Goal: Communication & Community: Answer question/provide support

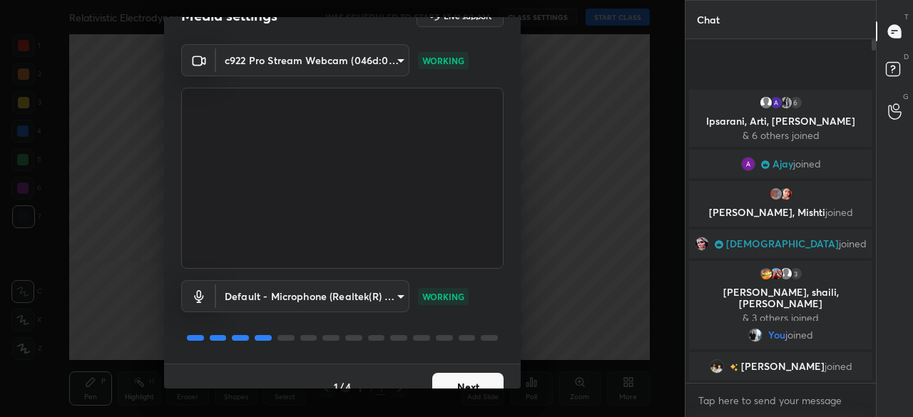
scroll to position [50, 0]
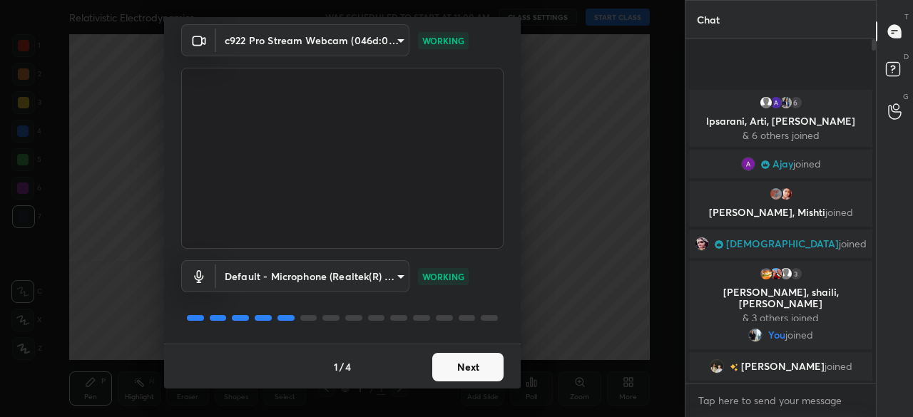
click at [477, 365] on button "Next" at bounding box center [467, 367] width 71 height 29
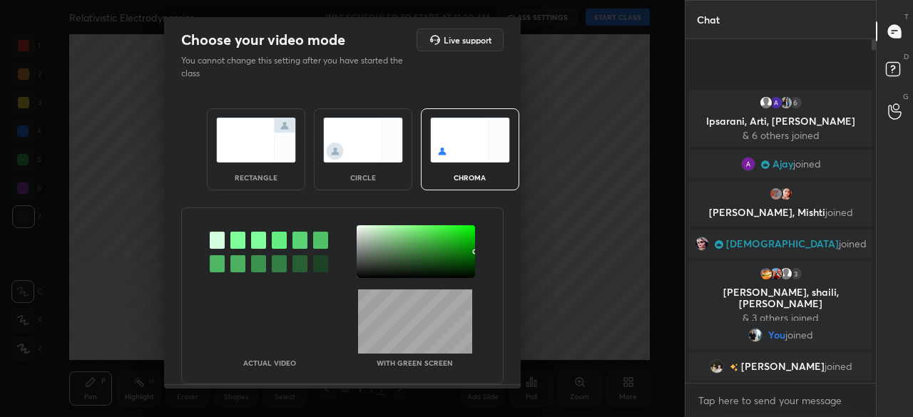
click at [361, 166] on div "circle" at bounding box center [363, 149] width 98 height 82
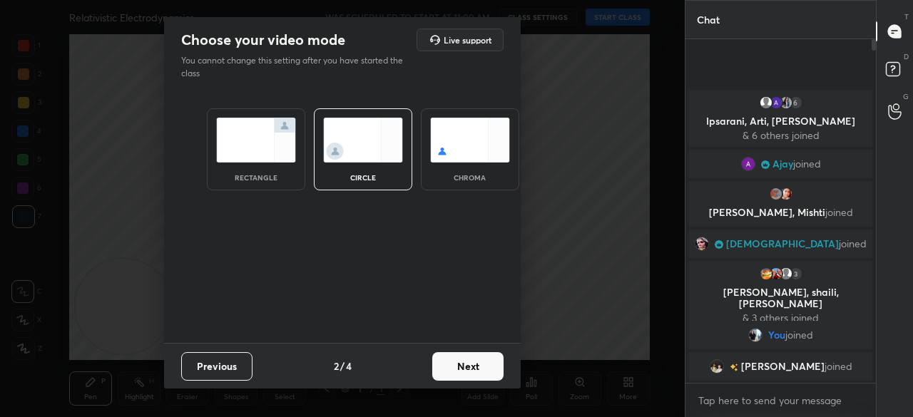
click at [461, 369] on button "Next" at bounding box center [467, 366] width 71 height 29
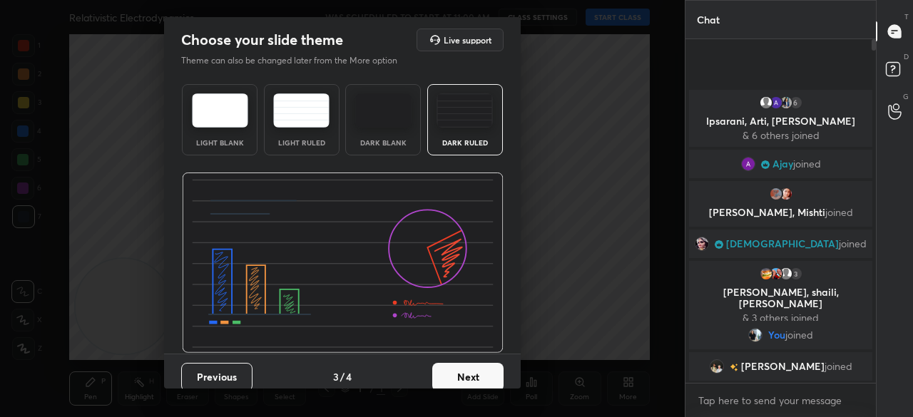
click at [471, 377] on button "Next" at bounding box center [467, 377] width 71 height 29
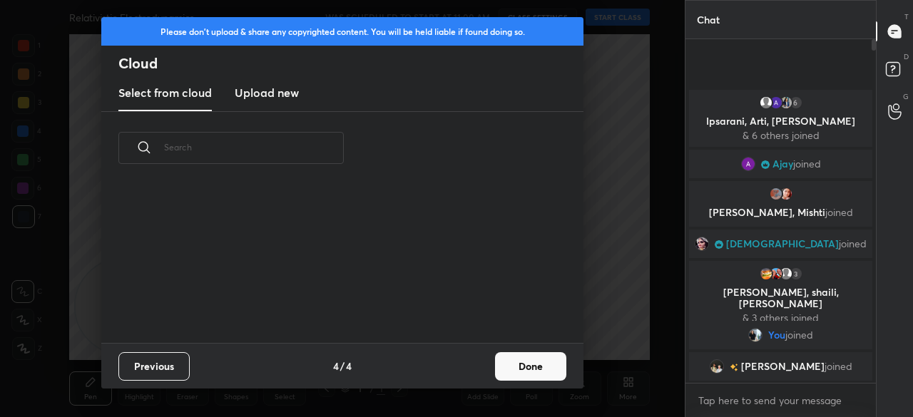
click at [534, 375] on button "Done" at bounding box center [530, 366] width 71 height 29
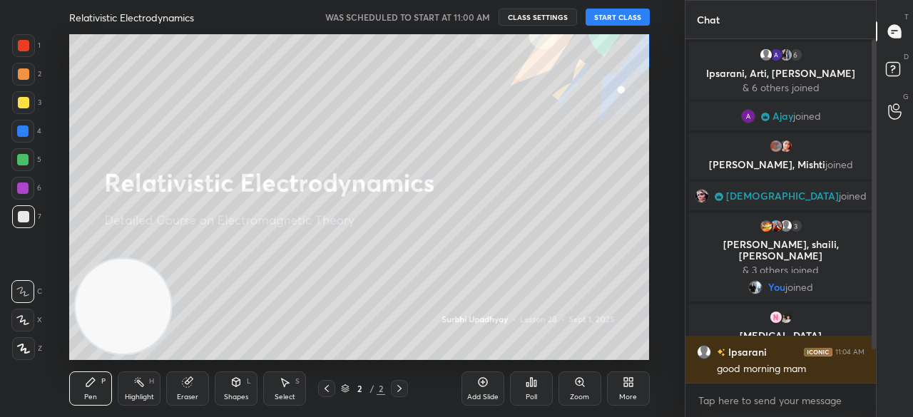
click at [611, 19] on button "START CLASS" at bounding box center [618, 17] width 64 height 17
click at [27, 106] on div at bounding box center [23, 102] width 11 height 11
click at [26, 103] on div at bounding box center [23, 102] width 11 height 11
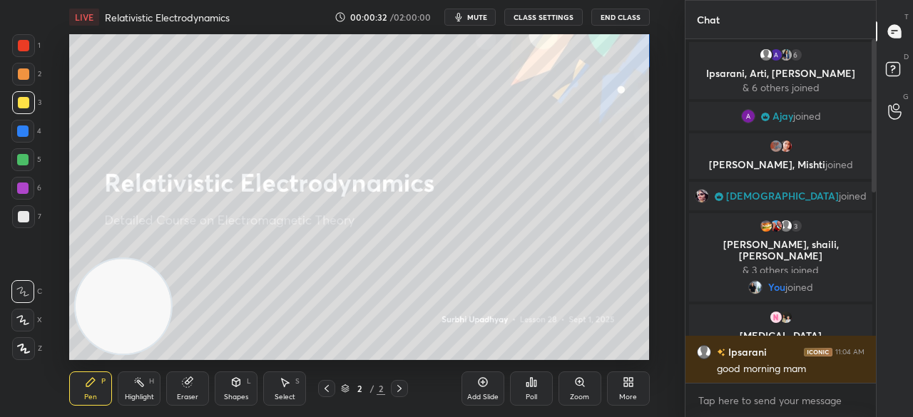
click at [24, 326] on div at bounding box center [22, 320] width 23 height 23
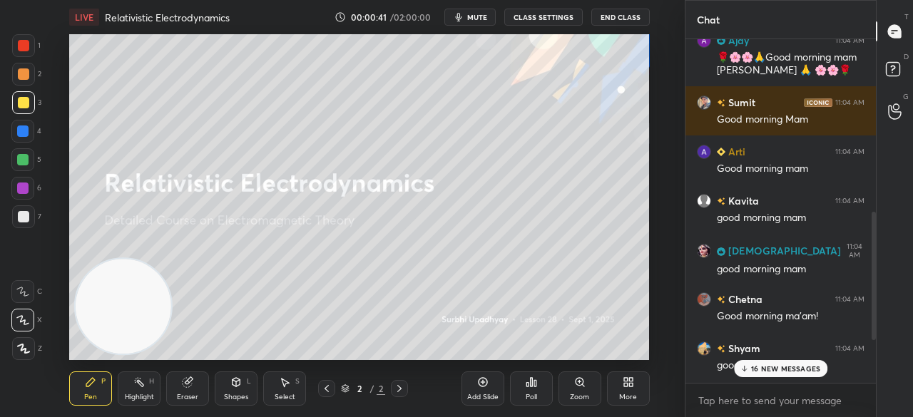
drag, startPoint x: 870, startPoint y: 175, endPoint x: 865, endPoint y: 182, distance: 8.1
click at [865, 188] on div "[MEDICAL_DATA] 11:04 AM Good morning mam [PERSON_NAME] 11:04 AM Good morning ma…" at bounding box center [781, 211] width 190 height 344
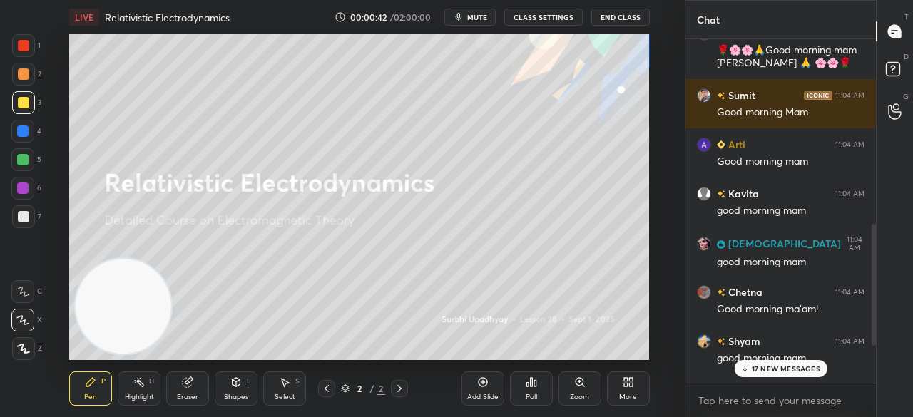
drag, startPoint x: 749, startPoint y: 370, endPoint x: 748, endPoint y: 392, distance: 22.1
click at [750, 371] on div "17 NEW MESSAGES" at bounding box center [780, 368] width 93 height 17
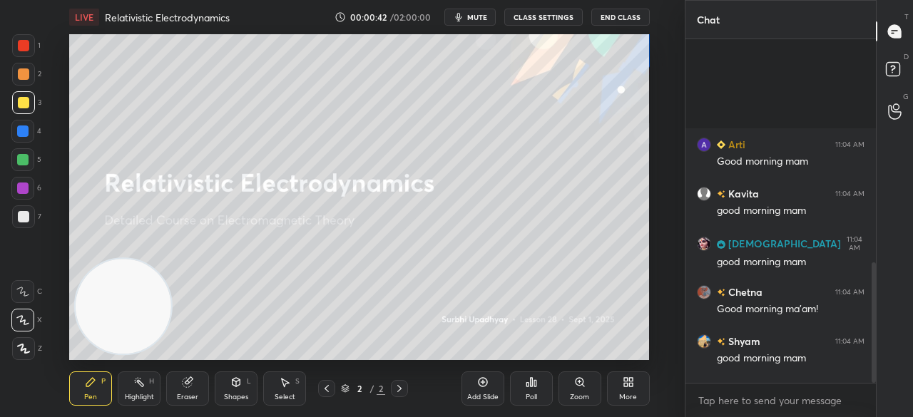
scroll to position [639, 0]
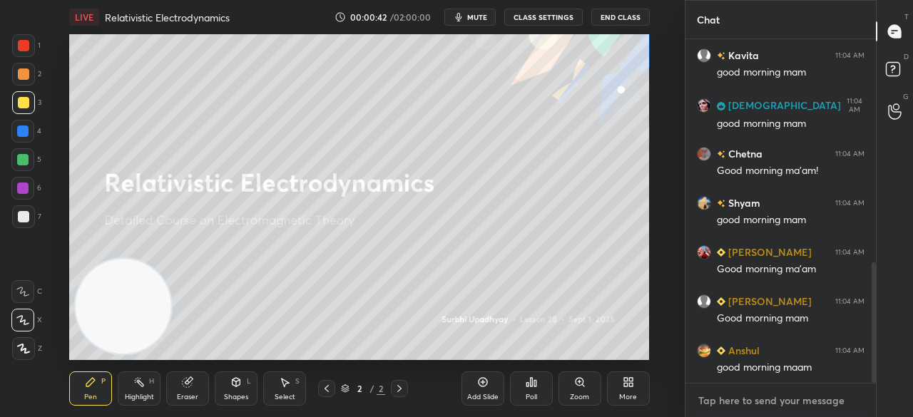
click at [747, 407] on textarea at bounding box center [781, 401] width 168 height 23
drag, startPoint x: 874, startPoint y: 283, endPoint x: 831, endPoint y: 451, distance: 173.7
click at [831, 0] on html "1 2 3 4 5 6 7 C X Z C X Z E E Erase all H H LIVE Relativistic Electrodynamics 0…" at bounding box center [456, 0] width 913 height 0
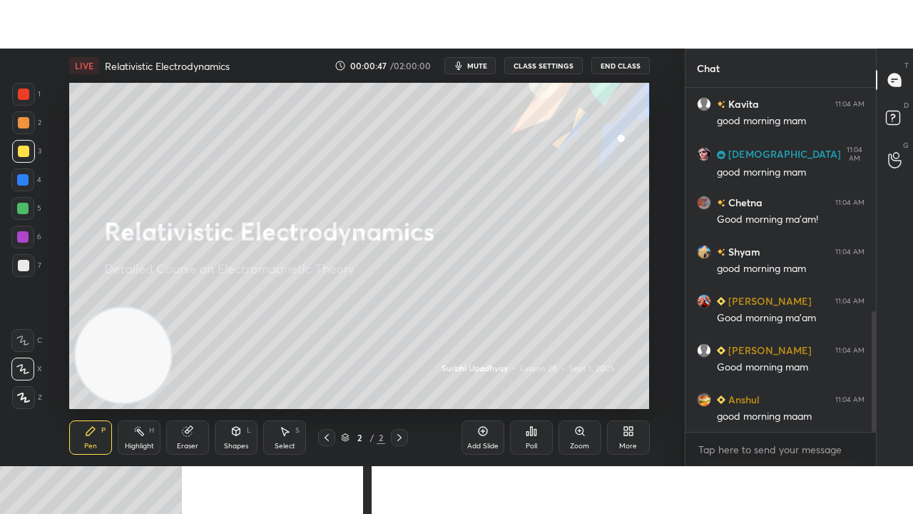
scroll to position [688, 0]
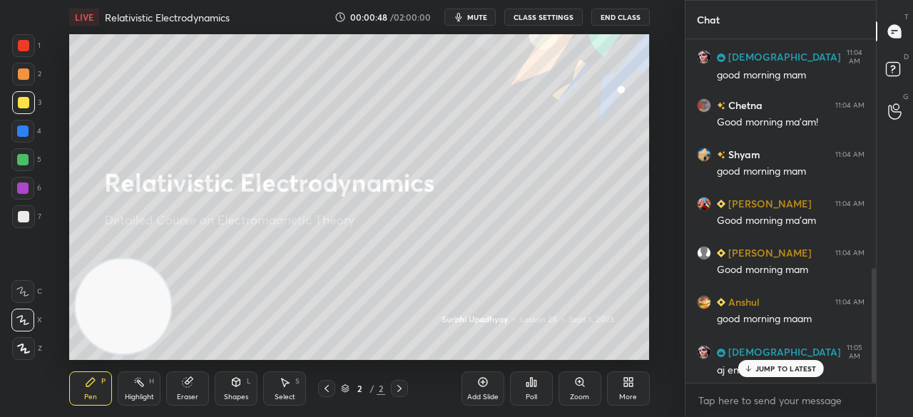
click at [630, 385] on icon at bounding box center [628, 382] width 11 height 11
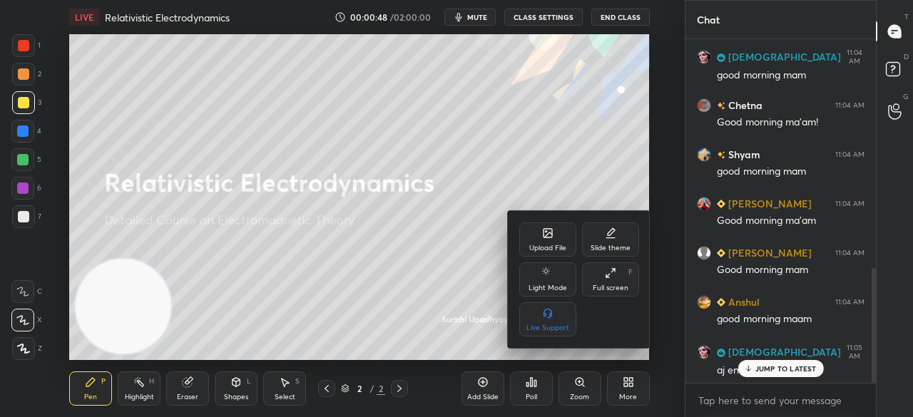
click at [615, 289] on div "Full screen" at bounding box center [611, 288] width 36 height 7
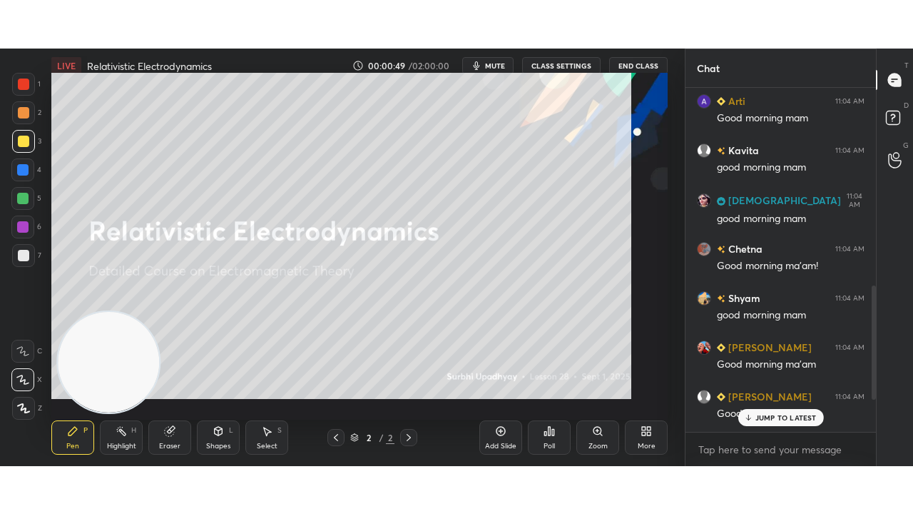
scroll to position [592, 0]
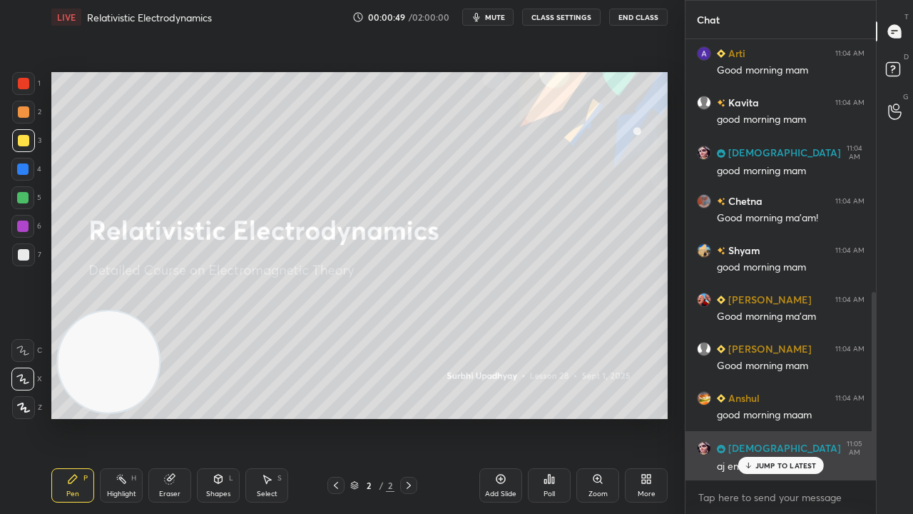
click at [778, 417] on p "JUMP TO LATEST" at bounding box center [785, 465] width 61 height 9
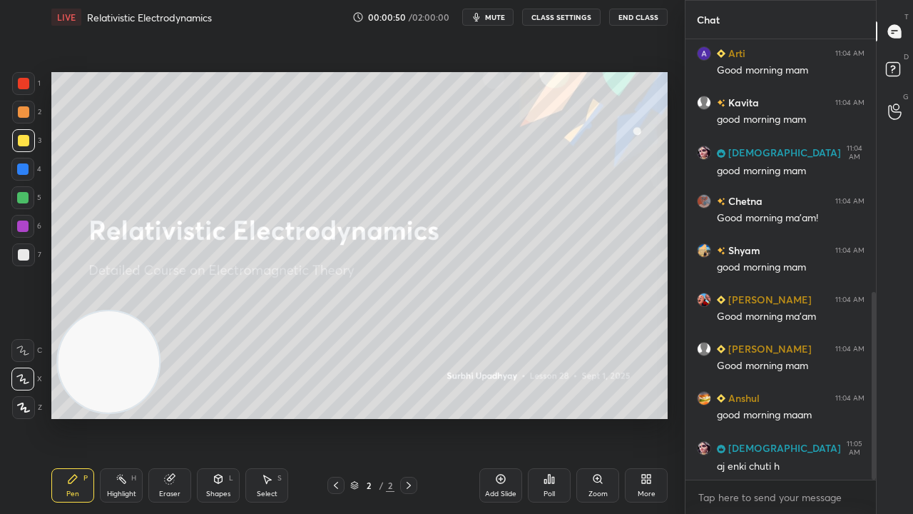
click at [769, 417] on div "x" at bounding box center [781, 497] width 190 height 34
click at [491, 20] on span "mute" at bounding box center [495, 17] width 20 height 10
click at [492, 23] on button "unmute" at bounding box center [487, 17] width 51 height 17
click at [19, 261] on div at bounding box center [23, 254] width 23 height 23
click at [482, 20] on icon "button" at bounding box center [476, 16] width 11 height 11
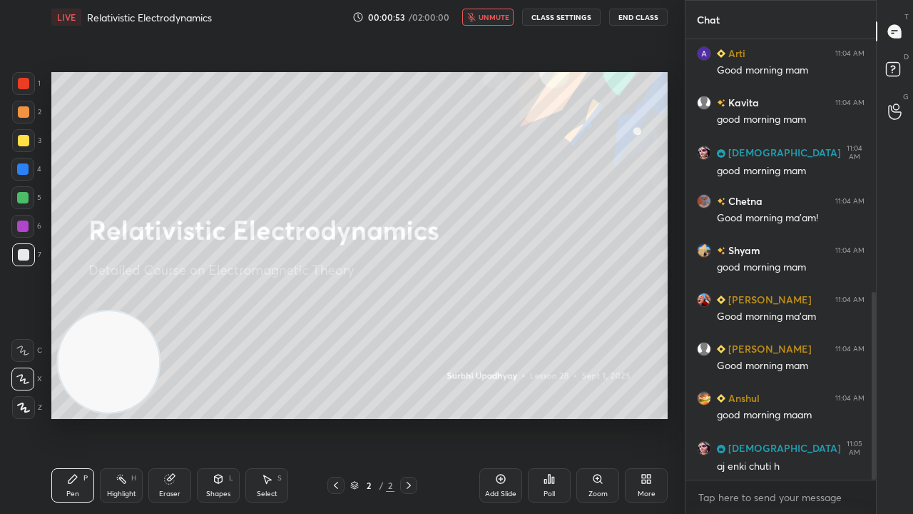
click at [489, 17] on span "unmute" at bounding box center [494, 17] width 31 height 10
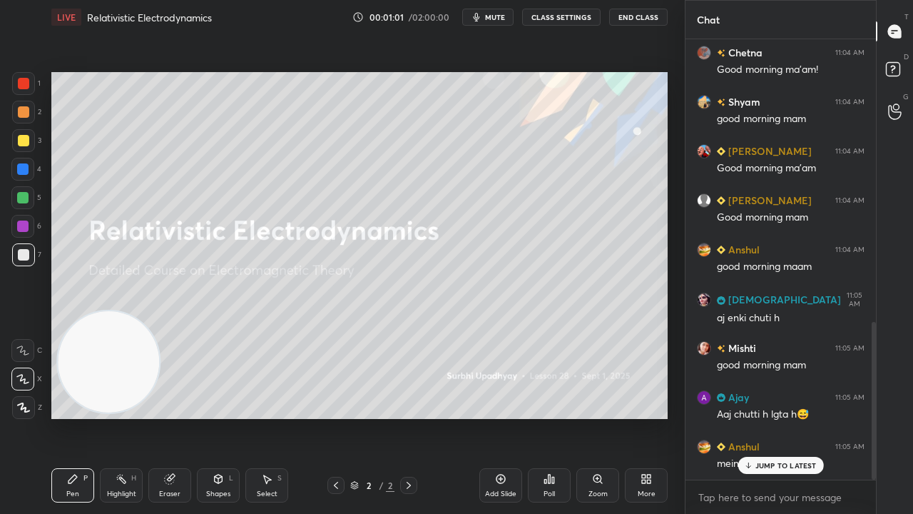
scroll to position [789, 0]
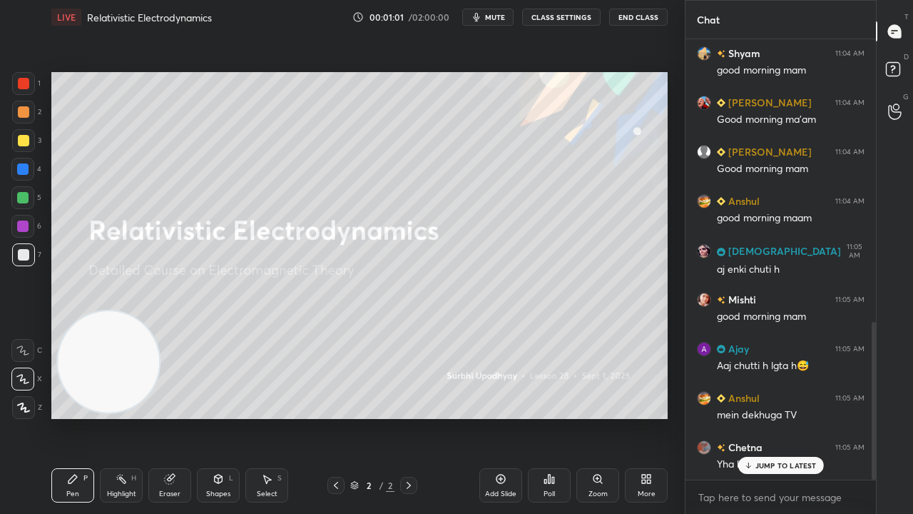
click at [489, 13] on button "mute" at bounding box center [487, 17] width 51 height 17
click at [489, 14] on span "unmute" at bounding box center [494, 17] width 31 height 10
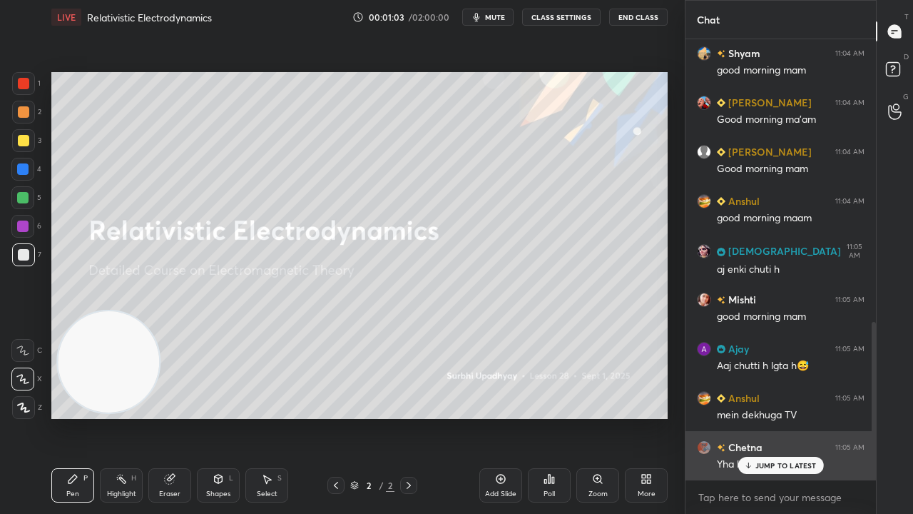
click at [780, 417] on p "JUMP TO LATEST" at bounding box center [785, 465] width 61 height 9
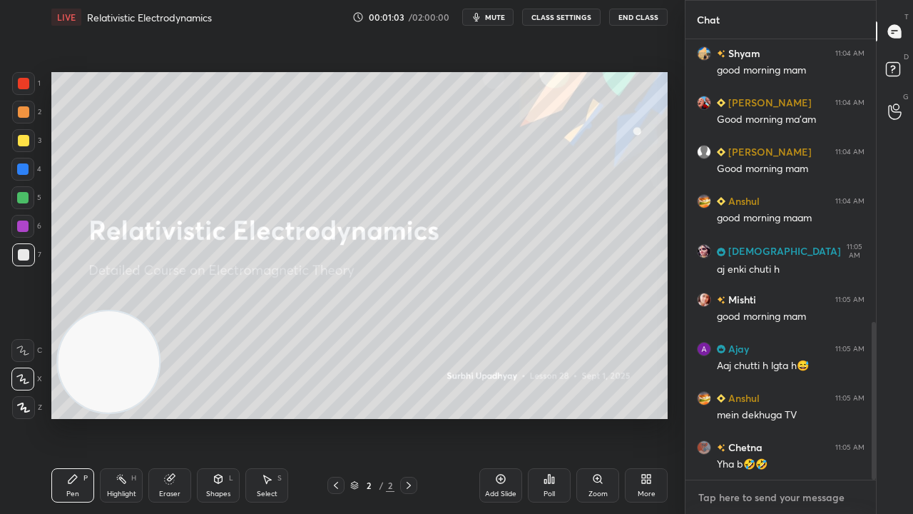
click at [783, 417] on div "x" at bounding box center [781, 497] width 190 height 34
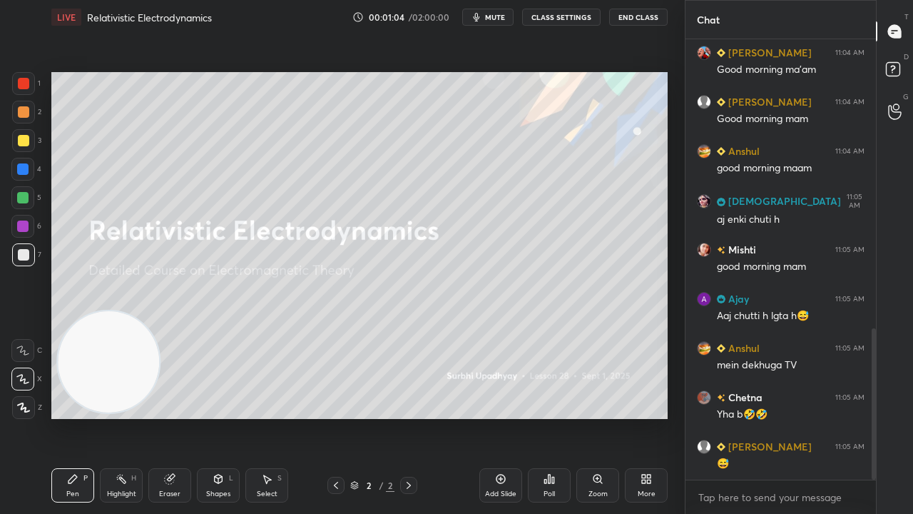
click at [508, 16] on button "mute" at bounding box center [487, 17] width 51 height 17
click at [507, 19] on span "unmute" at bounding box center [494, 17] width 31 height 10
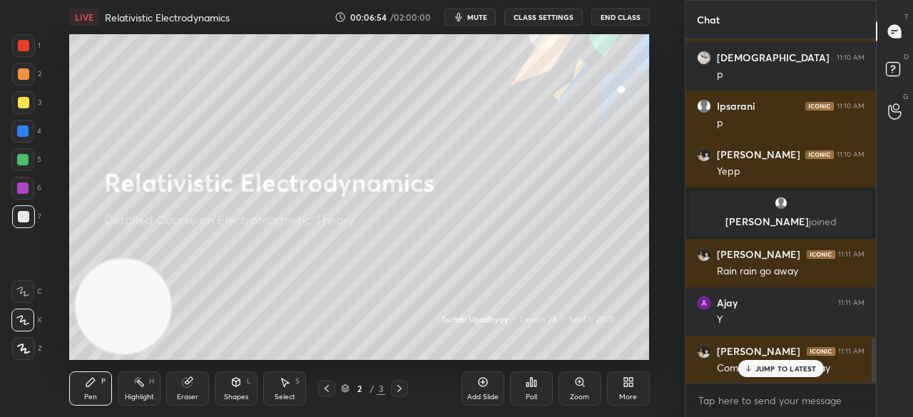
scroll to position [2304, 0]
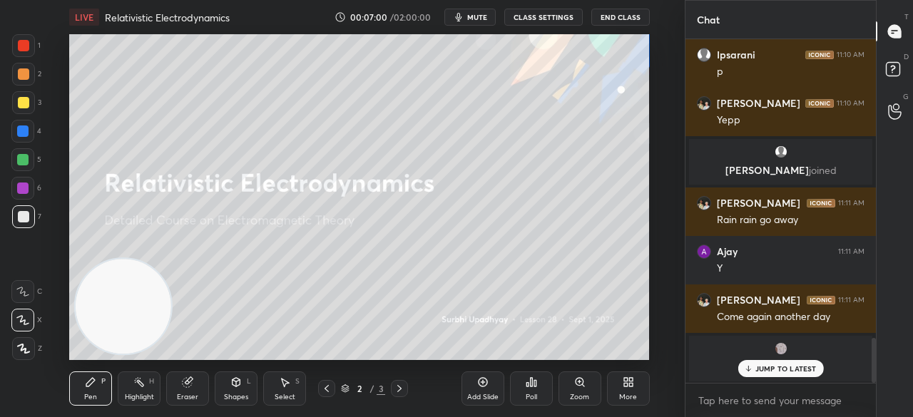
click at [772, 370] on p "JUMP TO LATEST" at bounding box center [785, 369] width 61 height 9
click at [476, 10] on button "mute" at bounding box center [469, 17] width 51 height 17
click at [477, 11] on button "unmute" at bounding box center [469, 17] width 51 height 17
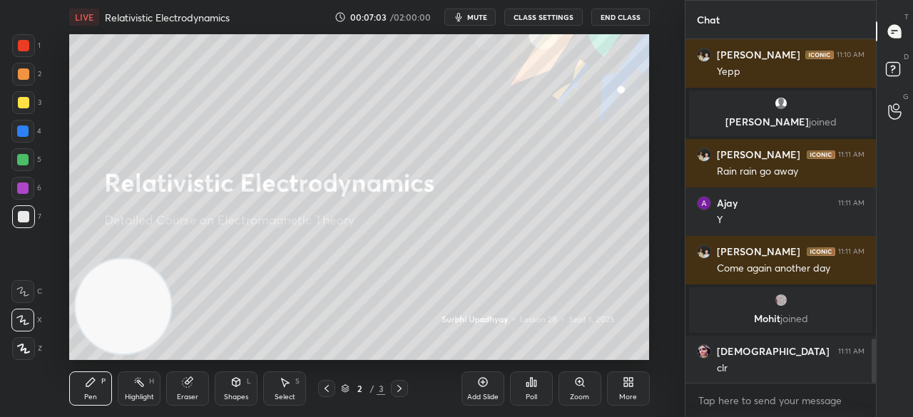
click at [625, 392] on div "More" at bounding box center [628, 389] width 43 height 34
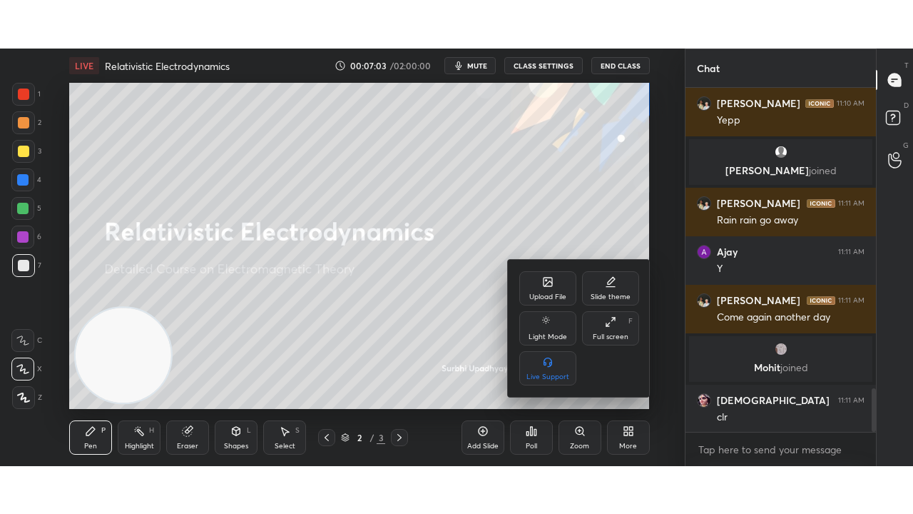
scroll to position [2401, 0]
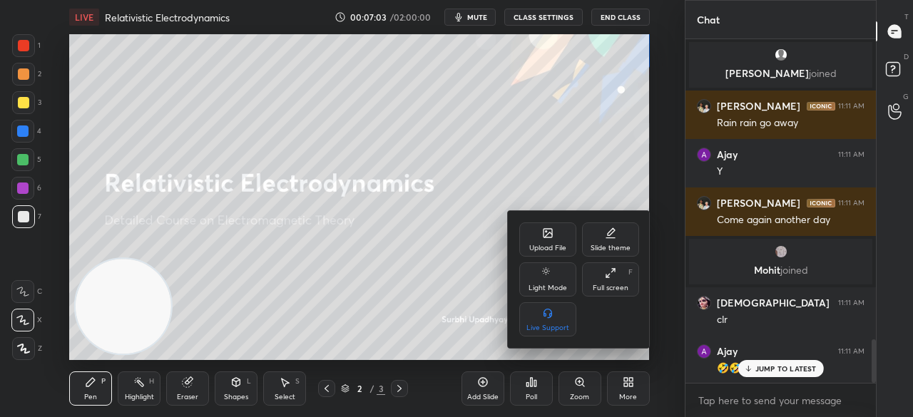
drag, startPoint x: 621, startPoint y: 289, endPoint x: 619, endPoint y: 351, distance: 62.1
click at [621, 289] on div "Full screen" at bounding box center [611, 288] width 36 height 7
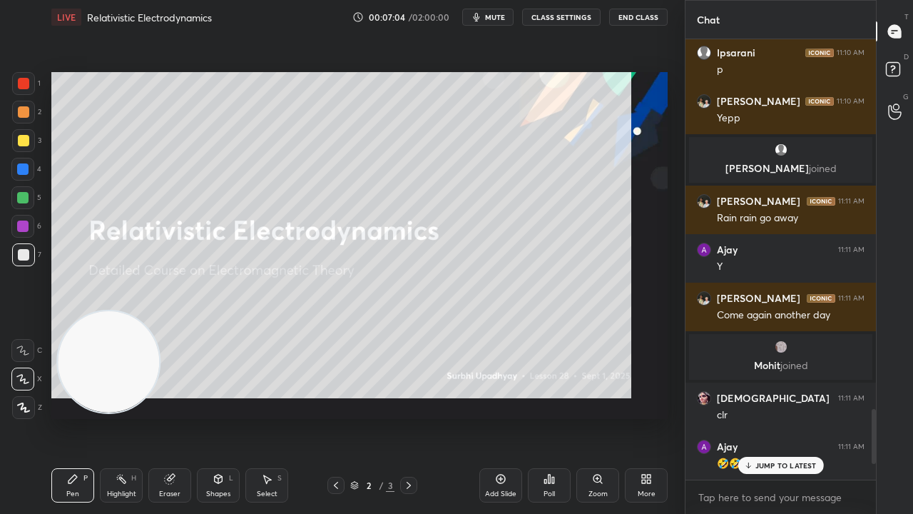
scroll to position [0, 0]
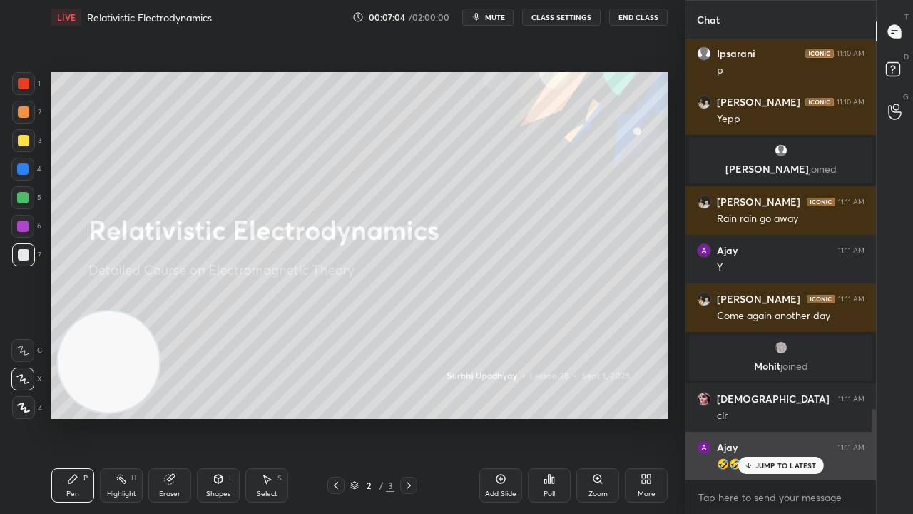
click at [777, 417] on p "JUMP TO LATEST" at bounding box center [785, 465] width 61 height 9
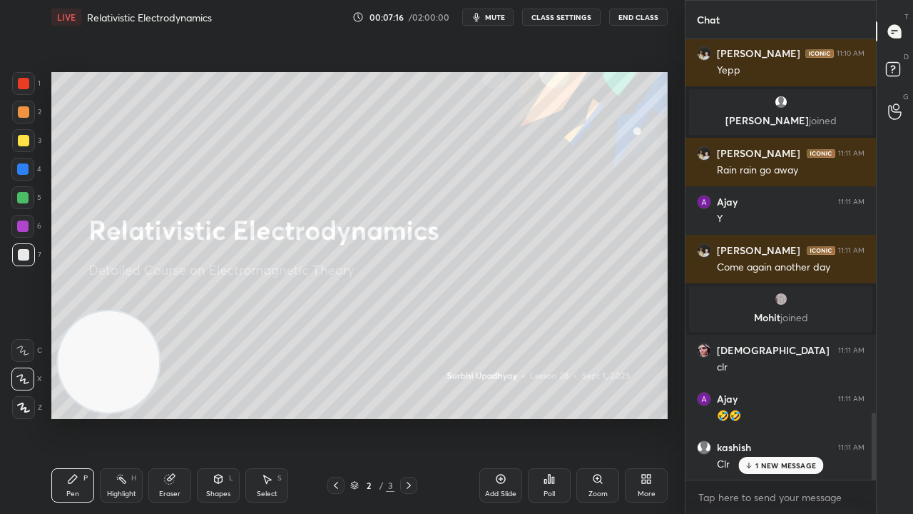
drag, startPoint x: 874, startPoint y: 432, endPoint x: 846, endPoint y: 513, distance: 85.3
click at [850, 417] on div "Ipsarani 11:10 AM p Kumar 11:10 AM Yepp anuja joined Kumar 11:11 AM Rain rain g…" at bounding box center [781, 276] width 190 height 474
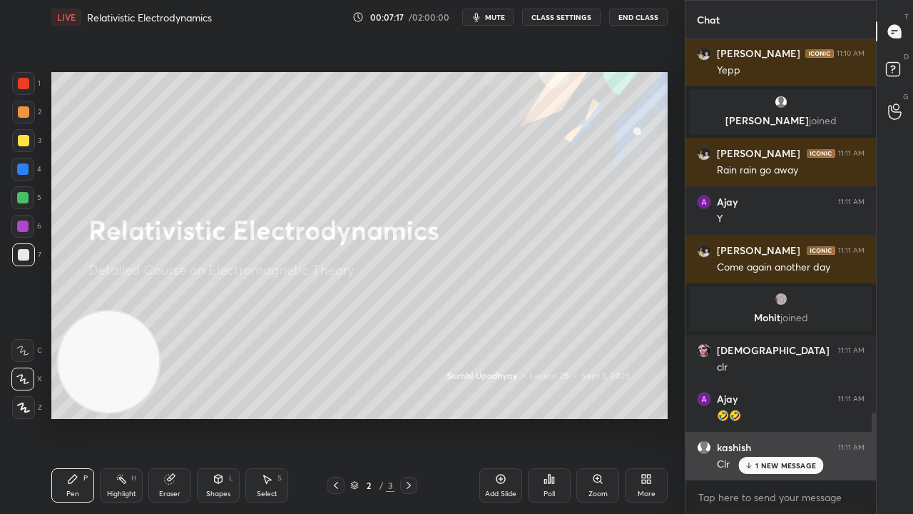
click at [779, 417] on div "1 NEW MESSAGE" at bounding box center [780, 465] width 85 height 17
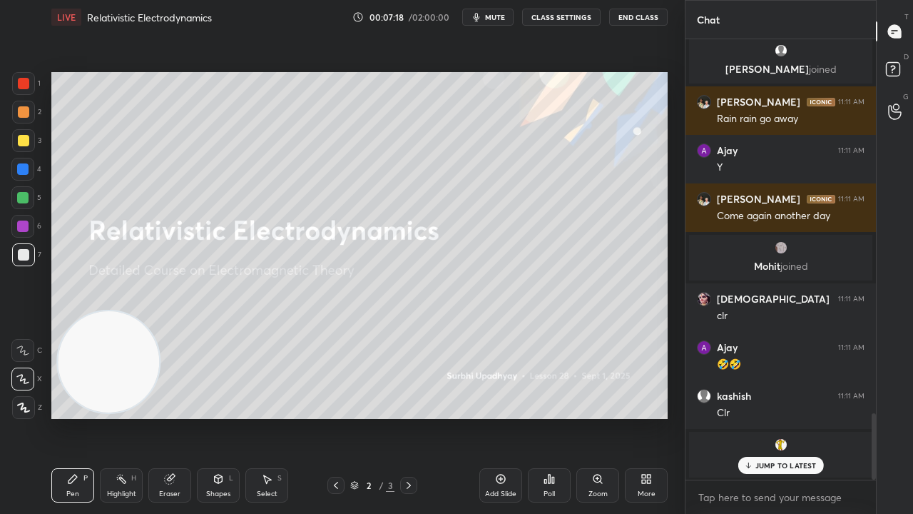
click at [482, 21] on icon "button" at bounding box center [476, 16] width 11 height 11
click at [488, 17] on span "unmute" at bounding box center [494, 17] width 31 height 10
drag, startPoint x: 773, startPoint y: 461, endPoint x: 770, endPoint y: 495, distance: 34.4
click at [773, 417] on p "JUMP TO LATEST" at bounding box center [785, 465] width 61 height 9
click at [766, 417] on textarea at bounding box center [781, 497] width 168 height 23
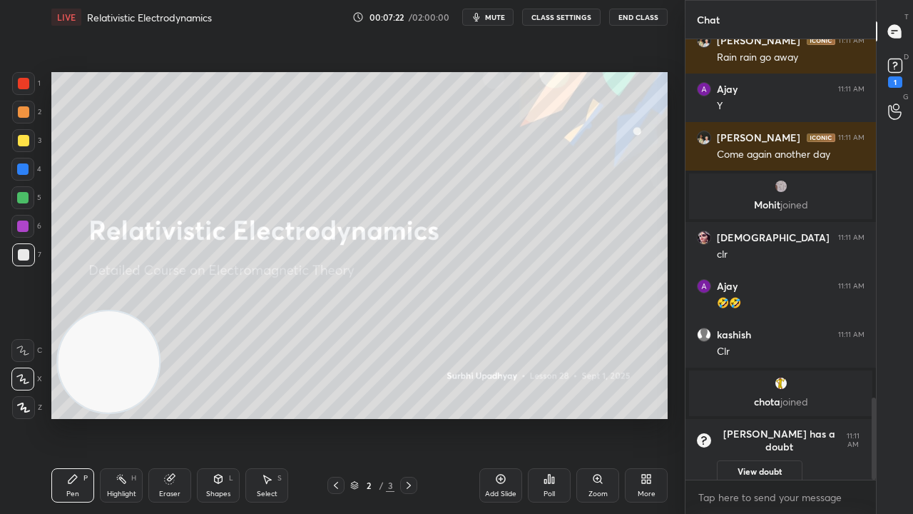
click at [491, 15] on button "mute" at bounding box center [487, 17] width 51 height 17
click at [497, 16] on span "unmute" at bounding box center [494, 17] width 31 height 10
click at [498, 16] on span "mute" at bounding box center [495, 17] width 20 height 10
click at [488, 14] on span "unmute" at bounding box center [494, 17] width 31 height 10
click at [27, 138] on div at bounding box center [23, 140] width 11 height 11
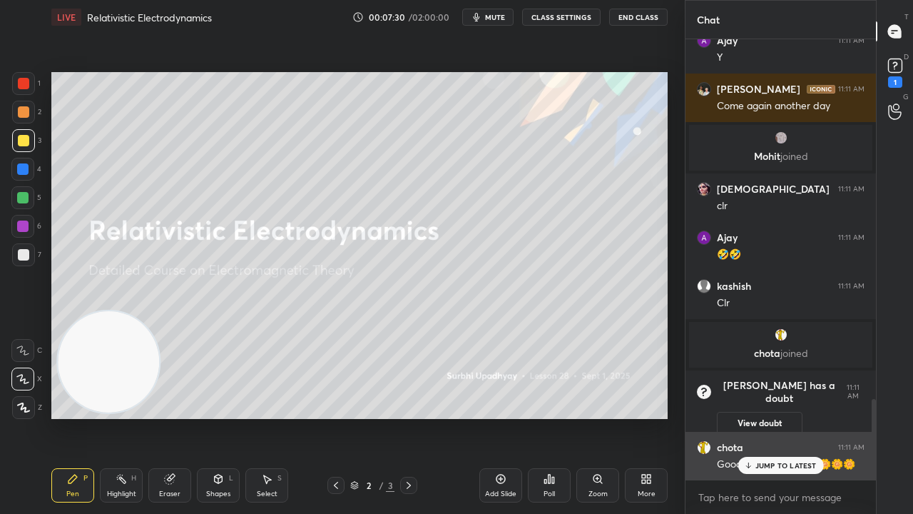
click at [751, 417] on icon at bounding box center [747, 465] width 9 height 9
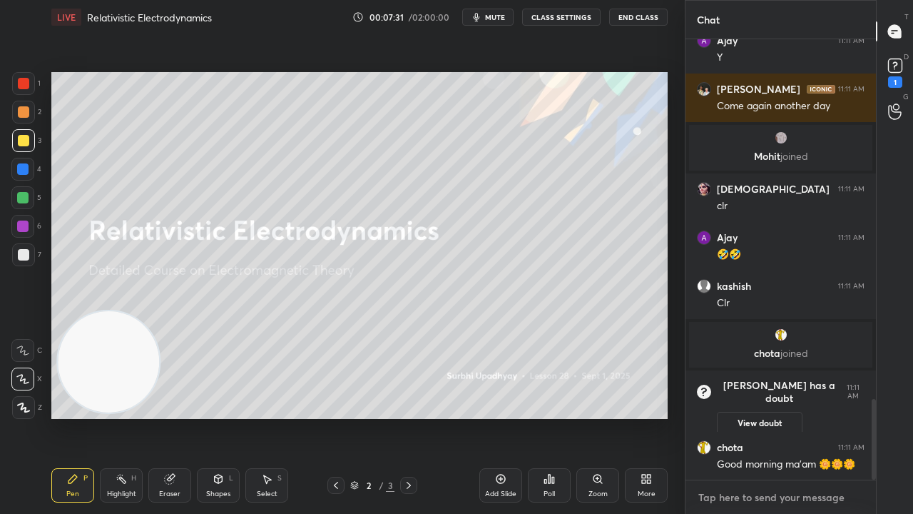
click at [738, 417] on textarea at bounding box center [781, 497] width 168 height 23
click at [22, 253] on div at bounding box center [23, 254] width 11 height 11
click at [497, 17] on span "mute" at bounding box center [495, 17] width 20 height 10
click at [492, 15] on span "unmute" at bounding box center [494, 17] width 31 height 10
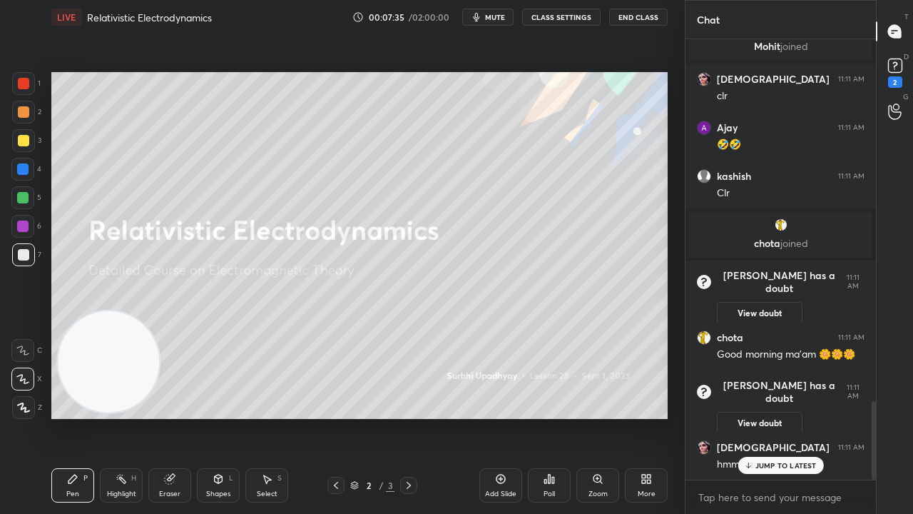
click at [26, 147] on div at bounding box center [23, 140] width 23 height 23
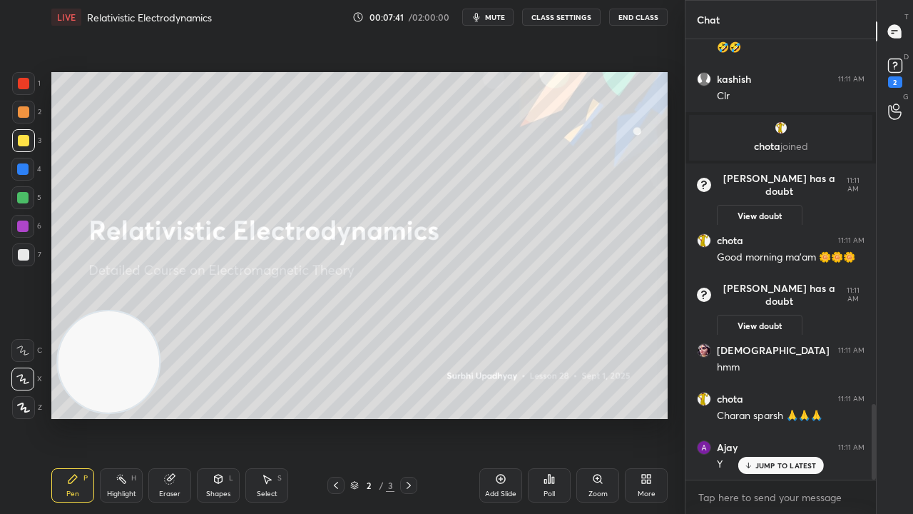
drag, startPoint x: 497, startPoint y: 484, endPoint x: 487, endPoint y: 471, distance: 16.8
click at [495, 417] on div "Add Slide" at bounding box center [500, 485] width 43 height 34
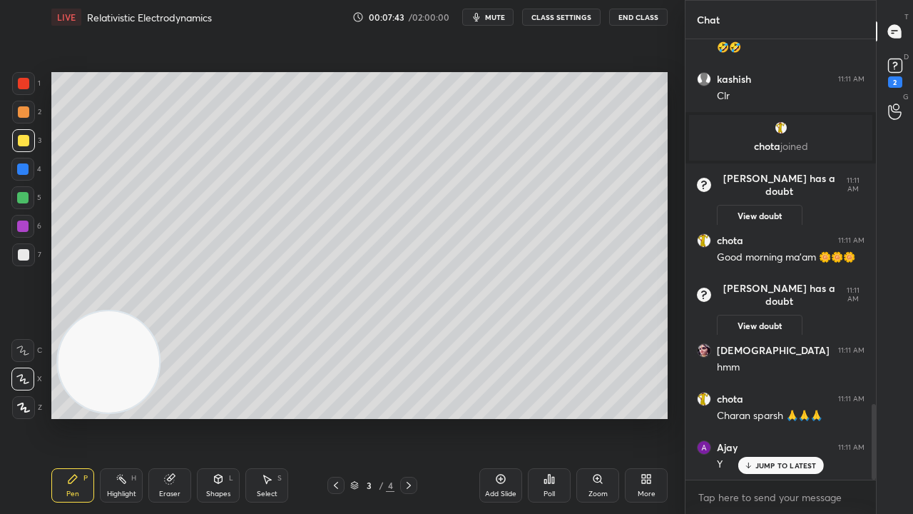
drag, startPoint x: 337, startPoint y: 482, endPoint x: 363, endPoint y: 482, distance: 26.4
click at [337, 417] on icon at bounding box center [336, 485] width 4 height 7
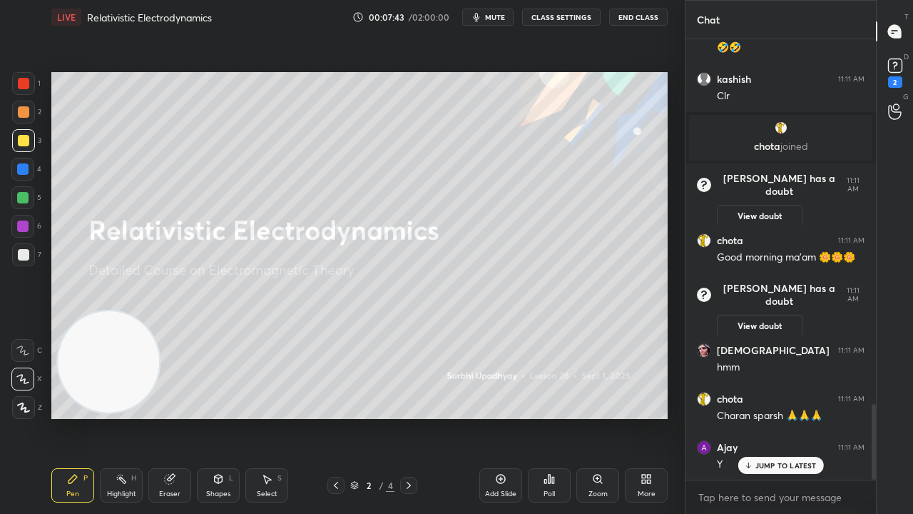
click at [650, 417] on div "More" at bounding box center [647, 493] width 18 height 7
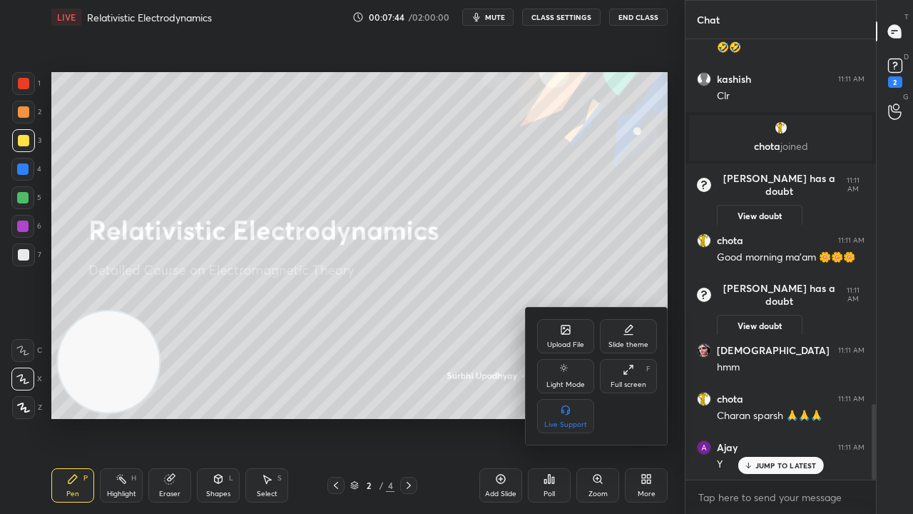
click at [636, 343] on div "Slide theme" at bounding box center [629, 344] width 40 height 7
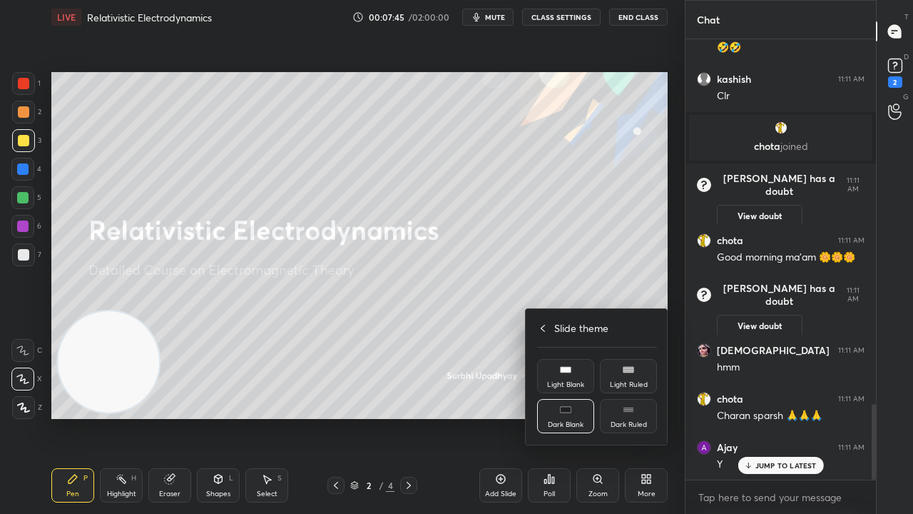
click at [631, 414] on icon at bounding box center [628, 409] width 11 height 11
click at [538, 332] on icon at bounding box center [542, 327] width 11 height 11
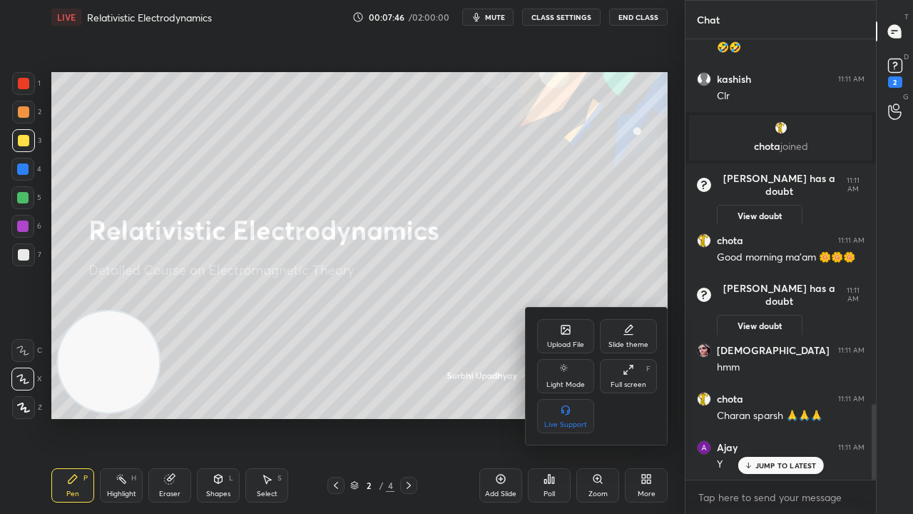
click at [529, 221] on div at bounding box center [456, 257] width 913 height 514
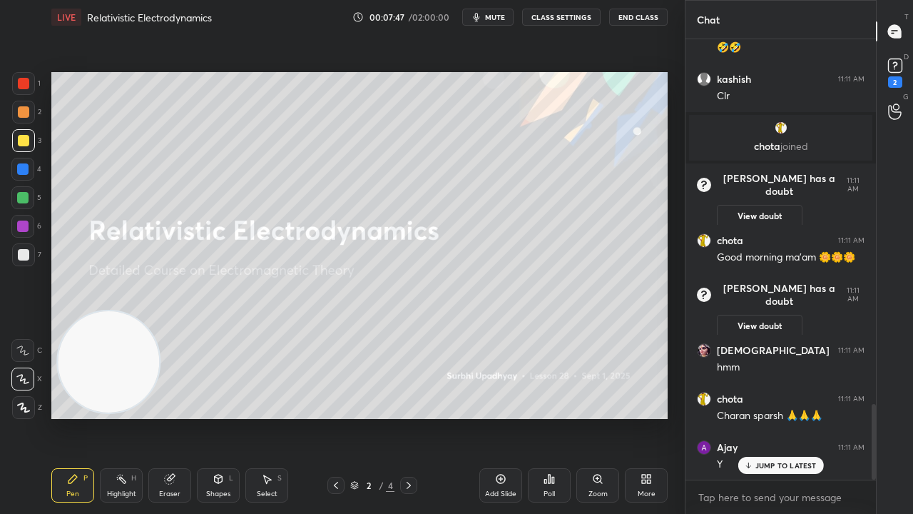
click at [505, 16] on span "mute" at bounding box center [495, 17] width 20 height 10
click at [505, 16] on span "unmute" at bounding box center [494, 17] width 31 height 10
click at [24, 201] on div at bounding box center [22, 197] width 11 height 11
click at [771, 417] on p "JUMP TO LATEST" at bounding box center [785, 465] width 61 height 9
click at [753, 417] on div "x" at bounding box center [781, 497] width 190 height 34
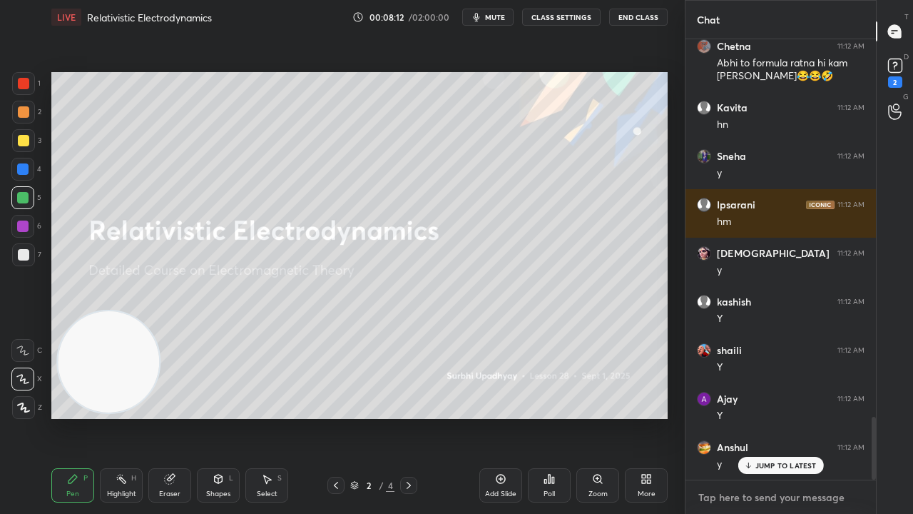
scroll to position [2685, 0]
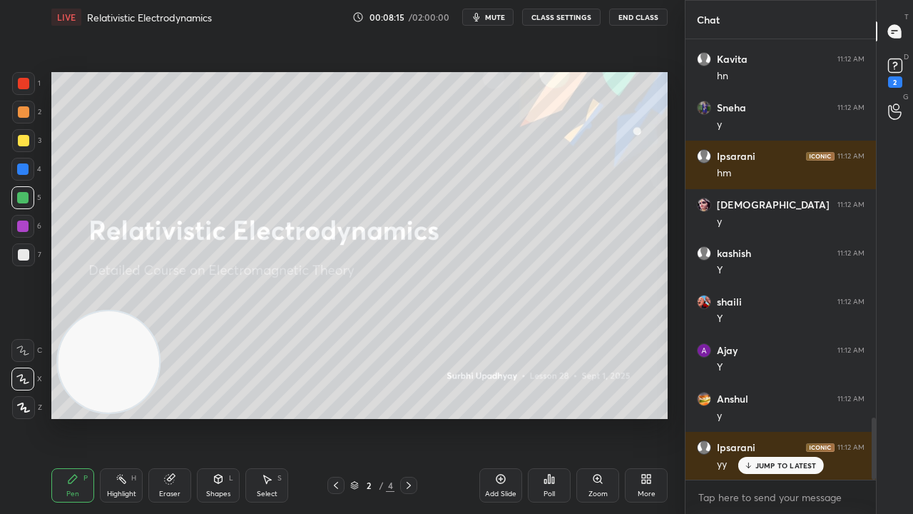
drag, startPoint x: 779, startPoint y: 462, endPoint x: 777, endPoint y: 474, distance: 11.6
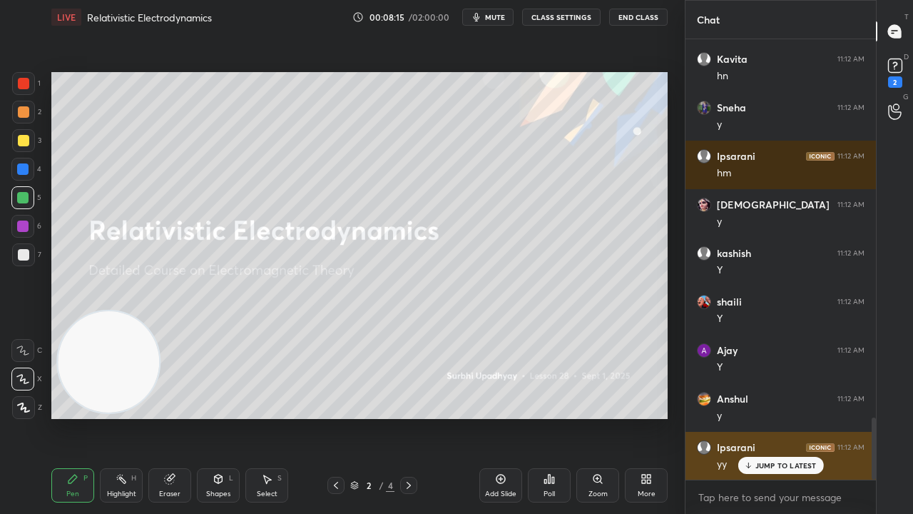
click at [779, 417] on p "JUMP TO LATEST" at bounding box center [785, 465] width 61 height 9
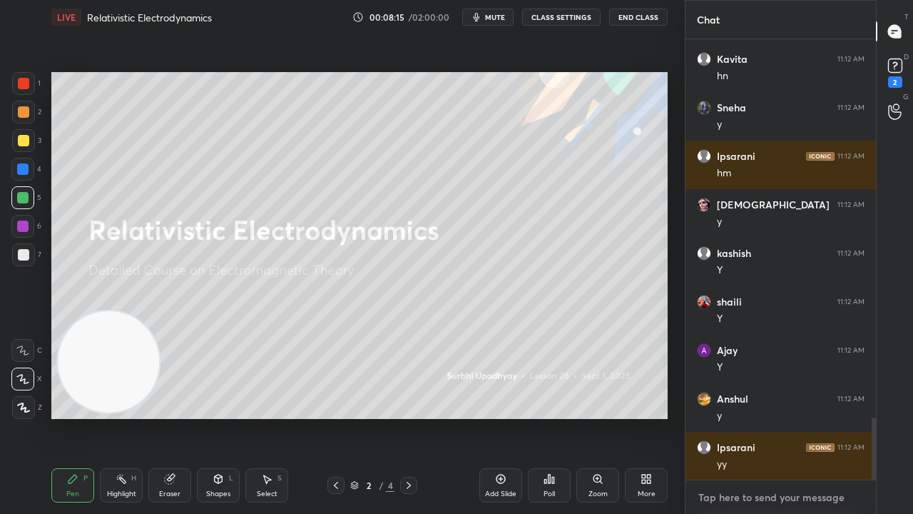
click at [763, 417] on textarea at bounding box center [781, 497] width 168 height 23
drag, startPoint x: 659, startPoint y: 484, endPoint x: 589, endPoint y: 420, distance: 94.4
click at [589, 417] on div "1 2 3 4 5 6 7 C X Z C X Z E E Erase all H H LIVE Relativistic Electrodynamics 0…" at bounding box center [342, 257] width 685 height 514
click at [501, 14] on span "mute" at bounding box center [495, 17] width 20 height 10
click at [498, 14] on span "unmute" at bounding box center [494, 17] width 31 height 10
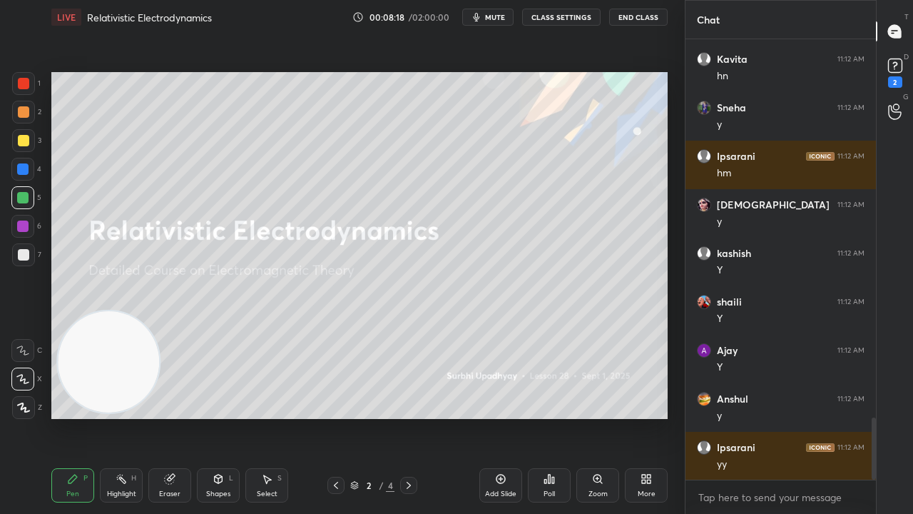
click at [21, 248] on div at bounding box center [23, 254] width 23 height 23
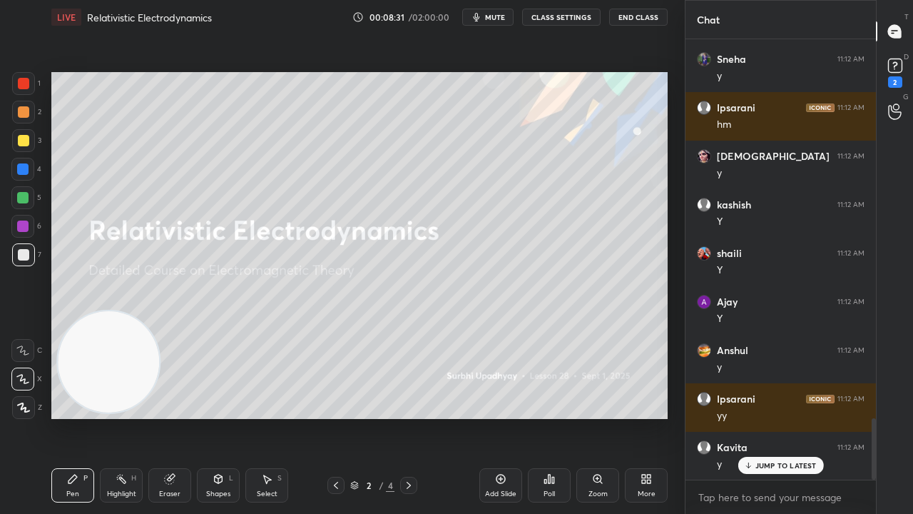
click at [773, 417] on p "JUMP TO LATEST" at bounding box center [785, 465] width 61 height 9
click at [499, 21] on span "mute" at bounding box center [495, 17] width 20 height 10
click at [502, 21] on span "mute" at bounding box center [495, 17] width 20 height 10
click at [22, 143] on div at bounding box center [23, 140] width 11 height 11
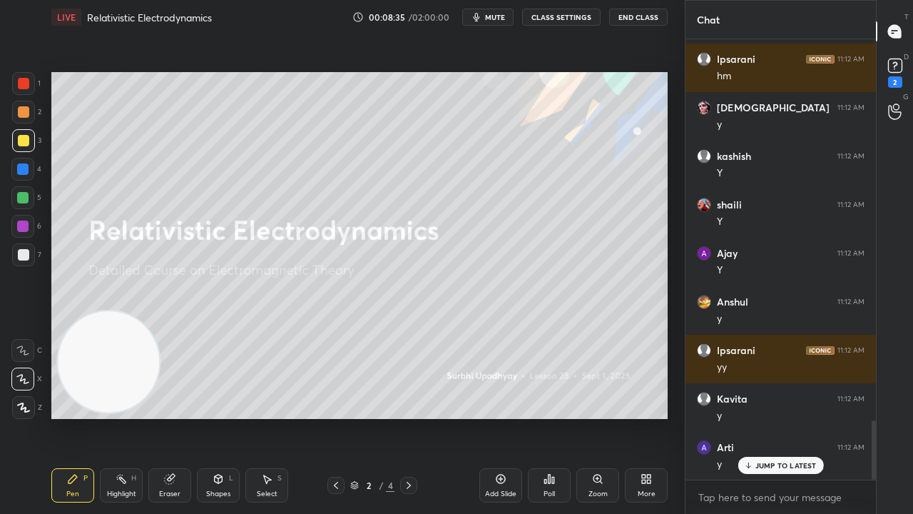
scroll to position [2831, 0]
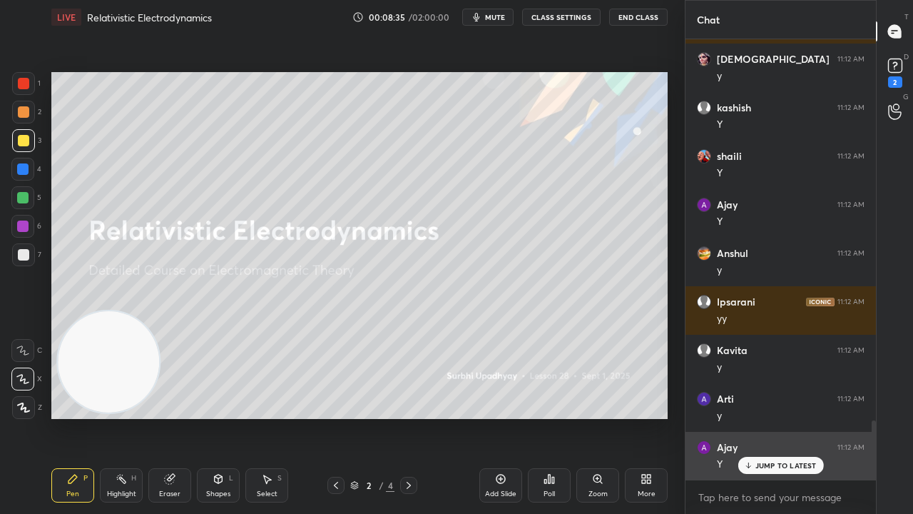
click at [754, 417] on div "JUMP TO LATEST" at bounding box center [781, 465] width 86 height 17
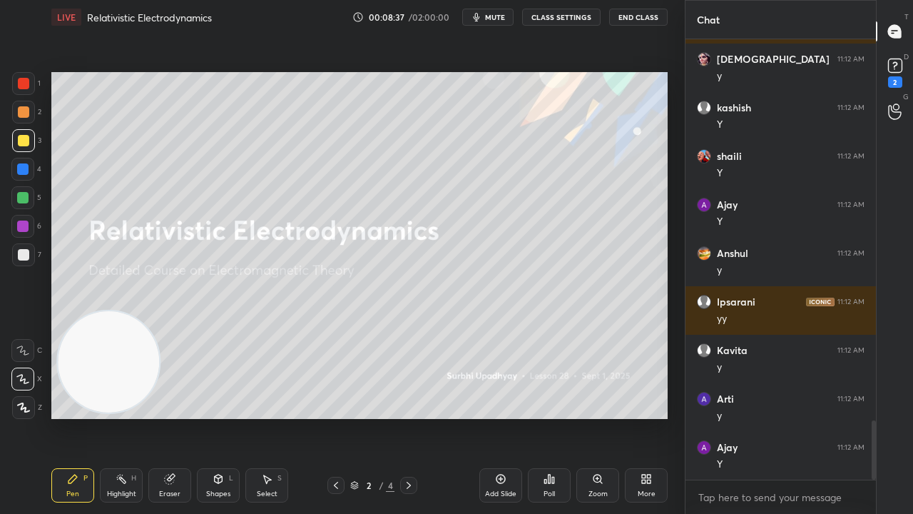
click at [491, 17] on span "mute" at bounding box center [495, 17] width 20 height 10
click at [489, 16] on span "mute" at bounding box center [495, 17] width 20 height 10
click at [14, 260] on div at bounding box center [23, 254] width 23 height 23
click at [21, 204] on div at bounding box center [22, 197] width 23 height 23
click at [494, 13] on button "mute" at bounding box center [487, 17] width 51 height 17
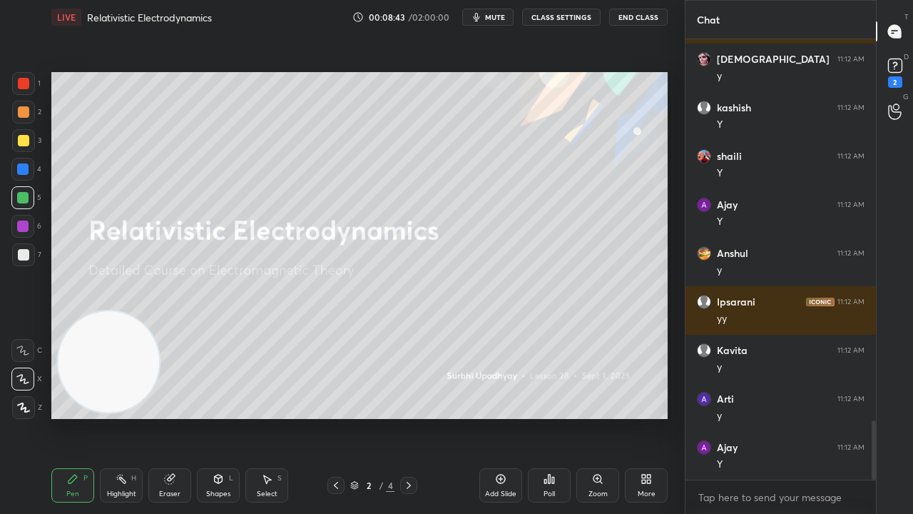
click at [492, 14] on span "mute" at bounding box center [495, 17] width 20 height 10
click at [21, 143] on div at bounding box center [23, 140] width 11 height 11
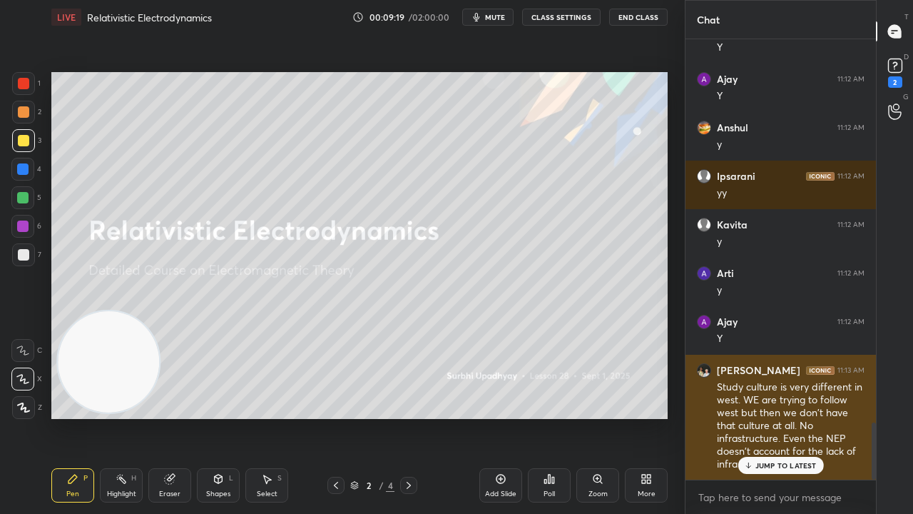
click at [760, 417] on p "JUMP TO LATEST" at bounding box center [785, 465] width 61 height 9
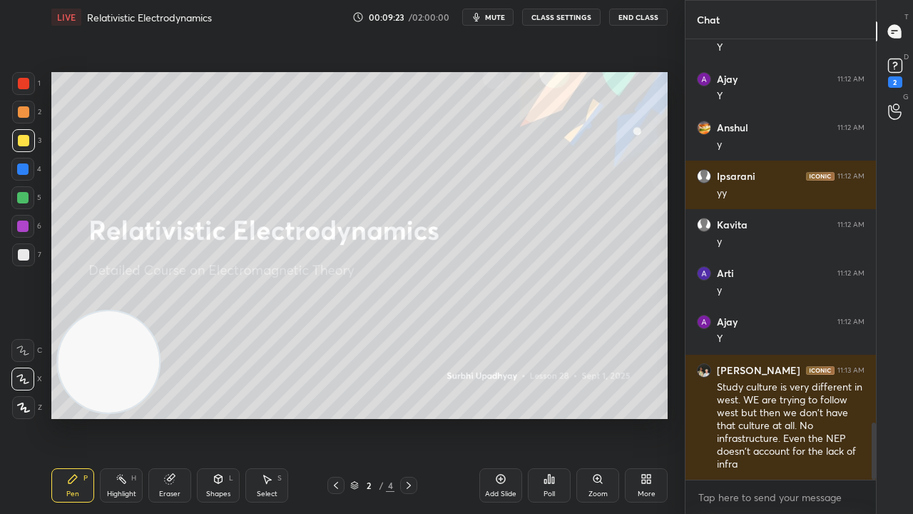
click at [494, 13] on span "mute" at bounding box center [495, 17] width 20 height 10
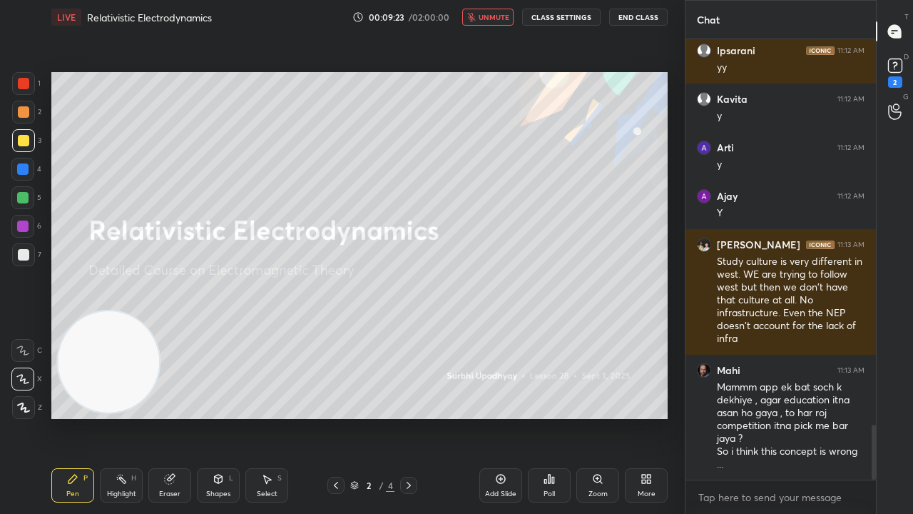
click at [497, 14] on span "unmute" at bounding box center [494, 17] width 31 height 10
click at [16, 260] on div at bounding box center [23, 254] width 23 height 23
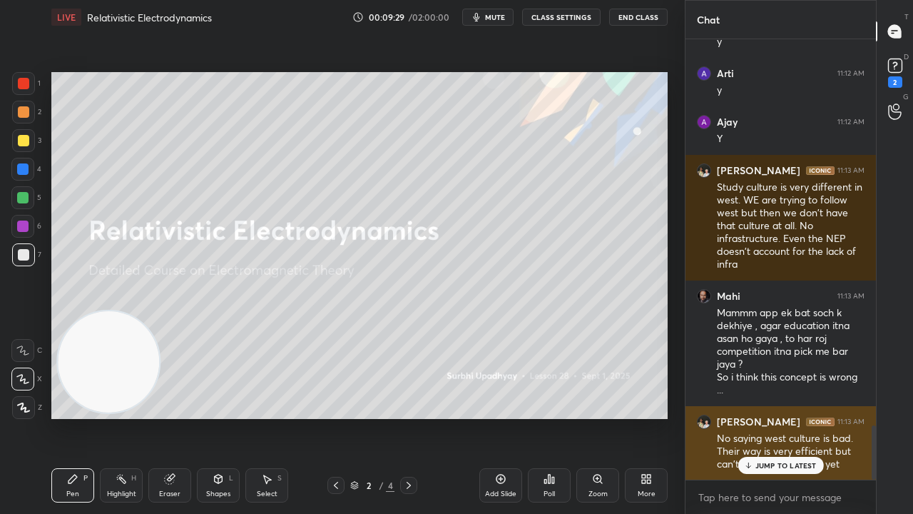
click at [770, 417] on p "JUMP TO LATEST" at bounding box center [785, 465] width 61 height 9
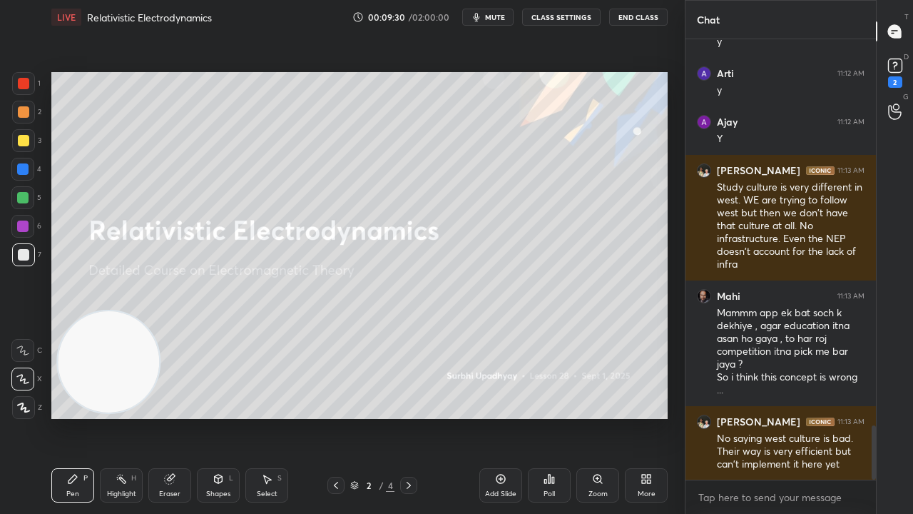
click at [497, 19] on span "mute" at bounding box center [495, 17] width 20 height 10
click at [497, 19] on span "unmute" at bounding box center [494, 17] width 31 height 10
click at [501, 16] on span "mute" at bounding box center [495, 17] width 20 height 10
click at [502, 16] on span "unmute" at bounding box center [494, 17] width 31 height 10
click at [823, 417] on textarea at bounding box center [781, 497] width 168 height 23
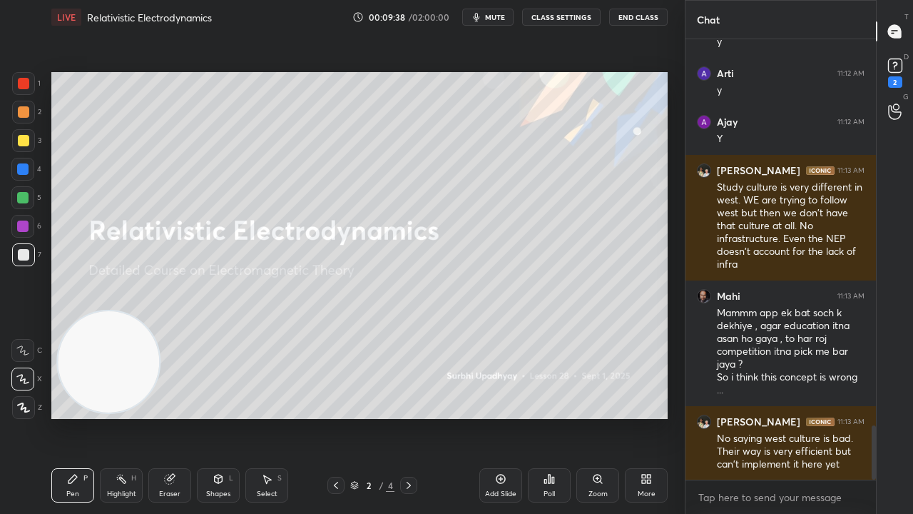
click at [499, 16] on span "mute" at bounding box center [495, 17] width 20 height 10
click at [499, 16] on span "unmute" at bounding box center [494, 17] width 31 height 10
click at [21, 146] on div at bounding box center [23, 140] width 11 height 11
click at [24, 200] on div at bounding box center [22, 197] width 11 height 11
click at [17, 259] on div at bounding box center [23, 254] width 23 height 23
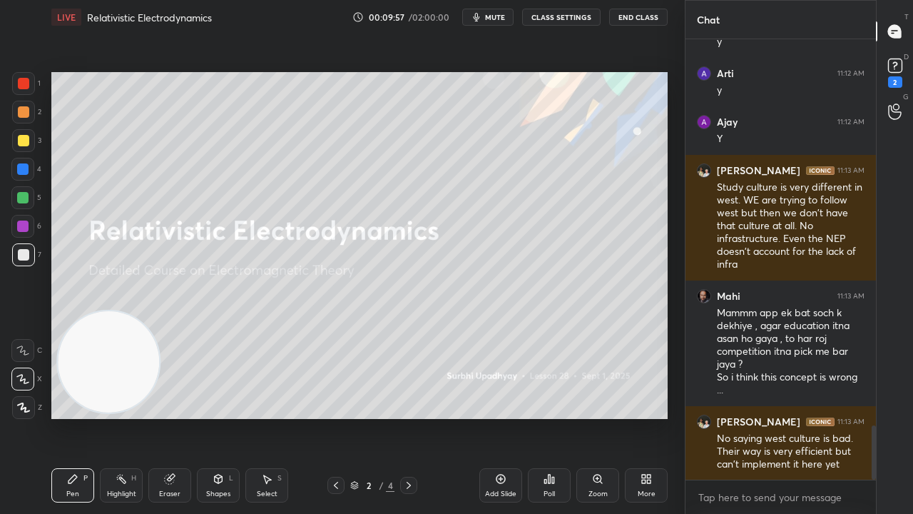
scroll to position [3205, 0]
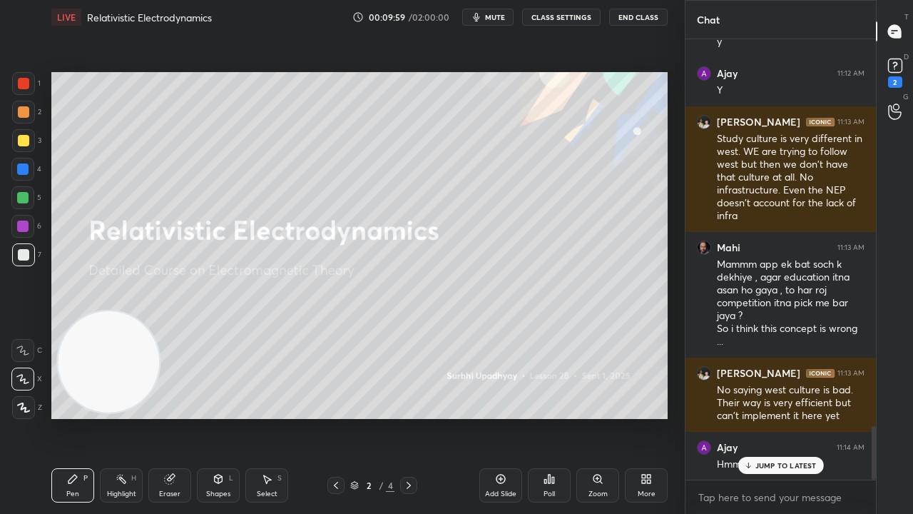
drag, startPoint x: 758, startPoint y: 469, endPoint x: 752, endPoint y: 489, distance: 20.8
click at [757, 417] on div "JUMP TO LATEST" at bounding box center [781, 465] width 86 height 17
drag, startPoint x: 745, startPoint y: 505, endPoint x: 741, endPoint y: 513, distance: 8.6
click at [745, 417] on textarea at bounding box center [781, 497] width 168 height 23
click at [23, 148] on div at bounding box center [23, 140] width 23 height 23
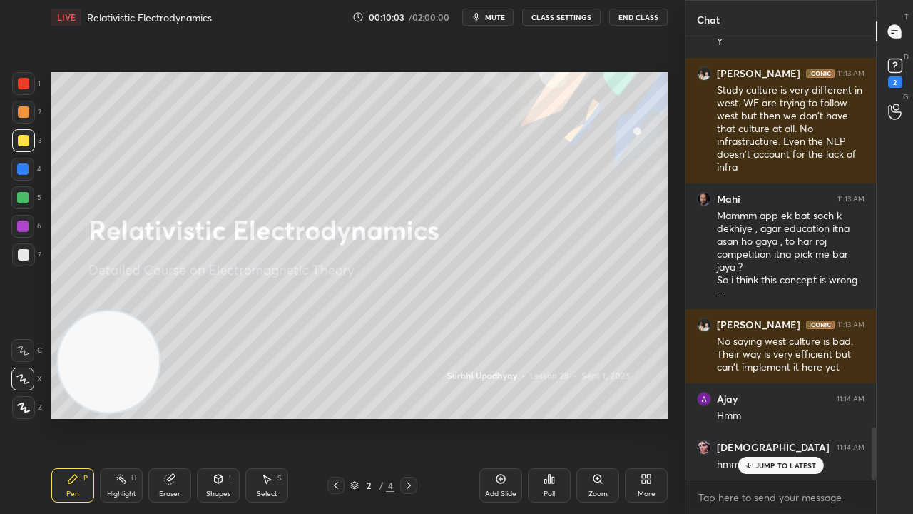
scroll to position [3302, 0]
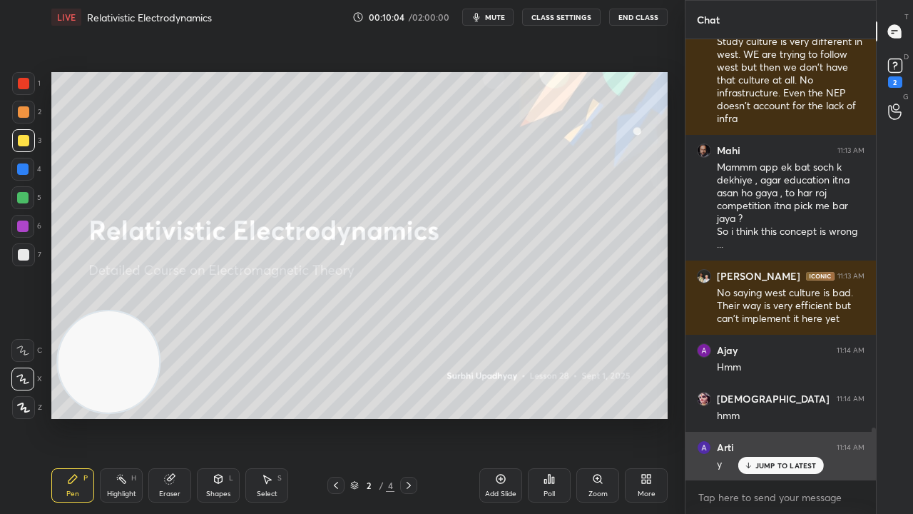
click at [783, 417] on p "JUMP TO LATEST" at bounding box center [785, 465] width 61 height 9
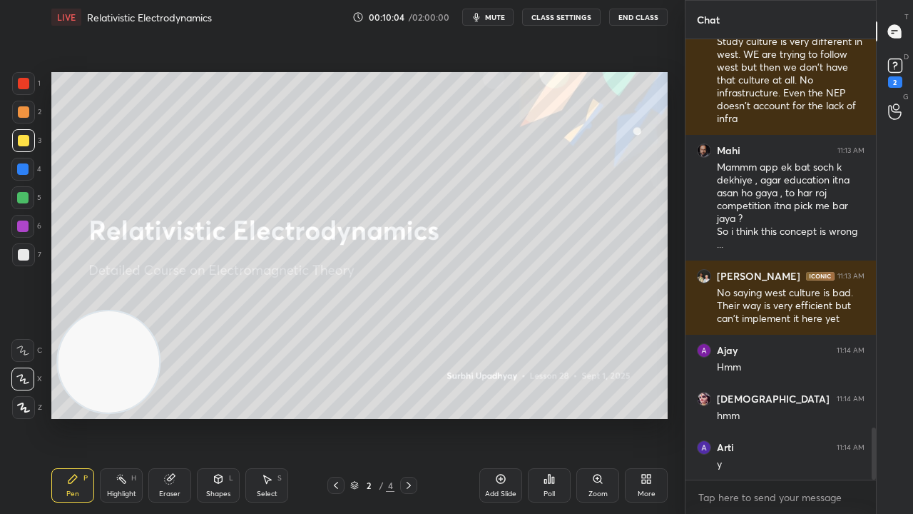
click at [769, 417] on div "x" at bounding box center [781, 497] width 190 height 34
click at [493, 20] on span "mute" at bounding box center [495, 17] width 20 height 10
click at [495, 23] on button "unmute" at bounding box center [487, 17] width 51 height 17
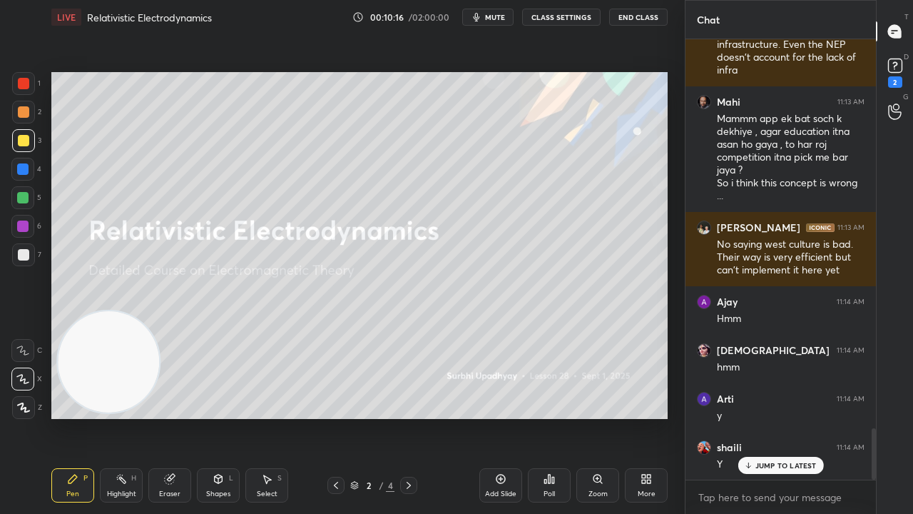
click at [498, 14] on span "mute" at bounding box center [495, 17] width 20 height 10
click at [500, 19] on span "unmute" at bounding box center [494, 17] width 31 height 10
click at [9, 254] on div "1 2 3 4 5 6 7 C X Z C X Z E E Erase all H H" at bounding box center [23, 245] width 46 height 347
click at [24, 263] on div at bounding box center [23, 254] width 23 height 23
click at [480, 16] on icon "button" at bounding box center [477, 17] width 6 height 9
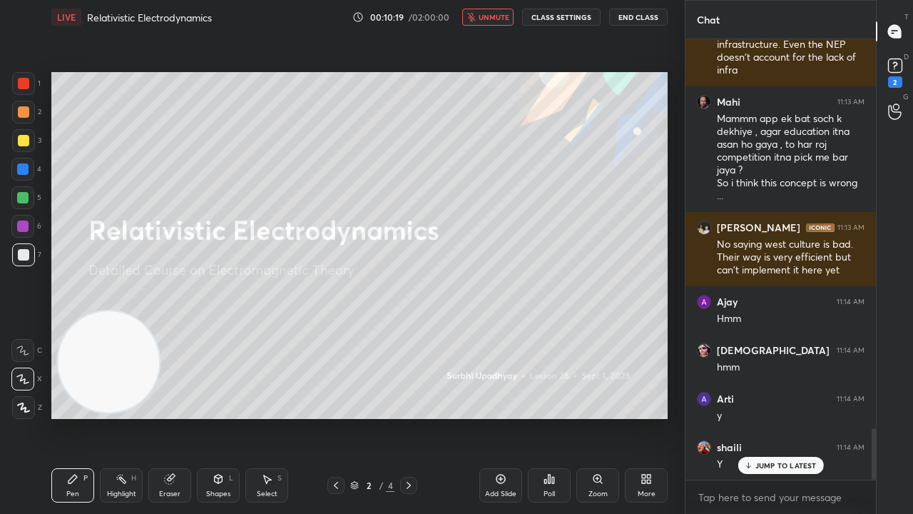
click at [483, 16] on span "unmute" at bounding box center [494, 17] width 31 height 10
click at [22, 204] on div at bounding box center [22, 197] width 23 height 23
click at [759, 417] on p "JUMP TO LATEST" at bounding box center [785, 465] width 61 height 9
click at [24, 260] on div at bounding box center [23, 254] width 11 height 11
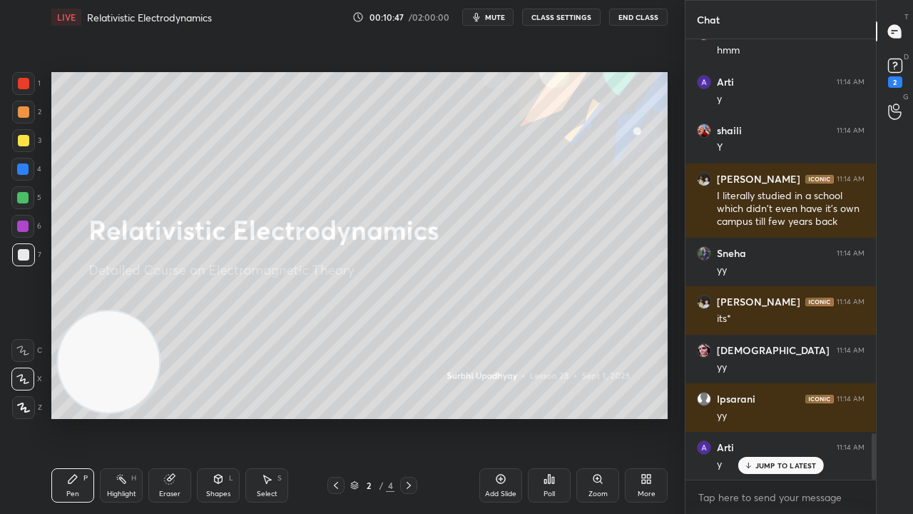
scroll to position [3715, 0]
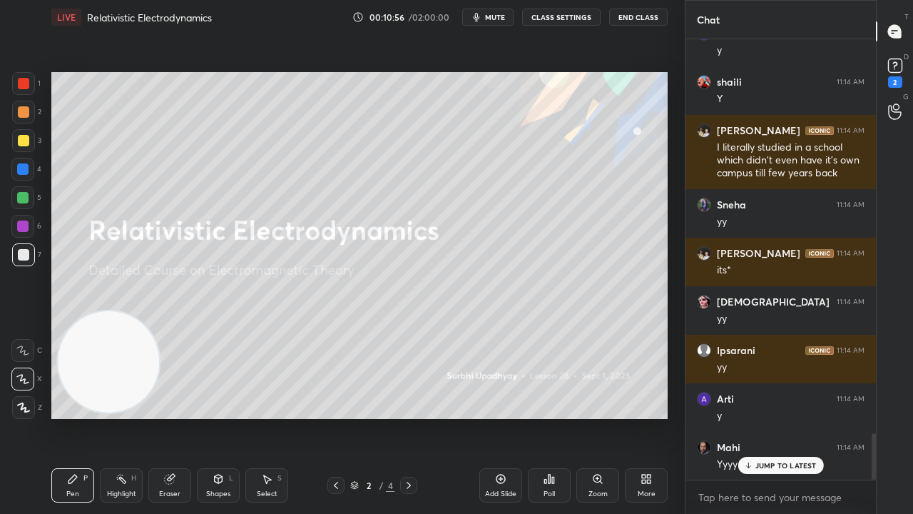
click at [23, 146] on div at bounding box center [23, 140] width 23 height 23
click at [23, 257] on div at bounding box center [23, 254] width 11 height 11
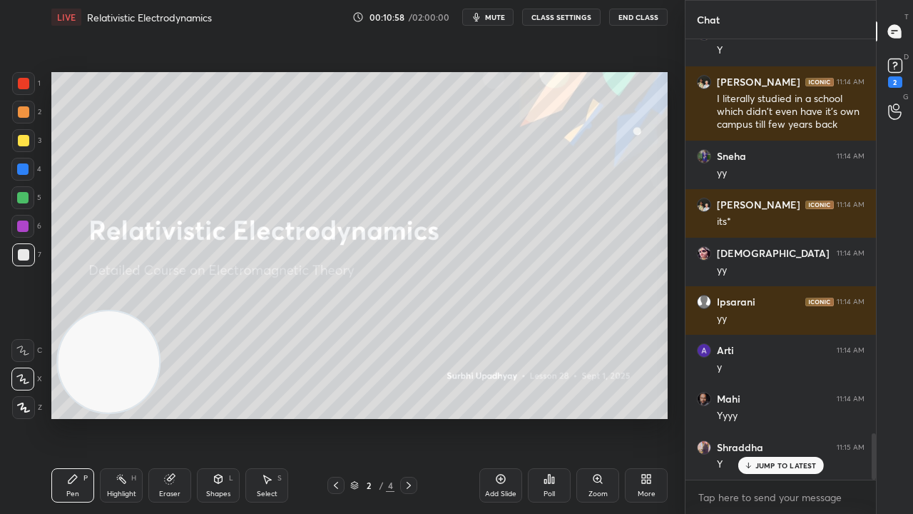
drag, startPoint x: 810, startPoint y: 478, endPoint x: 808, endPoint y: 471, distance: 7.7
click at [810, 417] on div "Ipsarani 11:12 AM yy Kavita 11:12 AM y Arti 11:12 AM y Ajay 11:12 AM Y Kumar 11…" at bounding box center [781, 259] width 190 height 440
click at [805, 417] on p "JUMP TO LATEST" at bounding box center [785, 465] width 61 height 9
click at [783, 417] on div "x" at bounding box center [781, 497] width 190 height 34
click at [502, 18] on span "mute" at bounding box center [495, 17] width 20 height 10
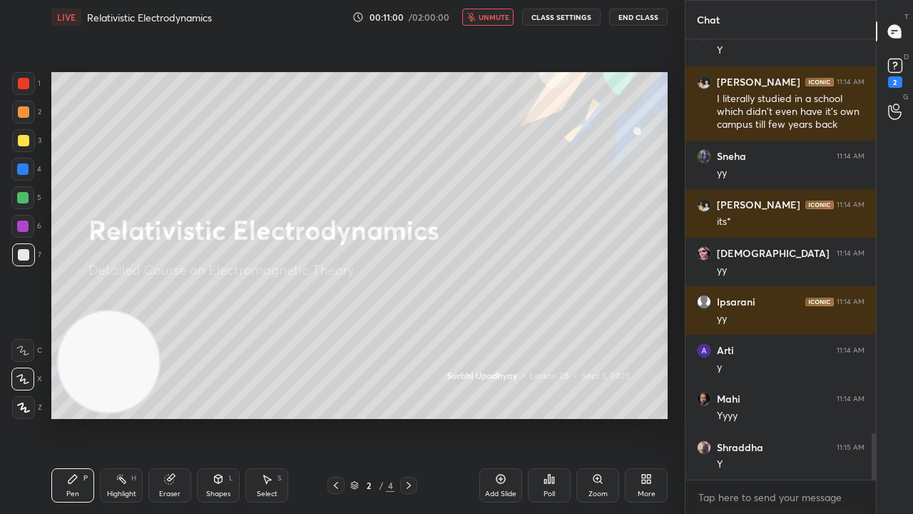
click at [501, 19] on span "unmute" at bounding box center [494, 17] width 31 height 10
click at [507, 16] on button "mute" at bounding box center [487, 17] width 51 height 17
click at [503, 19] on span "unmute" at bounding box center [494, 17] width 31 height 10
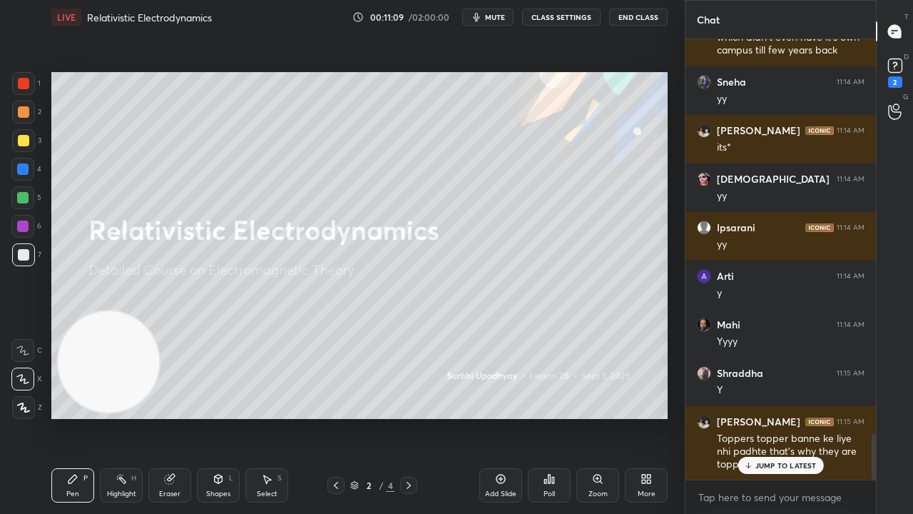
drag, startPoint x: 782, startPoint y: 464, endPoint x: 778, endPoint y: 499, distance: 35.8
click at [783, 417] on p "JUMP TO LATEST" at bounding box center [785, 465] width 61 height 9
click at [499, 19] on span "mute" at bounding box center [495, 17] width 20 height 10
click at [498, 16] on span "unmute" at bounding box center [494, 17] width 31 height 10
click at [19, 205] on div at bounding box center [22, 197] width 23 height 23
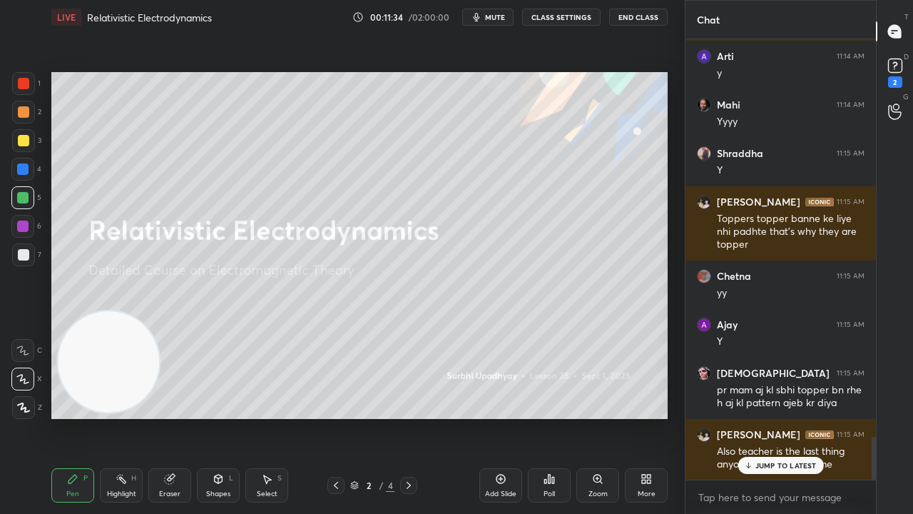
scroll to position [4119, 0]
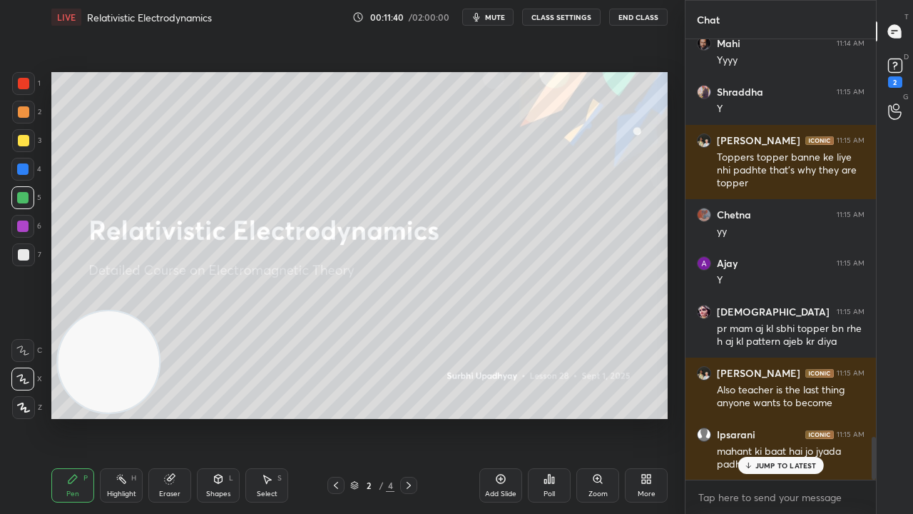
click at [499, 417] on div "Pen P Highlight H Eraser Shapes L Select S 2 / 4 Add Slide Poll Zoom More" at bounding box center [359, 485] width 616 height 57
click at [500, 417] on div "Add Slide" at bounding box center [500, 493] width 31 height 7
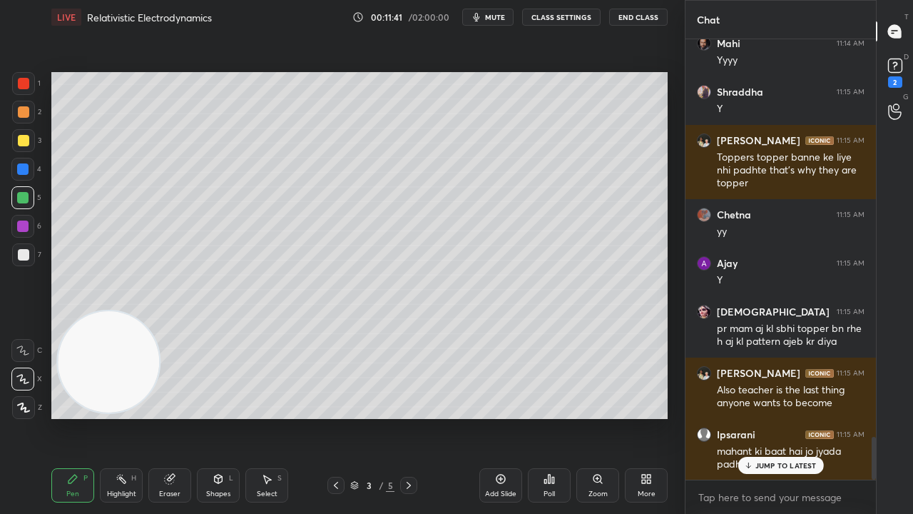
click at [482, 16] on icon "button" at bounding box center [476, 16] width 11 height 11
click at [486, 19] on span "unmute" at bounding box center [494, 17] width 31 height 10
click at [20, 146] on div at bounding box center [23, 140] width 11 height 11
click at [802, 417] on p "JUMP TO LATEST" at bounding box center [785, 465] width 61 height 9
click at [502, 18] on span "mute" at bounding box center [495, 17] width 20 height 10
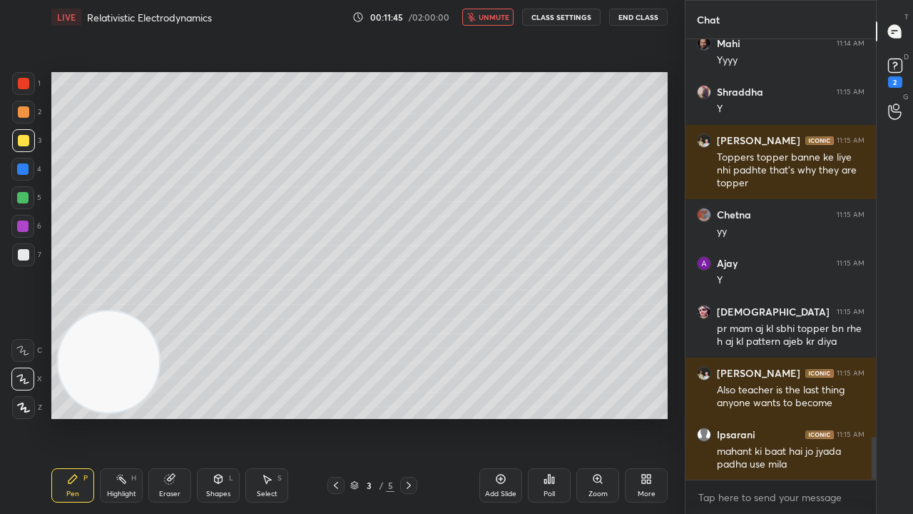
click at [502, 18] on span "unmute" at bounding box center [494, 17] width 31 height 10
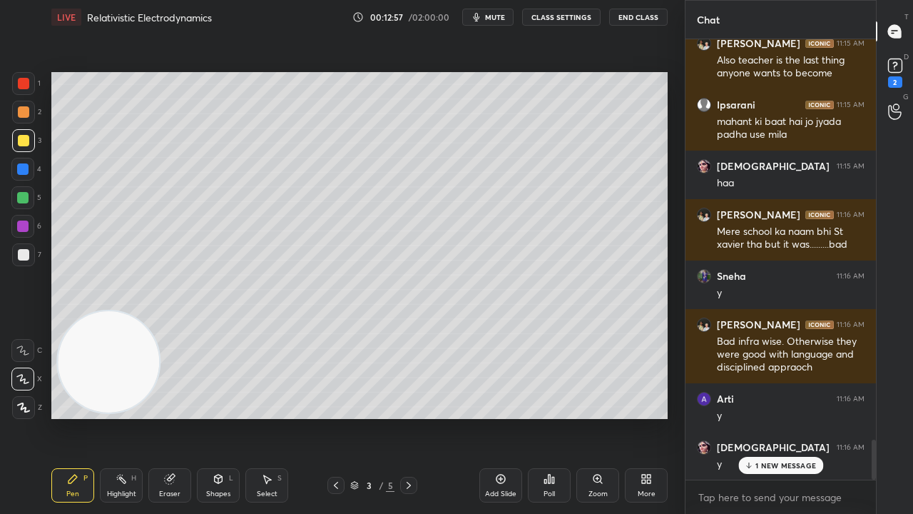
scroll to position [4497, 0]
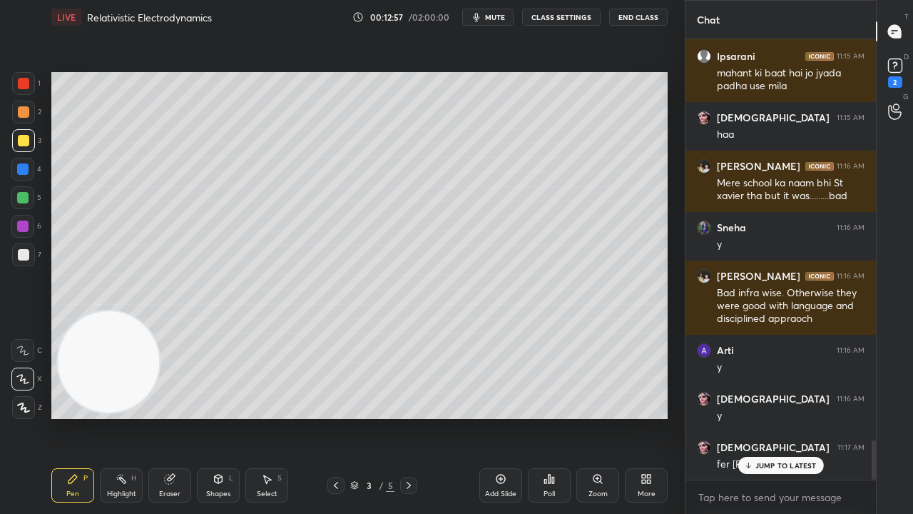
drag, startPoint x: 786, startPoint y: 477, endPoint x: 779, endPoint y: 494, distance: 18.5
click at [786, 417] on div "Kumar 11:14 AM its* SUNITA 11:14 AM yy Ipsarani 11:14 AM yy Arti 11:14 AM y Mah…" at bounding box center [781, 259] width 190 height 440
drag, startPoint x: 777, startPoint y: 473, endPoint x: 775, endPoint y: 487, distance: 13.7
click at [777, 417] on div "SUNITA 11:17 AM fer ky fyda" at bounding box center [781, 456] width 190 height 49
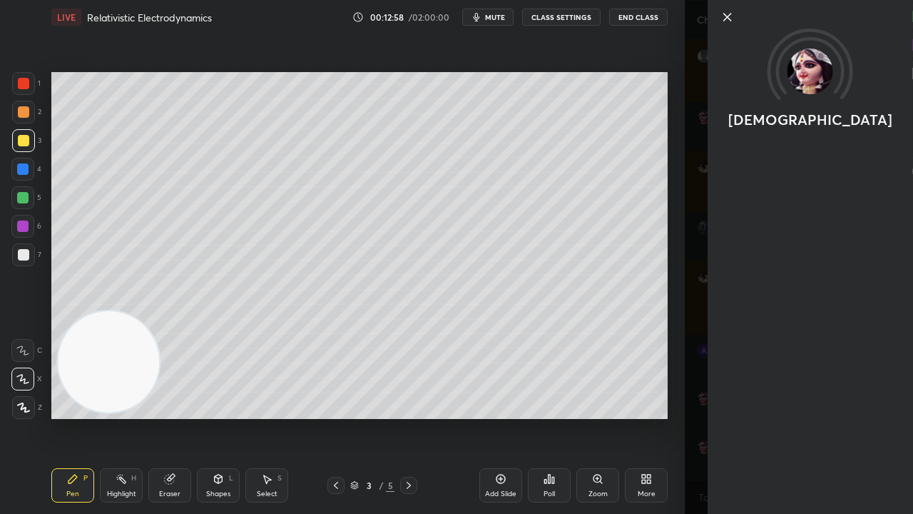
click at [770, 417] on div "[DEMOGRAPHIC_DATA]" at bounding box center [799, 257] width 228 height 514
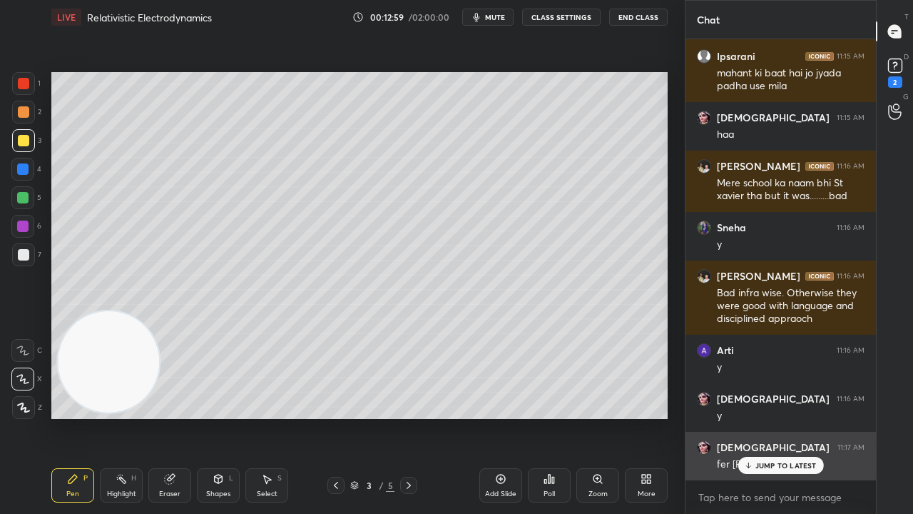
click at [776, 417] on p "JUMP TO LATEST" at bounding box center [785, 465] width 61 height 9
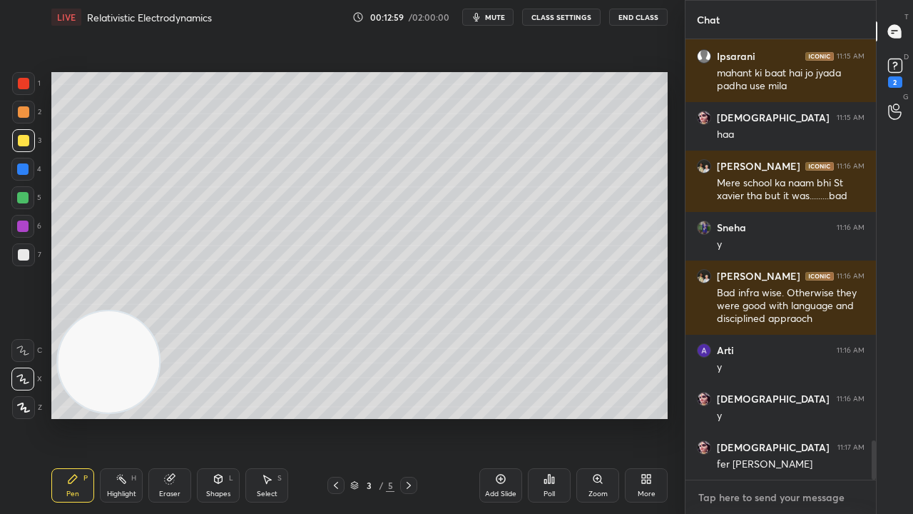
drag, startPoint x: 767, startPoint y: 498, endPoint x: 775, endPoint y: 501, distance: 9.0
click at [767, 417] on textarea at bounding box center [781, 497] width 168 height 23
click at [493, 15] on span "mute" at bounding box center [495, 17] width 20 height 10
click at [493, 14] on span "unmute" at bounding box center [494, 17] width 31 height 10
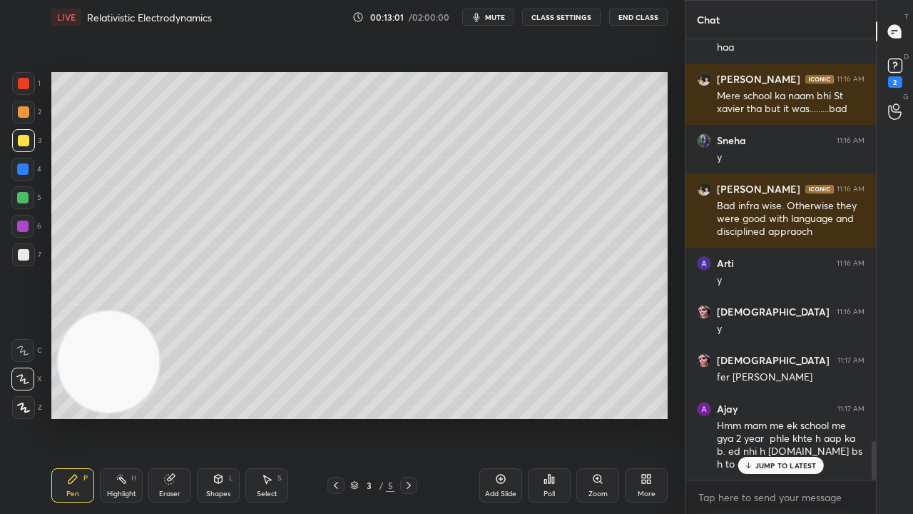
click at [22, 251] on div at bounding box center [23, 254] width 11 height 11
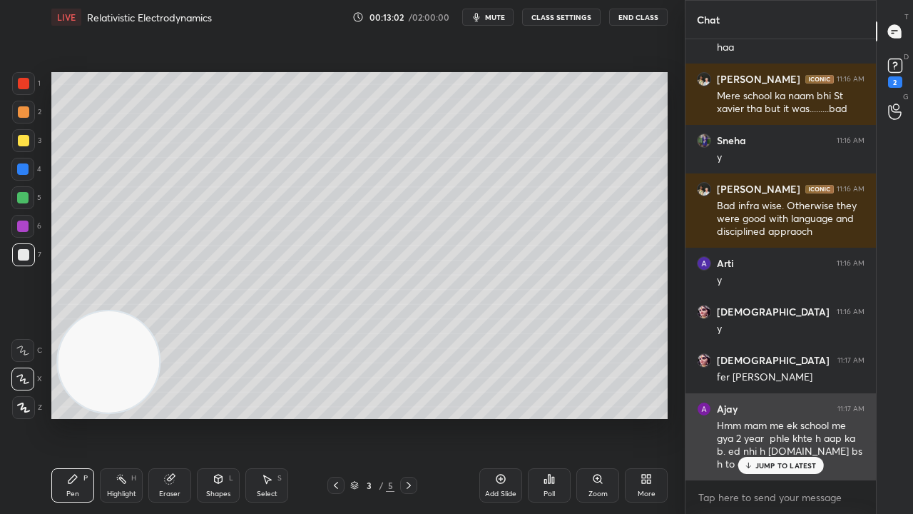
click at [785, 417] on p "JUMP TO LATEST" at bounding box center [785, 465] width 61 height 9
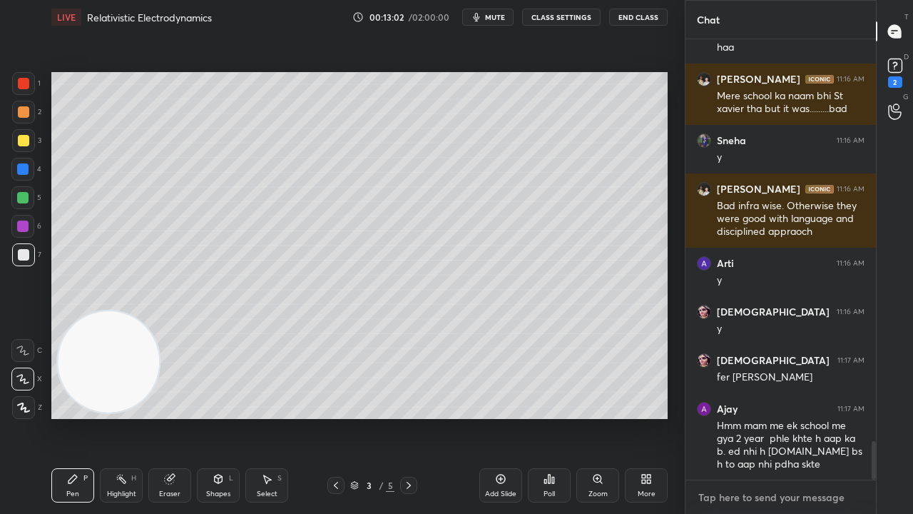
click at [778, 417] on textarea at bounding box center [781, 497] width 168 height 23
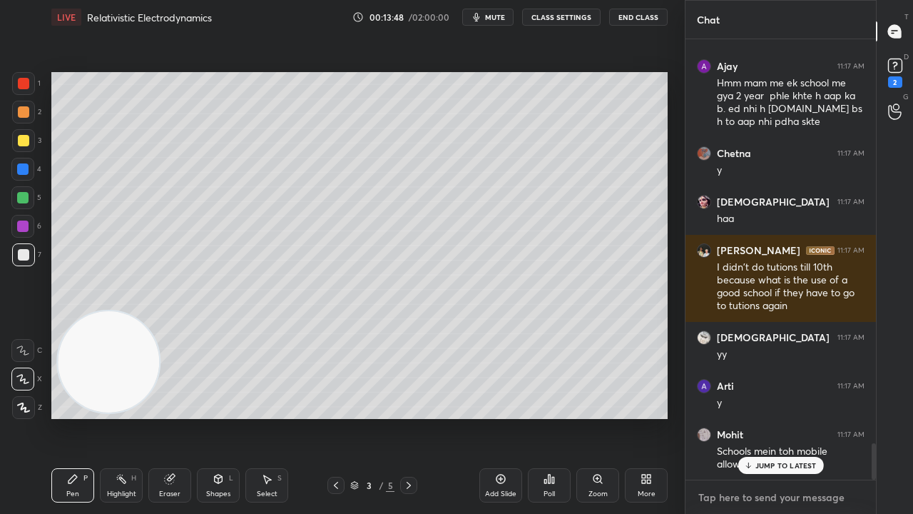
scroll to position [4975, 0]
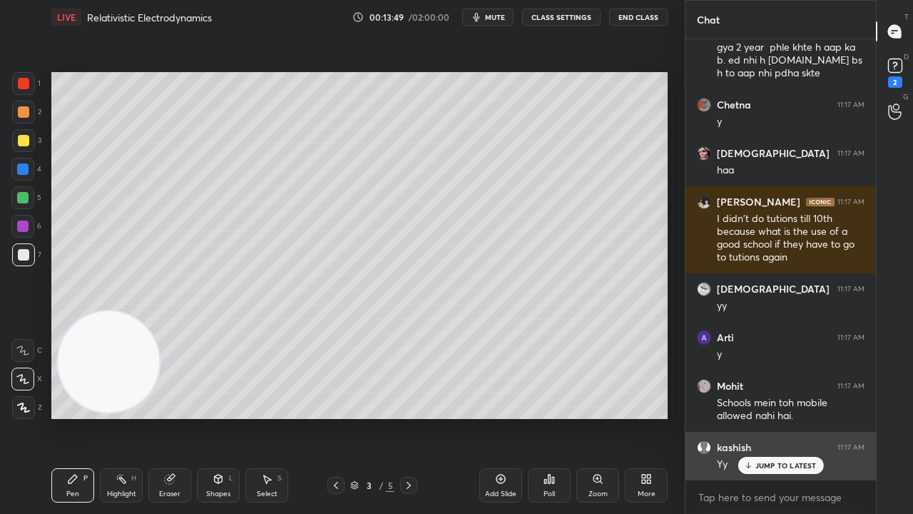
click at [783, 417] on div "JUMP TO LATEST" at bounding box center [781, 465] width 86 height 17
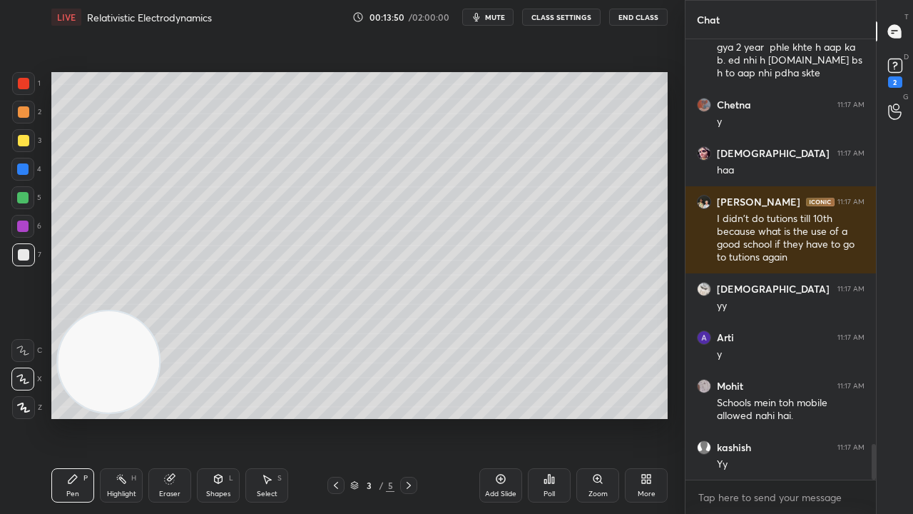
click at [507, 21] on button "mute" at bounding box center [487, 17] width 51 height 17
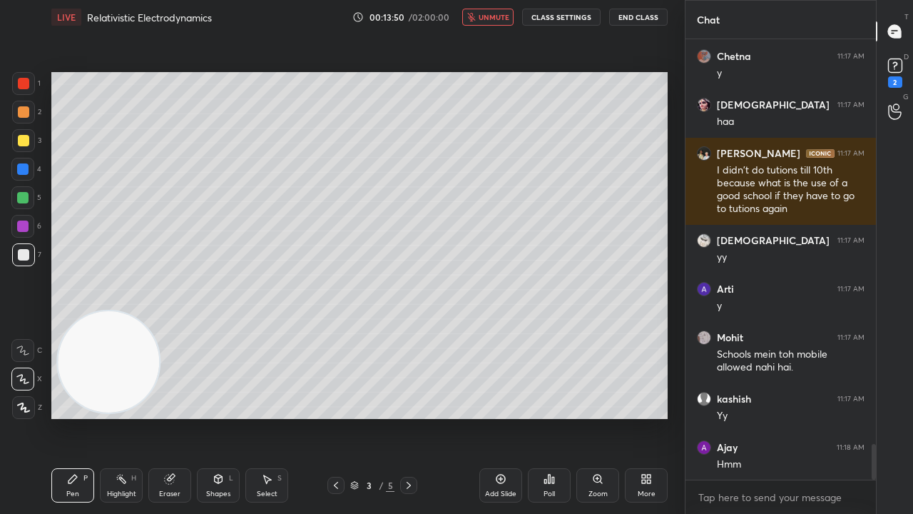
drag, startPoint x: 508, startPoint y: 17, endPoint x: 501, endPoint y: 21, distance: 8.3
click at [504, 20] on span "unmute" at bounding box center [494, 17] width 31 height 10
click at [12, 147] on div at bounding box center [23, 140] width 23 height 23
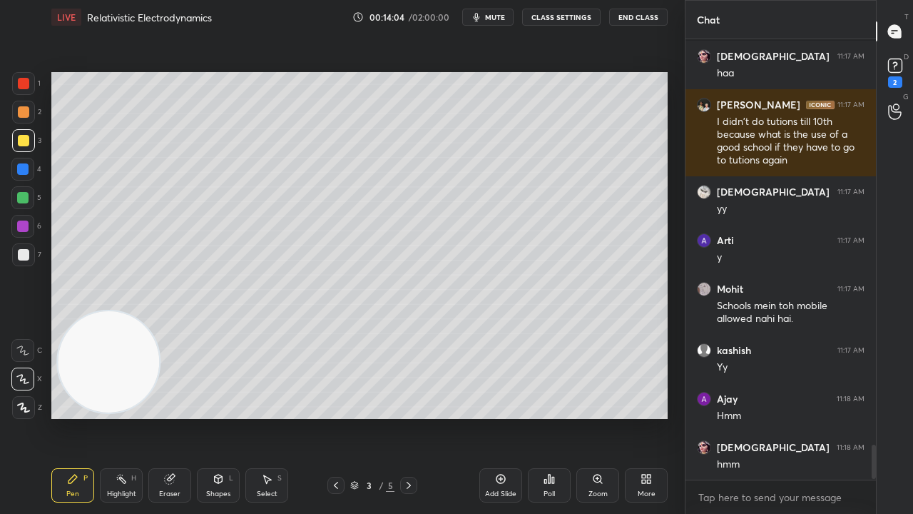
scroll to position [5134, 0]
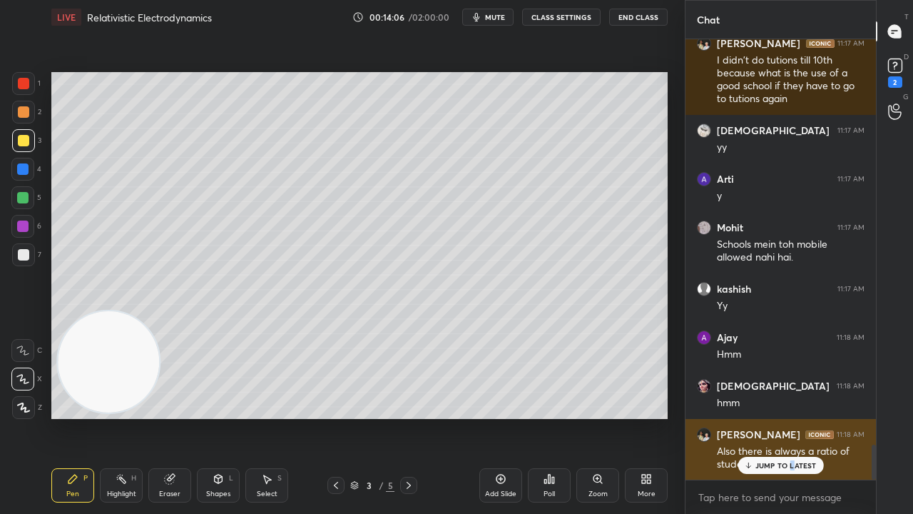
drag, startPoint x: 792, startPoint y: 465, endPoint x: 780, endPoint y: 468, distance: 12.5
click at [790, 417] on p "JUMP TO LATEST" at bounding box center [785, 465] width 61 height 9
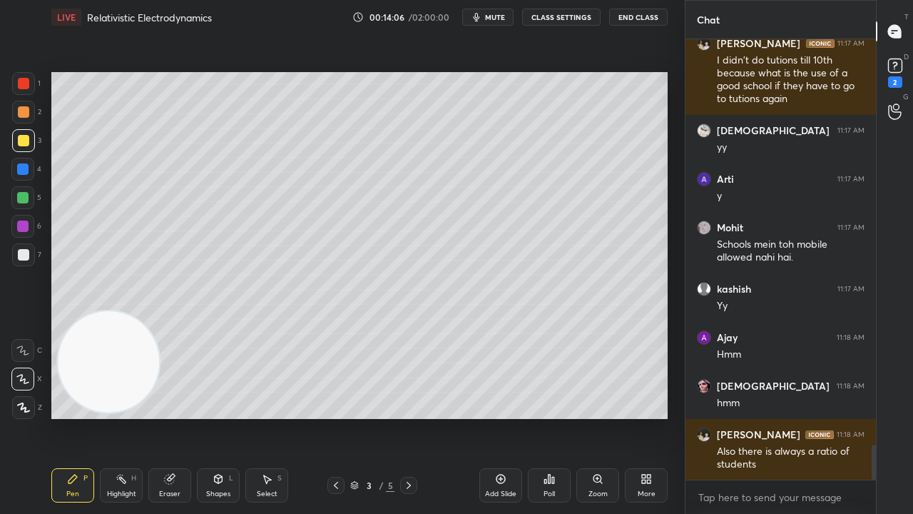
click at [502, 13] on span "mute" at bounding box center [495, 17] width 20 height 10
click at [498, 14] on span "unmute" at bounding box center [494, 17] width 31 height 10
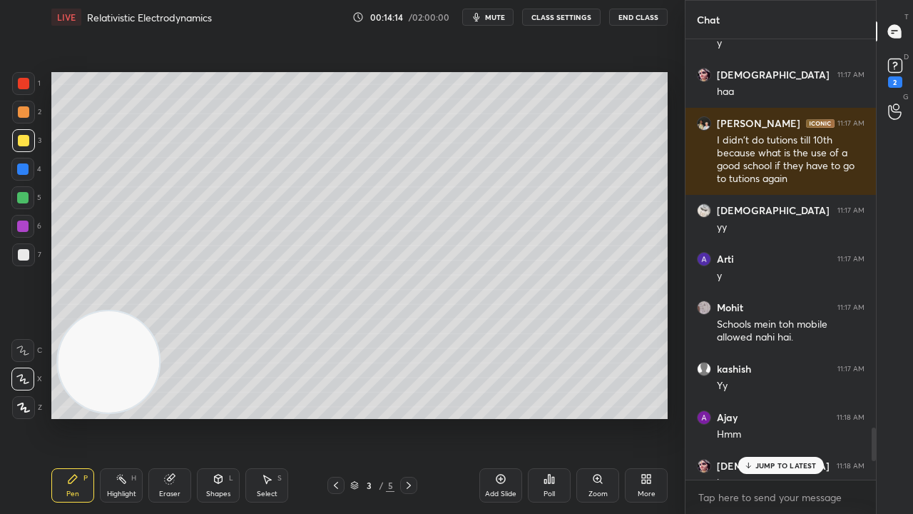
scroll to position [5295, 0]
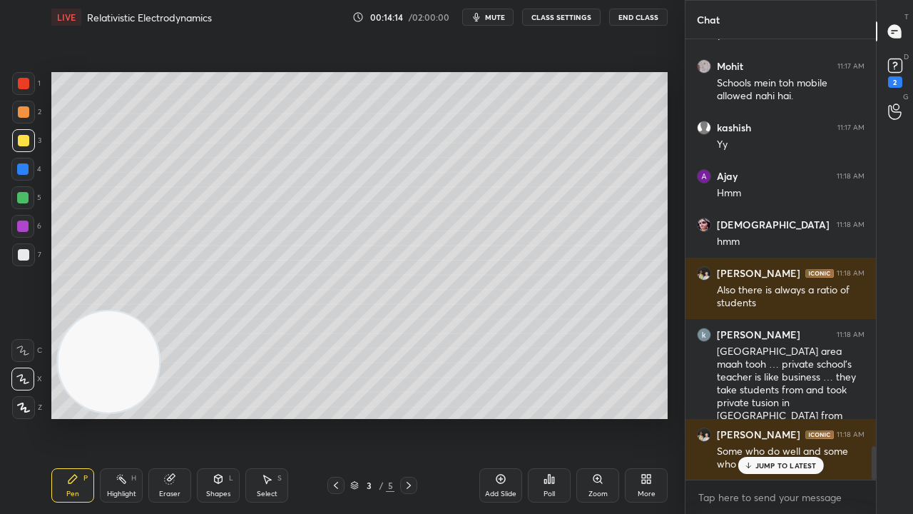
drag, startPoint x: 875, startPoint y: 454, endPoint x: 826, endPoint y: 513, distance: 76.5
click at [831, 417] on div "Sunita 11:17 AM yy Arti 11:17 AM y Mohit 11:17 AM Schools mein toh mobile allow…" at bounding box center [781, 276] width 190 height 474
click at [790, 417] on p "JUMP TO LATEST" at bounding box center [785, 465] width 61 height 9
click at [492, 16] on span "mute" at bounding box center [495, 17] width 20 height 10
click at [492, 15] on span "unmute" at bounding box center [494, 17] width 31 height 10
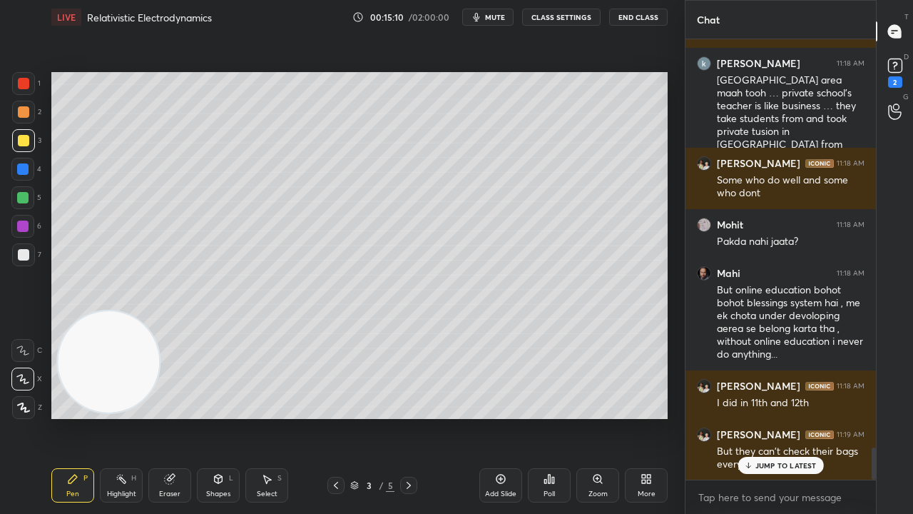
scroll to position [5614, 0]
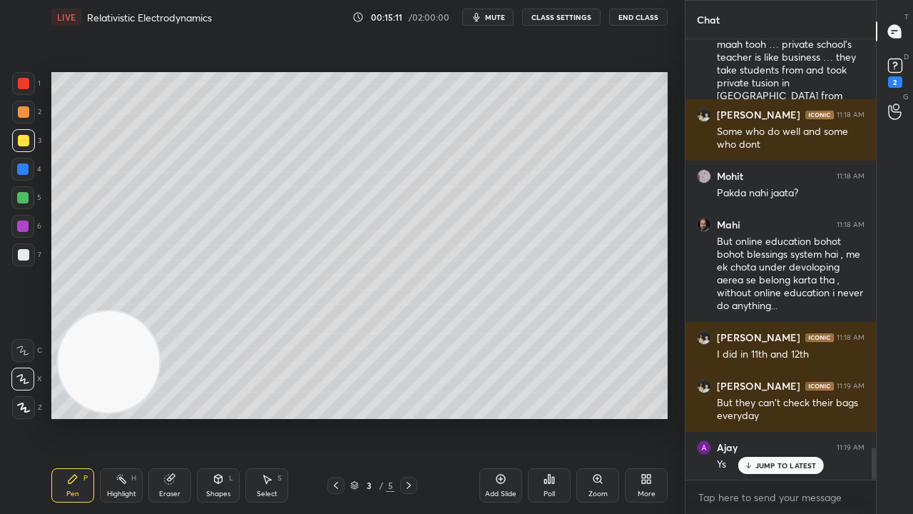
drag, startPoint x: 808, startPoint y: 462, endPoint x: 797, endPoint y: 502, distance: 40.7
click at [808, 417] on p "JUMP TO LATEST" at bounding box center [785, 465] width 61 height 9
click at [795, 417] on div "x" at bounding box center [781, 497] width 190 height 34
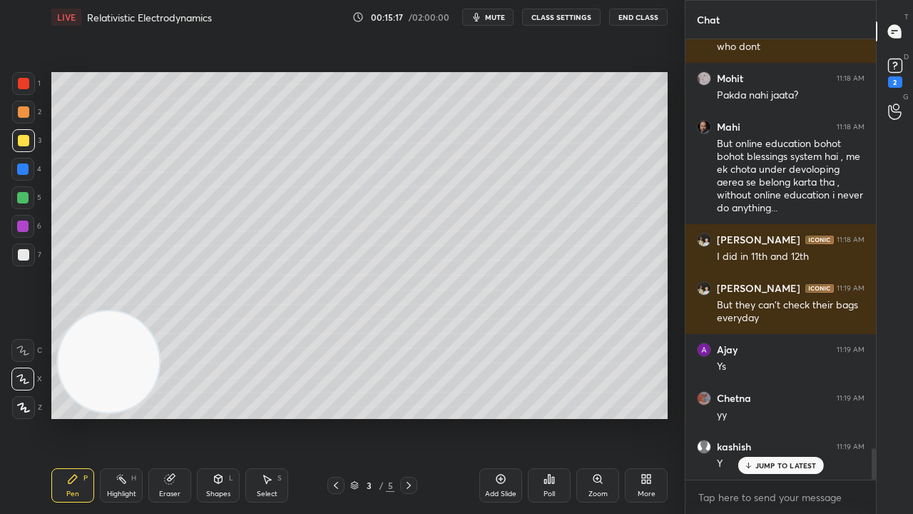
click at [794, 417] on p "JUMP TO LATEST" at bounding box center [785, 465] width 61 height 9
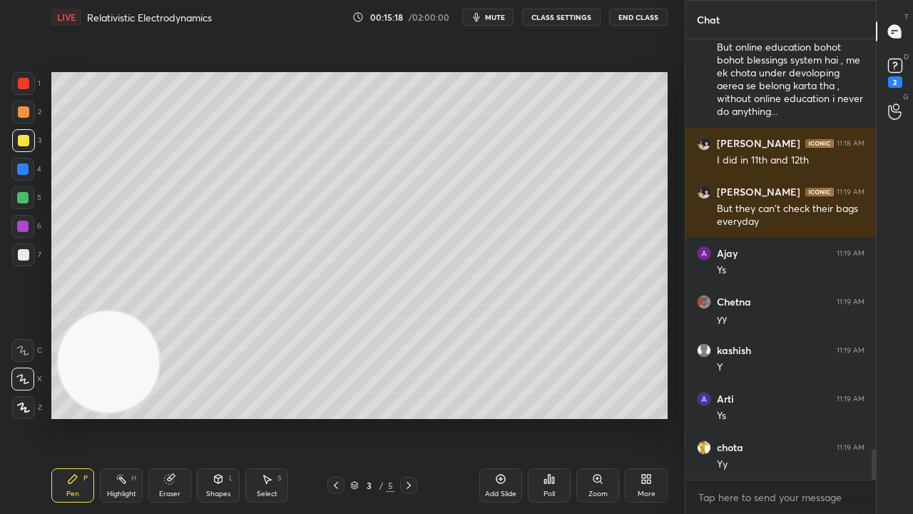
click at [786, 417] on div "x" at bounding box center [781, 497] width 190 height 34
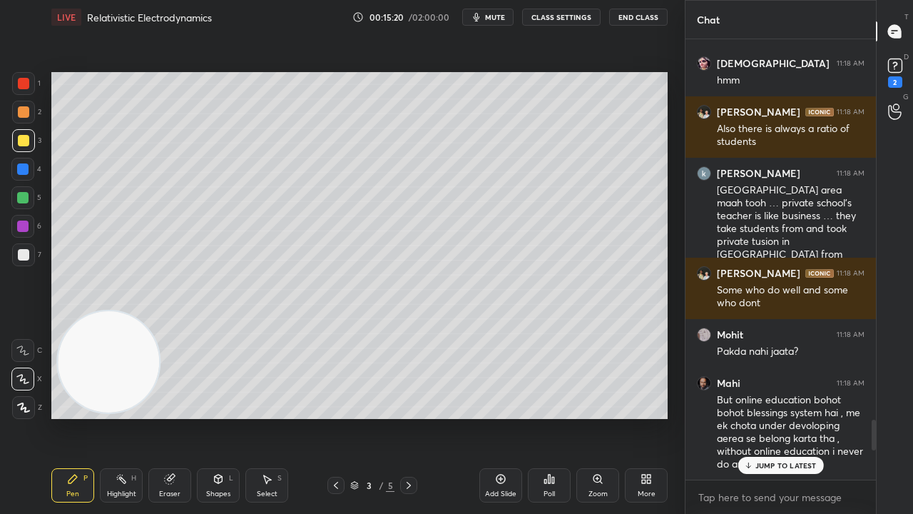
scroll to position [5425, 0]
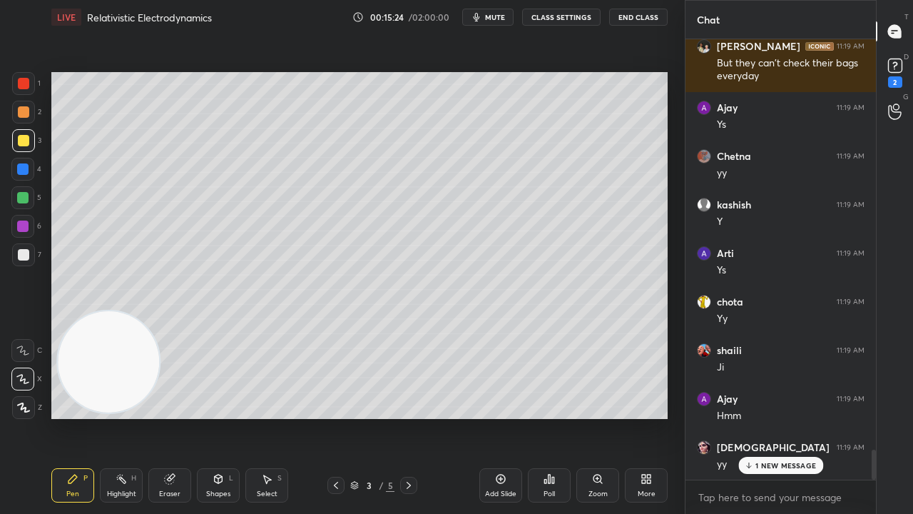
drag, startPoint x: 875, startPoint y: 469, endPoint x: 866, endPoint y: 513, distance: 44.4
click at [861, 417] on div "Kumar 11:18 AM I did in 11th and 12th Kumar 11:19 AM But they can't check their…" at bounding box center [781, 276] width 190 height 474
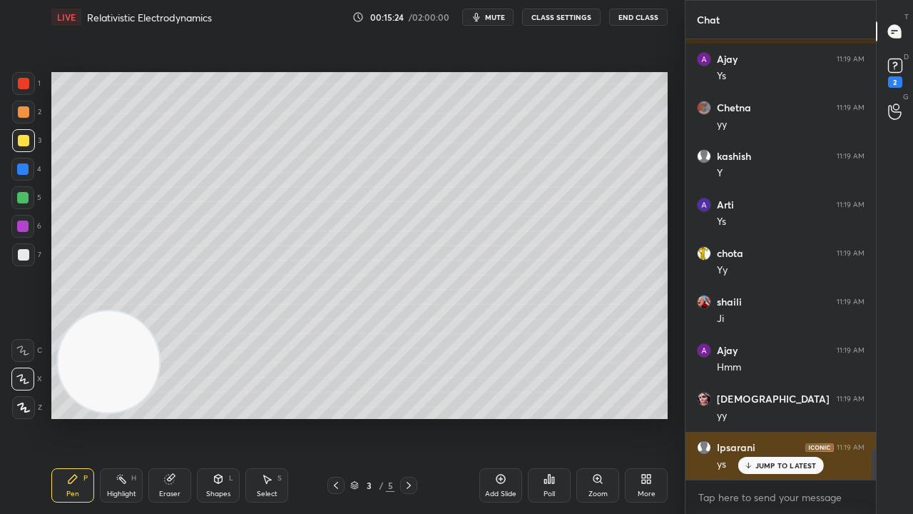
click at [796, 417] on p "JUMP TO LATEST" at bounding box center [785, 465] width 61 height 9
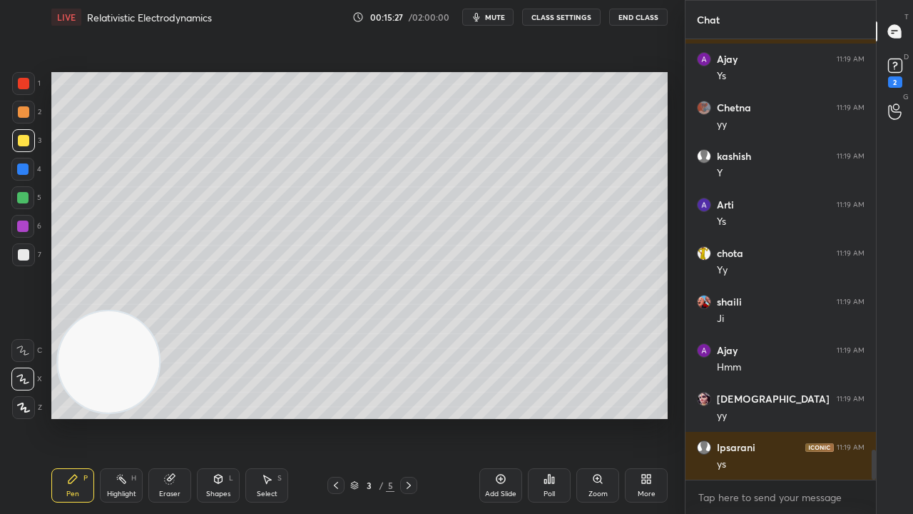
scroll to position [6051, 0]
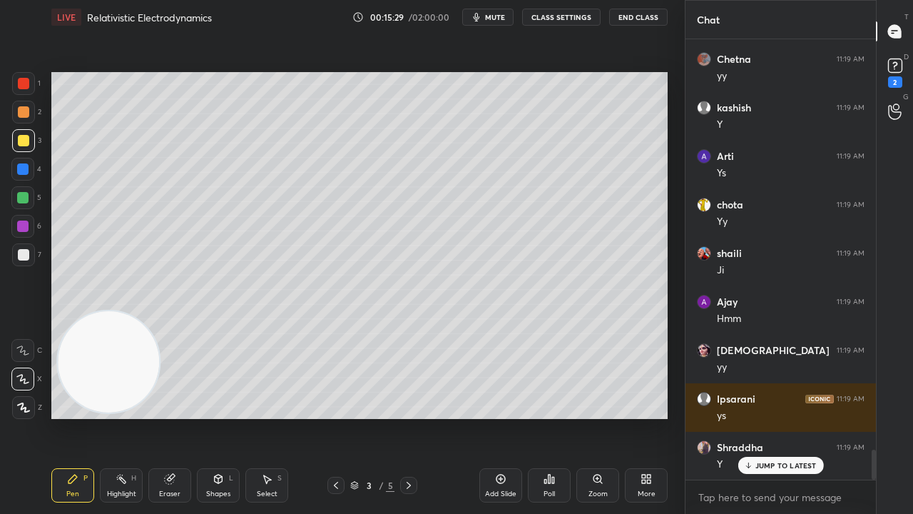
click at [497, 19] on span "mute" at bounding box center [495, 17] width 20 height 10
click at [496, 19] on span "unmute" at bounding box center [494, 17] width 31 height 10
click at [21, 260] on div at bounding box center [23, 254] width 23 height 23
click at [501, 10] on button "mute" at bounding box center [487, 17] width 51 height 17
click at [500, 15] on span "unmute" at bounding box center [494, 17] width 31 height 10
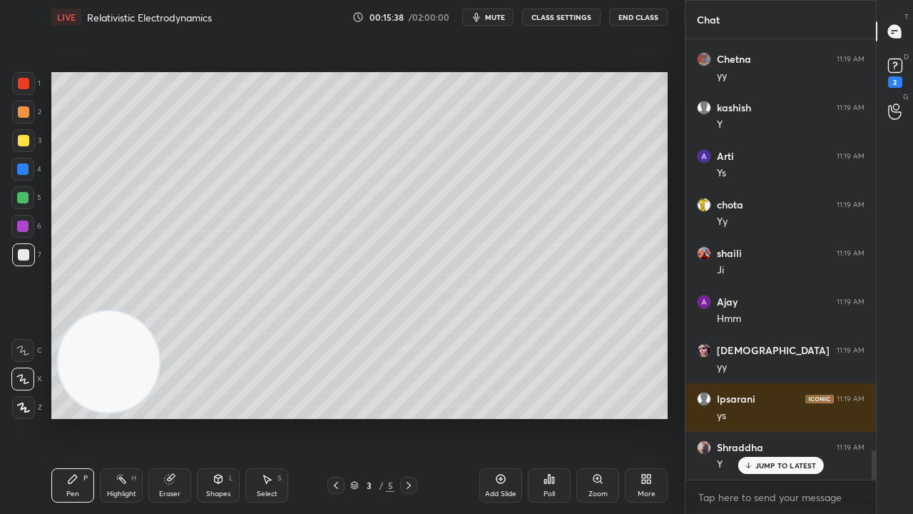
scroll to position [6125, 0]
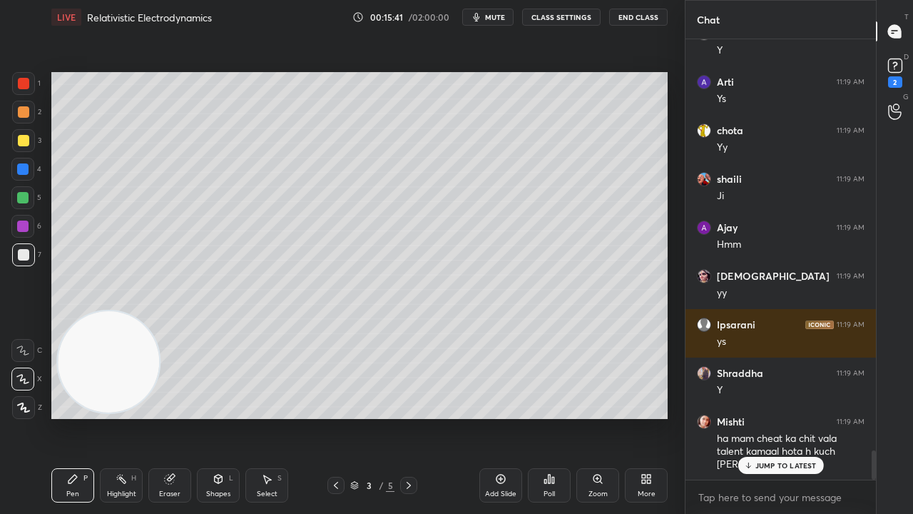
click at [773, 417] on p "JUMP TO LATEST" at bounding box center [785, 465] width 61 height 9
click at [498, 11] on button "mute" at bounding box center [487, 17] width 51 height 17
click at [499, 14] on span "mute" at bounding box center [495, 17] width 20 height 10
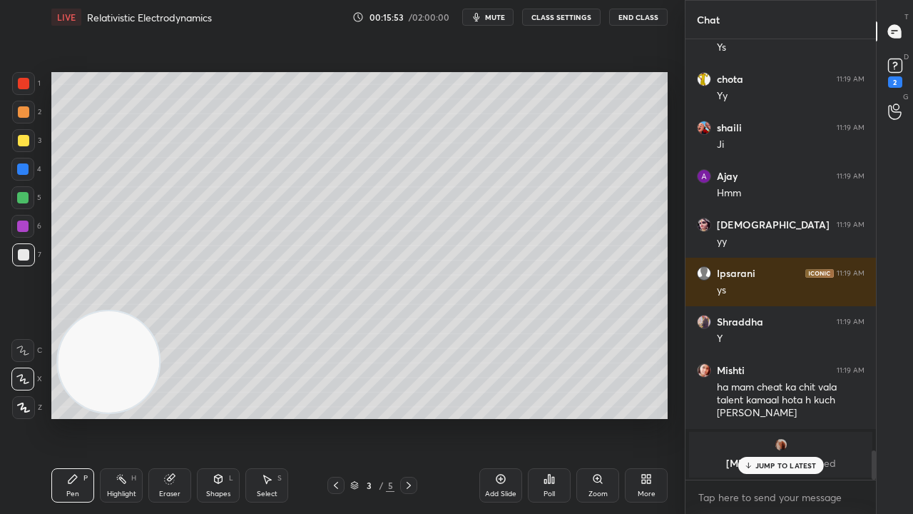
scroll to position [4817, 0]
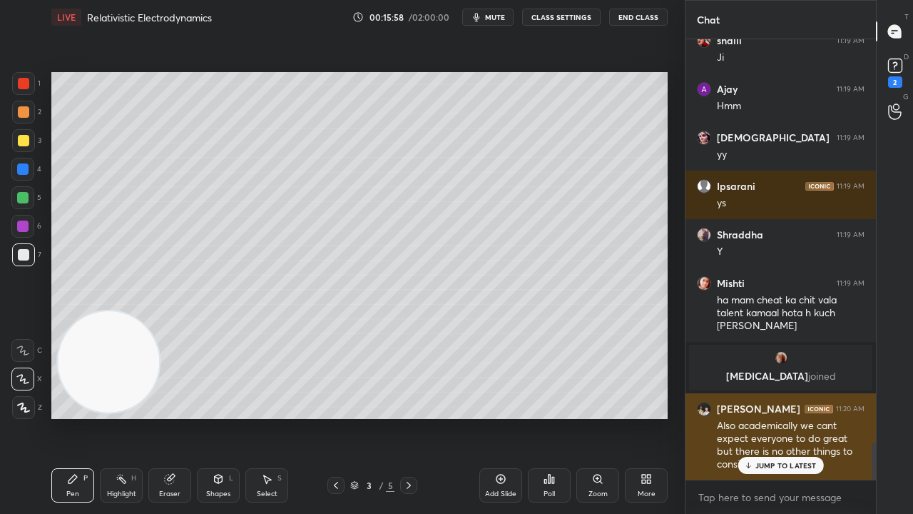
click at [768, 417] on div "JUMP TO LATEST" at bounding box center [781, 465] width 86 height 17
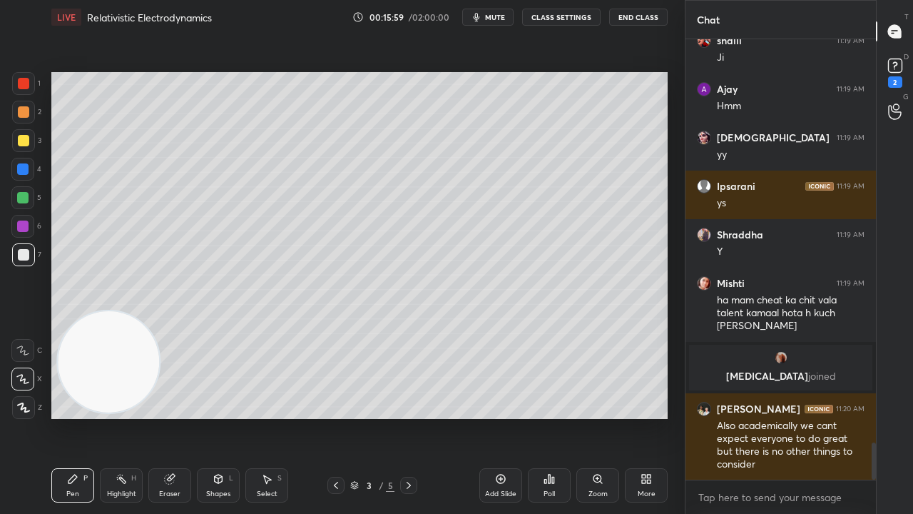
click at [489, 17] on span "mute" at bounding box center [495, 17] width 20 height 10
click at [491, 17] on span "unmute" at bounding box center [494, 17] width 31 height 10
click at [24, 146] on div at bounding box center [23, 140] width 11 height 11
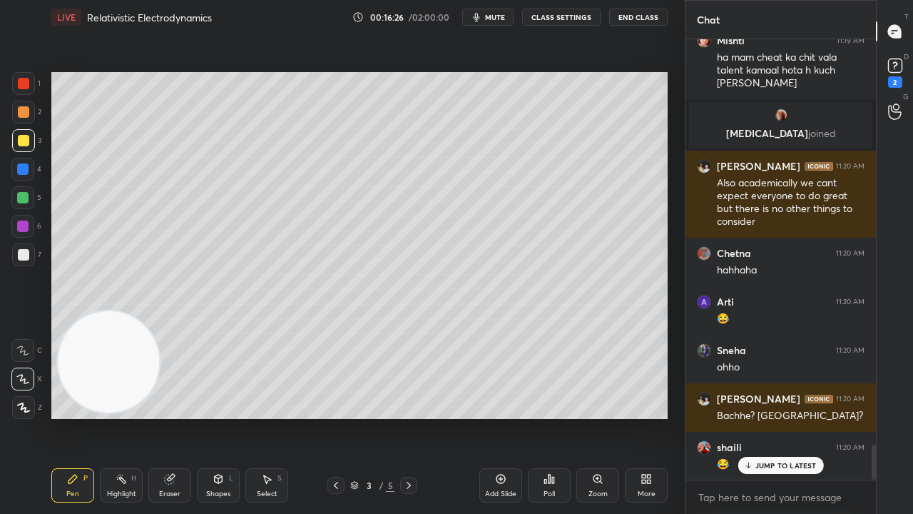
scroll to position [5121, 0]
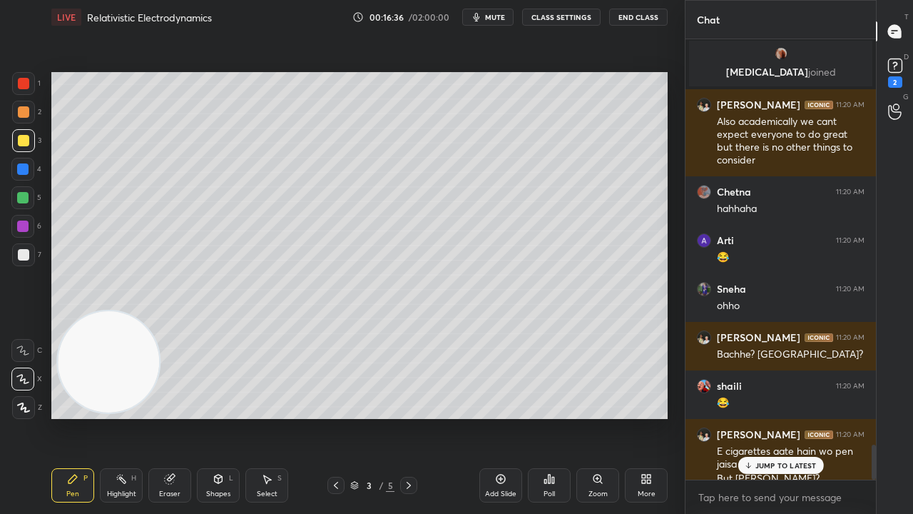
click at [764, 417] on p "JUMP TO LATEST" at bounding box center [785, 465] width 61 height 9
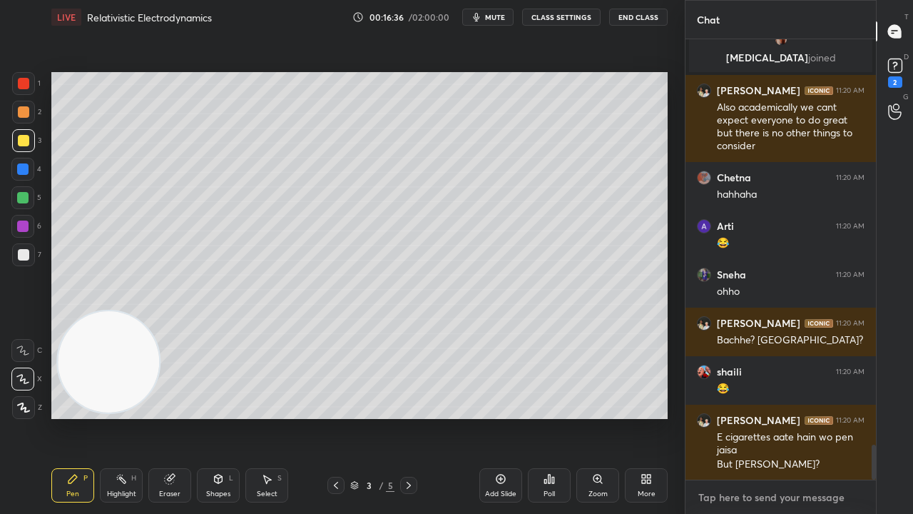
click at [755, 417] on div "x" at bounding box center [781, 497] width 190 height 34
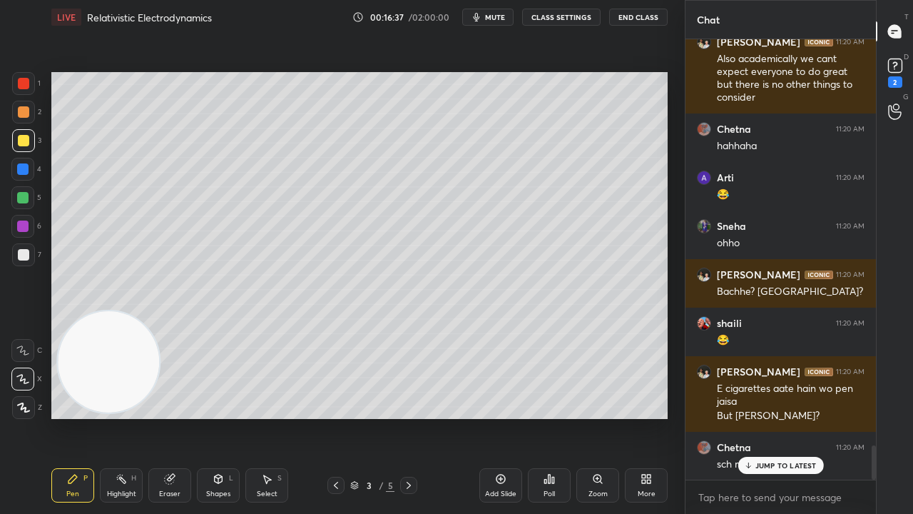
click at [491, 16] on span "mute" at bounding box center [495, 17] width 20 height 10
click at [489, 14] on span "unmute" at bounding box center [494, 17] width 31 height 10
click at [780, 417] on p "JUMP TO LATEST" at bounding box center [785, 465] width 61 height 9
click at [774, 417] on textarea at bounding box center [781, 497] width 168 height 23
click at [23, 195] on div at bounding box center [22, 197] width 11 height 11
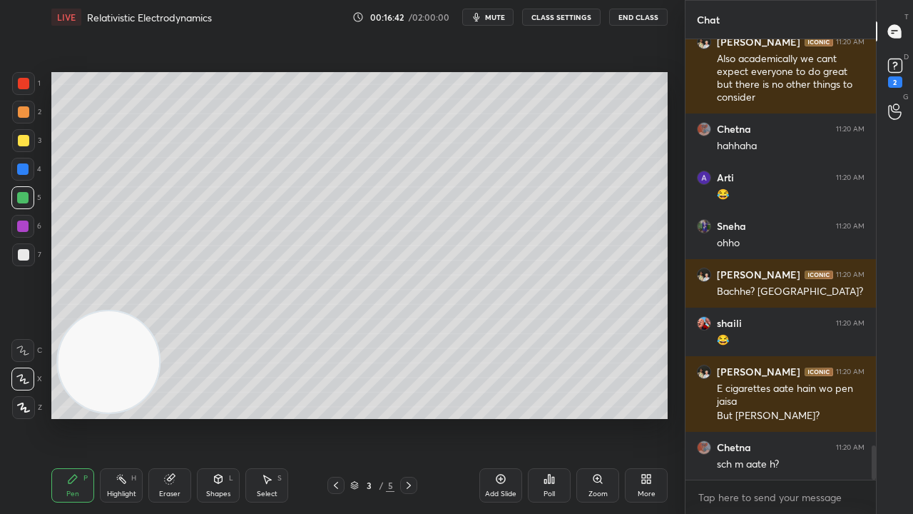
click at [499, 16] on span "mute" at bounding box center [495, 17] width 20 height 10
click at [498, 16] on span "unmute" at bounding box center [494, 17] width 31 height 10
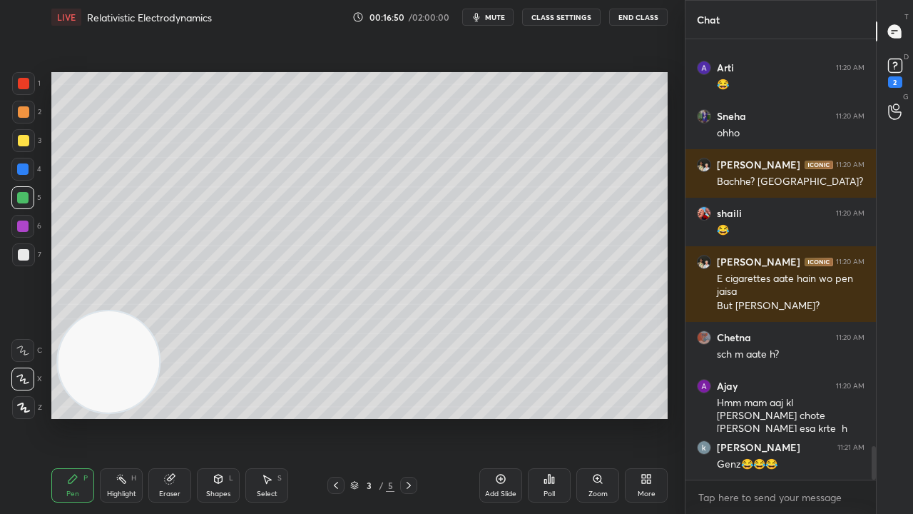
scroll to position [5342, 0]
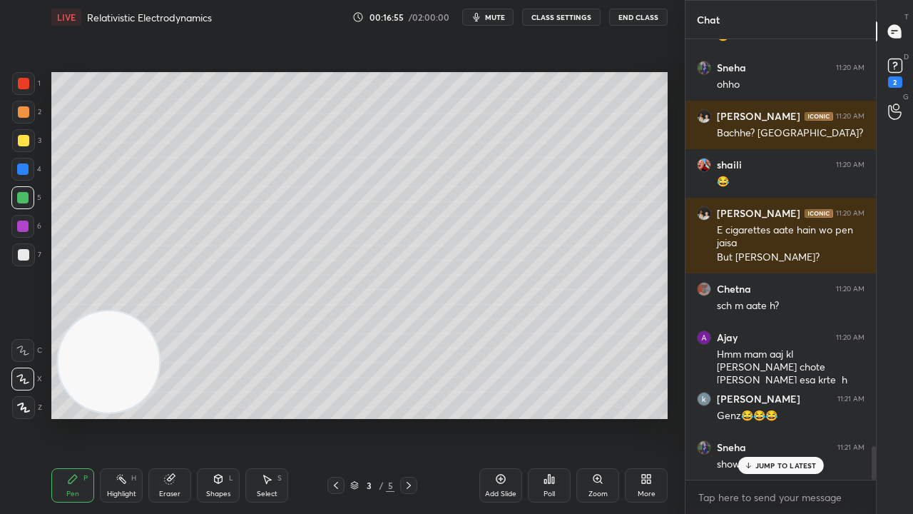
click at [765, 417] on p "JUMP TO LATEST" at bounding box center [785, 465] width 61 height 9
click at [489, 18] on span "mute" at bounding box center [495, 17] width 20 height 10
click at [499, 17] on span "unmute" at bounding box center [494, 17] width 31 height 10
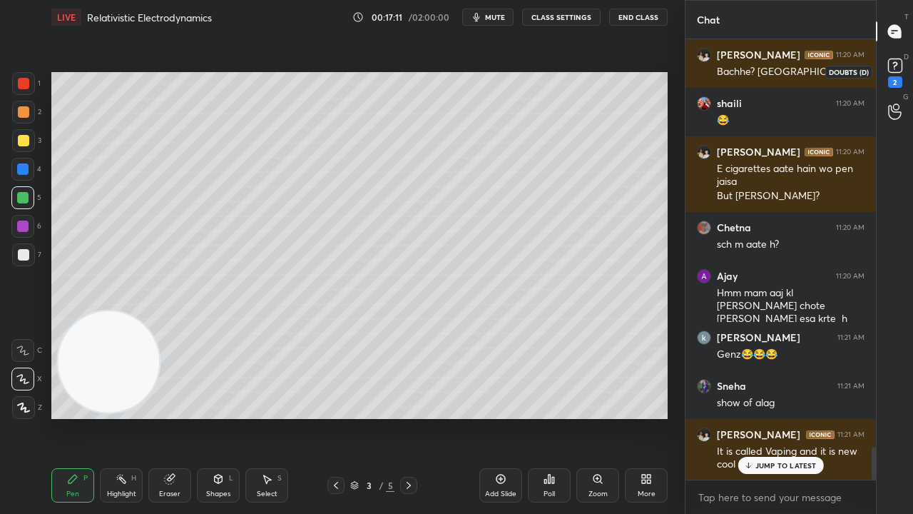
click at [886, 78] on div "2" at bounding box center [895, 71] width 21 height 33
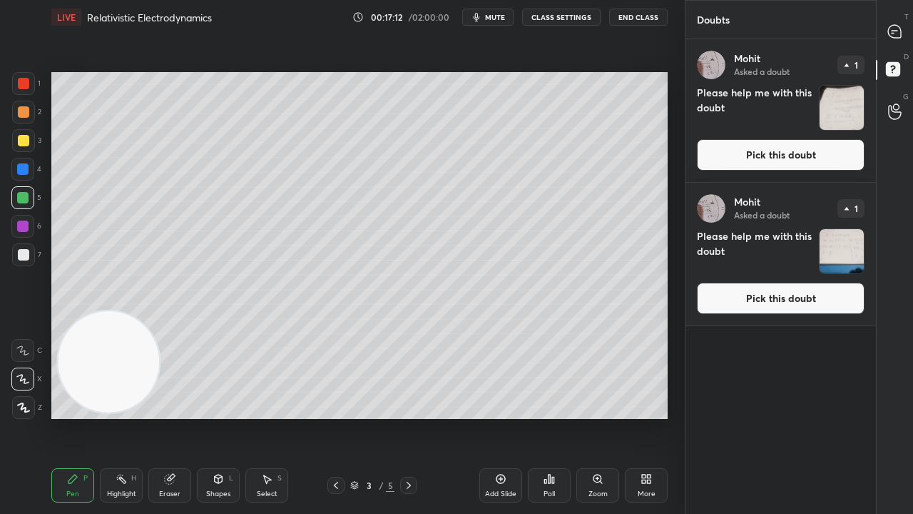
click at [810, 154] on button "Pick this doubt" at bounding box center [781, 154] width 168 height 31
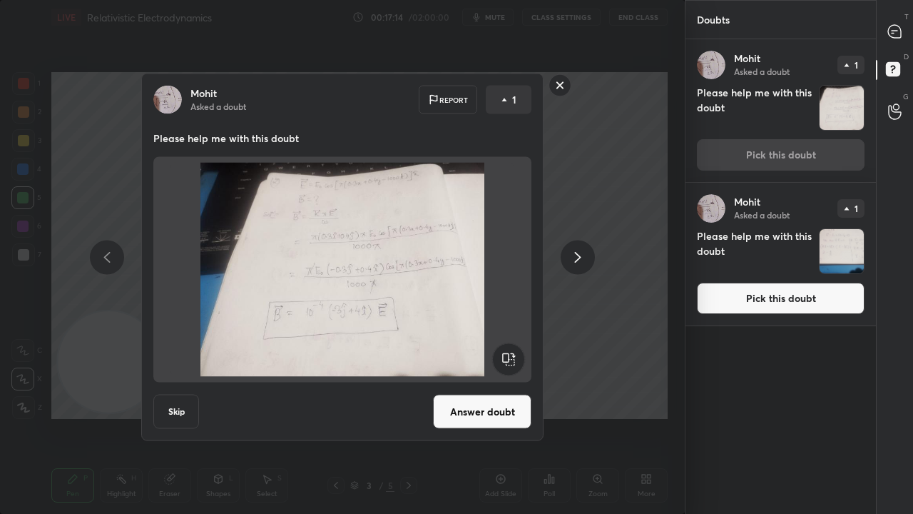
click at [482, 413] on button "Answer doubt" at bounding box center [482, 412] width 98 height 34
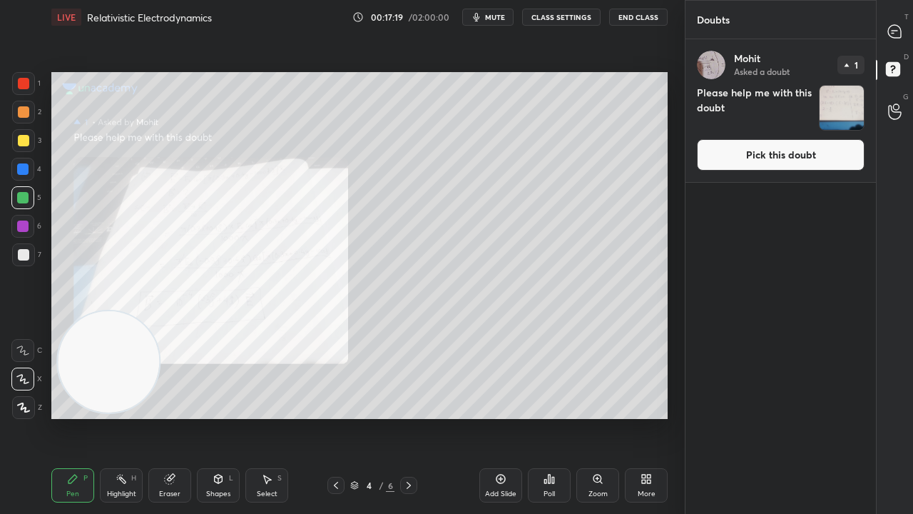
click at [779, 161] on button "Pick this doubt" at bounding box center [781, 154] width 168 height 31
click at [778, 161] on div "Mohit Asked a doubt 1 Please help me with this doubt Pick this doubt" at bounding box center [781, 110] width 190 height 143
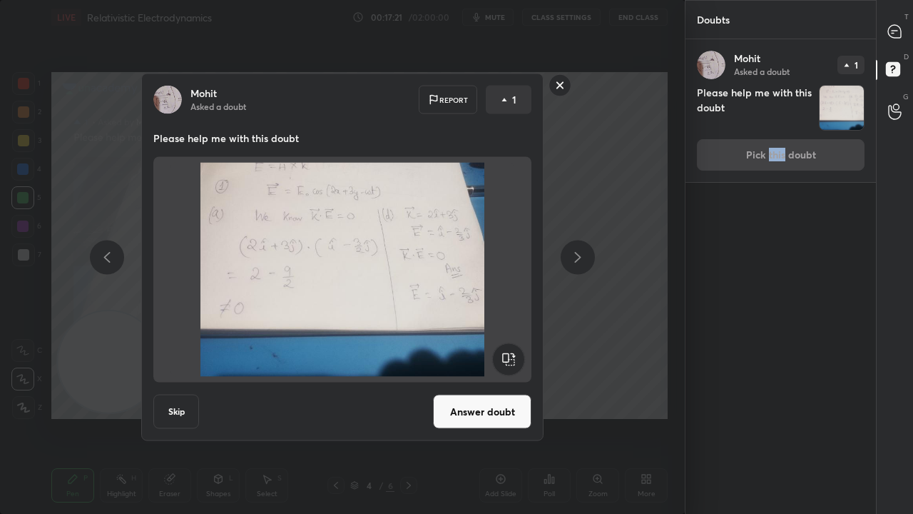
click at [475, 417] on button "Answer doubt" at bounding box center [482, 412] width 98 height 34
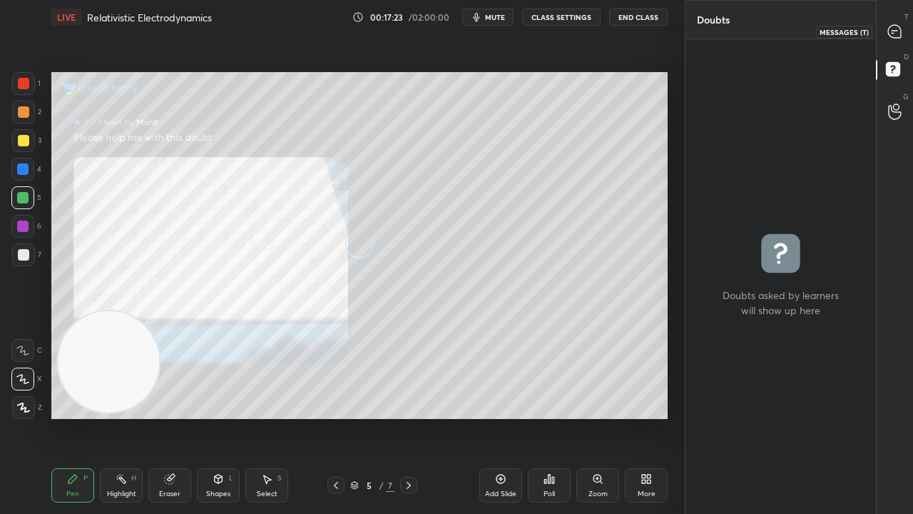
click at [900, 39] on icon at bounding box center [894, 31] width 15 height 15
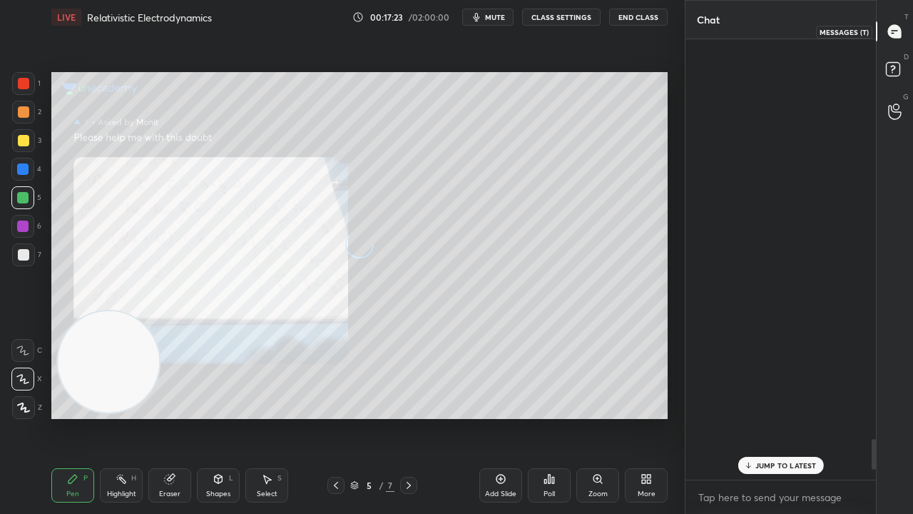
scroll to position [436, 186]
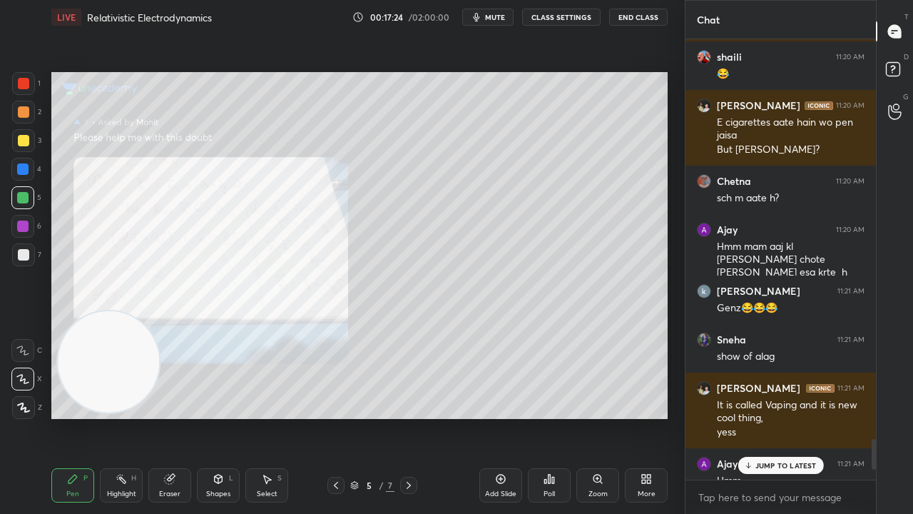
click at [783, 417] on p "JUMP TO LATEST" at bounding box center [785, 465] width 61 height 9
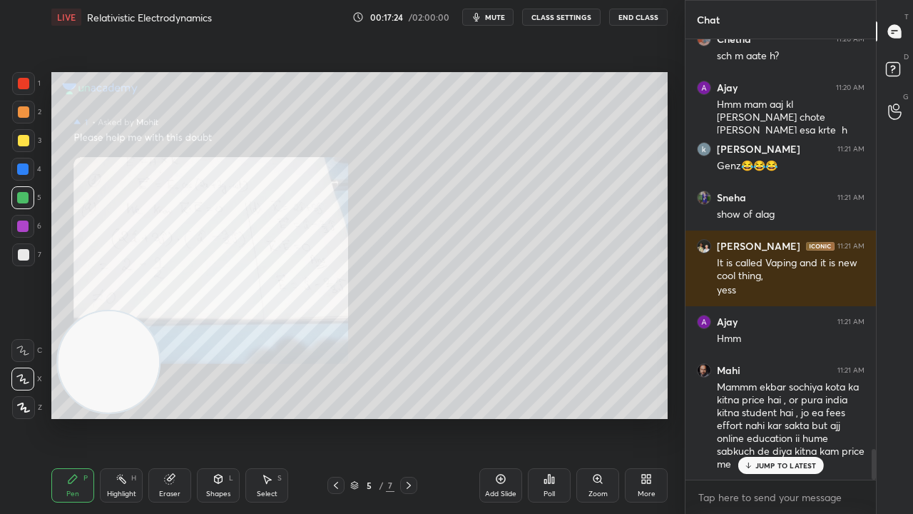
click at [746, 417] on div "x" at bounding box center [781, 497] width 190 height 34
click at [781, 417] on p "JUMP TO LATEST" at bounding box center [785, 465] width 61 height 9
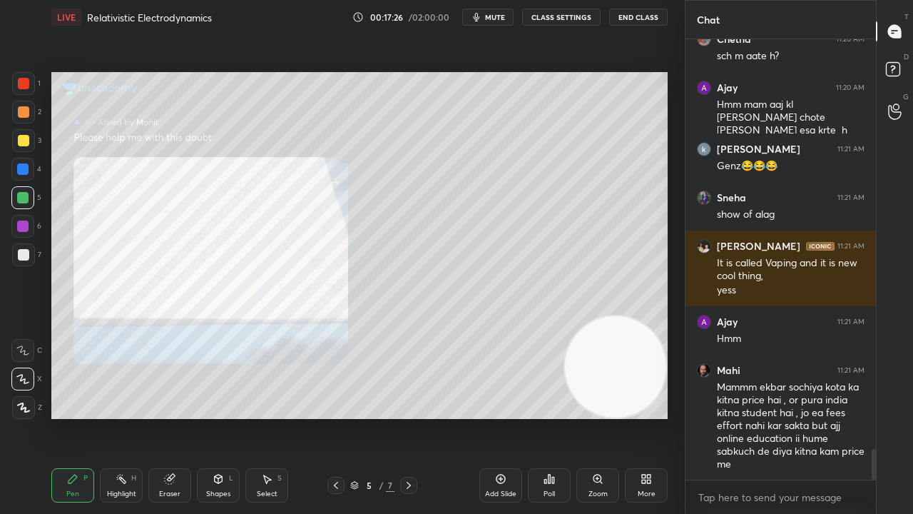
drag, startPoint x: 128, startPoint y: 367, endPoint x: 795, endPoint y: 484, distance: 677.9
click at [797, 417] on div "1 2 3 4 5 6 7 C X Z C X Z E E Erase all H H LIVE Relativistic Electrodynamics 0…" at bounding box center [456, 257] width 913 height 514
click at [505, 16] on span "mute" at bounding box center [495, 17] width 20 height 10
click at [504, 17] on span "unmute" at bounding box center [494, 17] width 31 height 10
click at [606, 417] on div "Zoom" at bounding box center [597, 485] width 43 height 34
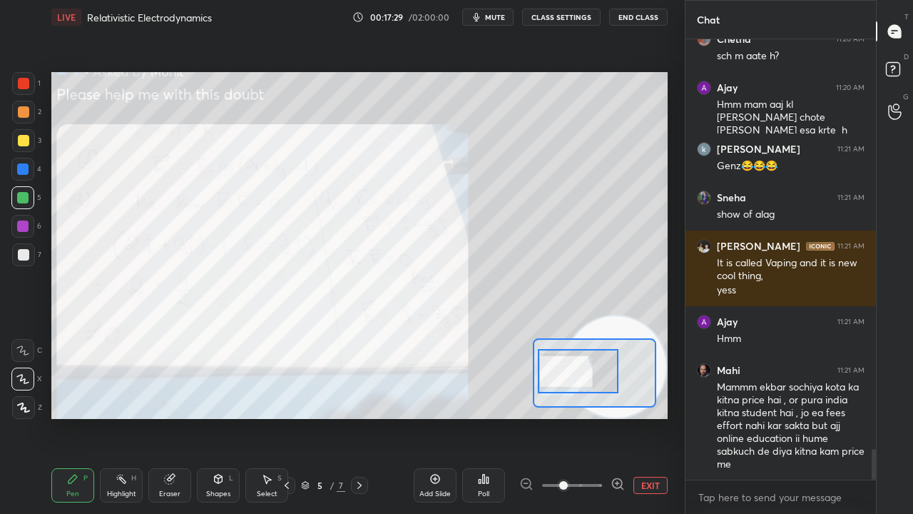
click at [554, 372] on div at bounding box center [578, 371] width 81 height 44
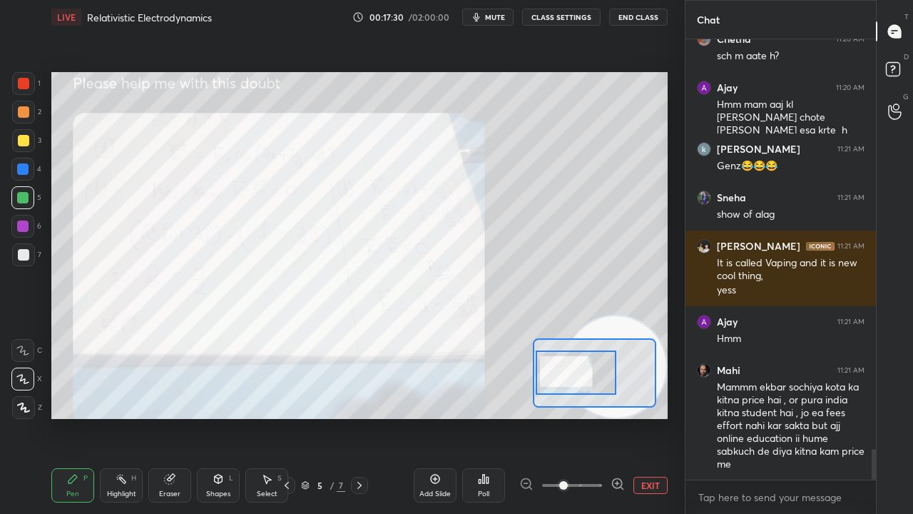
click at [481, 11] on icon "button" at bounding box center [476, 16] width 11 height 11
click at [482, 13] on span "unmute" at bounding box center [494, 17] width 31 height 10
click at [499, 16] on span "mute" at bounding box center [495, 17] width 20 height 10
click at [497, 17] on span "mute" at bounding box center [495, 17] width 20 height 10
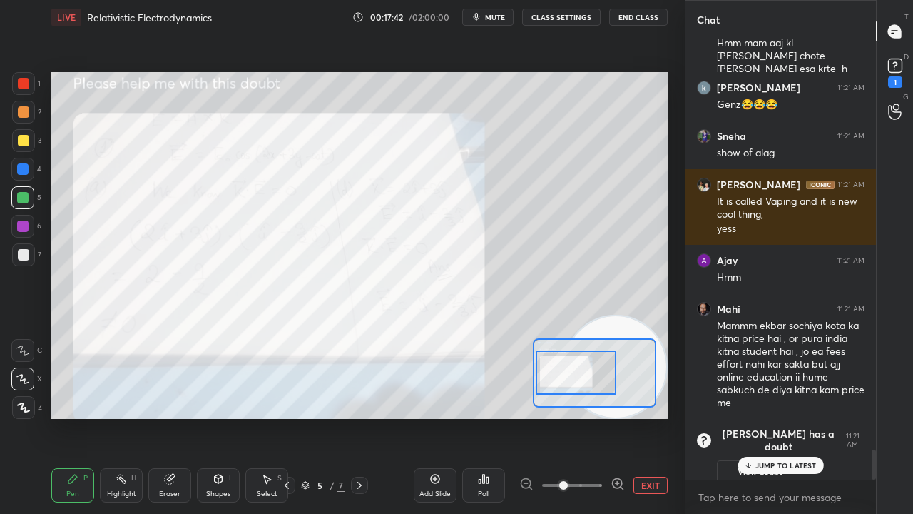
click at [292, 417] on div at bounding box center [286, 485] width 17 height 17
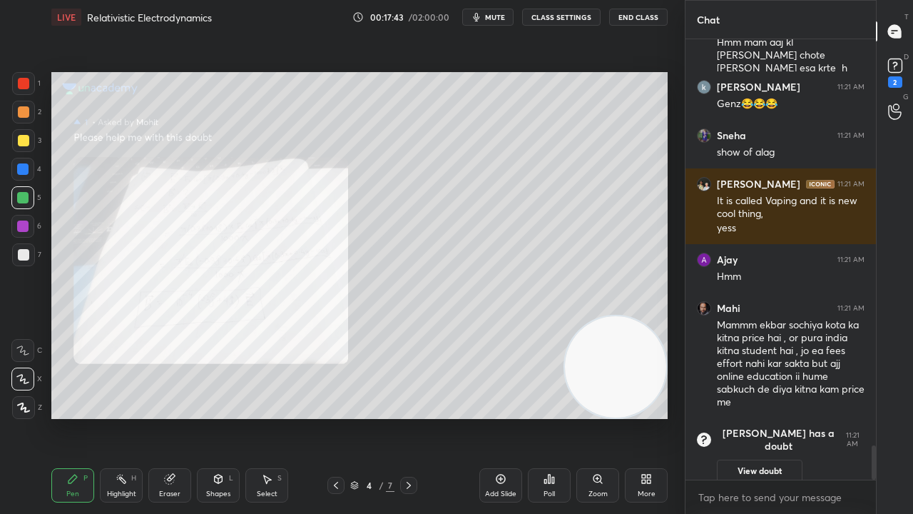
scroll to position [5209, 0]
click at [601, 417] on div "Zoom" at bounding box center [597, 485] width 43 height 34
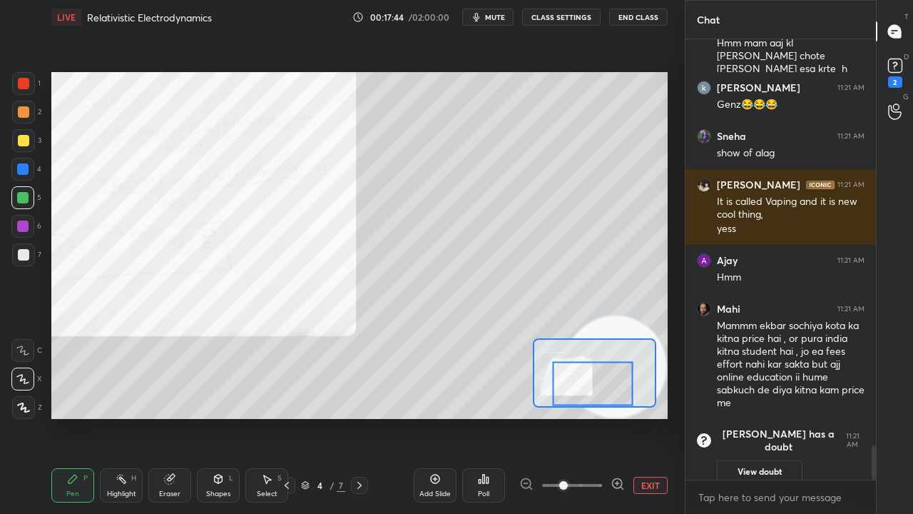
click at [564, 388] on div at bounding box center [593, 384] width 81 height 44
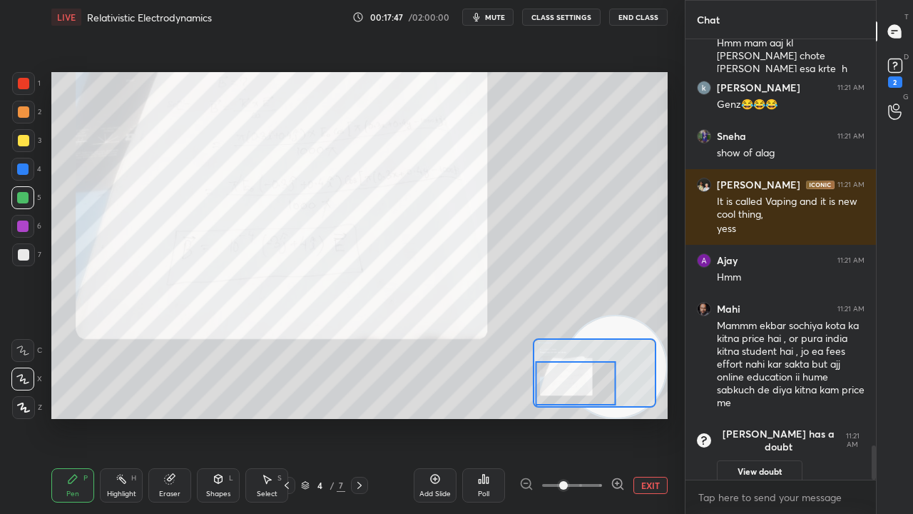
scroll to position [5271, 0]
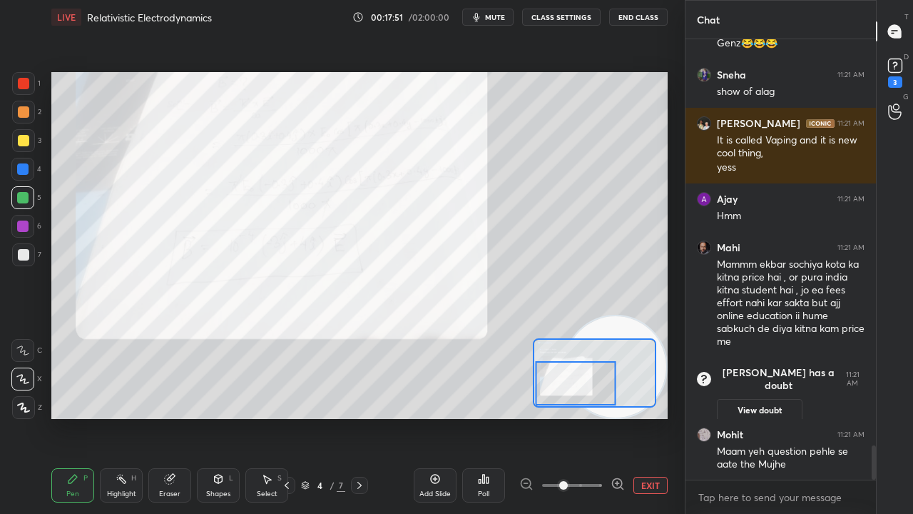
click at [501, 20] on span "mute" at bounding box center [495, 17] width 20 height 10
click at [502, 17] on span "unmute" at bounding box center [494, 17] width 31 height 10
click at [487, 16] on button "mute" at bounding box center [487, 17] width 51 height 17
drag, startPoint x: 488, startPoint y: 19, endPoint x: 494, endPoint y: 10, distance: 10.3
click at [488, 19] on span "unmute" at bounding box center [494, 17] width 31 height 10
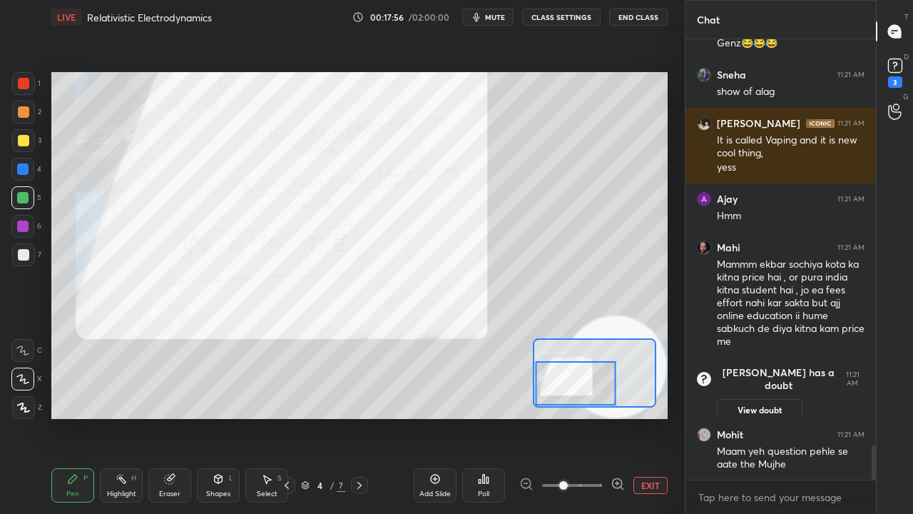
click at [616, 417] on icon at bounding box center [618, 484] width 14 height 14
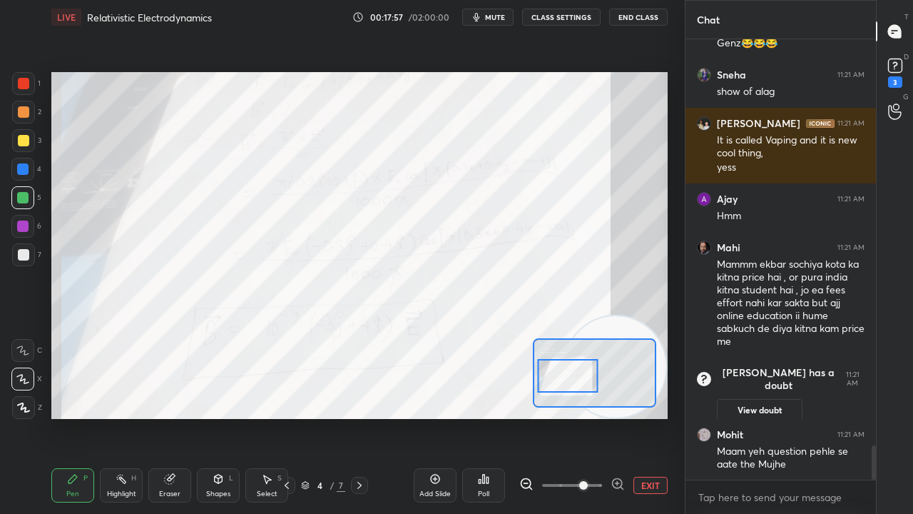
click at [581, 381] on div at bounding box center [568, 376] width 60 height 34
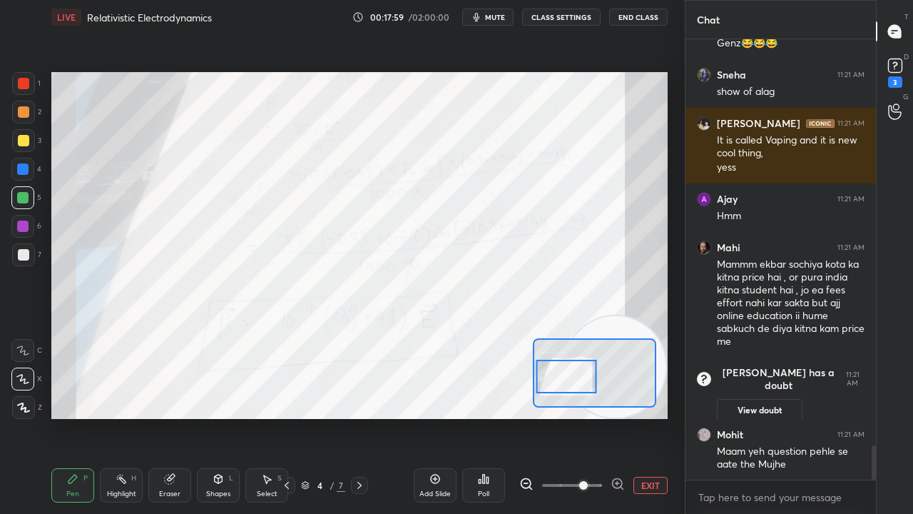
click at [499, 19] on span "mute" at bounding box center [495, 17] width 20 height 10
click at [499, 16] on span "unmute" at bounding box center [494, 17] width 31 height 10
click at [24, 138] on div at bounding box center [23, 140] width 11 height 11
click at [484, 9] on button "mute" at bounding box center [487, 17] width 51 height 17
click at [484, 11] on button "unmute" at bounding box center [487, 17] width 51 height 17
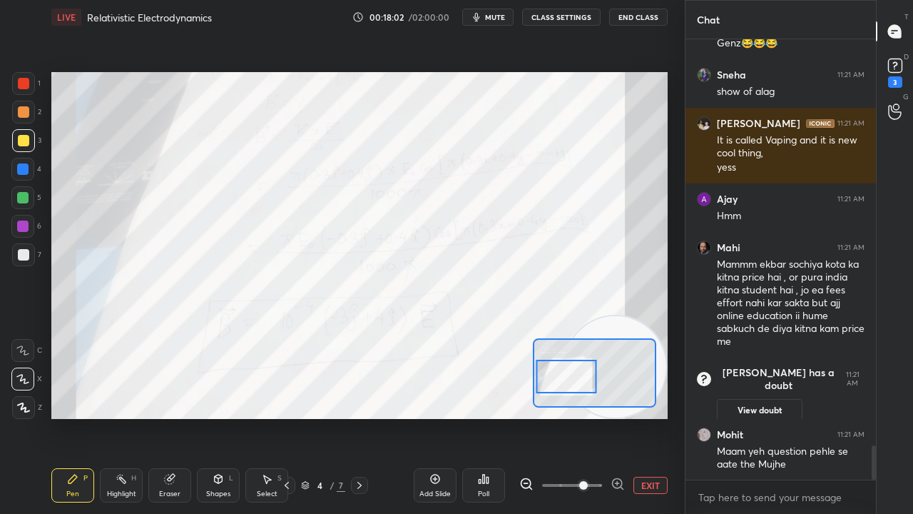
click at [23, 199] on div at bounding box center [22, 197] width 11 height 11
click at [502, 19] on span "mute" at bounding box center [495, 17] width 20 height 10
click at [501, 16] on span "unmute" at bounding box center [494, 17] width 31 height 10
click at [26, 151] on div at bounding box center [23, 140] width 23 height 23
click at [24, 84] on div at bounding box center [23, 83] width 11 height 11
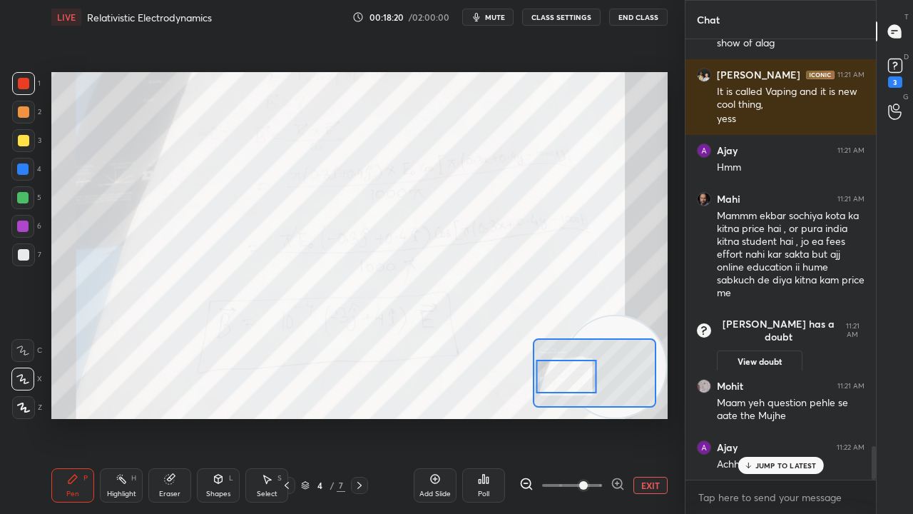
scroll to position [5368, 0]
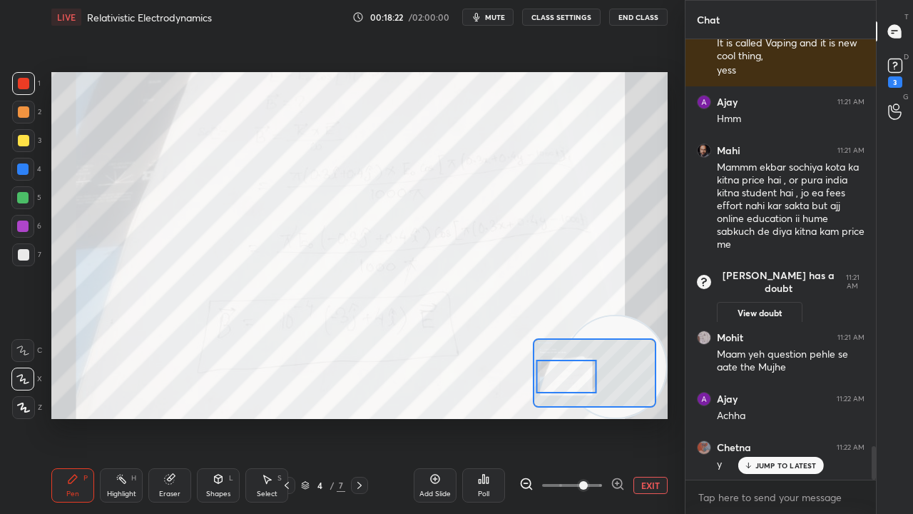
click at [800, 417] on p "JUMP TO LATEST" at bounding box center [785, 465] width 61 height 9
drag, startPoint x: 613, startPoint y: 328, endPoint x: 631, endPoint y: 265, distance: 65.5
click at [633, 316] on video at bounding box center [615, 366] width 101 height 101
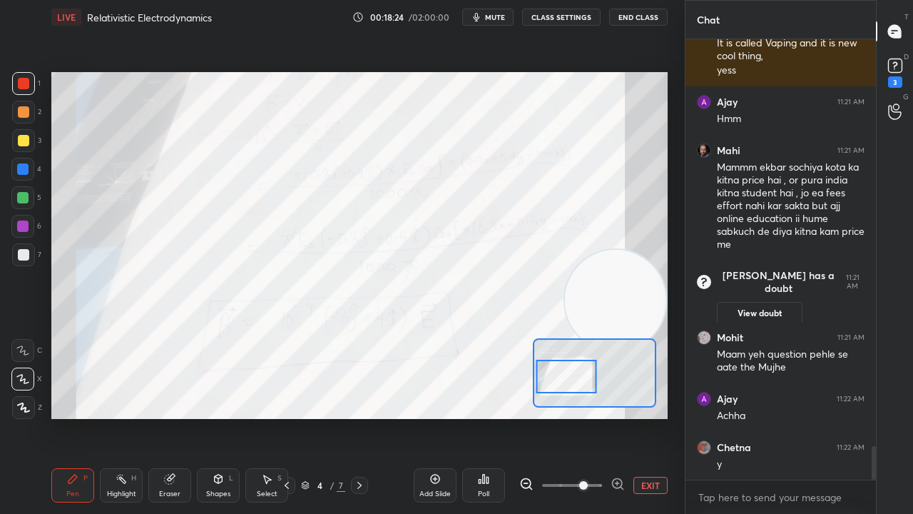
click at [497, 16] on span "mute" at bounding box center [495, 17] width 20 height 10
click at [497, 17] on span "unmute" at bounding box center [494, 17] width 31 height 10
drag, startPoint x: 619, startPoint y: 288, endPoint x: 658, endPoint y: 187, distance: 108.4
click at [658, 250] on video at bounding box center [615, 300] width 101 height 101
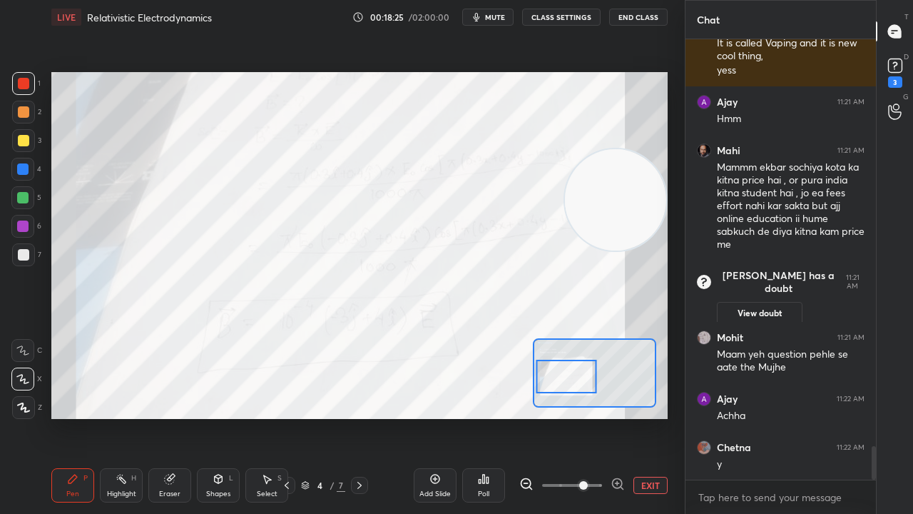
scroll to position [5416, 0]
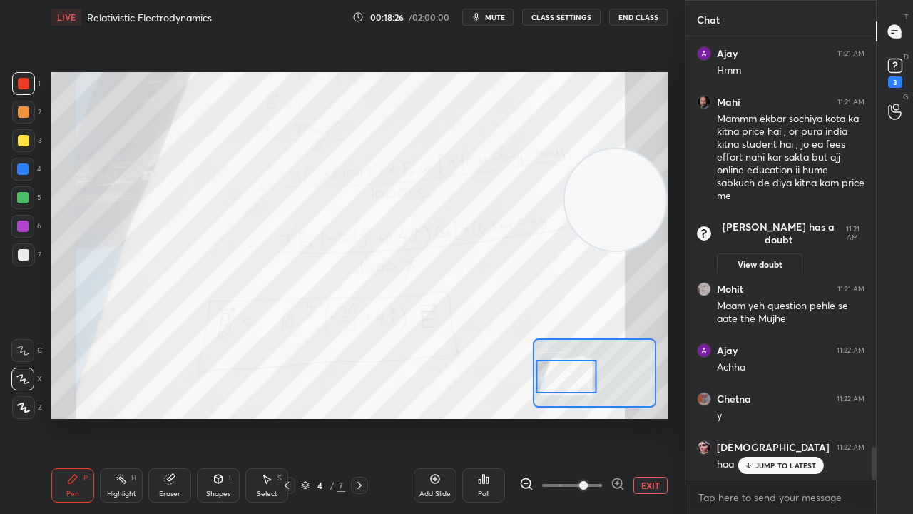
click at [505, 14] on span "mute" at bounding box center [495, 17] width 20 height 10
click at [507, 14] on span "unmute" at bounding box center [494, 17] width 31 height 10
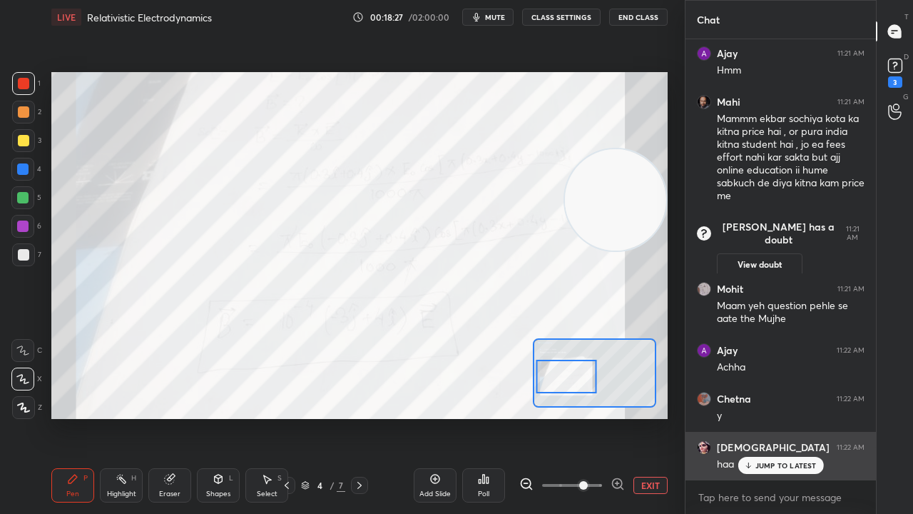
click at [778, 417] on p "JUMP TO LATEST" at bounding box center [785, 465] width 61 height 9
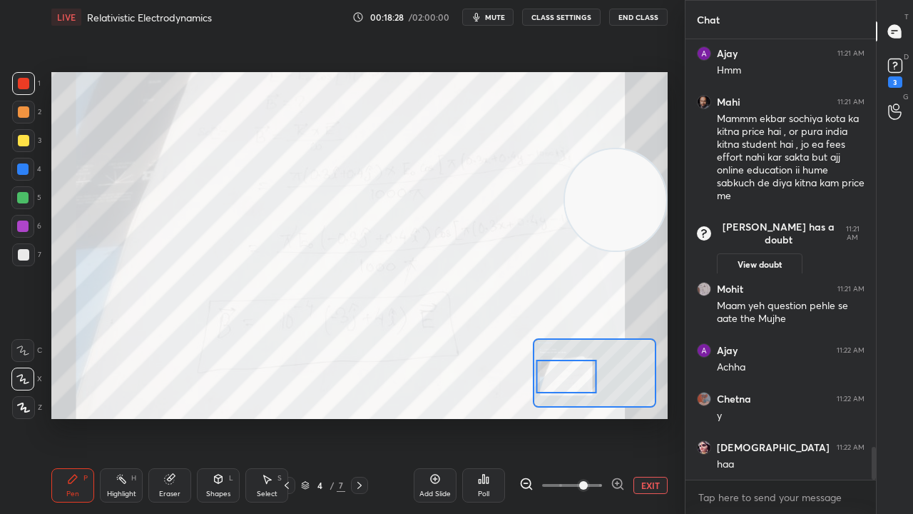
click at [502, 13] on span "mute" at bounding box center [495, 17] width 20 height 10
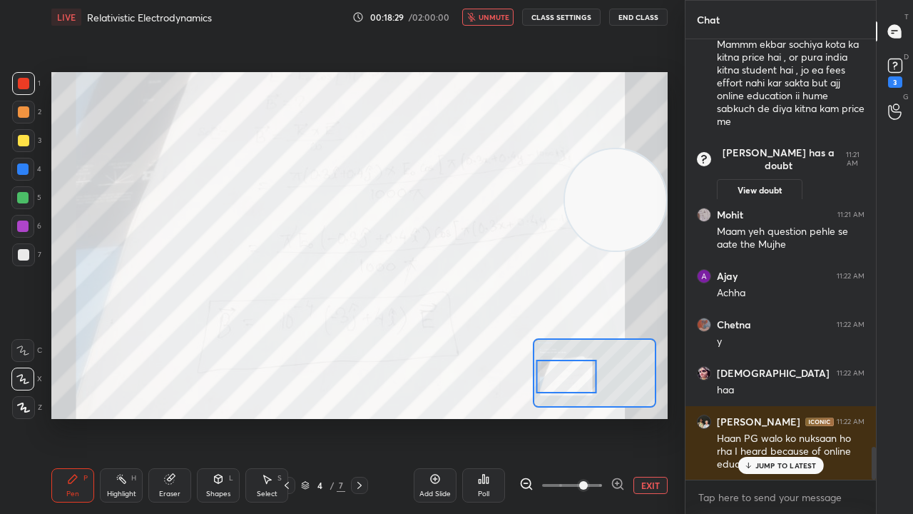
click at [499, 14] on span "unmute" at bounding box center [494, 17] width 31 height 10
click at [581, 215] on video at bounding box center [615, 199] width 101 height 101
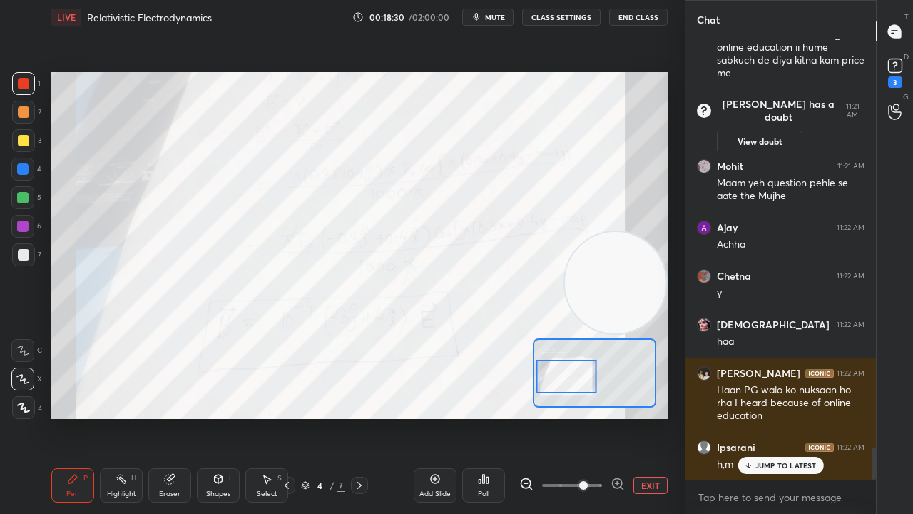
drag, startPoint x: 599, startPoint y: 208, endPoint x: 608, endPoint y: 302, distance: 94.6
click at [608, 301] on video at bounding box center [615, 282] width 101 height 101
click at [501, 9] on button "mute" at bounding box center [487, 17] width 51 height 17
click at [502, 14] on span "unmute" at bounding box center [494, 17] width 31 height 10
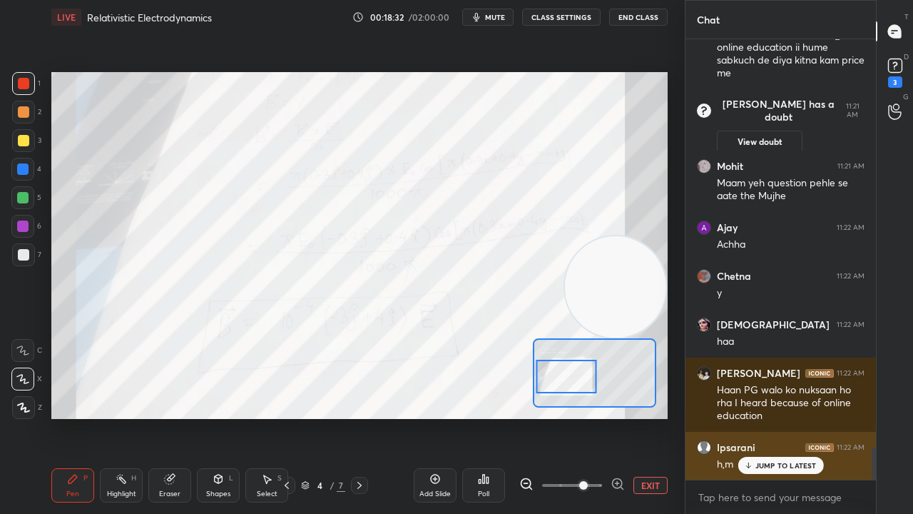
click at [763, 417] on div "JUMP TO LATEST" at bounding box center [781, 465] width 86 height 17
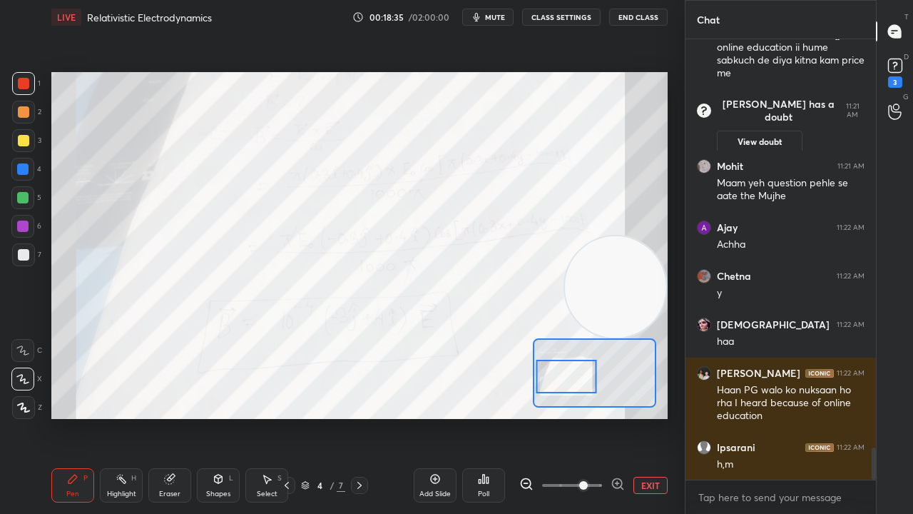
click at [504, 18] on span "mute" at bounding box center [495, 17] width 20 height 10
click at [504, 17] on span "mute" at bounding box center [495, 17] width 20 height 10
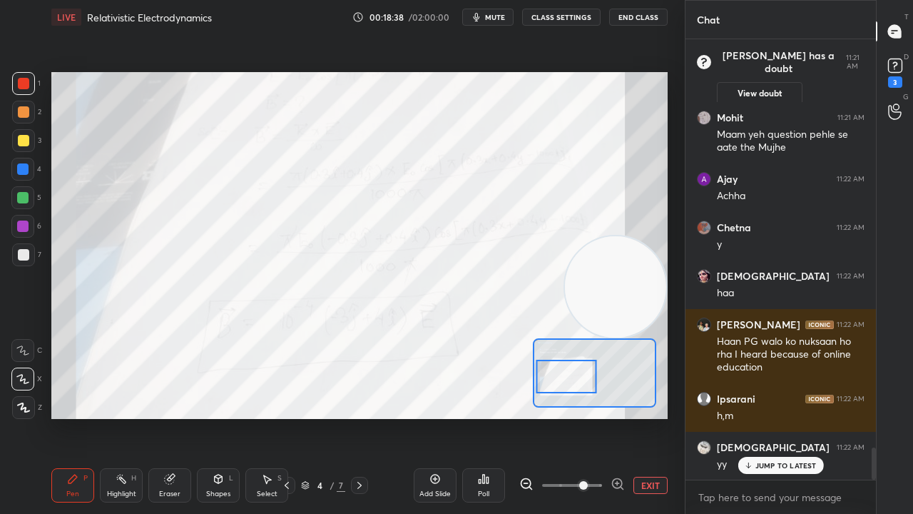
click at [23, 205] on div at bounding box center [22, 197] width 23 height 23
click at [19, 252] on div at bounding box center [23, 254] width 11 height 11
drag, startPoint x: 762, startPoint y: 464, endPoint x: 760, endPoint y: 485, distance: 21.4
click at [762, 417] on p "JUMP TO LATEST" at bounding box center [785, 465] width 61 height 9
click at [502, 17] on span "mute" at bounding box center [495, 17] width 20 height 10
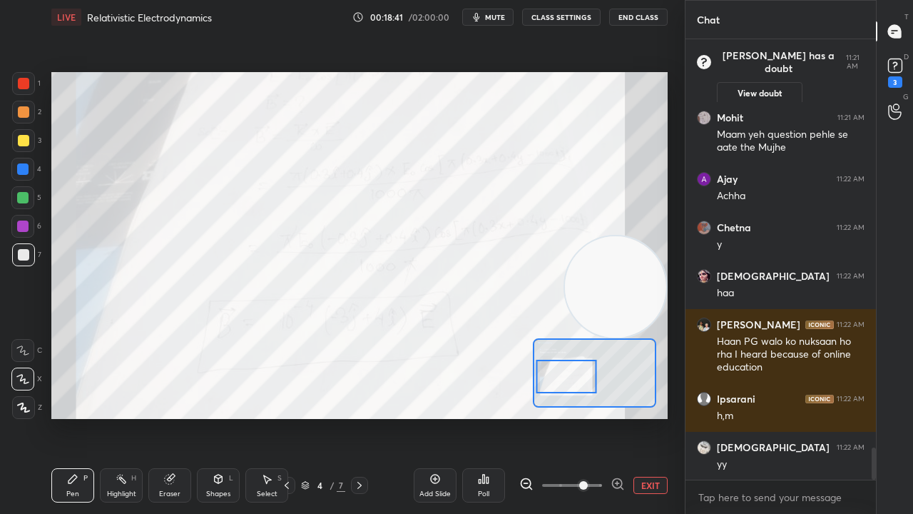
click at [501, 16] on span "mute" at bounding box center [495, 17] width 20 height 10
click at [24, 141] on div at bounding box center [23, 140] width 11 height 11
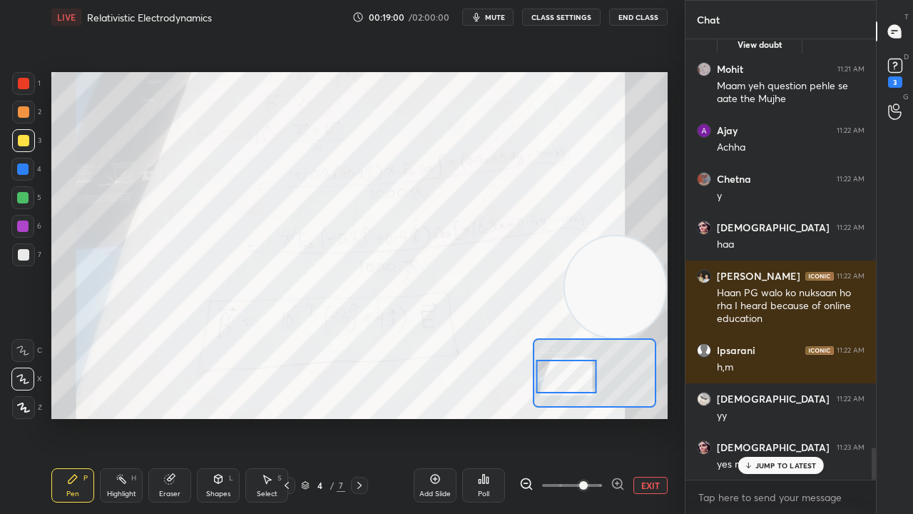
scroll to position [5710, 0]
click at [497, 17] on span "mute" at bounding box center [495, 17] width 20 height 10
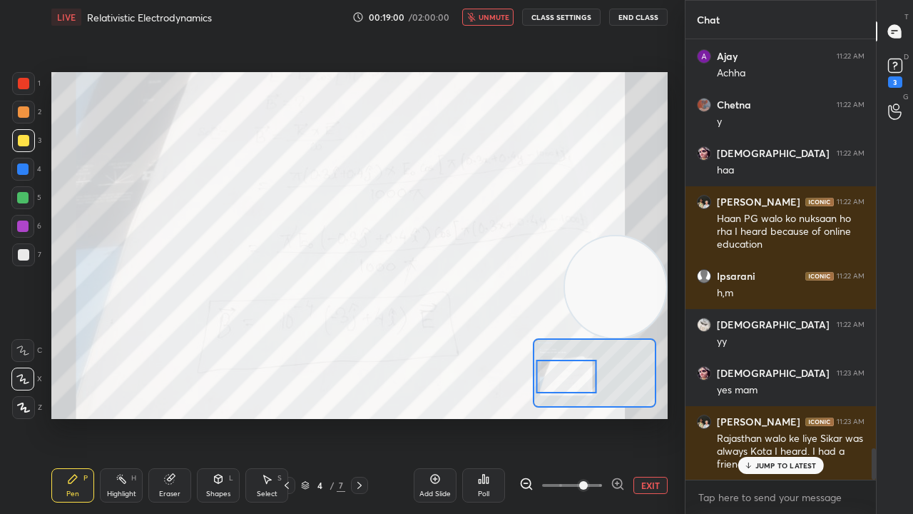
click at [499, 17] on span "unmute" at bounding box center [494, 17] width 31 height 10
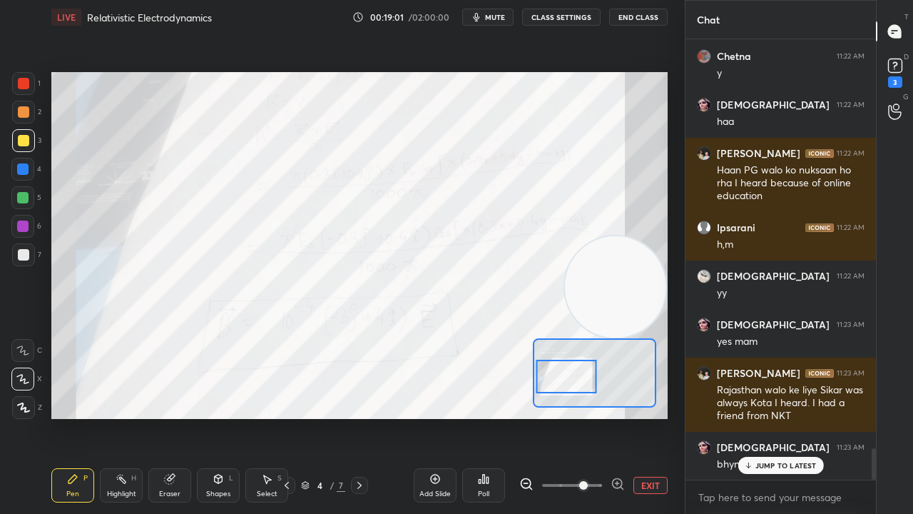
click at [25, 83] on div at bounding box center [23, 83] width 11 height 11
click at [801, 417] on div "JUMP TO LATEST" at bounding box center [781, 465] width 86 height 17
click at [494, 20] on span "mute" at bounding box center [495, 17] width 20 height 10
click at [499, 17] on span "mute" at bounding box center [495, 17] width 20 height 10
click at [19, 200] on div at bounding box center [22, 197] width 11 height 11
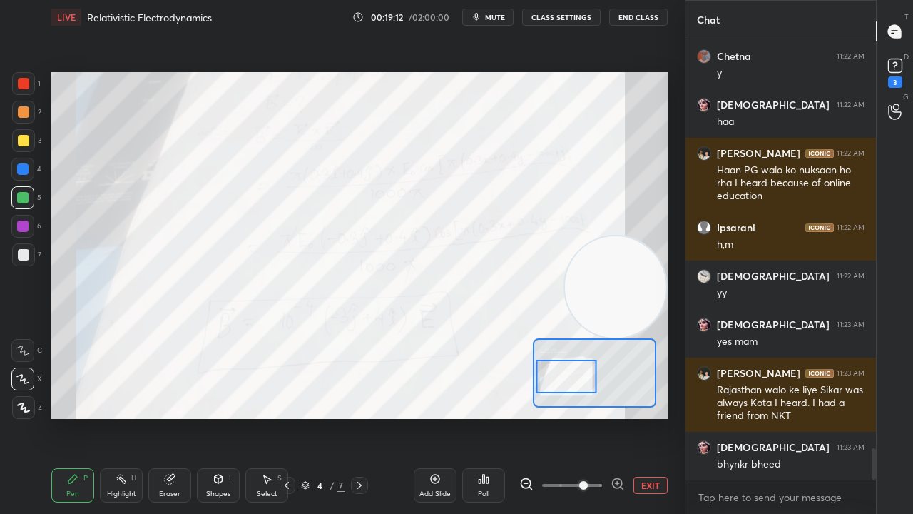
scroll to position [5773, 0]
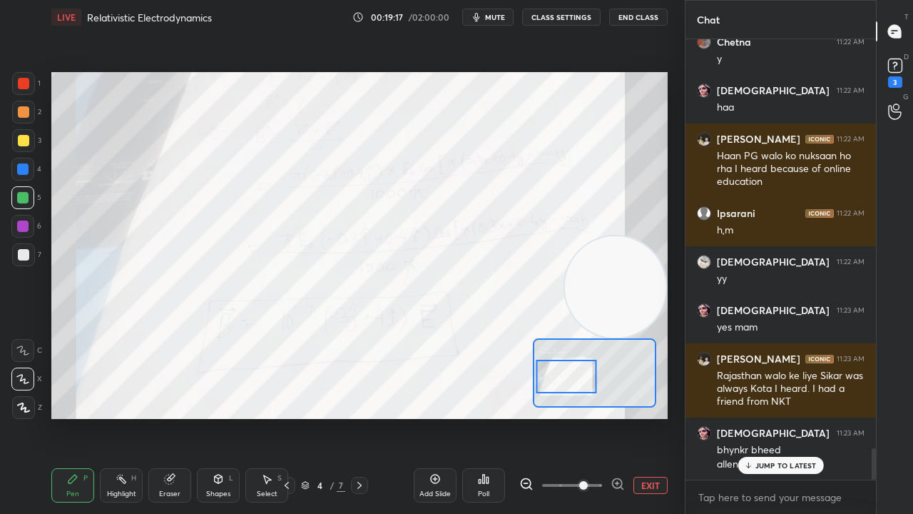
drag, startPoint x: 783, startPoint y: 464, endPoint x: 779, endPoint y: 473, distance: 9.6
click at [782, 417] on p "JUMP TO LATEST" at bounding box center [785, 465] width 61 height 9
drag, startPoint x: 725, startPoint y: 473, endPoint x: 544, endPoint y: 24, distance: 483.9
click at [646, 327] on div "1 2 3 4 5 6 7 C X Z C X Z E E Erase all H H LIVE Relativistic Electrodynamics 0…" at bounding box center [456, 257] width 913 height 514
click at [499, 14] on span "mute" at bounding box center [495, 17] width 20 height 10
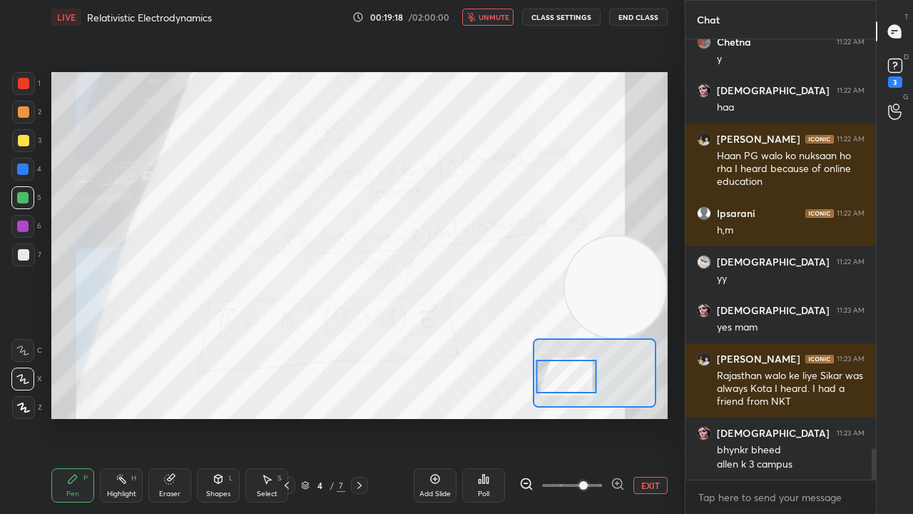
click at [493, 17] on span "unmute" at bounding box center [494, 17] width 31 height 10
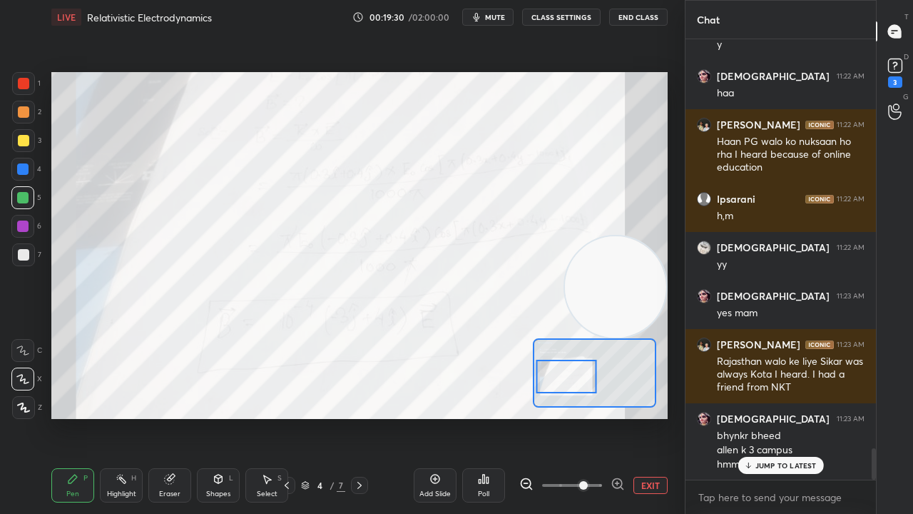
click at [503, 16] on span "mute" at bounding box center [495, 17] width 20 height 10
click at [504, 19] on span "unmute" at bounding box center [494, 17] width 31 height 10
click at [895, 64] on rect at bounding box center [895, 66] width 14 height 14
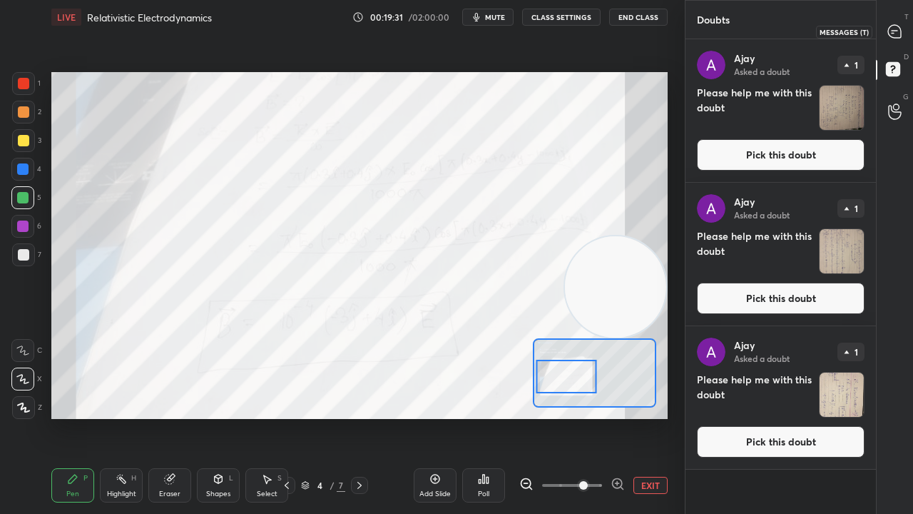
click at [902, 27] on icon at bounding box center [894, 31] width 15 height 15
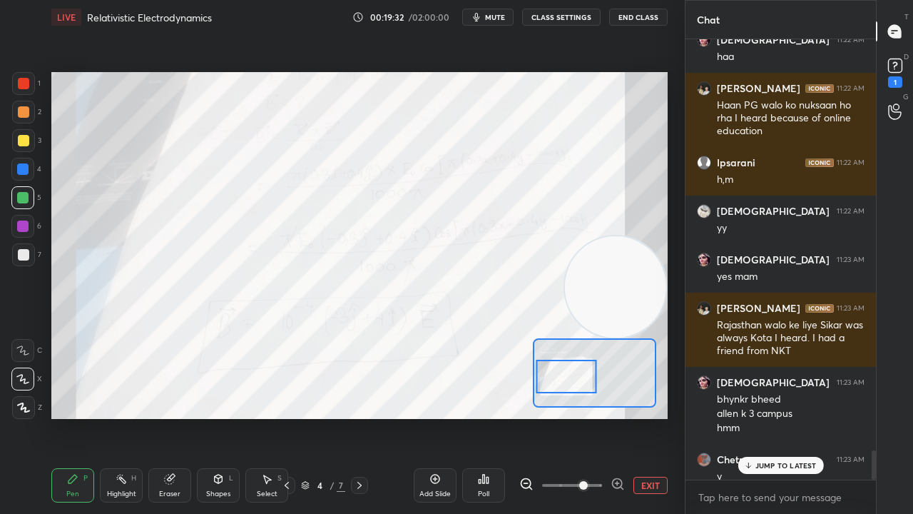
scroll to position [6251, 0]
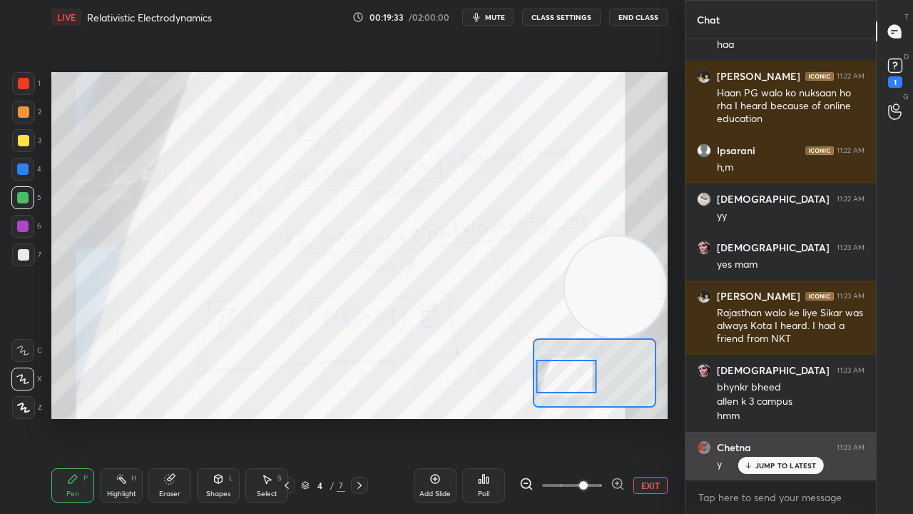
click at [770, 417] on p "JUMP TO LATEST" at bounding box center [785, 465] width 61 height 9
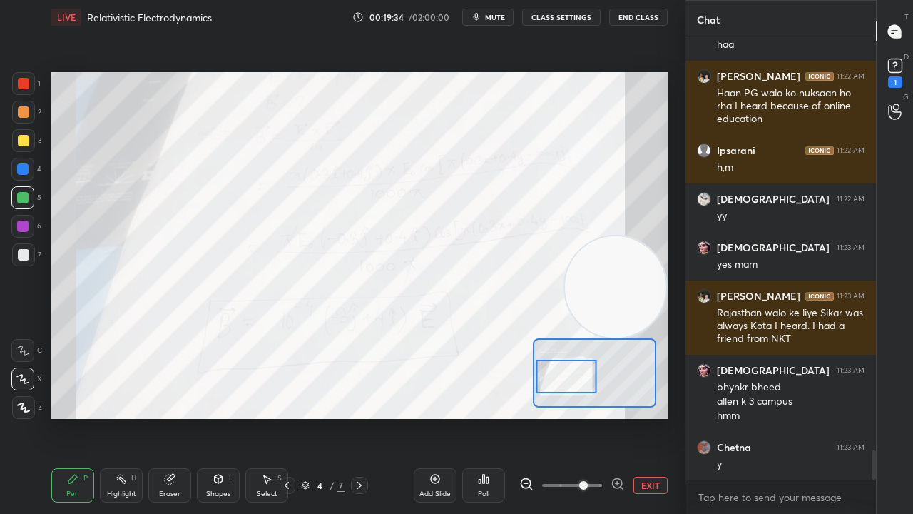
click at [887, 80] on div "1" at bounding box center [895, 71] width 21 height 33
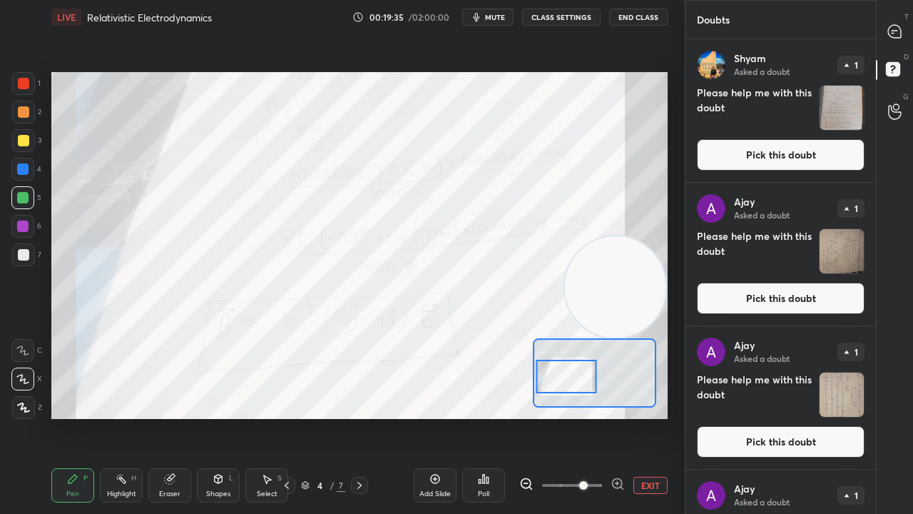
click at [774, 165] on button "Pick this doubt" at bounding box center [781, 154] width 168 height 31
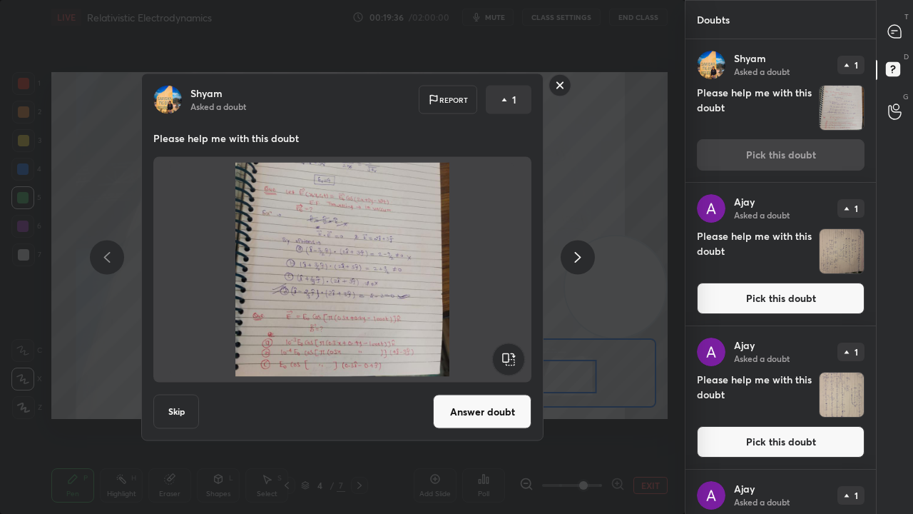
click at [489, 400] on button "Answer doubt" at bounding box center [482, 412] width 98 height 34
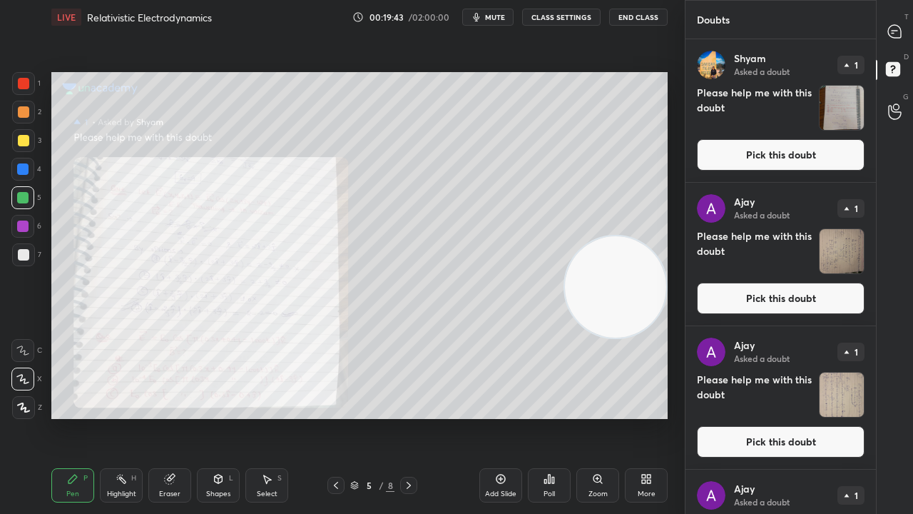
click at [819, 157] on button "Pick this doubt" at bounding box center [781, 154] width 168 height 31
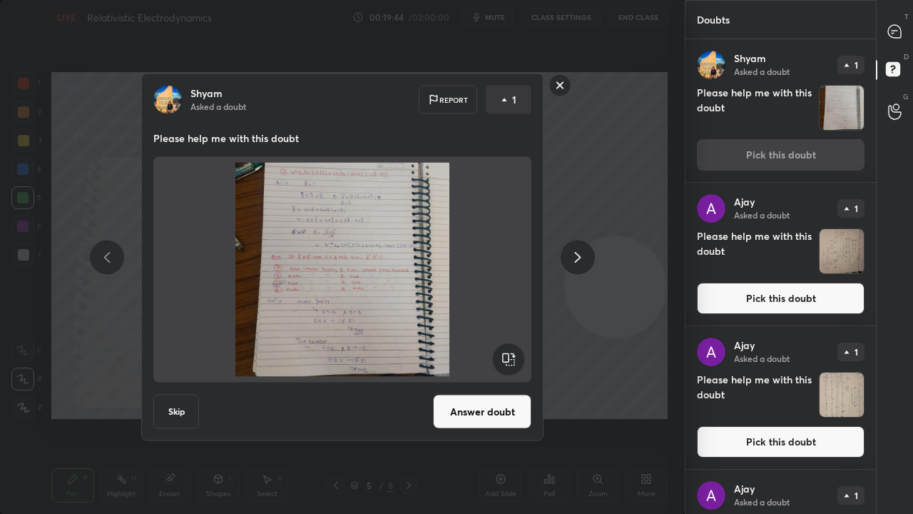
click at [470, 403] on button "Answer doubt" at bounding box center [482, 412] width 98 height 34
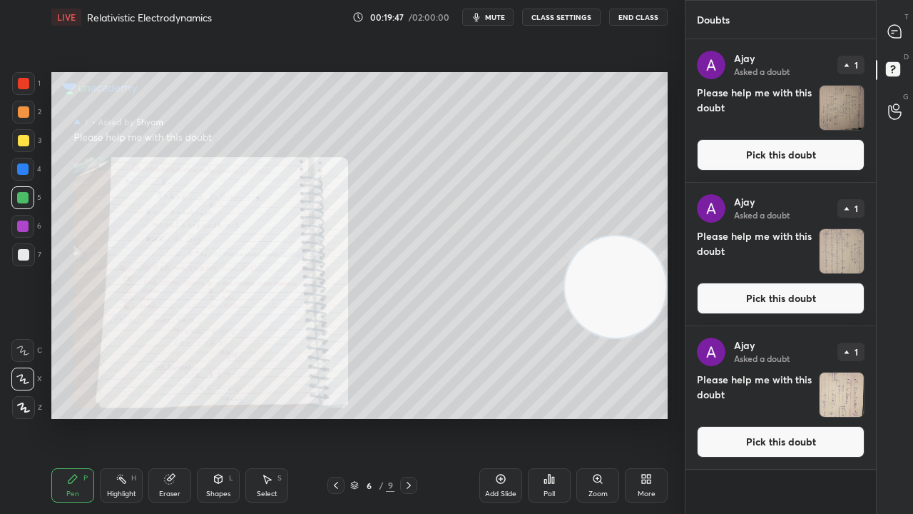
click at [793, 156] on button "Pick this doubt" at bounding box center [781, 154] width 168 height 31
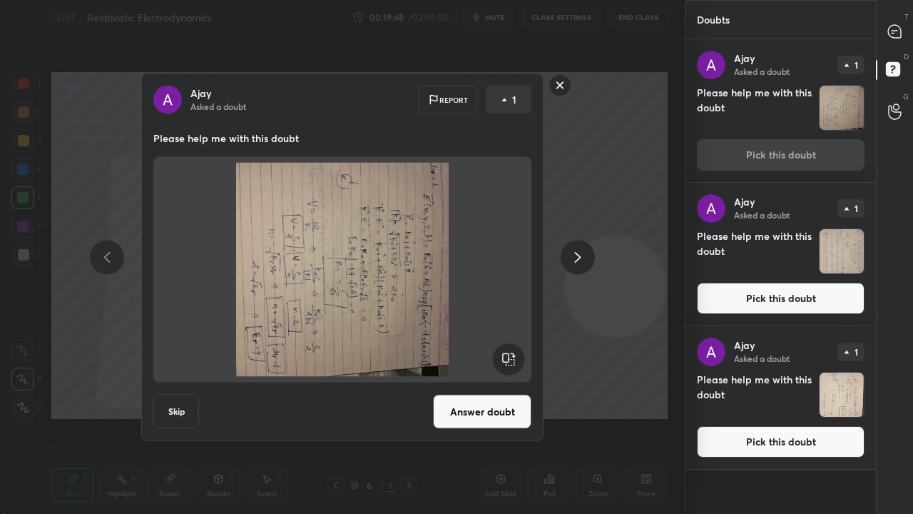
click at [501, 354] on rect at bounding box center [508, 359] width 32 height 32
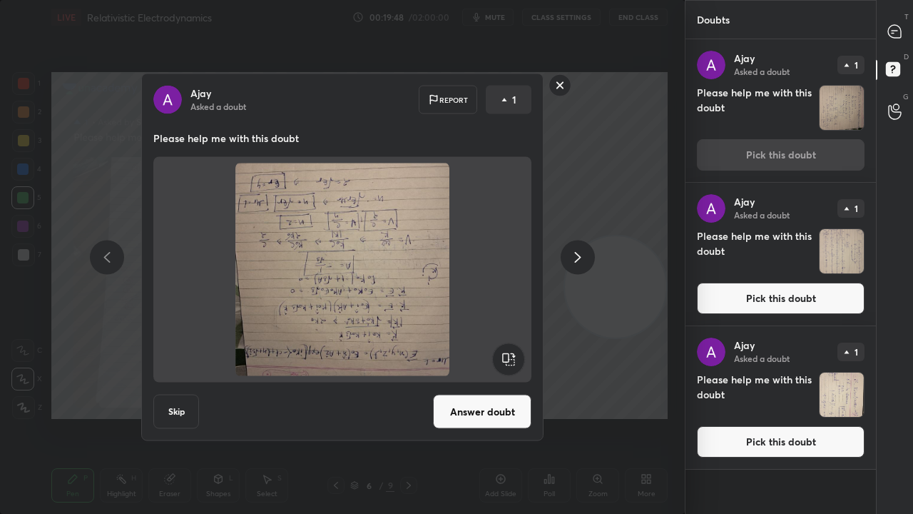
click at [504, 350] on rect at bounding box center [508, 359] width 32 height 32
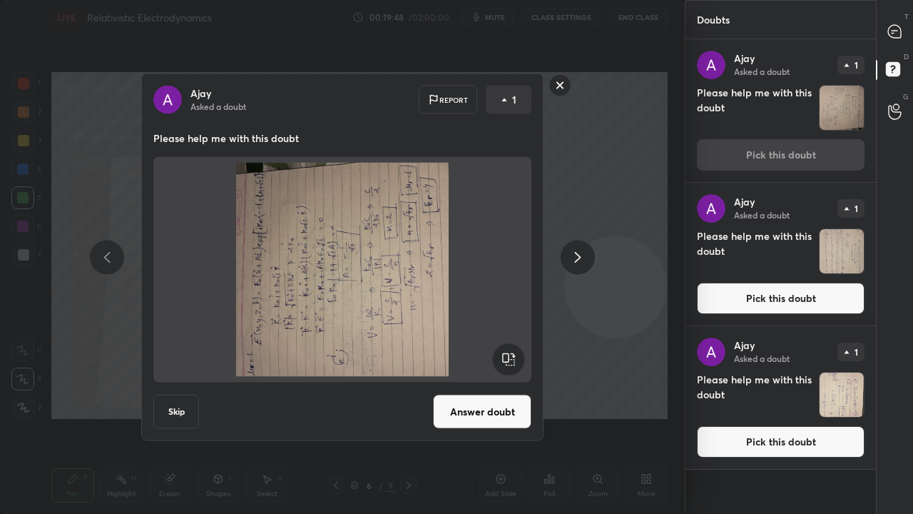
click at [506, 351] on rect at bounding box center [508, 359] width 32 height 32
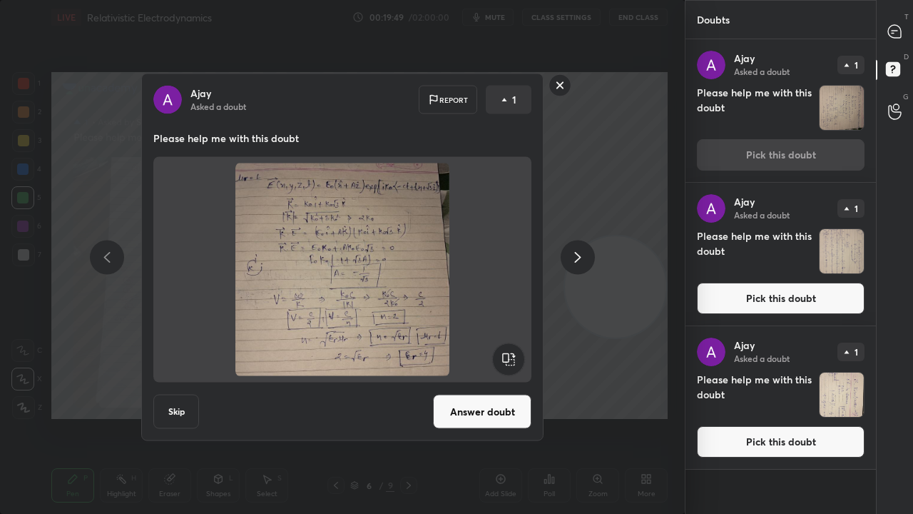
click at [491, 400] on button "Answer doubt" at bounding box center [482, 412] width 98 height 34
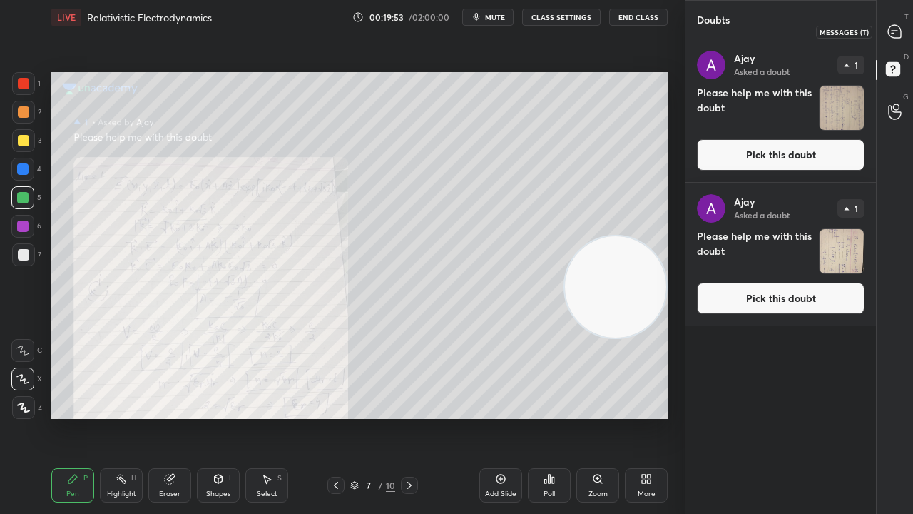
click at [905, 36] on div at bounding box center [895, 32] width 29 height 26
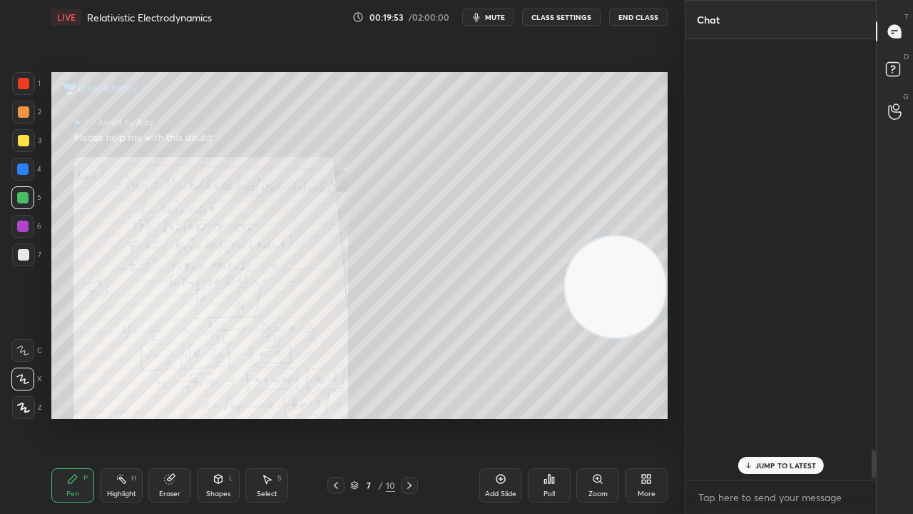
scroll to position [436, 186]
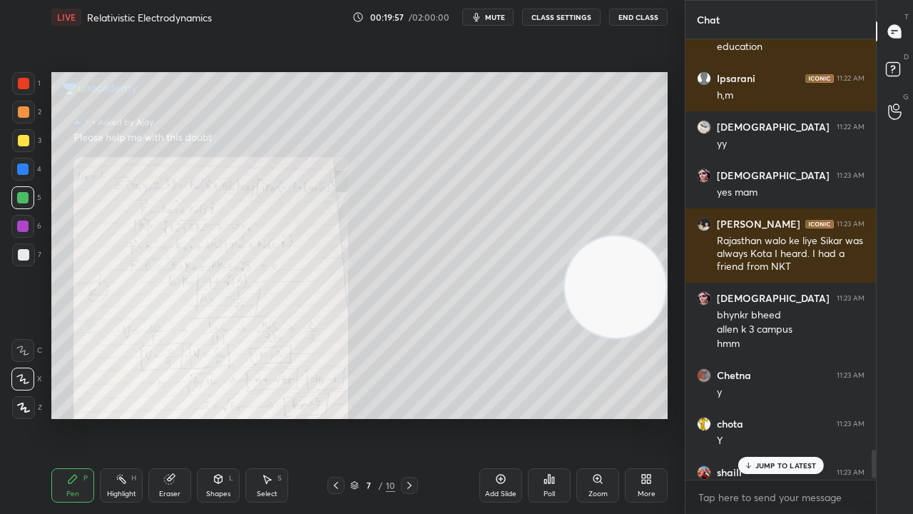
drag, startPoint x: 788, startPoint y: 465, endPoint x: 778, endPoint y: 483, distance: 20.8
click at [788, 417] on p "JUMP TO LATEST" at bounding box center [785, 465] width 61 height 9
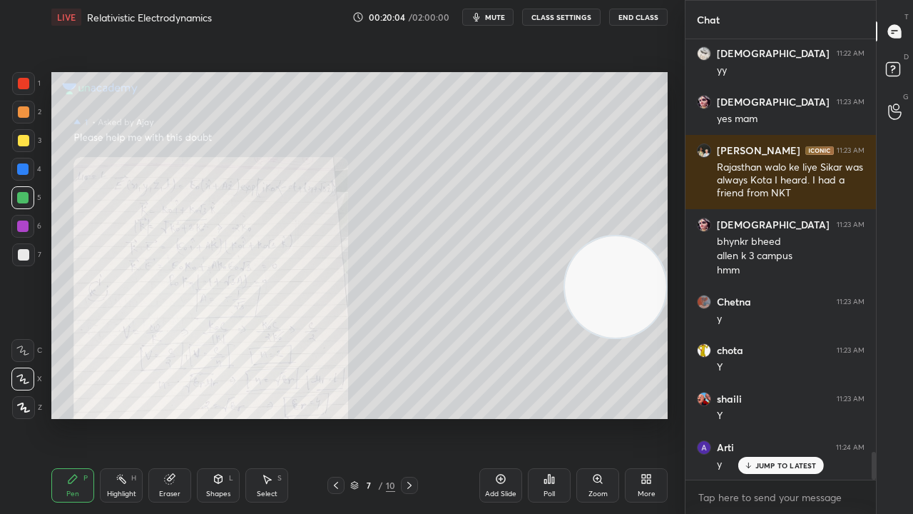
scroll to position [6493, 0]
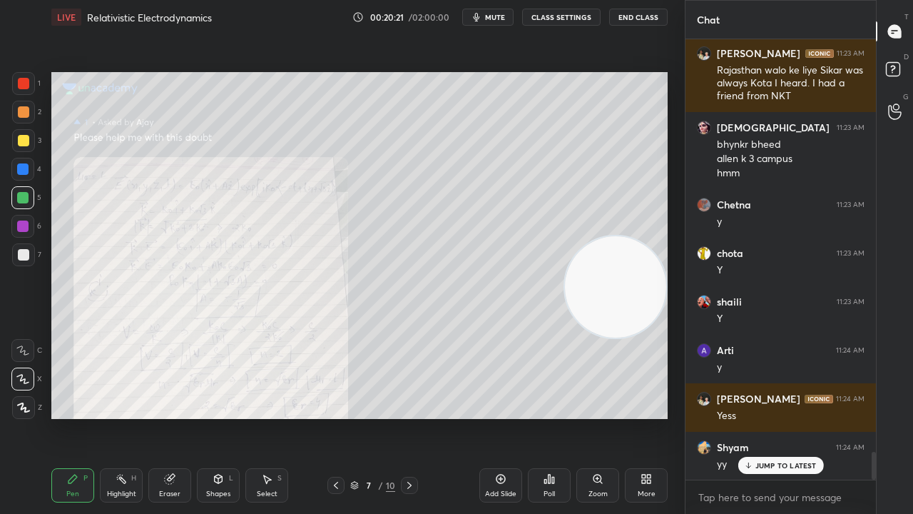
click at [171, 417] on div "Eraser" at bounding box center [169, 485] width 43 height 34
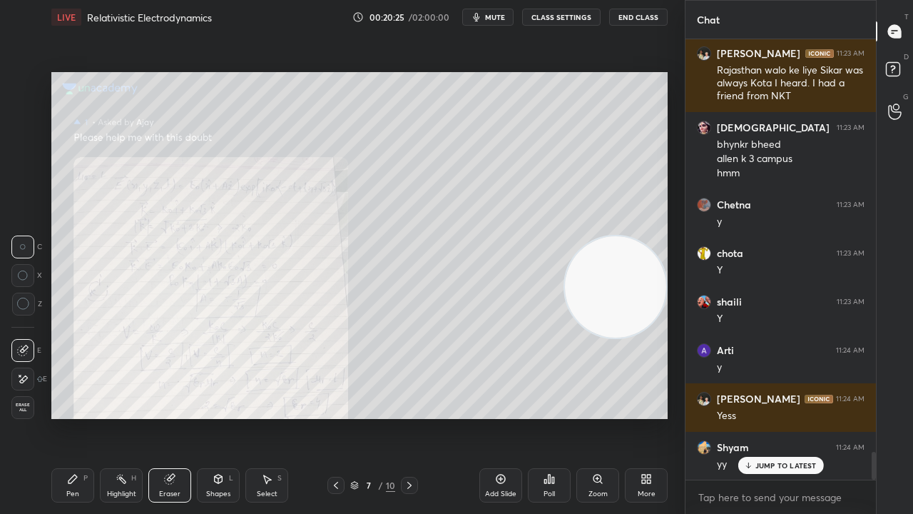
click at [66, 417] on div "Pen P" at bounding box center [72, 485] width 43 height 34
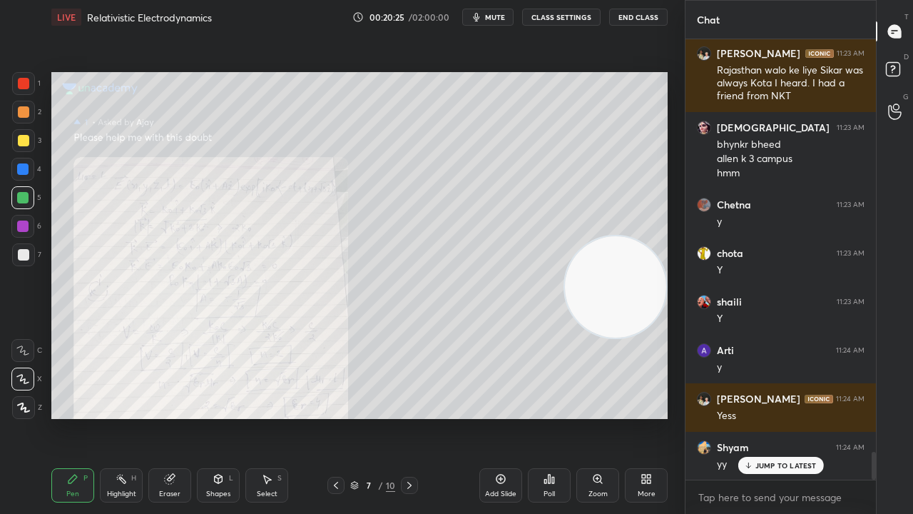
scroll to position [6542, 0]
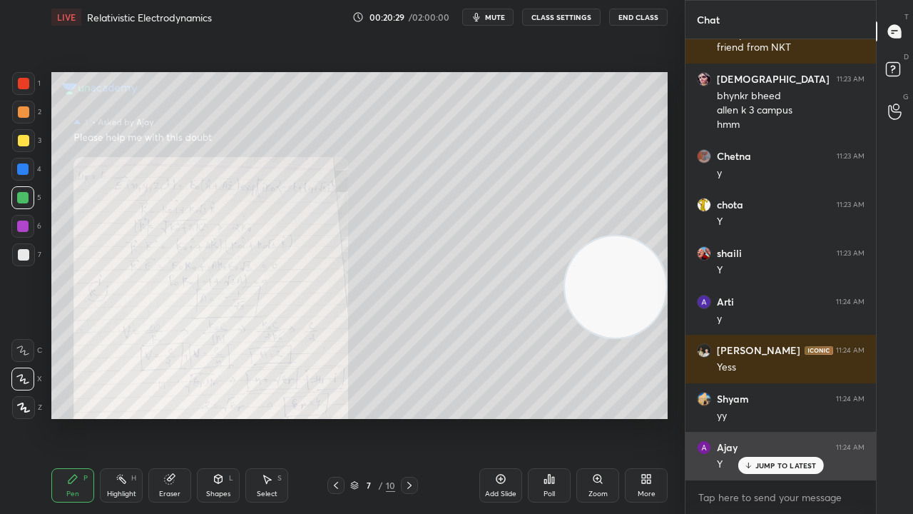
drag, startPoint x: 756, startPoint y: 466, endPoint x: 746, endPoint y: 477, distance: 15.2
click at [757, 417] on p "JUMP TO LATEST" at bounding box center [785, 465] width 61 height 9
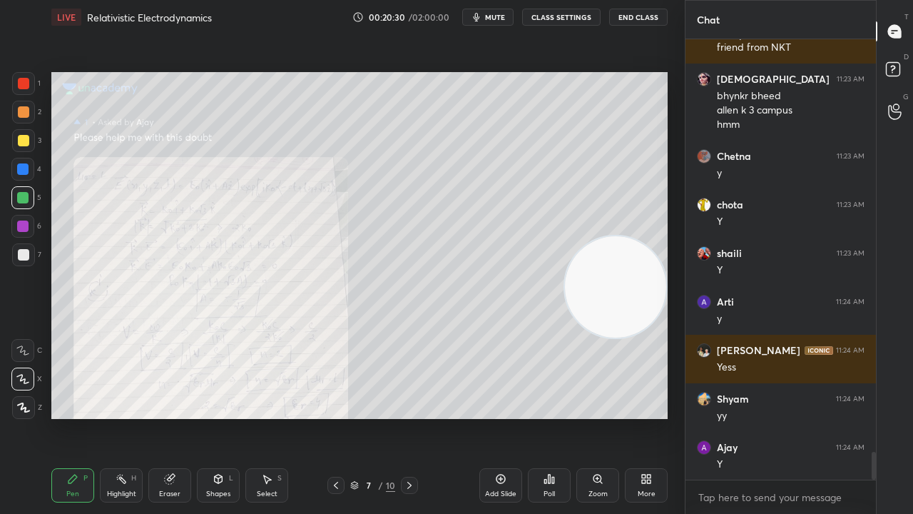
scroll to position [6590, 0]
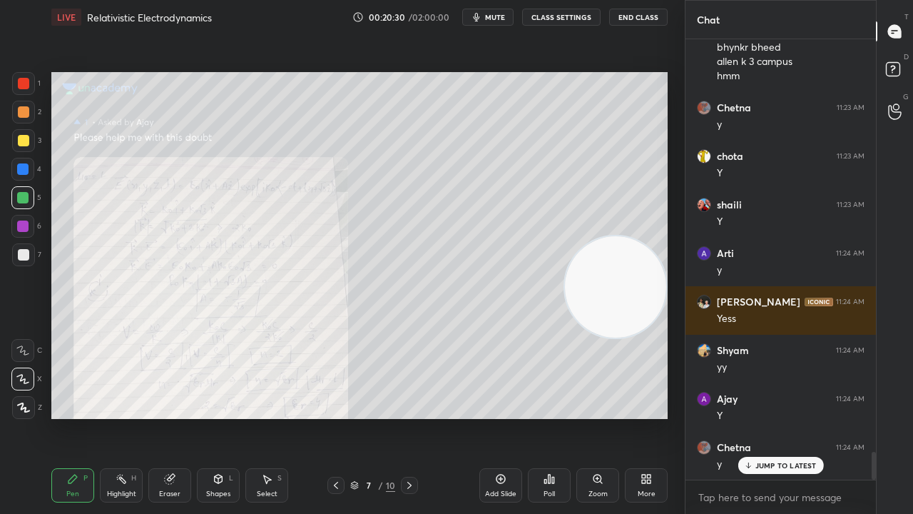
click at [494, 18] on span "mute" at bounding box center [495, 17] width 20 height 10
click at [495, 15] on span "unmute" at bounding box center [494, 17] width 31 height 10
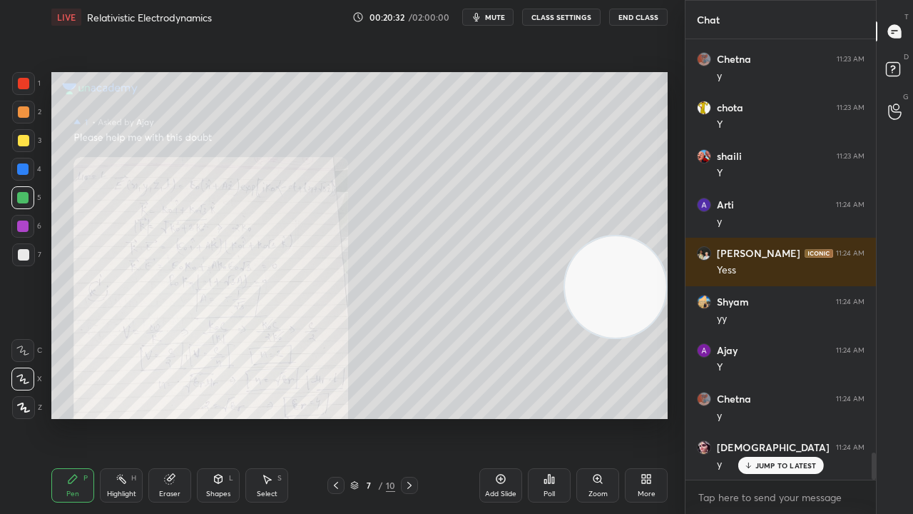
click at [24, 110] on div at bounding box center [23, 111] width 11 height 11
click at [411, 417] on icon at bounding box center [409, 484] width 11 height 11
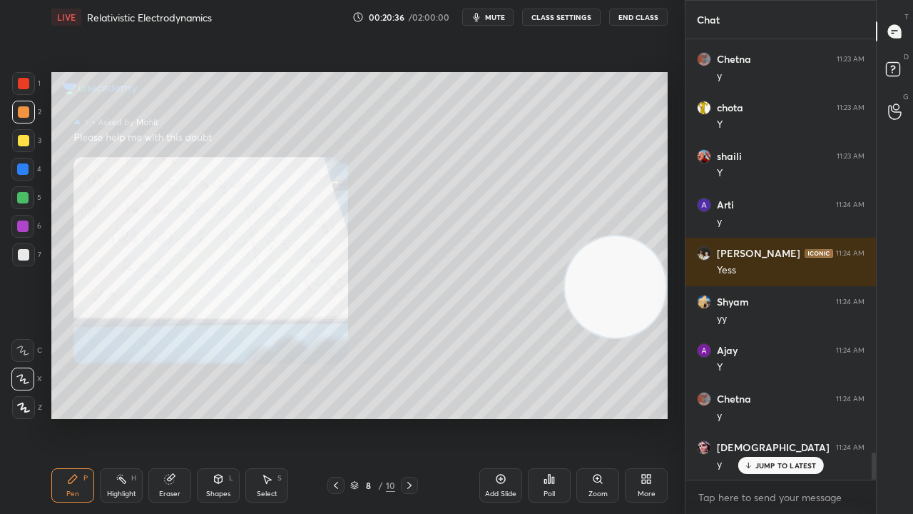
click at [414, 417] on div at bounding box center [409, 485] width 17 height 17
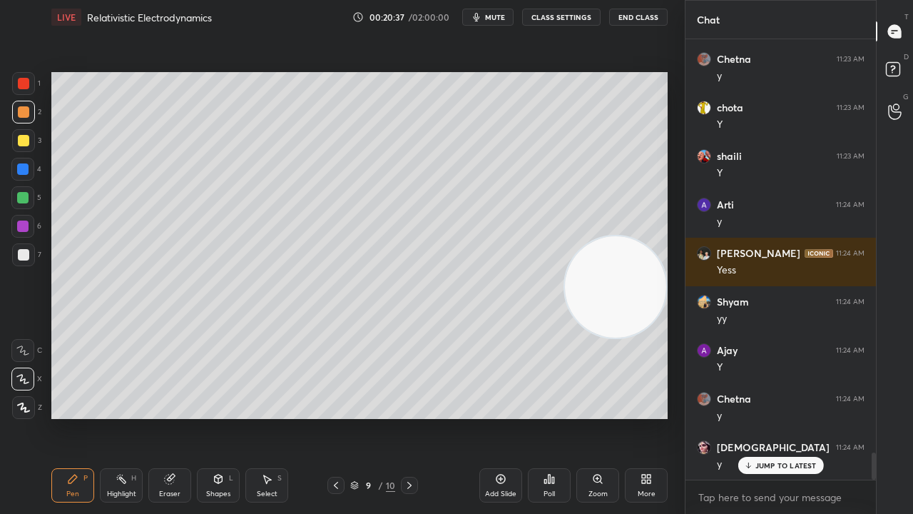
click at [337, 417] on icon at bounding box center [335, 484] width 11 height 11
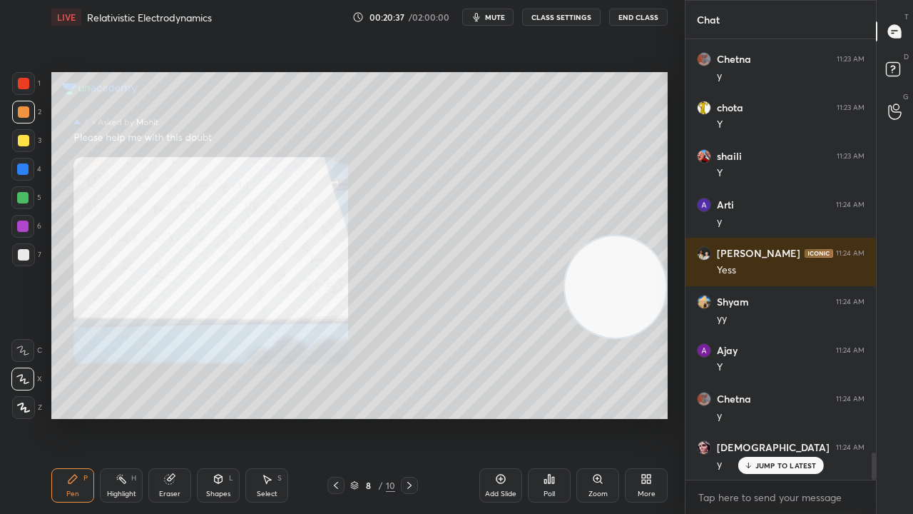
click at [892, 65] on rect at bounding box center [893, 70] width 14 height 14
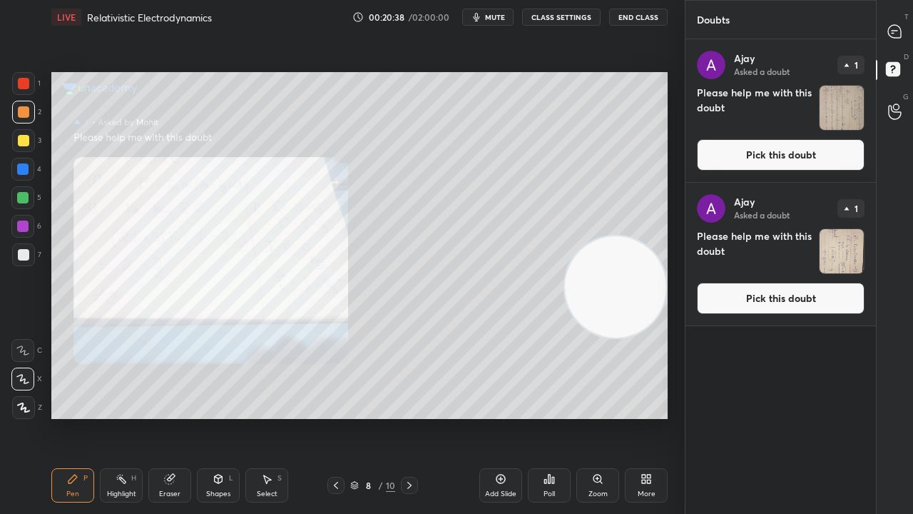
click at [821, 143] on button "Pick this doubt" at bounding box center [781, 154] width 168 height 31
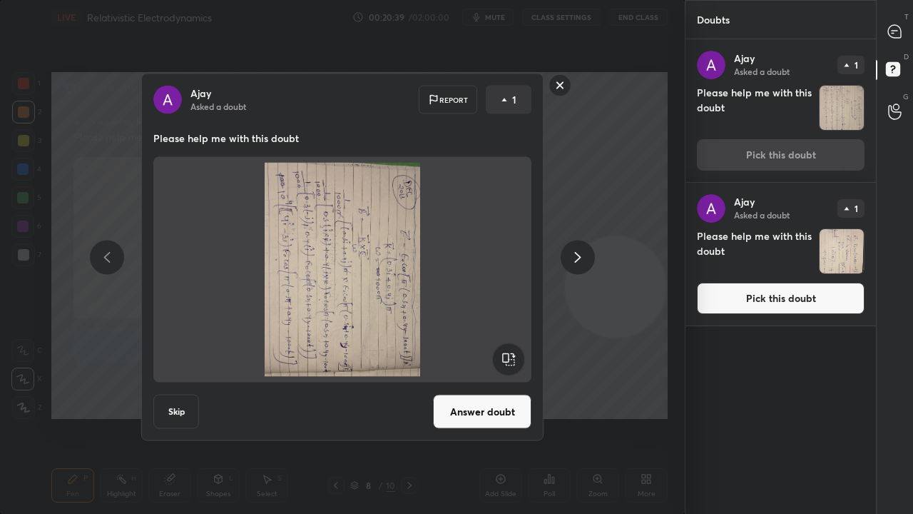
click at [514, 355] on rect at bounding box center [508, 359] width 32 height 32
click at [514, 351] on rect at bounding box center [508, 359] width 32 height 32
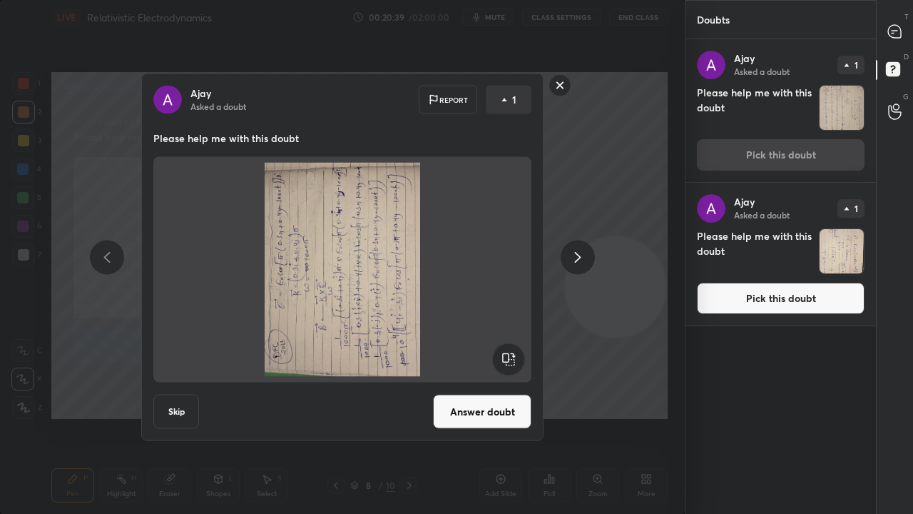
click at [512, 355] on rect at bounding box center [508, 359] width 32 height 32
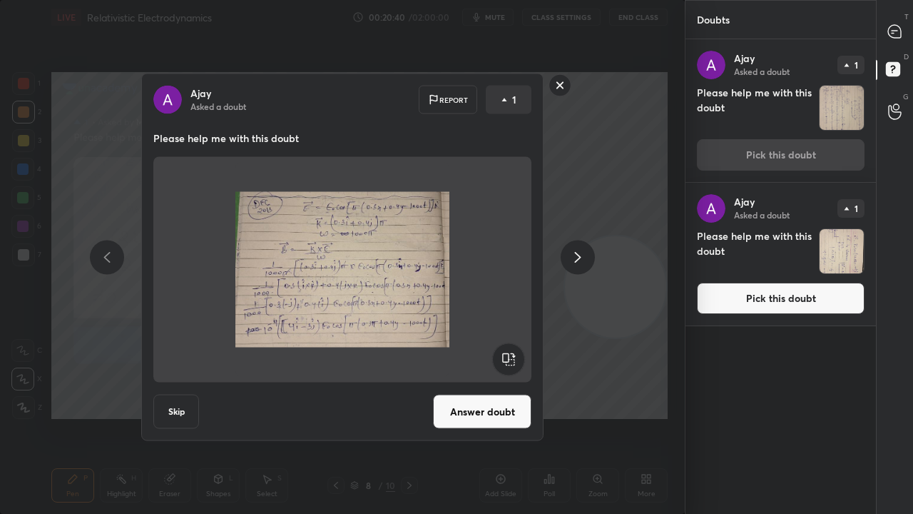
click at [489, 417] on button "Answer doubt" at bounding box center [482, 412] width 98 height 34
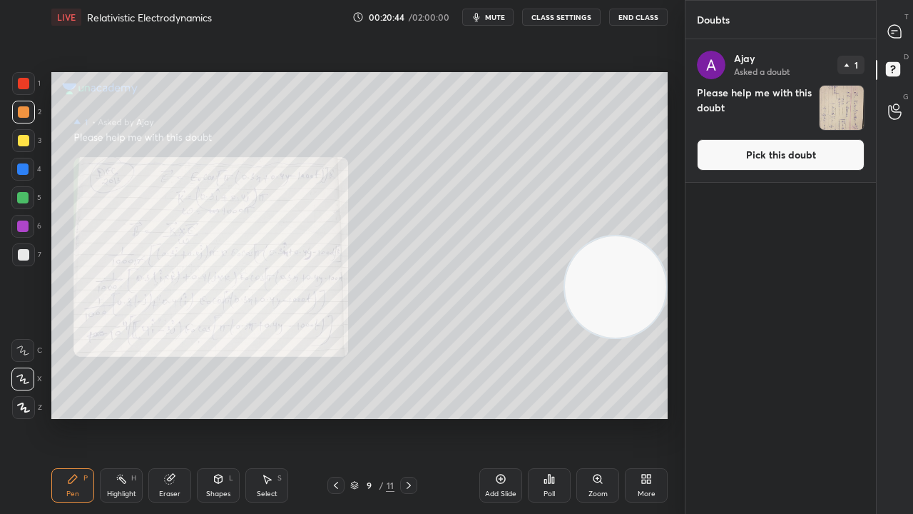
click at [764, 158] on button "Pick this doubt" at bounding box center [781, 154] width 168 height 31
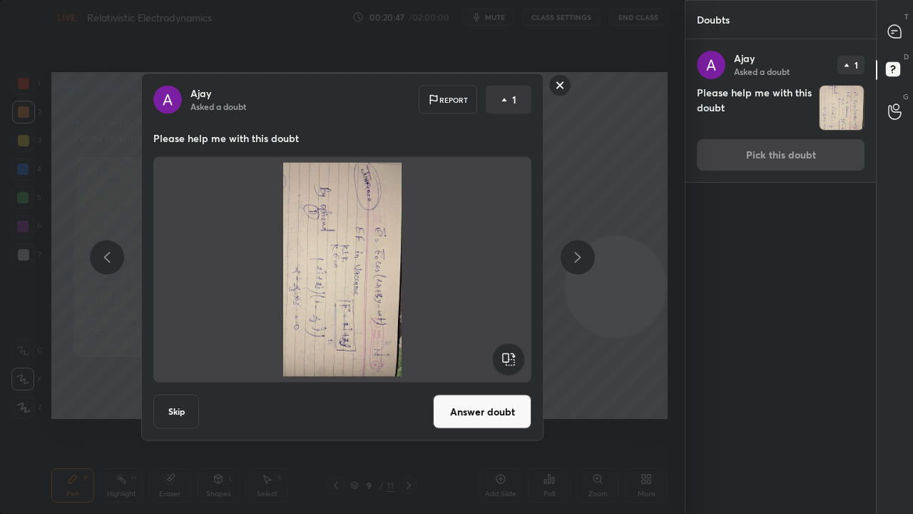
click at [504, 351] on rect at bounding box center [508, 359] width 32 height 32
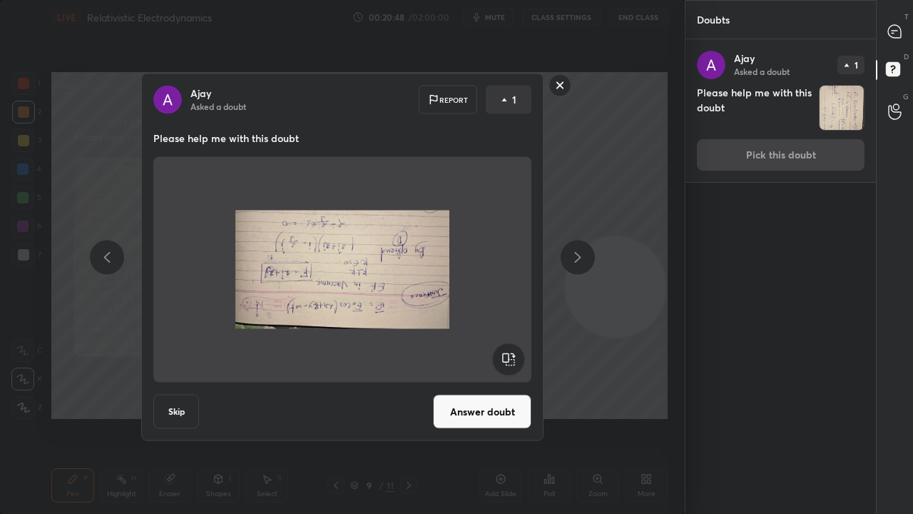
click at [505, 353] on rect at bounding box center [508, 359] width 32 height 32
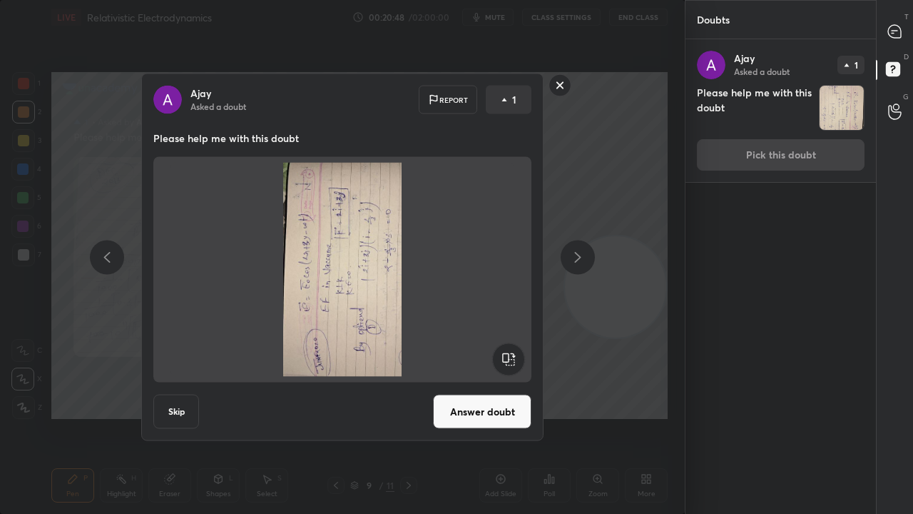
click at [506, 352] on rect at bounding box center [508, 359] width 32 height 32
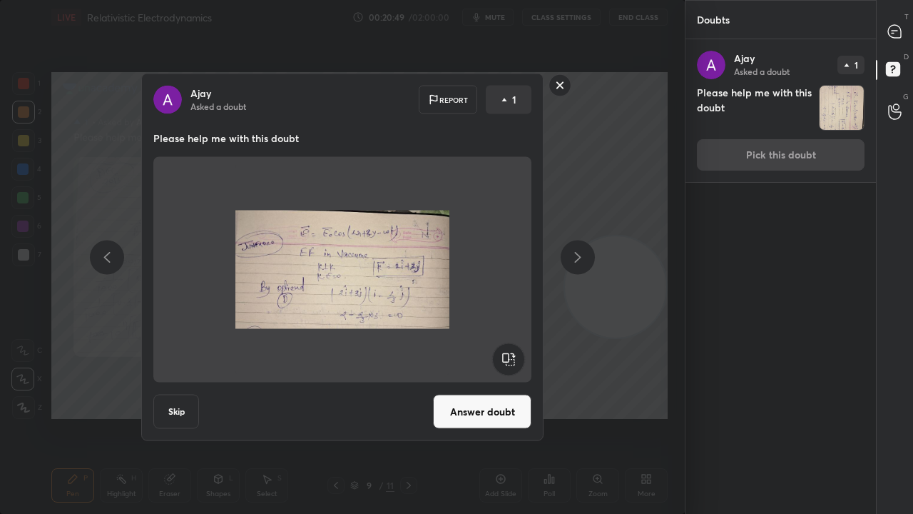
click at [463, 417] on button "Answer doubt" at bounding box center [482, 412] width 98 height 34
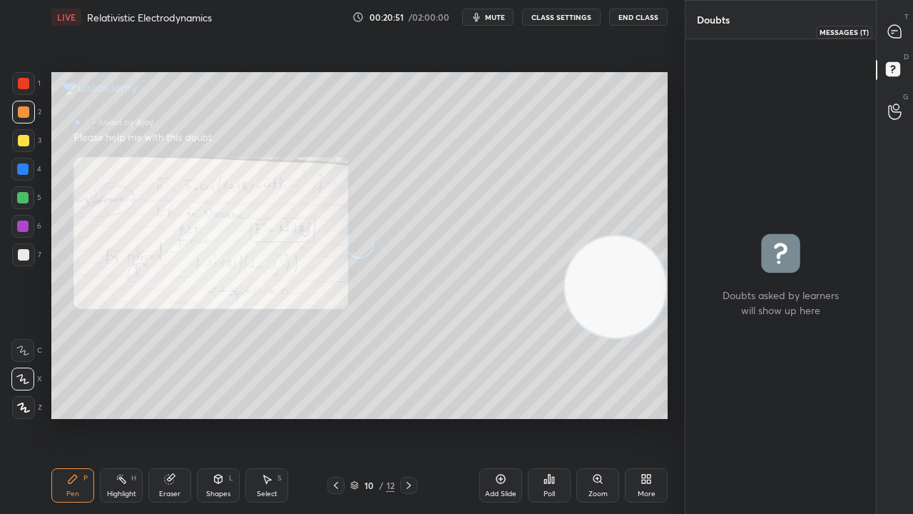
click at [901, 33] on icon at bounding box center [894, 31] width 13 height 13
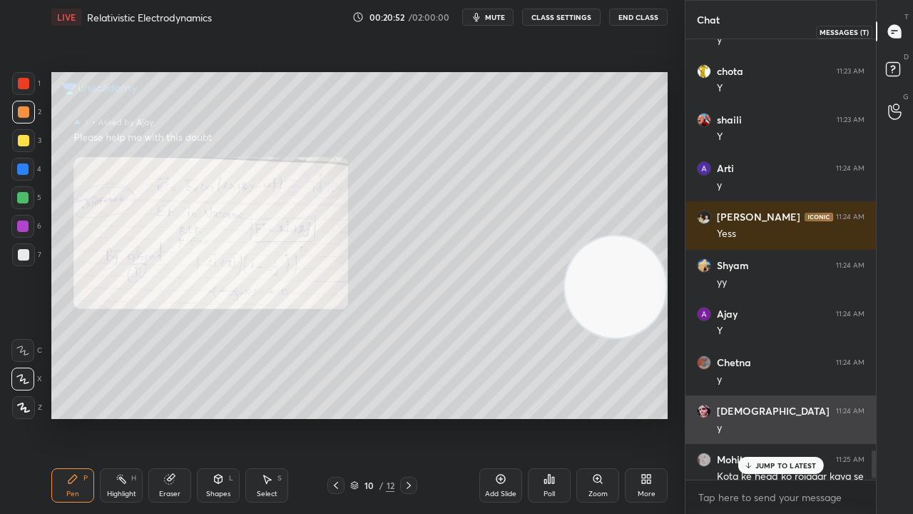
scroll to position [436, 186]
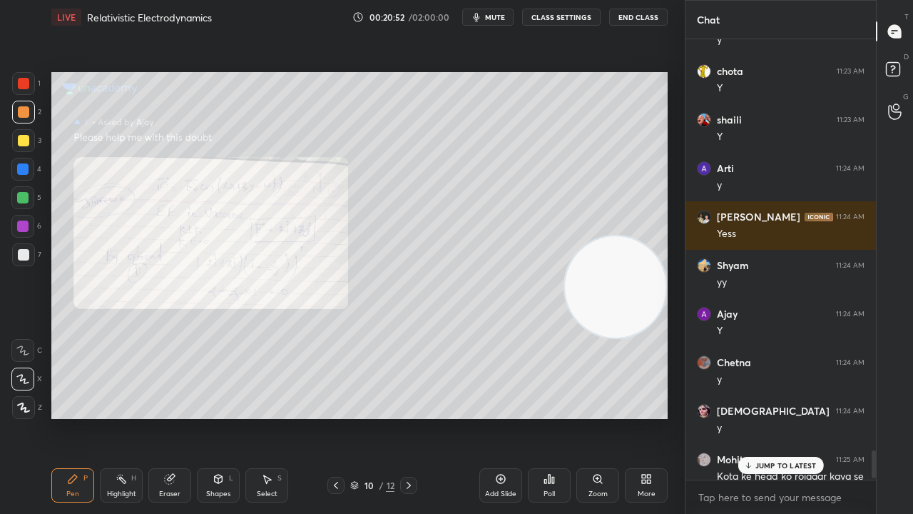
click at [796, 417] on p "JUMP TO LATEST" at bounding box center [785, 465] width 61 height 9
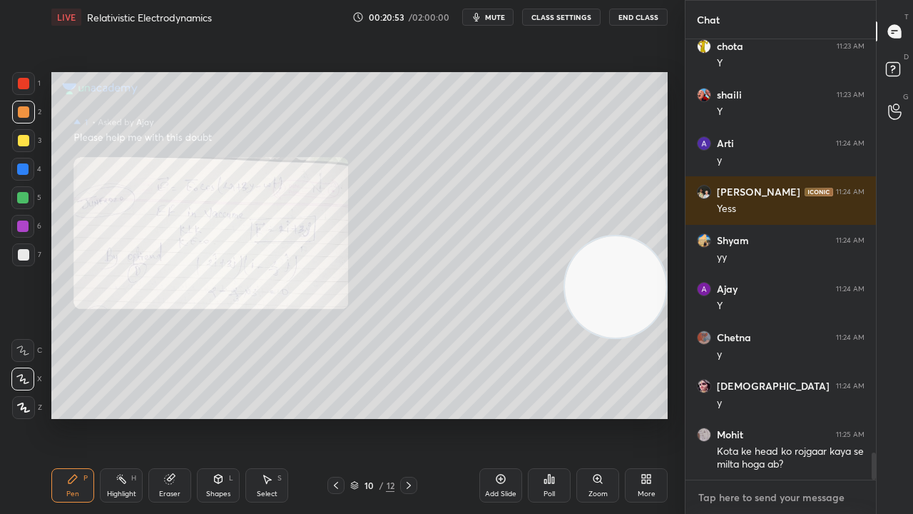
click at [789, 417] on textarea at bounding box center [781, 497] width 168 height 23
click at [505, 17] on span "mute" at bounding box center [495, 17] width 20 height 10
click at [489, 26] on div "LIVE Relativistic Electrodynamics 00:20:57 / 02:00:00 unmute CLASS SETTINGS End…" at bounding box center [359, 17] width 616 height 34
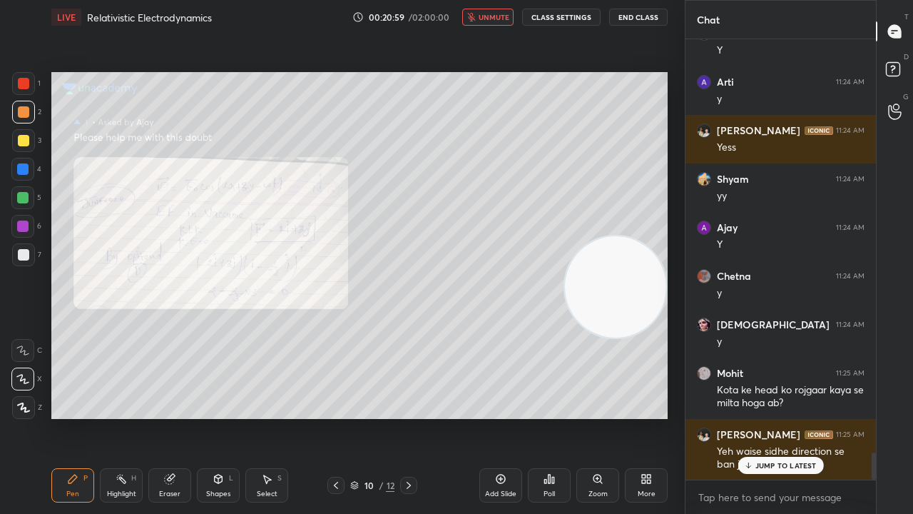
click at [499, 16] on span "unmute" at bounding box center [494, 17] width 31 height 10
click at [766, 417] on p "JUMP TO LATEST" at bounding box center [785, 465] width 61 height 9
click at [482, 19] on icon "button" at bounding box center [476, 16] width 11 height 11
click at [484, 19] on span "unmute" at bounding box center [494, 17] width 31 height 10
click at [19, 255] on div at bounding box center [23, 254] width 11 height 11
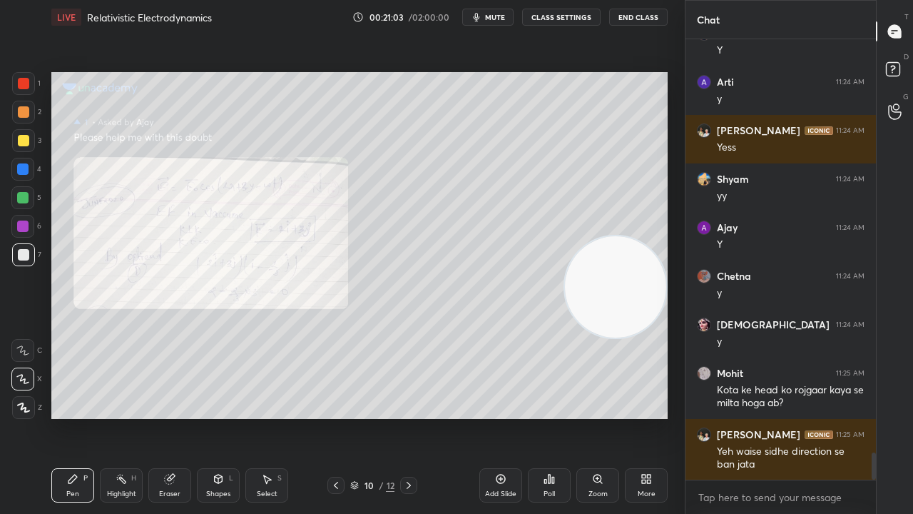
click at [495, 16] on span "mute" at bounding box center [495, 17] width 20 height 10
click at [498, 16] on span "mute" at bounding box center [495, 17] width 20 height 10
click at [487, 19] on button "mute" at bounding box center [487, 17] width 51 height 17
click at [489, 17] on span "mute" at bounding box center [495, 17] width 20 height 10
click at [20, 197] on div at bounding box center [22, 197] width 11 height 11
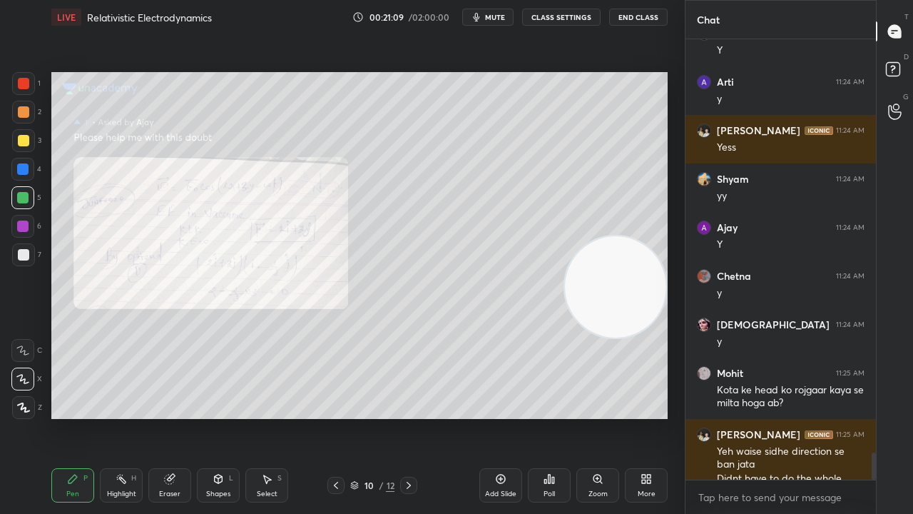
scroll to position [6727, 0]
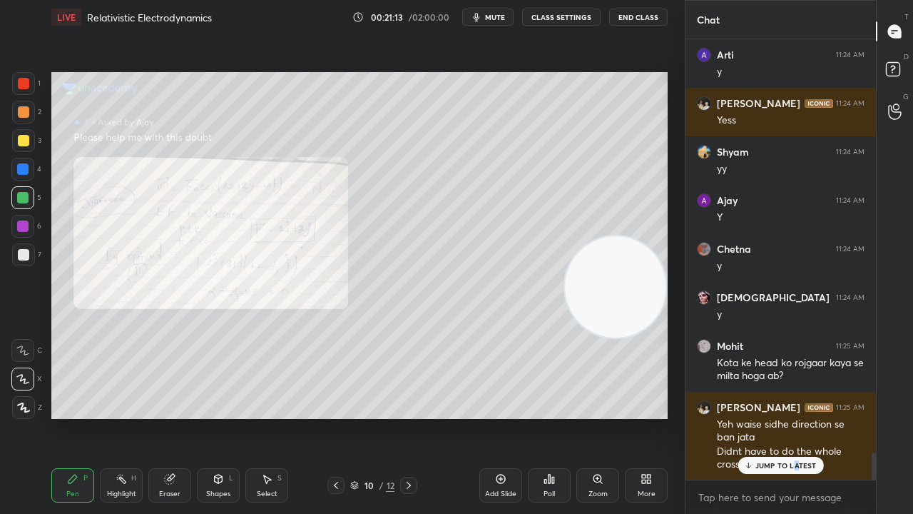
drag, startPoint x: 797, startPoint y: 464, endPoint x: 792, endPoint y: 511, distance: 47.3
click at [795, 417] on p "JUMP TO LATEST" at bounding box center [785, 465] width 61 height 9
click at [504, 16] on span "mute" at bounding box center [495, 17] width 20 height 10
click at [504, 15] on span "unmute" at bounding box center [494, 17] width 31 height 10
click at [26, 143] on div at bounding box center [23, 140] width 11 height 11
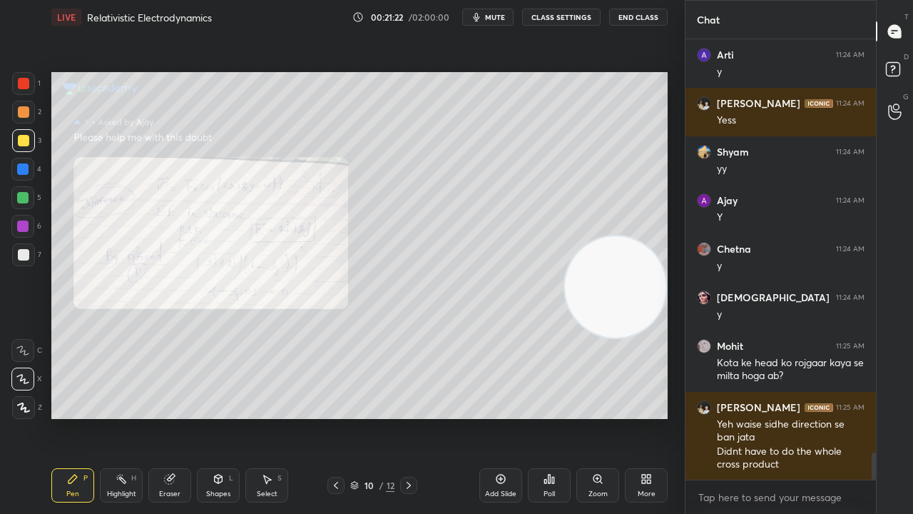
click at [487, 16] on button "mute" at bounding box center [487, 17] width 51 height 17
click at [487, 17] on span "unmute" at bounding box center [494, 17] width 31 height 10
click at [410, 417] on icon at bounding box center [408, 484] width 11 height 11
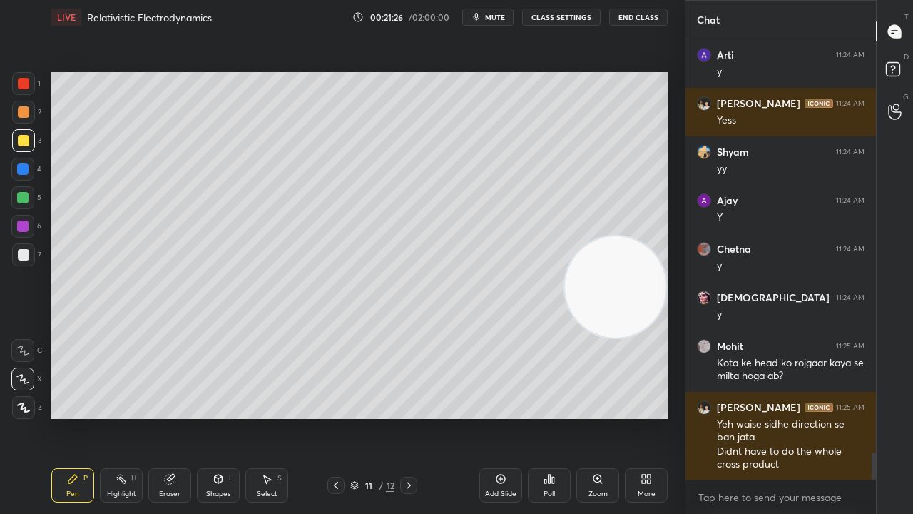
click at [336, 417] on icon at bounding box center [335, 484] width 11 height 11
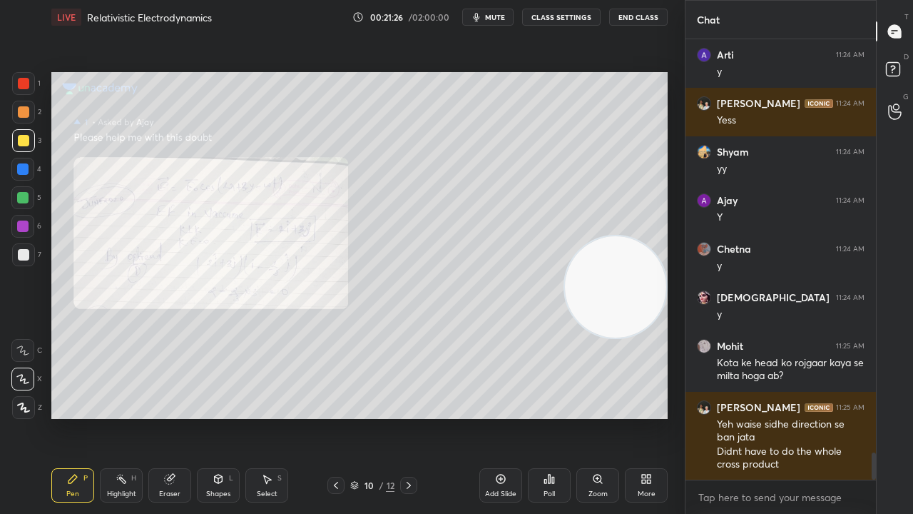
click at [502, 417] on div "Add Slide" at bounding box center [500, 493] width 31 height 7
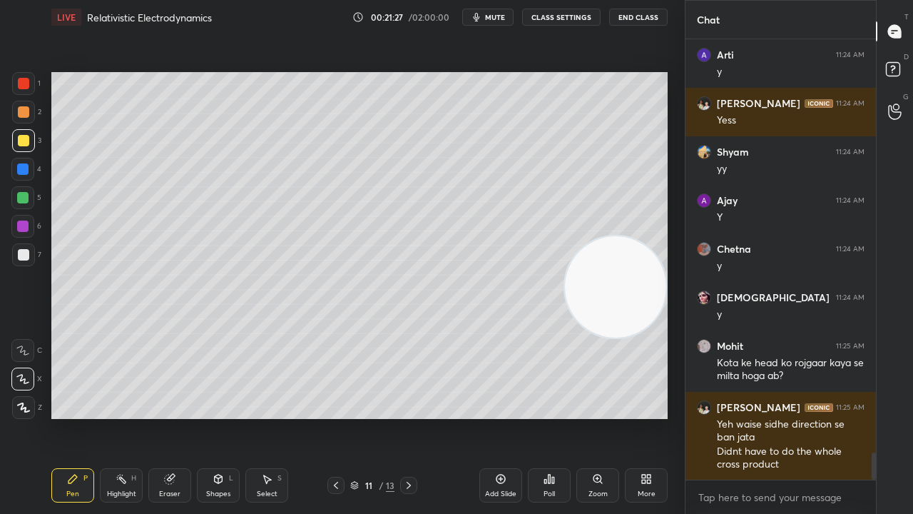
click at [502, 16] on span "mute" at bounding box center [495, 17] width 20 height 10
click at [499, 17] on span "unmute" at bounding box center [494, 17] width 31 height 10
click at [25, 251] on div at bounding box center [23, 254] width 11 height 11
click at [493, 19] on span "mute" at bounding box center [495, 17] width 20 height 10
click at [492, 19] on span "unmute" at bounding box center [494, 17] width 31 height 10
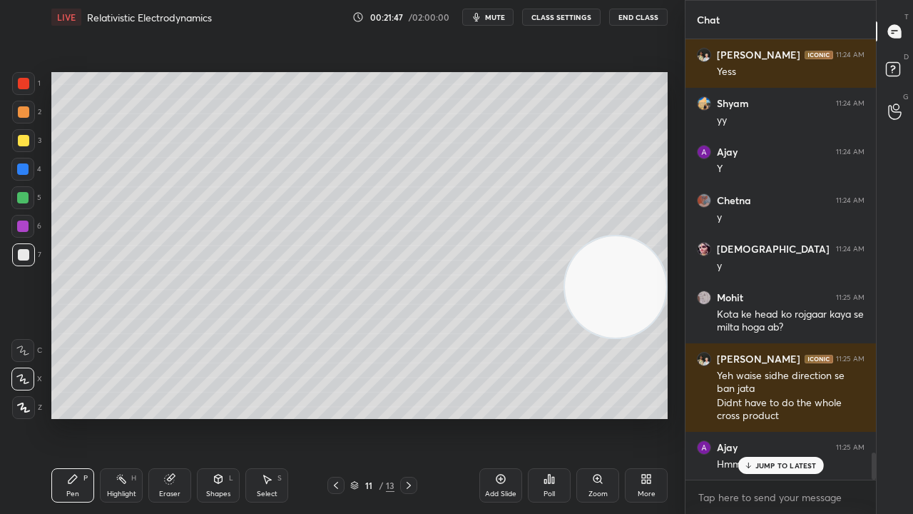
scroll to position [6873, 0]
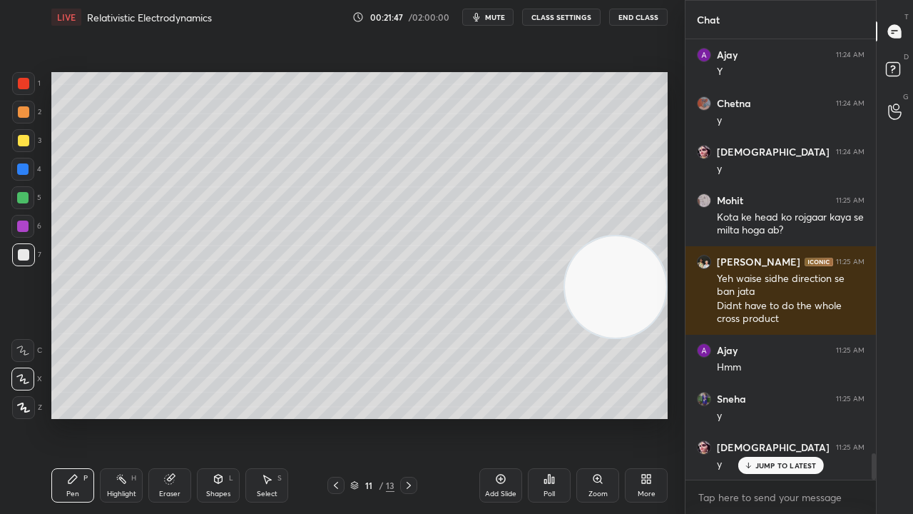
click at [23, 140] on div at bounding box center [23, 140] width 11 height 11
click at [780, 417] on p "JUMP TO LATEST" at bounding box center [785, 465] width 61 height 9
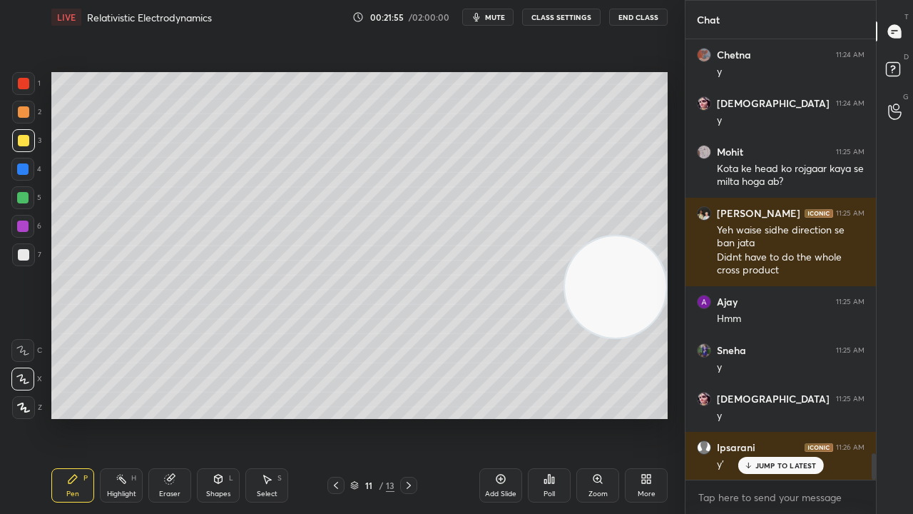
click at [784, 417] on p "JUMP TO LATEST" at bounding box center [785, 465] width 61 height 9
click at [500, 4] on div "LIVE Relativistic Electrodynamics 00:21:56 / 02:00:00 mute CLASS SETTINGS End C…" at bounding box center [359, 17] width 616 height 34
click at [501, 9] on button "mute" at bounding box center [487, 17] width 51 height 17
click at [499, 16] on span "unmute" at bounding box center [494, 17] width 31 height 10
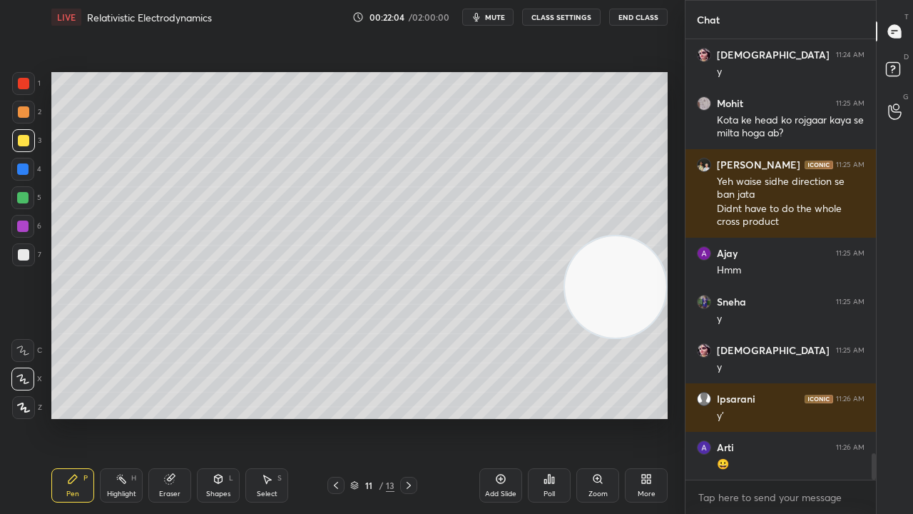
scroll to position [7021, 0]
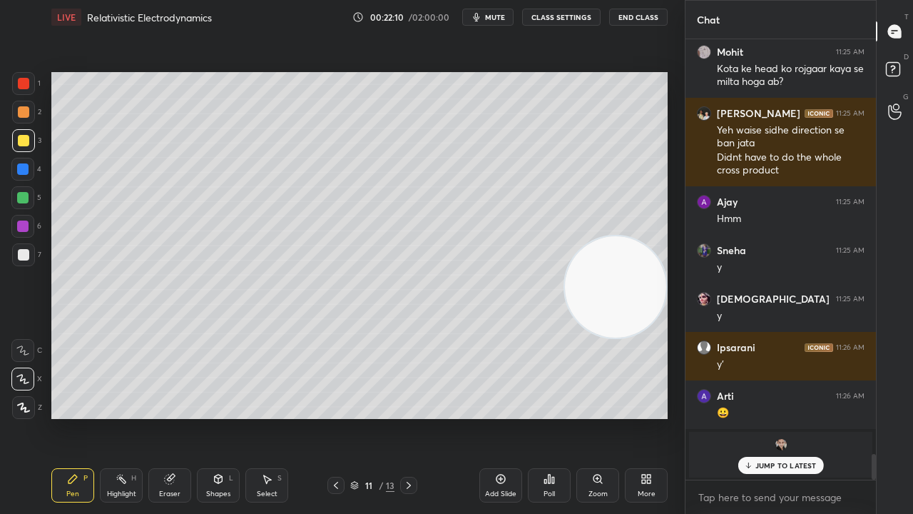
click at [173, 417] on div "Eraser" at bounding box center [169, 493] width 21 height 7
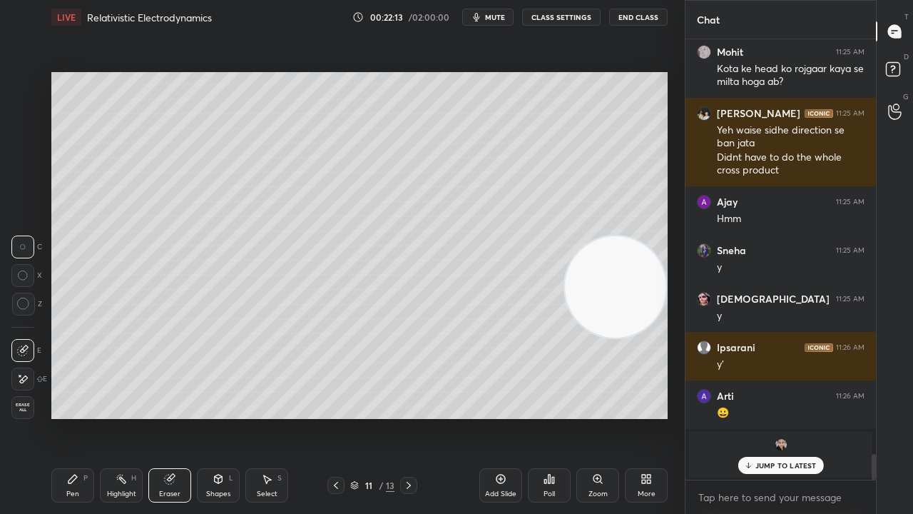
click at [65, 417] on div "Pen P" at bounding box center [72, 485] width 43 height 34
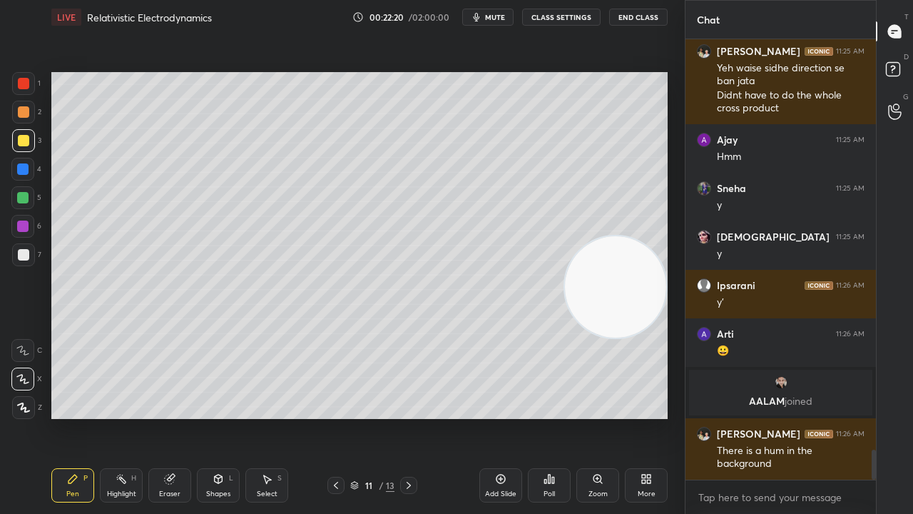
scroll to position [6071, 0]
click at [498, 18] on span "mute" at bounding box center [495, 17] width 20 height 10
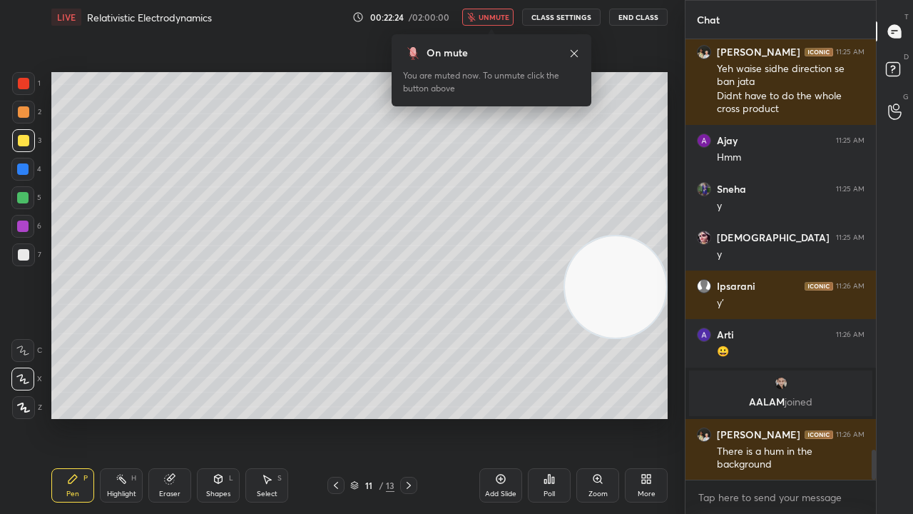
click at [500, 18] on span "unmute" at bounding box center [494, 17] width 31 height 10
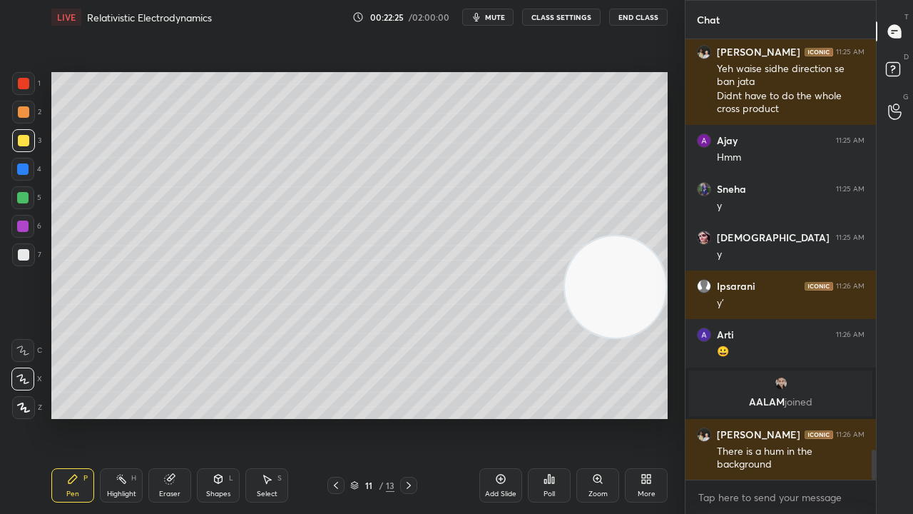
scroll to position [6120, 0]
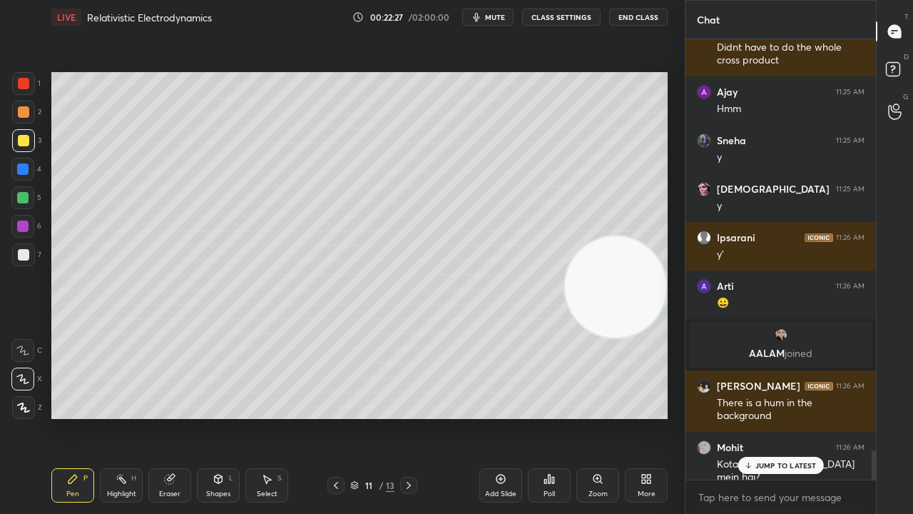
drag, startPoint x: 768, startPoint y: 462, endPoint x: 729, endPoint y: 513, distance: 63.6
click at [767, 417] on p "JUMP TO LATEST" at bounding box center [785, 465] width 61 height 9
click at [489, 18] on span "mute" at bounding box center [495, 17] width 20 height 10
click at [491, 17] on span "unmute" at bounding box center [494, 17] width 31 height 10
click at [494, 16] on span "mute" at bounding box center [495, 17] width 20 height 10
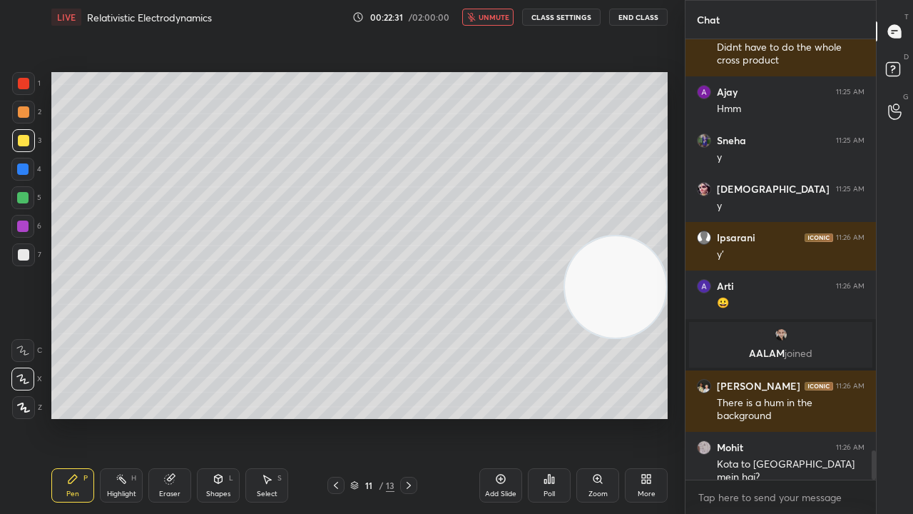
click at [492, 16] on span "unmute" at bounding box center [494, 17] width 31 height 10
click at [500, 21] on span "mute" at bounding box center [495, 17] width 20 height 10
click at [499, 20] on span "unmute" at bounding box center [494, 17] width 31 height 10
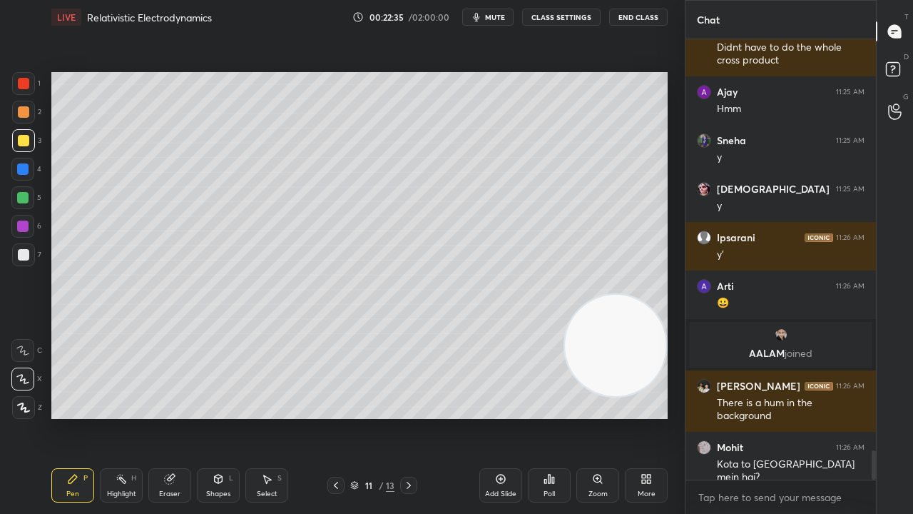
drag, startPoint x: 628, startPoint y: 338, endPoint x: 615, endPoint y: 404, distance: 67.6
click at [627, 364] on video at bounding box center [615, 345] width 101 height 101
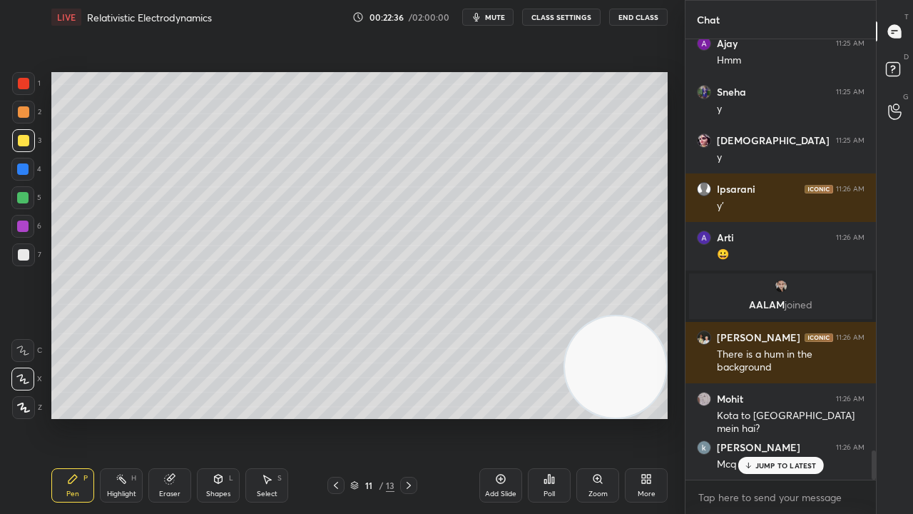
click at [499, 17] on span "mute" at bounding box center [495, 17] width 20 height 10
click at [499, 18] on span "unmute" at bounding box center [494, 17] width 31 height 10
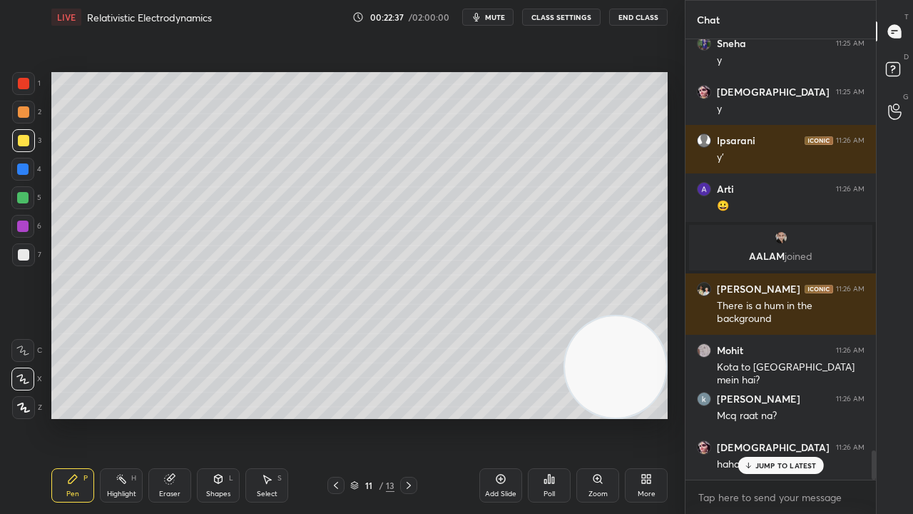
drag, startPoint x: 761, startPoint y: 465, endPoint x: 749, endPoint y: 484, distance: 22.2
click at [760, 417] on p "JUMP TO LATEST" at bounding box center [785, 465] width 61 height 9
click at [497, 18] on span "mute" at bounding box center [495, 17] width 20 height 10
click at [499, 17] on span "unmute" at bounding box center [494, 17] width 31 height 10
click at [22, 264] on div at bounding box center [23, 254] width 23 height 23
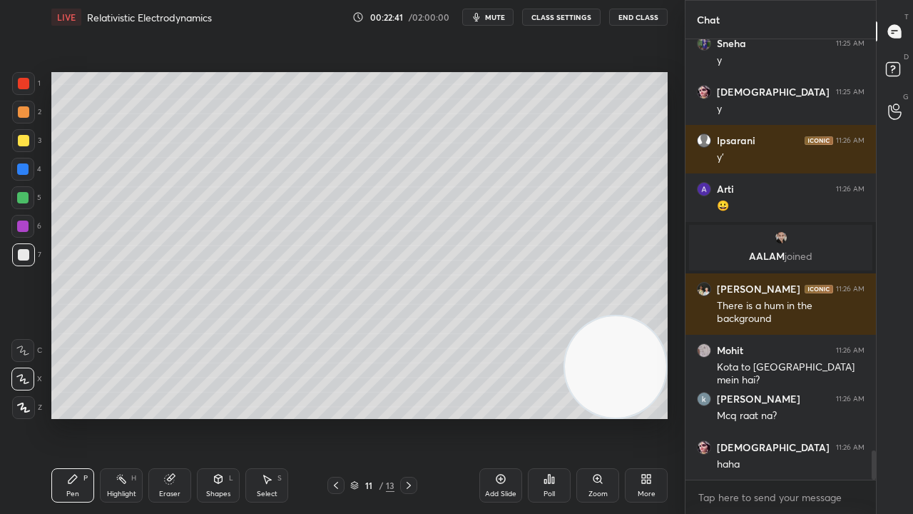
click at [512, 16] on button "mute" at bounding box center [487, 17] width 51 height 17
click at [508, 16] on span "unmute" at bounding box center [494, 17] width 31 height 10
click at [496, 16] on span "mute" at bounding box center [495, 17] width 20 height 10
click at [495, 16] on span "unmute" at bounding box center [494, 17] width 31 height 10
drag, startPoint x: 619, startPoint y: 390, endPoint x: 571, endPoint y: 412, distance: 53.3
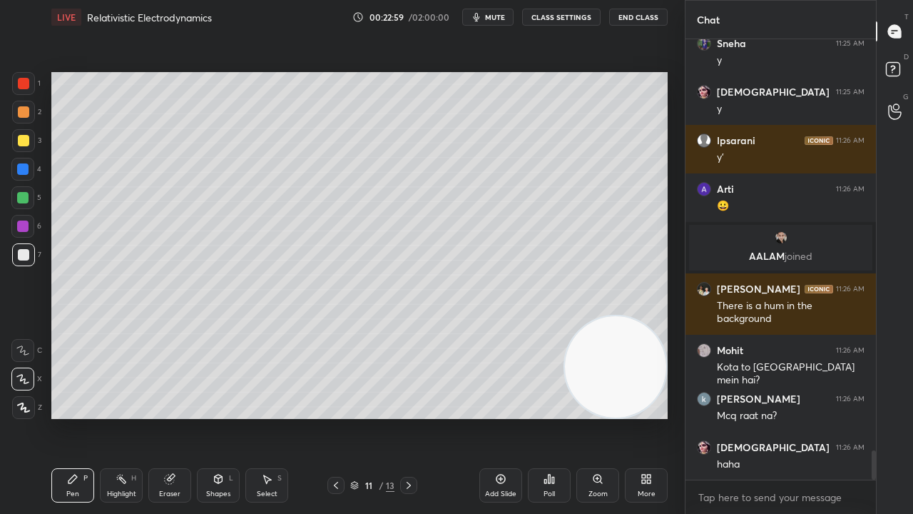
click at [572, 414] on video at bounding box center [615, 366] width 101 height 101
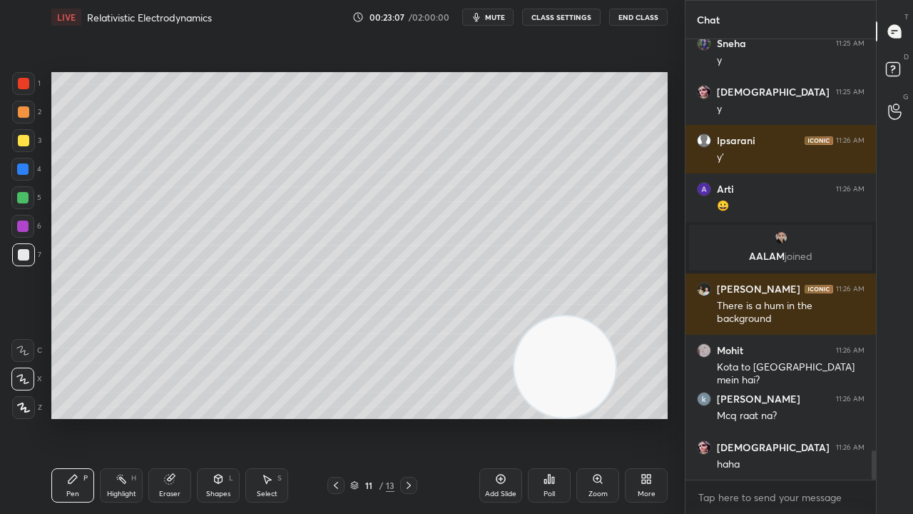
click at [501, 20] on span "mute" at bounding box center [495, 17] width 20 height 10
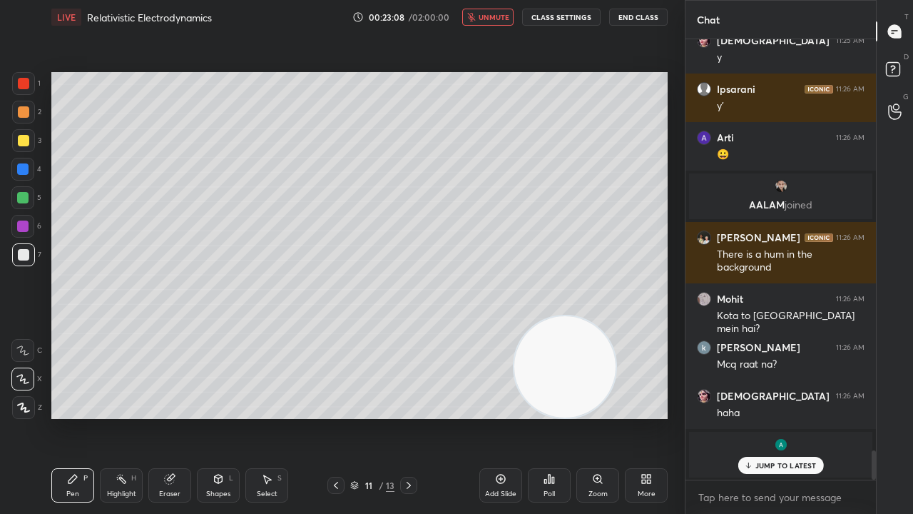
click at [505, 19] on span "unmute" at bounding box center [494, 17] width 31 height 10
click at [500, 15] on span "mute" at bounding box center [495, 17] width 20 height 10
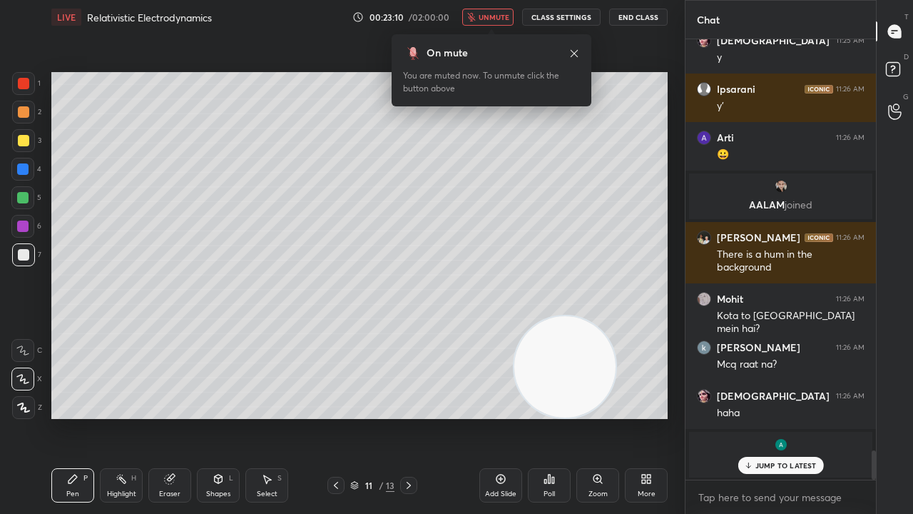
click at [498, 18] on span "unmute" at bounding box center [494, 17] width 31 height 10
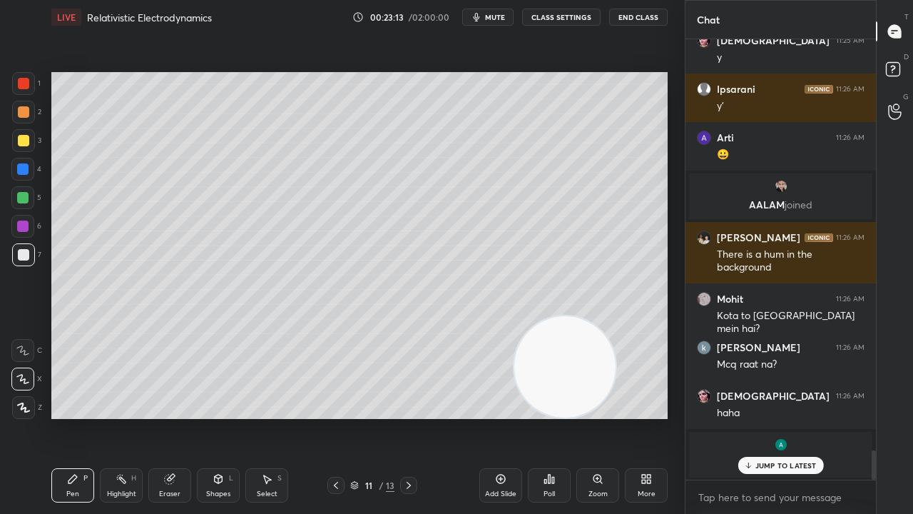
click at [497, 14] on span "mute" at bounding box center [495, 17] width 20 height 10
drag, startPoint x: 498, startPoint y: 13, endPoint x: 502, endPoint y: 6, distance: 8.0
click at [498, 14] on span "unmute" at bounding box center [494, 17] width 31 height 10
drag, startPoint x: 29, startPoint y: 146, endPoint x: 29, endPoint y: 129, distance: 16.4
click at [29, 146] on div at bounding box center [23, 140] width 23 height 23
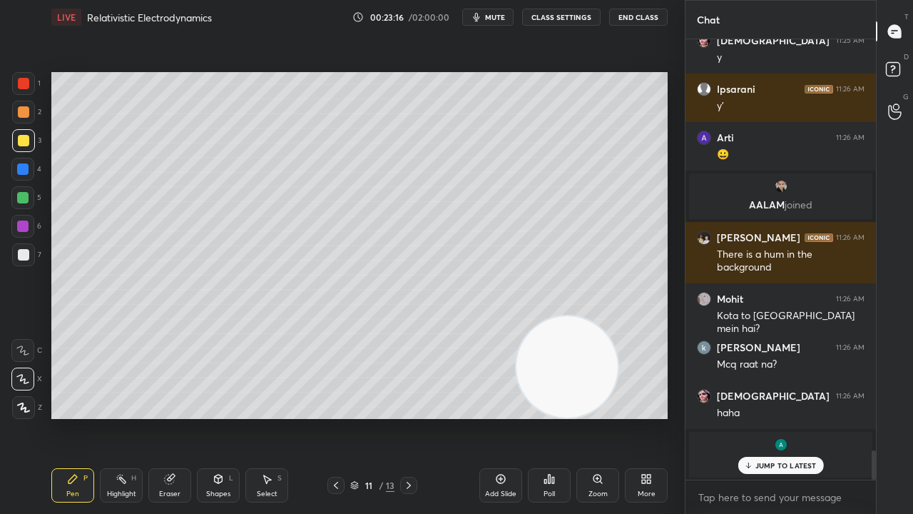
drag, startPoint x: 560, startPoint y: 394, endPoint x: 597, endPoint y: 400, distance: 37.5
click at [597, 400] on video at bounding box center [566, 366] width 101 height 101
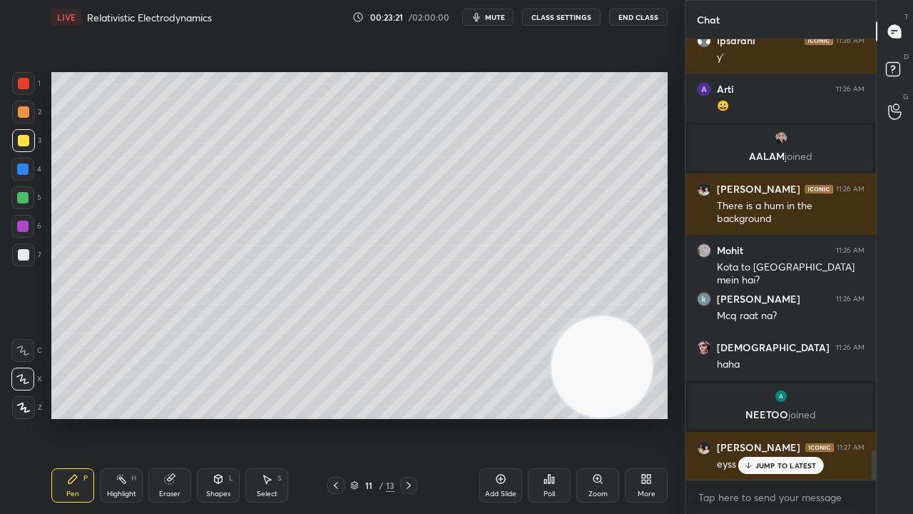
scroll to position [6311, 0]
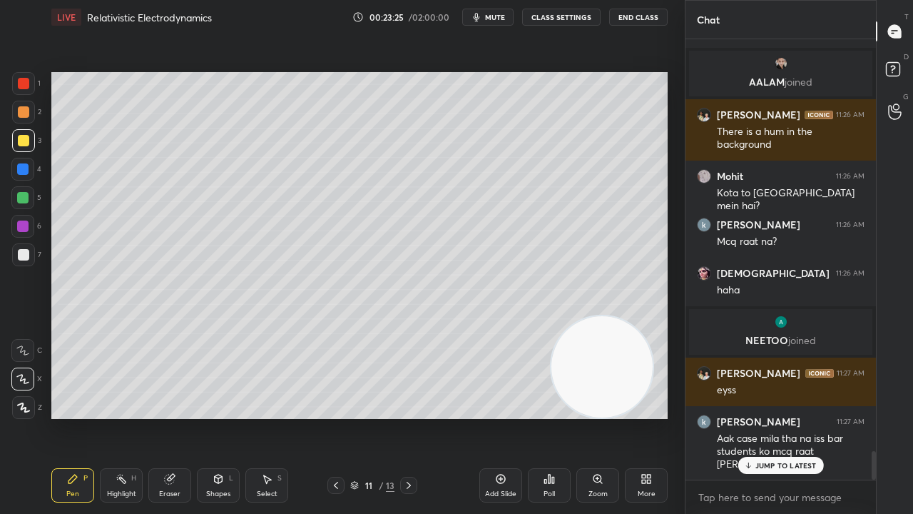
click at [788, 417] on p "JUMP TO LATEST" at bounding box center [785, 465] width 61 height 9
click at [504, 17] on span "mute" at bounding box center [495, 17] width 20 height 10
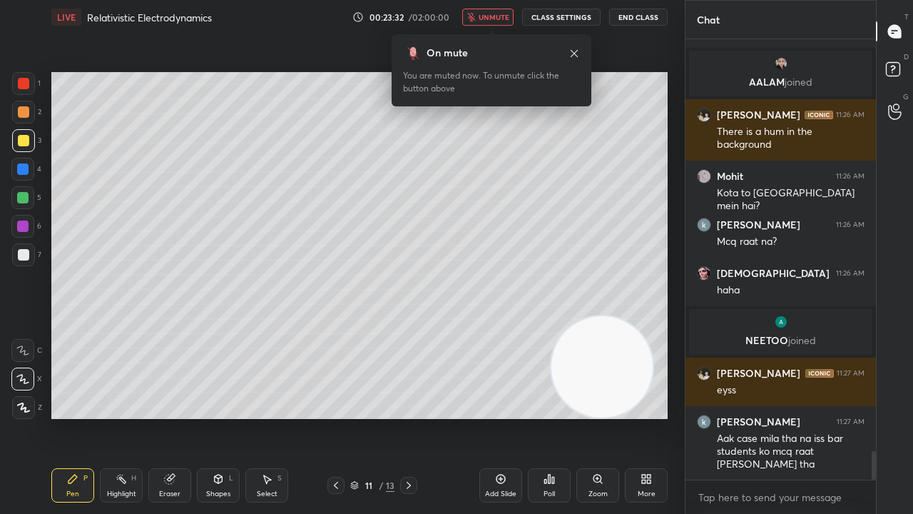
click at [495, 14] on span "unmute" at bounding box center [494, 17] width 31 height 10
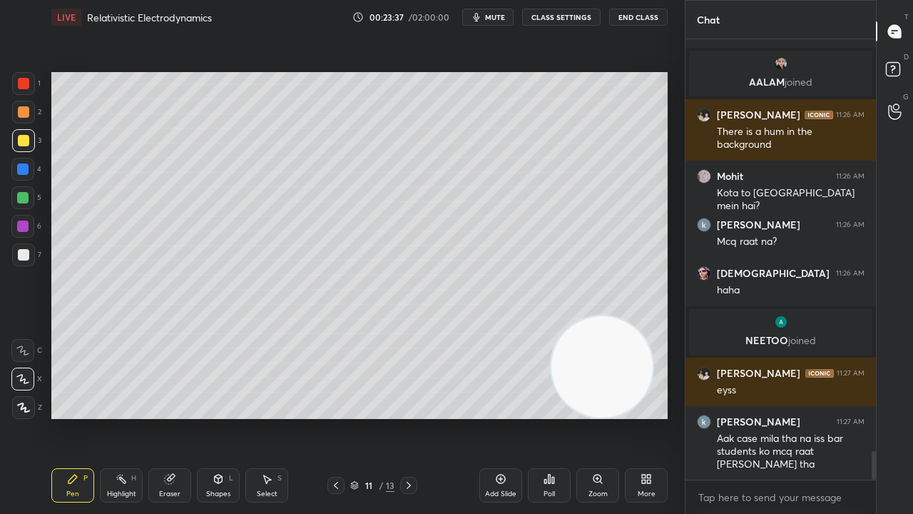
click at [491, 11] on button "mute" at bounding box center [487, 17] width 51 height 17
click at [491, 14] on span "unmute" at bounding box center [494, 17] width 31 height 10
click at [501, 12] on span "mute" at bounding box center [495, 17] width 20 height 10
click at [499, 14] on span "mute" at bounding box center [495, 17] width 20 height 10
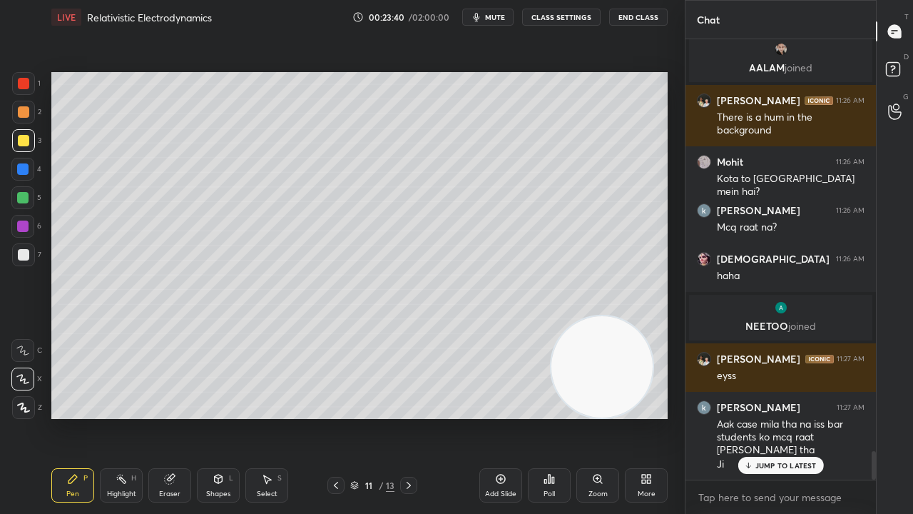
click at [755, 417] on p "JUMP TO LATEST" at bounding box center [785, 465] width 61 height 9
click at [500, 18] on span "mute" at bounding box center [495, 17] width 20 height 10
click at [500, 16] on span "unmute" at bounding box center [494, 17] width 31 height 10
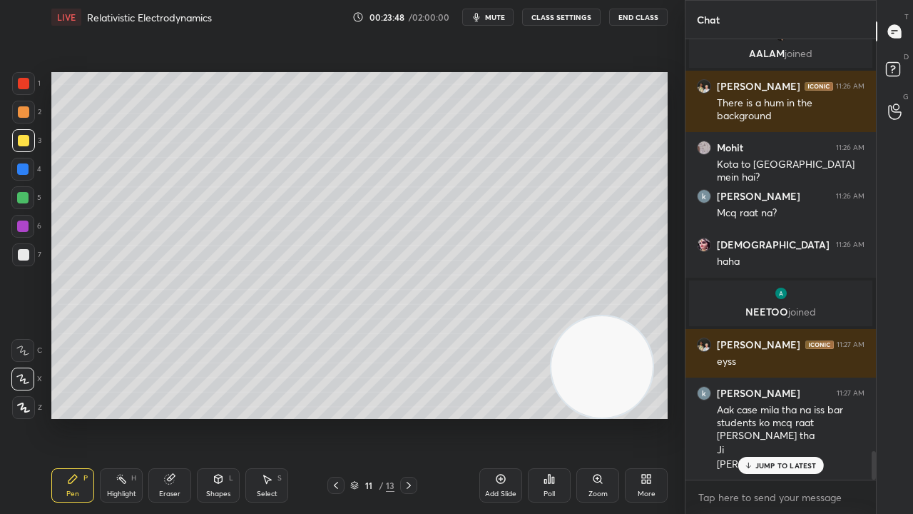
drag, startPoint x: 758, startPoint y: 462, endPoint x: 741, endPoint y: 495, distance: 37.0
click at [758, 417] on p "JUMP TO LATEST" at bounding box center [785, 465] width 61 height 9
click at [495, 12] on span "mute" at bounding box center [495, 17] width 20 height 10
click at [495, 12] on button "unmute" at bounding box center [487, 17] width 51 height 17
click at [501, 20] on span "mute" at bounding box center [495, 17] width 20 height 10
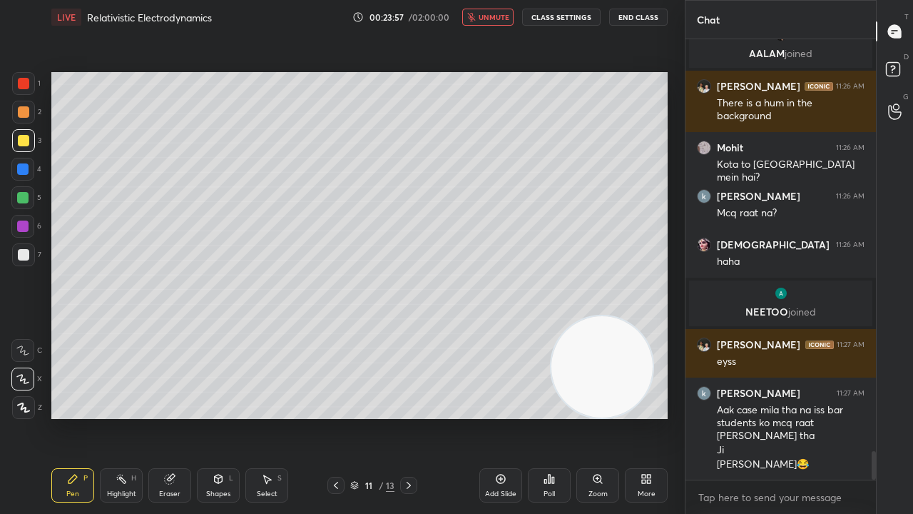
click at [502, 18] on span "unmute" at bounding box center [494, 17] width 31 height 10
click at [482, 13] on icon "button" at bounding box center [476, 16] width 11 height 11
click at [484, 13] on span "unmute" at bounding box center [494, 17] width 31 height 10
click at [509, 16] on button "mute" at bounding box center [487, 17] width 51 height 17
click at [505, 16] on span "mute" at bounding box center [495, 17] width 20 height 10
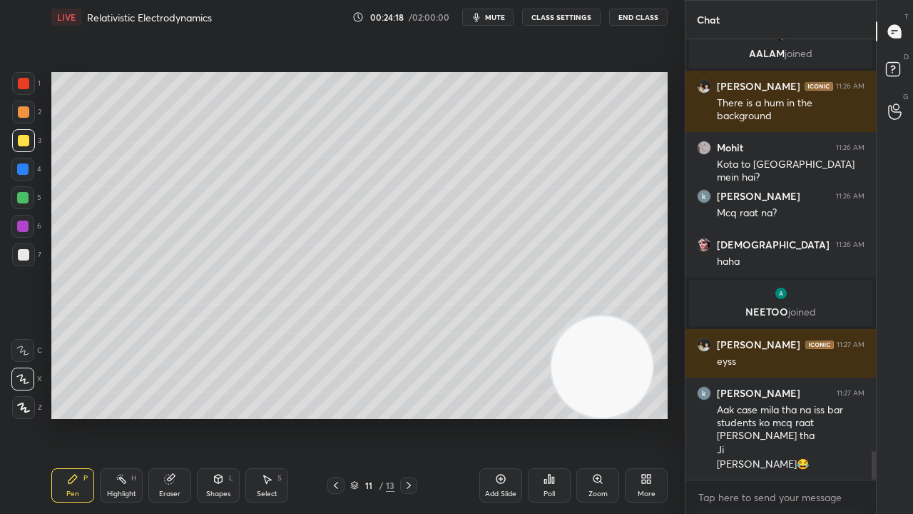
scroll to position [6388, 0]
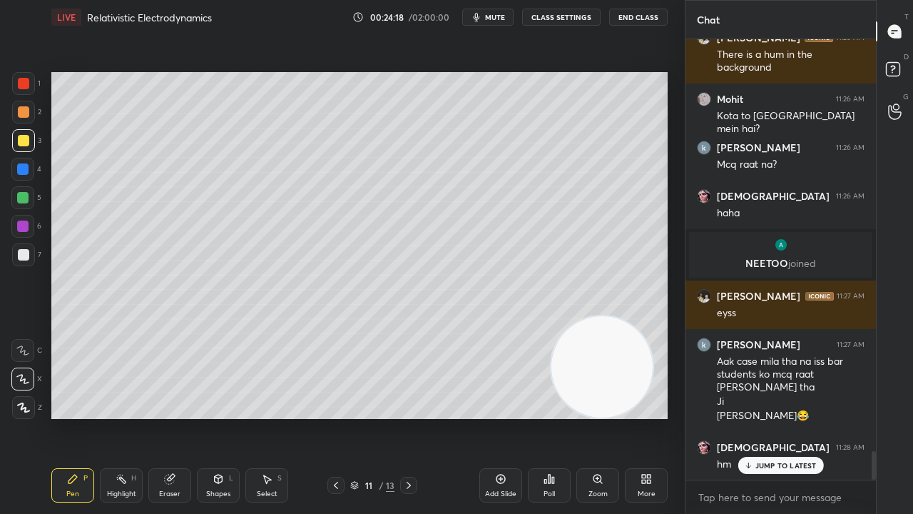
click at [24, 257] on div at bounding box center [23, 254] width 11 height 11
click at [747, 417] on div "JUMP TO LATEST" at bounding box center [781, 465] width 86 height 17
click at [504, 18] on span "mute" at bounding box center [495, 17] width 20 height 10
click at [504, 23] on button "unmute" at bounding box center [487, 17] width 51 height 17
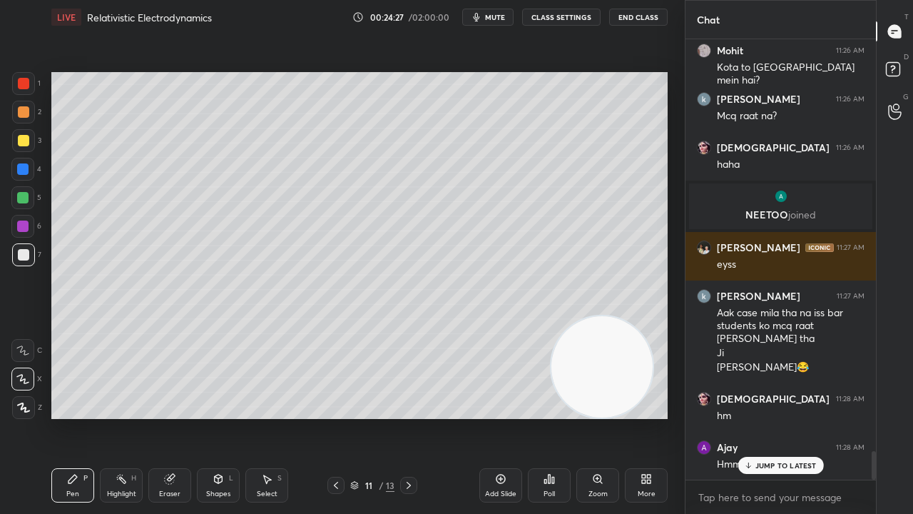
drag, startPoint x: 775, startPoint y: 464, endPoint x: 774, endPoint y: 478, distance: 14.3
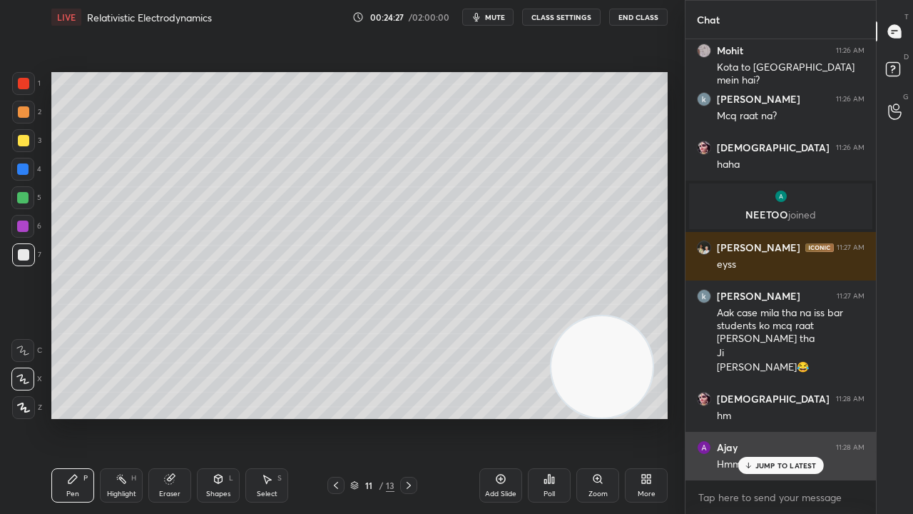
click at [775, 417] on p "JUMP TO LATEST" at bounding box center [785, 465] width 61 height 9
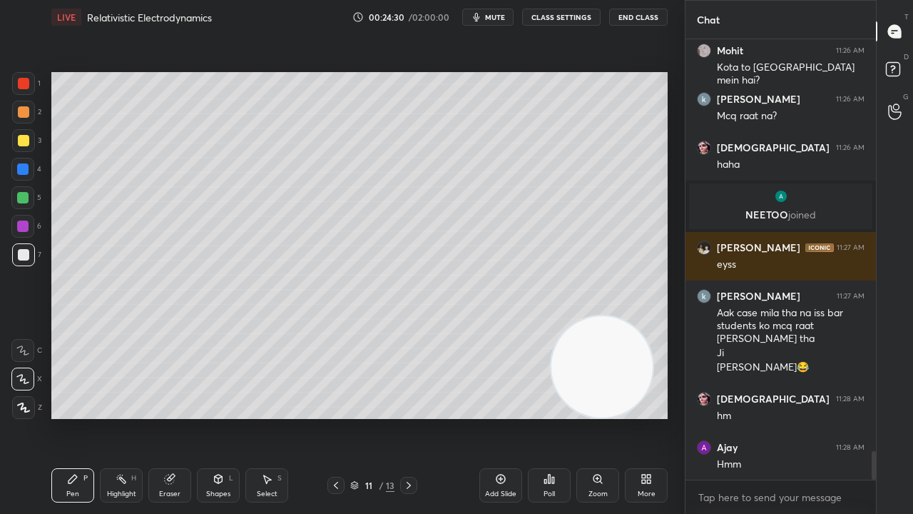
click at [500, 16] on span "mute" at bounding box center [495, 17] width 20 height 10
click at [501, 16] on span "unmute" at bounding box center [494, 17] width 31 height 10
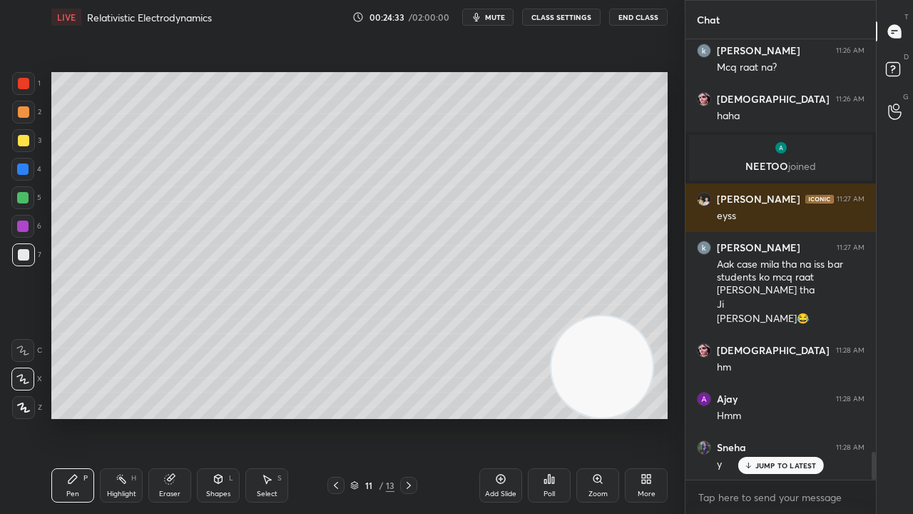
scroll to position [6533, 0]
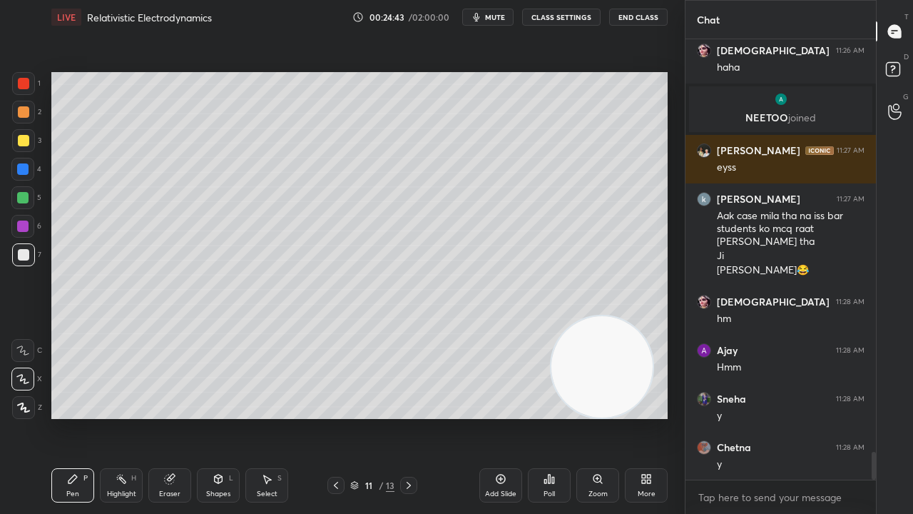
click at [492, 13] on span "mute" at bounding box center [495, 17] width 20 height 10
click at [494, 13] on span "unmute" at bounding box center [494, 17] width 31 height 10
click at [215, 417] on div "Shapes" at bounding box center [218, 493] width 24 height 7
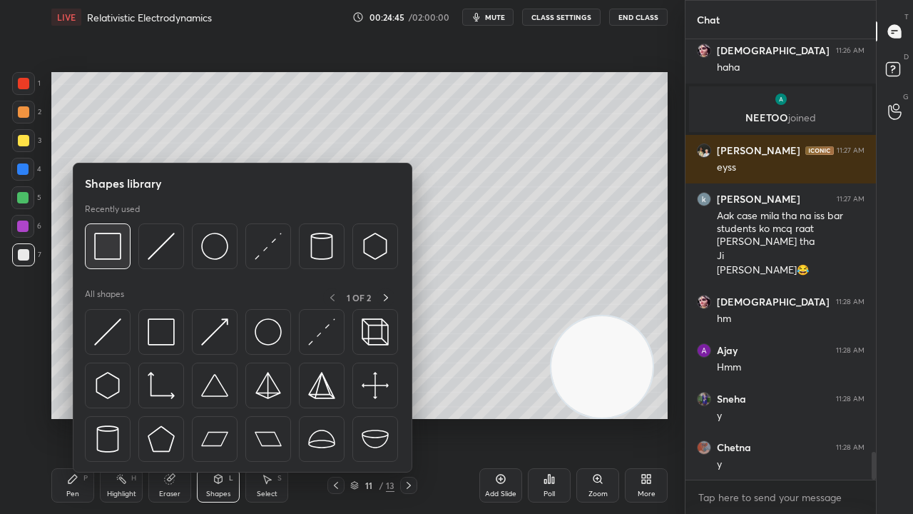
click at [117, 264] on div at bounding box center [108, 246] width 46 height 46
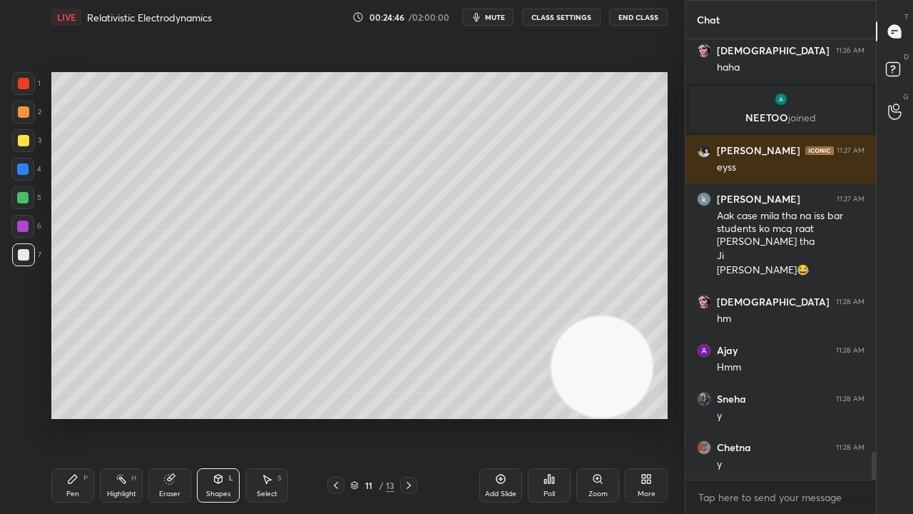
click at [30, 107] on div at bounding box center [23, 112] width 23 height 23
click at [83, 417] on div "Pen P" at bounding box center [72, 485] width 43 height 34
click at [154, 417] on div "Eraser" at bounding box center [169, 485] width 43 height 34
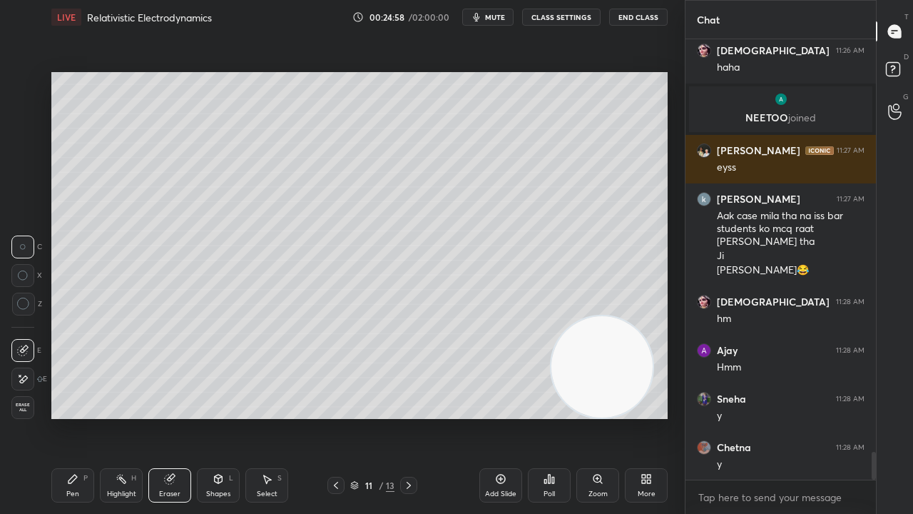
drag, startPoint x: 16, startPoint y: 380, endPoint x: 40, endPoint y: 389, distance: 26.0
click at [16, 380] on div at bounding box center [22, 378] width 23 height 23
click at [498, 23] on button "mute" at bounding box center [487, 17] width 51 height 17
drag, startPoint x: 502, startPoint y: 16, endPoint x: 511, endPoint y: 13, distance: 9.3
click at [501, 16] on span "unmute" at bounding box center [494, 17] width 31 height 10
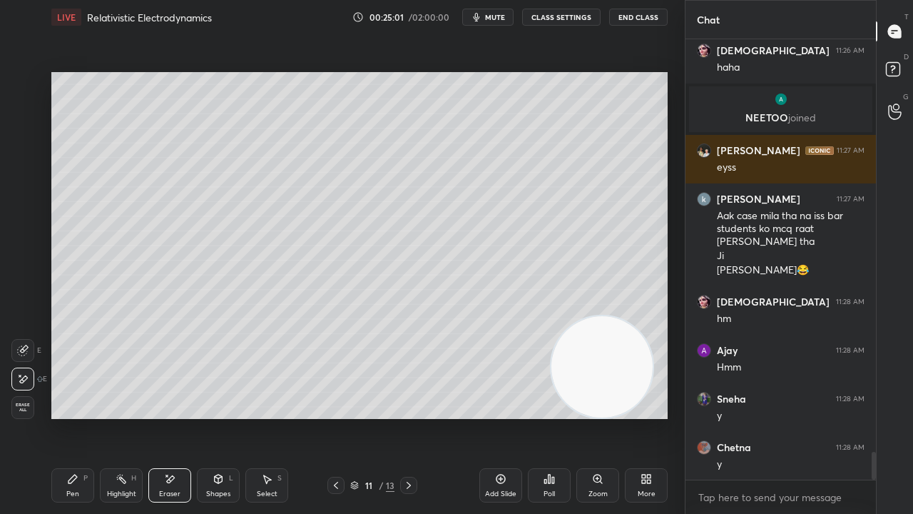
click at [77, 417] on div "Pen P" at bounding box center [72, 485] width 43 height 34
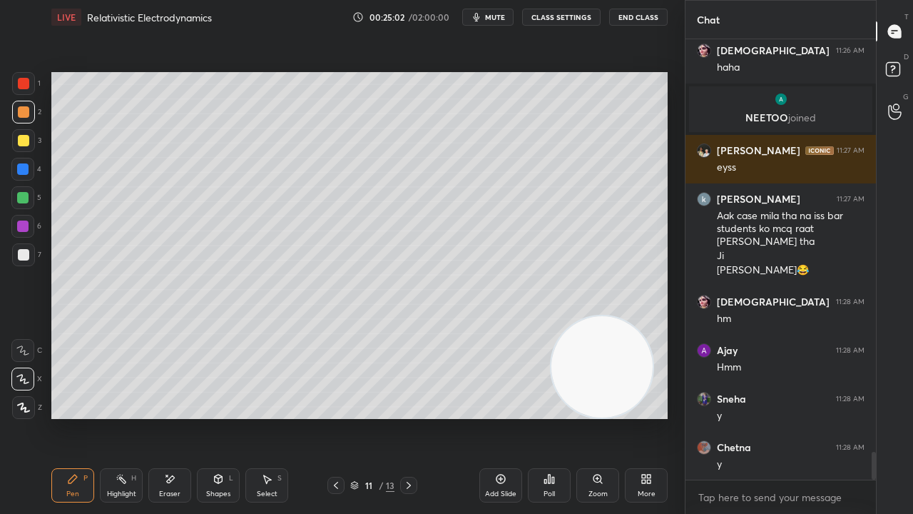
scroll to position [6582, 0]
click at [213, 417] on div "Shapes" at bounding box center [218, 493] width 24 height 7
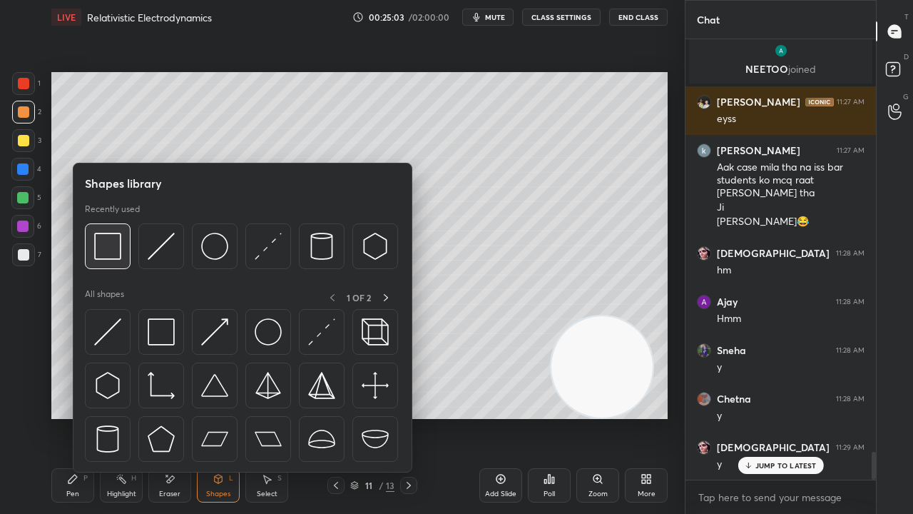
click at [107, 250] on img at bounding box center [107, 246] width 27 height 27
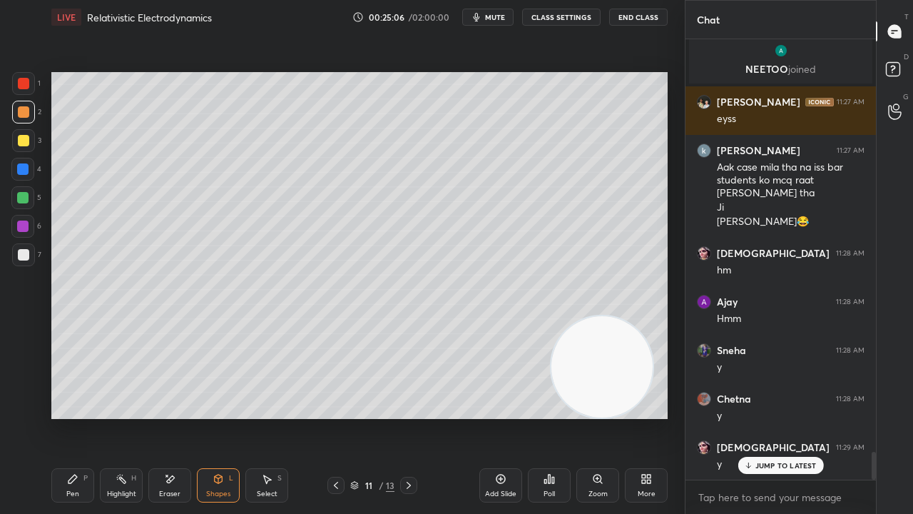
click at [88, 417] on div "Pen P" at bounding box center [72, 485] width 43 height 34
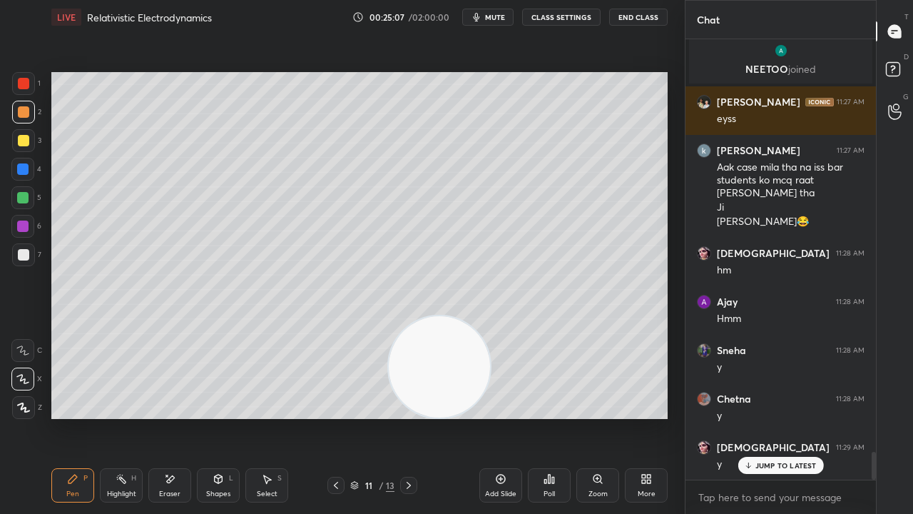
drag, startPoint x: 536, startPoint y: 378, endPoint x: 163, endPoint y: 388, distance: 373.2
click at [389, 385] on video at bounding box center [439, 366] width 101 height 101
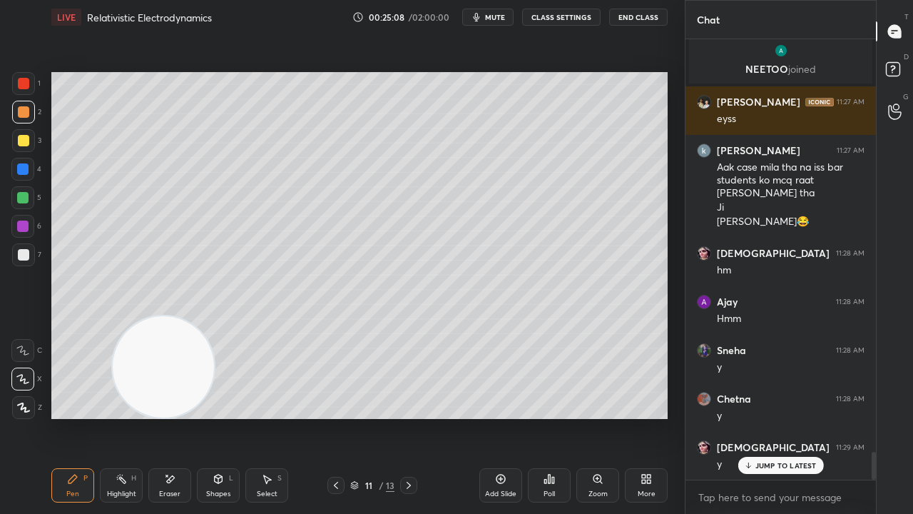
click at [29, 253] on div at bounding box center [23, 254] width 23 height 23
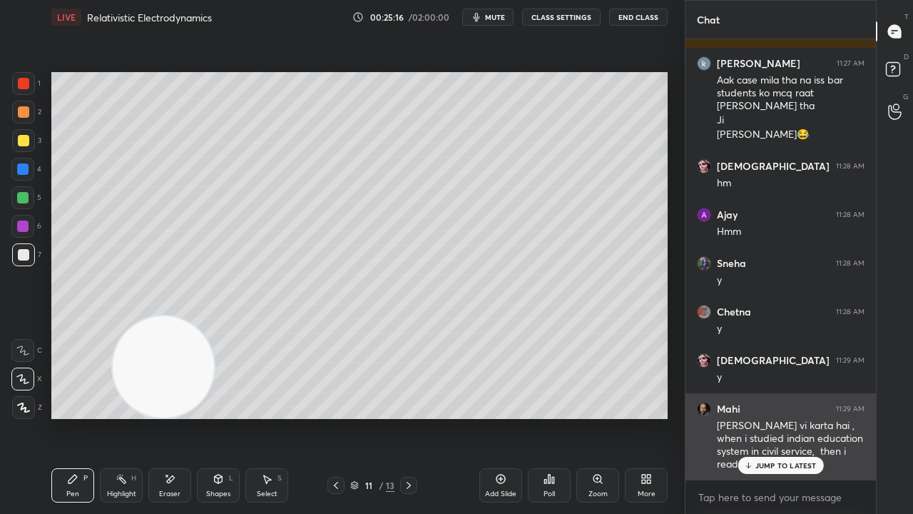
click at [759, 417] on p "JUMP TO LATEST" at bounding box center [785, 465] width 61 height 9
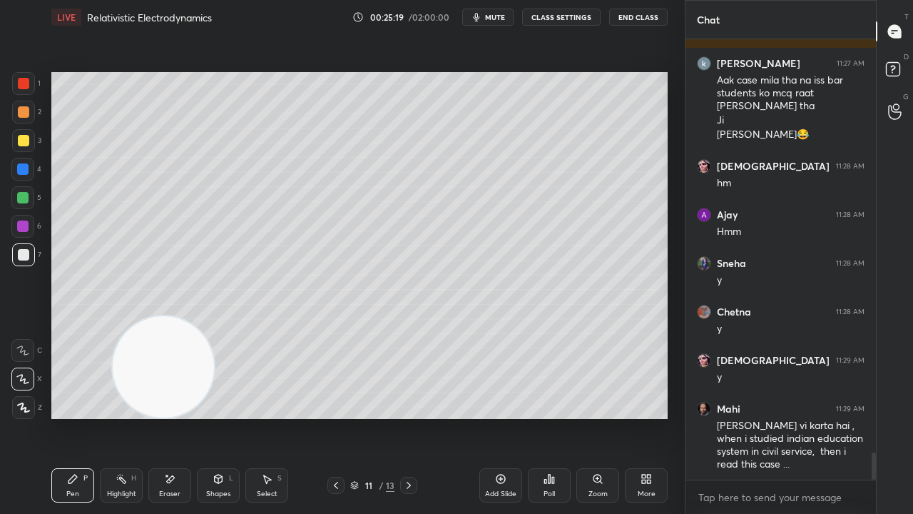
click at [487, 19] on button "mute" at bounding box center [487, 17] width 51 height 17
click at [492, 19] on span "unmute" at bounding box center [494, 17] width 31 height 10
click at [492, 17] on span "mute" at bounding box center [495, 17] width 20 height 10
click at [495, 19] on span "unmute" at bounding box center [494, 17] width 31 height 10
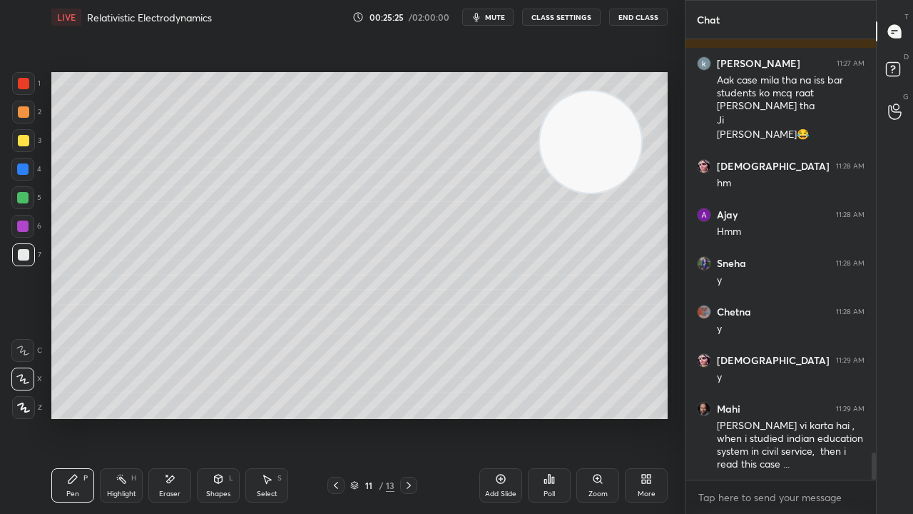
drag, startPoint x: 156, startPoint y: 364, endPoint x: 586, endPoint y: 138, distance: 485.7
click at [587, 138] on video at bounding box center [590, 141] width 101 height 101
click at [482, 19] on icon "button" at bounding box center [476, 16] width 11 height 11
click at [485, 19] on span "mute" at bounding box center [495, 17] width 20 height 10
drag, startPoint x: 619, startPoint y: 145, endPoint x: 651, endPoint y: 142, distance: 31.5
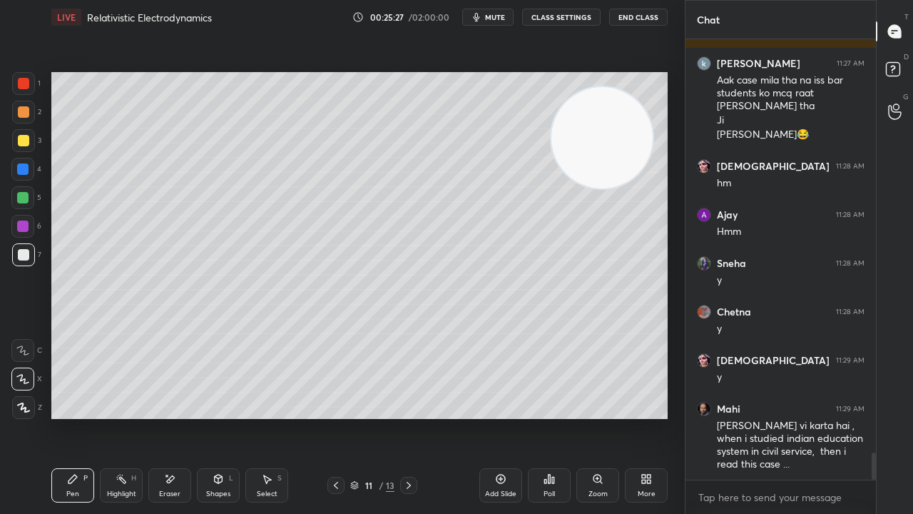
click at [651, 133] on video at bounding box center [601, 137] width 101 height 101
click at [505, 16] on span "mute" at bounding box center [495, 17] width 20 height 10
click at [504, 19] on span "unmute" at bounding box center [494, 17] width 31 height 10
click at [497, 19] on span "mute" at bounding box center [495, 17] width 20 height 10
click at [498, 17] on span "unmute" at bounding box center [494, 17] width 31 height 10
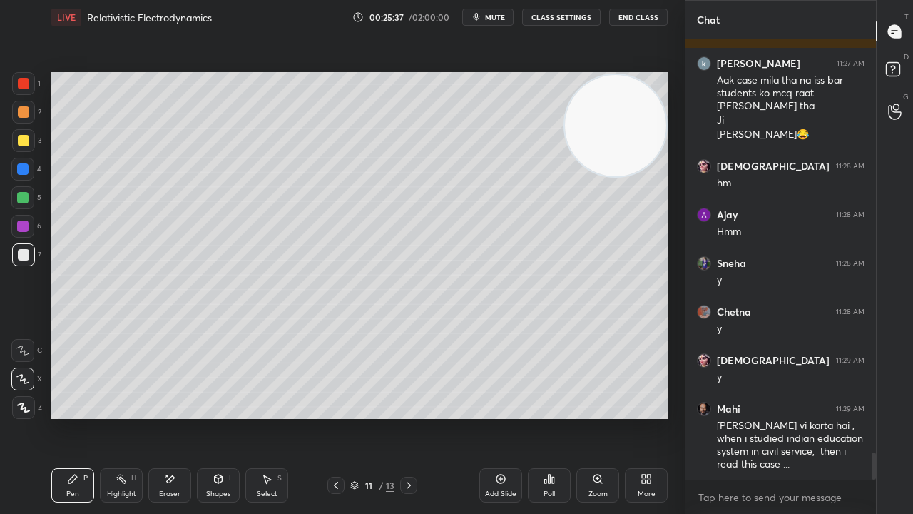
click at [498, 417] on div "Add Slide" at bounding box center [500, 485] width 43 height 34
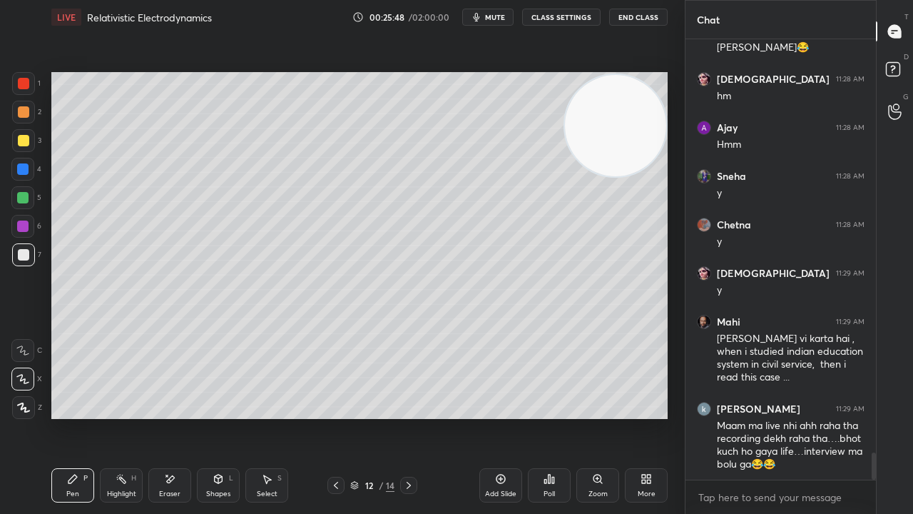
click at [486, 14] on button "mute" at bounding box center [487, 17] width 51 height 17
click at [489, 17] on span "unmute" at bounding box center [494, 17] width 31 height 10
click at [497, 17] on span "mute" at bounding box center [495, 17] width 20 height 10
click at [498, 16] on span "unmute" at bounding box center [494, 17] width 31 height 10
click at [498, 17] on span "mute" at bounding box center [495, 17] width 20 height 10
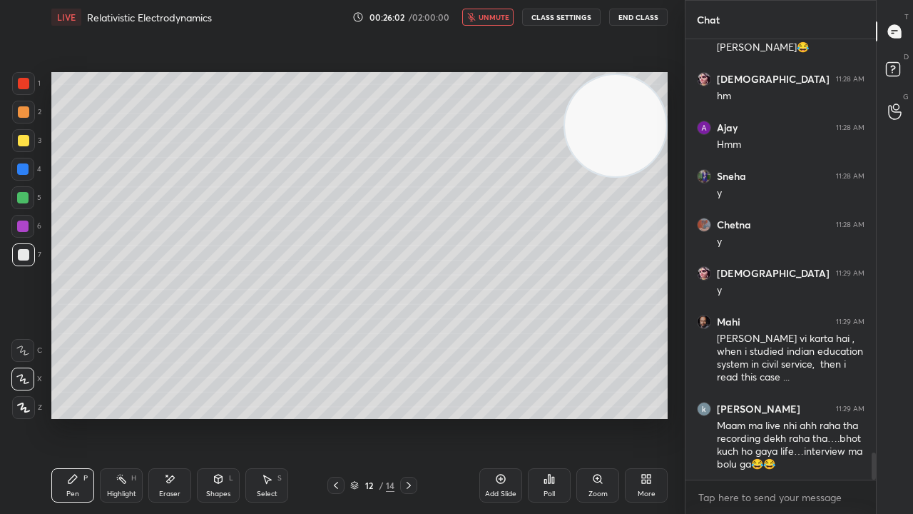
click at [499, 17] on span "unmute" at bounding box center [494, 17] width 31 height 10
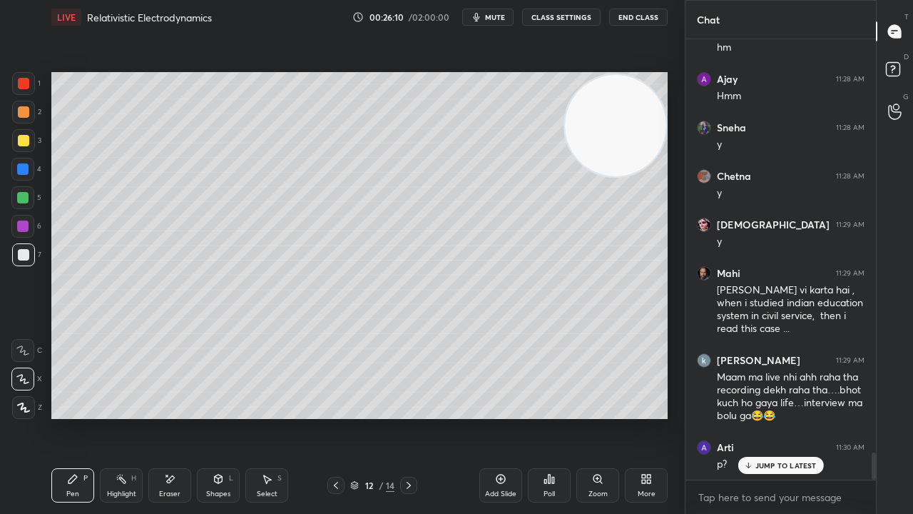
scroll to position [6853, 0]
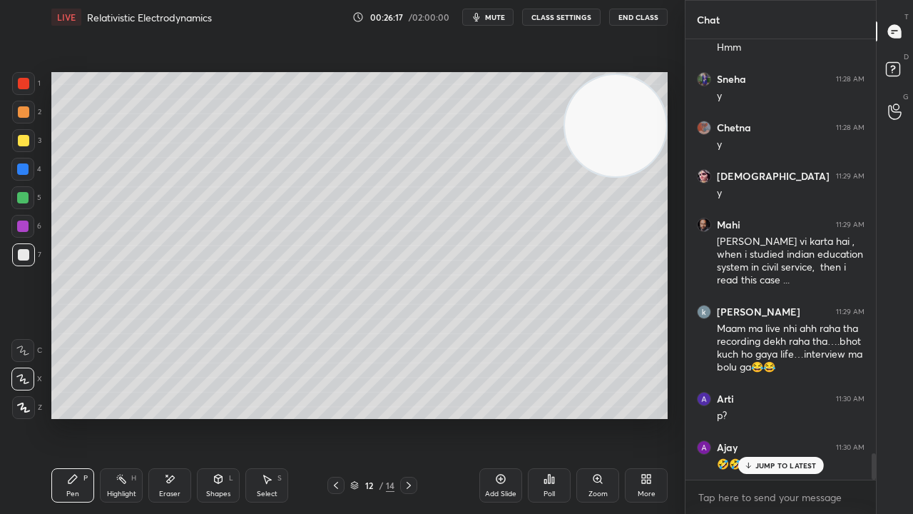
click at [227, 417] on div "Shapes L" at bounding box center [218, 485] width 43 height 34
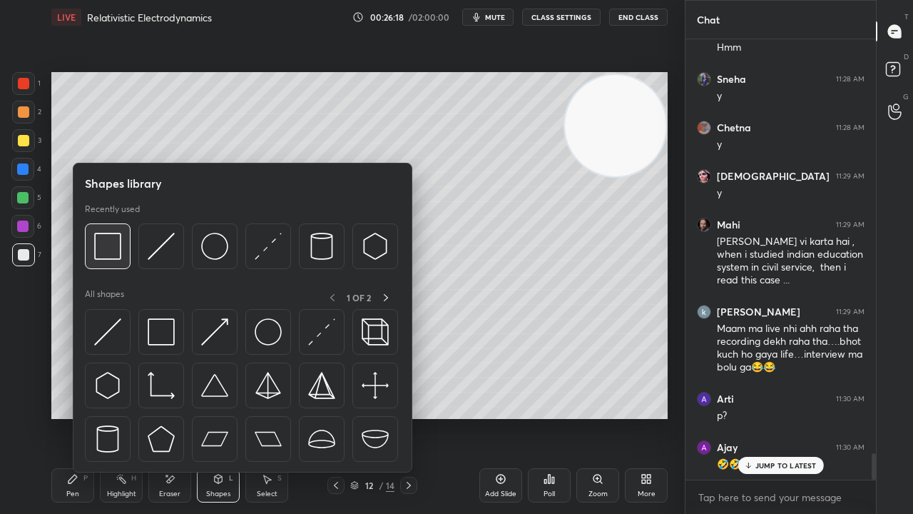
click at [121, 254] on div at bounding box center [108, 246] width 46 height 46
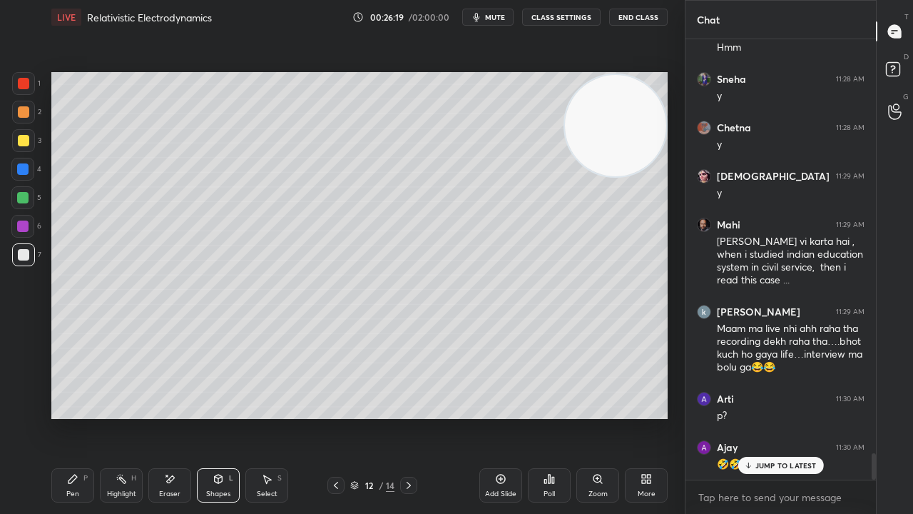
drag, startPoint x: 24, startPoint y: 203, endPoint x: 49, endPoint y: 193, distance: 26.0
click at [23, 201] on div at bounding box center [22, 197] width 11 height 11
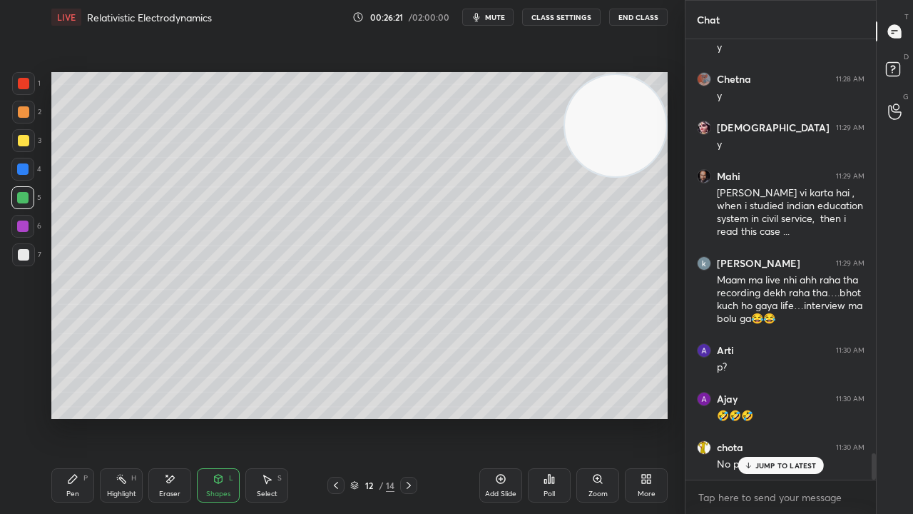
click at [77, 417] on div "Pen" at bounding box center [72, 493] width 13 height 7
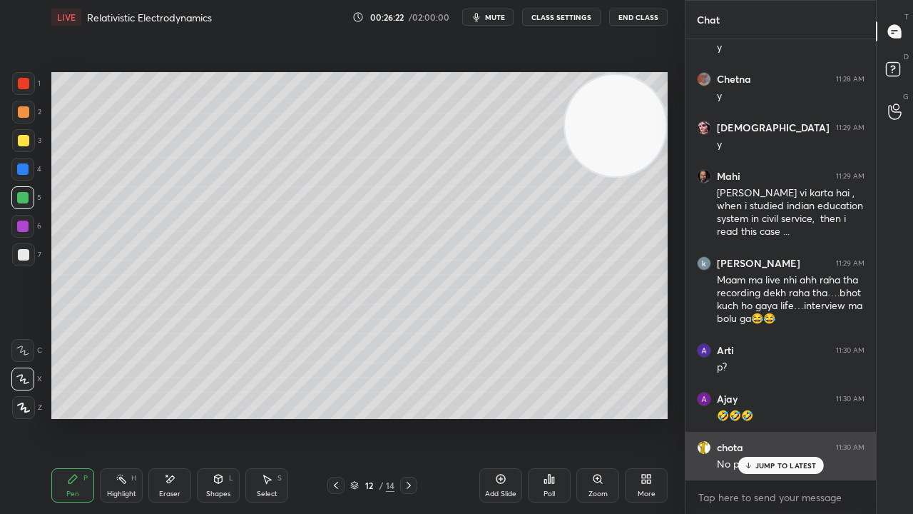
click at [760, 417] on p "JUMP TO LATEST" at bounding box center [785, 465] width 61 height 9
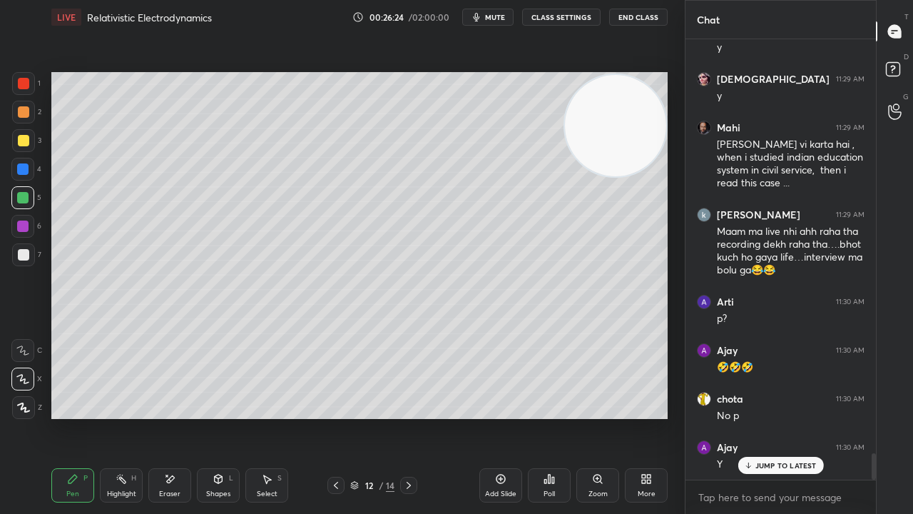
scroll to position [6998, 0]
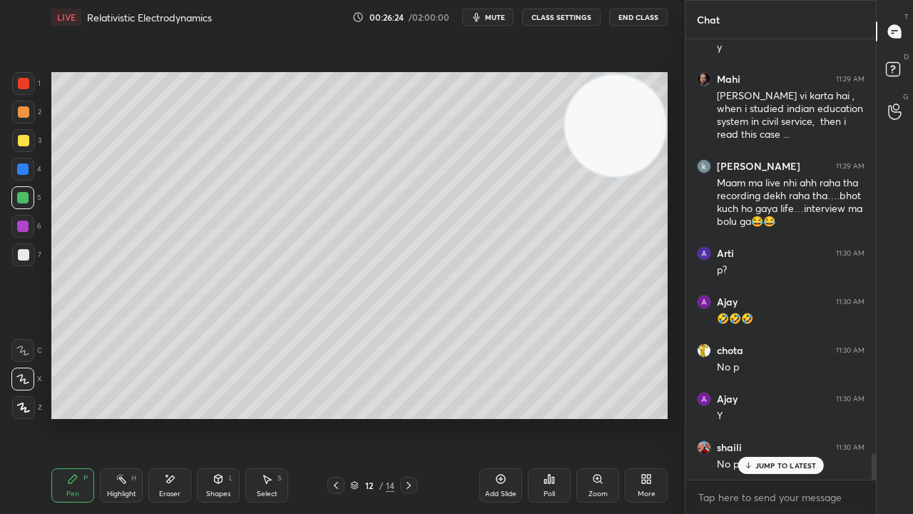
click at [28, 255] on div at bounding box center [23, 254] width 11 height 11
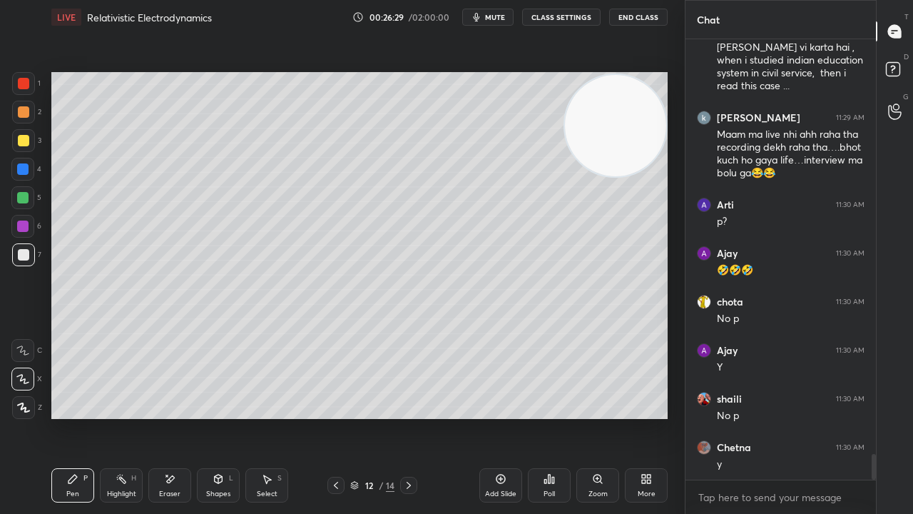
scroll to position [7095, 0]
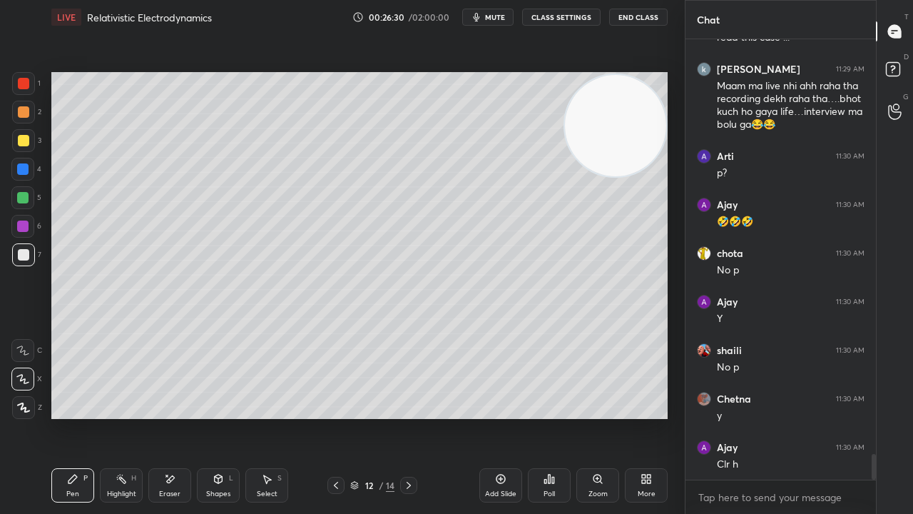
click at [220, 417] on div "Shapes" at bounding box center [218, 493] width 24 height 7
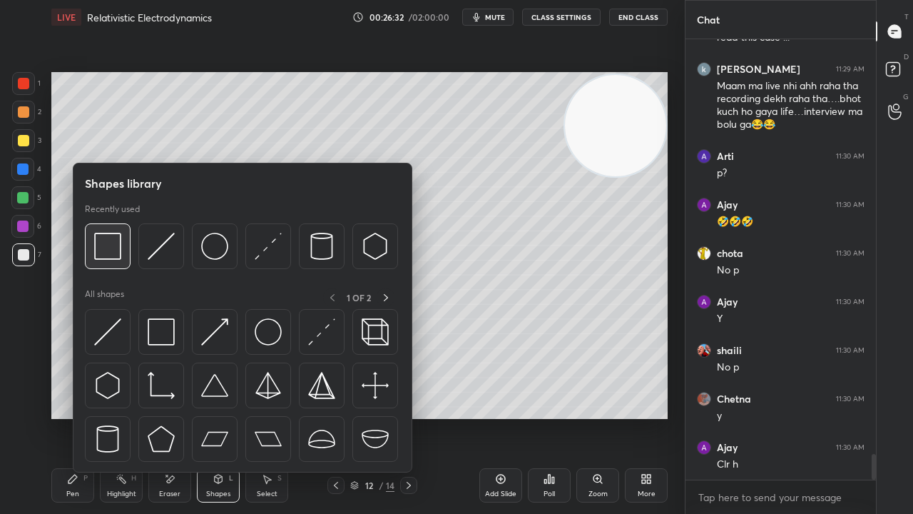
click at [104, 257] on img at bounding box center [107, 246] width 27 height 27
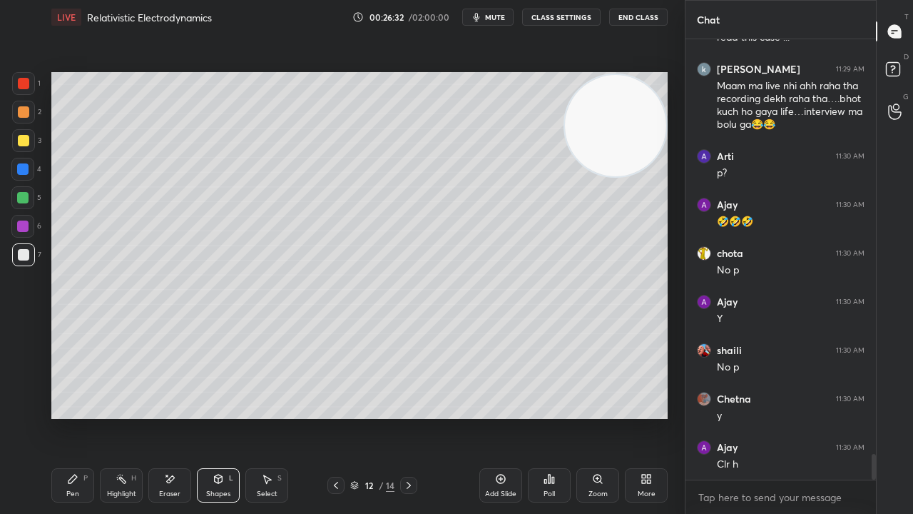
click at [17, 198] on div at bounding box center [22, 197] width 11 height 11
click at [497, 11] on button "mute" at bounding box center [487, 17] width 51 height 17
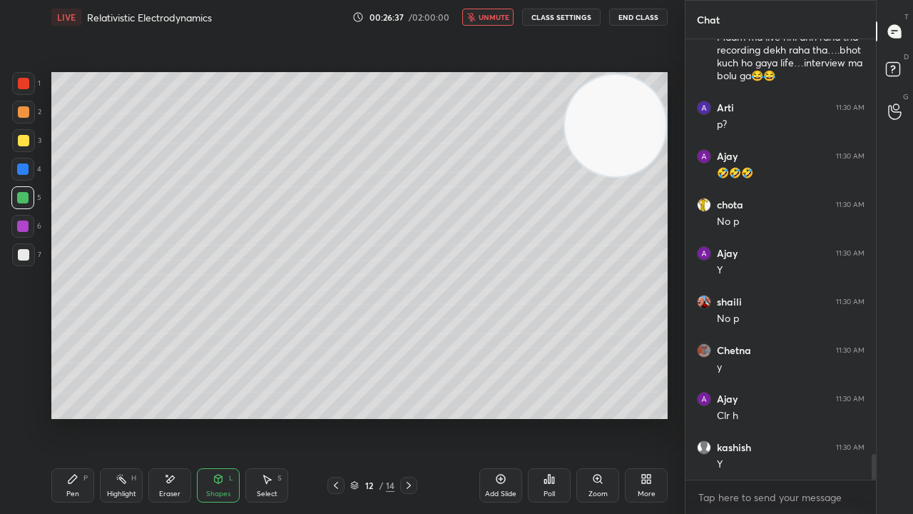
click at [494, 20] on span "unmute" at bounding box center [494, 17] width 31 height 10
click at [65, 417] on div "Pen P" at bounding box center [72, 485] width 43 height 34
click at [21, 145] on div at bounding box center [23, 140] width 11 height 11
click at [340, 417] on icon at bounding box center [335, 484] width 11 height 11
click at [408, 417] on icon at bounding box center [409, 485] width 4 height 7
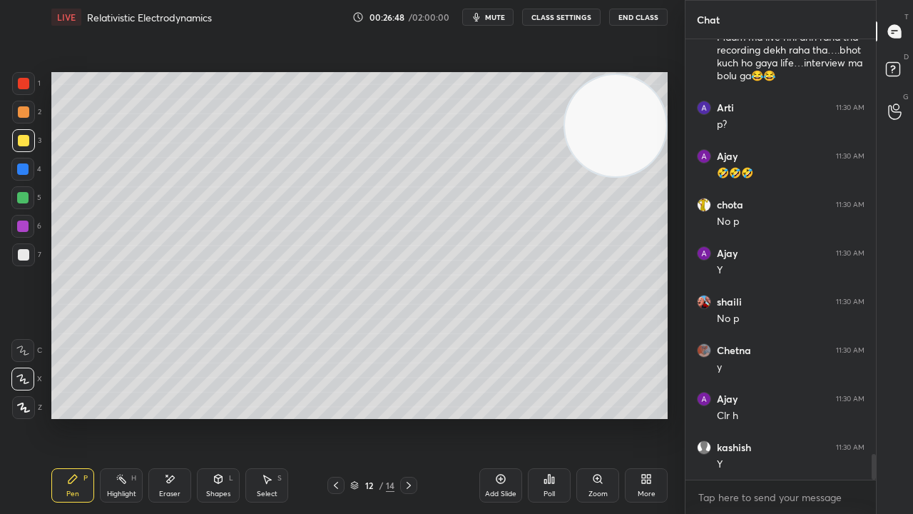
click at [333, 417] on div "Pen P Highlight H Eraser Shapes L Select S 12 / 14 Add Slide Poll Zoom More" at bounding box center [359, 485] width 616 height 57
click at [337, 417] on div at bounding box center [335, 485] width 17 height 17
click at [408, 417] on icon at bounding box center [408, 484] width 11 height 11
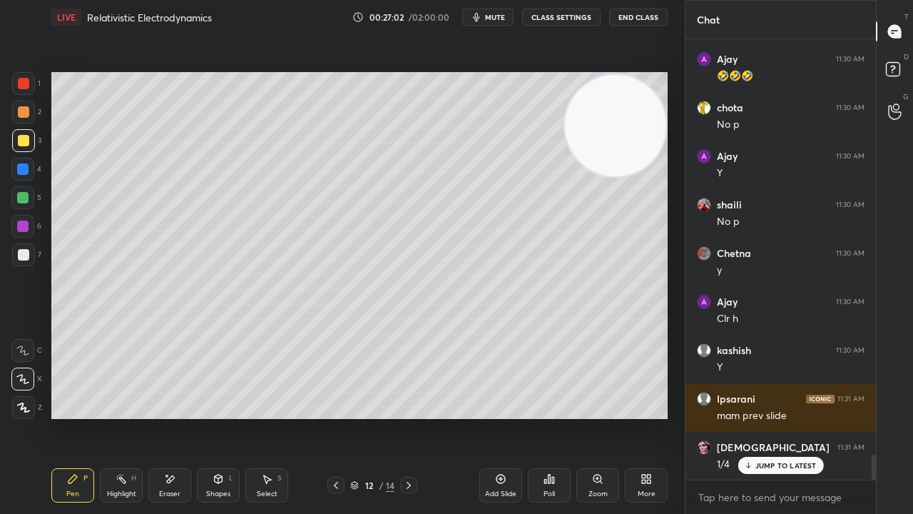
scroll to position [7289, 0]
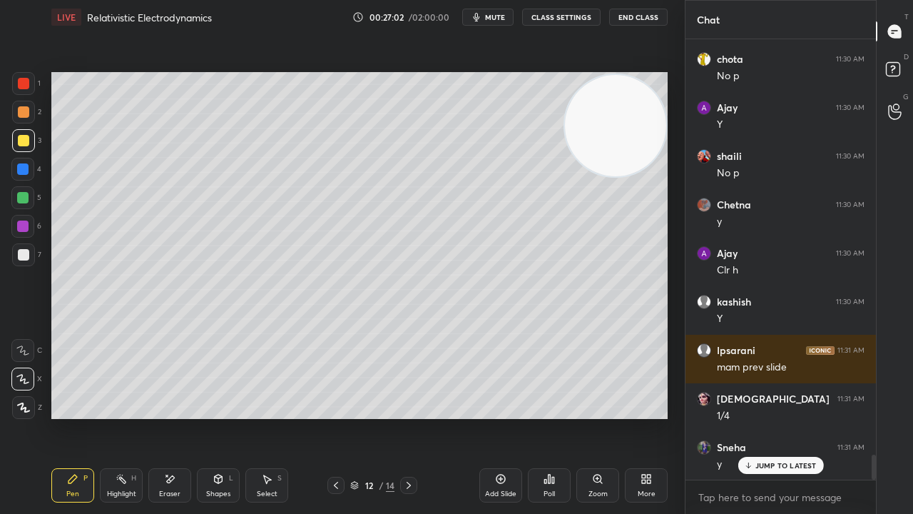
click at [216, 417] on div "Shapes" at bounding box center [218, 493] width 24 height 7
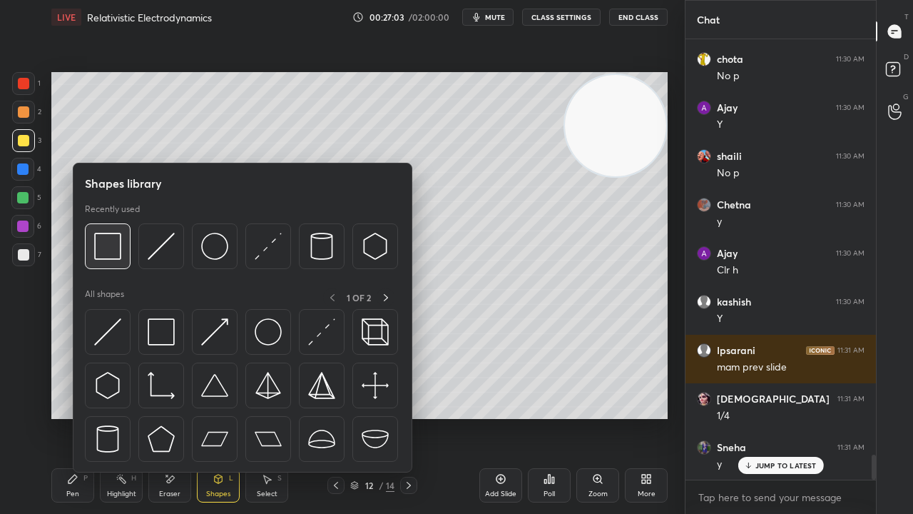
click at [120, 260] on div at bounding box center [108, 246] width 46 height 46
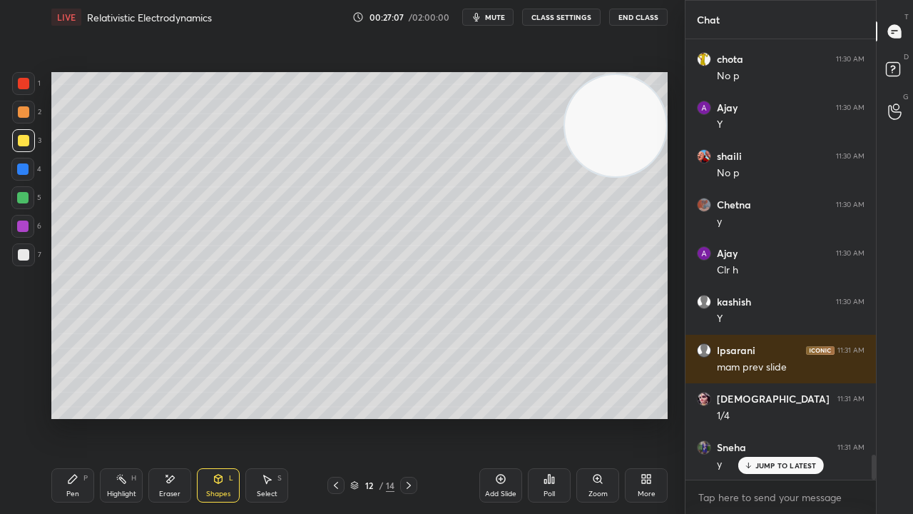
click at [334, 417] on icon at bounding box center [335, 484] width 11 height 11
click at [79, 417] on div "Pen P" at bounding box center [72, 485] width 43 height 34
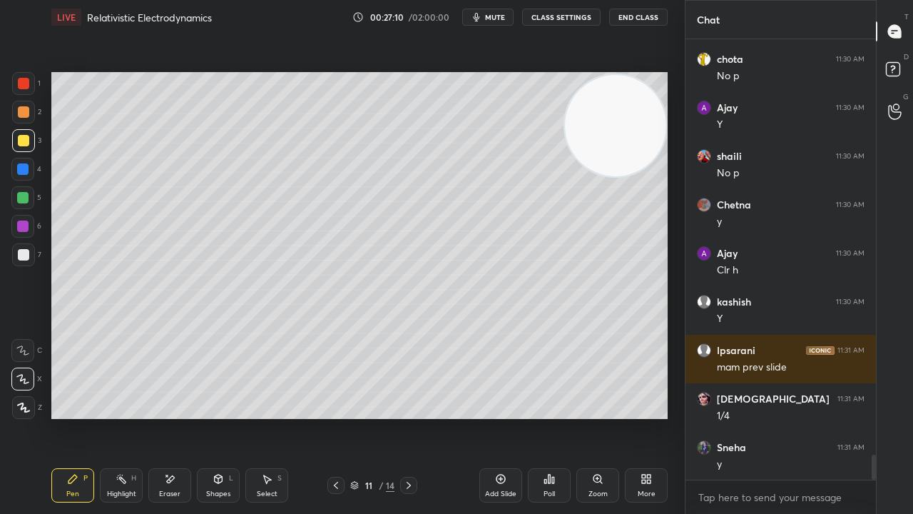
scroll to position [7338, 0]
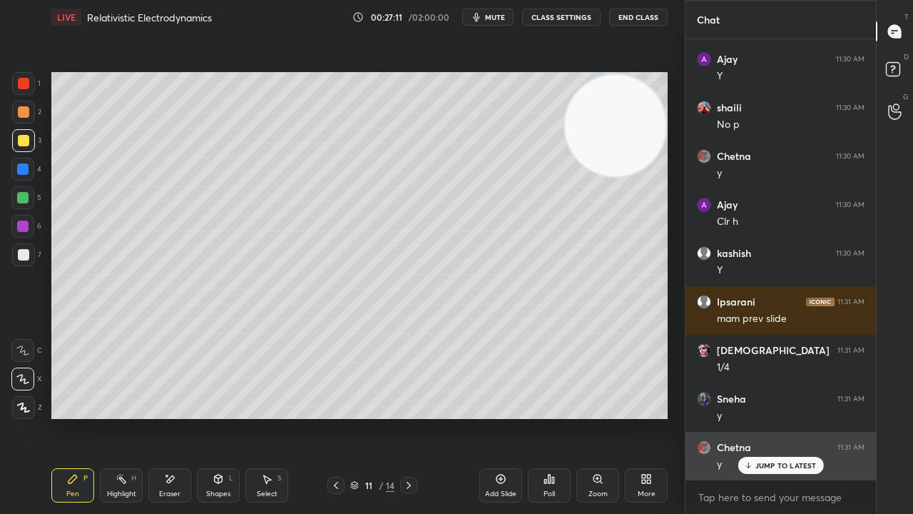
click at [755, 417] on div "JUMP TO LATEST" at bounding box center [781, 465] width 86 height 17
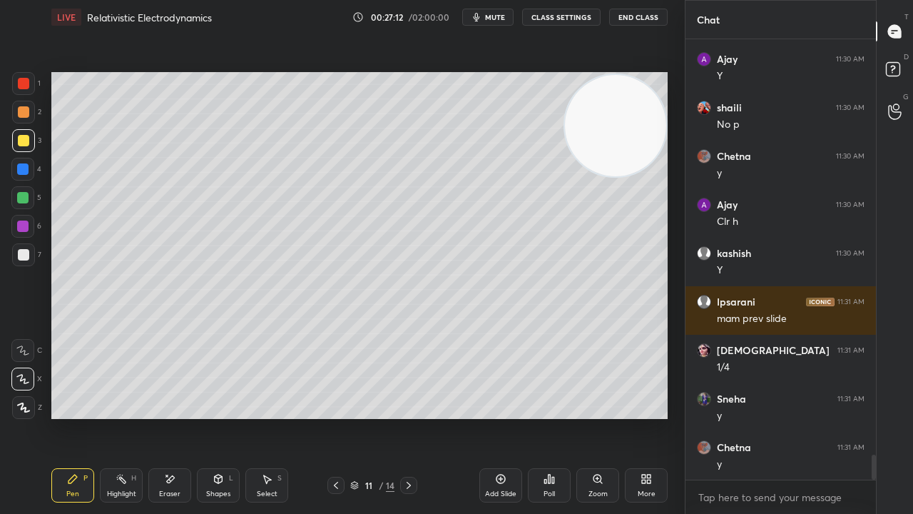
click at [502, 20] on span "mute" at bounding box center [495, 17] width 20 height 10
drag, startPoint x: 500, startPoint y: 16, endPoint x: 504, endPoint y: 4, distance: 12.9
click at [500, 17] on span "unmute" at bounding box center [494, 17] width 31 height 10
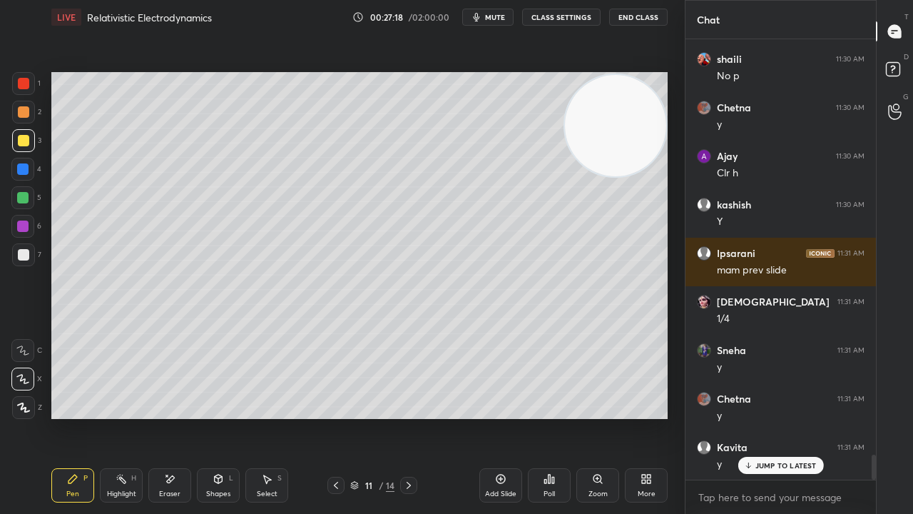
drag, startPoint x: 404, startPoint y: 487, endPoint x: 404, endPoint y: 473, distance: 13.6
click at [404, 417] on icon at bounding box center [408, 484] width 11 height 11
click at [335, 417] on icon at bounding box center [335, 484] width 11 height 11
click at [497, 17] on span "mute" at bounding box center [495, 17] width 20 height 10
click at [496, 16] on span "unmute" at bounding box center [494, 17] width 31 height 10
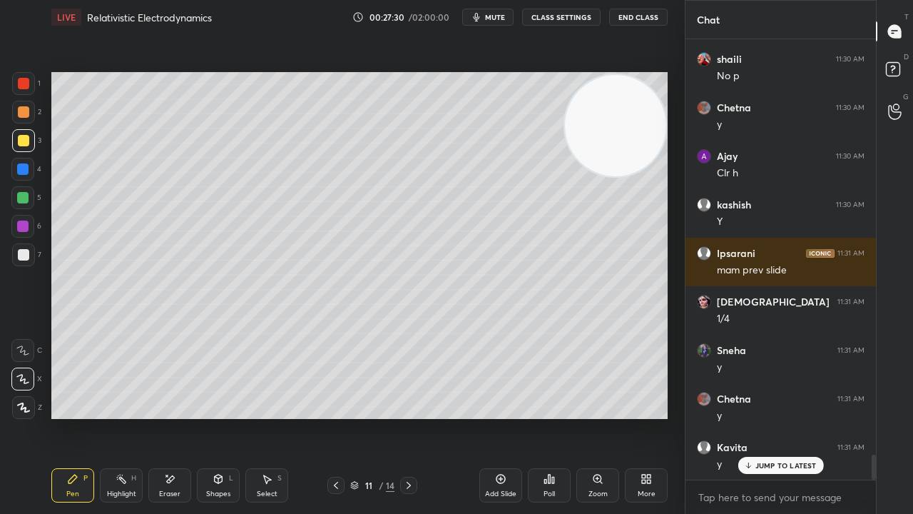
drag, startPoint x: 409, startPoint y: 488, endPoint x: 408, endPoint y: 478, distance: 10.0
click at [408, 417] on icon at bounding box center [408, 484] width 11 height 11
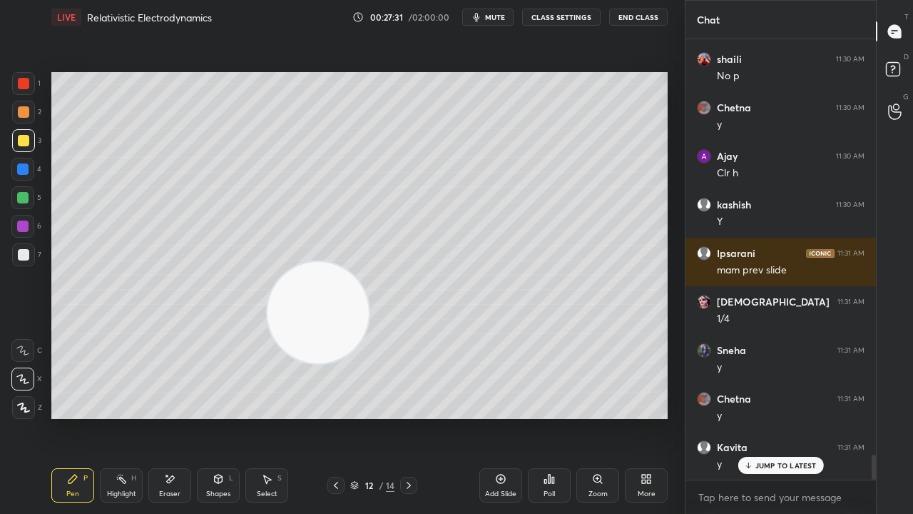
drag, startPoint x: 604, startPoint y: 119, endPoint x: 60, endPoint y: 509, distance: 669.7
click at [65, 417] on div "LIVE Relativistic Electrodynamics 00:27:31 / 02:00:00 mute CLASS SETTINGS End C…" at bounding box center [360, 257] width 628 height 514
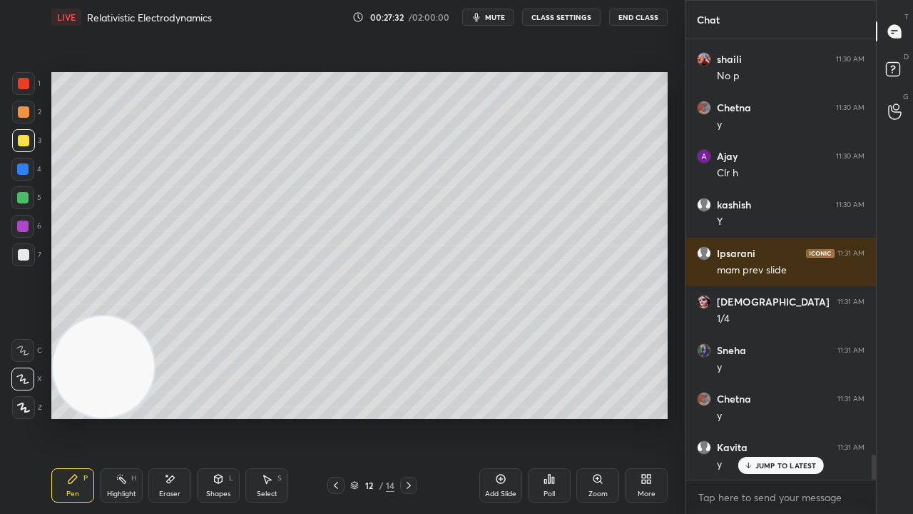
click at [24, 255] on div at bounding box center [23, 254] width 11 height 11
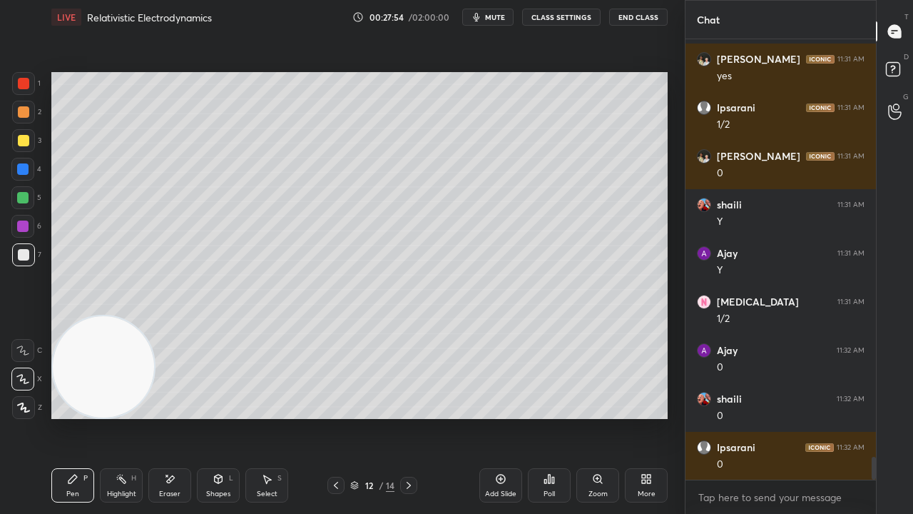
scroll to position [7920, 0]
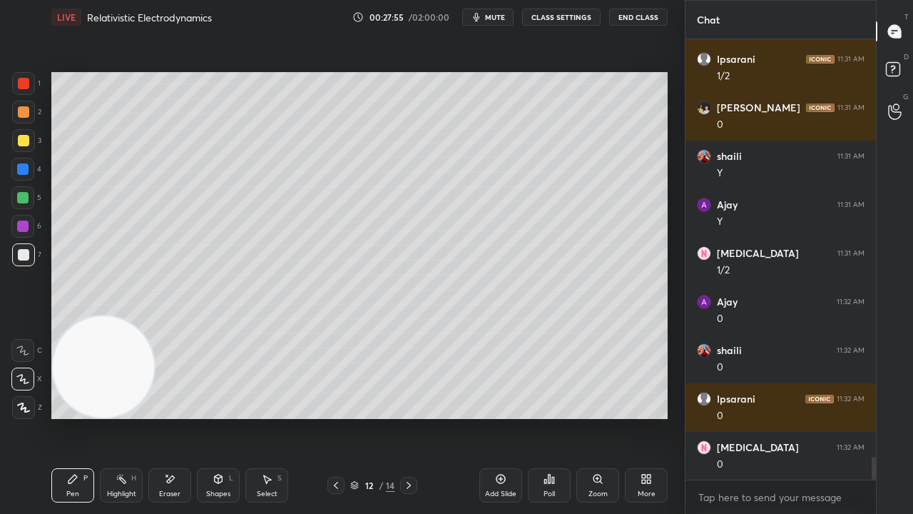
click at [502, 17] on span "mute" at bounding box center [495, 17] width 20 height 10
drag, startPoint x: 502, startPoint y: 17, endPoint x: 509, endPoint y: 11, distance: 9.1
click at [503, 16] on span "unmute" at bounding box center [494, 17] width 31 height 10
click at [480, 18] on icon "button" at bounding box center [477, 17] width 6 height 9
click at [481, 19] on button "unmute" at bounding box center [487, 17] width 51 height 17
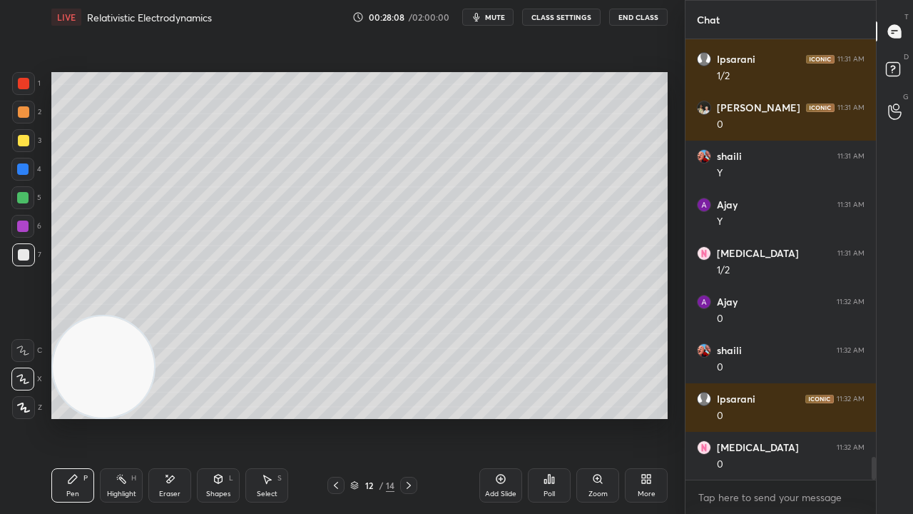
click at [20, 144] on div at bounding box center [23, 140] width 11 height 11
click at [477, 19] on icon "button" at bounding box center [477, 17] width 6 height 9
click at [479, 17] on button "unmute" at bounding box center [487, 17] width 51 height 17
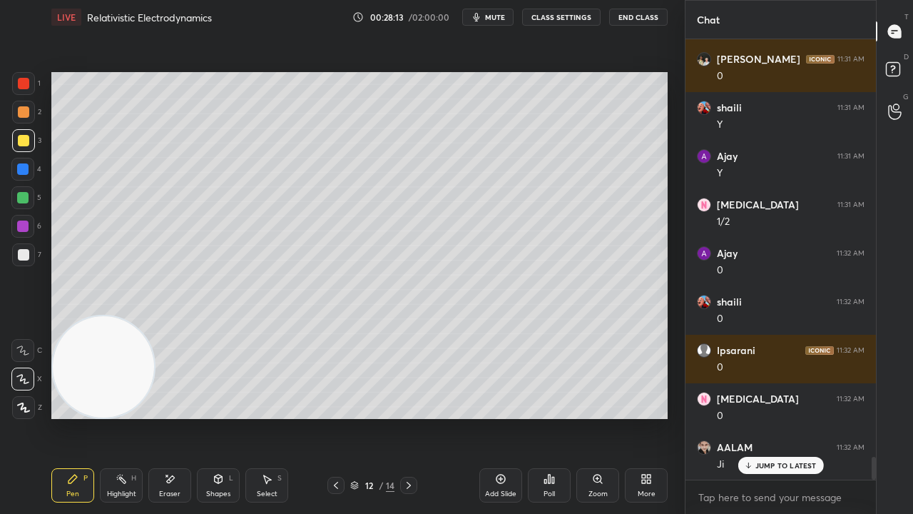
click at [404, 417] on icon at bounding box center [408, 484] width 11 height 11
click at [339, 417] on div at bounding box center [335, 485] width 17 height 17
click at [355, 417] on icon at bounding box center [354, 485] width 9 height 9
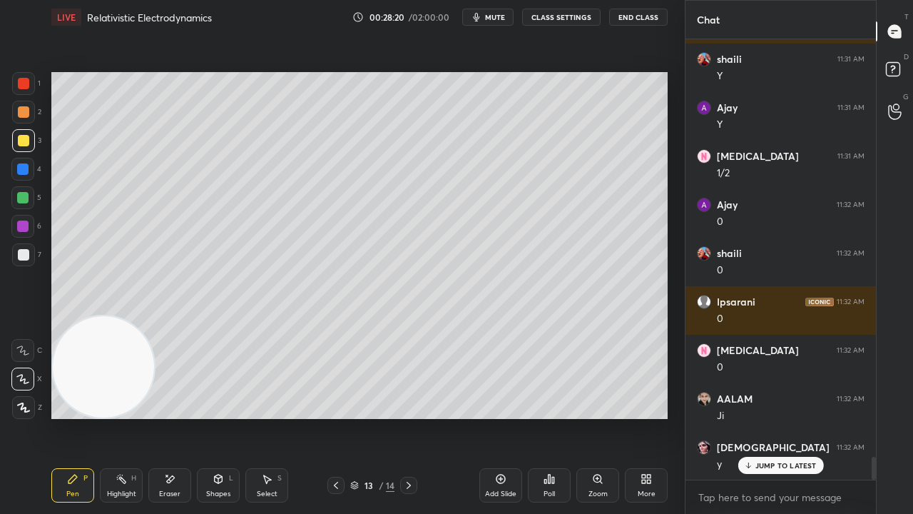
scroll to position [8066, 0]
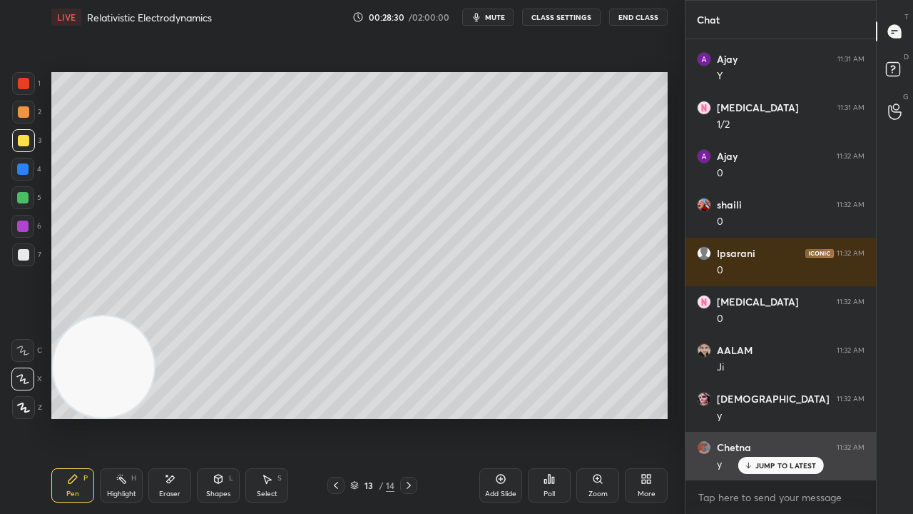
drag, startPoint x: 788, startPoint y: 461, endPoint x: 788, endPoint y: 477, distance: 15.7
click at [788, 417] on p "JUMP TO LATEST" at bounding box center [785, 465] width 61 height 9
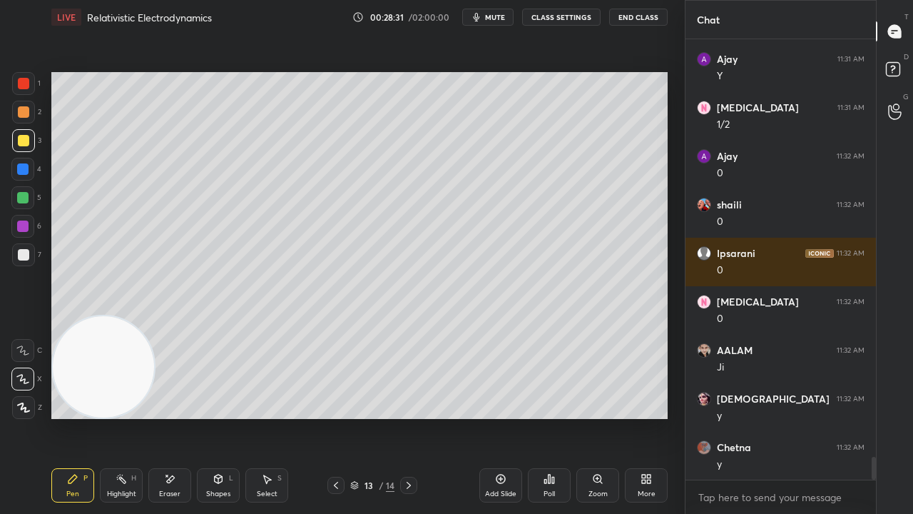
click at [504, 13] on span "mute" at bounding box center [495, 17] width 20 height 10
drag, startPoint x: 504, startPoint y: 12, endPoint x: 489, endPoint y: 31, distance: 24.0
click at [505, 12] on span "unmute" at bounding box center [494, 17] width 31 height 10
click at [504, 14] on span "mute" at bounding box center [495, 17] width 20 height 10
click at [502, 14] on span "unmute" at bounding box center [494, 17] width 31 height 10
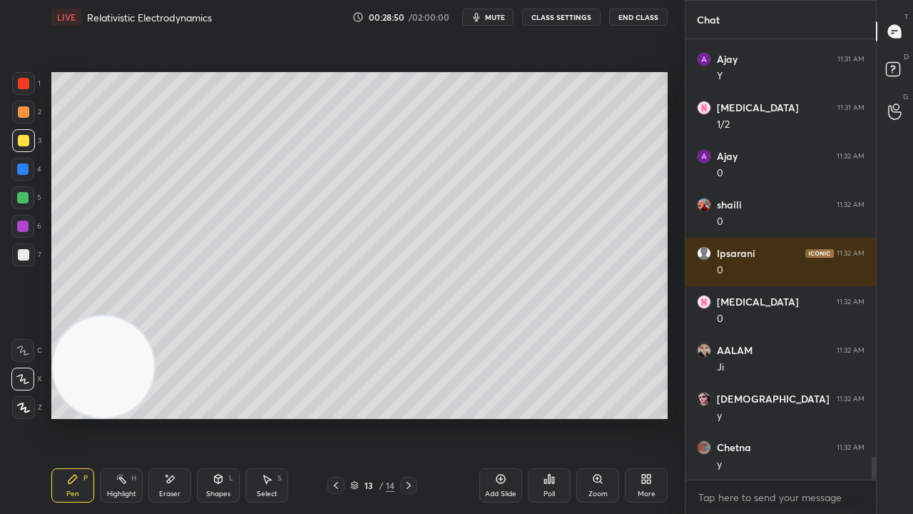
click at [155, 417] on div "Eraser" at bounding box center [169, 485] width 43 height 34
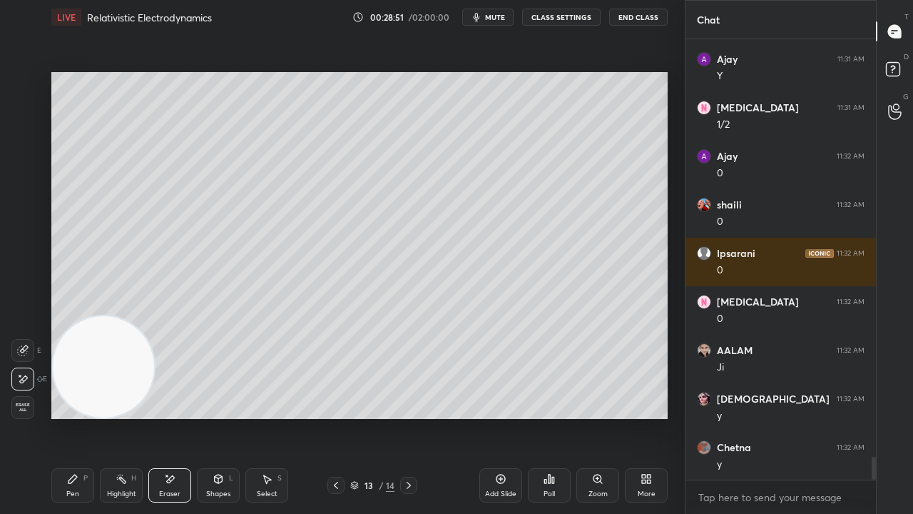
scroll to position [8114, 0]
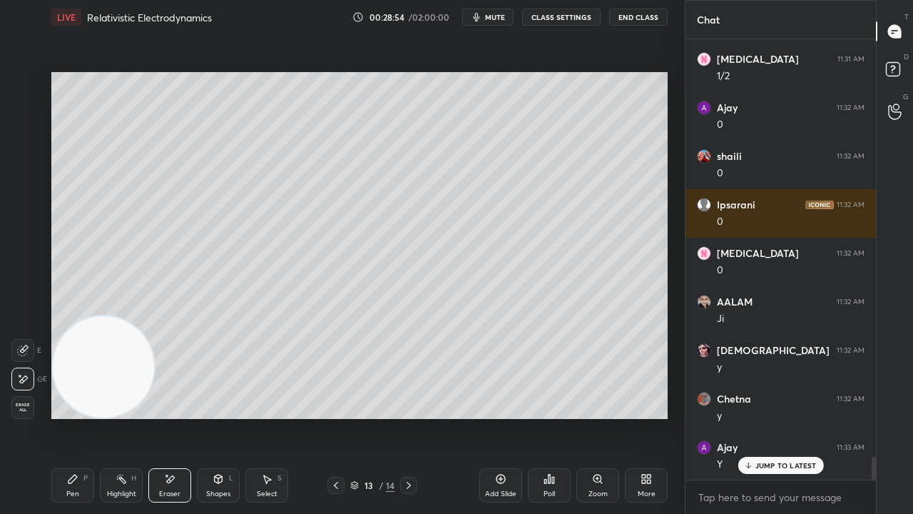
click at [66, 417] on div "Pen P" at bounding box center [72, 485] width 43 height 34
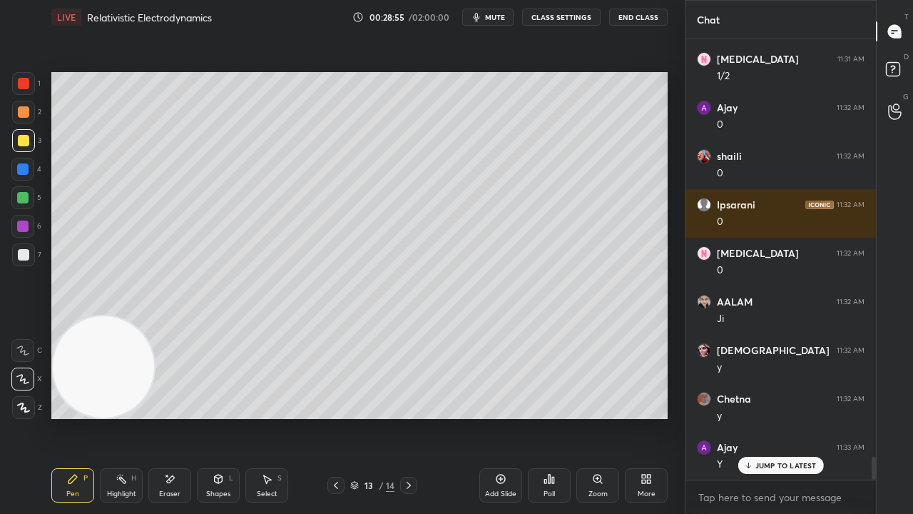
click at [324, 417] on div "13 / 14" at bounding box center [372, 485] width 214 height 17
click at [330, 417] on div at bounding box center [335, 485] width 17 height 17
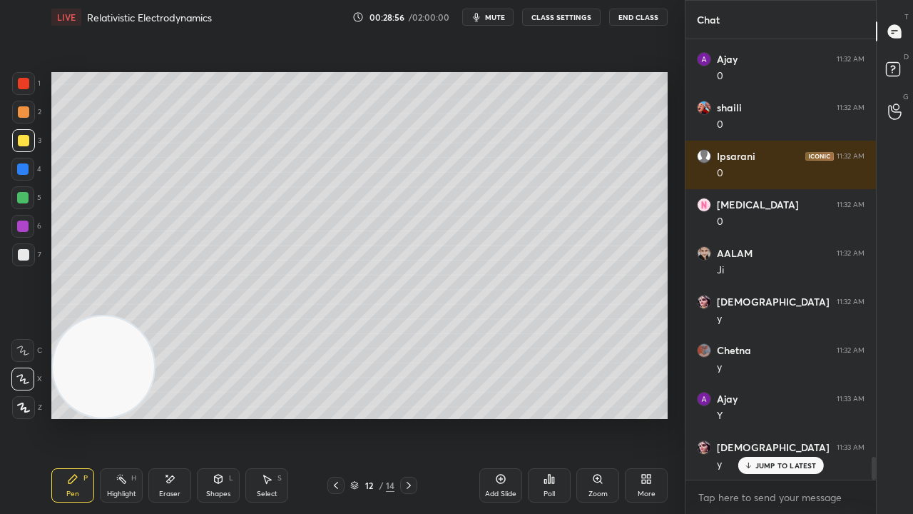
click at [489, 417] on div "Add Slide" at bounding box center [500, 485] width 43 height 34
click at [17, 198] on div at bounding box center [22, 197] width 23 height 23
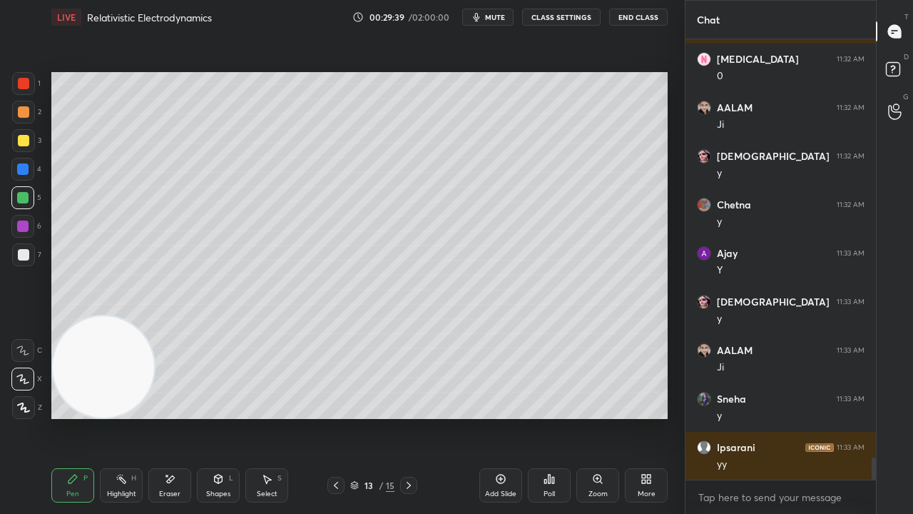
scroll to position [8357, 0]
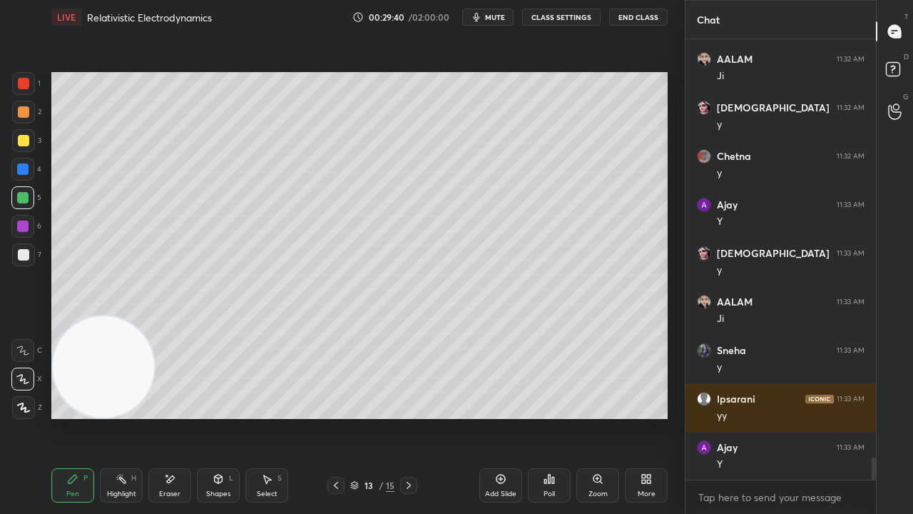
click at [502, 19] on span "mute" at bounding box center [495, 17] width 20 height 10
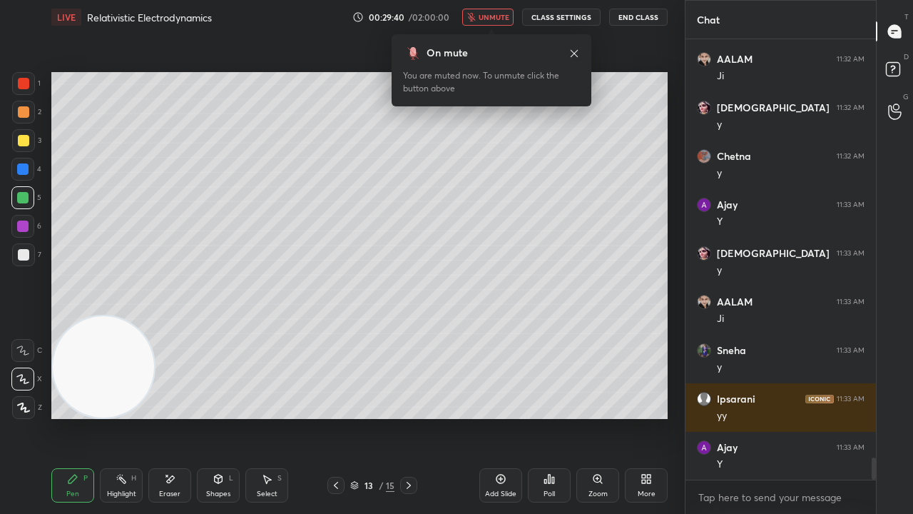
click at [504, 14] on span "unmute" at bounding box center [494, 17] width 31 height 10
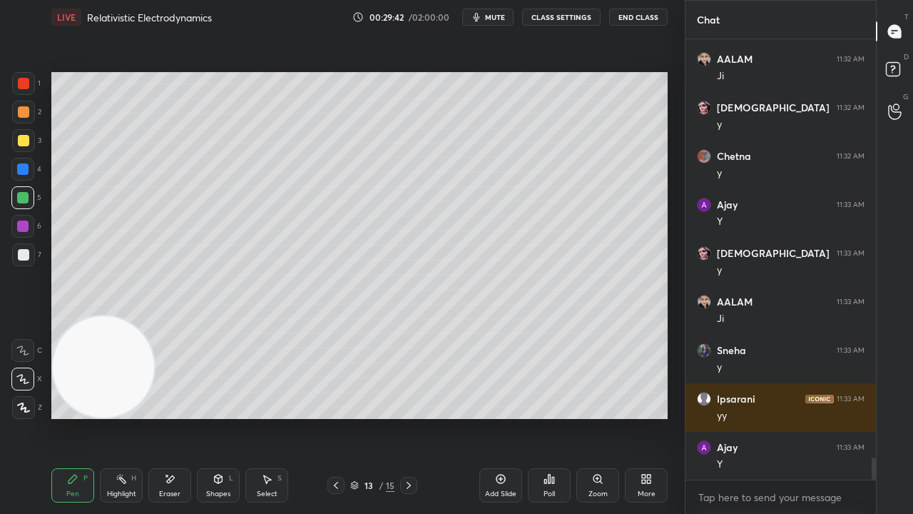
click at [26, 250] on div at bounding box center [23, 254] width 11 height 11
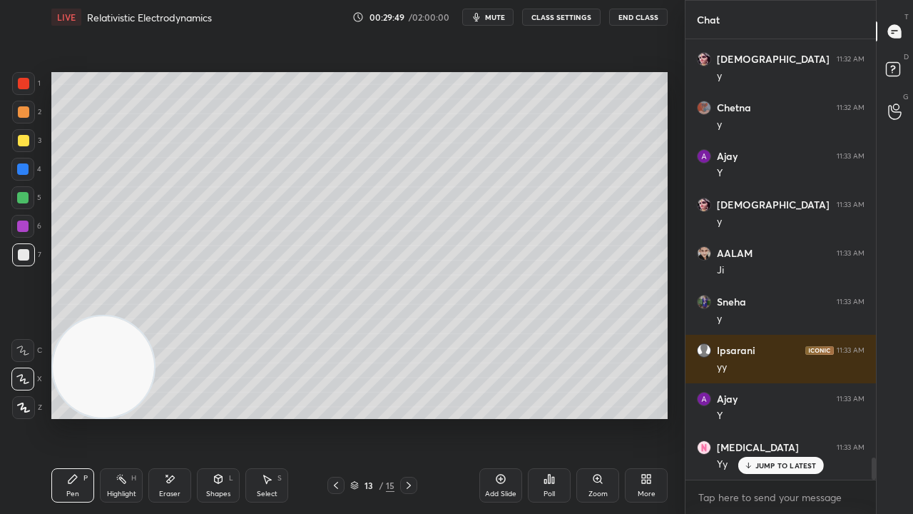
click at [176, 417] on div "Eraser" at bounding box center [169, 485] width 43 height 34
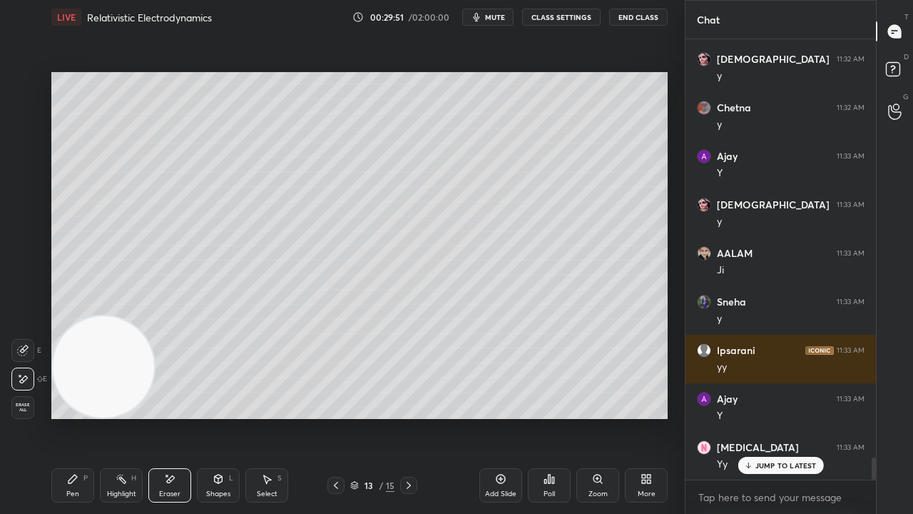
click at [542, 320] on div "Setting up your live class Poll for secs No correct answer Start poll" at bounding box center [360, 245] width 628 height 422
click at [69, 417] on div "Pen" at bounding box center [72, 493] width 13 height 7
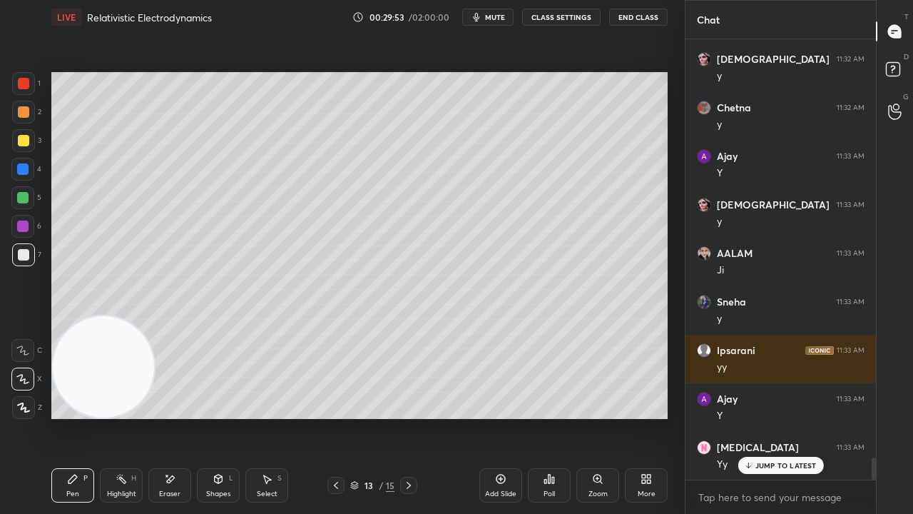
click at [226, 417] on div "Shapes" at bounding box center [218, 493] width 24 height 7
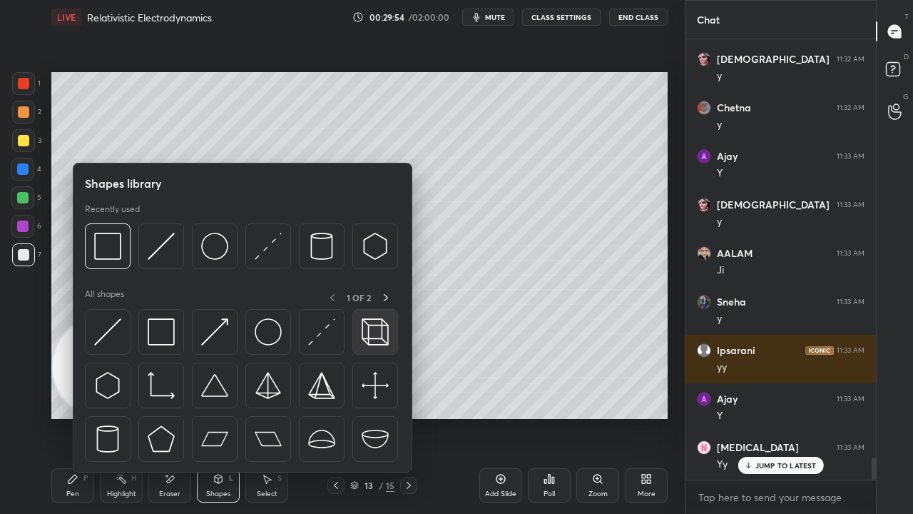
click at [381, 337] on img at bounding box center [375, 331] width 27 height 27
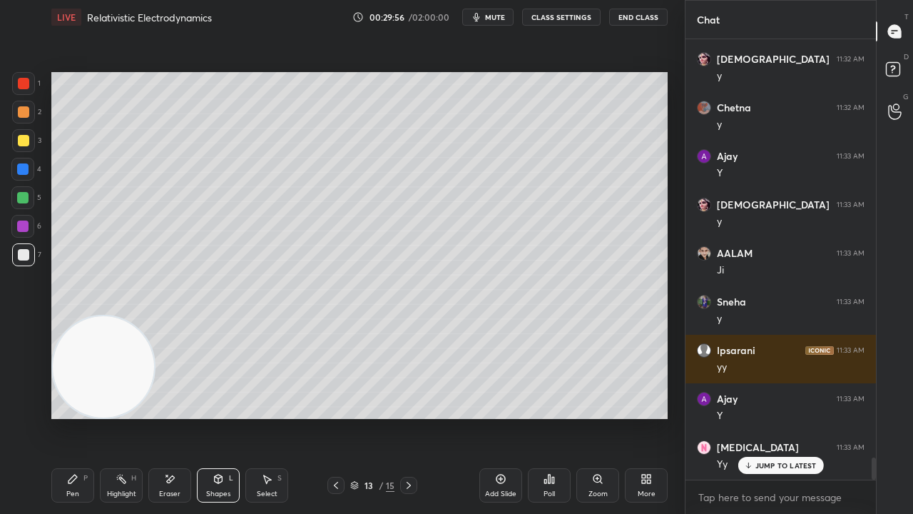
click at [68, 417] on div "Pen" at bounding box center [72, 493] width 13 height 7
click at [505, 19] on span "mute" at bounding box center [495, 17] width 20 height 10
drag, startPoint x: 503, startPoint y: 18, endPoint x: 507, endPoint y: 10, distance: 8.6
click at [503, 19] on span "unmute" at bounding box center [494, 17] width 31 height 10
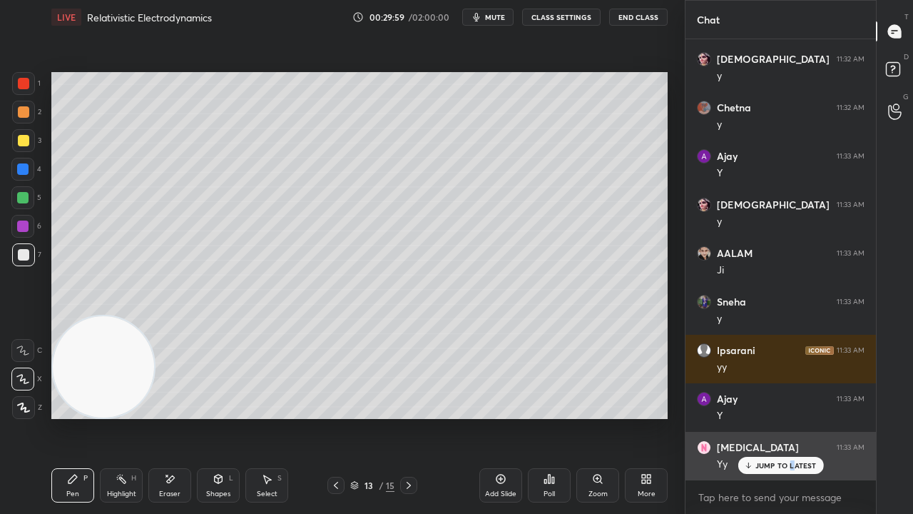
click at [790, 417] on p "JUMP TO LATEST" at bounding box center [785, 465] width 61 height 9
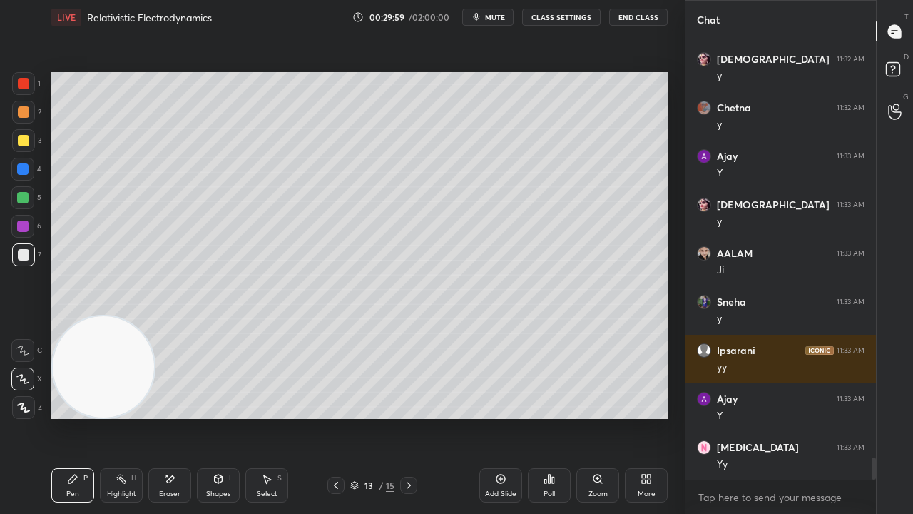
click at [498, 18] on span "mute" at bounding box center [495, 17] width 20 height 10
click at [499, 16] on span "unmute" at bounding box center [494, 17] width 31 height 10
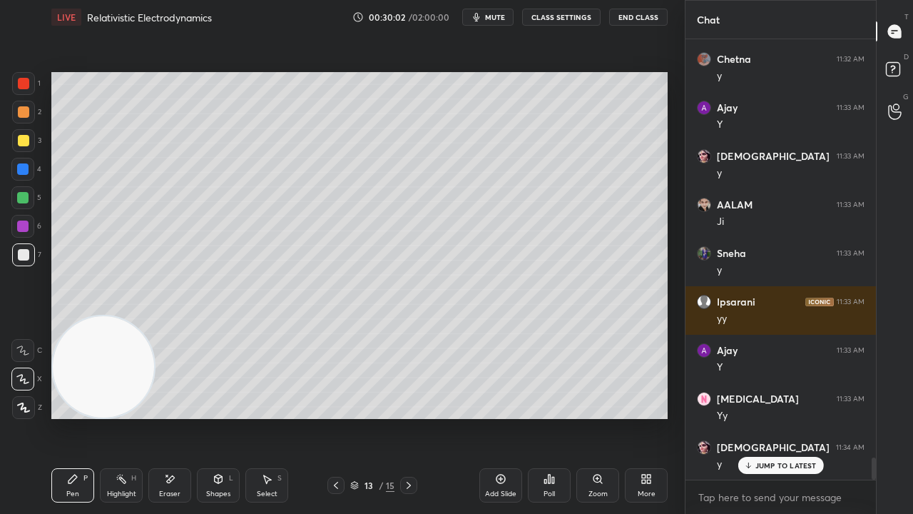
drag, startPoint x: 759, startPoint y: 464, endPoint x: 736, endPoint y: 494, distance: 37.7
click at [759, 417] on p "JUMP TO LATEST" at bounding box center [785, 465] width 61 height 9
click at [487, 21] on button "mute" at bounding box center [487, 17] width 51 height 17
click at [487, 19] on span "unmute" at bounding box center [494, 17] width 31 height 10
click at [186, 417] on div "Eraser" at bounding box center [169, 485] width 43 height 34
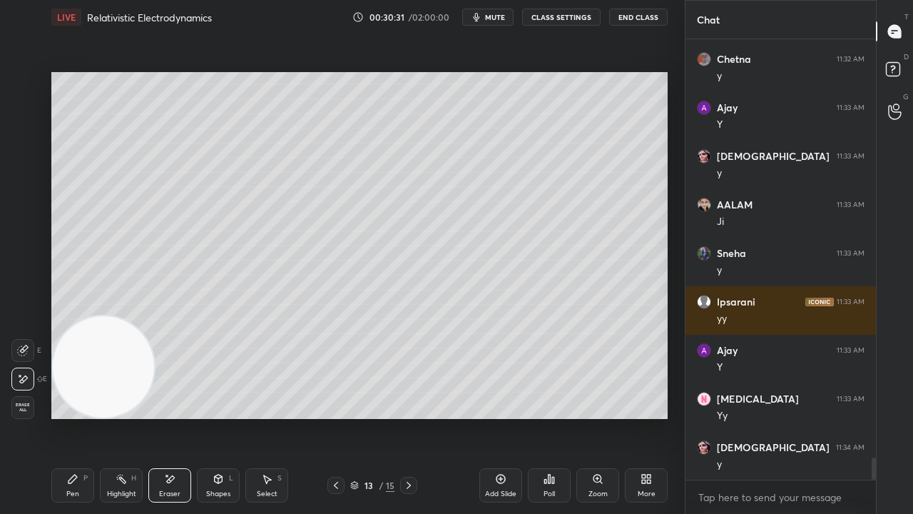
click at [82, 417] on div "Pen P" at bounding box center [72, 485] width 43 height 34
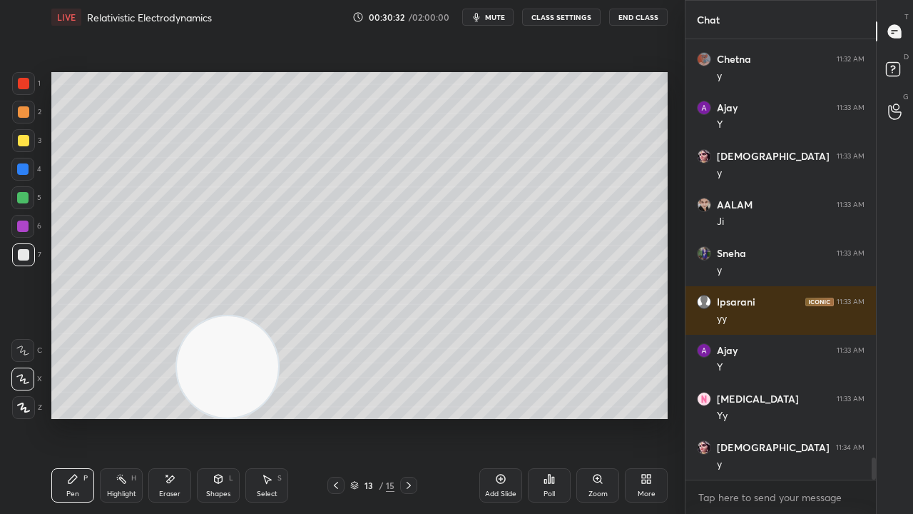
scroll to position [8502, 0]
drag, startPoint x: 116, startPoint y: 384, endPoint x: 552, endPoint y: 425, distance: 438.6
click at [556, 417] on div "Setting up your live class Poll for secs No correct answer Start poll" at bounding box center [360, 245] width 628 height 422
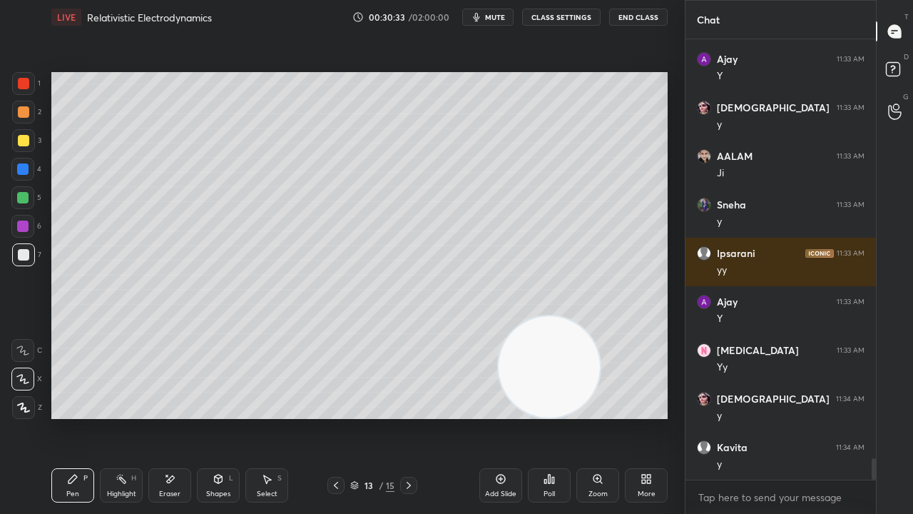
drag, startPoint x: 545, startPoint y: 384, endPoint x: 632, endPoint y: 398, distance: 88.2
click at [600, 394] on video at bounding box center [549, 366] width 101 height 101
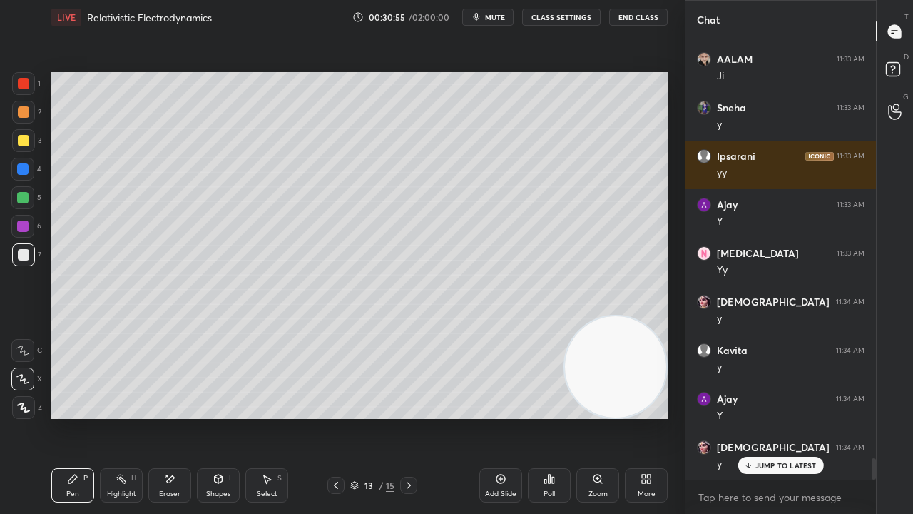
scroll to position [8648, 0]
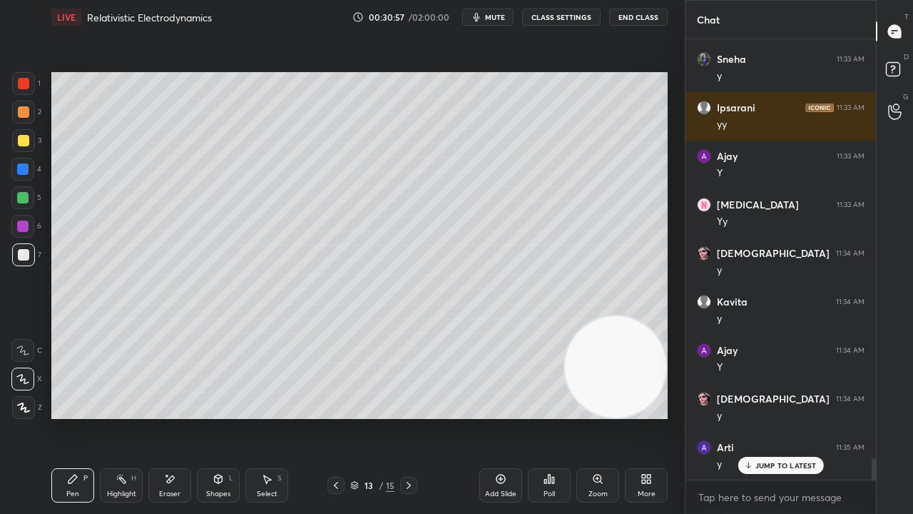
click at [487, 11] on button "mute" at bounding box center [487, 17] width 51 height 17
click at [489, 13] on span "unmute" at bounding box center [494, 17] width 31 height 10
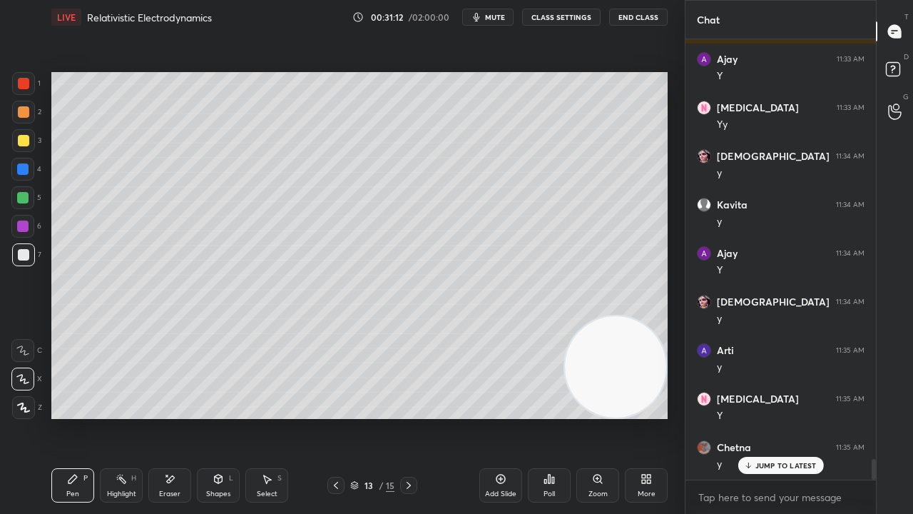
scroll to position [8793, 0]
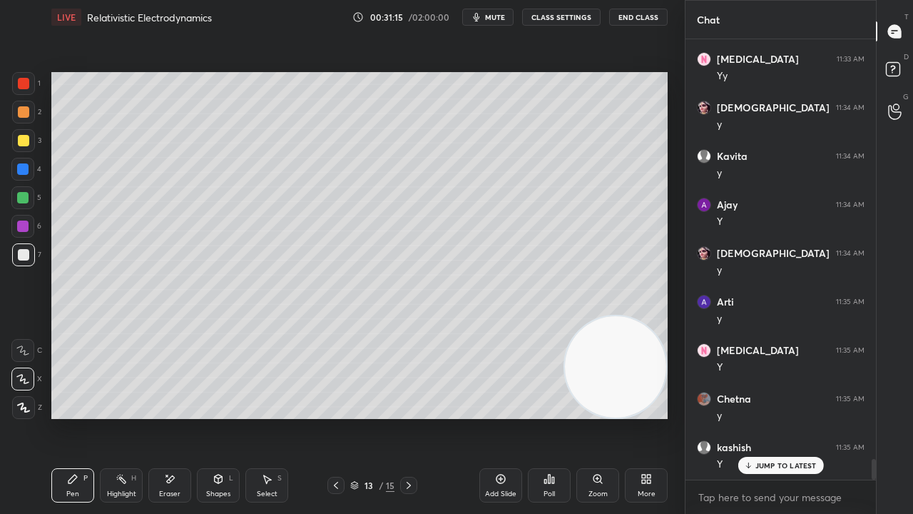
click at [489, 19] on span "mute" at bounding box center [495, 17] width 20 height 10
drag, startPoint x: 492, startPoint y: 17, endPoint x: 492, endPoint y: 29, distance: 11.4
click at [492, 17] on span "unmute" at bounding box center [494, 17] width 31 height 10
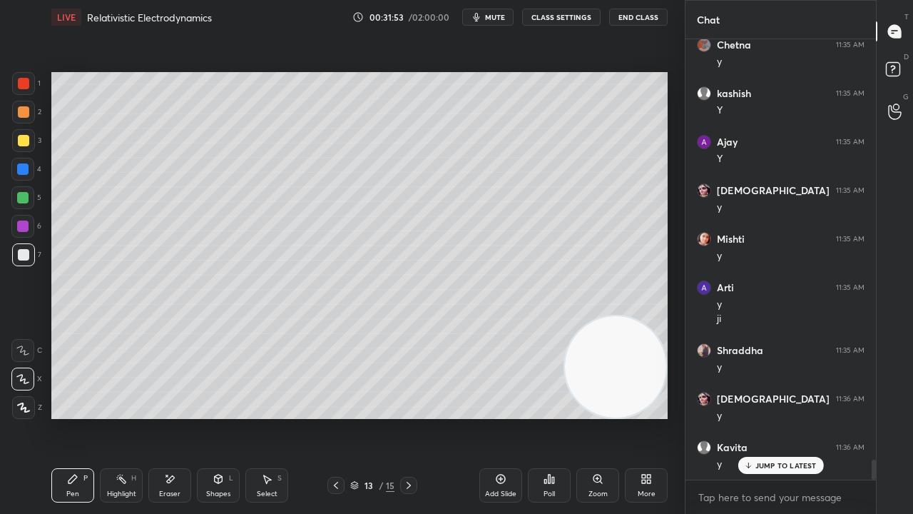
scroll to position [9196, 0]
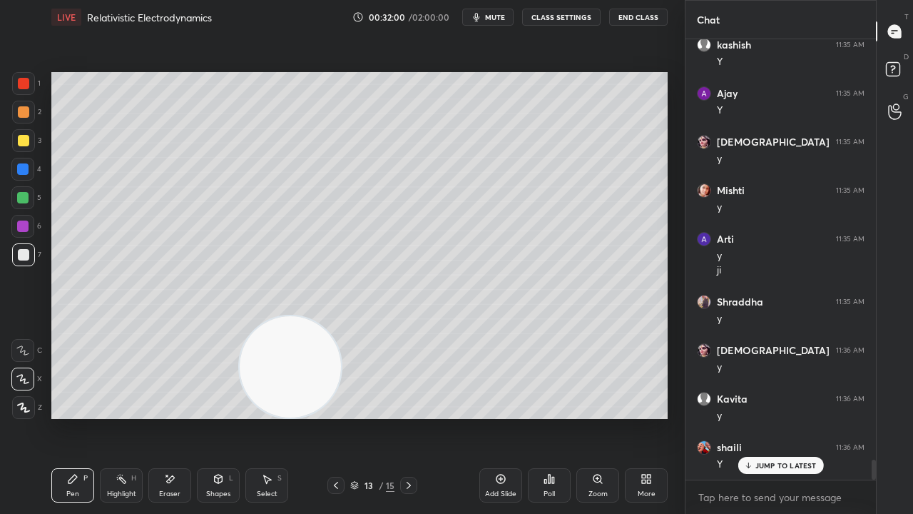
drag, startPoint x: 636, startPoint y: 392, endPoint x: 44, endPoint y: 512, distance: 604.0
click at [50, 417] on div "LIVE Relativistic Electrodynamics 00:32:00 / 02:00:00 mute CLASS SETTINGS End C…" at bounding box center [360, 257] width 628 height 514
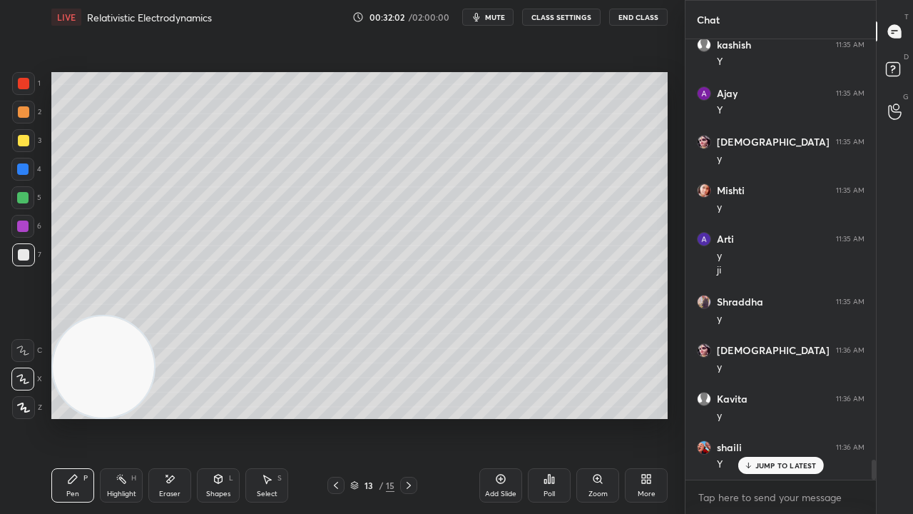
click at [29, 144] on div at bounding box center [23, 140] width 23 height 23
click at [210, 417] on div "Shapes L" at bounding box center [218, 485] width 43 height 34
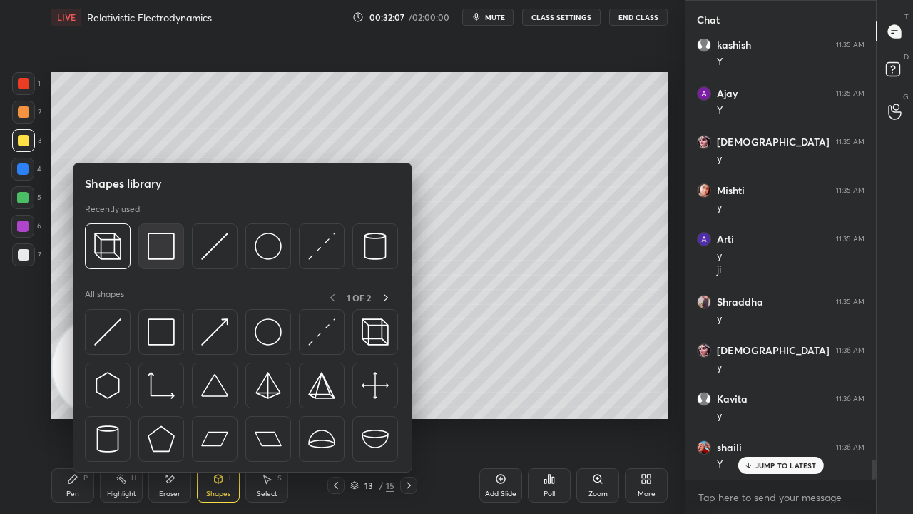
click at [169, 261] on div at bounding box center [161, 246] width 46 height 46
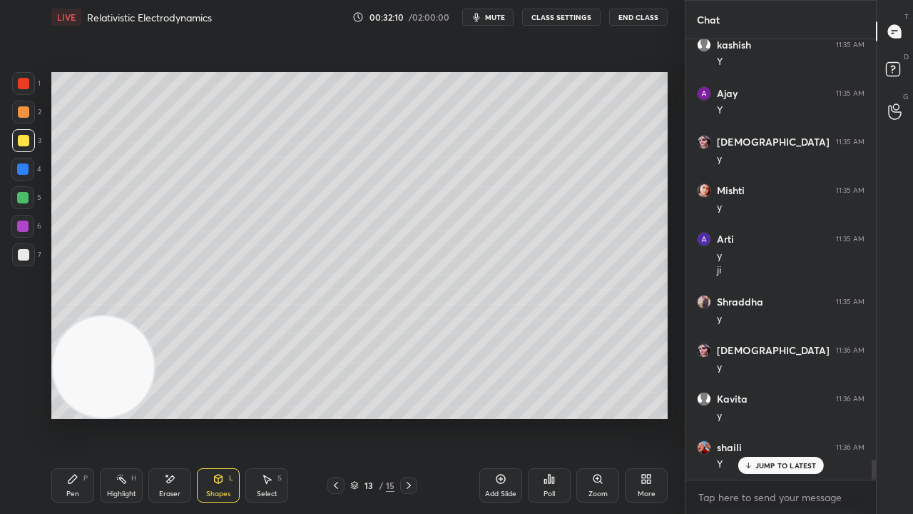
click at [73, 417] on div "Pen P" at bounding box center [72, 485] width 43 height 34
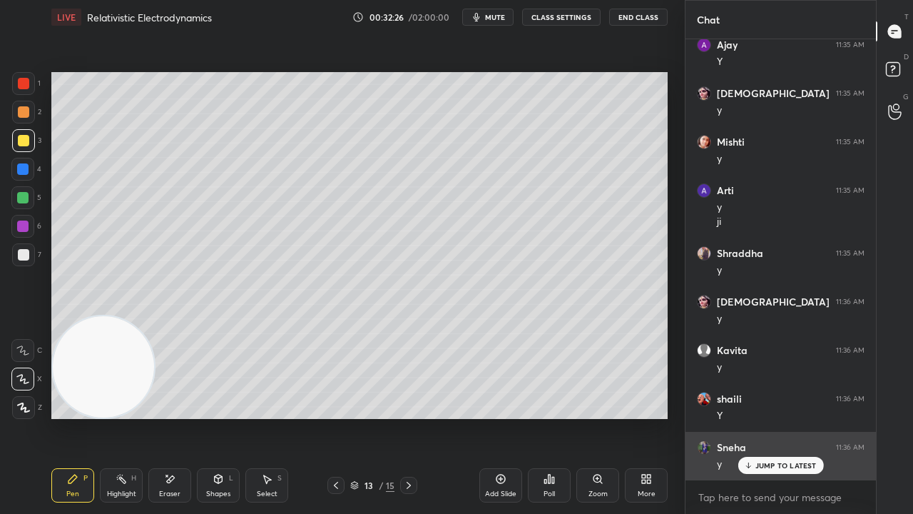
click at [763, 417] on p "JUMP TO LATEST" at bounding box center [785, 465] width 61 height 9
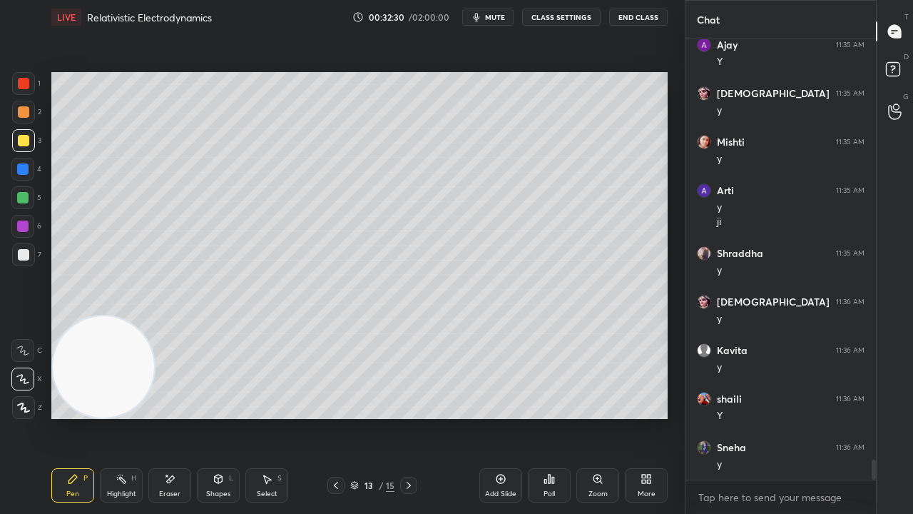
click at [495, 19] on span "mute" at bounding box center [495, 17] width 20 height 10
click at [495, 19] on span "unmute" at bounding box center [494, 17] width 31 height 10
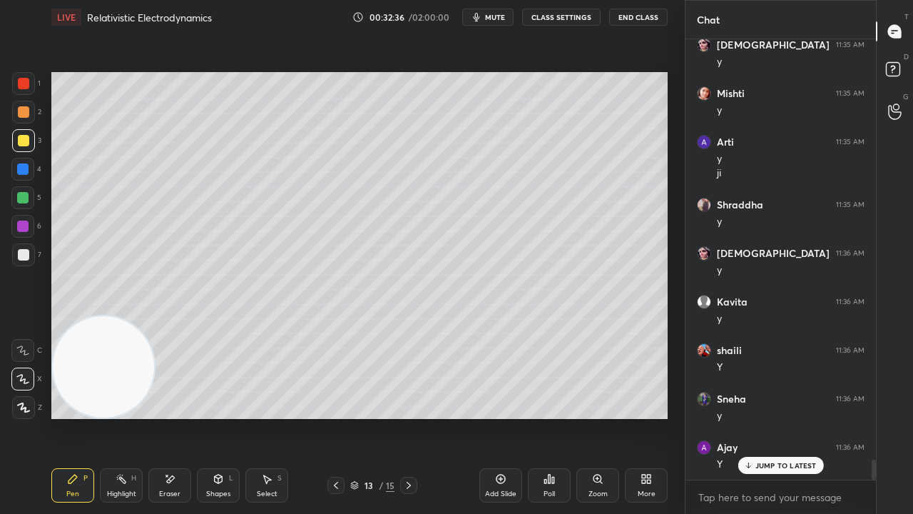
click at [501, 11] on button "mute" at bounding box center [487, 17] width 51 height 17
click at [500, 13] on span "unmute" at bounding box center [494, 17] width 31 height 10
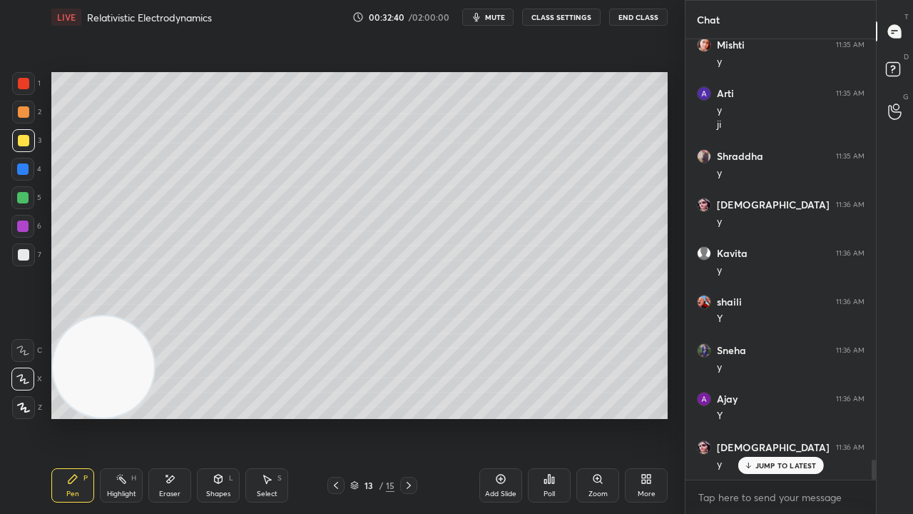
scroll to position [9390, 0]
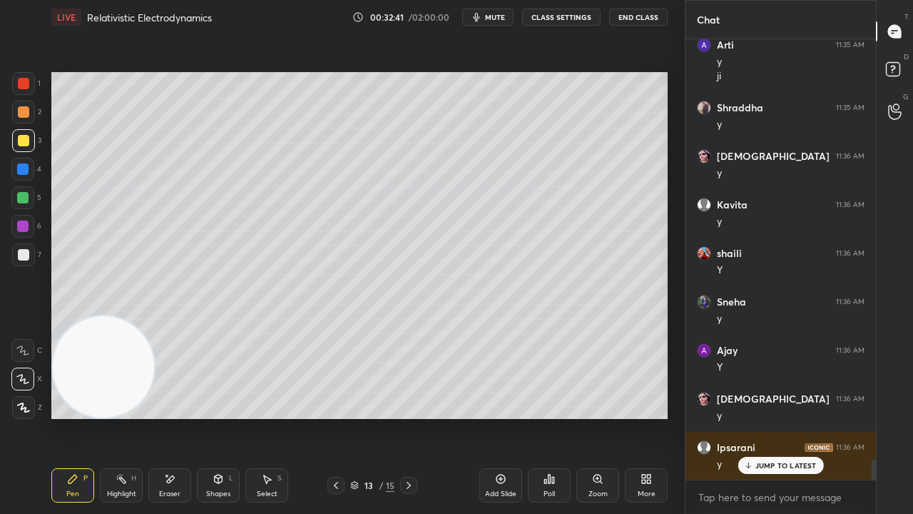
click at [499, 417] on div "Add Slide" at bounding box center [500, 485] width 43 height 34
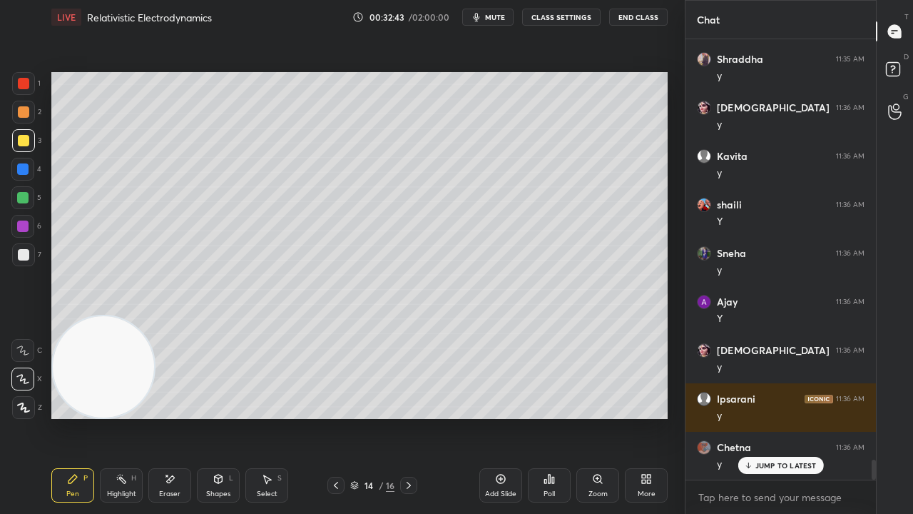
drag, startPoint x: 24, startPoint y: 111, endPoint x: 51, endPoint y: 111, distance: 26.4
click at [26, 112] on div at bounding box center [23, 111] width 11 height 11
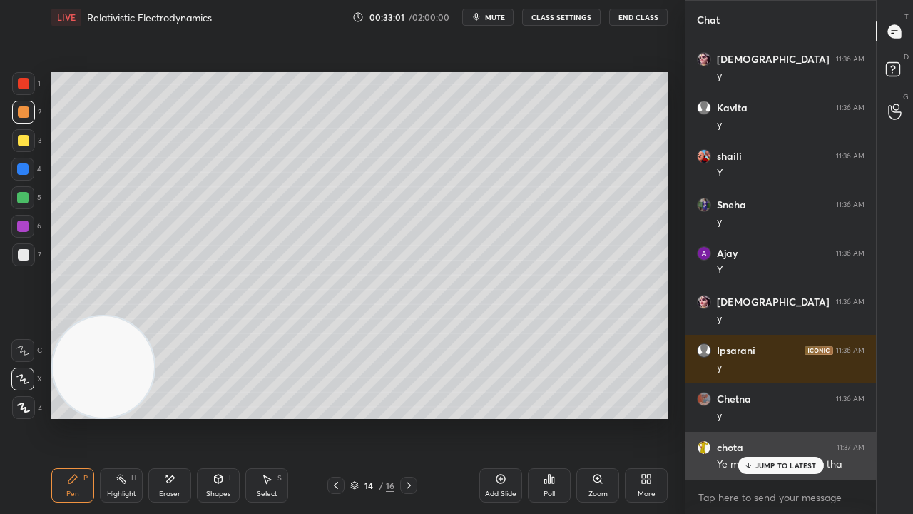
click at [792, 417] on p "JUMP TO LATEST" at bounding box center [785, 465] width 61 height 9
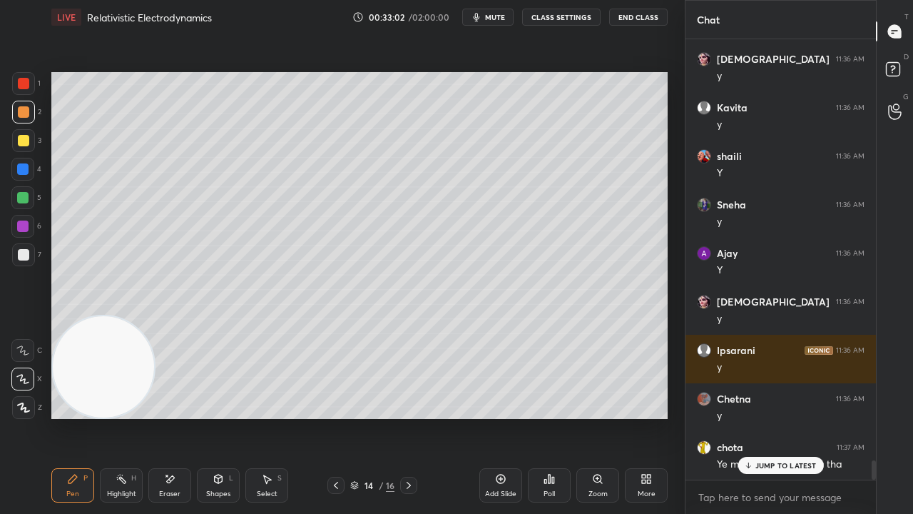
scroll to position [9535, 0]
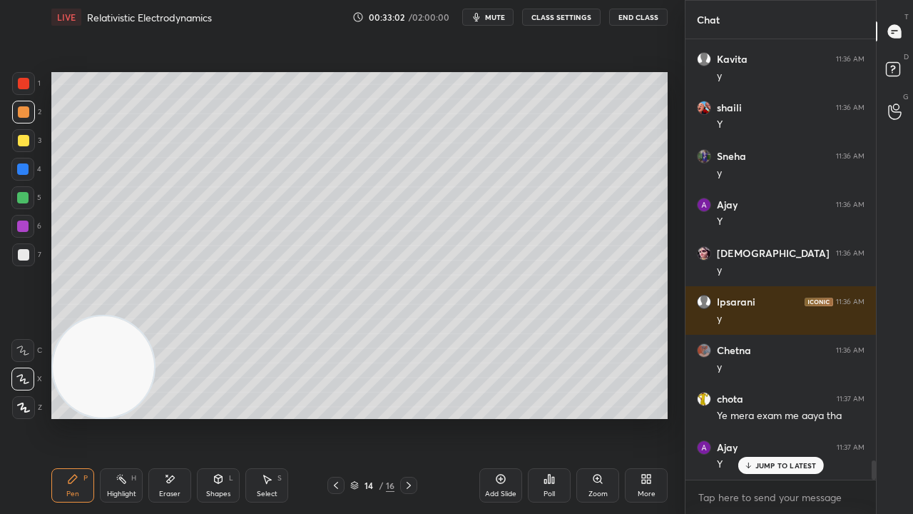
click at [334, 417] on icon at bounding box center [335, 484] width 11 height 11
click at [490, 21] on button "mute" at bounding box center [487, 17] width 51 height 17
click at [493, 19] on span "unmute" at bounding box center [494, 17] width 31 height 10
click at [407, 417] on icon at bounding box center [408, 484] width 11 height 11
click at [492, 16] on span "mute" at bounding box center [495, 17] width 20 height 10
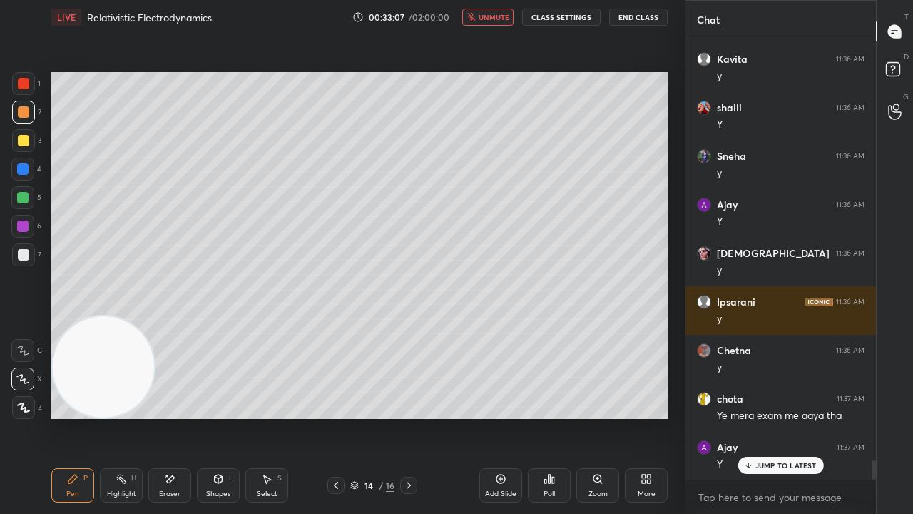
scroll to position [9584, 0]
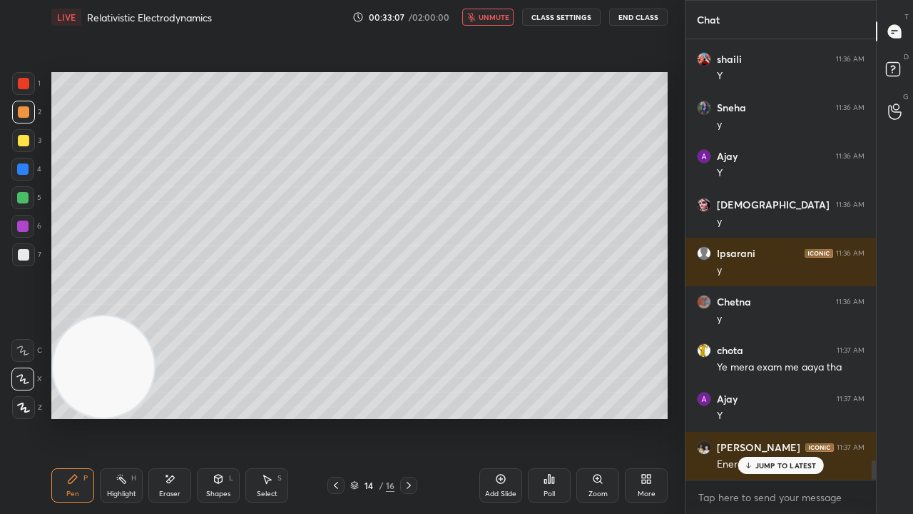
click at [492, 14] on span "unmute" at bounding box center [494, 17] width 31 height 10
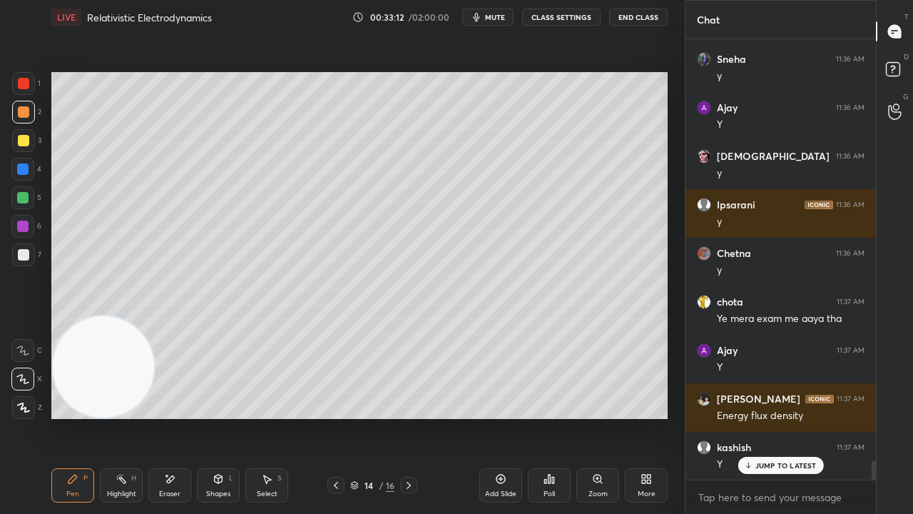
click at [498, 19] on span "mute" at bounding box center [495, 17] width 20 height 10
click at [498, 19] on span "unmute" at bounding box center [494, 17] width 31 height 10
click at [489, 18] on span "mute" at bounding box center [495, 17] width 20 height 10
click at [489, 19] on span "unmute" at bounding box center [494, 17] width 31 height 10
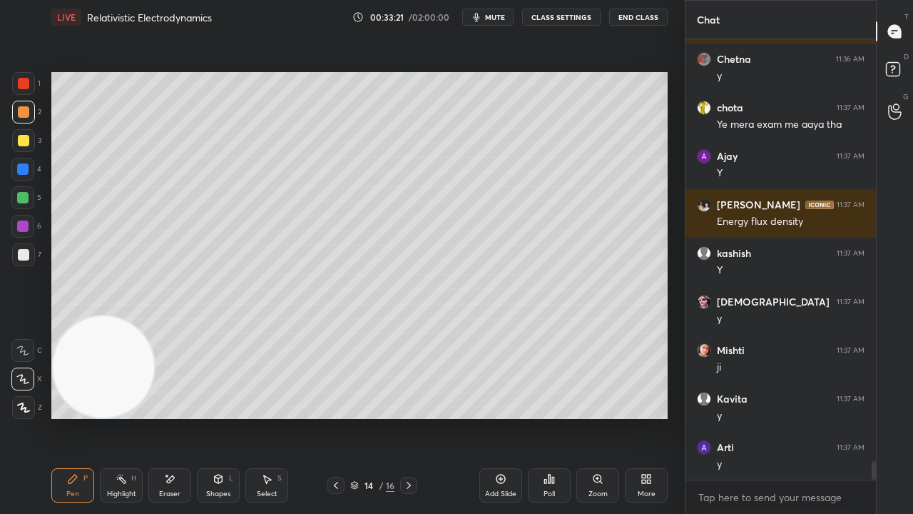
scroll to position [9875, 0]
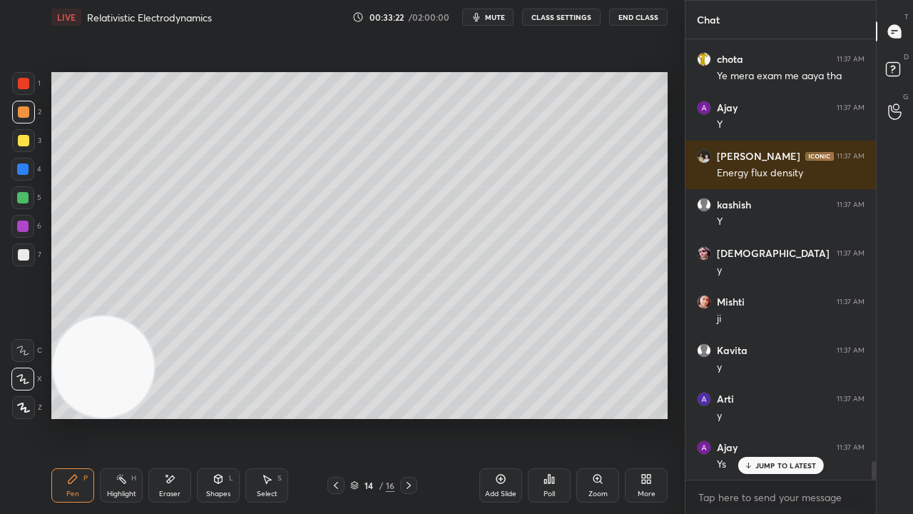
click at [499, 15] on span "mute" at bounding box center [495, 17] width 20 height 10
click at [499, 16] on span "unmute" at bounding box center [494, 17] width 31 height 10
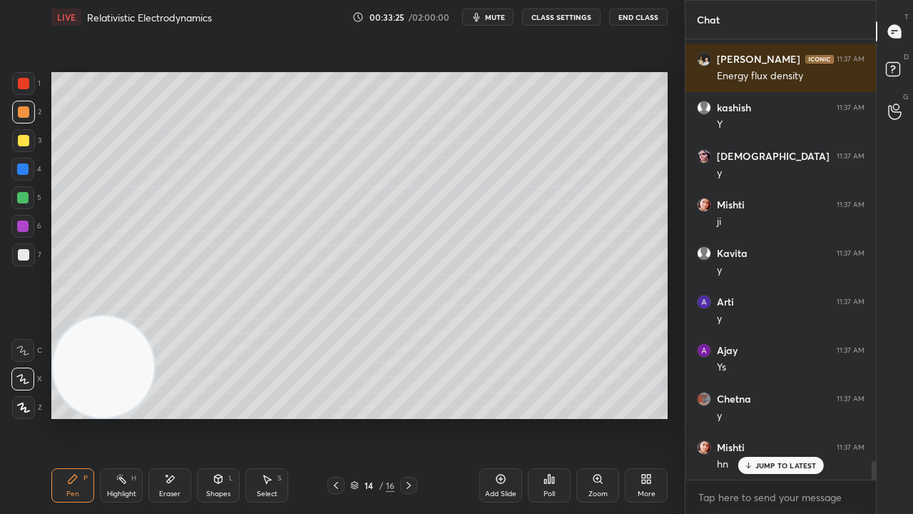
scroll to position [10020, 0]
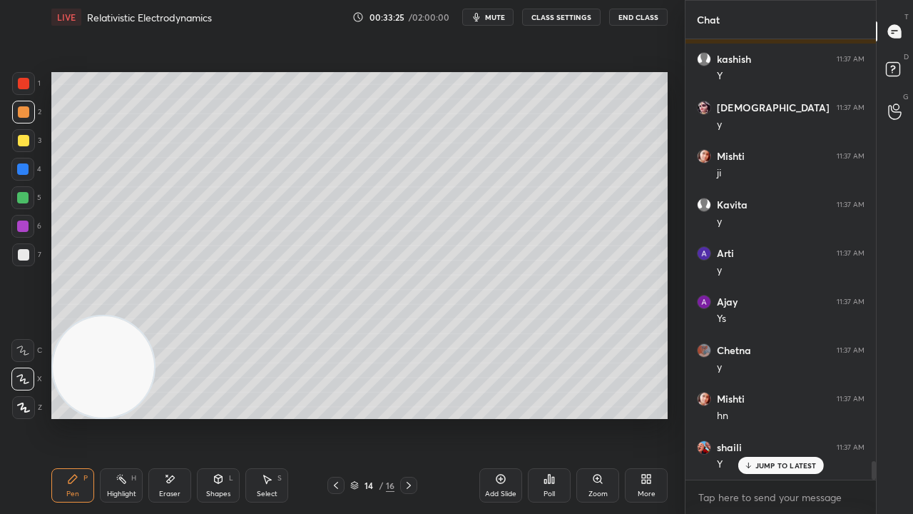
click at [488, 20] on button "mute" at bounding box center [487, 17] width 51 height 17
drag, startPoint x: 491, startPoint y: 21, endPoint x: 489, endPoint y: 12, distance: 8.8
click at [490, 21] on span "unmute" at bounding box center [494, 17] width 31 height 10
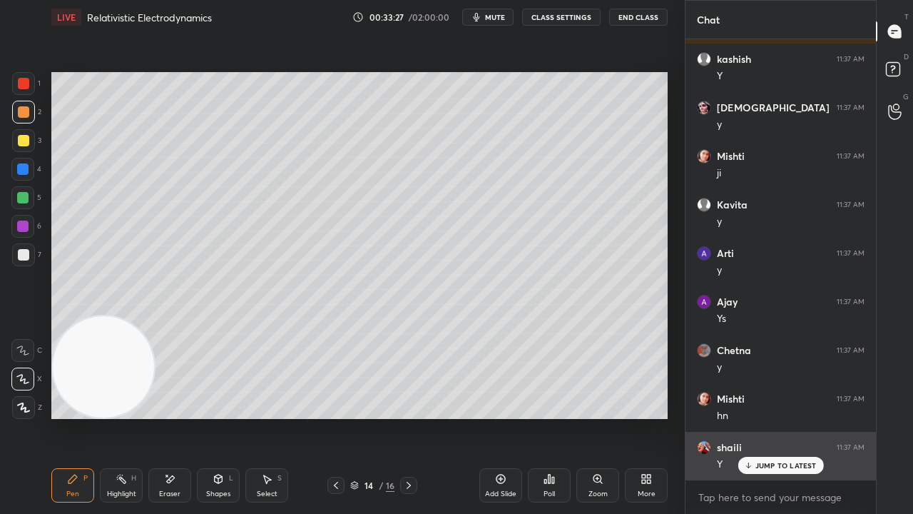
drag, startPoint x: 769, startPoint y: 462, endPoint x: 768, endPoint y: 471, distance: 8.7
click at [770, 417] on p "JUMP TO LATEST" at bounding box center [785, 465] width 61 height 9
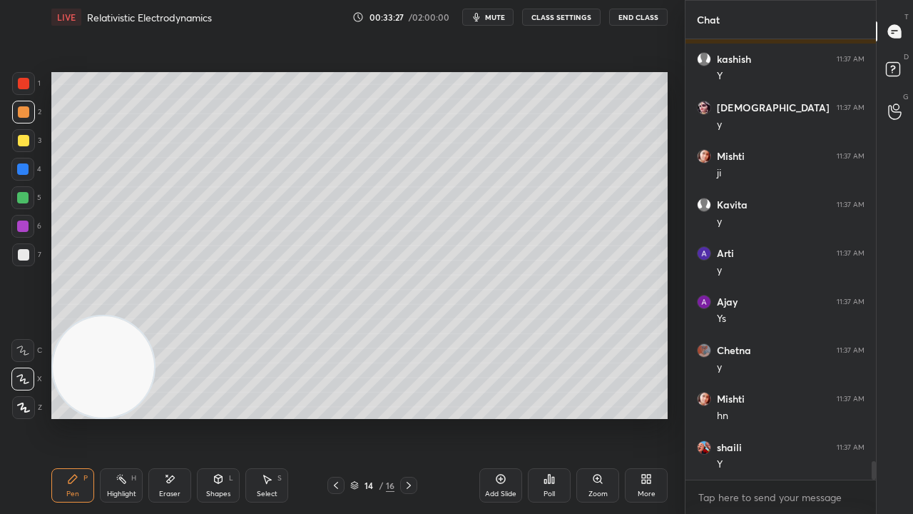
click at [758, 417] on div "x" at bounding box center [781, 497] width 190 height 34
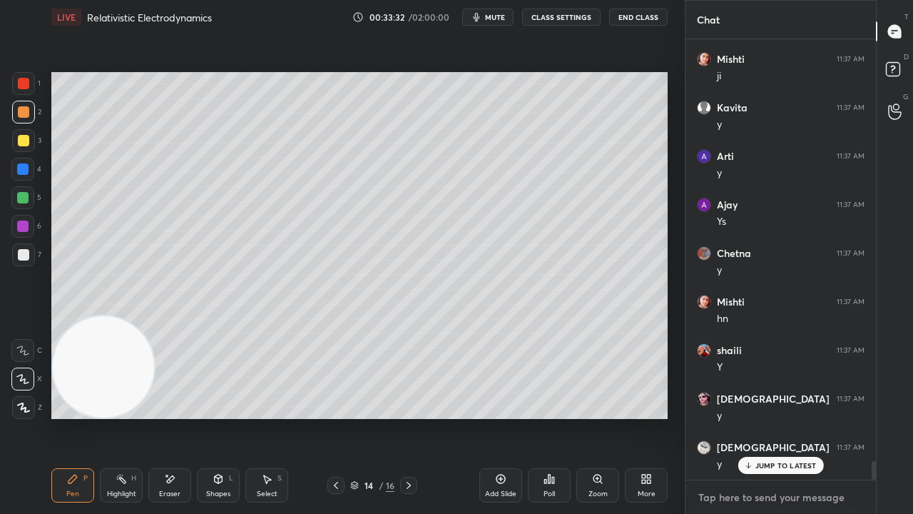
scroll to position [10166, 0]
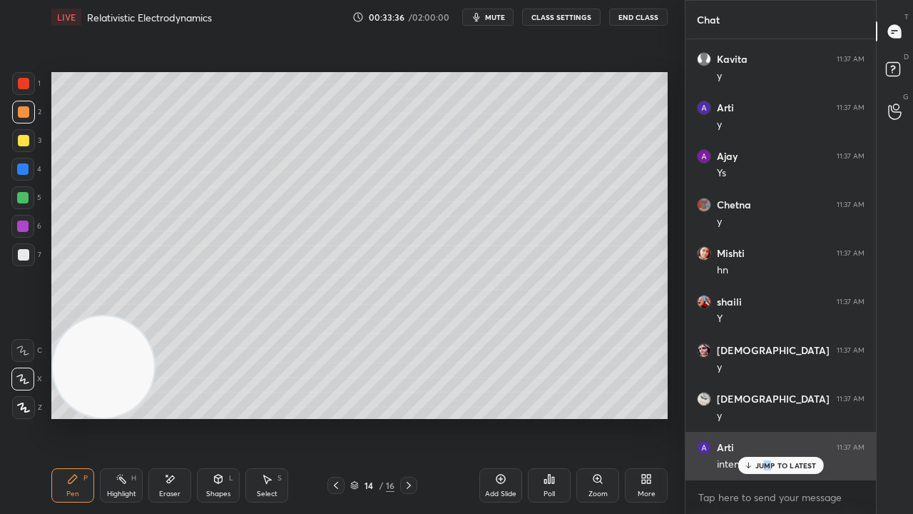
click at [767, 417] on p "JUMP TO LATEST" at bounding box center [785, 465] width 61 height 9
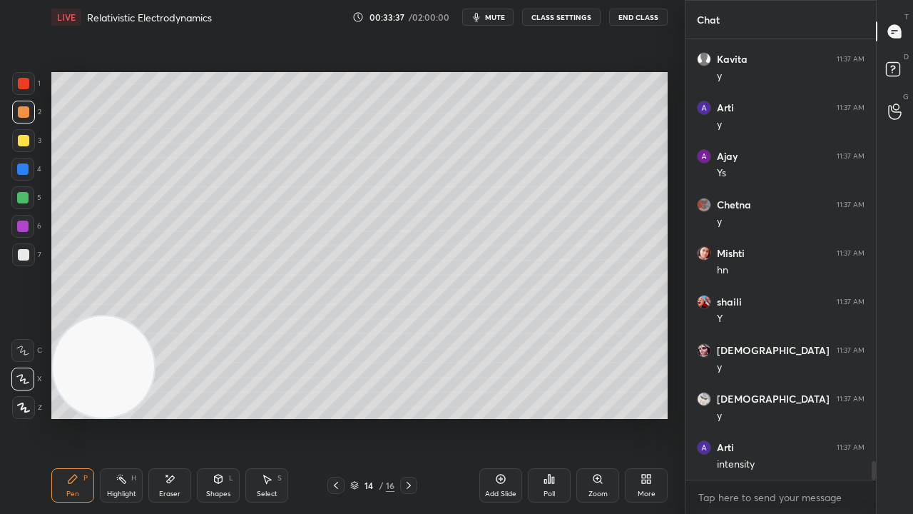
click at [490, 16] on span "mute" at bounding box center [495, 17] width 20 height 10
click at [494, 17] on span "unmute" at bounding box center [494, 17] width 31 height 10
click at [495, 17] on span "mute" at bounding box center [495, 17] width 20 height 10
click at [496, 16] on span "unmute" at bounding box center [494, 17] width 31 height 10
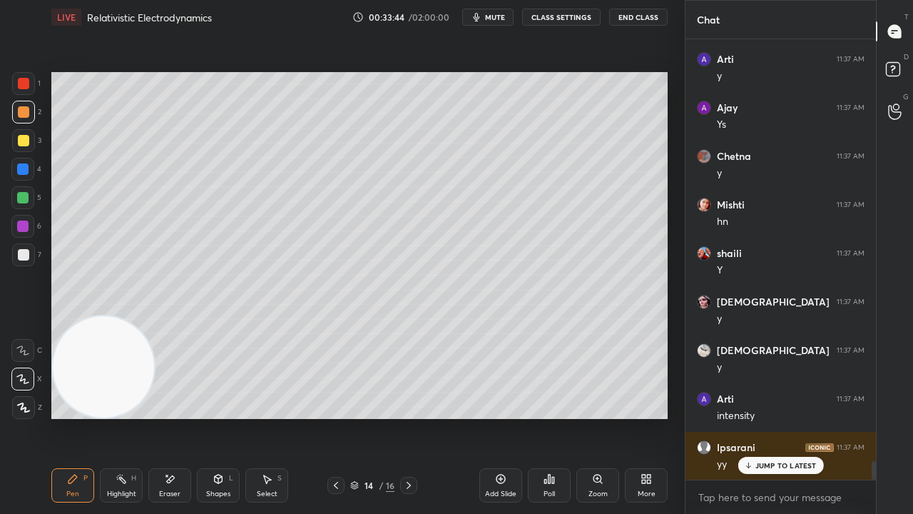
click at [500, 16] on span "mute" at bounding box center [495, 17] width 20 height 10
click at [499, 16] on span "unmute" at bounding box center [494, 17] width 31 height 10
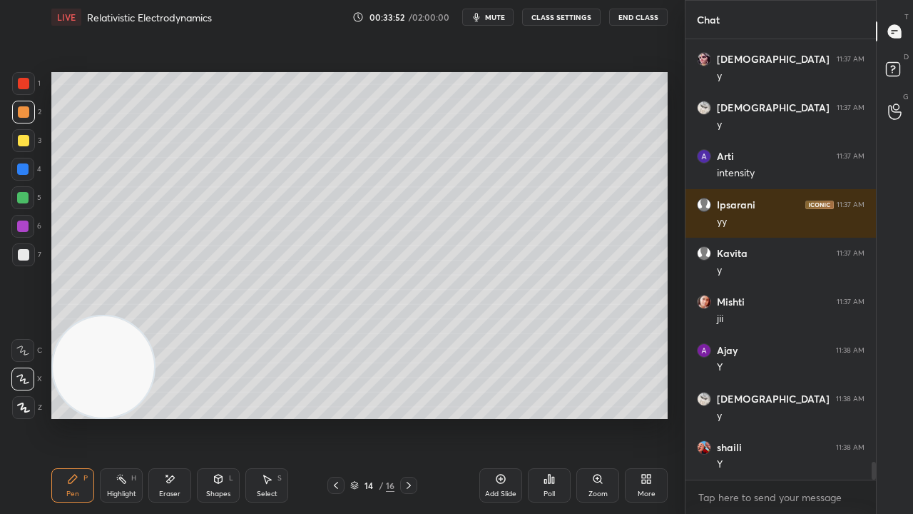
scroll to position [10505, 0]
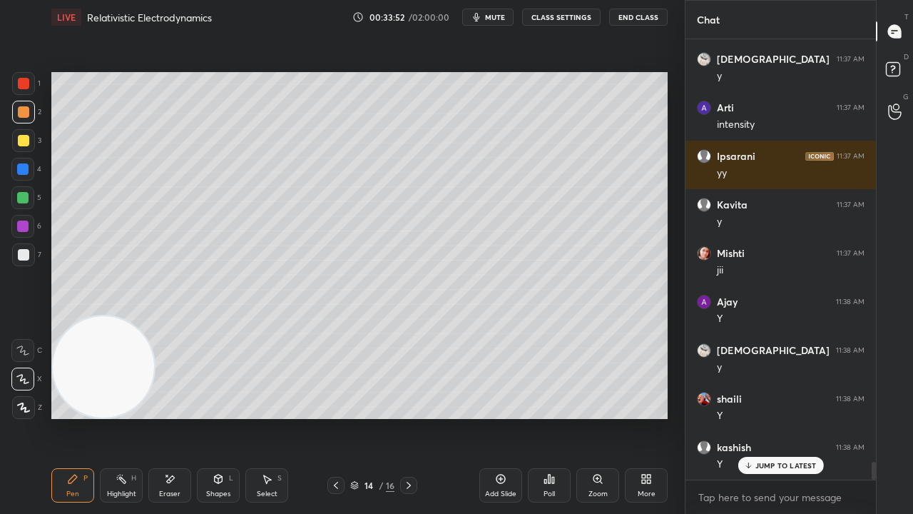
click at [505, 15] on span "mute" at bounding box center [495, 17] width 20 height 10
click at [505, 16] on span "mute" at bounding box center [495, 17] width 20 height 10
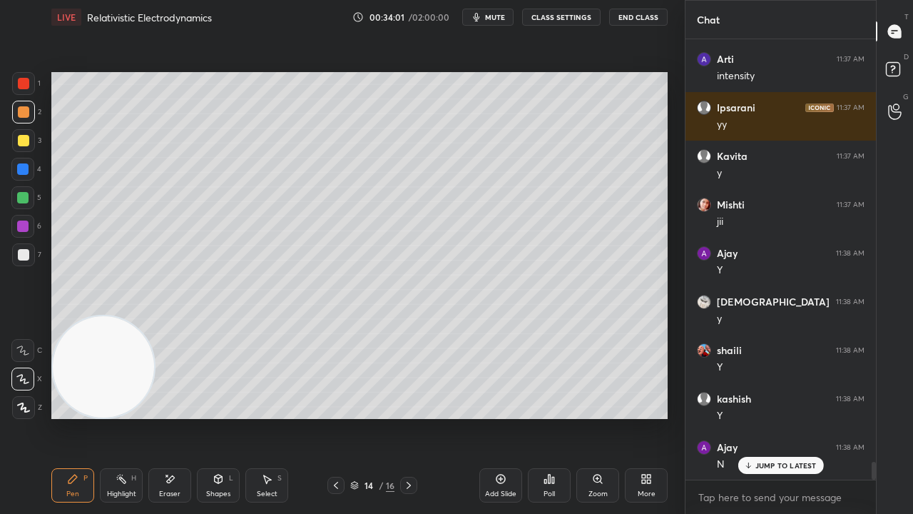
click at [170, 417] on icon at bounding box center [169, 479] width 11 height 12
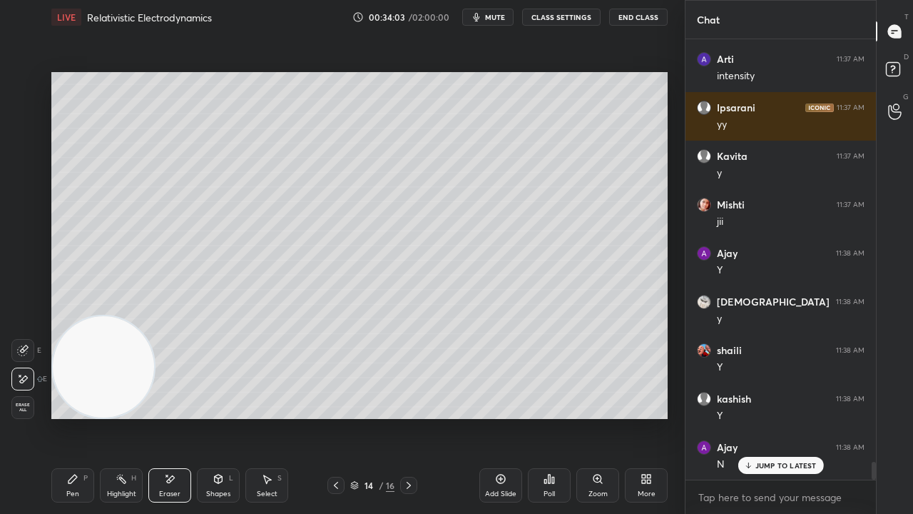
scroll to position [10603, 0]
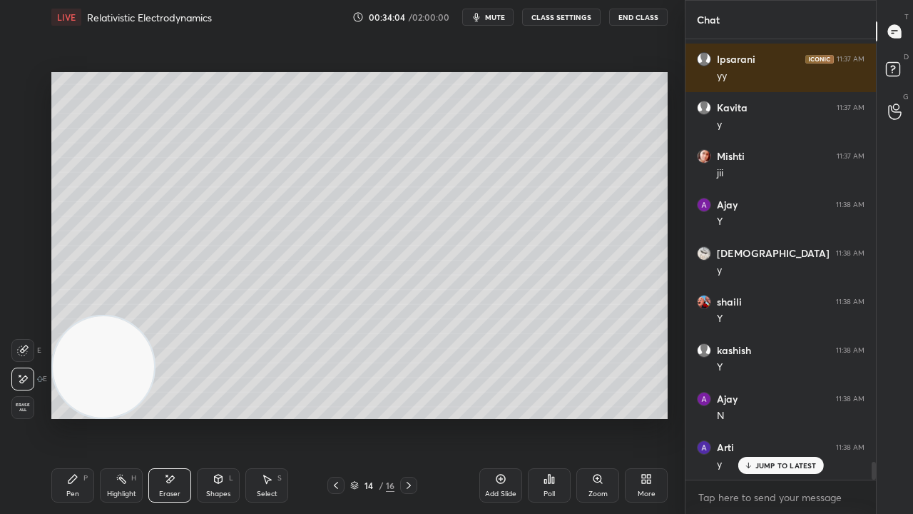
click at [81, 417] on div "Pen P" at bounding box center [72, 485] width 43 height 34
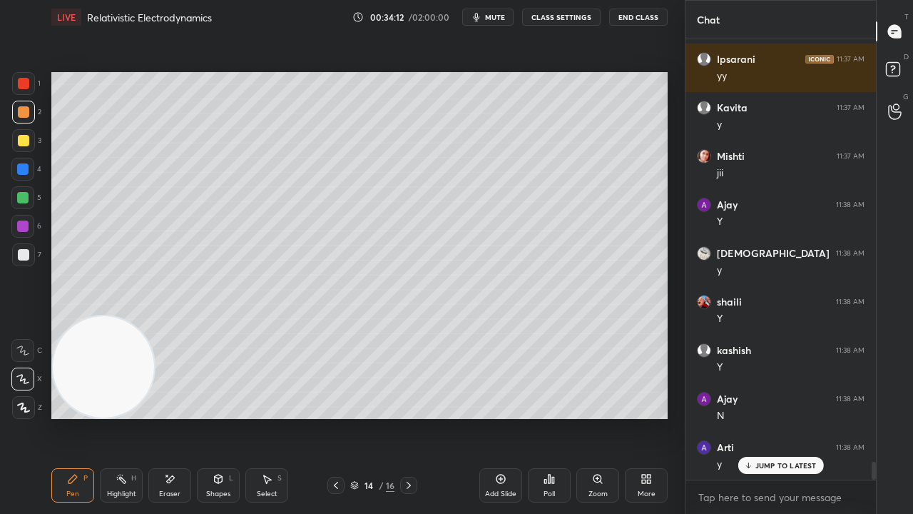
click at [766, 417] on p "JUMP TO LATEST" at bounding box center [785, 465] width 61 height 9
click at [505, 14] on span "mute" at bounding box center [495, 17] width 20 height 10
click at [504, 15] on span "unmute" at bounding box center [494, 17] width 31 height 10
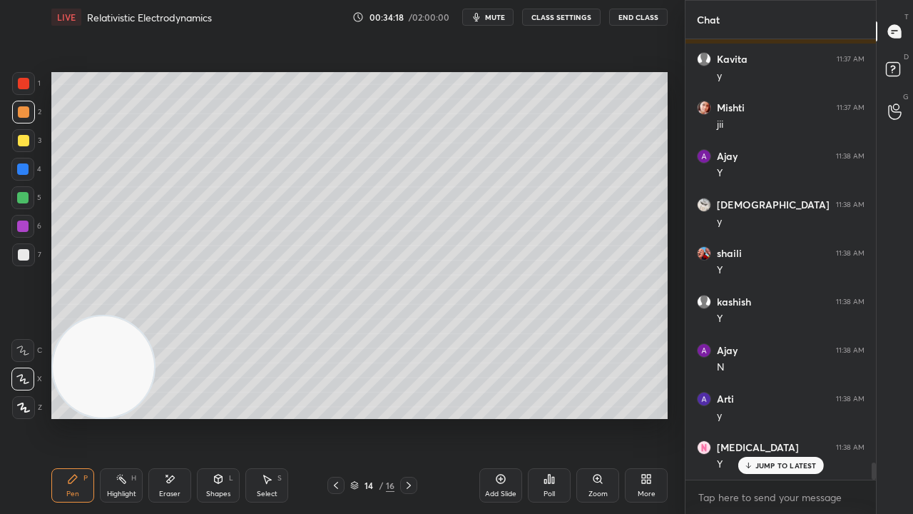
click at [19, 258] on div at bounding box center [23, 254] width 11 height 11
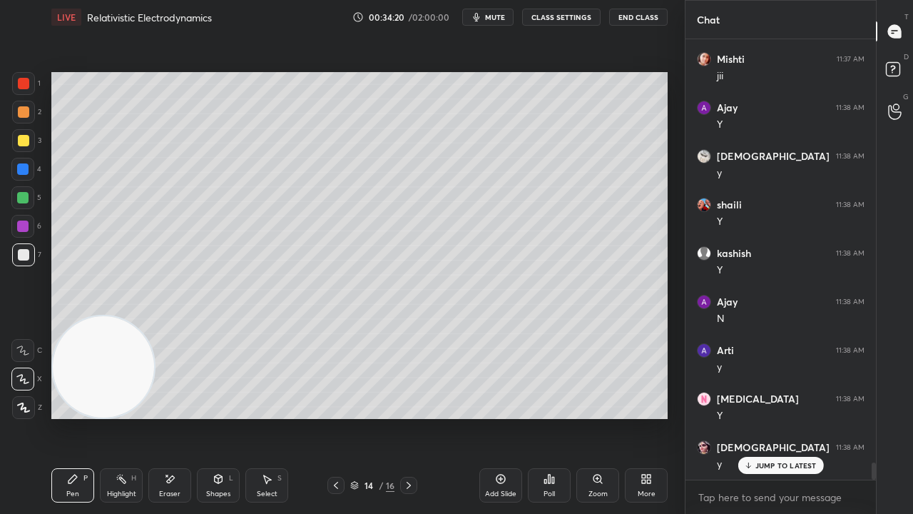
click at [336, 417] on icon at bounding box center [335, 484] width 11 height 11
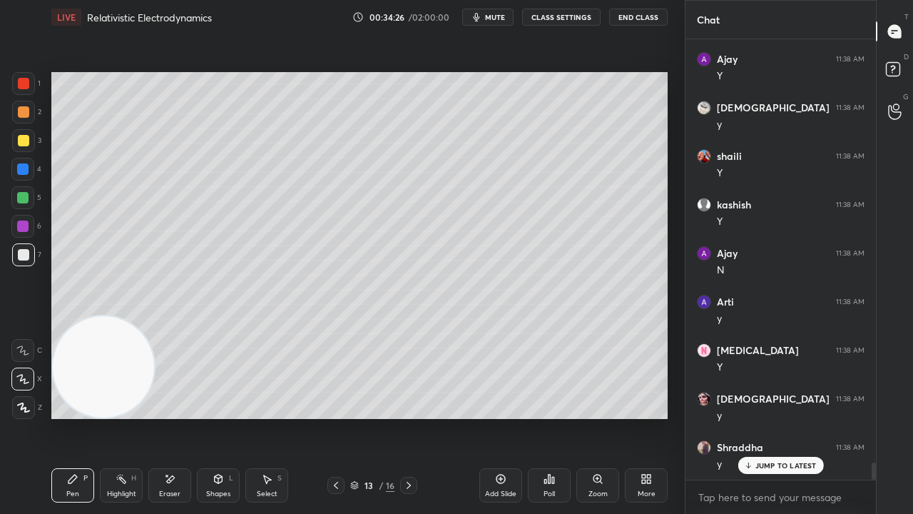
click at [407, 417] on icon at bounding box center [408, 484] width 11 height 11
click at [217, 417] on icon at bounding box center [218, 478] width 11 height 11
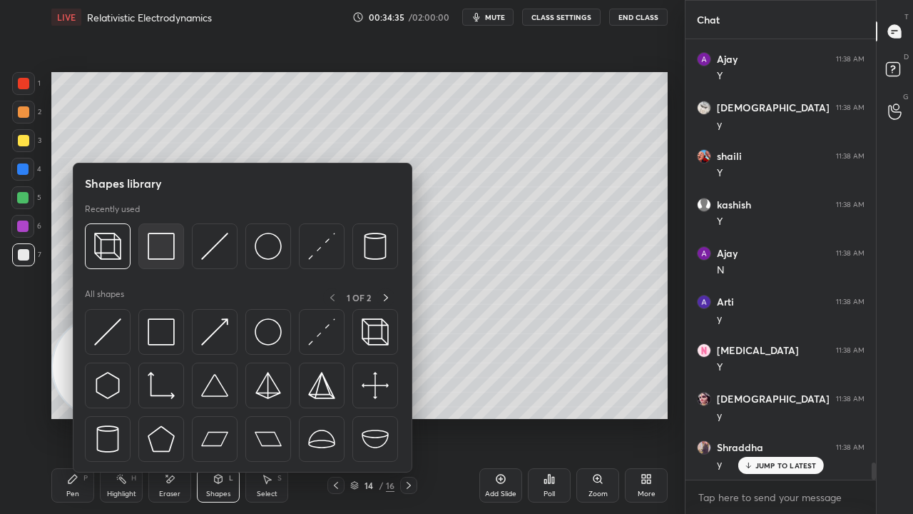
click at [153, 268] on div at bounding box center [161, 246] width 46 height 46
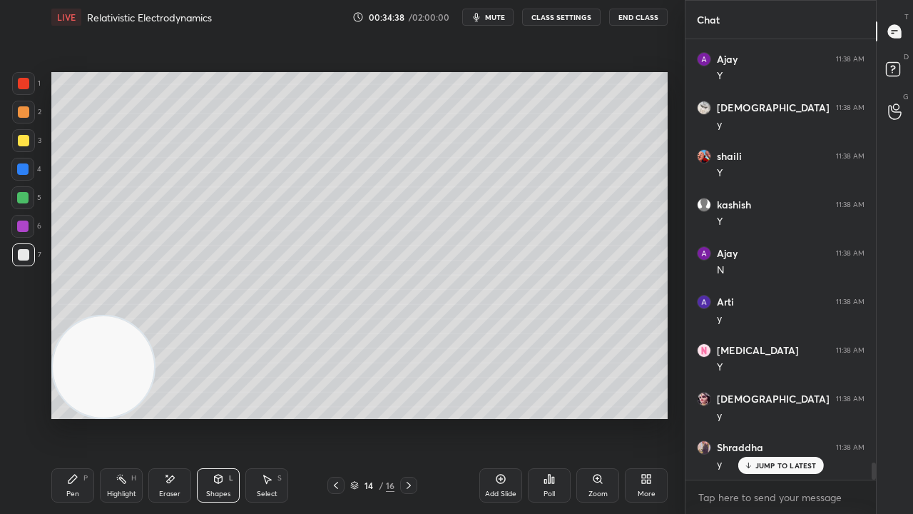
click at [72, 417] on div "Pen" at bounding box center [72, 493] width 13 height 7
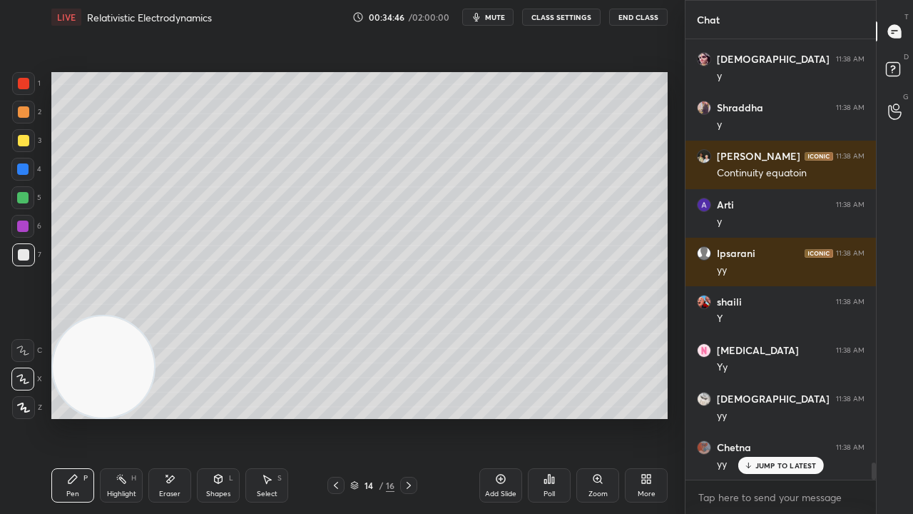
scroll to position [11185, 0]
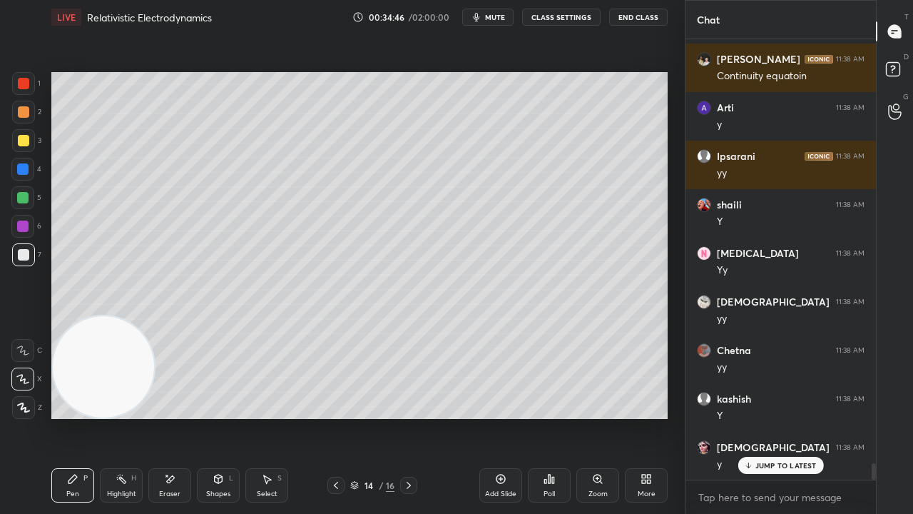
click at [223, 417] on icon at bounding box center [218, 478] width 11 height 11
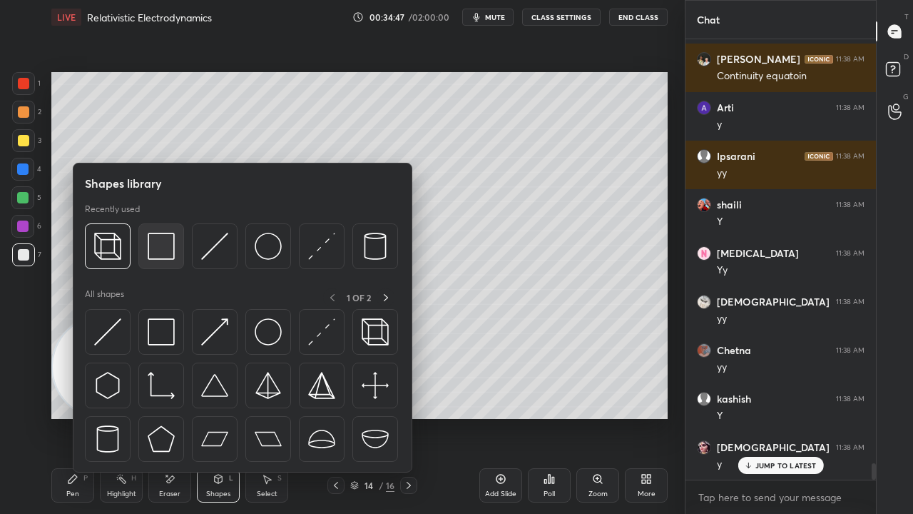
click at [154, 260] on div at bounding box center [161, 246] width 46 height 46
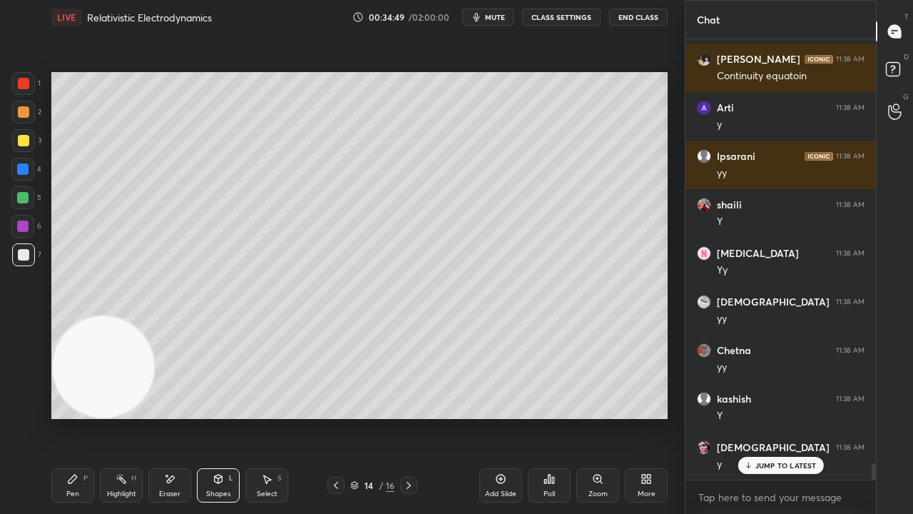
click at [76, 417] on div "Pen P" at bounding box center [72, 485] width 43 height 34
click at [29, 194] on div at bounding box center [22, 197] width 11 height 11
drag, startPoint x: 91, startPoint y: 372, endPoint x: 322, endPoint y: 158, distance: 315.5
click at [156, 313] on video at bounding box center [104, 363] width 101 height 101
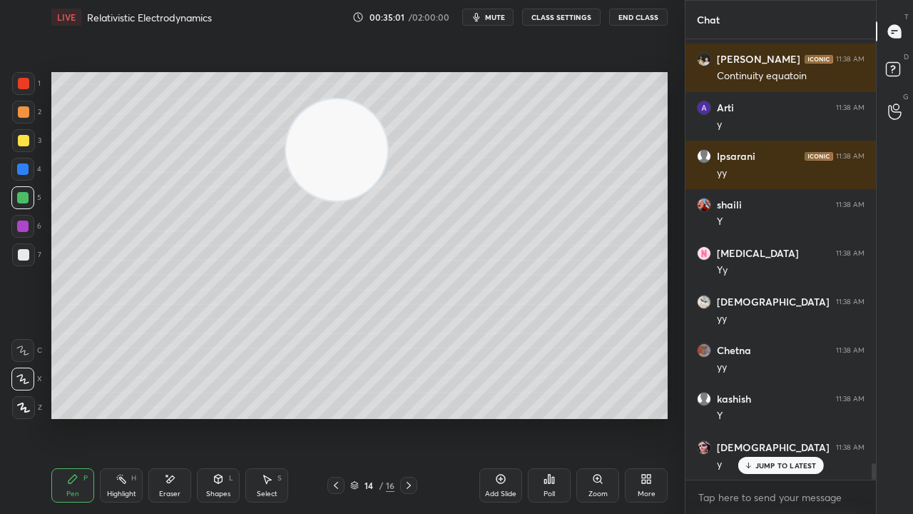
click at [487, 19] on button "mute" at bounding box center [487, 17] width 51 height 17
click at [488, 16] on span "unmute" at bounding box center [494, 17] width 31 height 10
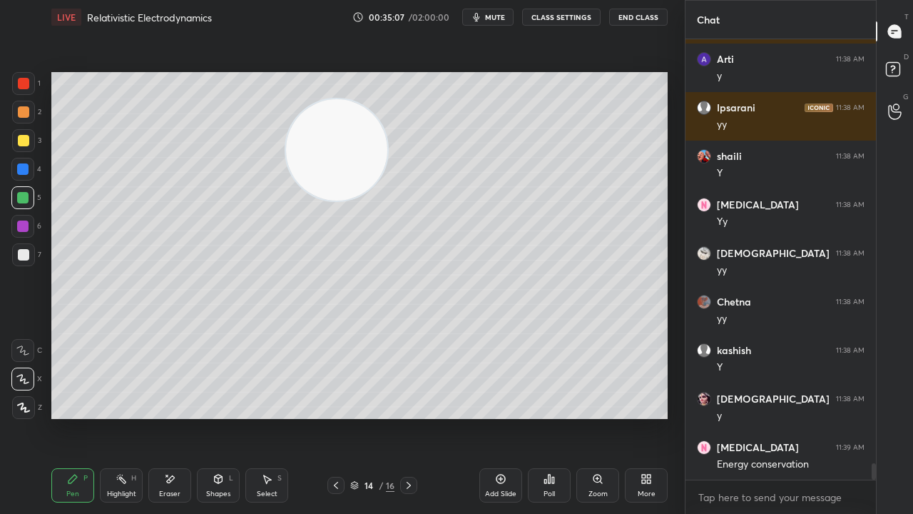
scroll to position [11282, 0]
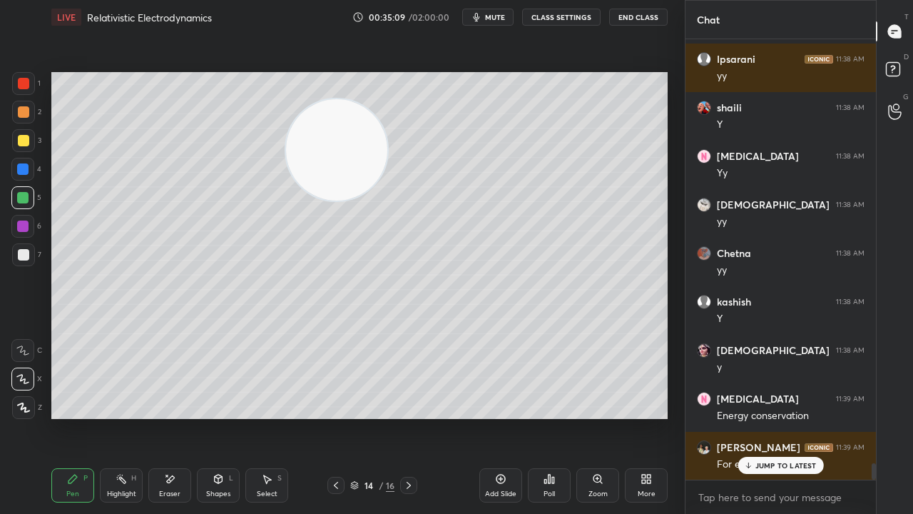
click at [773, 417] on div "JUMP TO LATEST" at bounding box center [781, 465] width 86 height 17
click at [497, 14] on span "mute" at bounding box center [495, 17] width 20 height 10
click at [499, 13] on span "unmute" at bounding box center [494, 17] width 31 height 10
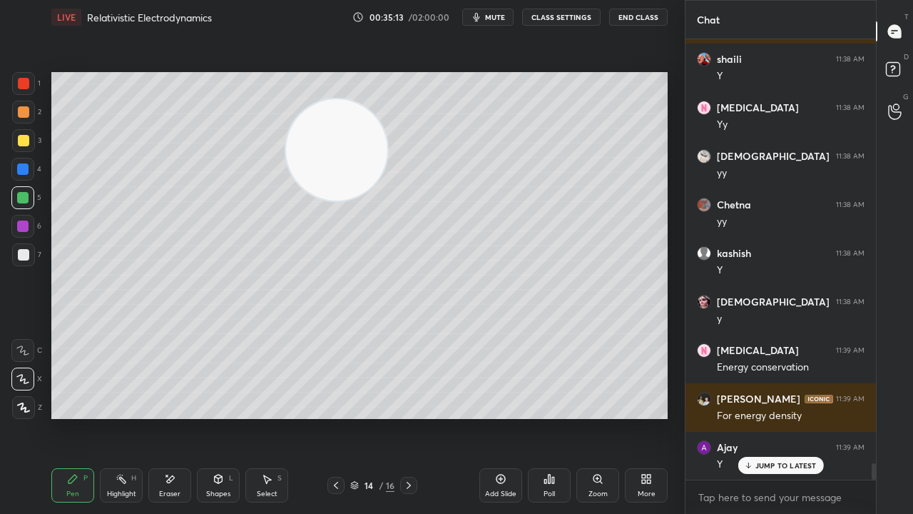
click at [487, 11] on button "mute" at bounding box center [487, 17] width 51 height 17
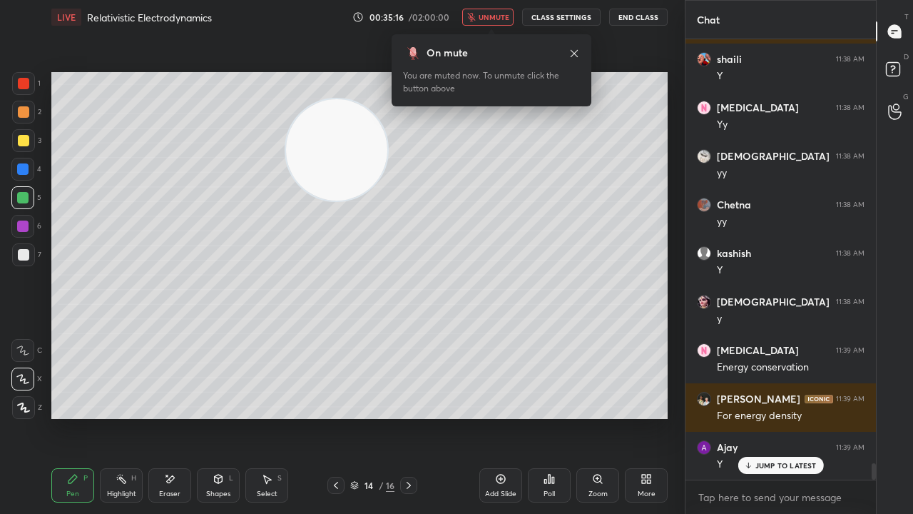
click at [497, 16] on span "unmute" at bounding box center [494, 17] width 31 height 10
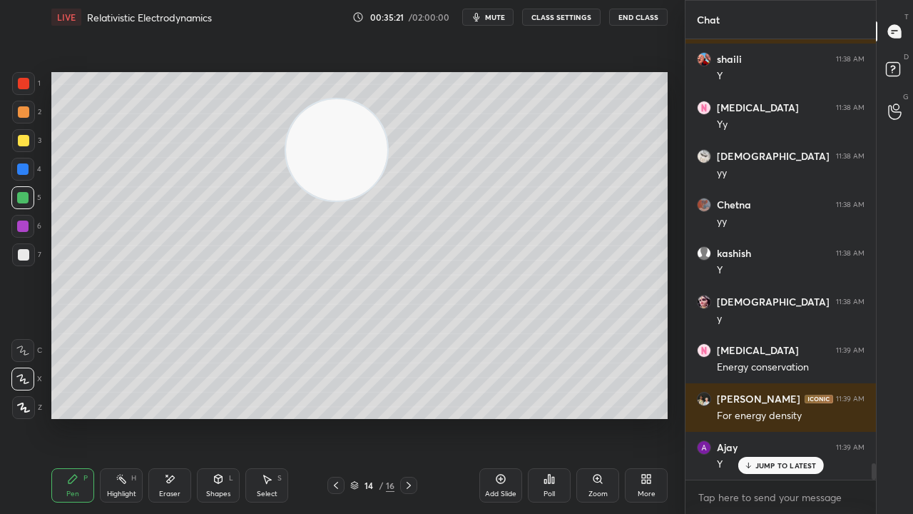
click at [494, 21] on span "mute" at bounding box center [495, 17] width 20 height 10
click at [495, 20] on span "unmute" at bounding box center [494, 17] width 31 height 10
drag, startPoint x: 757, startPoint y: 465, endPoint x: 749, endPoint y: 485, distance: 21.5
click at [756, 417] on p "JUMP TO LATEST" at bounding box center [785, 465] width 61 height 9
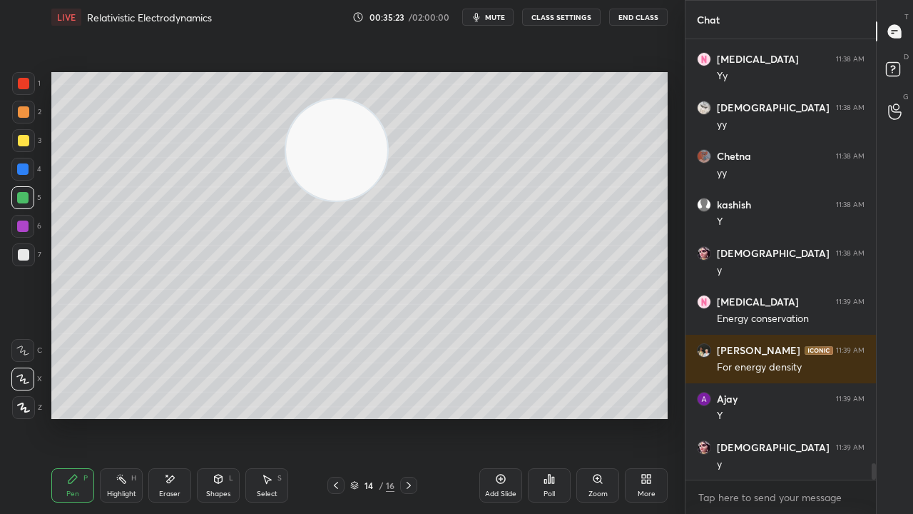
click at [497, 18] on span "mute" at bounding box center [495, 17] width 20 height 10
click at [496, 19] on span "mute" at bounding box center [495, 17] width 20 height 10
click at [509, 17] on button "mute" at bounding box center [487, 17] width 51 height 17
click at [508, 15] on span "unmute" at bounding box center [494, 17] width 31 height 10
click at [494, 14] on span "mute" at bounding box center [495, 17] width 20 height 10
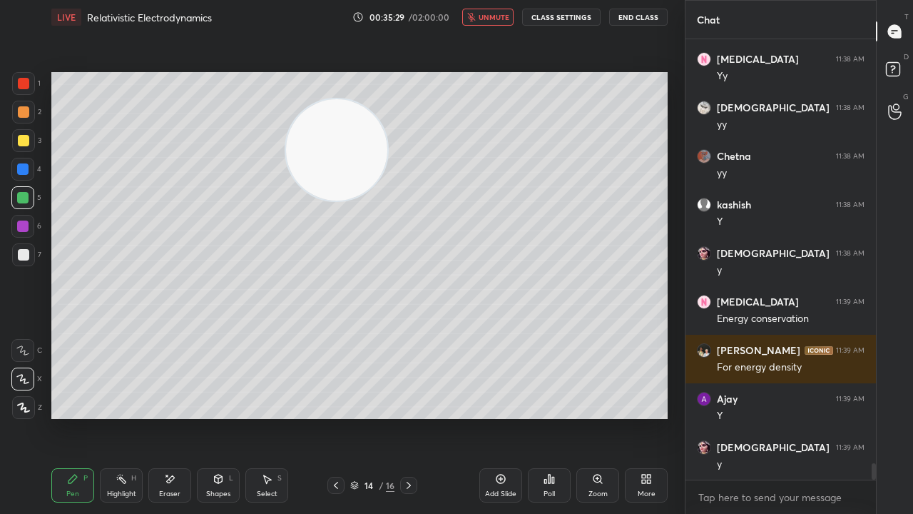
click at [499, 15] on span "unmute" at bounding box center [494, 17] width 31 height 10
click at [497, 16] on span "mute" at bounding box center [495, 17] width 20 height 10
click at [497, 14] on span "mute" at bounding box center [495, 17] width 20 height 10
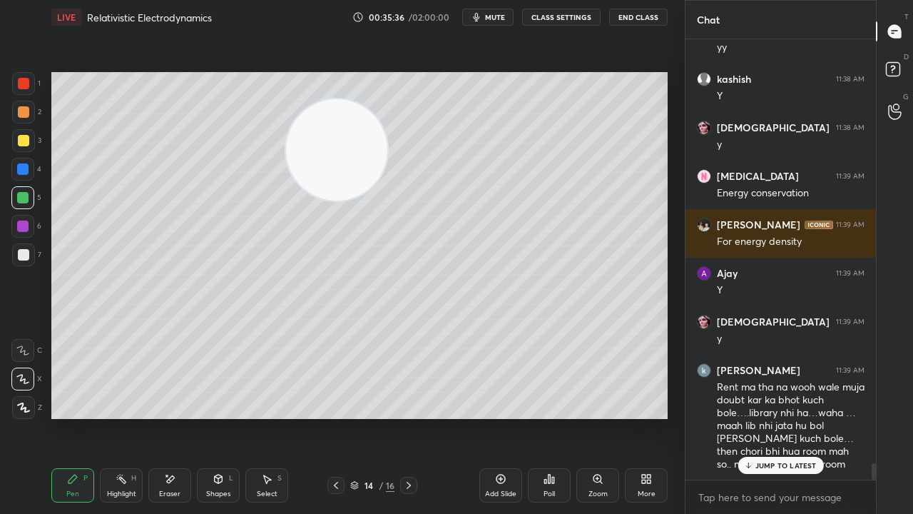
click at [780, 417] on p "JUMP TO LATEST" at bounding box center [785, 465] width 61 height 9
click at [504, 17] on span "mute" at bounding box center [495, 17] width 20 height 10
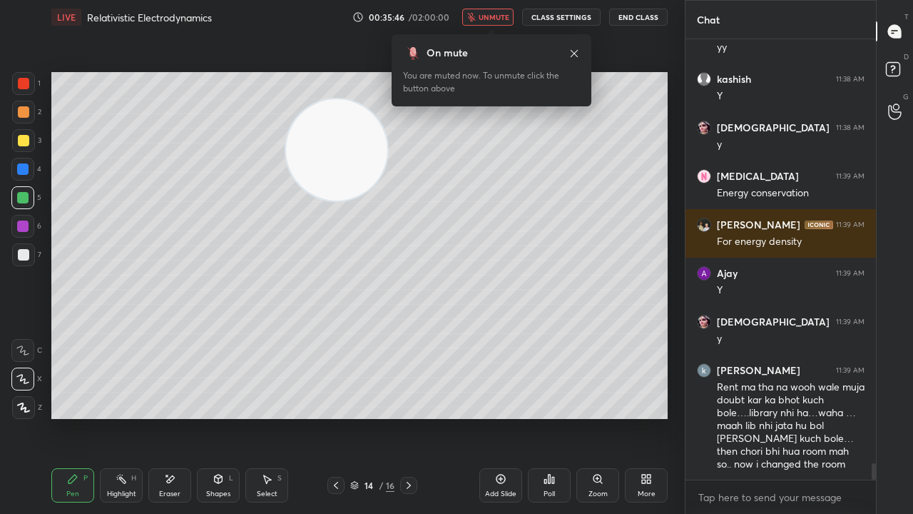
click at [492, 16] on span "unmute" at bounding box center [494, 17] width 31 height 10
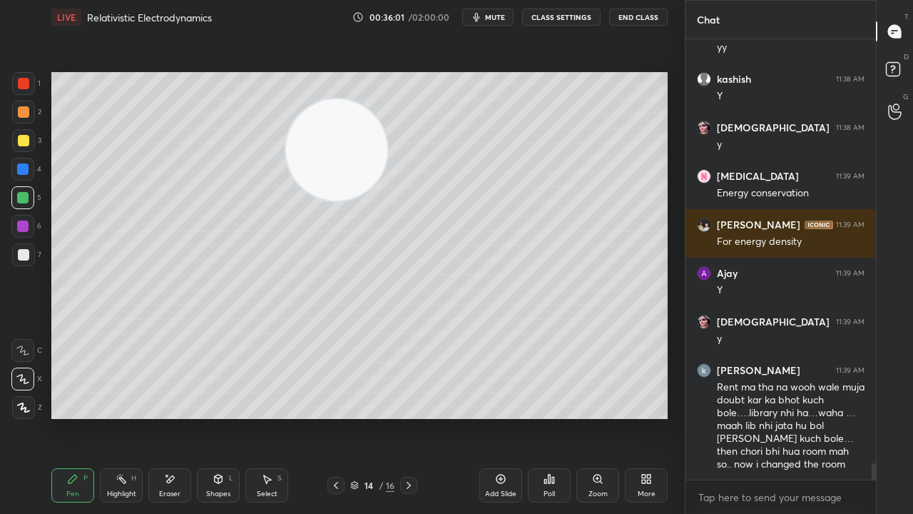
scroll to position [11553, 0]
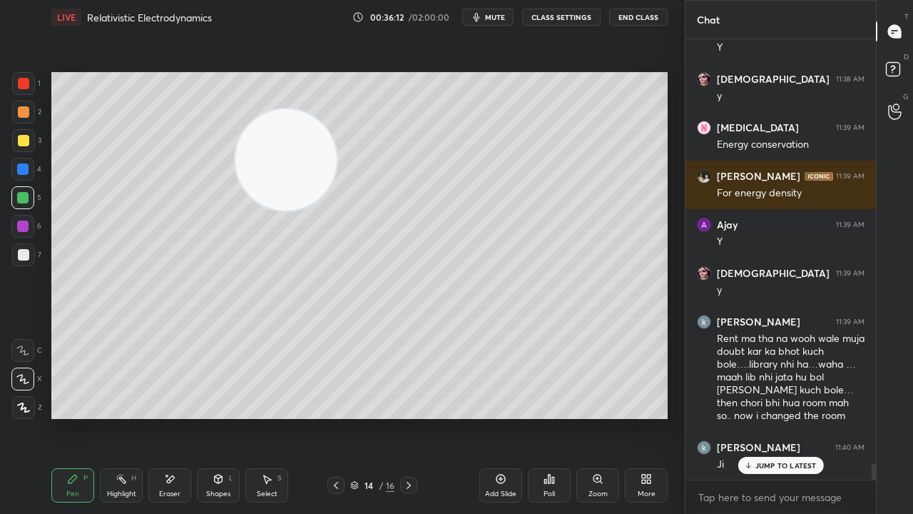
drag, startPoint x: 362, startPoint y: 153, endPoint x: 161, endPoint y: 136, distance: 201.9
click at [235, 137] on video at bounding box center [285, 159] width 101 height 101
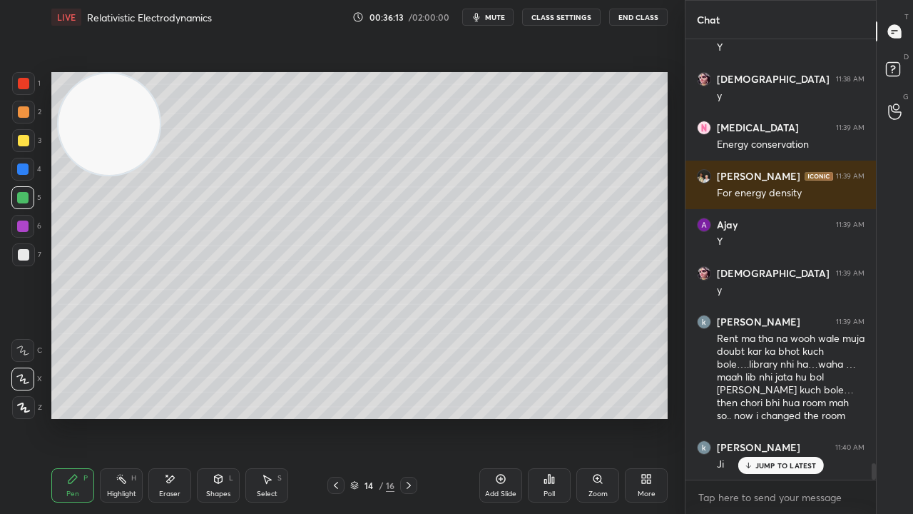
drag, startPoint x: 128, startPoint y: 132, endPoint x: 131, endPoint y: 143, distance: 11.1
click at [120, 130] on video at bounding box center [108, 123] width 101 height 101
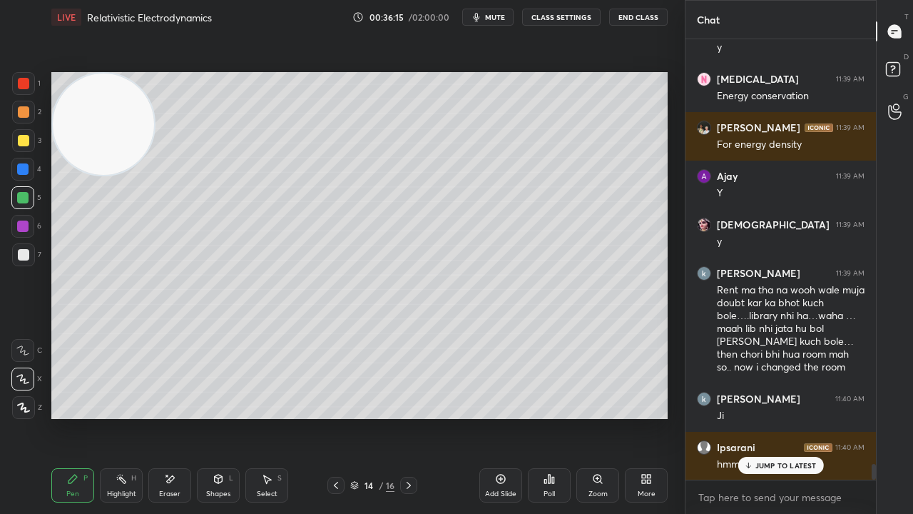
scroll to position [11650, 0]
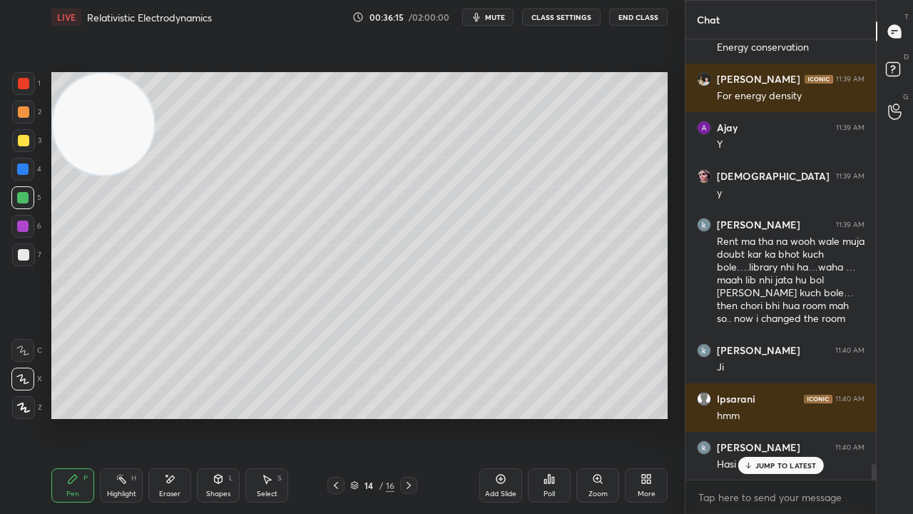
click at [505, 19] on span "mute" at bounding box center [495, 17] width 20 height 10
click at [501, 16] on span "unmute" at bounding box center [494, 17] width 31 height 10
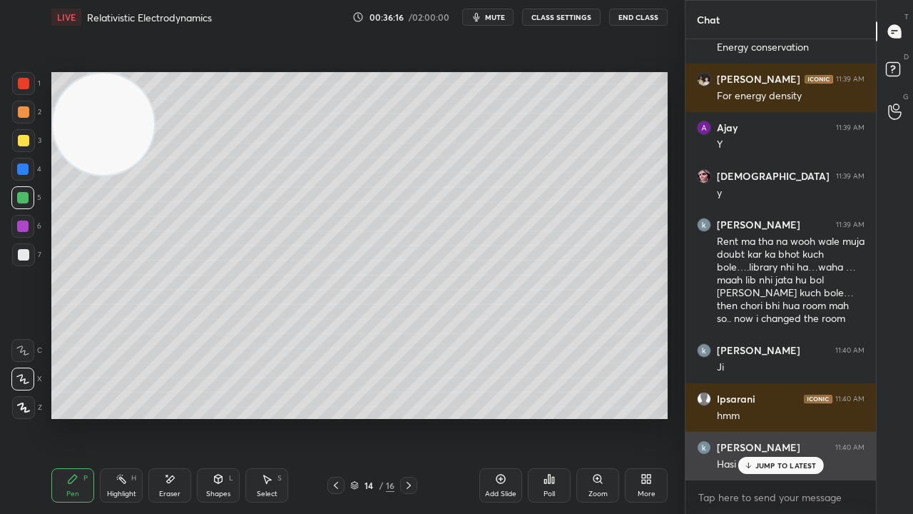
drag, startPoint x: 765, startPoint y: 462, endPoint x: 765, endPoint y: 476, distance: 13.6
click at [765, 417] on p "JUMP TO LATEST" at bounding box center [785, 465] width 61 height 9
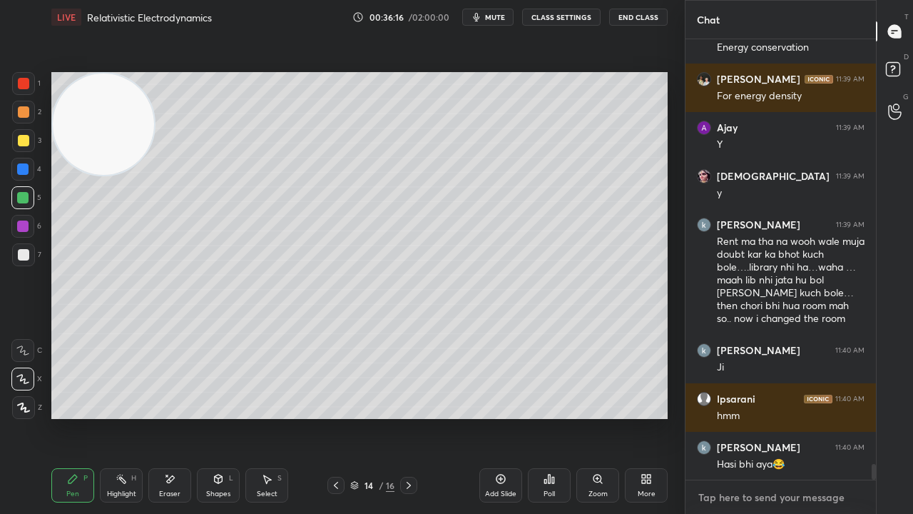
click at [760, 417] on textarea at bounding box center [781, 497] width 168 height 23
click at [495, 16] on span "mute" at bounding box center [495, 17] width 20 height 10
drag, startPoint x: 494, startPoint y: 16, endPoint x: 502, endPoint y: 9, distance: 11.1
click at [495, 16] on span "unmute" at bounding box center [494, 17] width 31 height 10
click at [497, 22] on button "mute" at bounding box center [487, 17] width 51 height 17
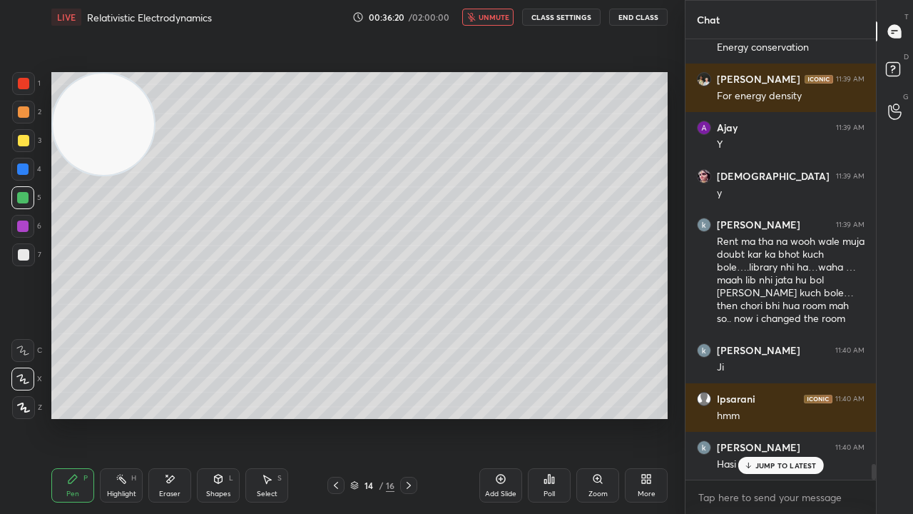
scroll to position [11698, 0]
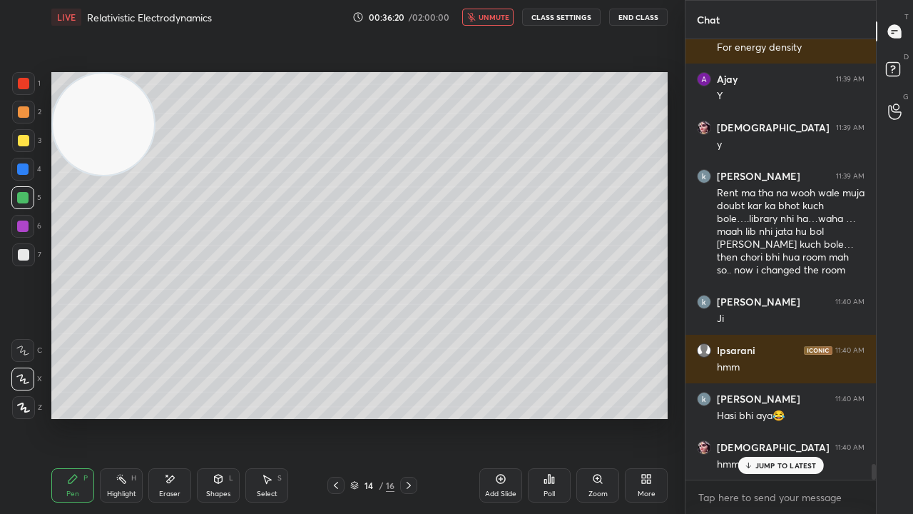
click at [497, 20] on span "unmute" at bounding box center [494, 17] width 31 height 10
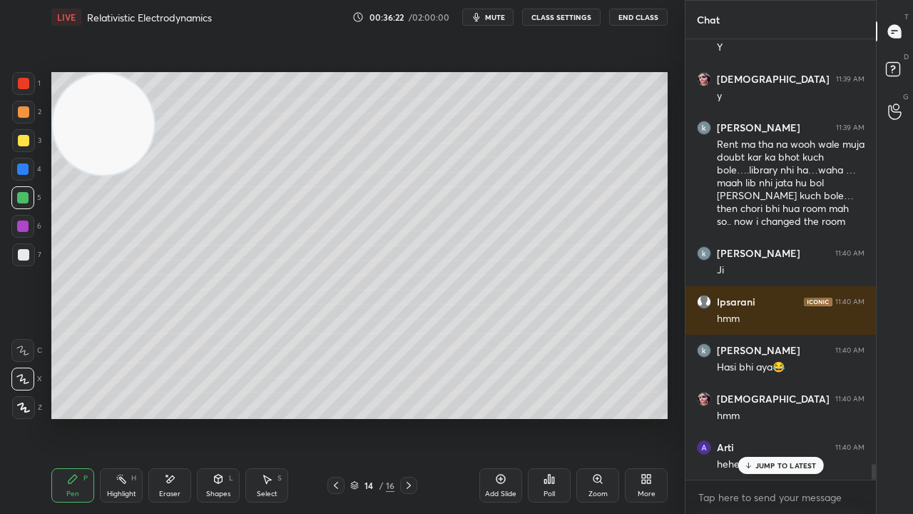
click at [786, 417] on p "JUMP TO LATEST" at bounding box center [785, 465] width 61 height 9
click at [790, 417] on div "x" at bounding box center [781, 497] width 190 height 34
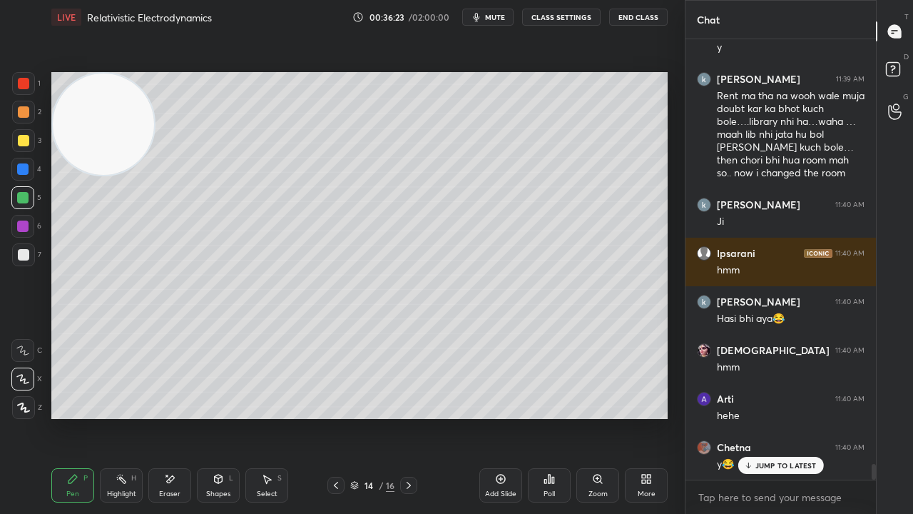
click at [505, 17] on span "mute" at bounding box center [495, 17] width 20 height 10
click at [502, 19] on span "mute" at bounding box center [495, 17] width 20 height 10
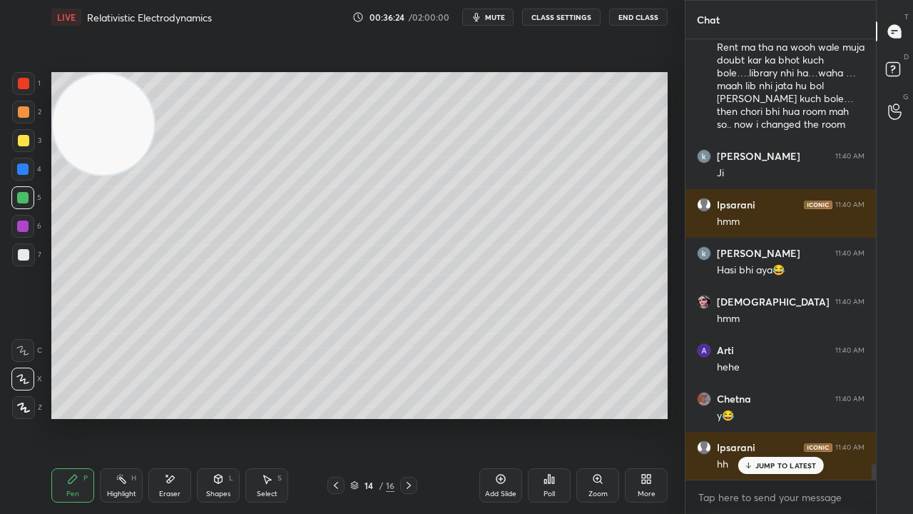
click at [762, 417] on p "JUMP TO LATEST" at bounding box center [785, 465] width 61 height 9
click at [755, 417] on textarea at bounding box center [781, 497] width 168 height 23
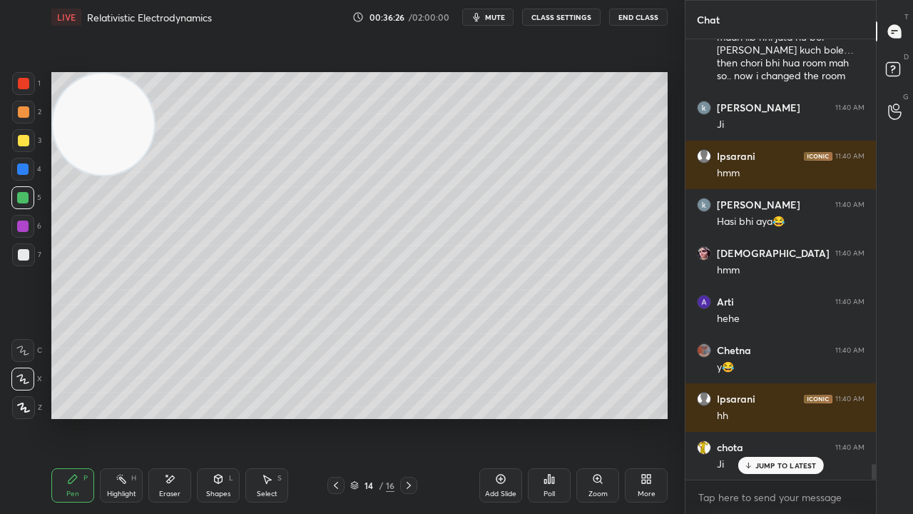
click at [508, 11] on button "mute" at bounding box center [487, 17] width 51 height 17
click at [504, 14] on span "unmute" at bounding box center [494, 17] width 31 height 10
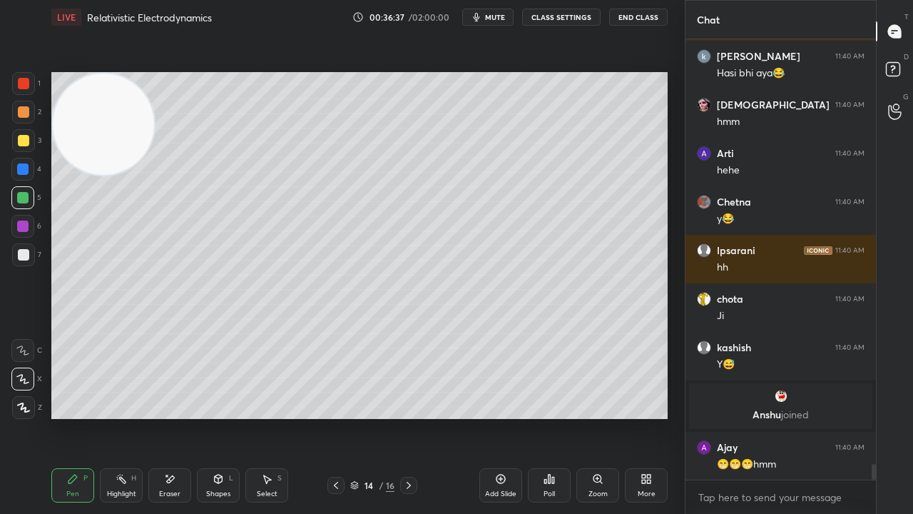
scroll to position [12089, 0]
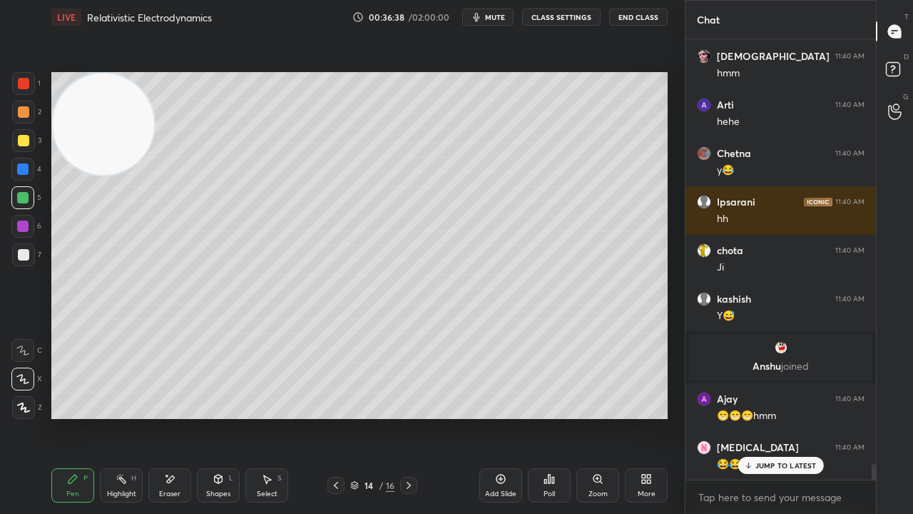
click at [487, 21] on button "mute" at bounding box center [487, 17] width 51 height 17
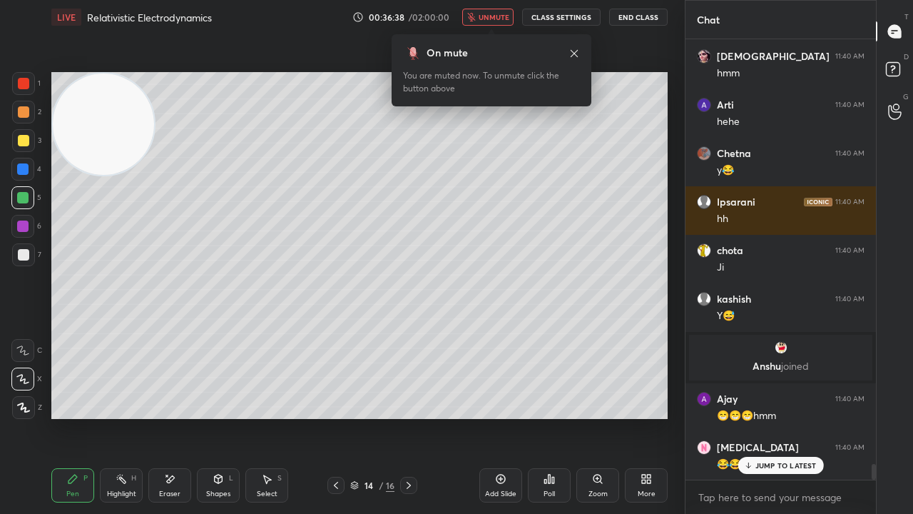
scroll to position [12138, 0]
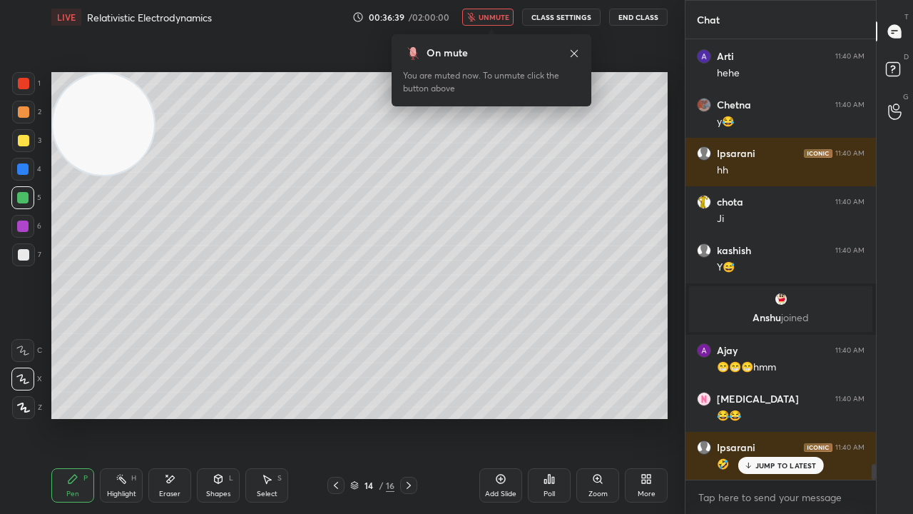
click at [492, 19] on span "unmute" at bounding box center [494, 17] width 31 height 10
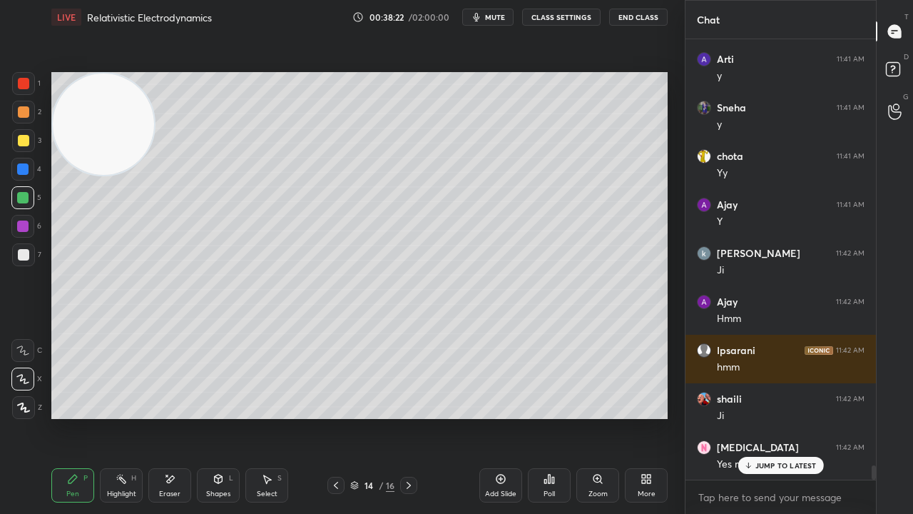
scroll to position [13011, 0]
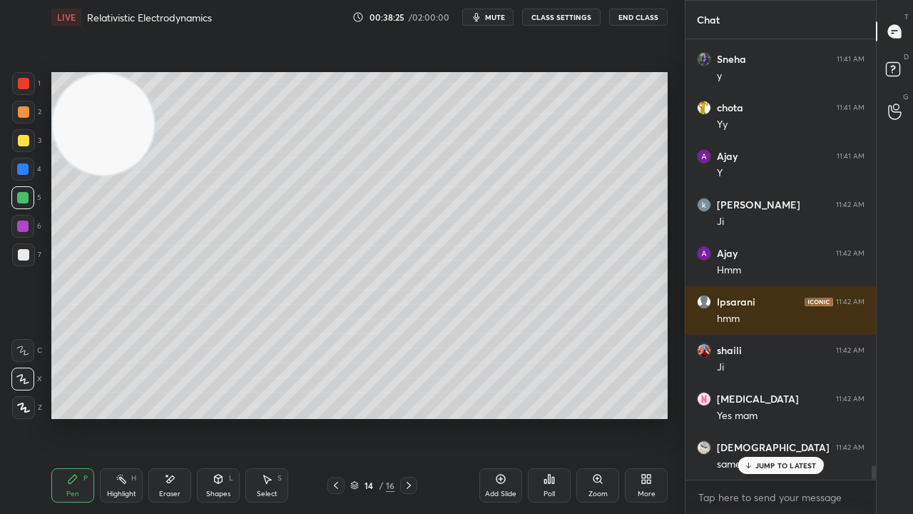
click at [759, 417] on p "JUMP TO LATEST" at bounding box center [785, 465] width 61 height 9
click at [755, 417] on div "x" at bounding box center [781, 497] width 190 height 34
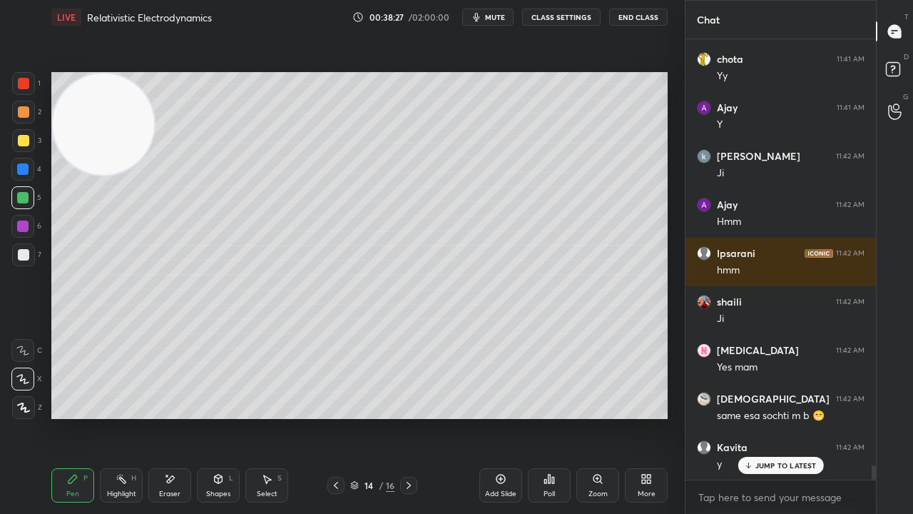
click at [497, 10] on button "mute" at bounding box center [487, 17] width 51 height 17
click at [497, 13] on span "unmute" at bounding box center [494, 17] width 31 height 10
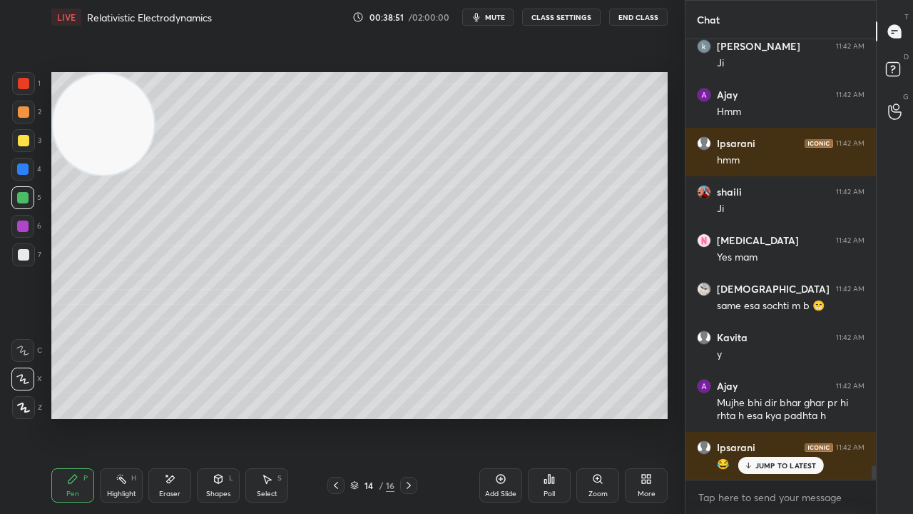
scroll to position [13218, 0]
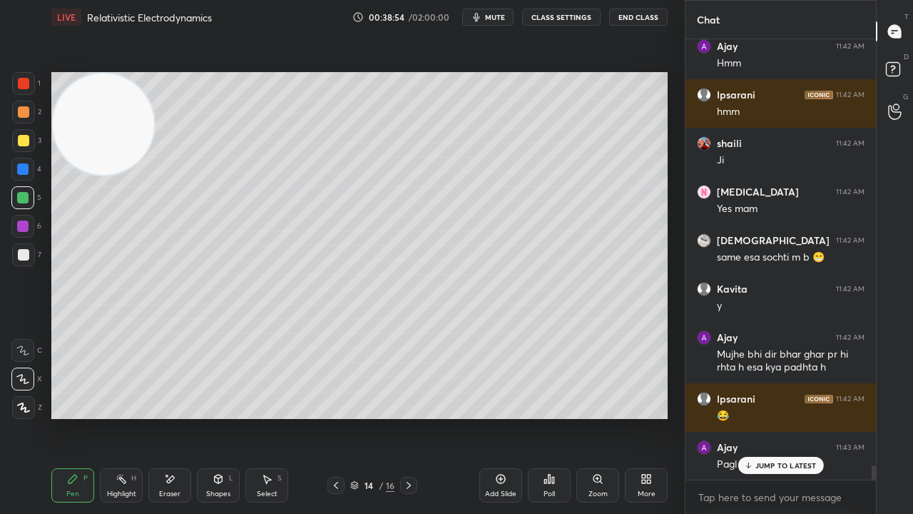
click at [800, 417] on p "JUMP TO LATEST" at bounding box center [785, 465] width 61 height 9
click at [492, 14] on span "mute" at bounding box center [495, 17] width 20 height 10
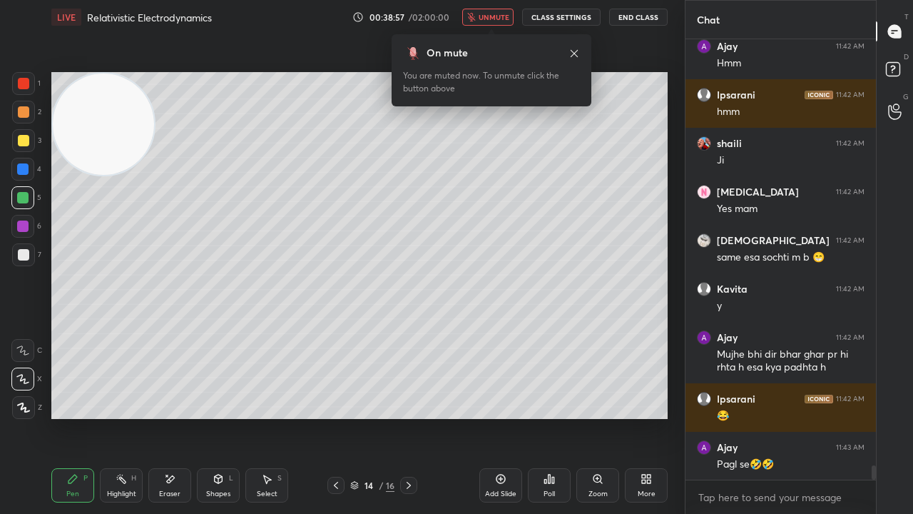
click at [496, 14] on span "unmute" at bounding box center [494, 17] width 31 height 10
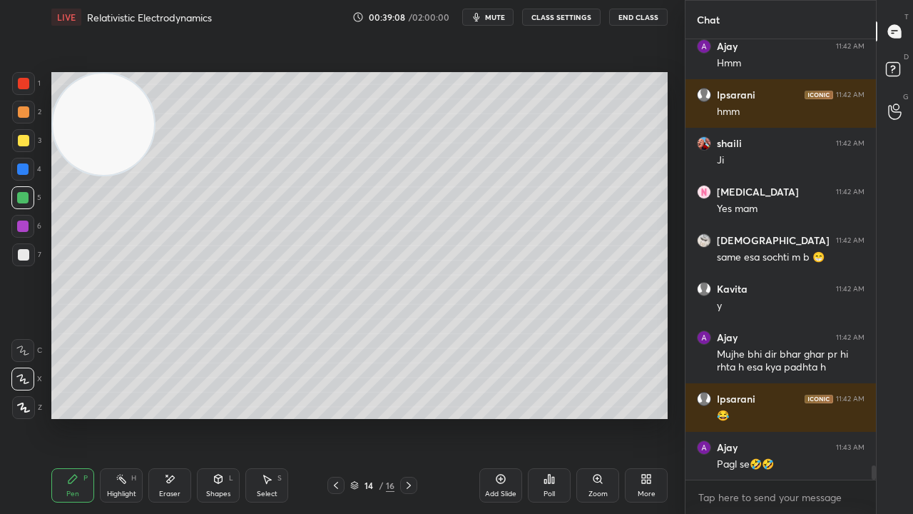
click at [500, 9] on button "mute" at bounding box center [487, 17] width 51 height 17
click at [501, 13] on button "unmute" at bounding box center [487, 17] width 51 height 17
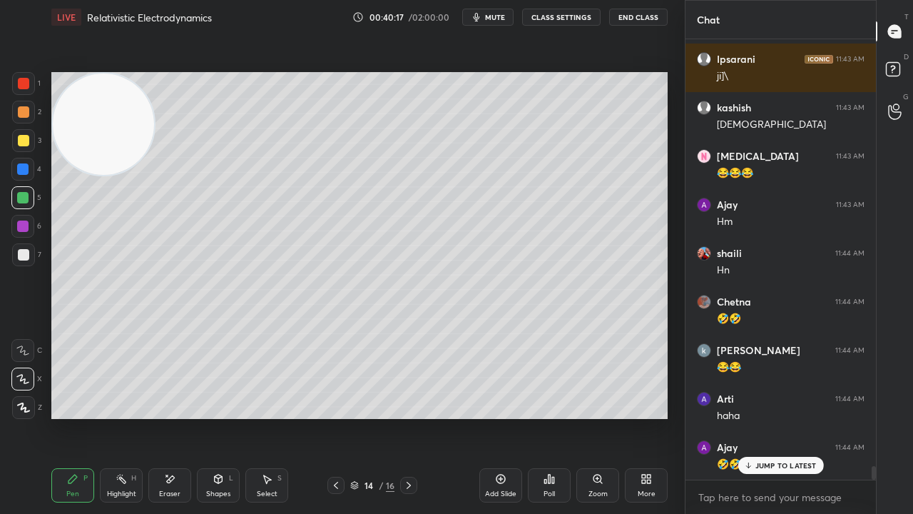
scroll to position [13897, 0]
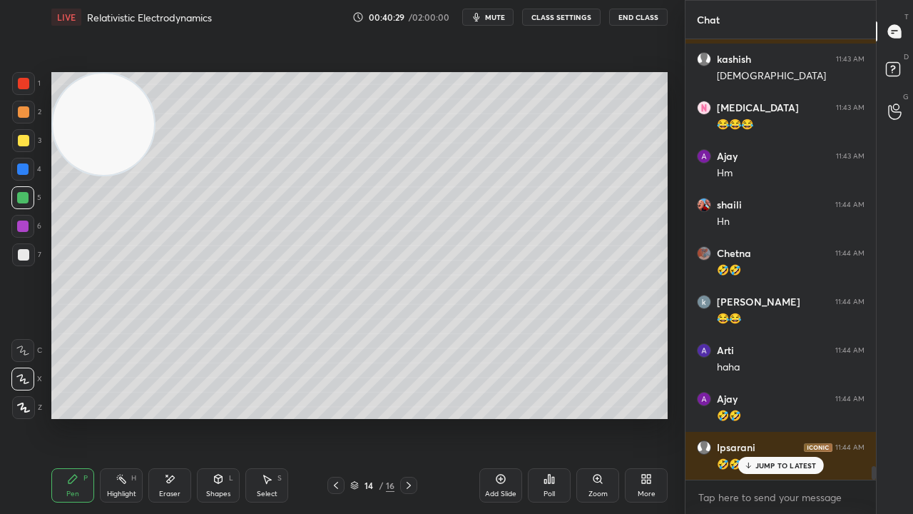
click at [503, 11] on button "mute" at bounding box center [487, 17] width 51 height 17
click at [502, 14] on span "unmute" at bounding box center [494, 17] width 31 height 10
click at [407, 417] on icon at bounding box center [409, 485] width 4 height 7
click at [495, 15] on span "mute" at bounding box center [495, 17] width 20 height 10
click at [494, 16] on span "unmute" at bounding box center [494, 17] width 31 height 10
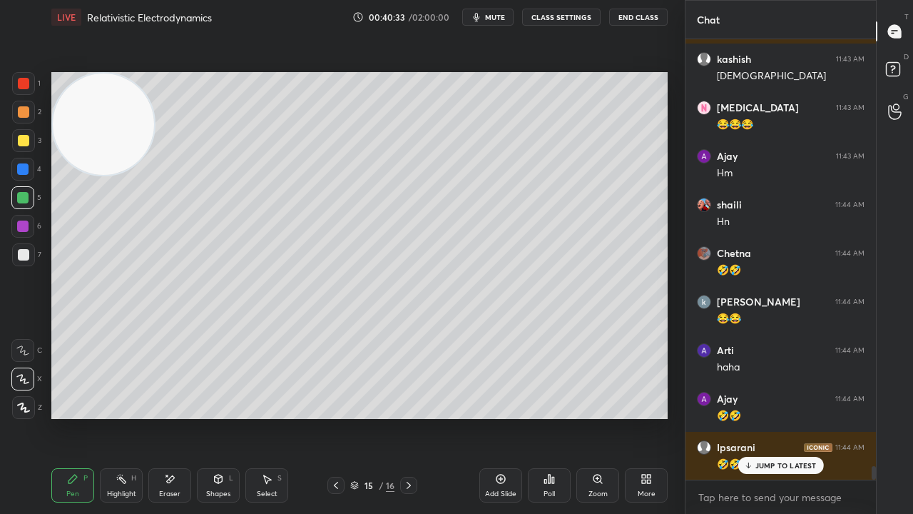
click at [337, 417] on icon at bounding box center [335, 484] width 11 height 11
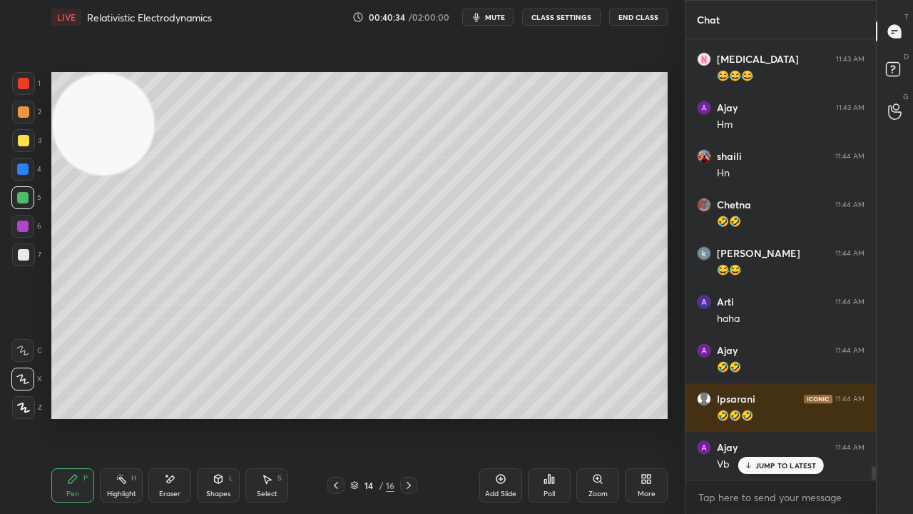
click at [507, 417] on div "Add Slide" at bounding box center [500, 493] width 31 height 7
drag, startPoint x: 95, startPoint y: 143, endPoint x: 772, endPoint y: 469, distance: 751.4
click at [772, 417] on div "1 2 3 4 5 6 7 C X Z E E Erase all H H LIVE Relativistic Electrodynamics 00:40:3…" at bounding box center [456, 257] width 913 height 514
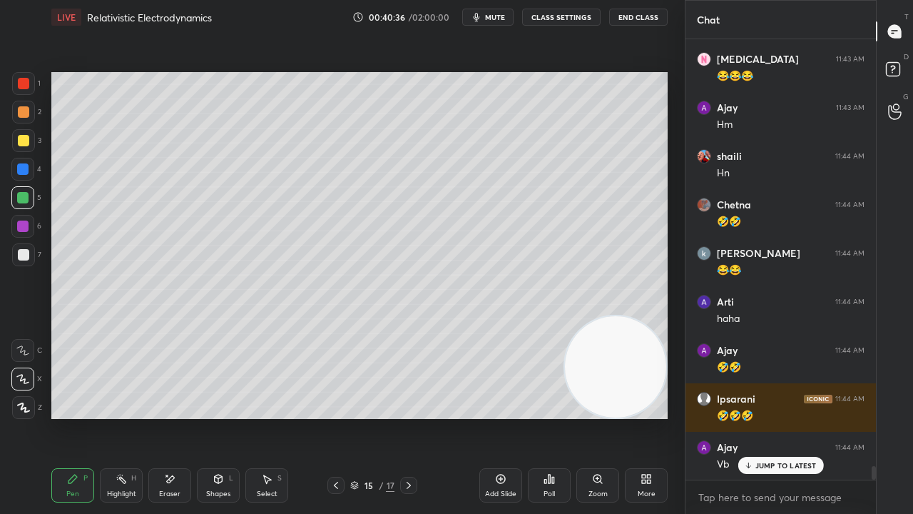
scroll to position [13994, 0]
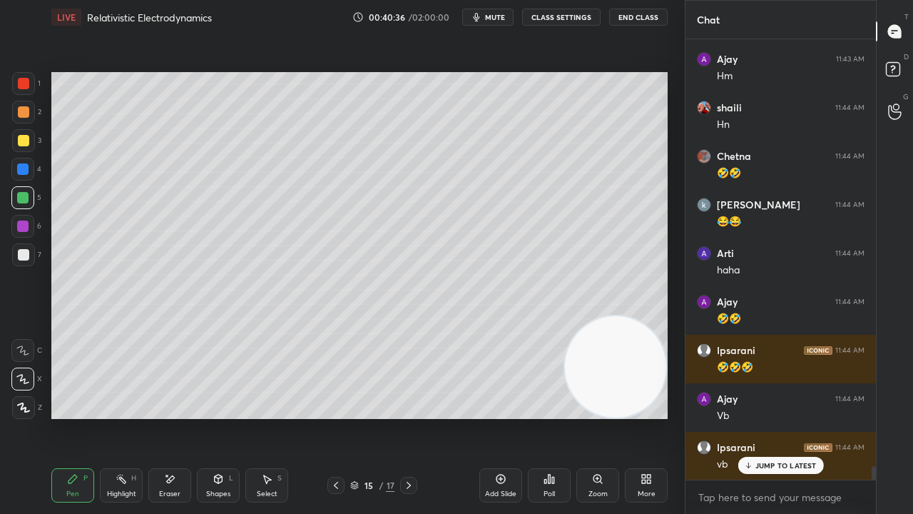
click at [507, 20] on button "mute" at bounding box center [487, 17] width 51 height 17
click at [507, 16] on span "unmute" at bounding box center [494, 17] width 31 height 10
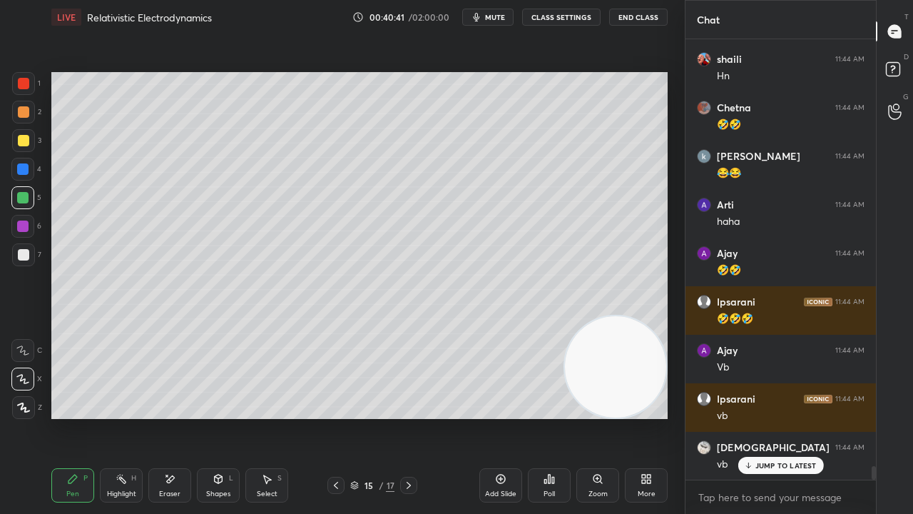
scroll to position [14142, 0]
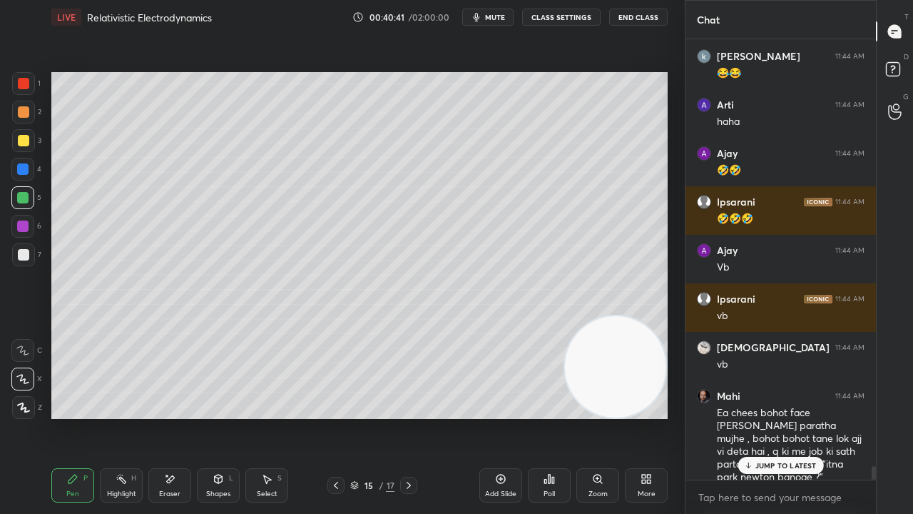
click at [335, 417] on icon at bounding box center [335, 484] width 11 height 11
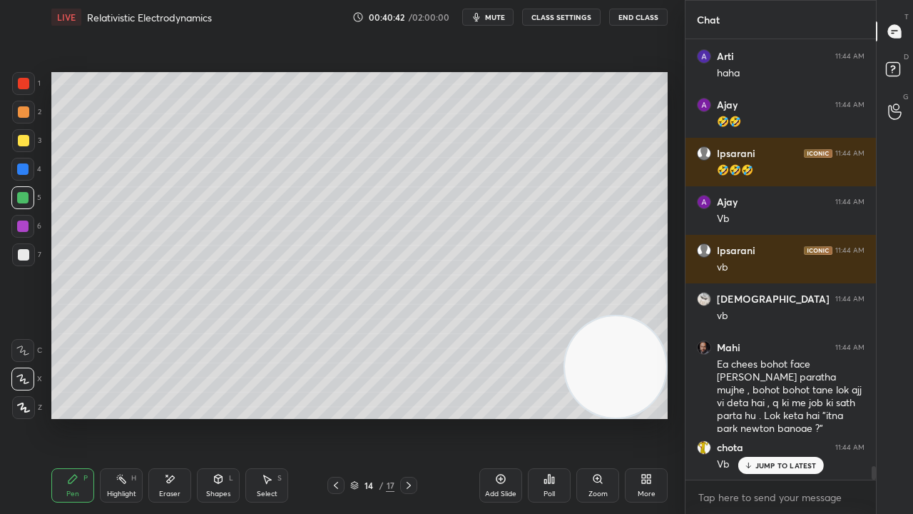
drag, startPoint x: 409, startPoint y: 490, endPoint x: 409, endPoint y: 504, distance: 13.6
click at [409, 417] on icon at bounding box center [408, 484] width 11 height 11
click at [488, 19] on button "mute" at bounding box center [487, 17] width 51 height 17
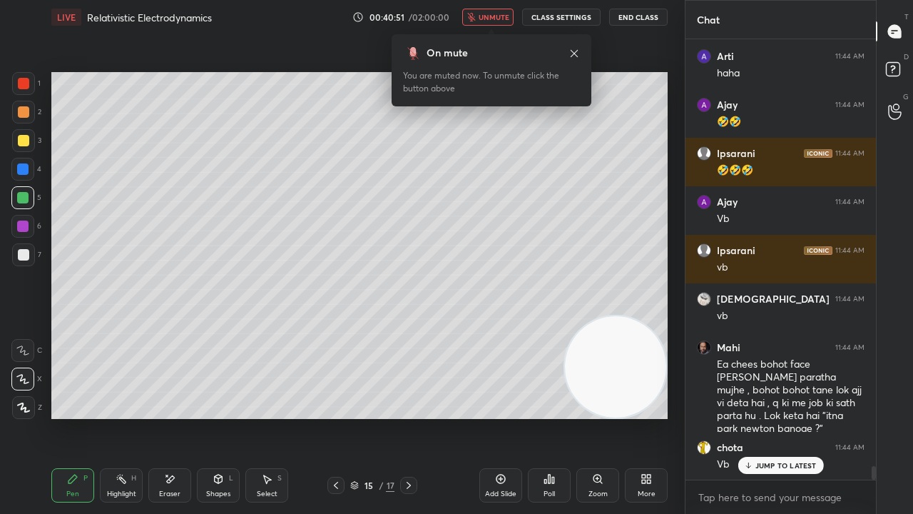
click at [501, 17] on span "unmute" at bounding box center [494, 17] width 31 height 10
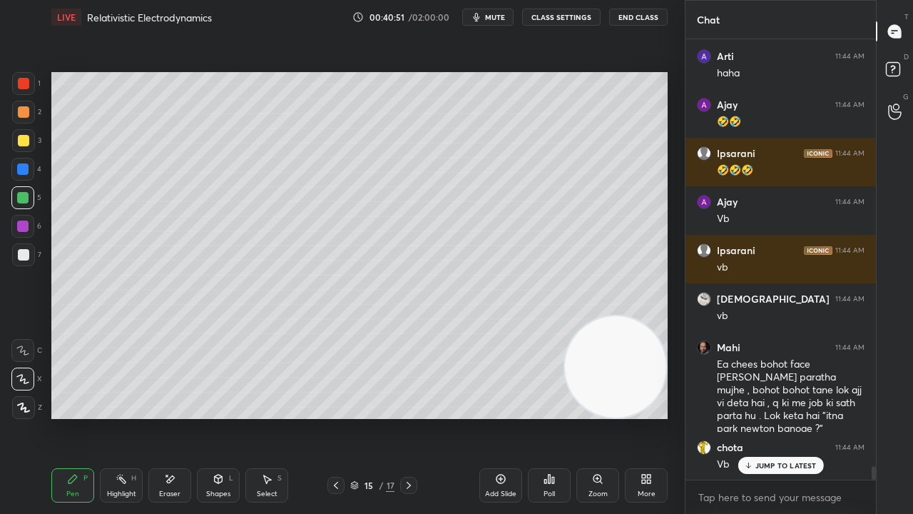
click at [21, 156] on div "3" at bounding box center [26, 143] width 29 height 29
click at [505, 16] on span "mute" at bounding box center [495, 17] width 20 height 10
click at [506, 16] on span "unmute" at bounding box center [494, 17] width 31 height 10
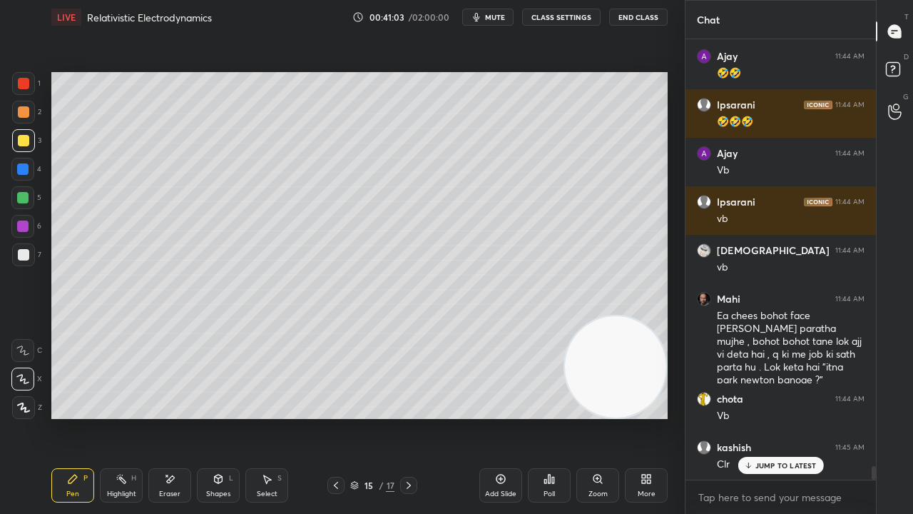
click at [488, 14] on span "mute" at bounding box center [495, 17] width 20 height 10
click at [488, 14] on span "unmute" at bounding box center [494, 17] width 31 height 10
click at [751, 417] on div "JUMP TO LATEST" at bounding box center [781, 465] width 86 height 17
click at [497, 17] on span "mute" at bounding box center [495, 17] width 20 height 10
click at [494, 11] on button "mute" at bounding box center [487, 17] width 51 height 17
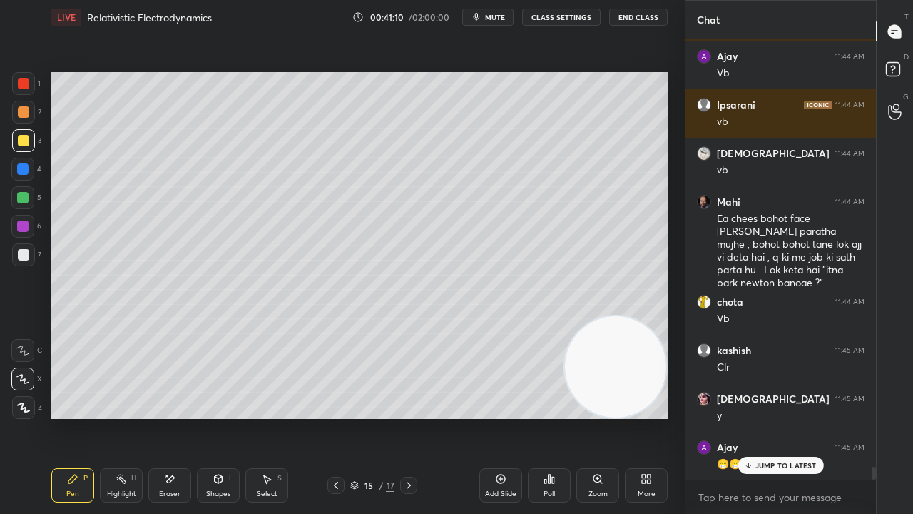
scroll to position [14385, 0]
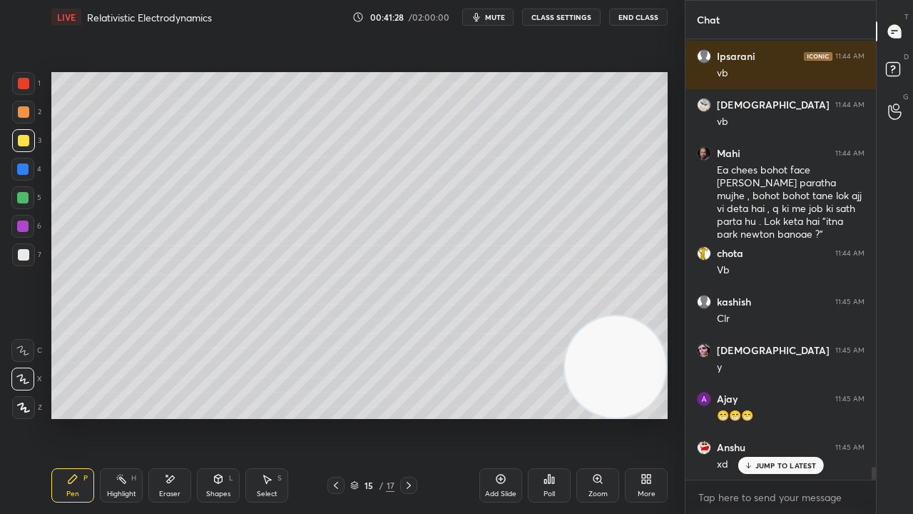
click at [495, 12] on button "mute" at bounding box center [487, 17] width 51 height 17
click at [499, 16] on span "unmute" at bounding box center [494, 17] width 31 height 10
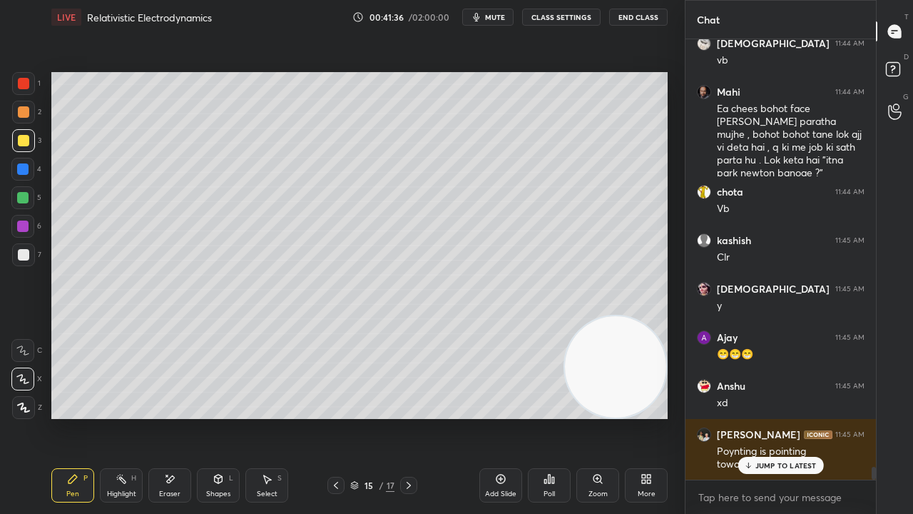
click at [748, 417] on icon at bounding box center [747, 465] width 9 height 9
click at [504, 21] on span "mute" at bounding box center [495, 17] width 20 height 10
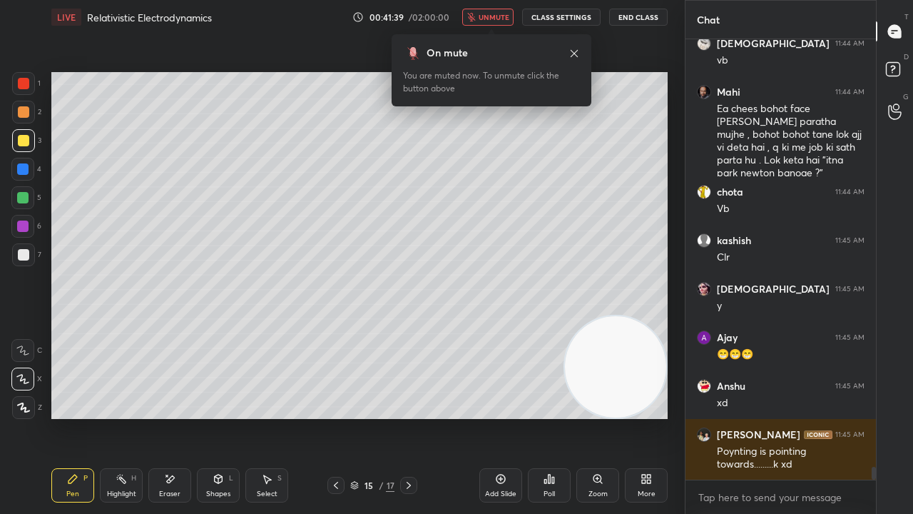
click at [493, 26] on div "On mute You are muted now. To unmute click the button above" at bounding box center [492, 66] width 200 height 81
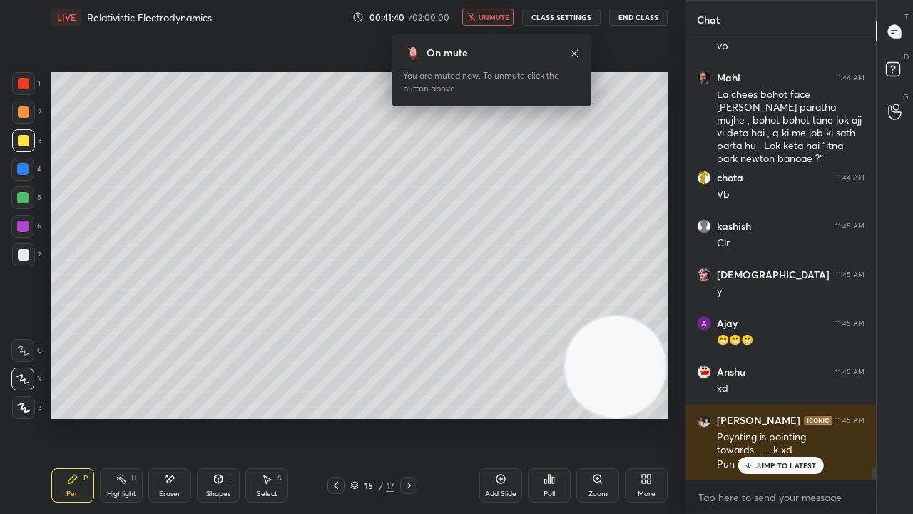
click at [489, 21] on button "unmute" at bounding box center [487, 17] width 51 height 17
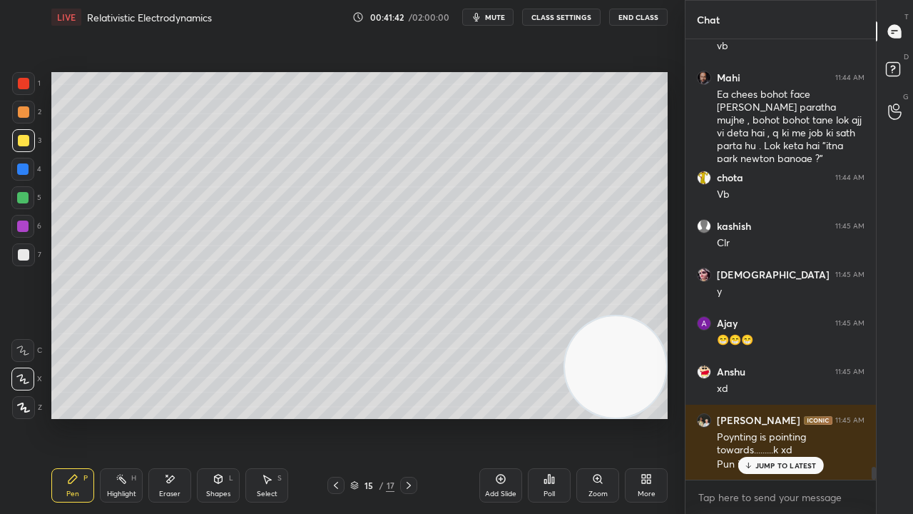
drag, startPoint x: 739, startPoint y: 461, endPoint x: 731, endPoint y: 480, distance: 20.8
click at [739, 417] on div "JUMP TO LATEST" at bounding box center [781, 465] width 86 height 17
click at [505, 17] on span "mute" at bounding box center [495, 17] width 20 height 10
drag, startPoint x: 502, startPoint y: 16, endPoint x: 495, endPoint y: 21, distance: 8.7
click at [502, 17] on span "unmute" at bounding box center [494, 17] width 31 height 10
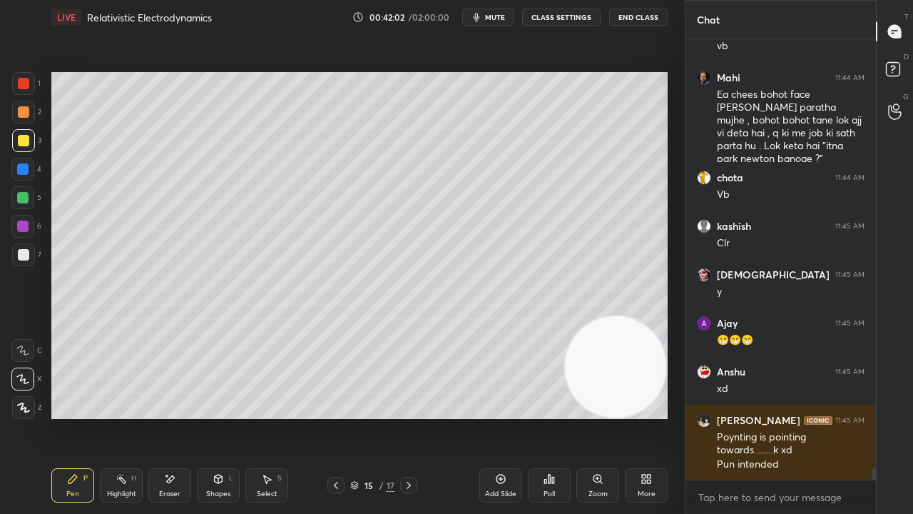
click at [504, 14] on span "mute" at bounding box center [495, 17] width 20 height 10
drag, startPoint x: 504, startPoint y: 16, endPoint x: 502, endPoint y: 6, distance: 10.1
click at [504, 13] on span "unmute" at bounding box center [494, 17] width 31 height 10
drag, startPoint x: 17, startPoint y: 254, endPoint x: 26, endPoint y: 240, distance: 16.0
click at [19, 253] on div at bounding box center [23, 254] width 23 height 23
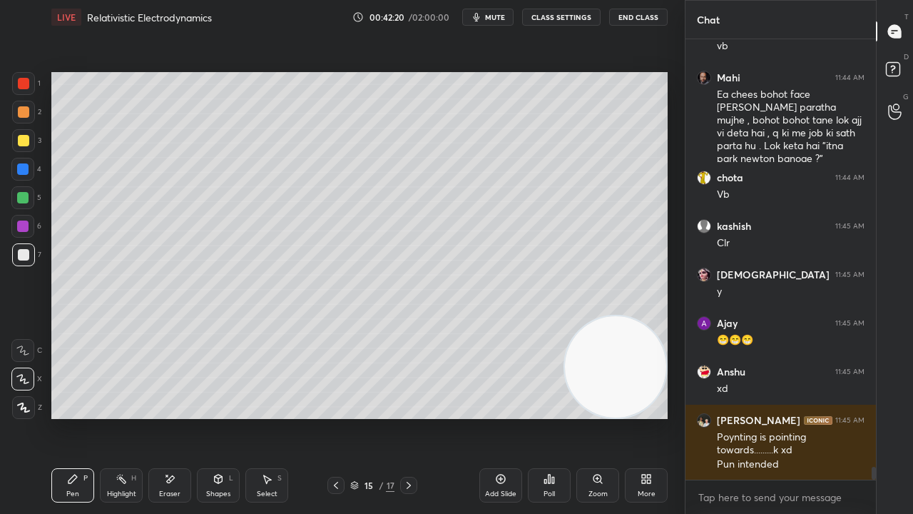
click at [494, 17] on span "mute" at bounding box center [495, 17] width 20 height 10
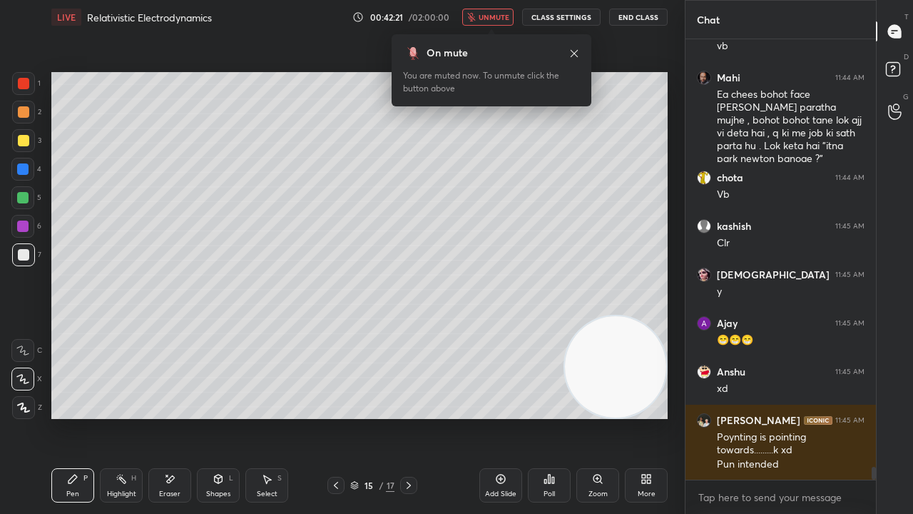
click at [497, 20] on span "unmute" at bounding box center [494, 17] width 31 height 10
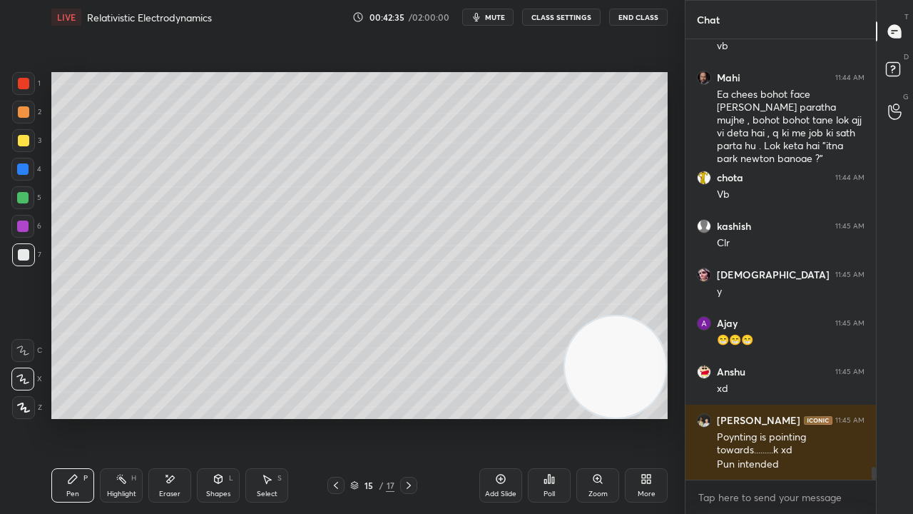
click at [497, 15] on span "mute" at bounding box center [495, 17] width 20 height 10
click at [497, 14] on span "unmute" at bounding box center [494, 17] width 31 height 10
click at [482, 17] on icon "button" at bounding box center [476, 16] width 11 height 11
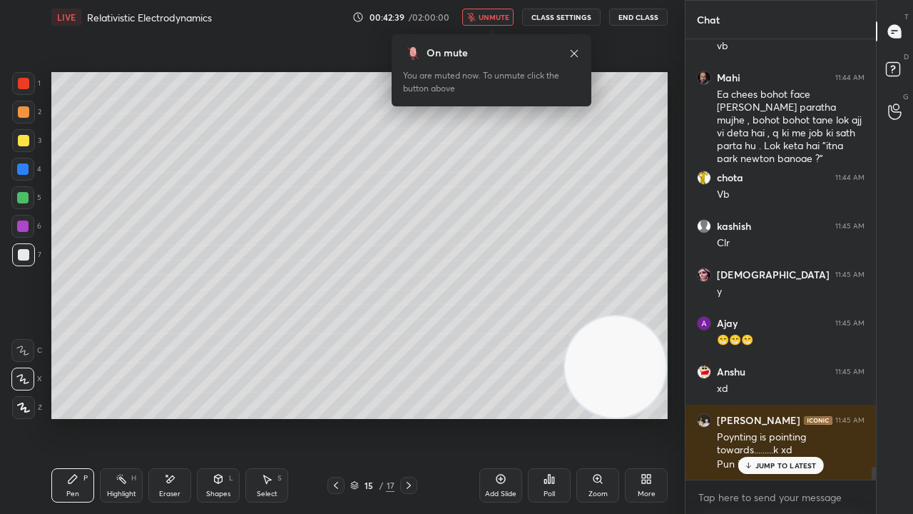
scroll to position [14509, 0]
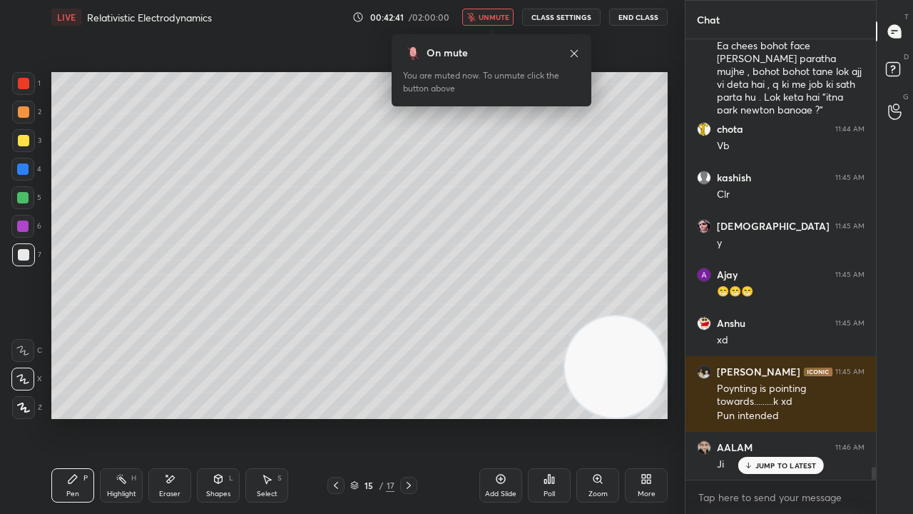
click at [780, 417] on p "JUMP TO LATEST" at bounding box center [785, 465] width 61 height 9
click at [496, 15] on span "unmute" at bounding box center [494, 17] width 31 height 10
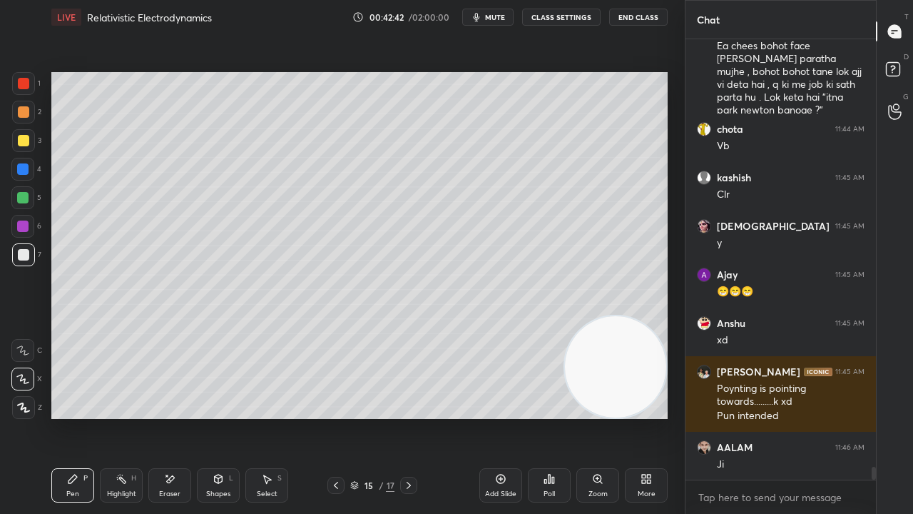
click at [492, 15] on span "mute" at bounding box center [495, 17] width 20 height 10
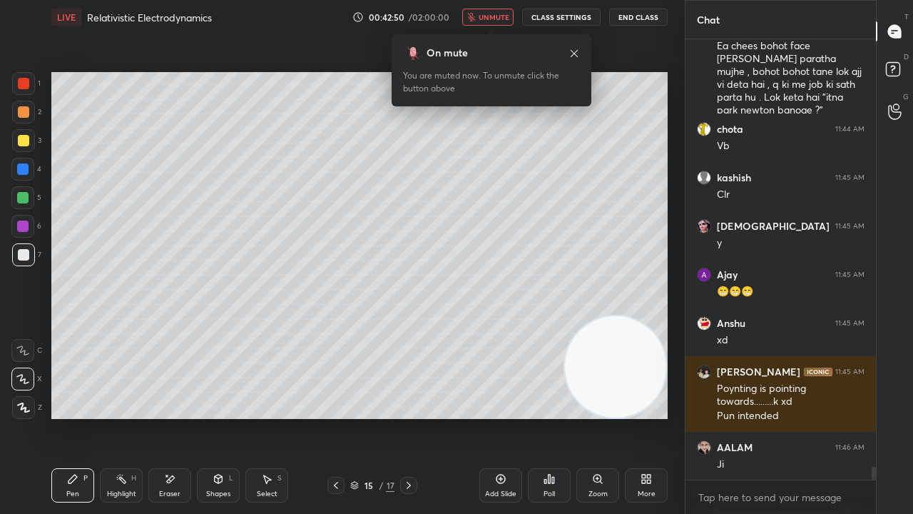
click at [490, 21] on button "unmute" at bounding box center [487, 17] width 51 height 17
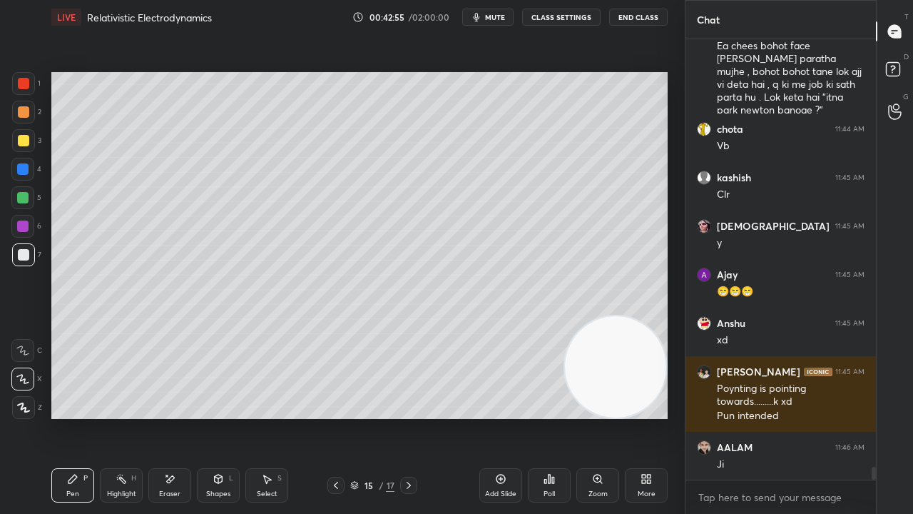
click at [495, 23] on button "mute" at bounding box center [487, 17] width 51 height 17
drag, startPoint x: 875, startPoint y: 472, endPoint x: 860, endPoint y: 513, distance: 44.0
click at [866, 417] on div "Sunita 11:44 AM vb Mahi 11:44 AM Ea chees bohot face karna paratha mujhe , boho…" at bounding box center [781, 276] width 190 height 474
click at [857, 417] on div "x" at bounding box center [781, 497] width 190 height 34
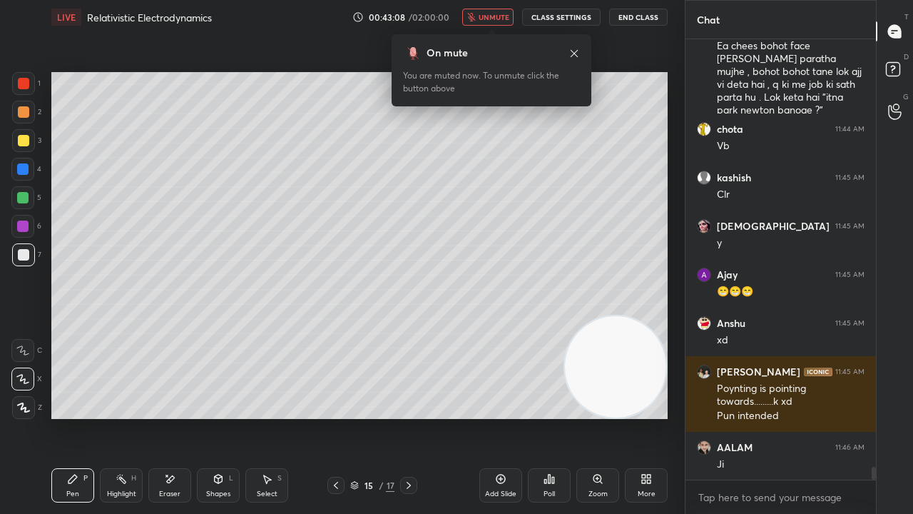
type textarea "x"
click at [492, 19] on span "unmute" at bounding box center [494, 17] width 31 height 10
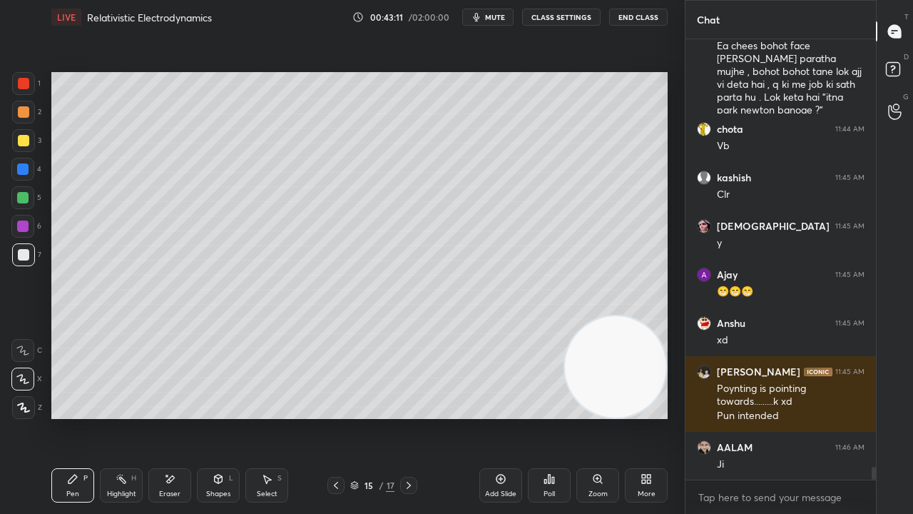
click at [492, 19] on span "mute" at bounding box center [495, 17] width 20 height 10
click at [491, 19] on span "unmute" at bounding box center [494, 17] width 31 height 10
click at [12, 203] on div at bounding box center [22, 197] width 23 height 23
click at [505, 15] on span "mute" at bounding box center [495, 17] width 20 height 10
click at [502, 15] on span "unmute" at bounding box center [494, 17] width 31 height 10
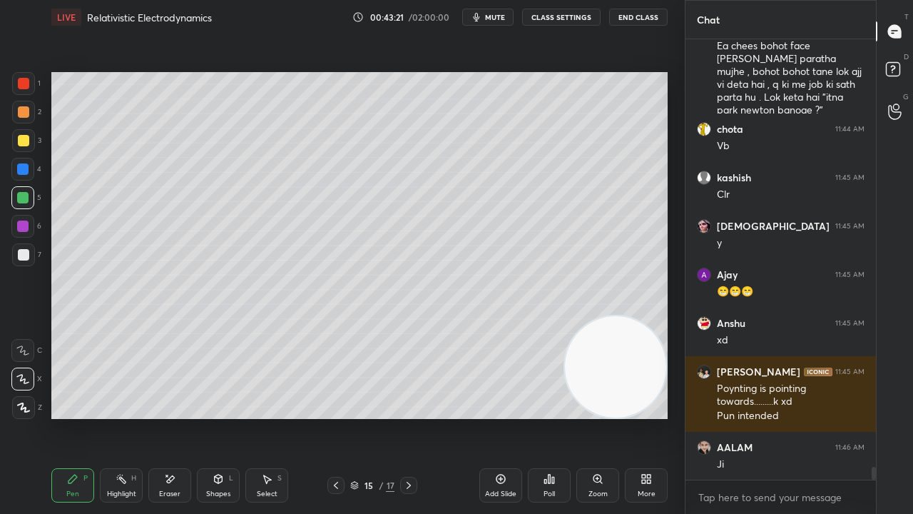
click at [485, 14] on button "mute" at bounding box center [487, 17] width 51 height 17
click at [486, 14] on span "mute" at bounding box center [495, 17] width 20 height 10
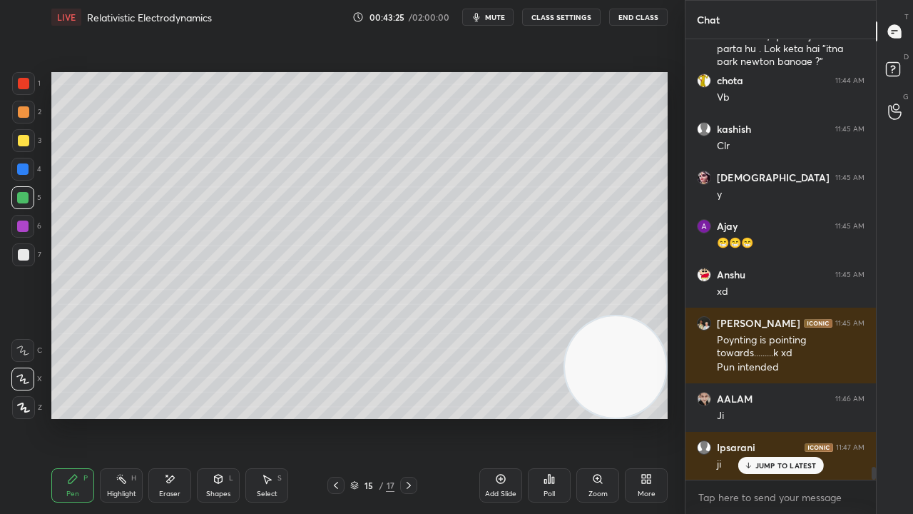
click at [502, 16] on span "mute" at bounding box center [495, 17] width 20 height 10
click at [503, 18] on span "unmute" at bounding box center [494, 17] width 31 height 10
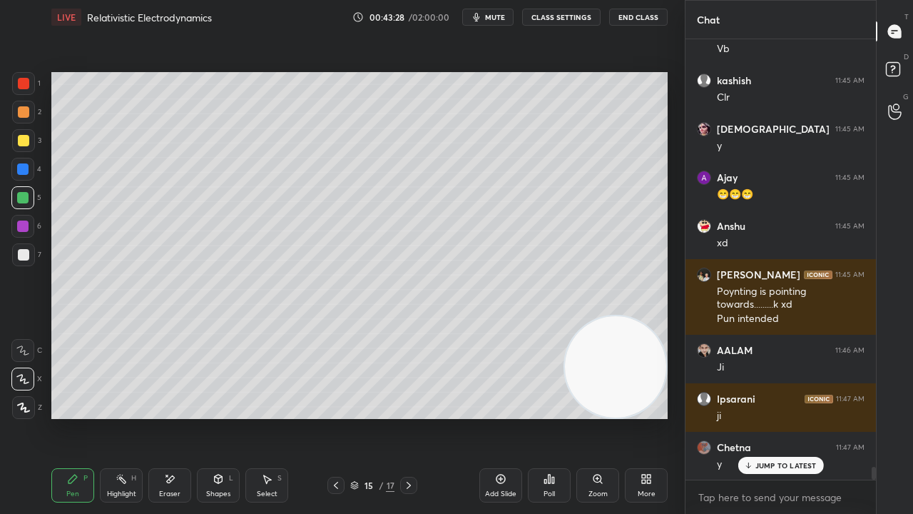
click at [21, 259] on div at bounding box center [23, 254] width 11 height 11
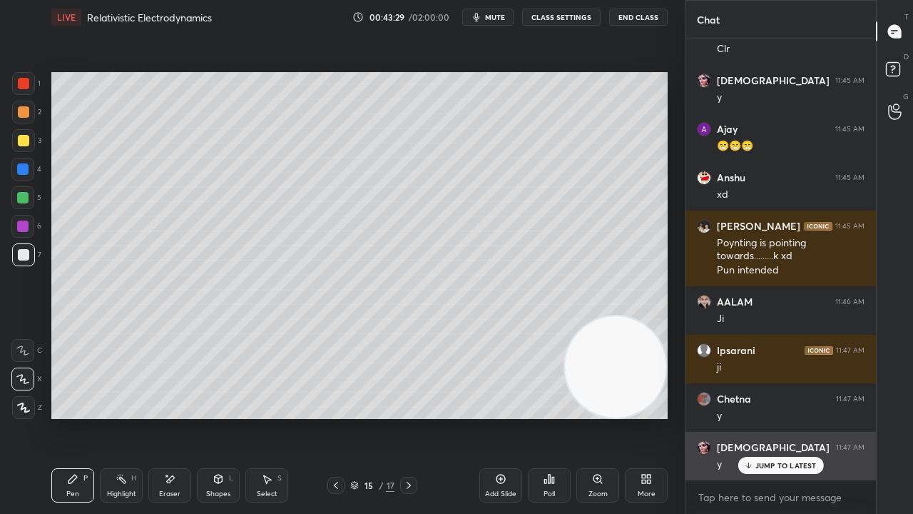
click at [756, 417] on p "JUMP TO LATEST" at bounding box center [785, 465] width 61 height 9
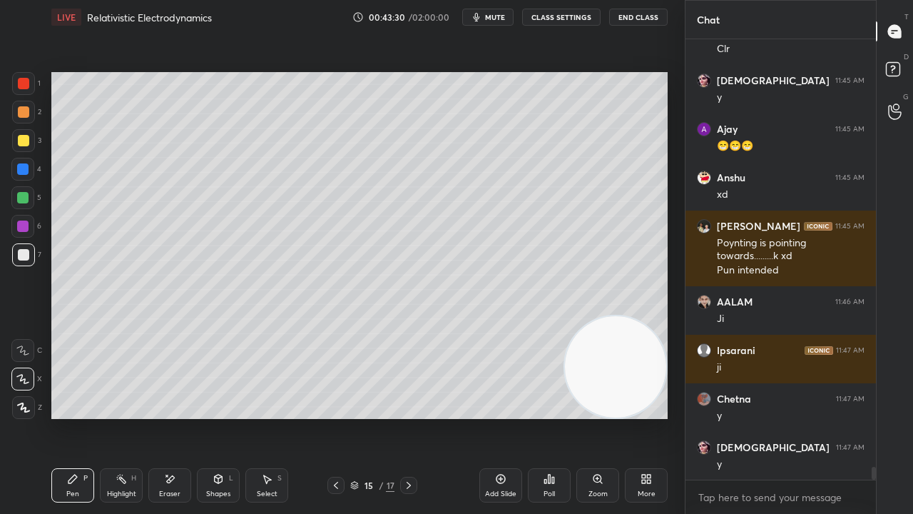
click at [499, 24] on button "mute" at bounding box center [487, 17] width 51 height 17
click at [502, 19] on span "unmute" at bounding box center [494, 17] width 31 height 10
drag, startPoint x: 23, startPoint y: 207, endPoint x: 21, endPoint y: 200, distance: 7.3
click at [22, 208] on div at bounding box center [22, 197] width 23 height 23
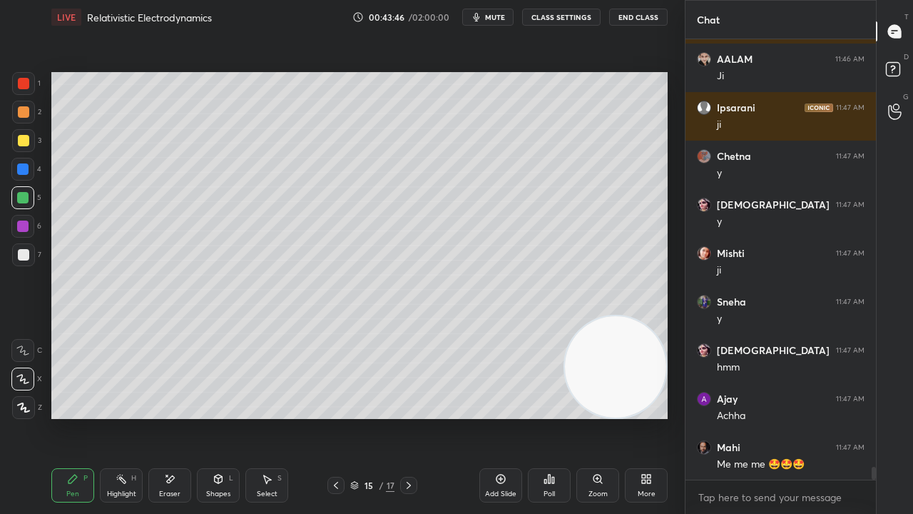
scroll to position [14946, 0]
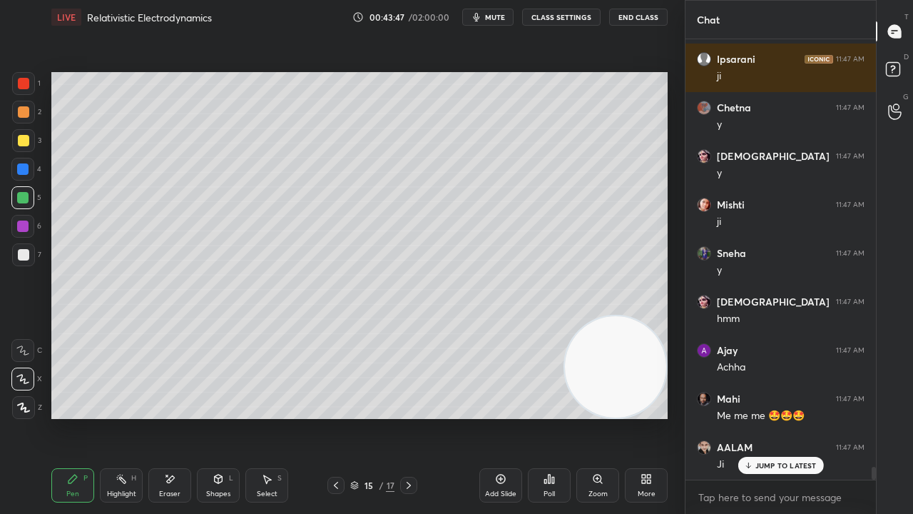
drag, startPoint x: 800, startPoint y: 466, endPoint x: 769, endPoint y: 513, distance: 56.6
click at [800, 417] on p "JUMP TO LATEST" at bounding box center [785, 465] width 61 height 9
click at [505, 11] on button "mute" at bounding box center [487, 17] width 51 height 17
click at [502, 14] on span "unmute" at bounding box center [494, 17] width 31 height 10
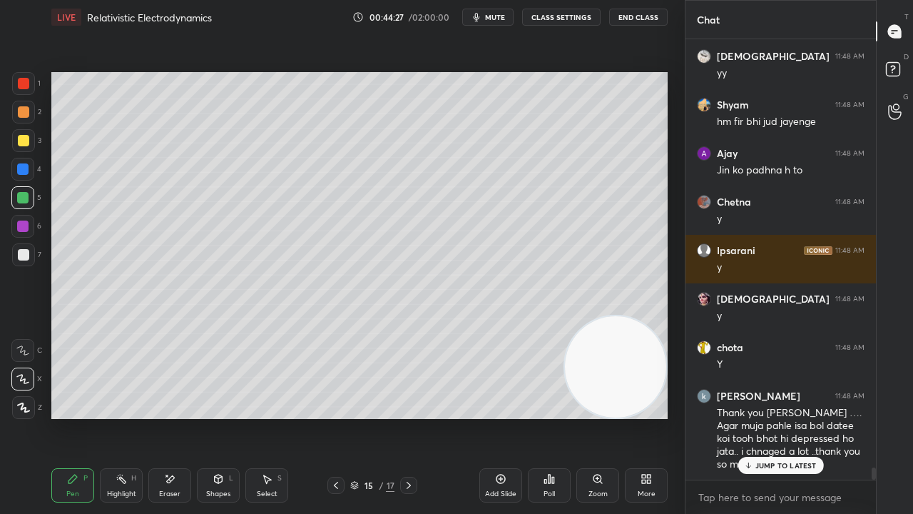
scroll to position [15434, 0]
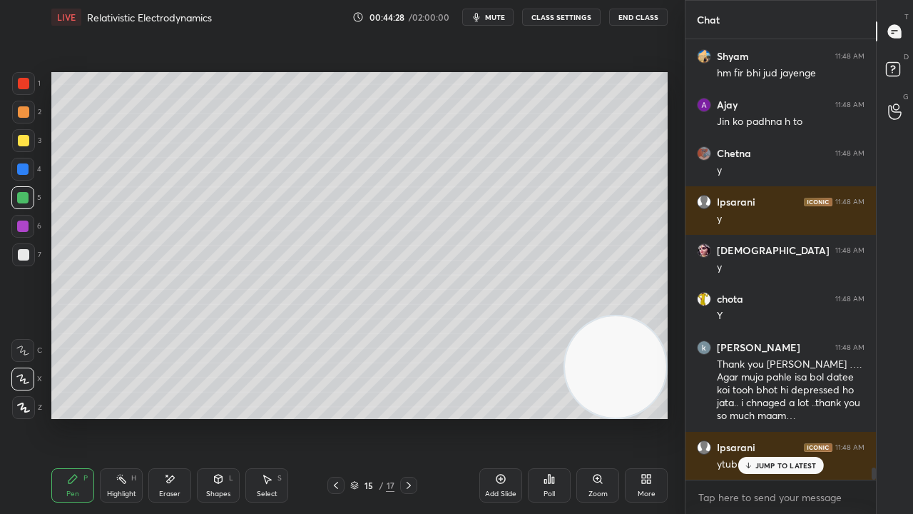
click at [491, 20] on button "mute" at bounding box center [487, 17] width 51 height 17
click at [493, 20] on span "unmute" at bounding box center [494, 17] width 31 height 10
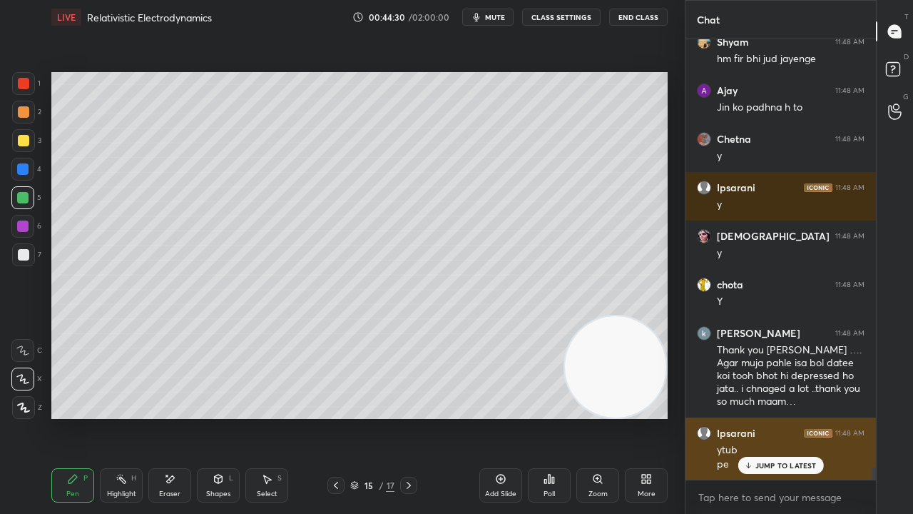
click at [773, 417] on div "JUMP TO LATEST" at bounding box center [781, 465] width 86 height 17
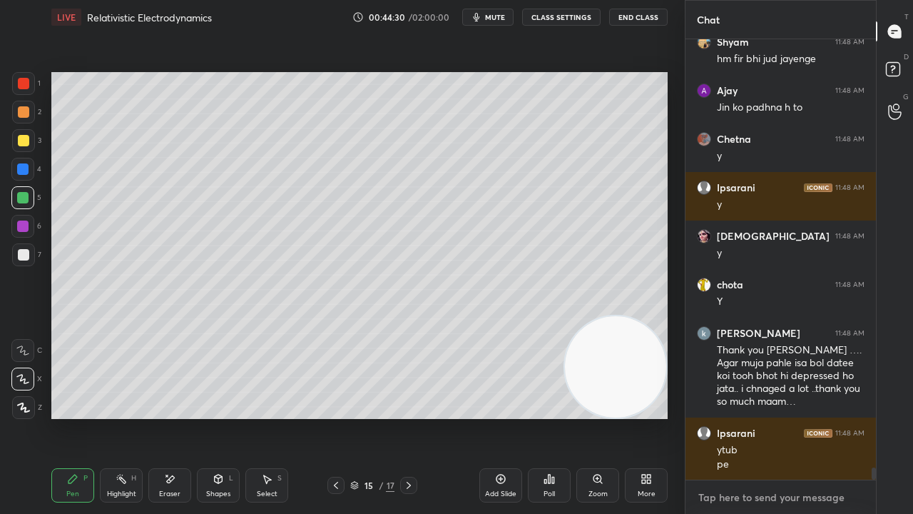
click at [769, 417] on textarea at bounding box center [781, 497] width 168 height 23
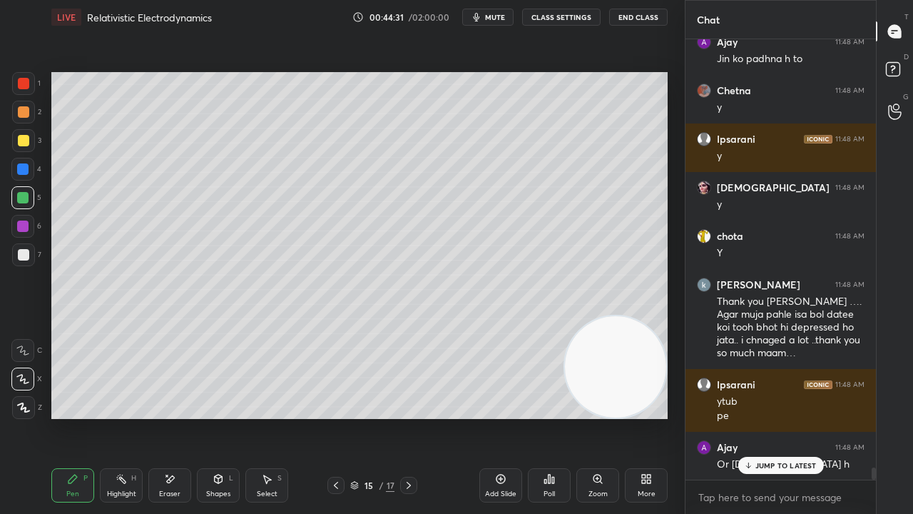
click at [495, 11] on button "mute" at bounding box center [487, 17] width 51 height 17
click at [496, 14] on span "unmute" at bounding box center [494, 17] width 31 height 10
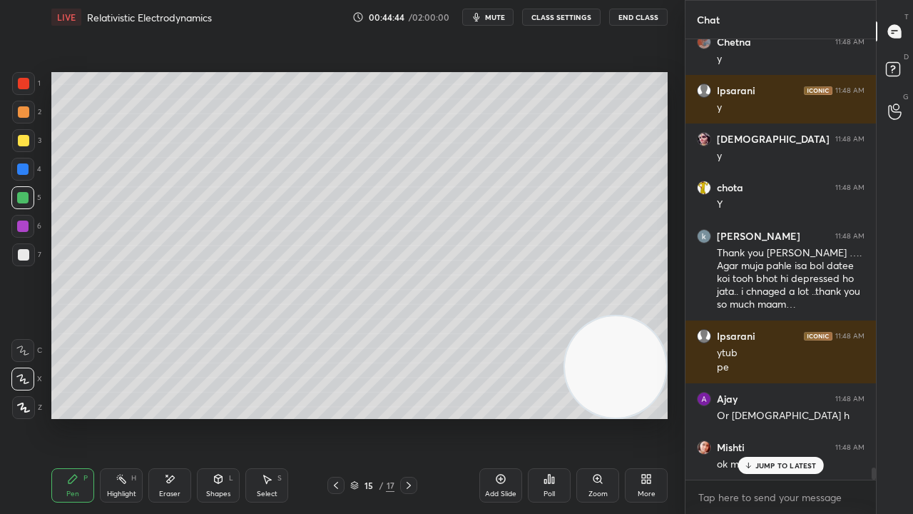
scroll to position [15593, 0]
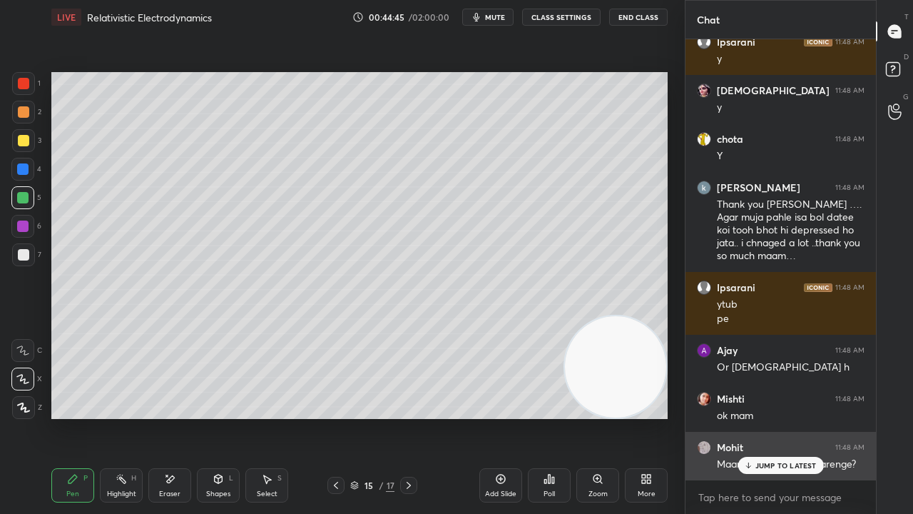
click at [780, 417] on p "JUMP TO LATEST" at bounding box center [785, 465] width 61 height 9
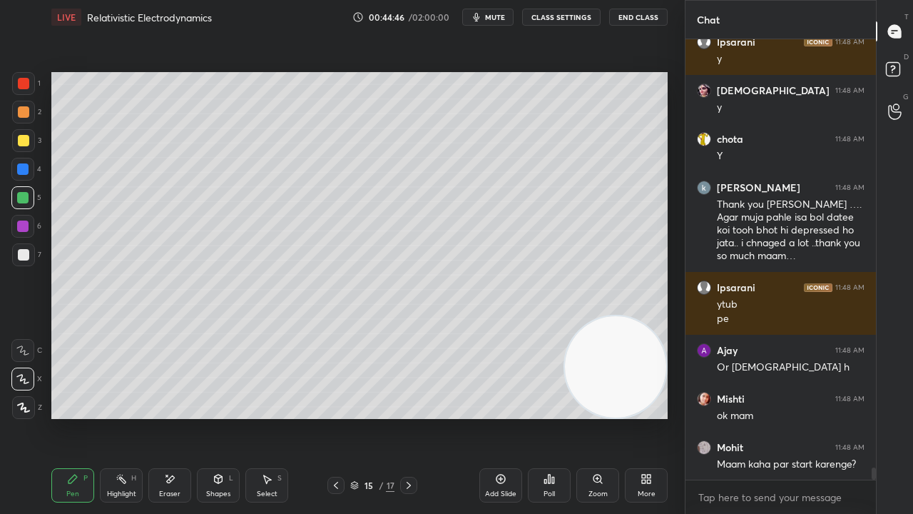
click at [494, 21] on span "mute" at bounding box center [495, 17] width 20 height 10
click at [498, 19] on span "unmute" at bounding box center [494, 17] width 31 height 10
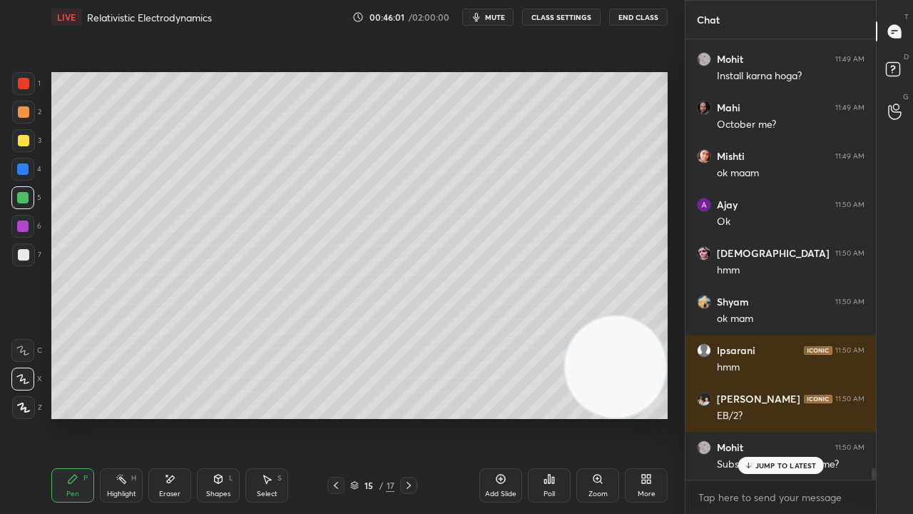
scroll to position [16492, 0]
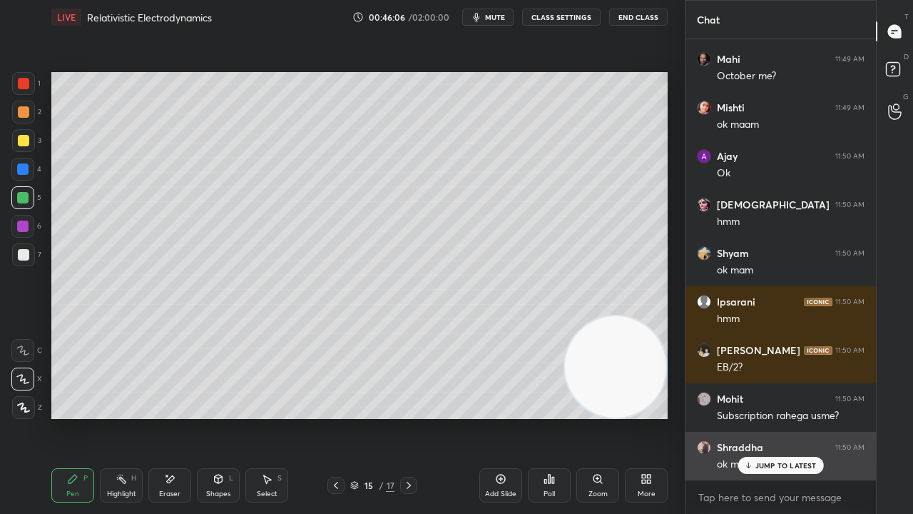
click at [765, 417] on p "JUMP TO LATEST" at bounding box center [785, 465] width 61 height 9
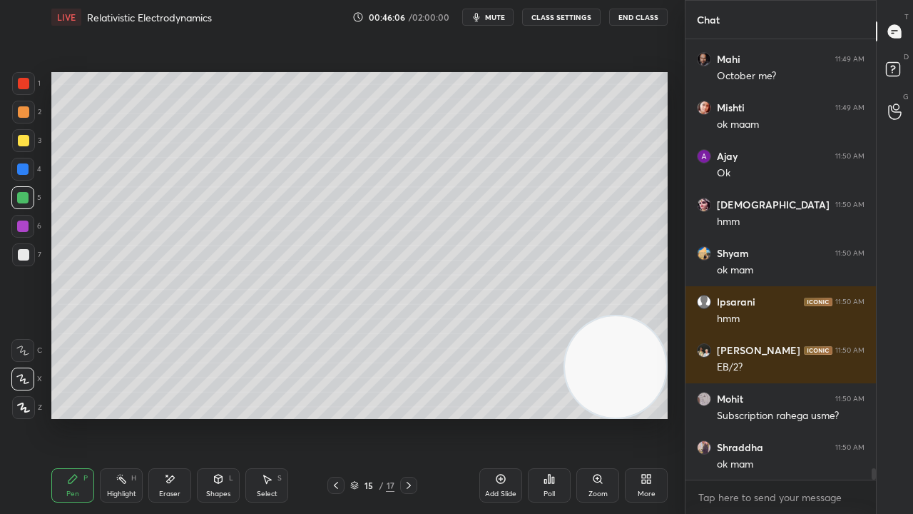
click at [500, 16] on span "mute" at bounding box center [495, 17] width 20 height 10
click at [500, 16] on span "unmute" at bounding box center [494, 17] width 31 height 10
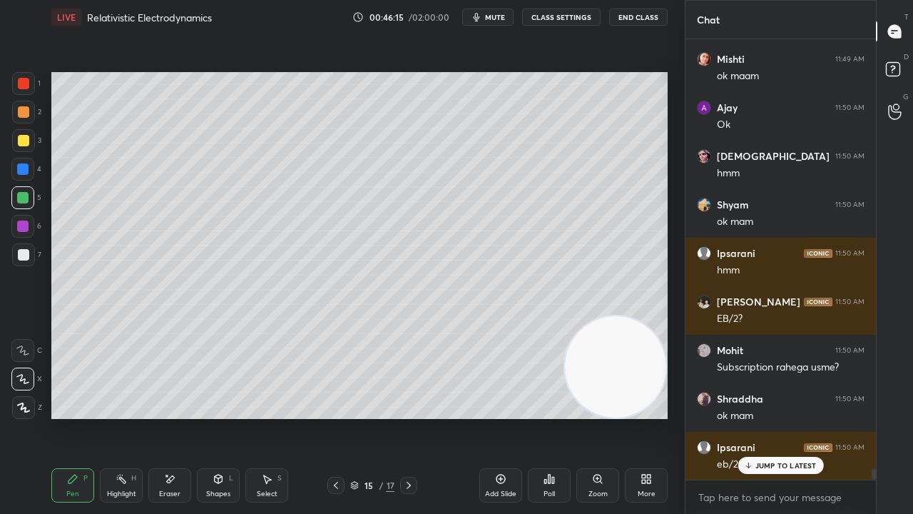
click at [798, 417] on div "JUMP TO LATEST" at bounding box center [781, 465] width 86 height 17
click at [489, 21] on button "mute" at bounding box center [487, 17] width 51 height 17
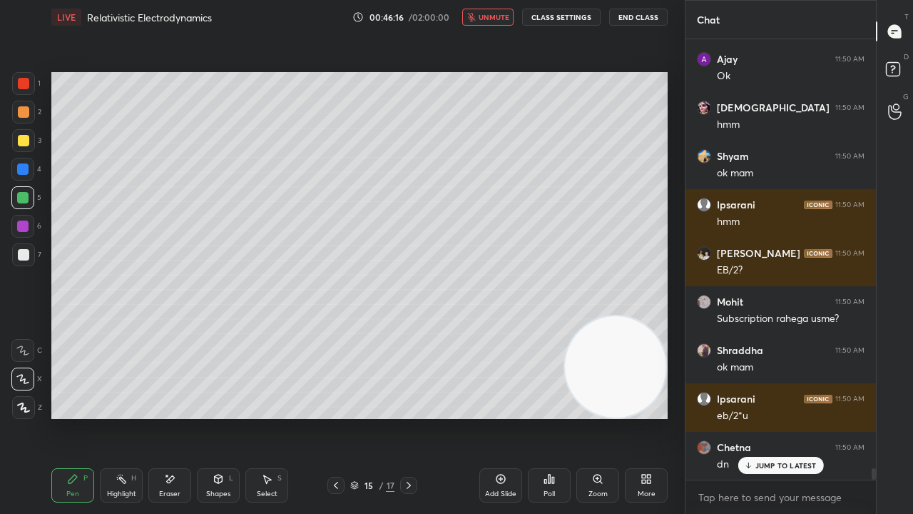
drag, startPoint x: 492, startPoint y: 17, endPoint x: 497, endPoint y: 11, distance: 7.6
click at [493, 17] on span "unmute" at bounding box center [494, 17] width 31 height 10
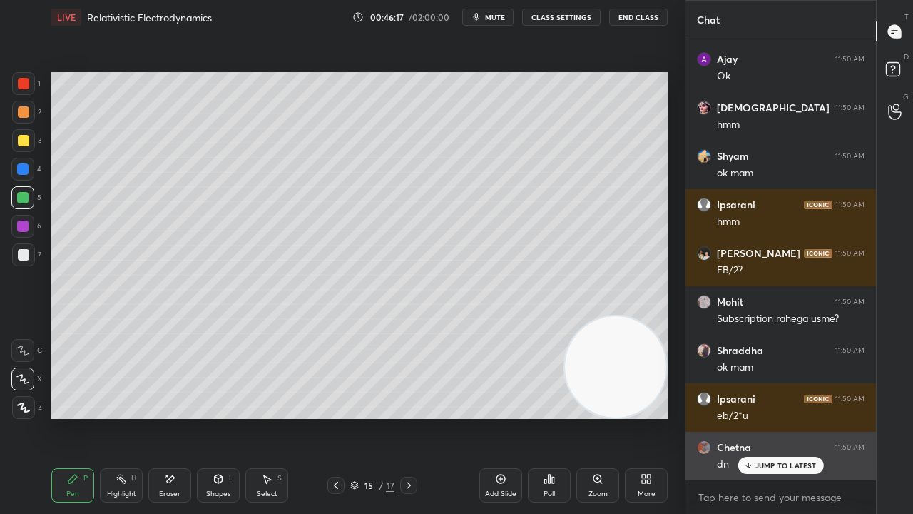
click at [759, 417] on p "JUMP TO LATEST" at bounding box center [785, 465] width 61 height 9
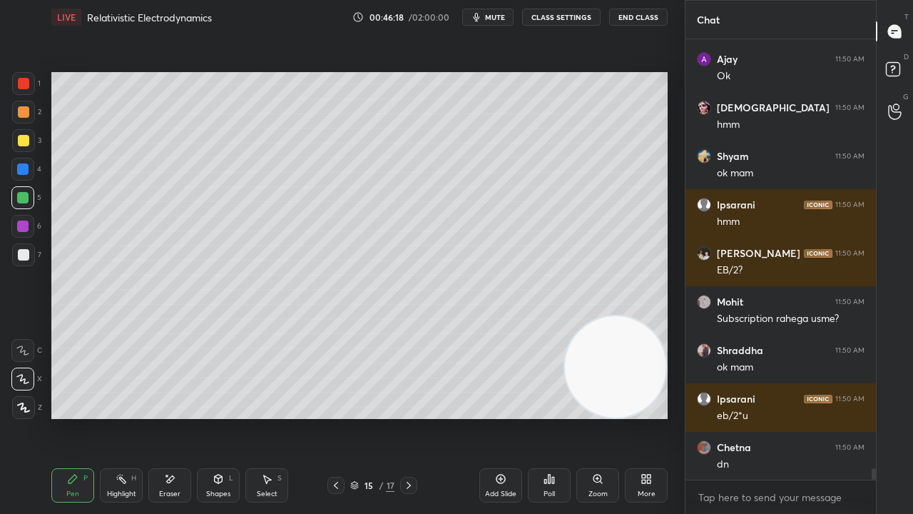
click at [498, 20] on span "mute" at bounding box center [495, 17] width 20 height 10
click at [497, 20] on span "unmute" at bounding box center [494, 17] width 31 height 10
click at [31, 254] on div at bounding box center [23, 254] width 23 height 23
click at [165, 417] on icon at bounding box center [169, 479] width 11 height 12
click at [20, 354] on icon at bounding box center [22, 350] width 11 height 11
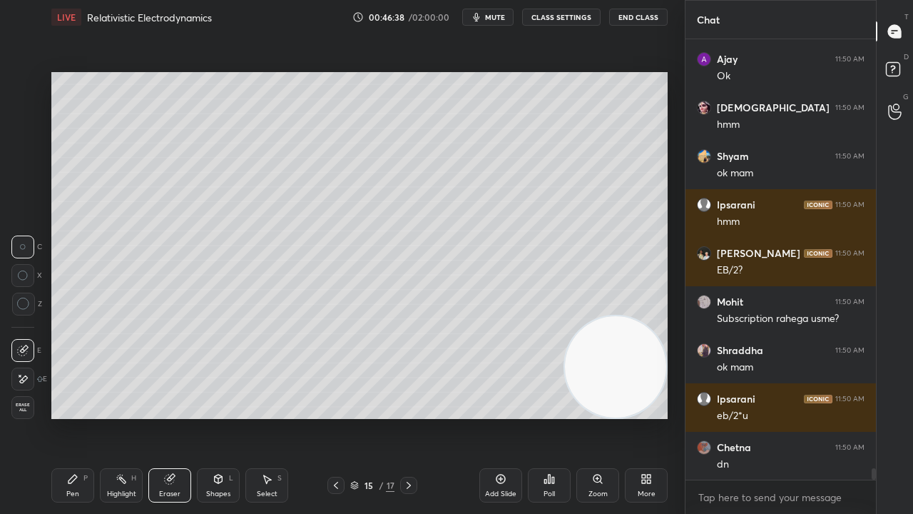
drag, startPoint x: 73, startPoint y: 487, endPoint x: 81, endPoint y: 484, distance: 9.0
click at [72, 417] on div "Pen P" at bounding box center [72, 485] width 43 height 34
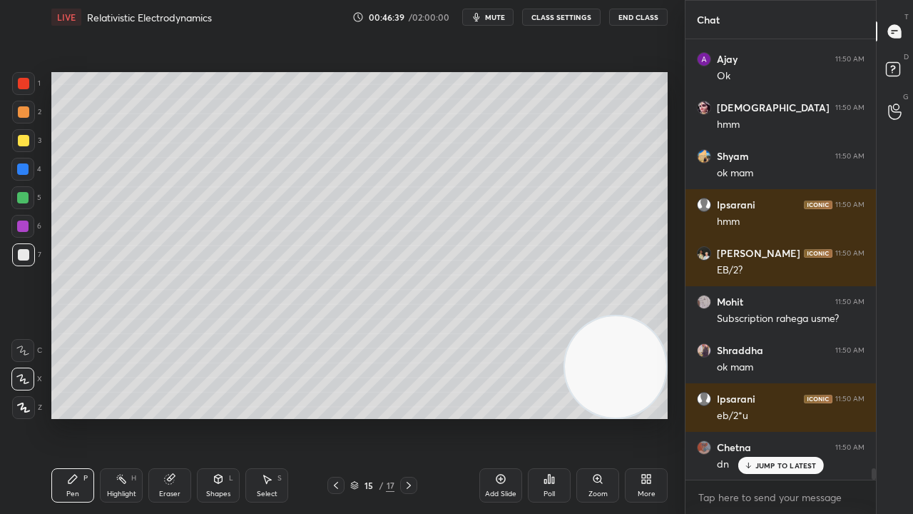
scroll to position [16638, 0]
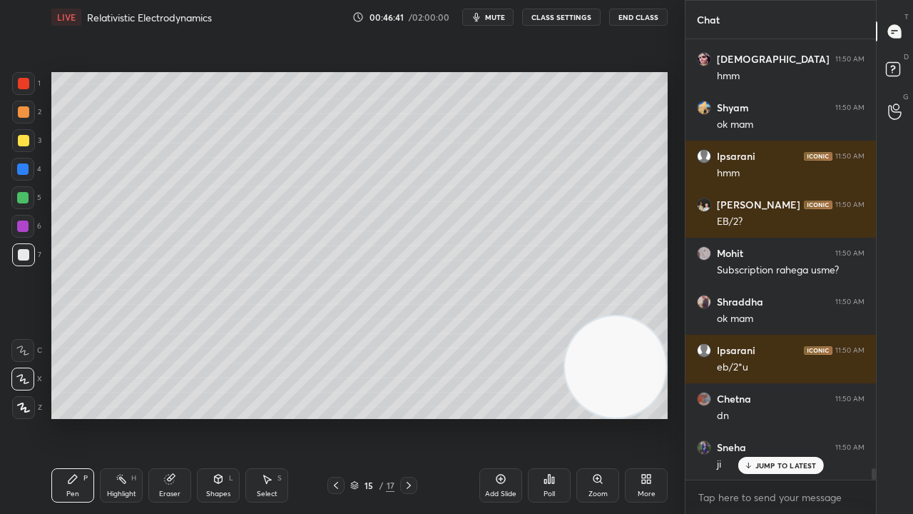
click at [796, 417] on p "JUMP TO LATEST" at bounding box center [785, 465] width 61 height 9
click at [505, 18] on span "mute" at bounding box center [495, 17] width 20 height 10
click at [505, 17] on span "unmute" at bounding box center [494, 17] width 31 height 10
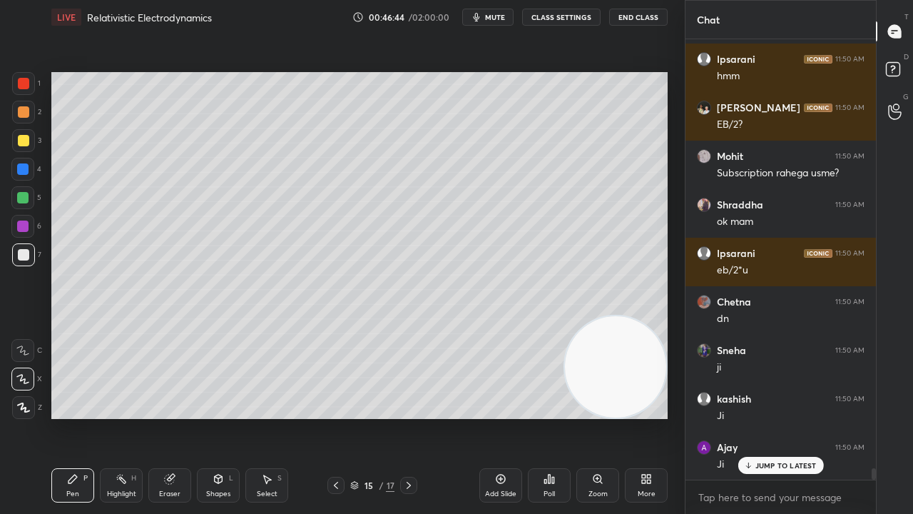
click at [775, 417] on p "JUMP TO LATEST" at bounding box center [785, 465] width 61 height 9
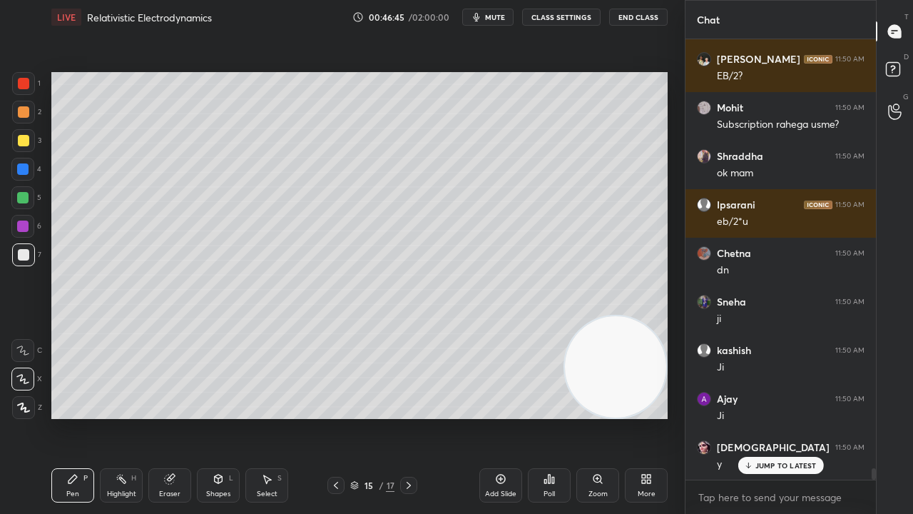
click at [487, 16] on button "mute" at bounding box center [487, 17] width 51 height 17
click at [487, 16] on span "unmute" at bounding box center [494, 17] width 31 height 10
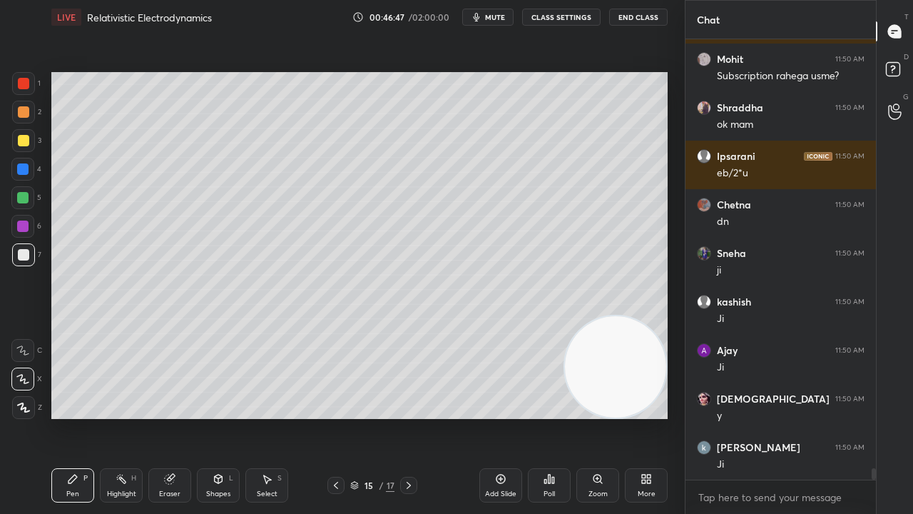
scroll to position [16880, 0]
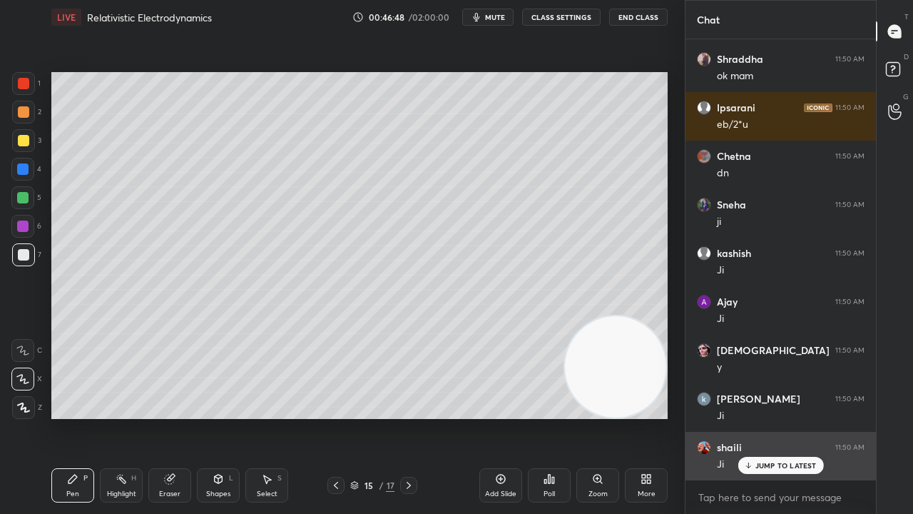
click at [770, 417] on p "JUMP TO LATEST" at bounding box center [785, 465] width 61 height 9
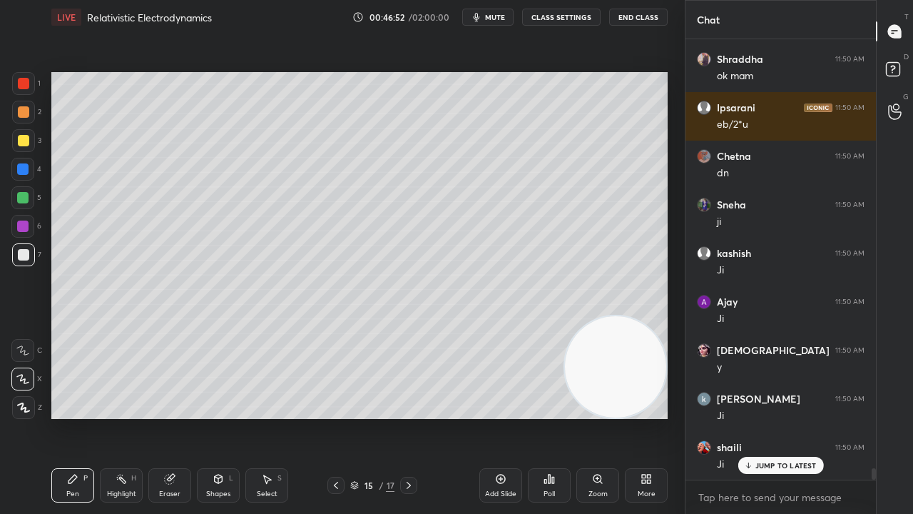
scroll to position [16929, 0]
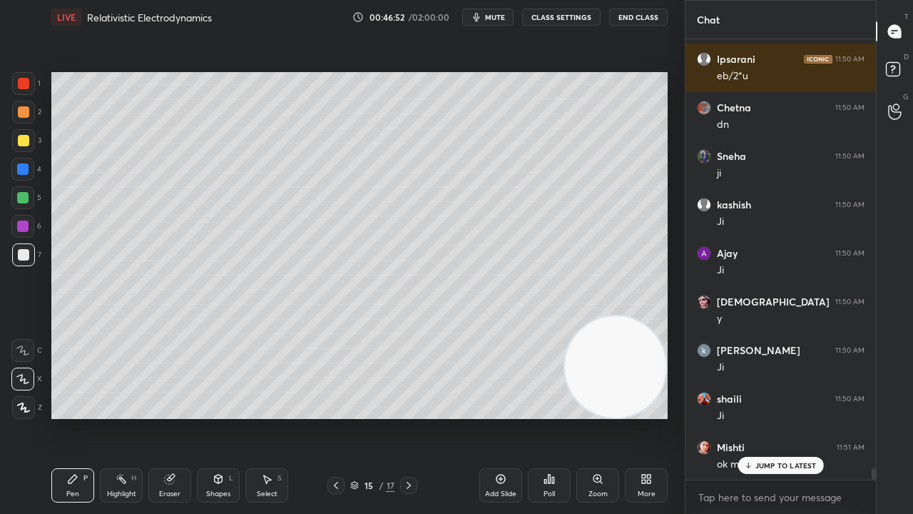
click at [499, 12] on span "mute" at bounding box center [495, 17] width 20 height 10
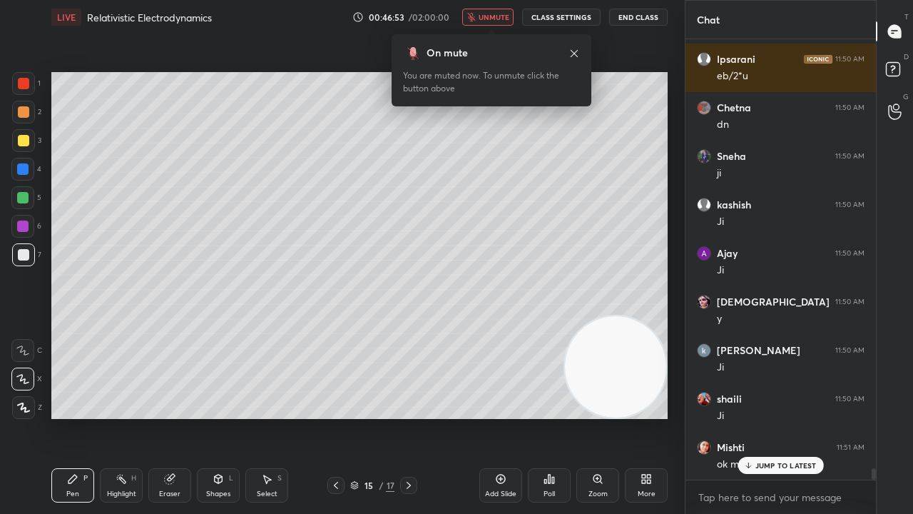
click at [494, 18] on span "unmute" at bounding box center [494, 17] width 31 height 10
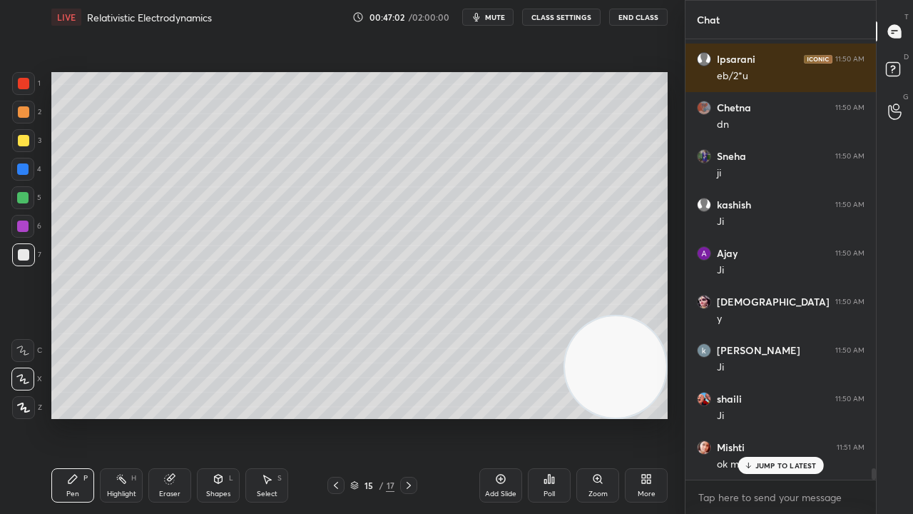
scroll to position [16977, 0]
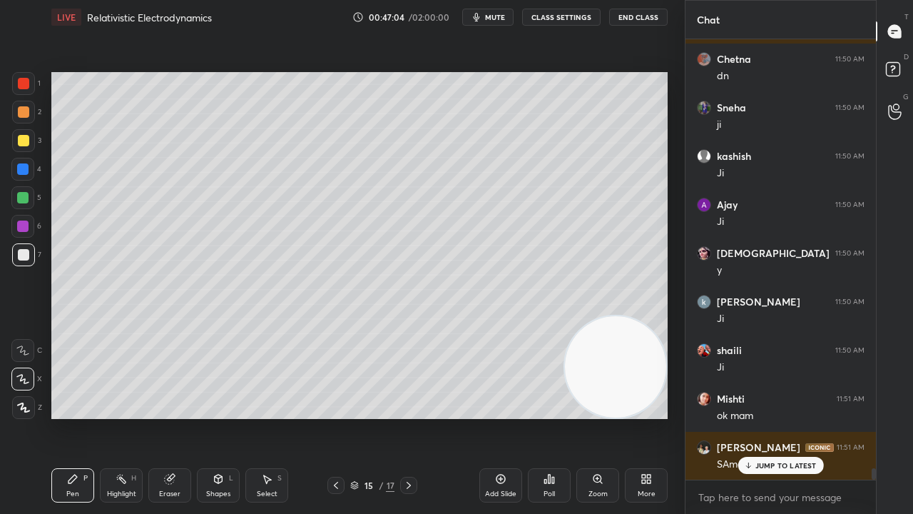
click at [806, 417] on p "JUMP TO LATEST" at bounding box center [785, 465] width 61 height 9
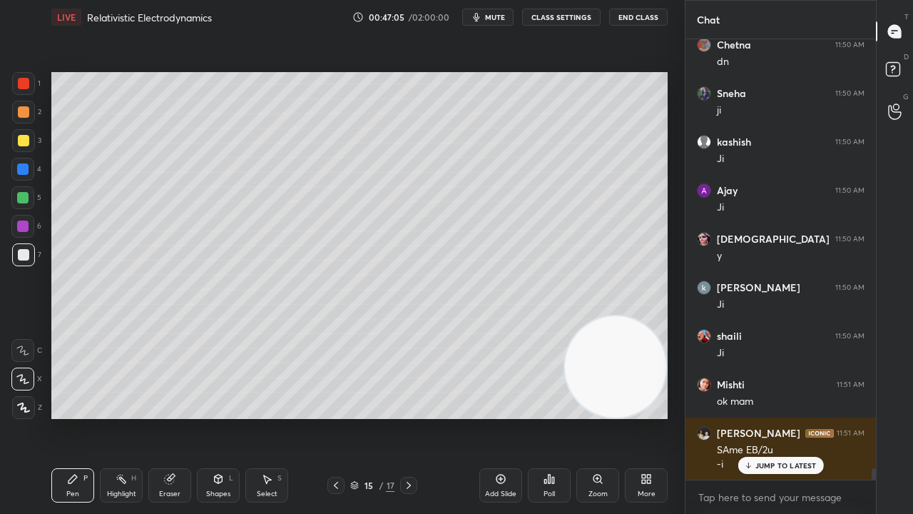
click at [504, 14] on span "mute" at bounding box center [495, 17] width 20 height 10
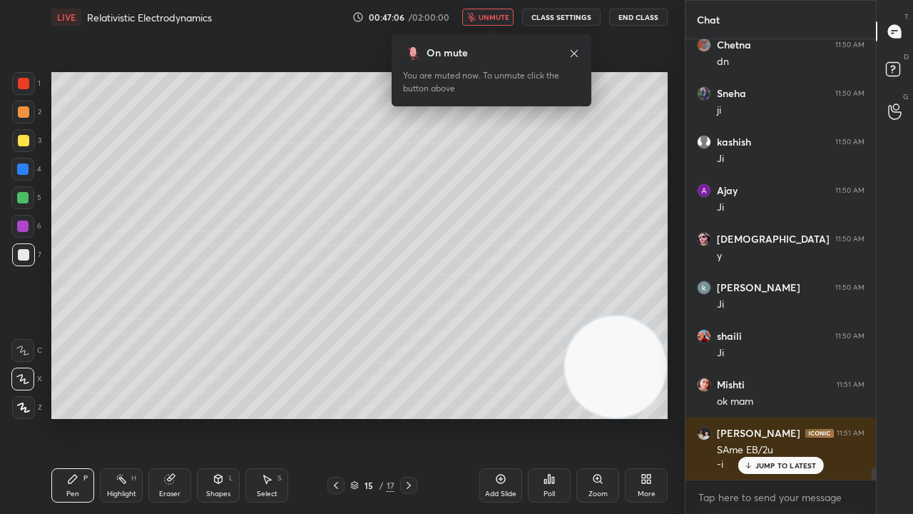
click at [504, 16] on span "unmute" at bounding box center [494, 17] width 31 height 10
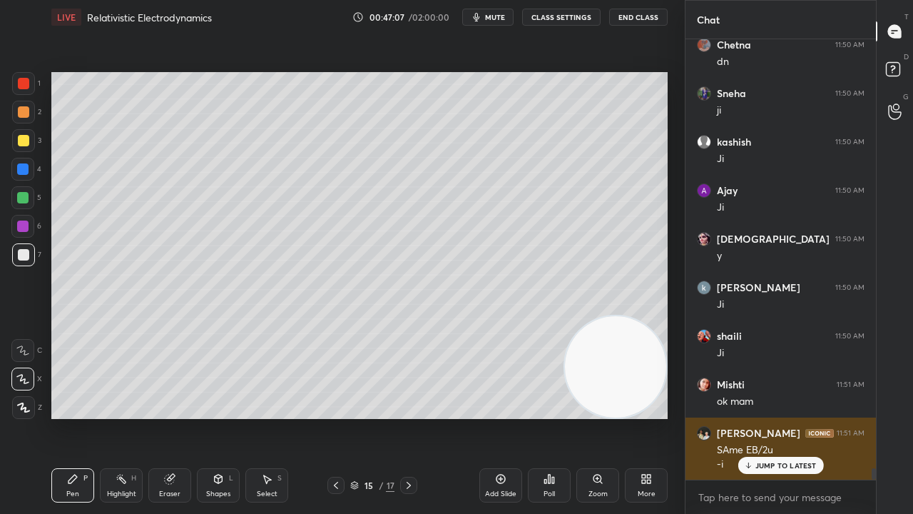
click at [762, 417] on p "JUMP TO LATEST" at bounding box center [785, 465] width 61 height 9
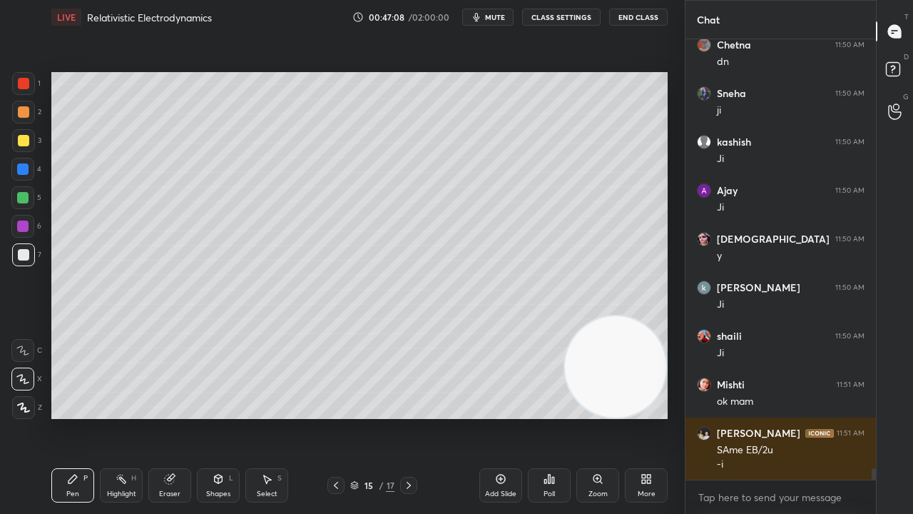
click at [504, 16] on span "mute" at bounding box center [495, 17] width 20 height 10
click at [501, 20] on span "unmute" at bounding box center [494, 17] width 31 height 10
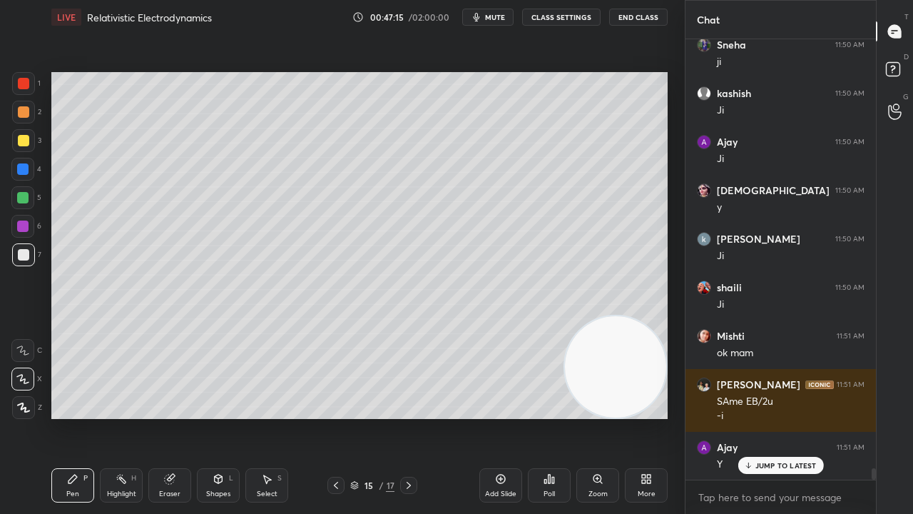
scroll to position [17137, 0]
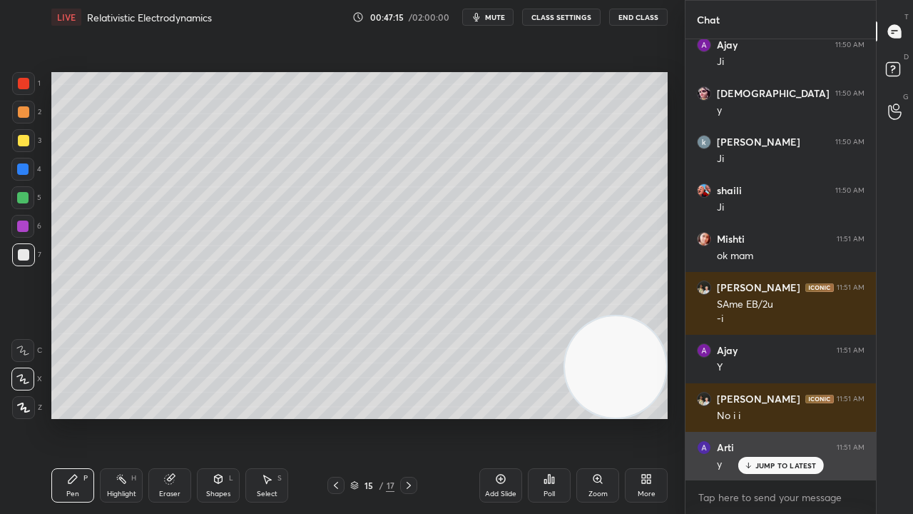
click at [760, 417] on p "JUMP TO LATEST" at bounding box center [785, 465] width 61 height 9
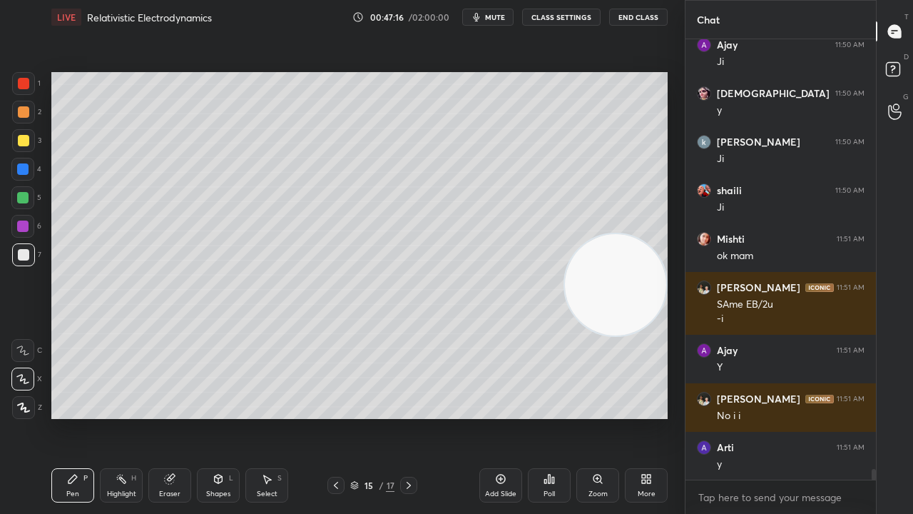
drag, startPoint x: 605, startPoint y: 385, endPoint x: 639, endPoint y: 241, distance: 147.4
click at [644, 244] on video at bounding box center [615, 284] width 101 height 101
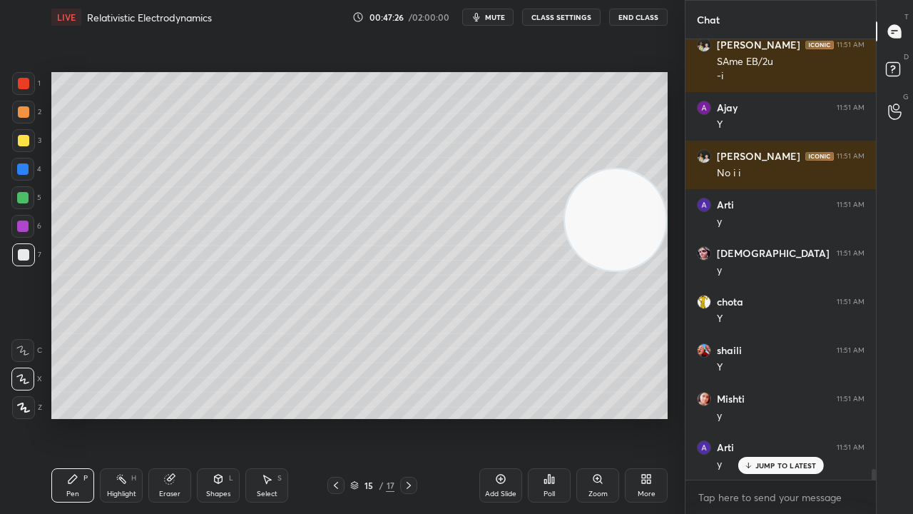
scroll to position [17428, 0]
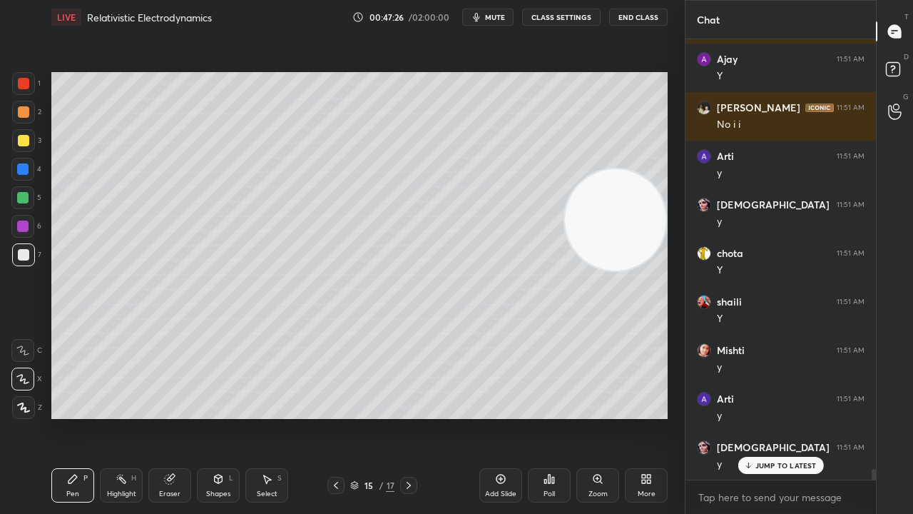
click at [754, 417] on div "JUMP TO LATEST" at bounding box center [781, 465] width 86 height 17
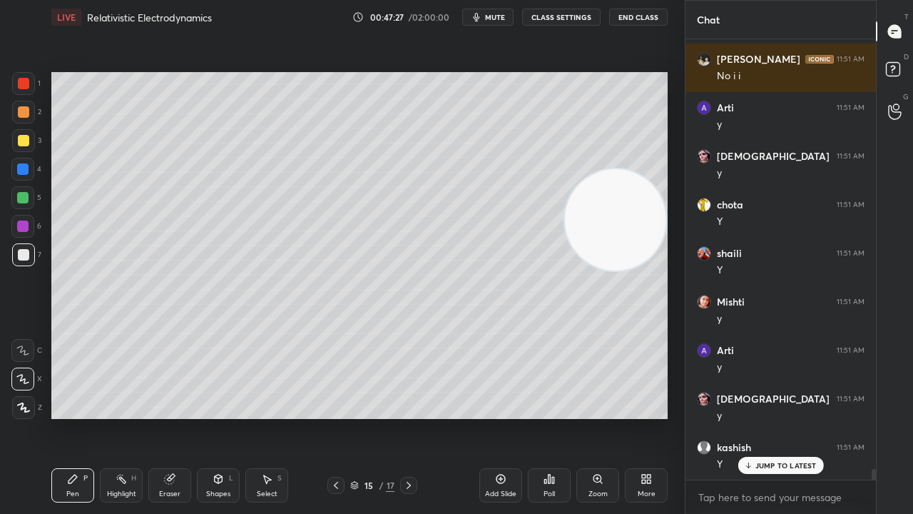
click at [495, 17] on span "mute" at bounding box center [495, 17] width 20 height 10
drag, startPoint x: 497, startPoint y: 16, endPoint x: 502, endPoint y: 10, distance: 8.1
click at [497, 18] on span "unmute" at bounding box center [494, 17] width 31 height 10
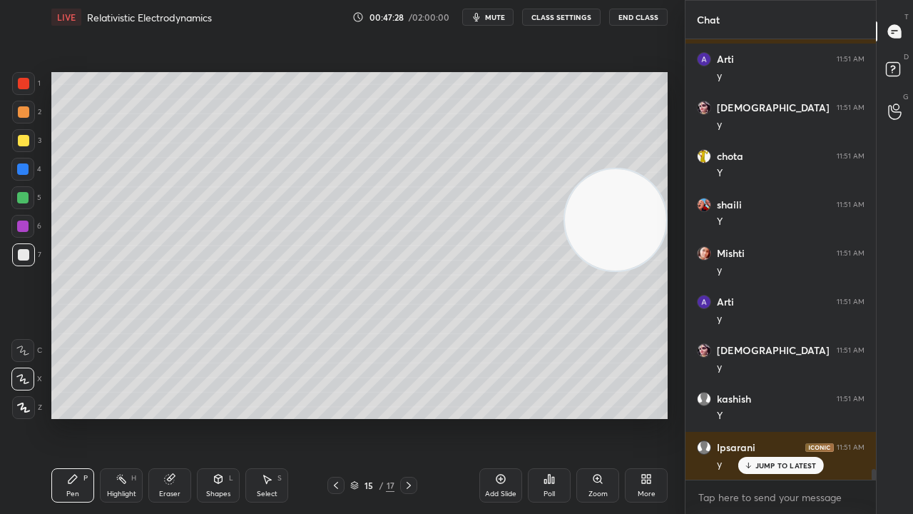
click at [790, 417] on p "JUMP TO LATEST" at bounding box center [785, 465] width 61 height 9
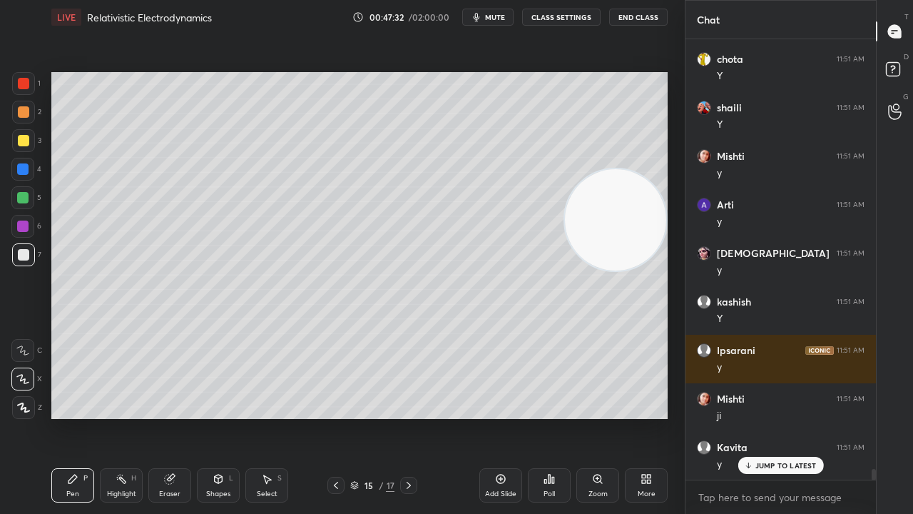
click at [502, 22] on button "mute" at bounding box center [487, 17] width 51 height 17
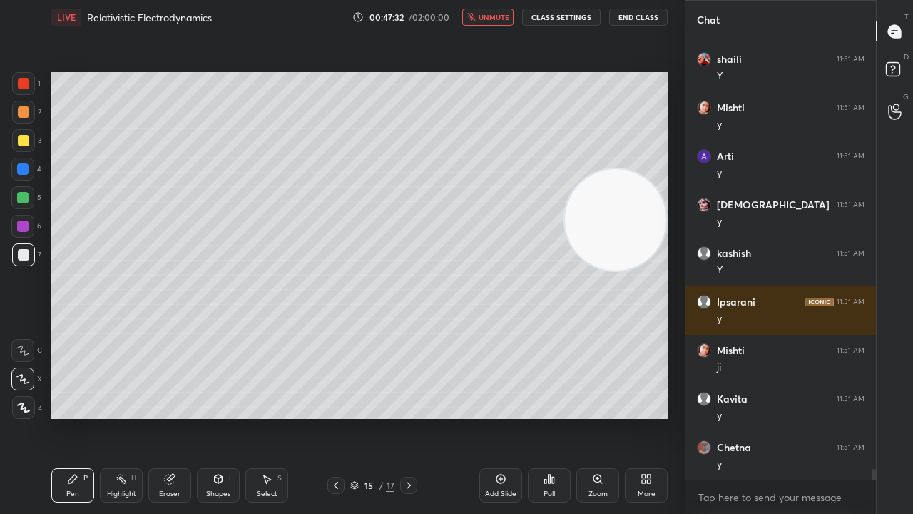
click at [502, 20] on span "unmute" at bounding box center [494, 17] width 31 height 10
click at [498, 417] on div "Add Slide" at bounding box center [500, 493] width 31 height 7
click at [334, 417] on icon at bounding box center [335, 484] width 11 height 11
click at [408, 417] on icon at bounding box center [408, 484] width 11 height 11
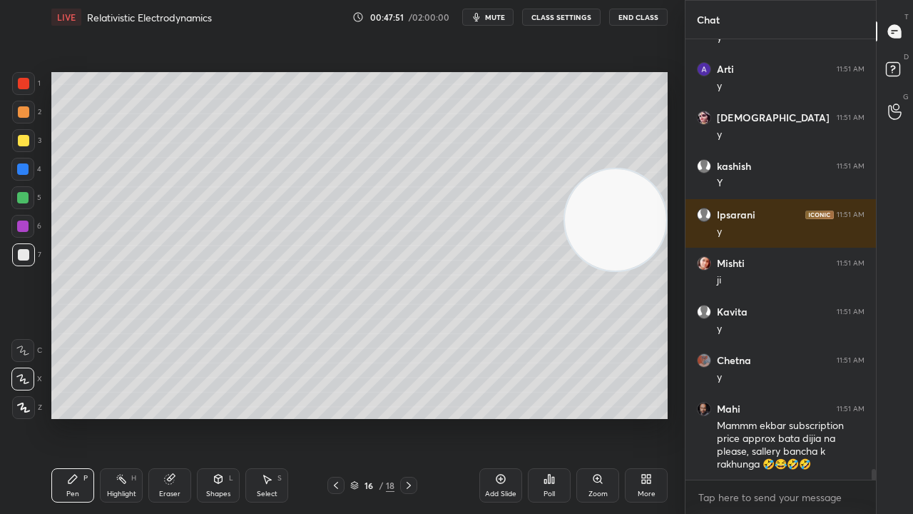
click at [492, 16] on span "mute" at bounding box center [495, 17] width 20 height 10
click at [490, 15] on span "unmute" at bounding box center [494, 17] width 31 height 10
drag, startPoint x: 604, startPoint y: 224, endPoint x: 641, endPoint y: 513, distance: 291.3
click at [641, 417] on div "LIVE Relativistic Electrodynamics 00:47:52 / 02:00:00 mute CLASS SETTINGS End C…" at bounding box center [360, 257] width 628 height 514
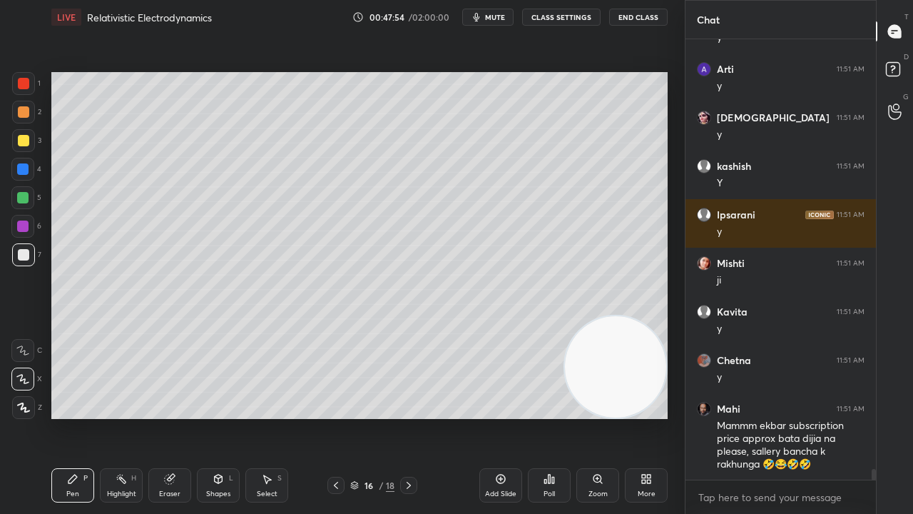
click at [488, 16] on span "mute" at bounding box center [495, 17] width 20 height 10
click at [489, 16] on span "unmute" at bounding box center [494, 17] width 31 height 10
click at [501, 13] on span "mute" at bounding box center [495, 17] width 20 height 10
click at [502, 16] on span "unmute" at bounding box center [494, 17] width 31 height 10
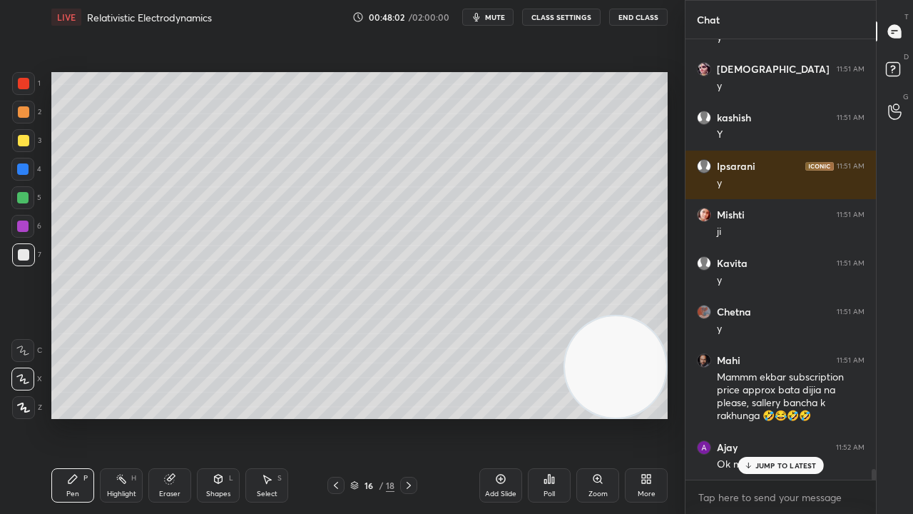
click at [497, 19] on span "mute" at bounding box center [495, 17] width 20 height 10
click at [499, 16] on span "unmute" at bounding box center [494, 17] width 31 height 10
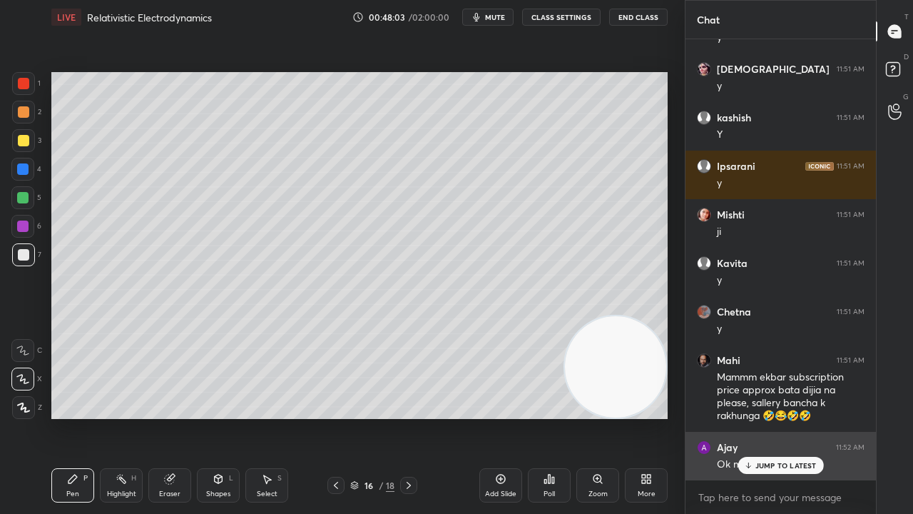
click at [783, 417] on div "JUMP TO LATEST" at bounding box center [781, 465] width 86 height 17
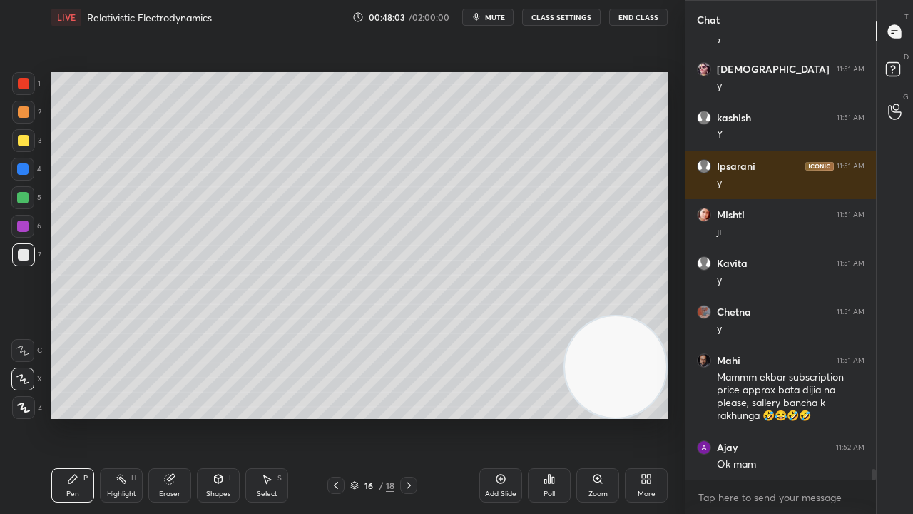
click at [498, 14] on span "mute" at bounding box center [495, 17] width 20 height 10
click at [499, 14] on span "unmute" at bounding box center [494, 17] width 31 height 10
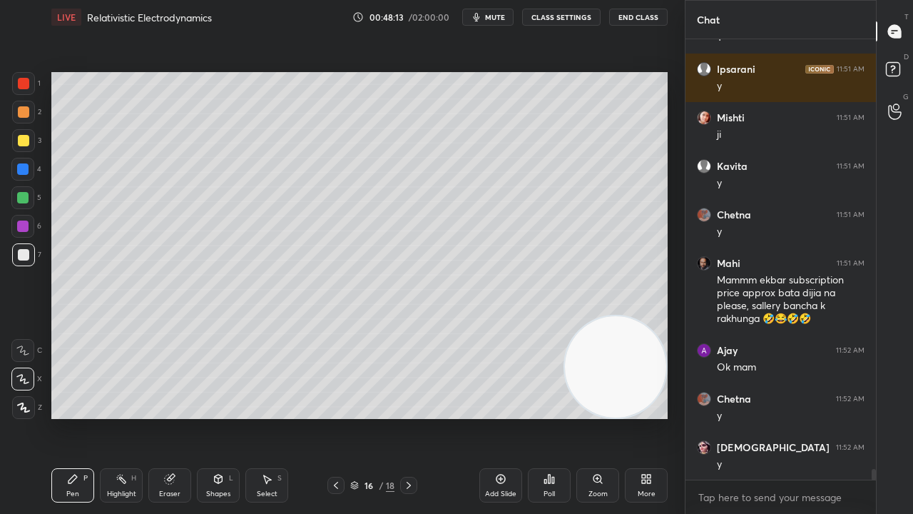
scroll to position [17952, 0]
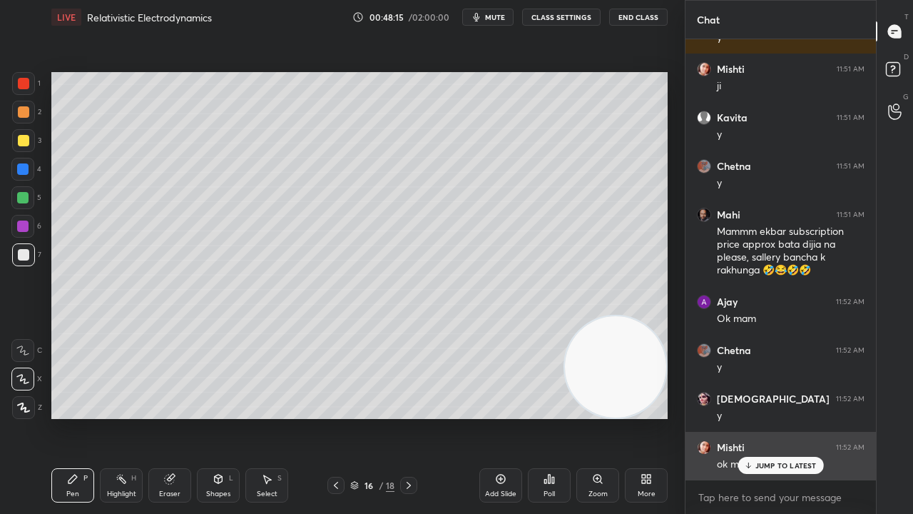
click at [795, 417] on div "JUMP TO LATEST" at bounding box center [781, 465] width 86 height 17
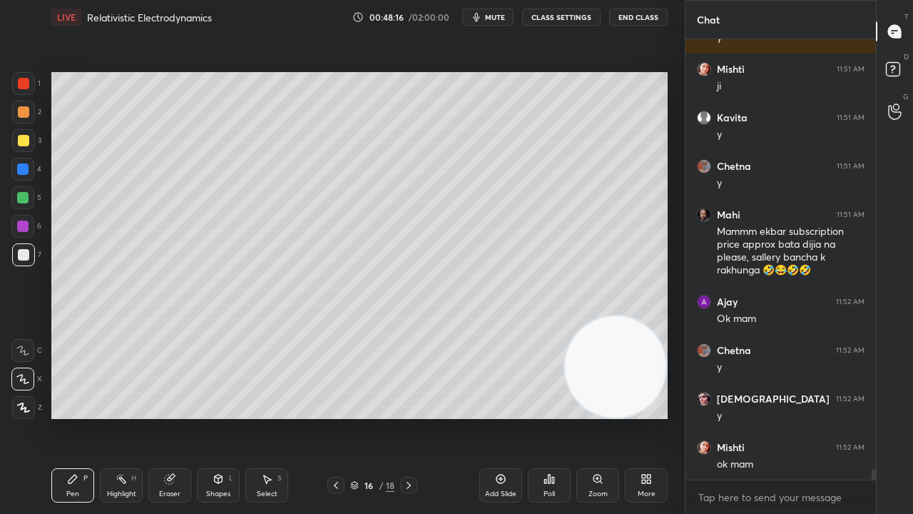
click at [771, 417] on div "x" at bounding box center [781, 497] width 190 height 34
click at [503, 13] on span "mute" at bounding box center [495, 17] width 20 height 10
click at [499, 16] on span "unmute" at bounding box center [494, 17] width 31 height 10
click at [492, 19] on span "mute" at bounding box center [495, 17] width 20 height 10
drag, startPoint x: 494, startPoint y: 16, endPoint x: 512, endPoint y: 11, distance: 18.5
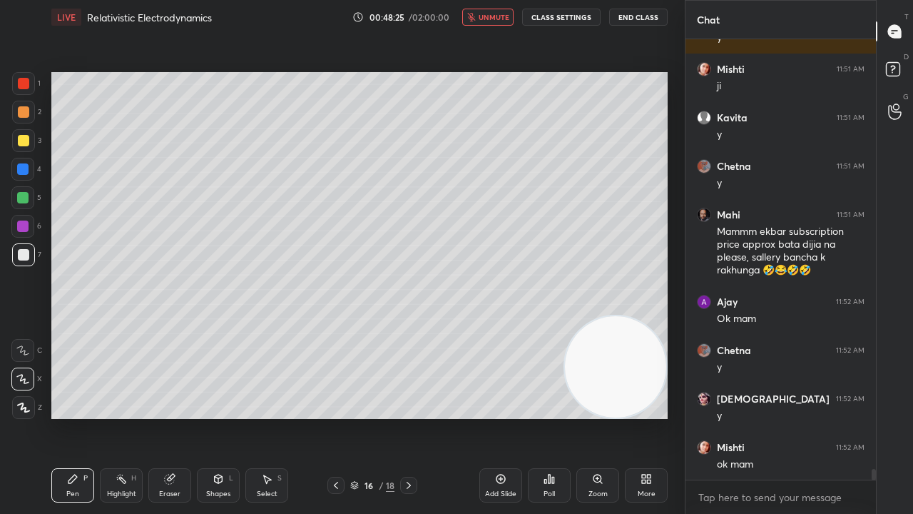
click at [494, 19] on span "unmute" at bounding box center [494, 17] width 31 height 10
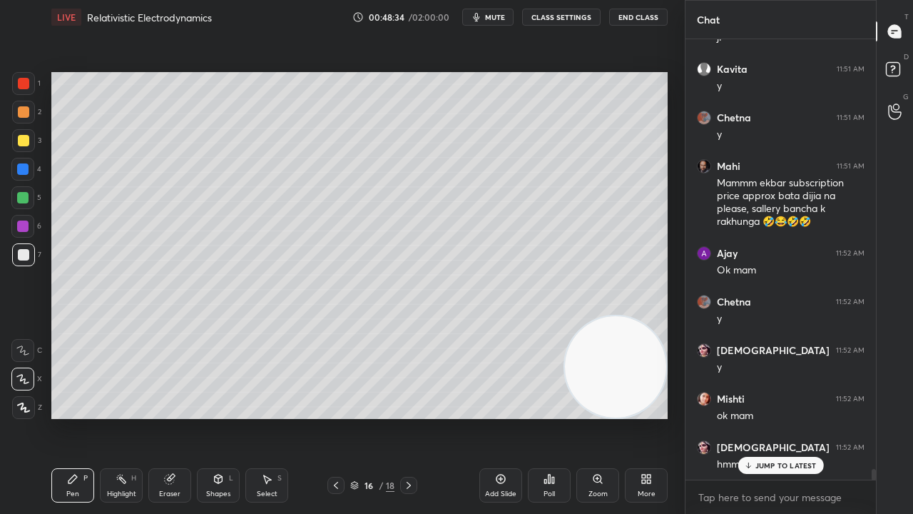
click at [750, 417] on icon at bounding box center [747, 465] width 9 height 9
click at [505, 17] on span "mute" at bounding box center [495, 17] width 20 height 10
click at [508, 19] on span "unmute" at bounding box center [494, 17] width 31 height 10
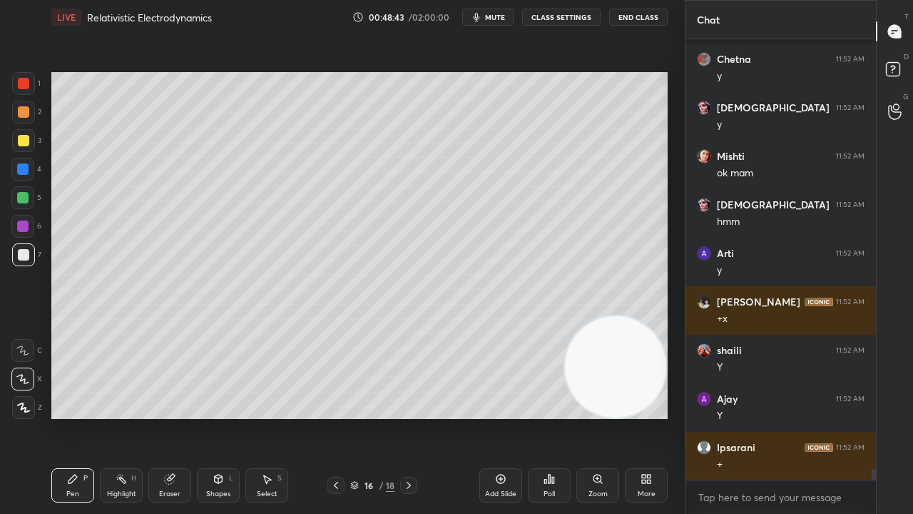
scroll to position [18304, 0]
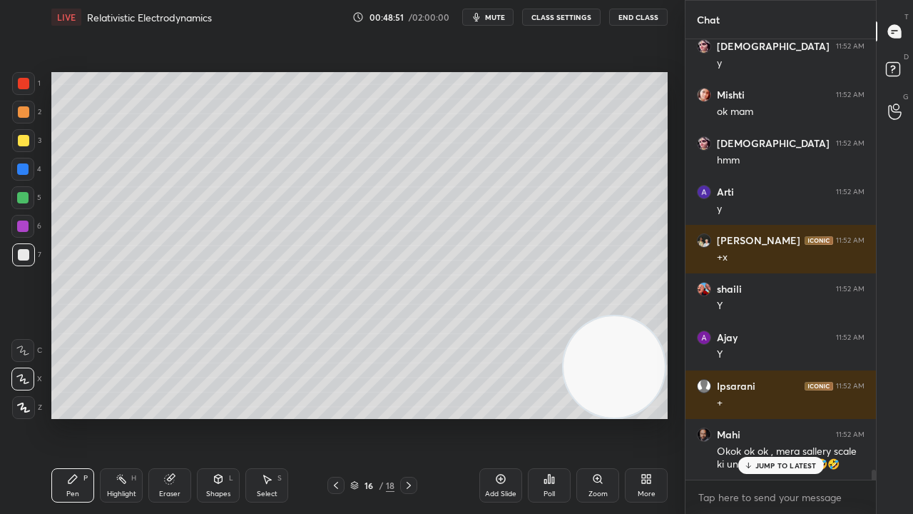
drag, startPoint x: 624, startPoint y: 375, endPoint x: 0, endPoint y: 490, distance: 634.7
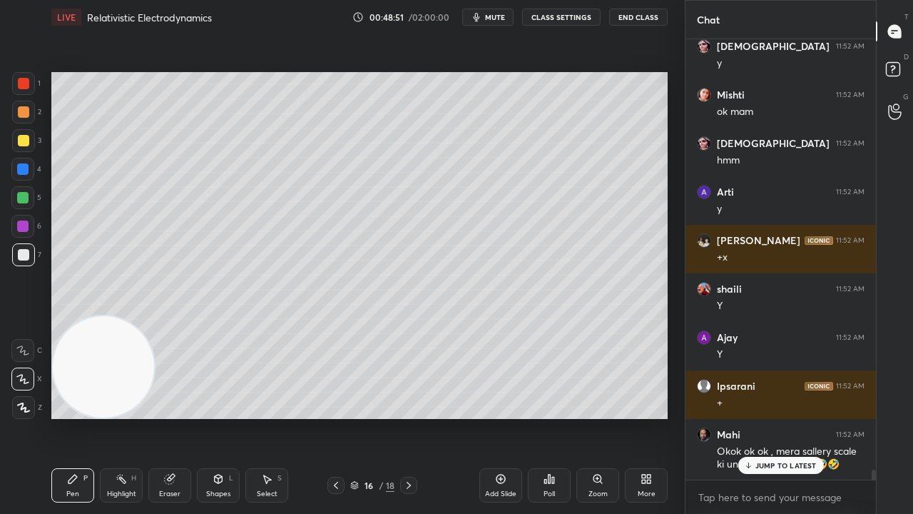
click at [0, 417] on div "1 2 3 4 5 6 7 C X Z C X Z E E Erase all H H LIVE Relativistic Electrodynamics 0…" at bounding box center [336, 257] width 673 height 514
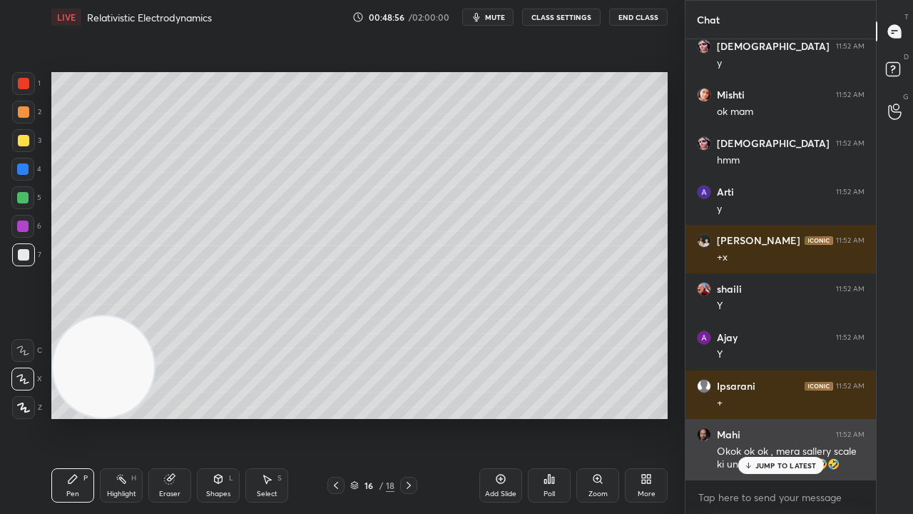
click at [777, 417] on p "JUMP TO LATEST" at bounding box center [785, 465] width 61 height 9
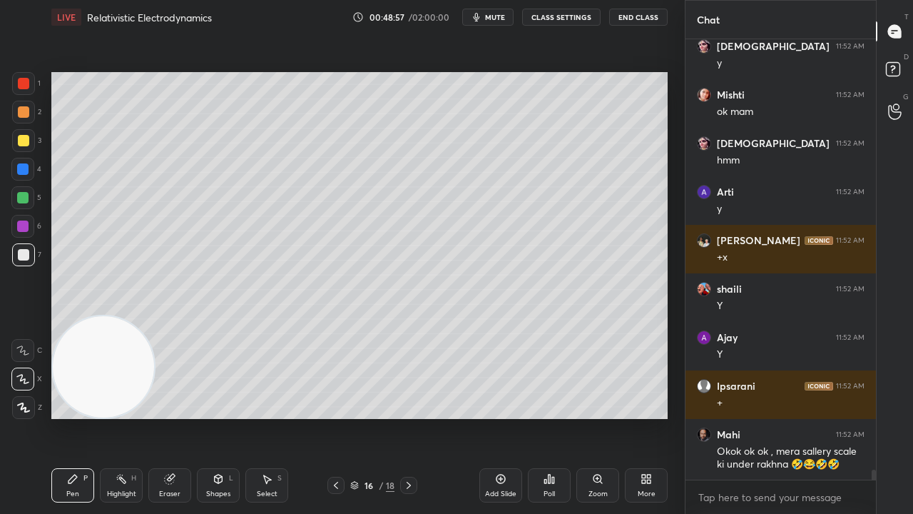
click at [491, 21] on span "mute" at bounding box center [495, 17] width 20 height 10
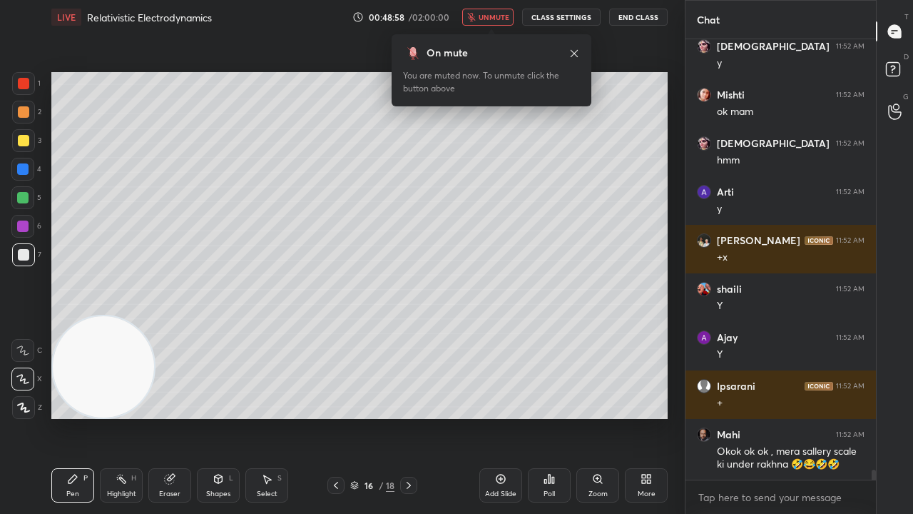
click at [498, 21] on span "unmute" at bounding box center [494, 17] width 31 height 10
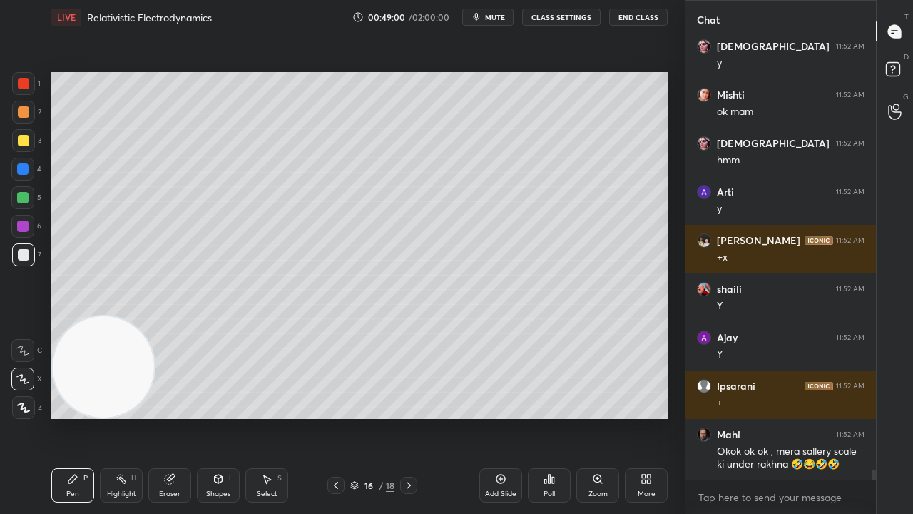
click at [493, 16] on span "mute" at bounding box center [495, 17] width 20 height 10
click at [494, 16] on span "unmute" at bounding box center [494, 17] width 31 height 10
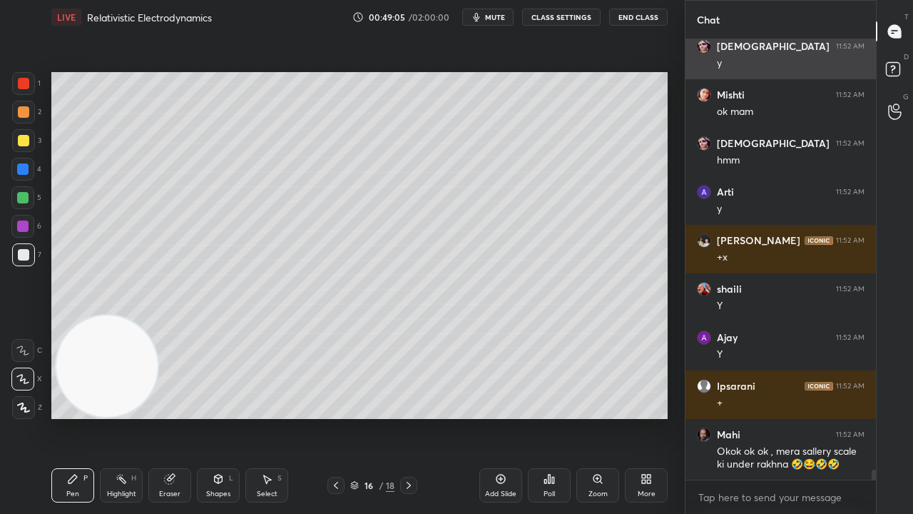
drag, startPoint x: 78, startPoint y: 395, endPoint x: 713, endPoint y: 55, distance: 719.4
click at [713, 57] on div "1 2 3 4 5 6 7 C X Z C X Z E E Erase all H H LIVE Relativistic Electrodynamics 0…" at bounding box center [456, 257] width 913 height 514
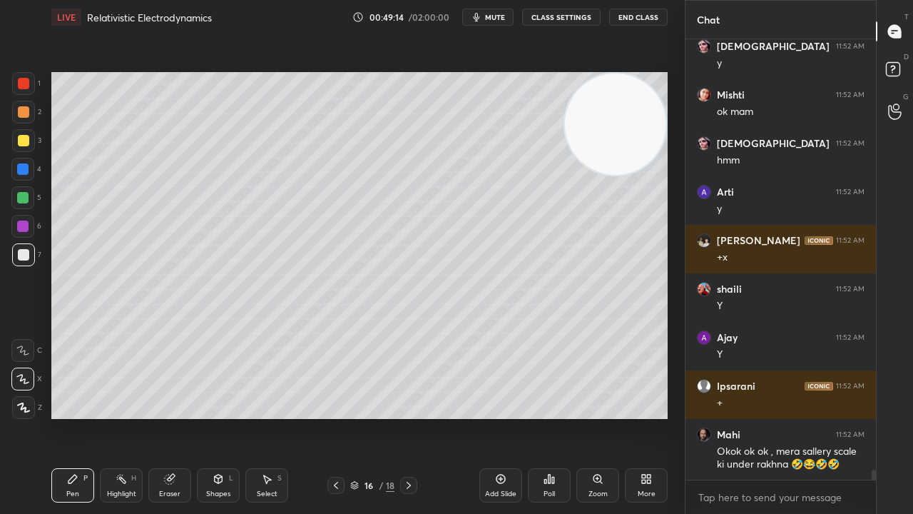
click at [180, 417] on div "Eraser" at bounding box center [169, 485] width 43 height 34
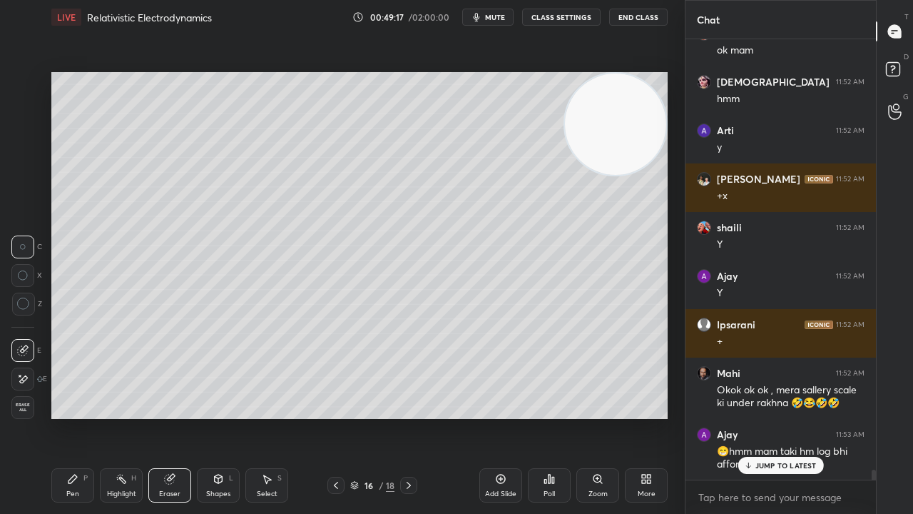
scroll to position [18427, 0]
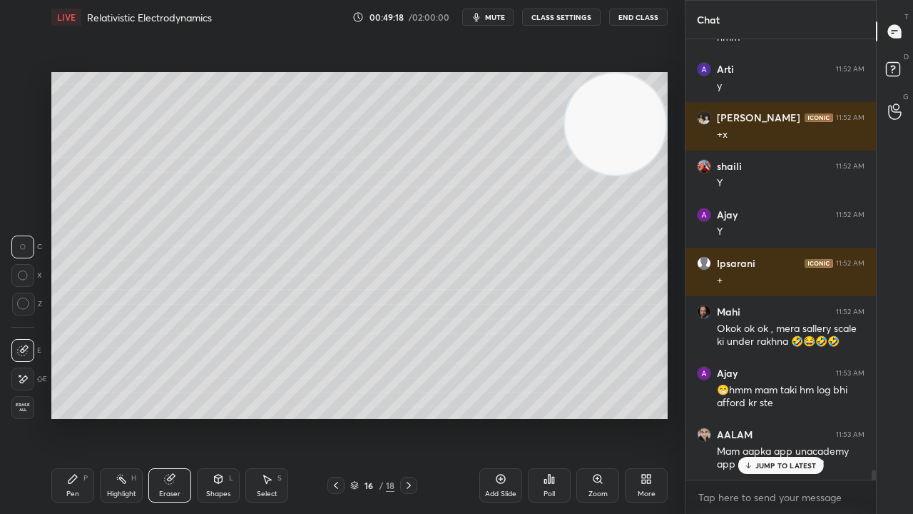
click at [74, 417] on div "Pen" at bounding box center [72, 493] width 13 height 7
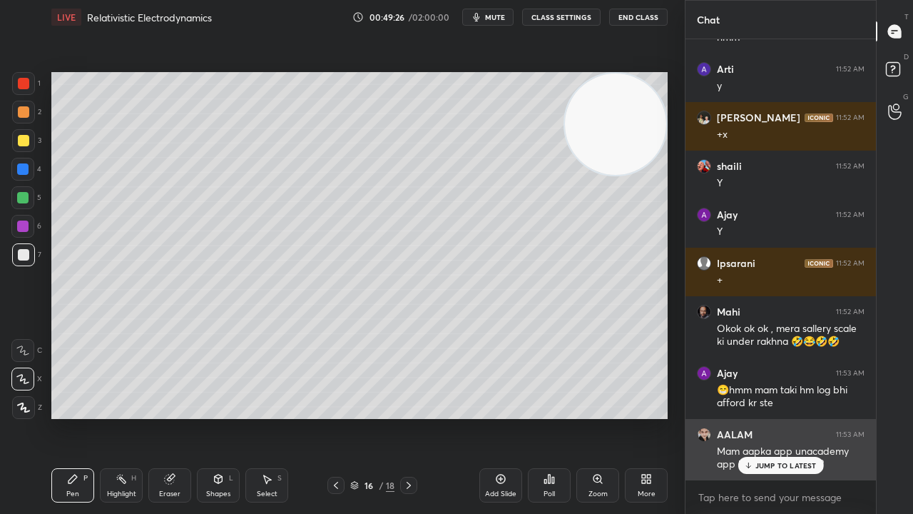
click at [790, 417] on p "JUMP TO LATEST" at bounding box center [785, 465] width 61 height 9
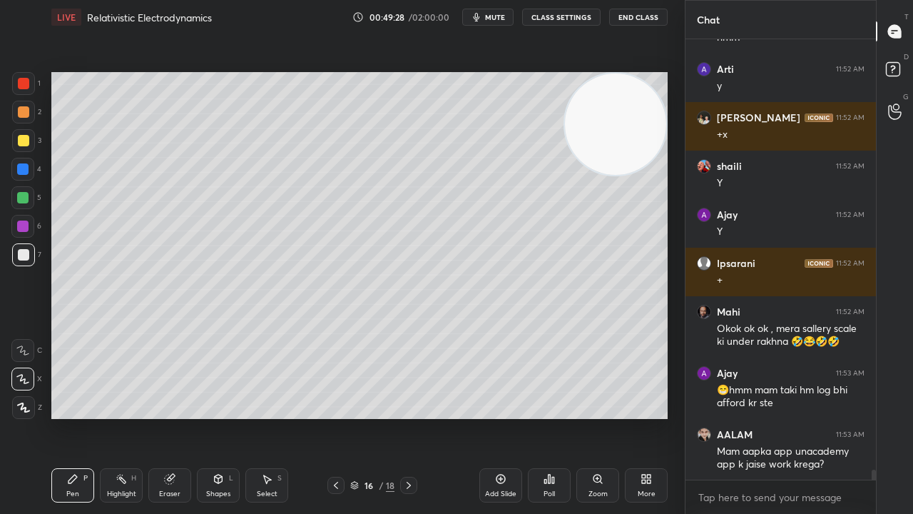
click at [498, 16] on span "mute" at bounding box center [495, 17] width 20 height 10
click at [502, 13] on span "unmute" at bounding box center [494, 17] width 31 height 10
click at [498, 20] on span "mute" at bounding box center [495, 17] width 20 height 10
click at [497, 20] on span "unmute" at bounding box center [494, 17] width 31 height 10
click at [499, 16] on span "mute" at bounding box center [495, 17] width 20 height 10
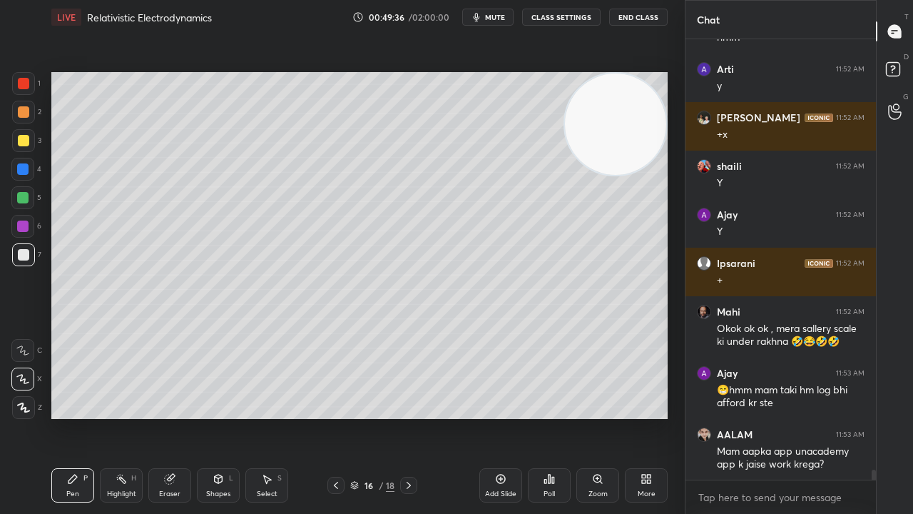
click at [499, 16] on span "mute" at bounding box center [495, 17] width 20 height 10
click at [497, 16] on span "mute" at bounding box center [495, 17] width 20 height 10
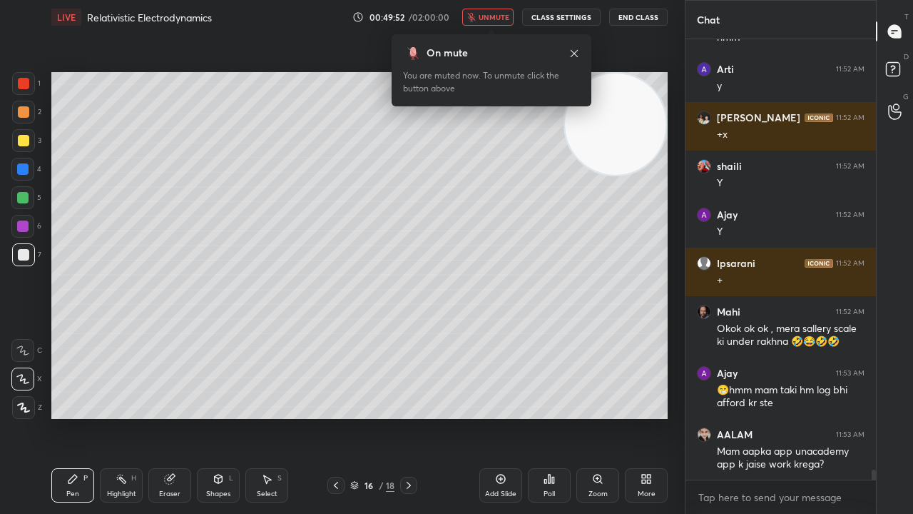
click at [506, 14] on button "unmute" at bounding box center [487, 17] width 51 height 17
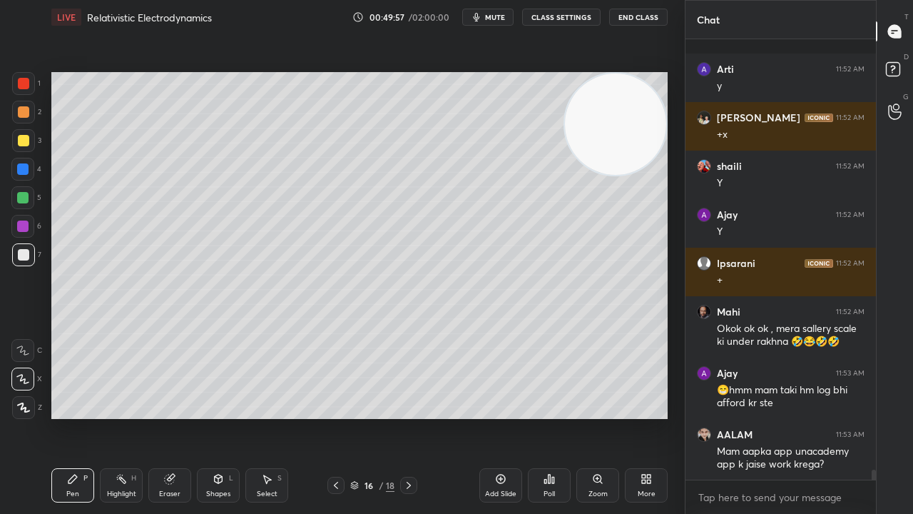
scroll to position [18514, 0]
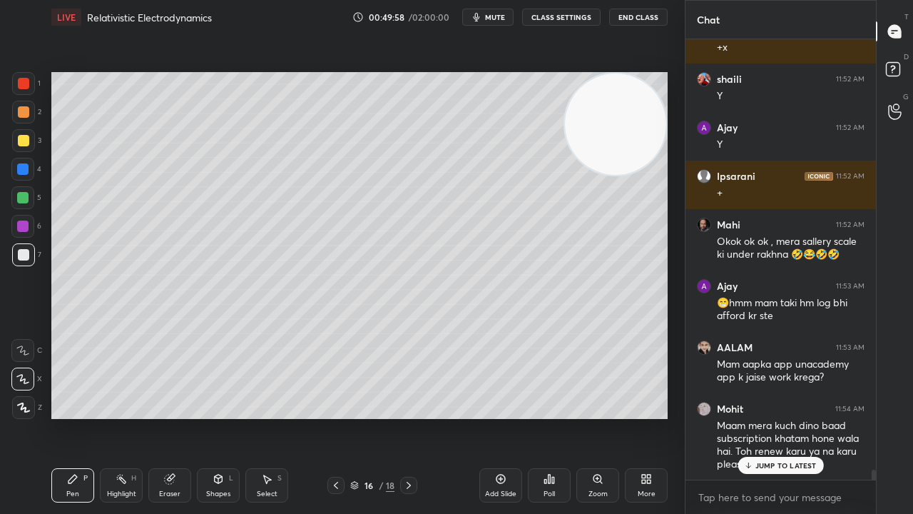
click at [499, 23] on button "mute" at bounding box center [487, 17] width 51 height 17
click at [494, 26] on div "LIVE Relativistic Electrodynamics 00:49:58 / 02:00:00 unmute CLASS SETTINGS End…" at bounding box center [359, 17] width 616 height 34
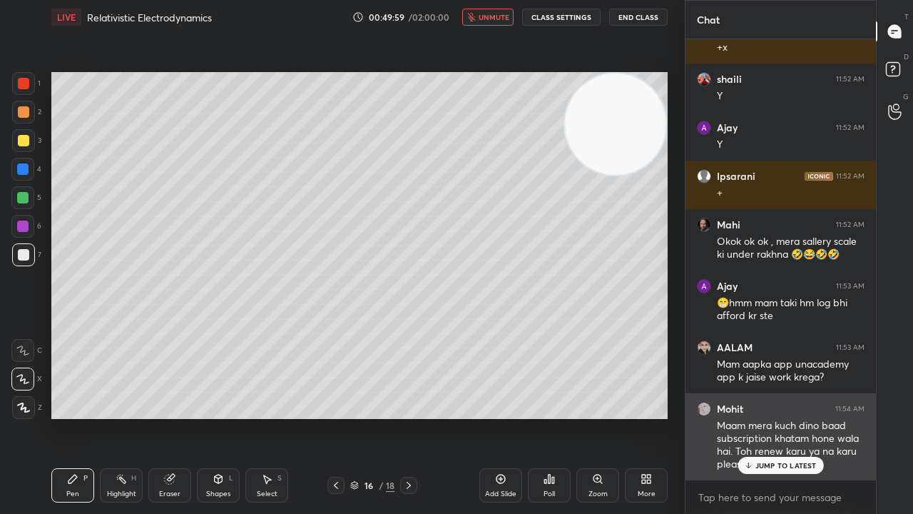
drag, startPoint x: 768, startPoint y: 467, endPoint x: 765, endPoint y: 474, distance: 8.4
click at [768, 417] on p "JUMP TO LATEST" at bounding box center [785, 465] width 61 height 9
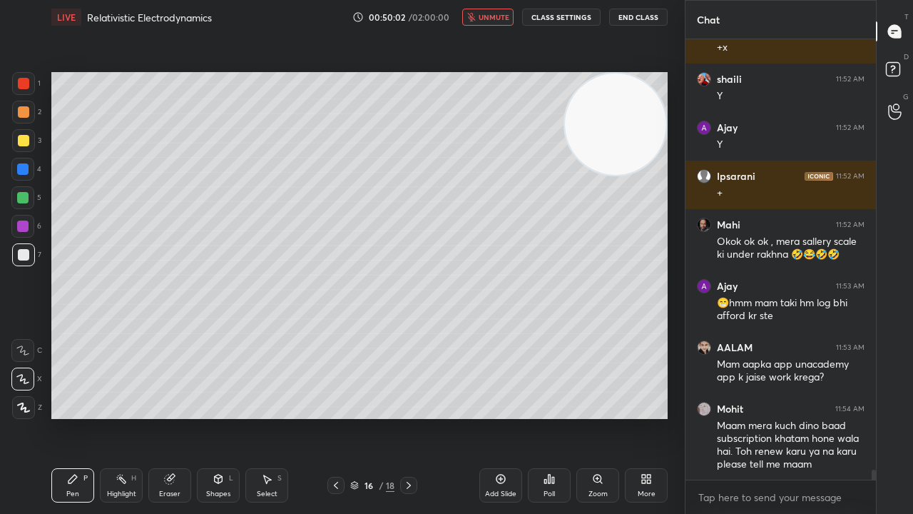
click at [484, 15] on span "unmute" at bounding box center [494, 17] width 31 height 10
click at [488, 17] on span "mute" at bounding box center [495, 17] width 20 height 10
click at [488, 18] on span "unmute" at bounding box center [494, 17] width 31 height 10
click at [23, 255] on div at bounding box center [23, 254] width 11 height 11
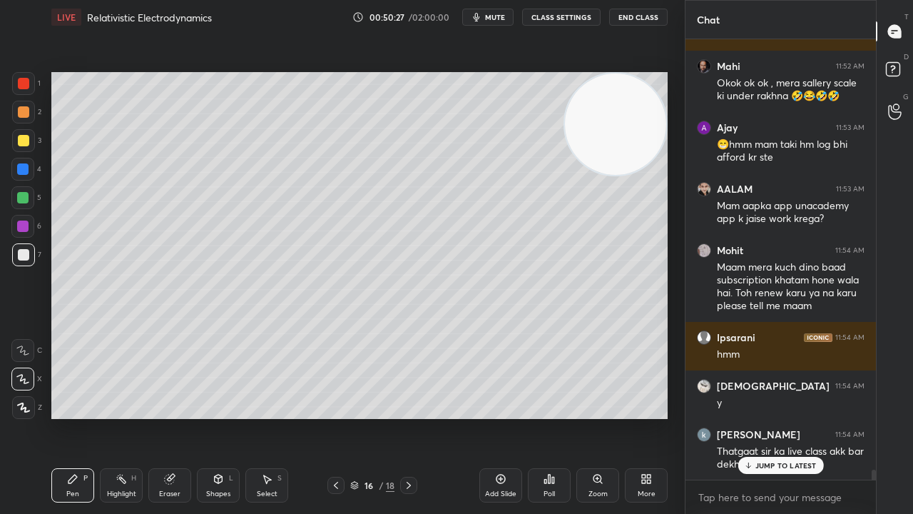
scroll to position [18734, 0]
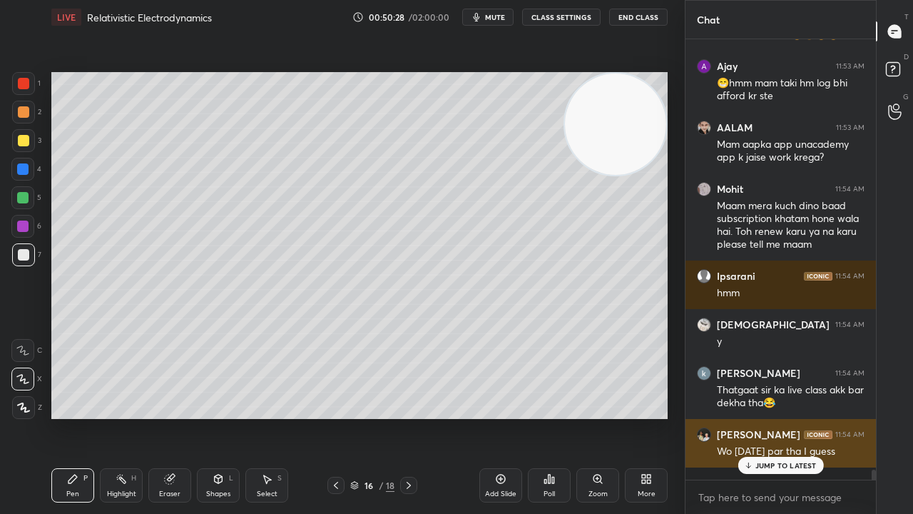
click at [758, 417] on div "JUMP TO LATEST" at bounding box center [781, 465] width 86 height 17
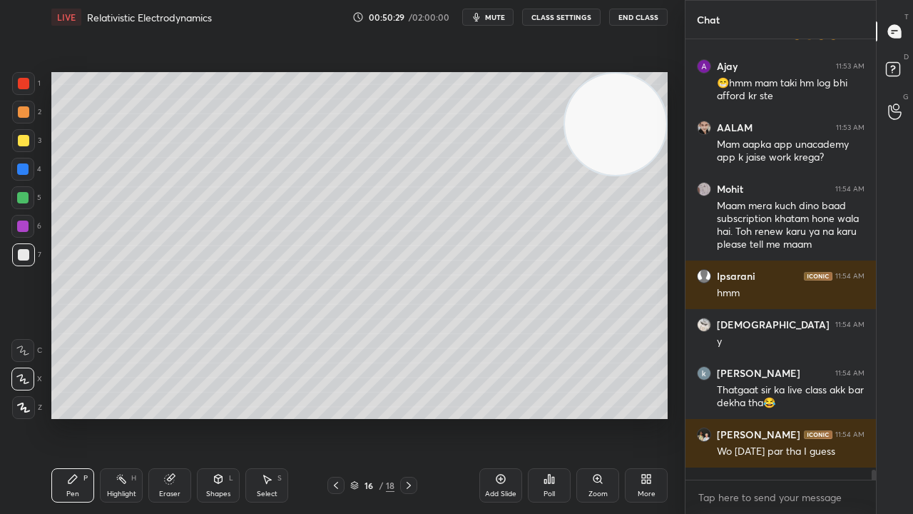
click at [504, 16] on span "mute" at bounding box center [495, 17] width 20 height 10
click at [502, 17] on span "unmute" at bounding box center [494, 17] width 31 height 10
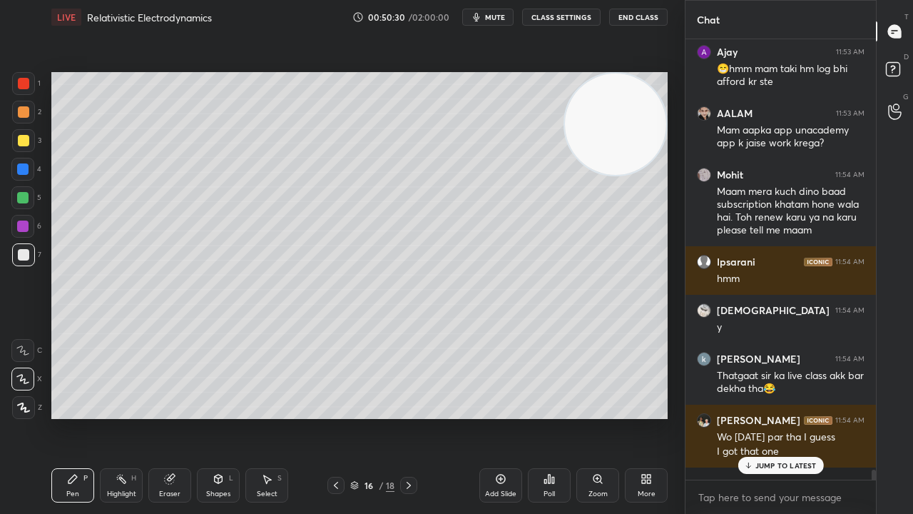
click at [800, 417] on p "JUMP TO LATEST" at bounding box center [785, 465] width 61 height 9
click at [810, 417] on div "x" at bounding box center [781, 497] width 190 height 34
click at [492, 21] on button "mute" at bounding box center [487, 17] width 51 height 17
click at [492, 19] on span "unmute" at bounding box center [494, 17] width 31 height 10
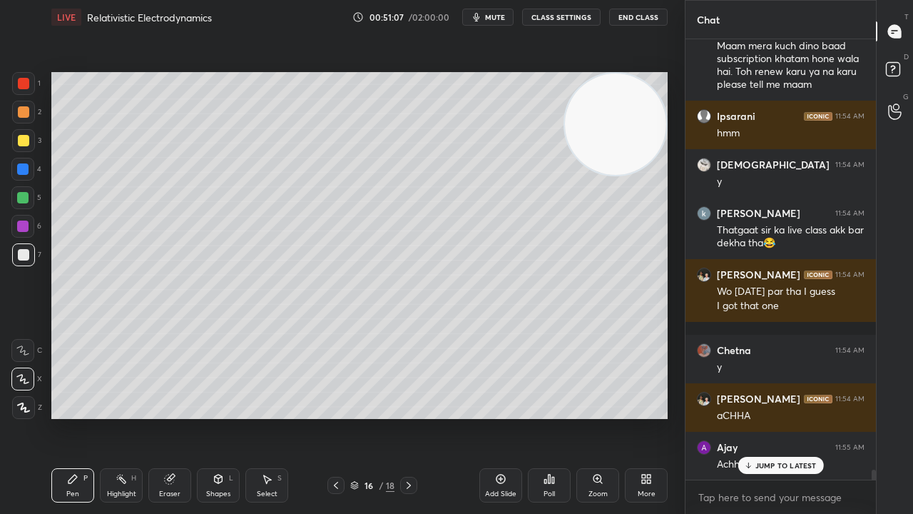
scroll to position [18908, 0]
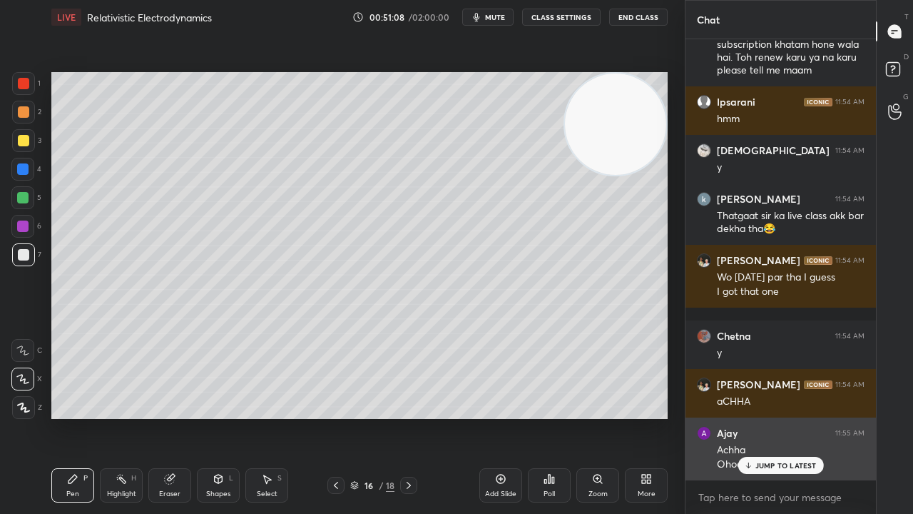
drag, startPoint x: 791, startPoint y: 459, endPoint x: 798, endPoint y: 469, distance: 11.3
click at [791, 417] on div "JUMP TO LATEST" at bounding box center [781, 465] width 86 height 17
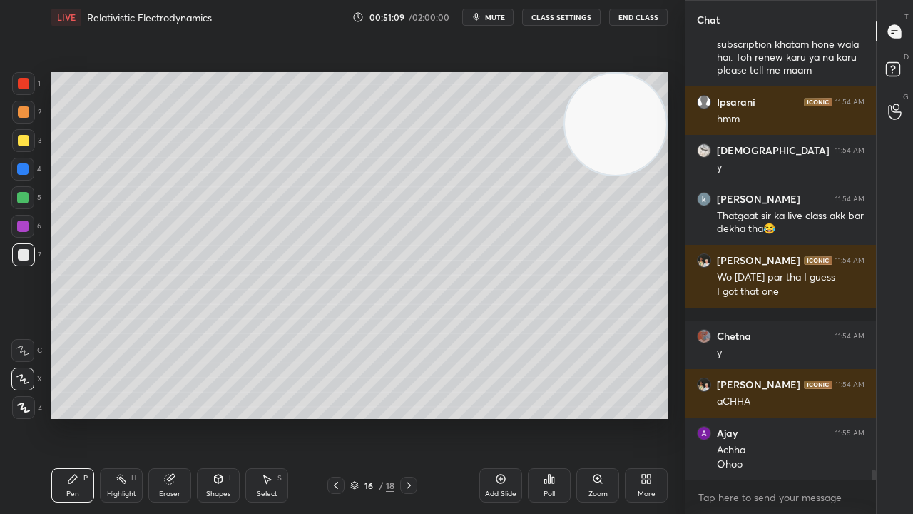
click at [491, 15] on span "mute" at bounding box center [495, 17] width 20 height 10
click at [494, 17] on span "unmute" at bounding box center [494, 17] width 31 height 10
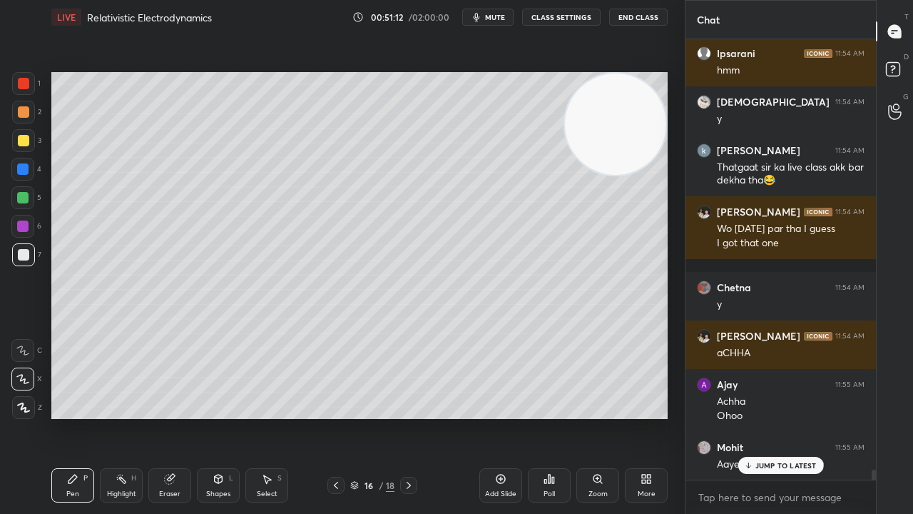
click at [492, 24] on button "mute" at bounding box center [487, 17] width 51 height 17
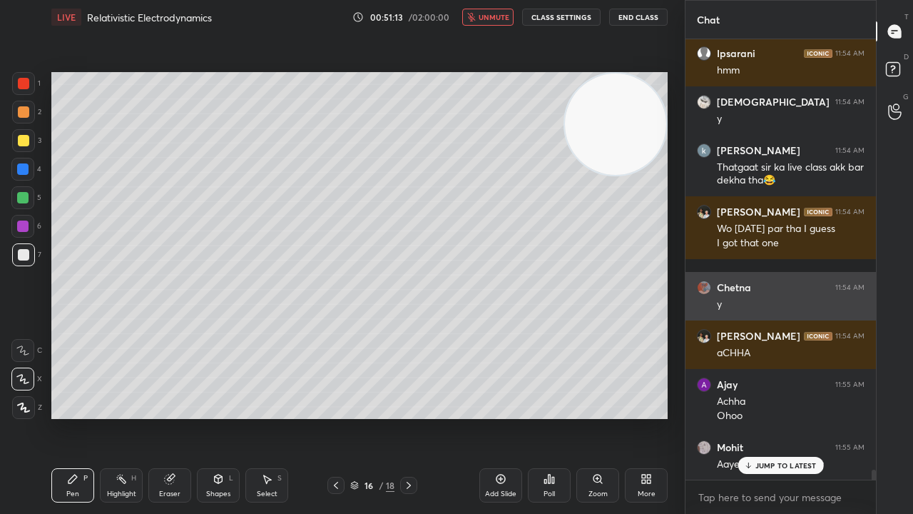
drag, startPoint x: 496, startPoint y: 17, endPoint x: 712, endPoint y: 290, distance: 347.8
click at [497, 17] on span "unmute" at bounding box center [494, 17] width 31 height 10
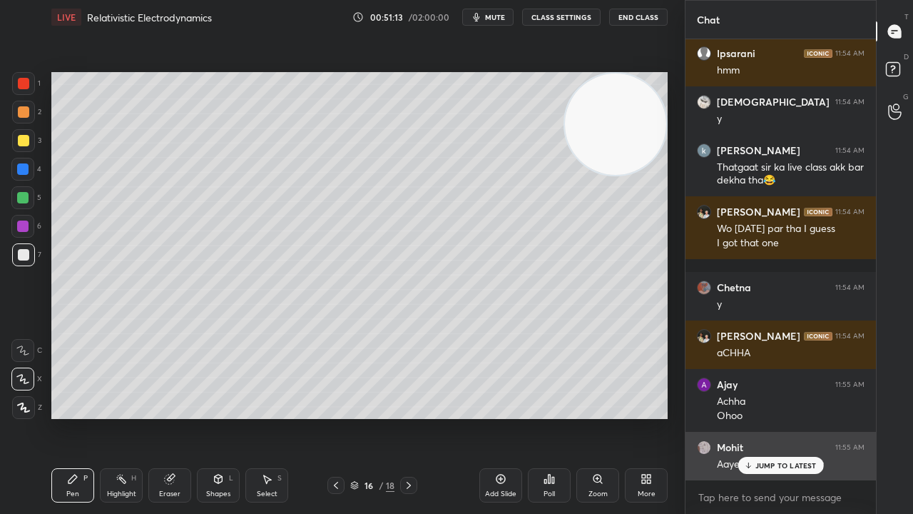
click at [800, 417] on p "JUMP TO LATEST" at bounding box center [785, 465] width 61 height 9
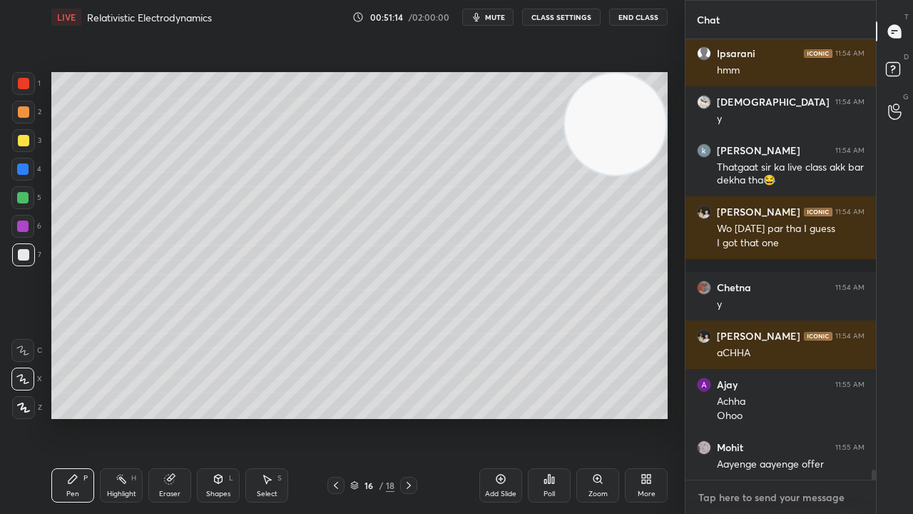
drag, startPoint x: 790, startPoint y: 498, endPoint x: 793, endPoint y: 513, distance: 15.3
click at [790, 417] on textarea at bounding box center [781, 497] width 168 height 23
click at [504, 20] on span "mute" at bounding box center [495, 17] width 20 height 10
click at [501, 21] on span "unmute" at bounding box center [494, 17] width 31 height 10
click at [771, 417] on textarea at bounding box center [781, 497] width 168 height 23
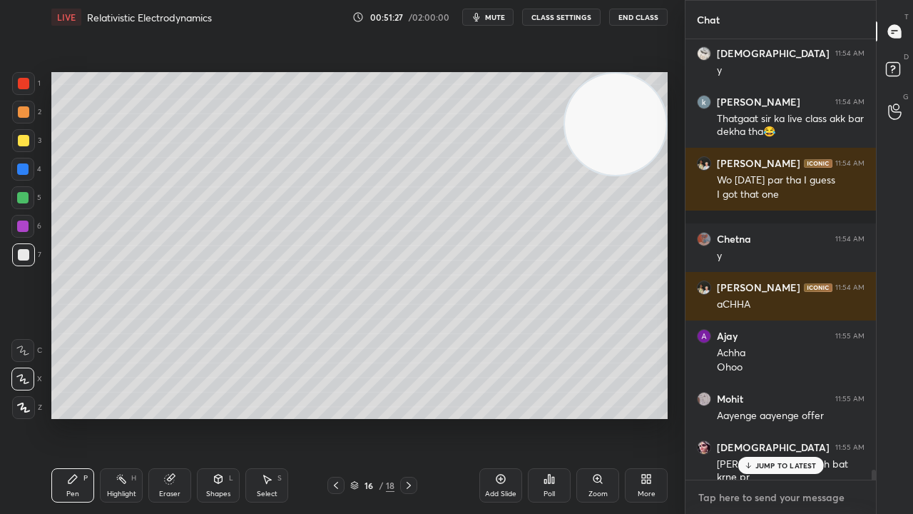
scroll to position [19053, 0]
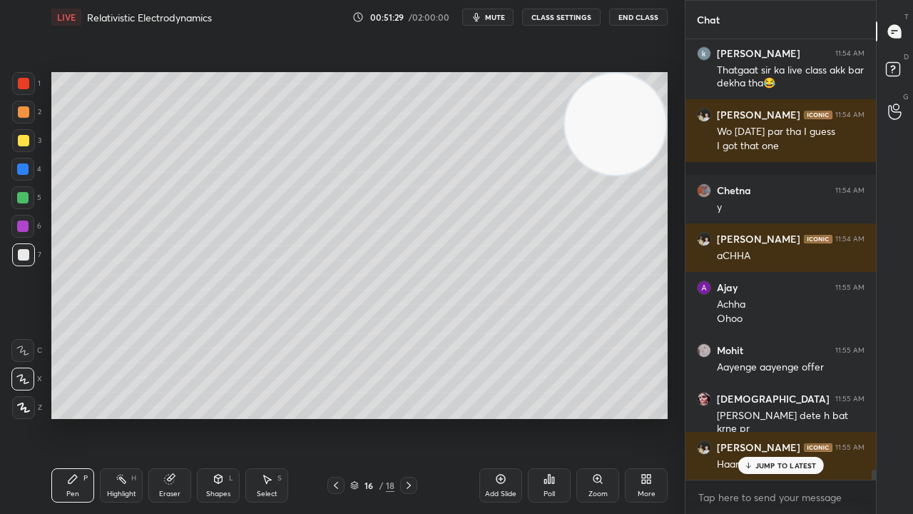
click at [502, 16] on span "mute" at bounding box center [495, 17] width 20 height 10
drag, startPoint x: 502, startPoint y: 14, endPoint x: 489, endPoint y: 9, distance: 13.5
click at [499, 14] on span "unmute" at bounding box center [494, 17] width 31 height 10
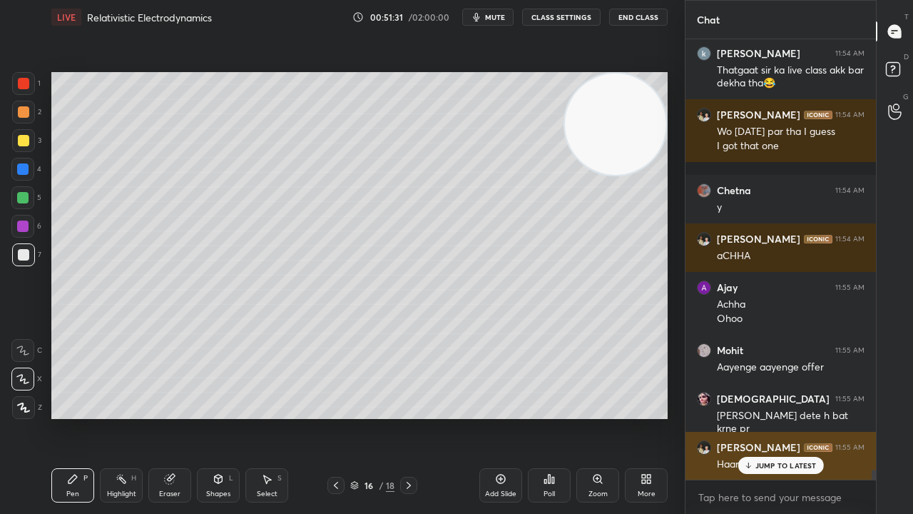
click at [780, 417] on p "JUMP TO LATEST" at bounding box center [785, 465] width 61 height 9
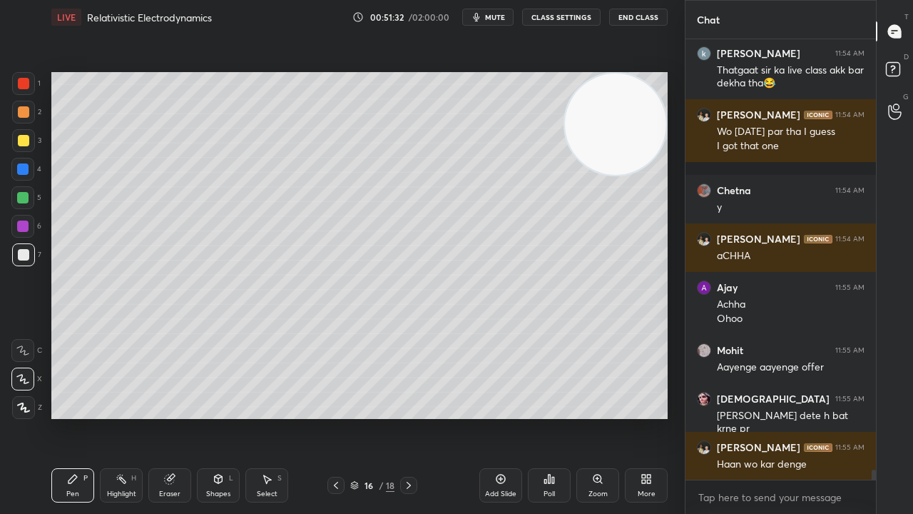
click at [480, 14] on icon "button" at bounding box center [476, 16] width 11 height 11
click at [484, 17] on span "unmute" at bounding box center [494, 17] width 31 height 10
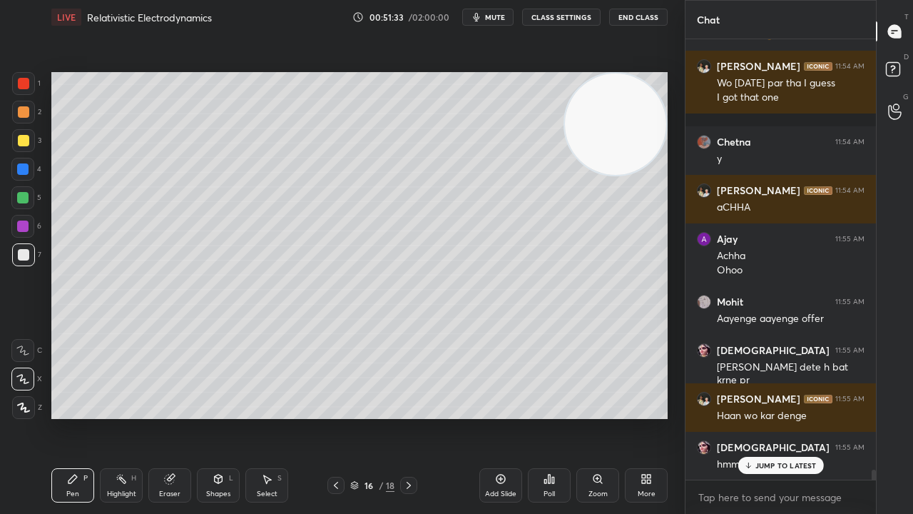
click at [503, 14] on span "mute" at bounding box center [495, 17] width 20 height 10
click at [497, 16] on span "unmute" at bounding box center [494, 17] width 31 height 10
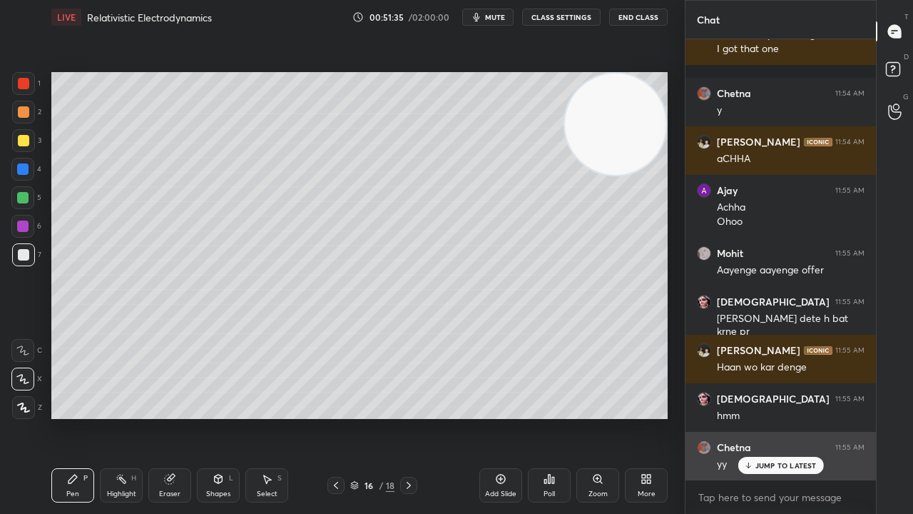
click at [794, 417] on p "JUMP TO LATEST" at bounding box center [785, 465] width 61 height 9
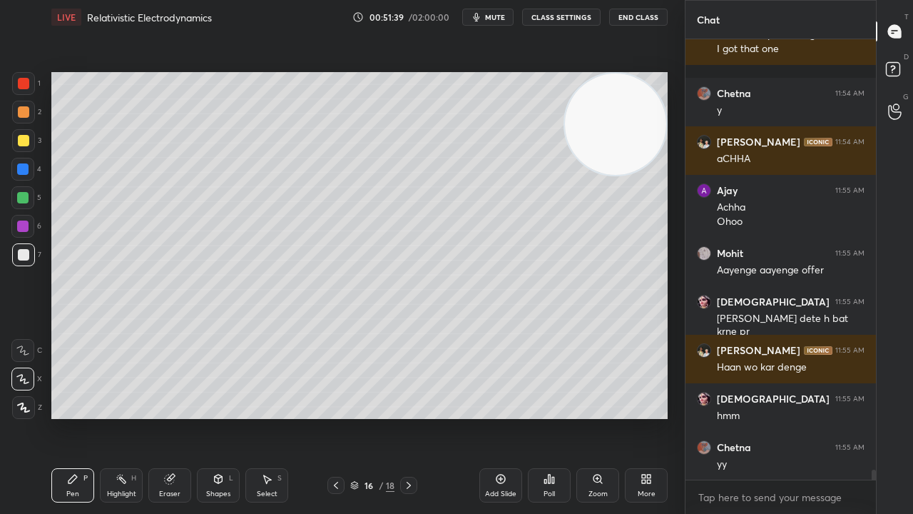
scroll to position [19199, 0]
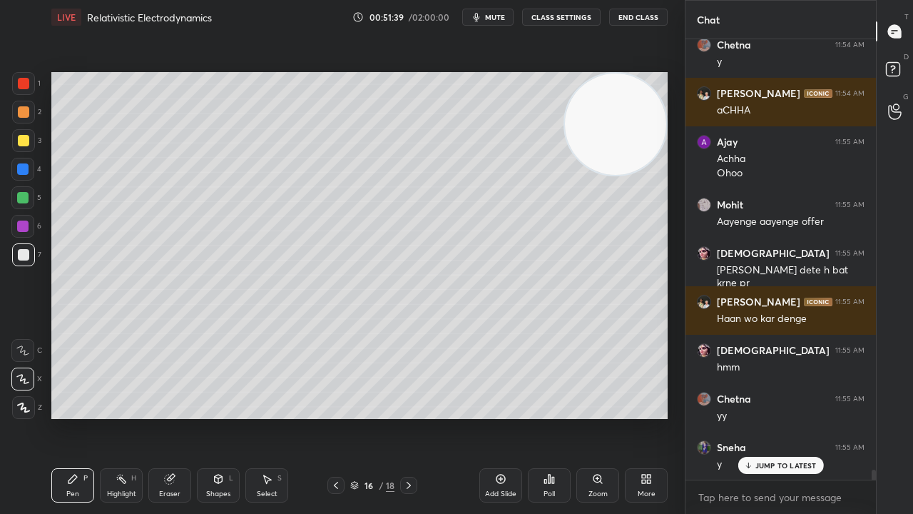
click at [498, 19] on span "mute" at bounding box center [495, 17] width 20 height 10
click at [501, 16] on span "mute" at bounding box center [495, 17] width 20 height 10
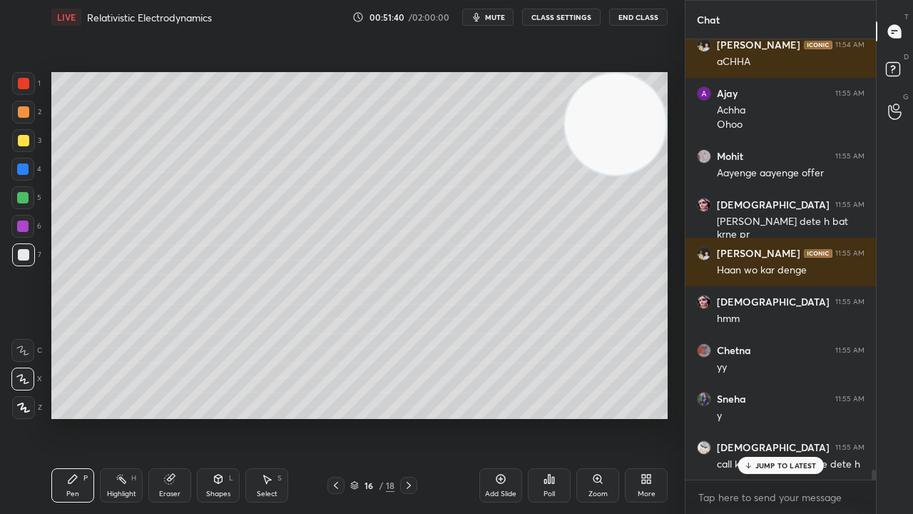
drag, startPoint x: 795, startPoint y: 468, endPoint x: 795, endPoint y: 513, distance: 44.9
click at [795, 417] on p "JUMP TO LATEST" at bounding box center [785, 465] width 61 height 9
click at [504, 17] on span "mute" at bounding box center [495, 17] width 20 height 10
click at [504, 17] on span "unmute" at bounding box center [494, 17] width 31 height 10
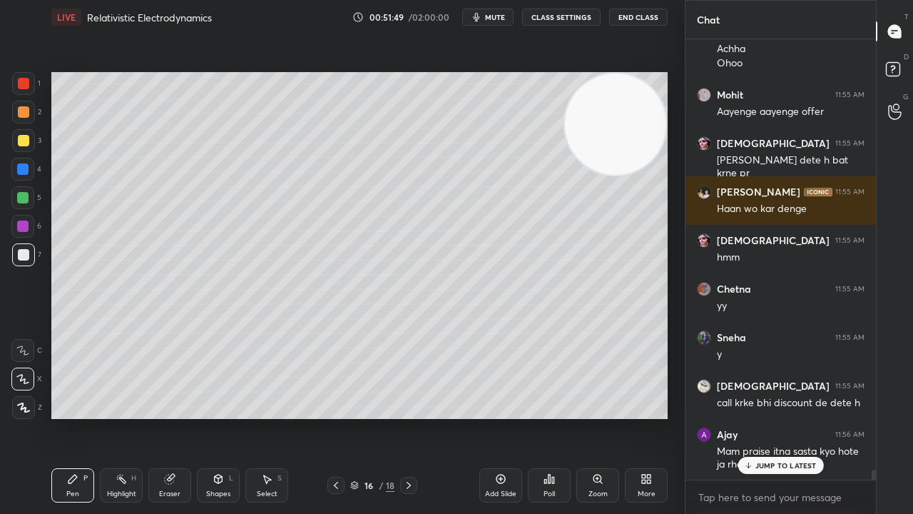
click at [790, 417] on div "JUMP TO LATEST" at bounding box center [781, 465] width 86 height 17
click at [499, 14] on span "mute" at bounding box center [495, 17] width 20 height 10
click at [499, 16] on span "mute" at bounding box center [495, 17] width 20 height 10
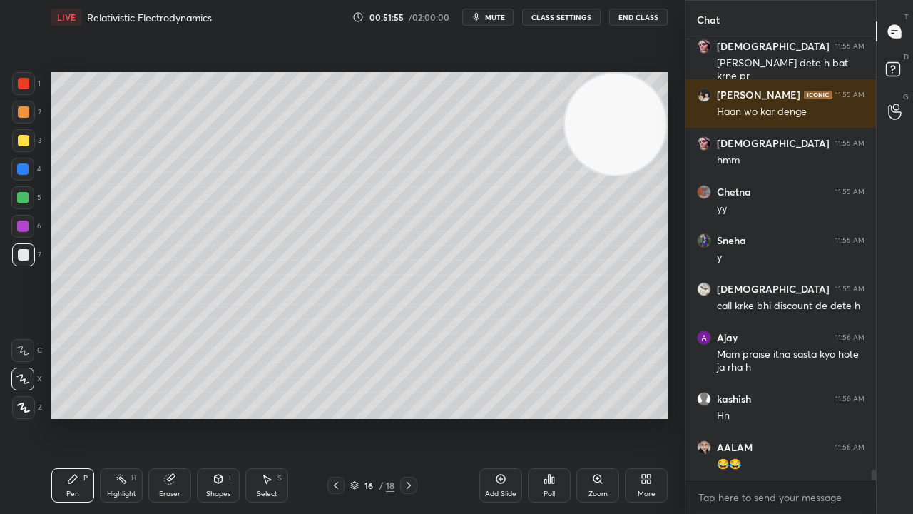
scroll to position [19454, 0]
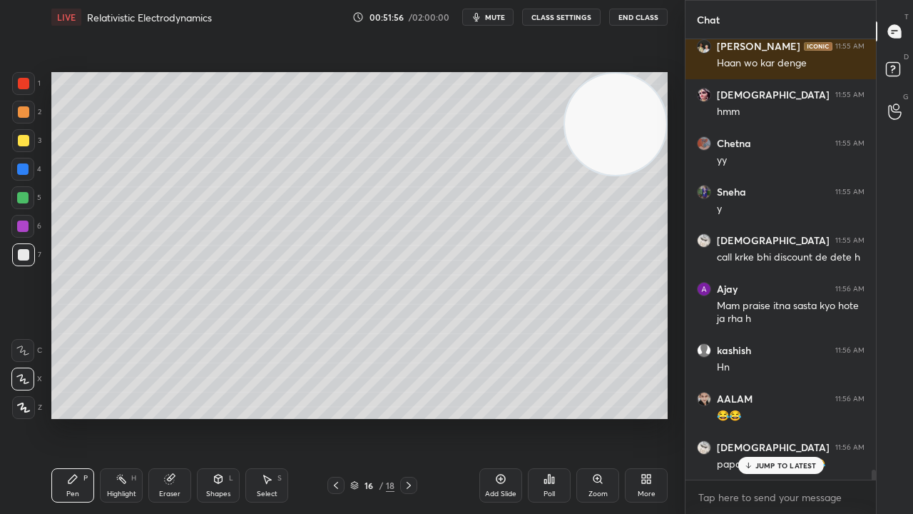
click at [464, 12] on div "00:51:56 / 02:00:00 mute CLASS SETTINGS End Class" at bounding box center [509, 17] width 315 height 17
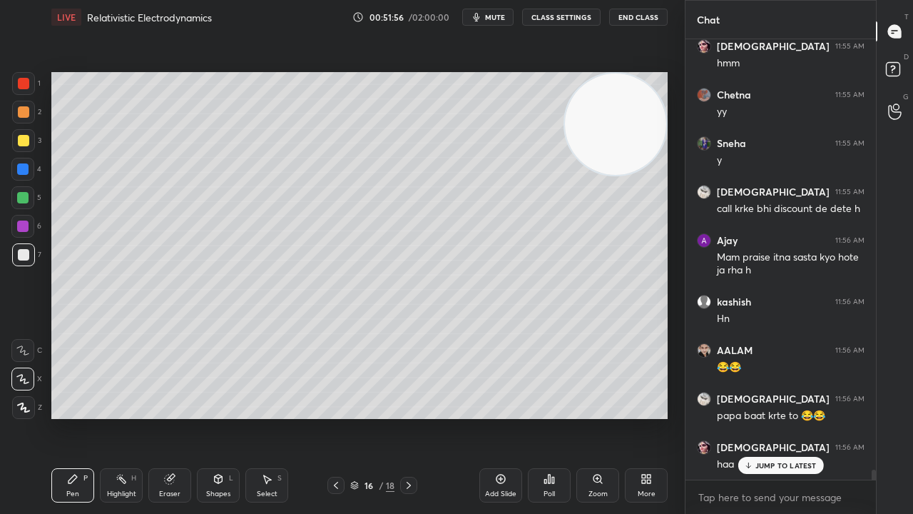
click at [480, 17] on icon "button" at bounding box center [477, 17] width 6 height 9
click at [480, 16] on button "unmute" at bounding box center [487, 17] width 51 height 17
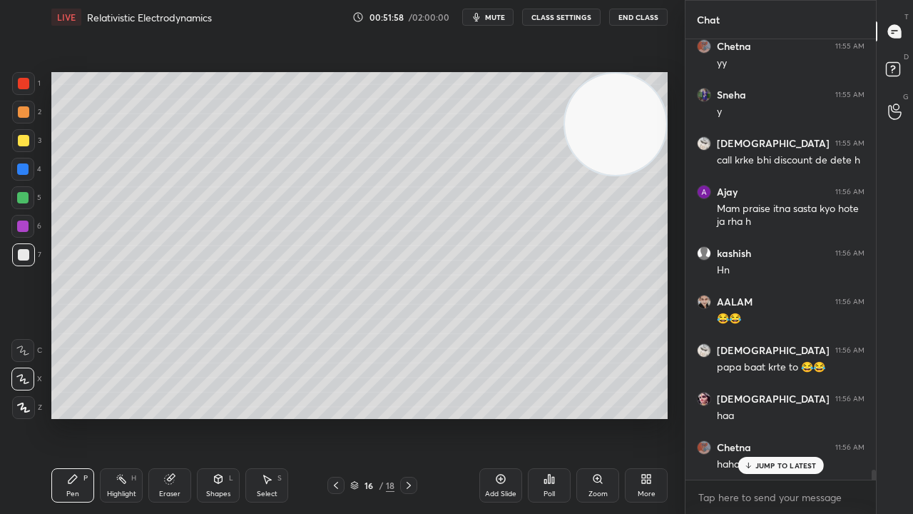
drag, startPoint x: 780, startPoint y: 465, endPoint x: 783, endPoint y: 480, distance: 15.4
click at [780, 417] on p "JUMP TO LATEST" at bounding box center [785, 465] width 61 height 9
click at [497, 11] on button "mute" at bounding box center [487, 17] width 51 height 17
click at [497, 14] on span "mute" at bounding box center [495, 17] width 20 height 10
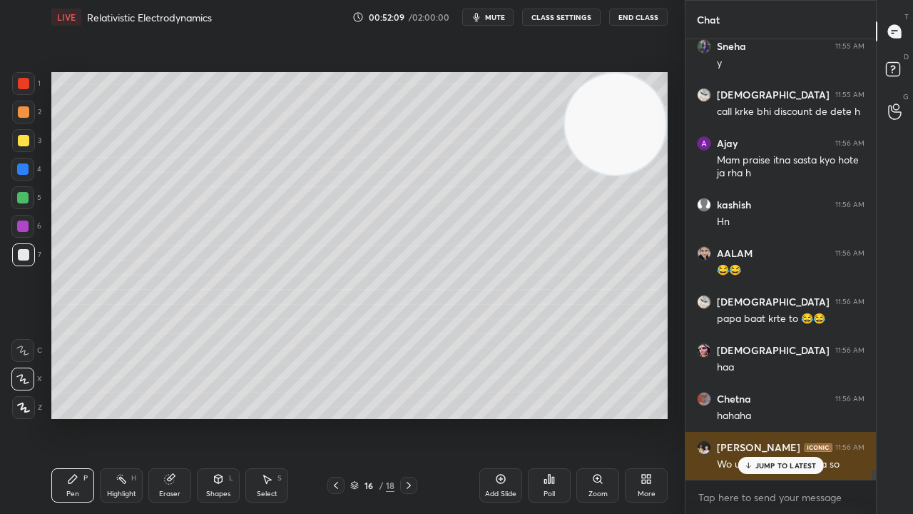
click at [785, 417] on p "JUMP TO LATEST" at bounding box center [785, 465] width 61 height 9
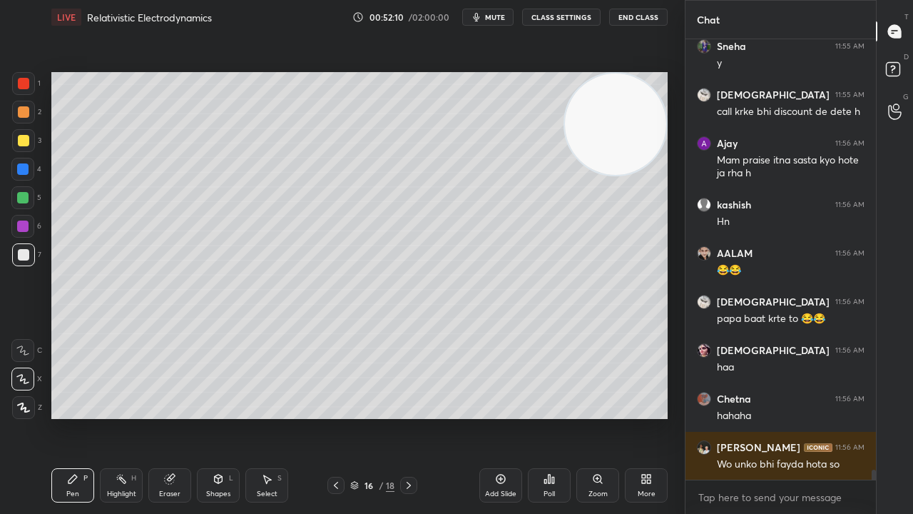
click at [499, 19] on span "mute" at bounding box center [495, 17] width 20 height 10
click at [499, 16] on span "unmute" at bounding box center [494, 17] width 31 height 10
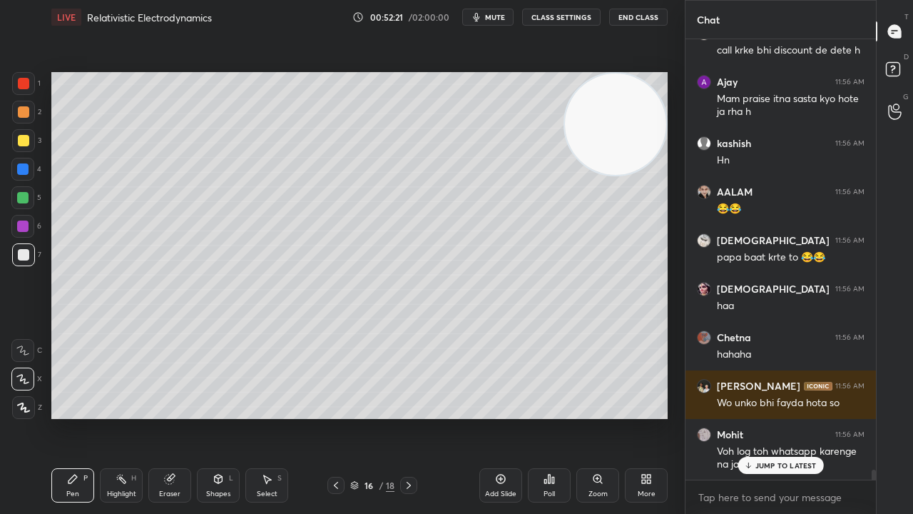
click at [773, 417] on div "JUMP TO LATEST" at bounding box center [781, 465] width 86 height 17
click at [502, 18] on span "mute" at bounding box center [495, 17] width 20 height 10
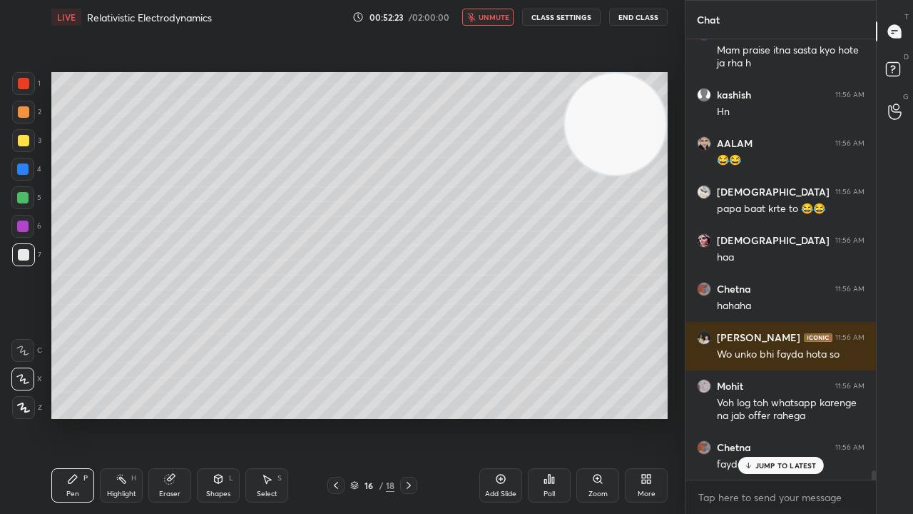
click at [502, 16] on span "unmute" at bounding box center [494, 17] width 31 height 10
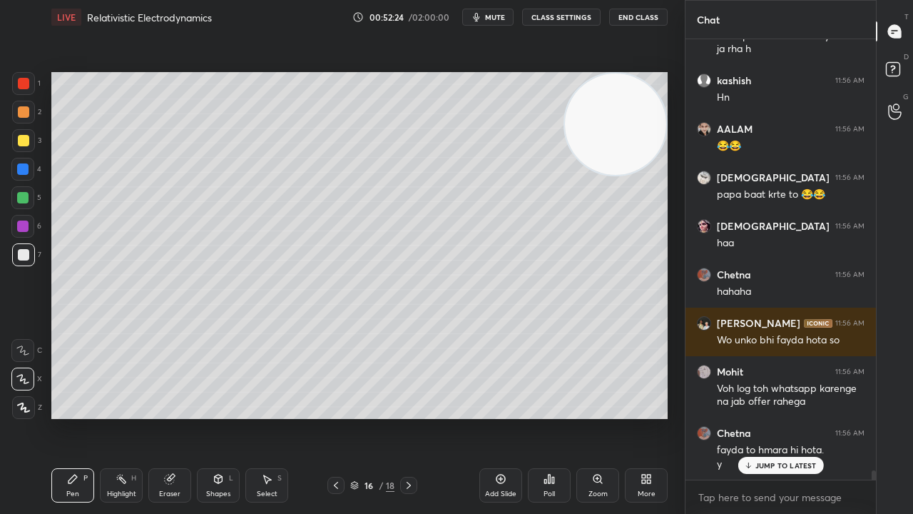
click at [766, 417] on p "JUMP TO LATEST" at bounding box center [785, 465] width 61 height 9
click at [495, 21] on button "mute" at bounding box center [487, 17] width 51 height 17
click at [495, 20] on span "unmute" at bounding box center [494, 17] width 31 height 10
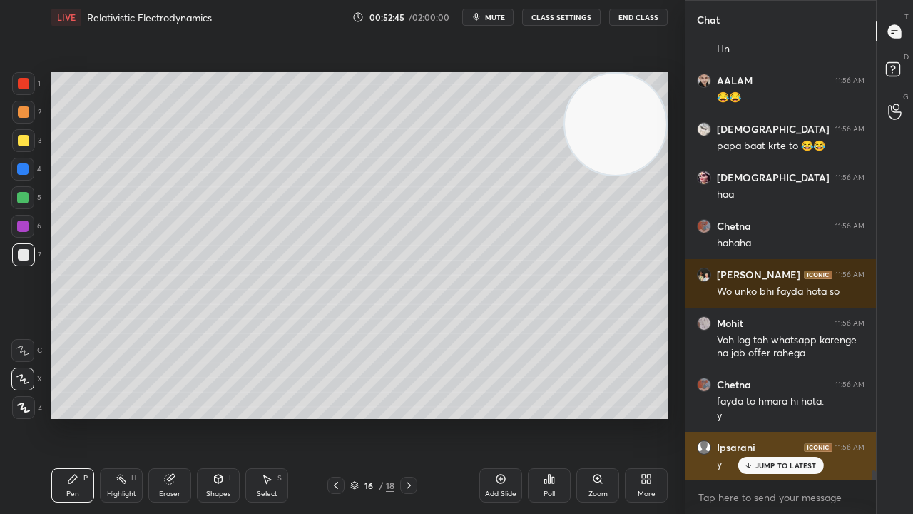
click at [767, 417] on div "JUMP TO LATEST" at bounding box center [781, 465] width 86 height 17
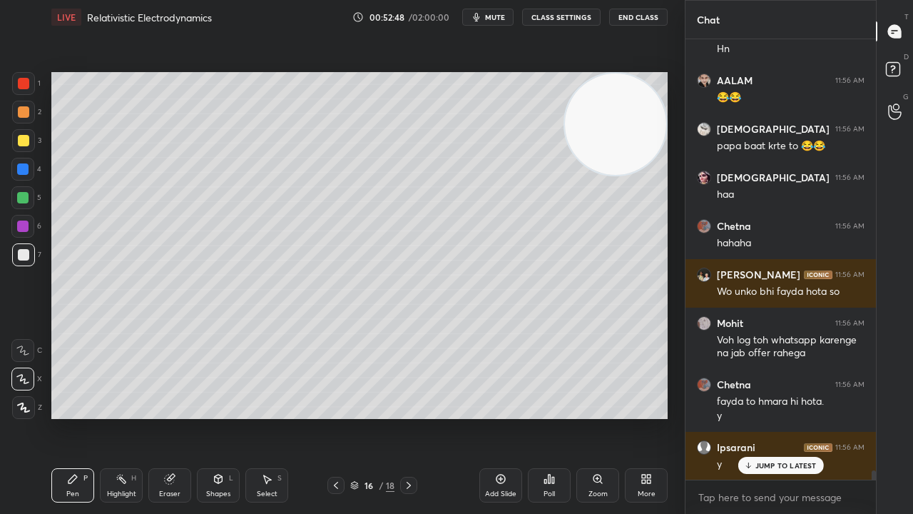
scroll to position [19821, 0]
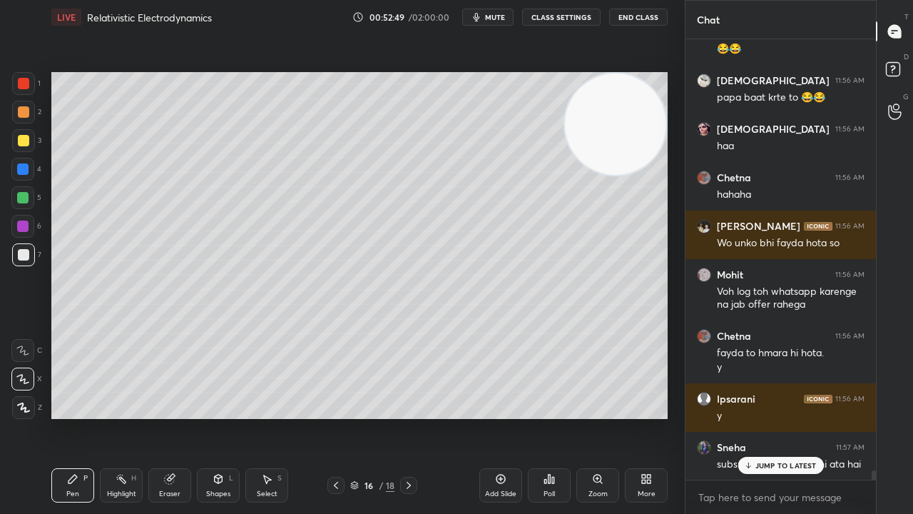
click at [499, 17] on span "mute" at bounding box center [495, 17] width 20 height 10
click at [494, 16] on span "unmute" at bounding box center [494, 17] width 31 height 10
click at [766, 417] on p "JUMP TO LATEST" at bounding box center [785, 465] width 61 height 9
click at [498, 16] on span "mute" at bounding box center [495, 17] width 20 height 10
click at [497, 15] on span "unmute" at bounding box center [494, 17] width 31 height 10
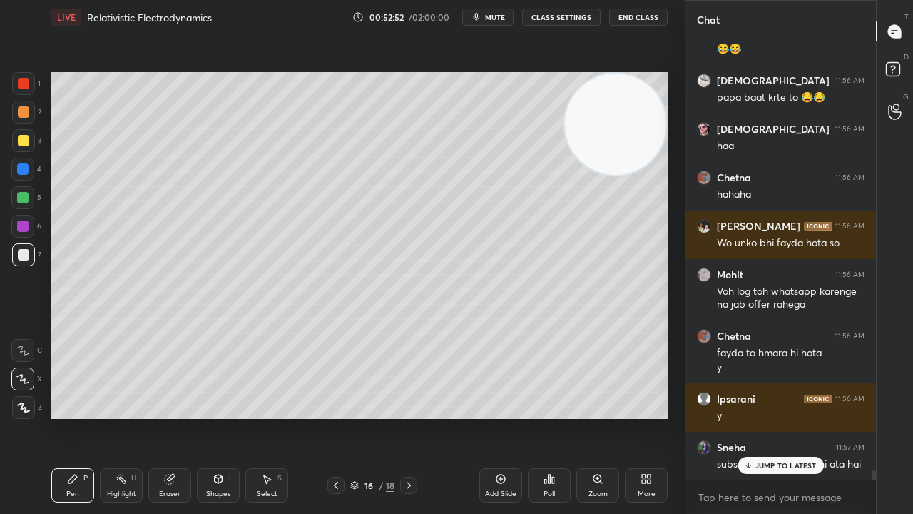
scroll to position [19870, 0]
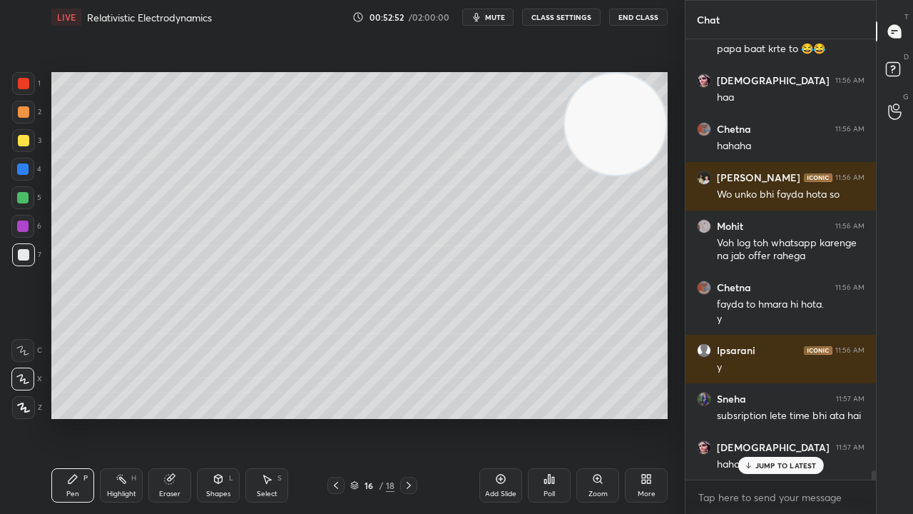
click at [410, 417] on icon at bounding box center [408, 484] width 11 height 11
click at [333, 417] on icon at bounding box center [335, 484] width 11 height 11
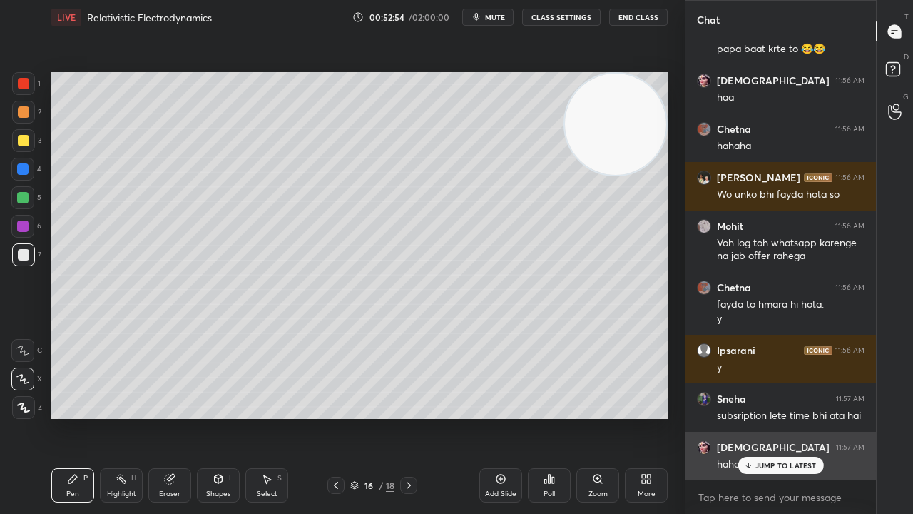
click at [765, 417] on p "JUMP TO LATEST" at bounding box center [785, 465] width 61 height 9
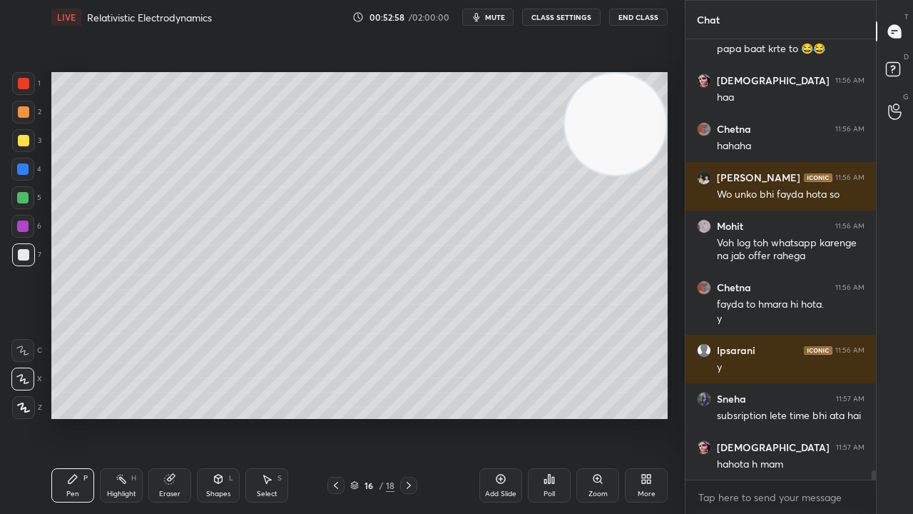
click at [503, 17] on span "mute" at bounding box center [495, 17] width 20 height 10
click at [499, 18] on span "unmute" at bounding box center [494, 17] width 31 height 10
click at [501, 16] on span "mute" at bounding box center [495, 17] width 20 height 10
click at [502, 16] on span "unmute" at bounding box center [494, 17] width 31 height 10
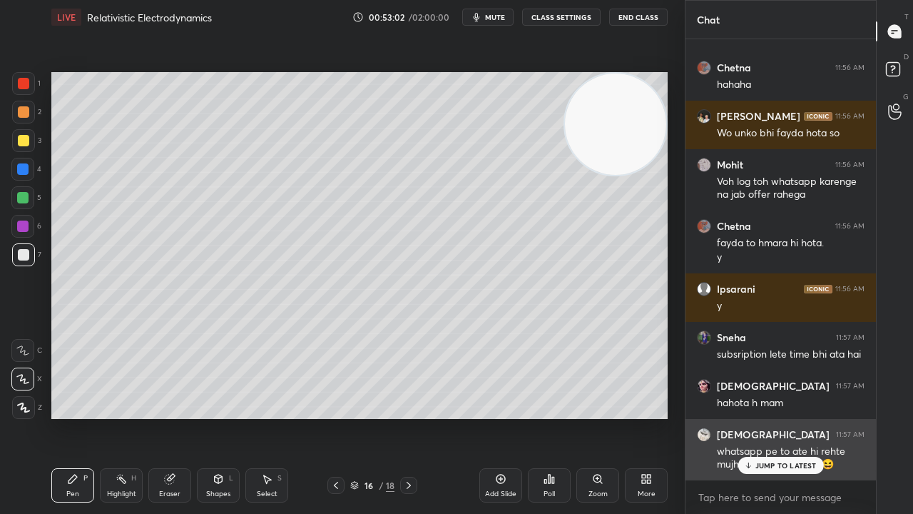
click at [749, 417] on icon at bounding box center [747, 465] width 9 height 9
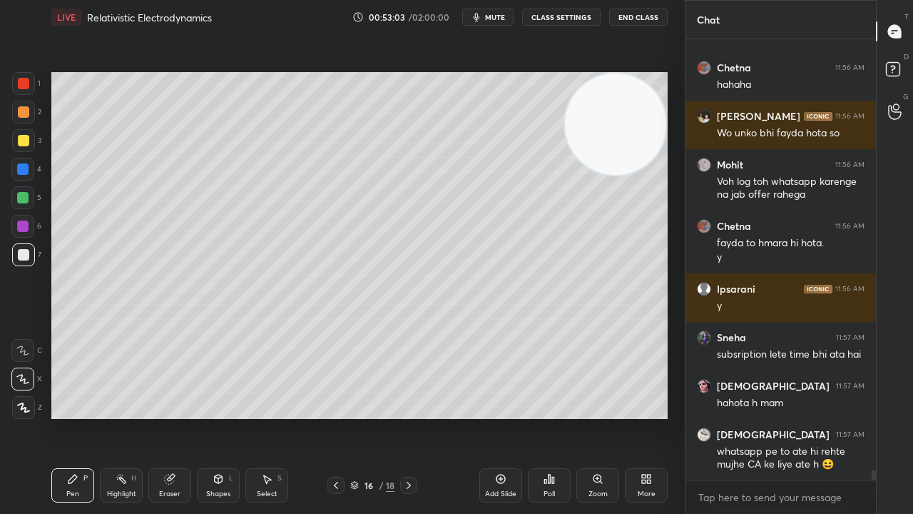
click at [496, 20] on span "mute" at bounding box center [495, 17] width 20 height 10
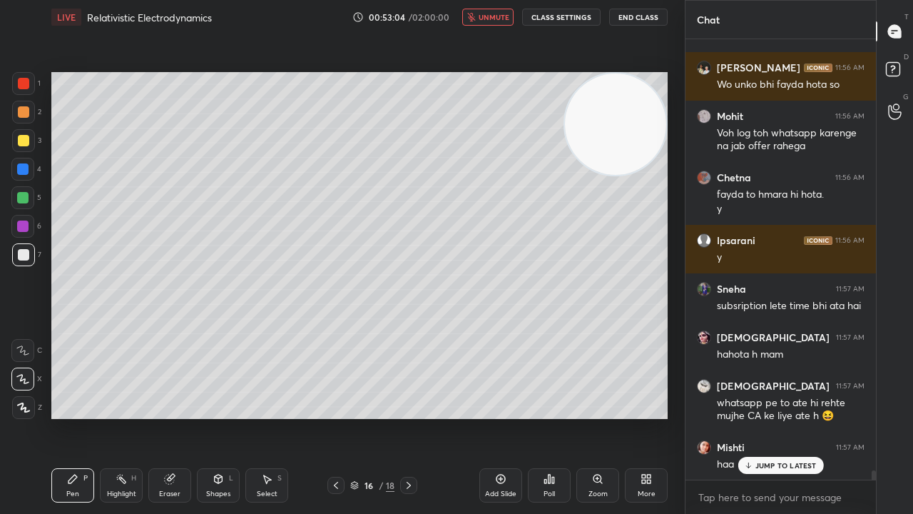
click at [498, 19] on span "unmute" at bounding box center [494, 17] width 31 height 10
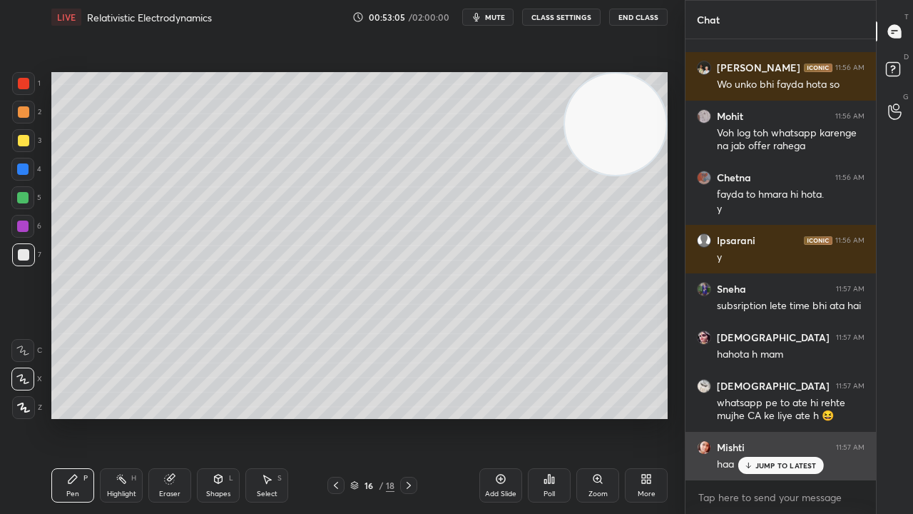
click at [778, 417] on p "JUMP TO LATEST" at bounding box center [785, 465] width 61 height 9
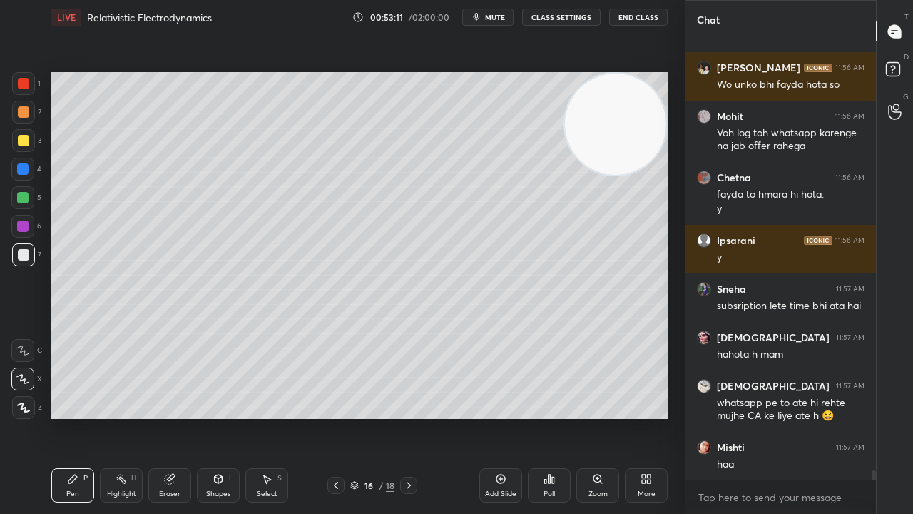
click at [500, 16] on span "mute" at bounding box center [495, 17] width 20 height 10
click at [497, 19] on span "unmute" at bounding box center [494, 17] width 31 height 10
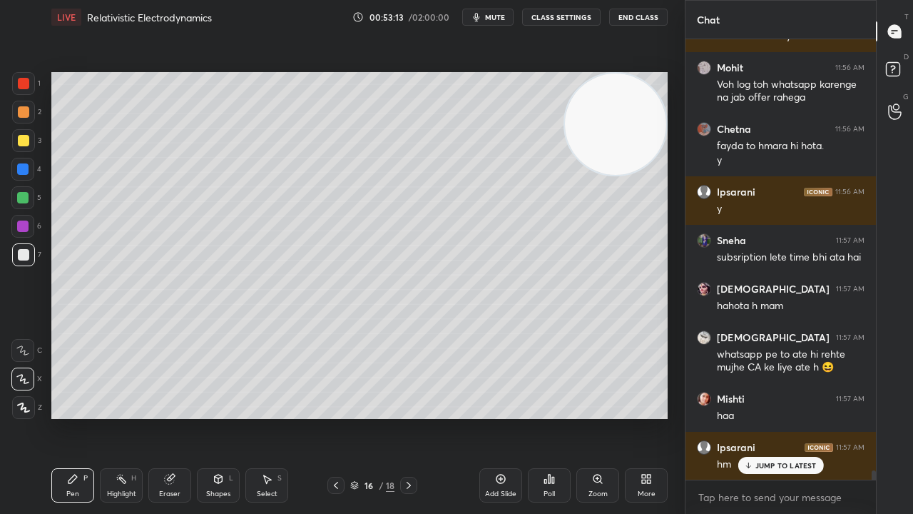
click at [501, 417] on div "Add Slide" at bounding box center [500, 493] width 31 height 7
click at [225, 417] on div "Shapes L" at bounding box center [218, 485] width 43 height 34
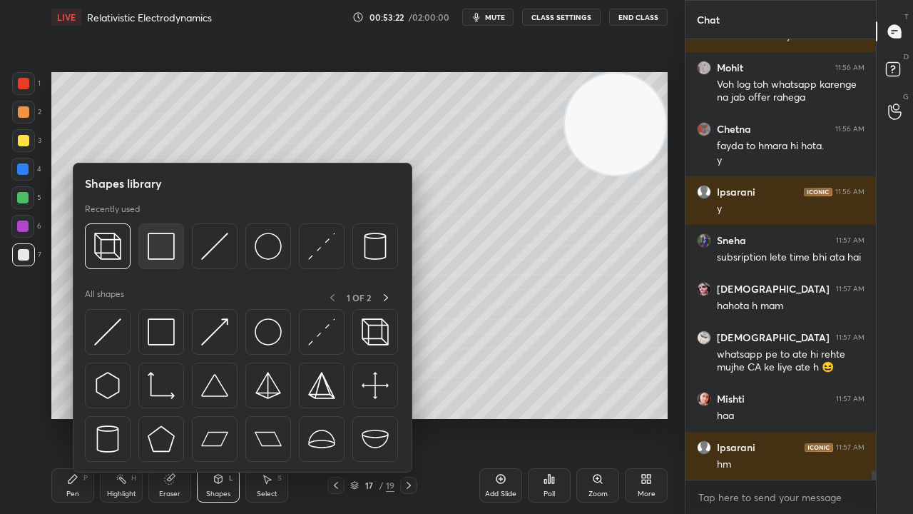
scroll to position [20089, 0]
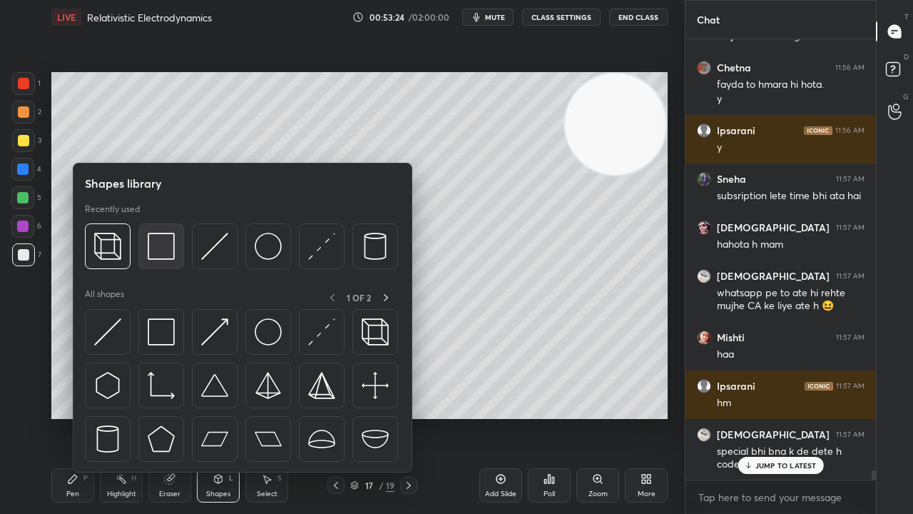
click at [168, 241] on img at bounding box center [161, 246] width 27 height 27
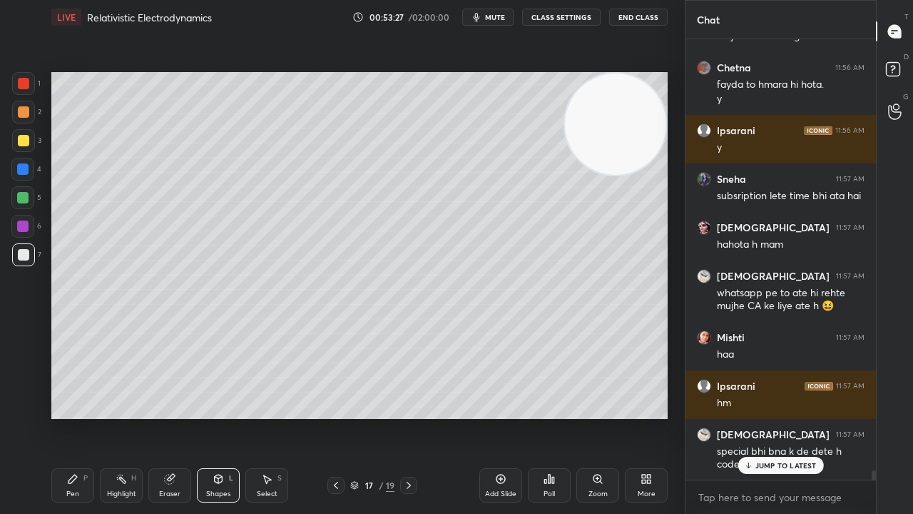
click at [798, 417] on p "JUMP TO LATEST" at bounding box center [785, 465] width 61 height 9
click at [499, 18] on span "mute" at bounding box center [495, 17] width 20 height 10
click at [504, 17] on span "unmute" at bounding box center [494, 17] width 31 height 10
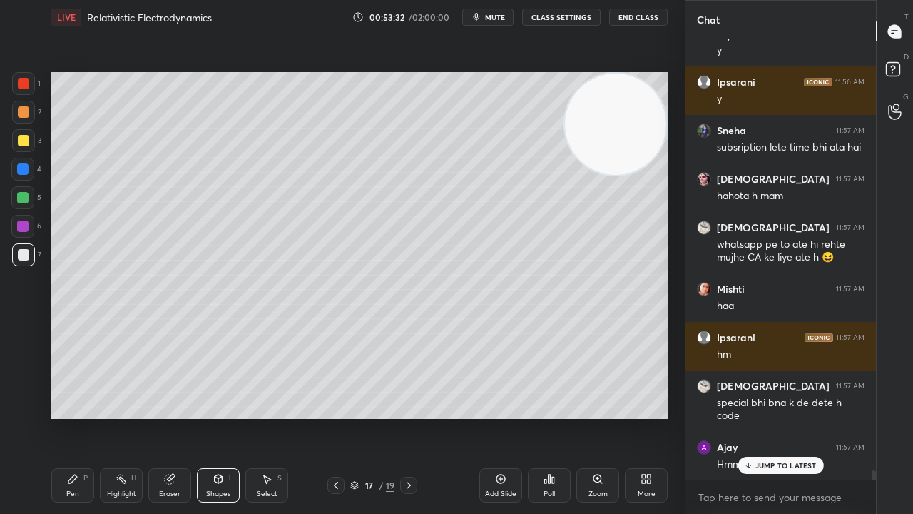
click at [502, 17] on span "mute" at bounding box center [495, 17] width 20 height 10
click at [498, 19] on span "unmute" at bounding box center [494, 17] width 31 height 10
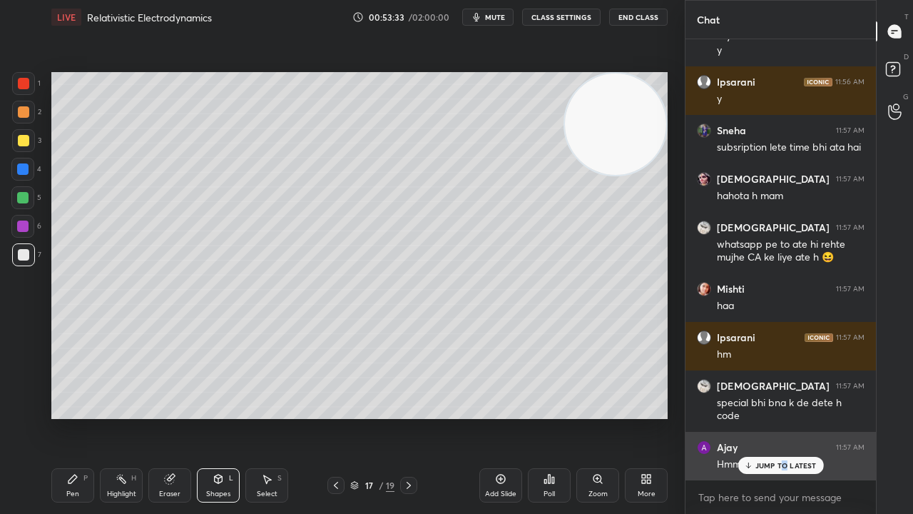
click at [785, 417] on p "JUMP TO LATEST" at bounding box center [785, 465] width 61 height 9
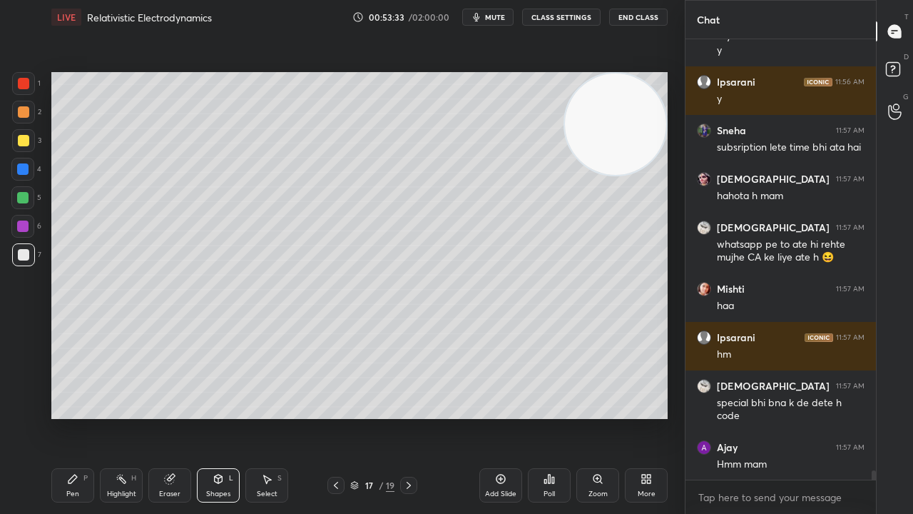
click at [504, 17] on span "mute" at bounding box center [495, 17] width 20 height 10
click at [504, 16] on span "unmute" at bounding box center [494, 17] width 31 height 10
click at [504, 17] on span "mute" at bounding box center [495, 17] width 20 height 10
click at [507, 17] on span "unmute" at bounding box center [494, 17] width 31 height 10
click at [146, 417] on div "Pen P Highlight H Eraser Shapes L Select S" at bounding box center [158, 485] width 214 height 34
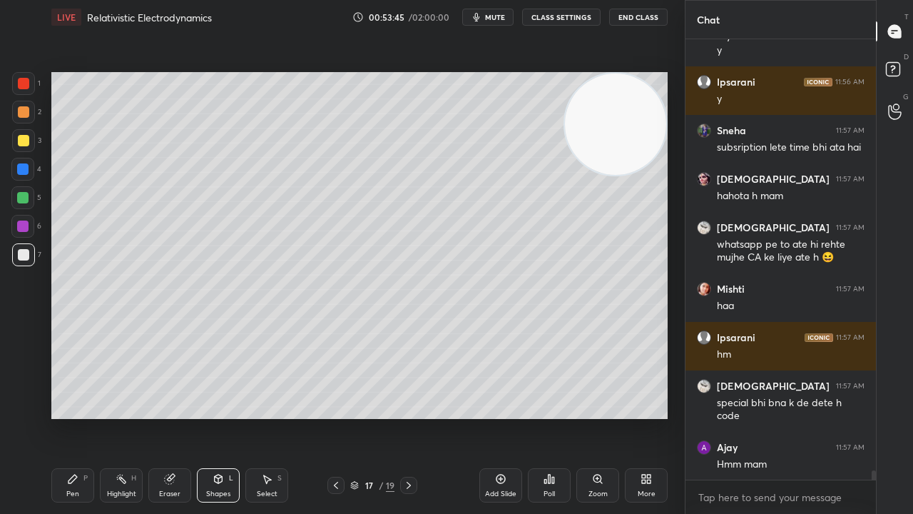
click at [170, 417] on div "Eraser" at bounding box center [169, 485] width 43 height 34
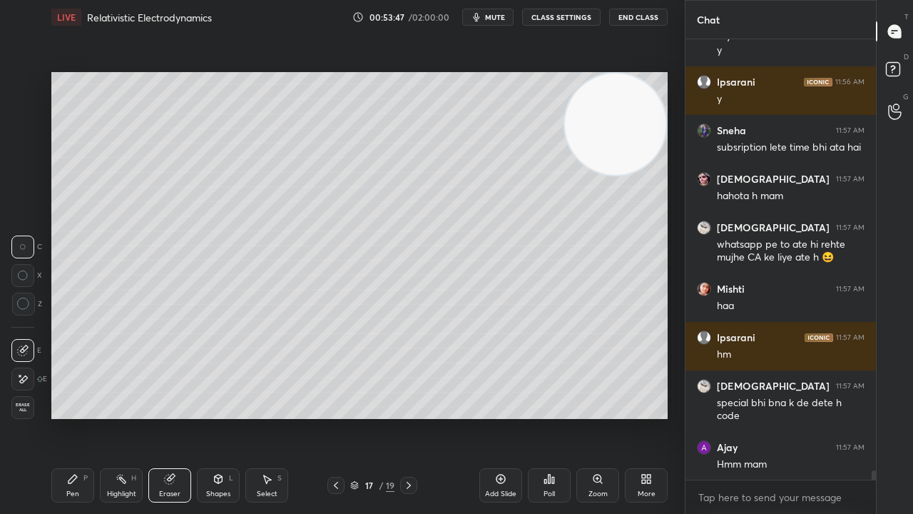
scroll to position [20186, 0]
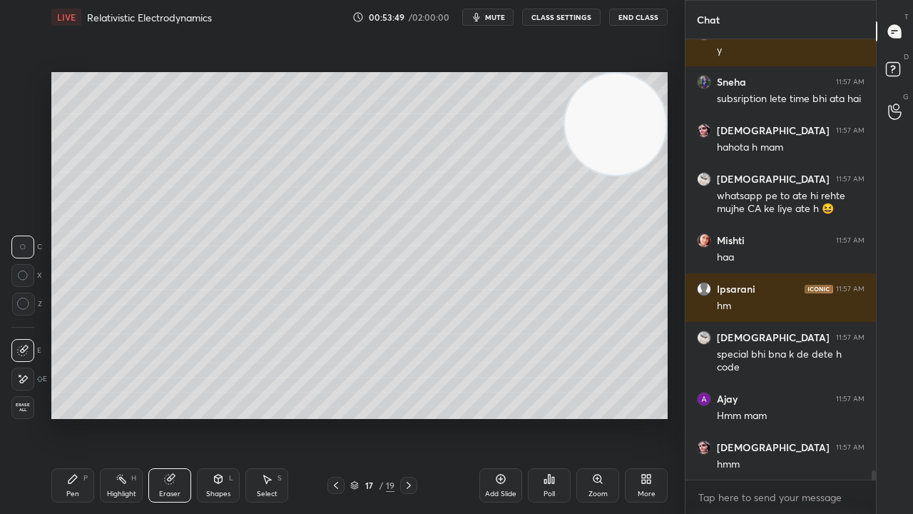
click at [68, 417] on div "Pen" at bounding box center [72, 493] width 13 height 7
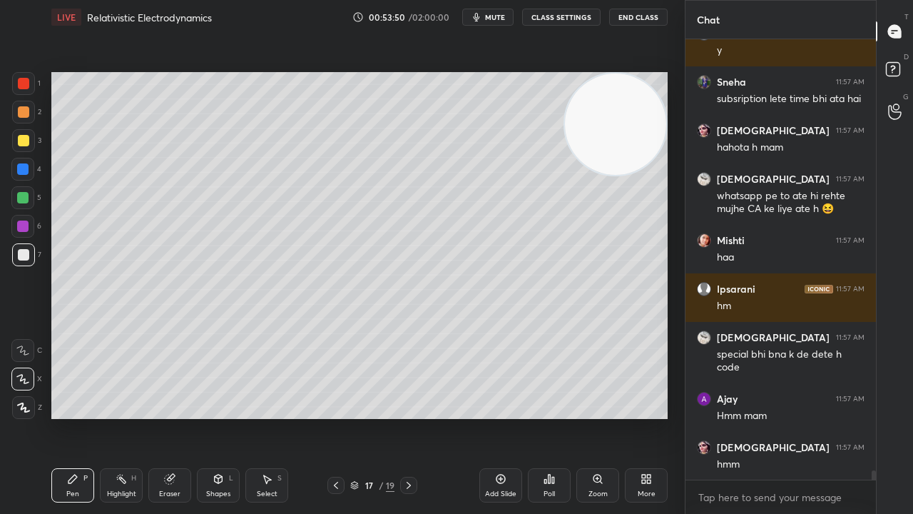
scroll to position [20235, 0]
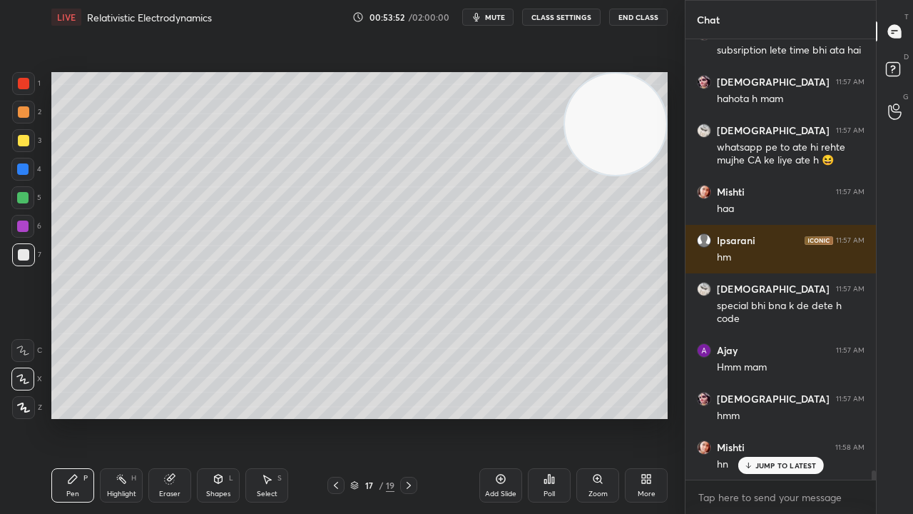
click at [482, 17] on icon "button" at bounding box center [476, 16] width 11 height 11
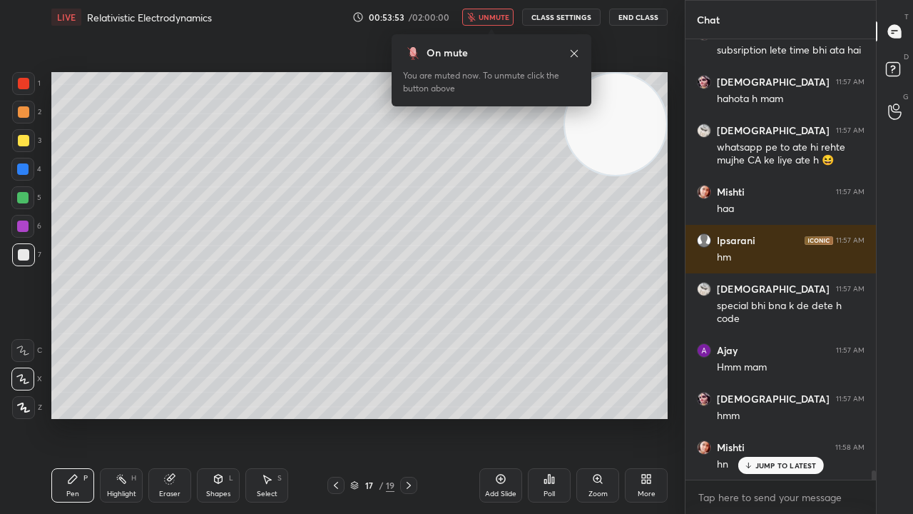
click at [484, 16] on span "unmute" at bounding box center [494, 17] width 31 height 10
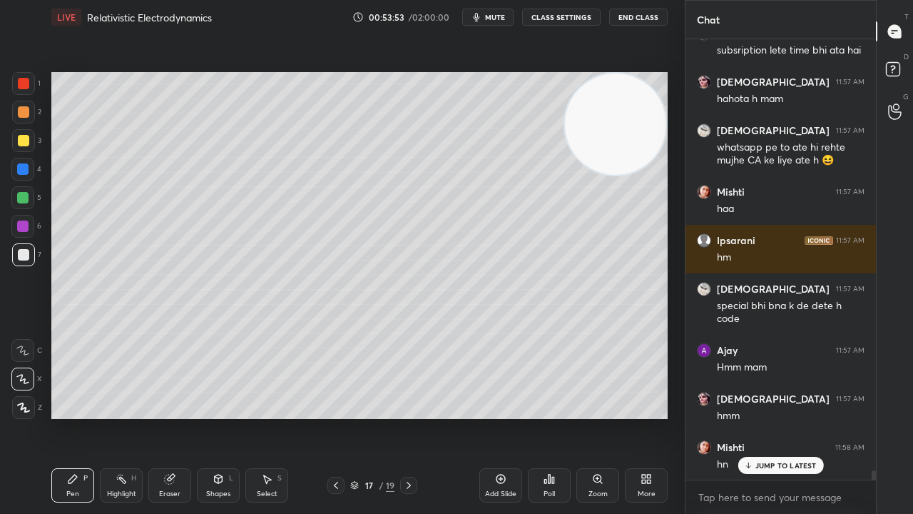
scroll to position [20283, 0]
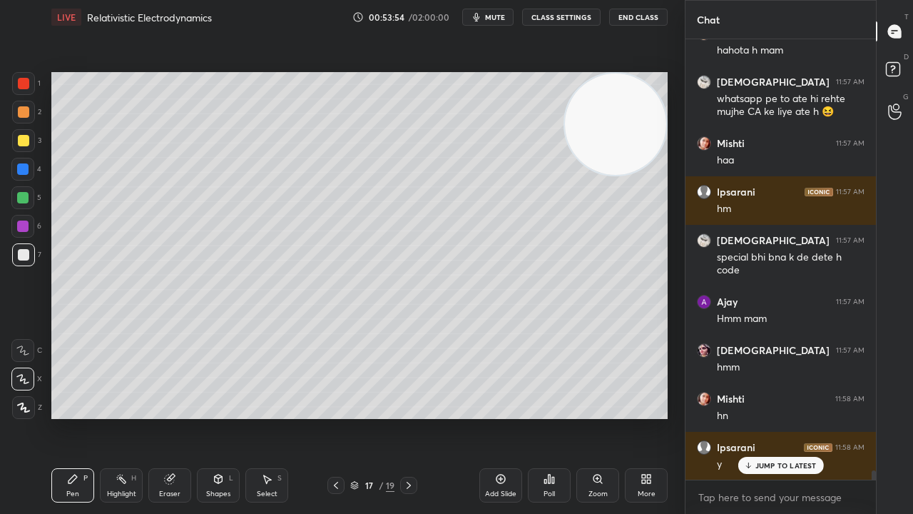
click at [503, 17] on span "mute" at bounding box center [495, 17] width 20 height 10
click at [499, 19] on span "unmute" at bounding box center [494, 17] width 31 height 10
click at [26, 148] on div at bounding box center [23, 140] width 23 height 23
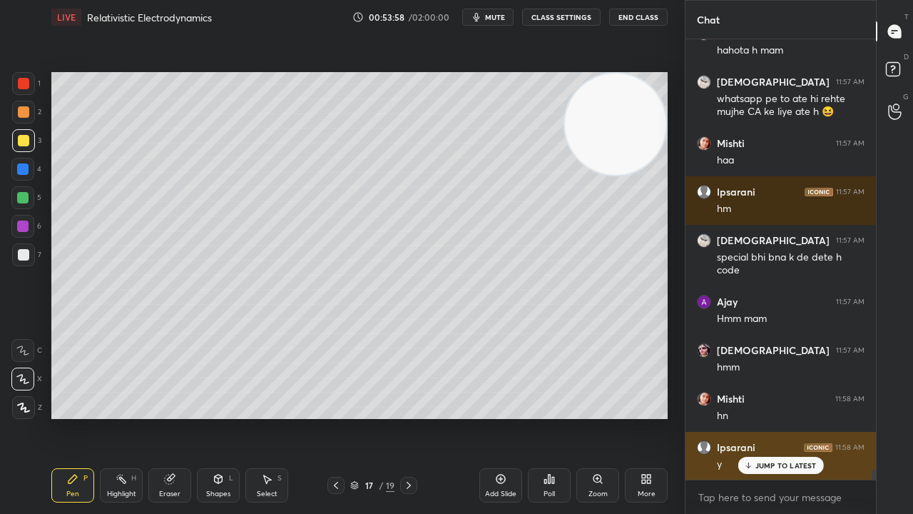
click at [762, 417] on p "JUMP TO LATEST" at bounding box center [785, 465] width 61 height 9
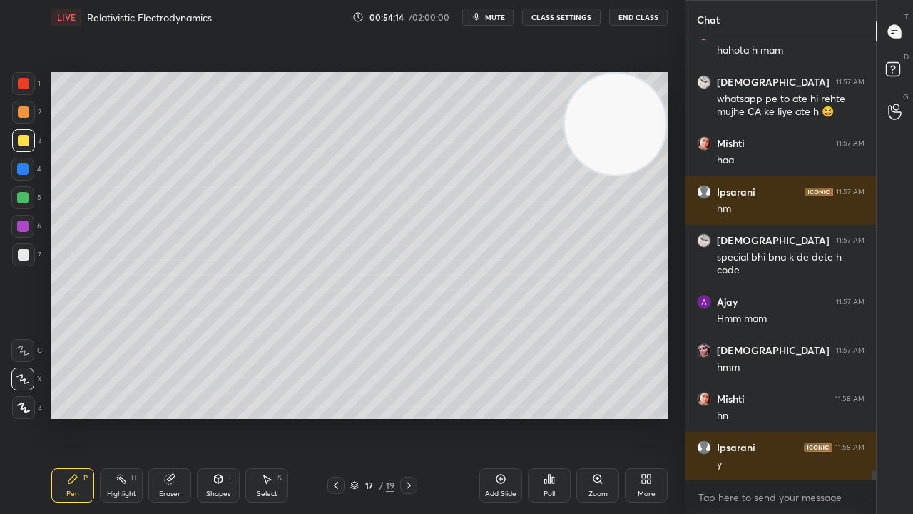
drag, startPoint x: 34, startPoint y: 257, endPoint x: 44, endPoint y: 259, distance: 10.2
click at [33, 257] on div at bounding box center [23, 254] width 23 height 23
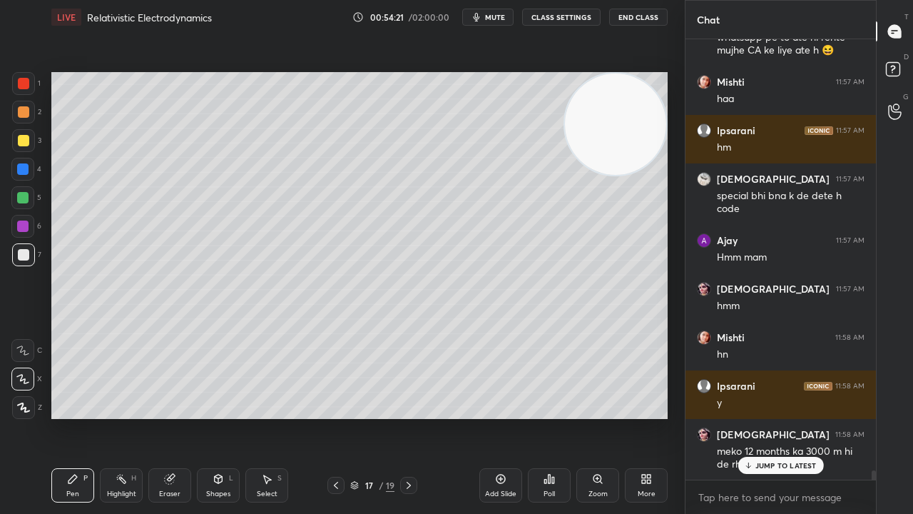
click at [790, 417] on p "JUMP TO LATEST" at bounding box center [785, 465] width 61 height 9
click at [495, 20] on span "mute" at bounding box center [495, 17] width 20 height 10
click at [494, 20] on span "unmute" at bounding box center [494, 17] width 31 height 10
click at [489, 14] on span "mute" at bounding box center [495, 17] width 20 height 10
click at [489, 15] on span "unmute" at bounding box center [494, 17] width 31 height 10
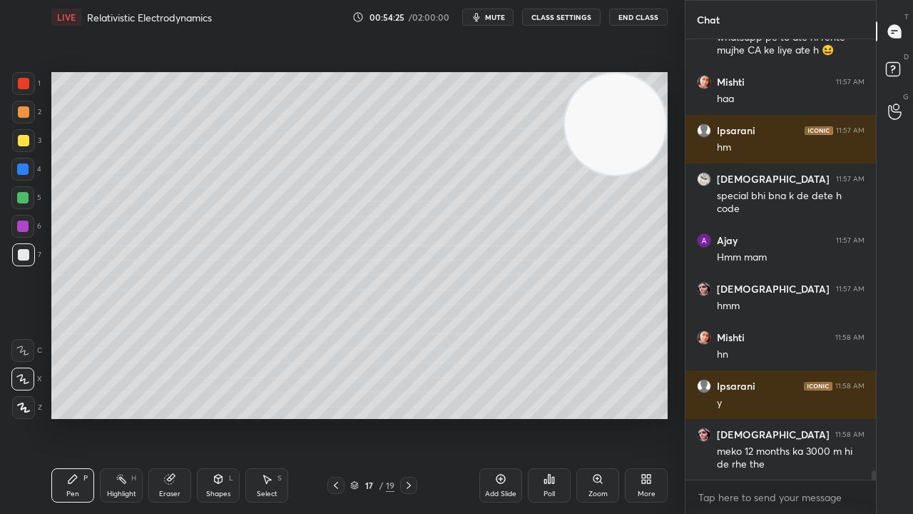
click at [221, 417] on div "Shapes" at bounding box center [218, 493] width 24 height 7
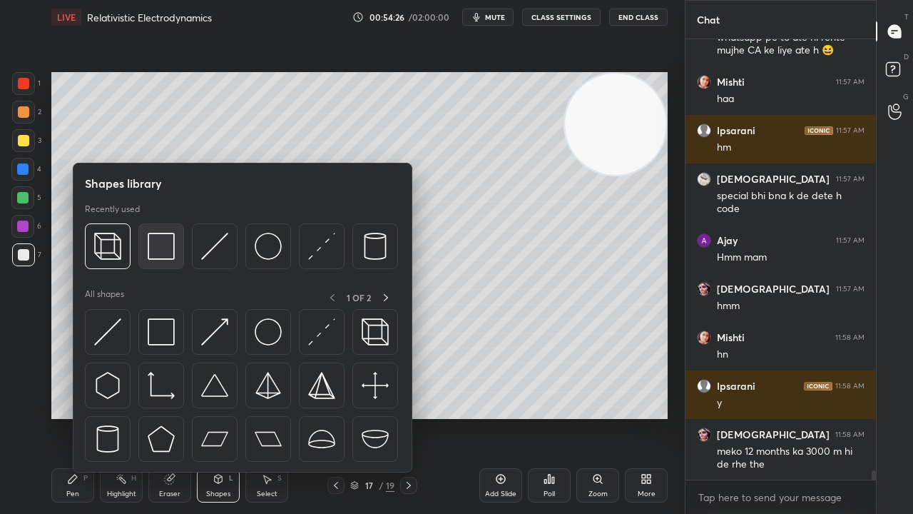
click at [163, 258] on img at bounding box center [161, 246] width 27 height 27
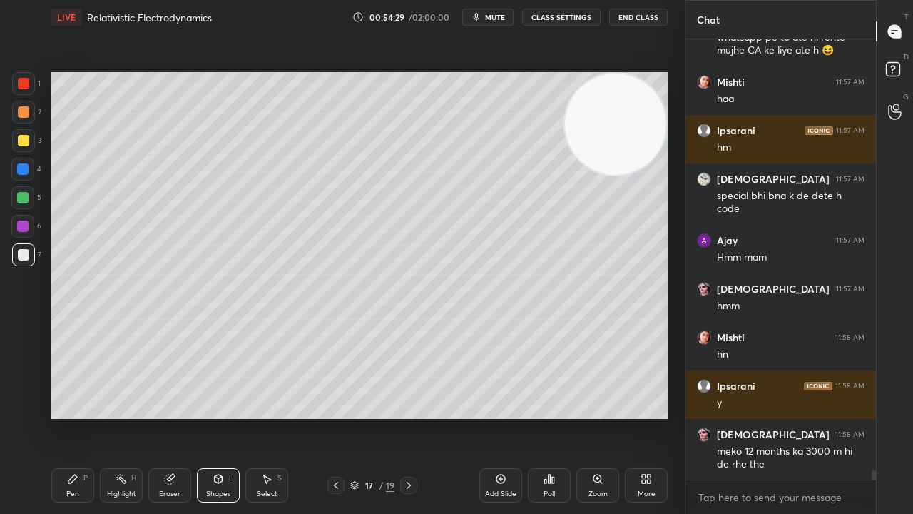
click at [497, 16] on span "mute" at bounding box center [495, 17] width 20 height 10
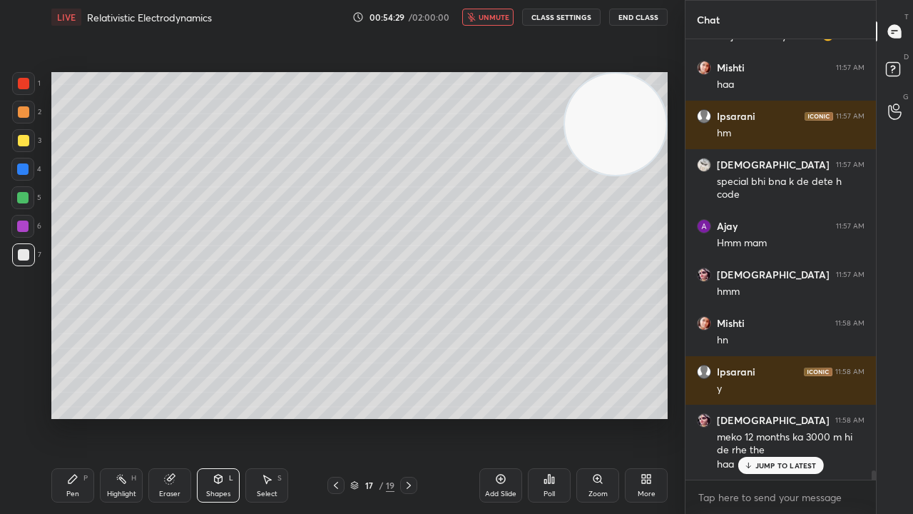
click at [497, 16] on span "unmute" at bounding box center [494, 17] width 31 height 10
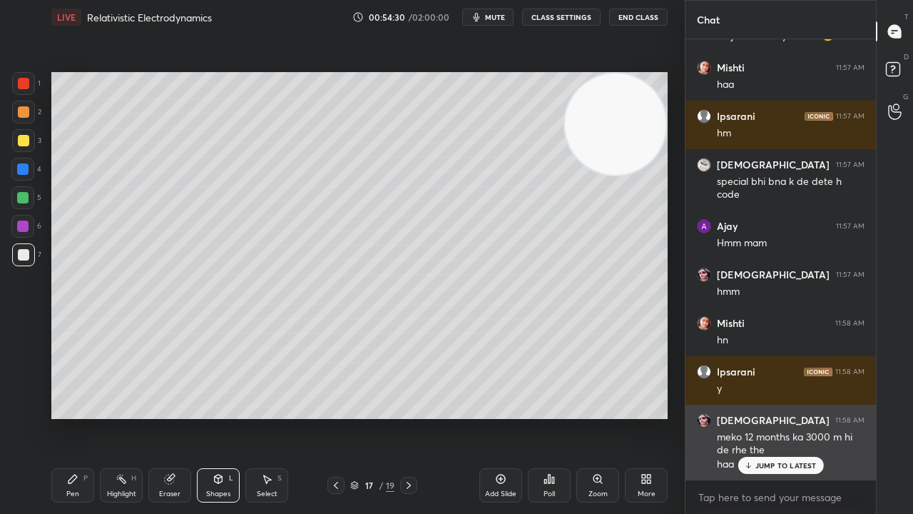
click at [788, 417] on p "JUMP TO LATEST" at bounding box center [785, 465] width 61 height 9
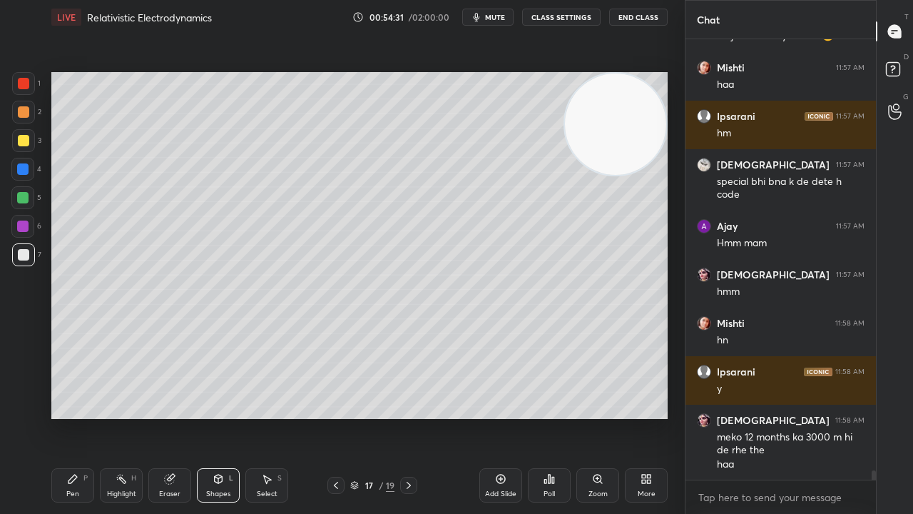
click at [499, 22] on button "mute" at bounding box center [487, 17] width 51 height 17
click at [495, 20] on span "unmute" at bounding box center [494, 17] width 31 height 10
click at [499, 17] on span "mute" at bounding box center [495, 17] width 20 height 10
click at [501, 18] on span "unmute" at bounding box center [494, 17] width 31 height 10
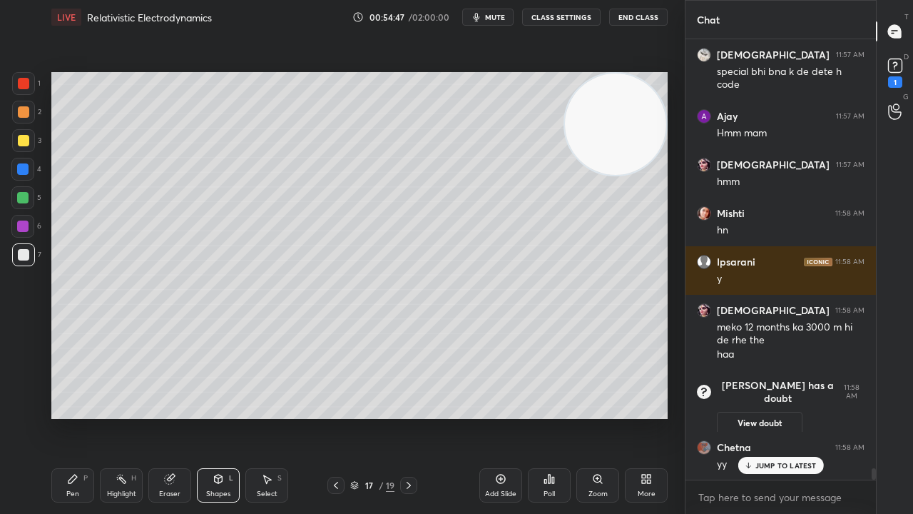
scroll to position [16258, 0]
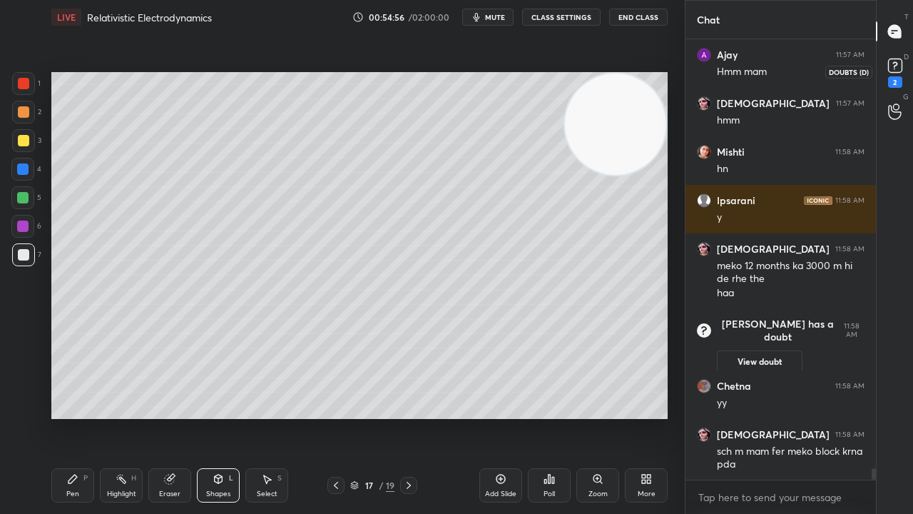
drag, startPoint x: 905, startPoint y: 78, endPoint x: 894, endPoint y: 86, distance: 13.3
click at [905, 77] on div "2" at bounding box center [895, 71] width 21 height 33
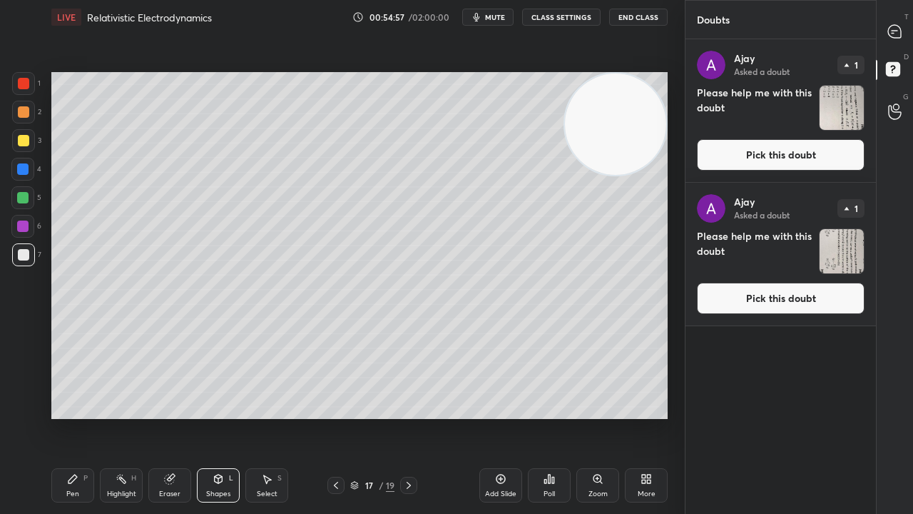
click at [847, 158] on button "Pick this doubt" at bounding box center [781, 154] width 168 height 31
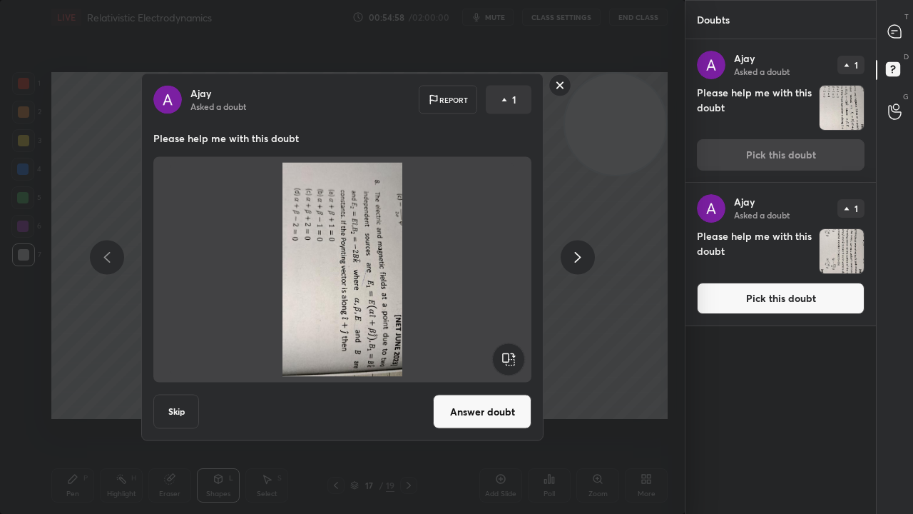
click at [560, 91] on rect at bounding box center [560, 85] width 22 height 22
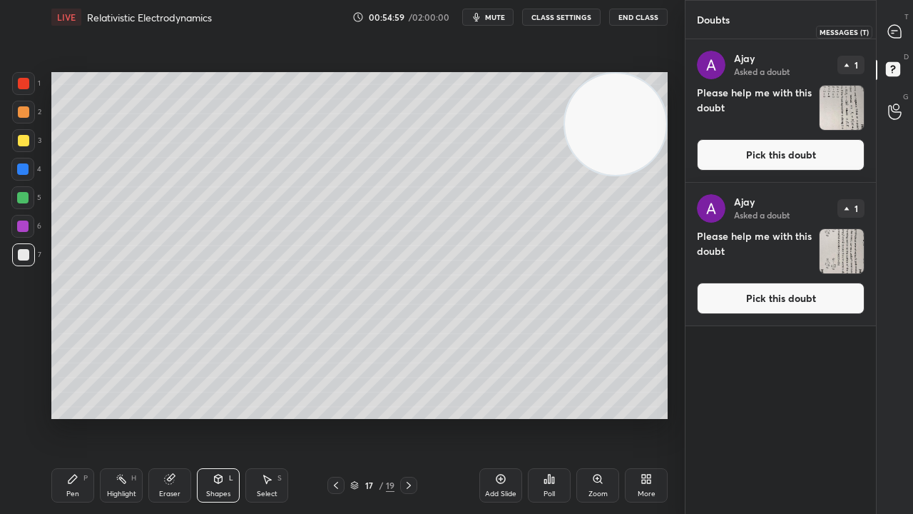
click at [903, 33] on div at bounding box center [895, 32] width 29 height 26
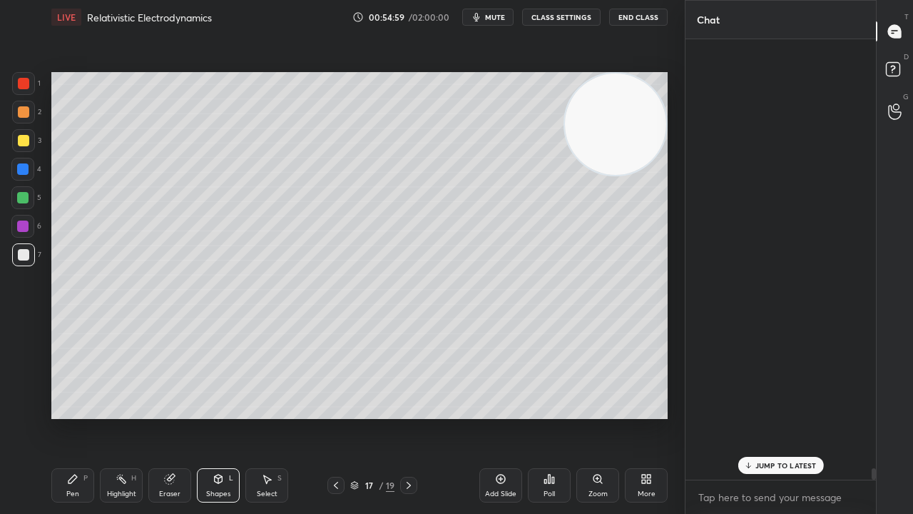
scroll to position [436, 186]
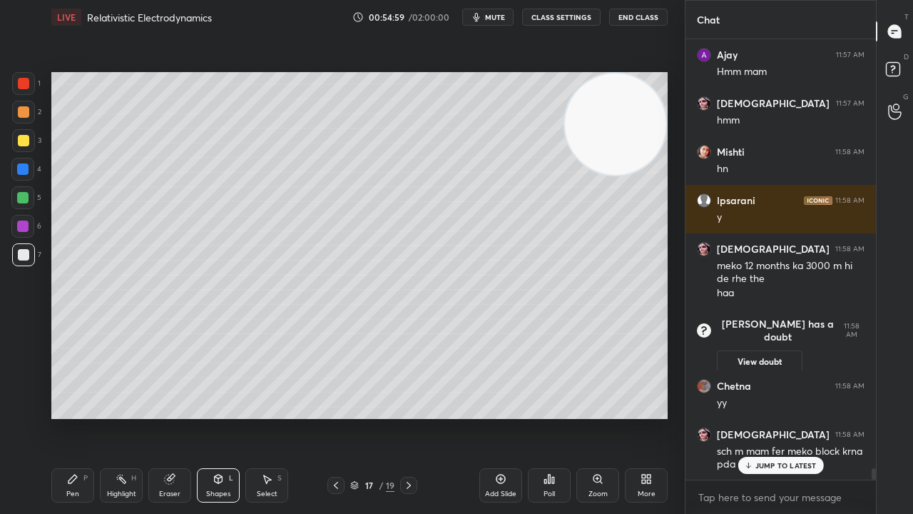
drag, startPoint x: 776, startPoint y: 464, endPoint x: 776, endPoint y: 472, distance: 8.6
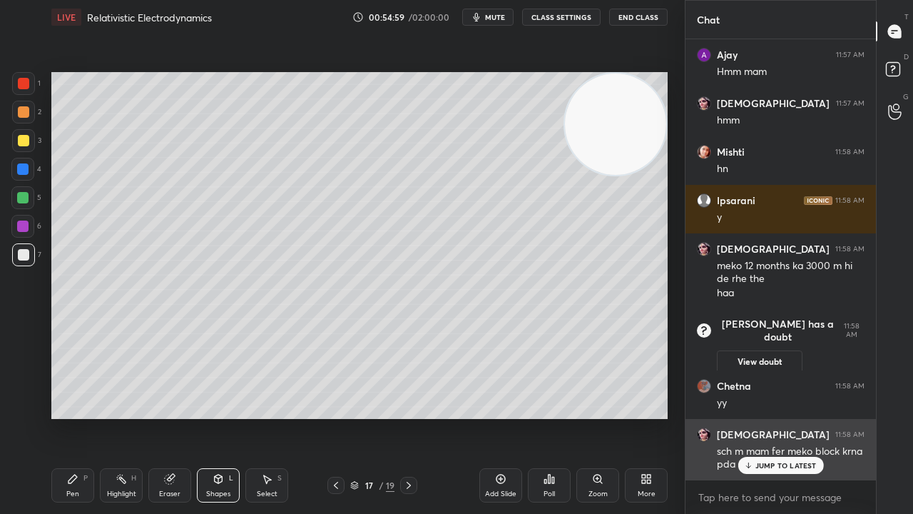
click at [776, 417] on p "JUMP TO LATEST" at bounding box center [785, 465] width 61 height 9
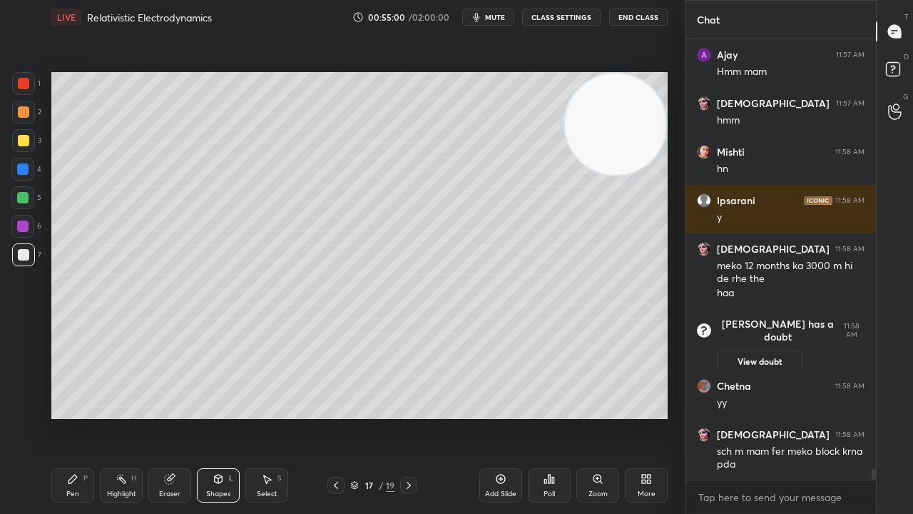
click at [502, 18] on span "mute" at bounding box center [495, 17] width 20 height 10
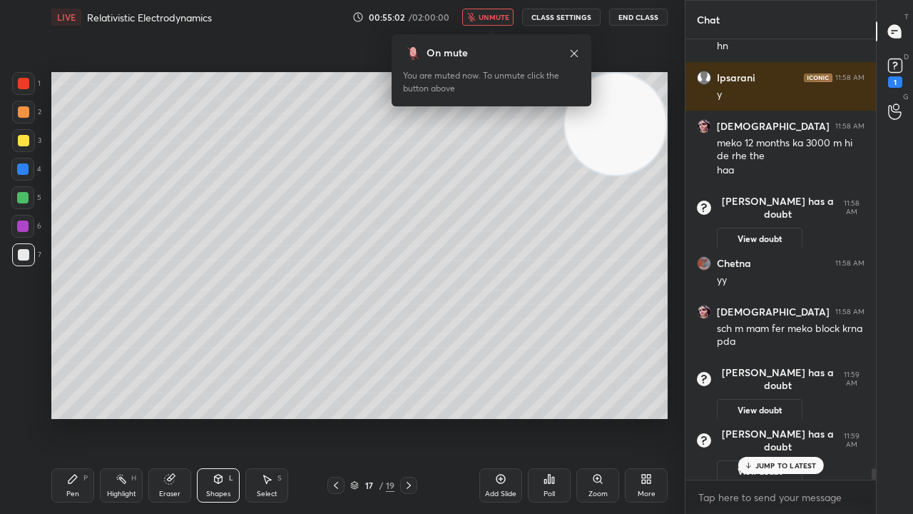
click at [501, 17] on span "unmute" at bounding box center [494, 17] width 31 height 10
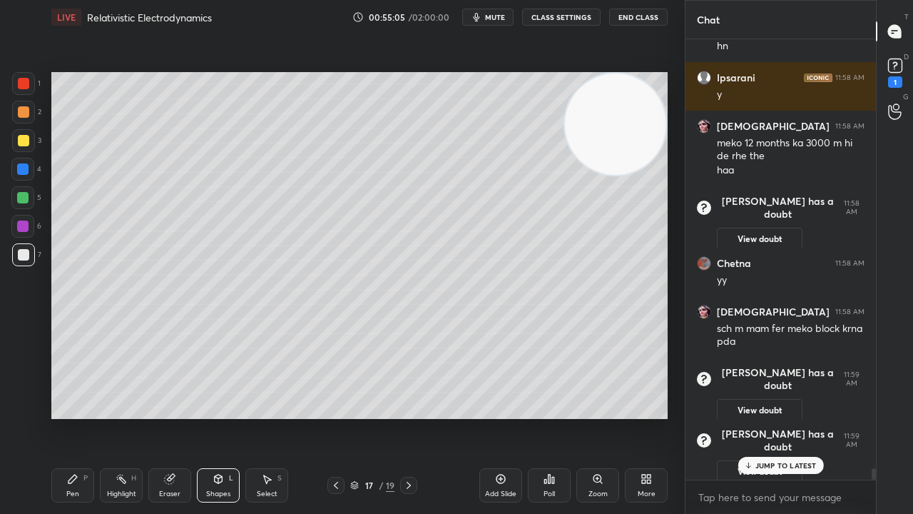
click at [68, 417] on div "Pen" at bounding box center [72, 493] width 13 height 7
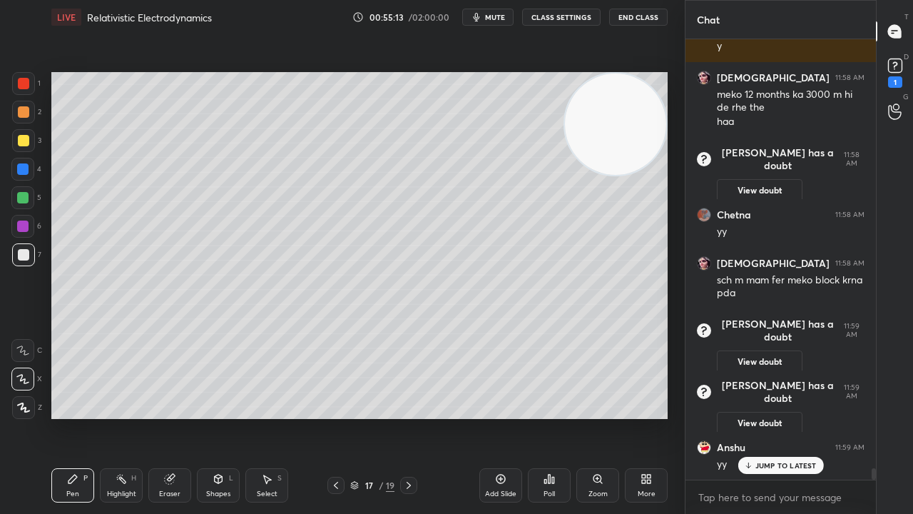
scroll to position [16414, 0]
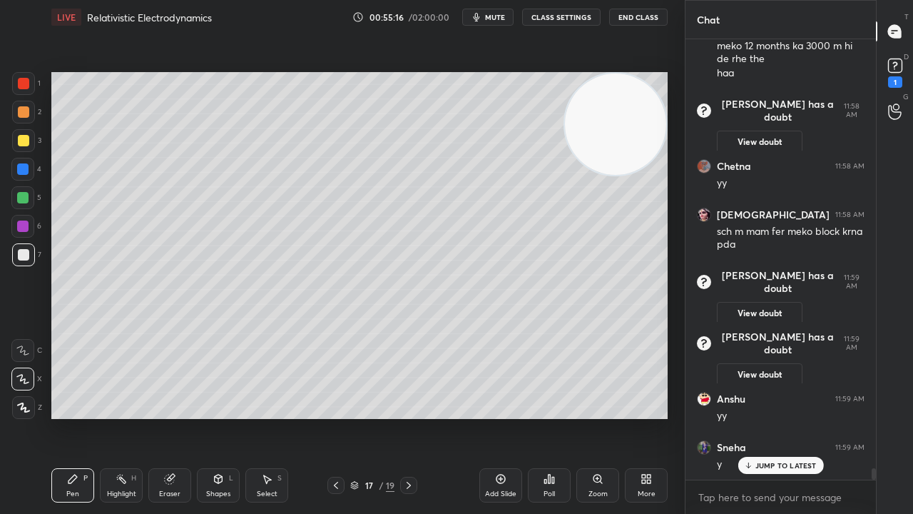
click at [224, 417] on div "Shapes L" at bounding box center [218, 485] width 43 height 34
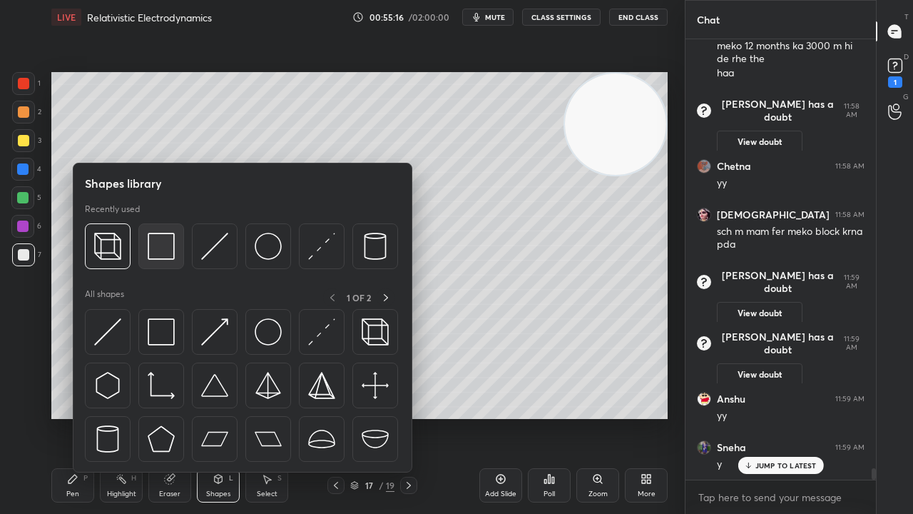
click at [158, 264] on div at bounding box center [161, 246] width 46 height 46
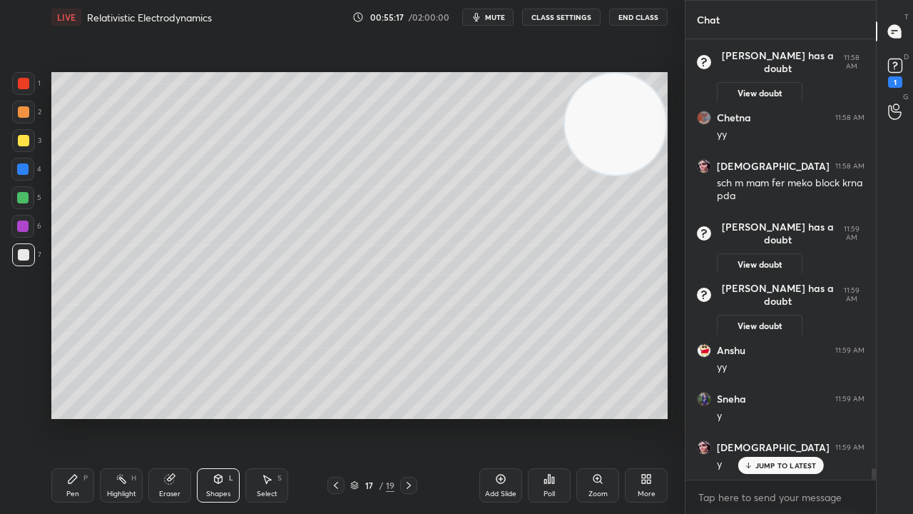
scroll to position [16511, 0]
click at [24, 116] on div at bounding box center [23, 111] width 11 height 11
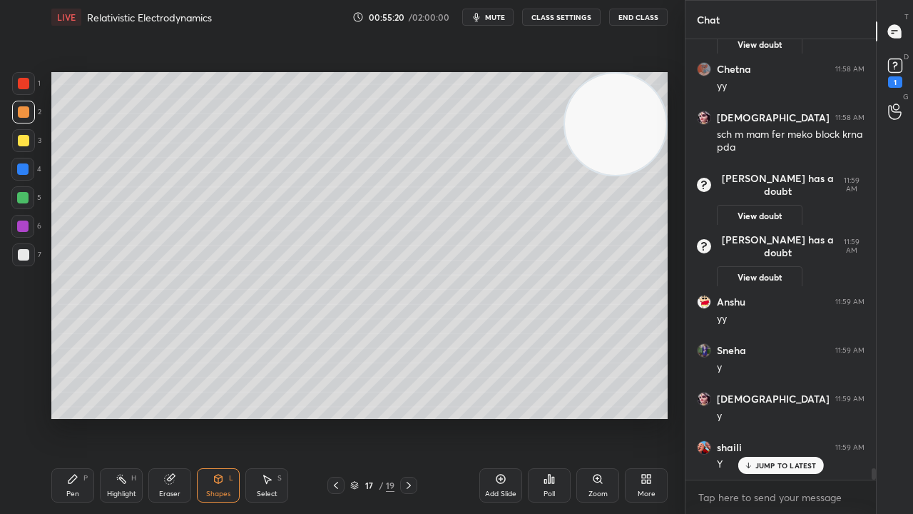
drag, startPoint x: 77, startPoint y: 489, endPoint x: 337, endPoint y: 434, distance: 265.4
click at [80, 417] on div "Pen P" at bounding box center [72, 485] width 43 height 34
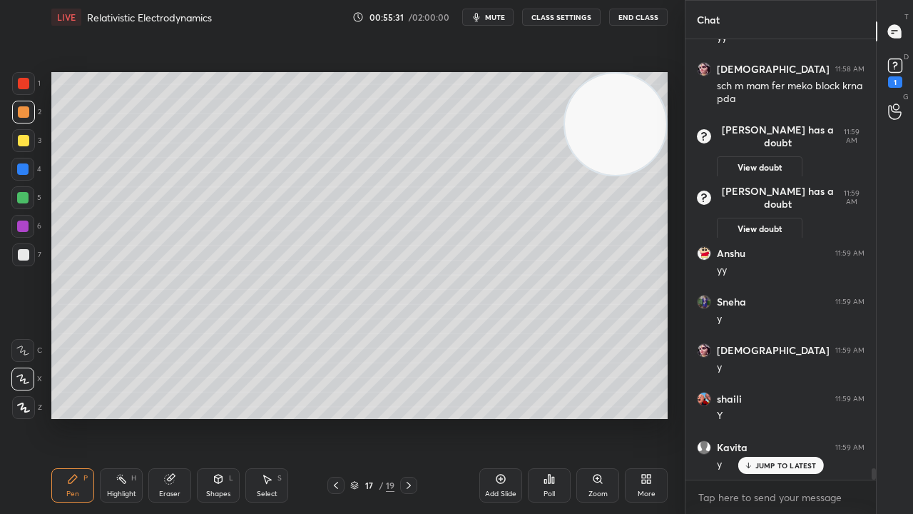
click at [503, 17] on span "mute" at bounding box center [495, 17] width 20 height 10
click at [499, 20] on span "unmute" at bounding box center [494, 17] width 31 height 10
click at [497, 13] on span "mute" at bounding box center [495, 17] width 20 height 10
click at [497, 14] on span "unmute" at bounding box center [494, 17] width 31 height 10
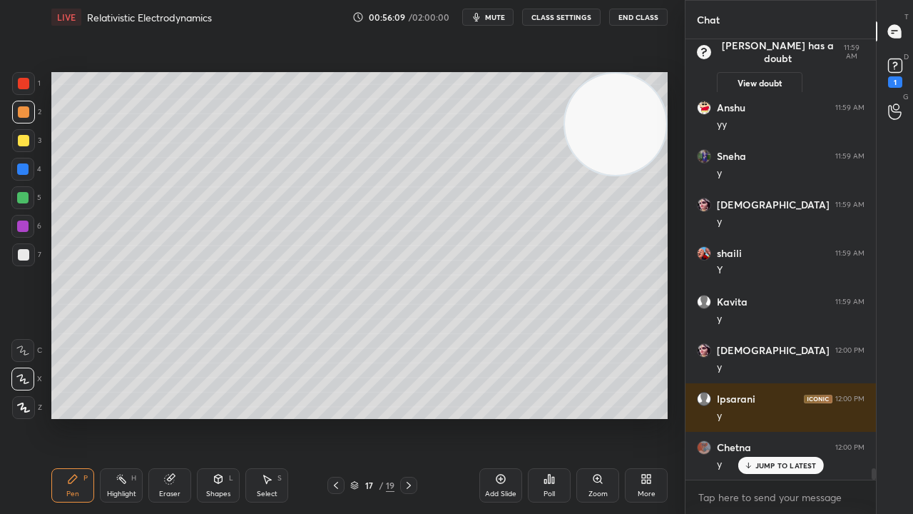
scroll to position [16802, 0]
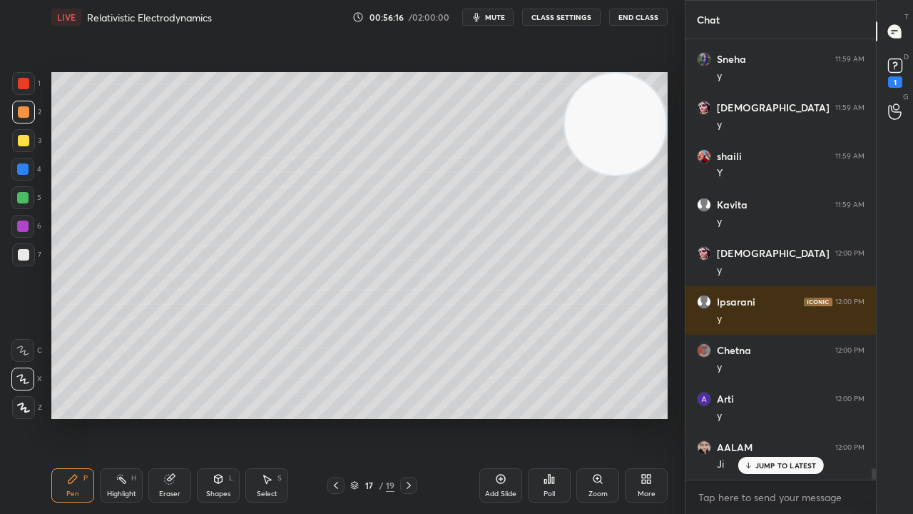
click at [508, 417] on div "Add Slide" at bounding box center [500, 493] width 31 height 7
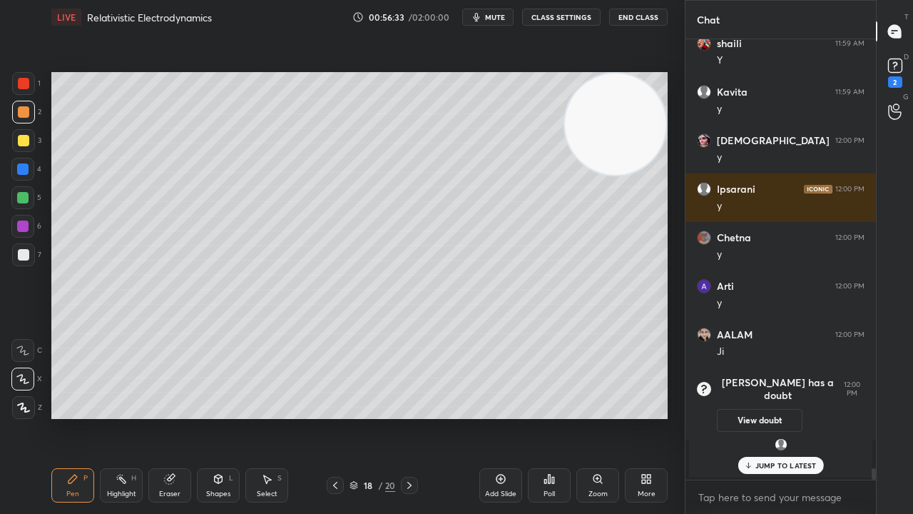
scroll to position [16733, 0]
click at [780, 417] on div "Tanuja joined" at bounding box center [780, 455] width 183 height 46
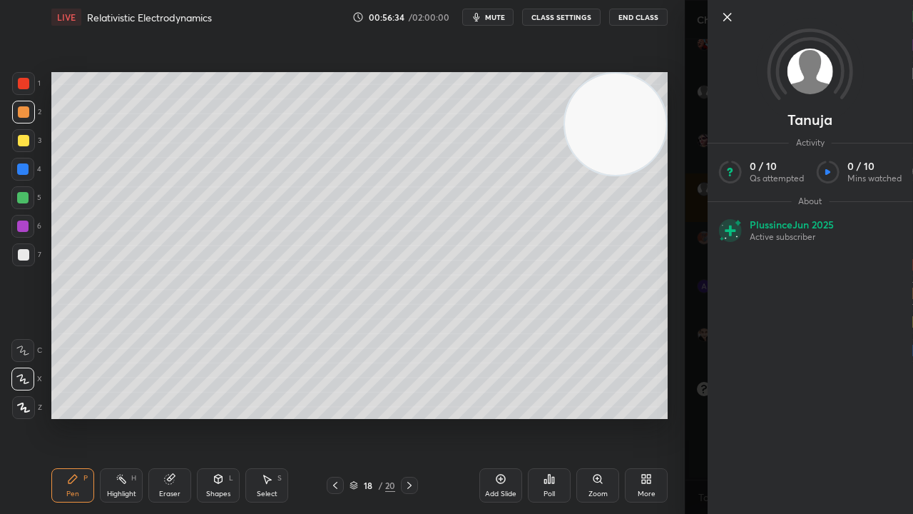
click at [698, 417] on div "Tanuja Activity 0 / 10 Qs attempted 0 / 10 Mins watched About Plus since Jun 20…" at bounding box center [799, 257] width 228 height 514
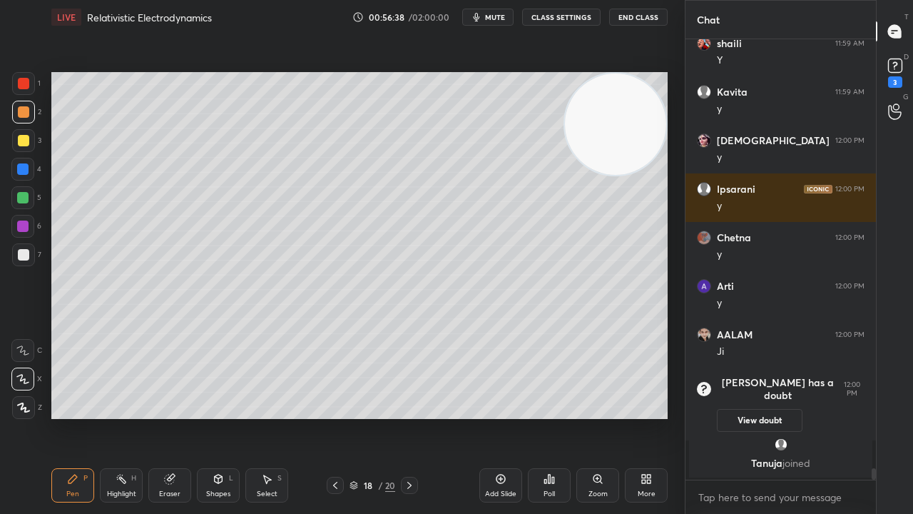
click at [498, 18] on span "mute" at bounding box center [495, 17] width 20 height 10
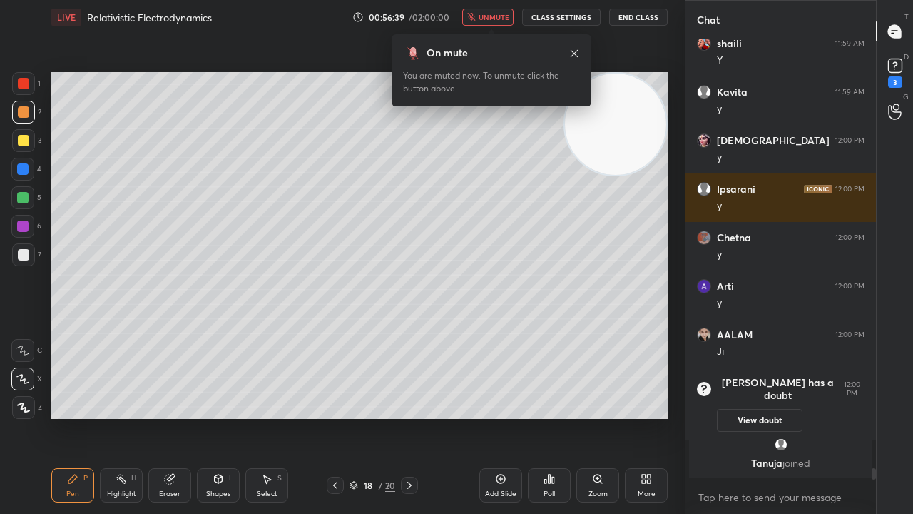
click at [501, 16] on span "unmute" at bounding box center [494, 17] width 31 height 10
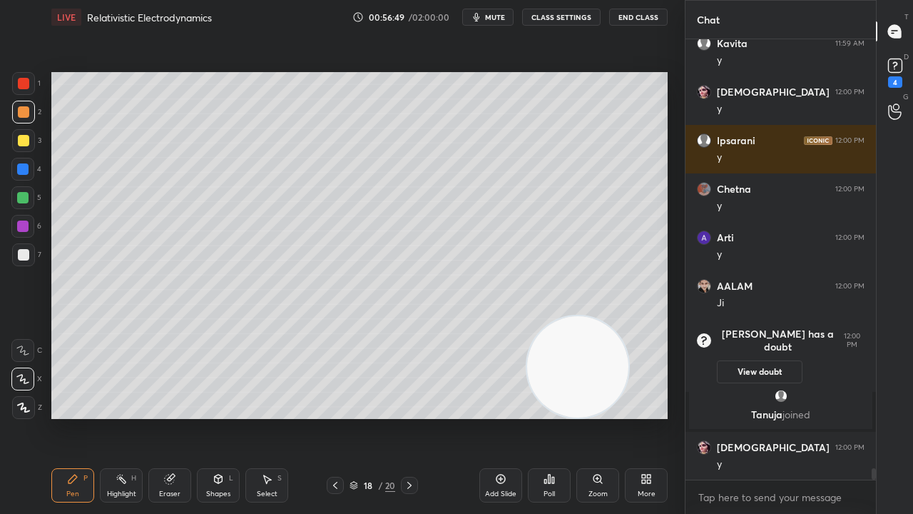
drag, startPoint x: 590, startPoint y: 285, endPoint x: 534, endPoint y: 511, distance: 232.2
click at [569, 417] on div "LIVE Relativistic Electrodynamics 00:56:49 / 02:00:00 mute CLASS SETTINGS End C…" at bounding box center [360, 257] width 628 height 514
click at [27, 255] on div at bounding box center [23, 254] width 11 height 11
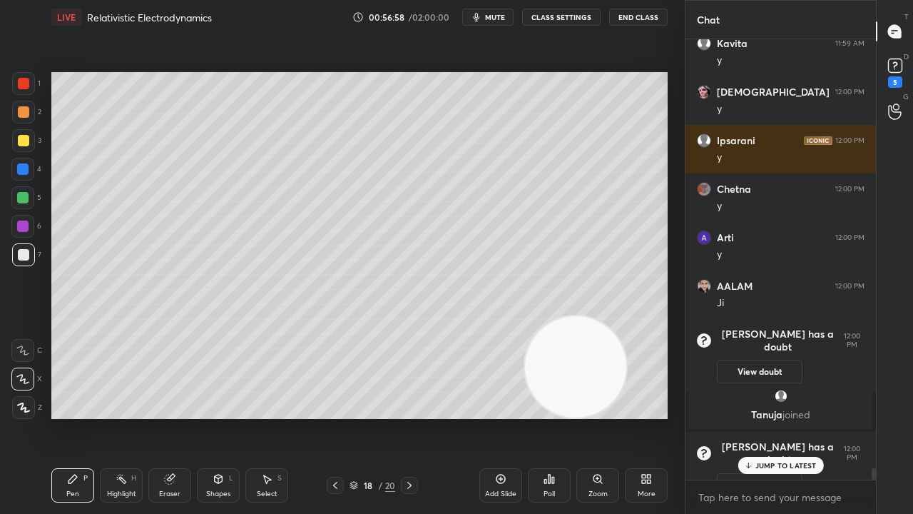
scroll to position [16966, 0]
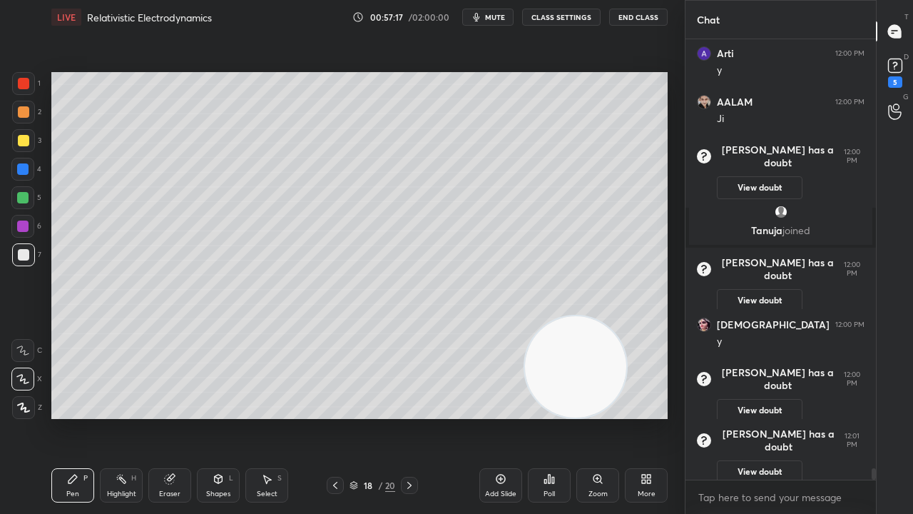
click at [20, 196] on div at bounding box center [22, 197] width 11 height 11
click at [494, 19] on span "mute" at bounding box center [495, 17] width 20 height 10
click at [501, 19] on span "unmute" at bounding box center [494, 17] width 31 height 10
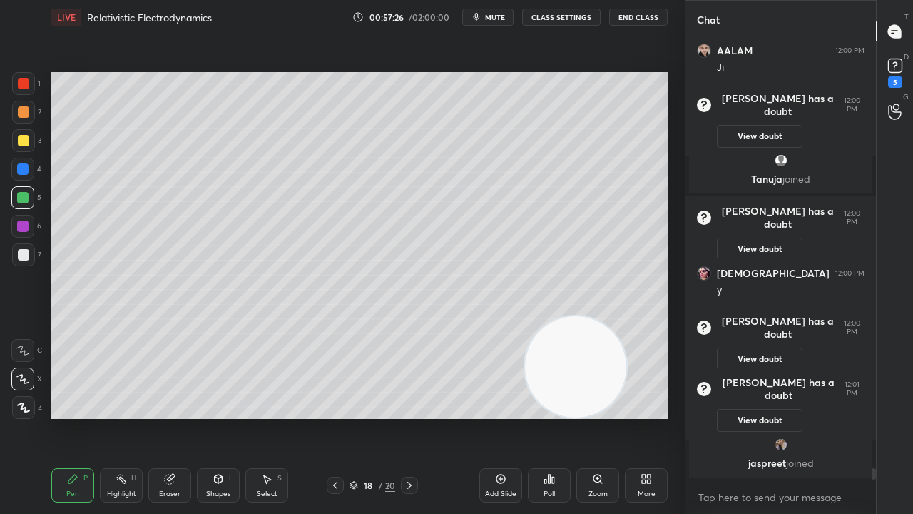
scroll to position [16923, 0]
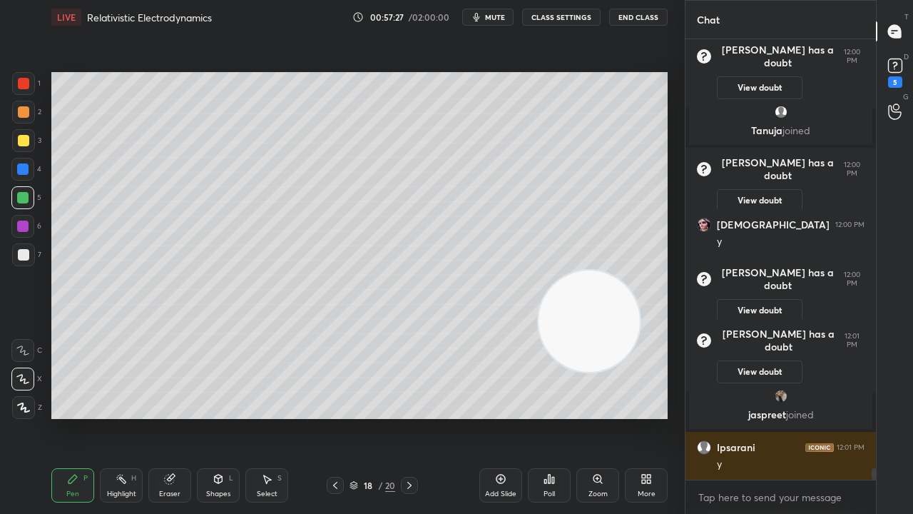
drag, startPoint x: 557, startPoint y: 370, endPoint x: 576, endPoint y: 231, distance: 140.3
click at [589, 270] on video at bounding box center [589, 320] width 101 height 101
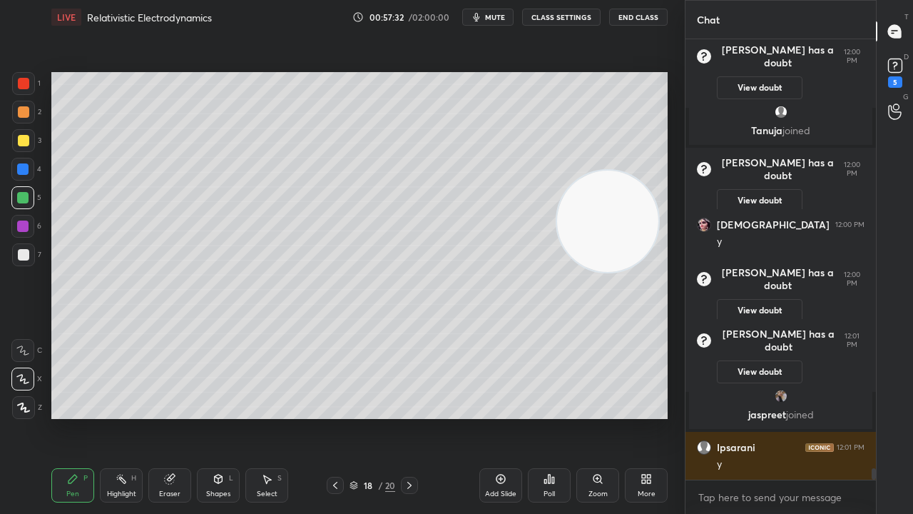
click at [502, 14] on span "mute" at bounding box center [495, 17] width 20 height 10
click at [502, 17] on span "mute" at bounding box center [495, 17] width 20 height 10
drag, startPoint x: 589, startPoint y: 218, endPoint x: 91, endPoint y: 408, distance: 533.6
click at [554, 275] on video at bounding box center [604, 224] width 101 height 101
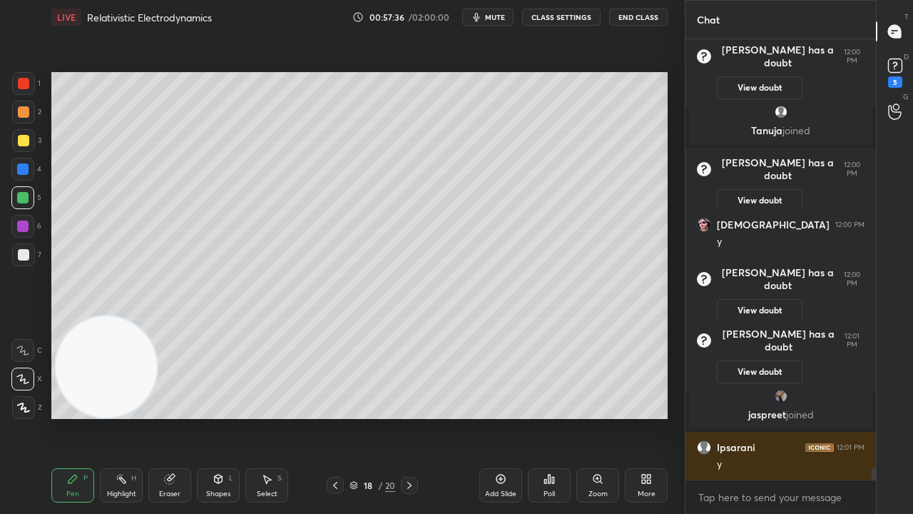
click at [495, 17] on span "mute" at bounding box center [495, 17] width 20 height 10
click at [498, 16] on span "unmute" at bounding box center [494, 17] width 31 height 10
drag, startPoint x: 20, startPoint y: 165, endPoint x: 20, endPoint y: 156, distance: 9.3
click at [20, 161] on div at bounding box center [22, 169] width 23 height 23
click at [19, 150] on div at bounding box center [23, 140] width 23 height 23
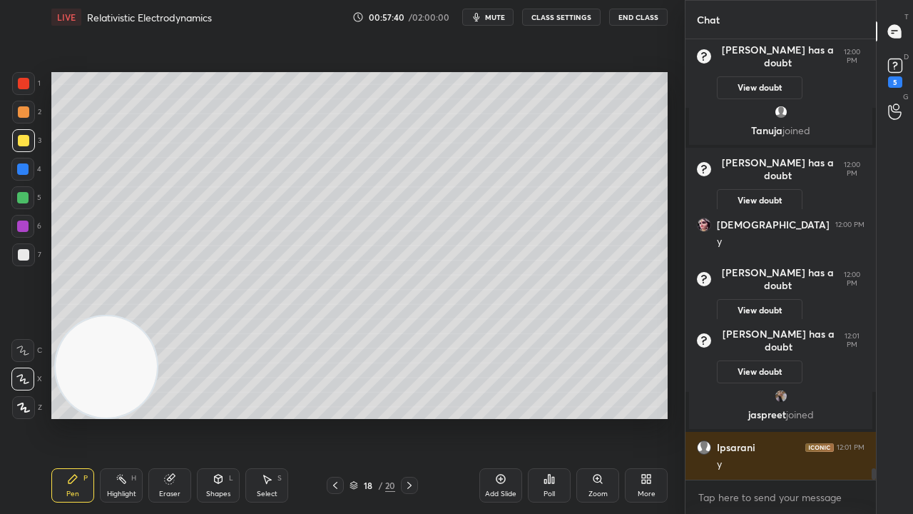
scroll to position [16985, 0]
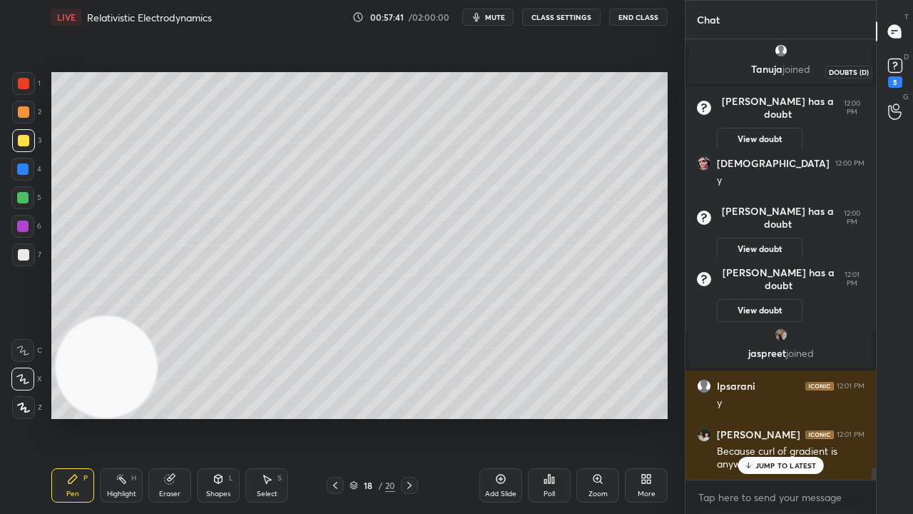
click at [903, 77] on div "5" at bounding box center [895, 71] width 21 height 33
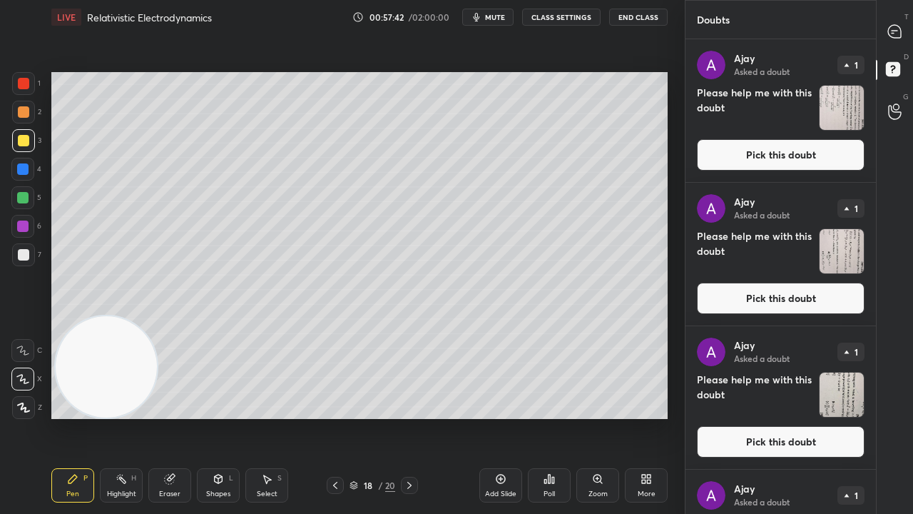
click at [836, 154] on button "Pick this doubt" at bounding box center [781, 154] width 168 height 31
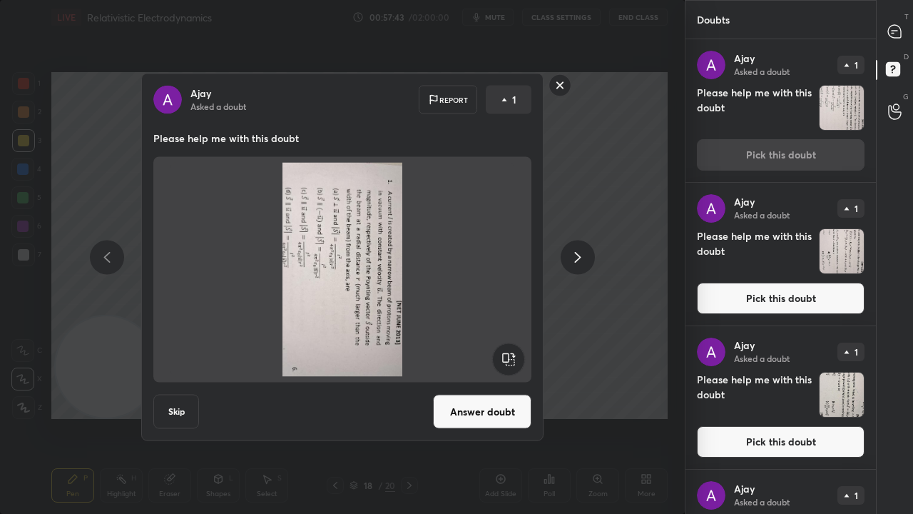
click at [508, 364] on rect at bounding box center [508, 359] width 32 height 32
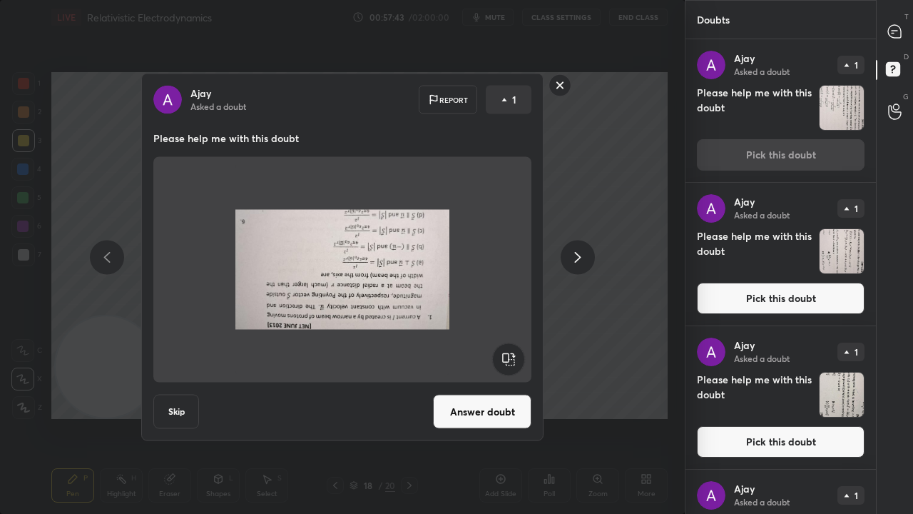
click at [510, 359] on rect at bounding box center [508, 359] width 32 height 32
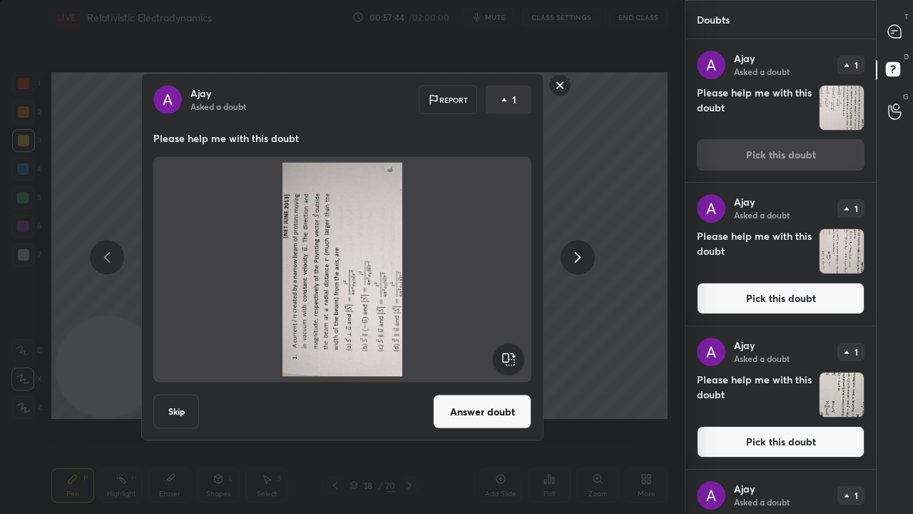
click at [509, 360] on rect at bounding box center [508, 359] width 32 height 32
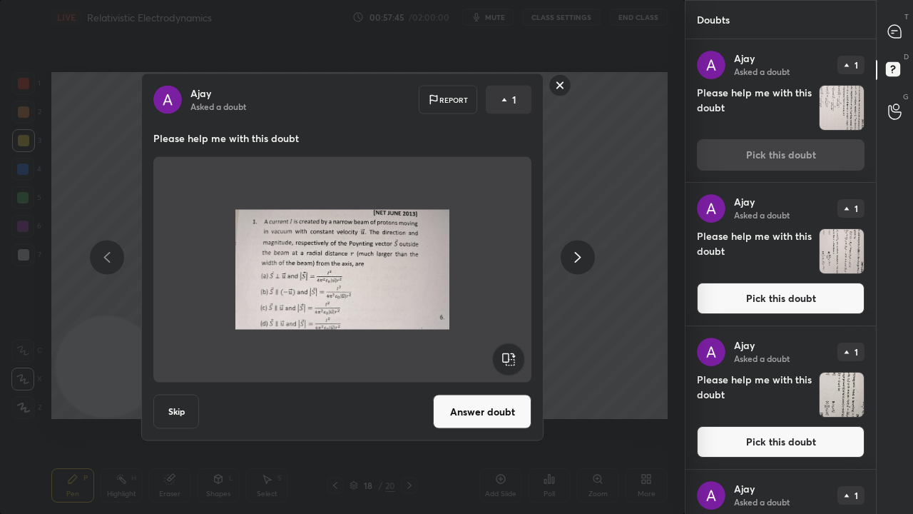
click at [489, 412] on button "Answer doubt" at bounding box center [482, 412] width 98 height 34
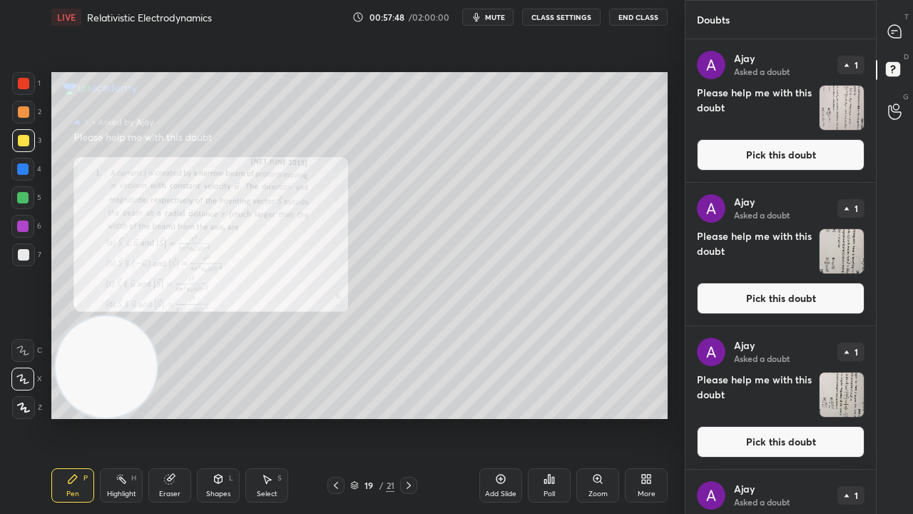
click at [840, 153] on button "Pick this doubt" at bounding box center [781, 154] width 168 height 31
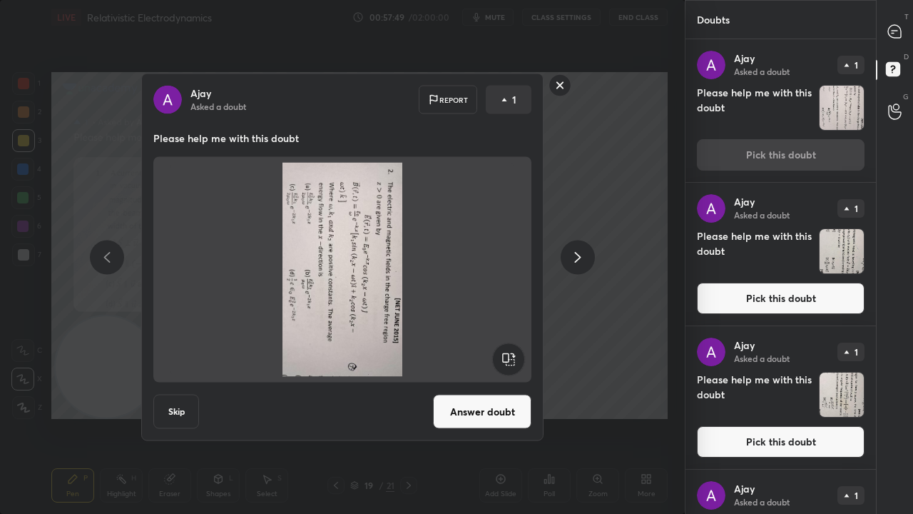
click at [506, 357] on rect at bounding box center [508, 359] width 32 height 32
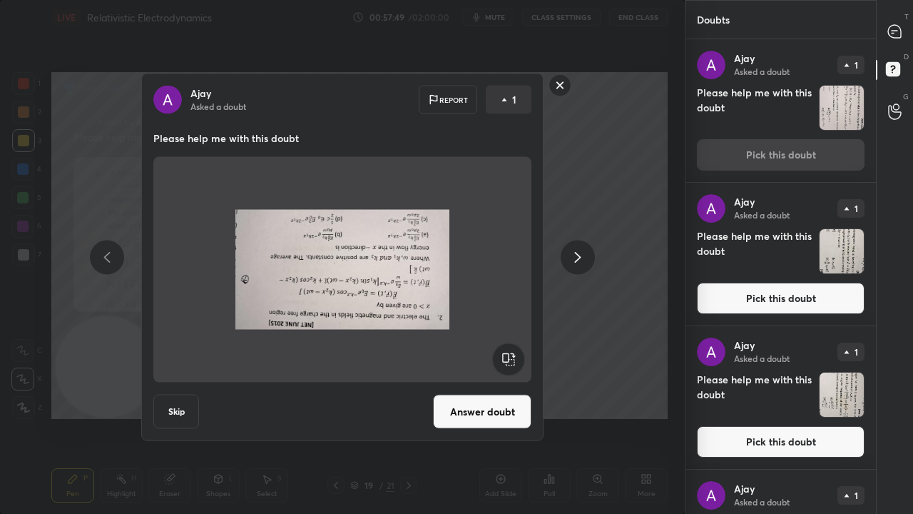
click at [507, 356] on rect at bounding box center [508, 359] width 32 height 32
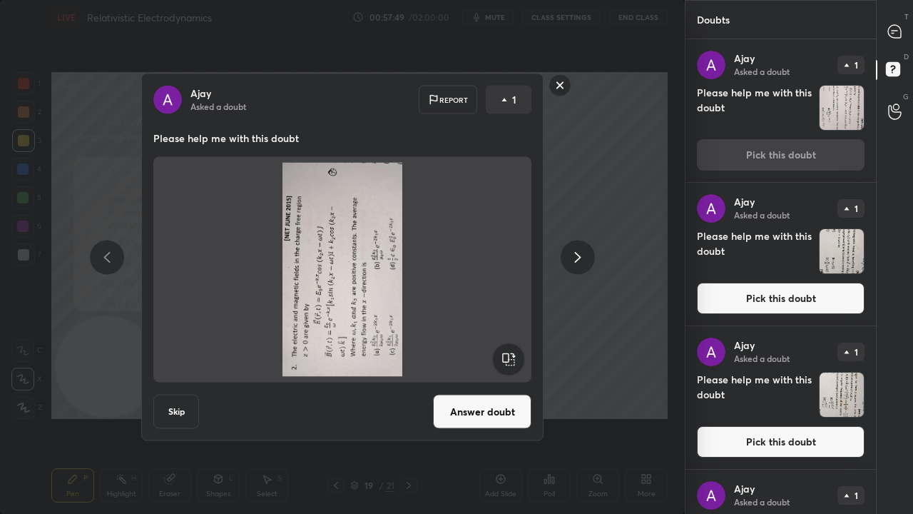
click at [507, 358] on rect at bounding box center [508, 359] width 32 height 32
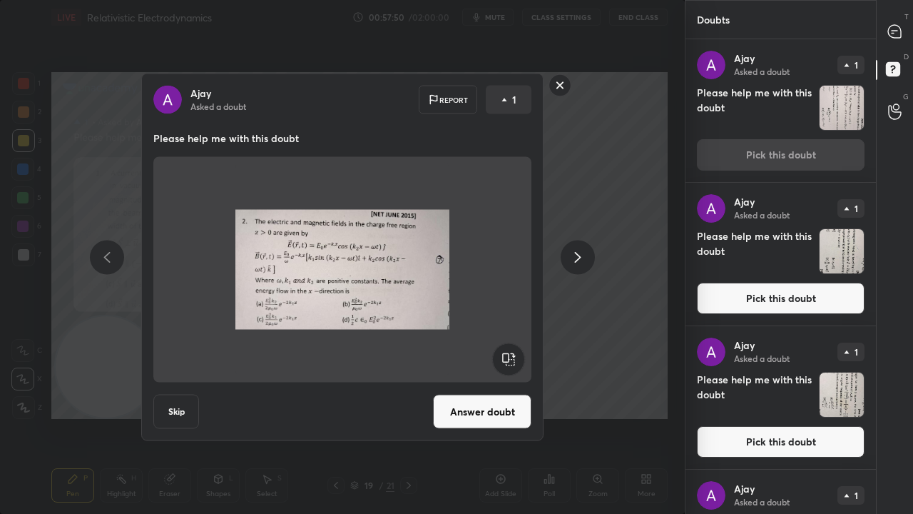
click at [485, 417] on button "Answer doubt" at bounding box center [482, 412] width 98 height 34
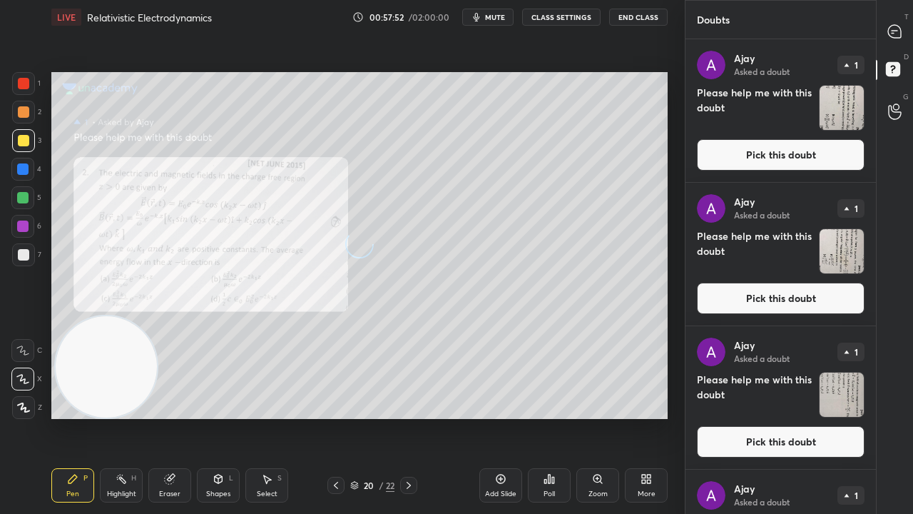
click at [826, 161] on button "Pick this doubt" at bounding box center [781, 154] width 168 height 31
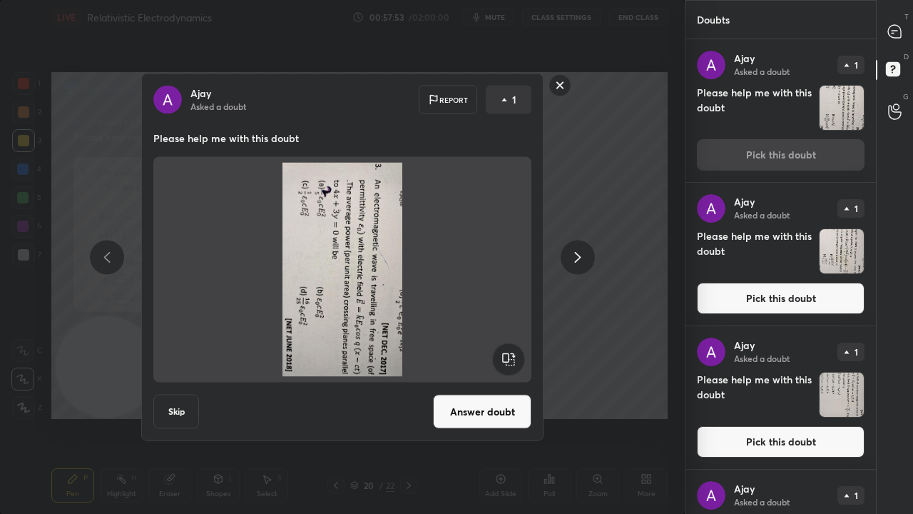
click at [516, 354] on rect at bounding box center [508, 359] width 32 height 32
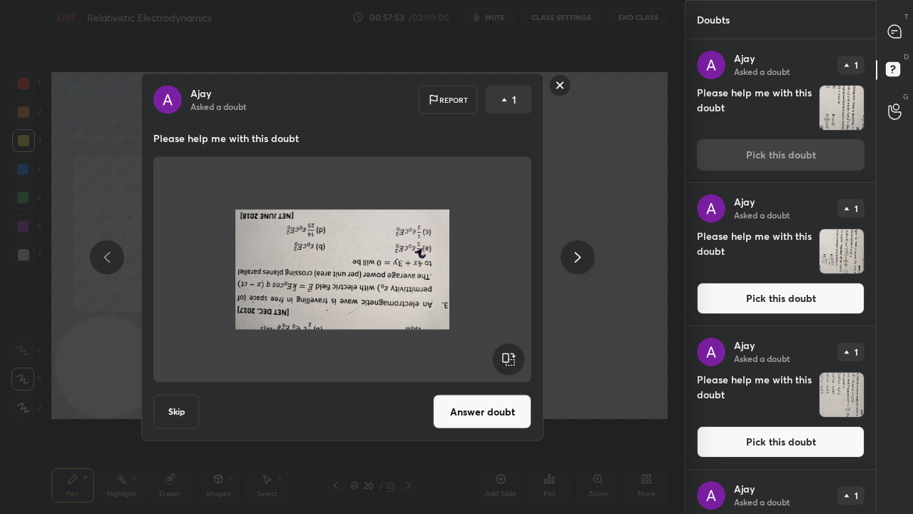
click at [516, 354] on rect at bounding box center [508, 359] width 32 height 32
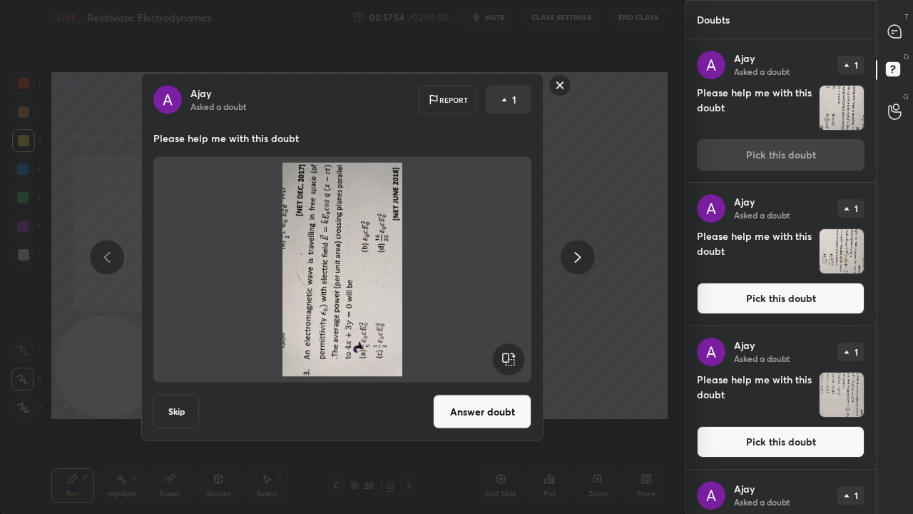
click at [515, 355] on rect at bounding box center [508, 359] width 32 height 32
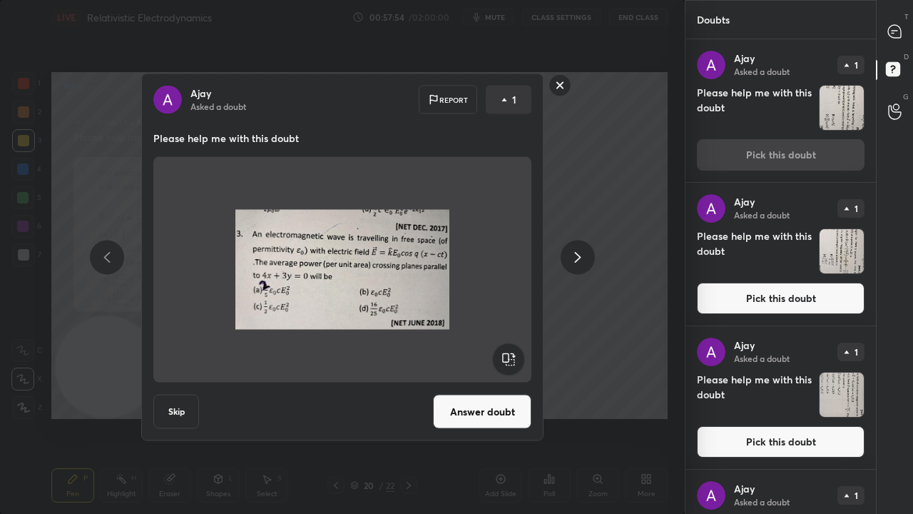
click at [494, 410] on button "Answer doubt" at bounding box center [482, 412] width 98 height 34
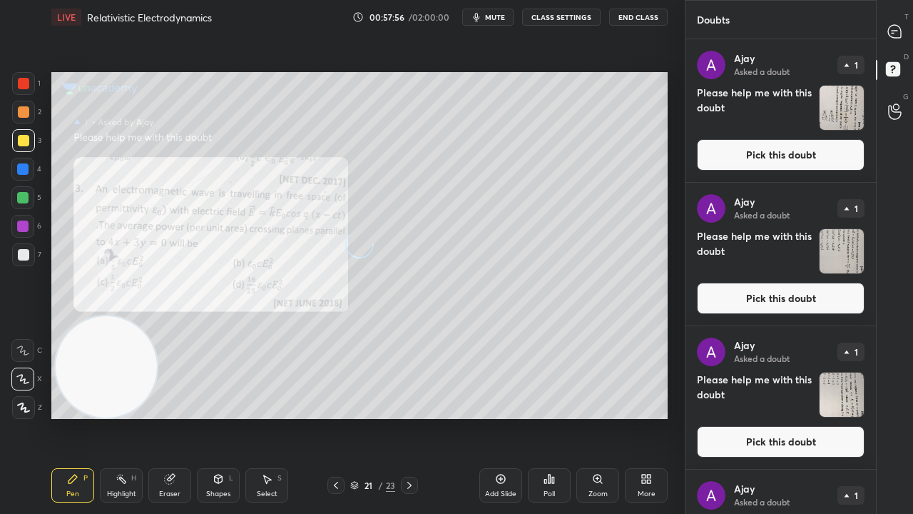
click at [815, 161] on button "Pick this doubt" at bounding box center [781, 154] width 168 height 31
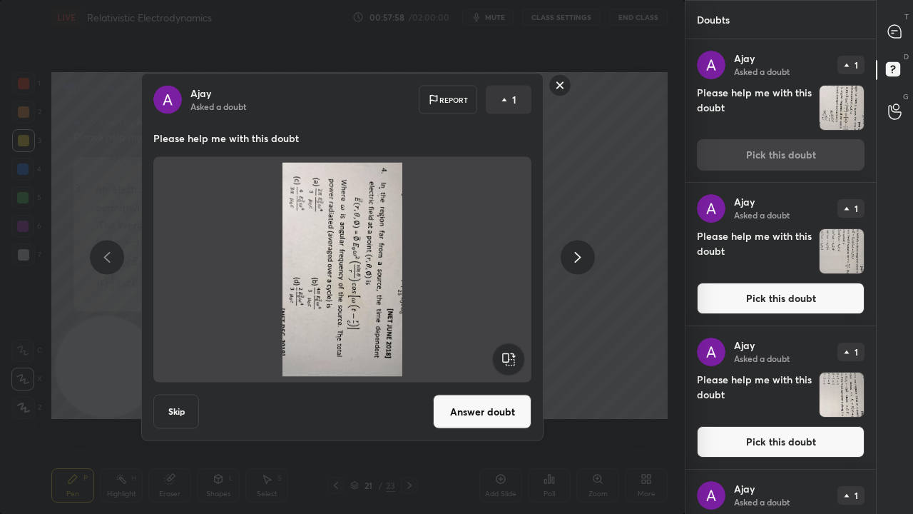
click at [508, 358] on rect at bounding box center [508, 359] width 32 height 32
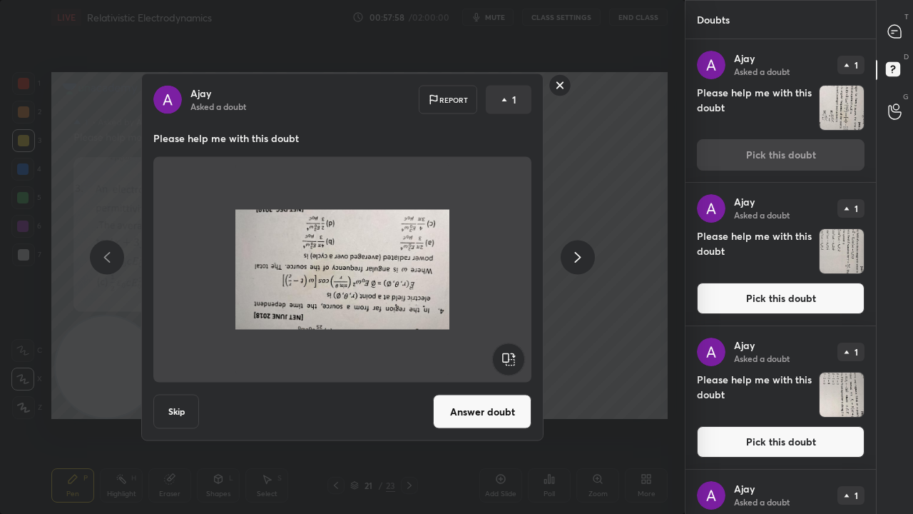
click at [508, 360] on rect at bounding box center [508, 359] width 32 height 32
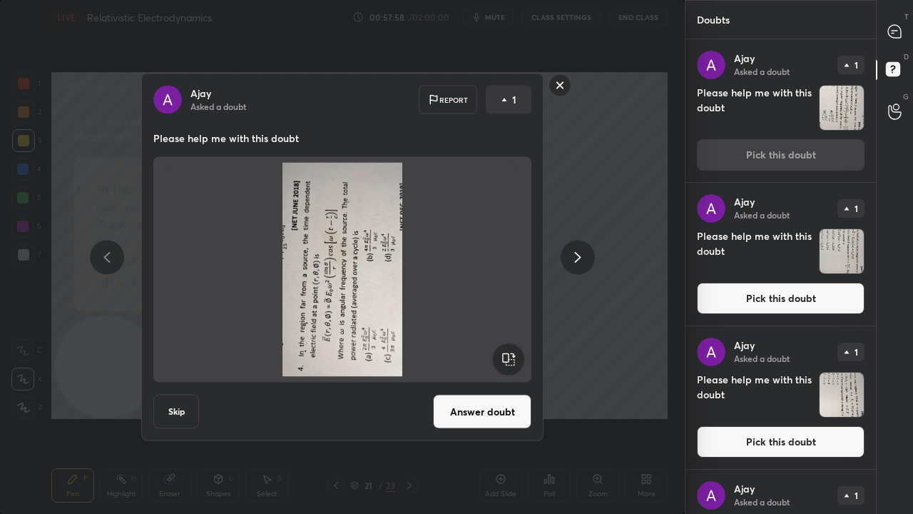
click at [509, 360] on rect at bounding box center [508, 359] width 32 height 32
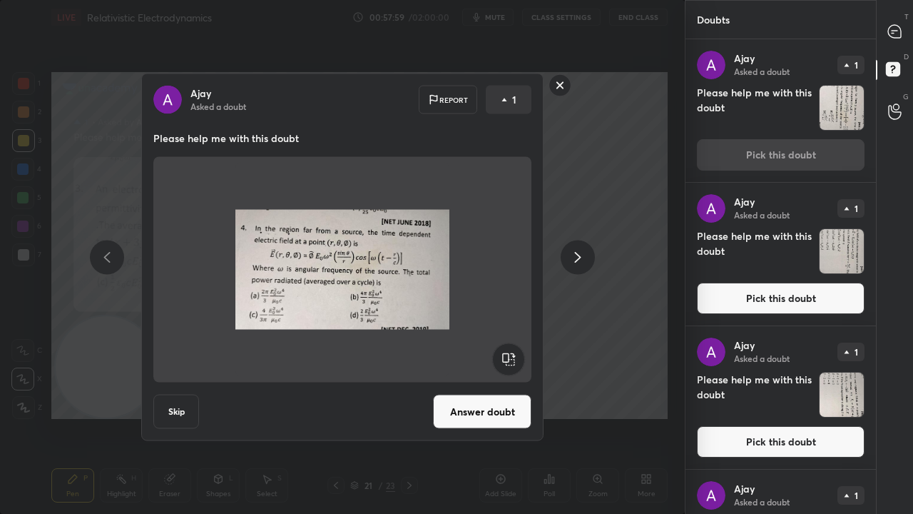
click at [500, 406] on button "Answer doubt" at bounding box center [482, 412] width 98 height 34
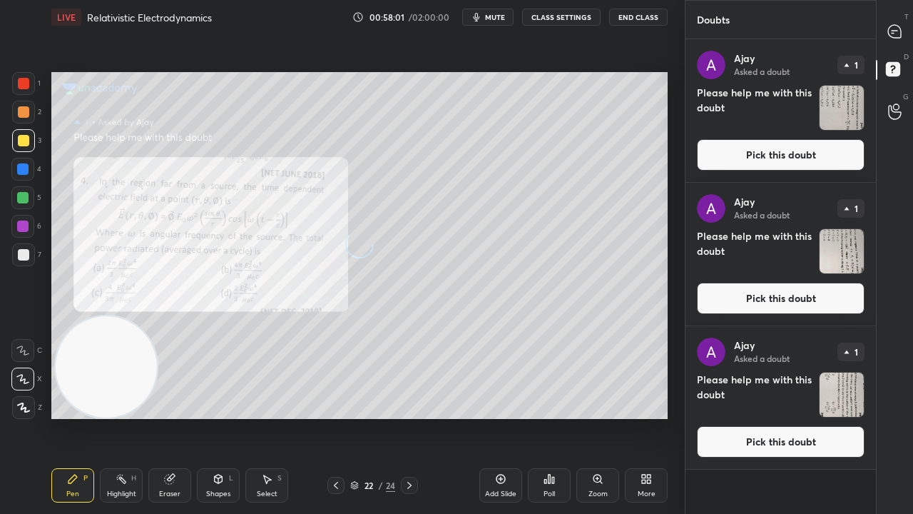
click at [818, 154] on button "Pick this doubt" at bounding box center [781, 154] width 168 height 31
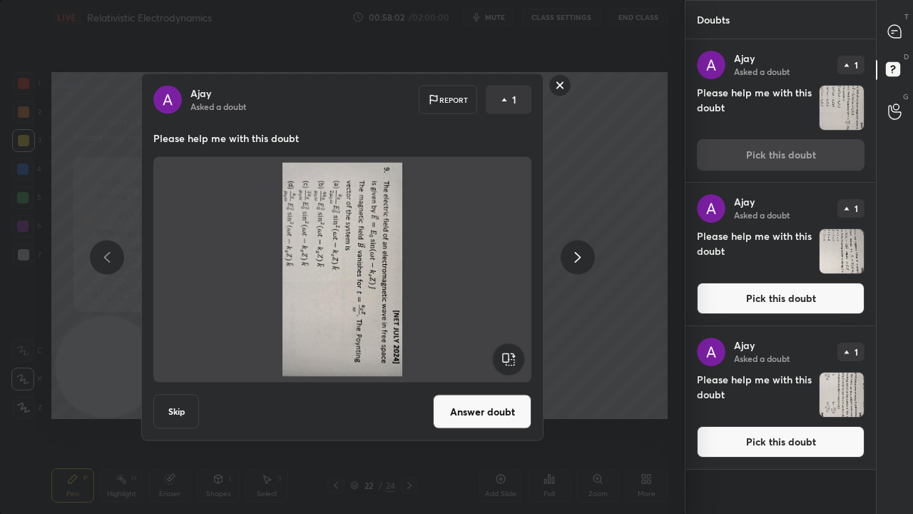
click at [507, 362] on rect at bounding box center [508, 359] width 32 height 32
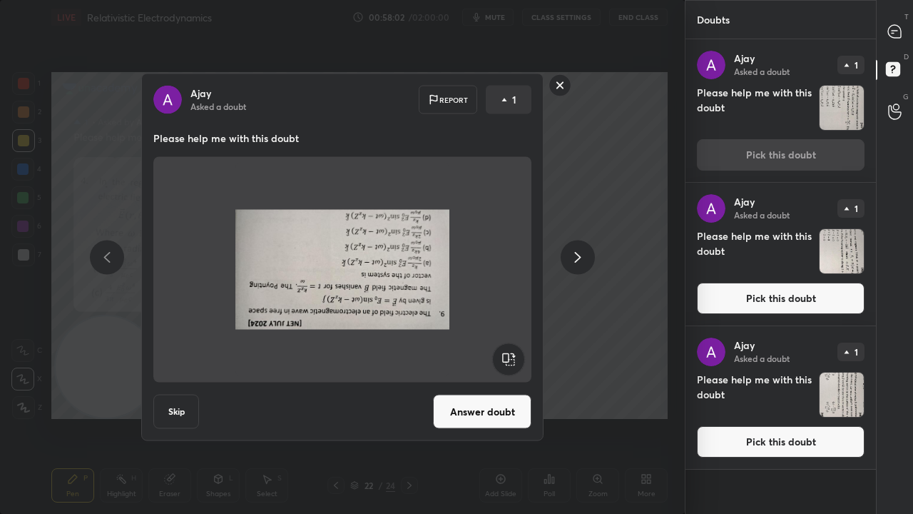
click at [506, 359] on rect at bounding box center [508, 359] width 32 height 32
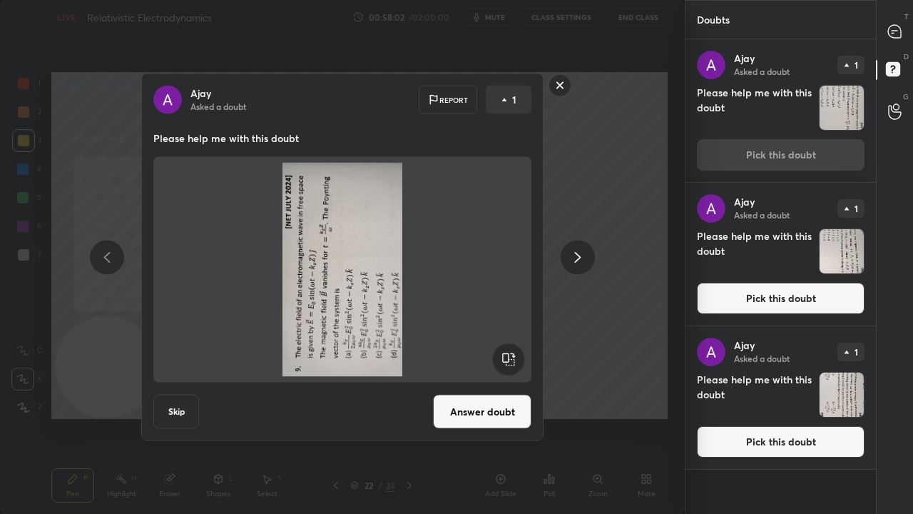
click at [506, 360] on rect at bounding box center [508, 359] width 32 height 32
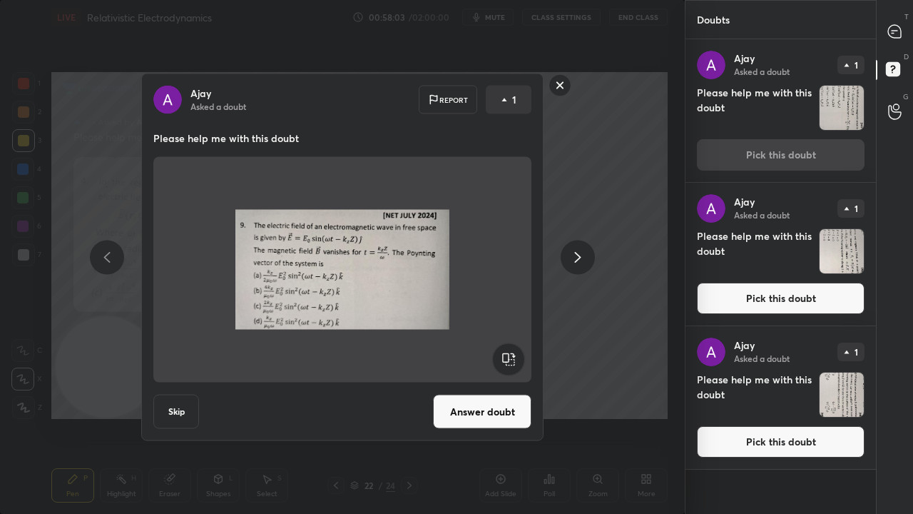
click at [489, 403] on button "Answer doubt" at bounding box center [482, 412] width 98 height 34
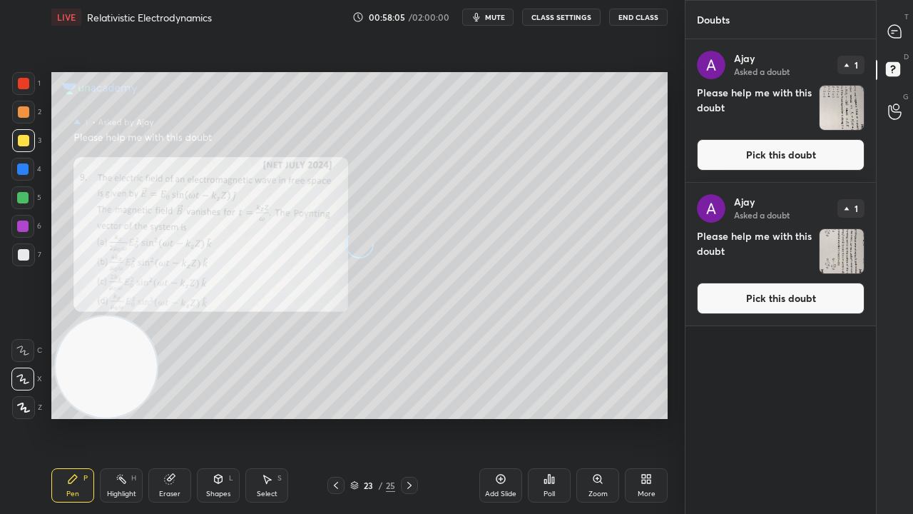
click at [804, 156] on button "Pick this doubt" at bounding box center [781, 154] width 168 height 31
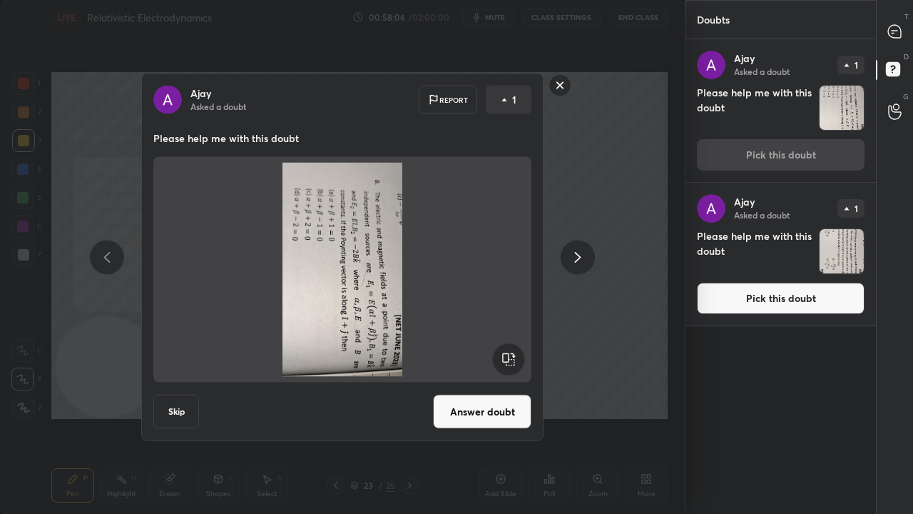
click at [514, 350] on rect at bounding box center [508, 359] width 32 height 32
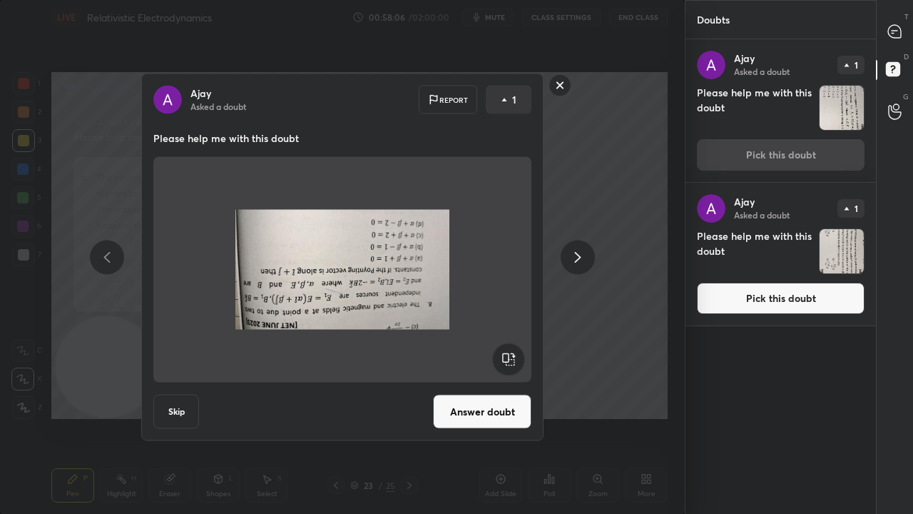
click at [513, 351] on rect at bounding box center [508, 359] width 32 height 32
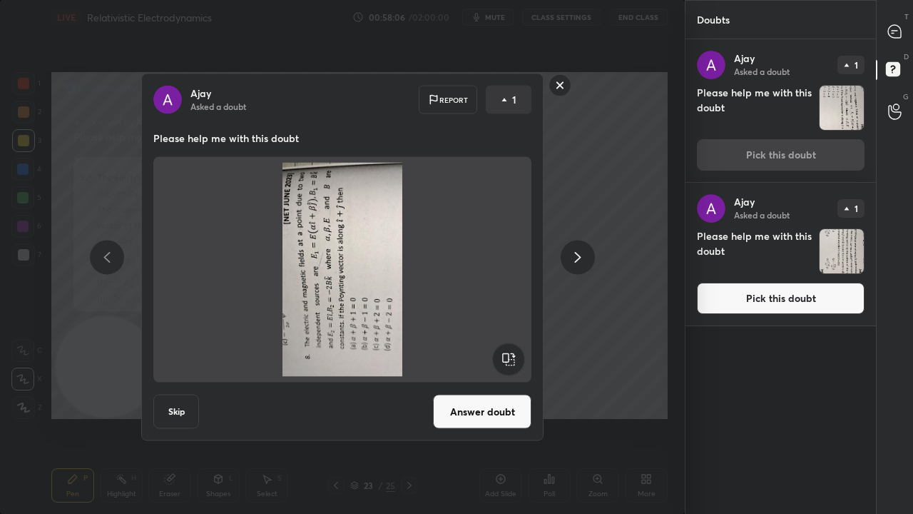
click at [514, 352] on rect at bounding box center [508, 359] width 32 height 32
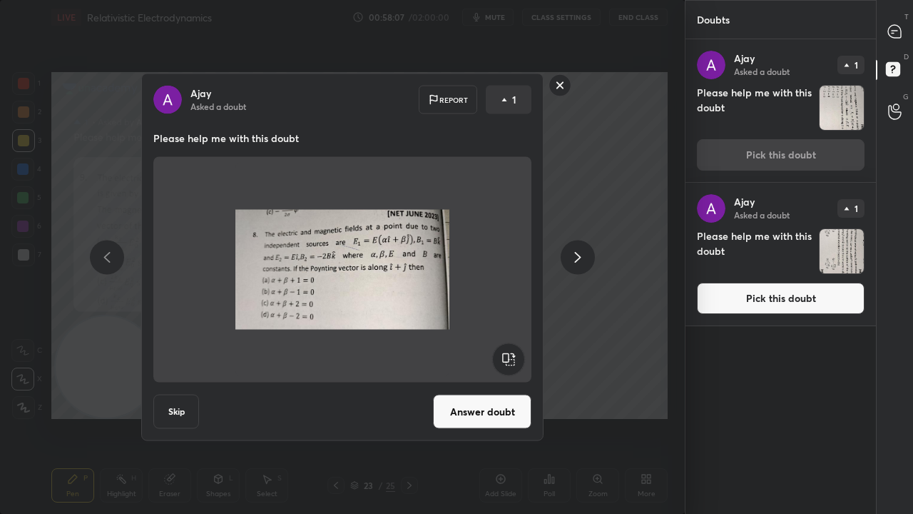
click at [492, 403] on button "Answer doubt" at bounding box center [482, 412] width 98 height 34
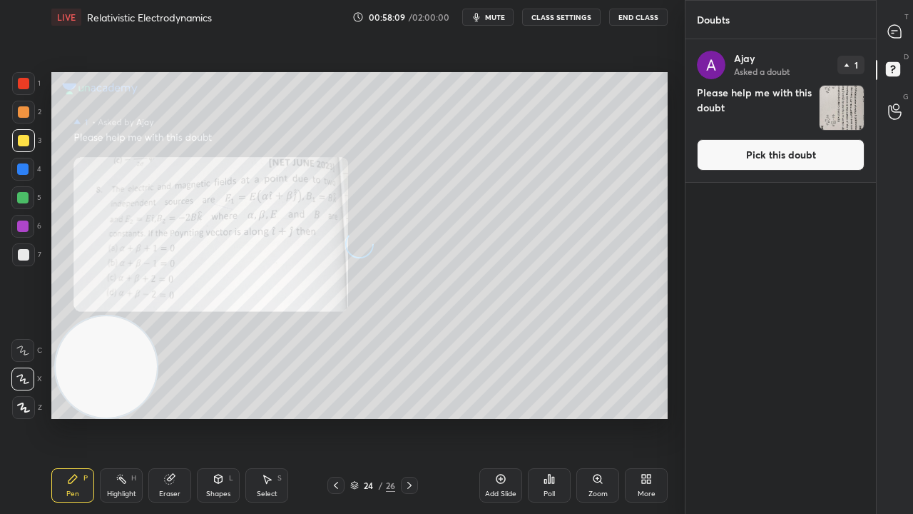
click at [790, 157] on button "Pick this doubt" at bounding box center [781, 154] width 168 height 31
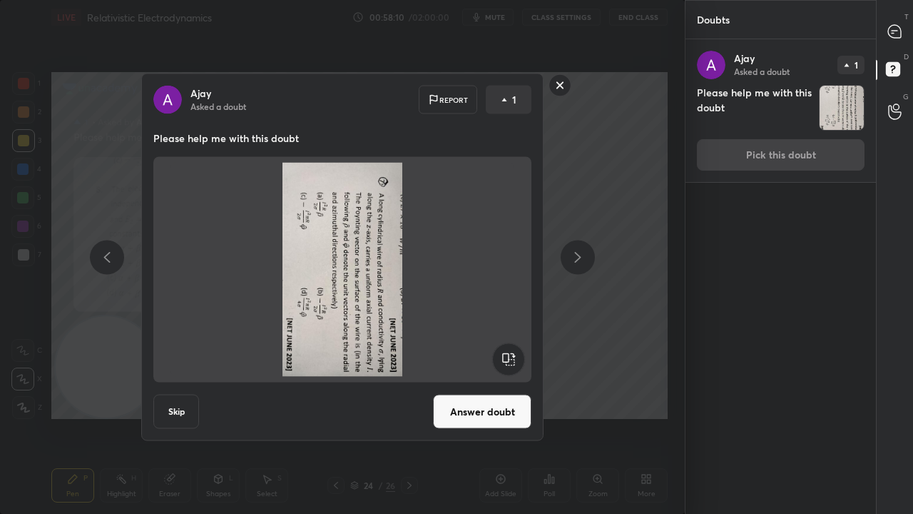
click at [514, 354] on rect at bounding box center [508, 359] width 32 height 32
click at [513, 355] on rect at bounding box center [508, 359] width 32 height 32
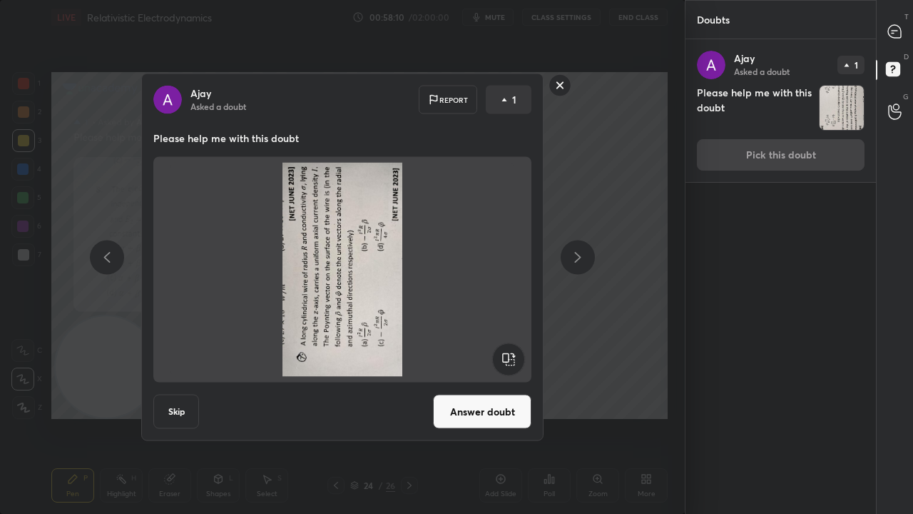
click at [513, 355] on rect at bounding box center [508, 359] width 32 height 32
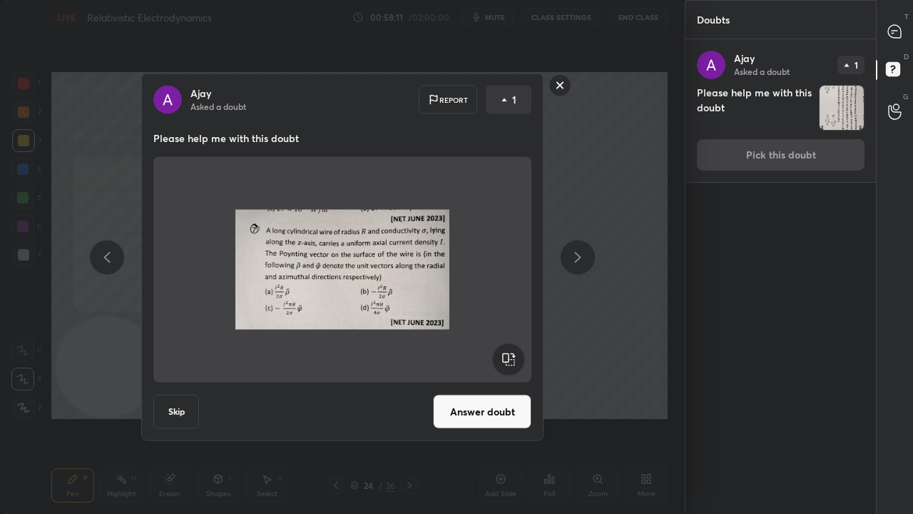
click at [484, 404] on button "Answer doubt" at bounding box center [482, 412] width 98 height 34
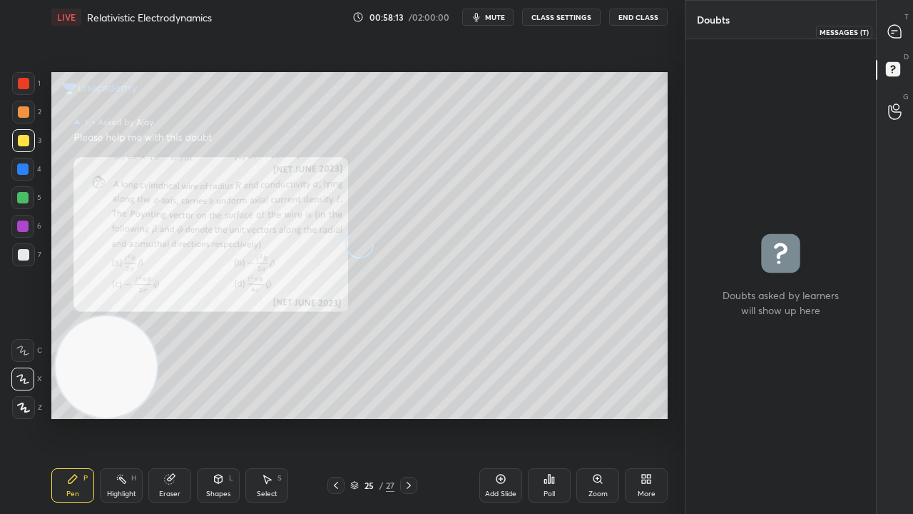
click at [895, 40] on div at bounding box center [895, 32] width 29 height 26
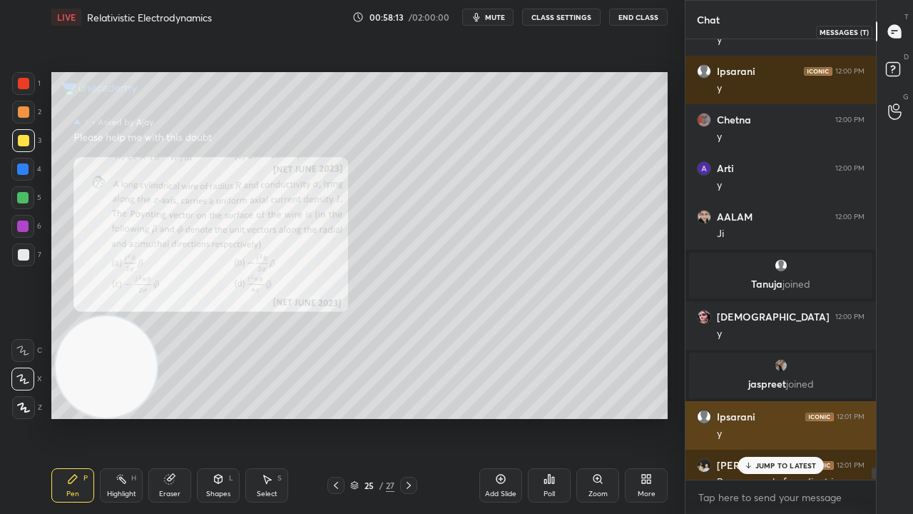
scroll to position [436, 186]
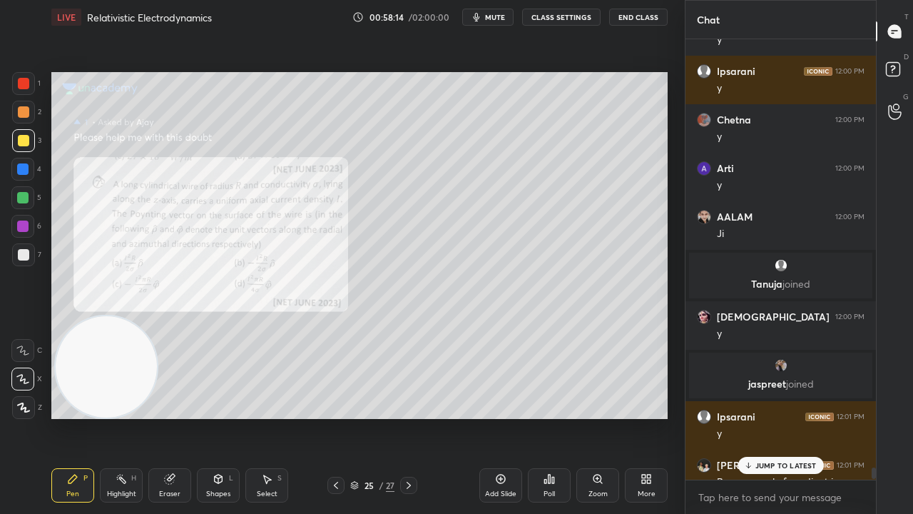
click at [788, 417] on div "JUMP TO LATEST" at bounding box center [781, 465] width 86 height 17
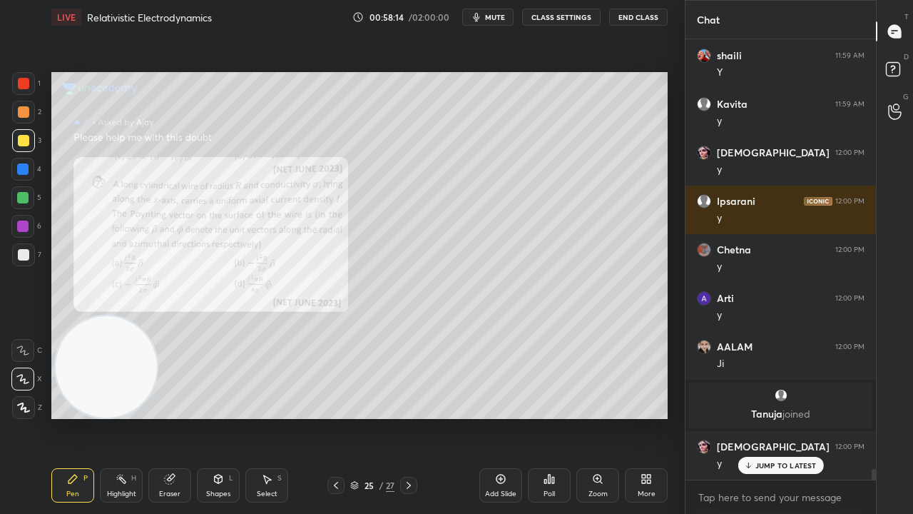
scroll to position [17151, 0]
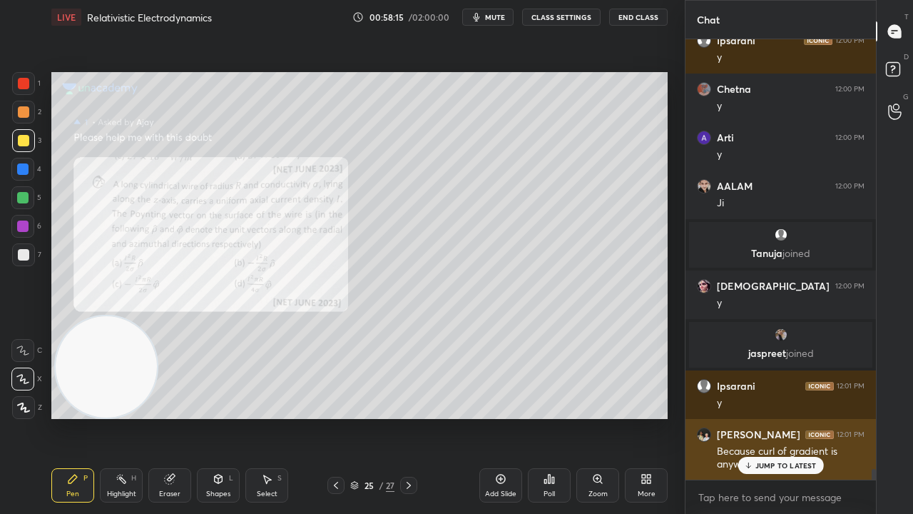
drag, startPoint x: 768, startPoint y: 458, endPoint x: 769, endPoint y: 479, distance: 20.7
click at [768, 417] on div "JUMP TO LATEST" at bounding box center [781, 465] width 86 height 17
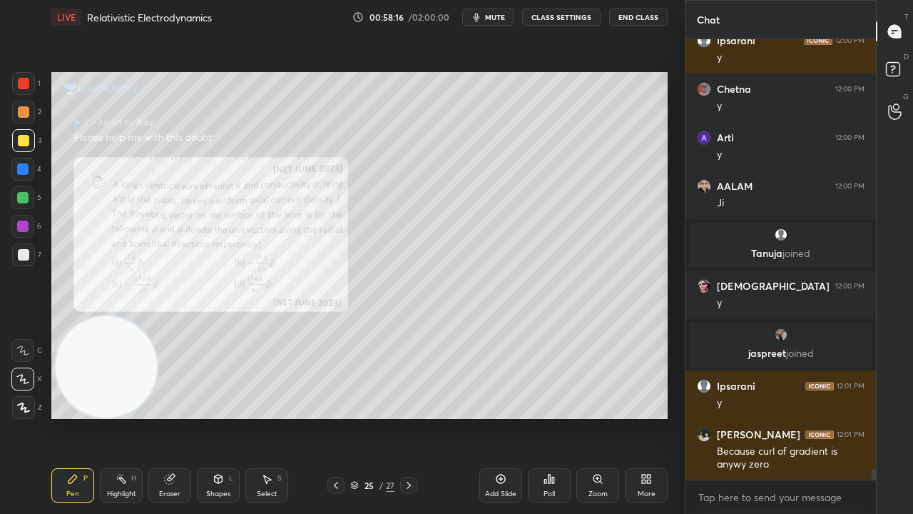
click at [505, 16] on span "mute" at bounding box center [495, 17] width 20 height 10
drag, startPoint x: 503, startPoint y: 15, endPoint x: 512, endPoint y: 6, distance: 12.6
click at [504, 16] on span "unmute" at bounding box center [494, 17] width 31 height 10
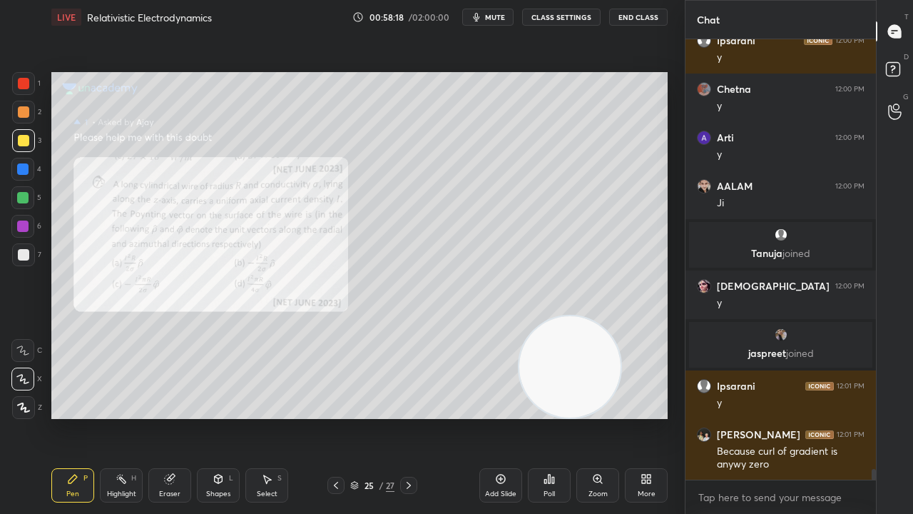
drag, startPoint x: 146, startPoint y: 382, endPoint x: 568, endPoint y: 392, distance: 422.4
click at [571, 385] on video at bounding box center [569, 366] width 101 height 101
click at [494, 16] on span "mute" at bounding box center [495, 17] width 20 height 10
click at [494, 16] on span "unmute" at bounding box center [494, 17] width 31 height 10
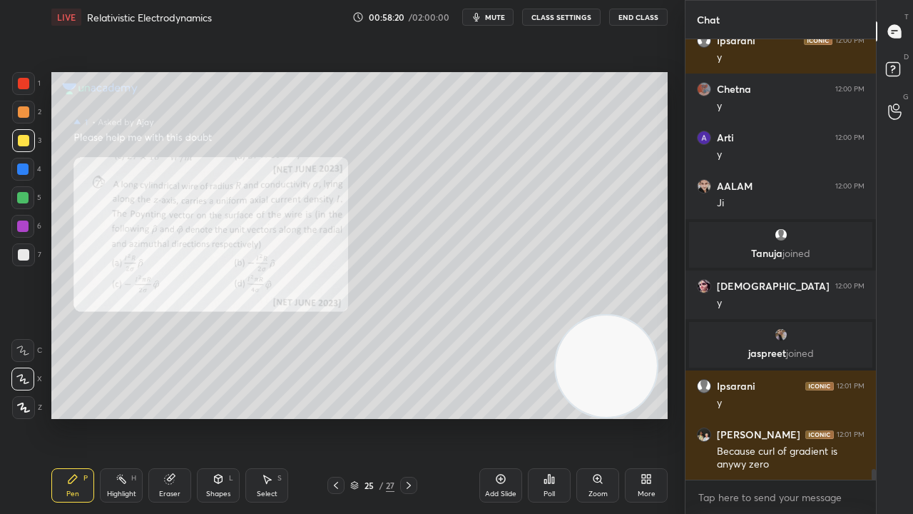
drag, startPoint x: 529, startPoint y: 377, endPoint x: 596, endPoint y: 378, distance: 67.8
click at [596, 378] on video at bounding box center [606, 365] width 101 height 101
click at [601, 417] on icon at bounding box center [597, 478] width 11 height 11
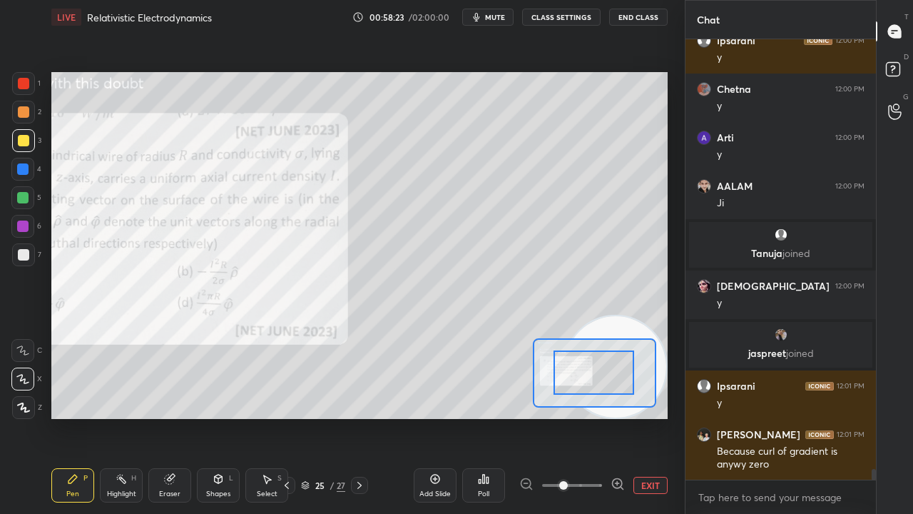
drag, startPoint x: 594, startPoint y: 381, endPoint x: 571, endPoint y: 380, distance: 22.9
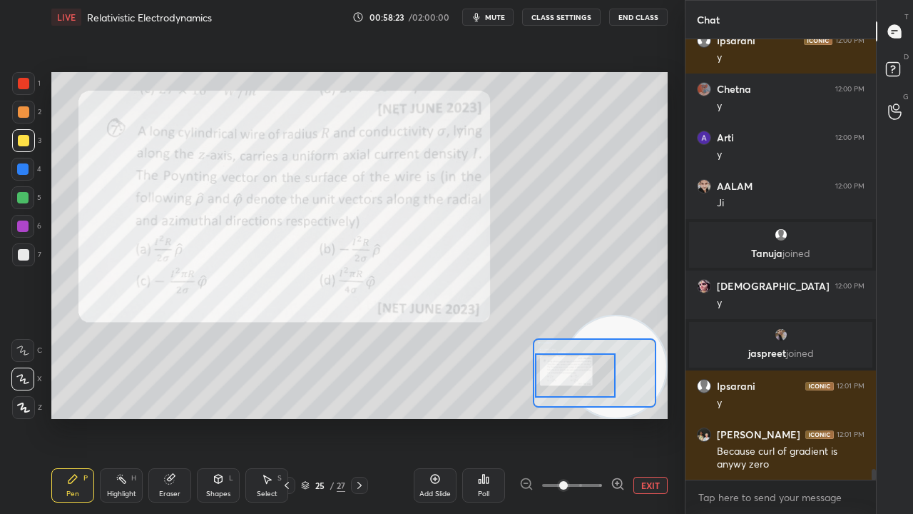
drag, startPoint x: 585, startPoint y: 371, endPoint x: 561, endPoint y: 372, distance: 24.3
click at [566, 374] on div at bounding box center [575, 375] width 81 height 44
click at [494, 14] on span "mute" at bounding box center [495, 17] width 20 height 10
click at [496, 14] on span "unmute" at bounding box center [494, 17] width 31 height 10
click at [24, 83] on div at bounding box center [23, 83] width 11 height 11
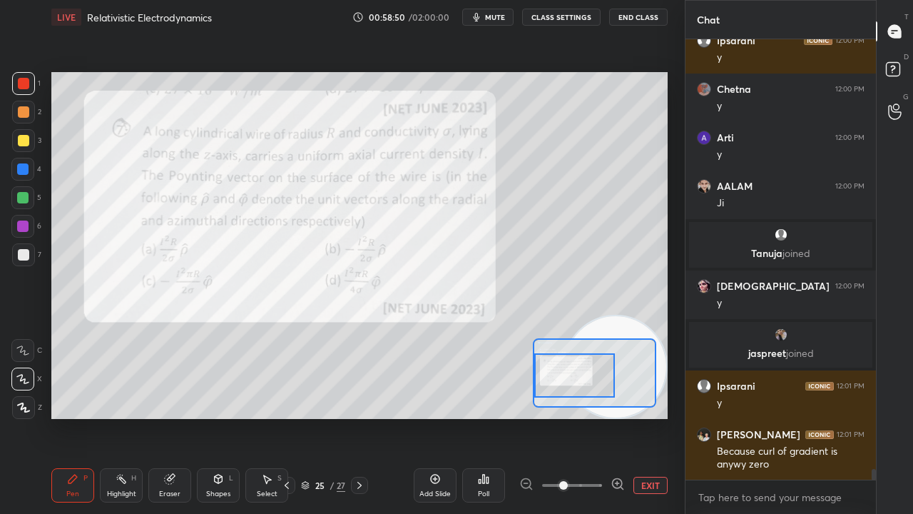
click at [497, 13] on span "mute" at bounding box center [495, 17] width 20 height 10
click at [497, 16] on span "unmute" at bounding box center [494, 17] width 31 height 10
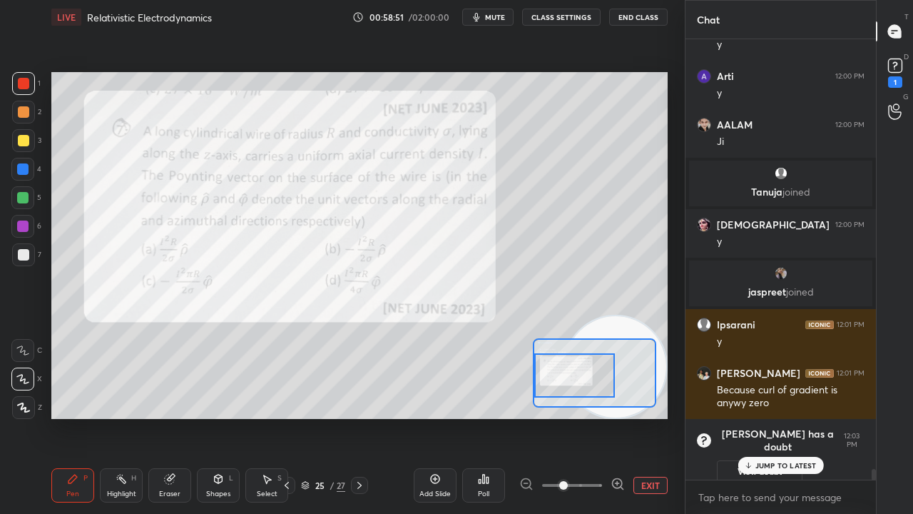
click at [498, 12] on span "mute" at bounding box center [495, 17] width 20 height 10
click at [497, 14] on span "unmute" at bounding box center [494, 17] width 31 height 10
click at [797, 417] on p "JUMP TO LATEST" at bounding box center [785, 465] width 61 height 9
click at [494, 21] on button "mute" at bounding box center [487, 17] width 51 height 17
click at [500, 16] on span "unmute" at bounding box center [494, 17] width 31 height 10
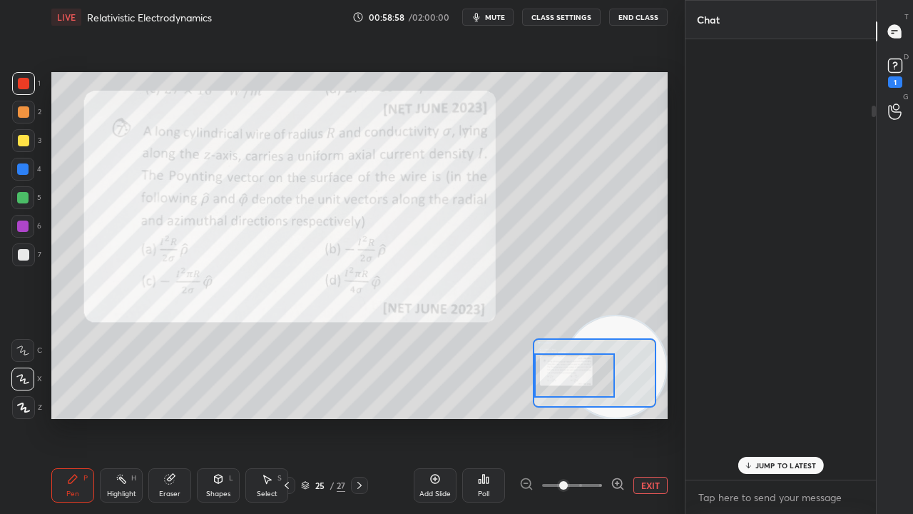
scroll to position [1019, 0]
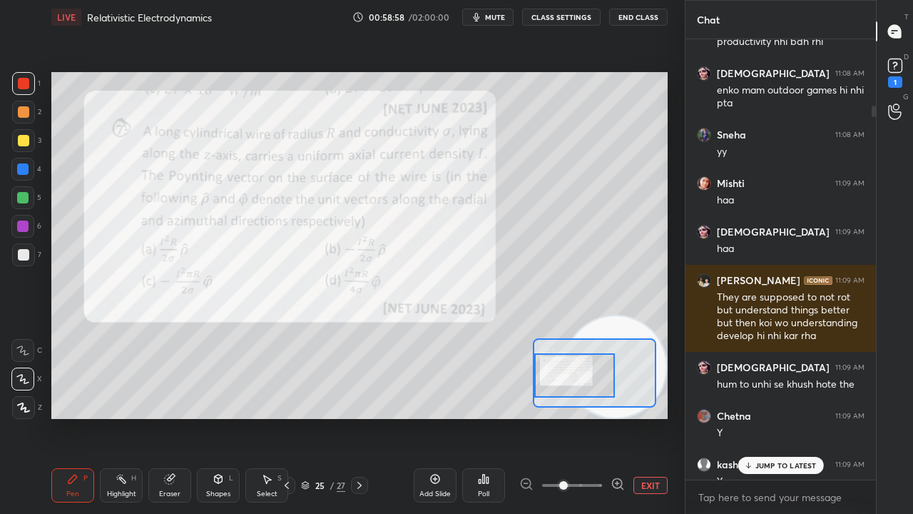
drag, startPoint x: 872, startPoint y: 474, endPoint x: 869, endPoint y: 71, distance: 403.8
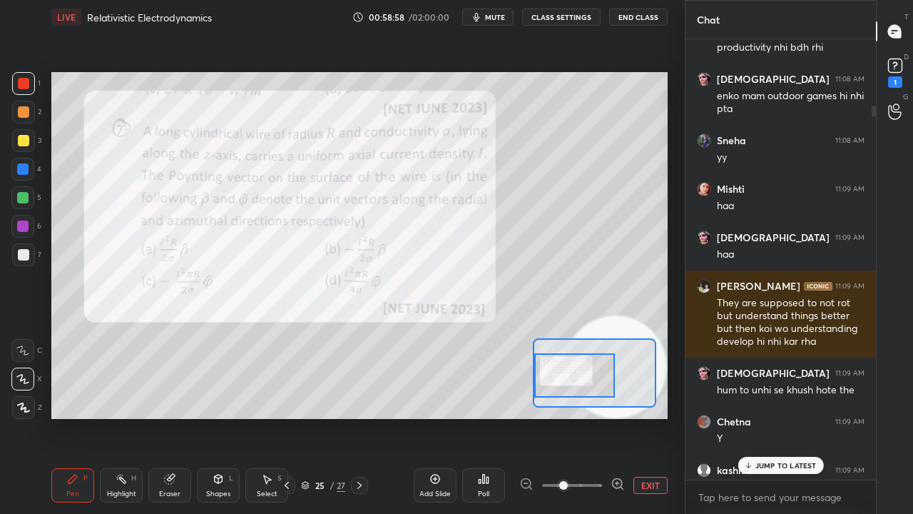
click at [869, 71] on div at bounding box center [871, 259] width 9 height 440
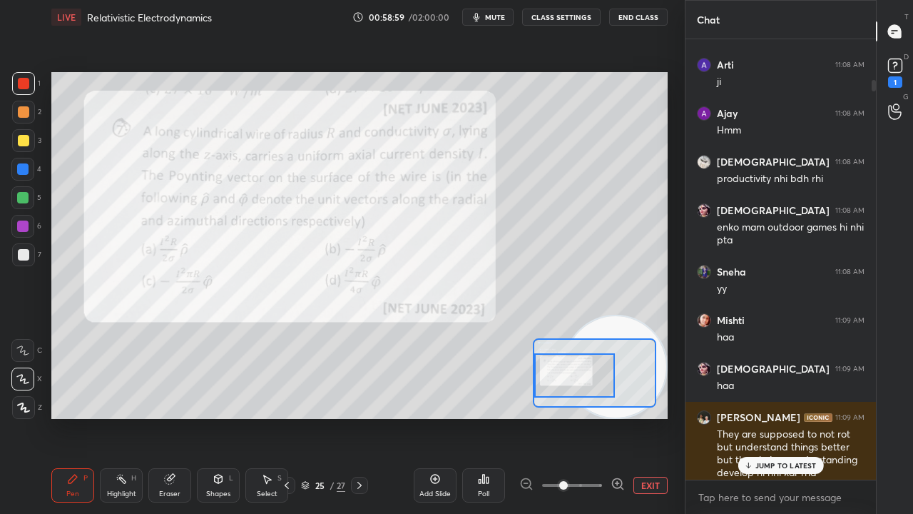
scroll to position [447, 0]
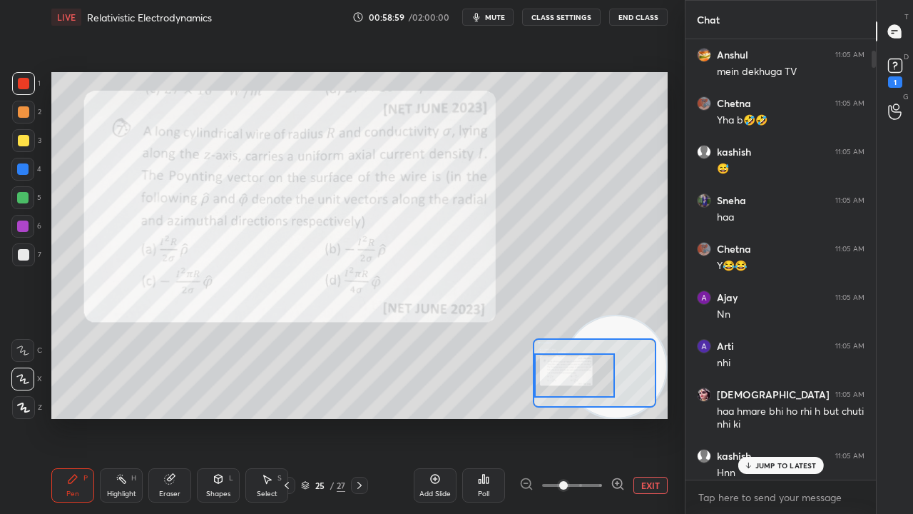
drag, startPoint x: 873, startPoint y: 87, endPoint x: 877, endPoint y: 26, distance: 61.5
click at [879, 26] on div "Chat Anshul 11:05 AM mein dekhuga TV Chetna 11:05 AM Yha b🤣🤣 kashish 11:05 AM 😅…" at bounding box center [799, 257] width 228 height 514
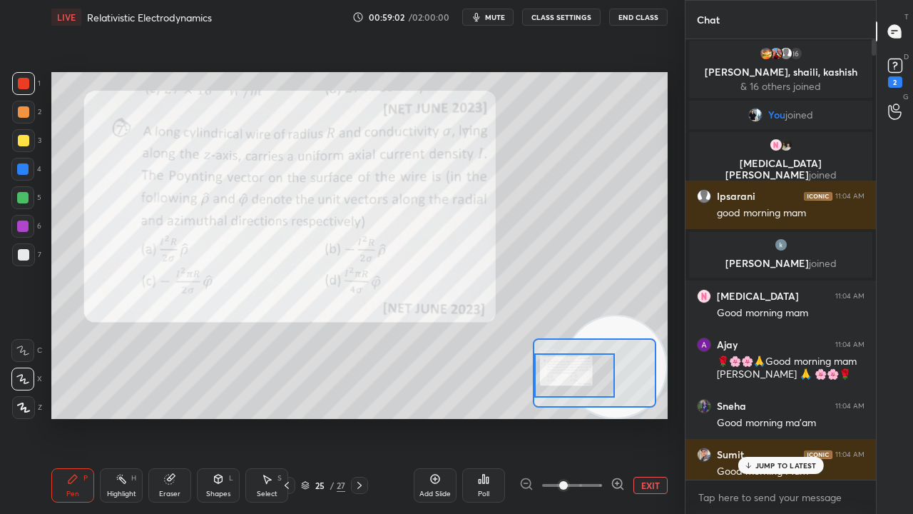
scroll to position [0, 0]
drag, startPoint x: 875, startPoint y: 62, endPoint x: 875, endPoint y: 46, distance: 16.4
click at [875, 46] on div at bounding box center [874, 47] width 4 height 16
click at [770, 417] on p "JUMP TO LATEST" at bounding box center [785, 465] width 61 height 9
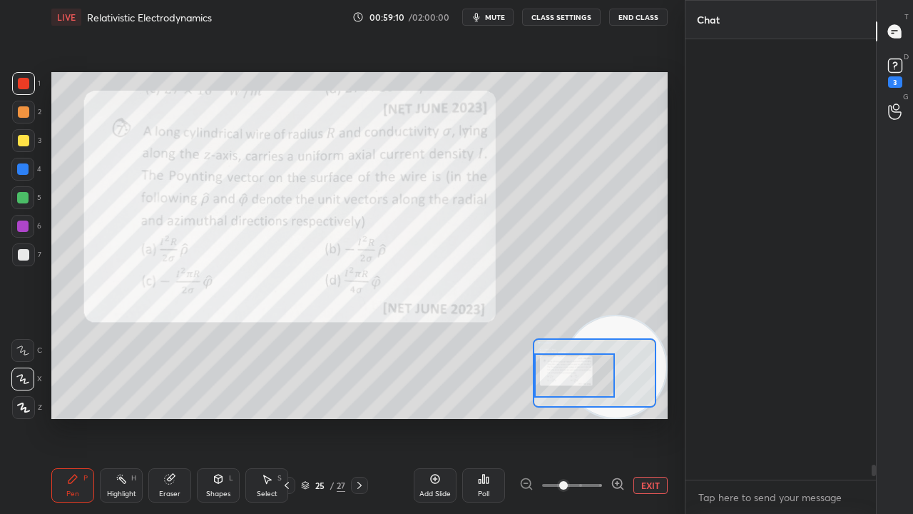
scroll to position [19818, 0]
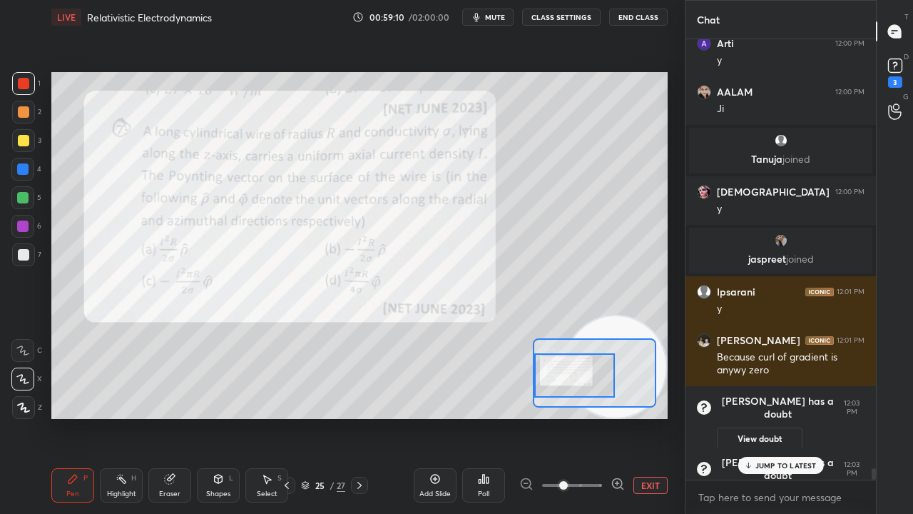
click at [753, 417] on div "x" at bounding box center [781, 497] width 190 height 34
drag, startPoint x: 780, startPoint y: 464, endPoint x: 775, endPoint y: 474, distance: 11.8
click at [780, 417] on p "JUMP TO LATEST" at bounding box center [785, 465] width 61 height 9
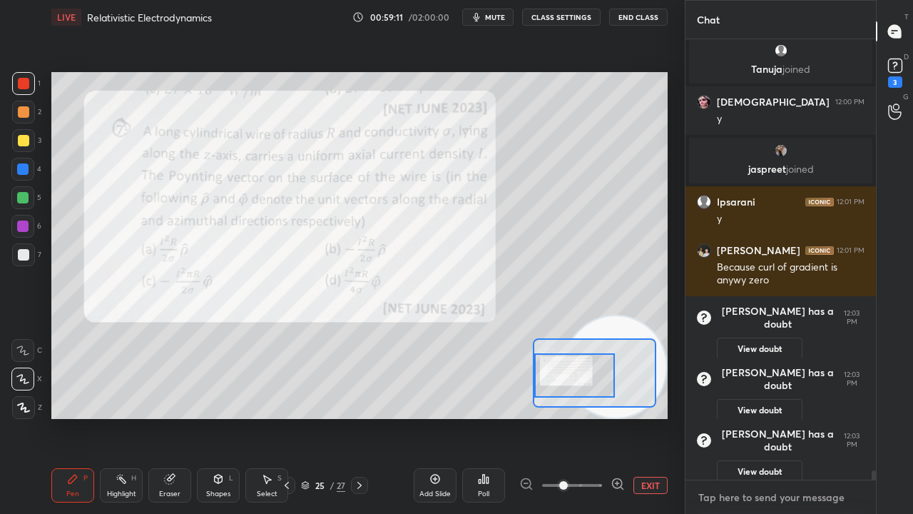
click at [758, 417] on textarea at bounding box center [781, 497] width 168 height 23
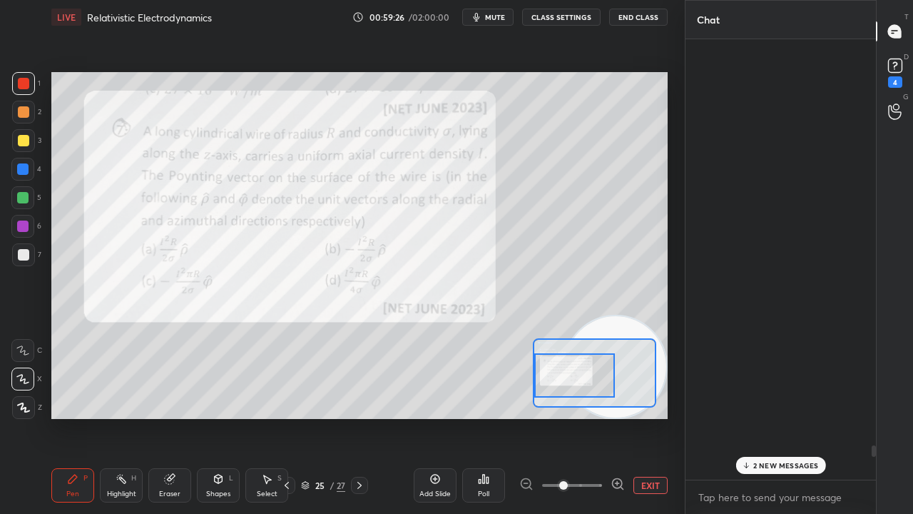
scroll to position [20817, 0]
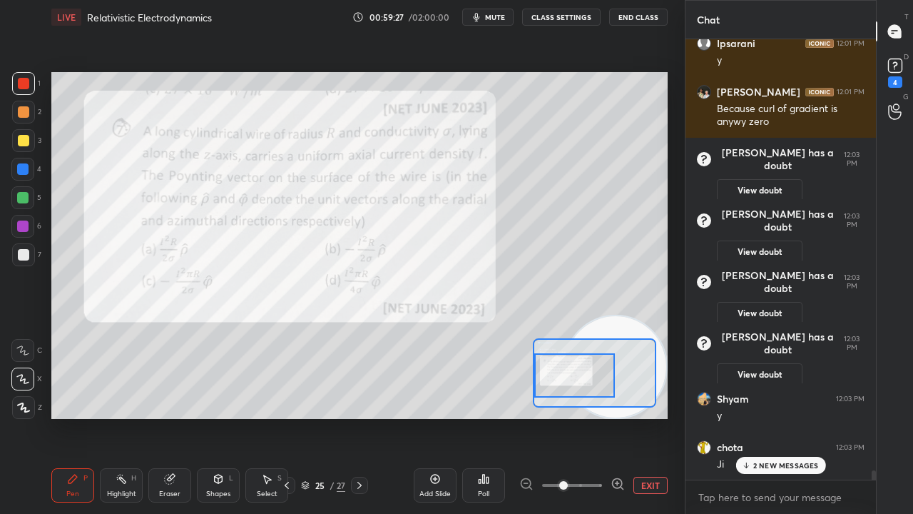
drag, startPoint x: 873, startPoint y: 474, endPoint x: 839, endPoint y: 500, distance: 43.2
click at [848, 417] on div "jaspreet joined Ipsarani 12:01 PM y Kumar 12:01 PM Because curl of gradient is …" at bounding box center [781, 276] width 190 height 474
click at [789, 417] on p "2 NEW MESSAGES" at bounding box center [786, 465] width 66 height 9
click at [783, 417] on textarea at bounding box center [781, 497] width 168 height 23
click at [499, 13] on span "mute" at bounding box center [495, 17] width 20 height 10
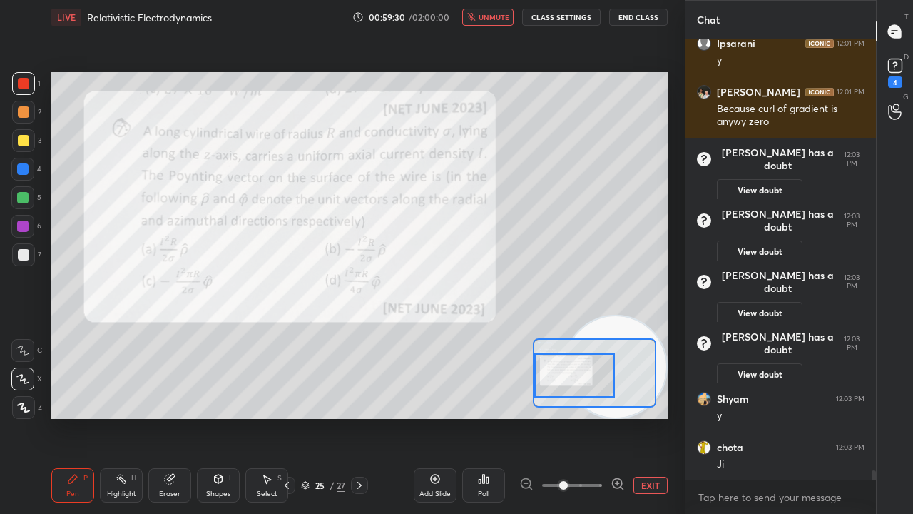
click at [499, 11] on button "unmute" at bounding box center [487, 17] width 51 height 17
click at [17, 250] on div at bounding box center [23, 254] width 23 height 23
click at [482, 14] on icon "button" at bounding box center [476, 16] width 11 height 11
click at [485, 16] on span "unmute" at bounding box center [494, 17] width 31 height 10
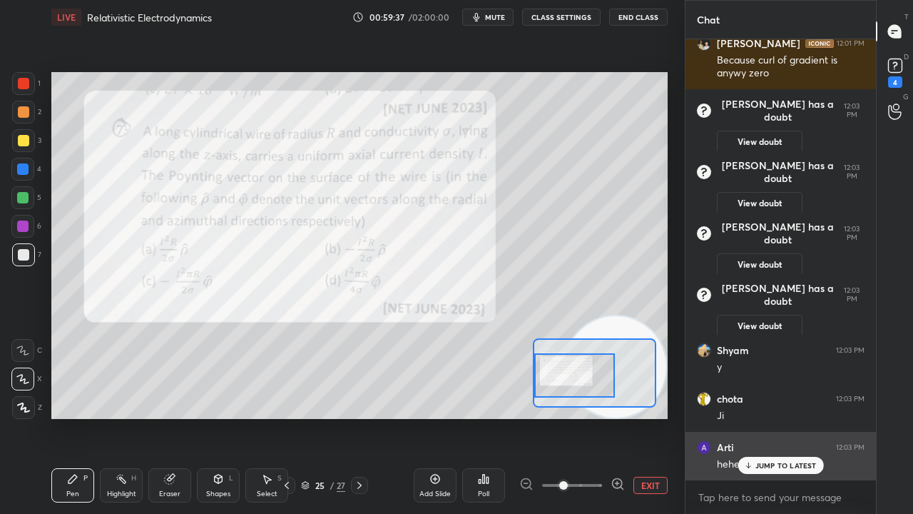
click at [771, 417] on p "JUMP TO LATEST" at bounding box center [785, 465] width 61 height 9
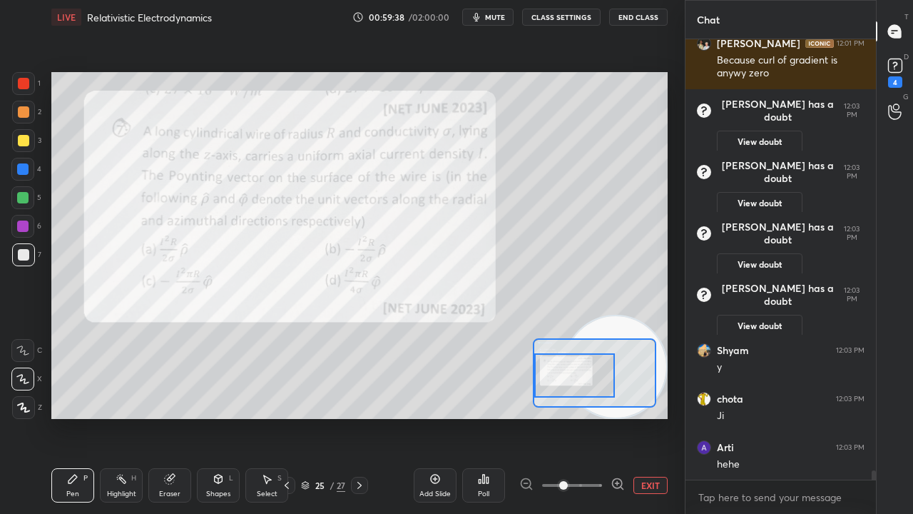
click at [504, 17] on span "mute" at bounding box center [495, 17] width 20 height 10
click at [504, 17] on span "unmute" at bounding box center [494, 17] width 31 height 10
click at [499, 17] on span "mute" at bounding box center [495, 17] width 20 height 10
click at [499, 19] on span "unmute" at bounding box center [494, 17] width 31 height 10
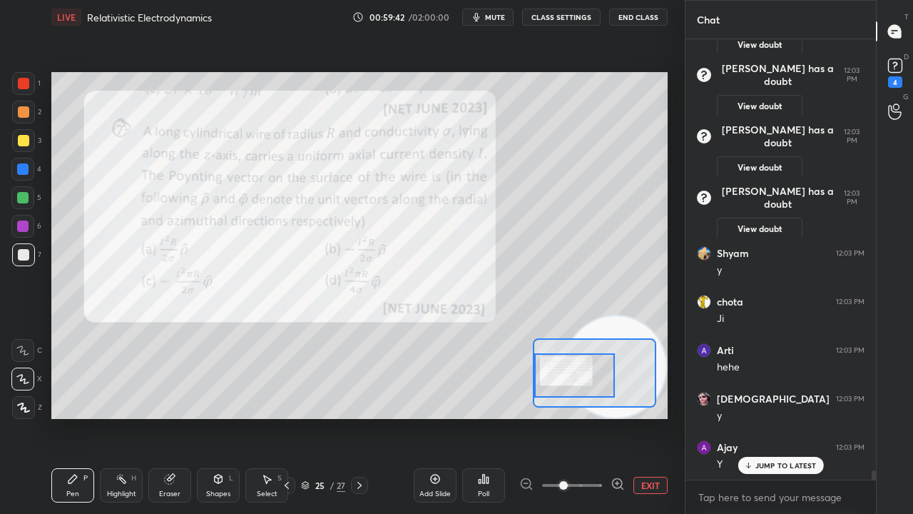
scroll to position [21011, 0]
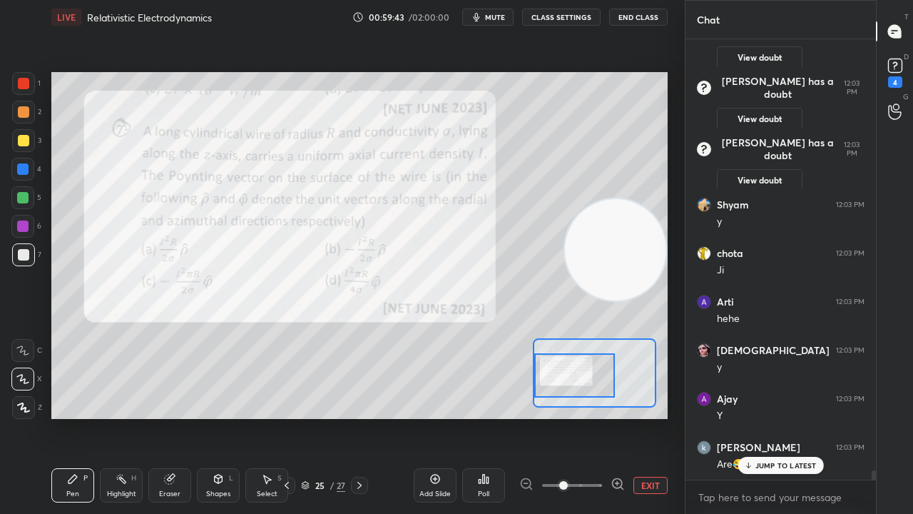
drag, startPoint x: 616, startPoint y: 324, endPoint x: 642, endPoint y: 178, distance: 147.8
click at [642, 199] on video at bounding box center [615, 249] width 101 height 101
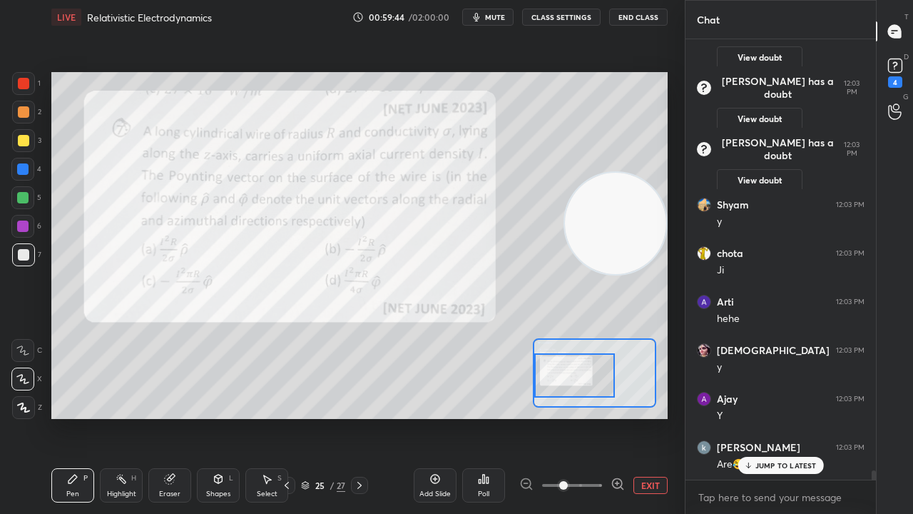
click at [494, 13] on span "mute" at bounding box center [495, 17] width 20 height 10
click at [492, 14] on span "unmute" at bounding box center [494, 17] width 31 height 10
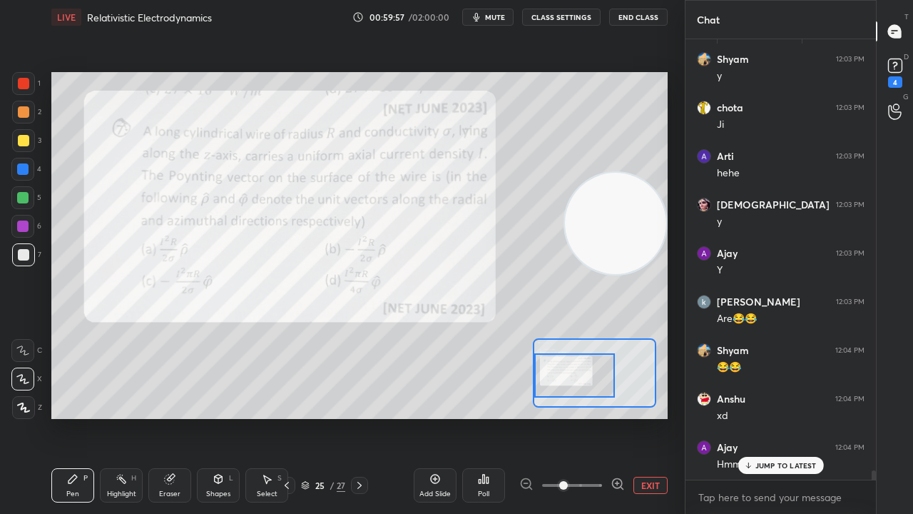
scroll to position [21205, 0]
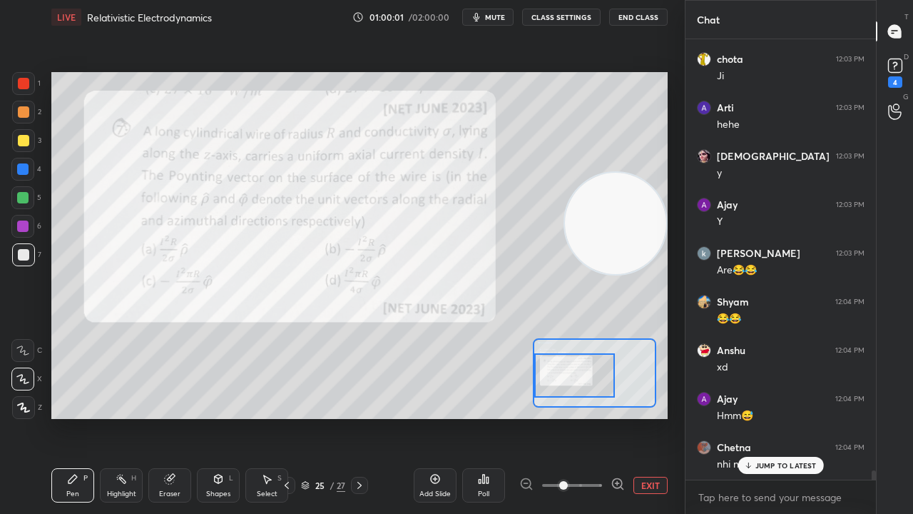
click at [788, 417] on div "JUMP TO LATEST" at bounding box center [781, 465] width 86 height 17
click at [497, 14] on span "mute" at bounding box center [495, 17] width 20 height 10
click at [495, 21] on span "mute" at bounding box center [495, 17] width 20 height 10
drag, startPoint x: 497, startPoint y: 19, endPoint x: 495, endPoint y: 9, distance: 9.5
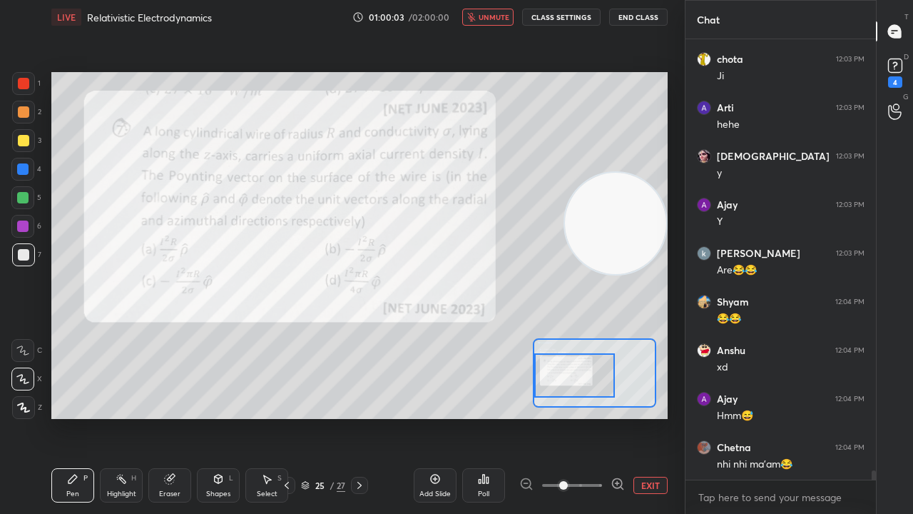
click at [497, 19] on span "unmute" at bounding box center [494, 17] width 31 height 10
click at [906, 78] on div "4" at bounding box center [895, 71] width 29 height 26
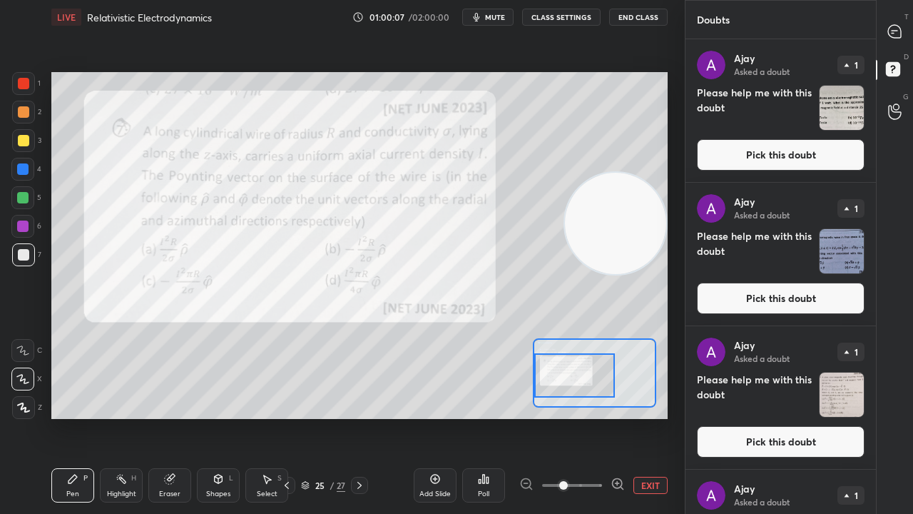
click at [850, 144] on button "Pick this doubt" at bounding box center [781, 154] width 168 height 31
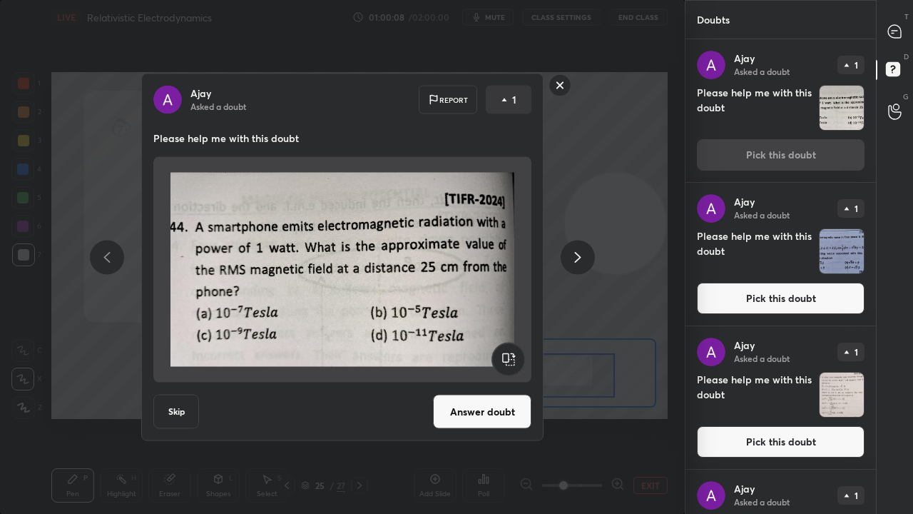
click at [564, 83] on rect at bounding box center [560, 85] width 22 height 22
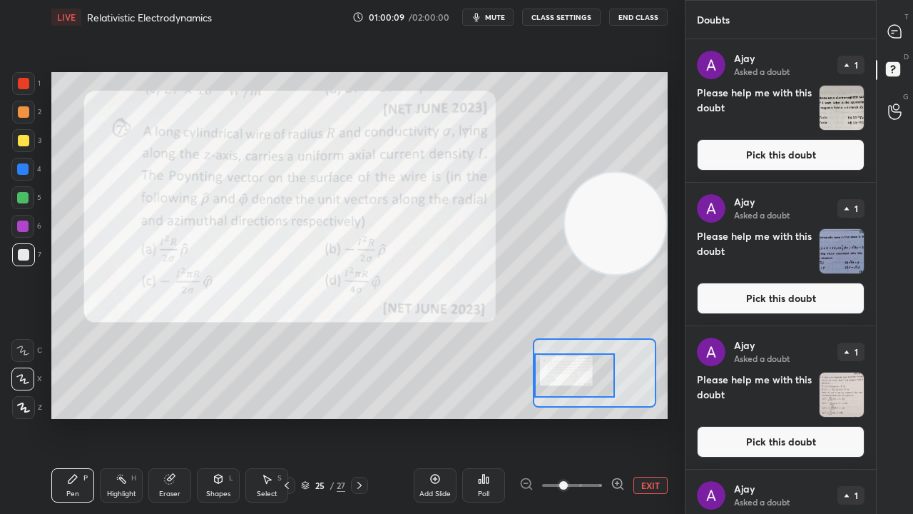
click at [912, 26] on div "T Messages (T)" at bounding box center [895, 31] width 36 height 40
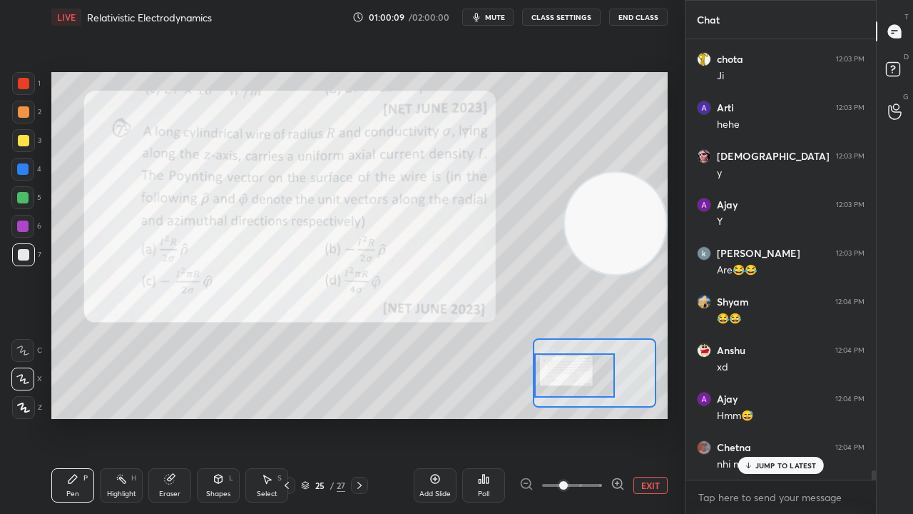
scroll to position [21254, 0]
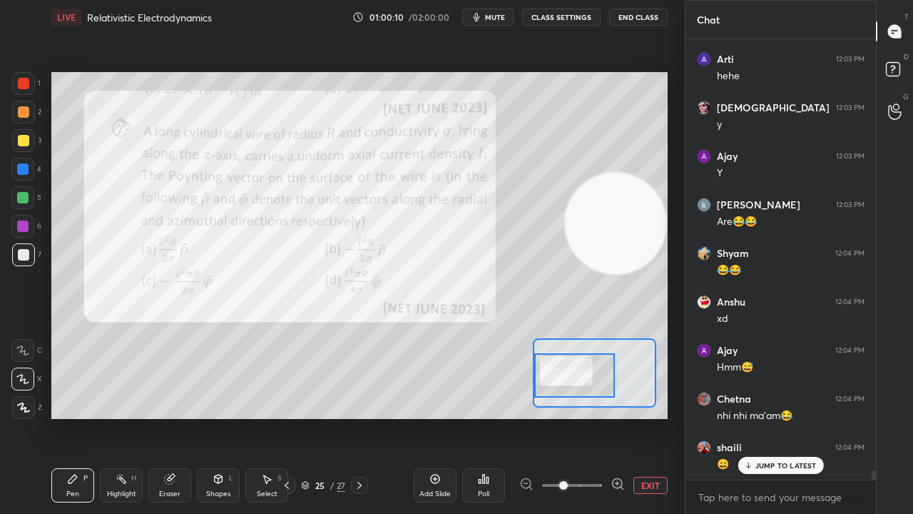
click at [803, 417] on p "JUMP TO LATEST" at bounding box center [785, 465] width 61 height 9
click at [797, 417] on textarea at bounding box center [781, 497] width 168 height 23
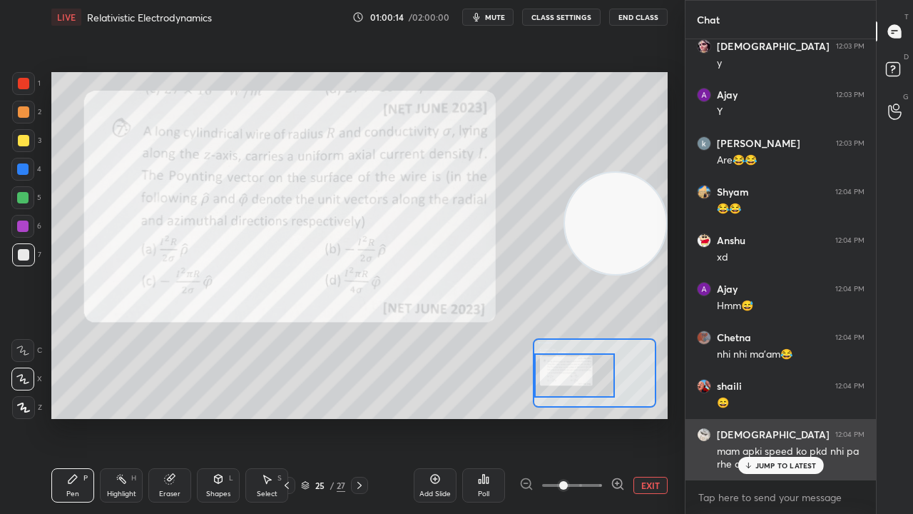
click at [773, 417] on p "JUMP TO LATEST" at bounding box center [785, 465] width 61 height 9
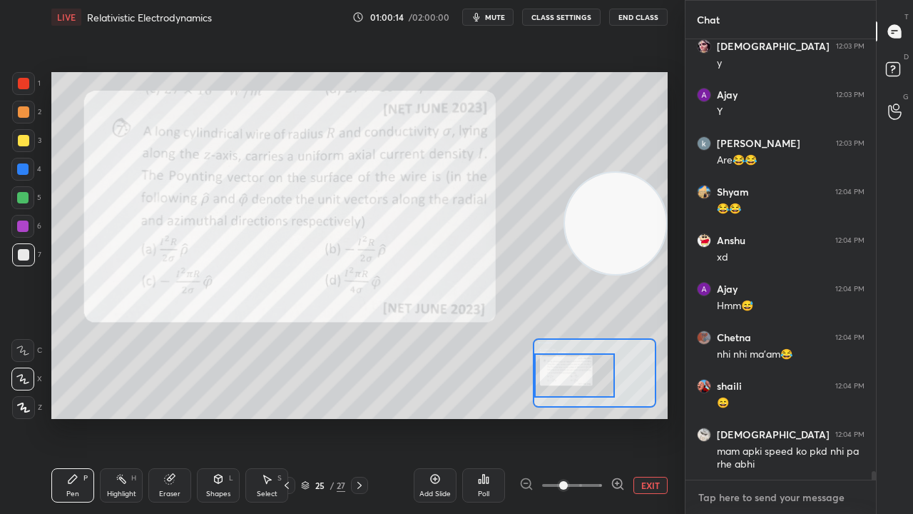
click at [768, 417] on textarea at bounding box center [781, 497] width 168 height 23
click at [497, 14] on span "mute" at bounding box center [495, 17] width 20 height 10
click at [497, 16] on span "unmute" at bounding box center [494, 17] width 31 height 10
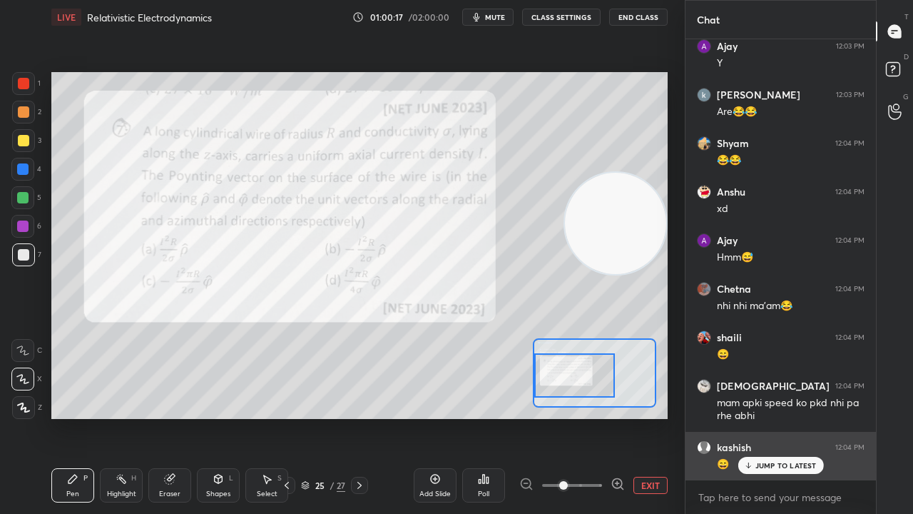
click at [763, 417] on p "JUMP TO LATEST" at bounding box center [785, 465] width 61 height 9
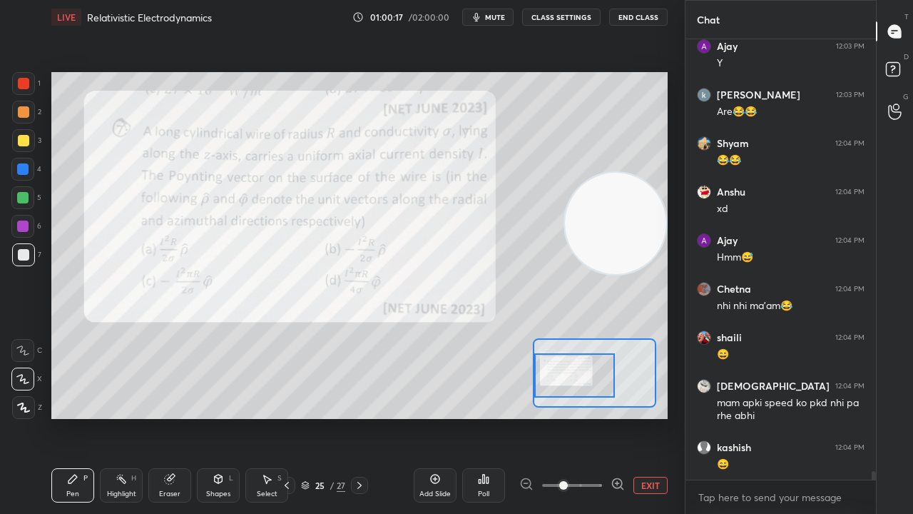
click at [504, 16] on span "mute" at bounding box center [495, 17] width 20 height 10
click at [504, 17] on span "unmute" at bounding box center [494, 17] width 31 height 10
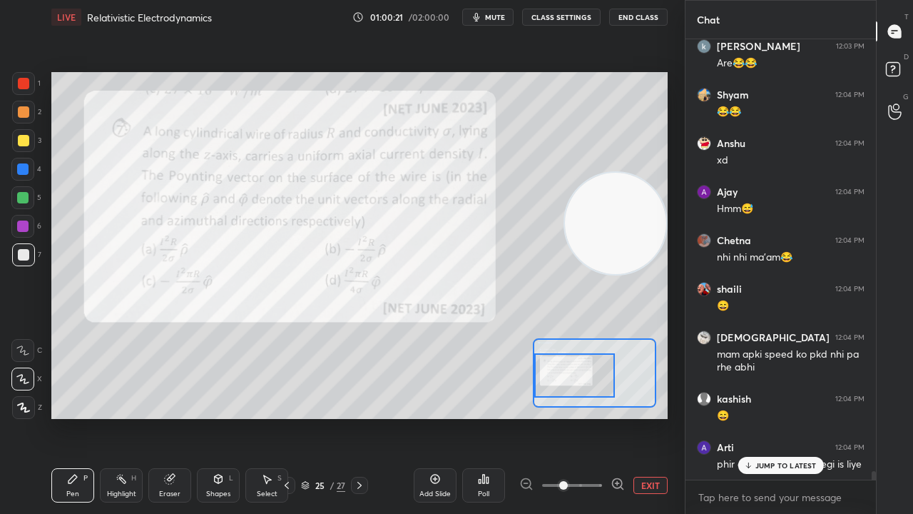
scroll to position [21460, 0]
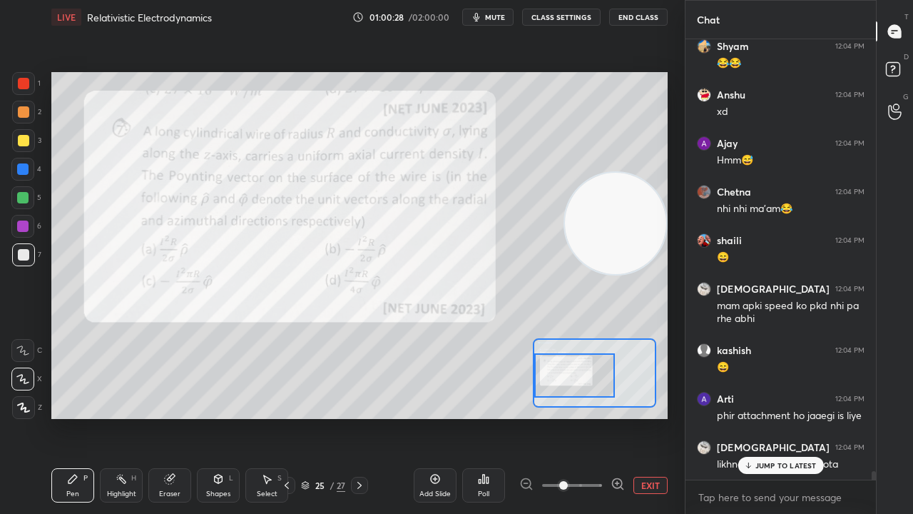
click at [799, 417] on p "JUMP TO LATEST" at bounding box center [785, 465] width 61 height 9
click at [494, 18] on span "mute" at bounding box center [495, 17] width 20 height 10
drag, startPoint x: 497, startPoint y: 17, endPoint x: 498, endPoint y: 7, distance: 10.0
click at [498, 17] on span "unmute" at bounding box center [494, 17] width 31 height 10
click at [499, 17] on span "mute" at bounding box center [495, 17] width 20 height 10
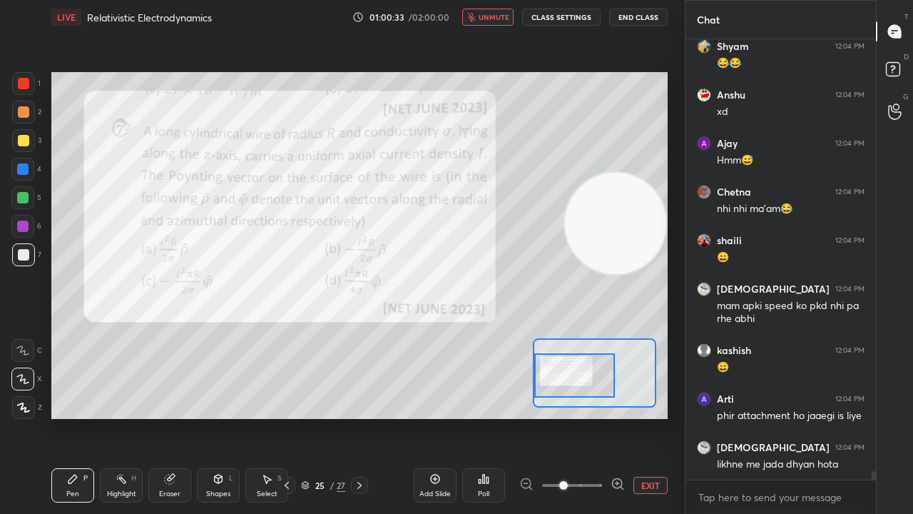
click at [502, 16] on span "unmute" at bounding box center [494, 17] width 31 height 10
click at [745, 417] on div "x" at bounding box center [781, 497] width 190 height 34
click at [504, 19] on span "mute" at bounding box center [495, 17] width 20 height 10
click at [502, 19] on span "unmute" at bounding box center [494, 17] width 31 height 10
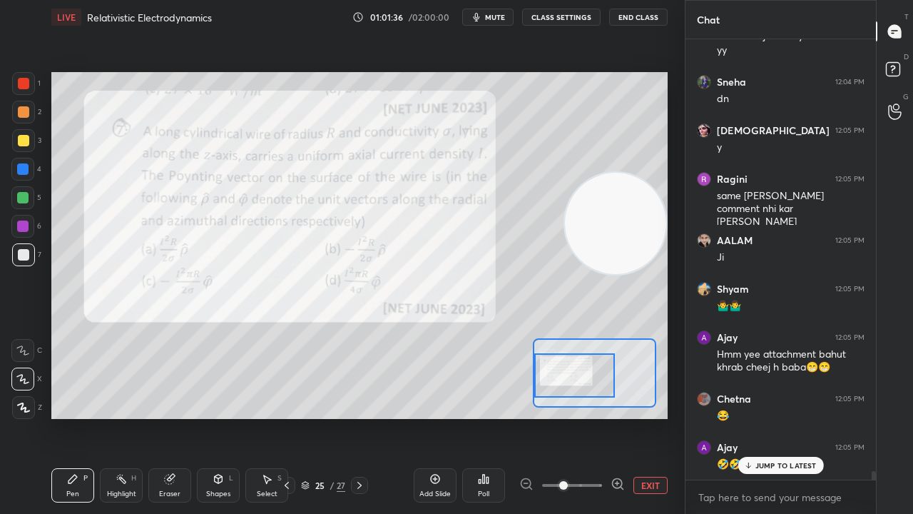
scroll to position [21937, 0]
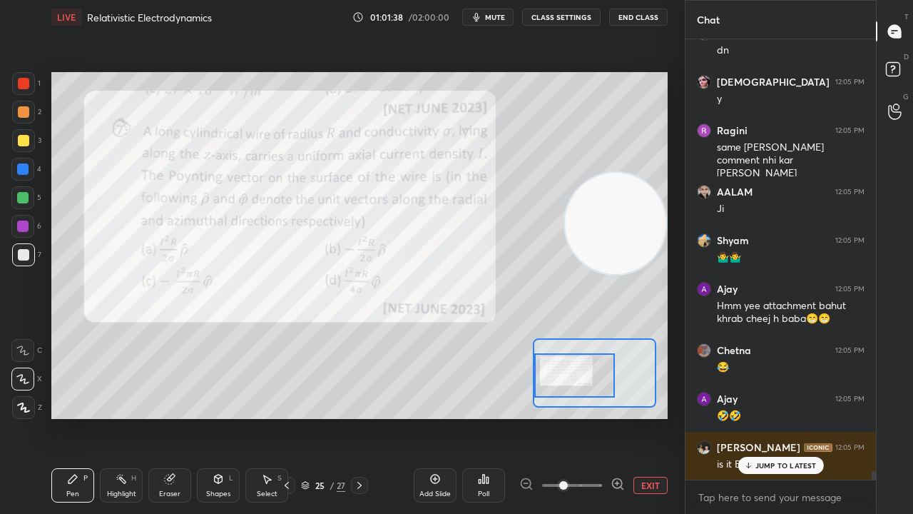
drag, startPoint x: 753, startPoint y: 458, endPoint x: 758, endPoint y: 513, distance: 55.1
click at [755, 417] on div "JUMP TO LATEST" at bounding box center [781, 465] width 86 height 17
click at [487, 17] on button "mute" at bounding box center [487, 17] width 51 height 17
click at [489, 17] on span "unmute" at bounding box center [494, 17] width 31 height 10
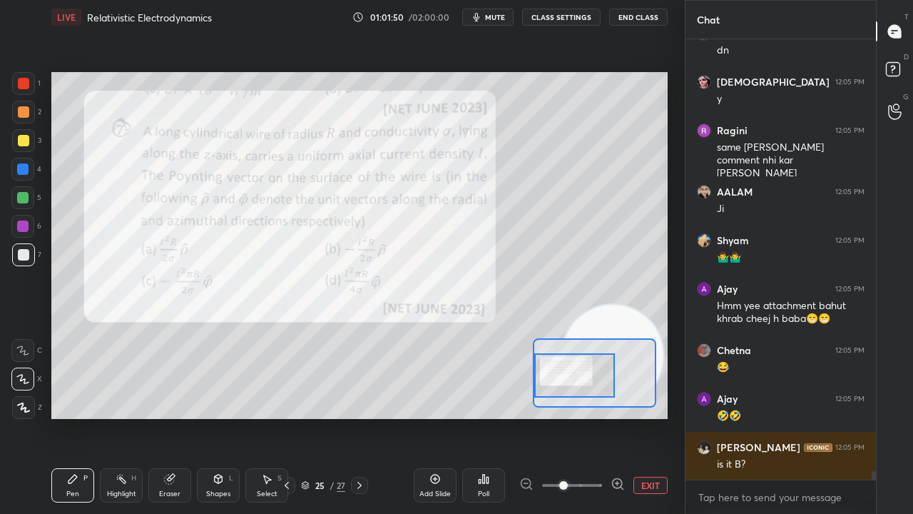
drag, startPoint x: 602, startPoint y: 225, endPoint x: 597, endPoint y: 355, distance: 130.6
click at [597, 355] on div "Setting up your live class Poll for secs No correct answer Start poll" at bounding box center [359, 245] width 616 height 347
click at [24, 141] on div at bounding box center [23, 140] width 11 height 11
click at [505, 15] on span "mute" at bounding box center [495, 17] width 20 height 10
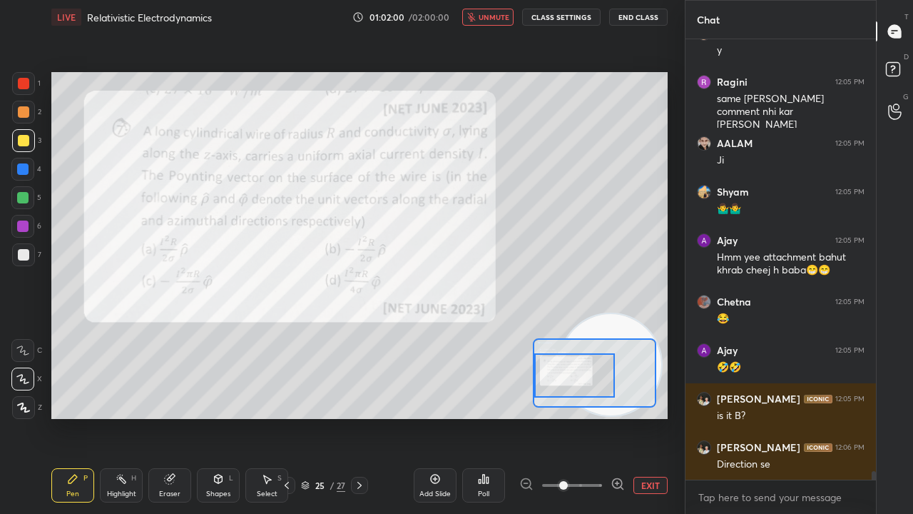
click at [503, 17] on span "unmute" at bounding box center [494, 17] width 31 height 10
click at [495, 14] on span "mute" at bounding box center [495, 17] width 20 height 10
click at [495, 16] on span "unmute" at bounding box center [494, 17] width 31 height 10
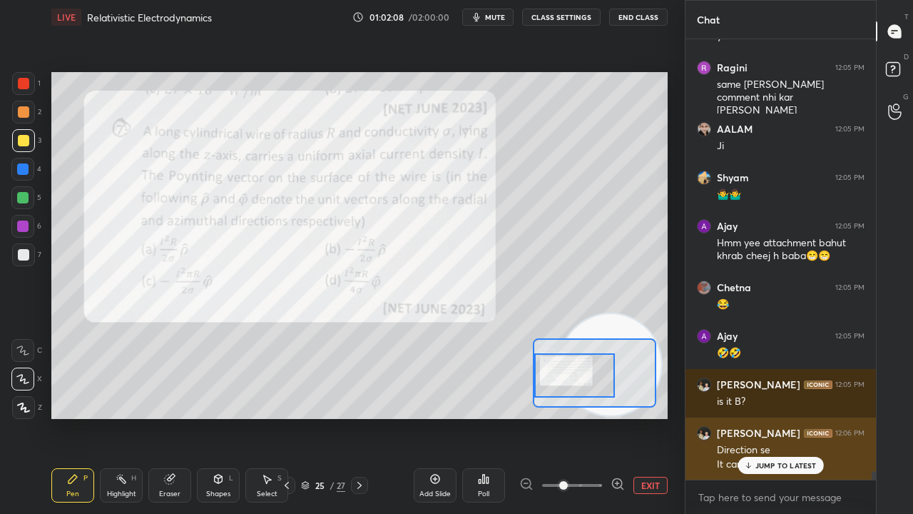
click at [771, 417] on p "JUMP TO LATEST" at bounding box center [785, 465] width 61 height 9
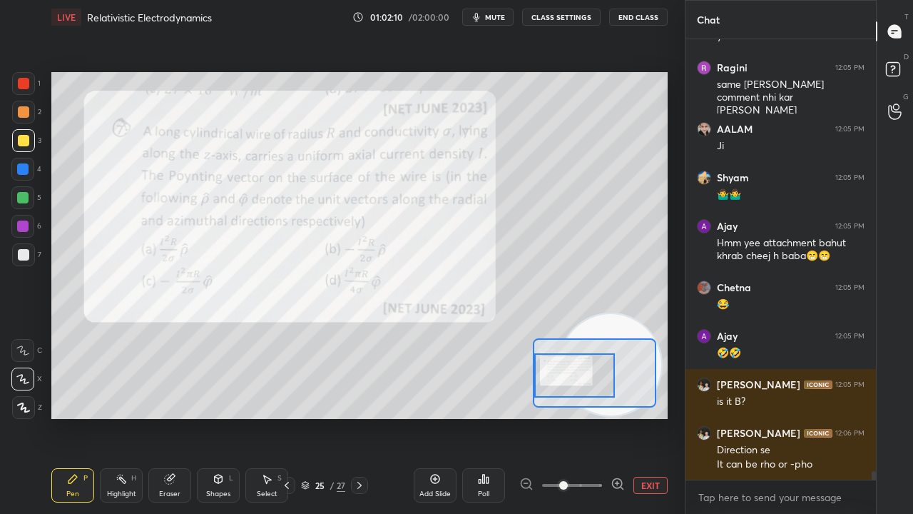
click at [499, 16] on span "mute" at bounding box center [495, 17] width 20 height 10
click at [498, 19] on span "unmute" at bounding box center [494, 17] width 31 height 10
click at [494, 13] on span "mute" at bounding box center [495, 17] width 20 height 10
click at [492, 16] on span "unmute" at bounding box center [494, 17] width 31 height 10
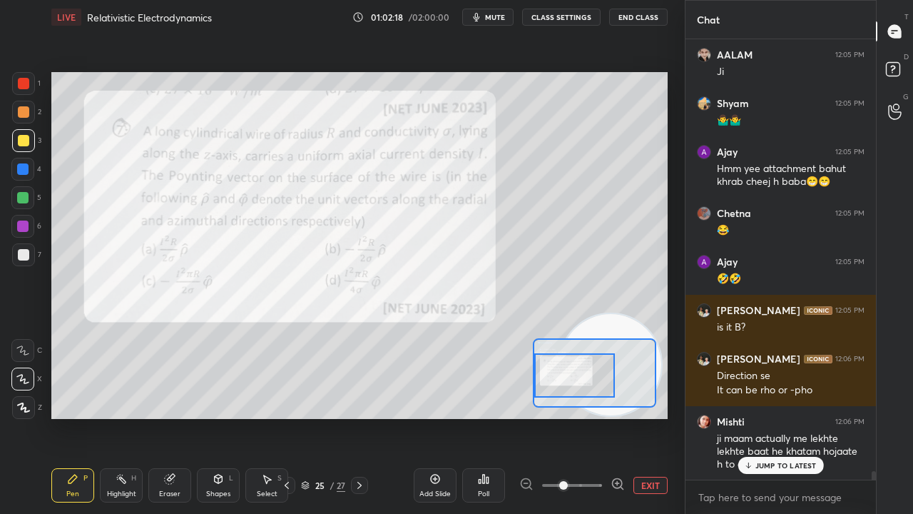
scroll to position [22122, 0]
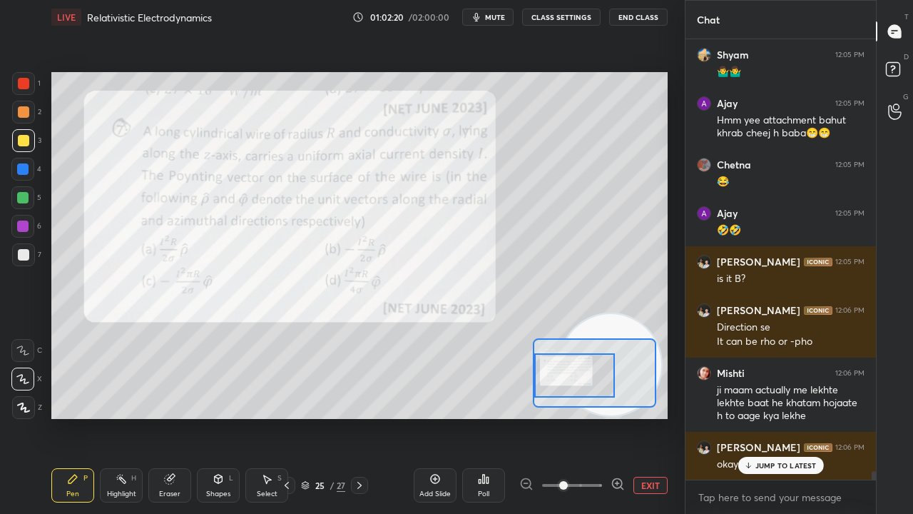
click at [494, 14] on span "mute" at bounding box center [495, 17] width 20 height 10
click at [493, 18] on span "unmute" at bounding box center [494, 17] width 31 height 10
click at [764, 417] on p "JUMP TO LATEST" at bounding box center [785, 465] width 61 height 9
click at [502, 16] on span "mute" at bounding box center [495, 17] width 20 height 10
click at [505, 15] on span "unmute" at bounding box center [494, 17] width 31 height 10
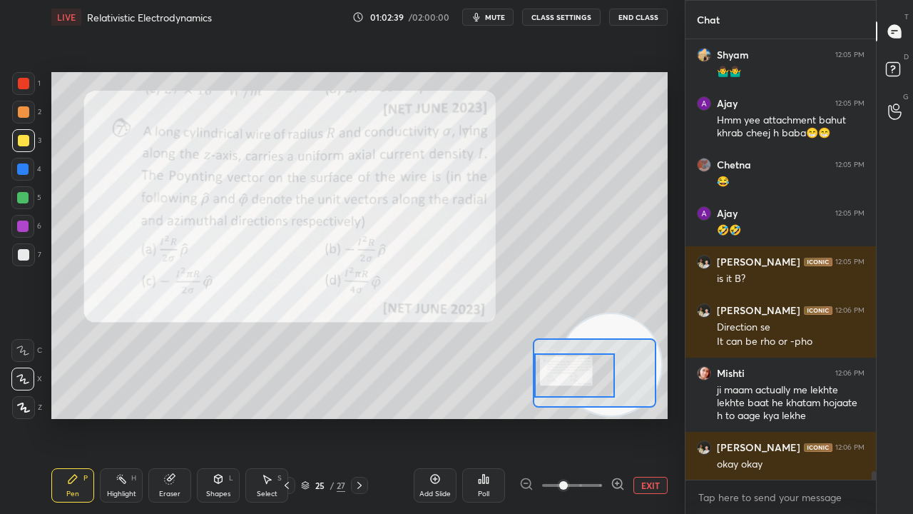
scroll to position [22184, 0]
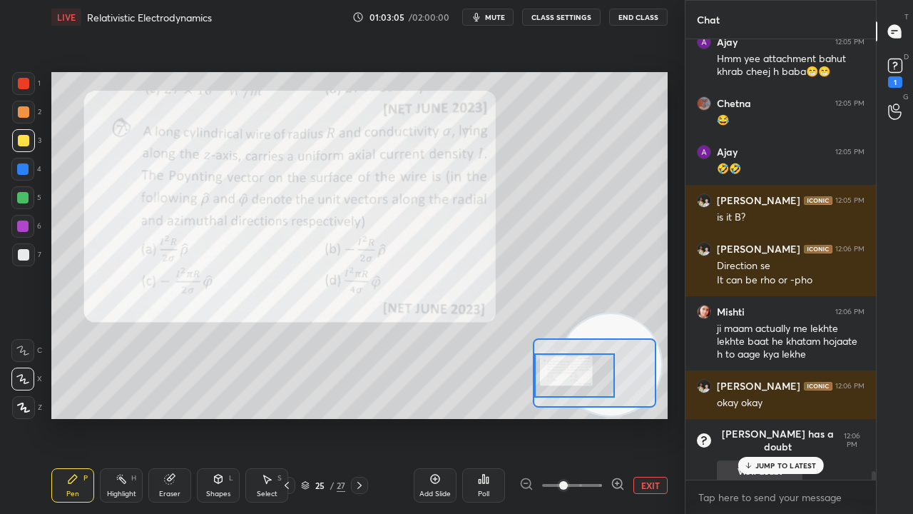
click at [777, 417] on p "JUMP TO LATEST" at bounding box center [785, 465] width 61 height 9
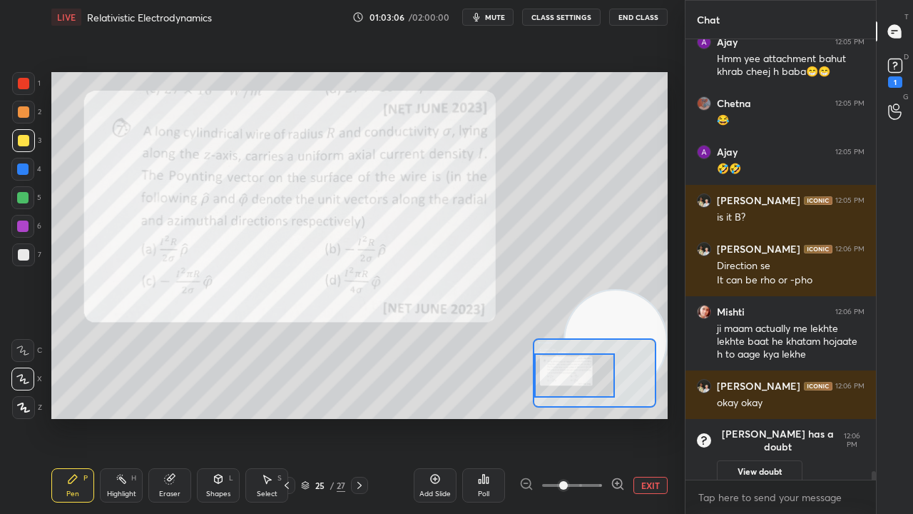
drag, startPoint x: 602, startPoint y: 325, endPoint x: 632, endPoint y: 226, distance: 103.6
click at [632, 290] on video at bounding box center [615, 340] width 101 height 101
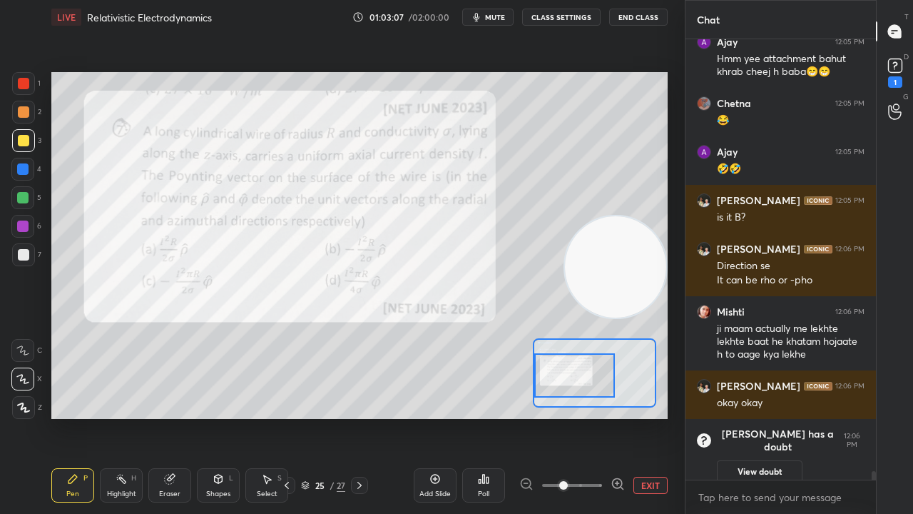
click at [499, 14] on span "mute" at bounding box center [495, 17] width 20 height 10
click at [498, 15] on span "mute" at bounding box center [495, 17] width 20 height 10
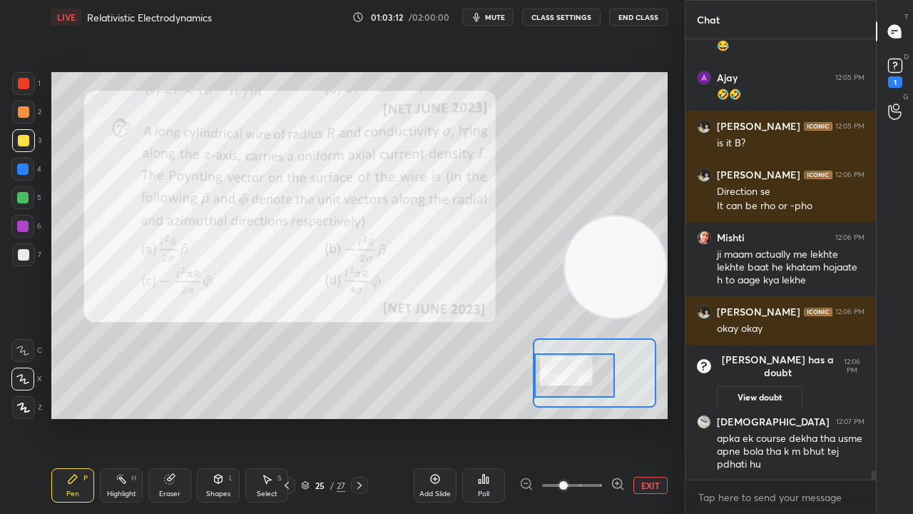
scroll to position [20350, 0]
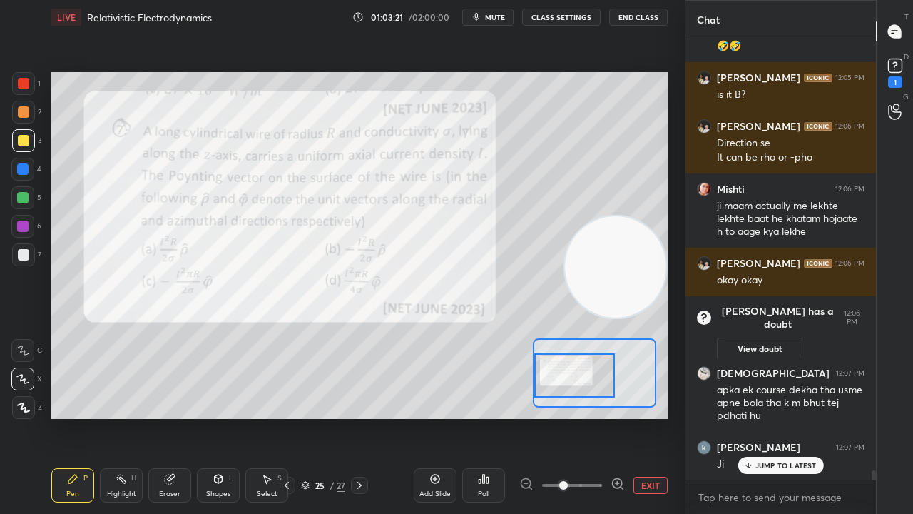
click at [783, 417] on p "JUMP TO LATEST" at bounding box center [785, 465] width 61 height 9
click at [502, 21] on span "mute" at bounding box center [495, 17] width 20 height 10
click at [504, 18] on span "unmute" at bounding box center [494, 17] width 31 height 10
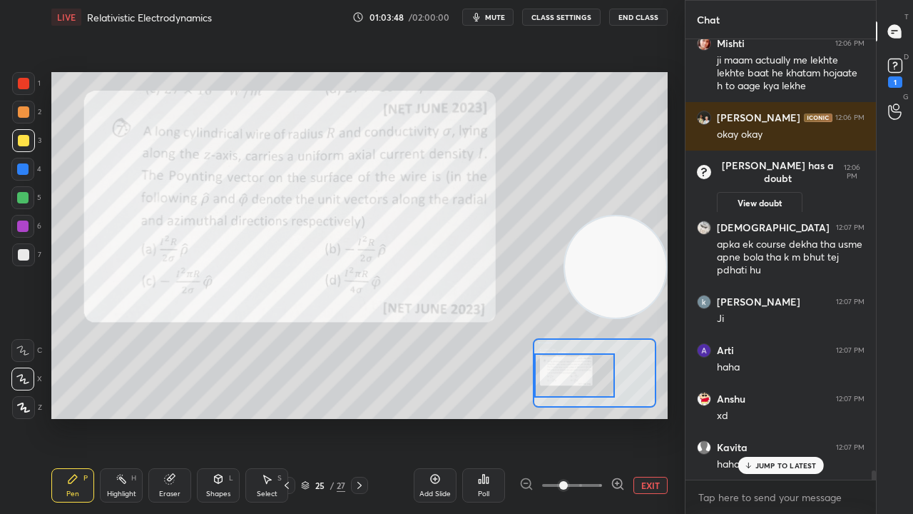
scroll to position [20544, 0]
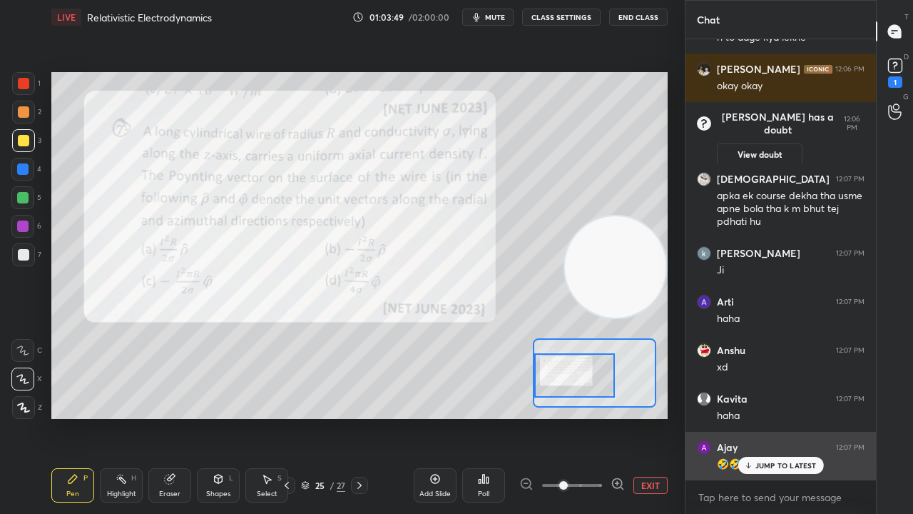
click at [770, 417] on p "JUMP TO LATEST" at bounding box center [785, 465] width 61 height 9
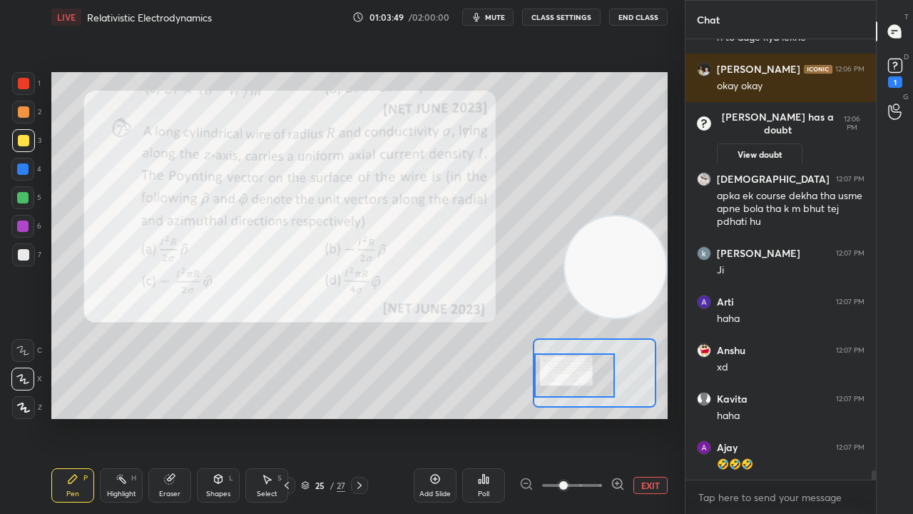
click at [753, 417] on div "x" at bounding box center [781, 497] width 190 height 34
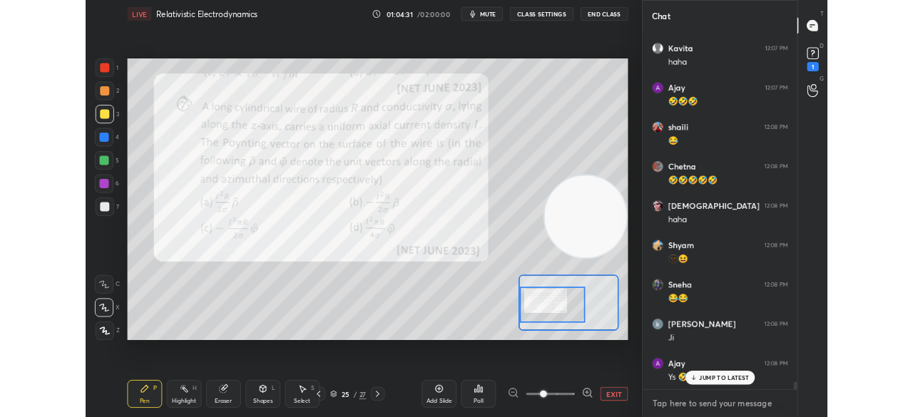
scroll to position [20932, 0]
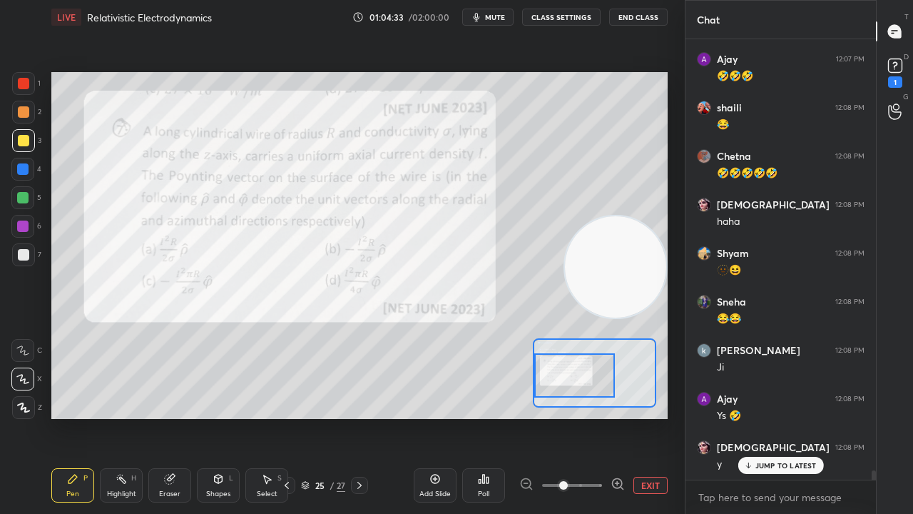
drag, startPoint x: 778, startPoint y: 464, endPoint x: 783, endPoint y: 501, distance: 37.4
click at [778, 417] on p "JUMP TO LATEST" at bounding box center [785, 465] width 61 height 9
click at [497, 20] on span "mute" at bounding box center [495, 17] width 20 height 10
click at [497, 18] on span "mute" at bounding box center [495, 17] width 20 height 10
click at [19, 258] on div at bounding box center [23, 254] width 11 height 11
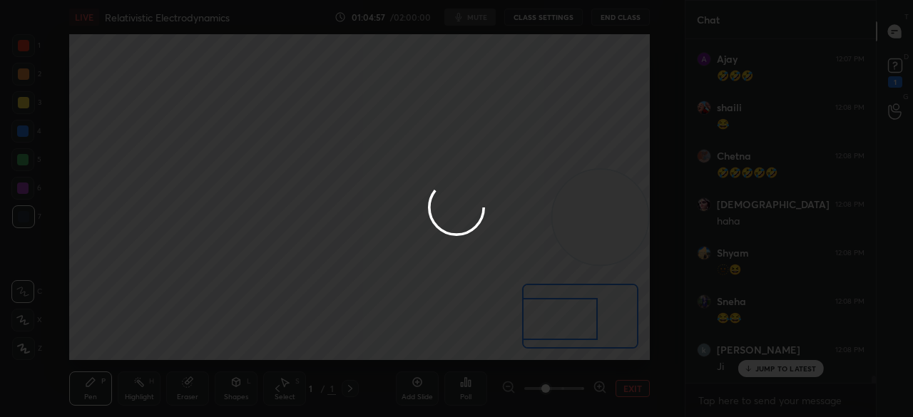
scroll to position [20933, 0]
type textarea "x"
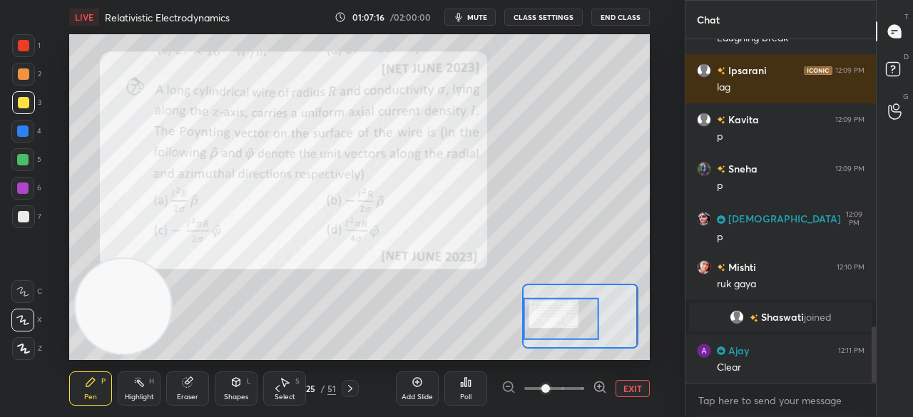
scroll to position [1796, 0]
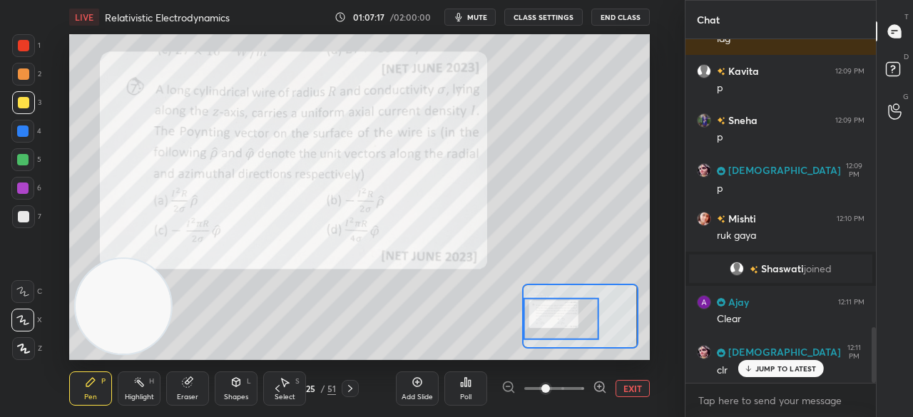
click at [464, 14] on icon "button" at bounding box center [458, 16] width 11 height 11
drag, startPoint x: 466, startPoint y: 14, endPoint x: 469, endPoint y: 3, distance: 11.3
click at [466, 14] on span "unmute" at bounding box center [475, 17] width 31 height 10
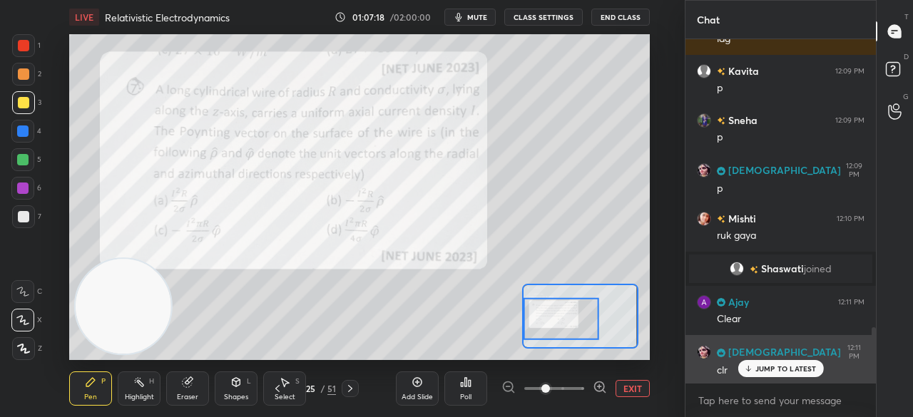
click at [753, 362] on div "JUMP TO LATEST" at bounding box center [781, 368] width 86 height 17
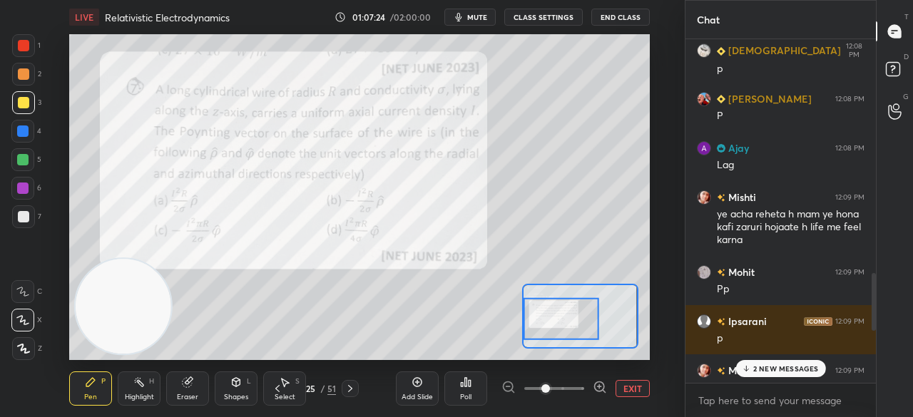
scroll to position [1381, 0]
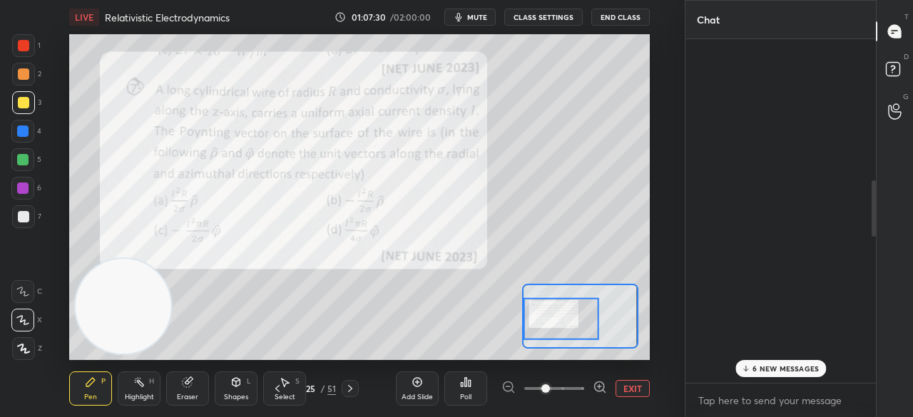
drag, startPoint x: 875, startPoint y: 353, endPoint x: 848, endPoint y: 451, distance: 101.4
click at [848, 0] on html "1 2 3 4 5 6 7 C X Z C X Z E E Erase all H H LIVE Relativistic Electrodynamics 0…" at bounding box center [456, 0] width 913 height 0
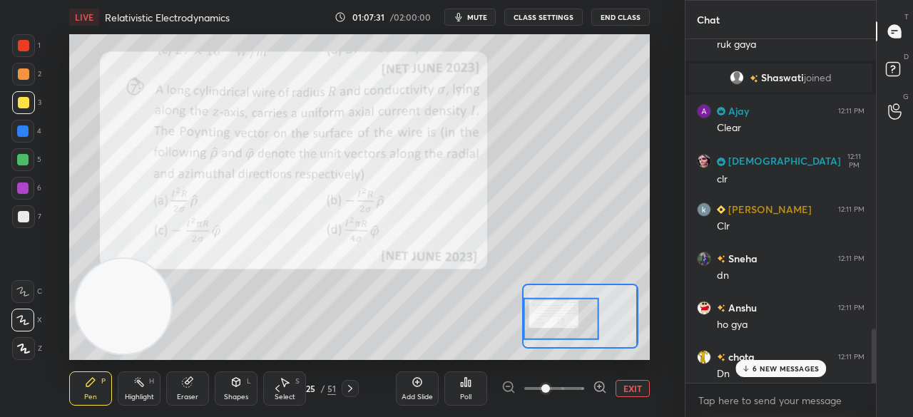
click at [780, 370] on p "6 NEW MESSAGES" at bounding box center [786, 369] width 66 height 9
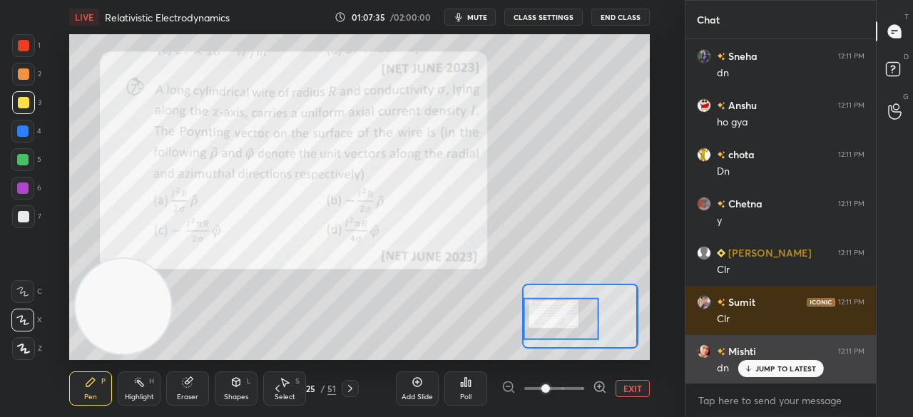
scroll to position [2642, 0]
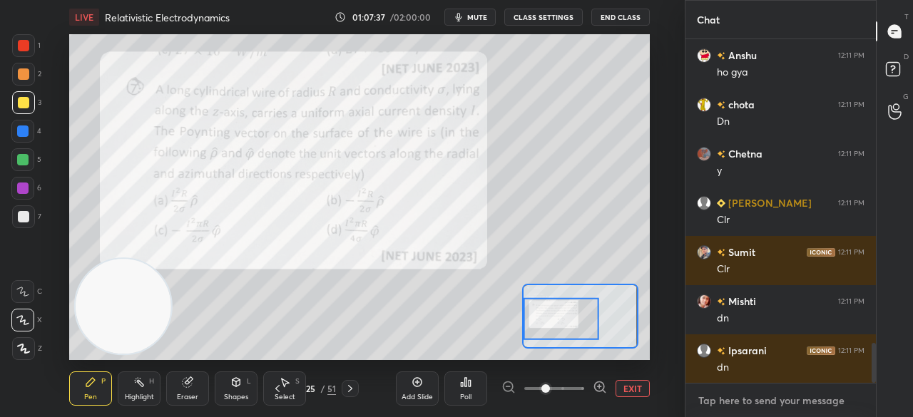
click at [753, 396] on textarea at bounding box center [781, 401] width 168 height 23
click at [477, 16] on span "mute" at bounding box center [477, 17] width 20 height 10
click at [475, 17] on span "mute" at bounding box center [477, 17] width 20 height 10
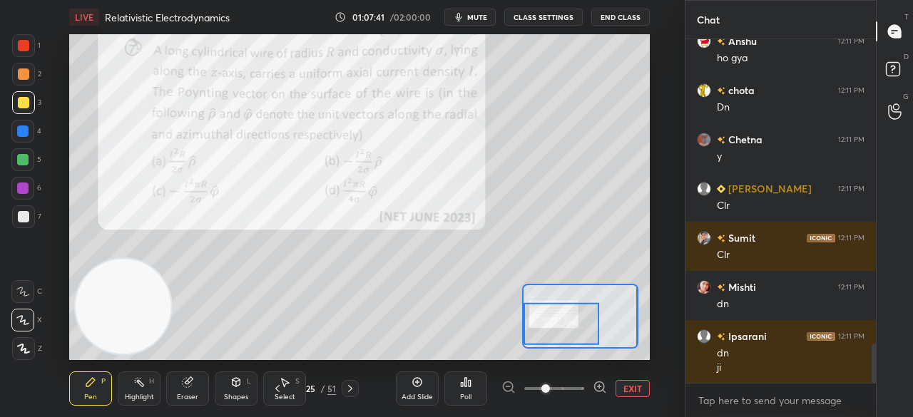
click at [561, 318] on div at bounding box center [562, 323] width 76 height 41
click at [470, 11] on button "mute" at bounding box center [469, 17] width 51 height 17
click at [469, 16] on span "unmute" at bounding box center [475, 17] width 31 height 10
click at [21, 225] on div at bounding box center [23, 216] width 23 height 23
click at [479, 16] on span "mute" at bounding box center [477, 17] width 20 height 10
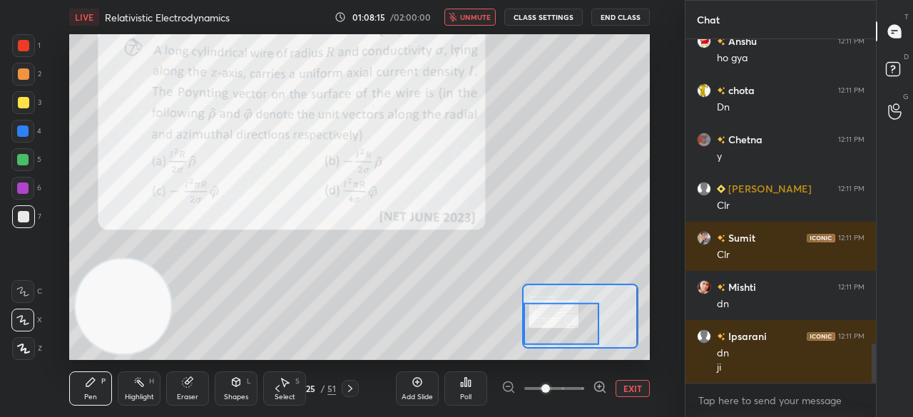
click at [478, 13] on span "unmute" at bounding box center [475, 17] width 31 height 10
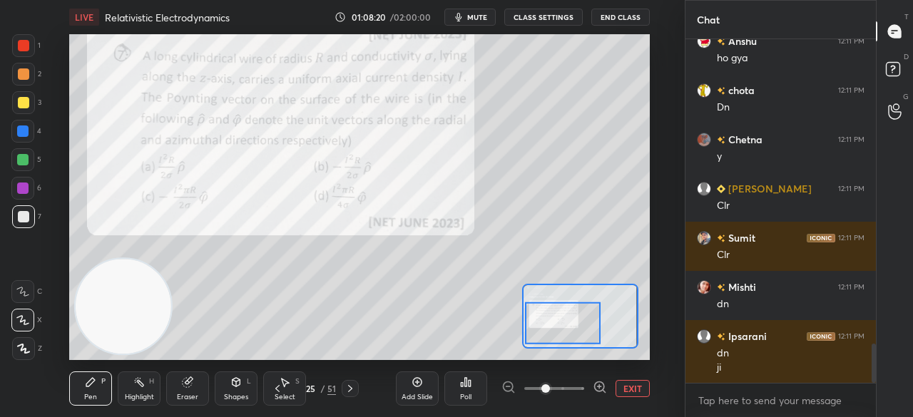
click at [561, 323] on div at bounding box center [563, 322] width 76 height 41
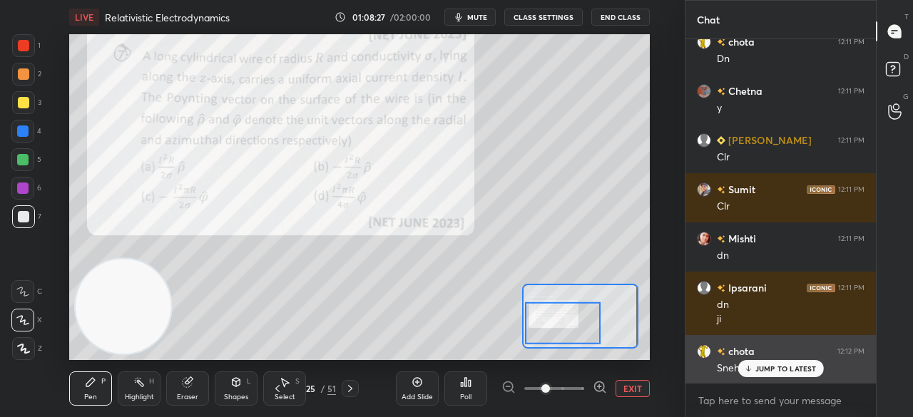
click at [769, 366] on p "JUMP TO LATEST" at bounding box center [785, 369] width 61 height 9
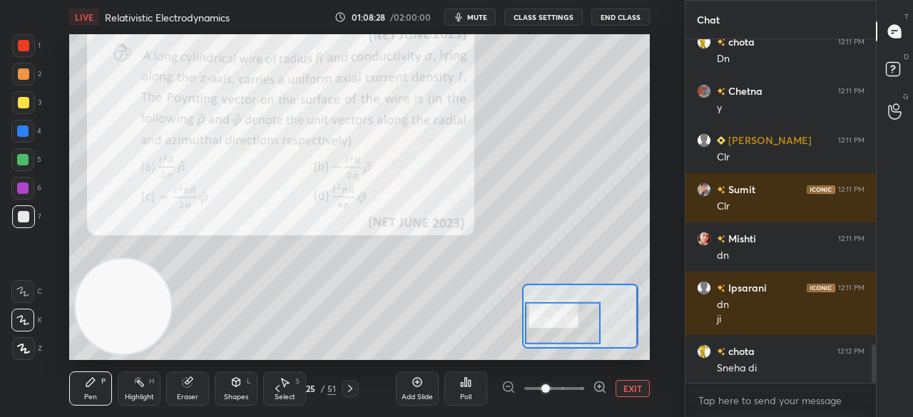
click at [480, 15] on span "mute" at bounding box center [477, 17] width 20 height 10
click at [481, 15] on span "unmute" at bounding box center [475, 17] width 31 height 10
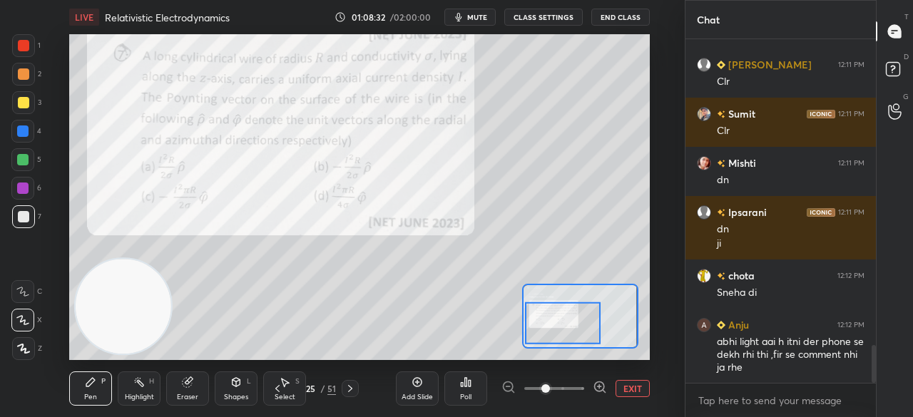
click at [462, 18] on icon "button" at bounding box center [458, 17] width 6 height 9
click at [467, 18] on span "unmute" at bounding box center [475, 17] width 31 height 10
click at [481, 15] on span "mute" at bounding box center [477, 17] width 20 height 10
click at [481, 15] on span "unmute" at bounding box center [475, 17] width 31 height 10
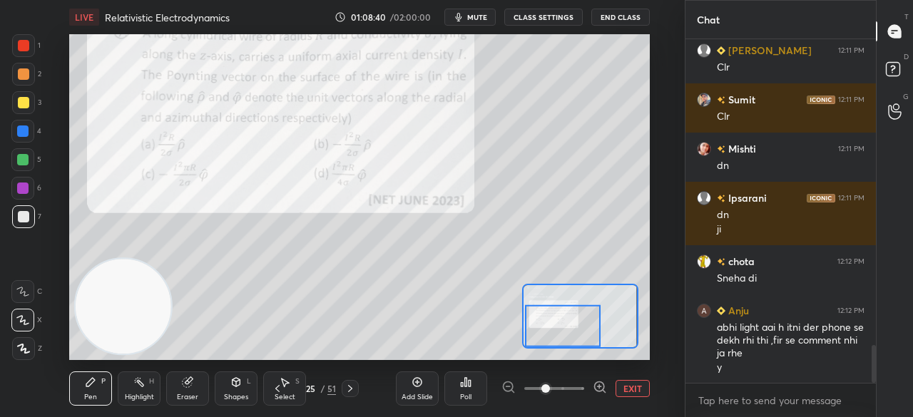
click at [567, 329] on div at bounding box center [563, 325] width 76 height 41
drag, startPoint x: 897, startPoint y: 108, endPoint x: 887, endPoint y: 110, distance: 10.1
click at [897, 109] on icon at bounding box center [895, 104] width 14 height 16
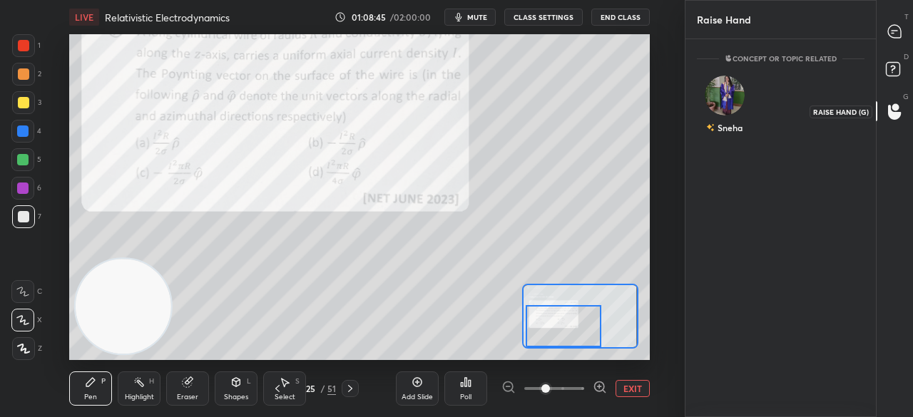
scroll to position [5, 4]
click at [734, 98] on img "grid" at bounding box center [725, 96] width 40 height 40
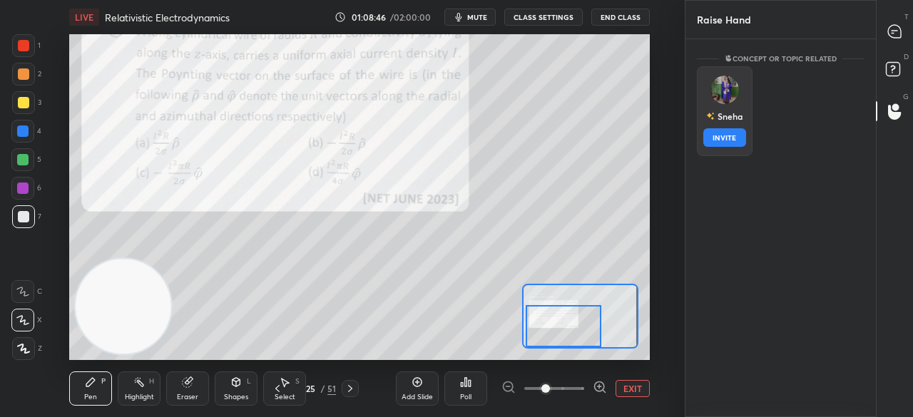
click at [728, 131] on button "INVITE" at bounding box center [724, 137] width 43 height 19
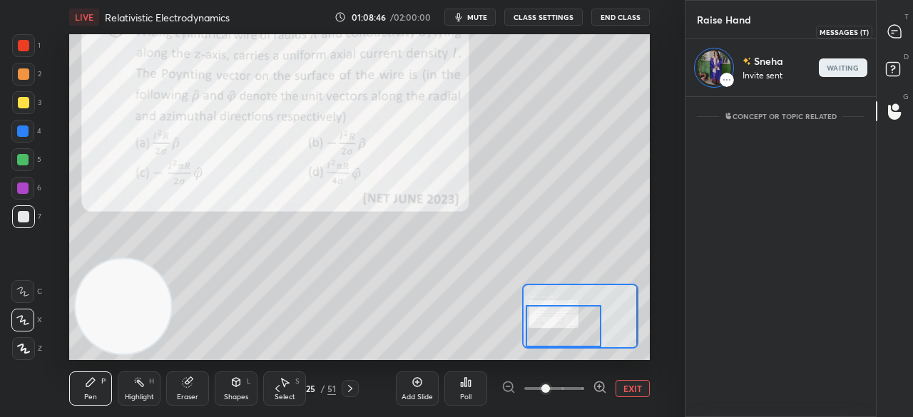
click at [904, 21] on div at bounding box center [895, 32] width 29 height 26
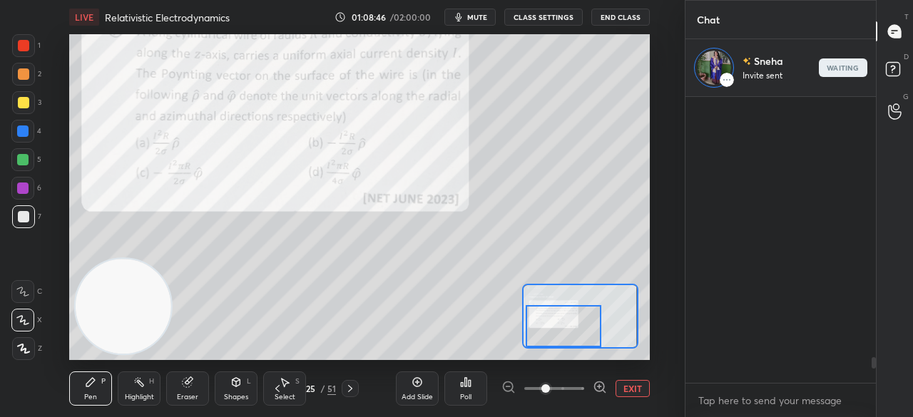
scroll to position [283, 186]
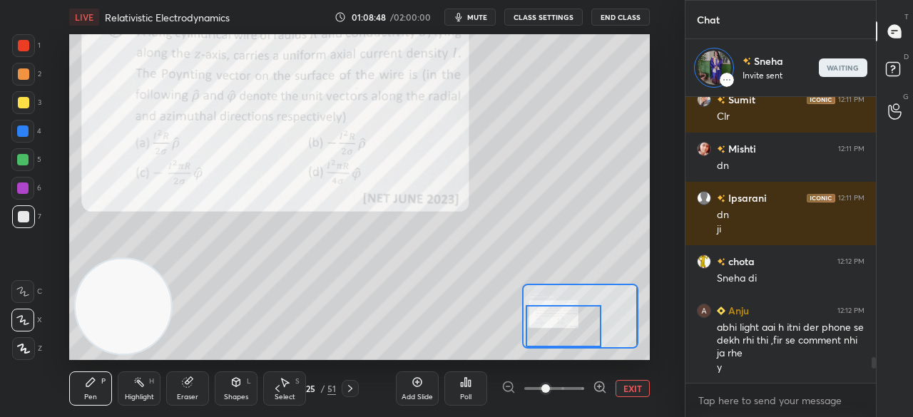
click at [474, 19] on span "mute" at bounding box center [477, 17] width 20 height 10
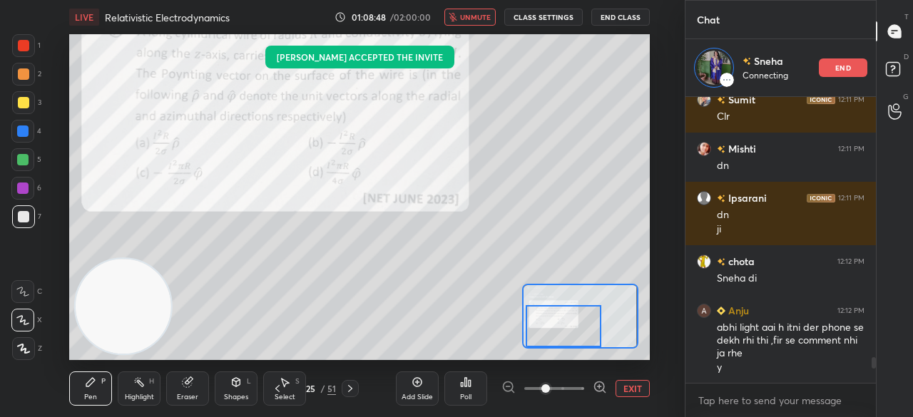
click at [475, 16] on span "unmute" at bounding box center [475, 17] width 31 height 10
click at [790, 413] on div "x" at bounding box center [781, 401] width 190 height 34
click at [482, 21] on span "mute" at bounding box center [477, 17] width 20 height 10
click at [475, 21] on span "unmute" at bounding box center [475, 17] width 31 height 10
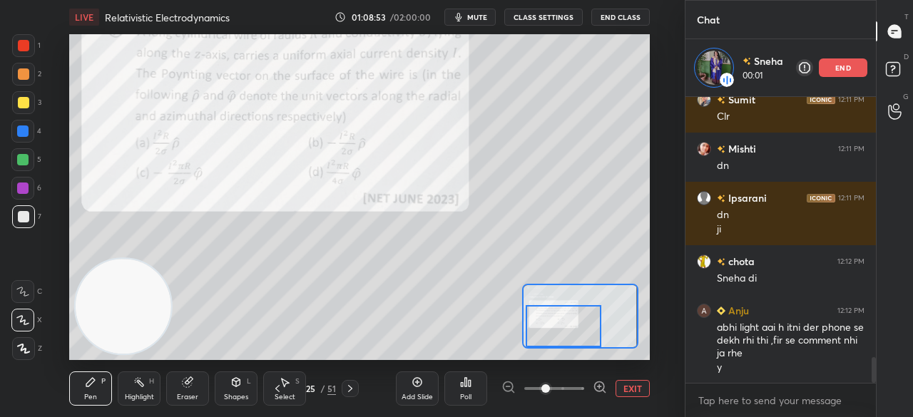
click at [479, 18] on span "mute" at bounding box center [477, 17] width 20 height 10
click at [478, 18] on span "unmute" at bounding box center [475, 17] width 31 height 10
click at [478, 22] on button "mute" at bounding box center [469, 17] width 51 height 17
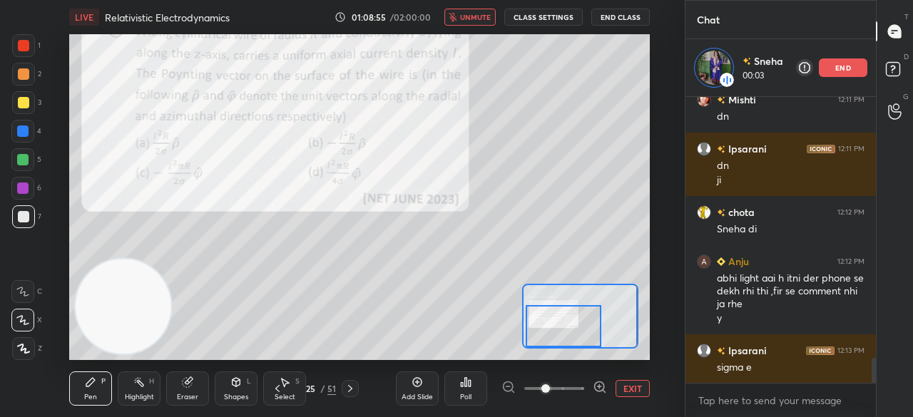
click at [481, 19] on span "unmute" at bounding box center [475, 17] width 31 height 10
click at [474, 19] on span "mute" at bounding box center [477, 17] width 20 height 10
click at [474, 19] on span "unmute" at bounding box center [475, 17] width 31 height 10
click at [475, 18] on span "mute" at bounding box center [477, 17] width 20 height 10
click at [477, 16] on span "mute" at bounding box center [477, 17] width 20 height 10
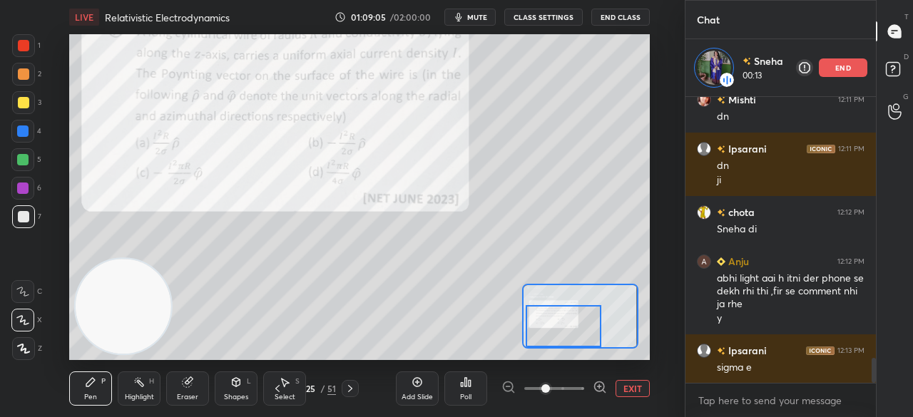
click at [472, 18] on span "mute" at bounding box center [477, 17] width 20 height 10
click at [475, 16] on span "unmute" at bounding box center [475, 17] width 31 height 10
click at [546, 325] on div at bounding box center [564, 325] width 76 height 41
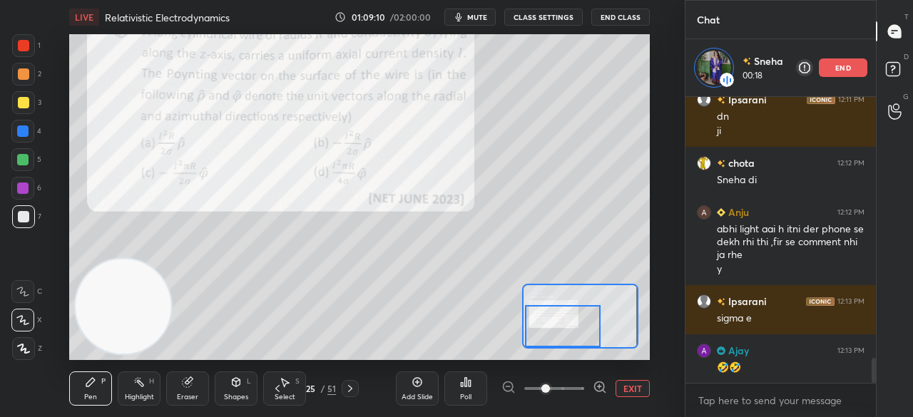
click at [475, 16] on span "mute" at bounding box center [477, 17] width 20 height 10
click at [477, 16] on span "unmute" at bounding box center [475, 17] width 31 height 10
click at [482, 15] on span "mute" at bounding box center [477, 17] width 20 height 10
click at [482, 14] on span "unmute" at bounding box center [475, 17] width 31 height 10
click at [477, 21] on span "mute" at bounding box center [477, 17] width 20 height 10
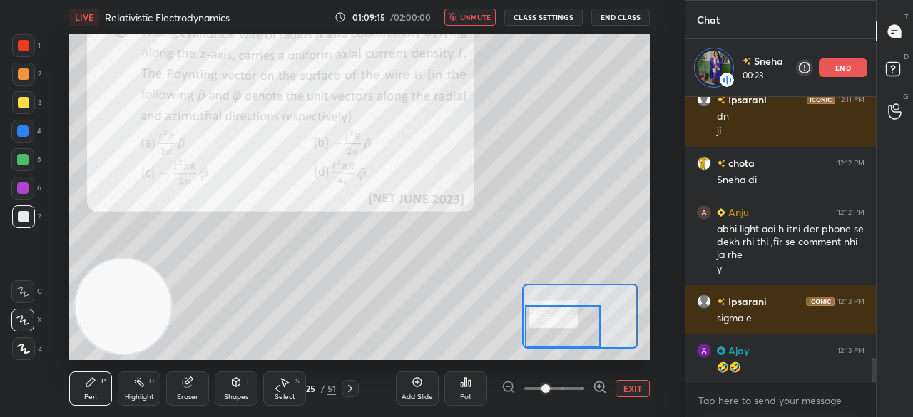
click at [476, 21] on span "unmute" at bounding box center [475, 17] width 31 height 10
click at [487, 19] on span "mute" at bounding box center [477, 17] width 20 height 10
click at [487, 19] on span "unmute" at bounding box center [475, 17] width 31 height 10
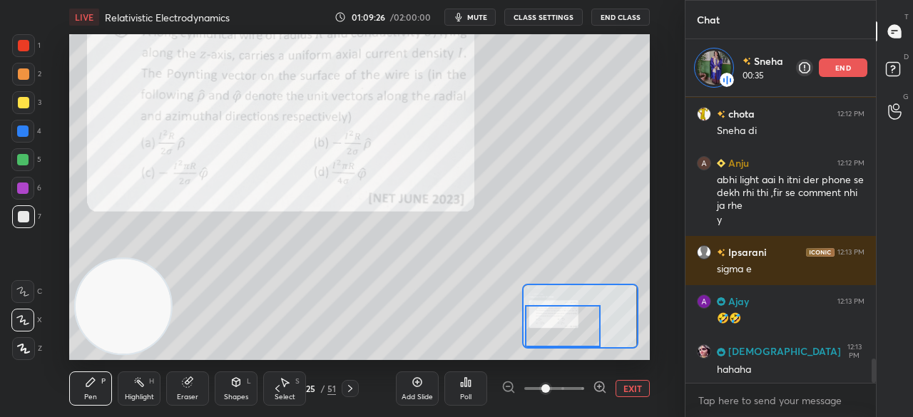
click at [477, 18] on span "mute" at bounding box center [477, 17] width 20 height 10
click at [475, 18] on span "mute" at bounding box center [477, 17] width 20 height 10
click at [571, 322] on div at bounding box center [563, 325] width 76 height 41
click at [483, 18] on span "mute" at bounding box center [477, 17] width 20 height 10
click at [483, 17] on span "unmute" at bounding box center [475, 17] width 31 height 10
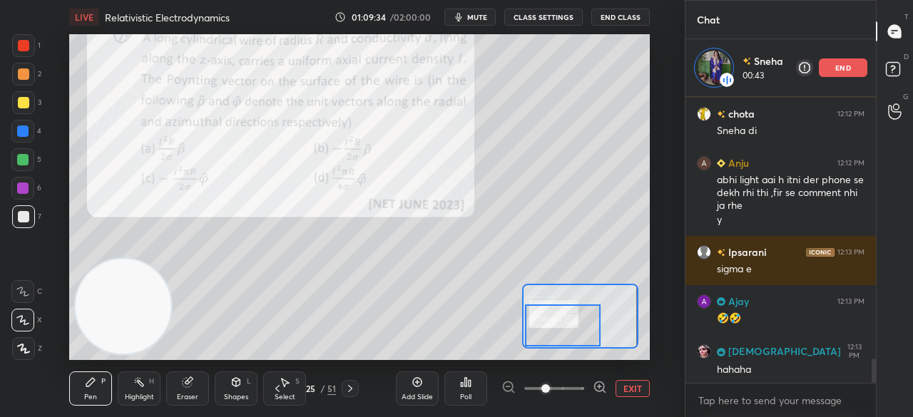
click at [485, 20] on span "mute" at bounding box center [477, 17] width 20 height 10
click at [484, 19] on span "unmute" at bounding box center [475, 17] width 31 height 10
click at [485, 18] on span "mute" at bounding box center [477, 17] width 20 height 10
click at [487, 19] on span "unmute" at bounding box center [475, 17] width 31 height 10
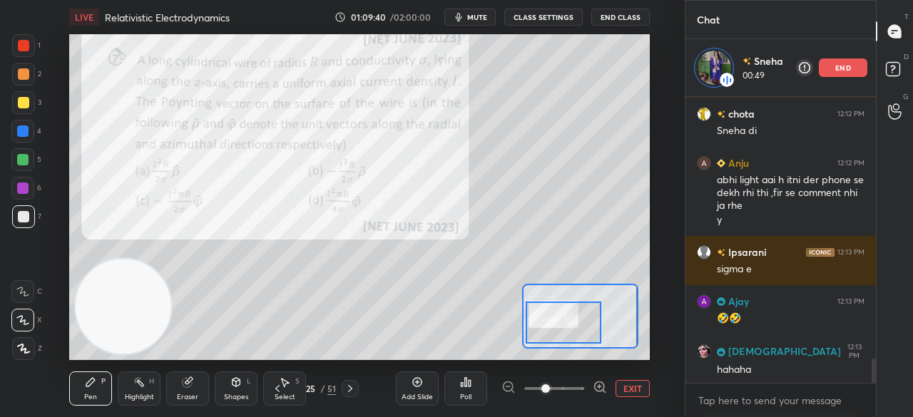
click at [552, 332] on div at bounding box center [564, 322] width 76 height 41
click at [471, 14] on span "mute" at bounding box center [477, 17] width 20 height 10
click at [472, 16] on span "unmute" at bounding box center [475, 17] width 31 height 10
drag, startPoint x: 566, startPoint y: 331, endPoint x: 569, endPoint y: 338, distance: 7.4
click at [569, 338] on div at bounding box center [564, 322] width 76 height 41
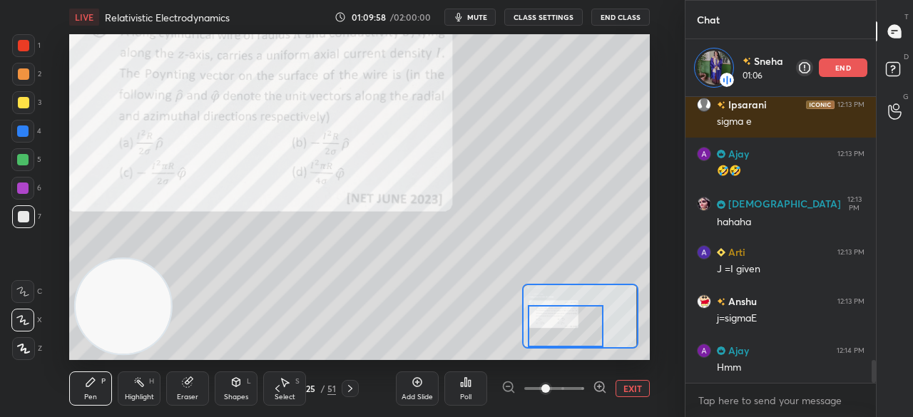
scroll to position [3278, 0]
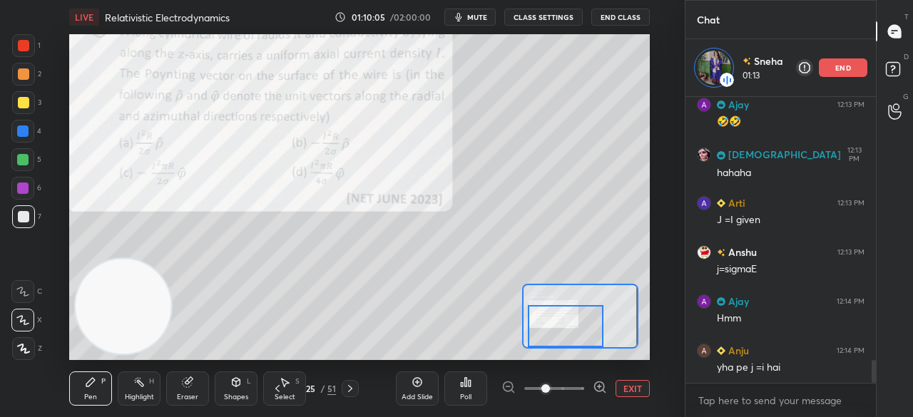
click at [474, 16] on span "mute" at bounding box center [477, 17] width 20 height 10
click at [474, 16] on span "unmute" at bounding box center [475, 17] width 31 height 10
drag, startPoint x: 568, startPoint y: 330, endPoint x: 578, endPoint y: 332, distance: 10.2
click at [581, 332] on div at bounding box center [566, 325] width 76 height 41
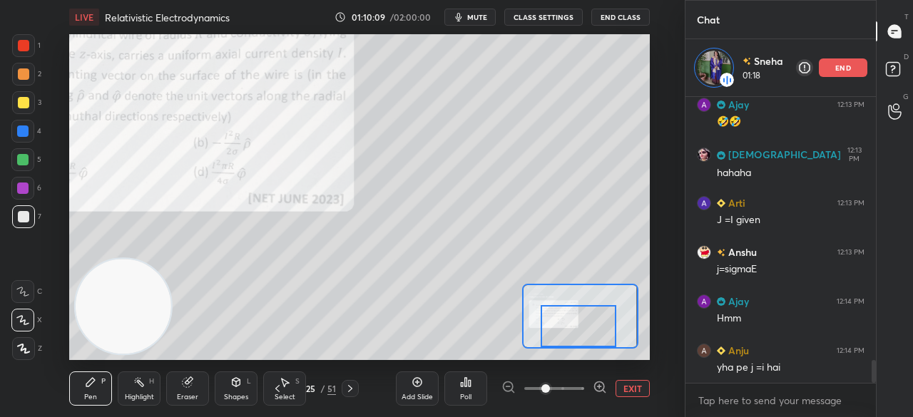
click at [195, 394] on div "Eraser" at bounding box center [187, 397] width 21 height 7
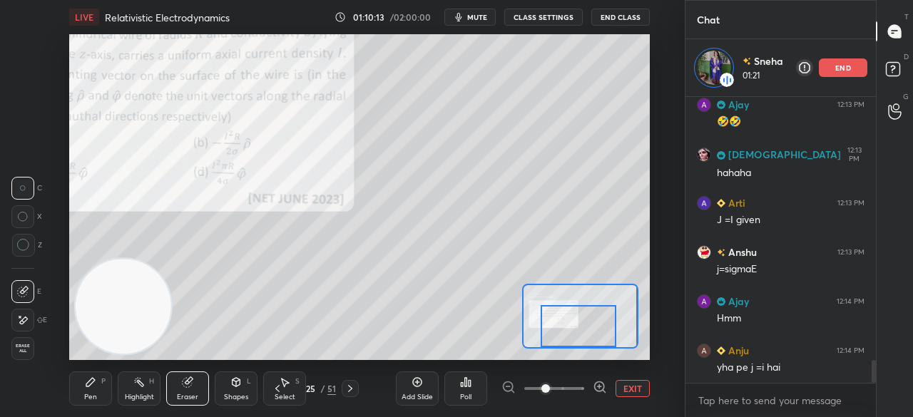
click at [88, 392] on div "Pen P" at bounding box center [90, 389] width 43 height 34
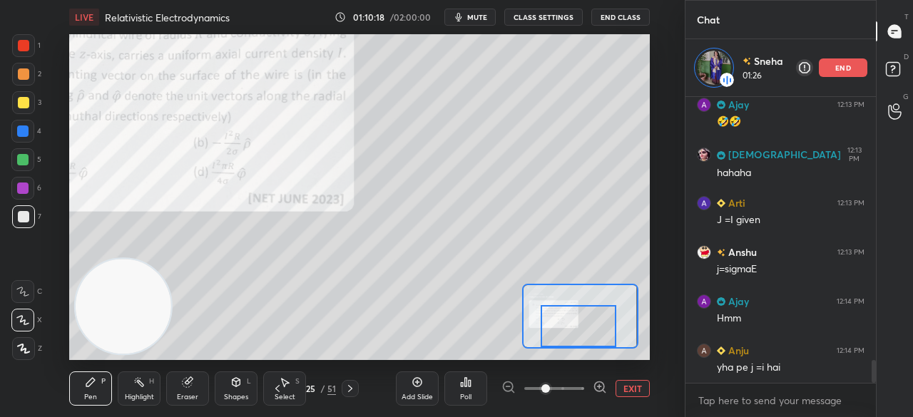
scroll to position [3327, 0]
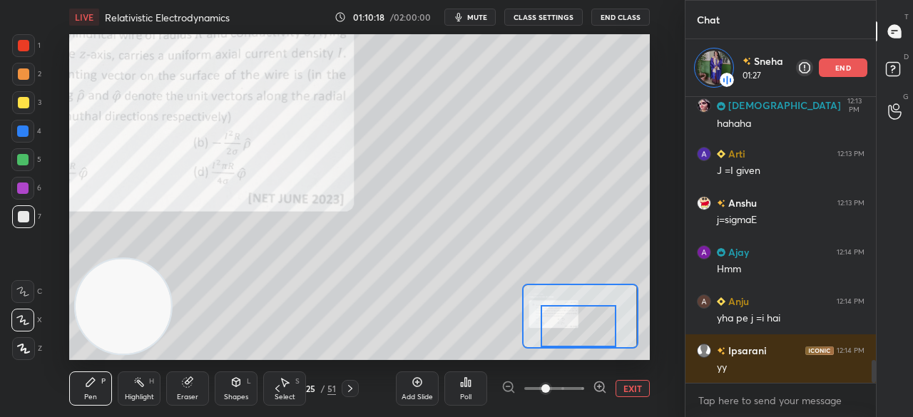
click at [21, 46] on div at bounding box center [23, 45] width 11 height 11
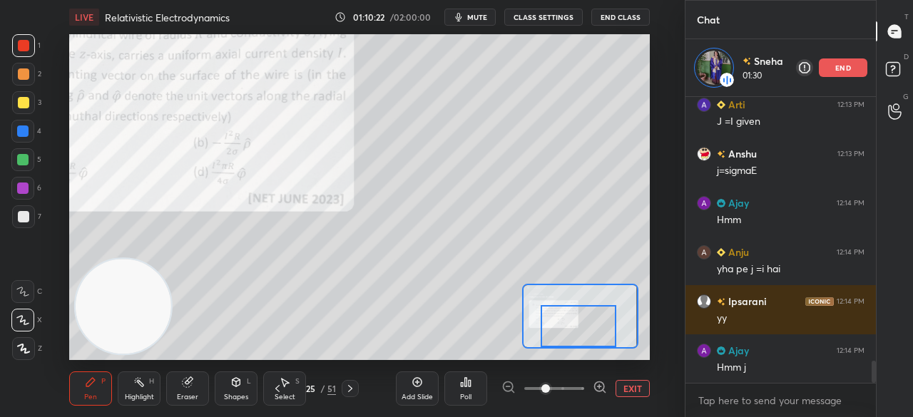
click at [556, 333] on div at bounding box center [579, 325] width 76 height 41
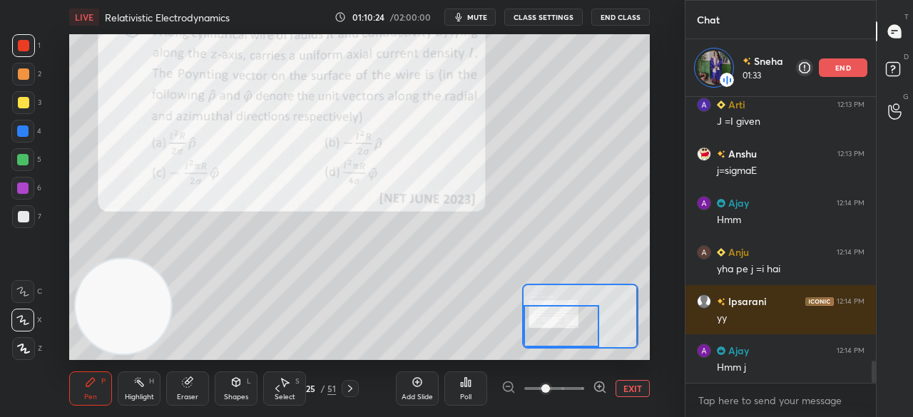
scroll to position [3426, 0]
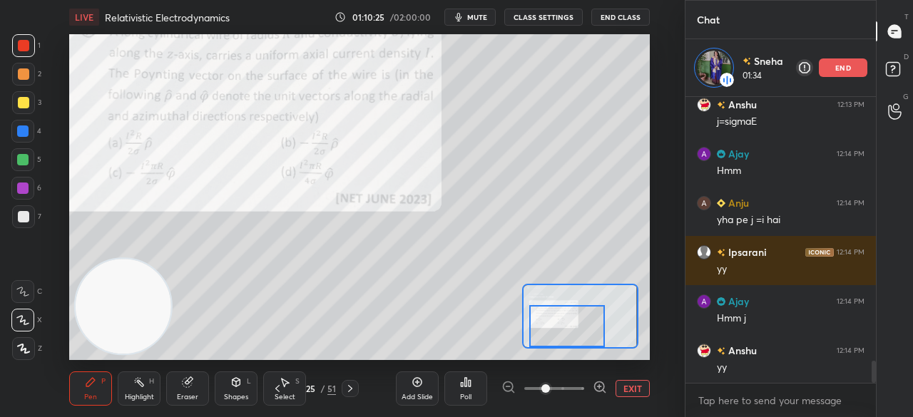
drag, startPoint x: 568, startPoint y: 330, endPoint x: 595, endPoint y: 337, distance: 28.0
click at [596, 337] on div at bounding box center [567, 325] width 76 height 41
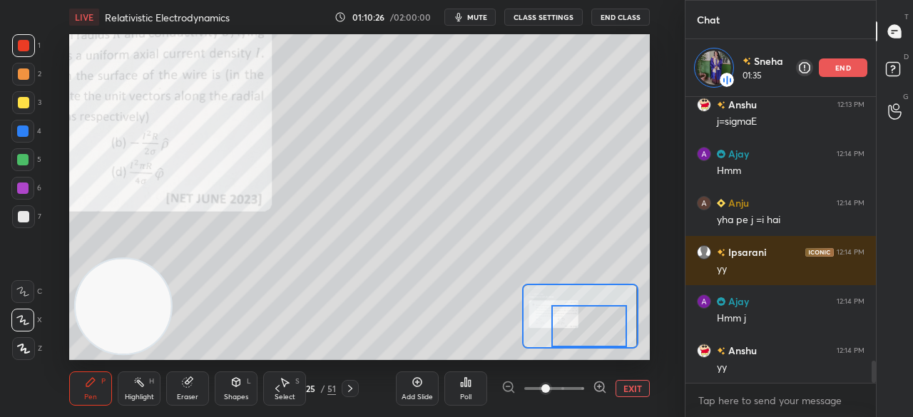
click at [24, 225] on div at bounding box center [23, 216] width 23 height 23
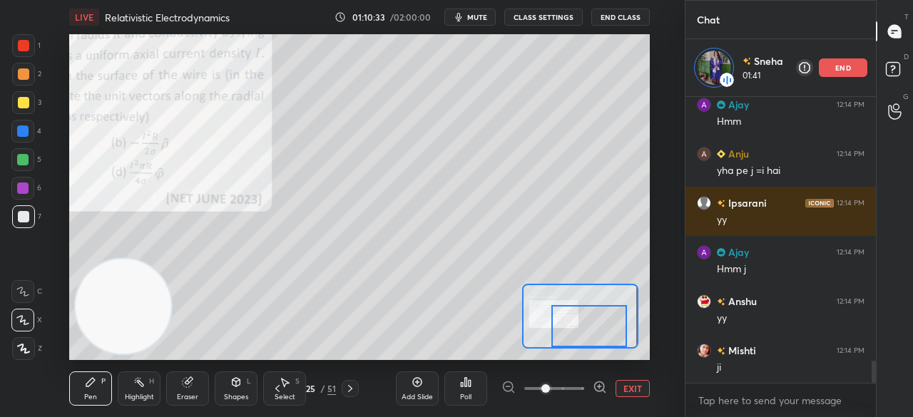
click at [193, 395] on div "Eraser" at bounding box center [187, 397] width 21 height 7
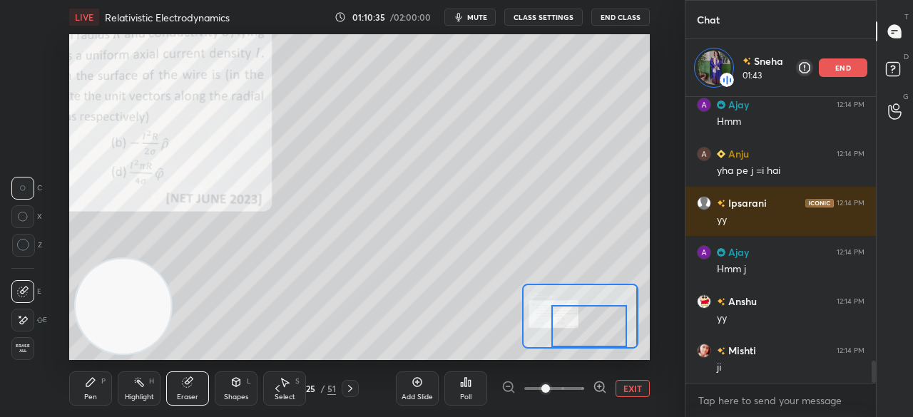
drag, startPoint x: 96, startPoint y: 395, endPoint x: 188, endPoint y: 366, distance: 95.9
click at [96, 395] on div "Pen" at bounding box center [90, 397] width 13 height 7
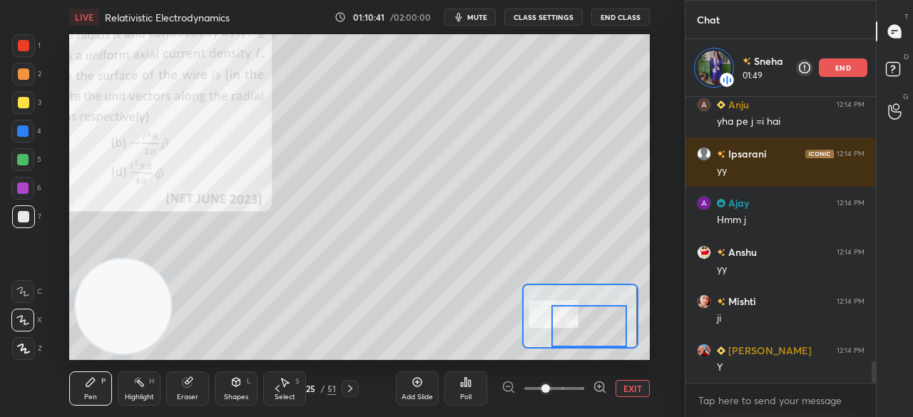
scroll to position [3573, 0]
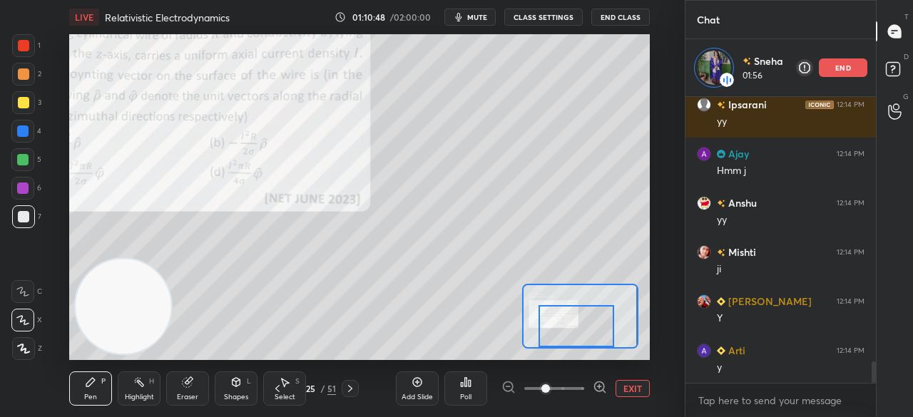
drag, startPoint x: 584, startPoint y: 339, endPoint x: 574, endPoint y: 345, distance: 12.5
click at [574, 345] on div at bounding box center [577, 325] width 76 height 41
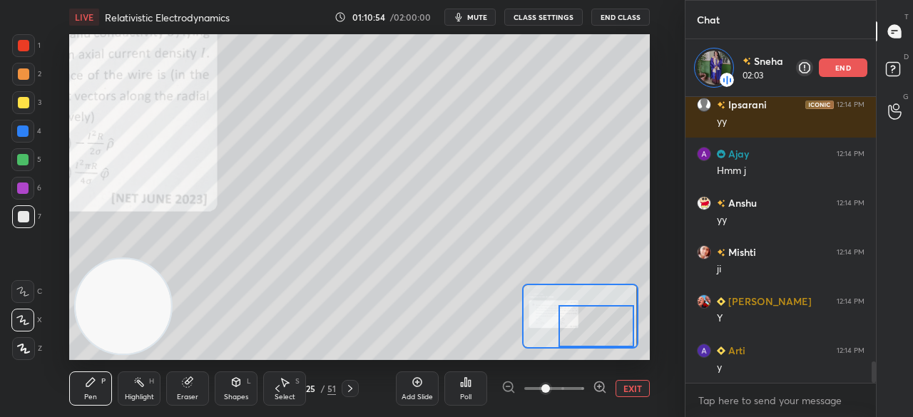
click at [593, 322] on div at bounding box center [597, 325] width 76 height 41
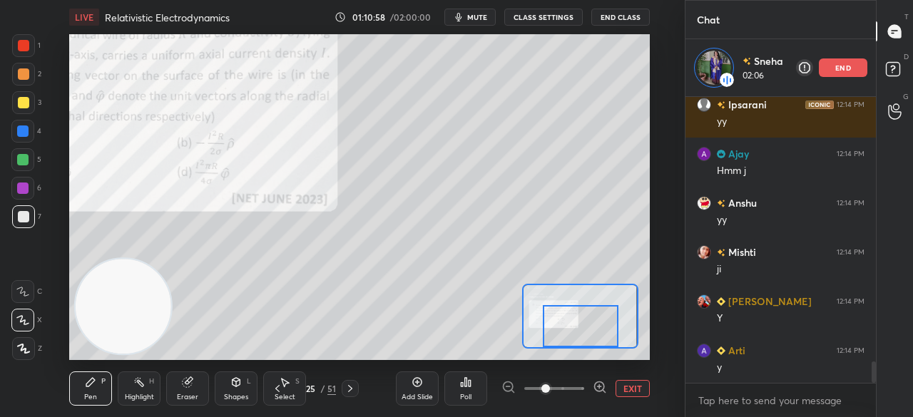
drag, startPoint x: 585, startPoint y: 337, endPoint x: 561, endPoint y: 342, distance: 24.6
click at [580, 342] on div at bounding box center [581, 325] width 76 height 41
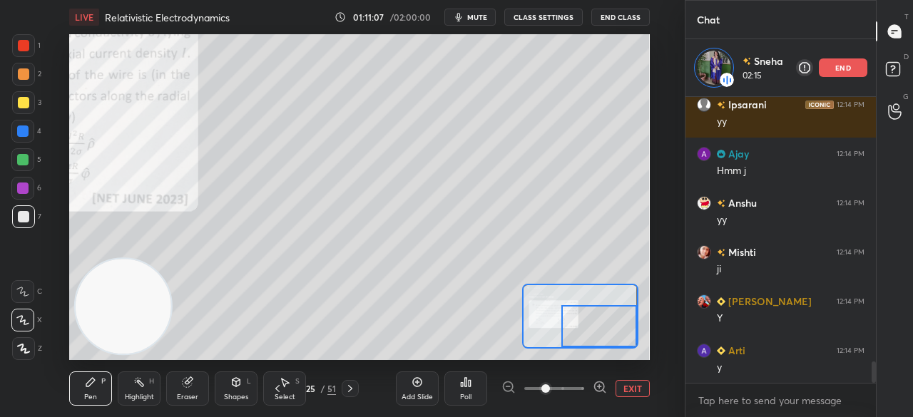
drag, startPoint x: 588, startPoint y: 332, endPoint x: 611, endPoint y: 335, distance: 23.0
click at [611, 332] on div at bounding box center [599, 325] width 76 height 41
click at [479, 22] on button "mute" at bounding box center [469, 17] width 51 height 17
click at [479, 20] on span "unmute" at bounding box center [475, 17] width 31 height 10
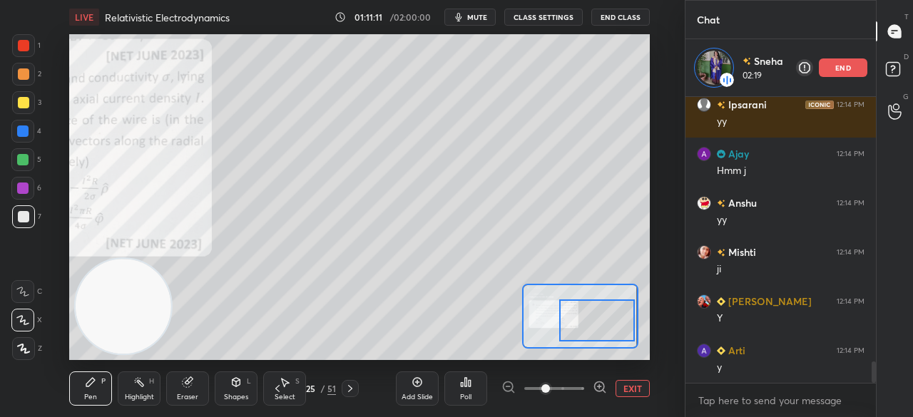
drag, startPoint x: 608, startPoint y: 335, endPoint x: 604, endPoint y: 327, distance: 8.9
click at [606, 329] on div at bounding box center [597, 320] width 76 height 41
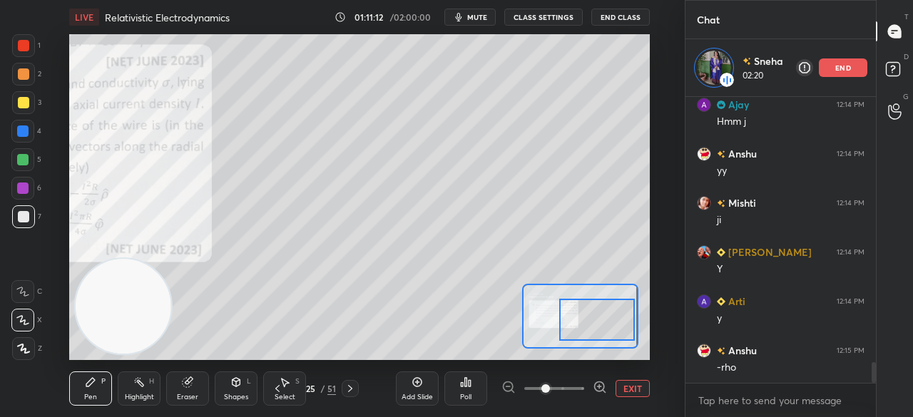
click at [483, 19] on span "mute" at bounding box center [477, 17] width 20 height 10
click at [484, 19] on span "unmute" at bounding box center [475, 17] width 31 height 10
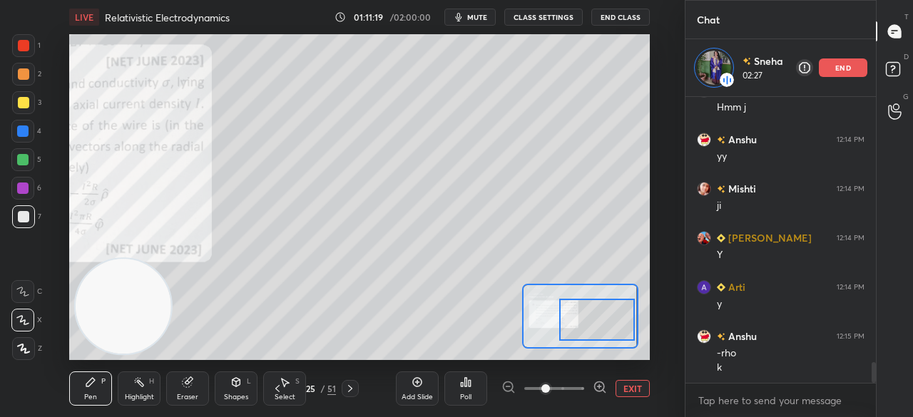
click at [484, 12] on span "mute" at bounding box center [477, 17] width 20 height 10
click at [481, 14] on span "unmute" at bounding box center [475, 17] width 31 height 10
click at [477, 16] on span "mute" at bounding box center [477, 17] width 20 height 10
click at [478, 16] on span "unmute" at bounding box center [475, 17] width 31 height 10
click at [479, 16] on span "mute" at bounding box center [477, 17] width 20 height 10
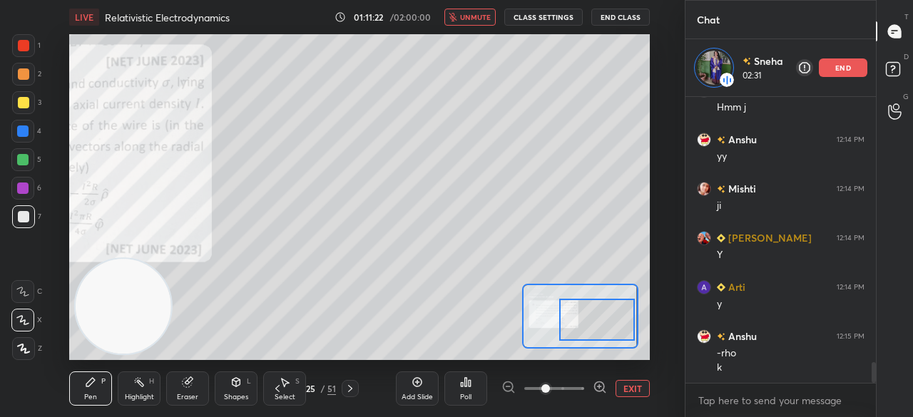
click at [478, 16] on span "unmute" at bounding box center [475, 17] width 31 height 10
click at [180, 391] on div "Eraser" at bounding box center [187, 389] width 43 height 34
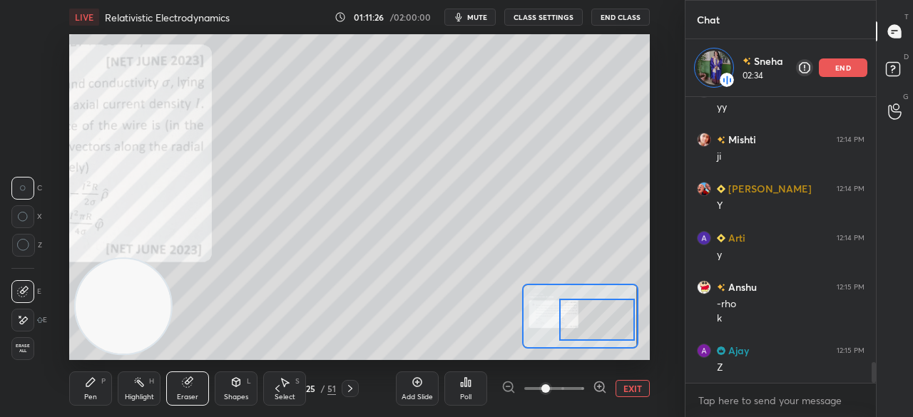
scroll to position [3785, 0]
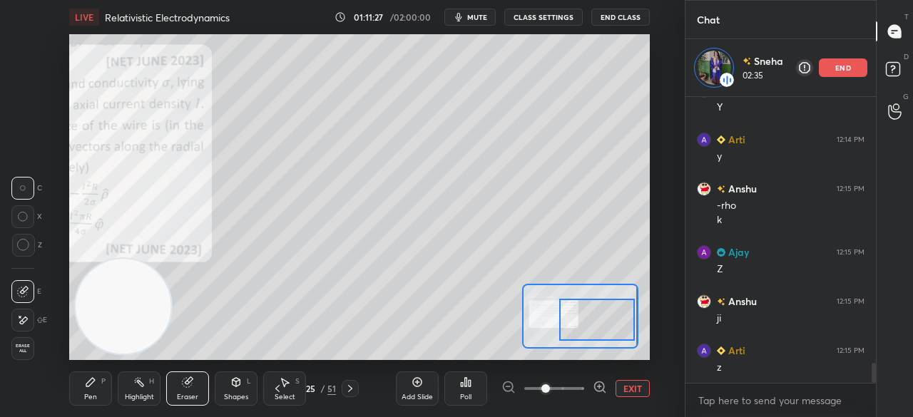
click at [92, 397] on div "Pen" at bounding box center [90, 397] width 13 height 7
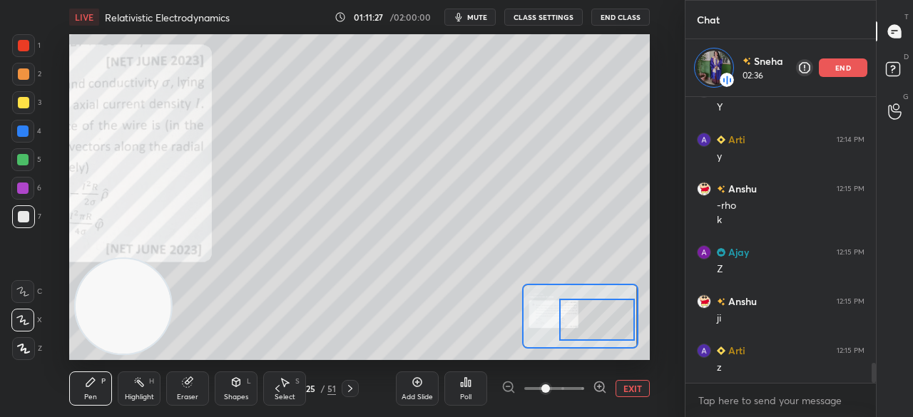
scroll to position [3834, 0]
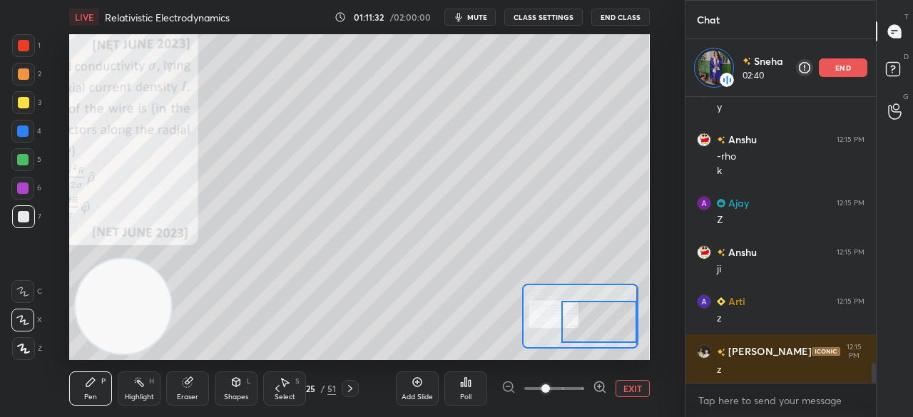
drag, startPoint x: 585, startPoint y: 333, endPoint x: 592, endPoint y: 335, distance: 7.4
click at [592, 335] on div at bounding box center [599, 321] width 76 height 41
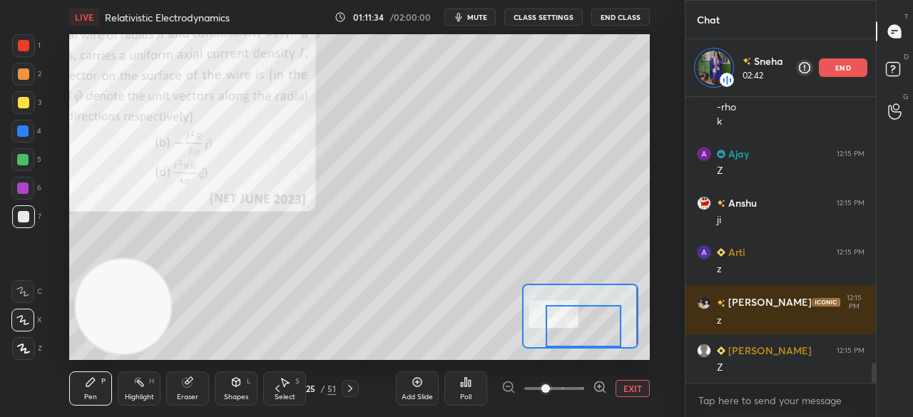
drag, startPoint x: 605, startPoint y: 323, endPoint x: 586, endPoint y: 330, distance: 19.9
click at [587, 330] on div at bounding box center [584, 325] width 76 height 41
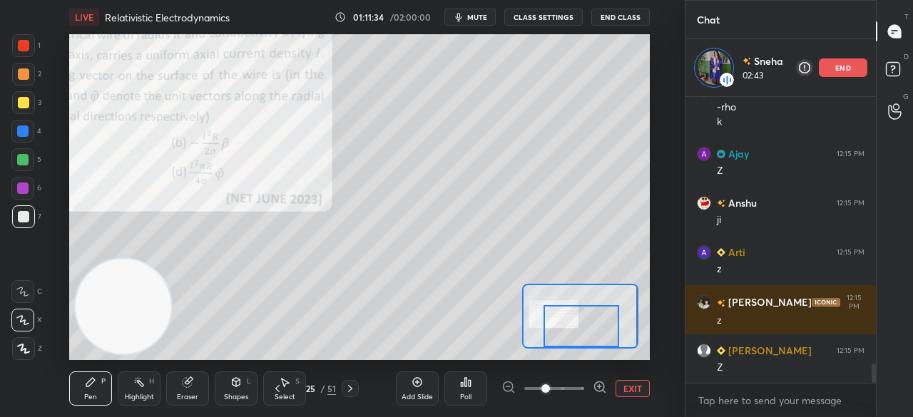
scroll to position [3932, 0]
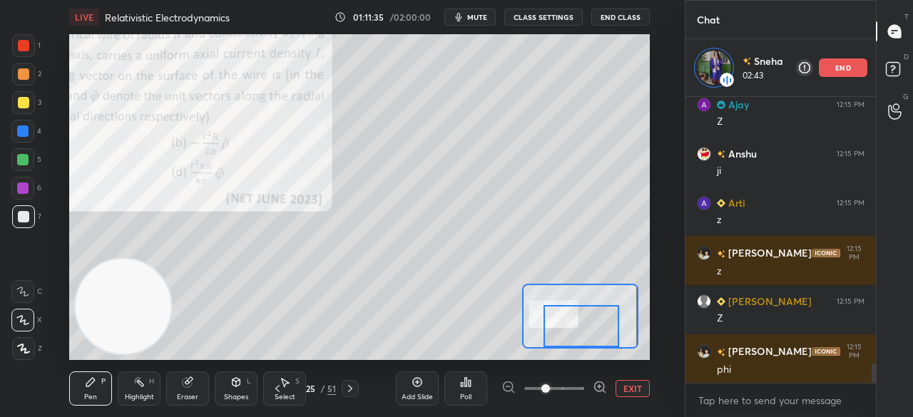
drag, startPoint x: 588, startPoint y: 329, endPoint x: 614, endPoint y: 326, distance: 25.8
click at [614, 326] on div at bounding box center [582, 325] width 76 height 41
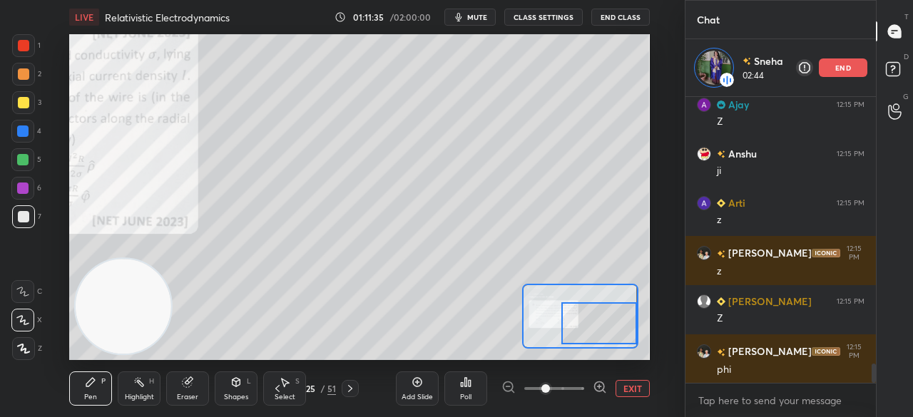
scroll to position [3981, 0]
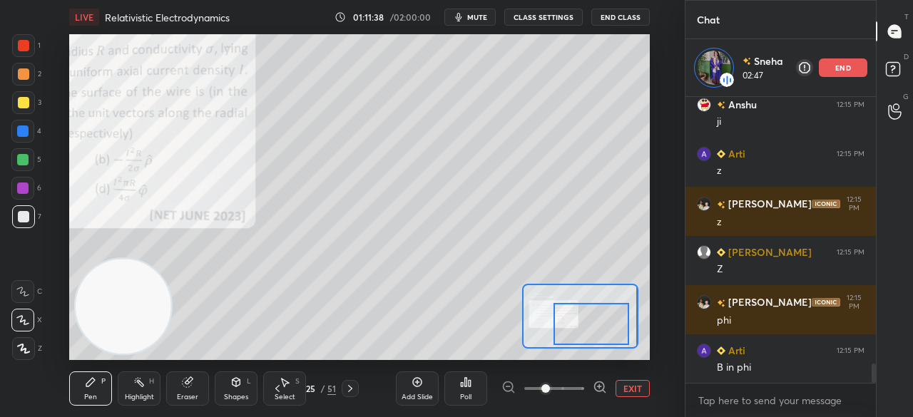
drag, startPoint x: 586, startPoint y: 321, endPoint x: 566, endPoint y: 325, distance: 19.6
click at [571, 325] on div at bounding box center [592, 323] width 76 height 41
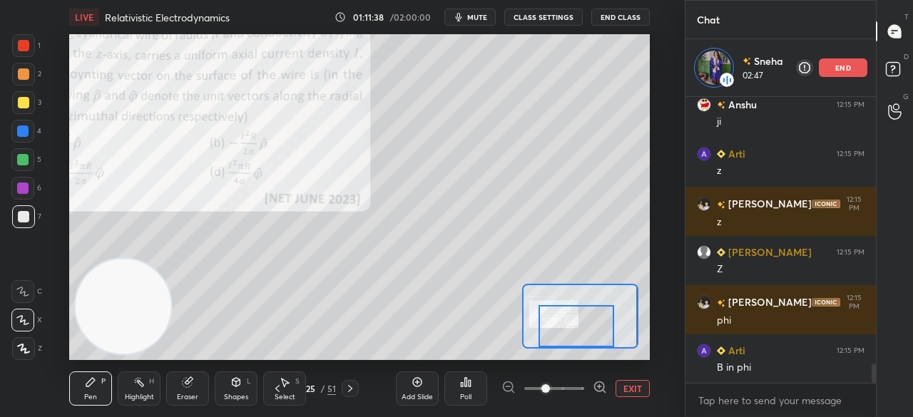
scroll to position [4031, 0]
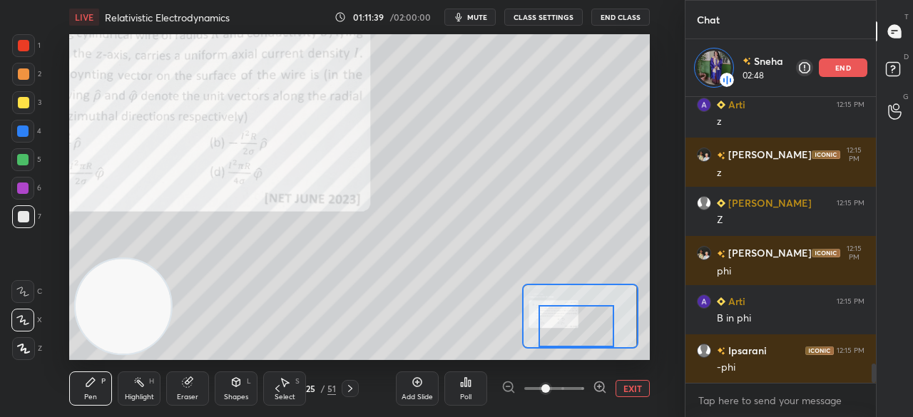
click at [20, 49] on div at bounding box center [23, 45] width 11 height 11
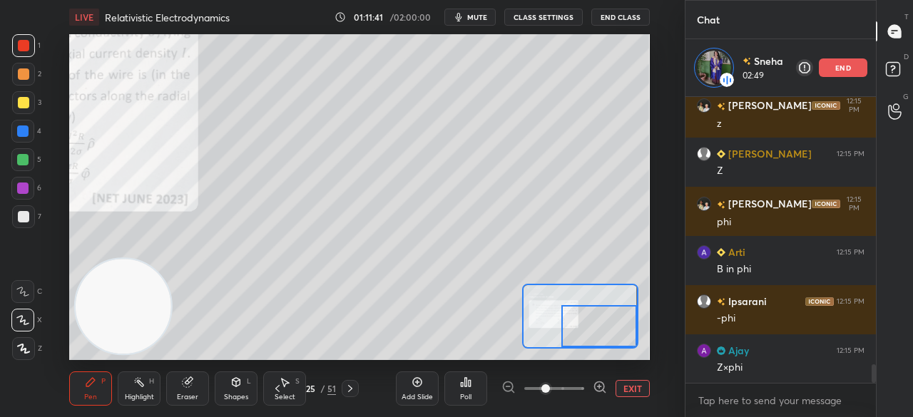
drag, startPoint x: 557, startPoint y: 325, endPoint x: 612, endPoint y: 325, distance: 54.9
click at [612, 326] on div at bounding box center [599, 325] width 76 height 41
click at [22, 213] on div at bounding box center [23, 216] width 11 height 11
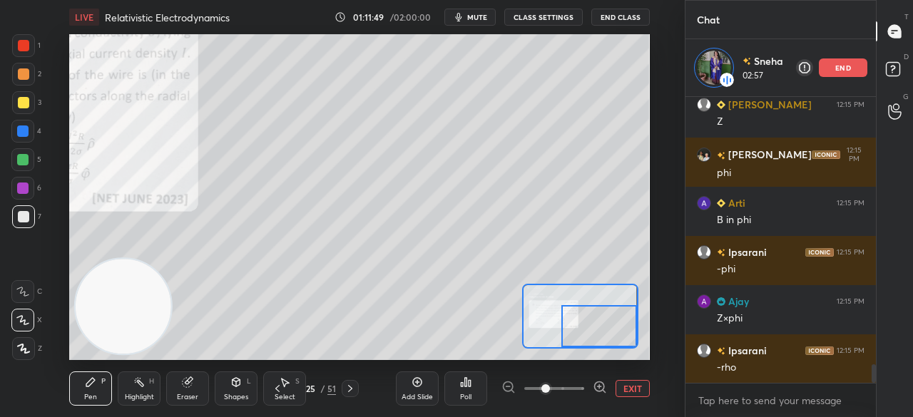
click at [482, 13] on span "mute" at bounding box center [477, 17] width 20 height 10
click at [479, 12] on span "unmute" at bounding box center [475, 17] width 31 height 10
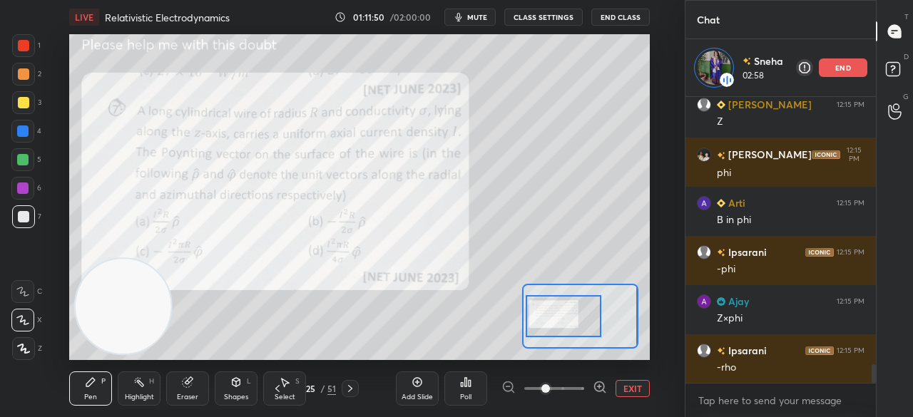
drag, startPoint x: 582, startPoint y: 325, endPoint x: 551, endPoint y: 315, distance: 32.3
click at [554, 315] on div at bounding box center [564, 315] width 76 height 41
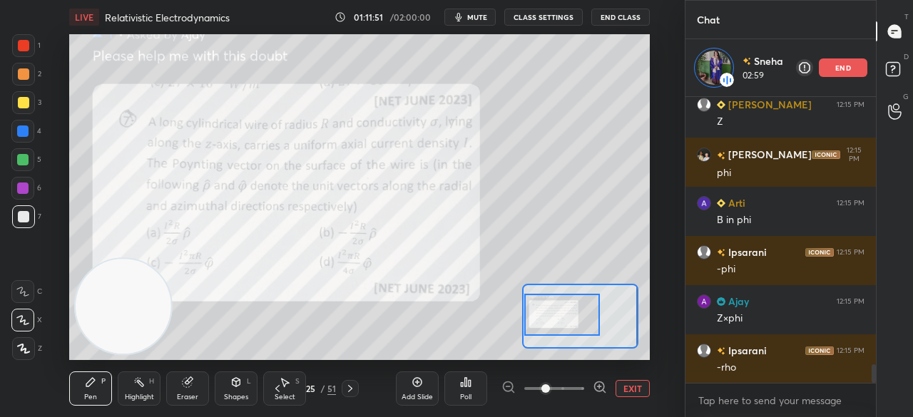
click at [482, 21] on span "mute" at bounding box center [477, 17] width 20 height 10
click at [481, 19] on span "mute" at bounding box center [477, 17] width 20 height 10
click at [276, 387] on icon at bounding box center [277, 388] width 11 height 11
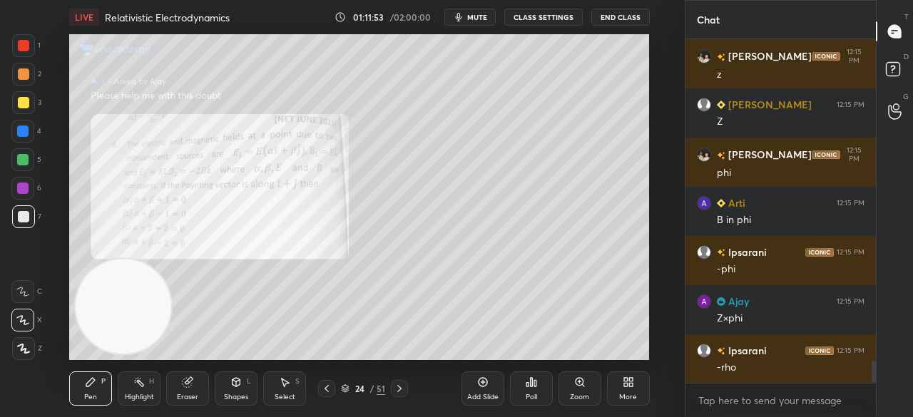
scroll to position [4071, 0]
click at [584, 390] on div "Zoom" at bounding box center [580, 389] width 43 height 34
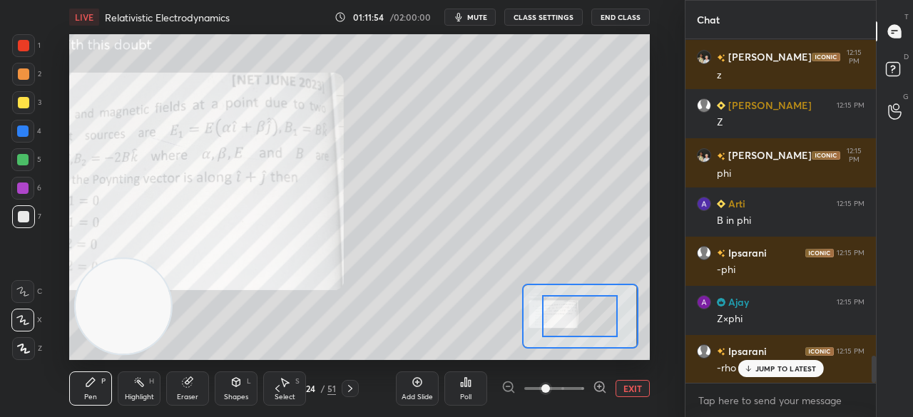
click at [549, 299] on div at bounding box center [580, 316] width 116 height 65
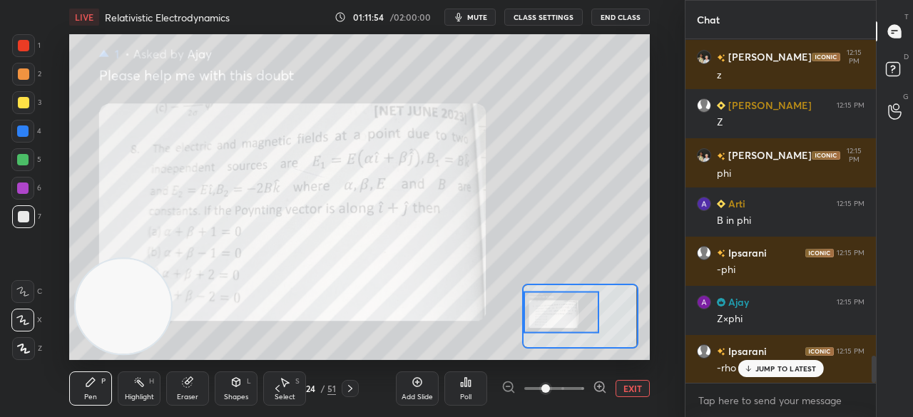
click at [551, 302] on div at bounding box center [562, 312] width 76 height 41
drag, startPoint x: 559, startPoint y: 303, endPoint x: 556, endPoint y: 312, distance: 9.0
click at [556, 312] on div at bounding box center [562, 312] width 76 height 41
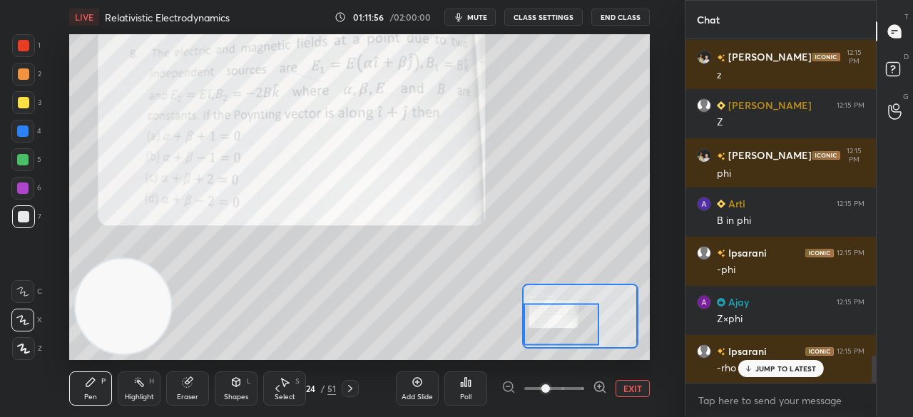
click at [550, 312] on div at bounding box center [562, 324] width 76 height 41
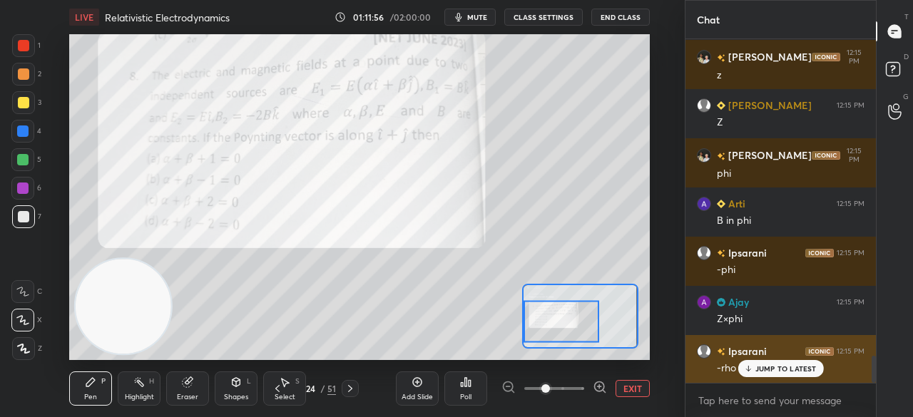
click at [764, 370] on p "JUMP TO LATEST" at bounding box center [785, 369] width 61 height 9
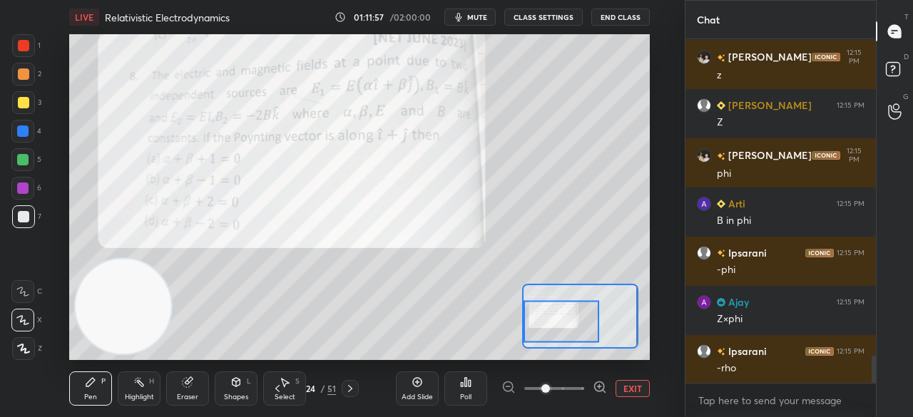
click at [485, 16] on span "mute" at bounding box center [477, 17] width 20 height 10
click at [488, 16] on span "unmute" at bounding box center [475, 17] width 31 height 10
click at [24, 45] on div at bounding box center [23, 45] width 11 height 11
click at [477, 13] on button "mute" at bounding box center [469, 17] width 51 height 17
click at [478, 16] on span "unmute" at bounding box center [475, 17] width 31 height 10
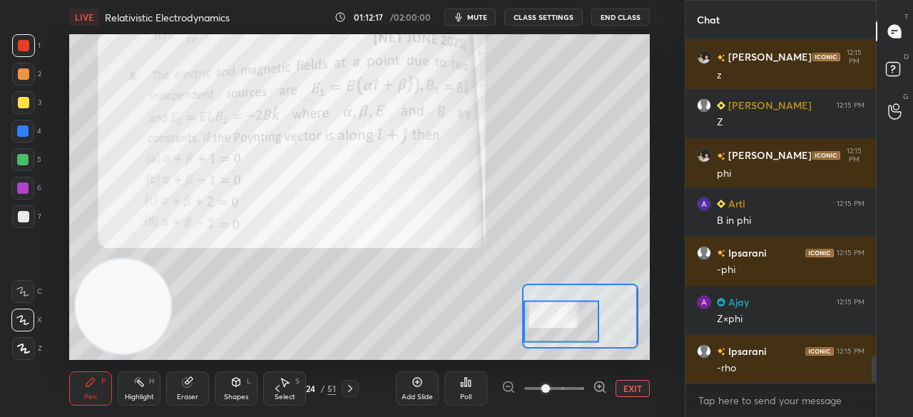
click at [481, 19] on span "mute" at bounding box center [477, 17] width 20 height 10
click at [481, 19] on span "unmute" at bounding box center [475, 17] width 31 height 10
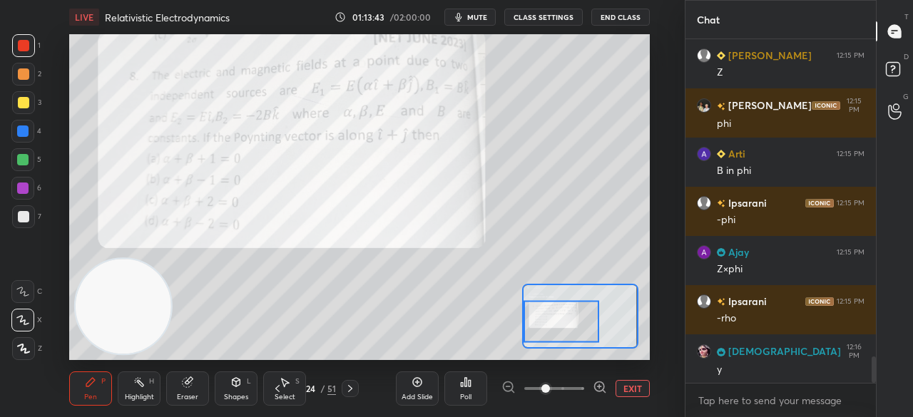
click at [480, 15] on span "mute" at bounding box center [477, 17] width 20 height 10
click at [483, 15] on span "unmute" at bounding box center [475, 17] width 31 height 10
click at [484, 15] on span "mute" at bounding box center [477, 17] width 20 height 10
click at [487, 14] on span "unmute" at bounding box center [475, 17] width 31 height 10
click at [480, 14] on span "mute" at bounding box center [477, 17] width 20 height 10
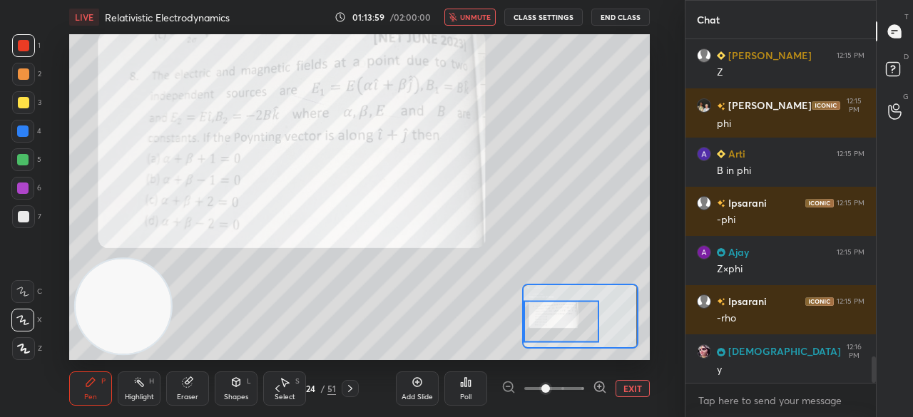
click at [479, 16] on span "unmute" at bounding box center [475, 17] width 31 height 10
click at [415, 388] on div "Add Slide" at bounding box center [417, 389] width 43 height 34
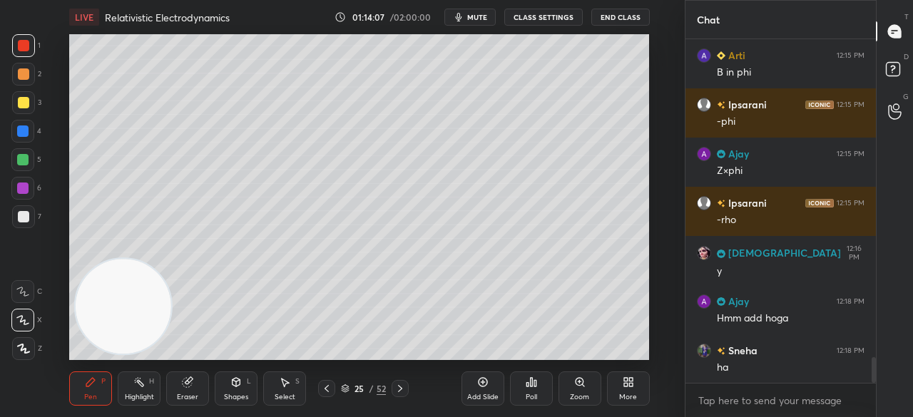
scroll to position [4268, 0]
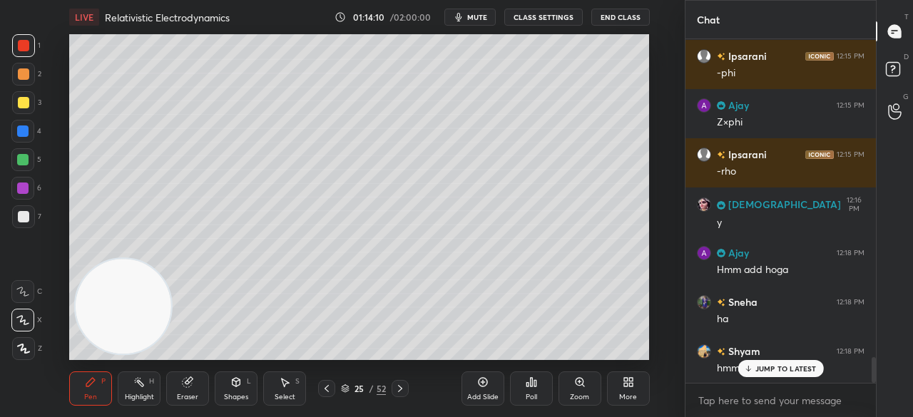
click at [19, 104] on div at bounding box center [23, 102] width 11 height 11
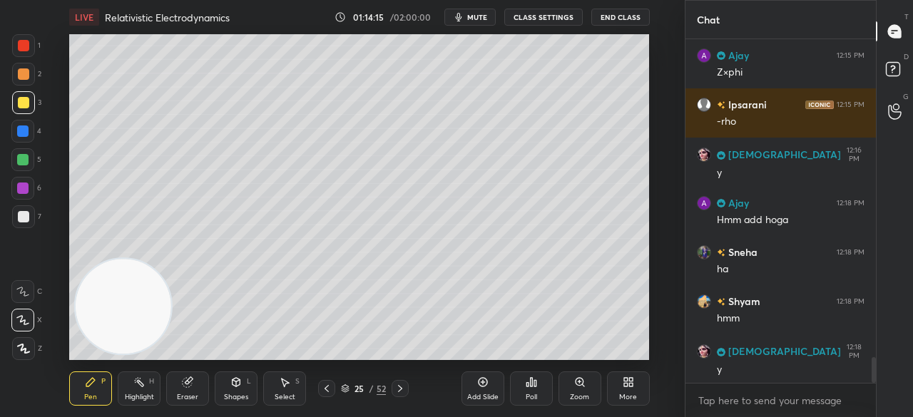
scroll to position [4332, 0]
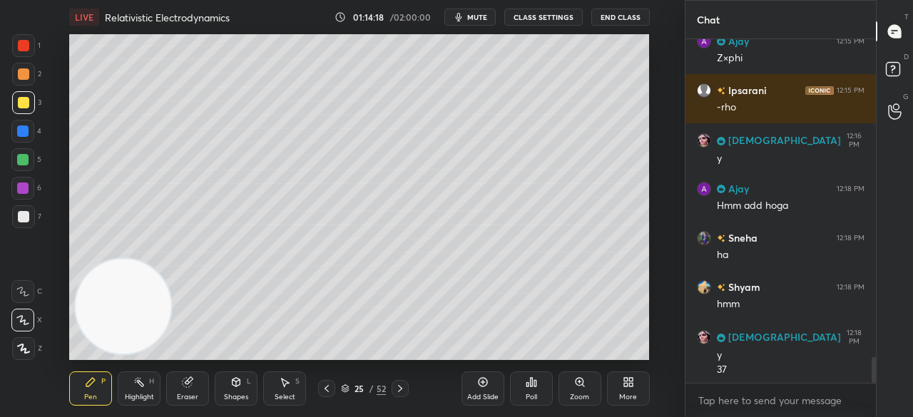
click at [16, 223] on div at bounding box center [23, 216] width 23 height 23
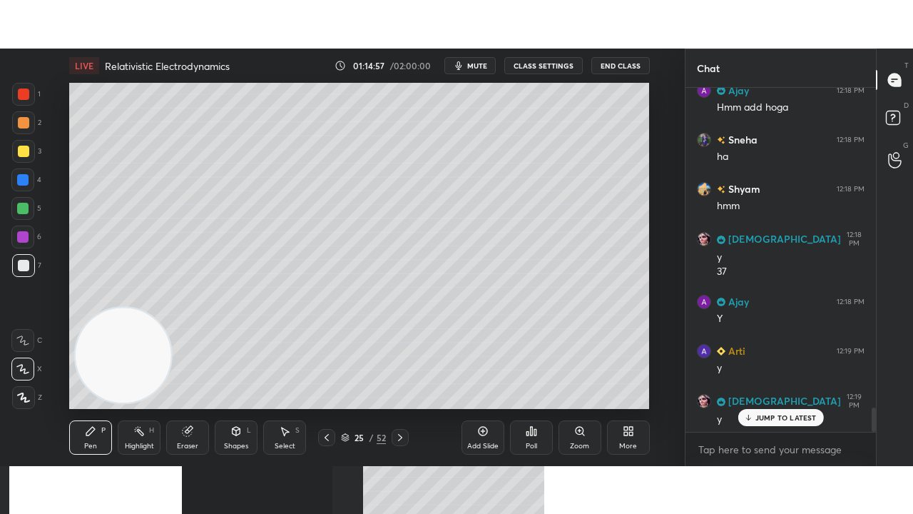
scroll to position [4529, 0]
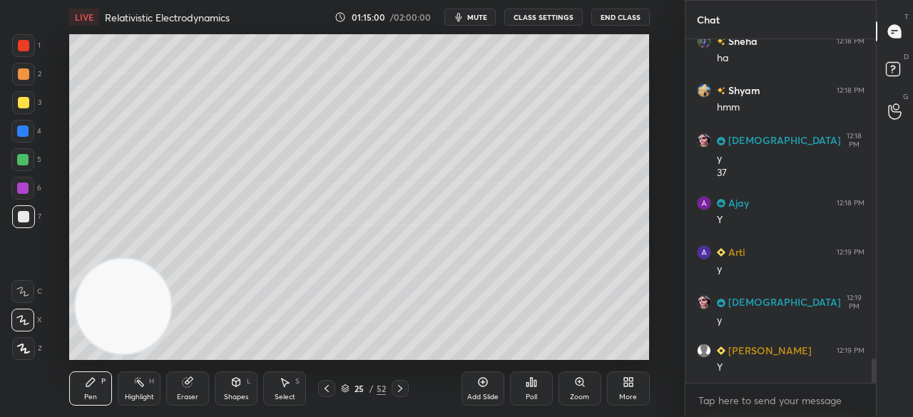
click at [242, 394] on div "Shapes" at bounding box center [236, 397] width 24 height 7
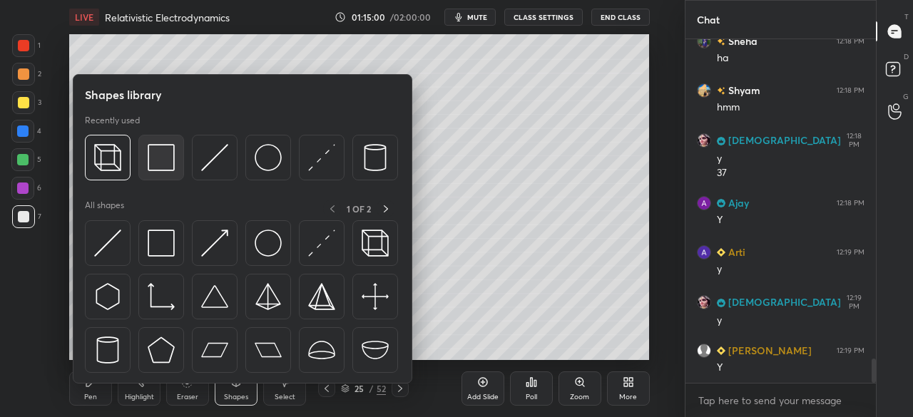
click at [167, 166] on img at bounding box center [161, 157] width 27 height 27
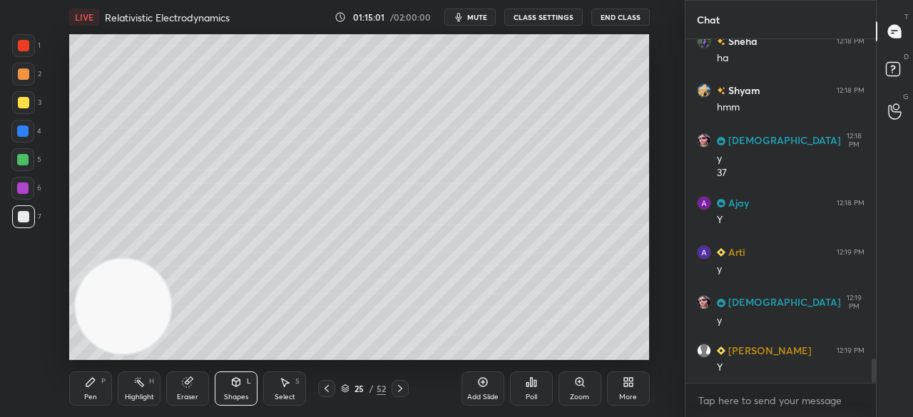
click at [19, 162] on div at bounding box center [22, 159] width 11 height 11
click at [96, 390] on div "Pen P" at bounding box center [90, 389] width 43 height 34
click at [484, 18] on span "mute" at bounding box center [477, 17] width 20 height 10
click at [481, 15] on span "unmute" at bounding box center [475, 17] width 31 height 10
click at [29, 102] on div at bounding box center [23, 102] width 23 height 23
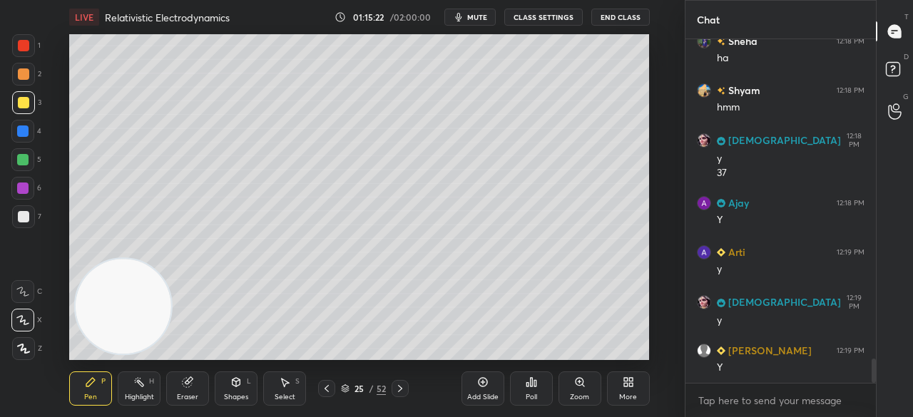
click at [472, 19] on span "mute" at bounding box center [477, 17] width 20 height 10
click at [482, 20] on span "unmute" at bounding box center [475, 17] width 31 height 10
click at [474, 21] on span "mute" at bounding box center [477, 17] width 20 height 10
click at [477, 18] on span "unmute" at bounding box center [475, 17] width 31 height 10
click at [479, 394] on div "Add Slide" at bounding box center [482, 397] width 31 height 7
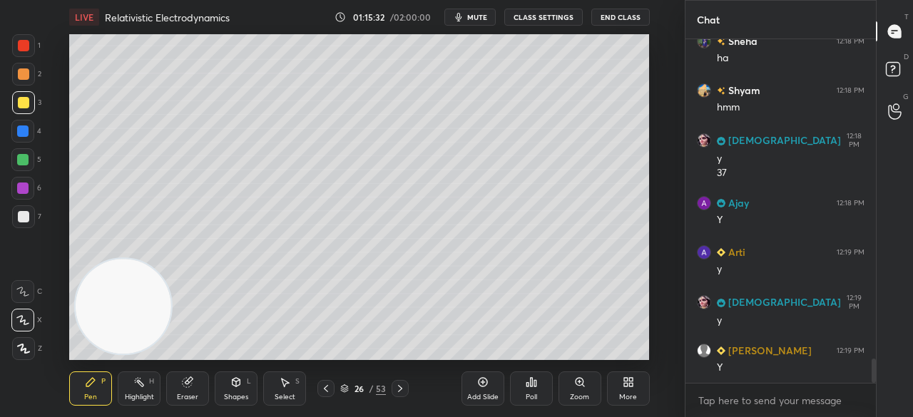
click at [22, 108] on div at bounding box center [23, 102] width 23 height 23
click at [13, 227] on div "7" at bounding box center [26, 216] width 29 height 23
click at [200, 395] on div "Eraser" at bounding box center [187, 389] width 43 height 34
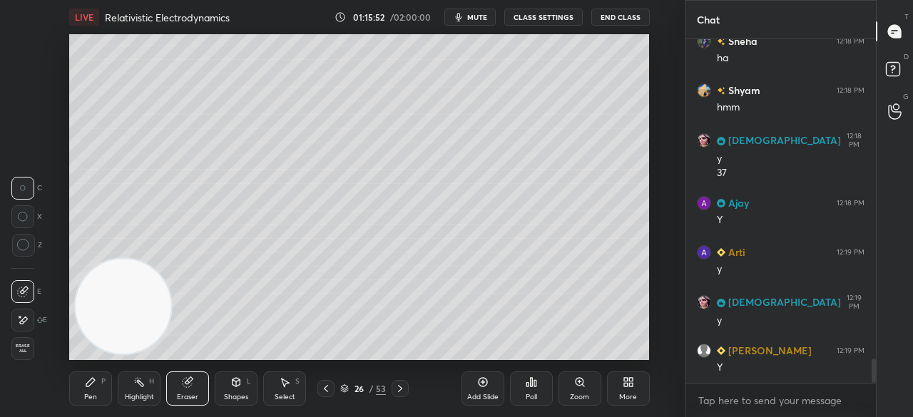
click at [25, 330] on div at bounding box center [22, 320] width 23 height 23
click at [86, 394] on div "Pen" at bounding box center [90, 397] width 13 height 7
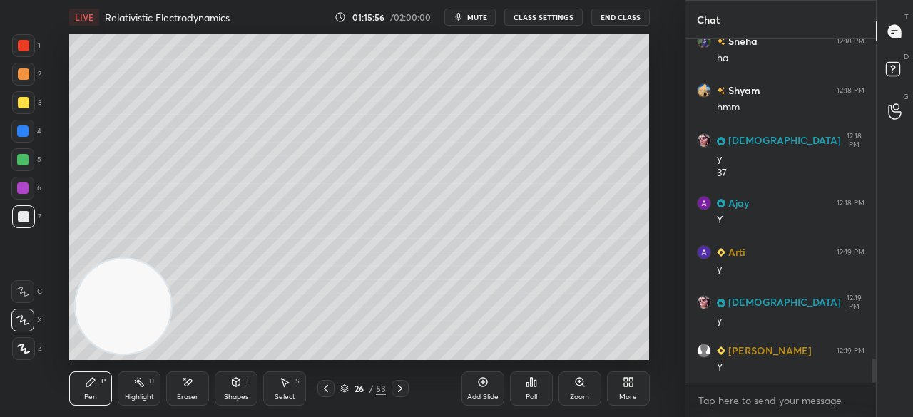
click at [18, 115] on div "3" at bounding box center [26, 105] width 29 height 29
click at [324, 387] on icon at bounding box center [325, 388] width 11 height 11
click at [629, 388] on div "More" at bounding box center [628, 389] width 43 height 34
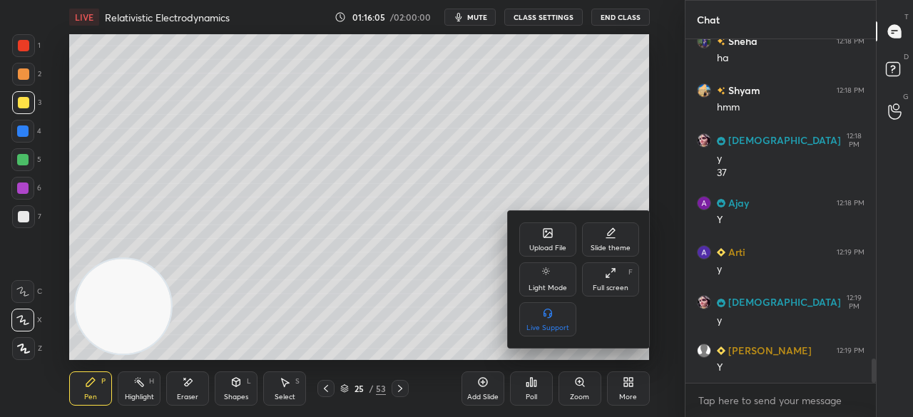
click at [625, 290] on div "Full screen" at bounding box center [611, 288] width 36 height 7
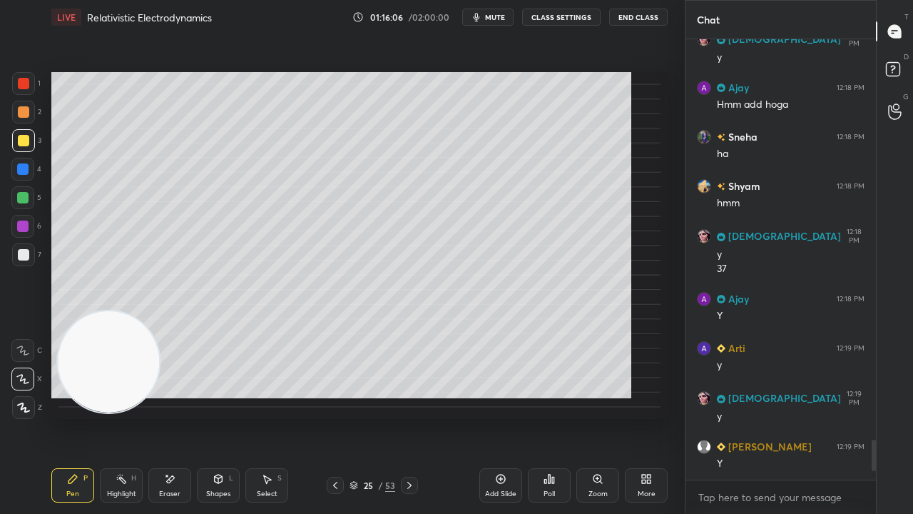
scroll to position [4433, 0]
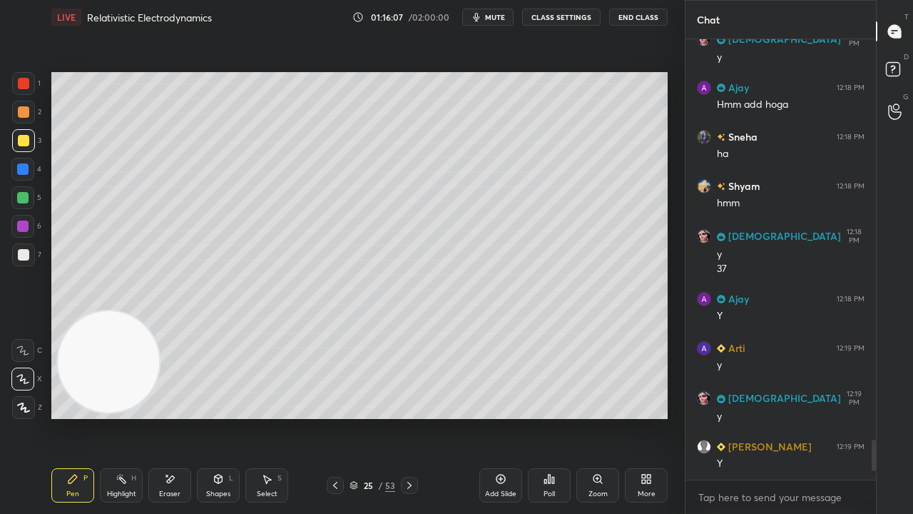
click at [494, 19] on span "mute" at bounding box center [495, 17] width 20 height 10
click at [494, 17] on span "unmute" at bounding box center [494, 17] width 31 height 10
click at [335, 417] on icon at bounding box center [335, 484] width 11 height 11
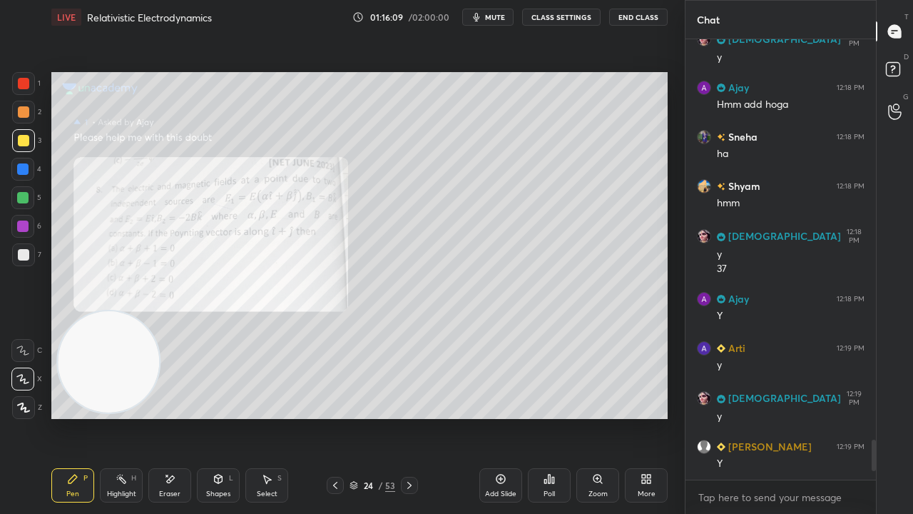
click at [118, 361] on video at bounding box center [108, 361] width 101 height 101
click at [592, 417] on div "Zoom" at bounding box center [597, 485] width 43 height 34
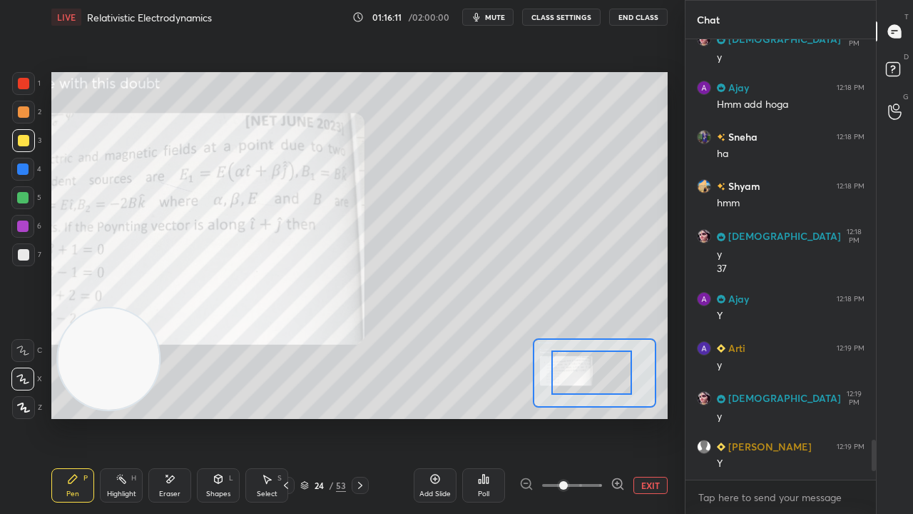
click at [524, 367] on div "Setting up your live class Poll for secs No correct answer Start poll" at bounding box center [359, 245] width 616 height 347
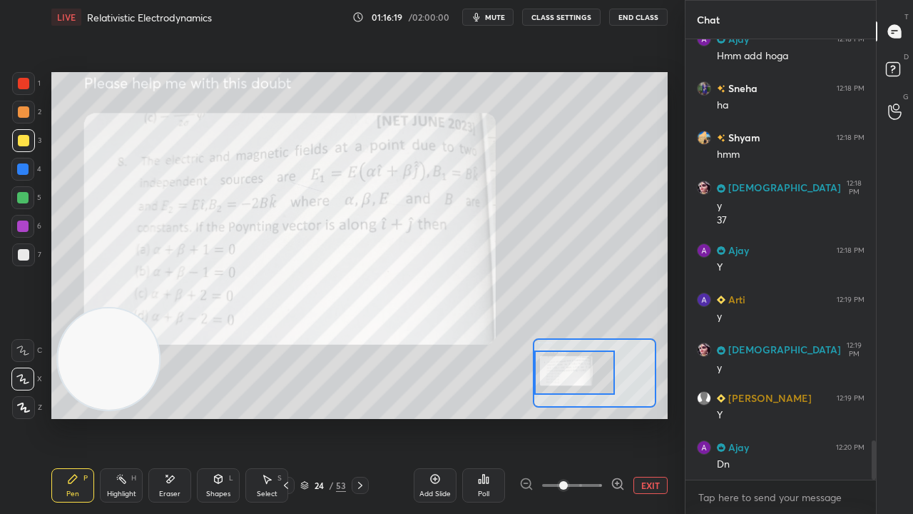
scroll to position [4531, 0]
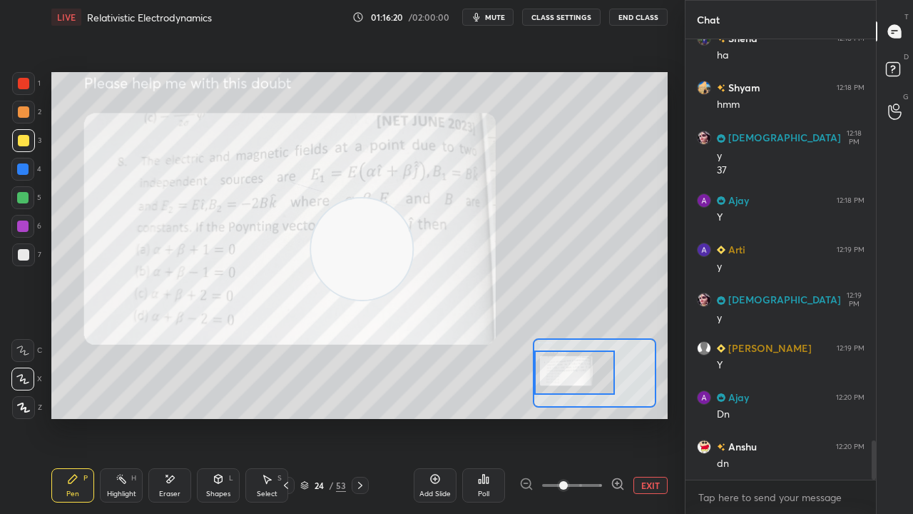
drag, startPoint x: 158, startPoint y: 370, endPoint x: 588, endPoint y: 96, distance: 509.6
click at [412, 198] on video at bounding box center [361, 248] width 101 height 101
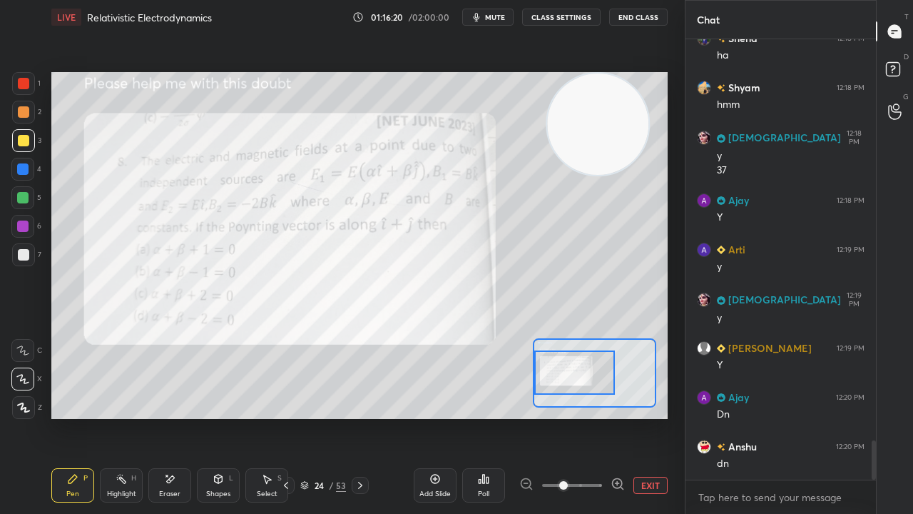
click at [488, 14] on span "mute" at bounding box center [495, 17] width 20 height 10
click at [488, 13] on span "unmute" at bounding box center [494, 17] width 31 height 10
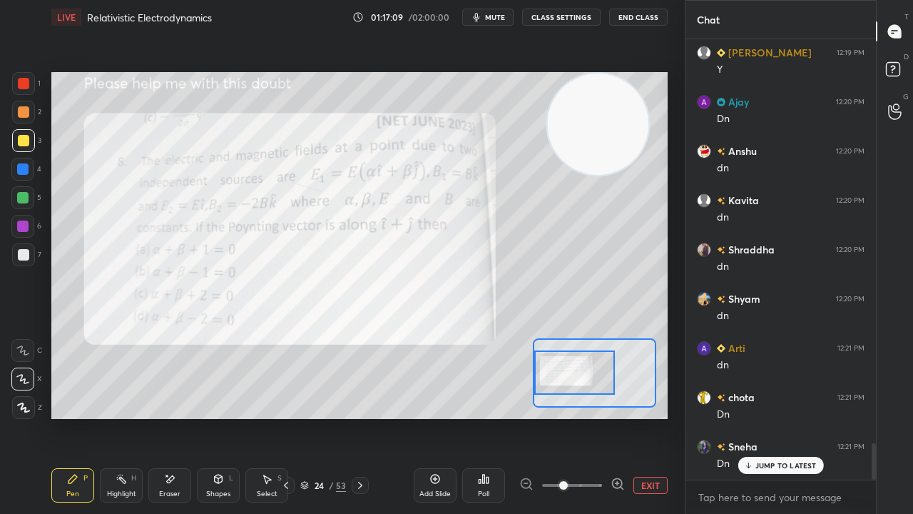
scroll to position [4875, 0]
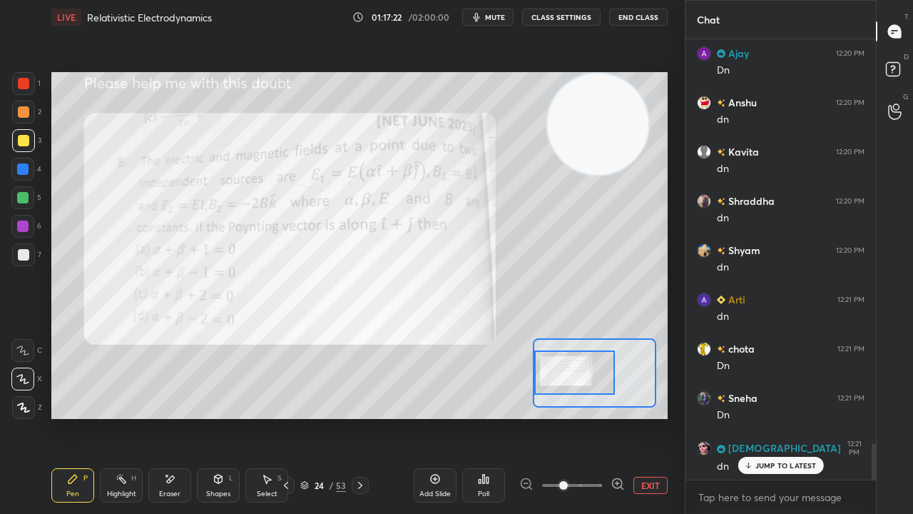
click at [494, 17] on span "mute" at bounding box center [495, 17] width 20 height 10
click at [494, 17] on span "unmute" at bounding box center [494, 17] width 31 height 10
click at [813, 417] on p "JUMP TO LATEST" at bounding box center [785, 465] width 61 height 9
click at [501, 23] on button "mute" at bounding box center [487, 17] width 51 height 17
click at [502, 20] on span "unmute" at bounding box center [494, 17] width 31 height 10
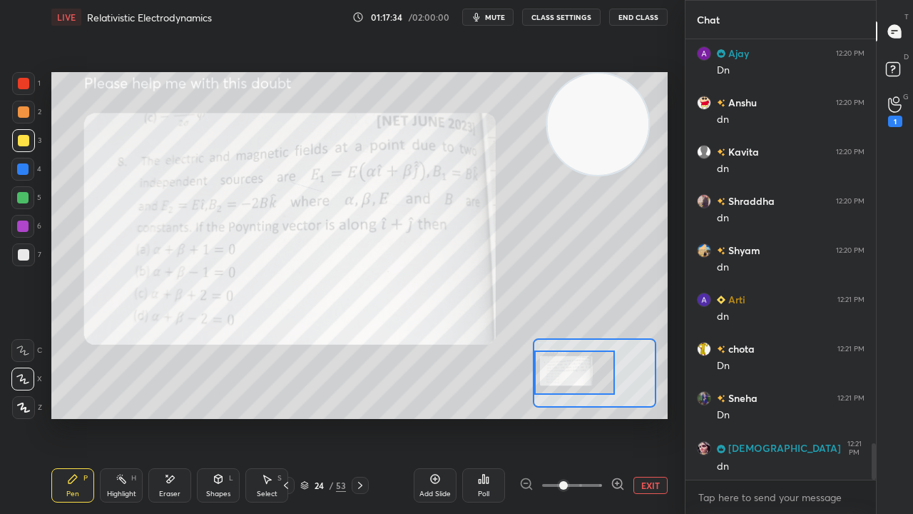
click at [898, 116] on div "1" at bounding box center [895, 121] width 14 height 11
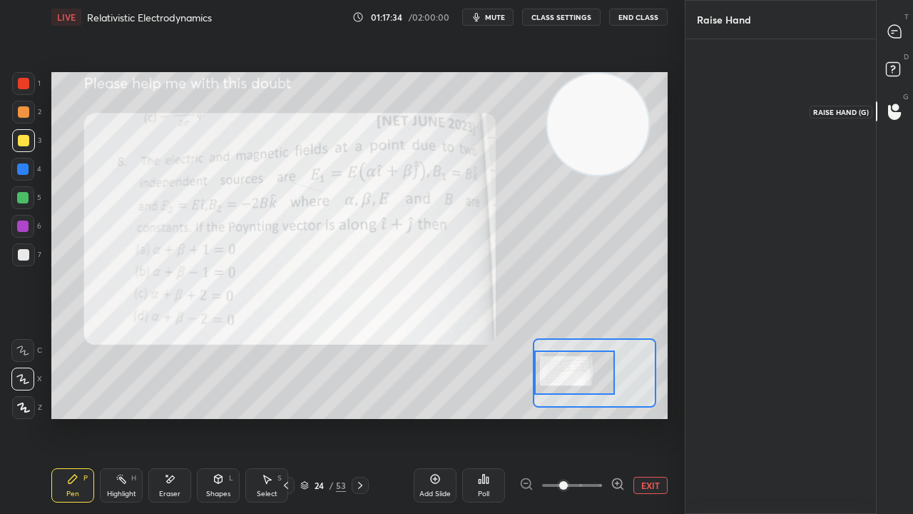
scroll to position [4, 4]
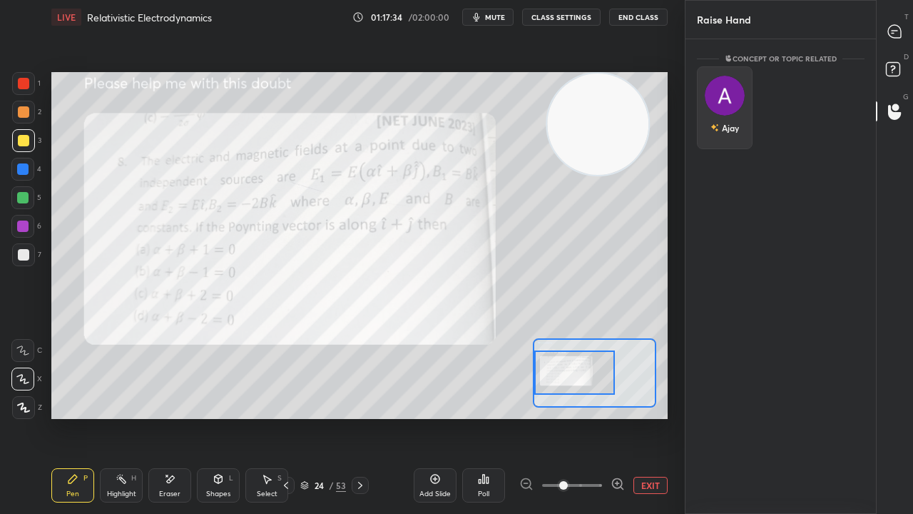
click at [729, 118] on div "Ajay" at bounding box center [725, 128] width 29 height 24
click at [728, 140] on button "INVITE" at bounding box center [724, 137] width 43 height 19
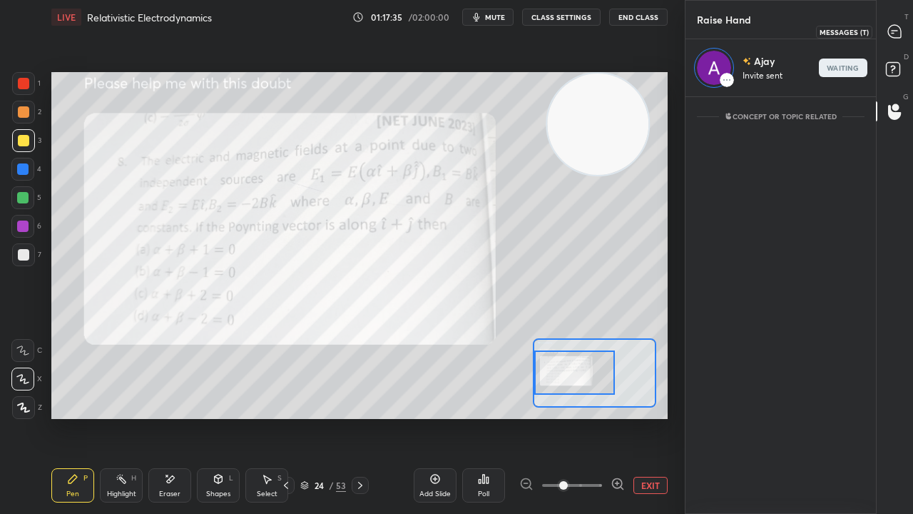
click at [907, 28] on div at bounding box center [895, 32] width 29 height 26
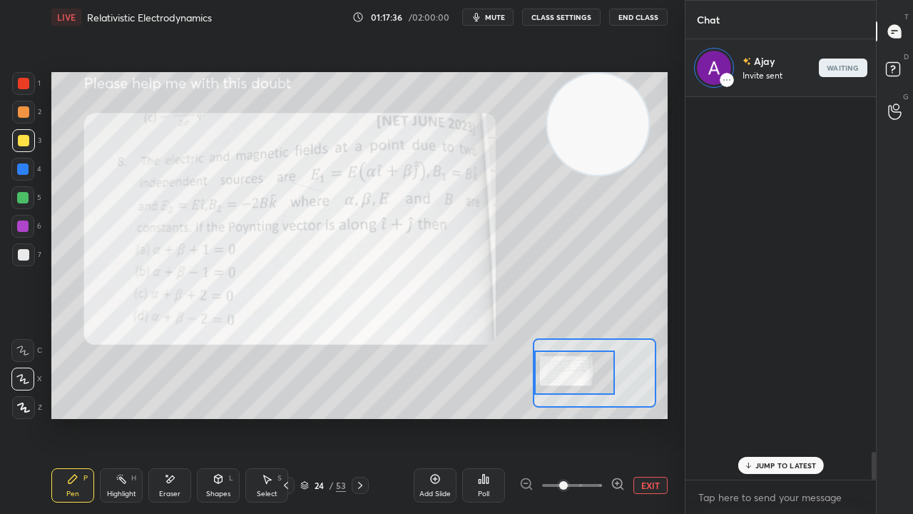
scroll to position [378, 186]
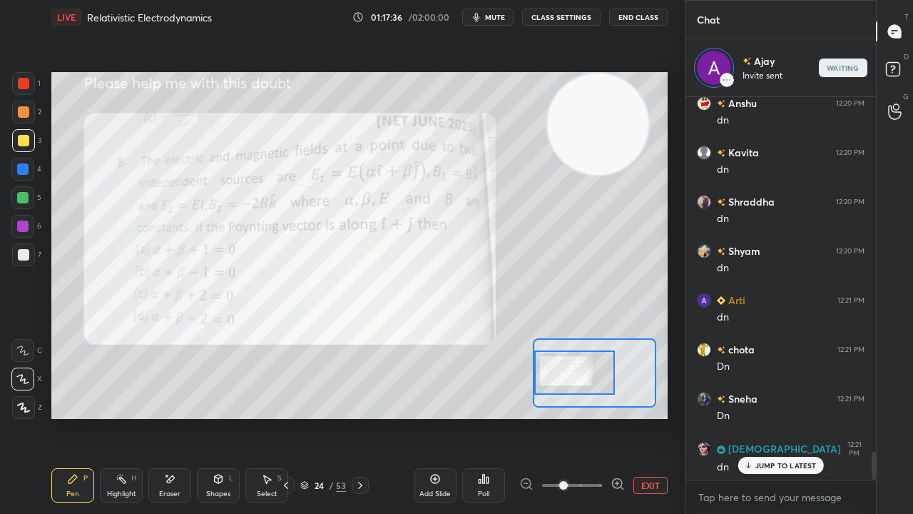
click at [26, 87] on div at bounding box center [23, 83] width 11 height 11
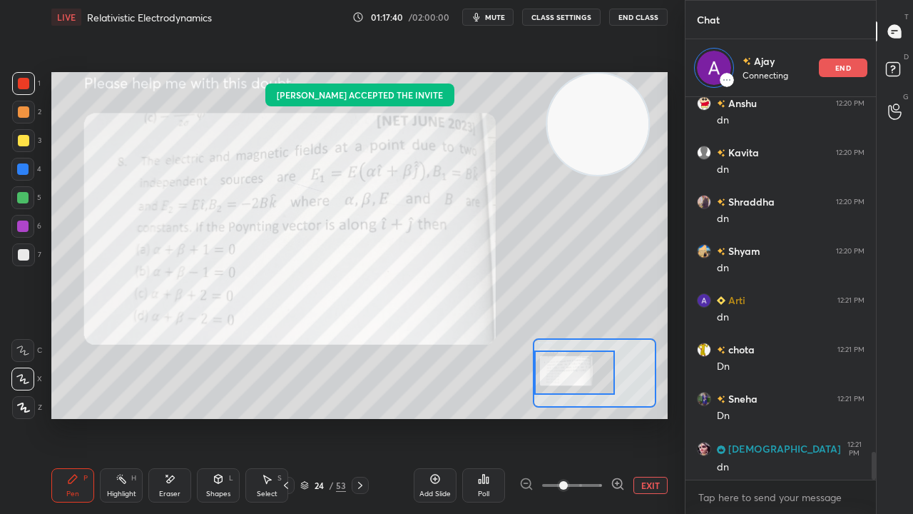
scroll to position [4982, 0]
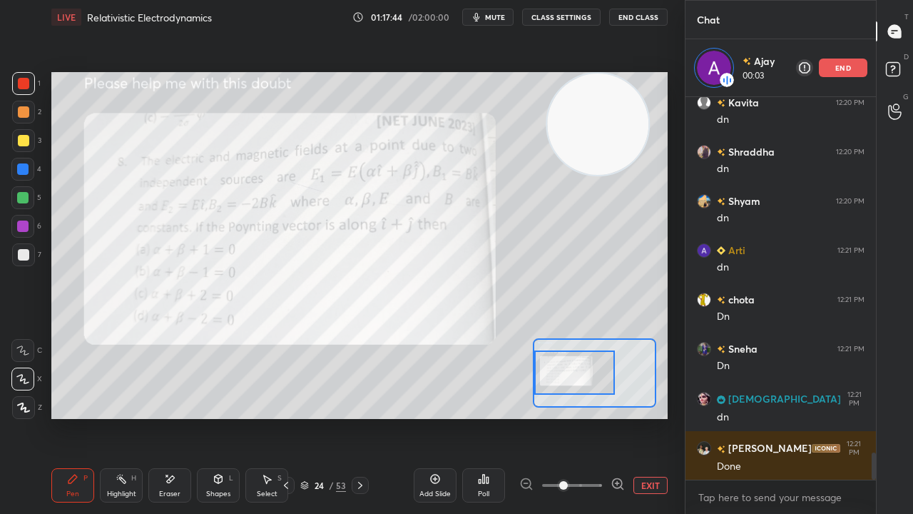
click at [498, 24] on button "mute" at bounding box center [487, 17] width 51 height 17
click at [498, 23] on button "unmute" at bounding box center [487, 17] width 51 height 17
click at [489, 19] on span "mute" at bounding box center [495, 17] width 20 height 10
click at [490, 17] on span "unmute" at bounding box center [494, 17] width 31 height 10
click at [487, 16] on button "mute" at bounding box center [487, 17] width 51 height 17
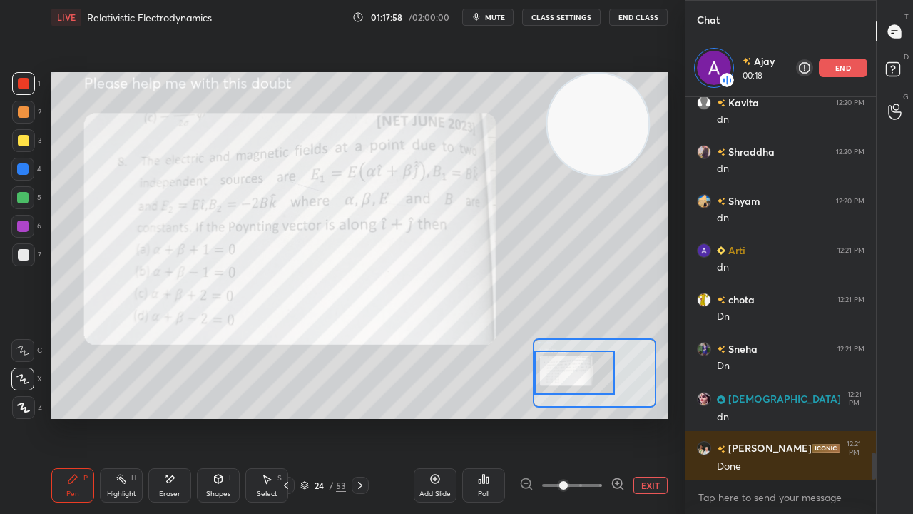
click at [487, 16] on span "mute" at bounding box center [495, 17] width 20 height 10
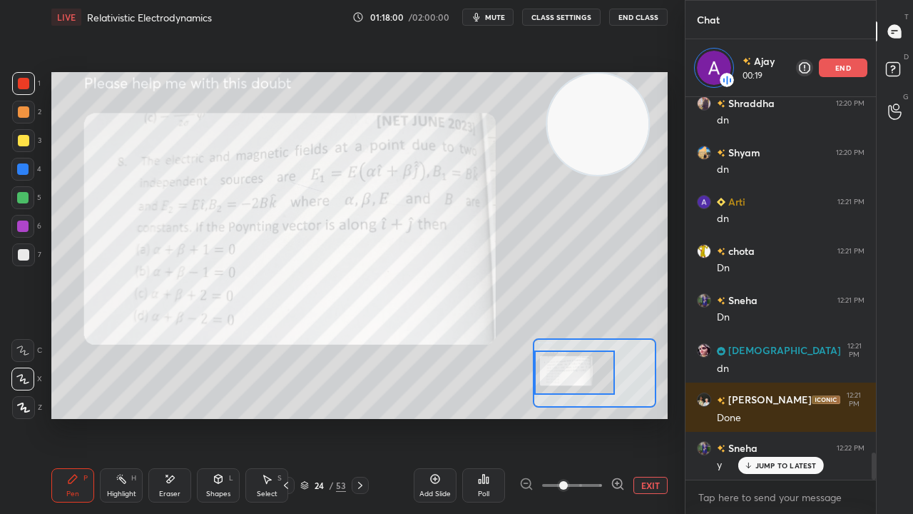
click at [23, 146] on div at bounding box center [23, 140] width 11 height 11
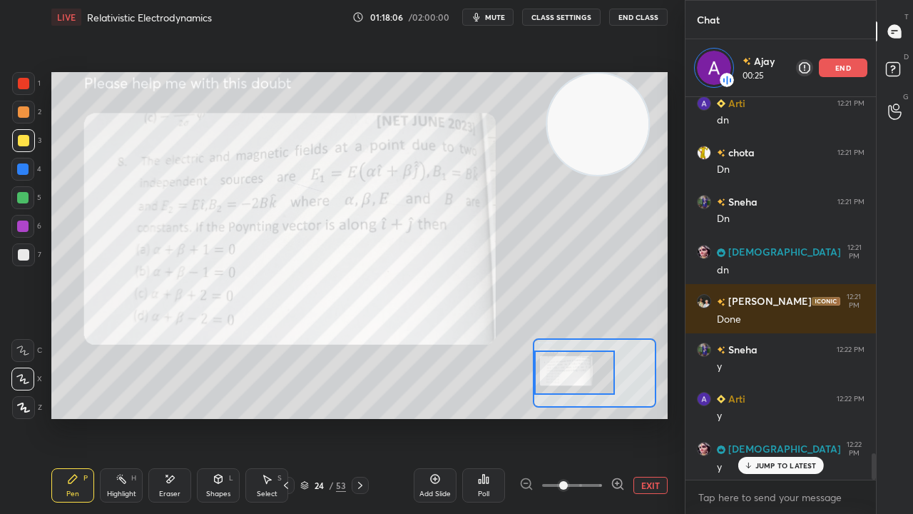
scroll to position [5179, 0]
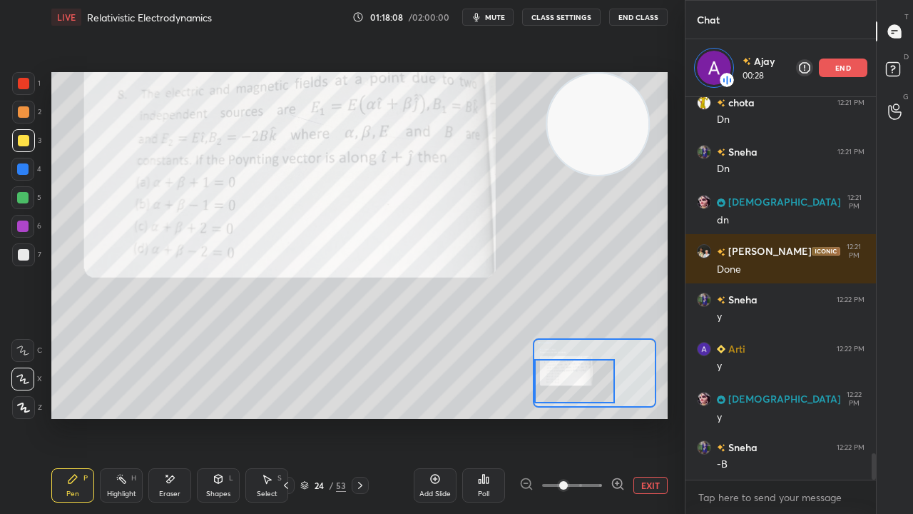
click at [599, 378] on div at bounding box center [574, 381] width 81 height 44
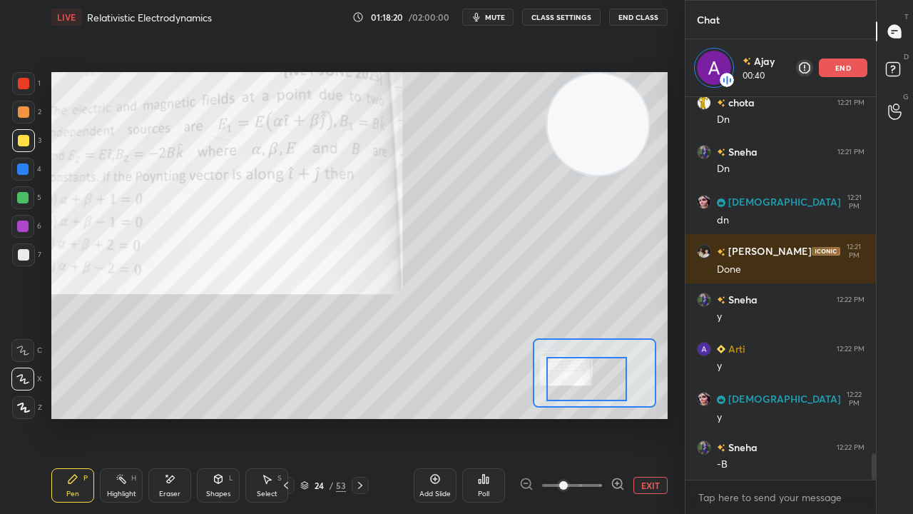
drag, startPoint x: 596, startPoint y: 387, endPoint x: 605, endPoint y: 388, distance: 8.7
click at [609, 385] on div at bounding box center [586, 379] width 81 height 44
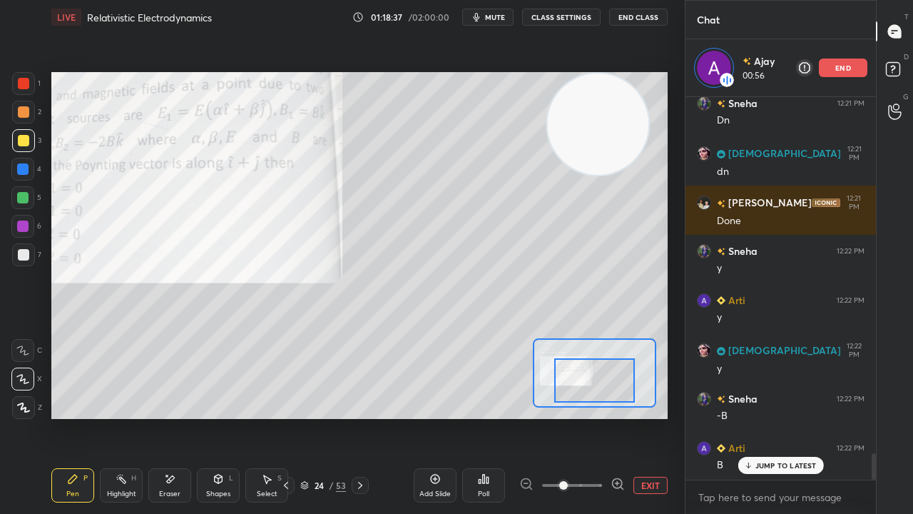
drag, startPoint x: 597, startPoint y: 390, endPoint x: 612, endPoint y: 391, distance: 15.0
click at [614, 391] on div at bounding box center [594, 380] width 81 height 44
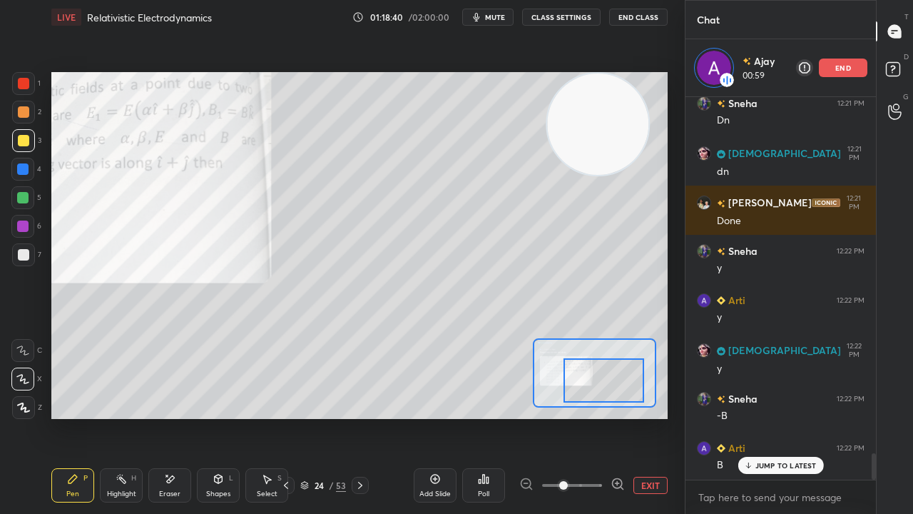
scroll to position [5278, 0]
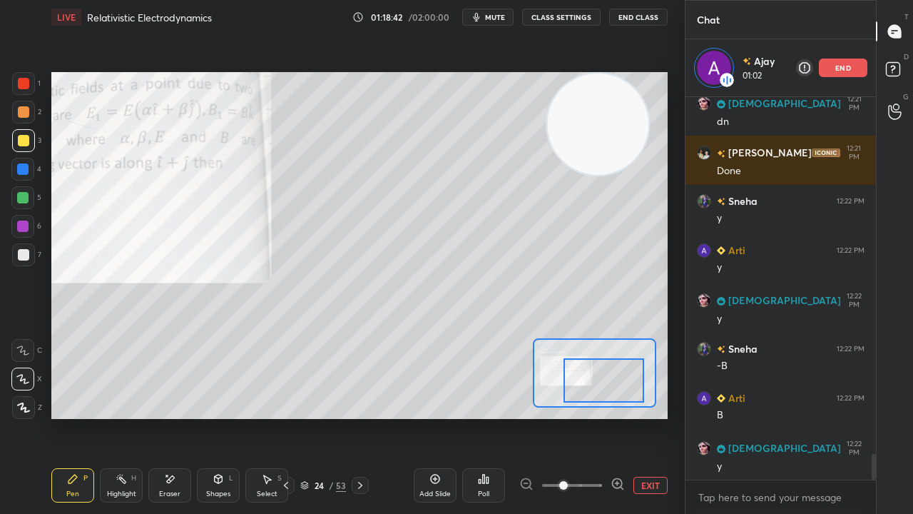
click at [493, 15] on span "mute" at bounding box center [495, 17] width 20 height 10
click at [494, 14] on span "unmute" at bounding box center [494, 17] width 31 height 10
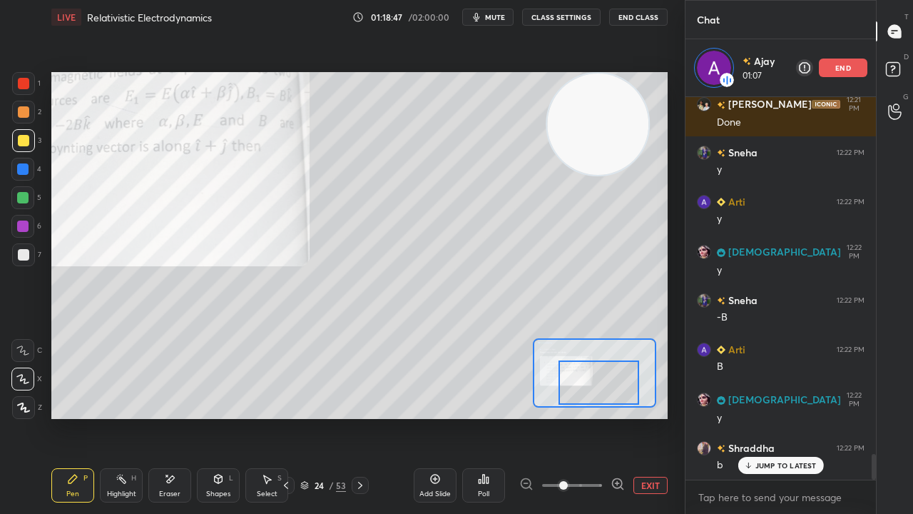
click at [592, 386] on div at bounding box center [599, 382] width 81 height 44
click at [184, 417] on div "Eraser" at bounding box center [169, 485] width 43 height 34
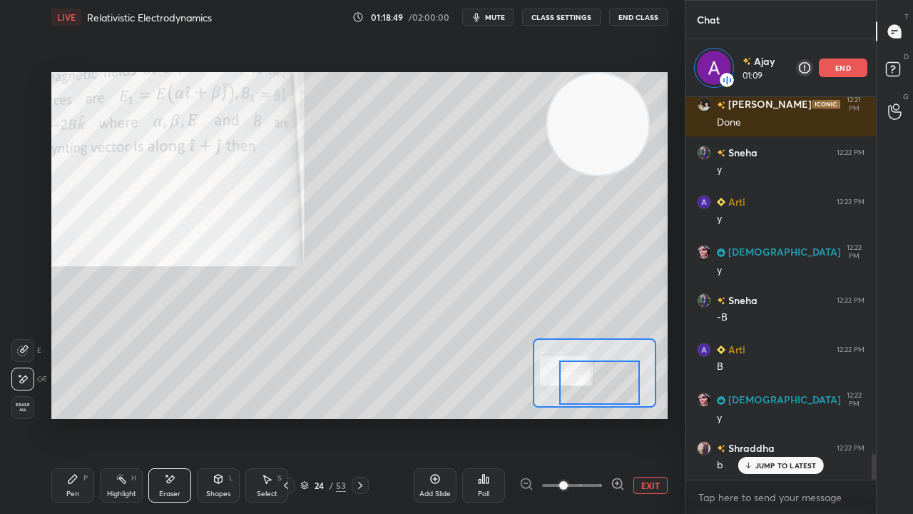
scroll to position [5376, 0]
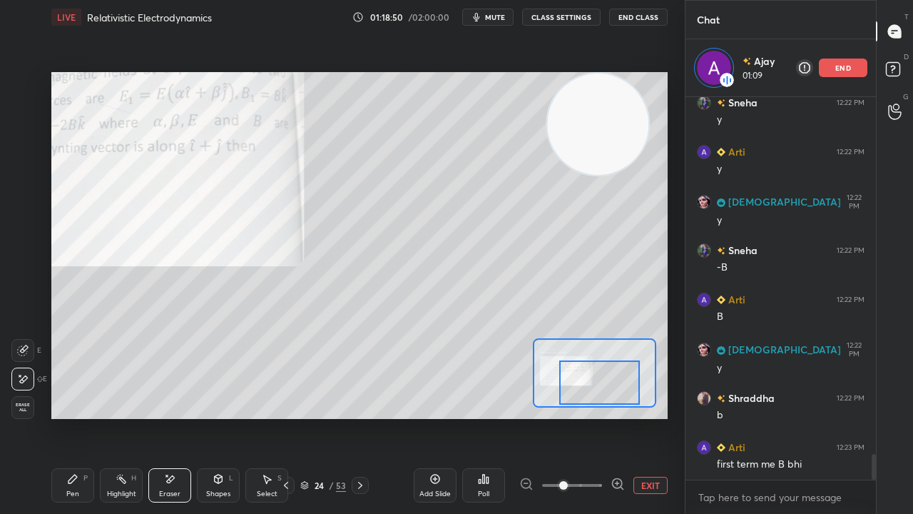
click at [62, 417] on div "Pen P" at bounding box center [72, 485] width 43 height 34
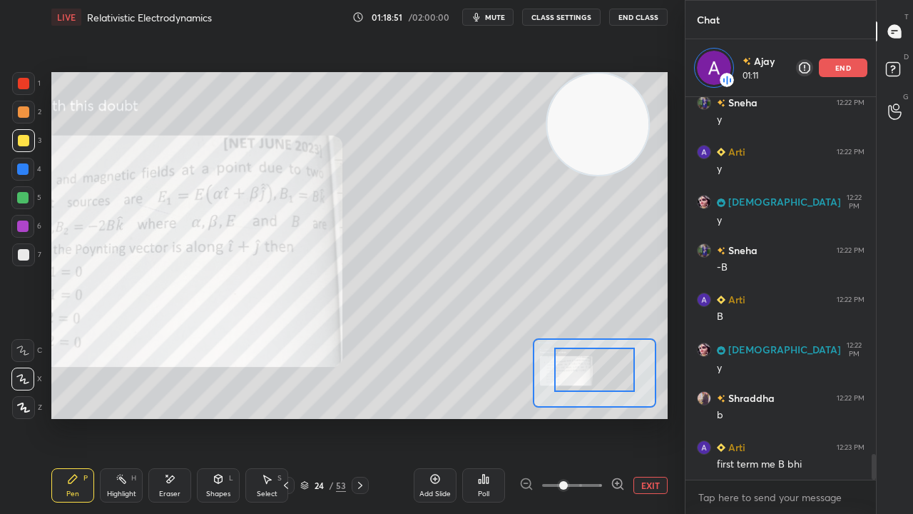
drag, startPoint x: 594, startPoint y: 380, endPoint x: 586, endPoint y: 367, distance: 14.7
click at [589, 368] on div at bounding box center [594, 369] width 81 height 44
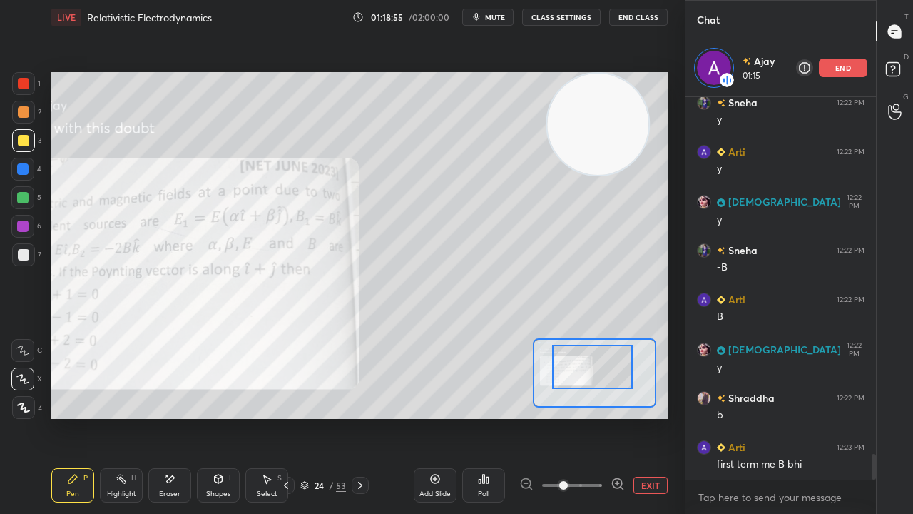
click at [576, 385] on div at bounding box center [592, 367] width 81 height 44
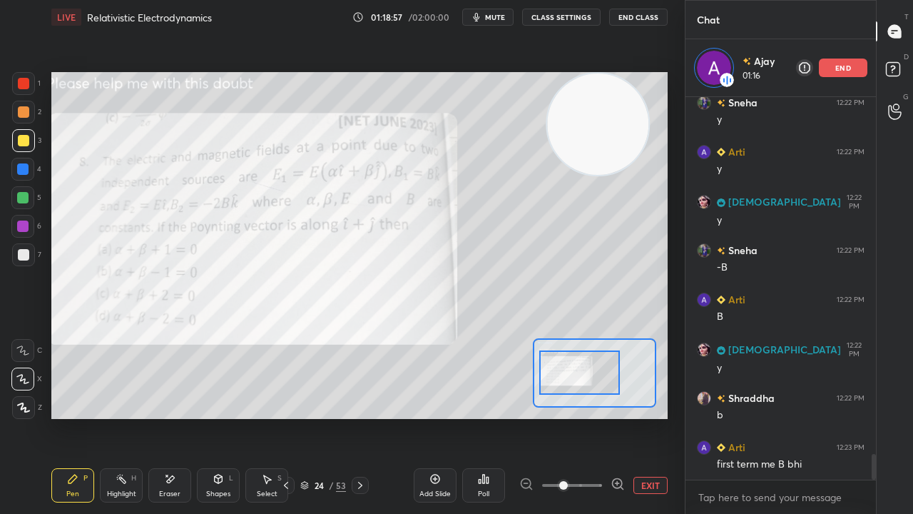
scroll to position [5425, 0]
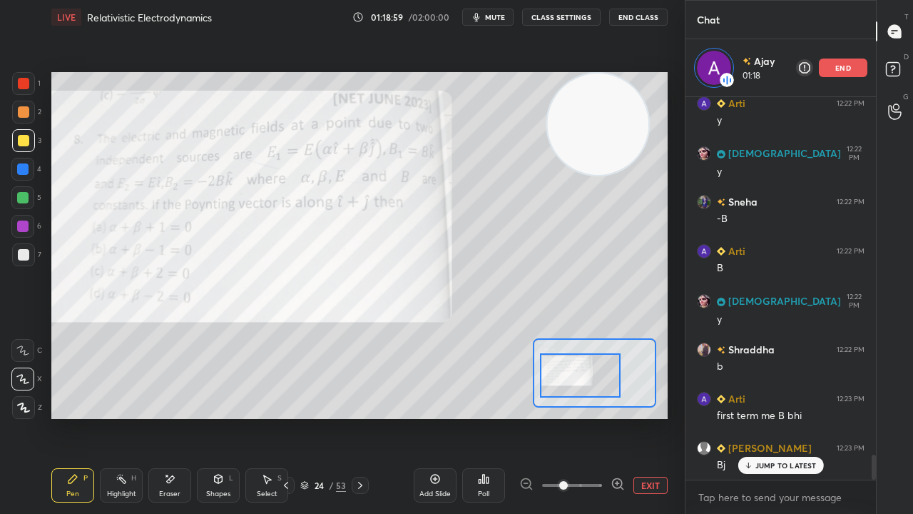
click at [579, 385] on div at bounding box center [580, 375] width 81 height 44
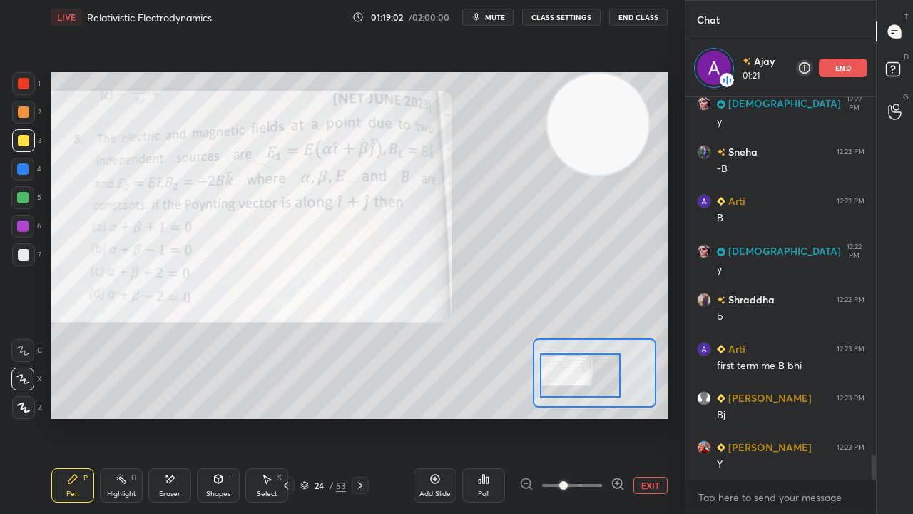
click at [492, 16] on span "mute" at bounding box center [495, 17] width 20 height 10
click at [493, 17] on span "unmute" at bounding box center [494, 17] width 31 height 10
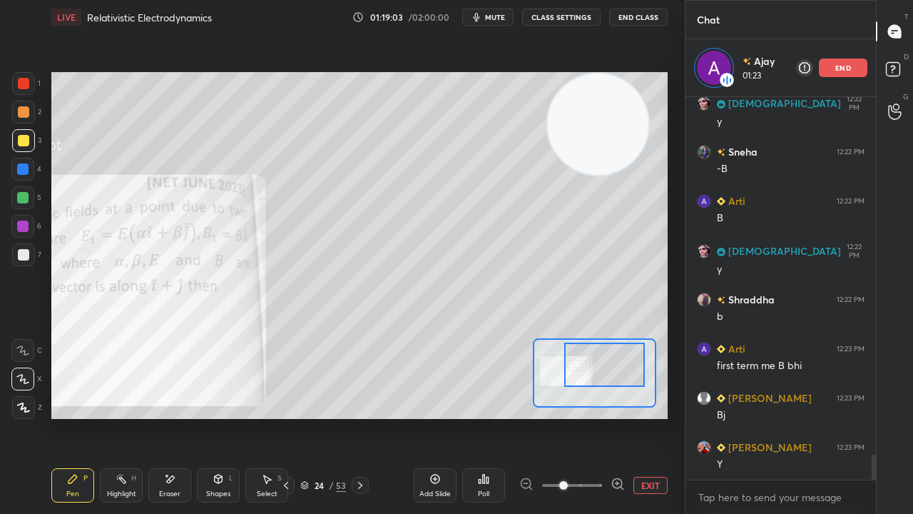
drag, startPoint x: 592, startPoint y: 387, endPoint x: 616, endPoint y: 372, distance: 27.9
click at [616, 374] on div at bounding box center [604, 364] width 81 height 44
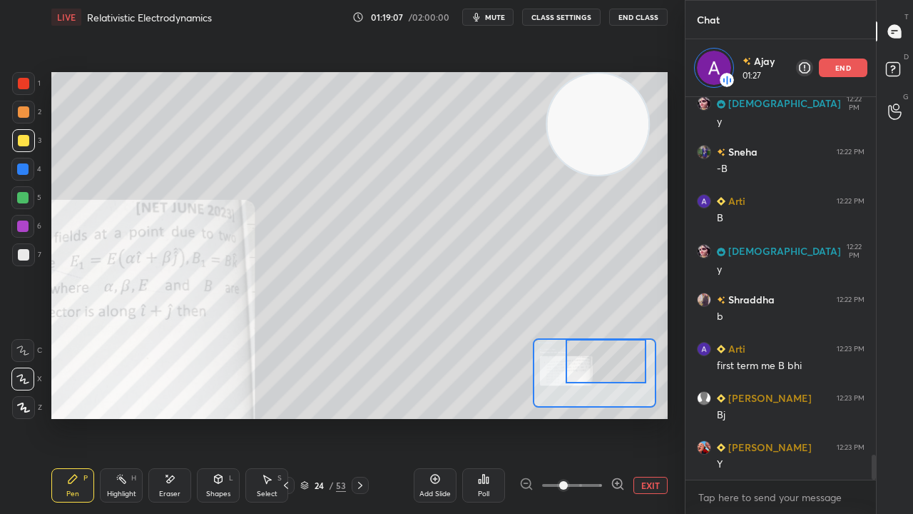
scroll to position [5523, 0]
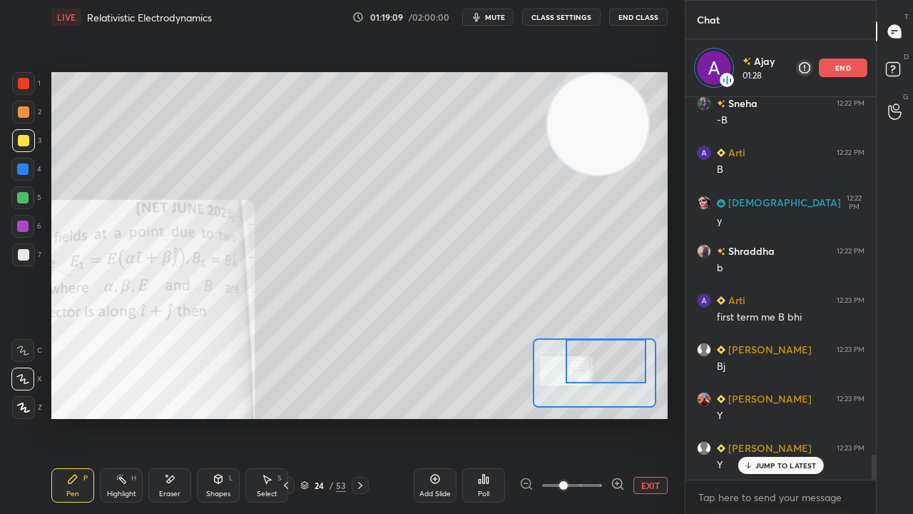
click at [502, 15] on span "mute" at bounding box center [495, 17] width 20 height 10
click at [499, 18] on span "unmute" at bounding box center [494, 17] width 31 height 10
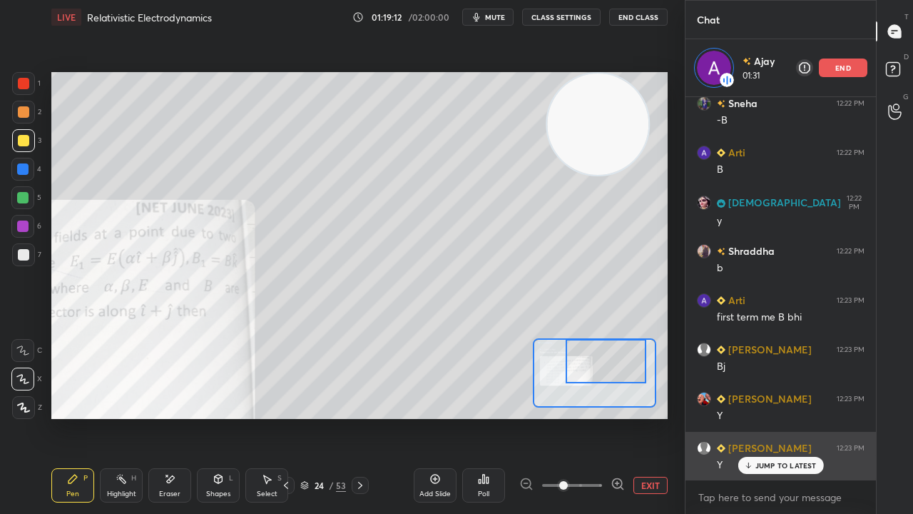
click at [750, 417] on icon at bounding box center [747, 465] width 9 height 9
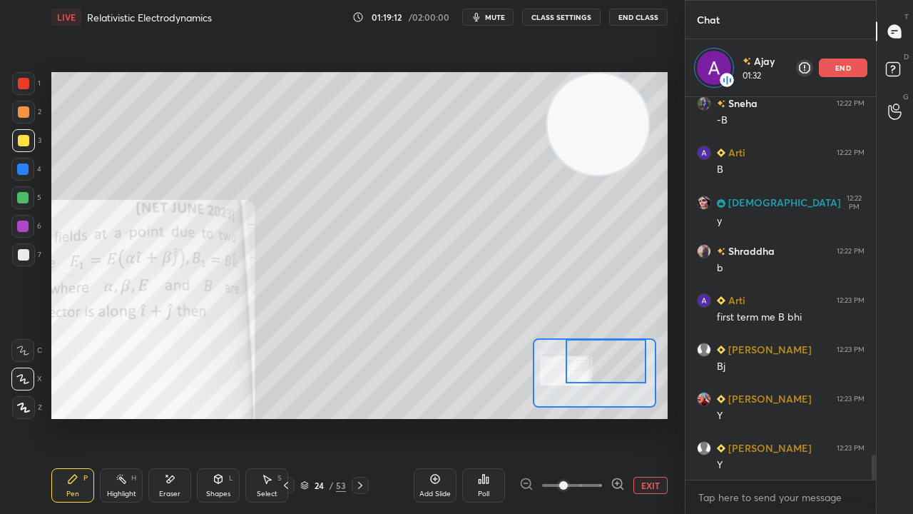
click at [495, 18] on span "mute" at bounding box center [495, 17] width 20 height 10
click at [495, 17] on span "unmute" at bounding box center [494, 17] width 31 height 10
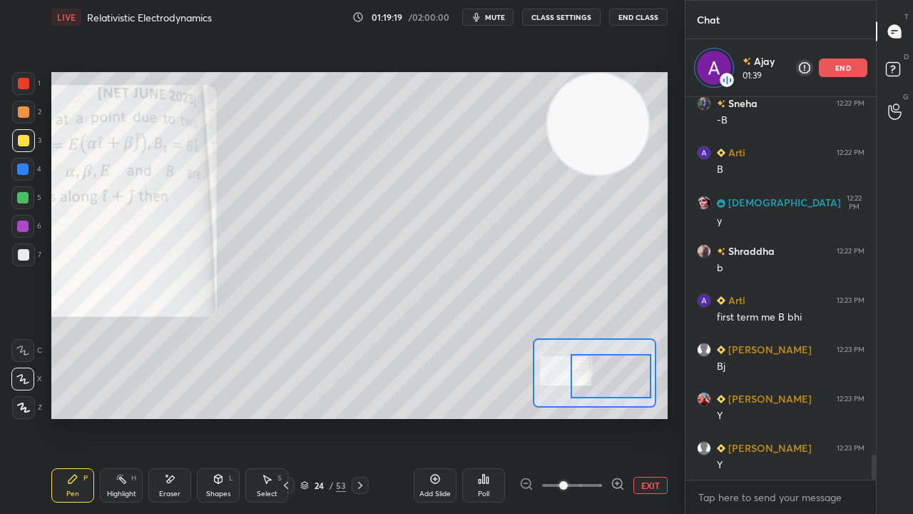
drag, startPoint x: 593, startPoint y: 365, endPoint x: 599, endPoint y: 378, distance: 14.7
click at [599, 378] on div at bounding box center [611, 376] width 81 height 44
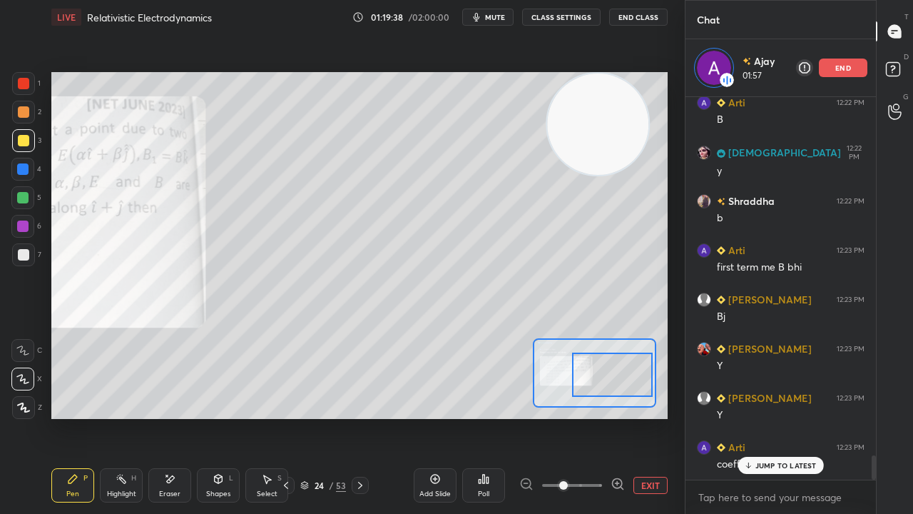
scroll to position [5622, 0]
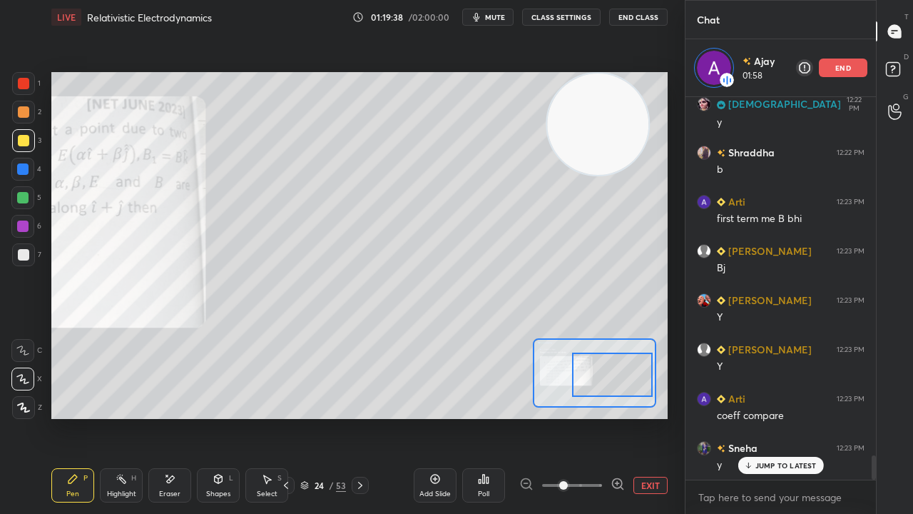
click at [500, 20] on span "mute" at bounding box center [495, 17] width 20 height 10
click at [501, 19] on span "unmute" at bounding box center [494, 17] width 31 height 10
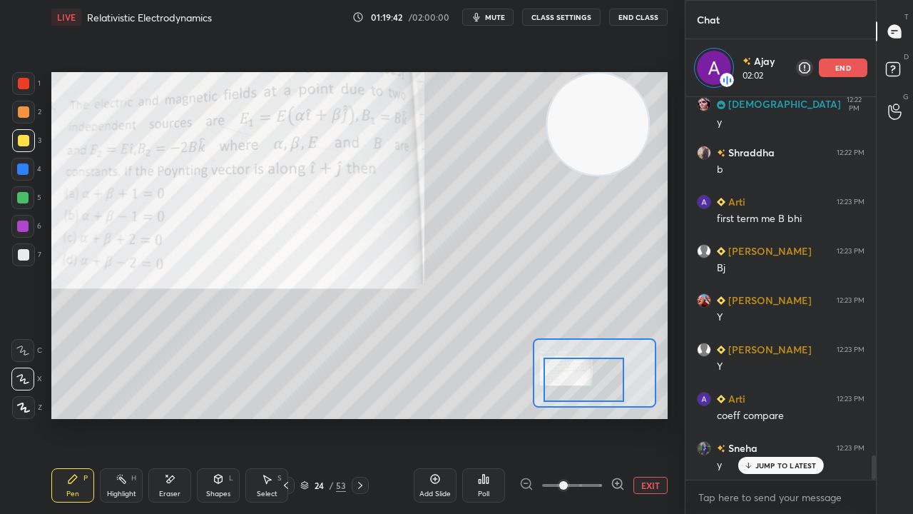
drag, startPoint x: 589, startPoint y: 372, endPoint x: 571, endPoint y: 374, distance: 17.9
click at [571, 374] on div at bounding box center [584, 379] width 81 height 44
click at [21, 84] on div at bounding box center [23, 83] width 11 height 11
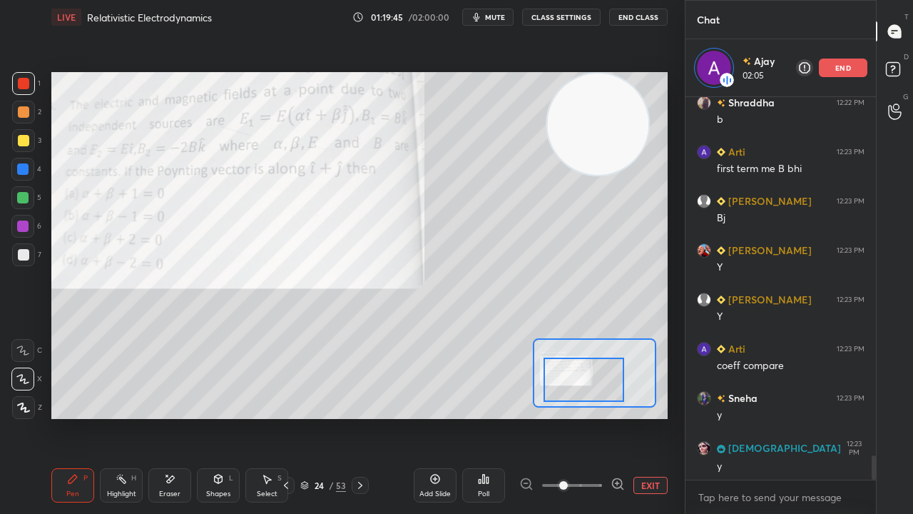
click at [495, 15] on span "mute" at bounding box center [495, 17] width 20 height 10
click at [495, 18] on span "mute" at bounding box center [495, 17] width 20 height 10
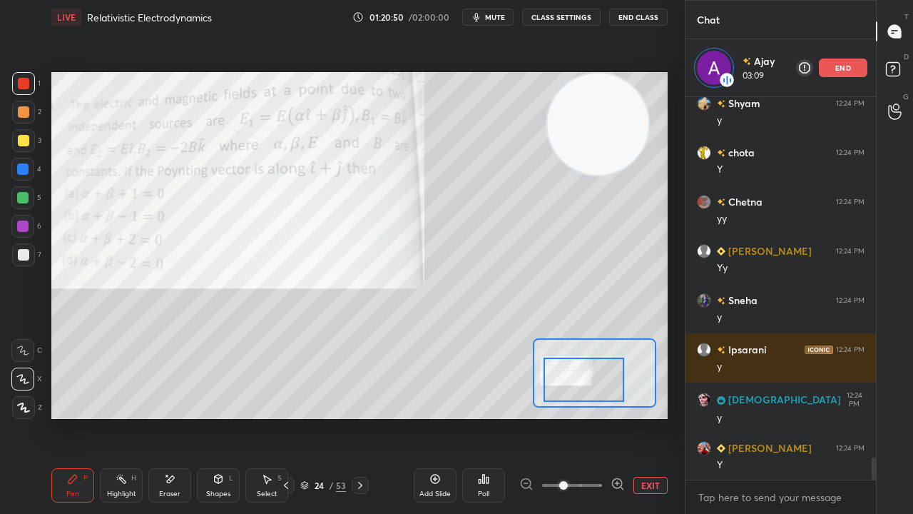
scroll to position [6262, 0]
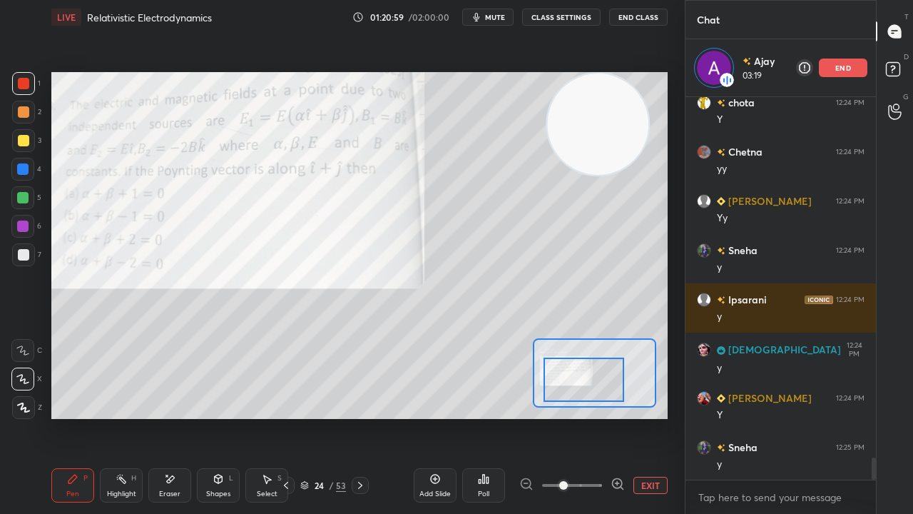
click at [495, 16] on span "mute" at bounding box center [495, 17] width 20 height 10
click at [495, 14] on span "unmute" at bounding box center [494, 17] width 31 height 10
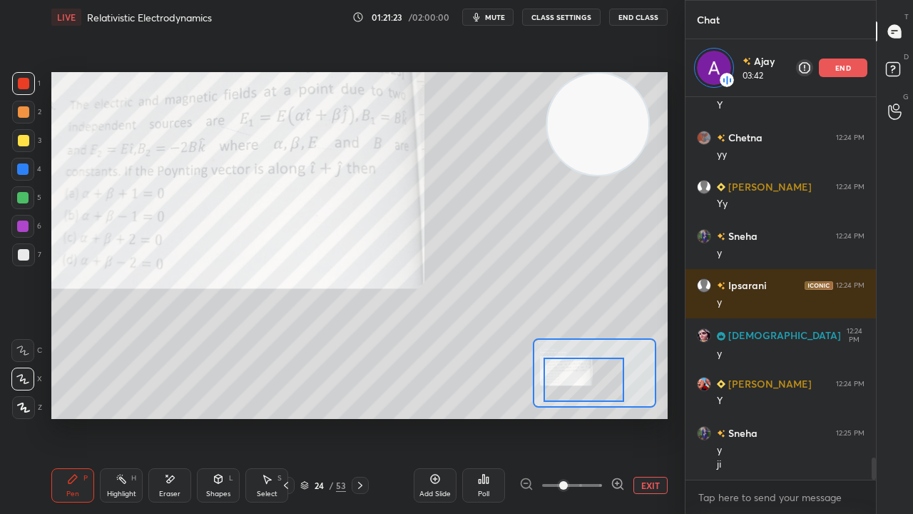
click at [499, 15] on span "mute" at bounding box center [495, 17] width 20 height 10
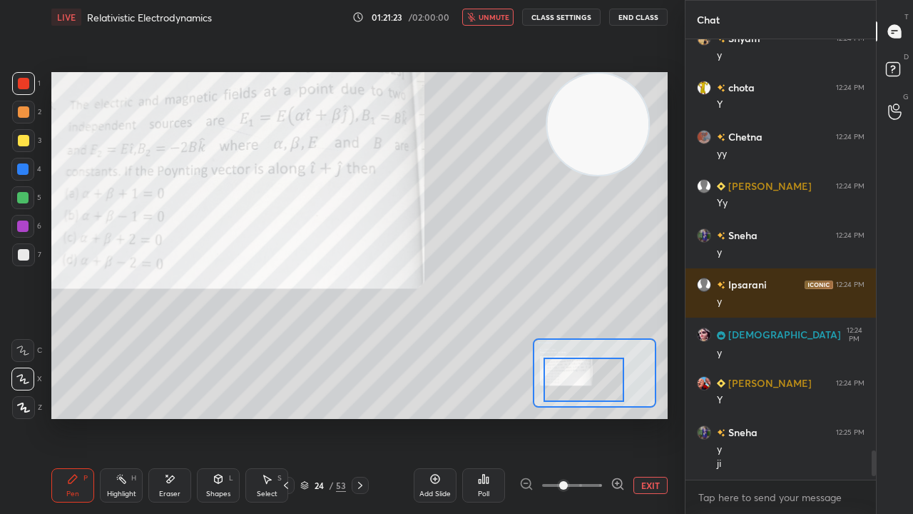
scroll to position [6219, 0]
click at [502, 15] on span "unmute" at bounding box center [494, 17] width 31 height 10
click at [494, 10] on div "LIVE Relativistic Electrodynamics 01:21:25 / 02:00:00 mute CLASS SETTINGS End C…" at bounding box center [359, 17] width 616 height 34
click at [494, 16] on span "mute" at bounding box center [495, 17] width 20 height 10
click at [491, 14] on span "unmute" at bounding box center [494, 17] width 31 height 10
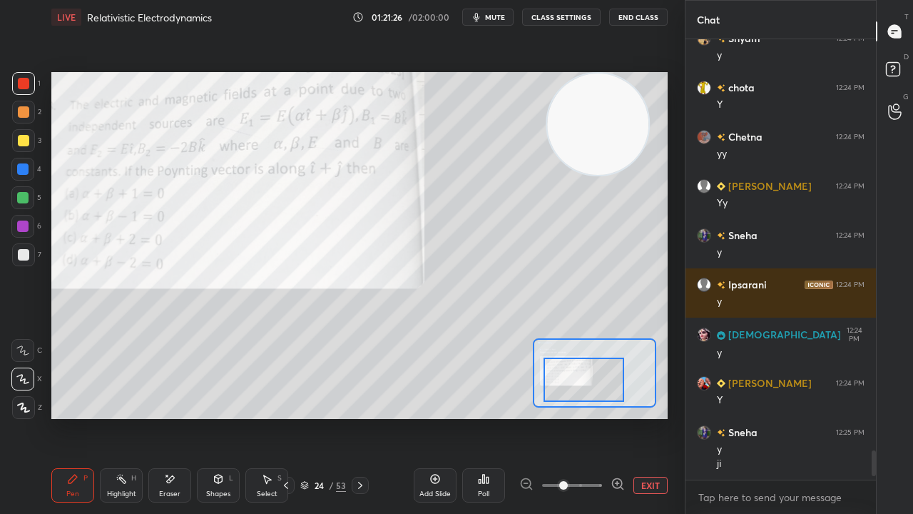
drag, startPoint x: 27, startPoint y: 207, endPoint x: 21, endPoint y: 213, distance: 8.6
click at [27, 209] on div "5" at bounding box center [26, 200] width 30 height 29
click at [25, 233] on div at bounding box center [22, 226] width 23 height 23
click at [505, 15] on span "mute" at bounding box center [495, 17] width 20 height 10
drag, startPoint x: 507, startPoint y: 14, endPoint x: 508, endPoint y: 6, distance: 8.0
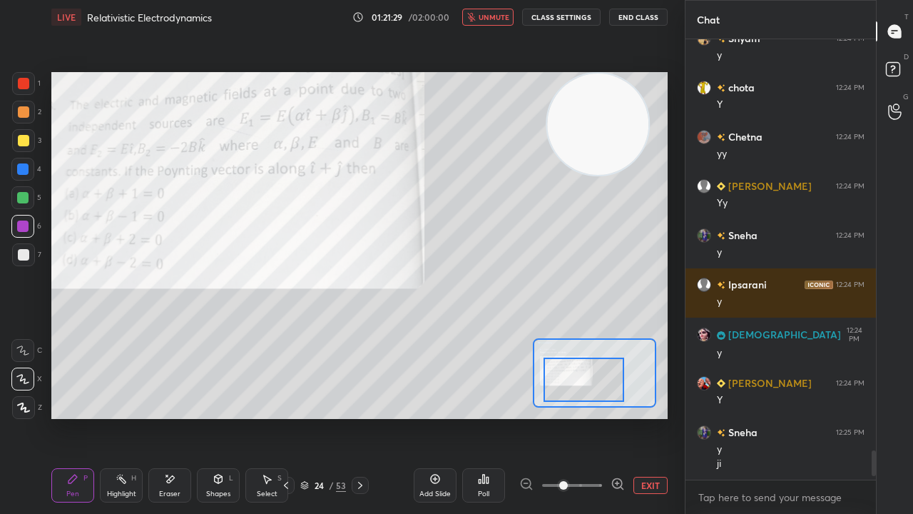
click at [505, 14] on span "unmute" at bounding box center [494, 17] width 31 height 10
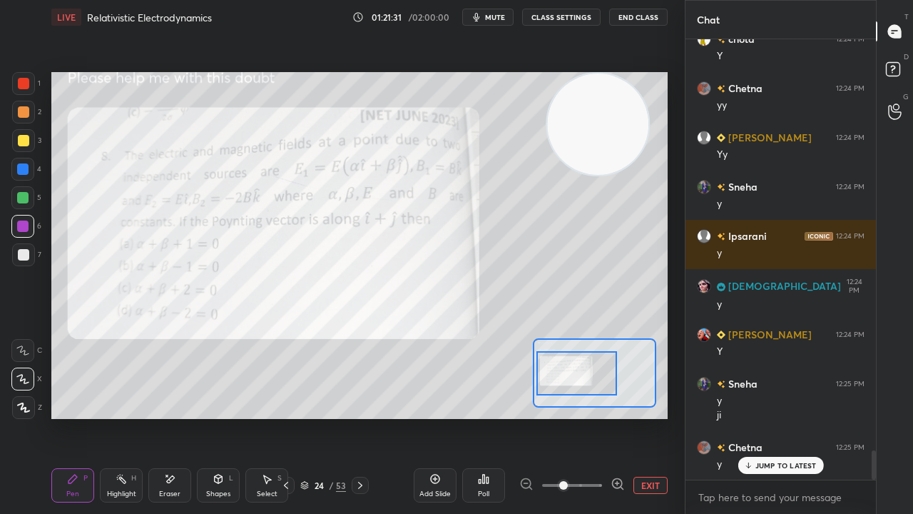
drag, startPoint x: 571, startPoint y: 387, endPoint x: 558, endPoint y: 378, distance: 15.8
click at [561, 380] on div at bounding box center [576, 373] width 81 height 44
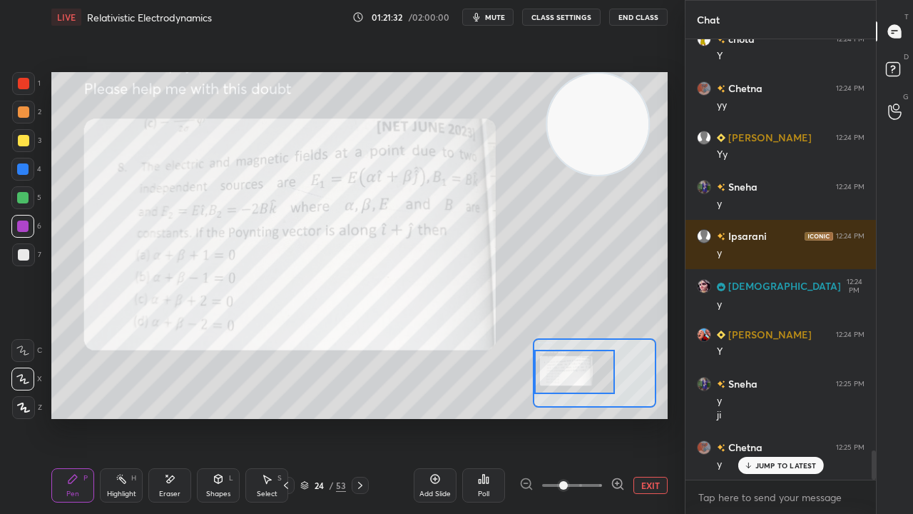
click at [364, 417] on icon at bounding box center [360, 484] width 11 height 11
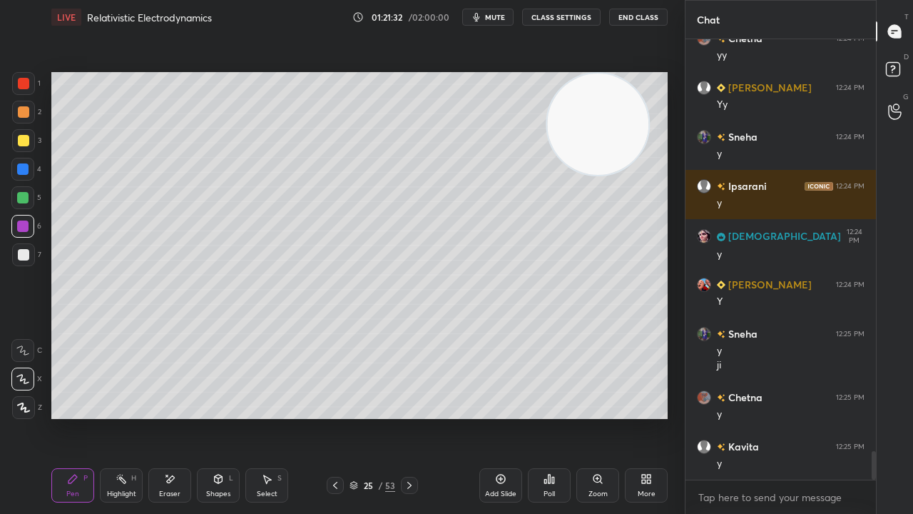
click at [333, 417] on icon at bounding box center [335, 484] width 11 height 11
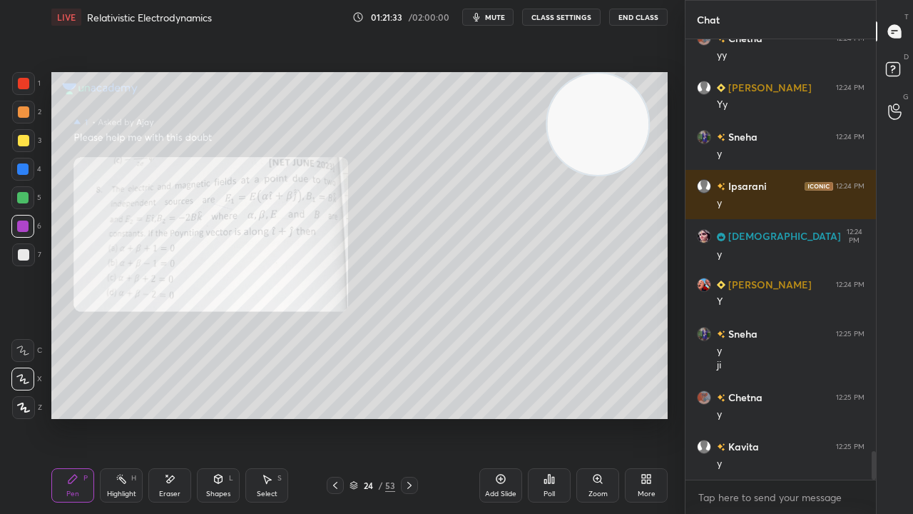
click at [334, 417] on icon at bounding box center [335, 485] width 4 height 7
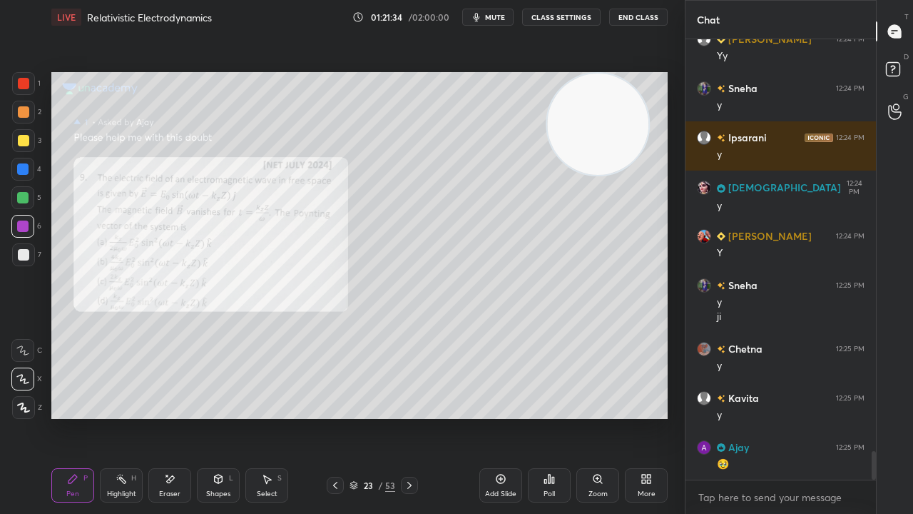
click at [589, 417] on div "Zoom" at bounding box center [597, 485] width 43 height 34
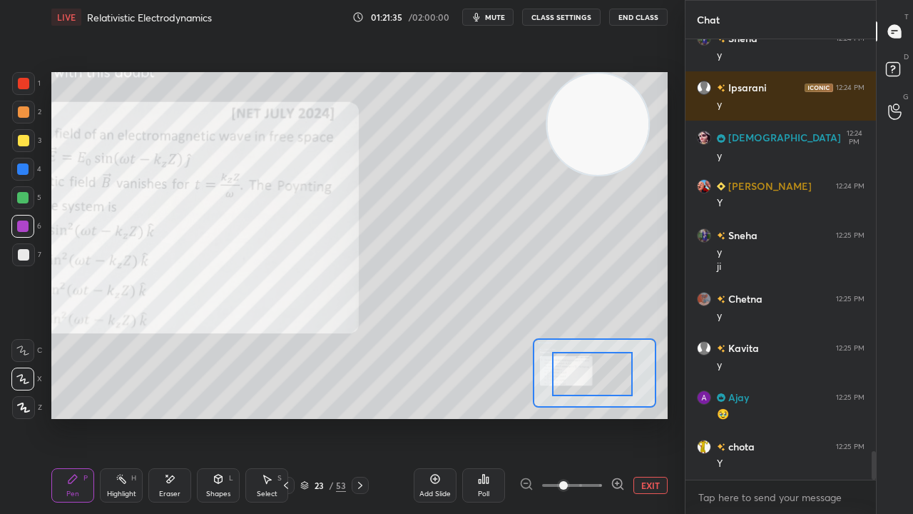
drag, startPoint x: 596, startPoint y: 382, endPoint x: 579, endPoint y: 382, distance: 17.1
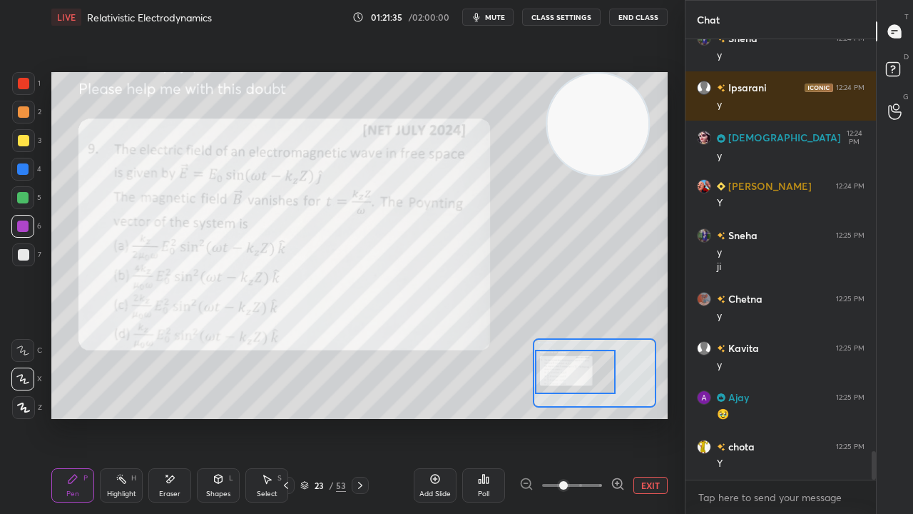
drag, startPoint x: 579, startPoint y: 382, endPoint x: 558, endPoint y: 378, distance: 21.8
click at [561, 380] on div at bounding box center [575, 372] width 81 height 44
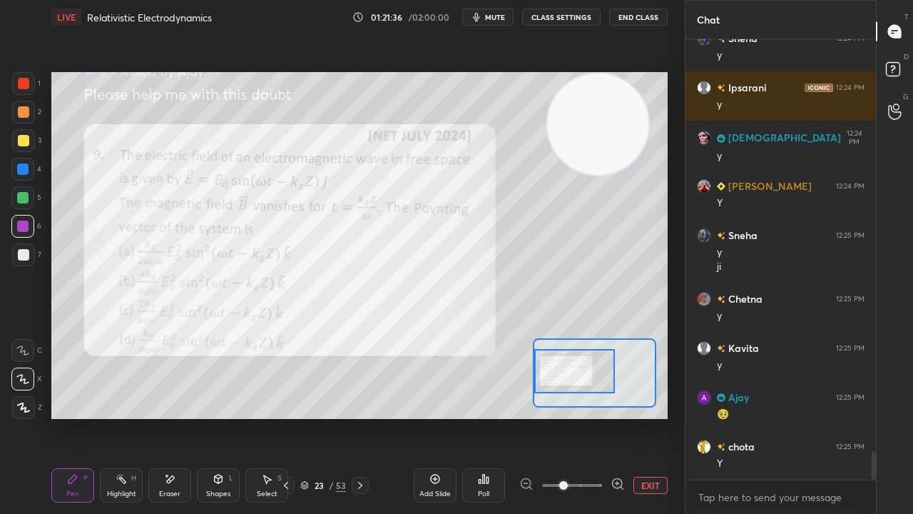
click at [471, 16] on button "mute" at bounding box center [487, 17] width 51 height 17
click at [474, 16] on icon "button" at bounding box center [471, 17] width 9 height 9
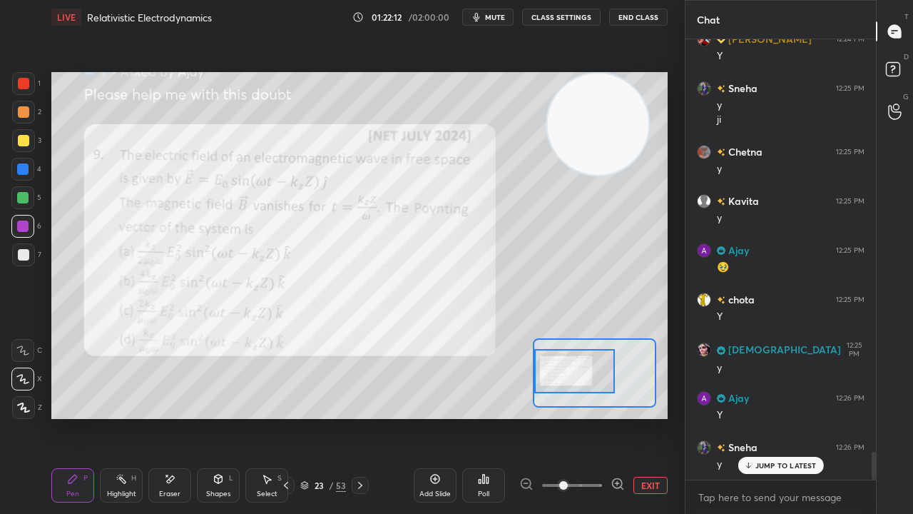
scroll to position [6613, 0]
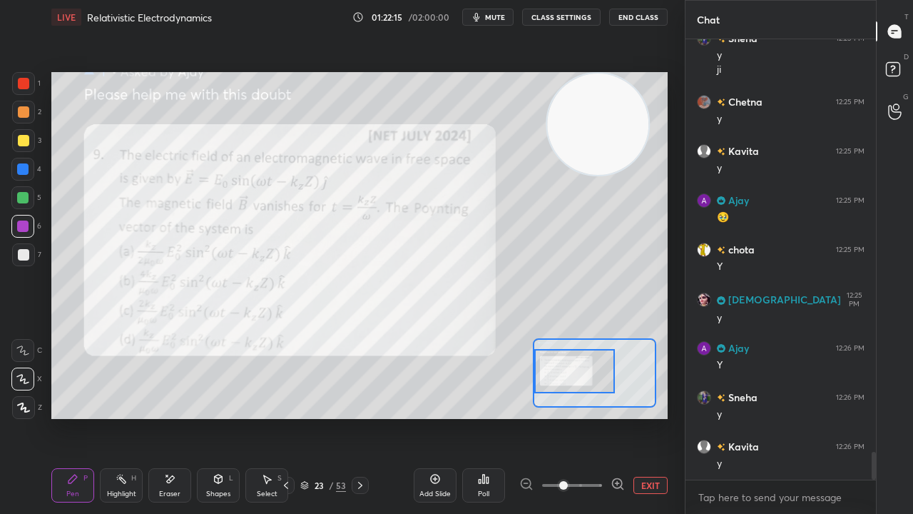
click at [498, 17] on span "mute" at bounding box center [495, 17] width 20 height 10
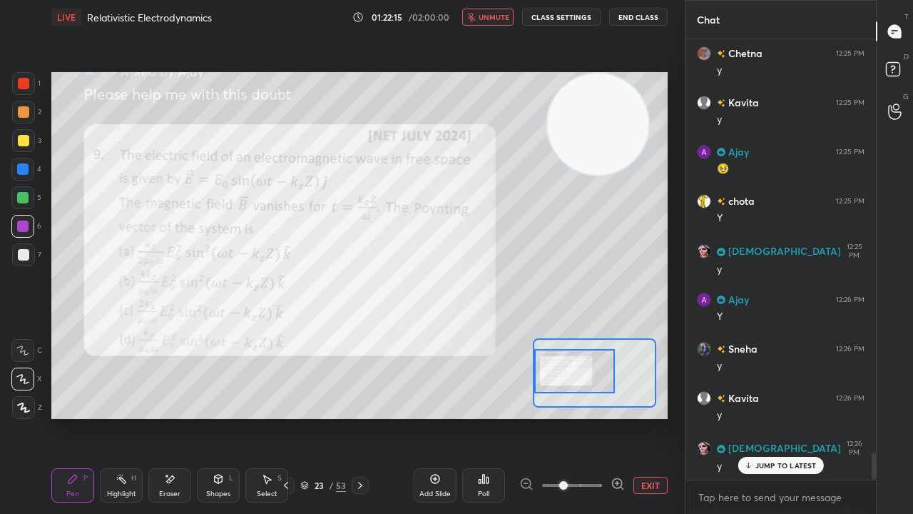
click at [497, 17] on span "unmute" at bounding box center [494, 17] width 31 height 10
click at [495, 19] on span "mute" at bounding box center [495, 17] width 20 height 10
click at [498, 16] on span "unmute" at bounding box center [494, 17] width 31 height 10
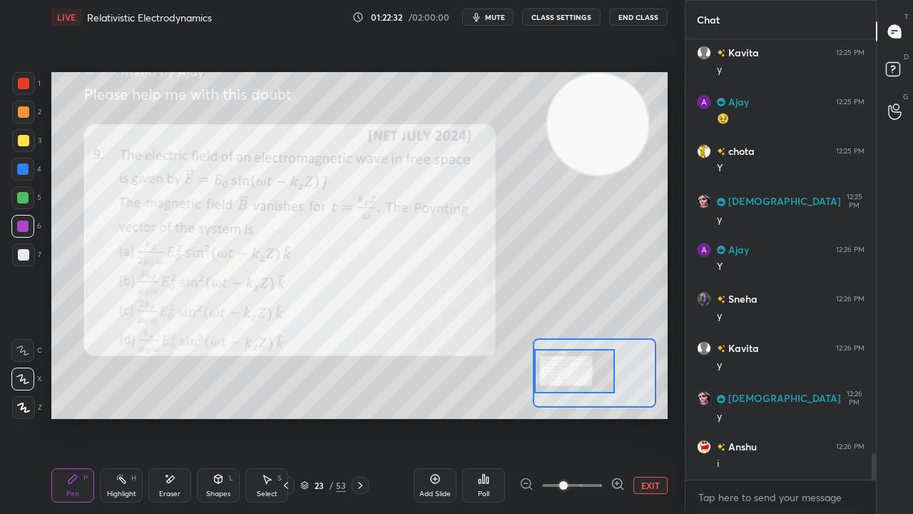
click at [502, 18] on span "mute" at bounding box center [495, 17] width 20 height 10
click at [504, 14] on span "unmute" at bounding box center [494, 17] width 31 height 10
click at [497, 19] on span "mute" at bounding box center [495, 17] width 20 height 10
click at [497, 18] on span "unmute" at bounding box center [494, 17] width 31 height 10
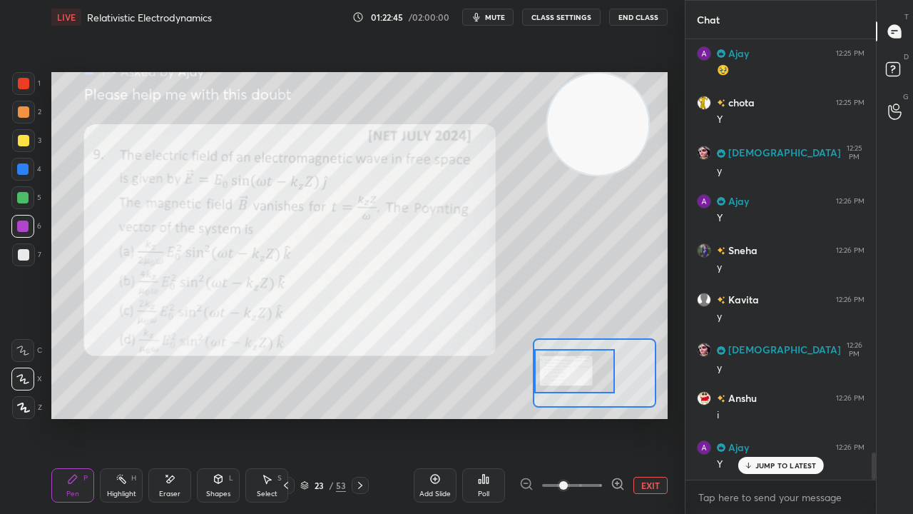
click at [478, 21] on icon "button" at bounding box center [476, 16] width 11 height 11
click at [497, 19] on span "unmute" at bounding box center [494, 17] width 31 height 10
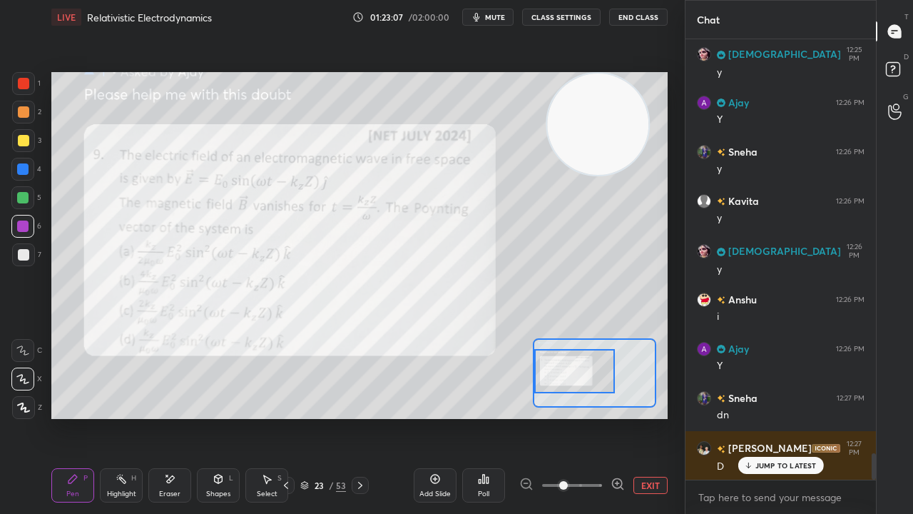
scroll to position [6909, 0]
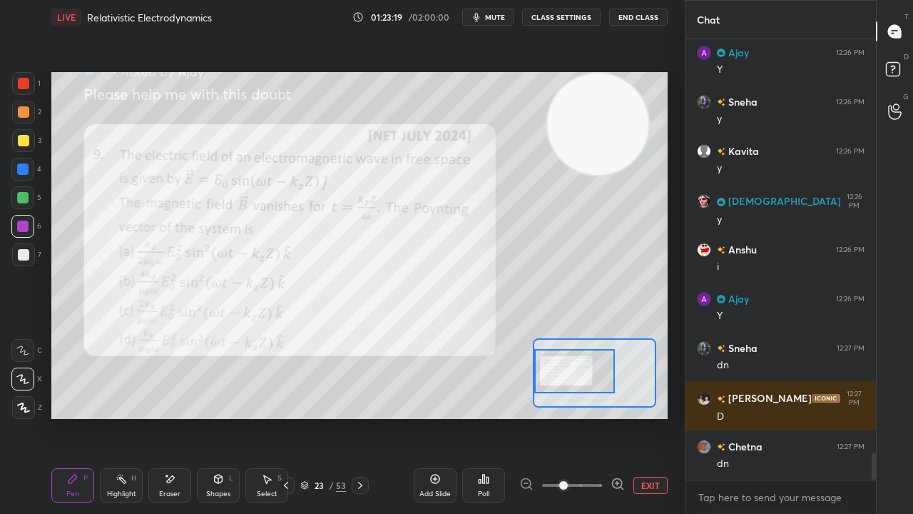
click at [488, 20] on span "mute" at bounding box center [495, 17] width 20 height 10
drag, startPoint x: 488, startPoint y: 19, endPoint x: 365, endPoint y: 38, distance: 124.9
click at [488, 19] on span "unmute" at bounding box center [494, 17] width 31 height 10
click at [15, 197] on div at bounding box center [22, 197] width 23 height 23
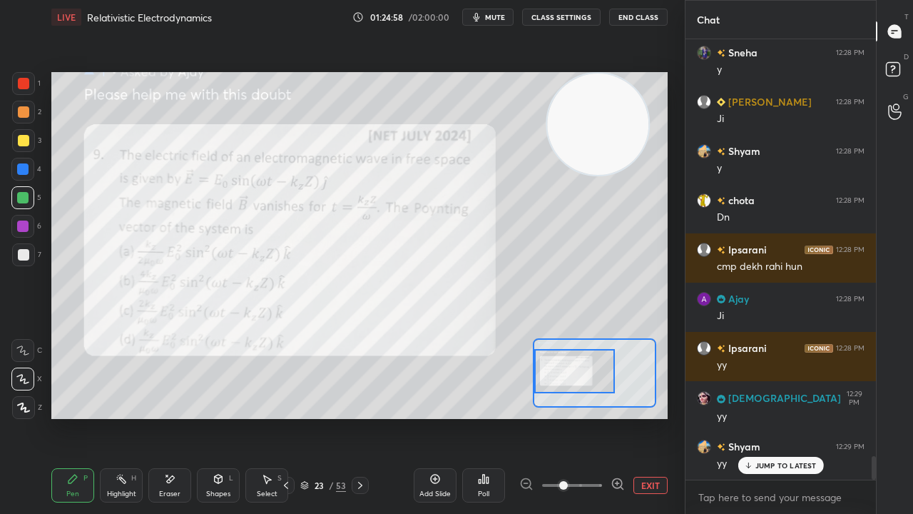
scroll to position [7745, 0]
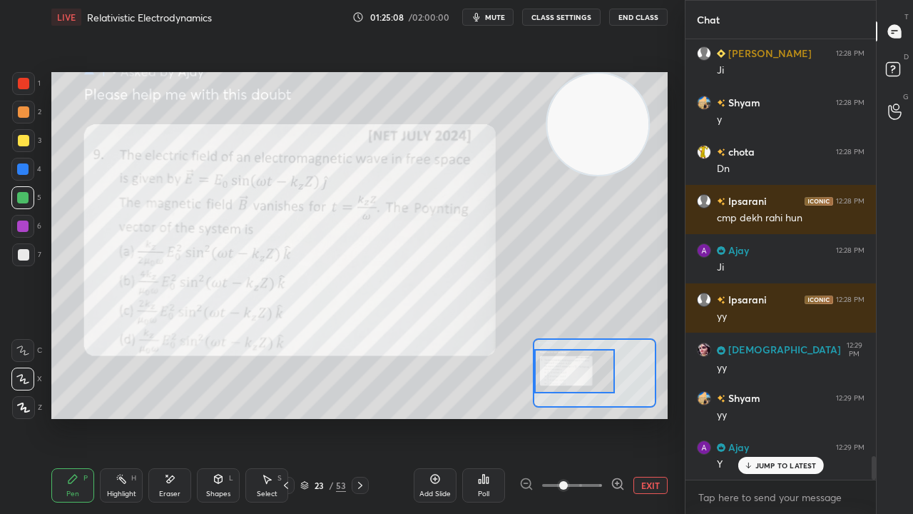
click at [24, 88] on div at bounding box center [23, 83] width 11 height 11
click at [21, 227] on div at bounding box center [22, 225] width 11 height 11
drag, startPoint x: 770, startPoint y: 463, endPoint x: 731, endPoint y: 479, distance: 42.5
click at [769, 417] on p "JUMP TO LATEST" at bounding box center [785, 465] width 61 height 9
click at [497, 17] on span "mute" at bounding box center [495, 17] width 20 height 10
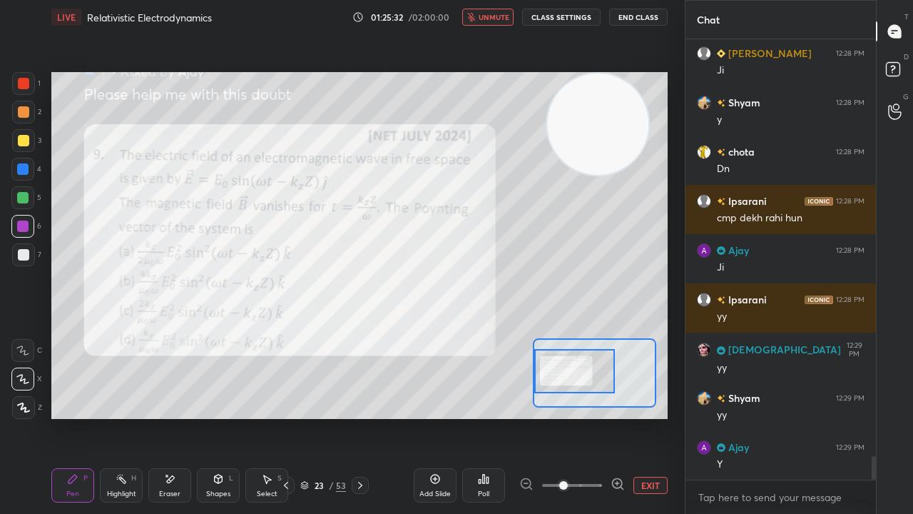
drag, startPoint x: 500, startPoint y: 16, endPoint x: 508, endPoint y: 11, distance: 8.9
click at [502, 17] on span "unmute" at bounding box center [494, 17] width 31 height 10
click at [174, 417] on div "Eraser" at bounding box center [169, 493] width 21 height 7
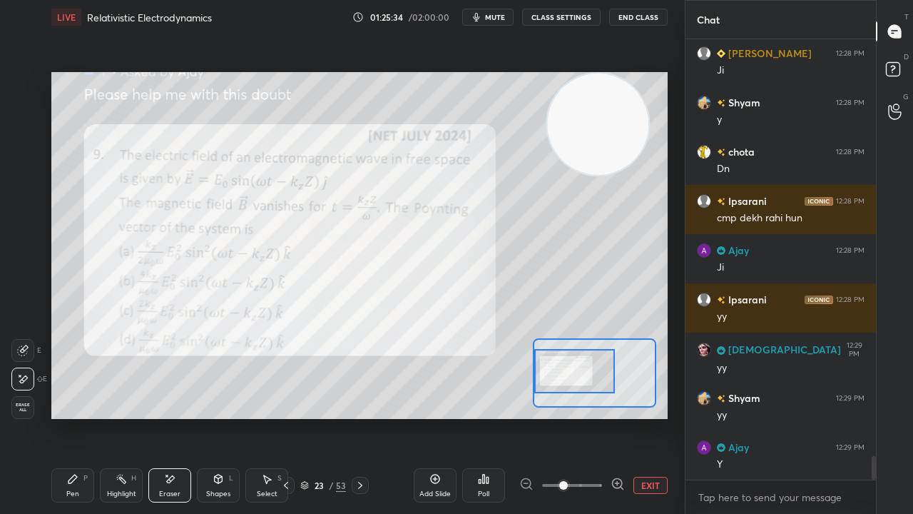
click at [63, 417] on div "Pen P" at bounding box center [72, 485] width 43 height 34
click at [21, 87] on div at bounding box center [23, 83] width 11 height 11
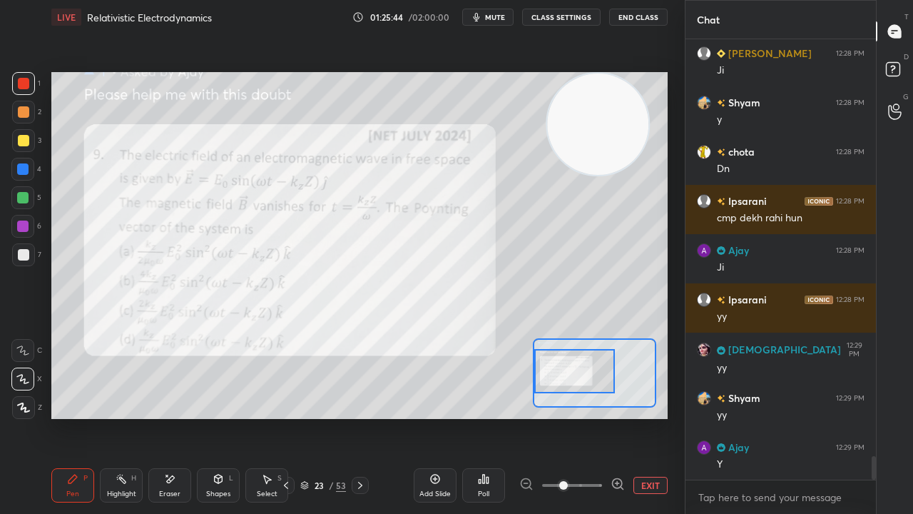
click at [496, 16] on span "mute" at bounding box center [495, 17] width 20 height 10
click at [498, 16] on span "mute" at bounding box center [495, 17] width 20 height 10
click at [165, 417] on div "Eraser" at bounding box center [169, 485] width 43 height 34
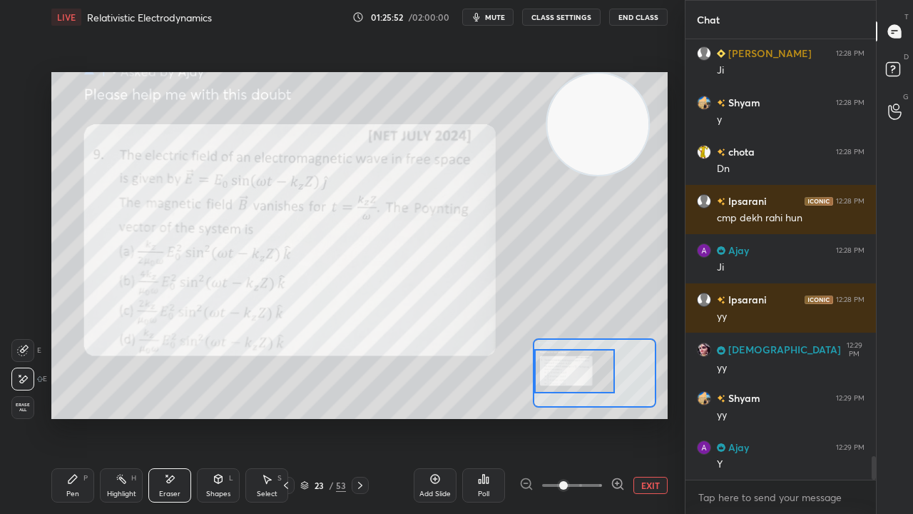
click at [61, 417] on div "Pen P" at bounding box center [72, 485] width 43 height 34
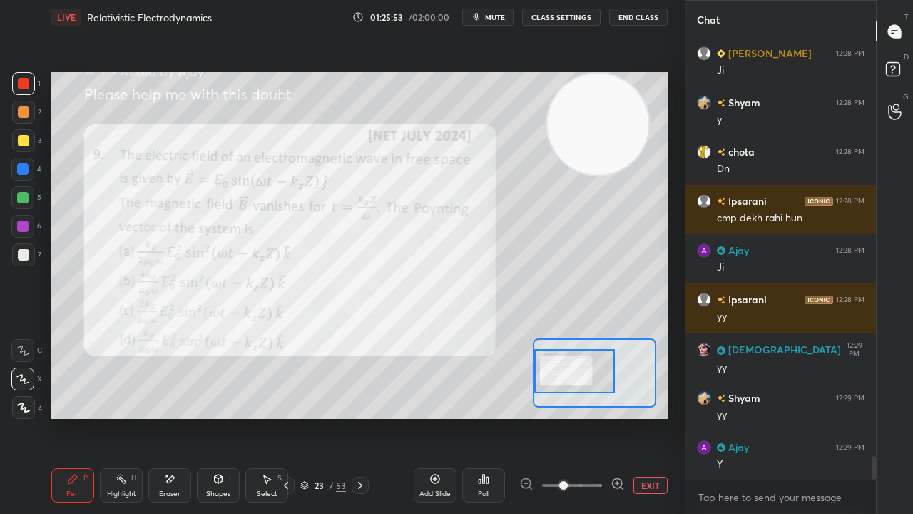
click at [494, 20] on span "mute" at bounding box center [495, 17] width 20 height 10
click at [495, 20] on span "unmute" at bounding box center [494, 17] width 31 height 10
click at [504, 14] on span "mute" at bounding box center [495, 17] width 20 height 10
click at [502, 17] on span "unmute" at bounding box center [494, 17] width 31 height 10
click at [499, 16] on span "mute" at bounding box center [495, 17] width 20 height 10
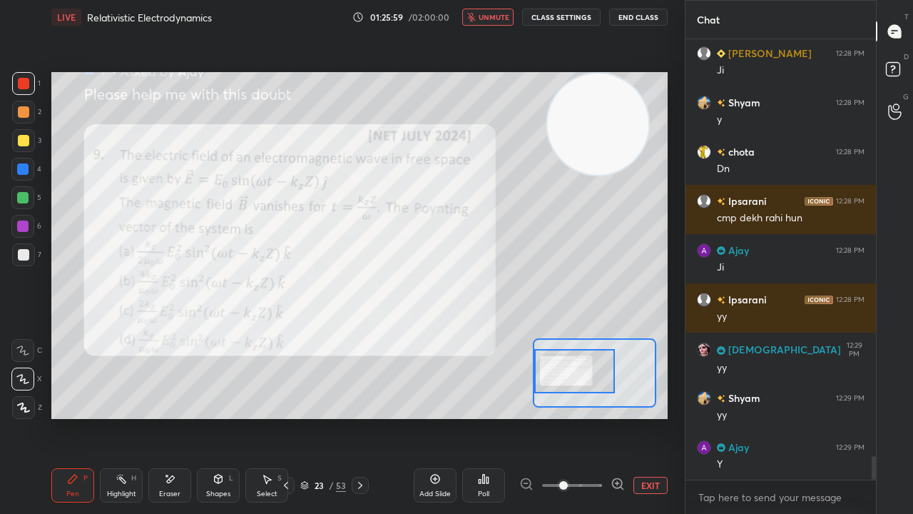
click at [497, 19] on span "unmute" at bounding box center [494, 17] width 31 height 10
click at [494, 17] on span "mute" at bounding box center [495, 17] width 20 height 10
click at [494, 19] on span "unmute" at bounding box center [494, 17] width 31 height 10
click at [492, 19] on span "mute" at bounding box center [495, 17] width 20 height 10
click at [492, 19] on span "unmute" at bounding box center [494, 17] width 31 height 10
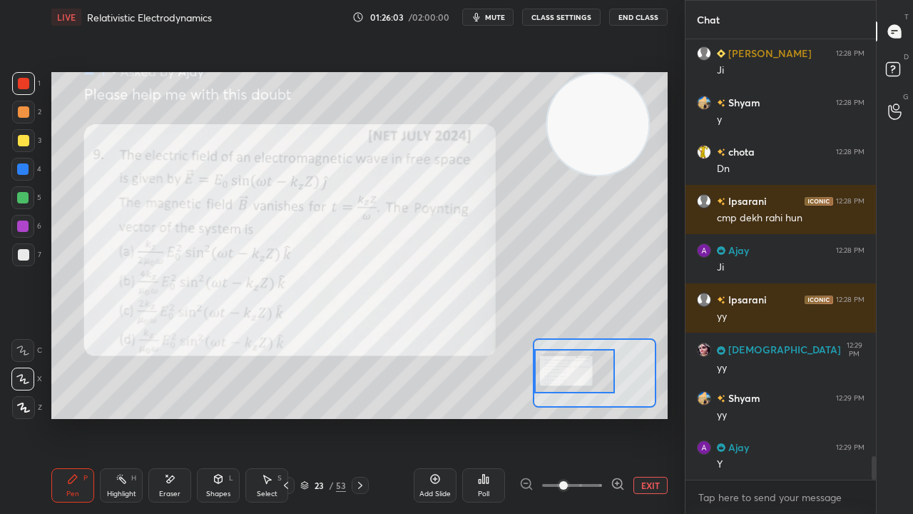
click at [16, 201] on div at bounding box center [22, 197] width 23 height 23
click at [482, 22] on icon "button" at bounding box center [476, 16] width 11 height 11
click at [484, 21] on span "unmute" at bounding box center [494, 17] width 31 height 10
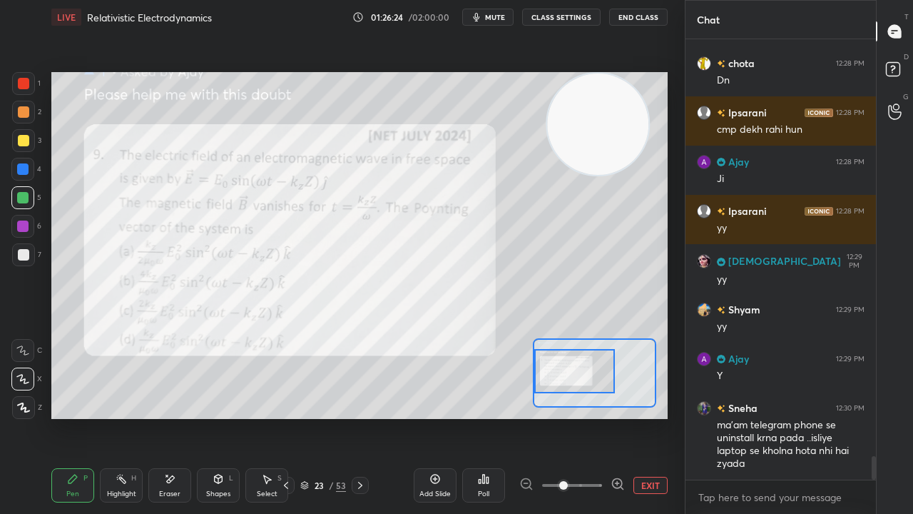
scroll to position [7847, 0]
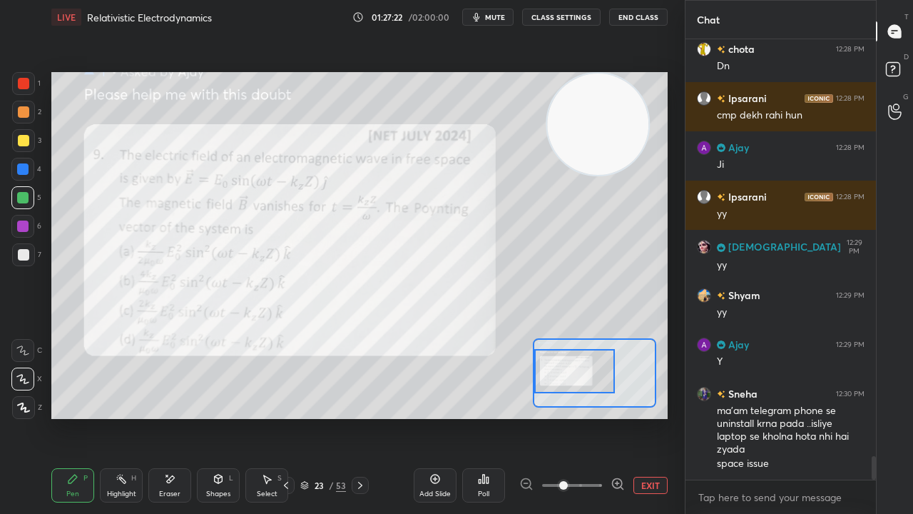
click at [489, 15] on span "mute" at bounding box center [495, 17] width 20 height 10
click at [489, 16] on span "unmute" at bounding box center [494, 17] width 31 height 10
click at [502, 19] on span "mute" at bounding box center [495, 17] width 20 height 10
click at [497, 24] on button "unmute" at bounding box center [487, 17] width 51 height 17
click at [24, 90] on div at bounding box center [23, 83] width 23 height 23
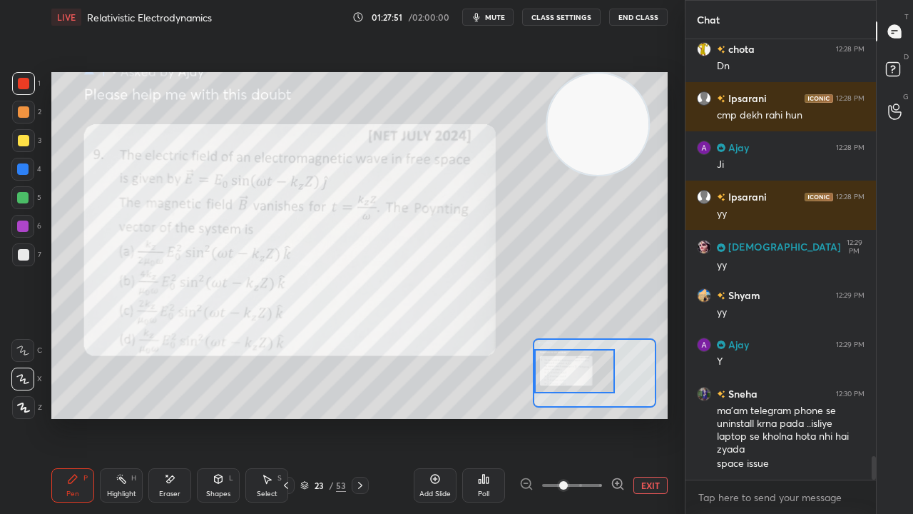
click at [487, 14] on button "mute" at bounding box center [487, 17] width 51 height 17
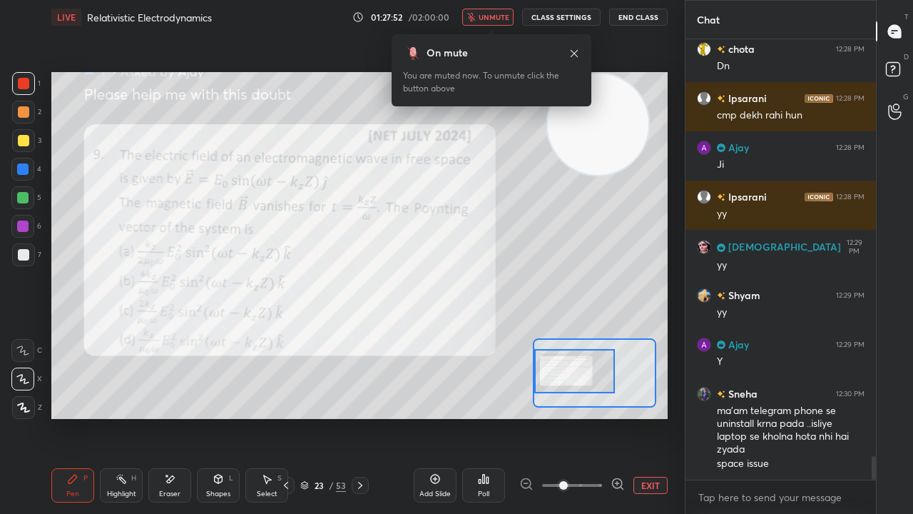
drag, startPoint x: 490, startPoint y: 16, endPoint x: 492, endPoint y: 7, distance: 8.8
click at [493, 11] on button "unmute" at bounding box center [487, 17] width 51 height 17
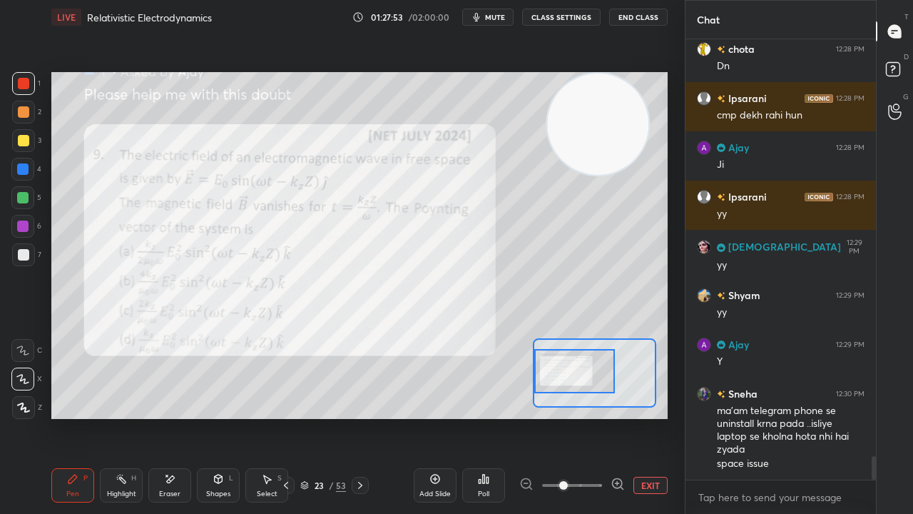
click at [497, 14] on span "mute" at bounding box center [495, 17] width 20 height 10
click at [497, 16] on span "unmute" at bounding box center [494, 17] width 31 height 10
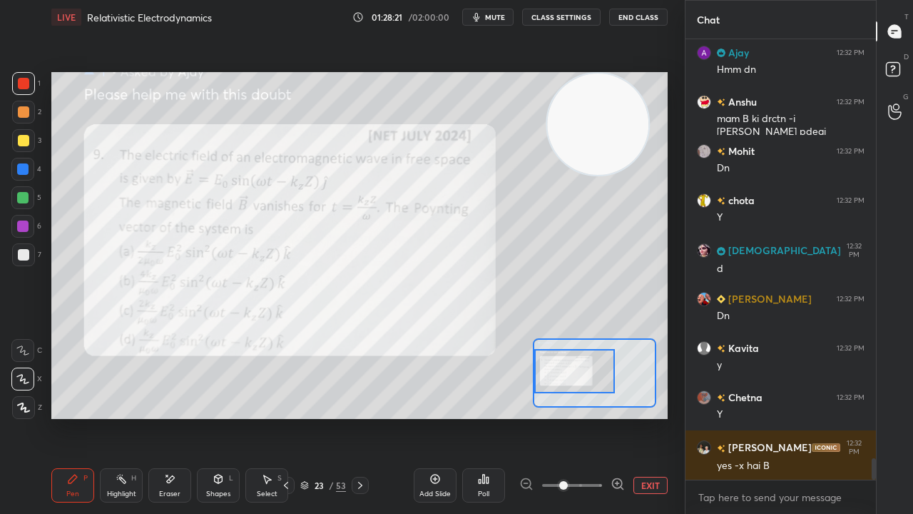
scroll to position [8585, 0]
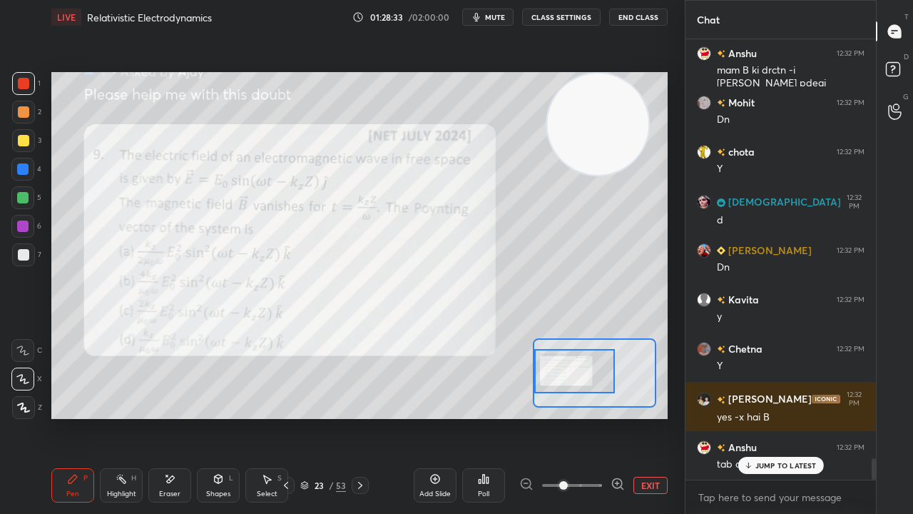
click at [800, 417] on p "JUMP TO LATEST" at bounding box center [785, 465] width 61 height 9
click at [499, 22] on button "mute" at bounding box center [487, 17] width 51 height 17
click at [501, 23] on button "unmute" at bounding box center [487, 17] width 51 height 17
drag, startPoint x: 187, startPoint y: 484, endPoint x: 273, endPoint y: 435, distance: 98.8
click at [187, 417] on div "Eraser" at bounding box center [169, 485] width 43 height 34
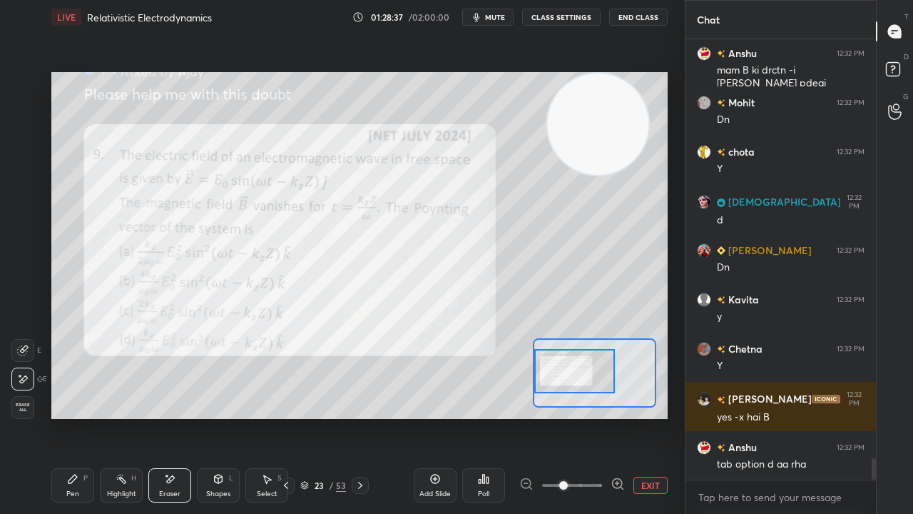
click at [78, 417] on div "Pen" at bounding box center [72, 493] width 13 height 7
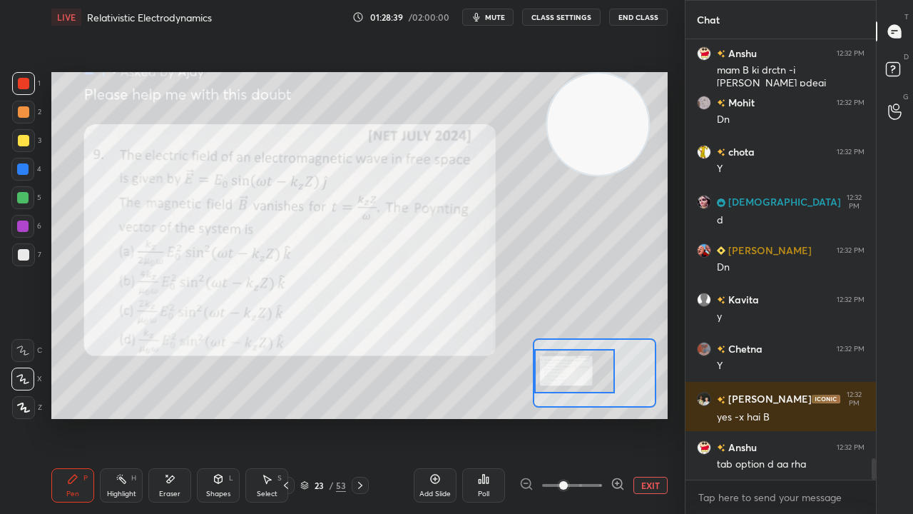
click at [25, 228] on div at bounding box center [22, 225] width 11 height 11
click at [486, 14] on button "mute" at bounding box center [487, 17] width 51 height 17
click at [488, 19] on span "unmute" at bounding box center [494, 17] width 31 height 10
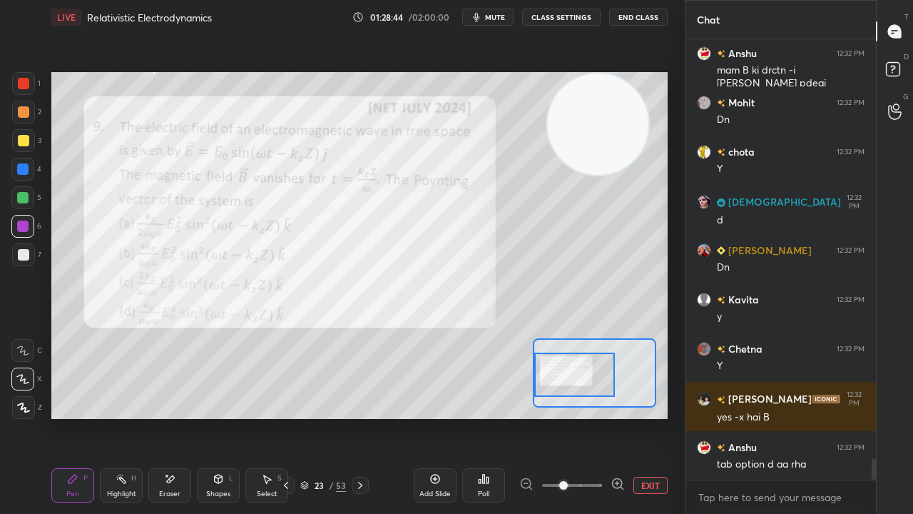
click at [582, 392] on div at bounding box center [574, 374] width 81 height 44
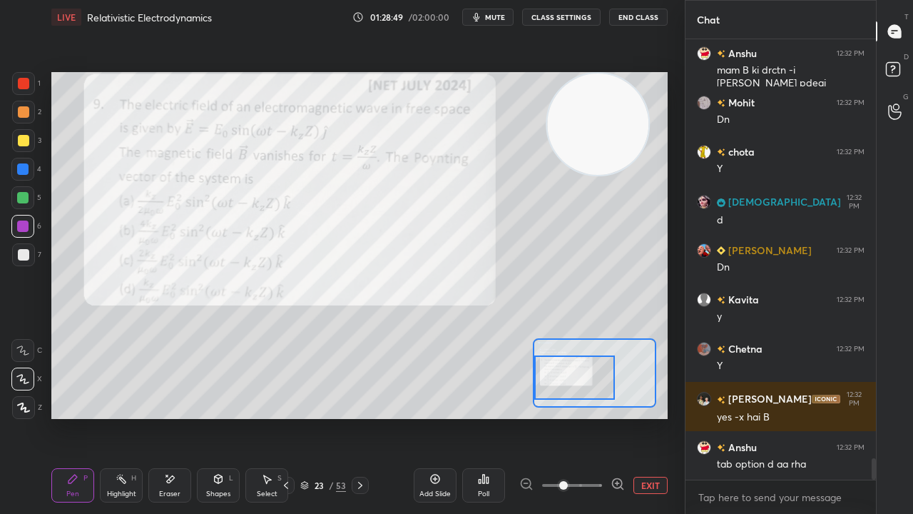
click at [499, 19] on span "mute" at bounding box center [495, 17] width 20 height 10
click at [501, 19] on span "unmute" at bounding box center [494, 17] width 31 height 10
click at [20, 201] on div at bounding box center [22, 197] width 11 height 11
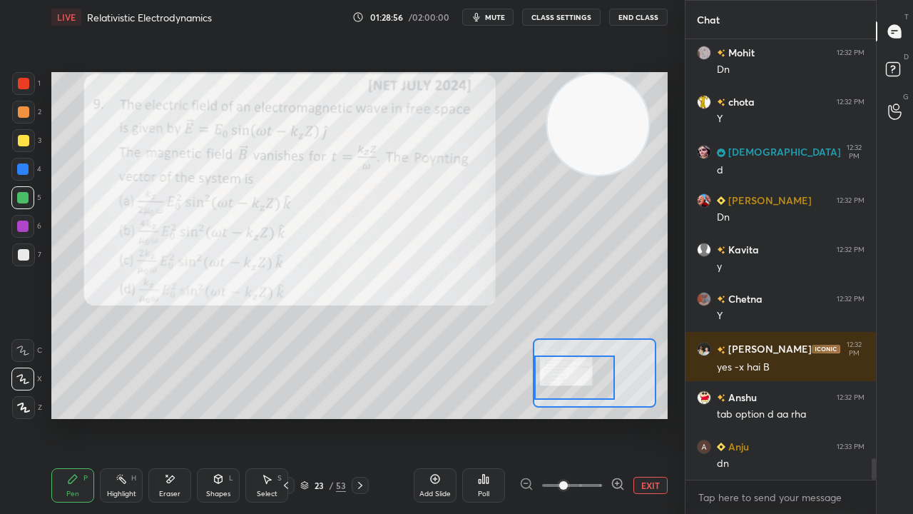
scroll to position [8683, 0]
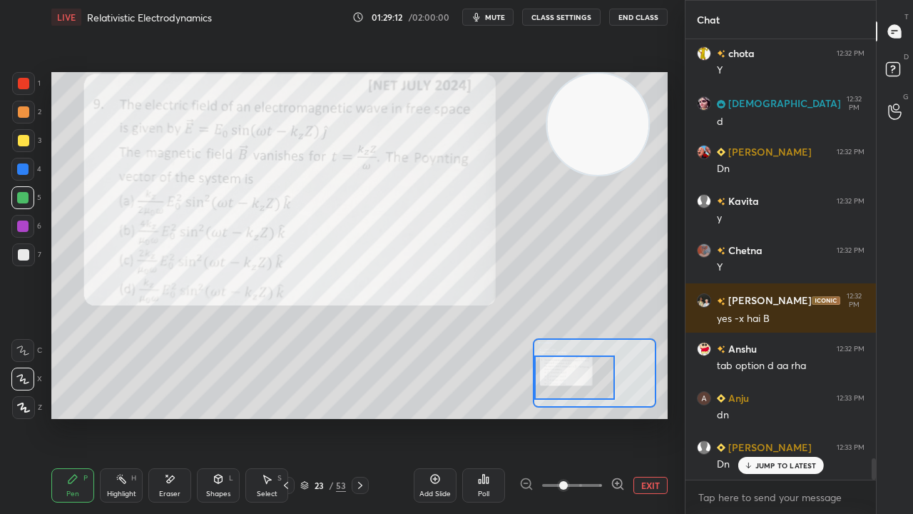
click at [763, 417] on p "JUMP TO LATEST" at bounding box center [785, 465] width 61 height 9
click at [480, 16] on icon "button" at bounding box center [477, 17] width 6 height 9
click at [484, 16] on span "unmute" at bounding box center [494, 17] width 31 height 10
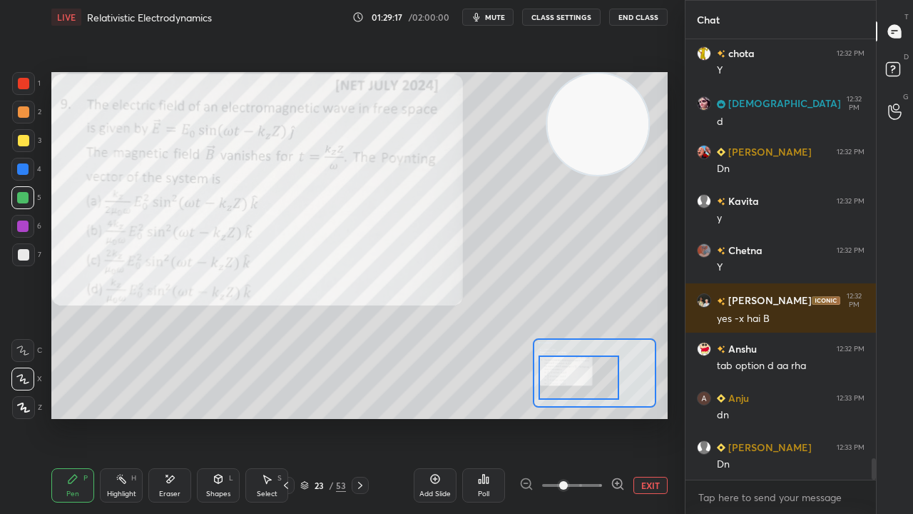
click at [591, 388] on div at bounding box center [579, 377] width 81 height 44
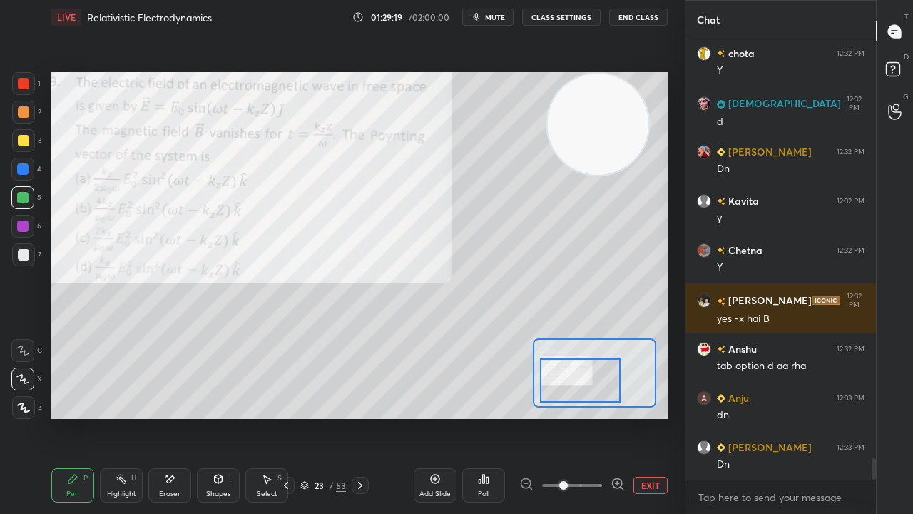
drag, startPoint x: 575, startPoint y: 391, endPoint x: 585, endPoint y: 392, distance: 10.1
click at [585, 392] on div at bounding box center [580, 380] width 81 height 44
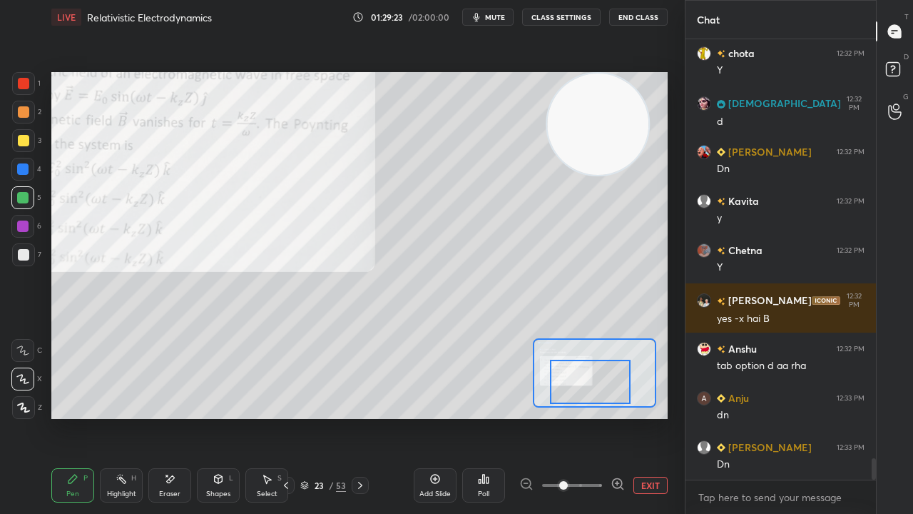
drag, startPoint x: 593, startPoint y: 387, endPoint x: 604, endPoint y: 389, distance: 10.9
click at [604, 389] on div at bounding box center [590, 382] width 81 height 44
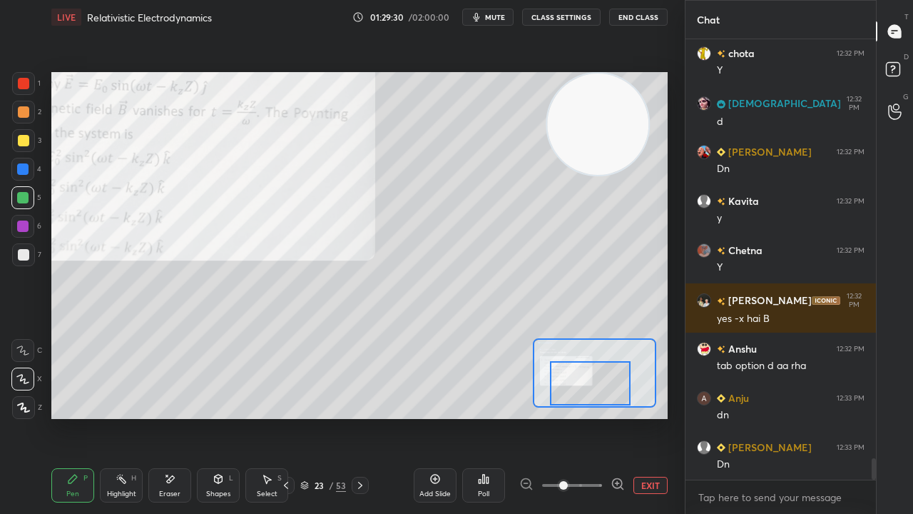
drag, startPoint x: 590, startPoint y: 389, endPoint x: 581, endPoint y: 390, distance: 9.3
click at [586, 390] on div at bounding box center [590, 383] width 81 height 44
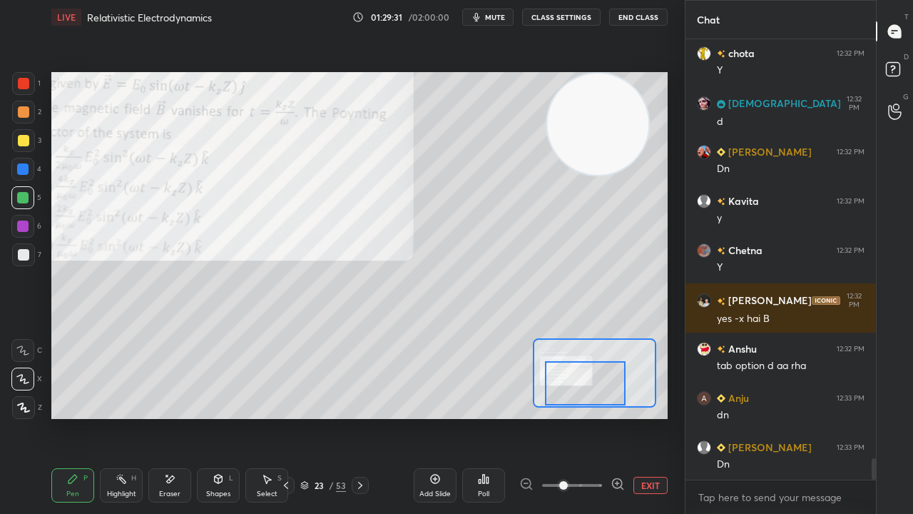
drag, startPoint x: 593, startPoint y: 388, endPoint x: 588, endPoint y: 394, distance: 7.6
click at [589, 394] on div at bounding box center [585, 383] width 81 height 44
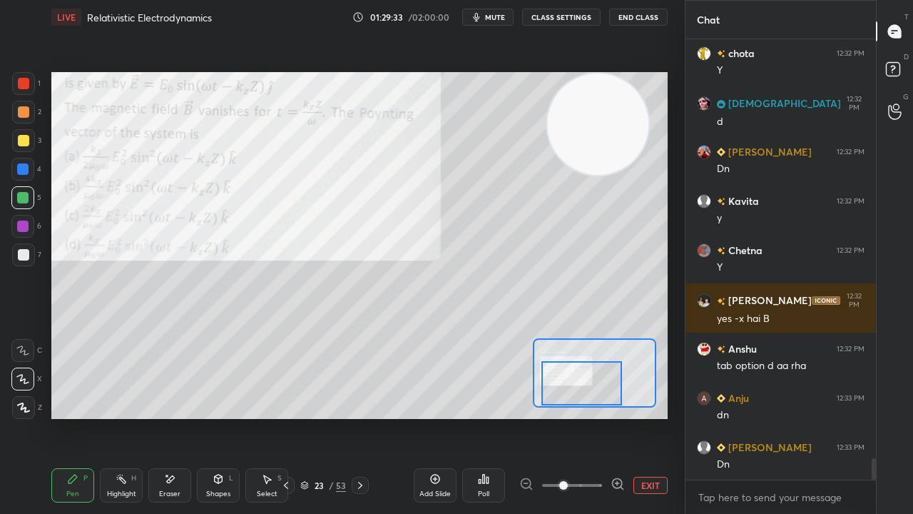
click at [579, 385] on div at bounding box center [581, 383] width 81 height 44
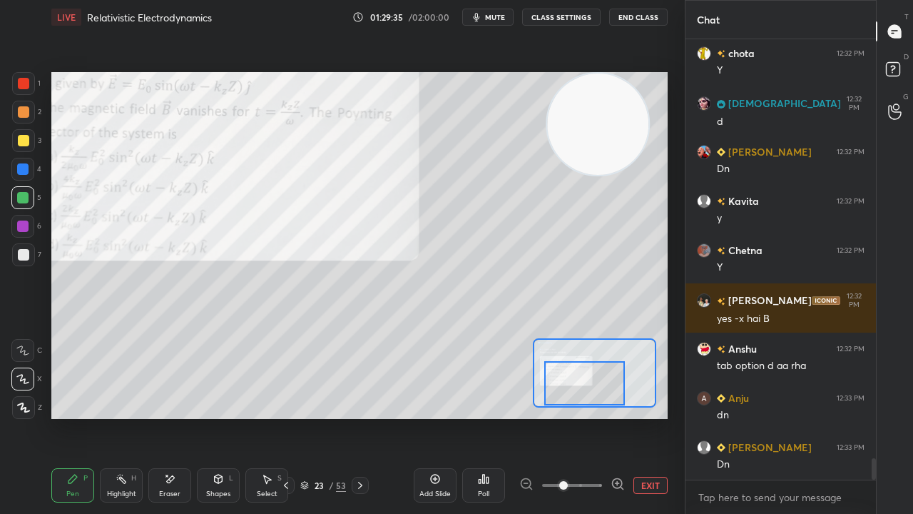
click at [495, 16] on span "mute" at bounding box center [495, 17] width 20 height 10
click at [494, 18] on span "unmute" at bounding box center [494, 17] width 31 height 10
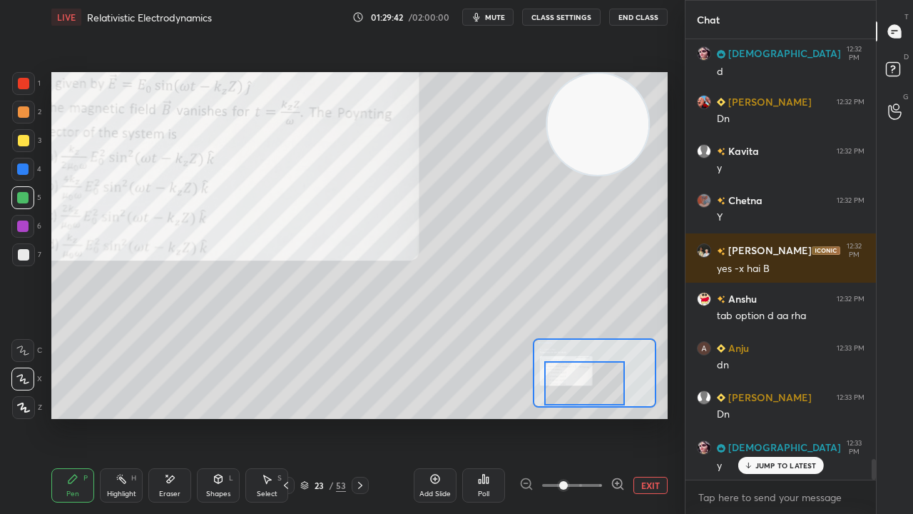
scroll to position [8782, 0]
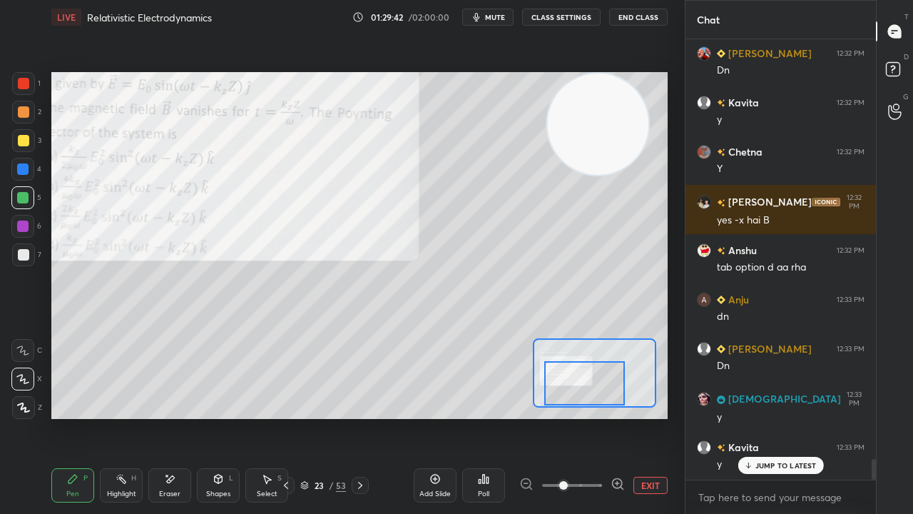
click at [490, 17] on span "mute" at bounding box center [495, 17] width 20 height 10
click at [492, 16] on span "unmute" at bounding box center [494, 17] width 31 height 10
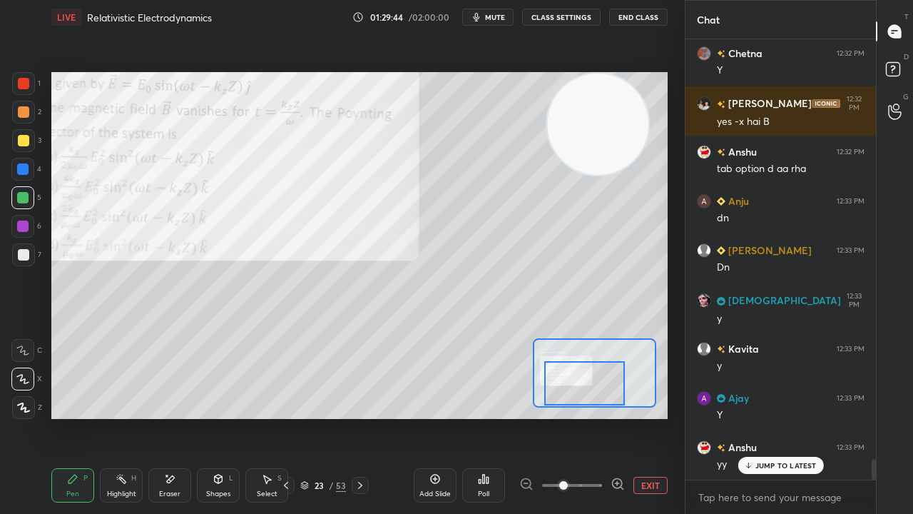
click at [587, 385] on div at bounding box center [584, 383] width 81 height 44
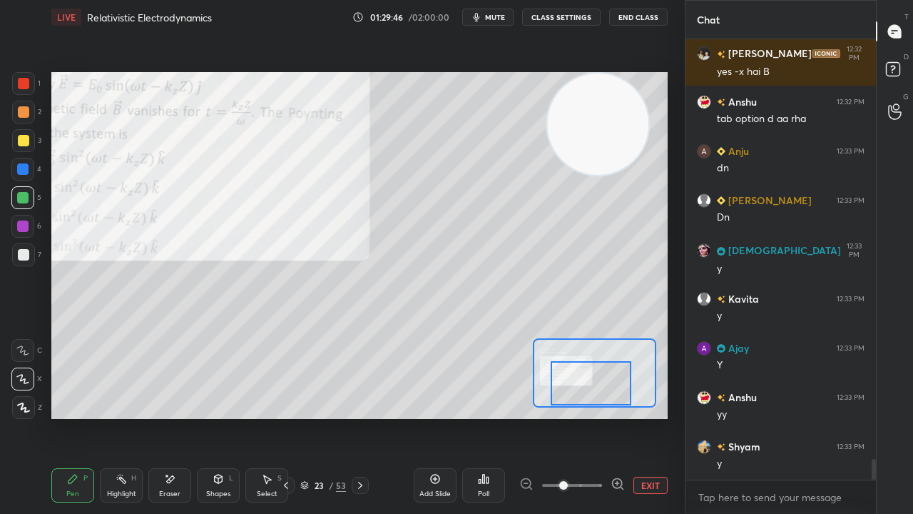
scroll to position [8979, 0]
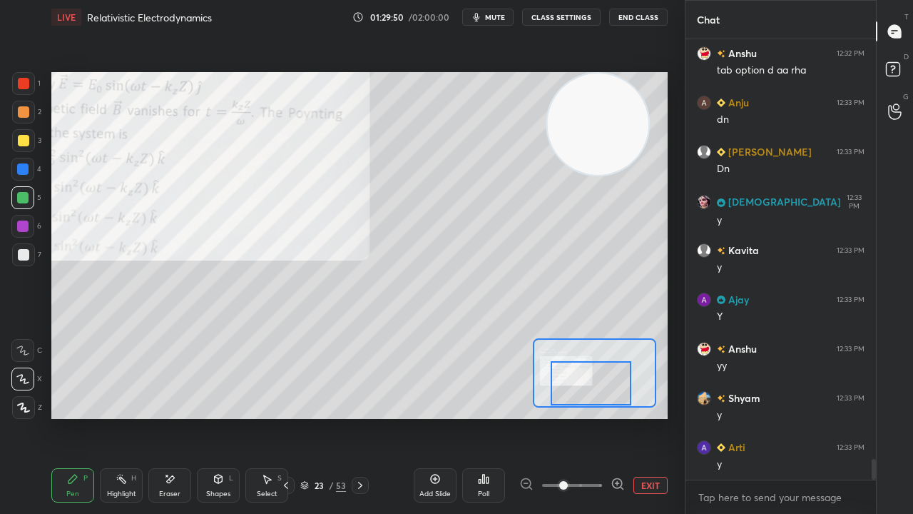
drag, startPoint x: 599, startPoint y: 382, endPoint x: 584, endPoint y: 385, distance: 16.0
click at [584, 387] on div at bounding box center [591, 383] width 81 height 44
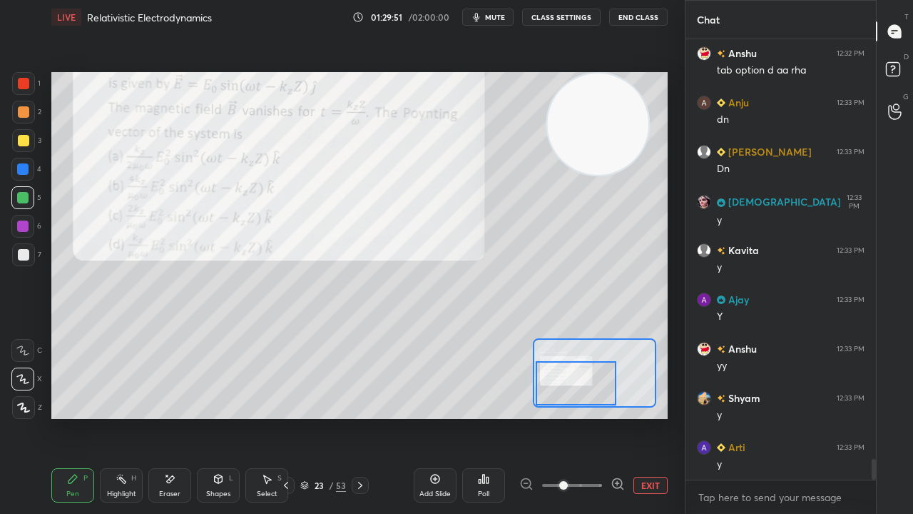
click at [576, 387] on div at bounding box center [576, 383] width 81 height 44
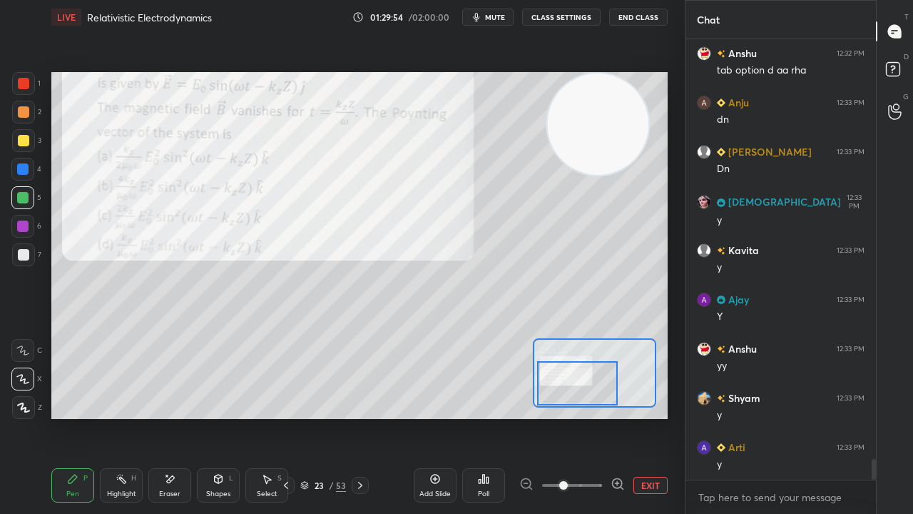
drag, startPoint x: 584, startPoint y: 384, endPoint x: 575, endPoint y: 384, distance: 9.3
click at [578, 384] on div at bounding box center [577, 383] width 81 height 44
click at [19, 90] on div at bounding box center [23, 83] width 23 height 23
click at [511, 16] on button "mute" at bounding box center [487, 17] width 51 height 17
click at [508, 17] on span "unmute" at bounding box center [494, 17] width 31 height 10
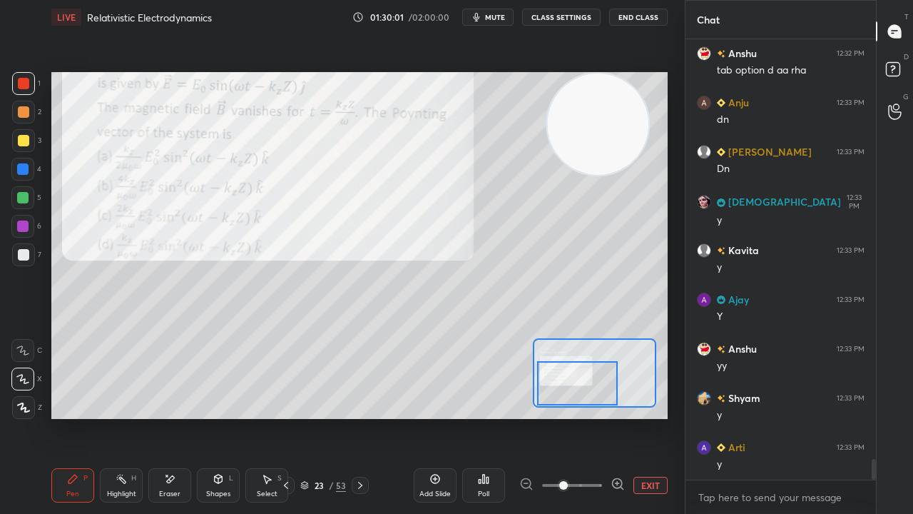
click at [287, 417] on icon at bounding box center [285, 484] width 11 height 11
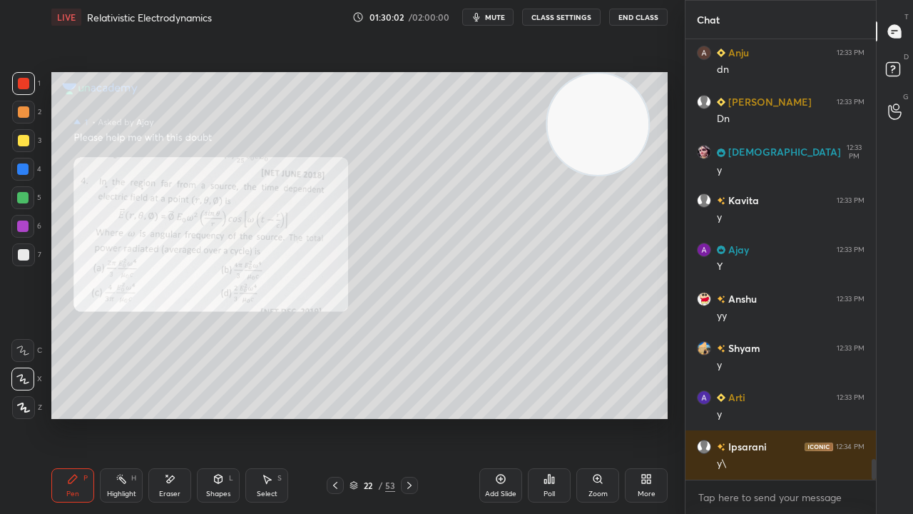
click at [601, 417] on div "Zoom" at bounding box center [598, 493] width 19 height 7
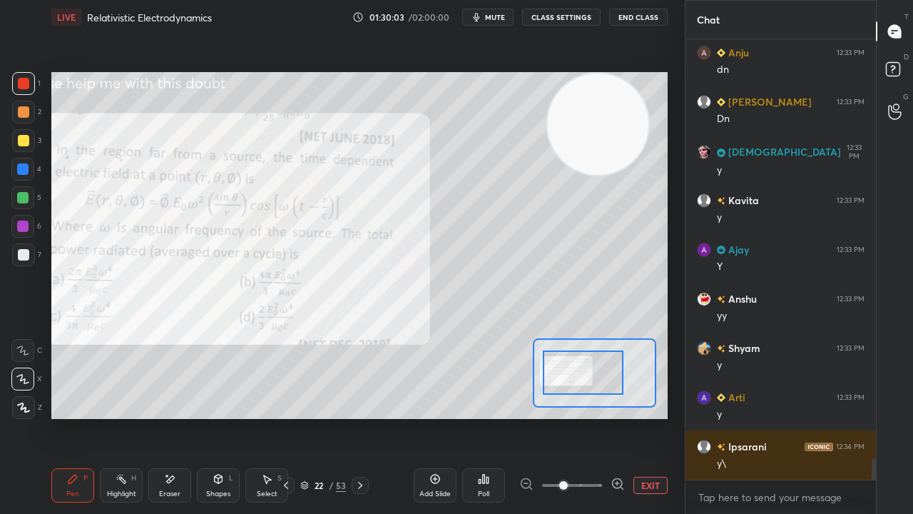
drag, startPoint x: 578, startPoint y: 377, endPoint x: 558, endPoint y: 377, distance: 20.0
click at [560, 377] on div at bounding box center [583, 372] width 81 height 44
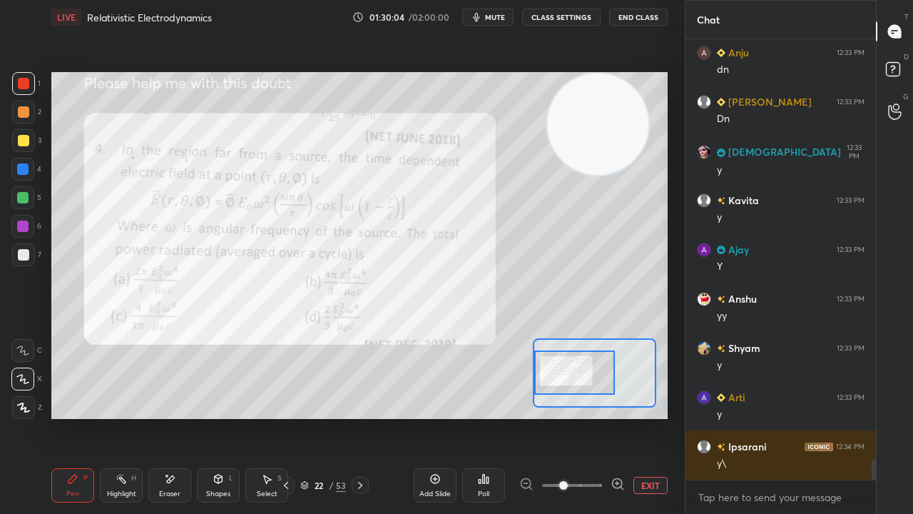
click at [505, 20] on span "mute" at bounding box center [495, 17] width 20 height 10
drag, startPoint x: 504, startPoint y: 16, endPoint x: 511, endPoint y: 11, distance: 8.6
click at [504, 17] on span "unmute" at bounding box center [494, 17] width 31 height 10
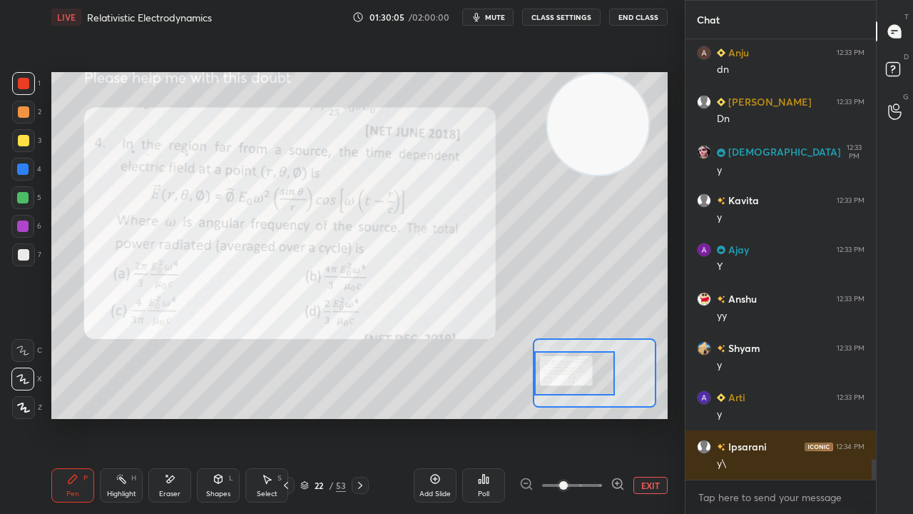
drag, startPoint x: 564, startPoint y: 362, endPoint x: 576, endPoint y: 389, distance: 29.4
click at [559, 360] on div at bounding box center [574, 373] width 81 height 44
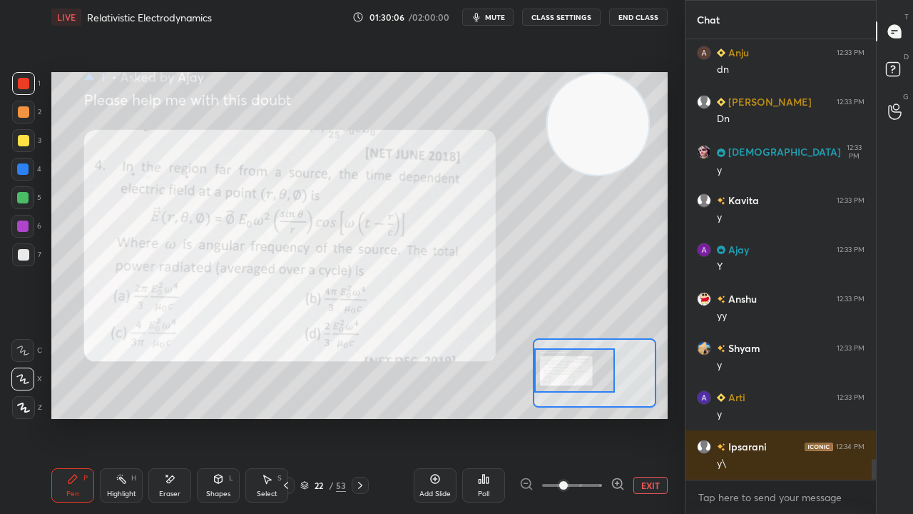
click at [610, 417] on div at bounding box center [572, 485] width 106 height 17
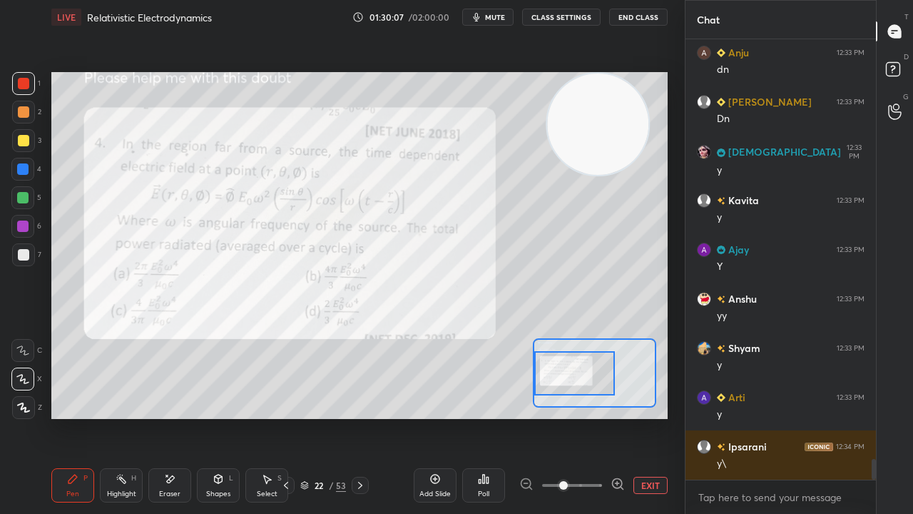
drag, startPoint x: 582, startPoint y: 371, endPoint x: 572, endPoint y: 375, distance: 10.6
click at [576, 375] on div at bounding box center [574, 373] width 81 height 44
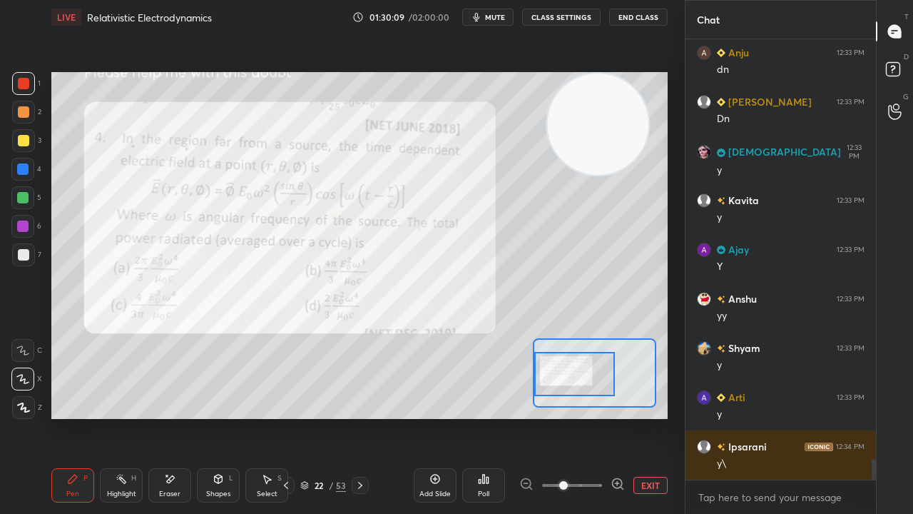
click at [495, 20] on span "mute" at bounding box center [495, 17] width 20 height 10
click at [496, 18] on span "unmute" at bounding box center [494, 17] width 31 height 10
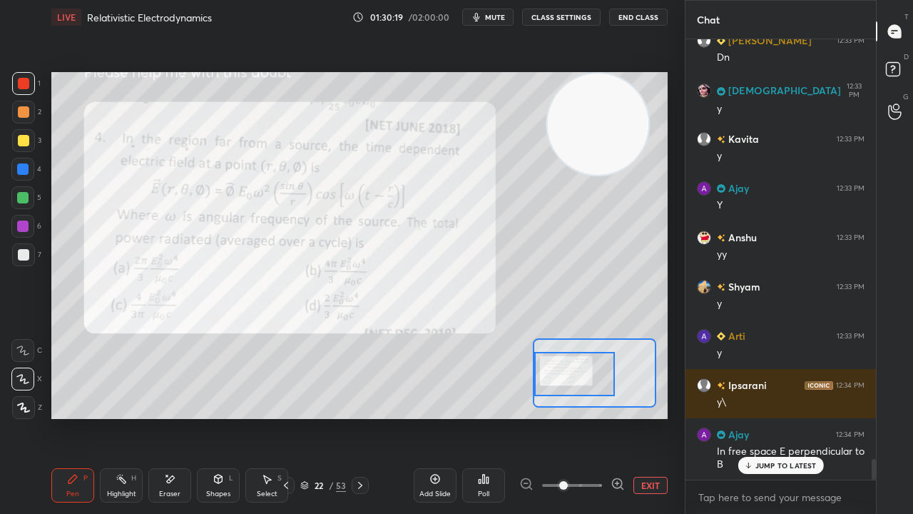
click at [760, 417] on p "JUMP TO LATEST" at bounding box center [785, 465] width 61 height 9
click at [508, 12] on button "mute" at bounding box center [487, 17] width 51 height 17
click at [495, 21] on button "unmute" at bounding box center [487, 17] width 51 height 17
click at [497, 17] on span "mute" at bounding box center [495, 17] width 20 height 10
click at [497, 18] on span "unmute" at bounding box center [494, 17] width 31 height 10
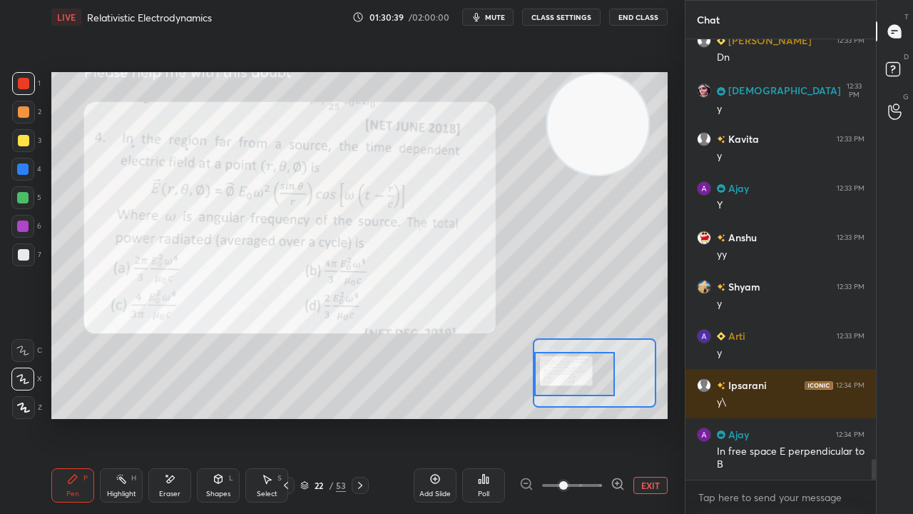
click at [495, 18] on span "mute" at bounding box center [495, 17] width 20 height 10
click at [496, 19] on span "mute" at bounding box center [495, 17] width 20 height 10
click at [284, 417] on icon at bounding box center [285, 484] width 11 height 11
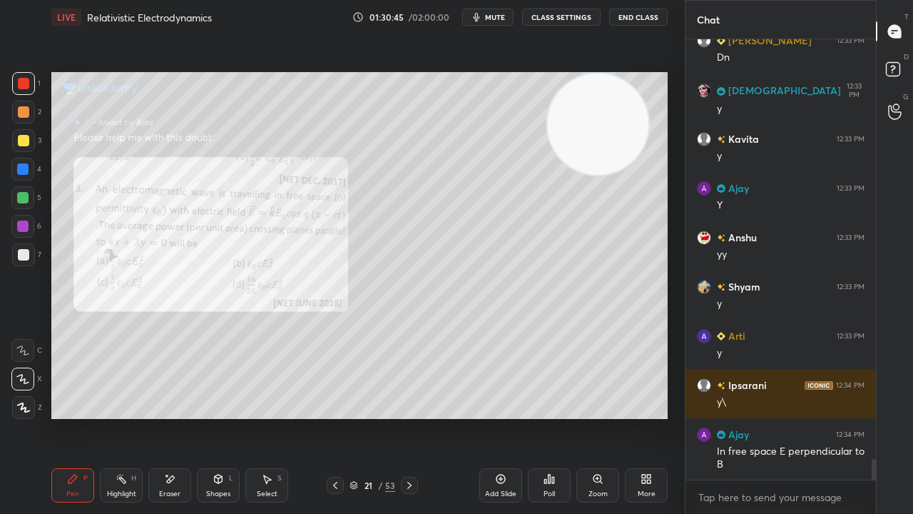
click at [604, 417] on div "Zoom" at bounding box center [597, 485] width 43 height 34
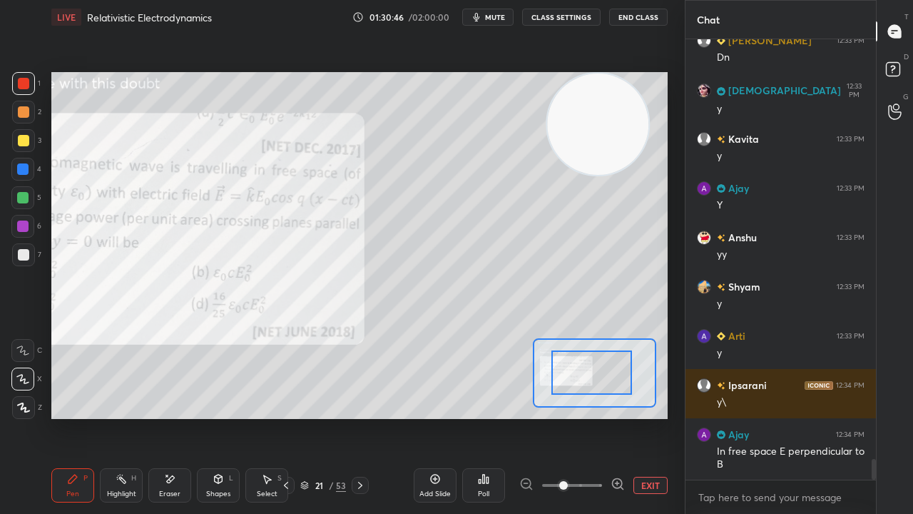
drag, startPoint x: 622, startPoint y: 394, endPoint x: 602, endPoint y: 382, distance: 23.0
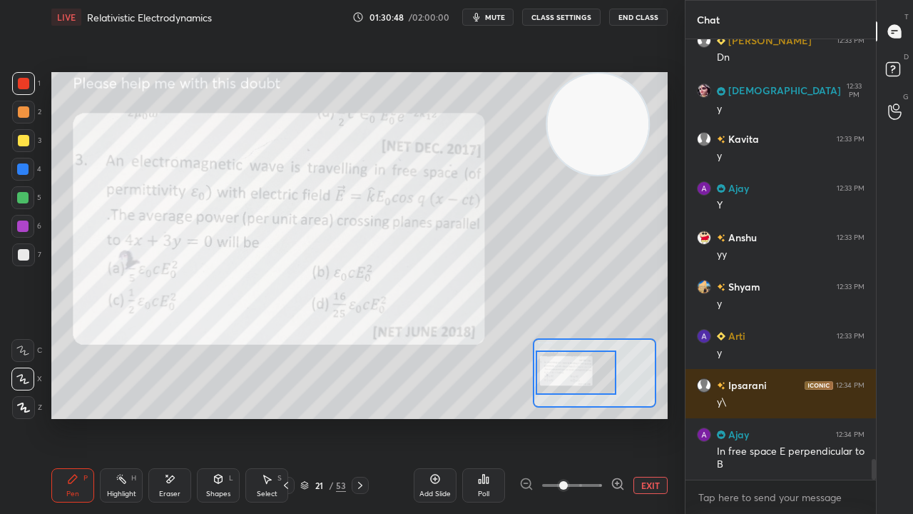
drag, startPoint x: 596, startPoint y: 381, endPoint x: 587, endPoint y: 381, distance: 9.3
click at [587, 381] on div at bounding box center [576, 372] width 81 height 44
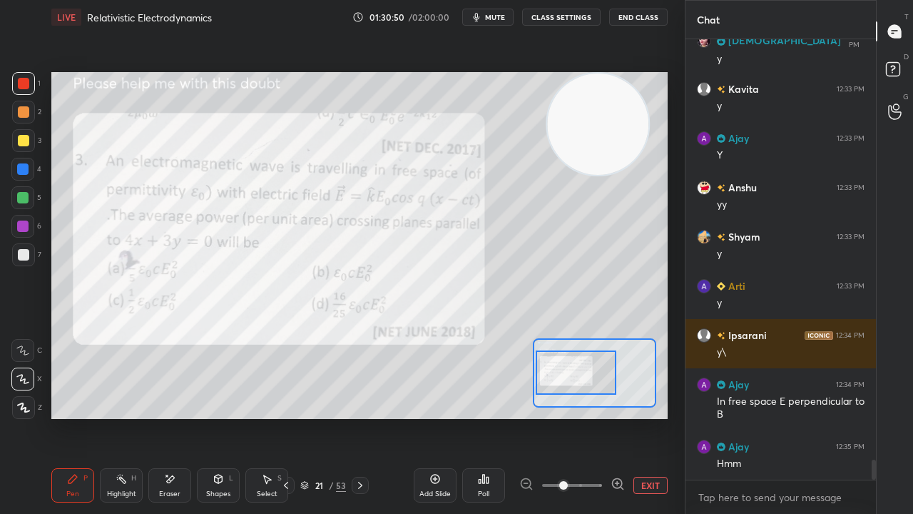
click at [363, 417] on icon at bounding box center [360, 484] width 11 height 11
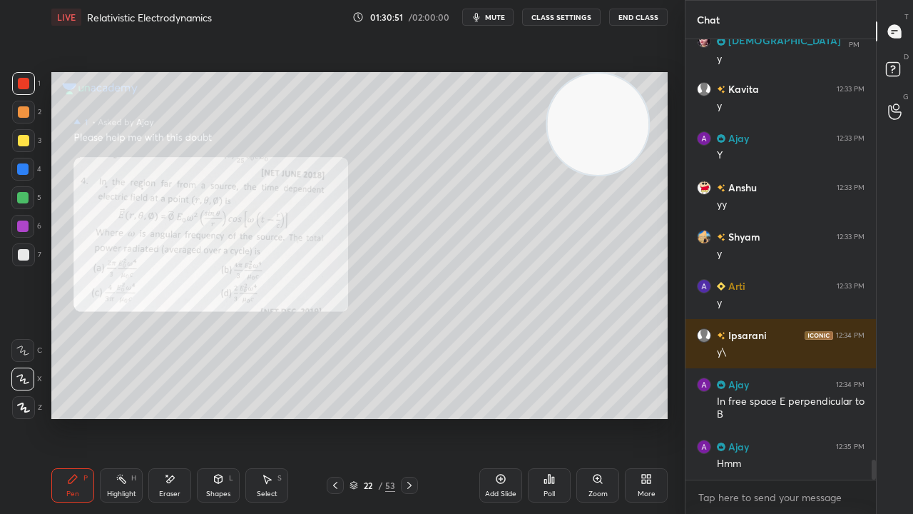
click at [596, 417] on div "Zoom" at bounding box center [597, 485] width 43 height 34
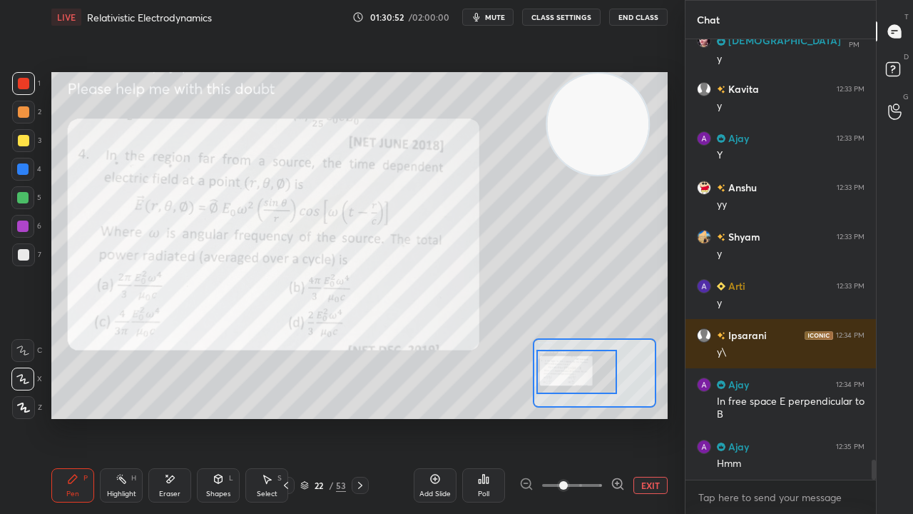
click at [545, 373] on div at bounding box center [576, 372] width 81 height 44
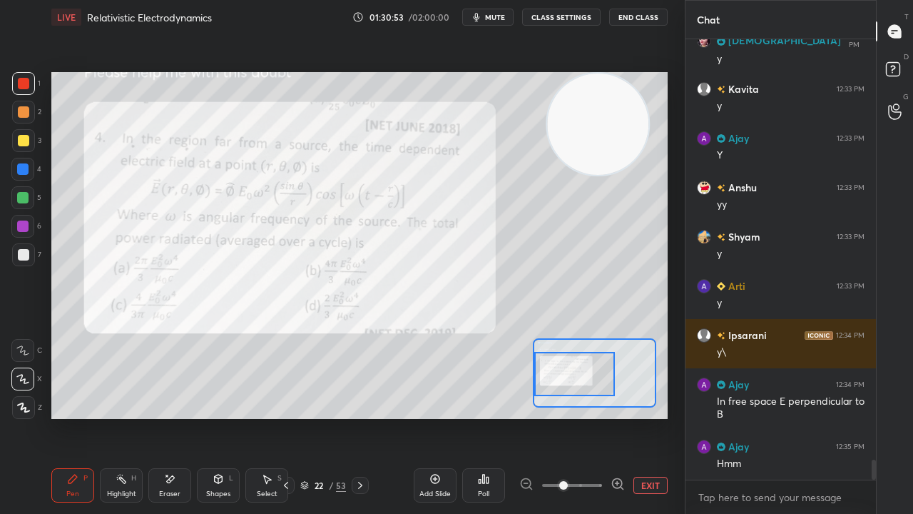
click at [493, 19] on span "mute" at bounding box center [495, 17] width 20 height 10
click at [490, 18] on span "unmute" at bounding box center [494, 17] width 31 height 10
click at [617, 417] on icon at bounding box center [617, 484] width 0 height 4
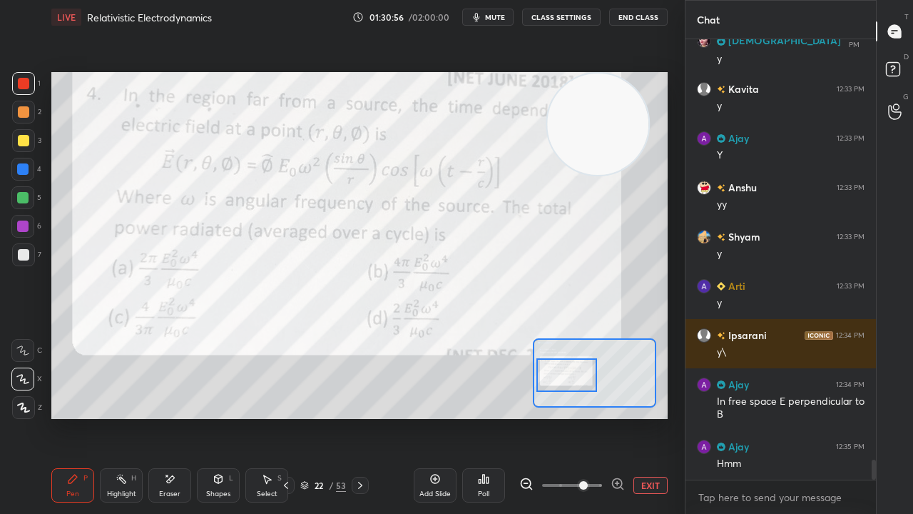
drag, startPoint x: 579, startPoint y: 381, endPoint x: 569, endPoint y: 381, distance: 10.0
click at [571, 381] on div at bounding box center [566, 375] width 60 height 34
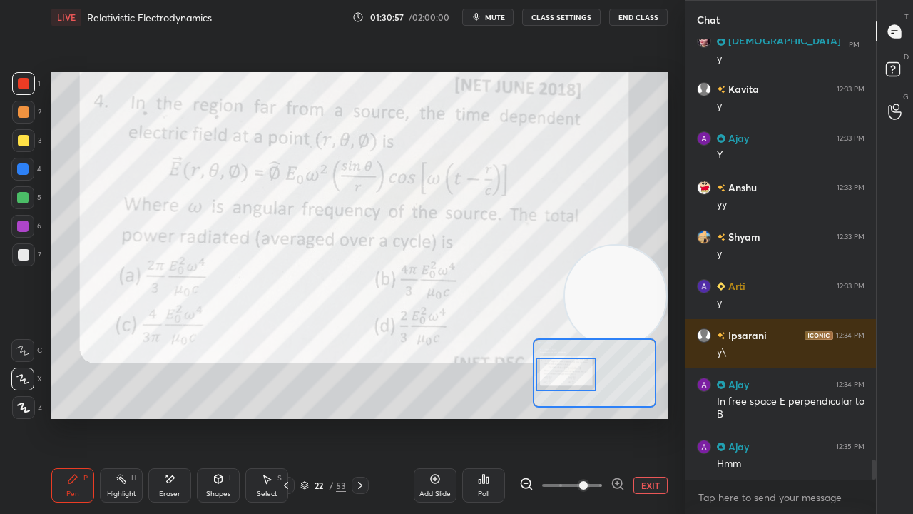
click at [642, 361] on div "Setting up your live class Poll for secs No correct answer Start poll" at bounding box center [359, 245] width 616 height 347
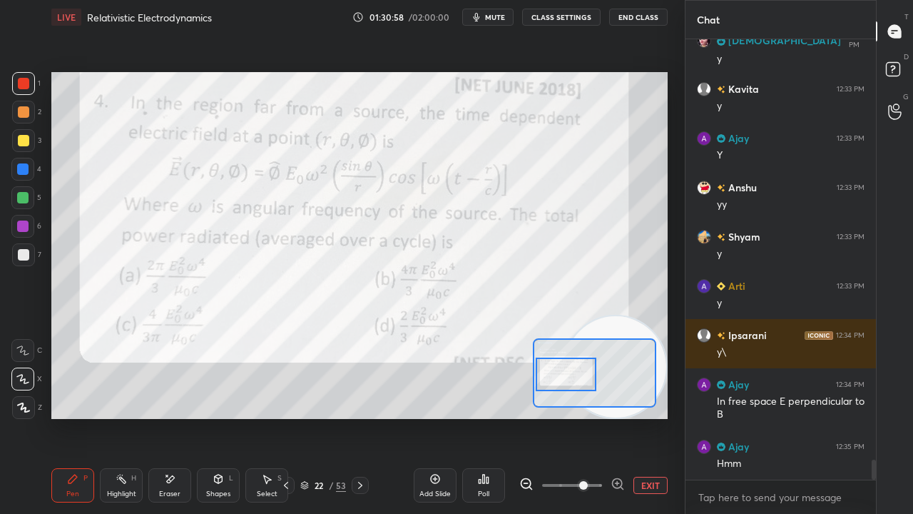
click at [497, 11] on button "mute" at bounding box center [487, 17] width 51 height 17
click at [494, 16] on span "unmute" at bounding box center [494, 17] width 31 height 10
click at [498, 19] on span "mute" at bounding box center [495, 17] width 20 height 10
click at [497, 20] on span "unmute" at bounding box center [494, 17] width 31 height 10
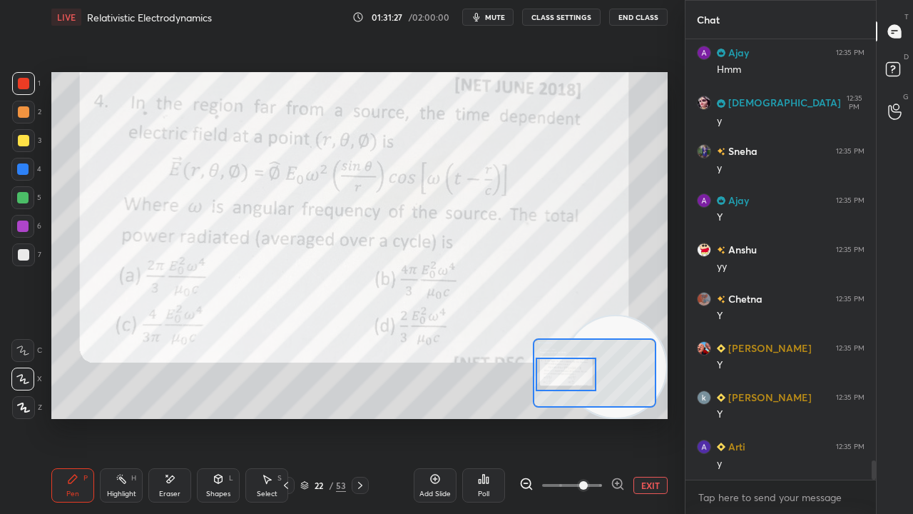
scroll to position [9582, 0]
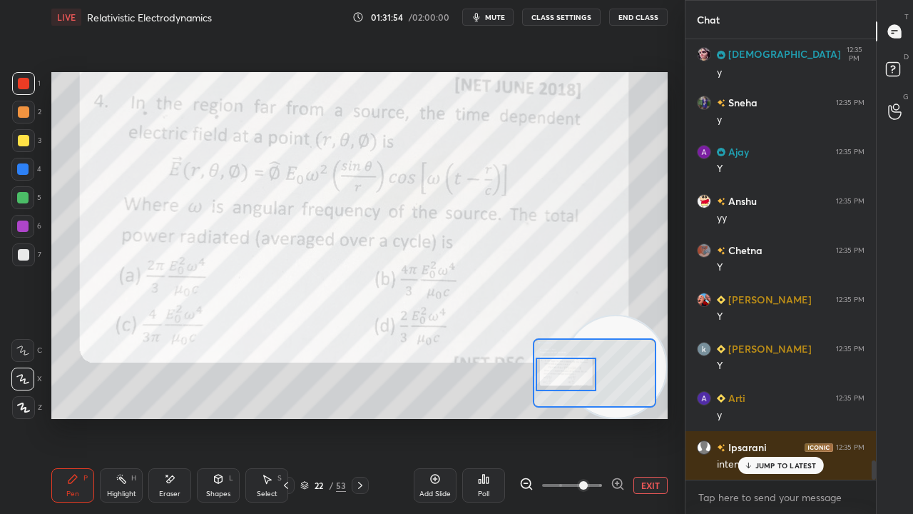
click at [778, 417] on div "JUMP TO LATEST" at bounding box center [781, 465] width 86 height 17
click at [496, 17] on span "mute" at bounding box center [495, 17] width 20 height 10
click at [496, 19] on span "unmute" at bounding box center [494, 17] width 31 height 10
drag, startPoint x: 621, startPoint y: 317, endPoint x: 656, endPoint y: 249, distance: 76.6
click at [655, 305] on video at bounding box center [615, 355] width 101 height 101
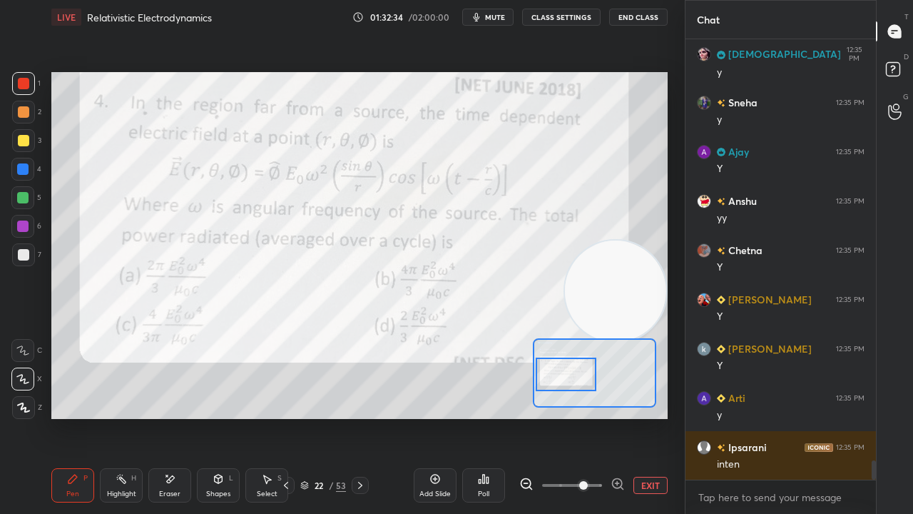
click at [496, 8] on div "LIVE Relativistic Electrodynamics 01:32:34 / 02:00:00 mute CLASS SETTINGS End C…" at bounding box center [359, 17] width 616 height 34
click at [497, 11] on button "mute" at bounding box center [487, 17] width 51 height 17
click at [499, 16] on span "unmute" at bounding box center [494, 17] width 31 height 10
click at [495, 16] on span "mute" at bounding box center [495, 17] width 20 height 10
click at [496, 20] on span "unmute" at bounding box center [494, 17] width 31 height 10
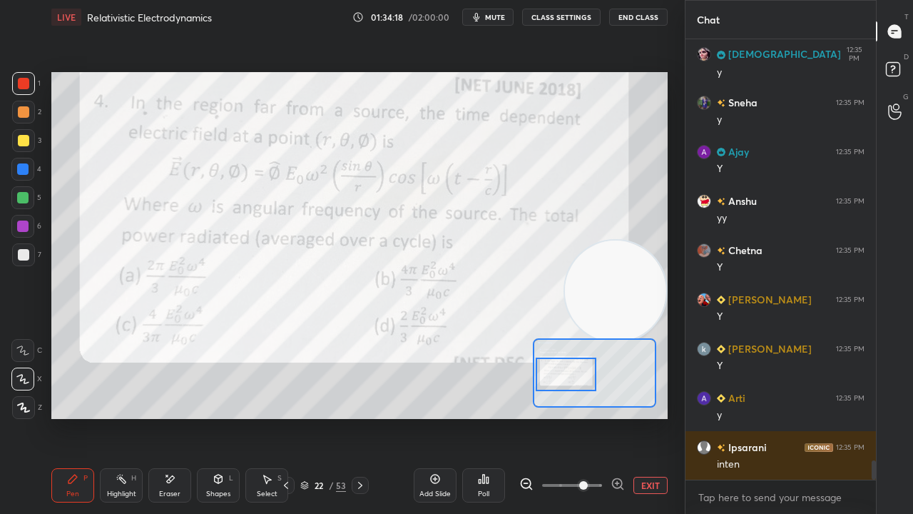
click at [492, 19] on span "mute" at bounding box center [495, 17] width 20 height 10
click at [493, 17] on span "unmute" at bounding box center [494, 17] width 31 height 10
click at [493, 18] on span "mute" at bounding box center [495, 17] width 20 height 10
click at [498, 18] on span "unmute" at bounding box center [494, 17] width 31 height 10
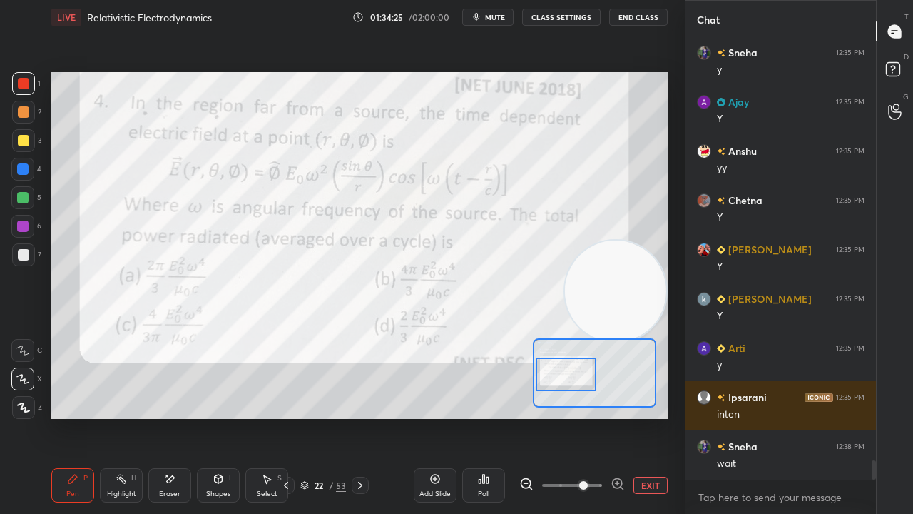
click at [492, 17] on span "mute" at bounding box center [495, 17] width 20 height 10
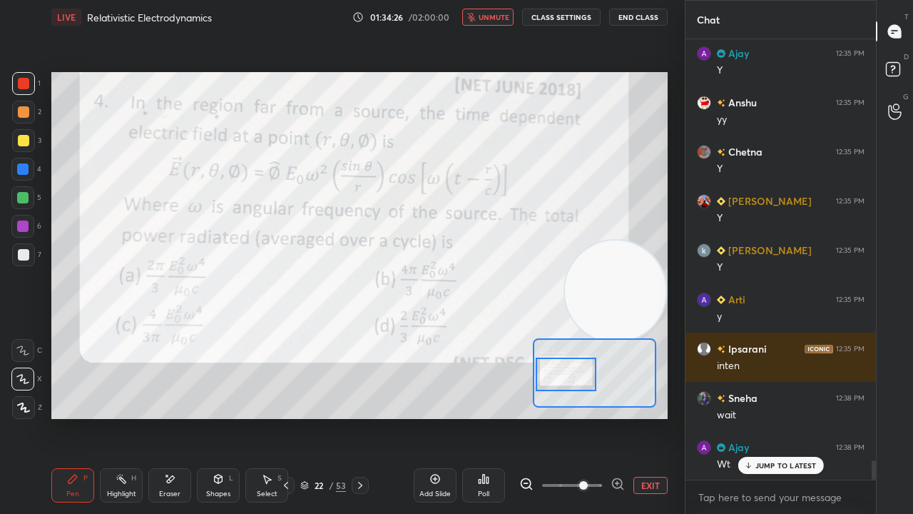
click at [491, 19] on span "unmute" at bounding box center [494, 17] width 31 height 10
click at [752, 417] on icon at bounding box center [747, 465] width 9 height 9
click at [499, 17] on span "mute" at bounding box center [495, 17] width 20 height 10
click at [497, 16] on span "unmute" at bounding box center [494, 17] width 31 height 10
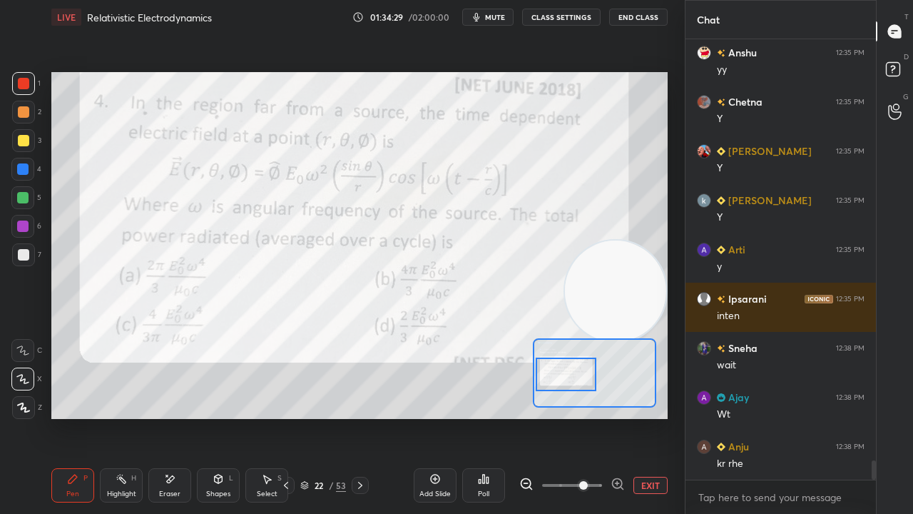
click at [21, 205] on div at bounding box center [22, 197] width 23 height 23
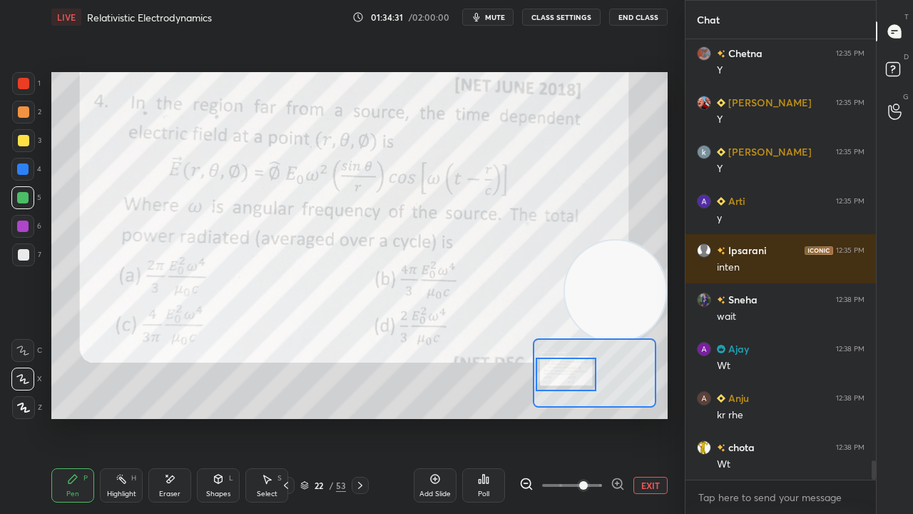
click at [503, 19] on span "mute" at bounding box center [495, 17] width 20 height 10
click at [499, 19] on span "unmute" at bounding box center [494, 17] width 31 height 10
drag, startPoint x: 440, startPoint y: 491, endPoint x: 439, endPoint y: 484, distance: 7.2
click at [439, 417] on div "Add Slide" at bounding box center [434, 493] width 31 height 7
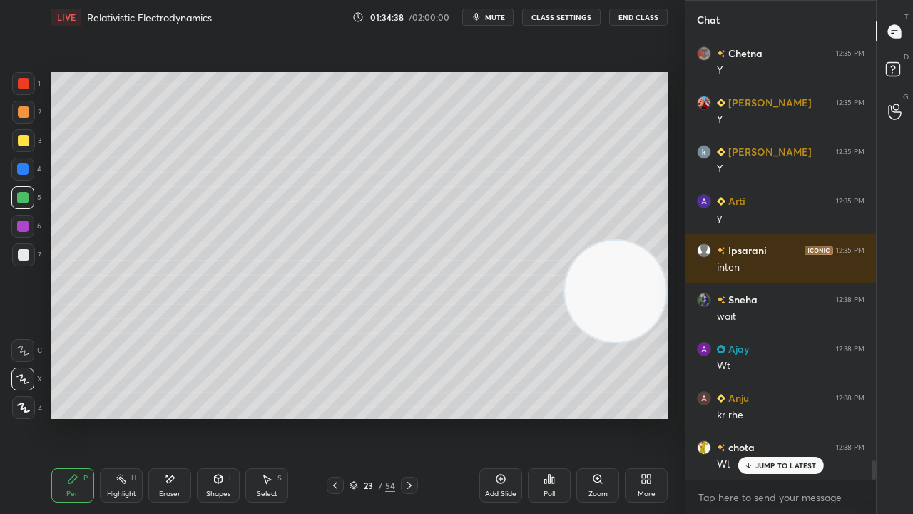
click at [24, 150] on div at bounding box center [23, 140] width 23 height 23
click at [344, 417] on div "23 / 54" at bounding box center [372, 485] width 91 height 17
click at [337, 417] on icon at bounding box center [335, 484] width 11 height 11
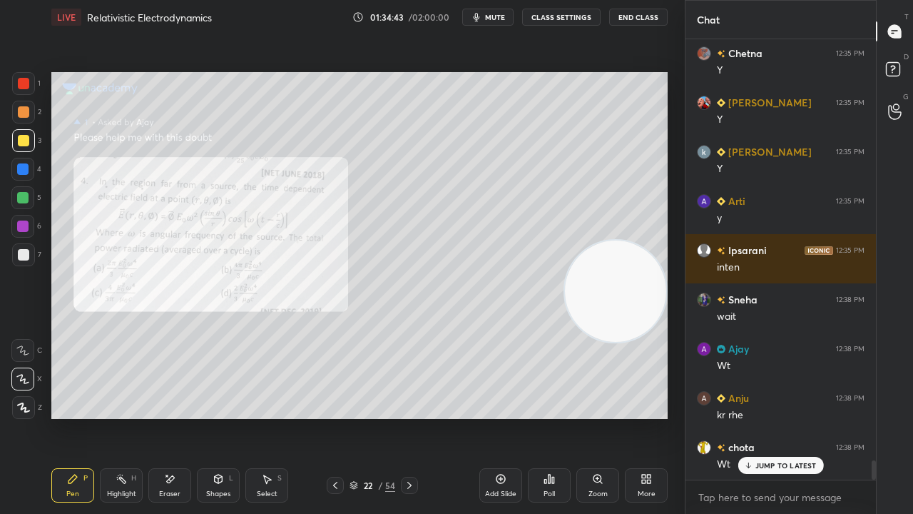
scroll to position [9829, 0]
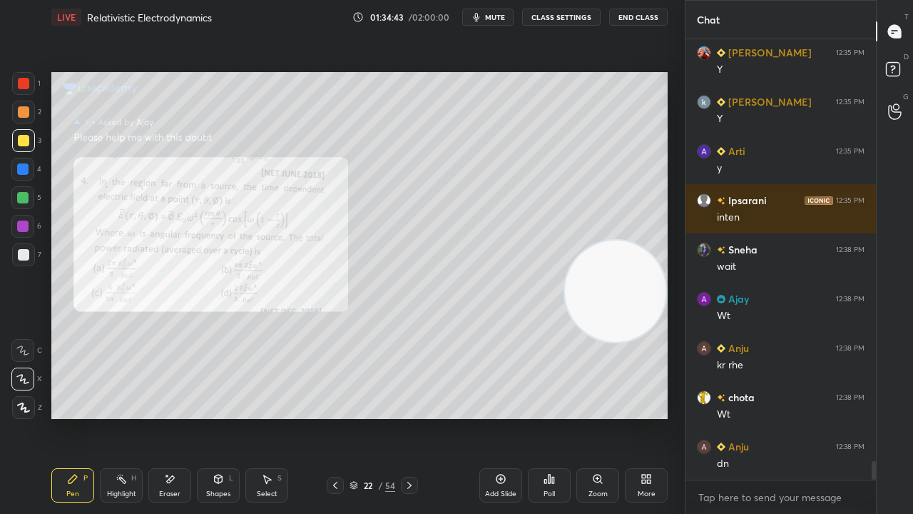
click at [415, 417] on div at bounding box center [409, 485] width 17 height 17
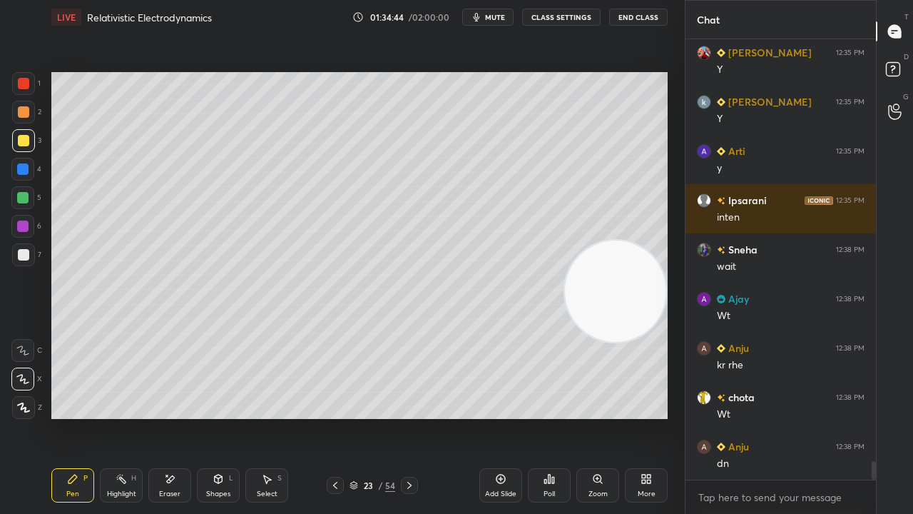
click at [185, 417] on div "Eraser" at bounding box center [169, 485] width 43 height 34
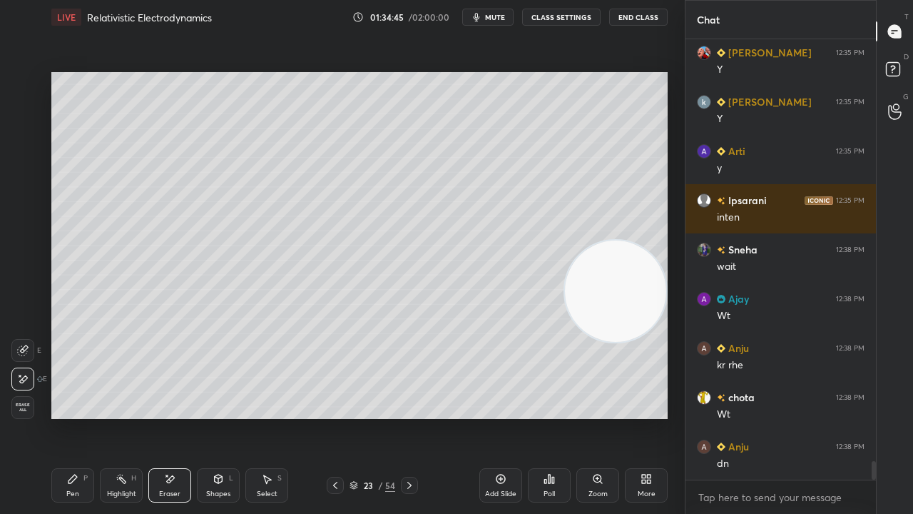
click at [71, 417] on div "Pen" at bounding box center [72, 493] width 13 height 7
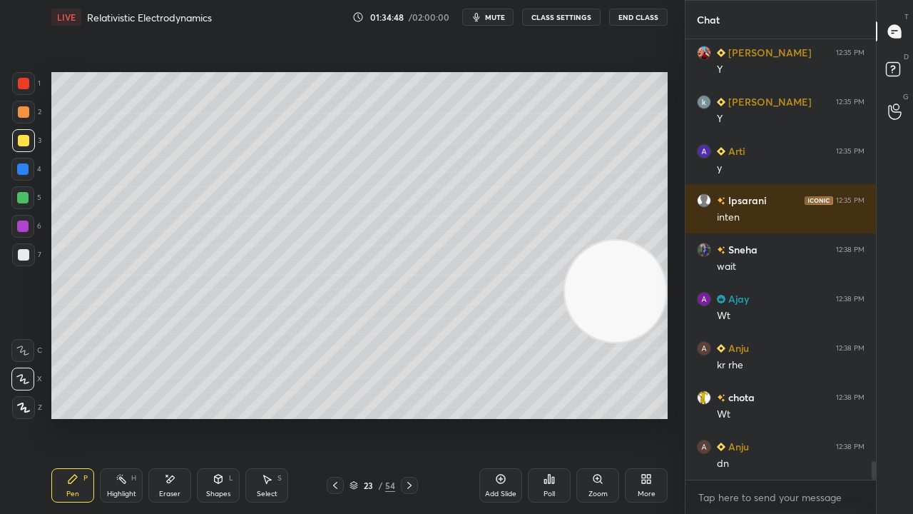
click at [334, 417] on icon at bounding box center [335, 484] width 11 height 11
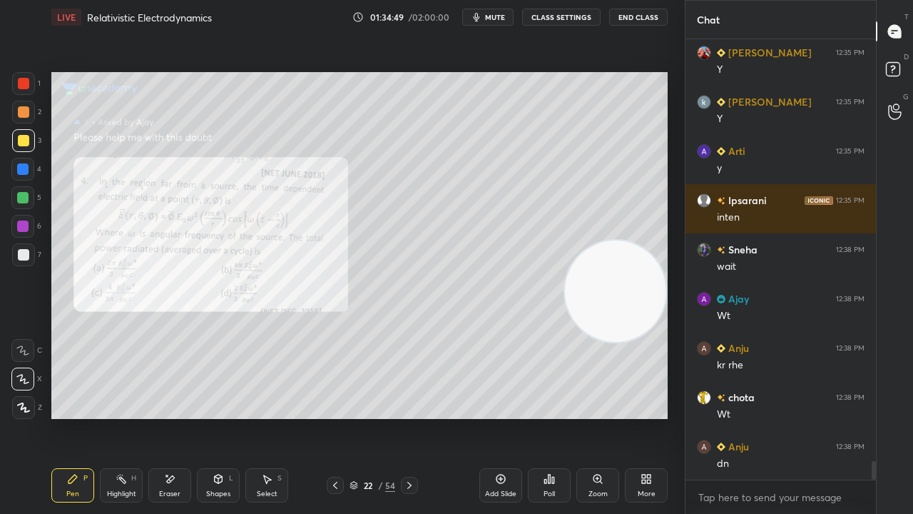
click at [487, 19] on button "mute" at bounding box center [487, 17] width 51 height 17
click at [489, 18] on span "unmute" at bounding box center [494, 17] width 31 height 10
click at [594, 417] on icon at bounding box center [597, 478] width 11 height 11
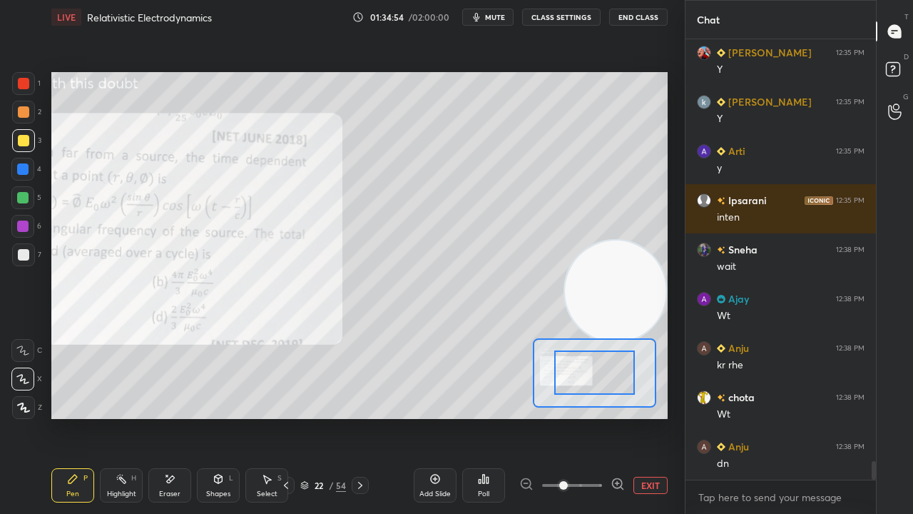
scroll to position [9878, 0]
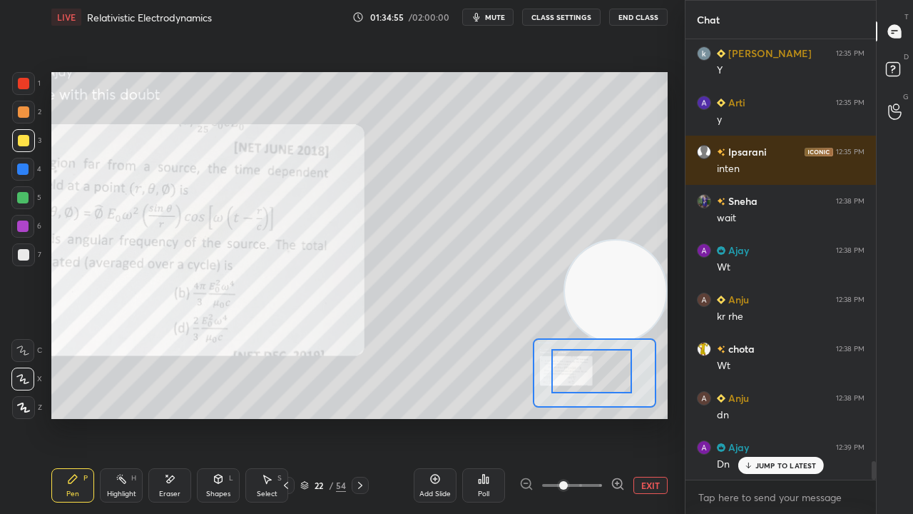
click at [556, 361] on div at bounding box center [591, 371] width 81 height 44
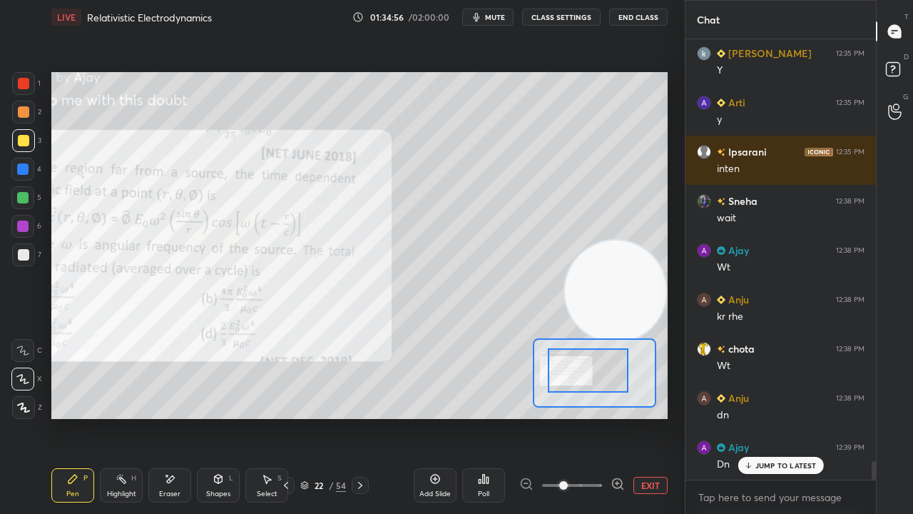
click at [498, 17] on span "mute" at bounding box center [495, 17] width 20 height 10
click at [498, 16] on span "unmute" at bounding box center [494, 17] width 31 height 10
click at [756, 417] on p "JUMP TO LATEST" at bounding box center [785, 465] width 61 height 9
click at [501, 20] on span "mute" at bounding box center [495, 17] width 20 height 10
click at [502, 20] on span "unmute" at bounding box center [494, 17] width 31 height 10
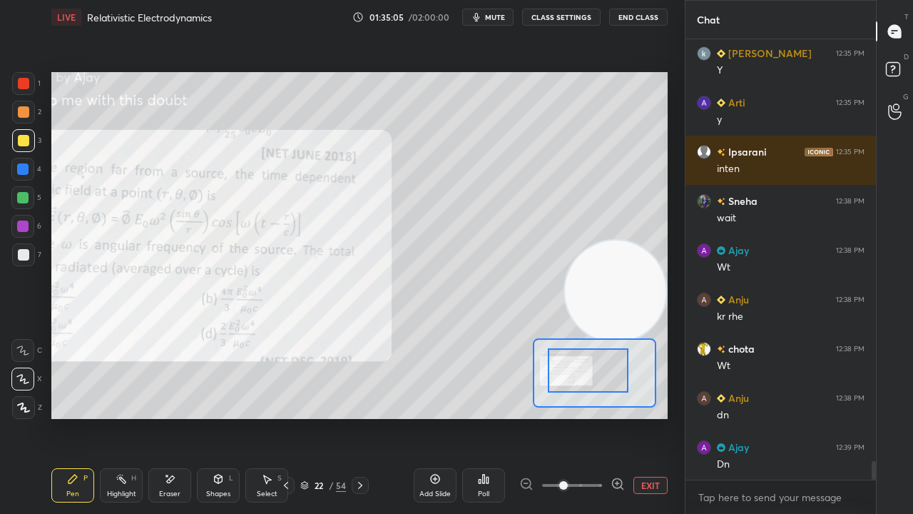
click at [501, 20] on span "mute" at bounding box center [495, 17] width 20 height 10
click at [476, 15] on icon "button" at bounding box center [471, 17] width 9 height 9
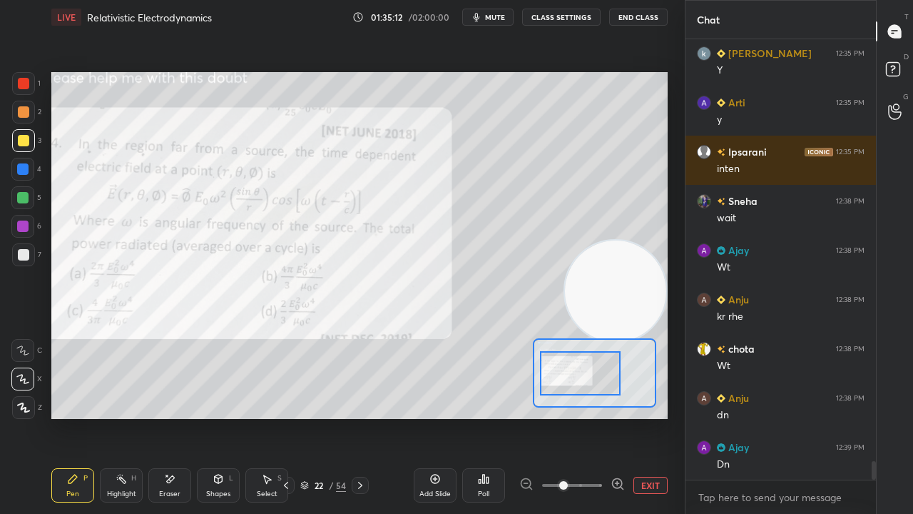
drag, startPoint x: 586, startPoint y: 382, endPoint x: 574, endPoint y: 386, distance: 12.6
click at [576, 387] on div at bounding box center [580, 373] width 81 height 44
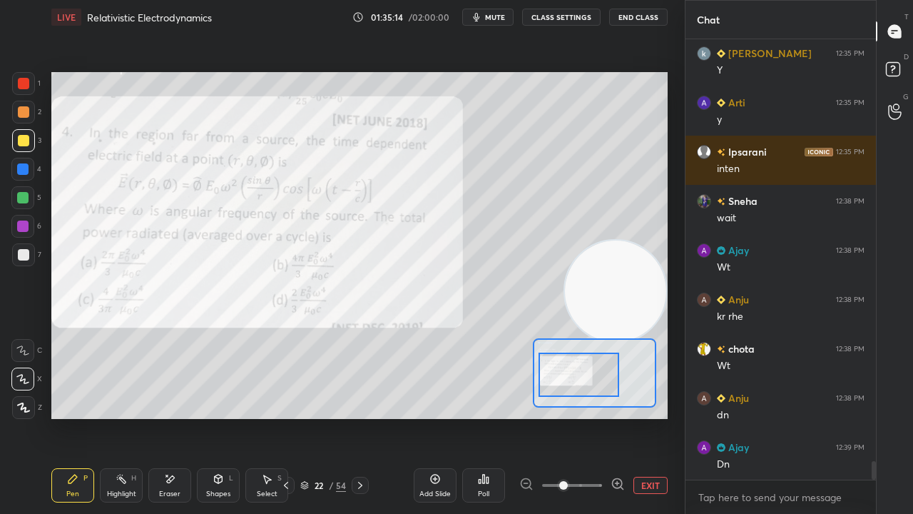
click at [501, 21] on button "mute" at bounding box center [487, 17] width 51 height 17
click at [497, 20] on span "unmute" at bounding box center [494, 17] width 31 height 10
click at [493, 21] on span "mute" at bounding box center [495, 17] width 20 height 10
click at [498, 19] on span "unmute" at bounding box center [494, 17] width 31 height 10
click at [898, 113] on div "1" at bounding box center [895, 111] width 14 height 31
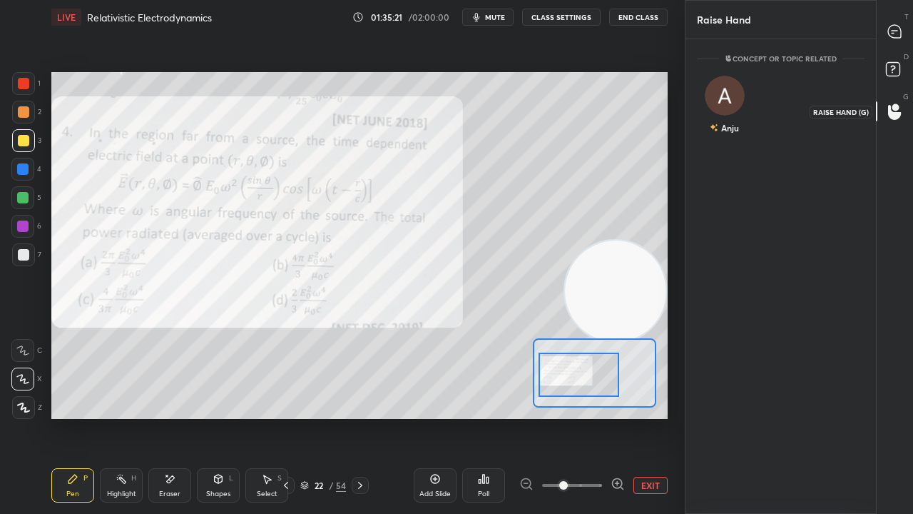
scroll to position [4, 4]
click at [738, 108] on div "Anju" at bounding box center [725, 107] width 56 height 83
drag, startPoint x: 733, startPoint y: 137, endPoint x: 775, endPoint y: 112, distance: 48.3
click at [734, 137] on button "INVITE" at bounding box center [724, 137] width 43 height 19
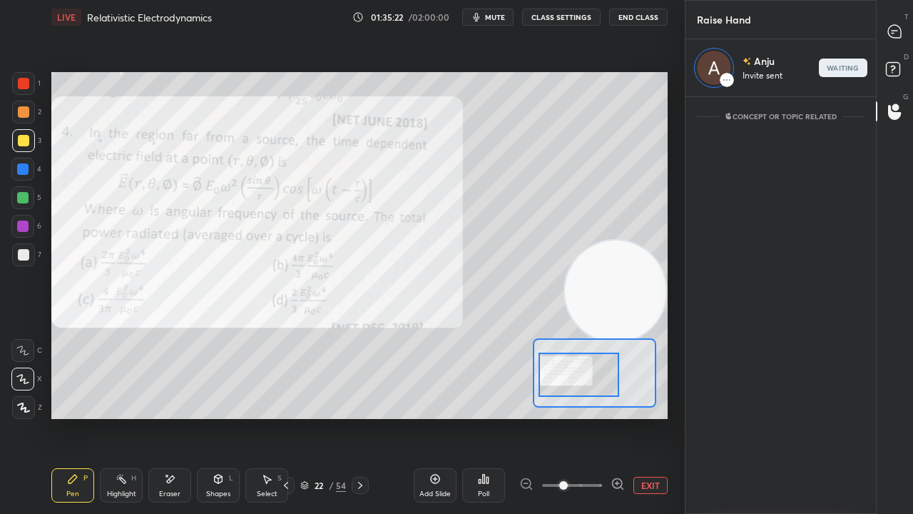
scroll to position [412, 186]
click at [903, 34] on div at bounding box center [895, 32] width 29 height 26
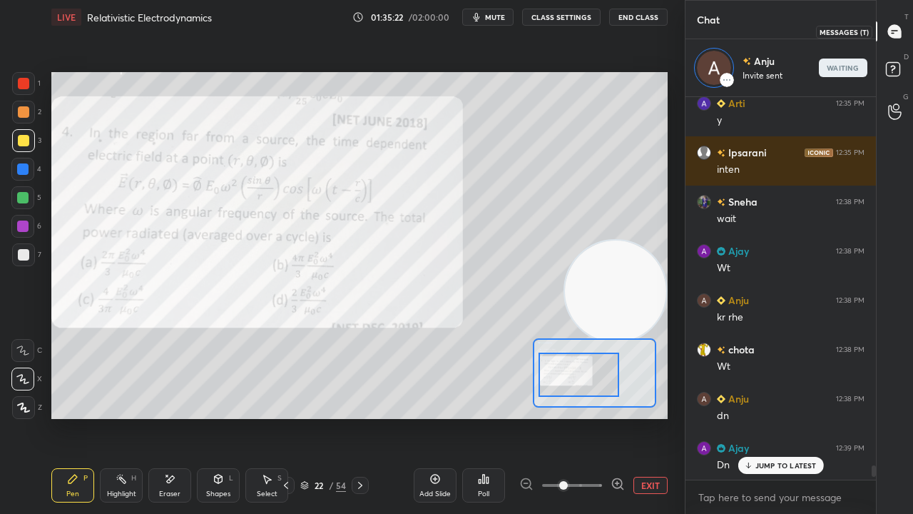
scroll to position [378, 186]
click at [487, 16] on button "mute" at bounding box center [487, 17] width 51 height 17
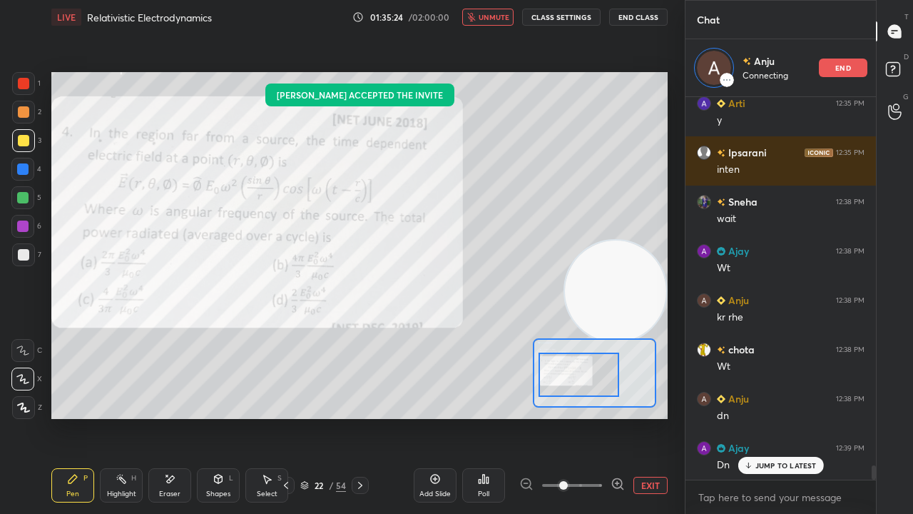
click at [494, 21] on span "unmute" at bounding box center [494, 17] width 31 height 10
click at [800, 417] on p "JUMP TO LATEST" at bounding box center [785, 465] width 61 height 9
click at [494, 19] on span "mute" at bounding box center [495, 17] width 20 height 10
click at [505, 17] on span "unmute" at bounding box center [494, 17] width 31 height 10
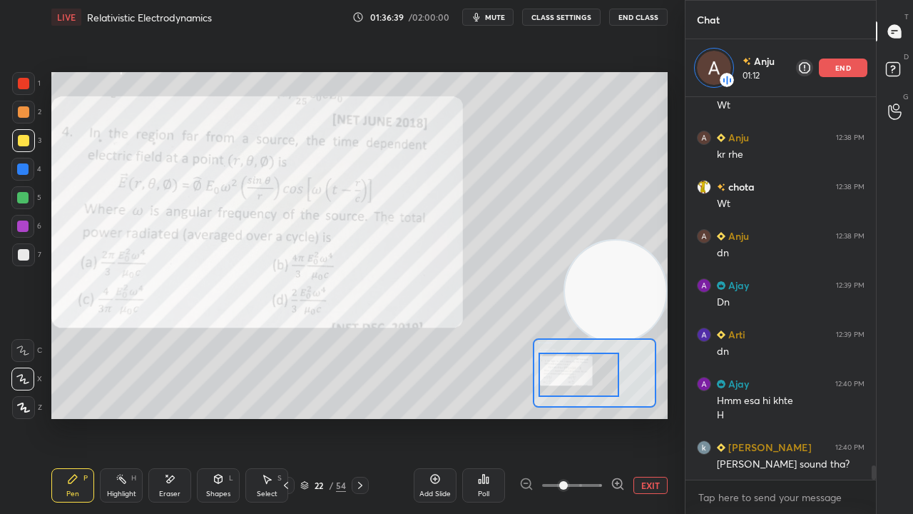
scroll to position [10146, 0]
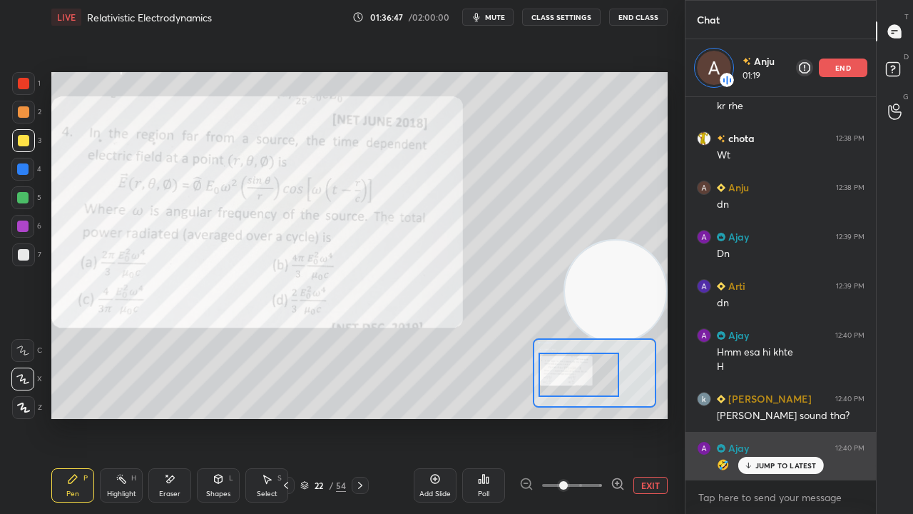
click at [783, 417] on p "JUMP TO LATEST" at bounding box center [785, 465] width 61 height 9
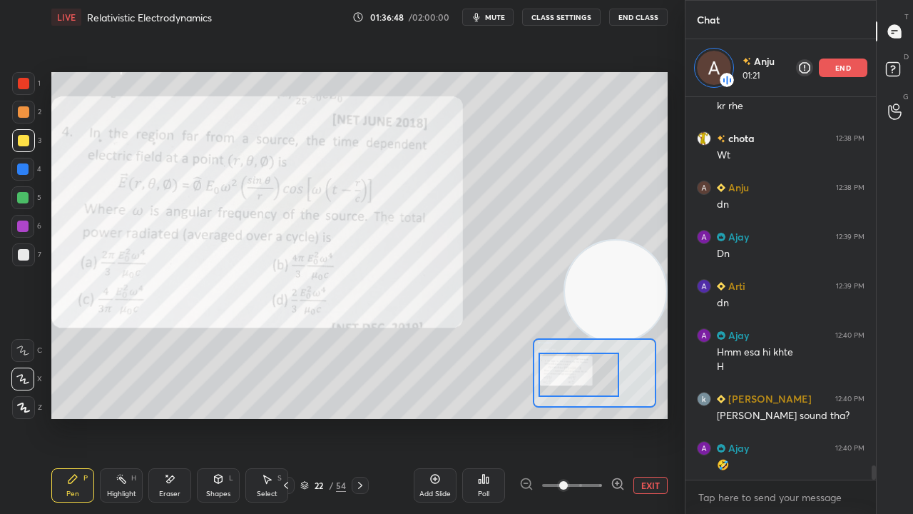
click at [504, 19] on span "mute" at bounding box center [495, 17] width 20 height 10
click at [501, 15] on span "unmute" at bounding box center [494, 17] width 31 height 10
click at [494, 15] on span "mute" at bounding box center [495, 17] width 20 height 10
click at [494, 16] on span "unmute" at bounding box center [494, 17] width 31 height 10
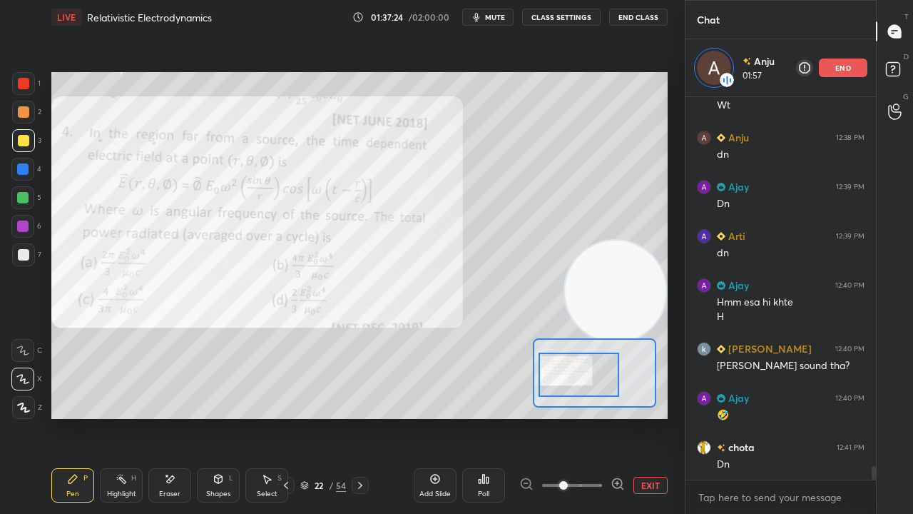
click at [497, 19] on span "mute" at bounding box center [495, 17] width 20 height 10
click at [499, 16] on span "unmute" at bounding box center [494, 17] width 31 height 10
drag, startPoint x: 21, startPoint y: 173, endPoint x: 24, endPoint y: 181, distance: 9.0
click at [22, 173] on div at bounding box center [22, 168] width 11 height 11
click at [488, 20] on span "mute" at bounding box center [495, 17] width 20 height 10
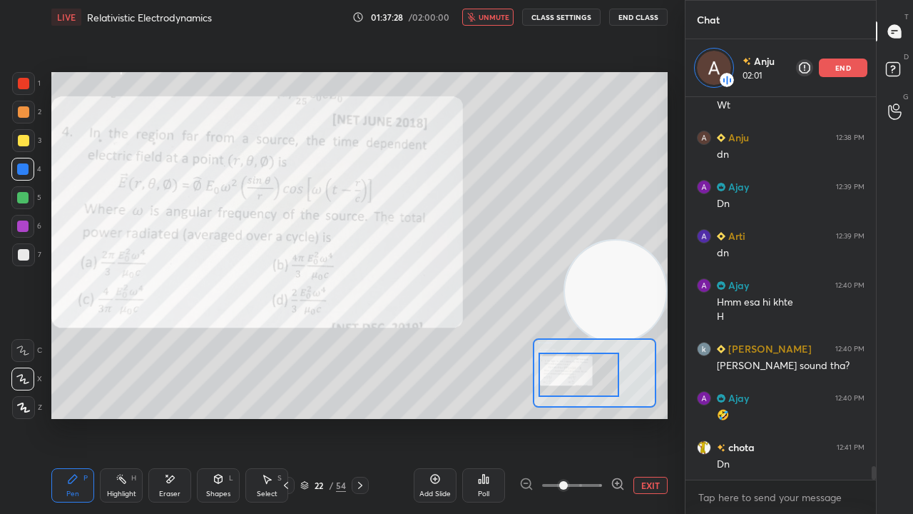
click at [492, 20] on span "unmute" at bounding box center [494, 17] width 31 height 10
click at [495, 19] on span "mute" at bounding box center [495, 17] width 20 height 10
click at [495, 19] on span "unmute" at bounding box center [494, 17] width 31 height 10
click at [21, 178] on div at bounding box center [22, 169] width 23 height 23
click at [14, 208] on div at bounding box center [22, 197] width 23 height 23
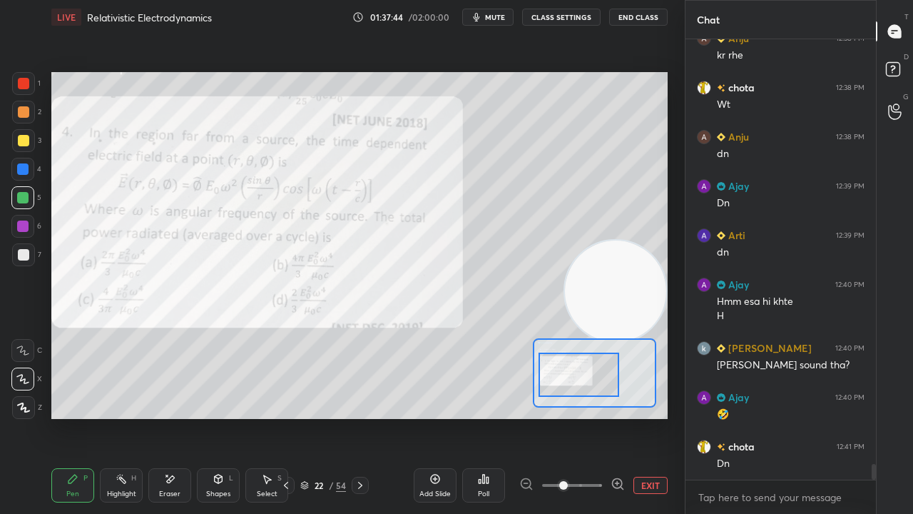
scroll to position [10139, 0]
click at [494, 19] on span "mute" at bounding box center [495, 17] width 20 height 10
click at [492, 18] on span "unmute" at bounding box center [494, 17] width 31 height 10
click at [895, 113] on icon at bounding box center [895, 111] width 14 height 16
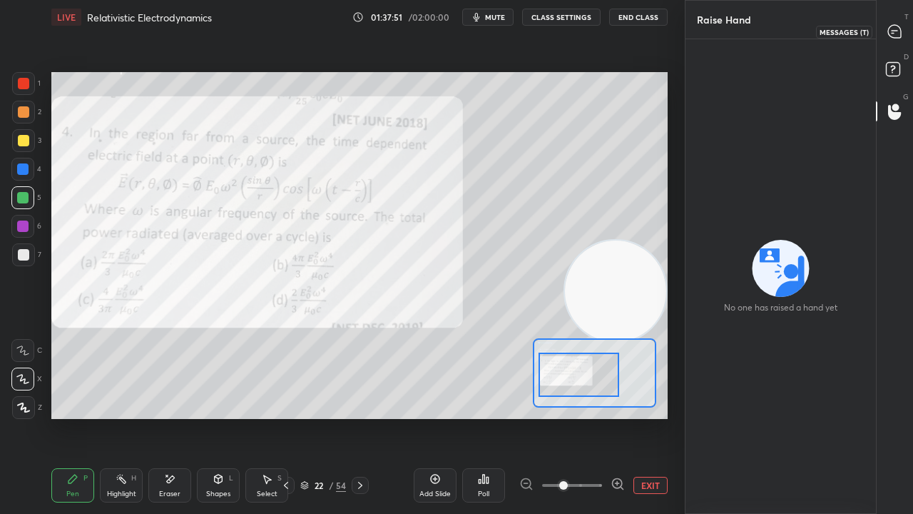
click at [897, 19] on div at bounding box center [895, 32] width 29 height 26
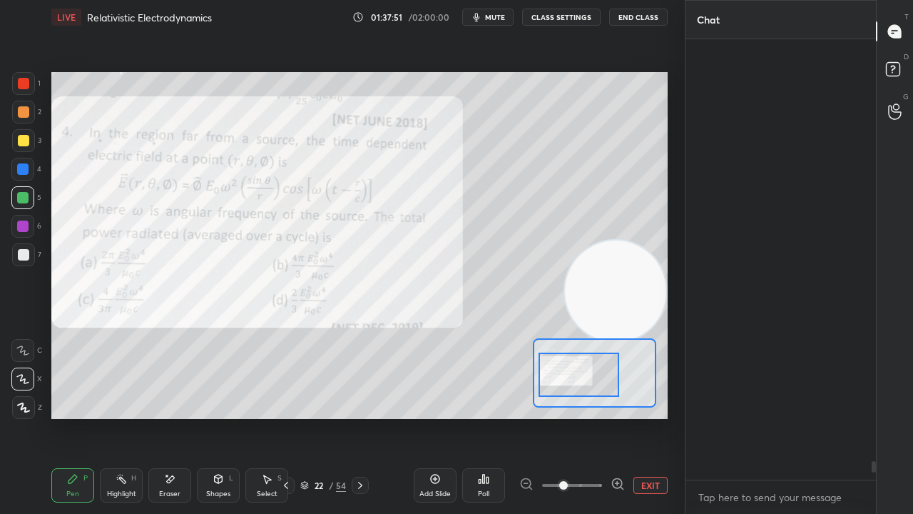
scroll to position [436, 186]
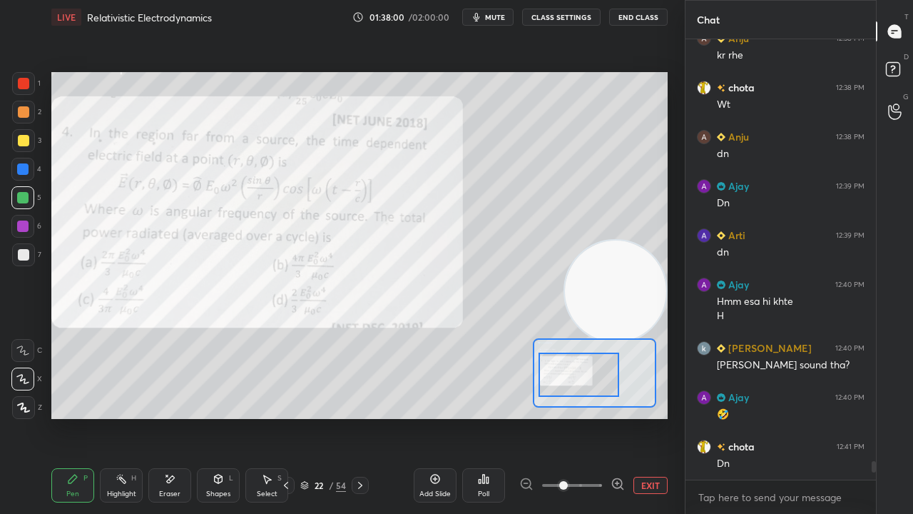
click at [498, 19] on button "mute" at bounding box center [487, 17] width 51 height 17
click at [499, 19] on span "unmute" at bounding box center [494, 17] width 31 height 10
click at [892, 119] on div "1" at bounding box center [895, 121] width 14 height 11
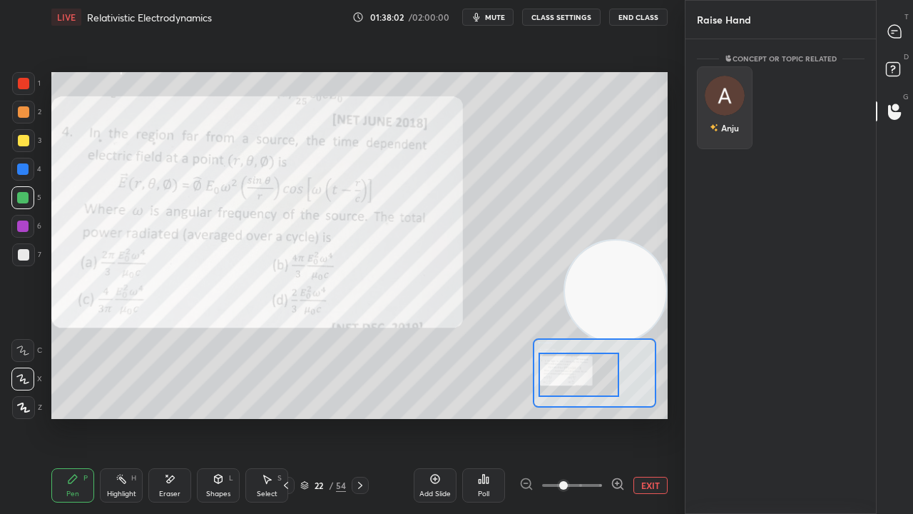
click at [731, 103] on div "Anju" at bounding box center [725, 107] width 56 height 83
click at [733, 134] on button "INVITE" at bounding box center [724, 137] width 43 height 19
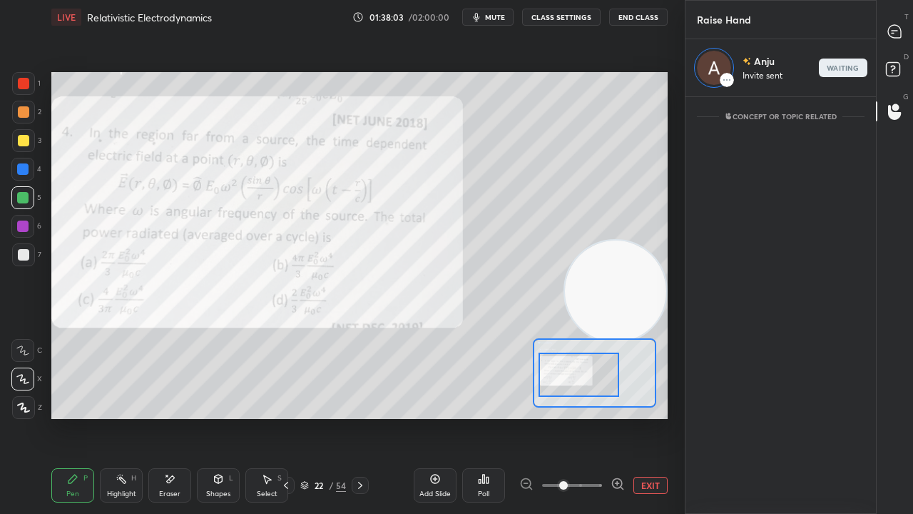
drag, startPoint x: 912, startPoint y: 33, endPoint x: 912, endPoint y: 23, distance: 10.0
click at [910, 33] on div "T Messages (T)" at bounding box center [895, 31] width 36 height 40
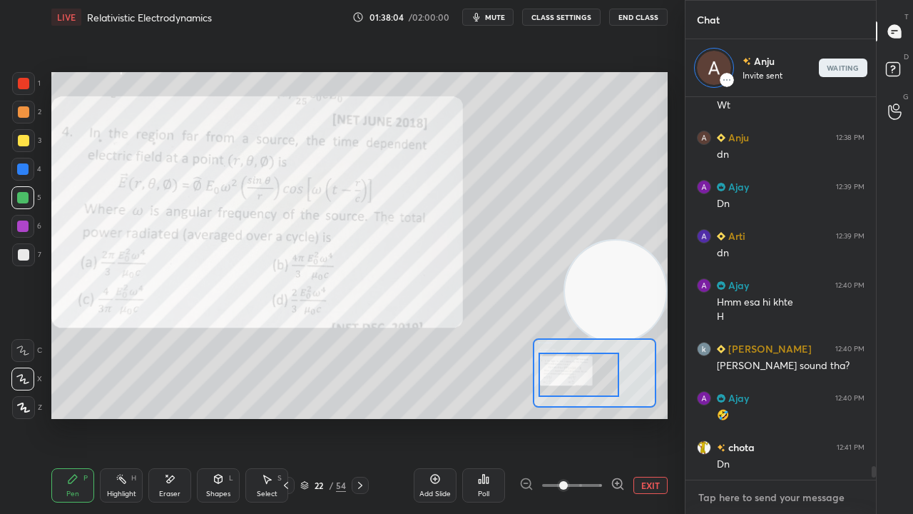
click at [801, 417] on textarea at bounding box center [781, 497] width 168 height 23
click at [505, 14] on span "mute" at bounding box center [495, 17] width 20 height 10
click at [507, 17] on span "unmute" at bounding box center [494, 17] width 31 height 10
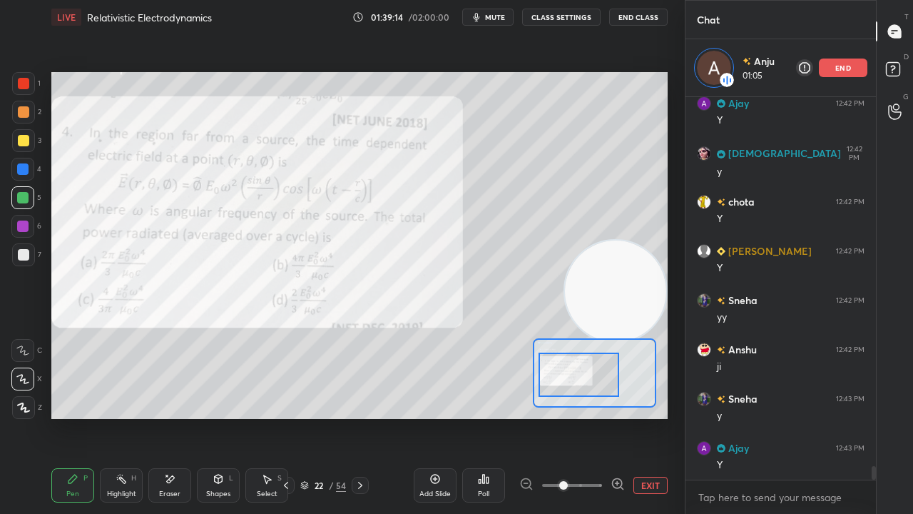
scroll to position [10688, 0]
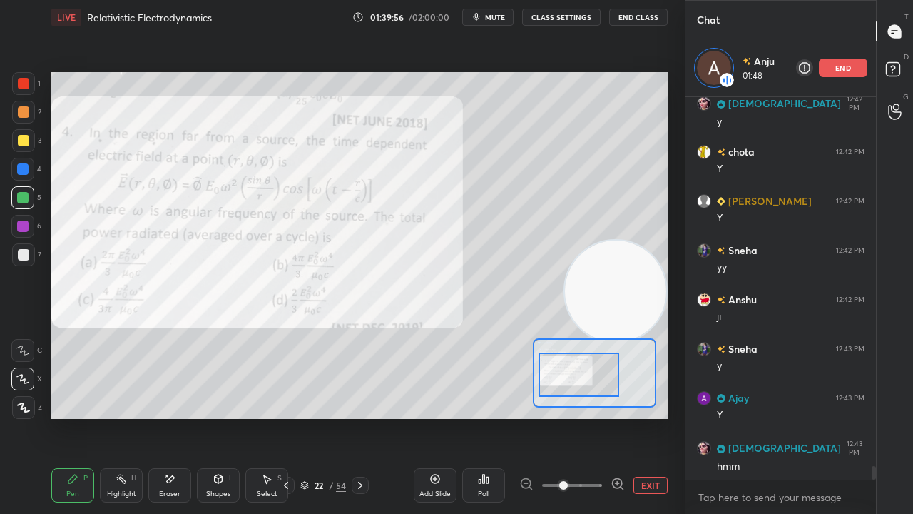
click at [502, 17] on span "mute" at bounding box center [495, 17] width 20 height 10
click at [500, 17] on span "mute" at bounding box center [495, 17] width 20 height 10
click at [20, 260] on div at bounding box center [23, 254] width 23 height 23
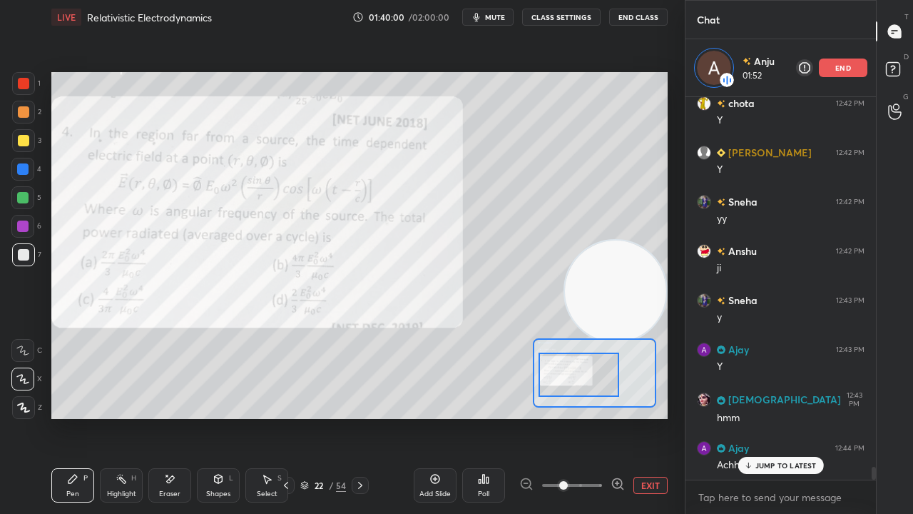
click at [804, 417] on div "JUMP TO LATEST" at bounding box center [781, 465] width 86 height 17
click at [775, 417] on div "x" at bounding box center [781, 497] width 190 height 34
click at [500, 19] on span "mute" at bounding box center [495, 17] width 20 height 10
click at [501, 17] on span "unmute" at bounding box center [494, 17] width 31 height 10
drag, startPoint x: 26, startPoint y: 193, endPoint x: 23, endPoint y: 203, distance: 10.4
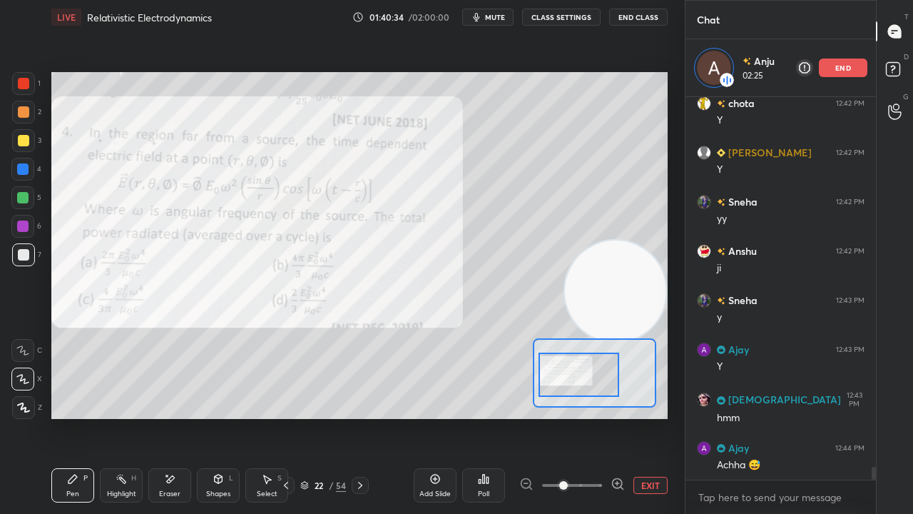
click at [23, 203] on div at bounding box center [22, 197] width 11 height 11
click at [24, 263] on div at bounding box center [23, 254] width 23 height 23
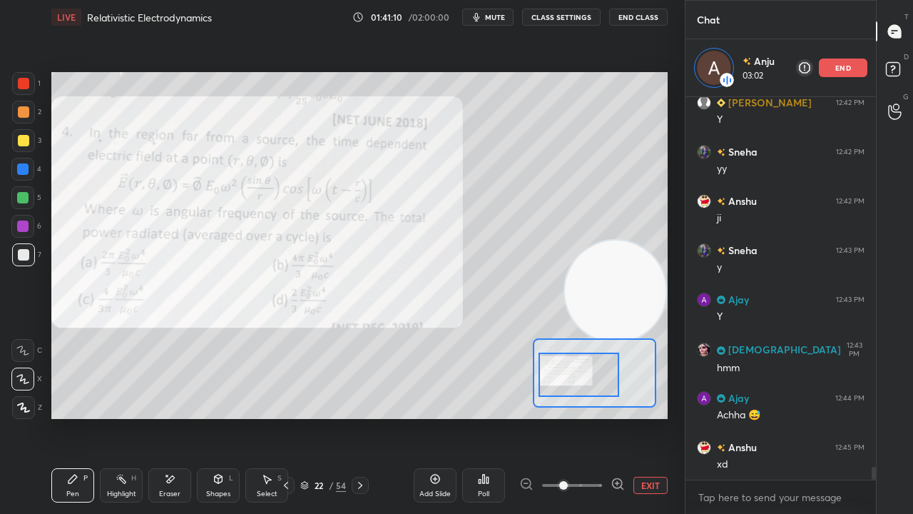
click at [496, 19] on span "mute" at bounding box center [495, 17] width 20 height 10
click at [498, 17] on span "unmute" at bounding box center [494, 17] width 31 height 10
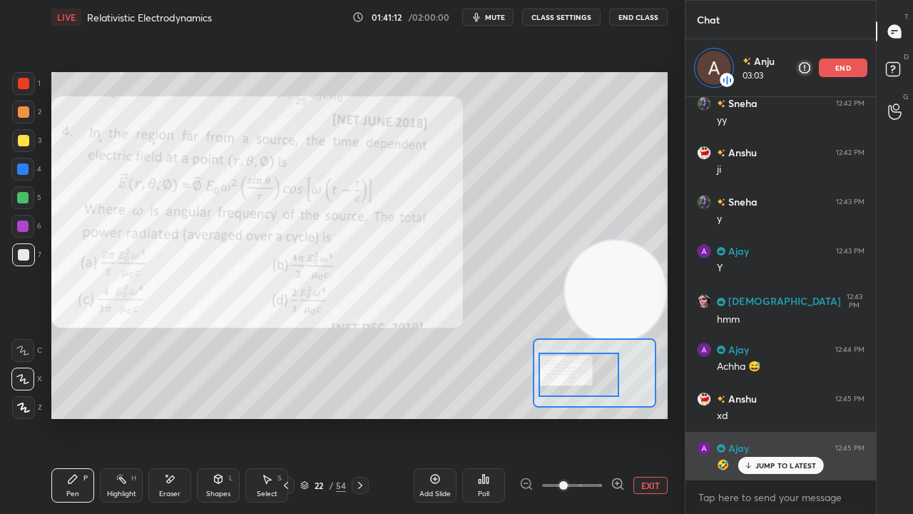
click at [776, 417] on p "JUMP TO LATEST" at bounding box center [785, 465] width 61 height 9
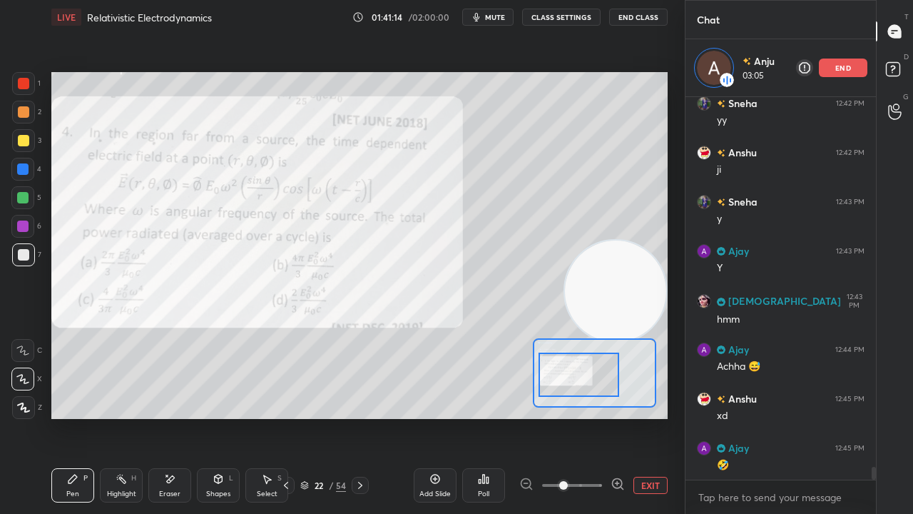
click at [17, 265] on div at bounding box center [23, 254] width 23 height 23
click at [505, 16] on span "mute" at bounding box center [495, 17] width 20 height 10
click at [513, 14] on button "unmute" at bounding box center [487, 17] width 51 height 17
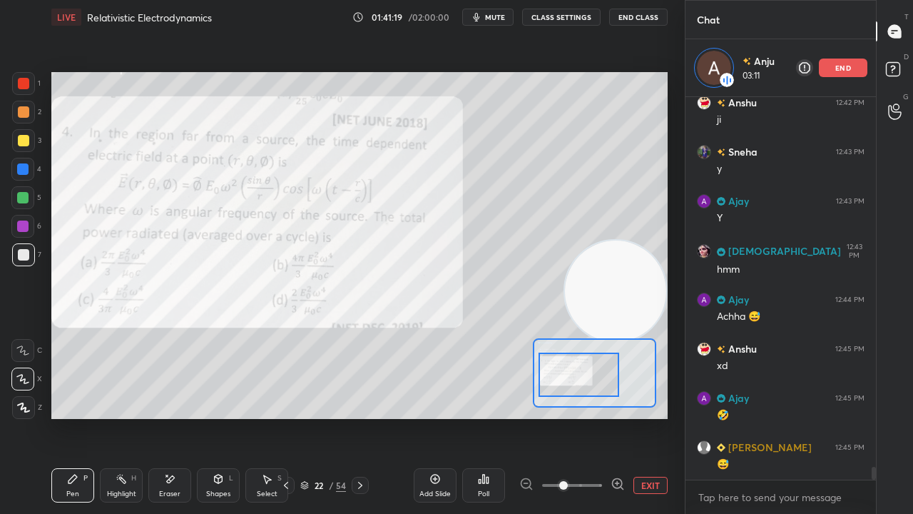
click at [487, 19] on button "mute" at bounding box center [487, 17] width 51 height 17
click at [487, 19] on span "unmute" at bounding box center [494, 17] width 31 height 10
click at [494, 20] on span "mute" at bounding box center [495, 17] width 20 height 10
click at [494, 19] on span "unmute" at bounding box center [494, 17] width 31 height 10
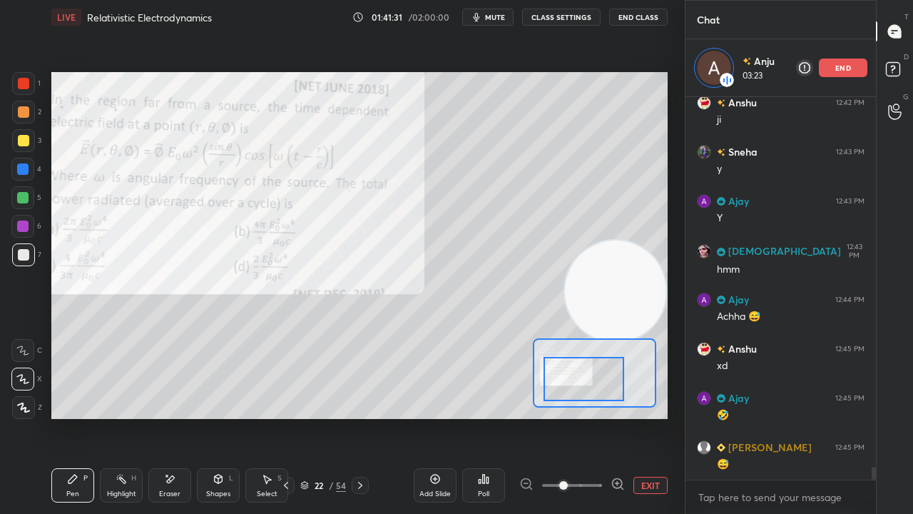
drag, startPoint x: 586, startPoint y: 367, endPoint x: 596, endPoint y: 365, distance: 10.1
click at [591, 372] on div at bounding box center [584, 379] width 81 height 44
drag, startPoint x: 608, startPoint y: 311, endPoint x: 630, endPoint y: 335, distance: 32.8
click at [632, 327] on video at bounding box center [615, 290] width 101 height 101
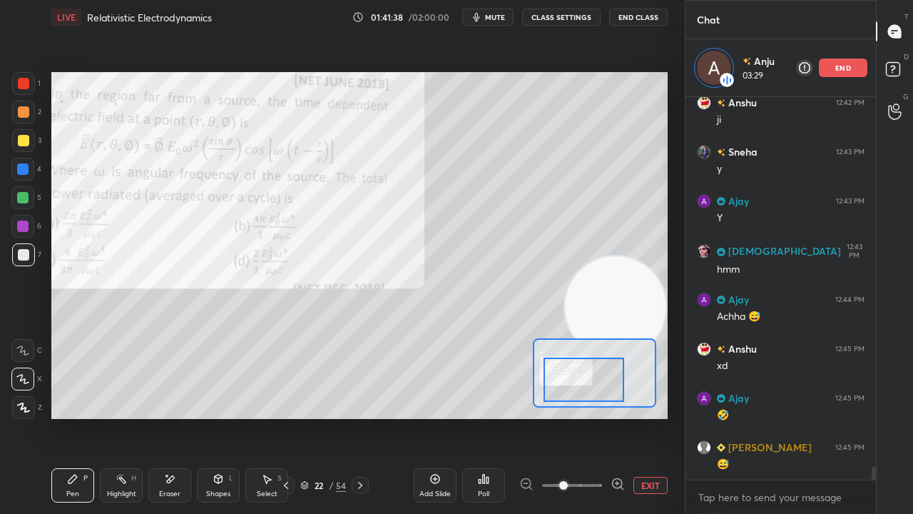
click at [504, 17] on span "mute" at bounding box center [495, 17] width 20 height 10
click at [502, 16] on span "unmute" at bounding box center [494, 17] width 31 height 10
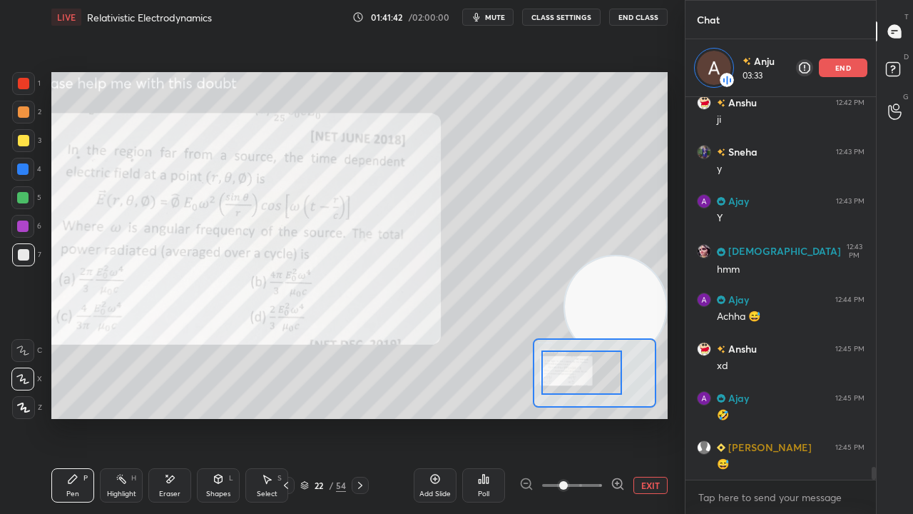
drag, startPoint x: 583, startPoint y: 381, endPoint x: 575, endPoint y: 373, distance: 11.1
click at [579, 375] on div at bounding box center [581, 372] width 81 height 44
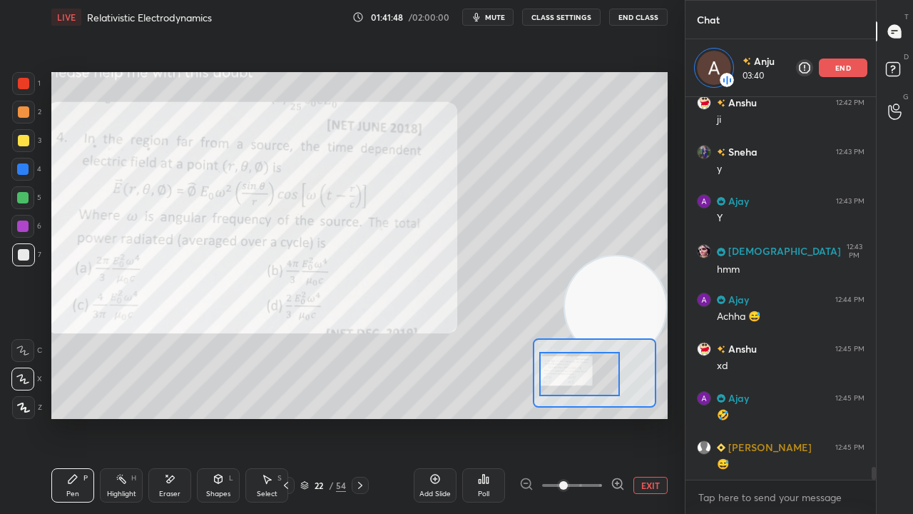
click at [497, 16] on span "mute" at bounding box center [495, 17] width 20 height 10
click at [497, 14] on span "mute" at bounding box center [495, 17] width 20 height 10
click at [180, 417] on div "Eraser" at bounding box center [169, 485] width 43 height 34
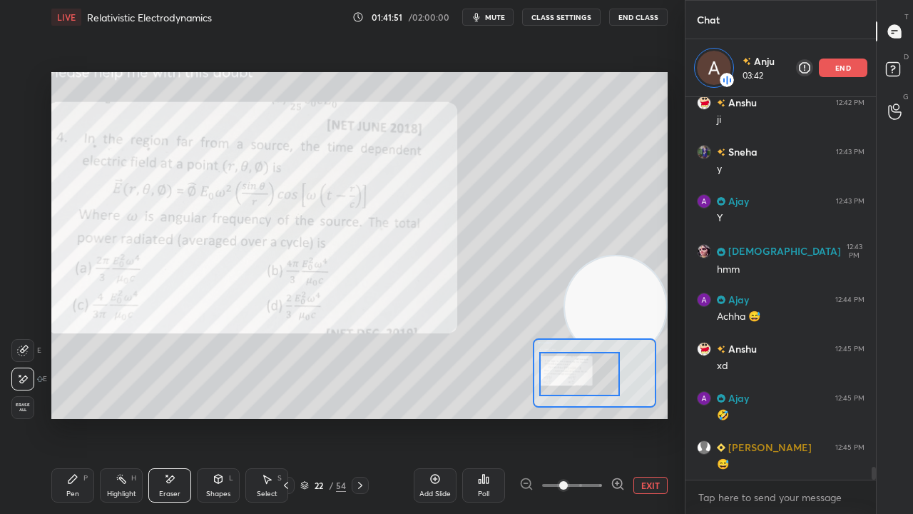
click at [73, 417] on icon at bounding box center [72, 478] width 11 height 11
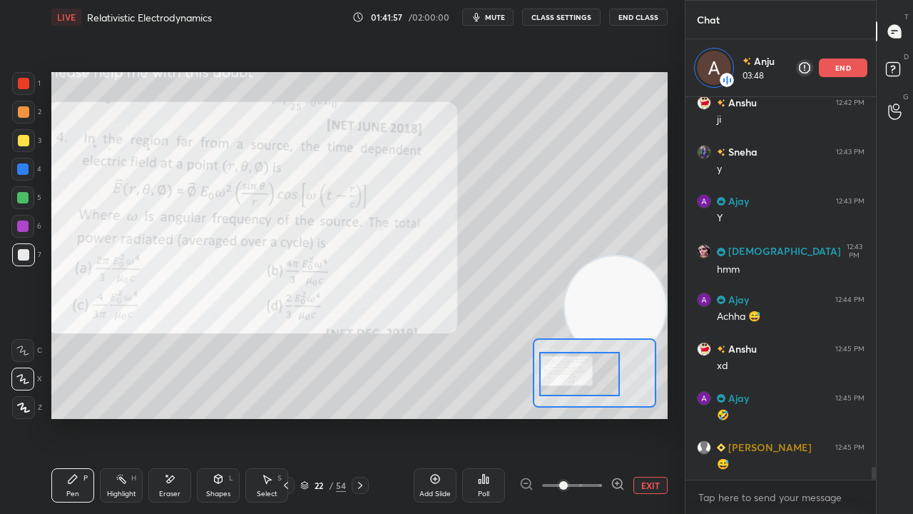
click at [164, 417] on div "Eraser" at bounding box center [169, 485] width 43 height 34
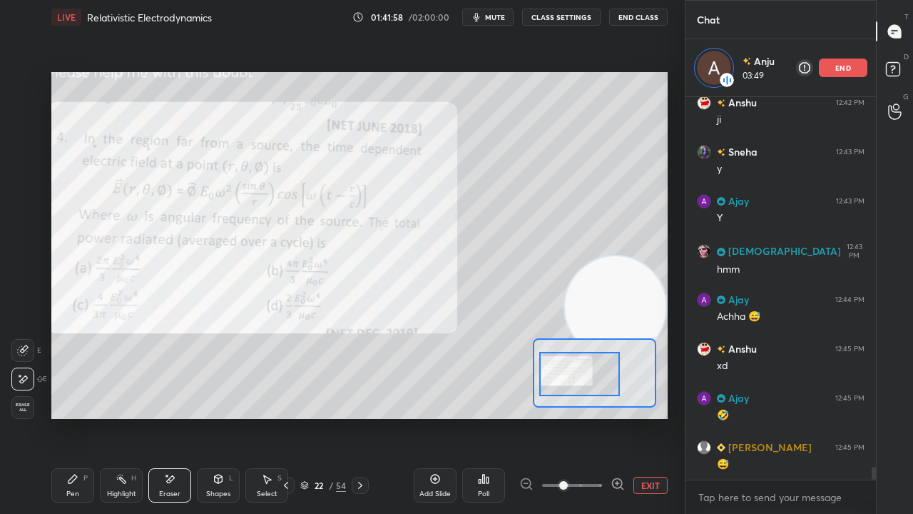
click at [74, 417] on icon at bounding box center [72, 478] width 11 height 11
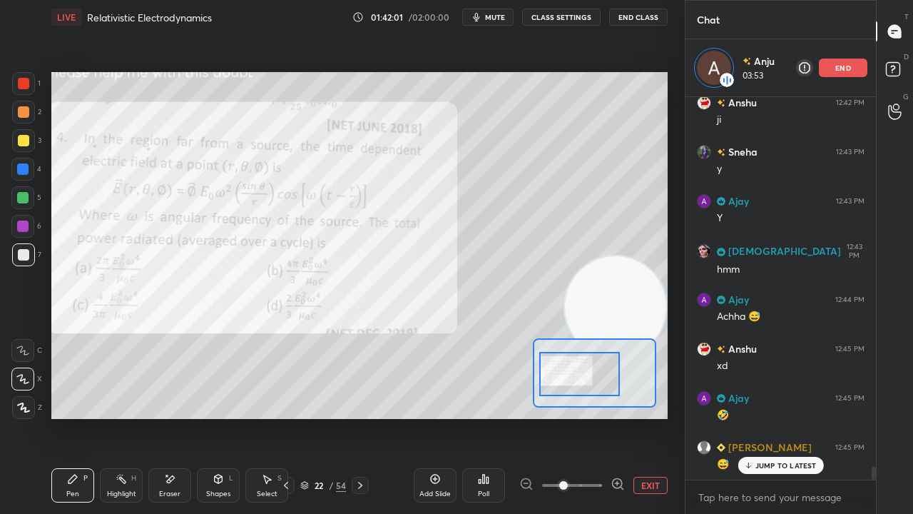
scroll to position [10934, 0]
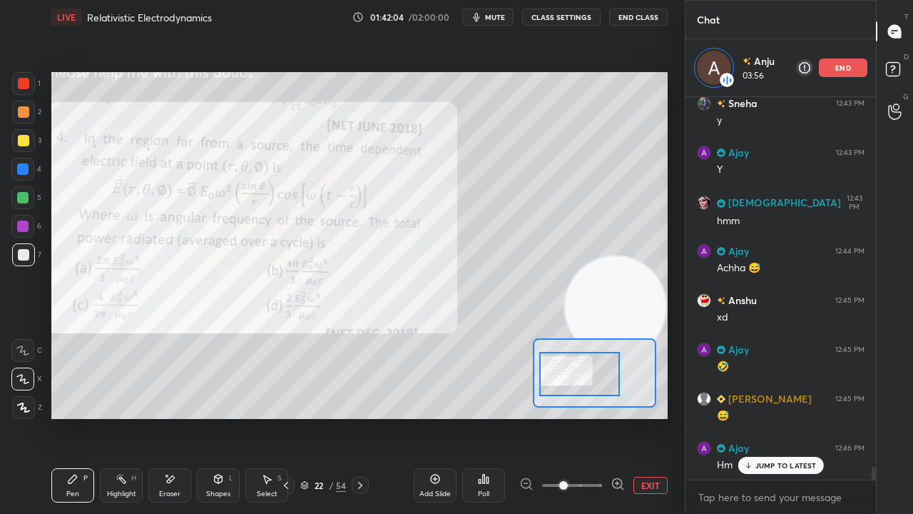
click at [798, 417] on div "JUMP TO LATEST" at bounding box center [781, 465] width 86 height 17
click at [499, 17] on span "mute" at bounding box center [495, 17] width 20 height 10
click at [500, 17] on span "mute" at bounding box center [495, 17] width 20 height 10
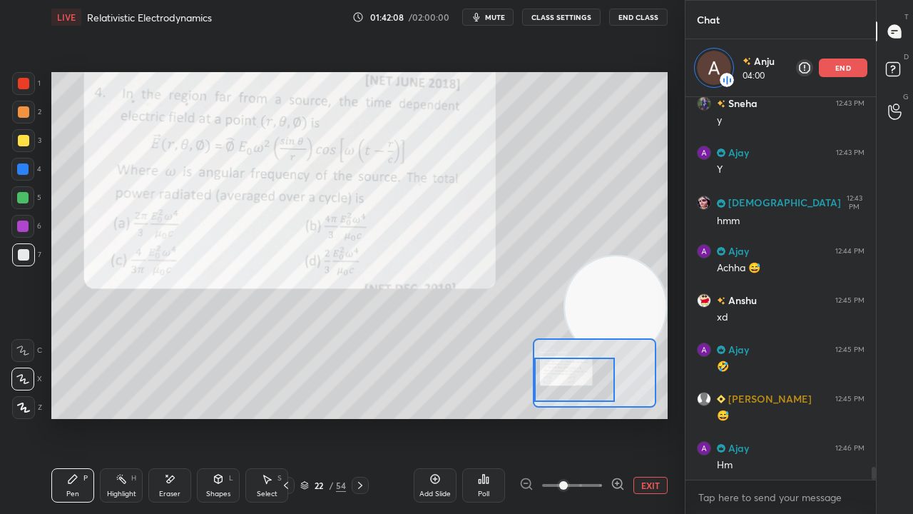
click at [569, 388] on div at bounding box center [574, 379] width 81 height 44
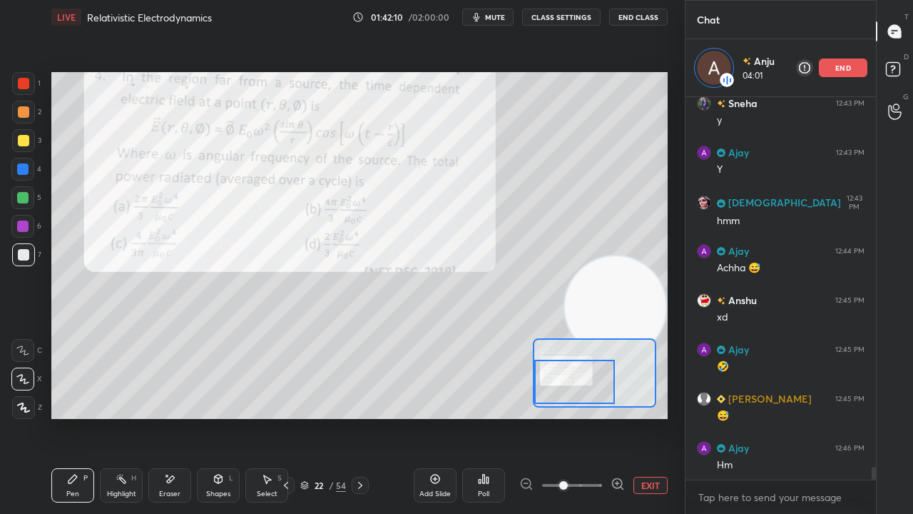
drag, startPoint x: 586, startPoint y: 372, endPoint x: 581, endPoint y: 391, distance: 19.9
click at [582, 391] on div at bounding box center [574, 382] width 81 height 44
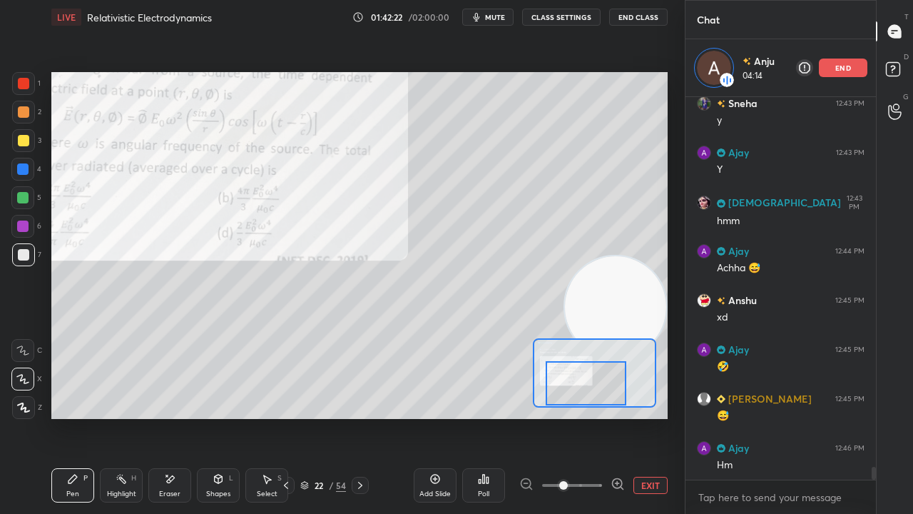
click at [598, 384] on div at bounding box center [586, 383] width 81 height 44
click at [435, 417] on div "Add Slide" at bounding box center [435, 485] width 43 height 34
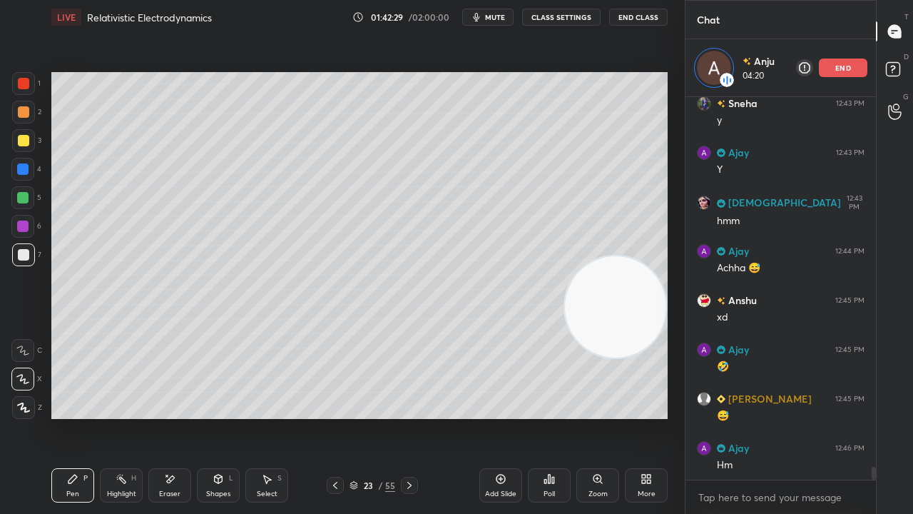
click at [331, 417] on div at bounding box center [335, 485] width 17 height 17
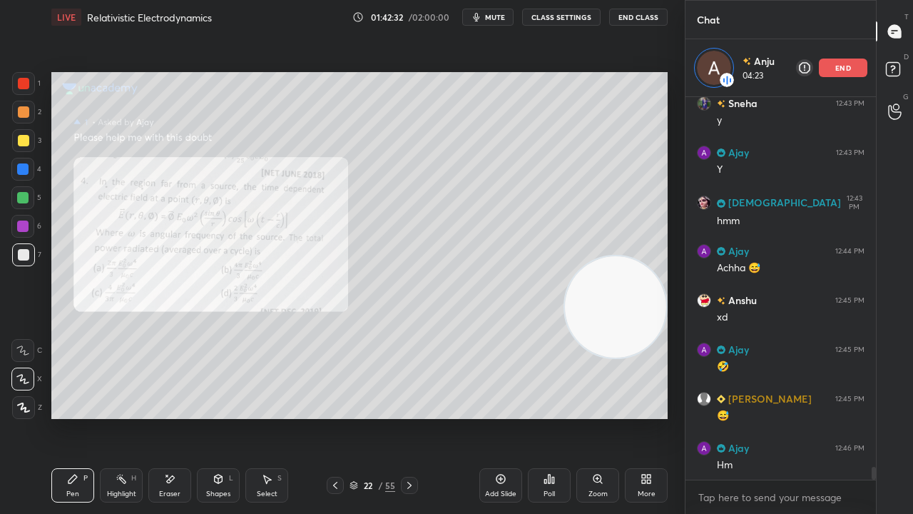
click at [411, 417] on icon at bounding box center [409, 484] width 11 height 11
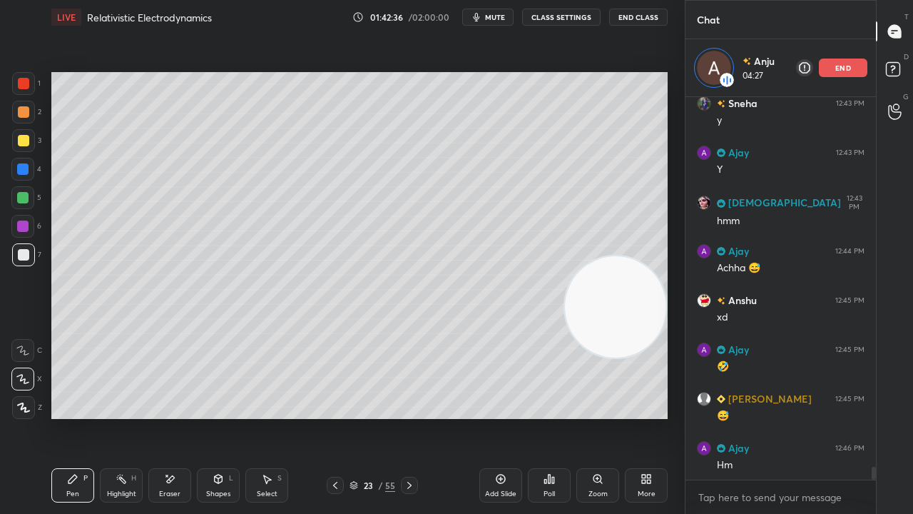
click at [334, 417] on icon at bounding box center [335, 485] width 4 height 7
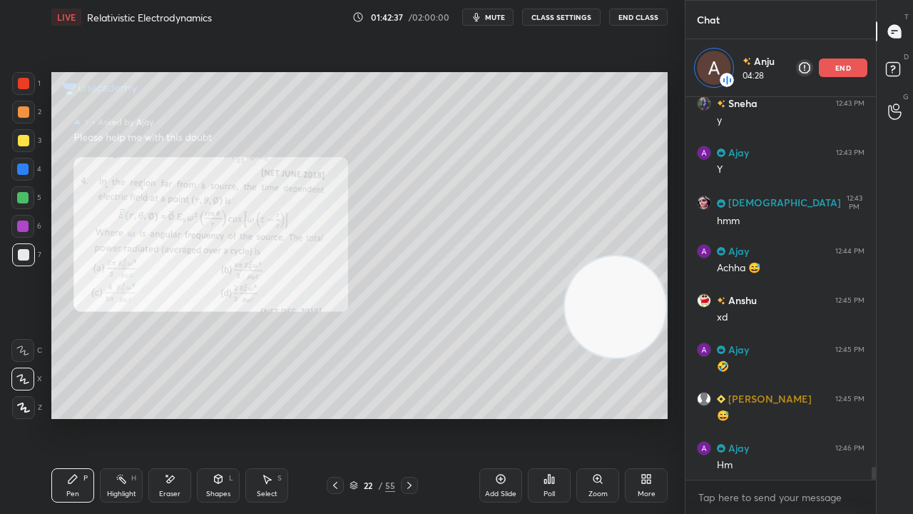
click at [408, 417] on icon at bounding box center [409, 484] width 11 height 11
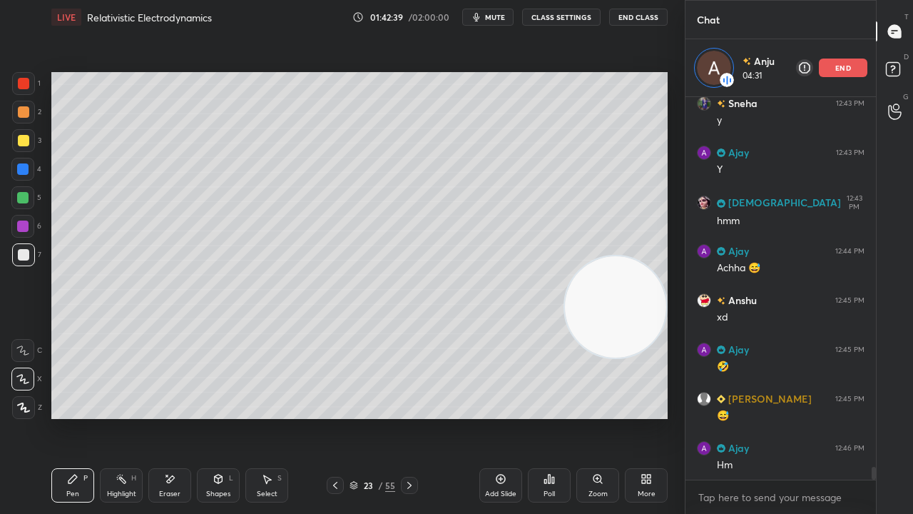
click at [332, 417] on icon at bounding box center [335, 484] width 11 height 11
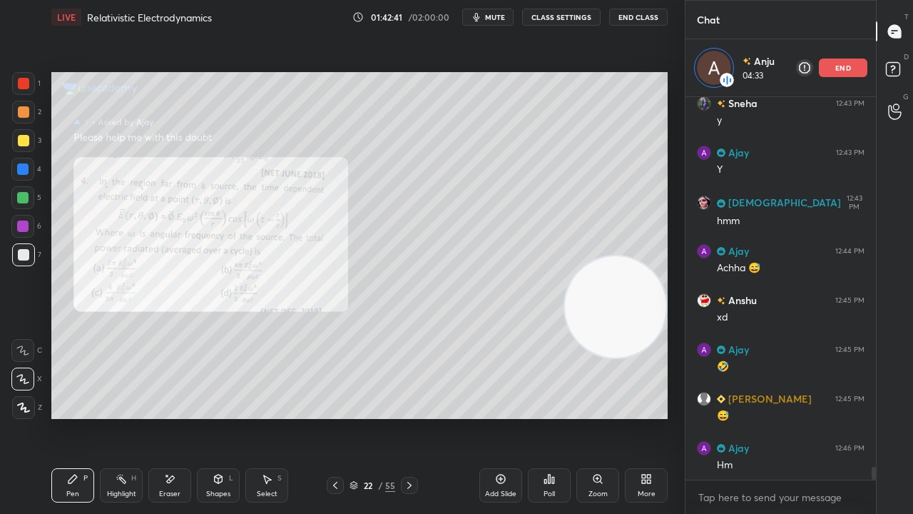
click at [411, 417] on icon at bounding box center [409, 484] width 11 height 11
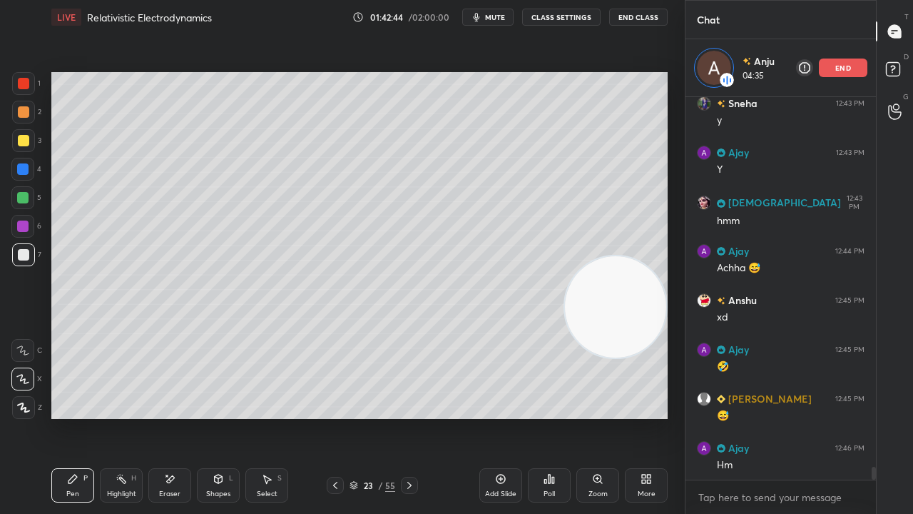
click at [333, 417] on icon at bounding box center [335, 484] width 11 height 11
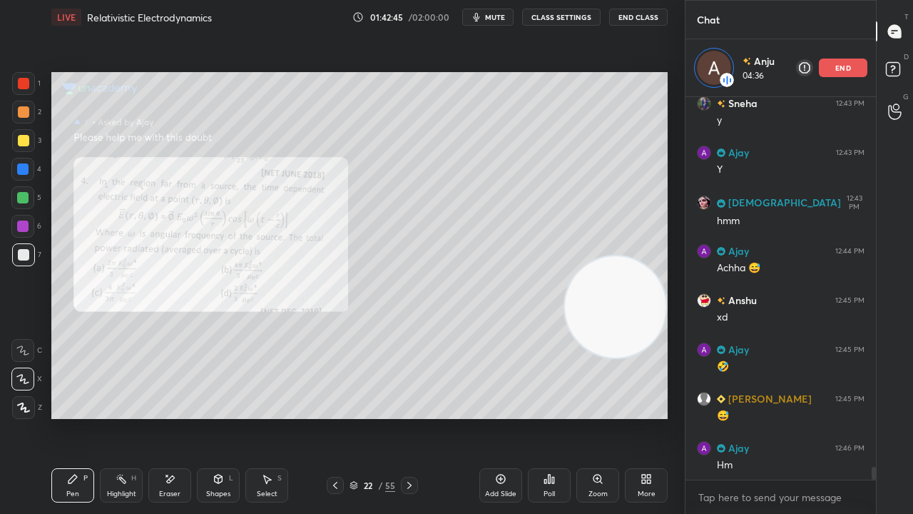
click at [405, 417] on icon at bounding box center [409, 484] width 11 height 11
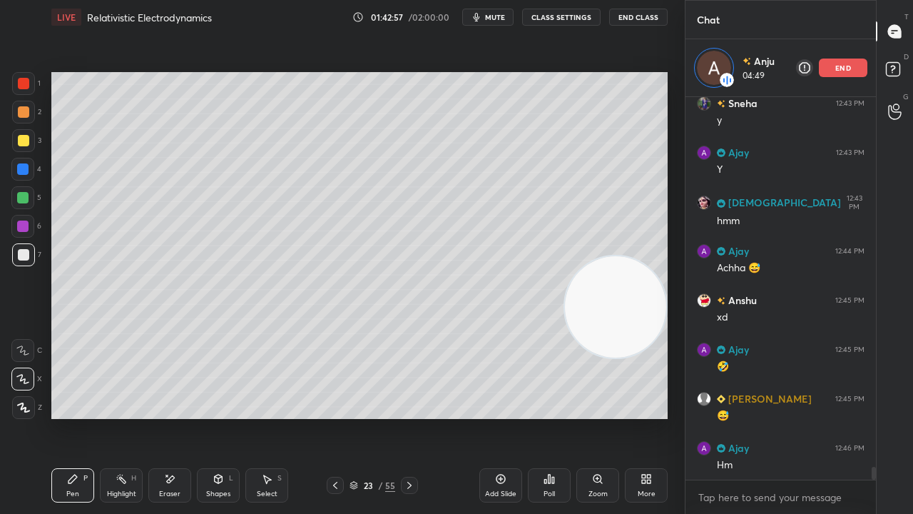
click at [499, 14] on span "mute" at bounding box center [495, 17] width 20 height 10
click at [501, 17] on span "unmute" at bounding box center [494, 17] width 31 height 10
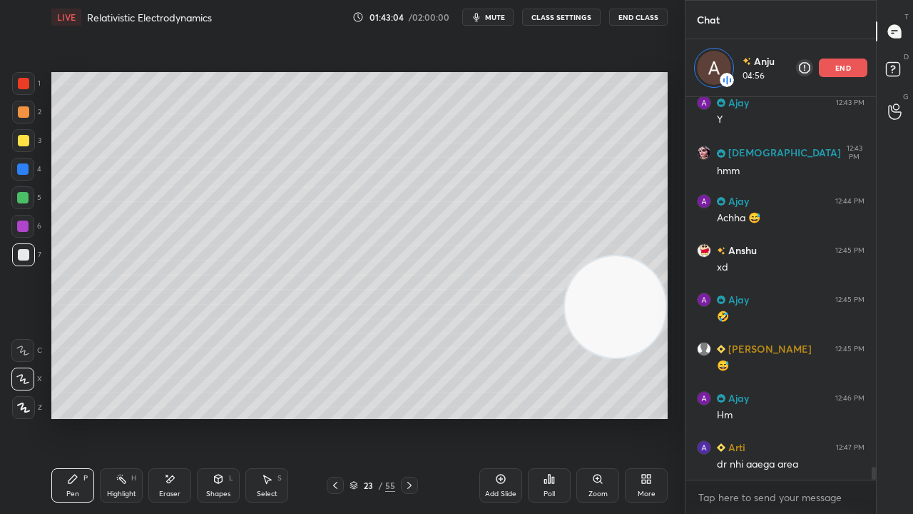
click at [173, 417] on div "Eraser" at bounding box center [169, 485] width 43 height 34
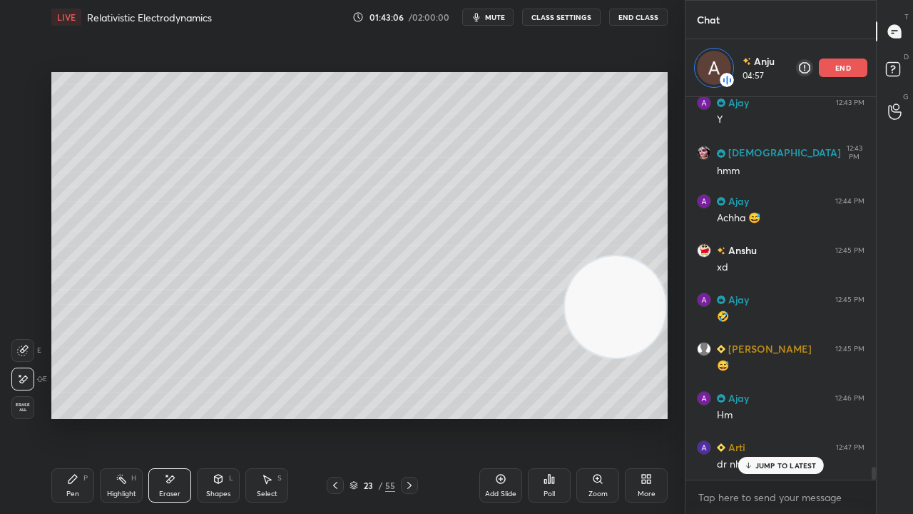
scroll to position [11032, 0]
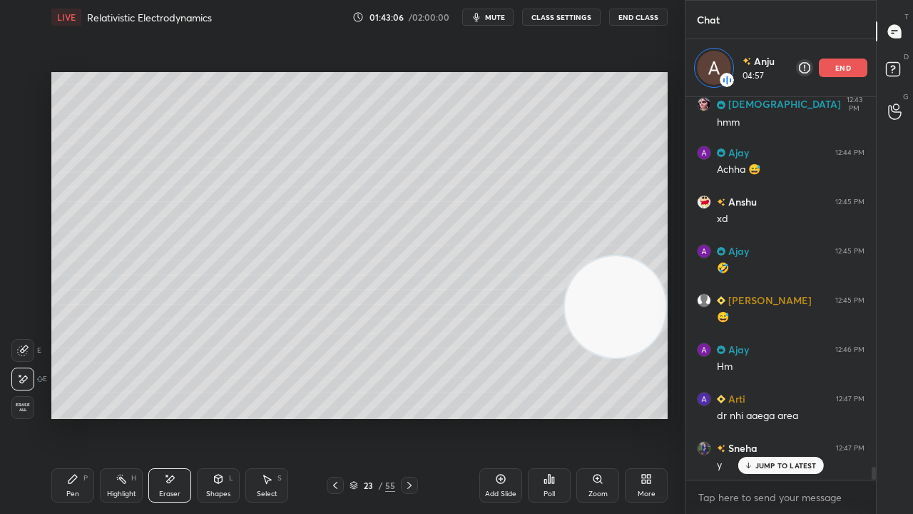
drag, startPoint x: 76, startPoint y: 484, endPoint x: 88, endPoint y: 502, distance: 22.0
click at [75, 417] on div "Pen P" at bounding box center [72, 485] width 43 height 34
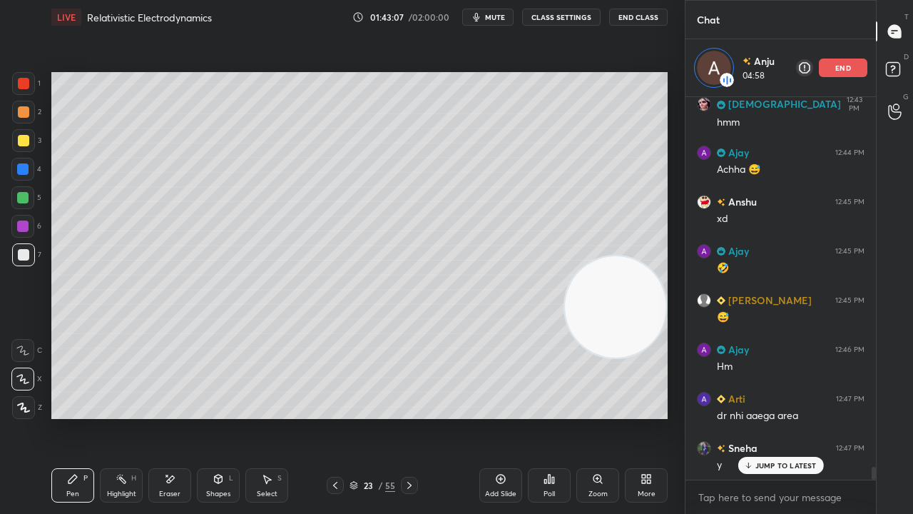
click at [499, 17] on span "mute" at bounding box center [495, 17] width 20 height 10
click at [499, 17] on span "unmute" at bounding box center [494, 17] width 31 height 10
click at [501, 17] on span "mute" at bounding box center [495, 17] width 20 height 10
click at [501, 18] on span "unmute" at bounding box center [494, 17] width 31 height 10
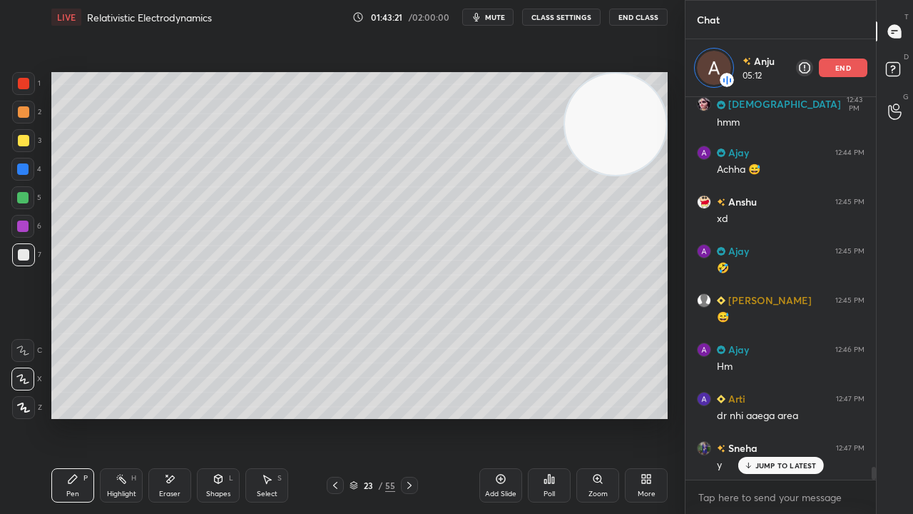
drag, startPoint x: 615, startPoint y: 333, endPoint x: 620, endPoint y: 88, distance: 244.7
click at [620, 91] on video at bounding box center [615, 123] width 101 height 101
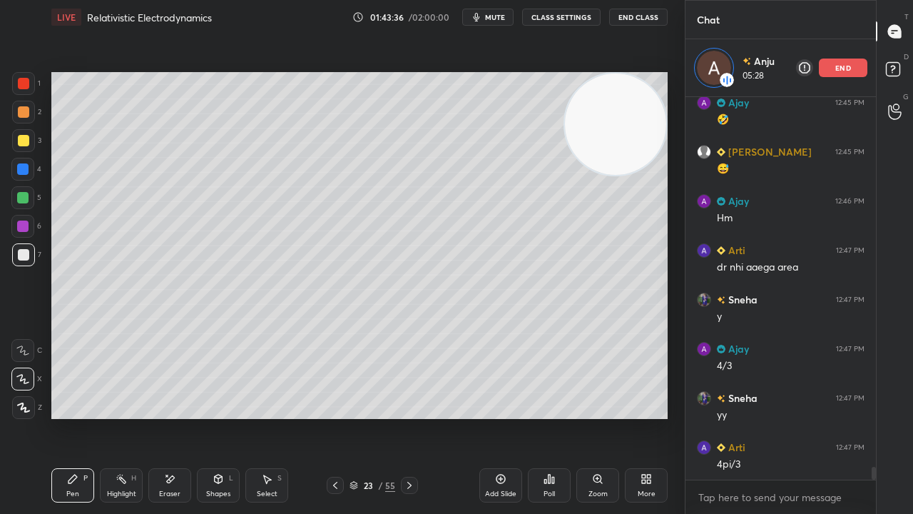
scroll to position [11229, 0]
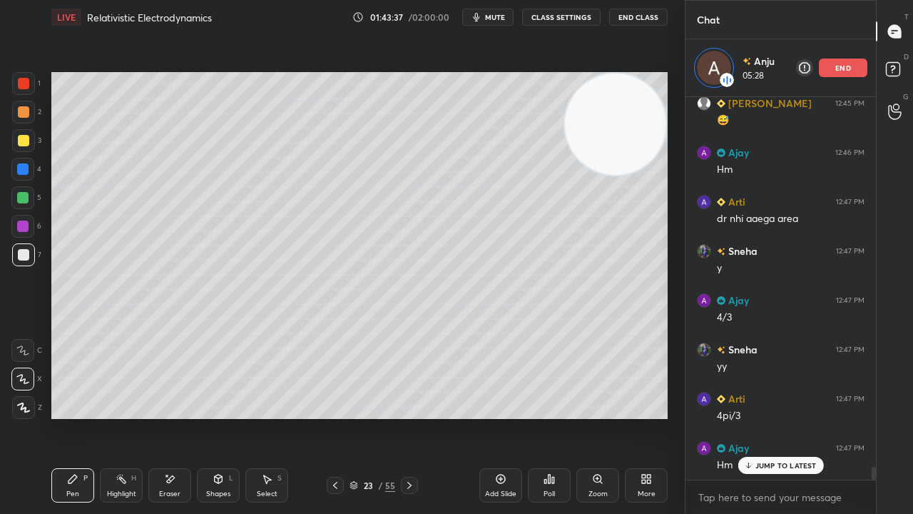
click at [171, 417] on div "Eraser" at bounding box center [169, 493] width 21 height 7
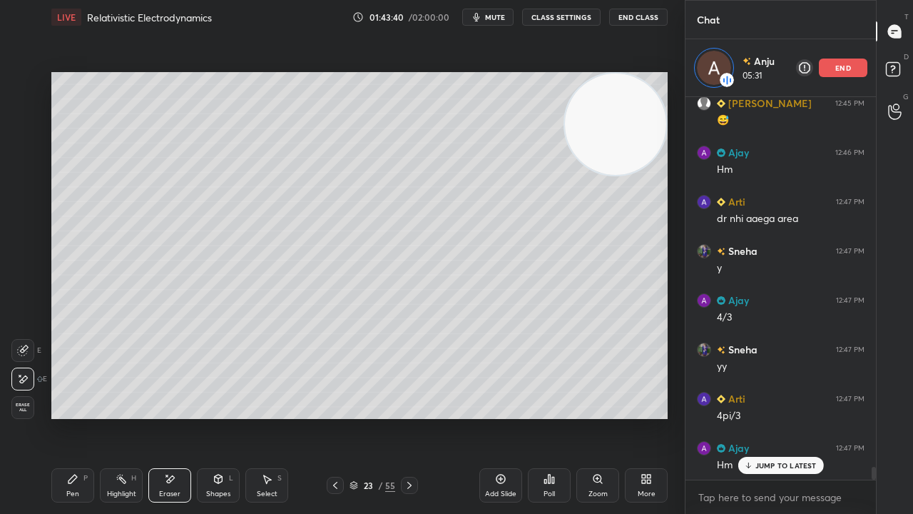
click at [67, 417] on div "Pen P" at bounding box center [72, 485] width 43 height 34
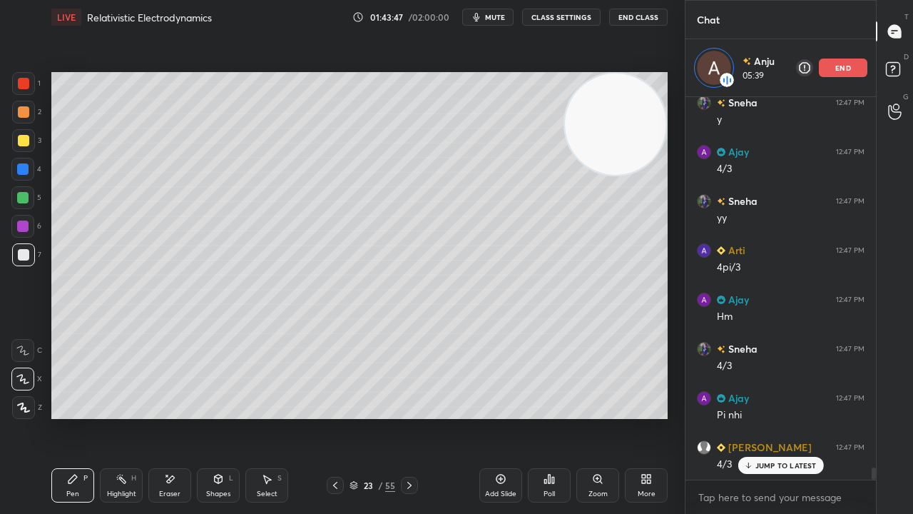
scroll to position [11426, 0]
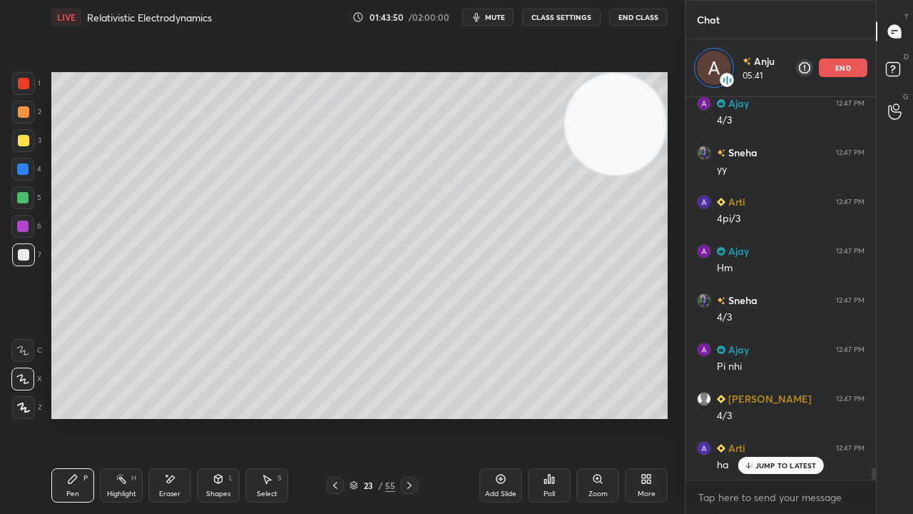
click at [335, 417] on icon at bounding box center [335, 485] width 4 height 7
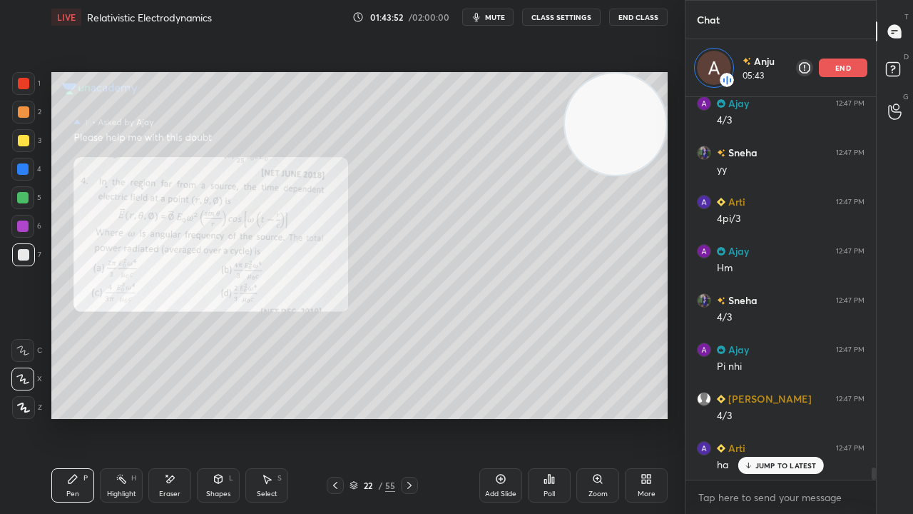
click at [36, 87] on div "1" at bounding box center [26, 83] width 29 height 23
click at [480, 16] on icon "button" at bounding box center [477, 17] width 6 height 9
click at [485, 16] on span "unmute" at bounding box center [494, 17] width 31 height 10
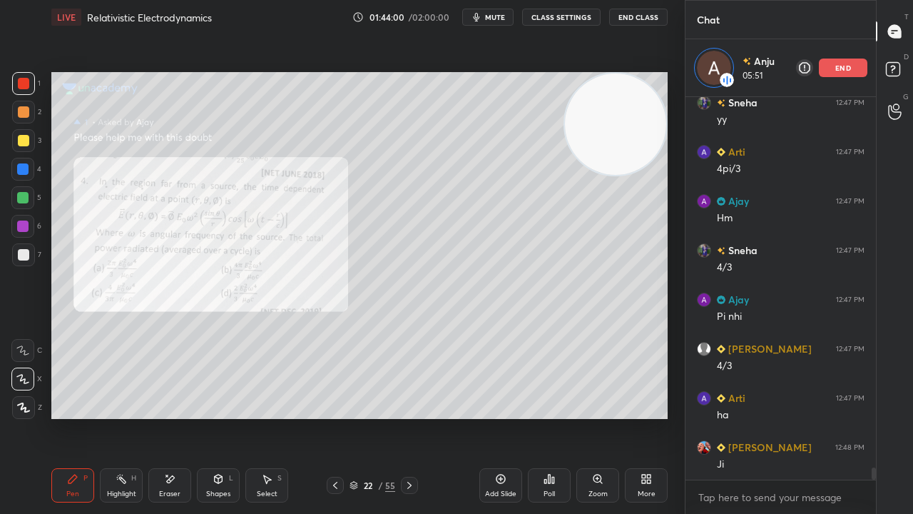
click at [495, 19] on span "mute" at bounding box center [495, 17] width 20 height 10
click at [494, 22] on button "unmute" at bounding box center [487, 17] width 51 height 17
click at [19, 259] on div at bounding box center [23, 254] width 11 height 11
click at [504, 18] on span "mute" at bounding box center [495, 17] width 20 height 10
click at [504, 17] on span "mute" at bounding box center [495, 17] width 20 height 10
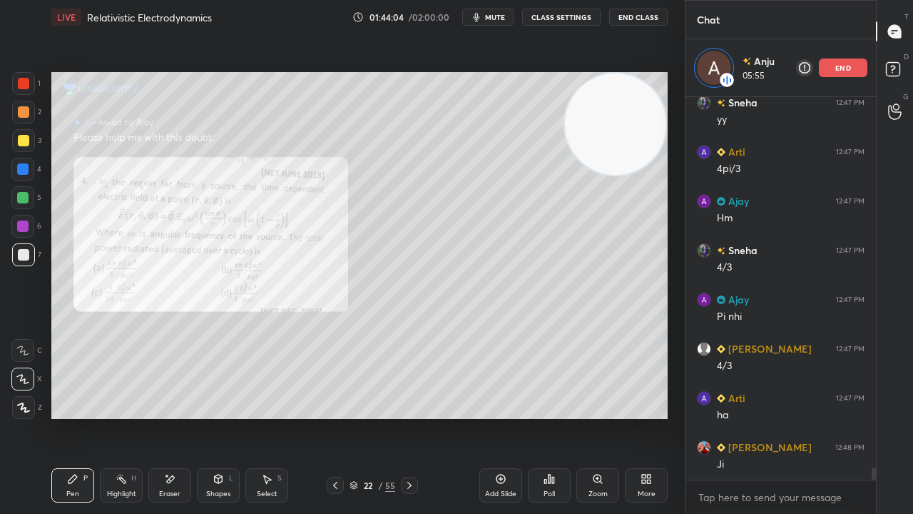
click at [27, 229] on div at bounding box center [22, 225] width 11 height 11
click at [27, 200] on div at bounding box center [22, 197] width 11 height 11
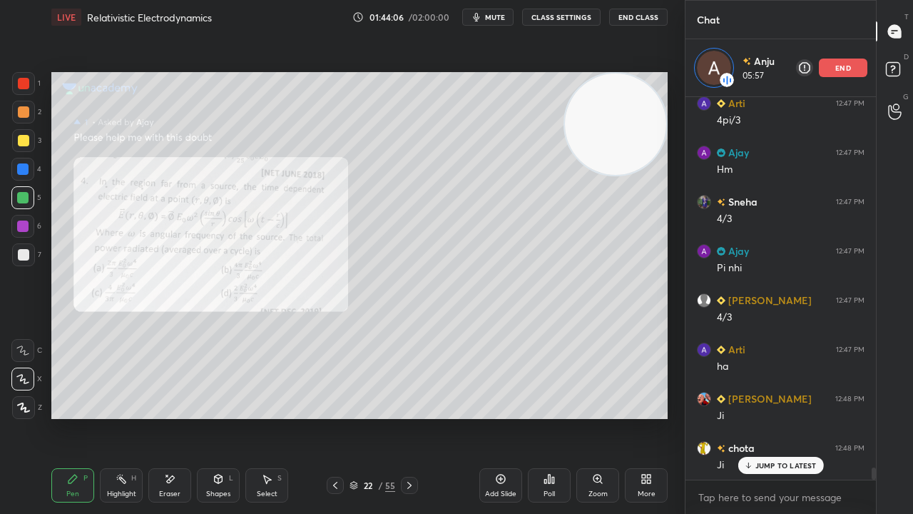
click at [492, 17] on span "mute" at bounding box center [495, 17] width 20 height 10
click at [492, 18] on span "mute" at bounding box center [495, 17] width 20 height 10
click at [503, 16] on span "mute" at bounding box center [495, 17] width 20 height 10
click at [502, 19] on span "unmute" at bounding box center [494, 17] width 31 height 10
click at [758, 417] on p "JUMP TO LATEST" at bounding box center [785, 465] width 61 height 9
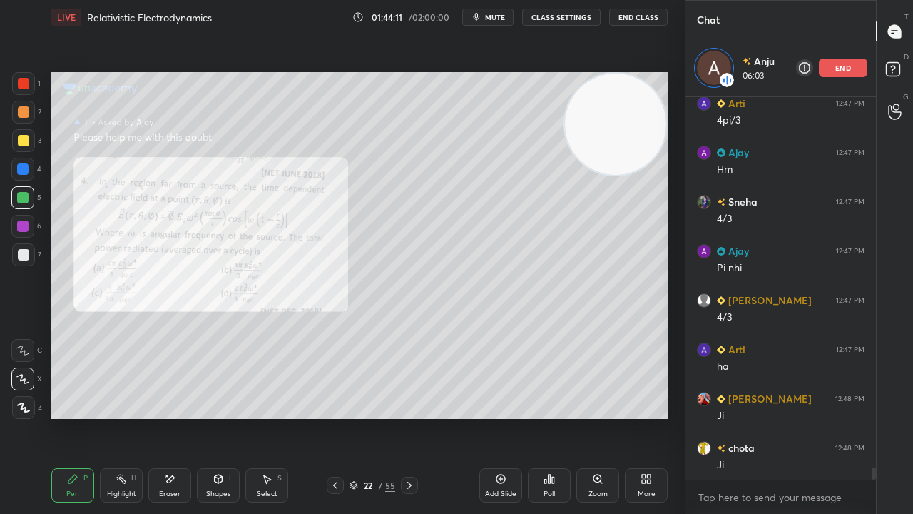
click at [504, 19] on span "mute" at bounding box center [495, 17] width 20 height 10
click at [504, 17] on span "unmute" at bounding box center [494, 17] width 31 height 10
click at [19, 260] on div at bounding box center [23, 254] width 11 height 11
click at [477, 16] on icon "button" at bounding box center [476, 16] width 11 height 11
click at [475, 16] on icon "button" at bounding box center [471, 17] width 9 height 9
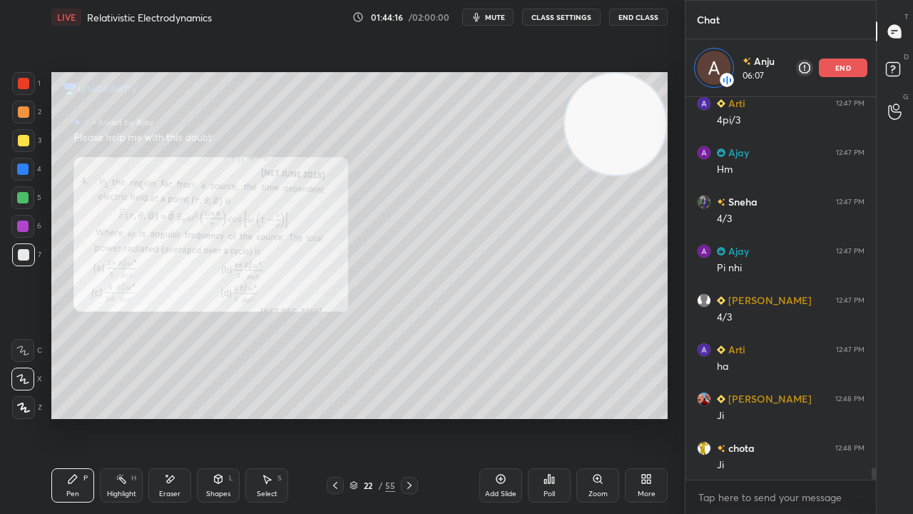
click at [497, 20] on span "mute" at bounding box center [495, 17] width 20 height 10
click at [498, 19] on span "unmute" at bounding box center [494, 17] width 31 height 10
click at [501, 16] on span "mute" at bounding box center [495, 17] width 20 height 10
click at [501, 18] on span "unmute" at bounding box center [494, 17] width 31 height 10
click at [411, 417] on icon at bounding box center [409, 484] width 11 height 11
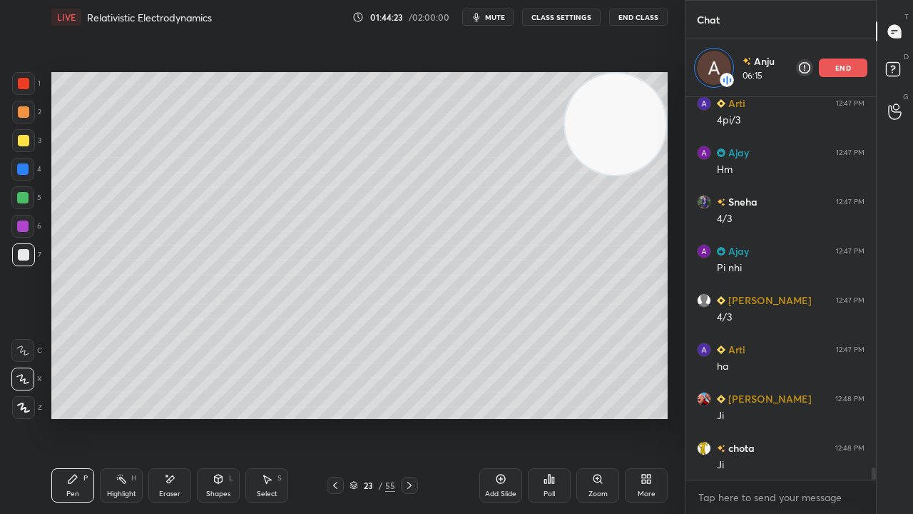
drag, startPoint x: 341, startPoint y: 489, endPoint x: 333, endPoint y: 489, distance: 7.9
click at [340, 417] on div at bounding box center [335, 485] width 17 height 17
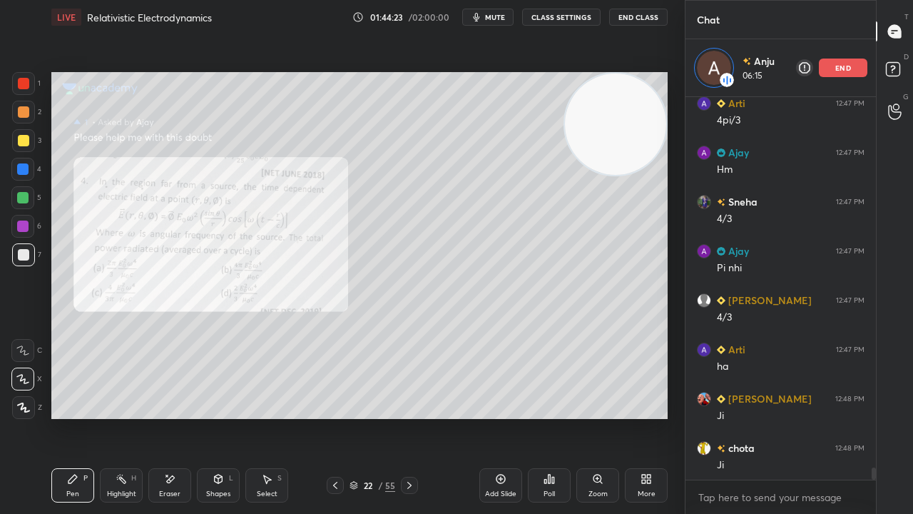
click at [333, 417] on icon at bounding box center [335, 484] width 11 height 11
click at [498, 14] on span "mute" at bounding box center [495, 17] width 20 height 10
click at [497, 14] on span "unmute" at bounding box center [494, 17] width 31 height 10
click at [24, 81] on div at bounding box center [23, 83] width 11 height 11
click at [489, 23] on button "mute" at bounding box center [487, 17] width 51 height 17
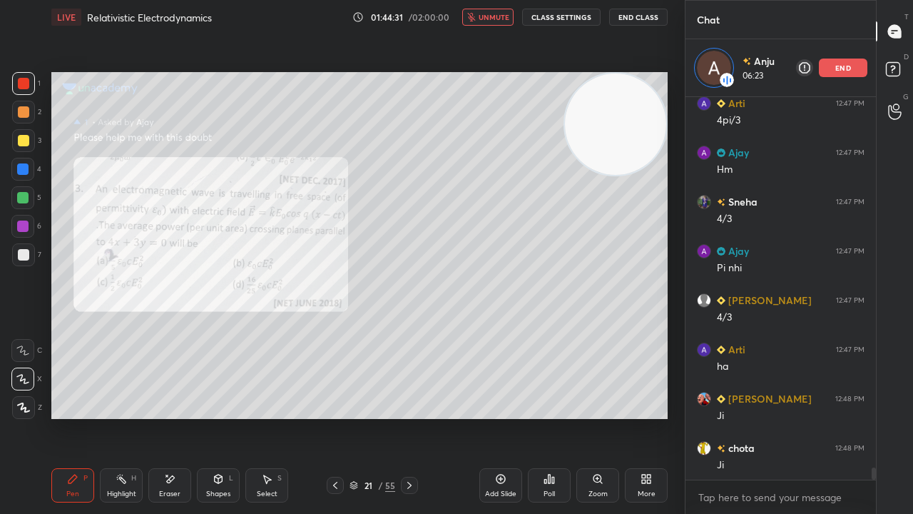
click at [490, 19] on span "unmute" at bounding box center [494, 17] width 31 height 10
click at [325, 417] on div "21 / 55" at bounding box center [372, 485] width 214 height 17
click at [331, 417] on icon at bounding box center [335, 484] width 11 height 11
click at [495, 19] on span "mute" at bounding box center [495, 17] width 20 height 10
drag, startPoint x: 495, startPoint y: 17, endPoint x: 492, endPoint y: 10, distance: 7.7
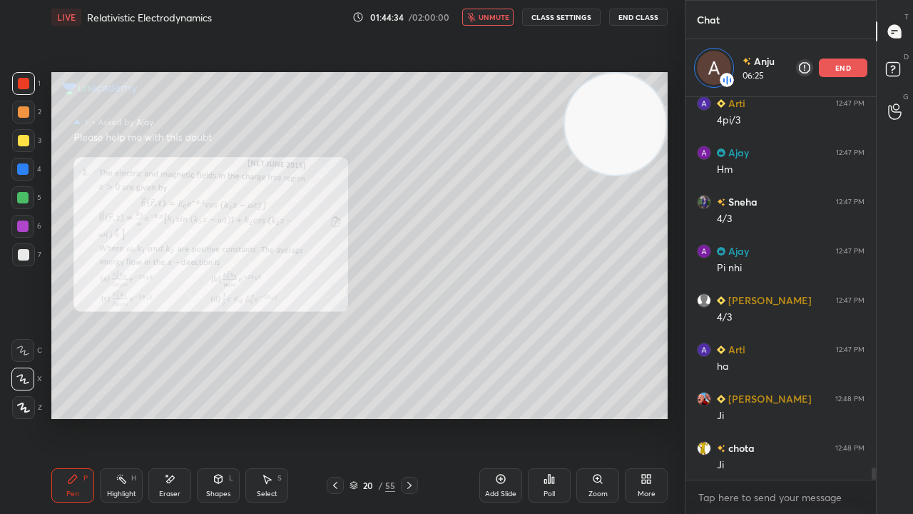
click at [494, 19] on span "unmute" at bounding box center [494, 17] width 31 height 10
click at [595, 417] on div "Zoom" at bounding box center [598, 493] width 19 height 7
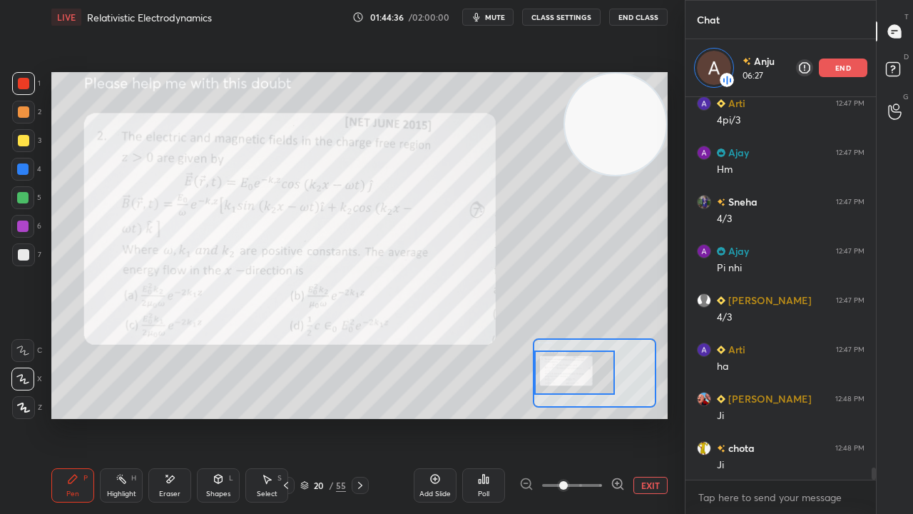
drag, startPoint x: 593, startPoint y: 376, endPoint x: 565, endPoint y: 375, distance: 27.8
click at [566, 376] on div at bounding box center [574, 372] width 81 height 44
click at [505, 17] on span "mute" at bounding box center [495, 17] width 20 height 10
click at [502, 17] on span "unmute" at bounding box center [494, 17] width 31 height 10
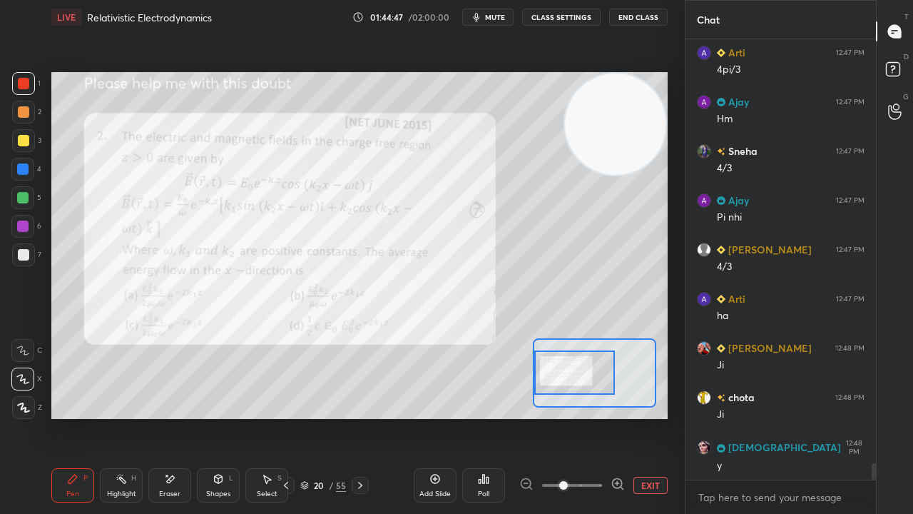
click at [499, 21] on span "mute" at bounding box center [495, 17] width 20 height 10
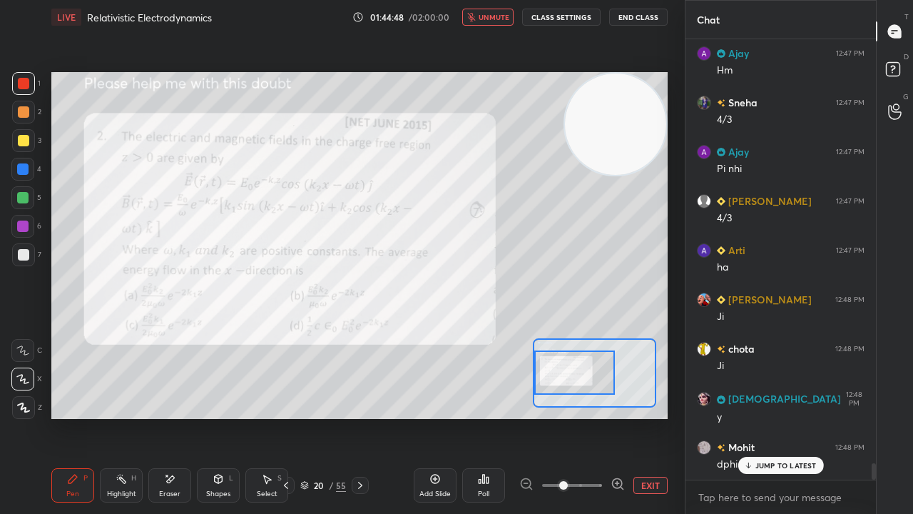
click at [498, 19] on span "unmute" at bounding box center [494, 17] width 31 height 10
click at [796, 417] on p "JUMP TO LATEST" at bounding box center [785, 465] width 61 height 9
click at [357, 417] on icon at bounding box center [360, 484] width 11 height 11
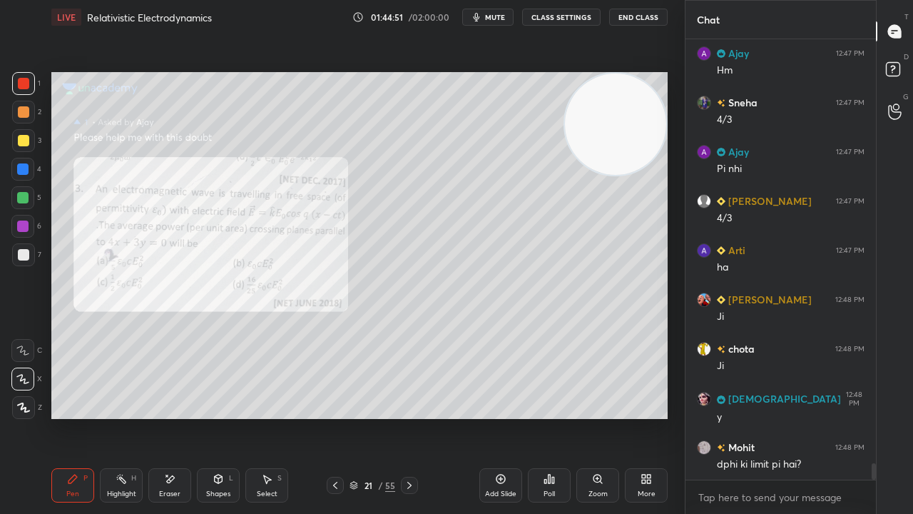
click at [402, 417] on div at bounding box center [409, 485] width 17 height 17
click at [407, 417] on icon at bounding box center [409, 484] width 11 height 11
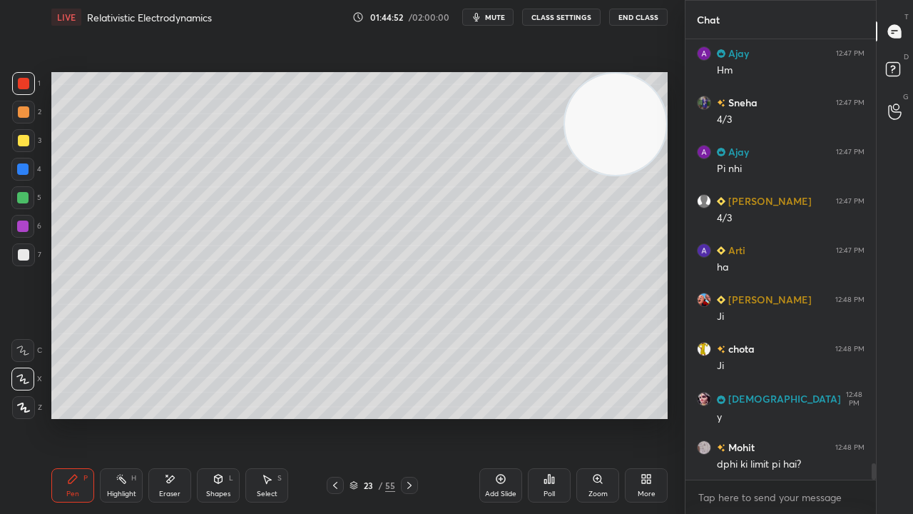
scroll to position [11616, 0]
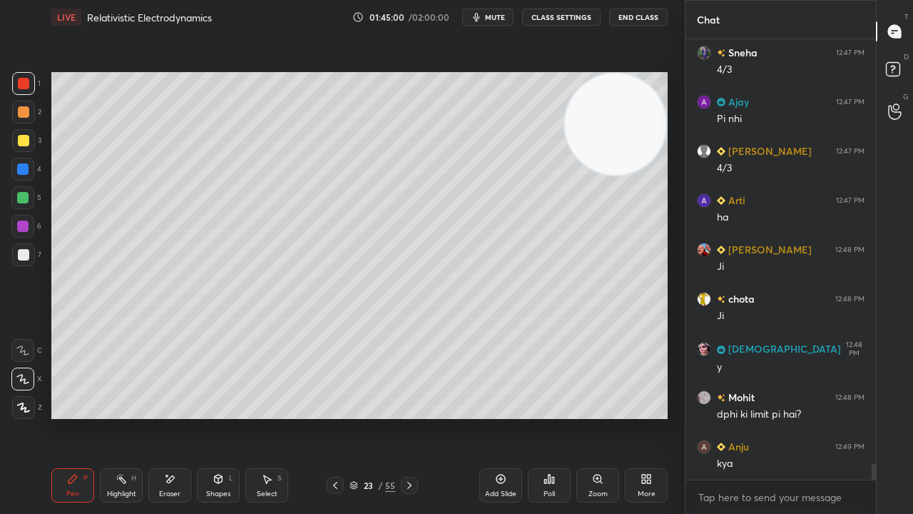
click at [505, 16] on span "mute" at bounding box center [495, 17] width 20 height 10
click at [499, 18] on span "unmute" at bounding box center [494, 17] width 31 height 10
click at [337, 417] on icon at bounding box center [335, 484] width 11 height 11
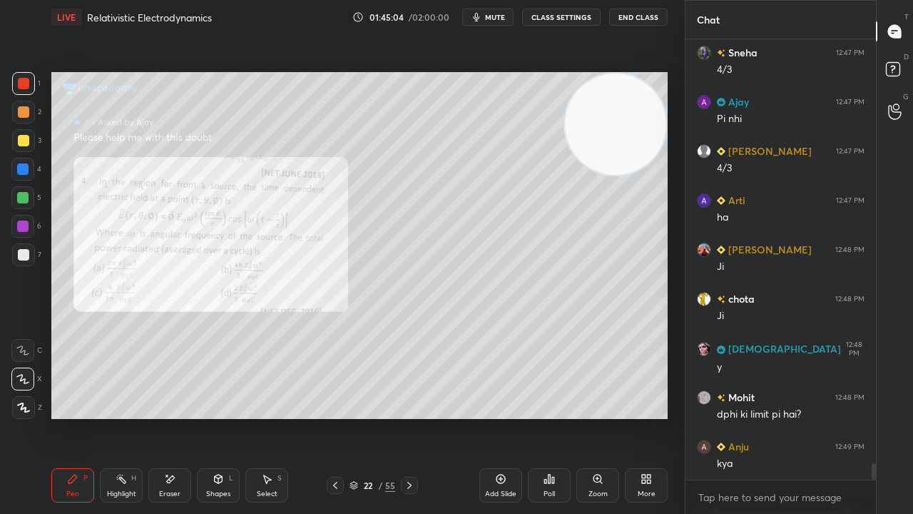
click at [337, 417] on div at bounding box center [335, 485] width 17 height 17
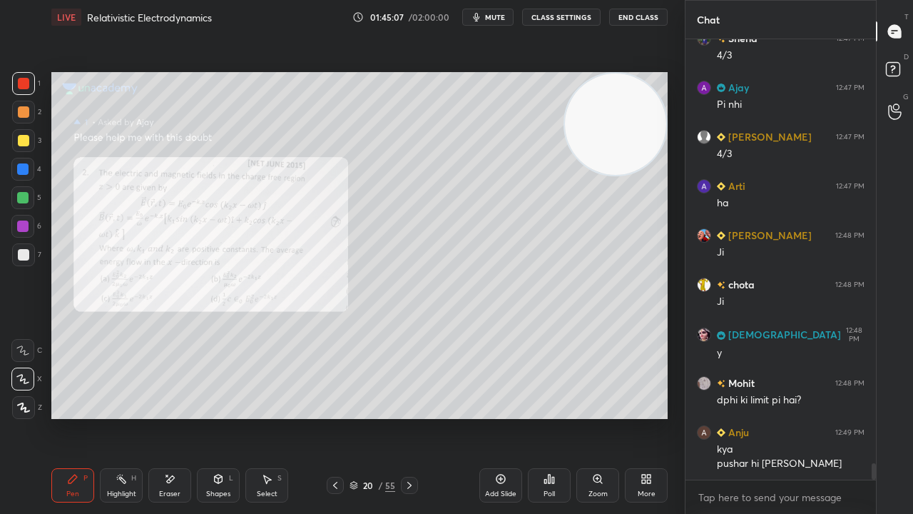
click at [598, 417] on div "Zoom" at bounding box center [598, 493] width 19 height 7
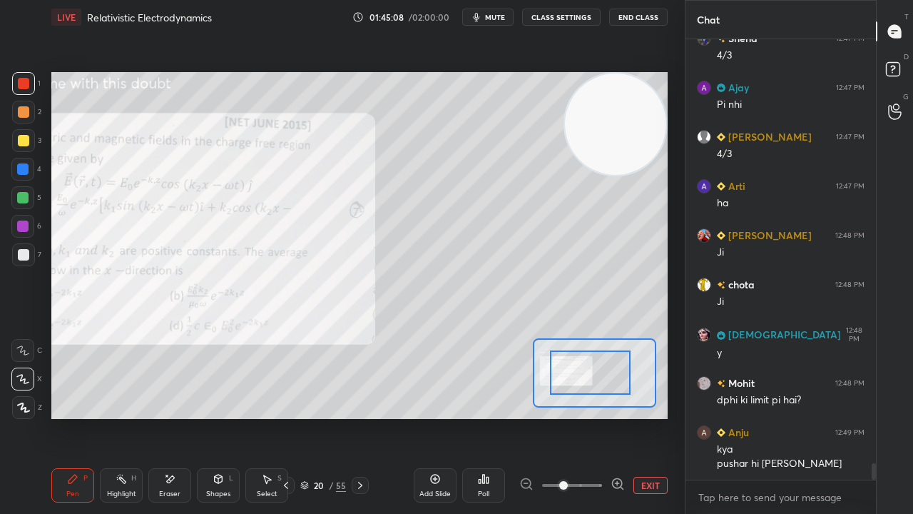
click at [568, 377] on div at bounding box center [590, 372] width 81 height 44
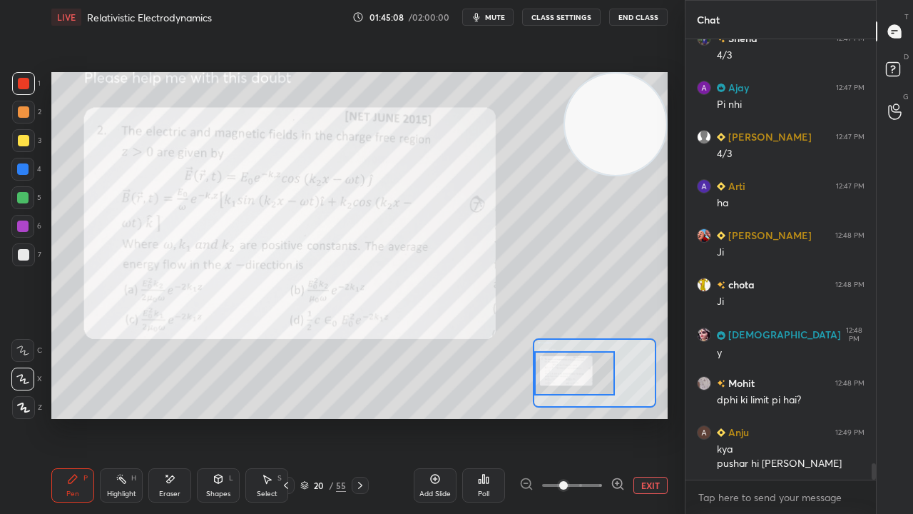
click at [482, 19] on icon "button" at bounding box center [476, 16] width 11 height 11
click at [491, 17] on span "unmute" at bounding box center [494, 17] width 31 height 10
click at [24, 136] on div at bounding box center [23, 140] width 11 height 11
click at [491, 26] on div "LIVE Relativistic Electrodynamics 01:45:10 / 02:00:00 mute CLASS SETTINGS End C…" at bounding box center [359, 17] width 616 height 34
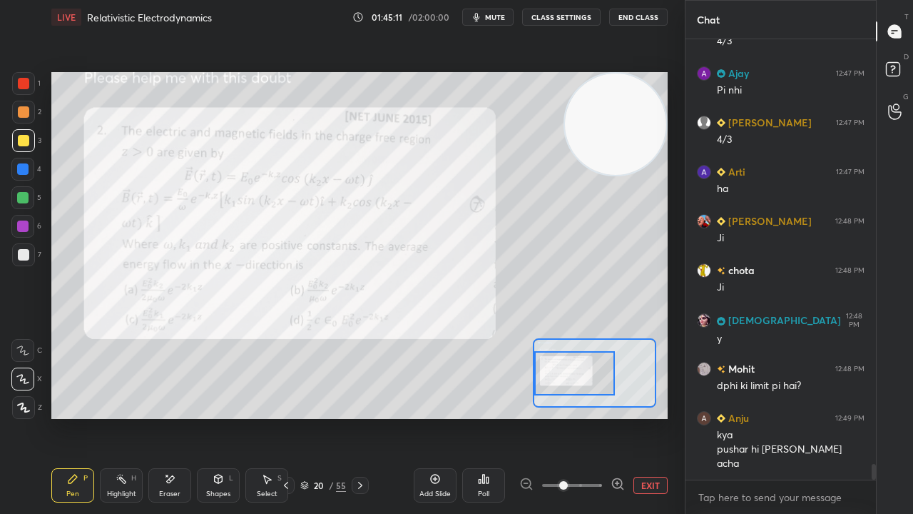
click at [491, 21] on button "mute" at bounding box center [487, 17] width 51 height 17
drag, startPoint x: 492, startPoint y: 20, endPoint x: 493, endPoint y: 13, distance: 7.2
click at [492, 18] on span "unmute" at bounding box center [494, 17] width 31 height 10
click at [569, 375] on div at bounding box center [574, 373] width 81 height 44
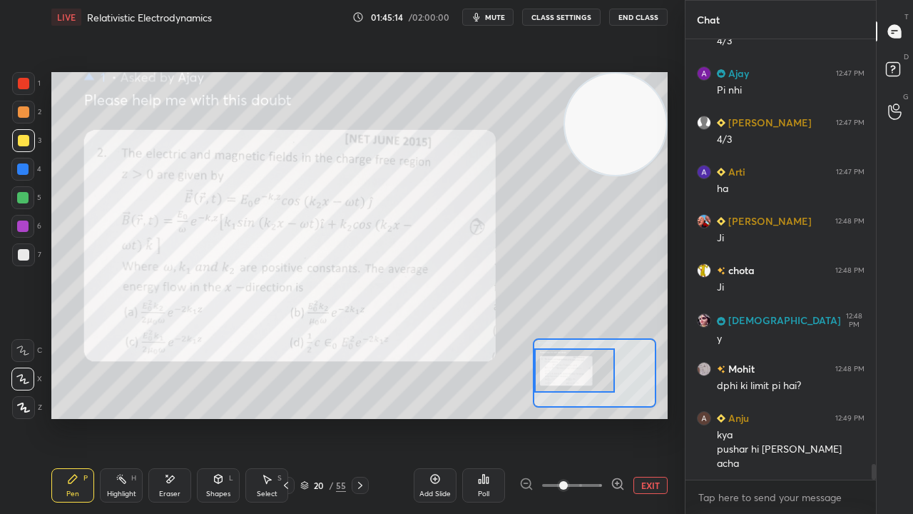
click at [738, 417] on div "x" at bounding box center [781, 497] width 190 height 34
click at [487, 13] on button "mute" at bounding box center [487, 17] width 51 height 17
click at [487, 16] on span "unmute" at bounding box center [494, 17] width 31 height 10
click at [26, 255] on div at bounding box center [23, 254] width 11 height 11
drag, startPoint x: 26, startPoint y: 128, endPoint x: 26, endPoint y: 121, distance: 7.2
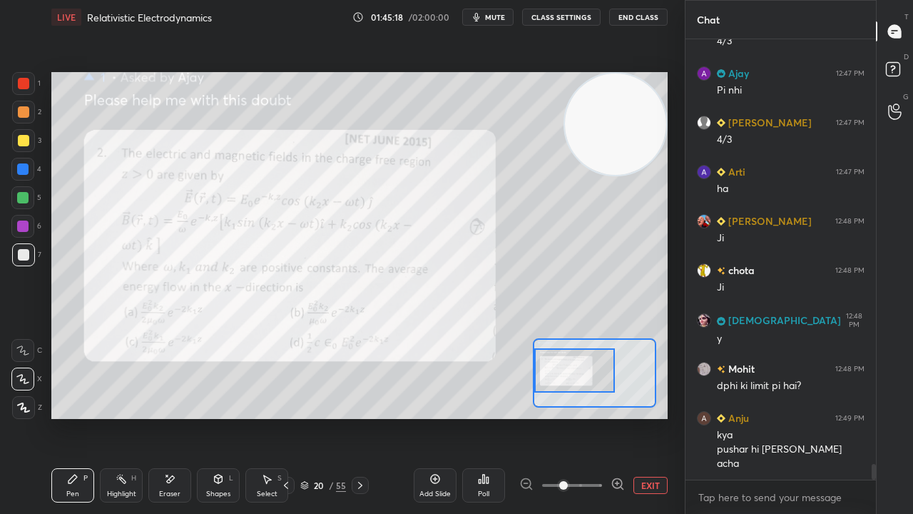
click at [26, 126] on div "2" at bounding box center [26, 115] width 29 height 29
click at [27, 83] on div at bounding box center [23, 83] width 11 height 11
click at [491, 14] on span "mute" at bounding box center [495, 17] width 20 height 10
click at [493, 16] on span "unmute" at bounding box center [494, 17] width 31 height 10
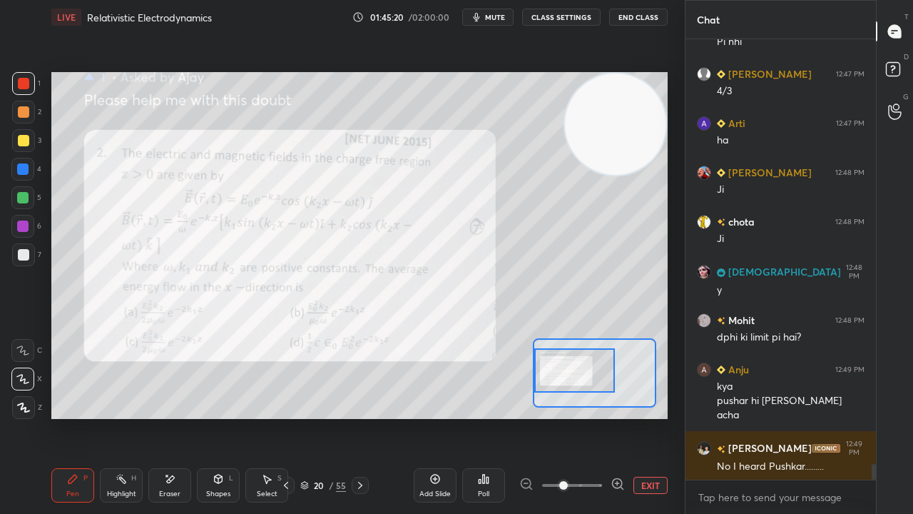
drag, startPoint x: 619, startPoint y: 483, endPoint x: 615, endPoint y: 474, distance: 9.9
click at [618, 417] on icon at bounding box center [618, 483] width 4 height 0
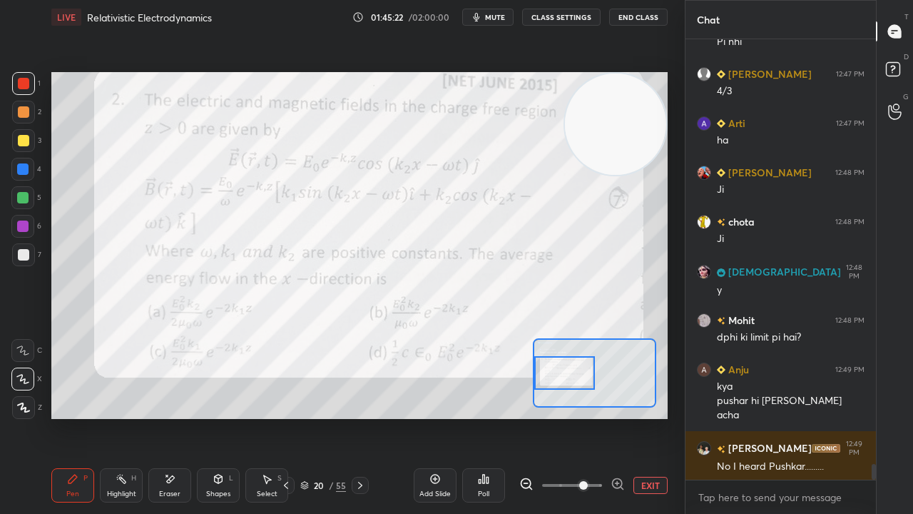
drag, startPoint x: 581, startPoint y: 374, endPoint x: 567, endPoint y: 377, distance: 14.7
click at [569, 378] on div at bounding box center [564, 373] width 60 height 34
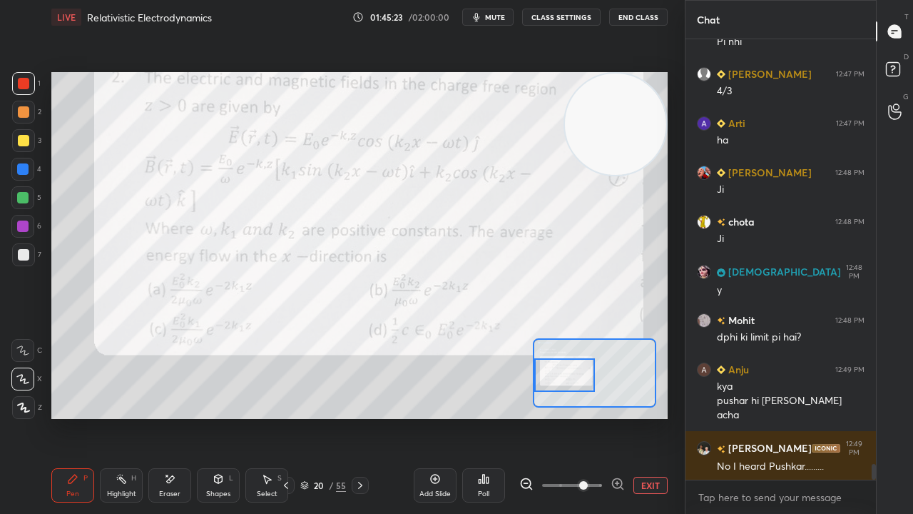
scroll to position [11743, 0]
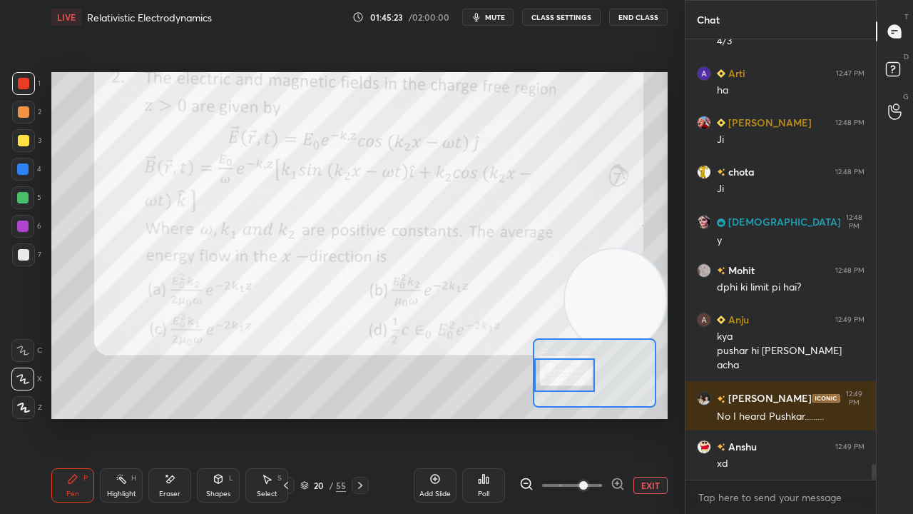
drag, startPoint x: 602, startPoint y: 160, endPoint x: 619, endPoint y: 336, distance: 177.0
click at [619, 333] on video at bounding box center [615, 299] width 101 height 101
click at [499, 17] on span "mute" at bounding box center [495, 17] width 20 height 10
drag, startPoint x: 502, startPoint y: 14, endPoint x: 506, endPoint y: 7, distance: 8.0
click at [503, 14] on span "unmute" at bounding box center [494, 17] width 31 height 10
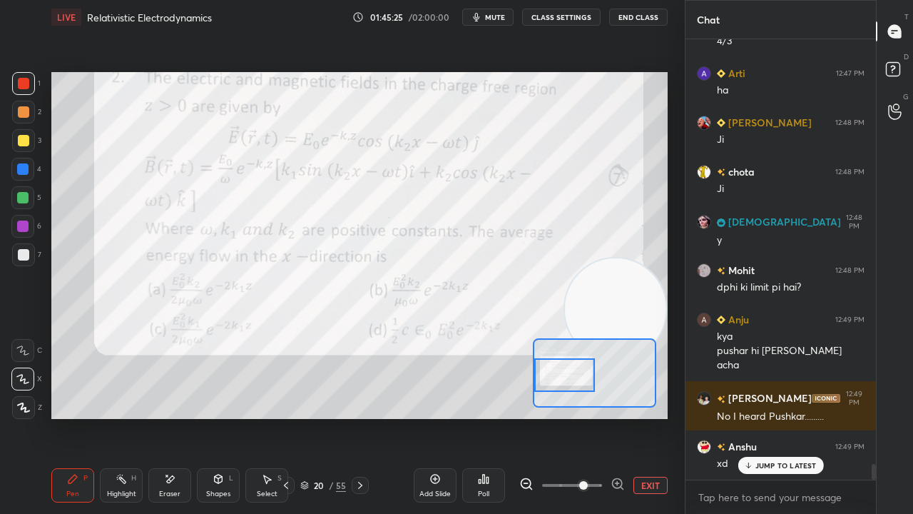
scroll to position [11791, 0]
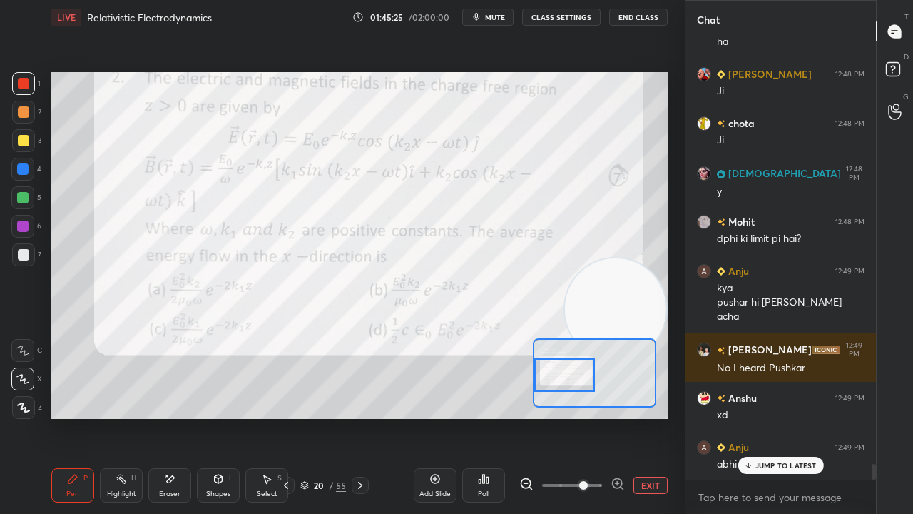
click at [497, 13] on span "mute" at bounding box center [495, 17] width 20 height 10
click at [493, 17] on span "unmute" at bounding box center [494, 17] width 31 height 10
drag, startPoint x: 765, startPoint y: 465, endPoint x: 746, endPoint y: 499, distance: 38.9
click at [765, 417] on p "JUMP TO LATEST" at bounding box center [785, 465] width 61 height 9
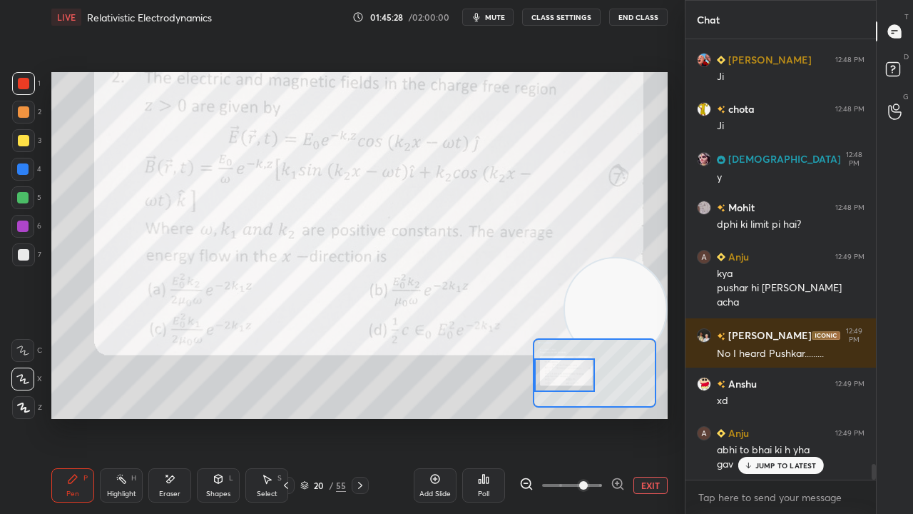
click at [499, 19] on span "mute" at bounding box center [495, 17] width 20 height 10
click at [499, 18] on span "unmute" at bounding box center [494, 17] width 31 height 10
drag, startPoint x: 768, startPoint y: 467, endPoint x: 768, endPoint y: 484, distance: 16.4
click at [768, 417] on p "JUMP TO LATEST" at bounding box center [785, 465] width 61 height 9
click at [497, 17] on span "mute" at bounding box center [495, 17] width 20 height 10
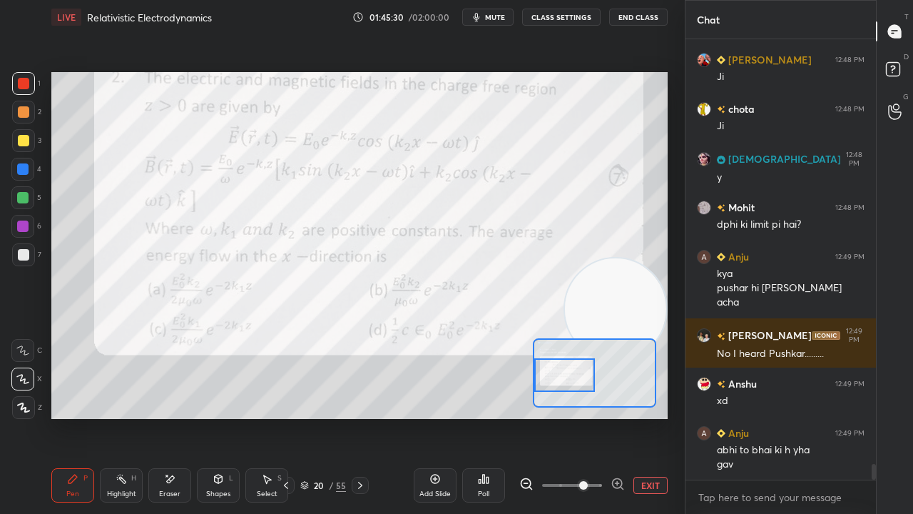
click at [496, 16] on span "mute" at bounding box center [495, 17] width 20 height 10
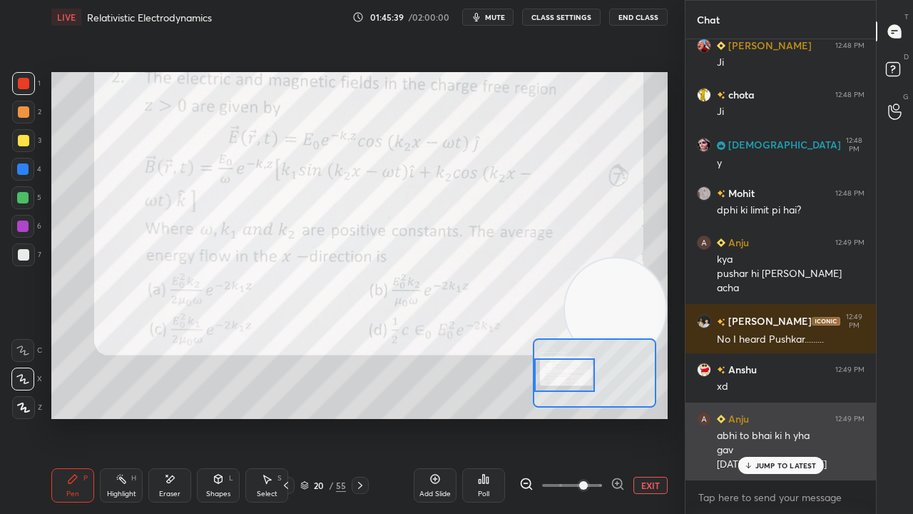
click at [775, 417] on p "JUMP TO LATEST" at bounding box center [785, 465] width 61 height 9
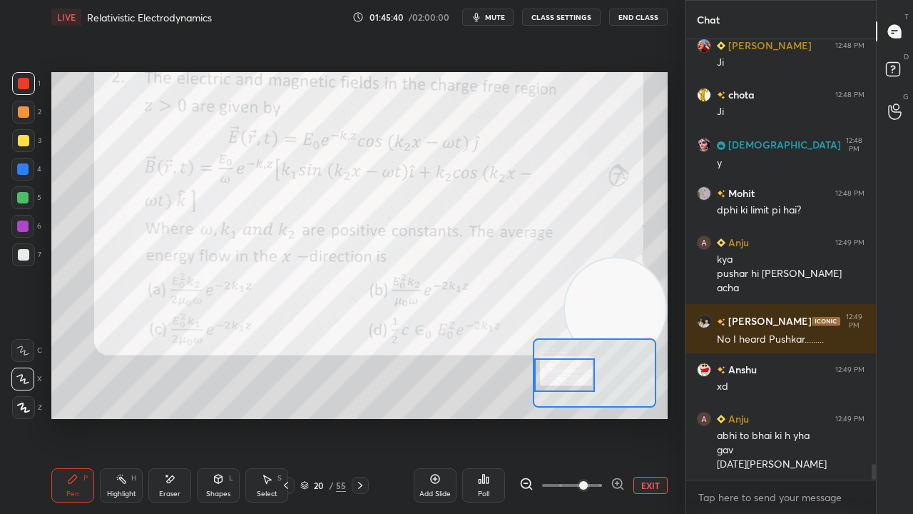
click at [504, 18] on span "mute" at bounding box center [495, 17] width 20 height 10
click at [501, 16] on span "unmute" at bounding box center [494, 17] width 31 height 10
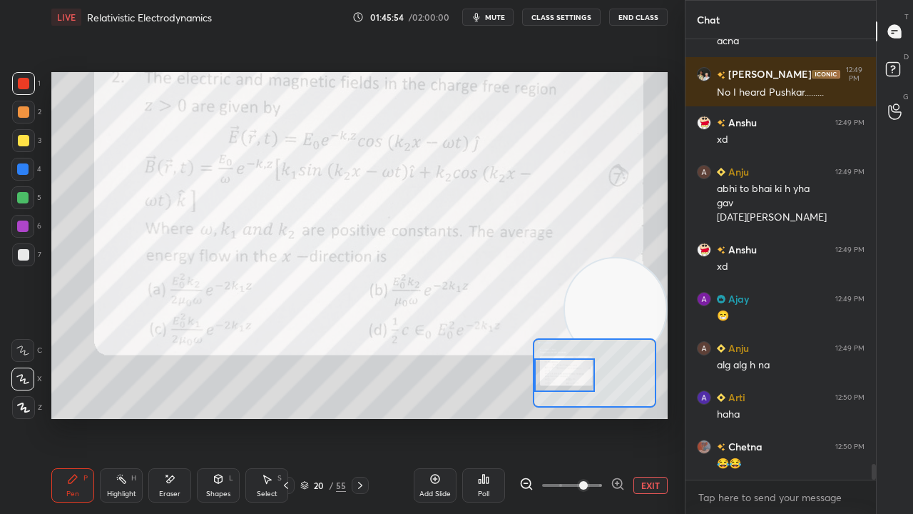
scroll to position [12115, 0]
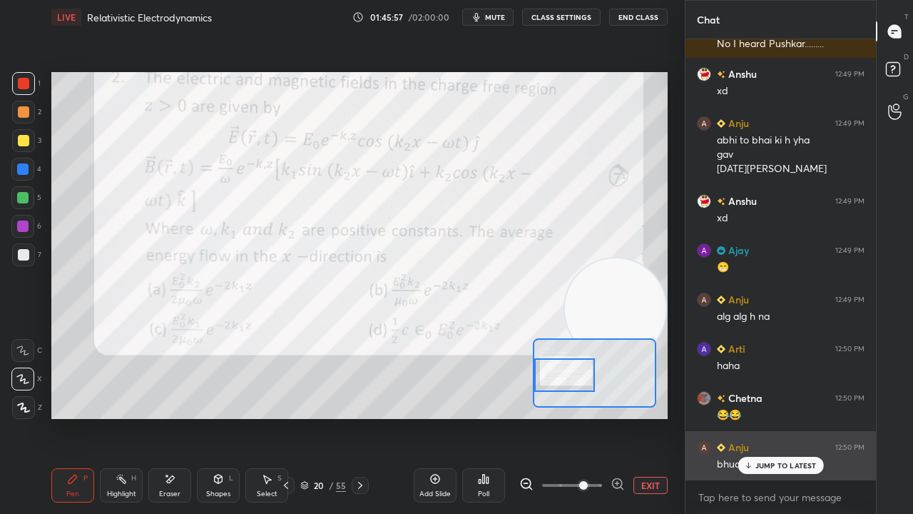
click at [785, 417] on p "JUMP TO LATEST" at bounding box center [785, 465] width 61 height 9
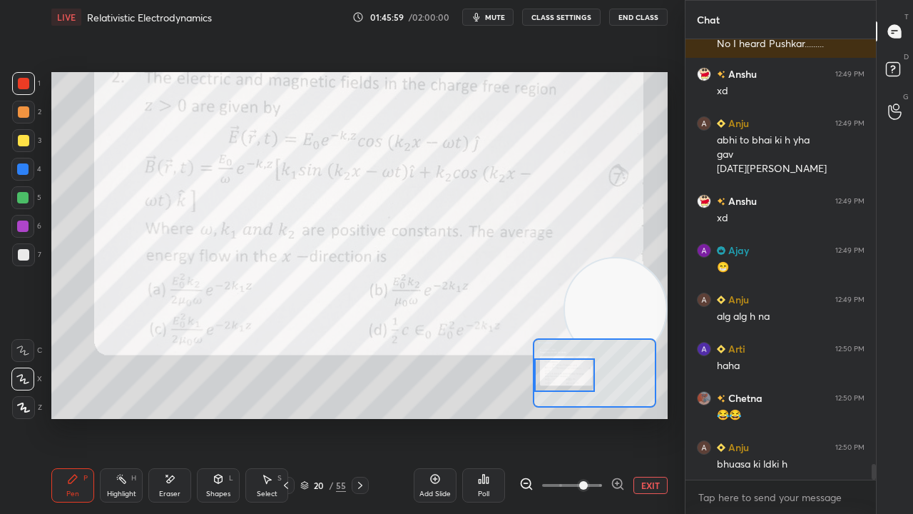
click at [495, 19] on span "mute" at bounding box center [495, 17] width 20 height 10
click at [495, 19] on span "unmute" at bounding box center [494, 17] width 31 height 10
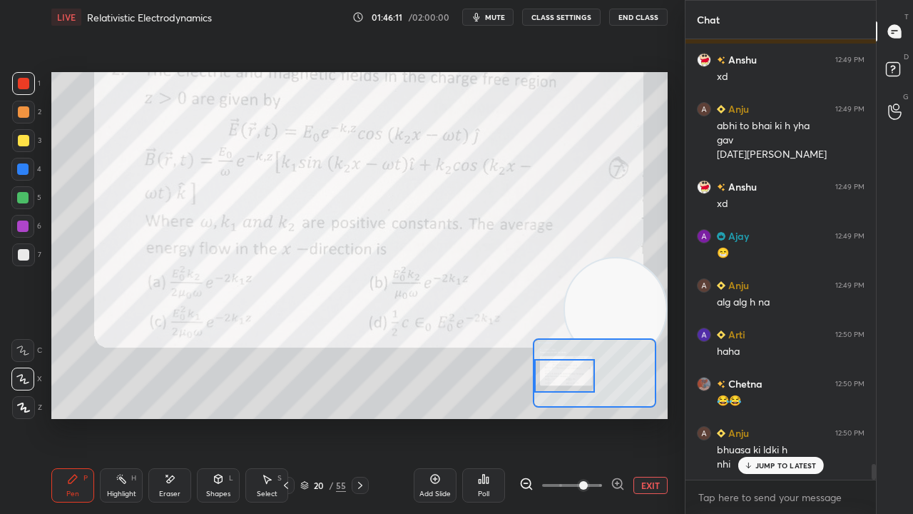
click at [562, 377] on div at bounding box center [564, 376] width 60 height 34
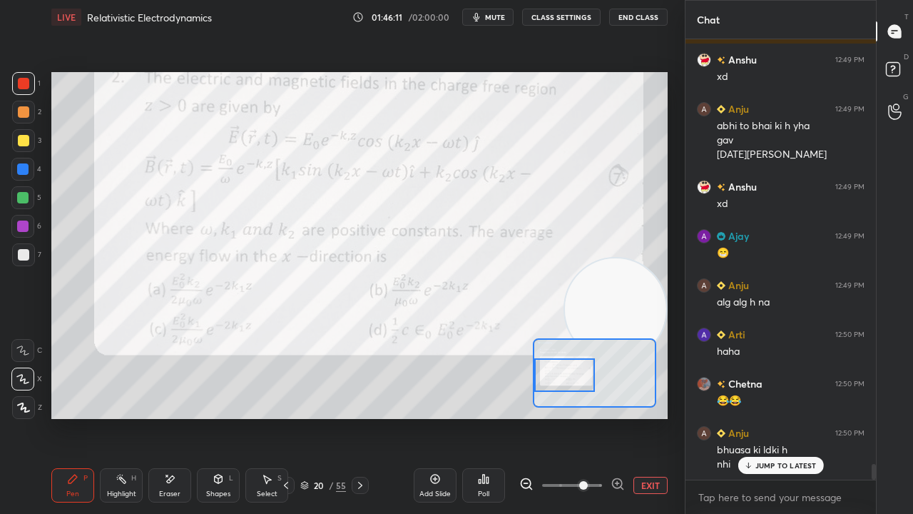
scroll to position [12143, 0]
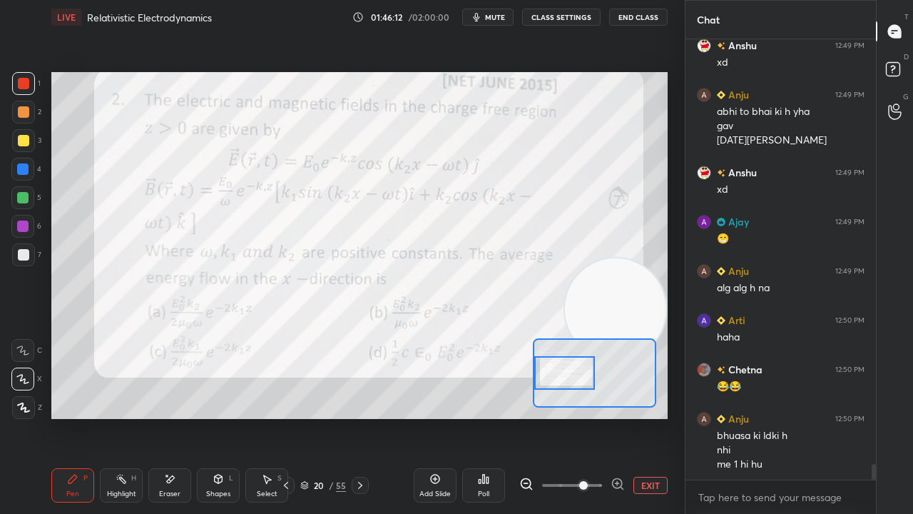
click at [559, 376] on div at bounding box center [564, 373] width 60 height 34
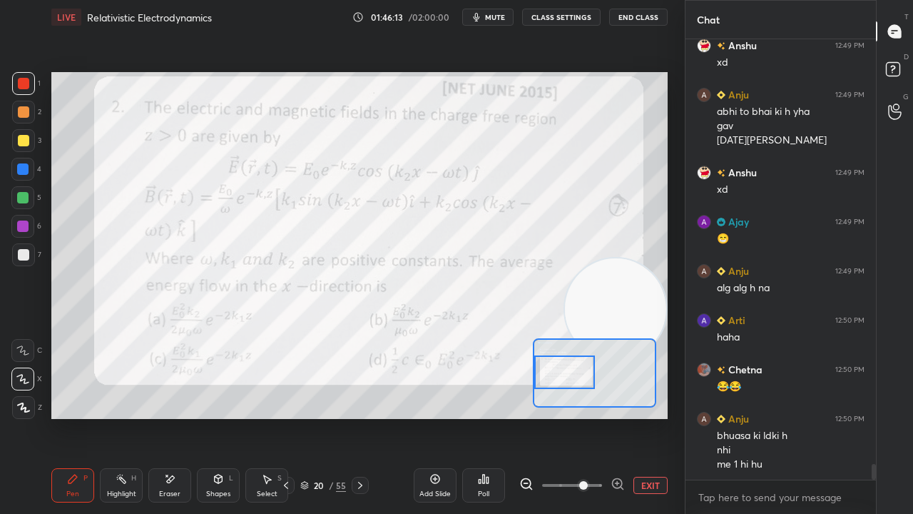
click at [489, 15] on button "mute" at bounding box center [487, 17] width 51 height 17
click at [490, 19] on span "unmute" at bounding box center [494, 17] width 31 height 10
drag, startPoint x: 608, startPoint y: 261, endPoint x: 621, endPoint y: 190, distance: 72.5
click at [627, 225] on video at bounding box center [615, 275] width 101 height 101
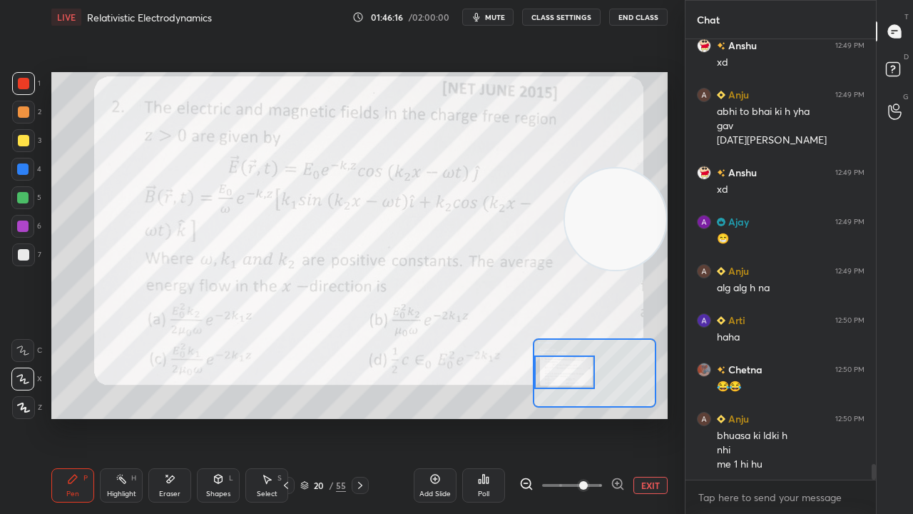
click at [500, 16] on span "mute" at bounding box center [495, 17] width 20 height 10
click at [497, 19] on span "unmute" at bounding box center [494, 17] width 31 height 10
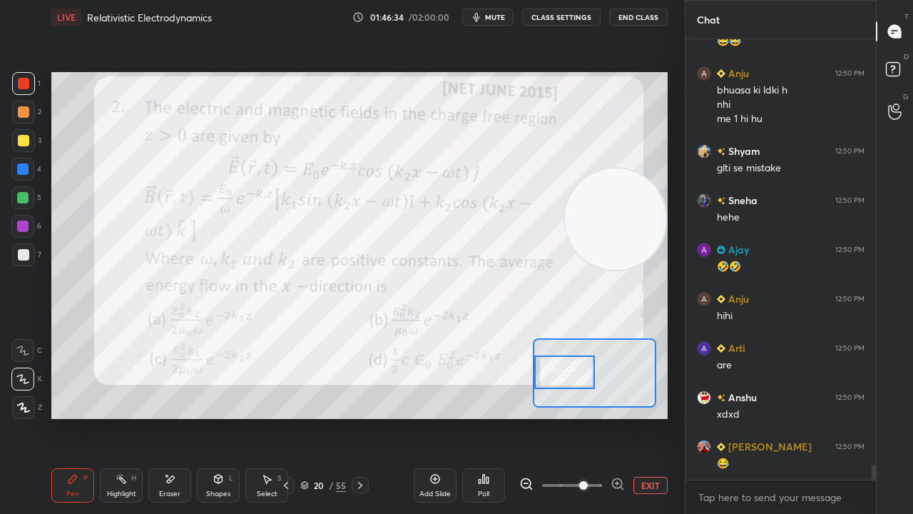
scroll to position [12537, 0]
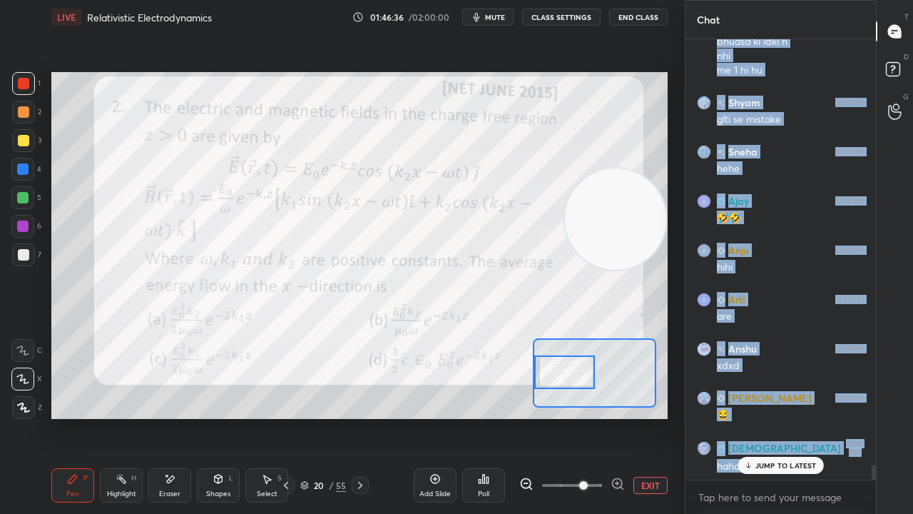
click at [748, 417] on div "Mohit 12:48 PM dphi ki limit pi hai? Anju 12:49 PM kya pushar hi sunai diya ach…" at bounding box center [781, 259] width 190 height 440
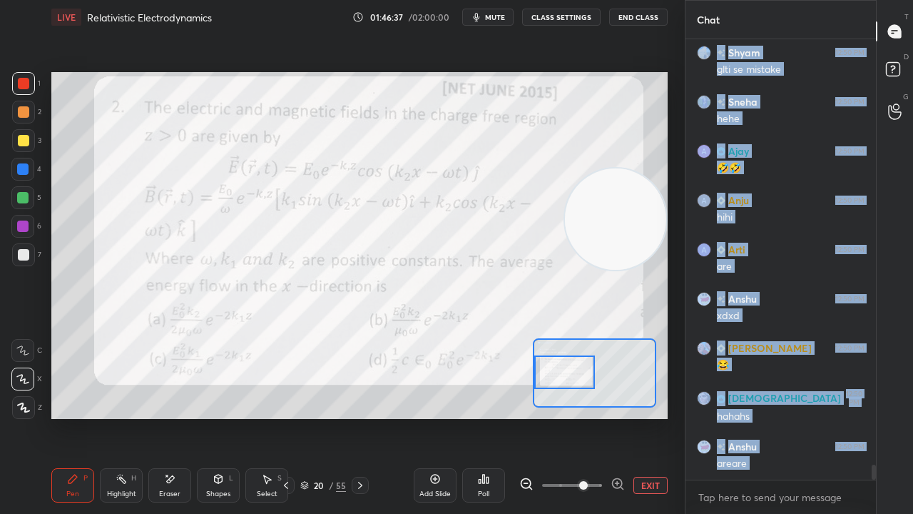
click at [499, 11] on button "mute" at bounding box center [487, 17] width 51 height 17
click at [501, 16] on span "unmute" at bounding box center [494, 17] width 31 height 10
click at [502, 14] on span "mute" at bounding box center [495, 17] width 20 height 10
click at [502, 14] on span "unmute" at bounding box center [494, 17] width 31 height 10
click at [499, 14] on span "mute" at bounding box center [495, 17] width 20 height 10
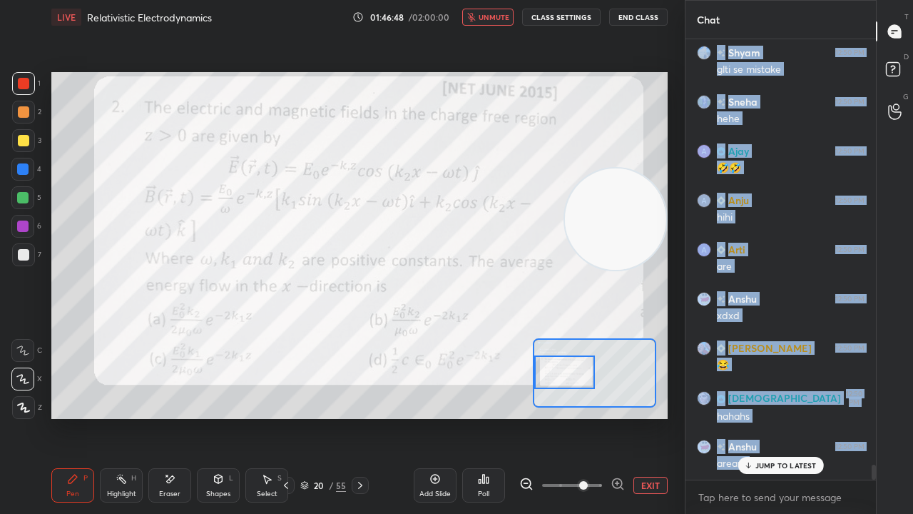
scroll to position [12636, 0]
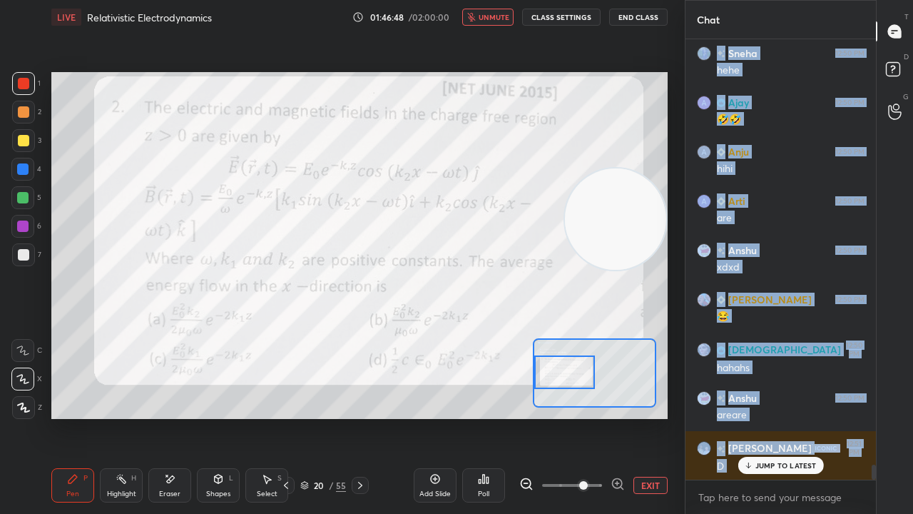
click at [495, 17] on span "unmute" at bounding box center [494, 17] width 31 height 10
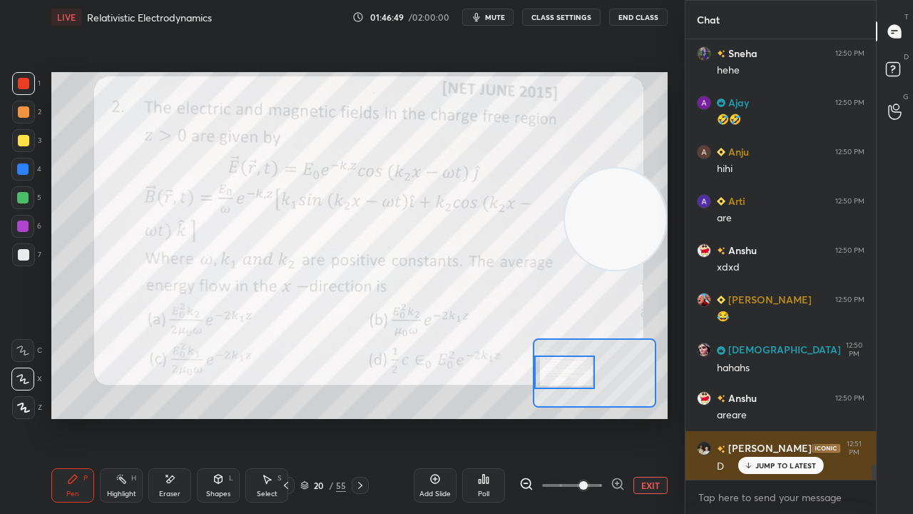
click at [784, 417] on div "JUMP TO LATEST" at bounding box center [781, 465] width 86 height 17
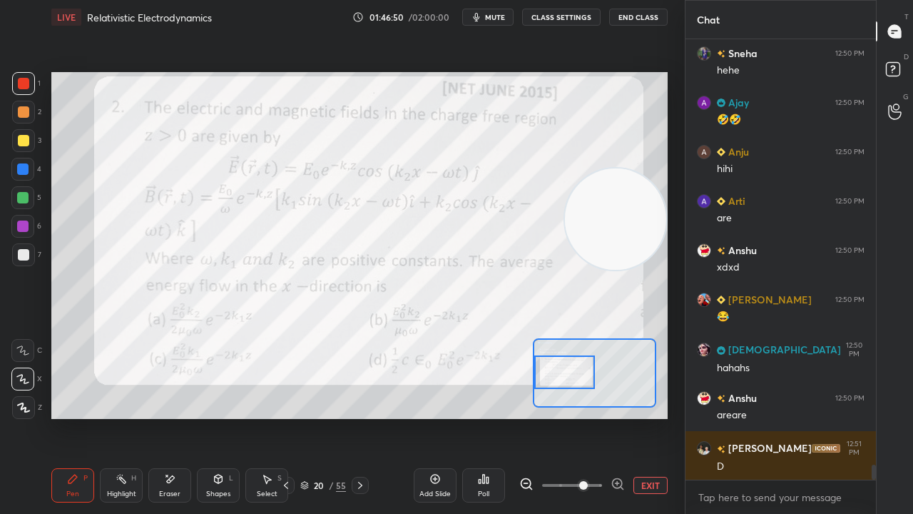
click at [768, 417] on div "x" at bounding box center [781, 497] width 190 height 34
click at [502, 11] on button "mute" at bounding box center [487, 17] width 51 height 17
click at [499, 13] on span "unmute" at bounding box center [494, 17] width 31 height 10
click at [497, 23] on button "mute" at bounding box center [487, 17] width 51 height 17
click at [500, 21] on span "unmute" at bounding box center [494, 17] width 31 height 10
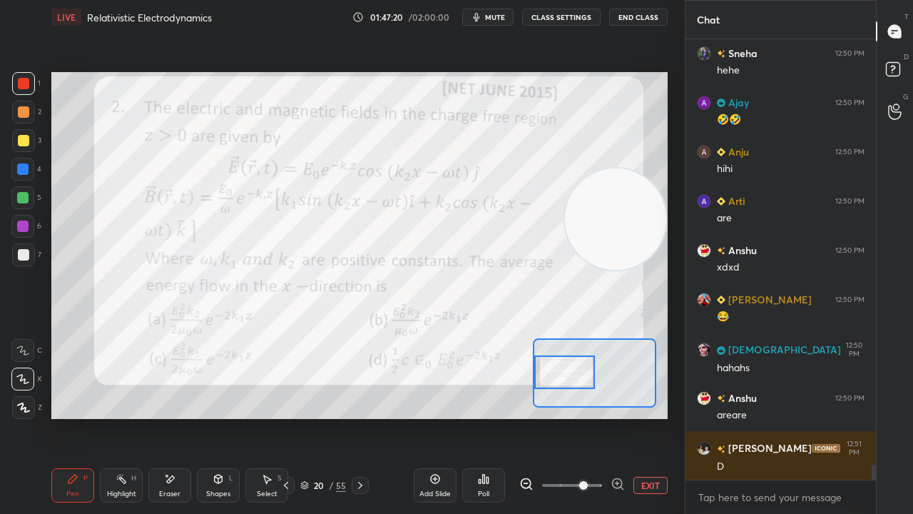
click at [500, 19] on span "mute" at bounding box center [495, 17] width 20 height 10
click at [497, 21] on button "unmute" at bounding box center [487, 17] width 51 height 17
click at [500, 16] on span "mute" at bounding box center [495, 17] width 20 height 10
click at [500, 16] on span "unmute" at bounding box center [494, 17] width 31 height 10
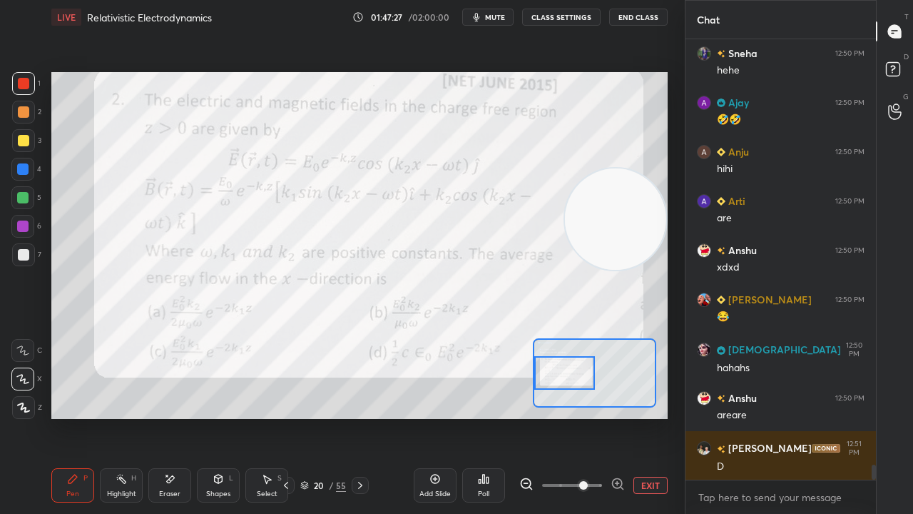
click at [578, 377] on div at bounding box center [564, 373] width 60 height 34
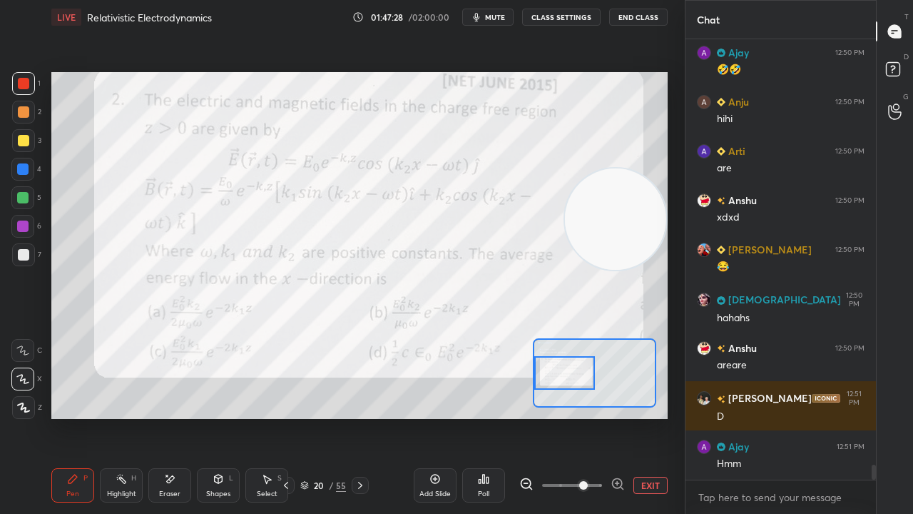
click at [502, 17] on span "mute" at bounding box center [495, 17] width 20 height 10
click at [501, 21] on span "unmute" at bounding box center [494, 17] width 31 height 10
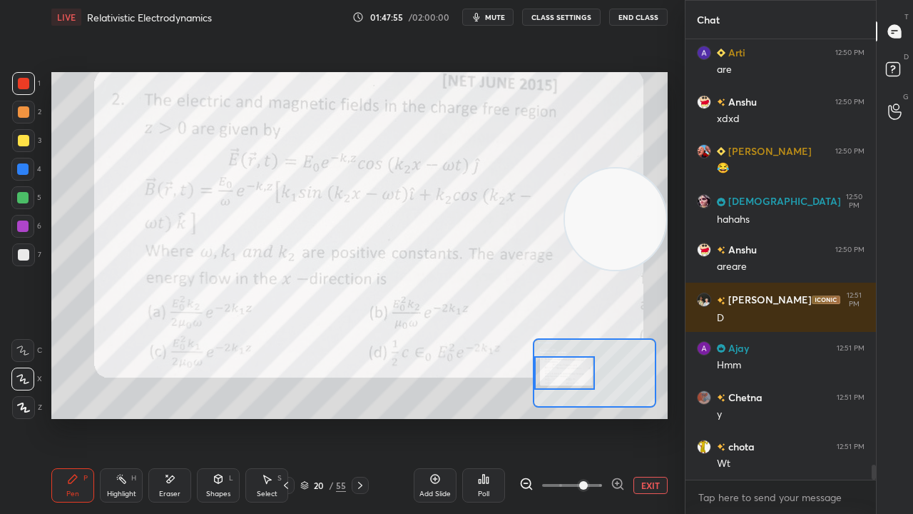
scroll to position [12833, 0]
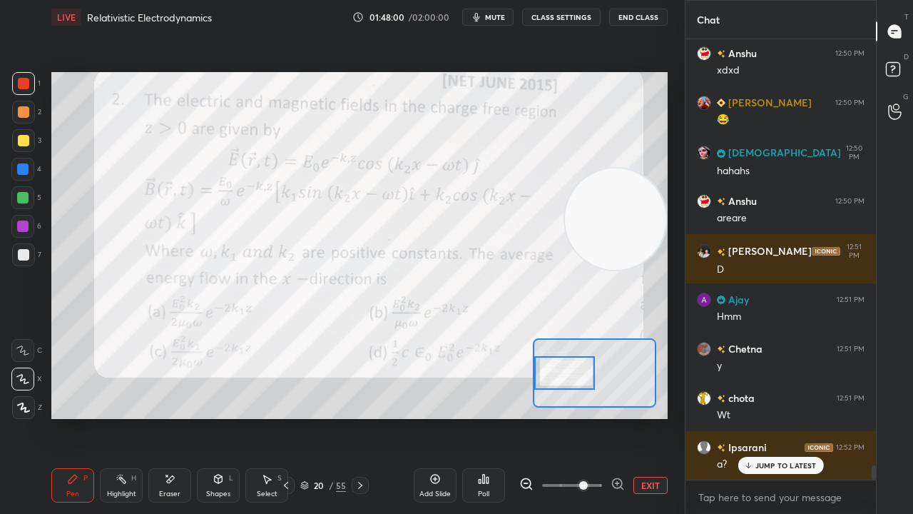
click at [492, 13] on span "mute" at bounding box center [495, 17] width 20 height 10
click at [491, 14] on span "unmute" at bounding box center [494, 17] width 31 height 10
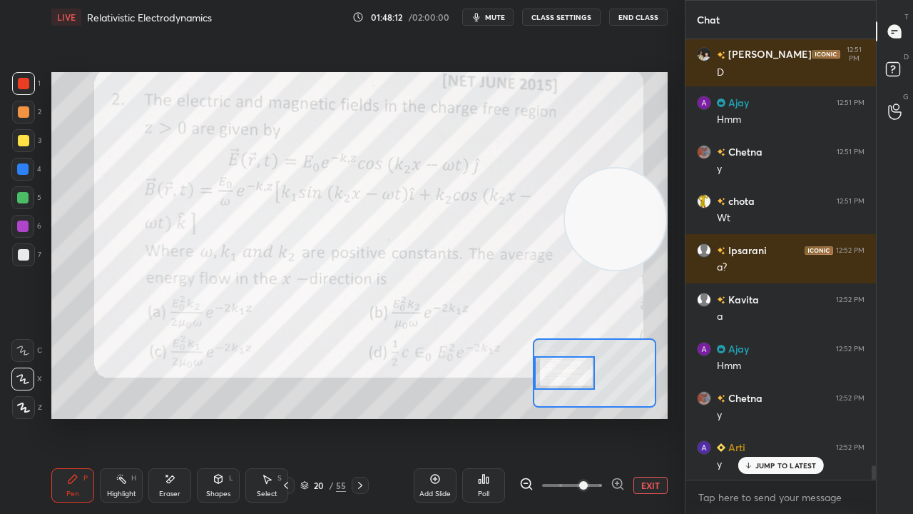
scroll to position [13128, 0]
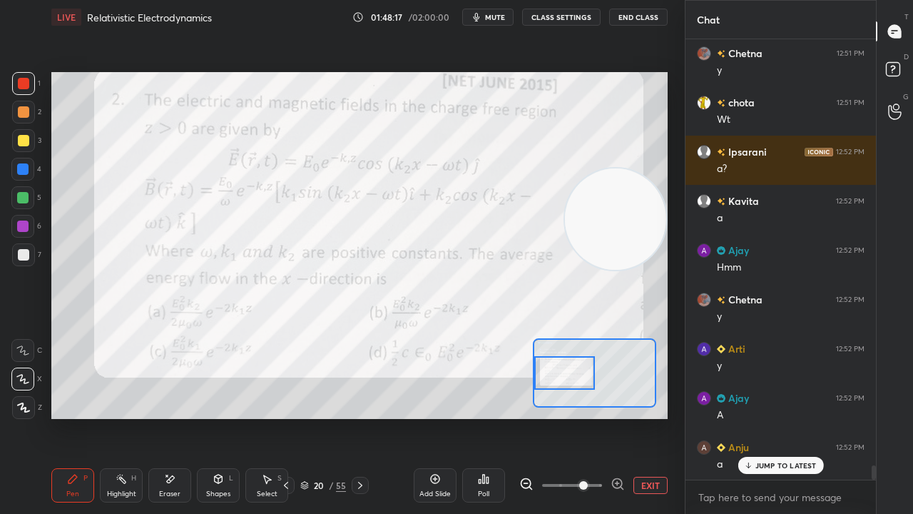
click at [488, 16] on span "mute" at bounding box center [495, 17] width 20 height 10
click at [489, 18] on span "unmute" at bounding box center [494, 17] width 31 height 10
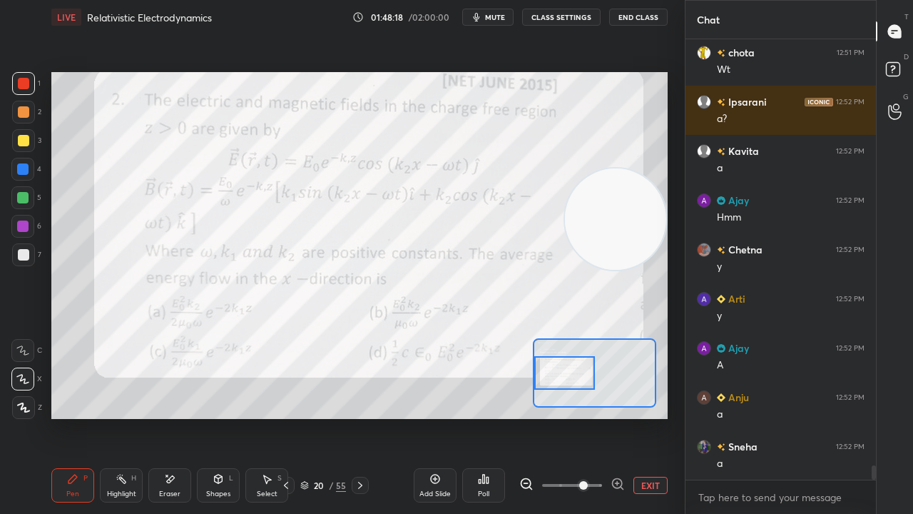
click at [575, 376] on div at bounding box center [564, 373] width 60 height 34
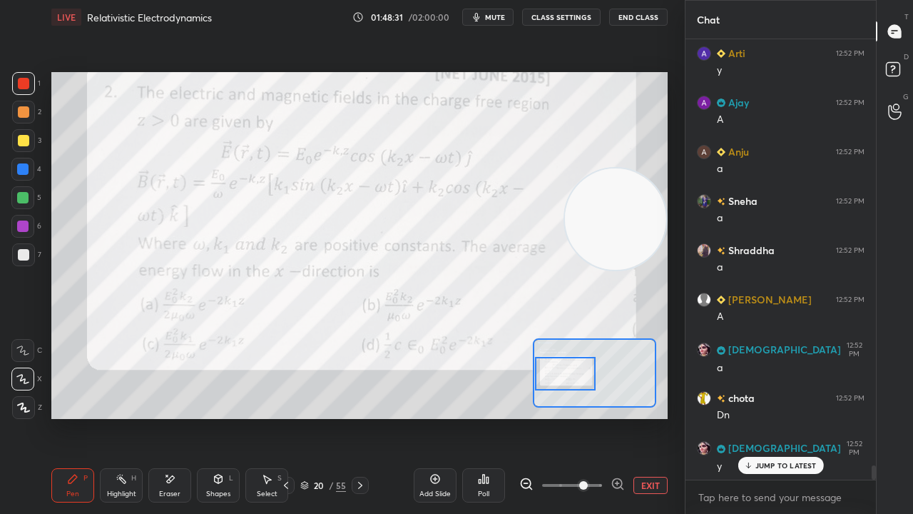
scroll to position [13473, 0]
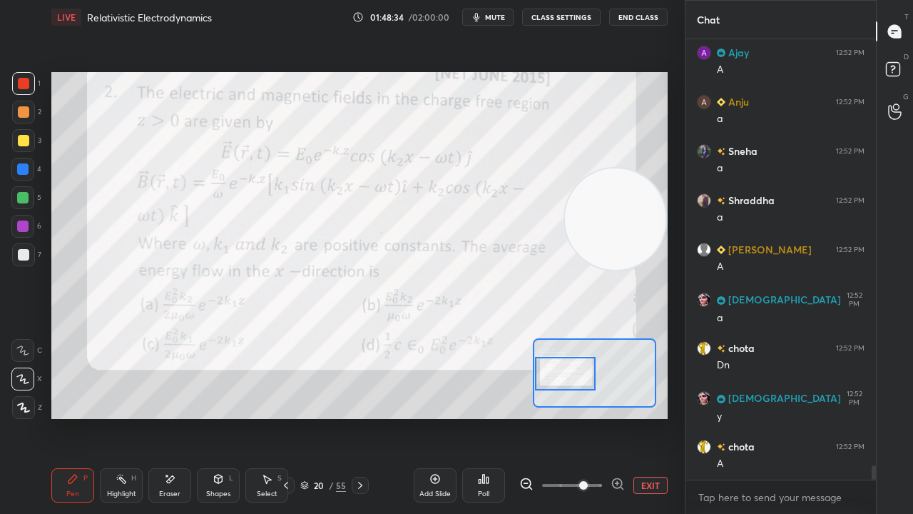
click at [504, 20] on span "mute" at bounding box center [495, 17] width 20 height 10
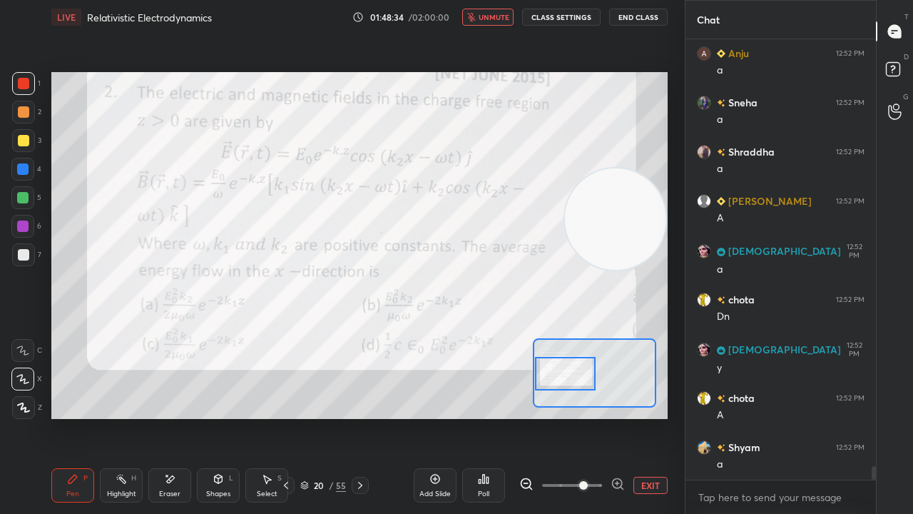
click at [502, 19] on span "unmute" at bounding box center [494, 17] width 31 height 10
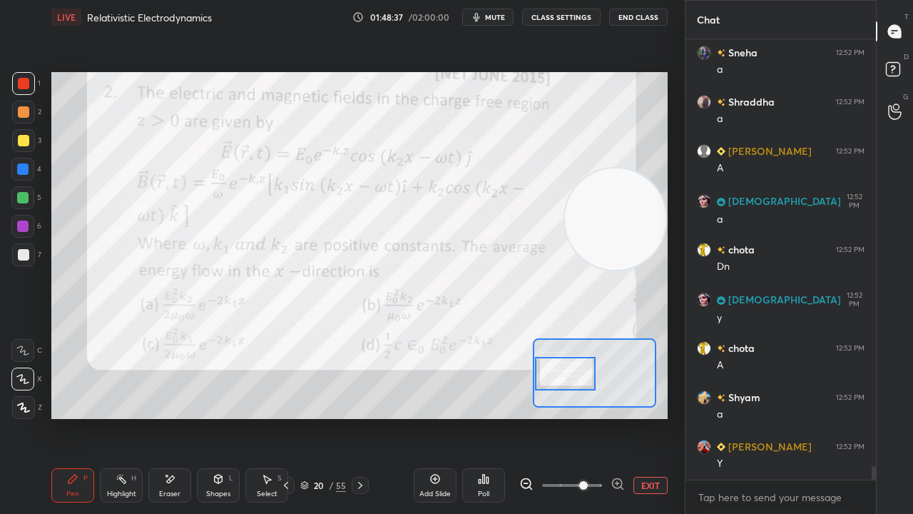
click at [508, 16] on button "mute" at bounding box center [487, 17] width 51 height 17
click at [499, 20] on span "unmute" at bounding box center [494, 17] width 31 height 10
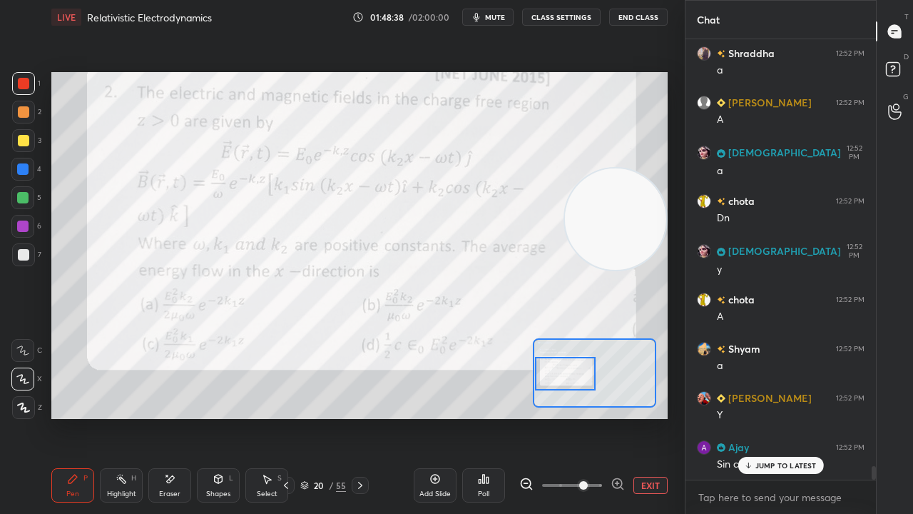
scroll to position [13670, 0]
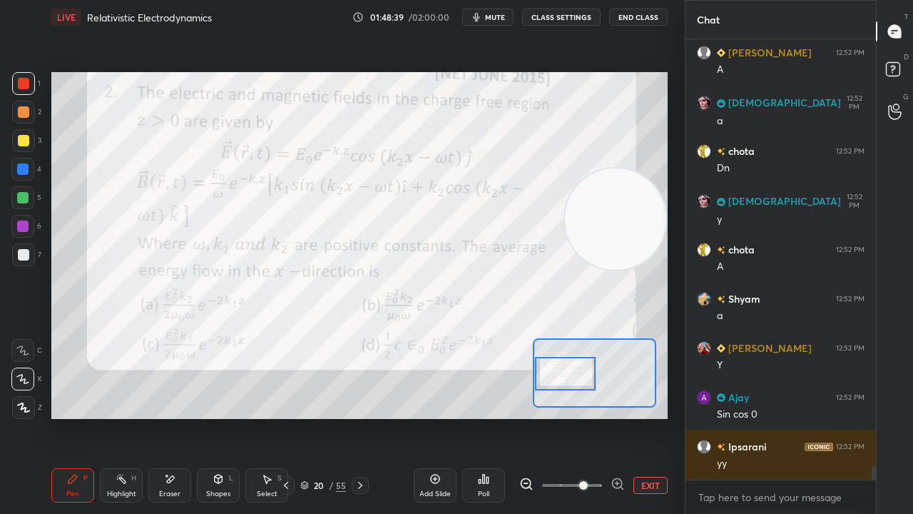
click at [795, 417] on div "x" at bounding box center [781, 497] width 190 height 34
click at [491, 26] on div "LIVE Relativistic Electrodynamics 01:48:40 / 02:00:00 mute CLASS SETTINGS End C…" at bounding box center [359, 17] width 616 height 34
click at [493, 21] on span "mute" at bounding box center [495, 17] width 20 height 10
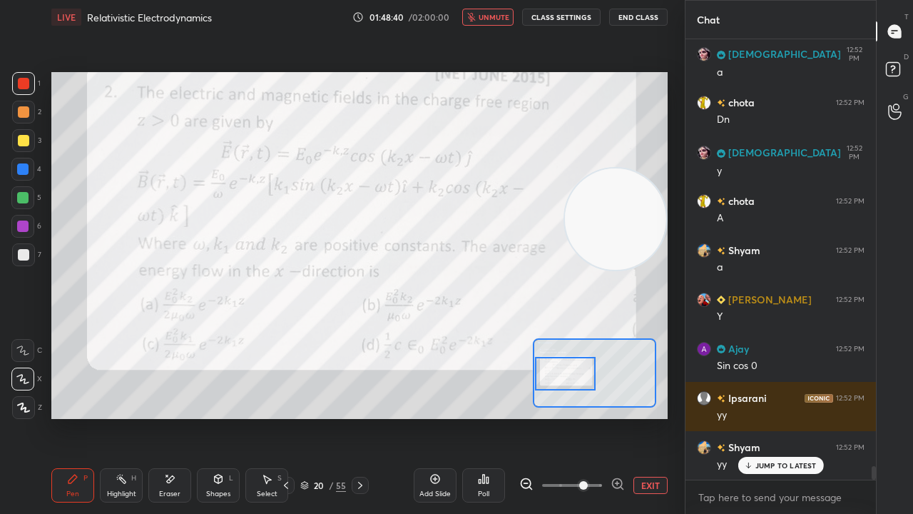
click at [495, 17] on span "unmute" at bounding box center [494, 17] width 31 height 10
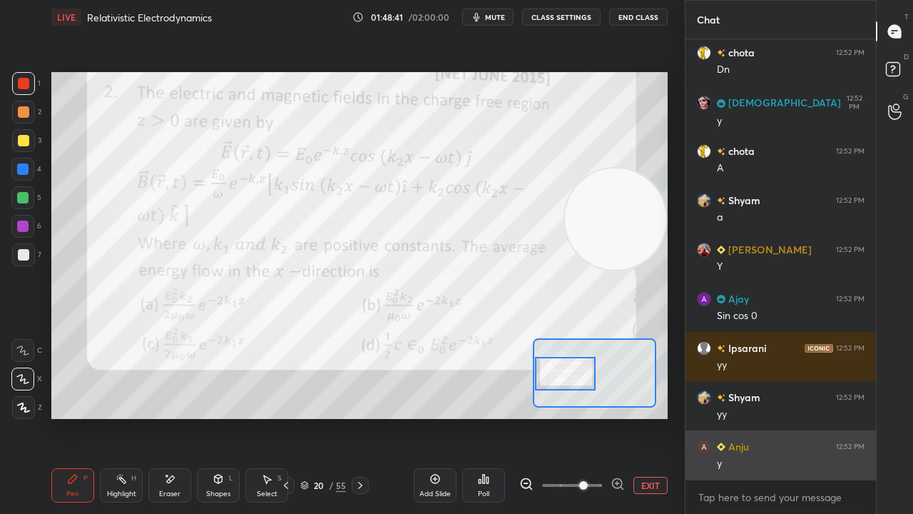
click at [790, 417] on div "y" at bounding box center [791, 464] width 148 height 14
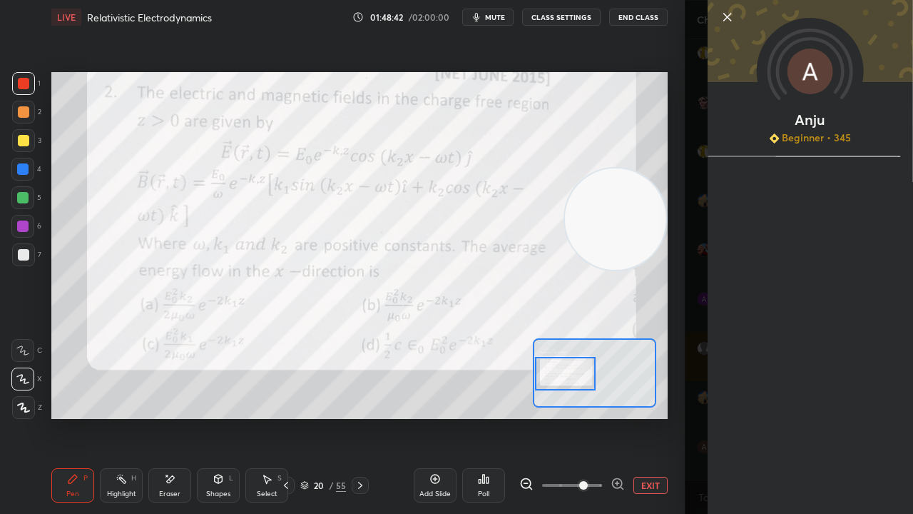
click at [692, 417] on div "Anju Beginner • 345" at bounding box center [799, 257] width 228 height 514
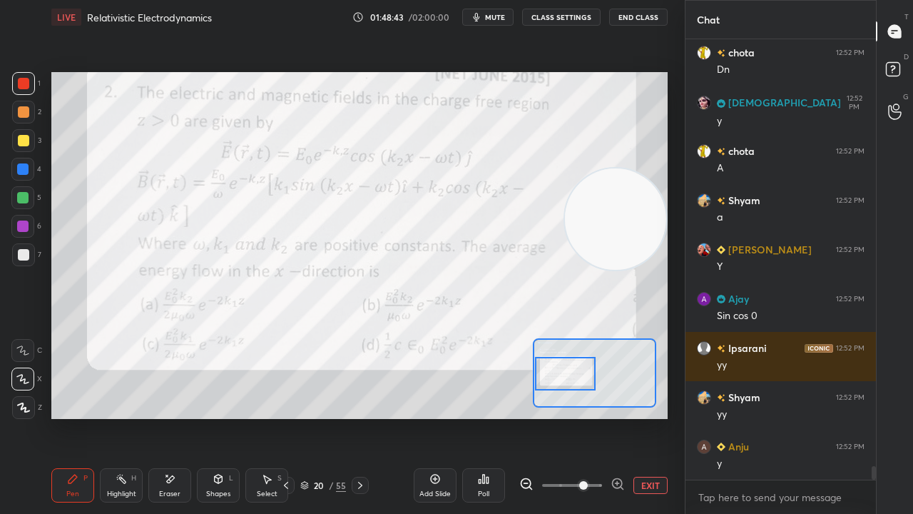
click at [360, 417] on div at bounding box center [360, 485] width 17 height 17
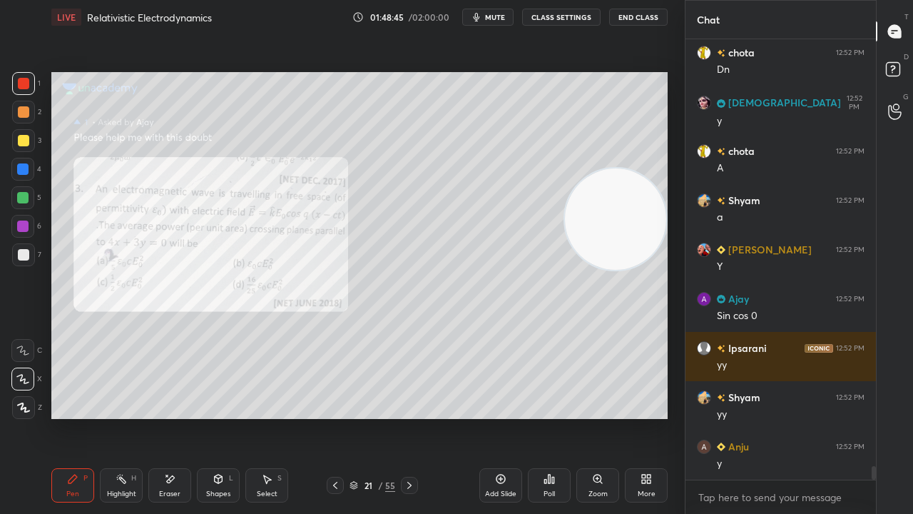
click at [410, 417] on icon at bounding box center [409, 484] width 11 height 11
click at [409, 417] on icon at bounding box center [409, 484] width 11 height 11
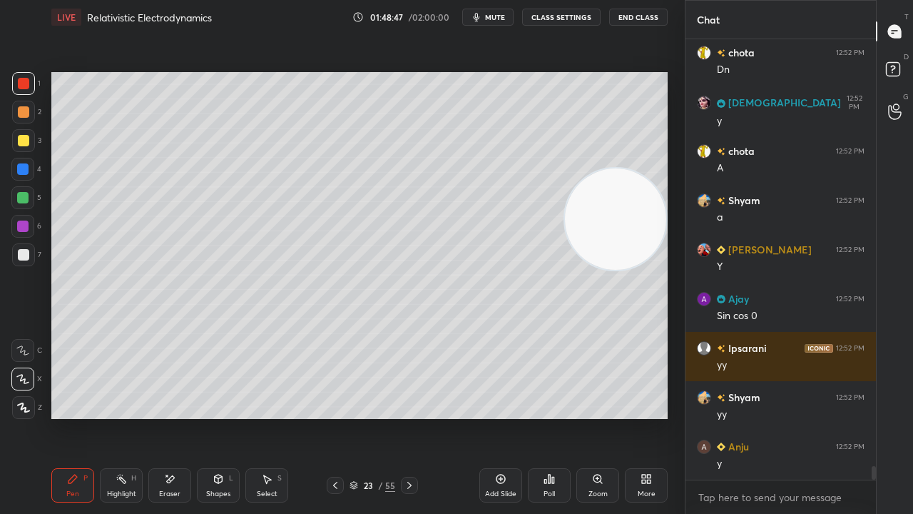
click at [407, 417] on icon at bounding box center [409, 484] width 11 height 11
click at [406, 417] on icon at bounding box center [409, 484] width 11 height 11
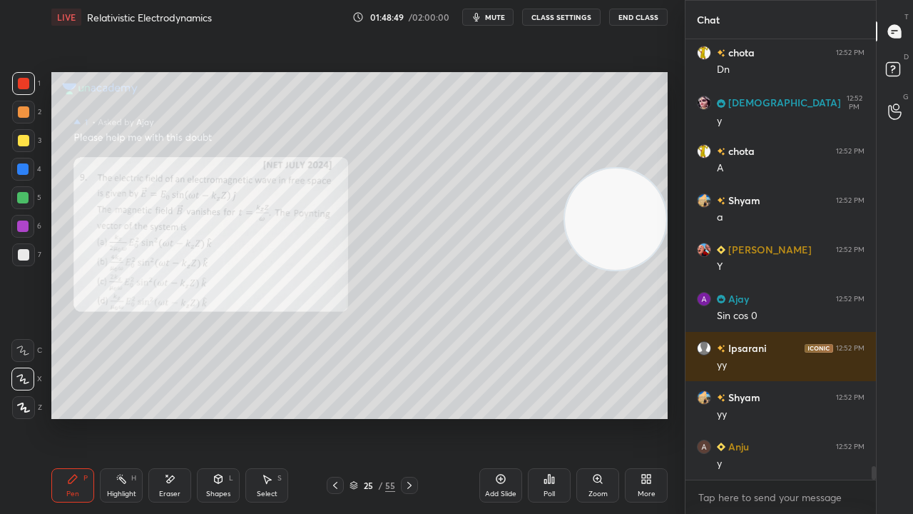
drag, startPoint x: 409, startPoint y: 482, endPoint x: 413, endPoint y: 496, distance: 14.7
click at [413, 417] on div "Pen P Highlight H Eraser Shapes L Select S 25 / 55 Add Slide Poll Zoom More" at bounding box center [359, 485] width 616 height 57
click at [335, 417] on icon at bounding box center [335, 484] width 11 height 11
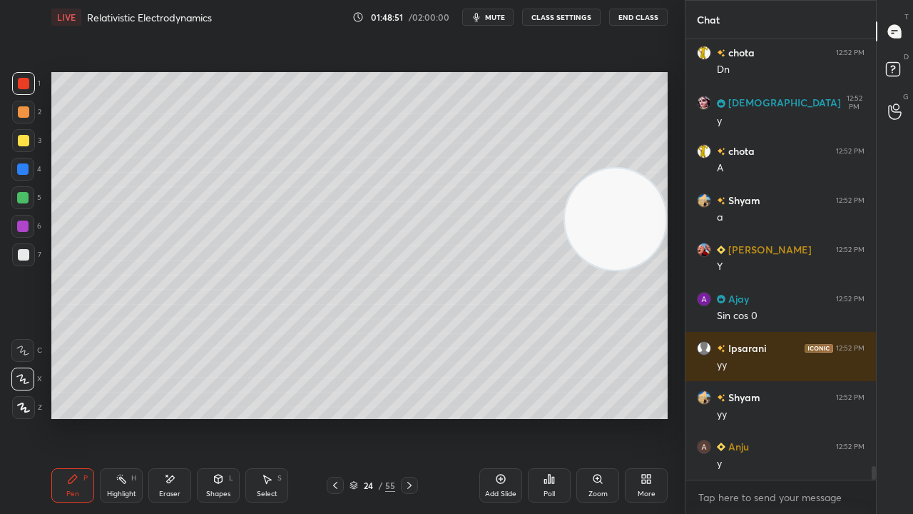
click at [335, 417] on icon at bounding box center [335, 484] width 11 height 11
click at [336, 417] on icon at bounding box center [335, 484] width 11 height 11
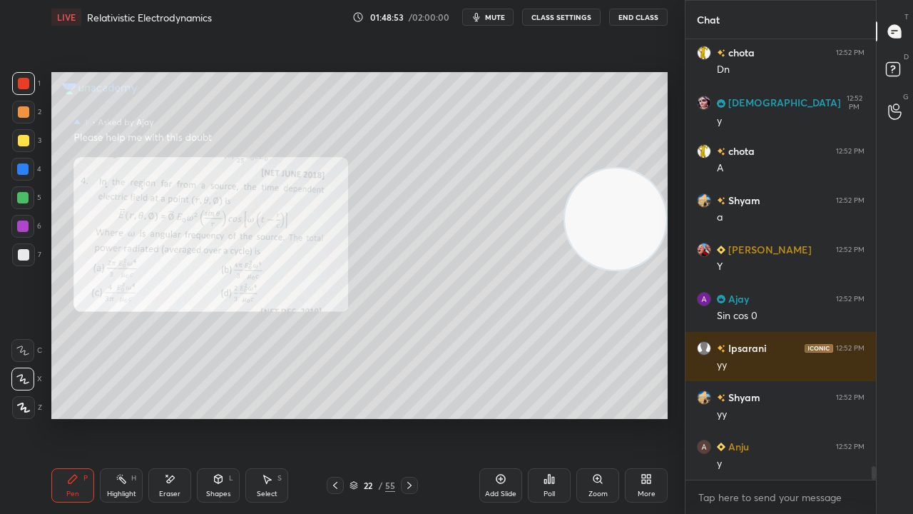
click at [335, 417] on icon at bounding box center [335, 484] width 11 height 11
click at [337, 417] on div at bounding box center [335, 485] width 17 height 17
click at [489, 14] on span "mute" at bounding box center [495, 17] width 20 height 10
drag, startPoint x: 489, startPoint y: 16, endPoint x: 494, endPoint y: 9, distance: 7.7
click at [490, 16] on span "unmute" at bounding box center [494, 17] width 31 height 10
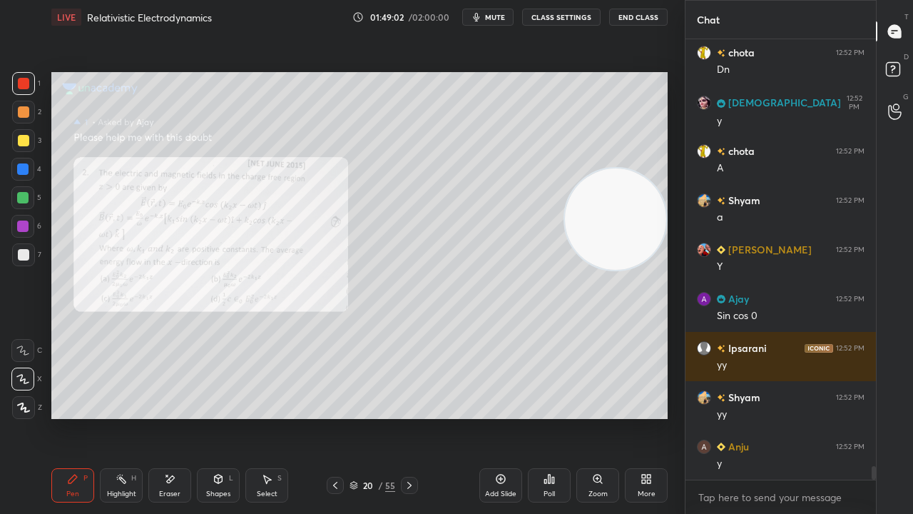
click at [596, 417] on div "Zoom" at bounding box center [597, 485] width 43 height 34
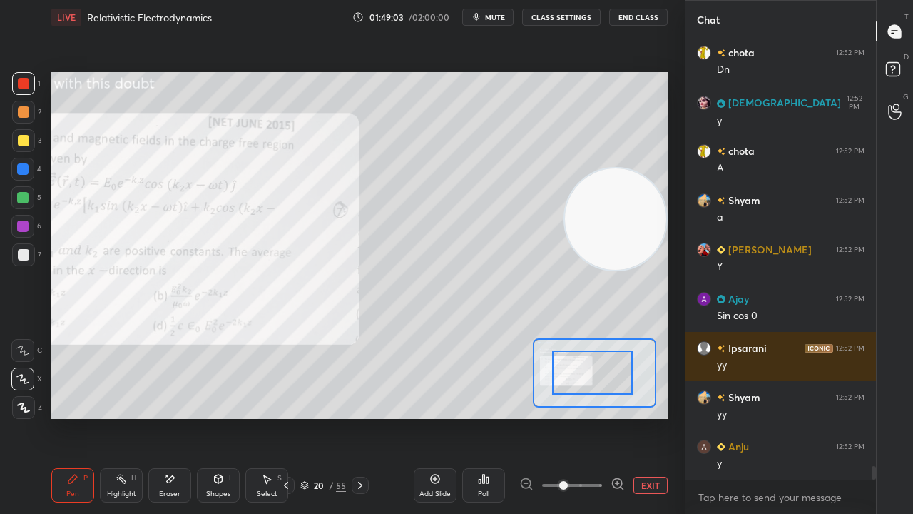
drag, startPoint x: 594, startPoint y: 390, endPoint x: 581, endPoint y: 378, distance: 17.7
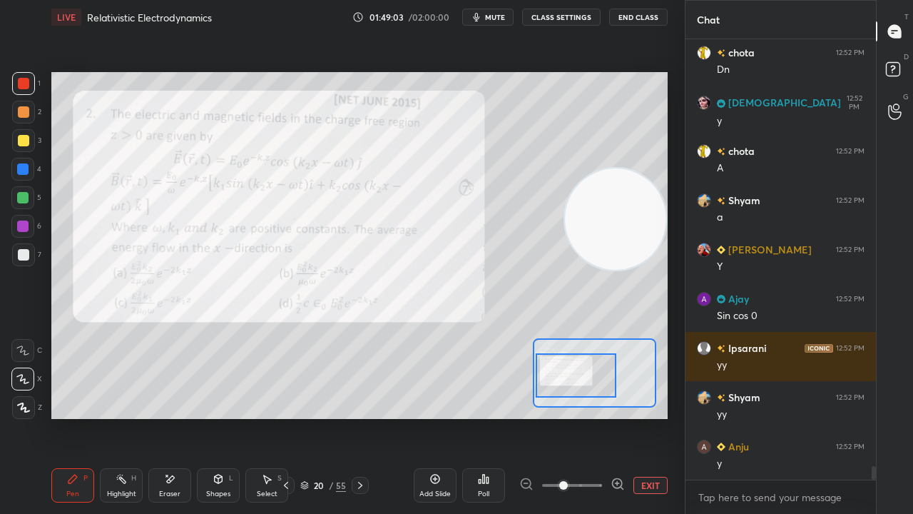
drag, startPoint x: 566, startPoint y: 380, endPoint x: 551, endPoint y: 381, distance: 14.3
click at [552, 382] on div at bounding box center [576, 375] width 81 height 44
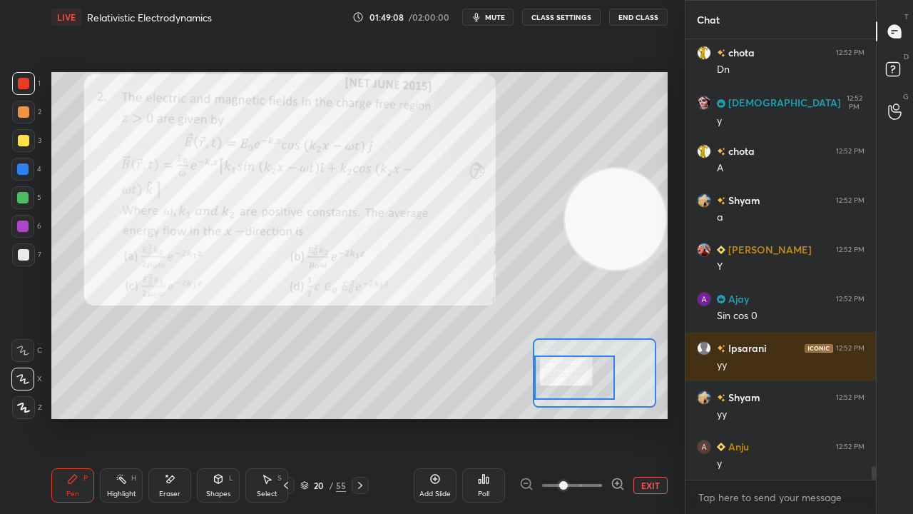
click at [510, 11] on button "mute" at bounding box center [487, 17] width 51 height 17
click at [509, 17] on span "unmute" at bounding box center [494, 17] width 31 height 10
click at [26, 228] on div at bounding box center [22, 225] width 11 height 11
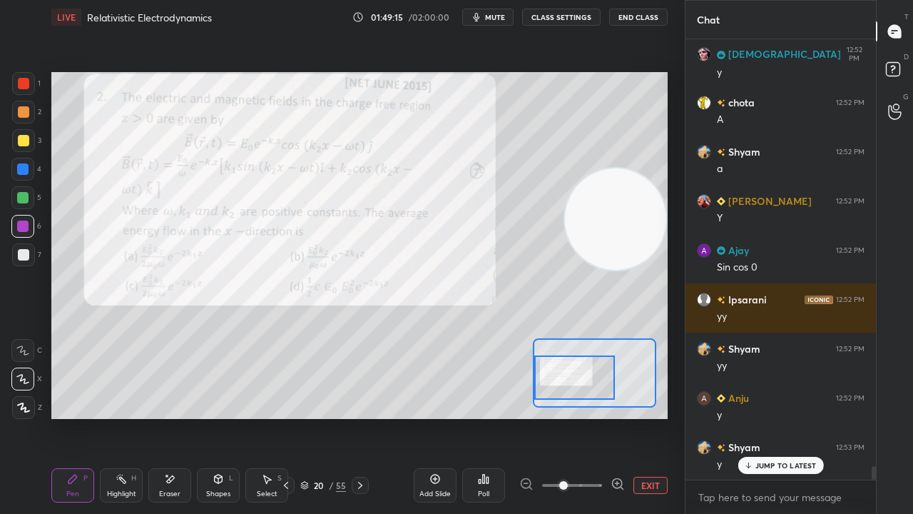
scroll to position [13867, 0]
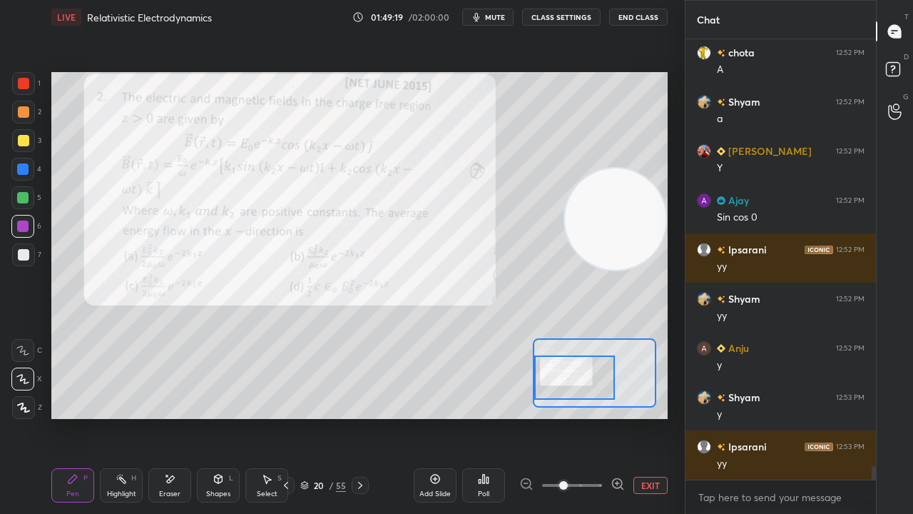
click at [284, 417] on icon at bounding box center [285, 484] width 11 height 11
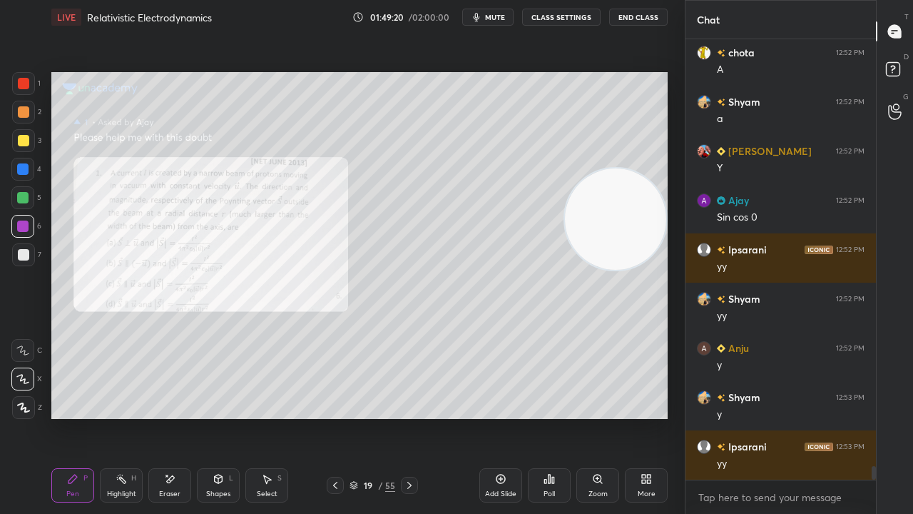
click at [597, 417] on div "Zoom" at bounding box center [598, 493] width 19 height 7
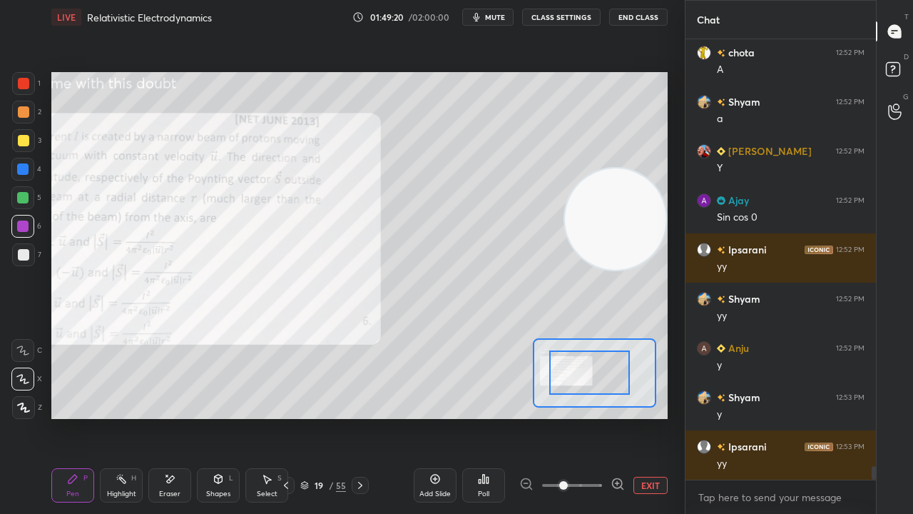
click at [549, 377] on div at bounding box center [589, 372] width 81 height 44
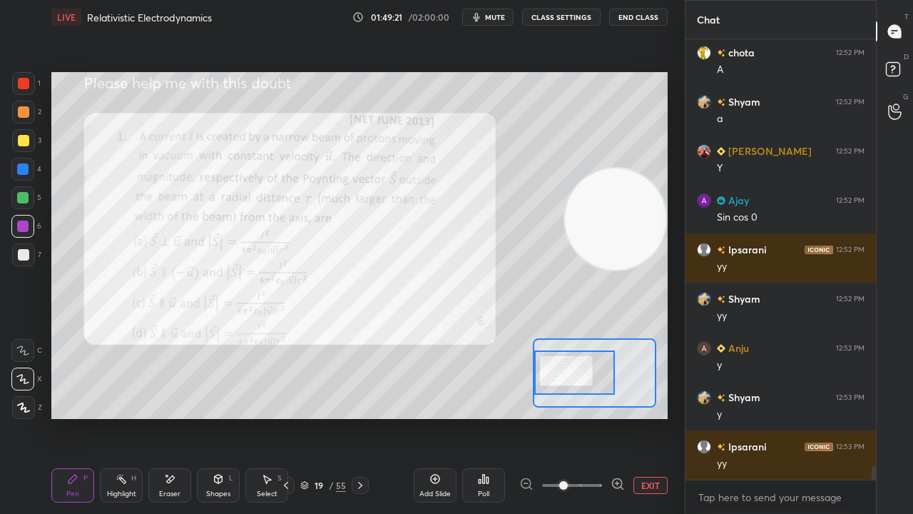
click at [614, 417] on icon at bounding box center [618, 484] width 14 height 14
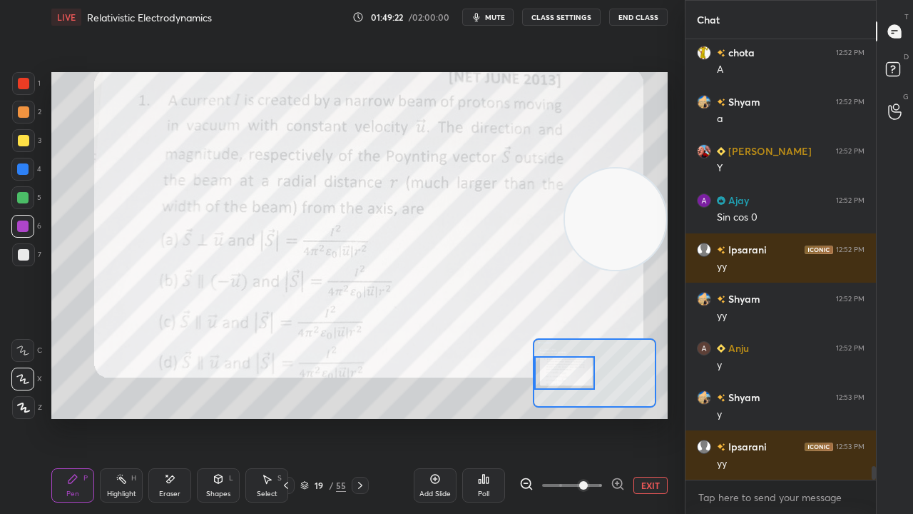
click at [567, 379] on div at bounding box center [564, 373] width 60 height 34
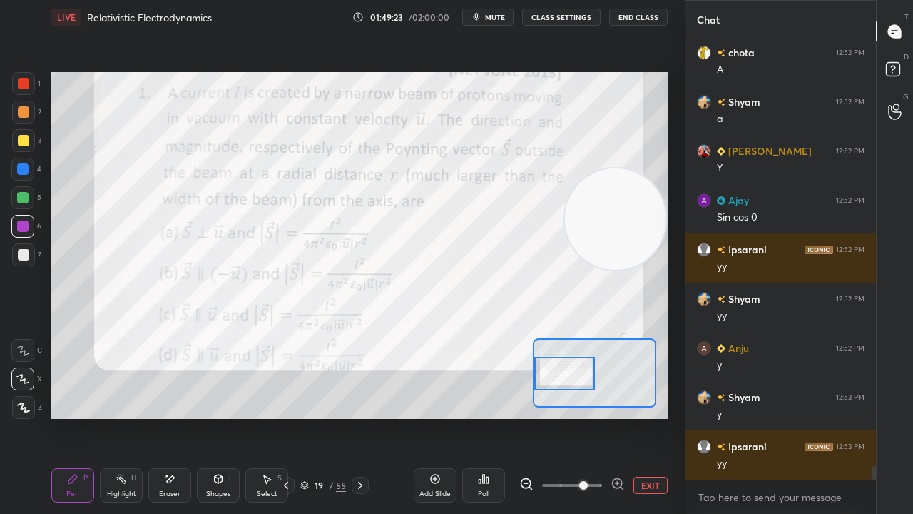
click at [501, 14] on span "mute" at bounding box center [495, 17] width 20 height 10
click at [499, 14] on span "unmute" at bounding box center [494, 17] width 31 height 10
click at [894, 73] on rect at bounding box center [893, 70] width 14 height 14
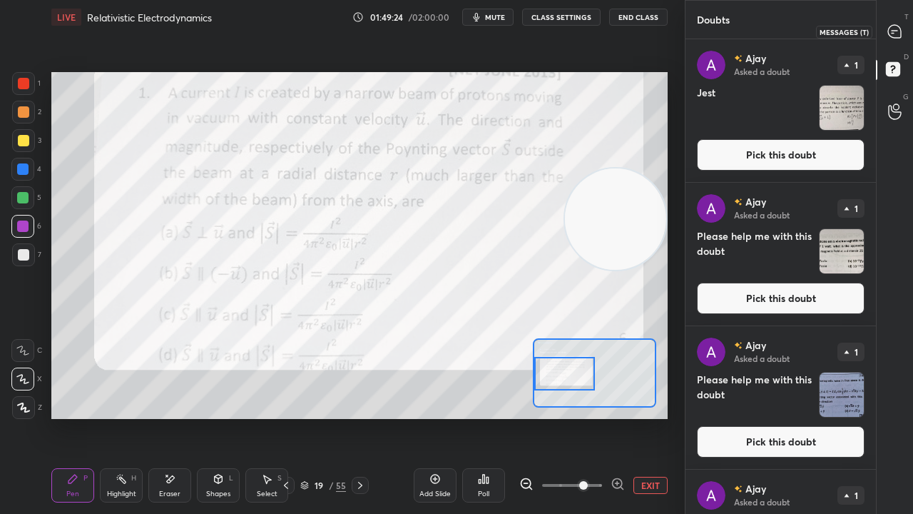
click at [900, 23] on div at bounding box center [895, 32] width 29 height 26
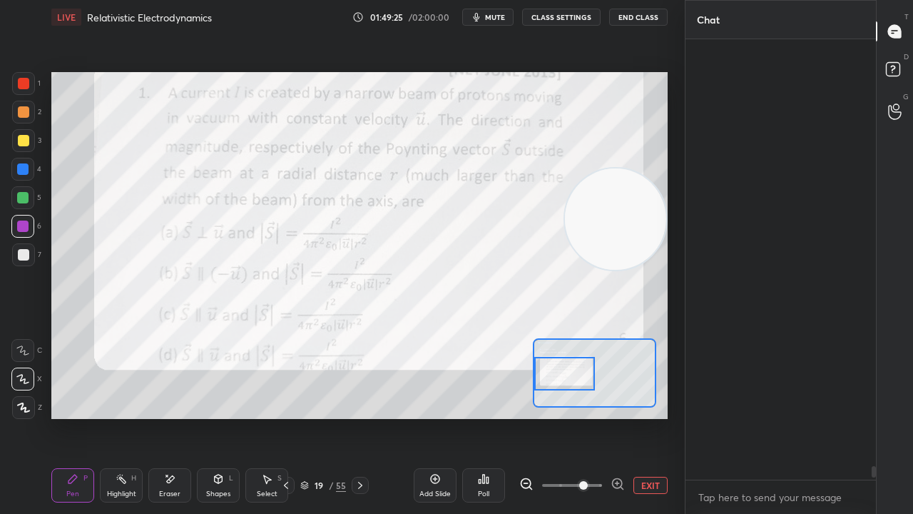
scroll to position [436, 186]
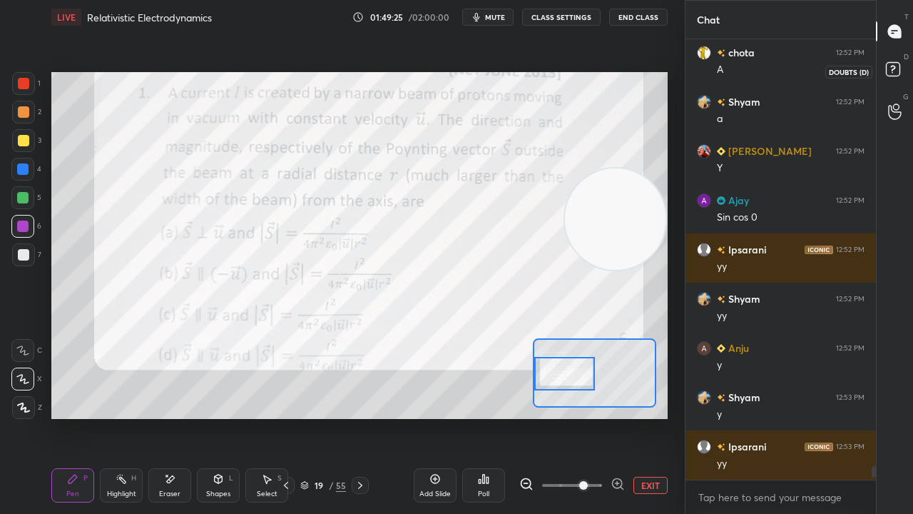
click at [900, 68] on icon at bounding box center [895, 71] width 26 height 26
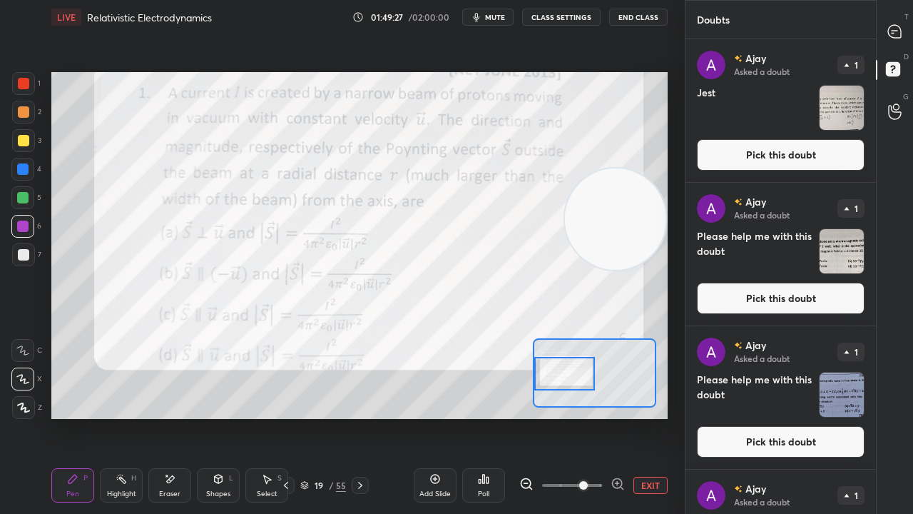
drag, startPoint x: 876, startPoint y: 133, endPoint x: 871, endPoint y: 325, distance: 192.7
click at [871, 325] on div "Doubts Enable hand raising Enable raise hand to speak to learners. Once enabled…" at bounding box center [799, 257] width 228 height 514
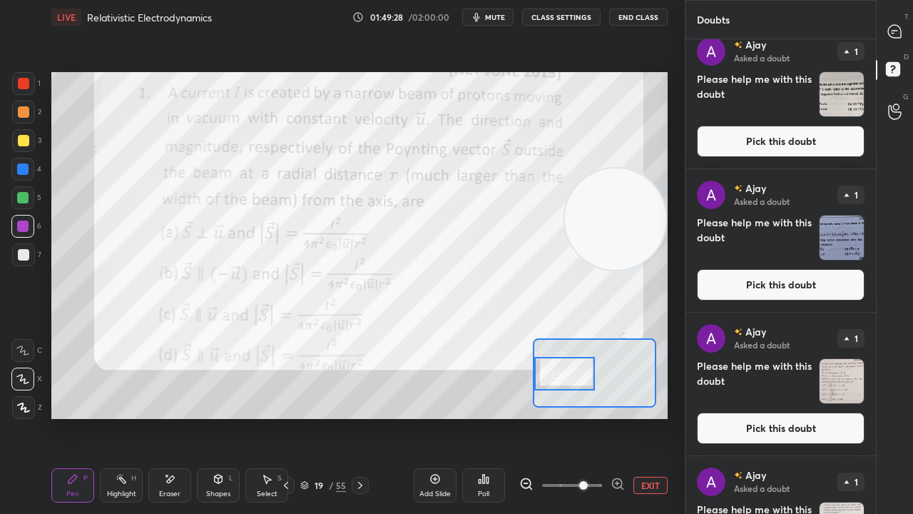
scroll to position [243, 0]
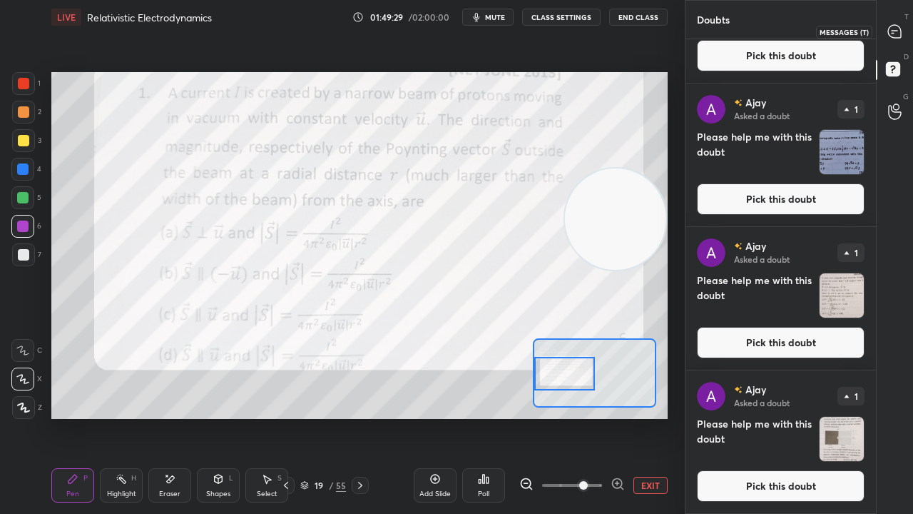
click at [893, 33] on icon at bounding box center [893, 33] width 2 height 0
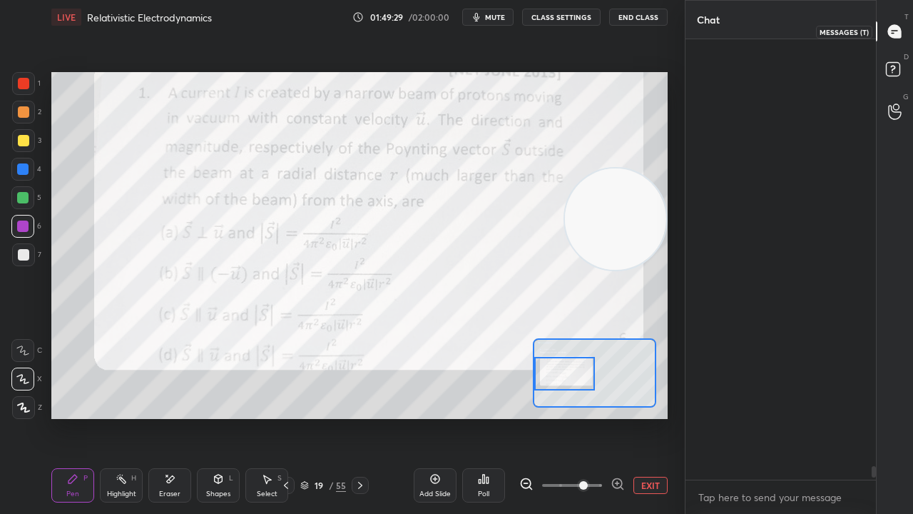
scroll to position [436, 186]
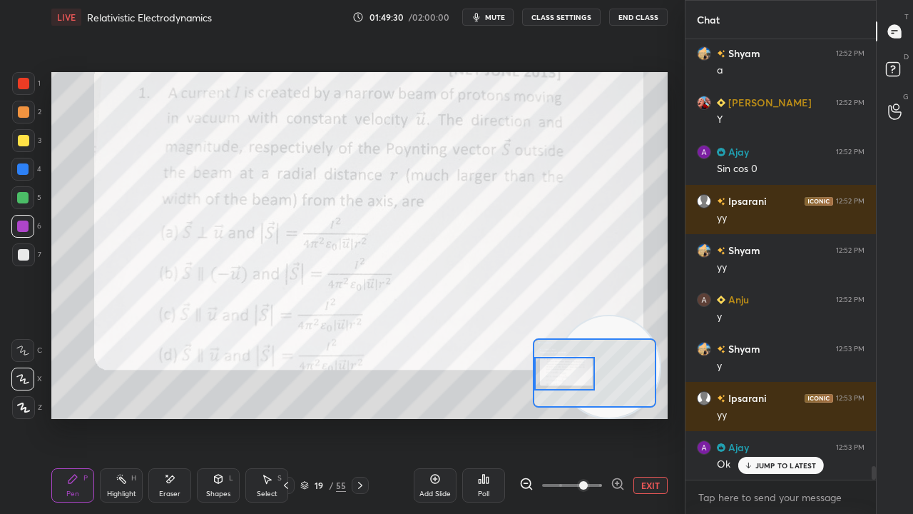
drag, startPoint x: 614, startPoint y: 203, endPoint x: 612, endPoint y: 488, distance: 285.4
click at [611, 417] on div "LIVE Relativistic Electrodynamics 01:49:30 / 02:00:00 mute CLASS SETTINGS End C…" at bounding box center [360, 257] width 628 height 514
click at [489, 14] on span "mute" at bounding box center [495, 17] width 20 height 10
click at [488, 17] on span "unmute" at bounding box center [494, 17] width 31 height 10
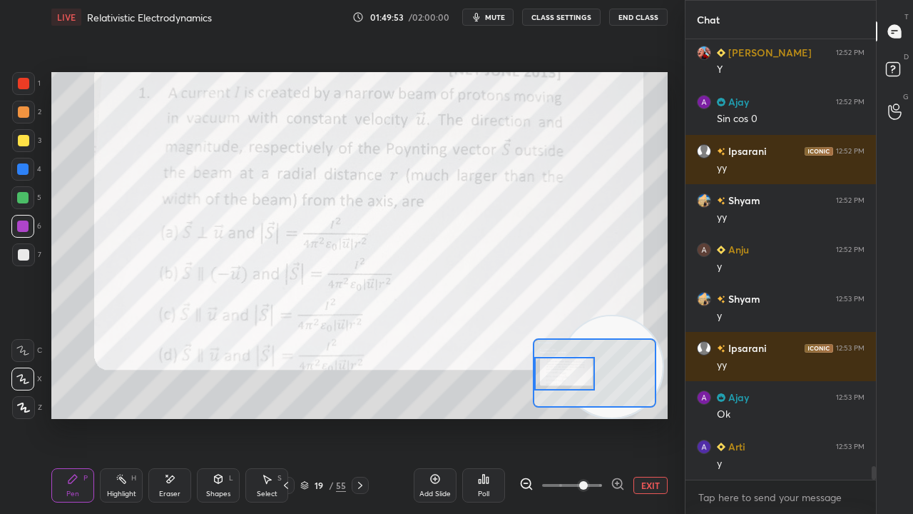
scroll to position [14014, 0]
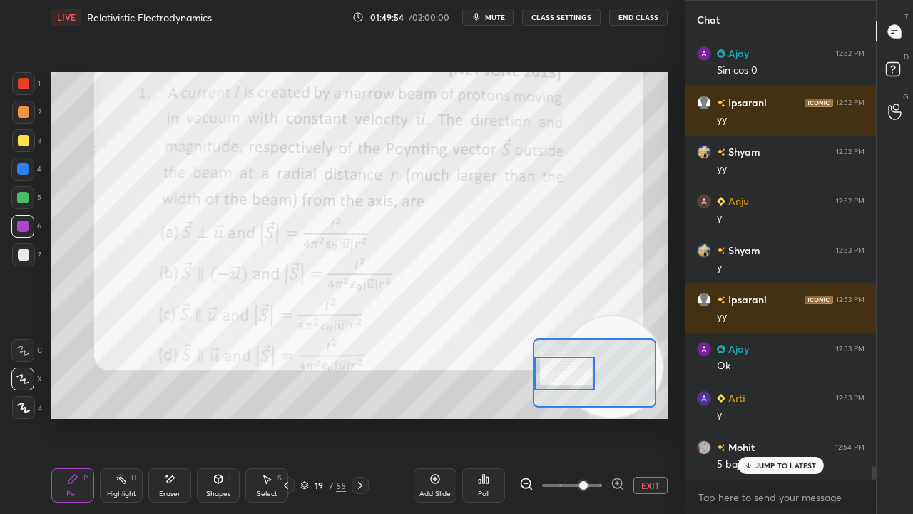
click at [489, 16] on span "mute" at bounding box center [495, 17] width 20 height 10
click at [492, 16] on span "unmute" at bounding box center [494, 17] width 31 height 10
click at [794, 417] on p "JUMP TO LATEST" at bounding box center [785, 465] width 61 height 9
click at [480, 20] on icon "button" at bounding box center [477, 17] width 6 height 9
click at [483, 20] on span "unmute" at bounding box center [494, 17] width 31 height 10
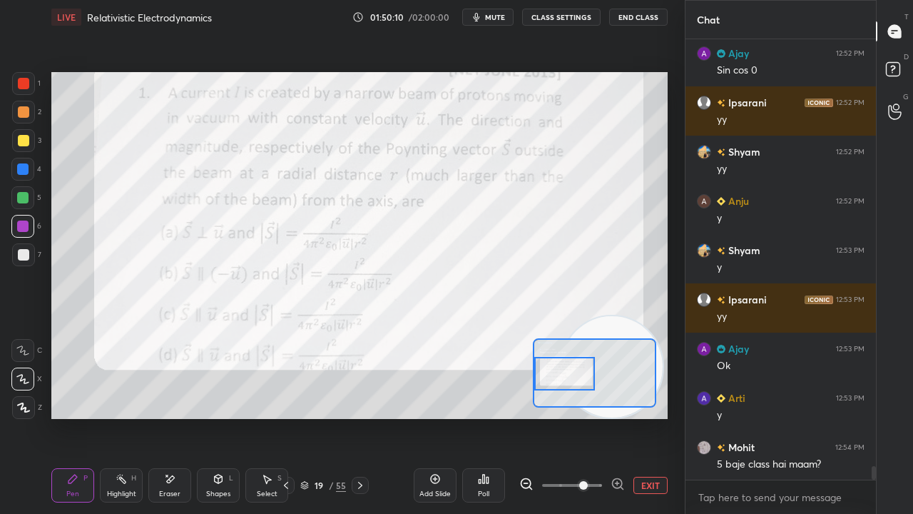
click at [493, 19] on span "mute" at bounding box center [495, 17] width 20 height 10
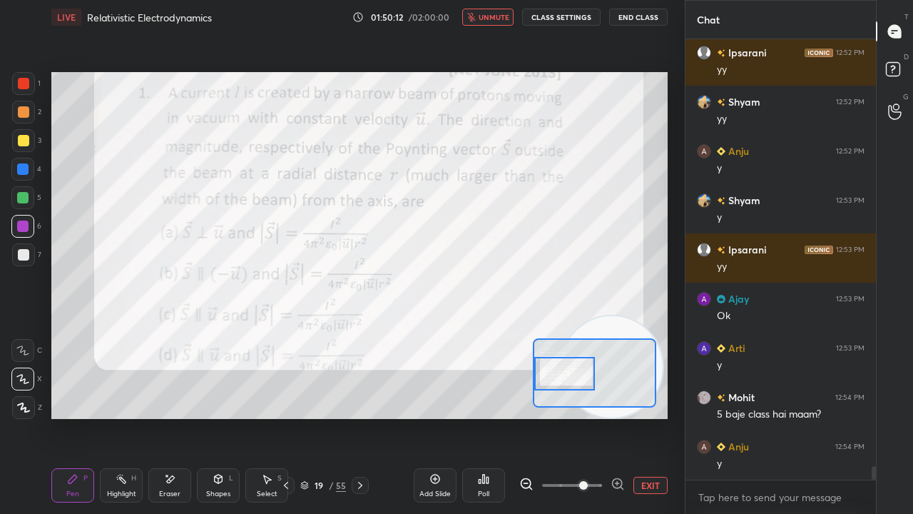
click at [497, 17] on span "unmute" at bounding box center [494, 17] width 31 height 10
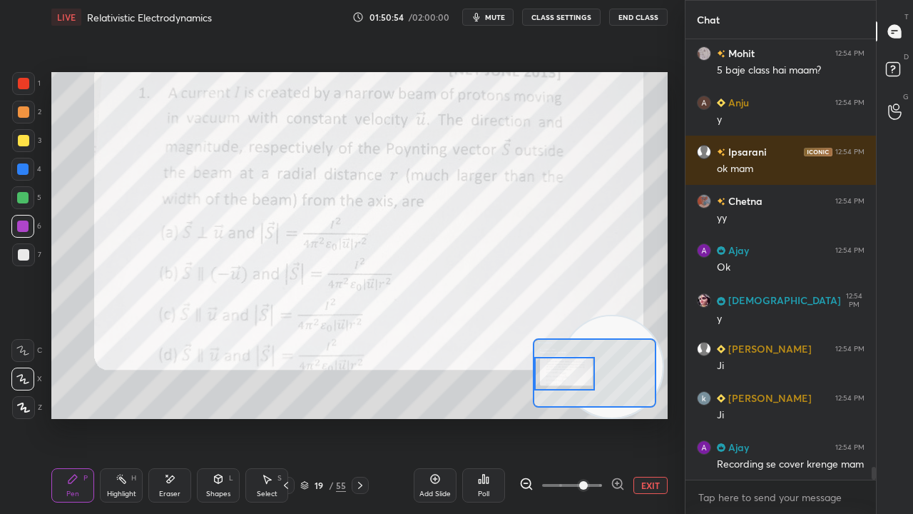
scroll to position [14458, 0]
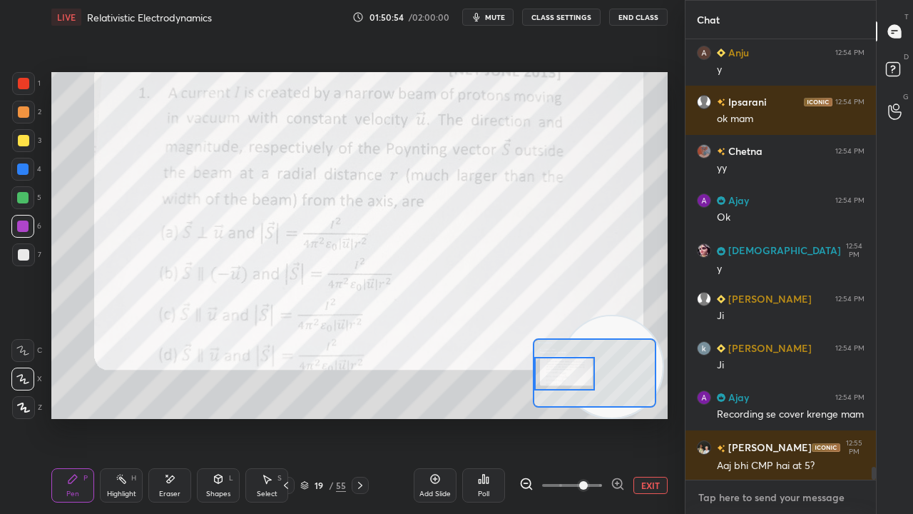
click at [769, 417] on textarea at bounding box center [781, 497] width 168 height 23
click at [499, 17] on span "mute" at bounding box center [495, 17] width 20 height 10
click at [502, 16] on span "unmute" at bounding box center [494, 17] width 31 height 10
click at [497, 13] on span "mute" at bounding box center [495, 17] width 20 height 10
click at [496, 12] on span "unmute" at bounding box center [494, 17] width 31 height 10
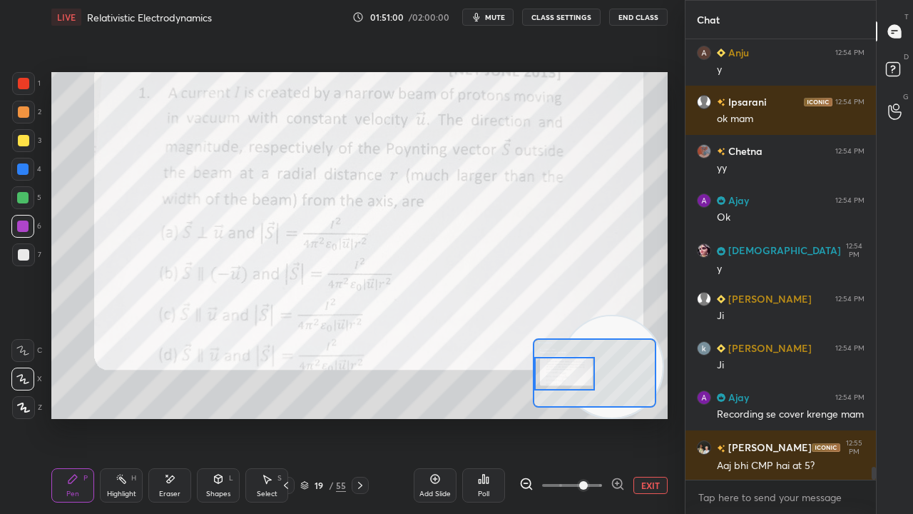
click at [489, 18] on span "mute" at bounding box center [495, 17] width 20 height 10
click at [495, 21] on span "unmute" at bounding box center [494, 17] width 31 height 10
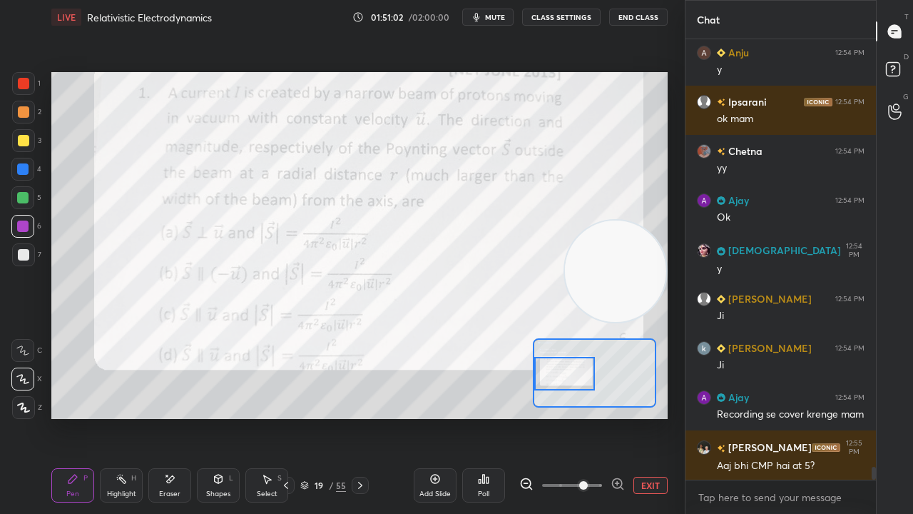
drag, startPoint x: 614, startPoint y: 327, endPoint x: 652, endPoint y: 231, distance: 103.1
click at [652, 231] on video at bounding box center [615, 270] width 101 height 101
click at [489, 17] on span "mute" at bounding box center [495, 17] width 20 height 10
click at [497, 17] on span "unmute" at bounding box center [494, 17] width 31 height 10
click at [492, 20] on span "mute" at bounding box center [495, 17] width 20 height 10
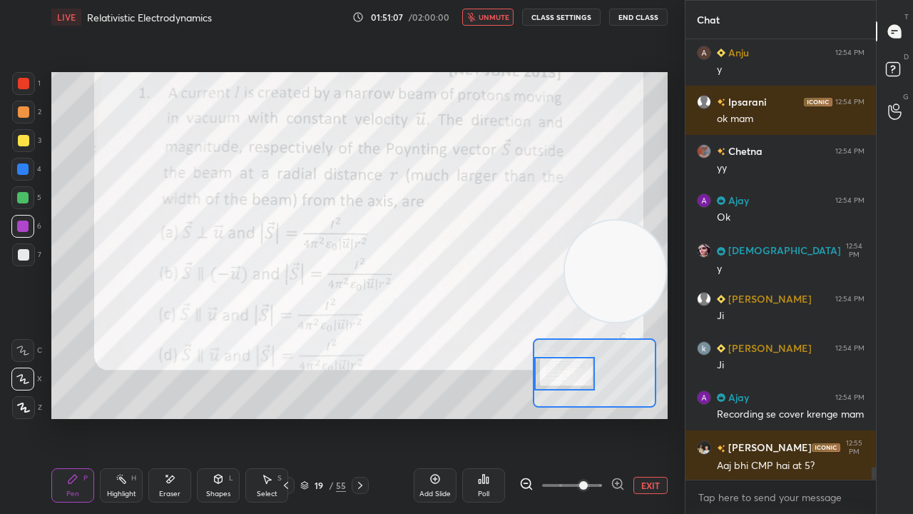
click at [502, 16] on span "unmute" at bounding box center [494, 17] width 31 height 10
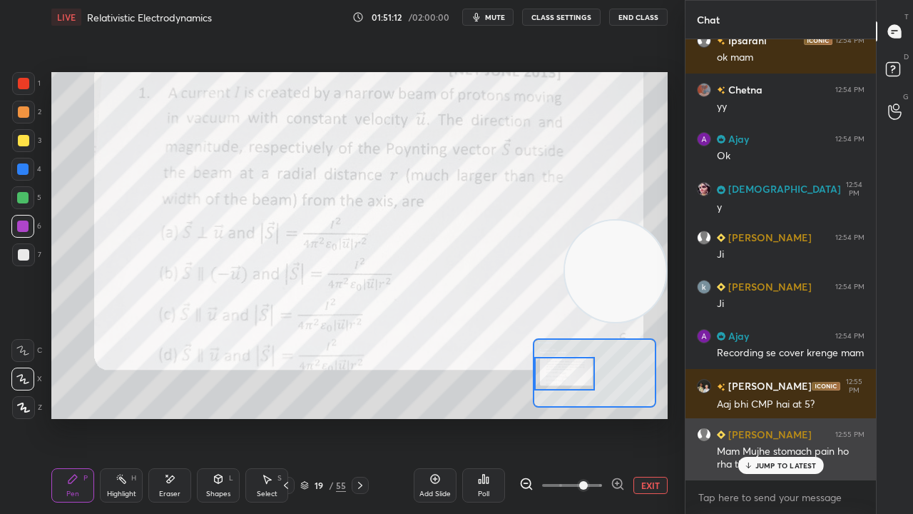
click at [765, 417] on p "JUMP TO LATEST" at bounding box center [785, 465] width 61 height 9
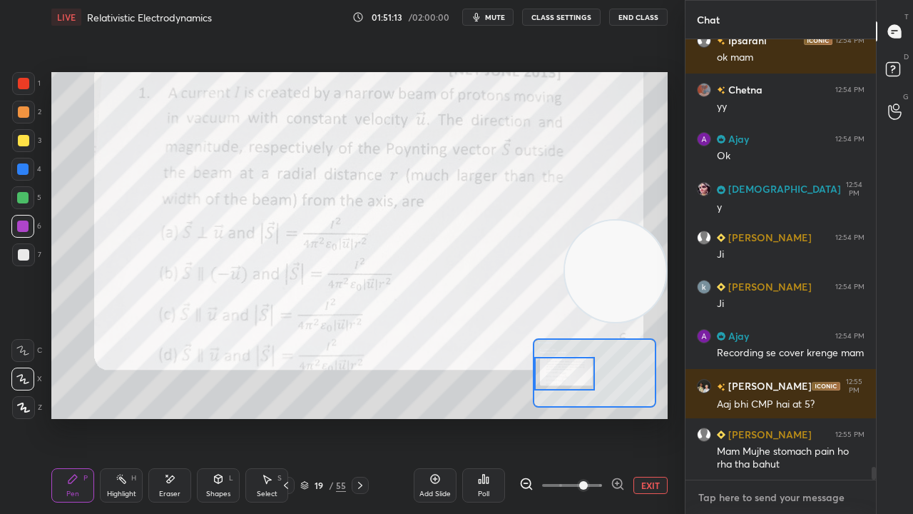
click at [756, 417] on textarea at bounding box center [781, 497] width 168 height 23
click at [498, 21] on button "mute" at bounding box center [487, 17] width 51 height 17
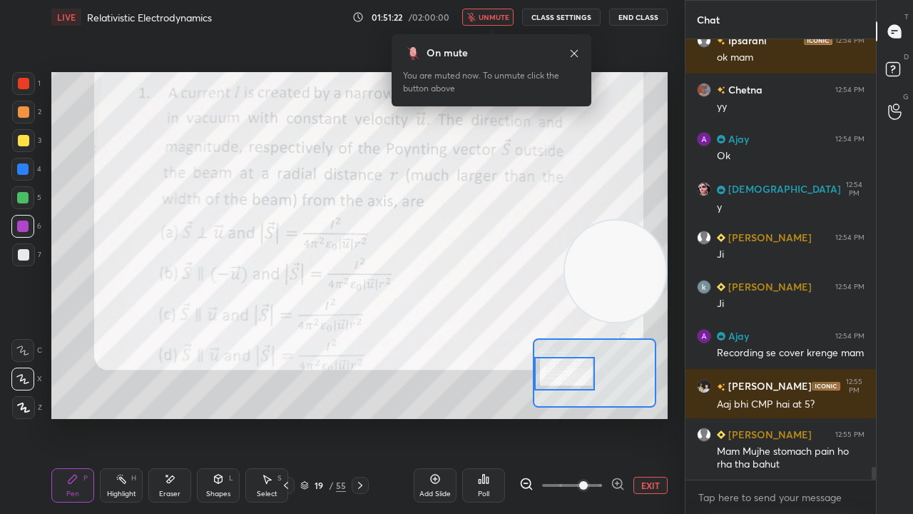
scroll to position [14533, 0]
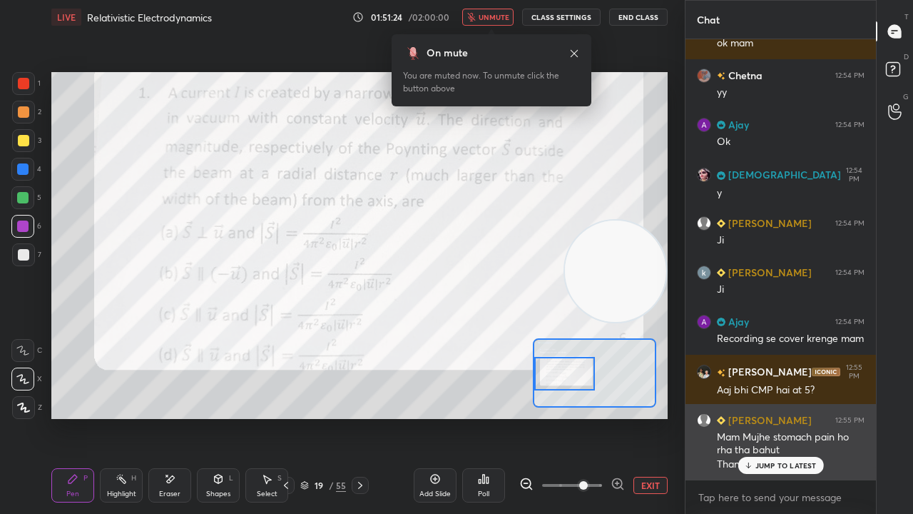
drag, startPoint x: 754, startPoint y: 459, endPoint x: 749, endPoint y: 467, distance: 9.3
click at [752, 417] on div "JUMP TO LATEST" at bounding box center [781, 465] width 86 height 17
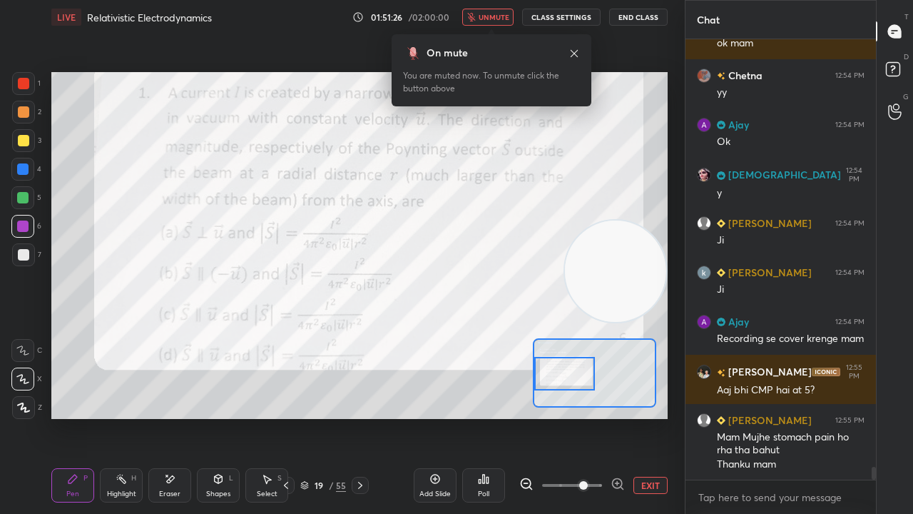
scroll to position [14583, 0]
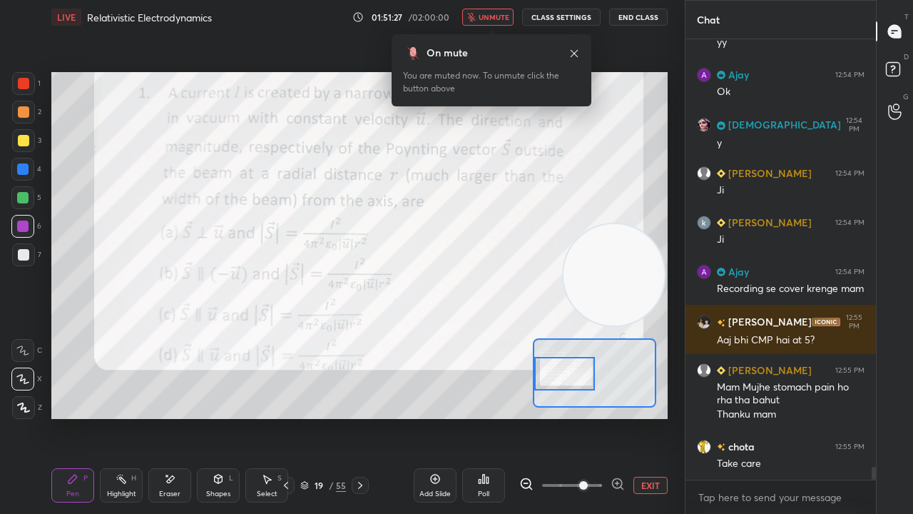
drag, startPoint x: 630, startPoint y: 273, endPoint x: 649, endPoint y: 453, distance: 180.8
click at [651, 417] on div "LIVE Relativistic Electrodynamics 01:51:27 / 02:00:00 unmute CLASS SETTINGS End…" at bounding box center [360, 257] width 628 height 514
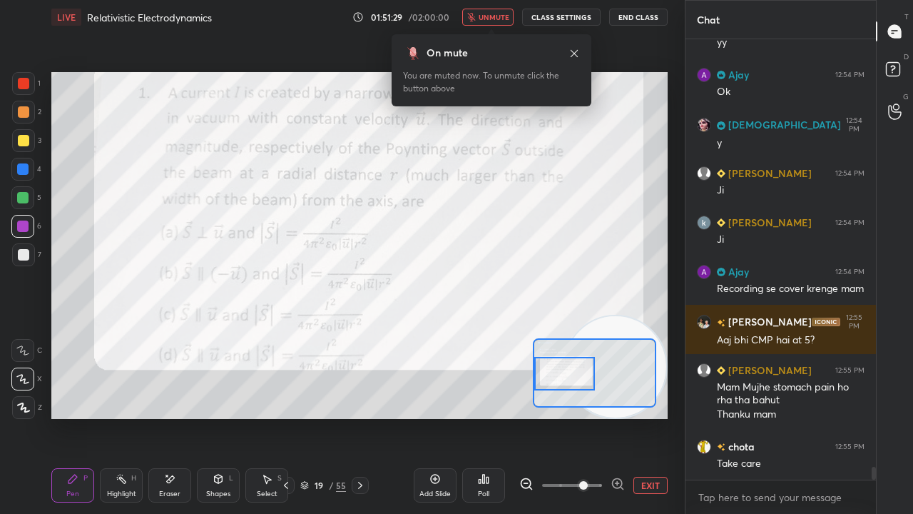
click at [494, 17] on span "unmute" at bounding box center [494, 17] width 31 height 10
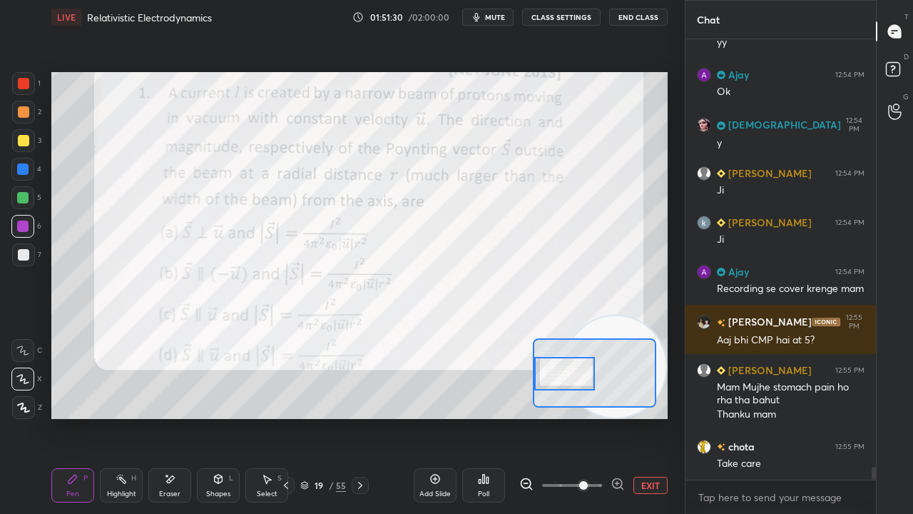
scroll to position [14632, 0]
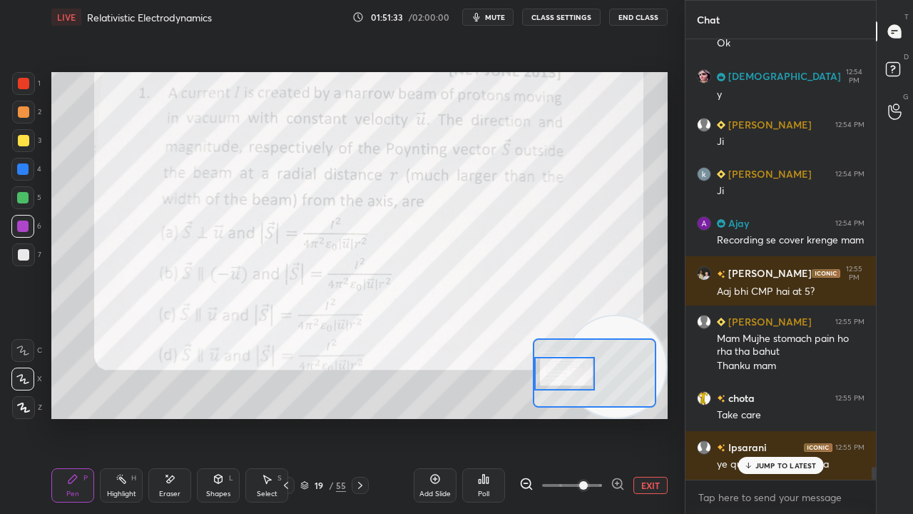
drag, startPoint x: 773, startPoint y: 463, endPoint x: 750, endPoint y: 488, distance: 33.8
click at [772, 417] on p "JUMP TO LATEST" at bounding box center [785, 465] width 61 height 9
click at [497, 16] on span "mute" at bounding box center [495, 17] width 20 height 10
click at [495, 16] on span "unmute" at bounding box center [494, 17] width 31 height 10
click at [567, 385] on div at bounding box center [564, 374] width 60 height 34
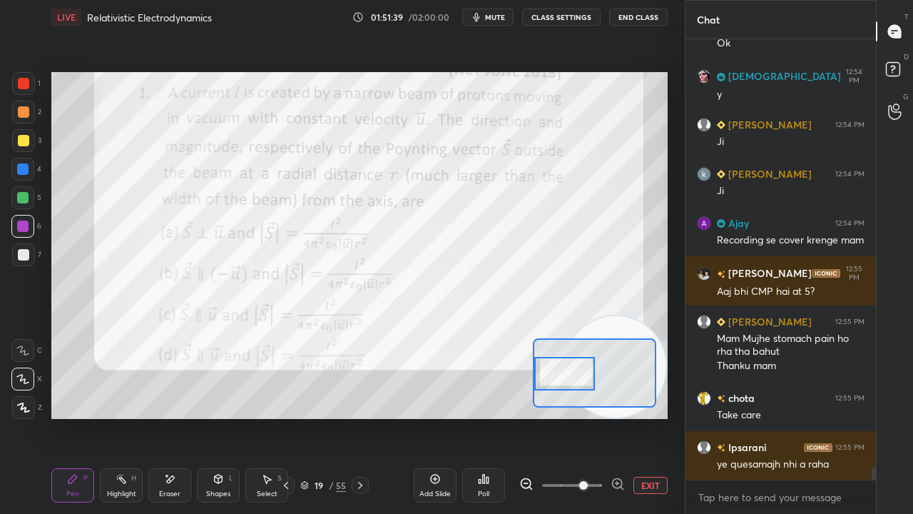
click at [497, 17] on span "mute" at bounding box center [495, 17] width 20 height 10
click at [499, 16] on span "unmute" at bounding box center [494, 17] width 31 height 10
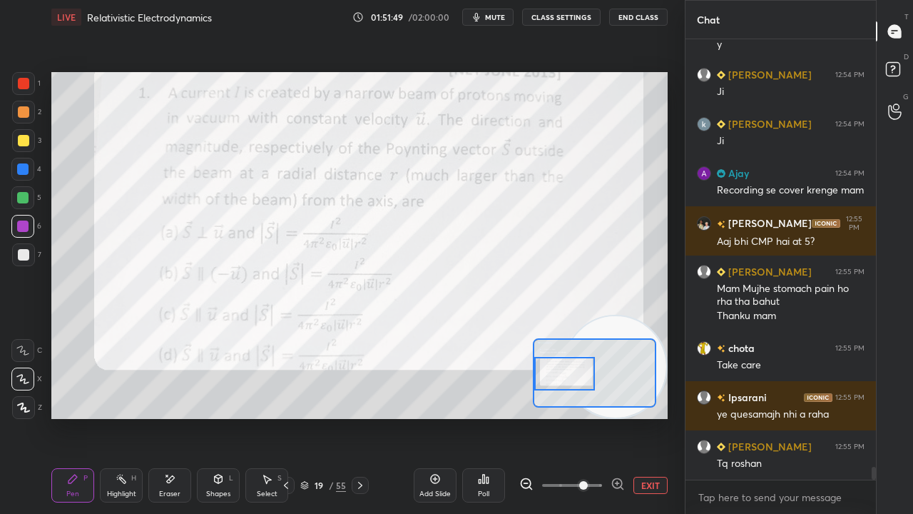
click at [501, 19] on span "mute" at bounding box center [495, 17] width 20 height 10
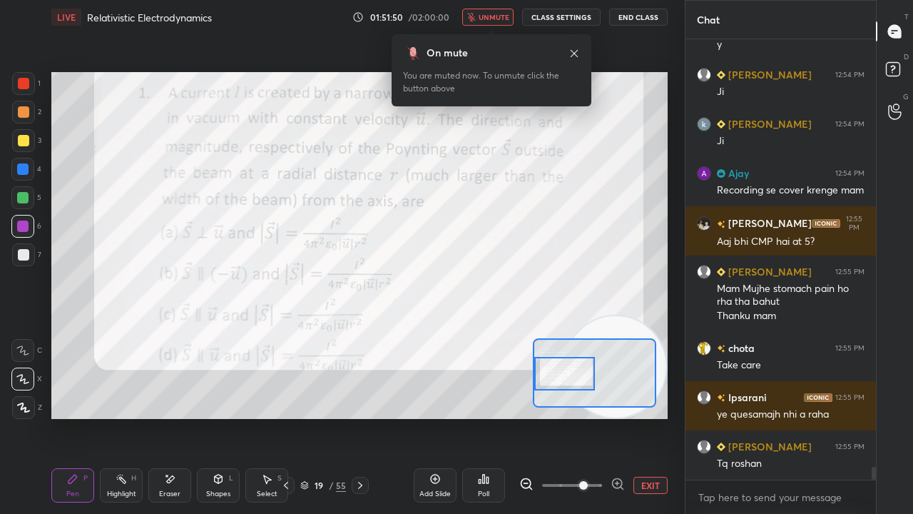
click at [502, 15] on span "unmute" at bounding box center [494, 17] width 31 height 10
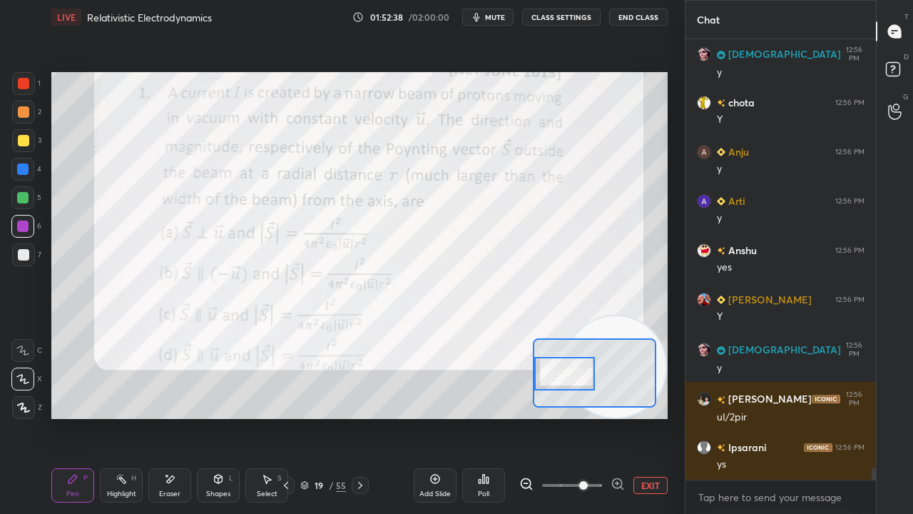
scroll to position [15174, 0]
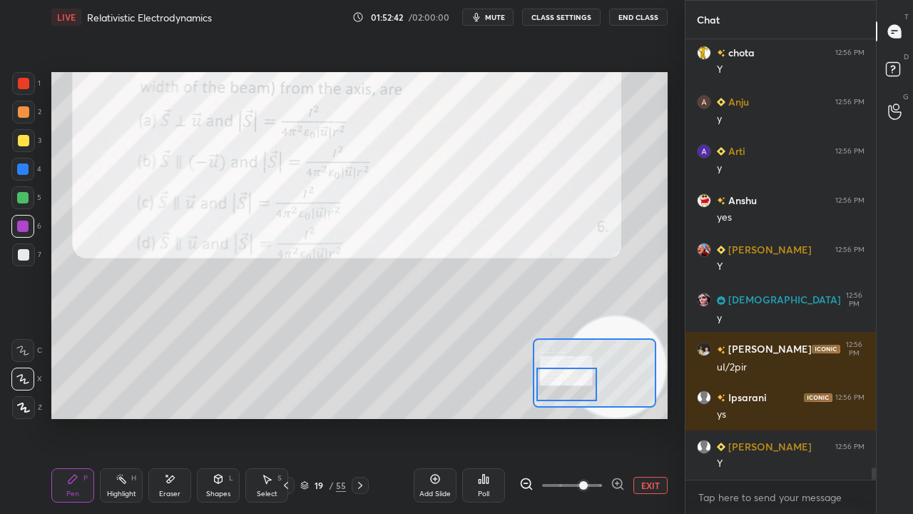
drag, startPoint x: 571, startPoint y: 385, endPoint x: 574, endPoint y: 395, distance: 10.9
click at [574, 395] on div at bounding box center [566, 384] width 60 height 34
click at [19, 146] on div at bounding box center [23, 140] width 11 height 11
drag, startPoint x: 21, startPoint y: 93, endPoint x: 50, endPoint y: 103, distance: 30.0
click at [24, 92] on div at bounding box center [23, 83] width 23 height 23
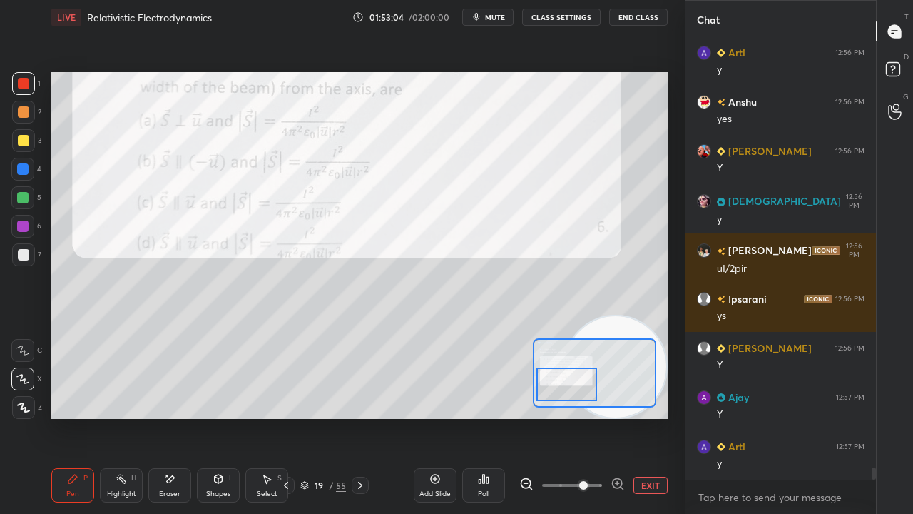
scroll to position [15321, 0]
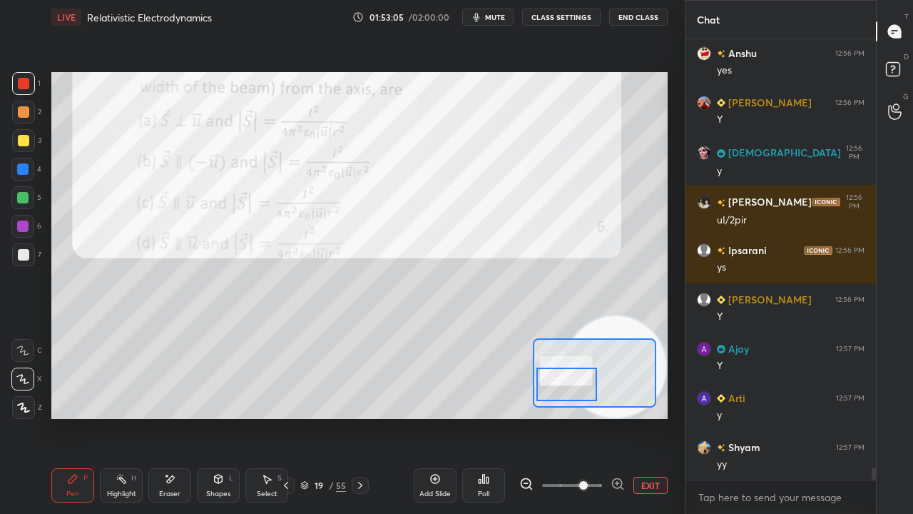
click at [492, 14] on span "mute" at bounding box center [495, 17] width 20 height 10
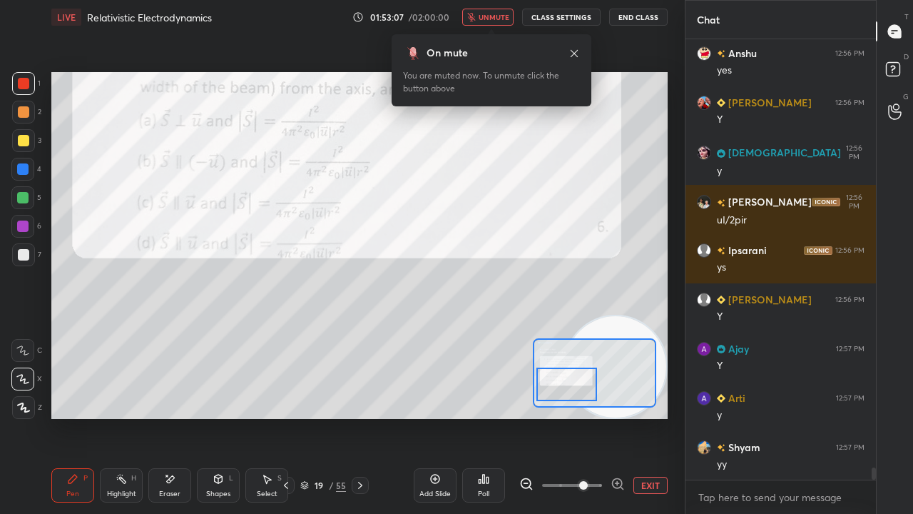
click at [500, 16] on span "unmute" at bounding box center [494, 17] width 31 height 10
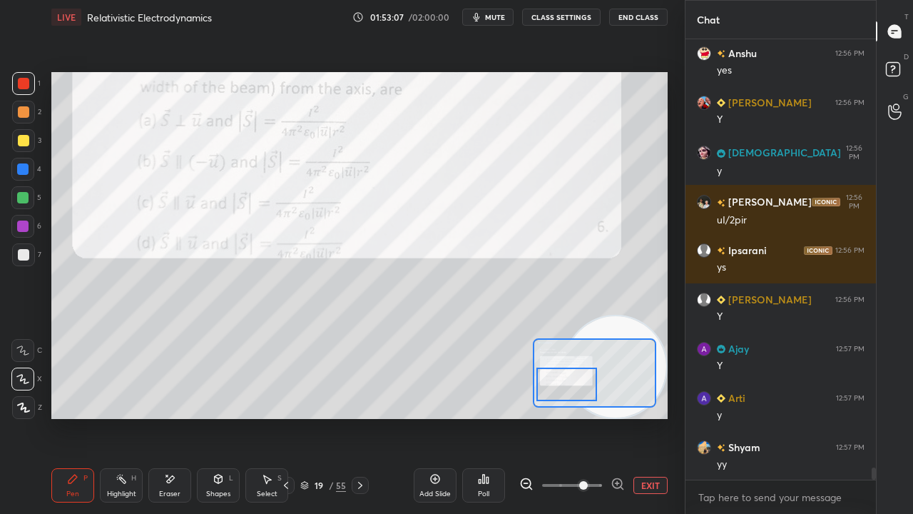
scroll to position [15371, 0]
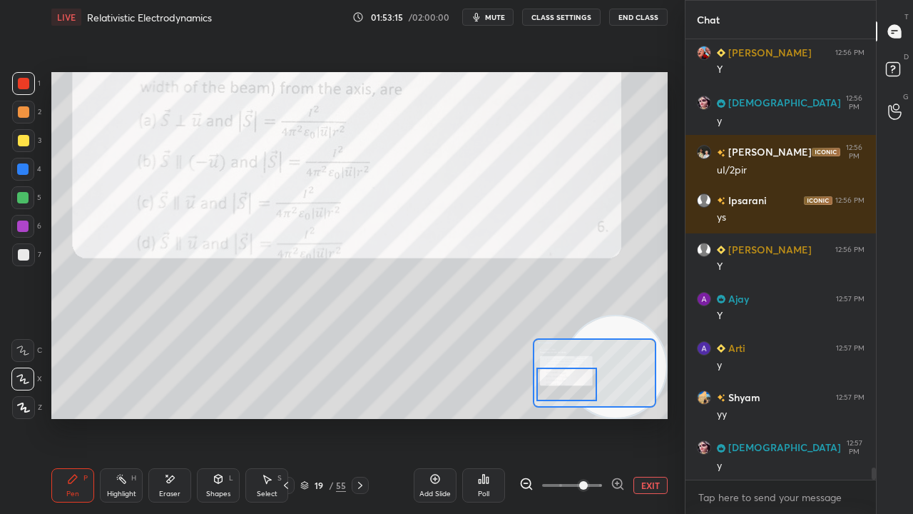
drag, startPoint x: 19, startPoint y: 258, endPoint x: 35, endPoint y: 248, distance: 18.2
click at [19, 258] on div at bounding box center [23, 254] width 11 height 11
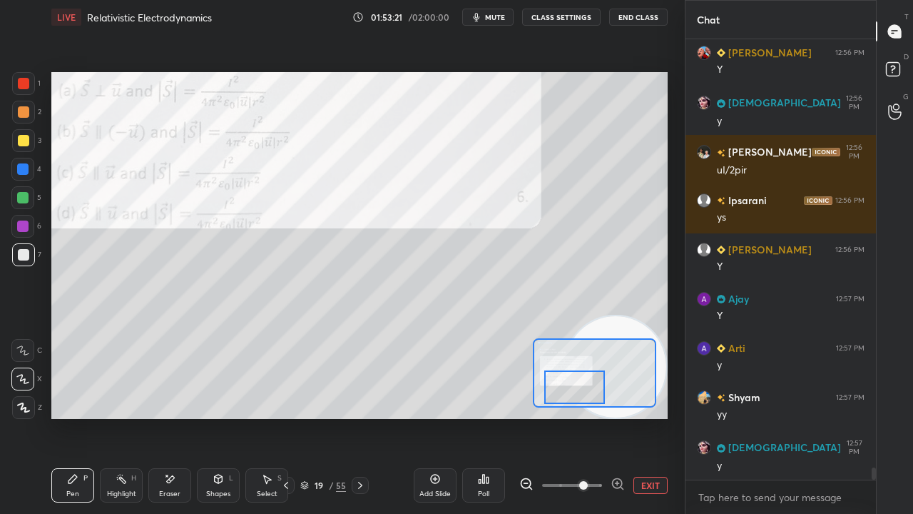
drag, startPoint x: 564, startPoint y: 394, endPoint x: 571, endPoint y: 397, distance: 8.4
click at [571, 397] on div at bounding box center [574, 387] width 60 height 34
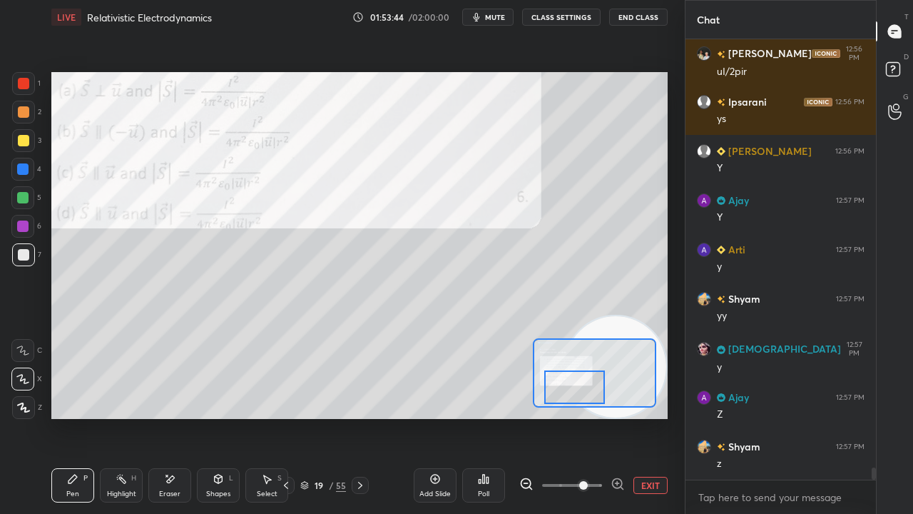
scroll to position [15518, 0]
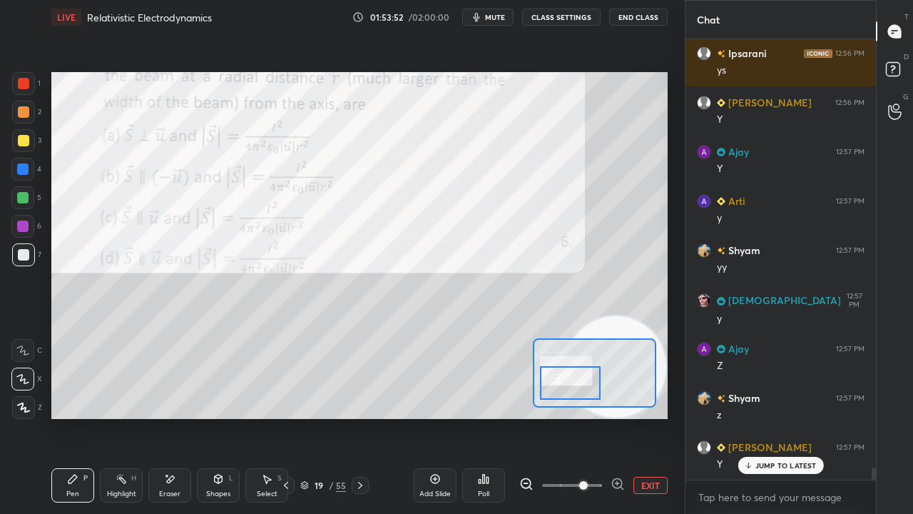
click at [586, 385] on div at bounding box center [570, 383] width 60 height 34
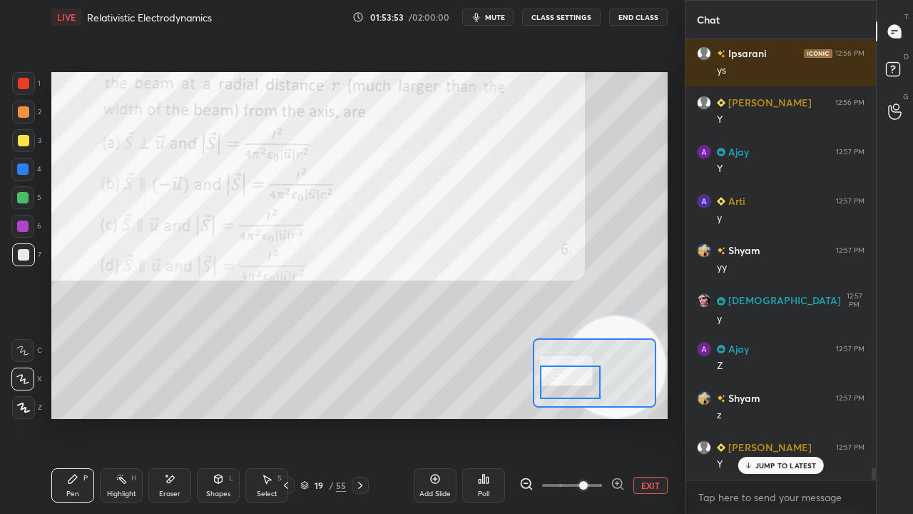
click at [21, 91] on div at bounding box center [23, 83] width 23 height 23
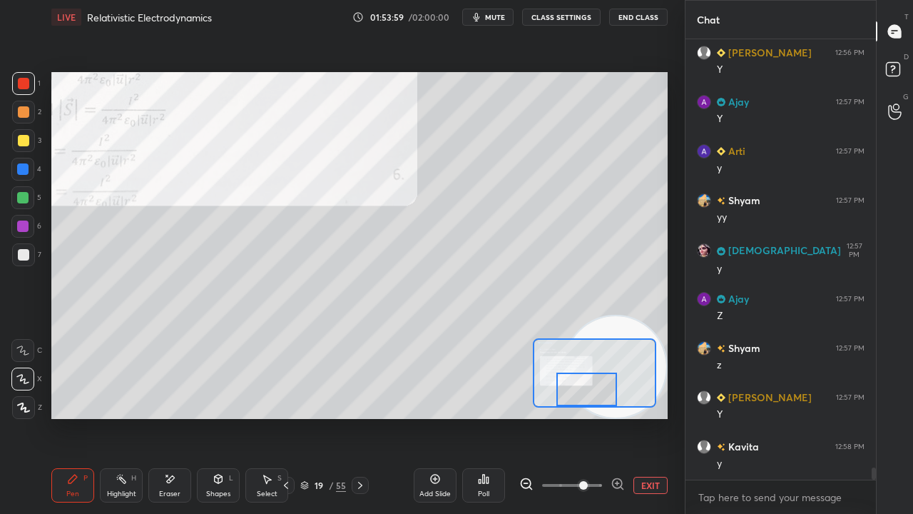
scroll to position [15616, 0]
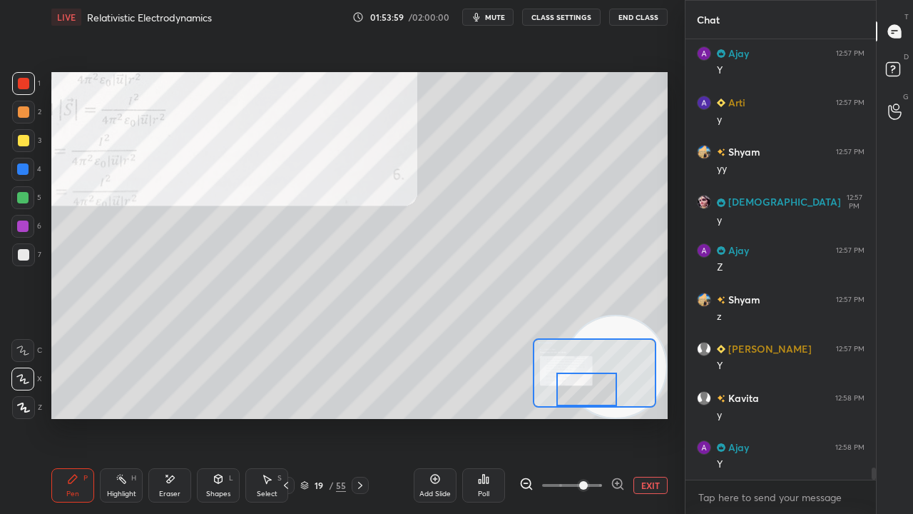
drag, startPoint x: 570, startPoint y: 382, endPoint x: 581, endPoint y: 395, distance: 17.7
click at [590, 396] on div at bounding box center [586, 389] width 60 height 34
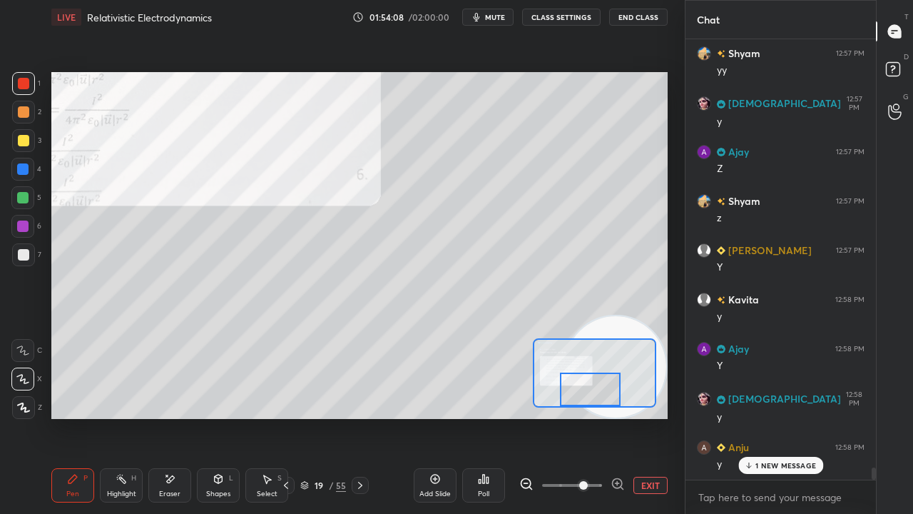
scroll to position [15765, 0]
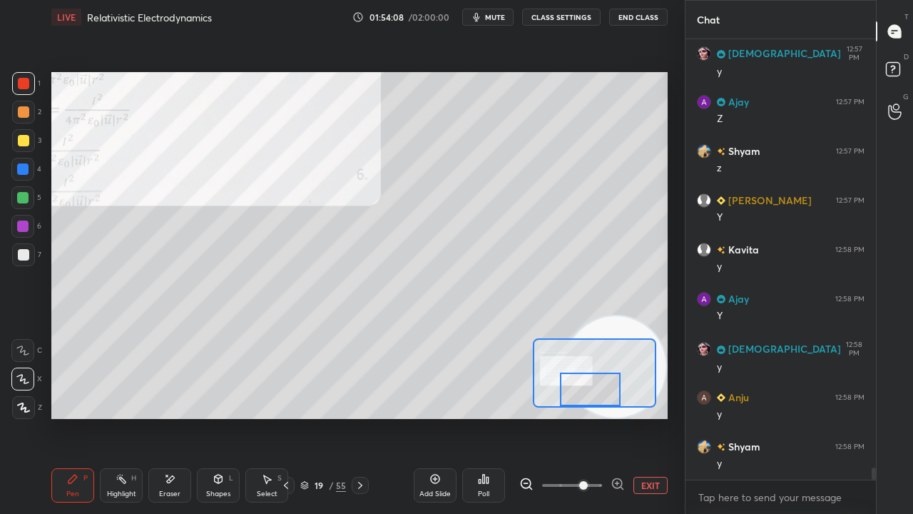
click at [19, 261] on div at bounding box center [23, 254] width 23 height 23
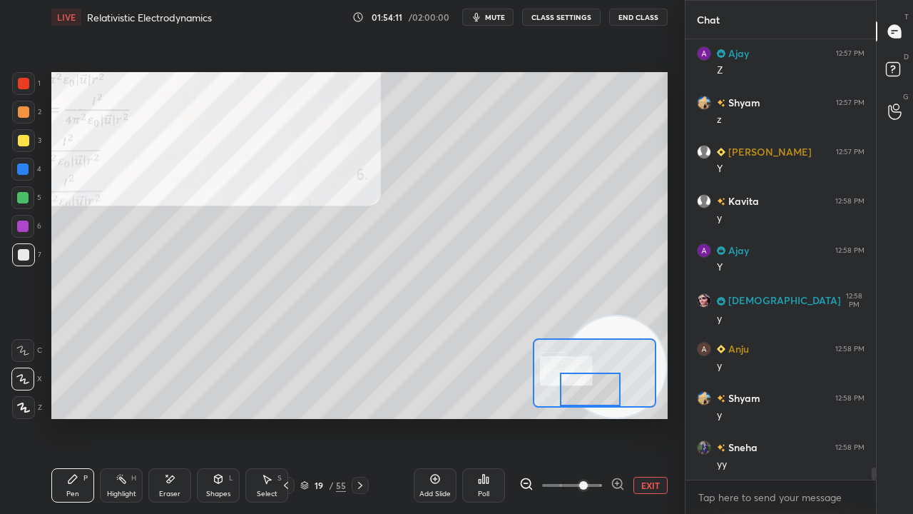
scroll to position [15863, 0]
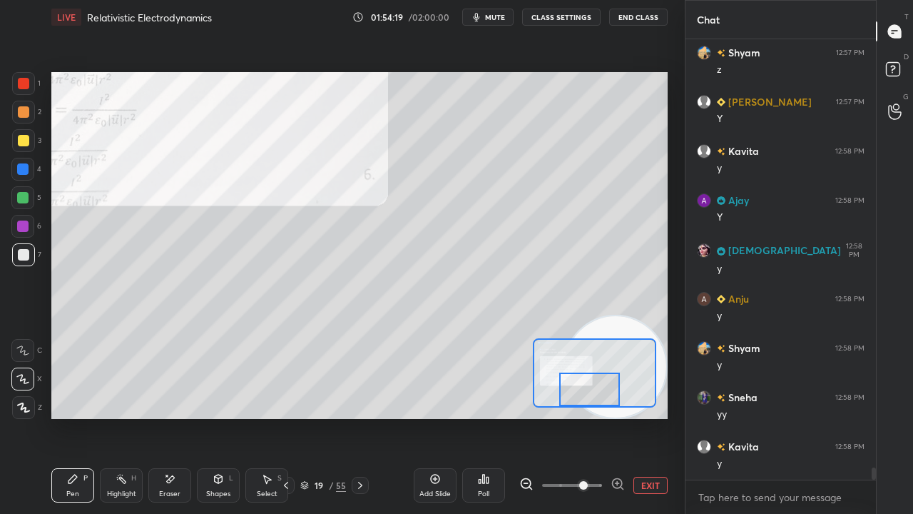
drag, startPoint x: 601, startPoint y: 388, endPoint x: 562, endPoint y: 382, distance: 38.9
click at [561, 383] on div at bounding box center [589, 389] width 60 height 34
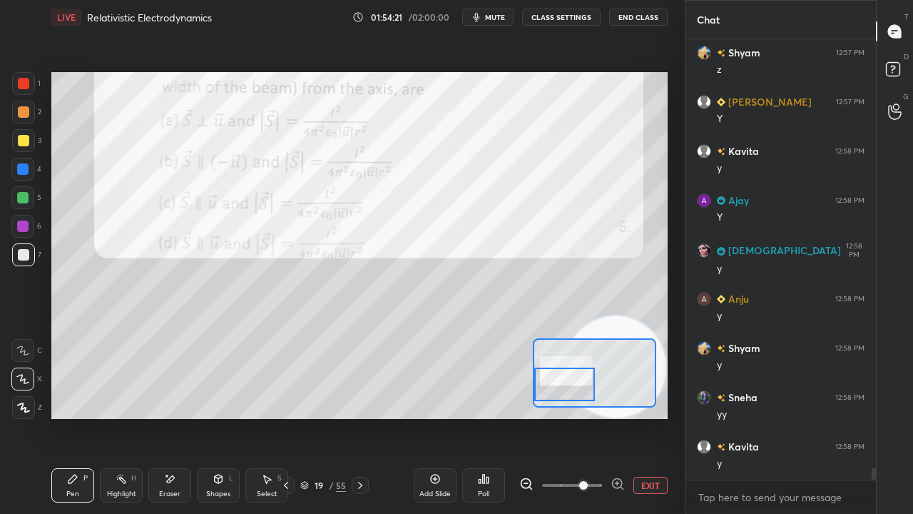
click at [167, 417] on div "Eraser" at bounding box center [169, 485] width 43 height 34
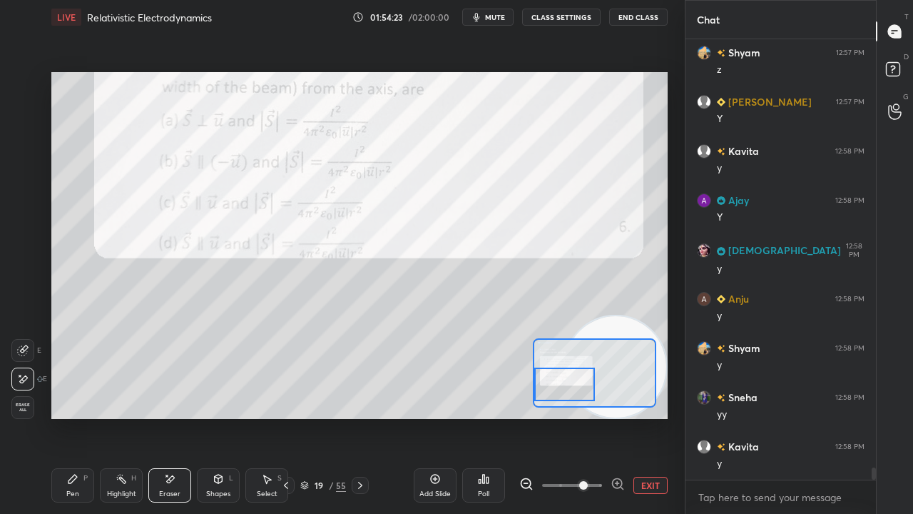
scroll to position [15912, 0]
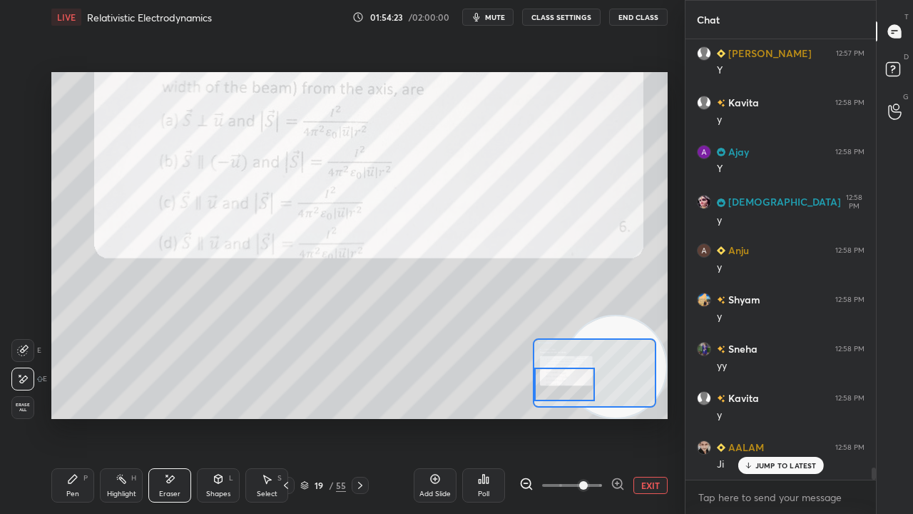
click at [63, 417] on div "Pen P Highlight H Eraser Shapes L Select S 19 / 55 Add Slide Poll EXIT" at bounding box center [359, 485] width 616 height 57
click at [58, 417] on div "Pen P Highlight H Eraser Shapes L Select S 19 / 55 Add Slide Poll EXIT" at bounding box center [359, 485] width 616 height 57
click at [74, 417] on div "Pen P" at bounding box center [72, 485] width 43 height 34
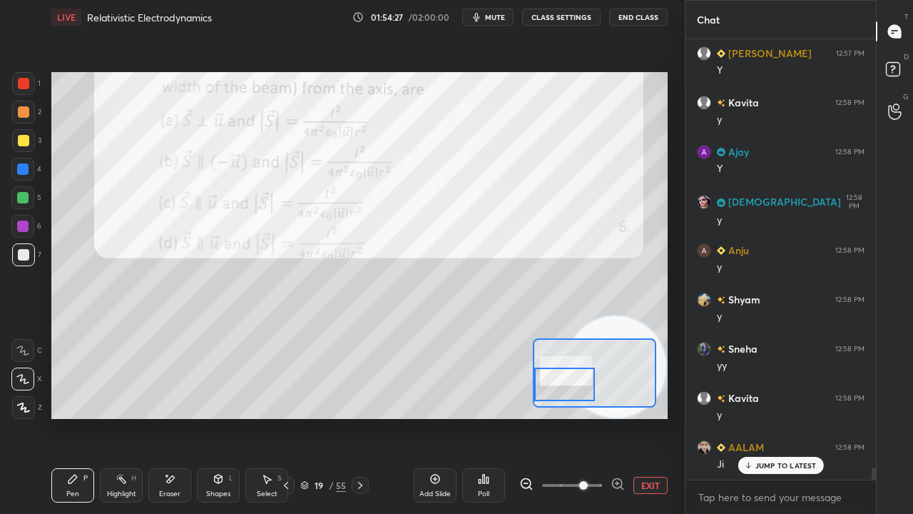
scroll to position [15962, 0]
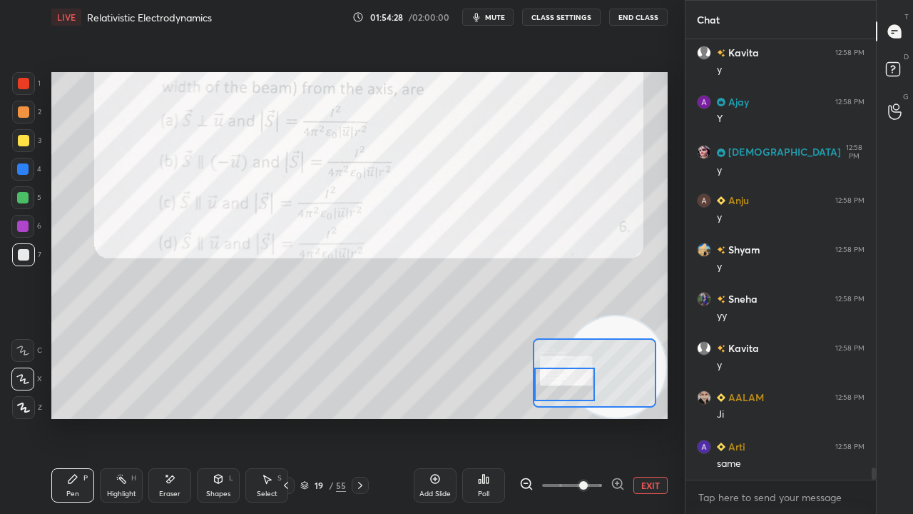
click at [23, 86] on div at bounding box center [23, 83] width 11 height 11
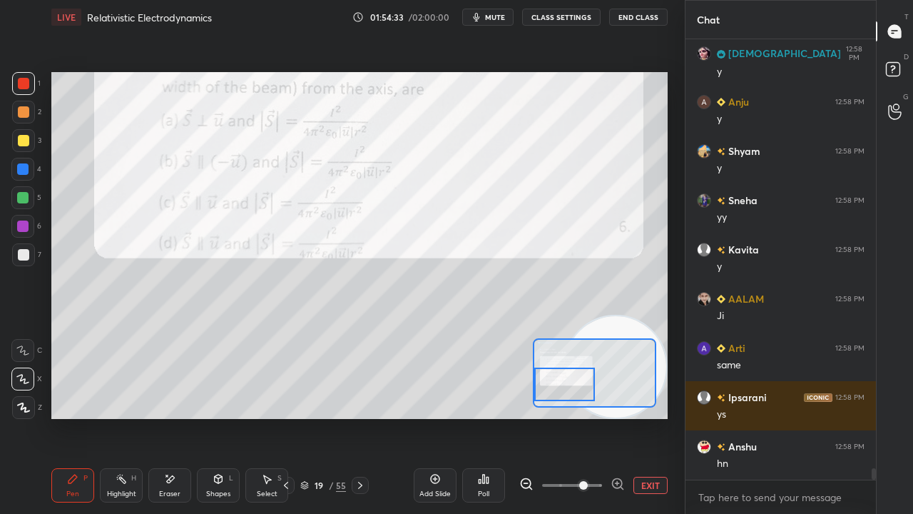
scroll to position [16108, 0]
click at [504, 20] on span "mute" at bounding box center [495, 17] width 20 height 10
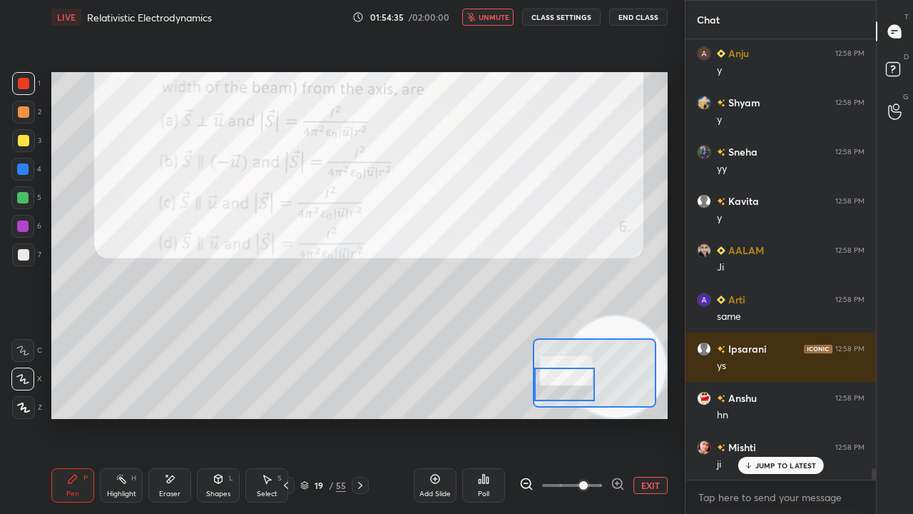
click at [500, 19] on span "unmute" at bounding box center [494, 17] width 31 height 10
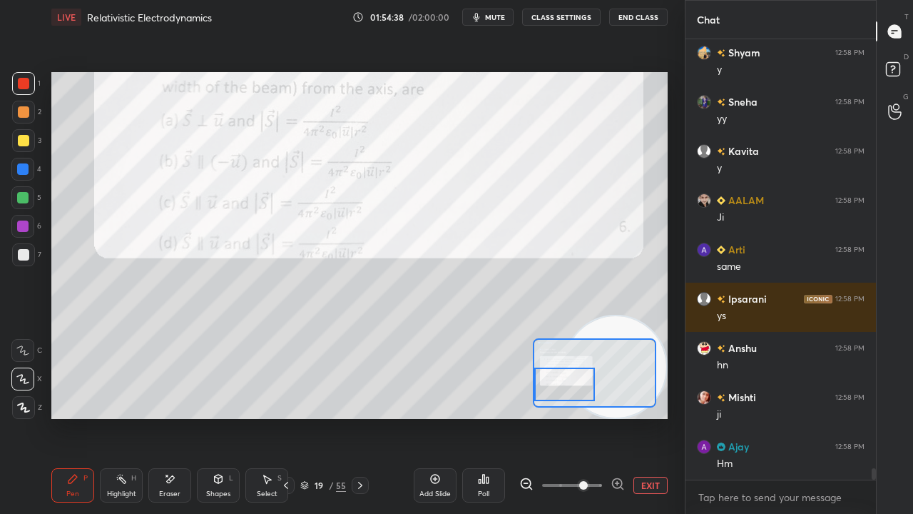
click at [498, 12] on button "mute" at bounding box center [487, 17] width 51 height 17
click at [497, 14] on span "unmute" at bounding box center [494, 17] width 31 height 10
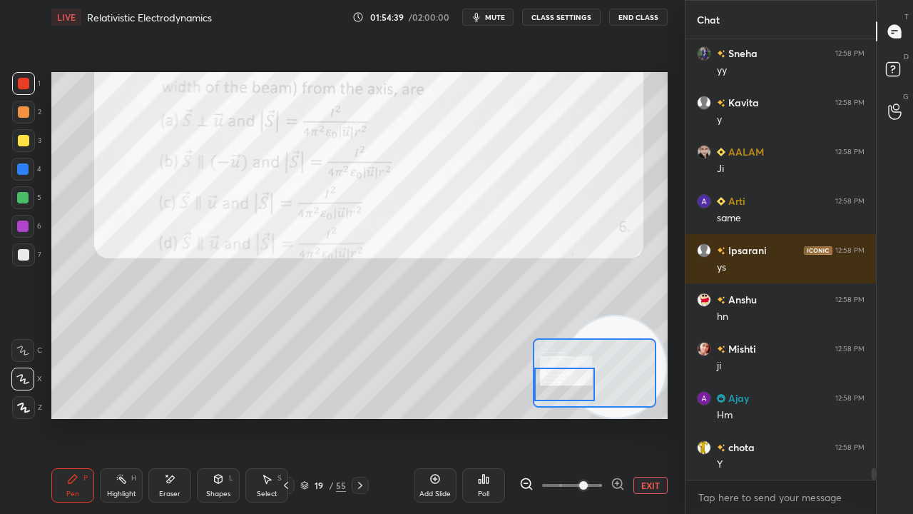
click at [174, 417] on div "Eraser" at bounding box center [169, 485] width 43 height 34
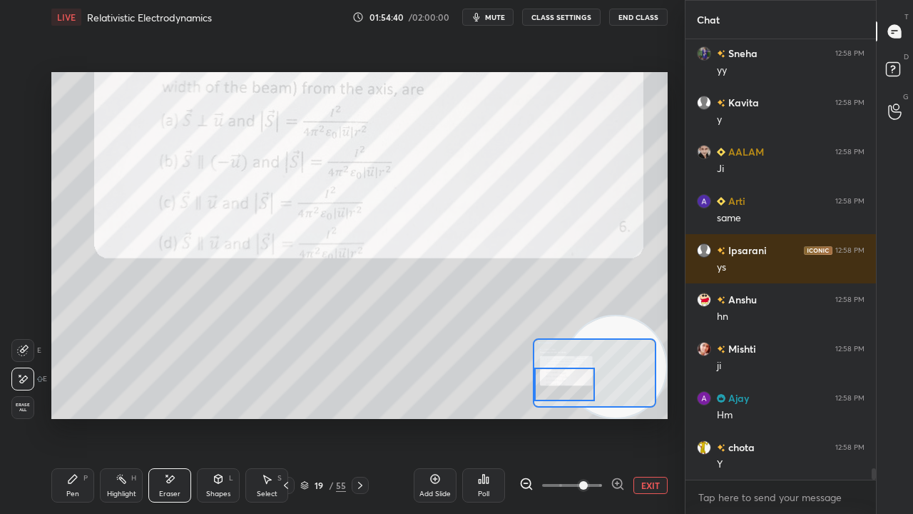
click at [68, 417] on div "Pen P" at bounding box center [72, 485] width 43 height 34
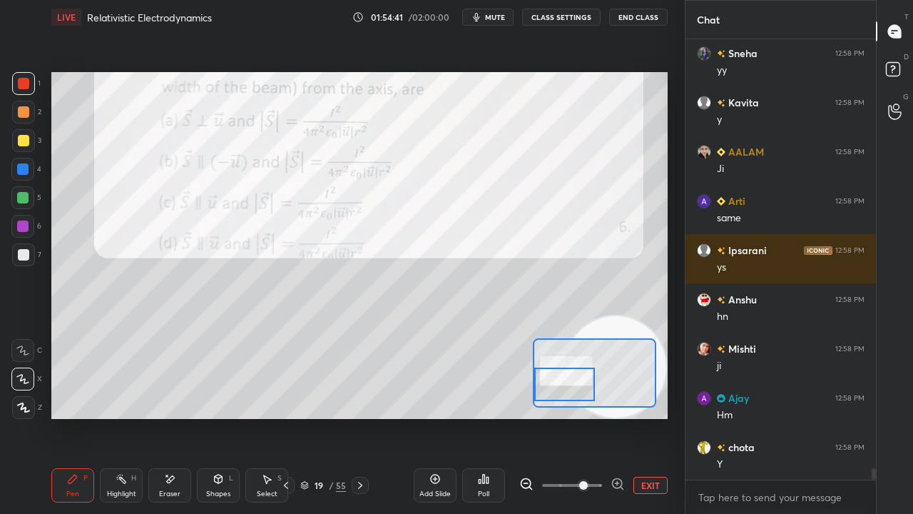
click at [487, 17] on button "mute" at bounding box center [487, 17] width 51 height 17
click at [489, 16] on span "unmute" at bounding box center [494, 17] width 31 height 10
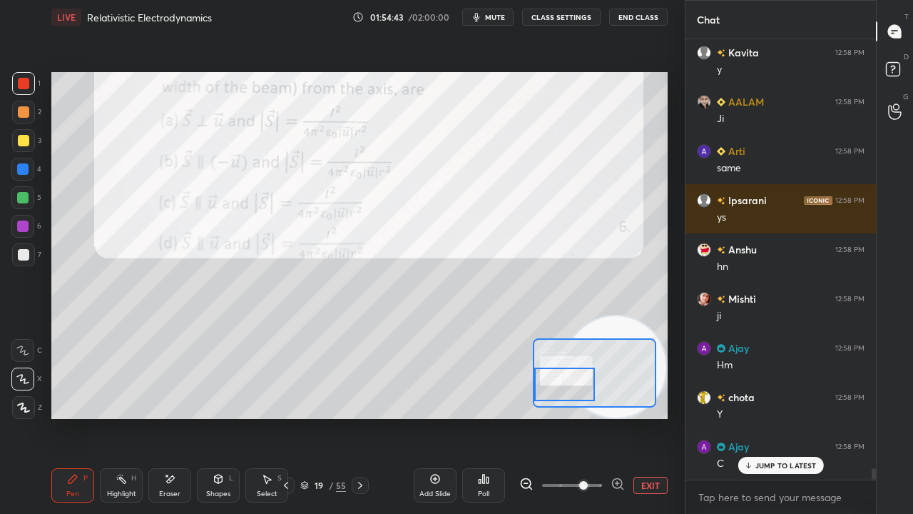
scroll to position [16305, 0]
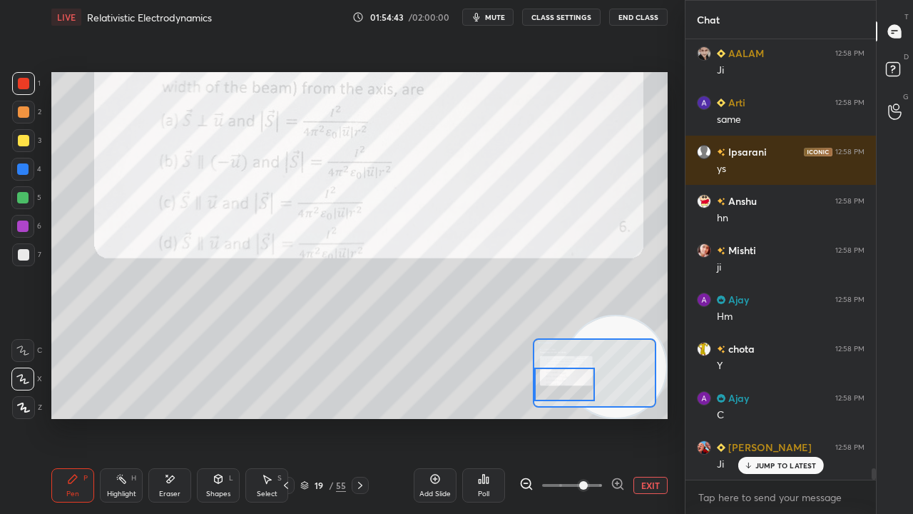
click at [360, 417] on icon at bounding box center [360, 484] width 11 height 11
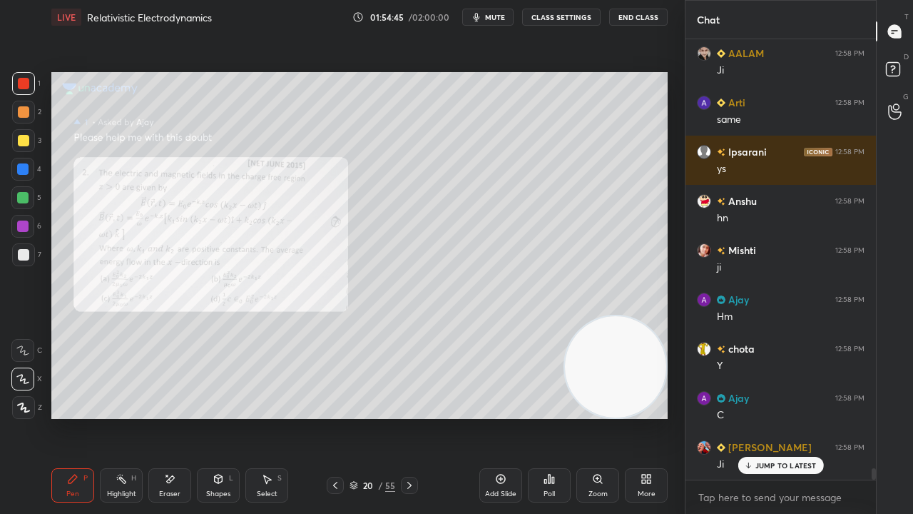
click at [342, 417] on div at bounding box center [335, 485] width 17 height 17
click at [336, 417] on icon at bounding box center [335, 484] width 11 height 11
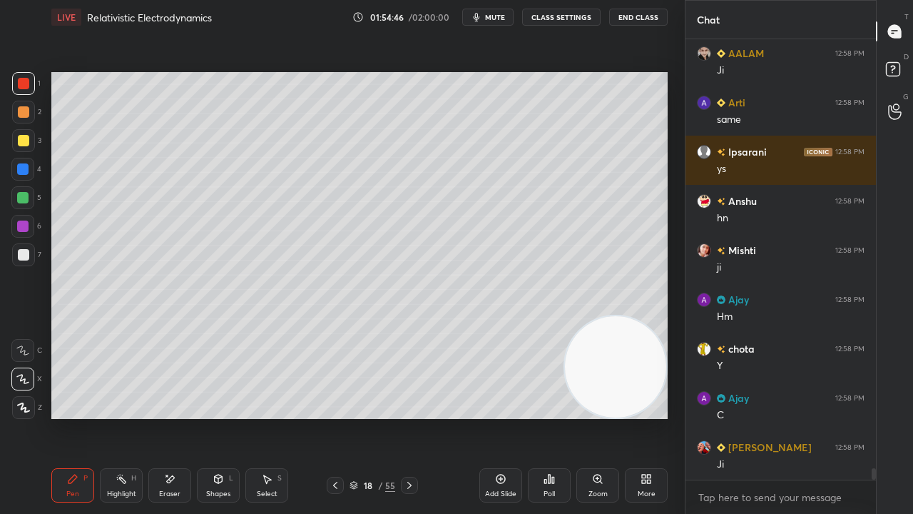
click at [335, 417] on icon at bounding box center [335, 484] width 11 height 11
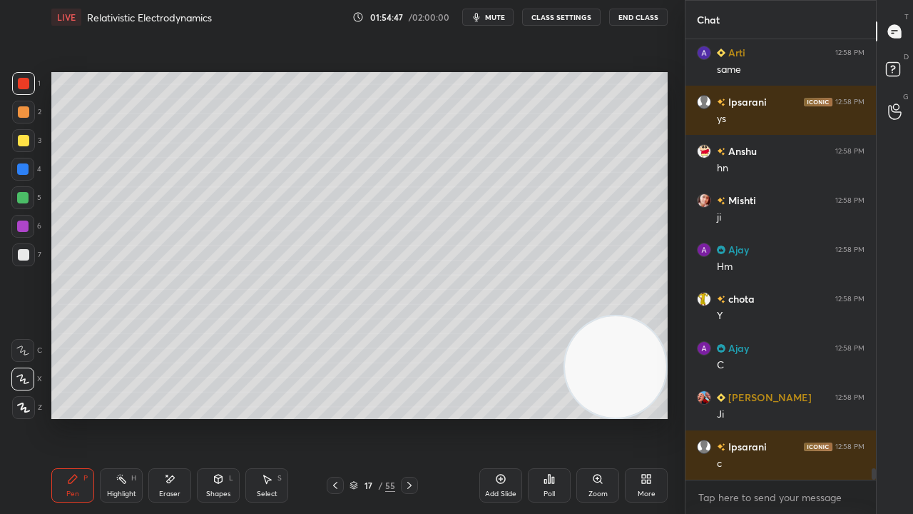
click at [409, 417] on icon at bounding box center [409, 484] width 11 height 11
click at [408, 417] on icon at bounding box center [409, 484] width 11 height 11
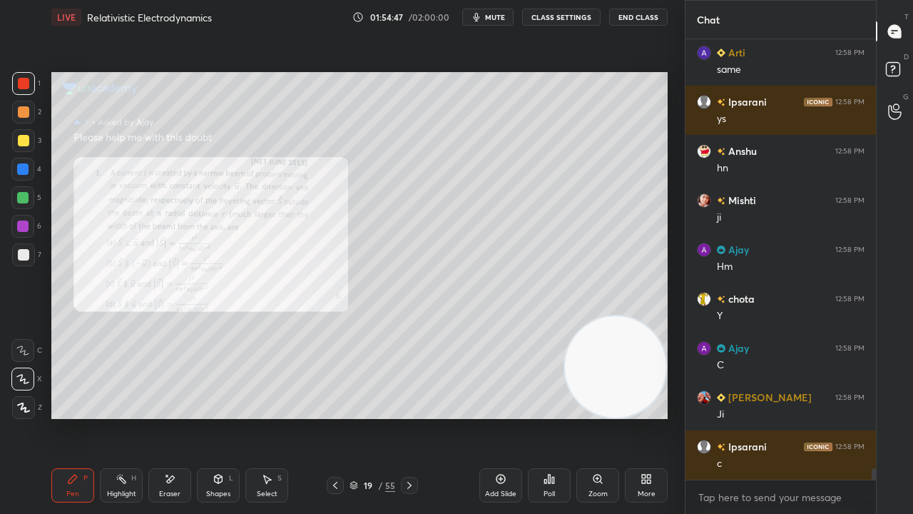
click at [409, 417] on icon at bounding box center [409, 484] width 11 height 11
click at [408, 417] on icon at bounding box center [409, 484] width 11 height 11
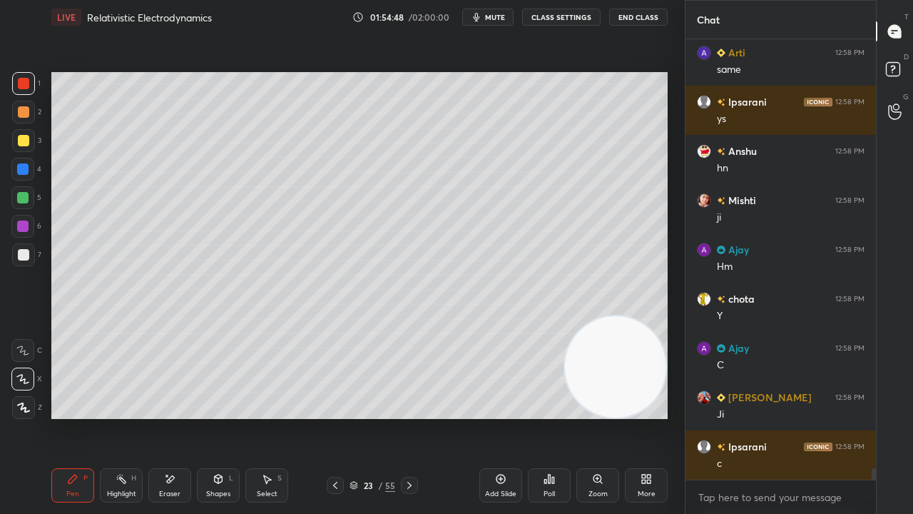
click at [409, 417] on icon at bounding box center [409, 484] width 11 height 11
click at [409, 417] on icon at bounding box center [409, 485] width 4 height 7
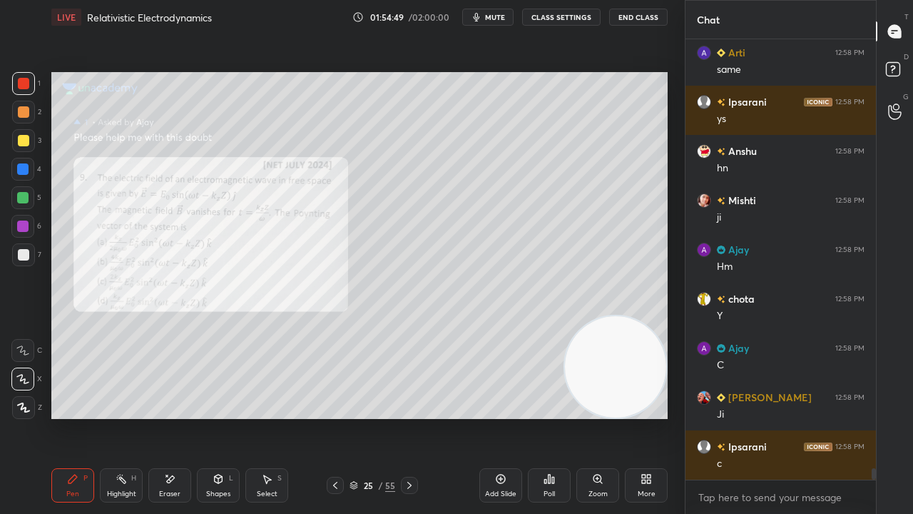
click at [409, 417] on icon at bounding box center [409, 484] width 11 height 11
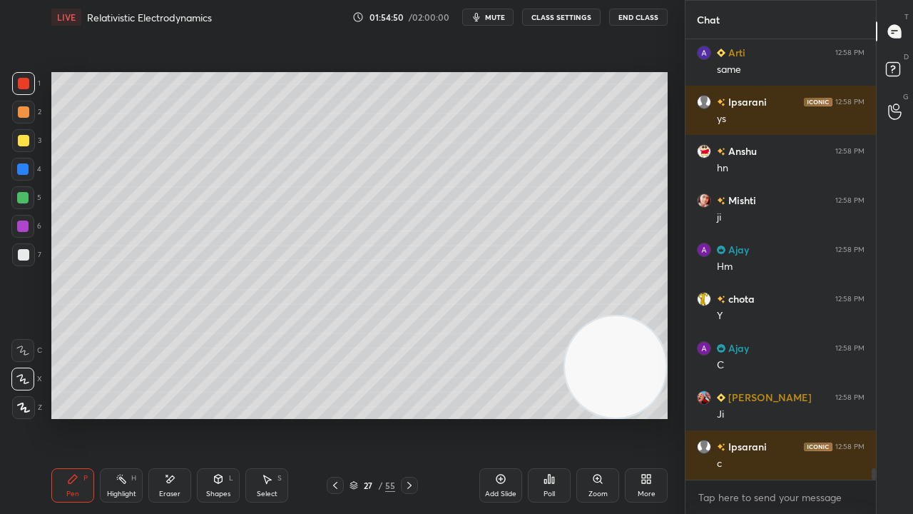
click at [409, 417] on icon at bounding box center [409, 484] width 11 height 11
click at [330, 417] on div at bounding box center [335, 485] width 17 height 17
click at [896, 74] on rect at bounding box center [893, 70] width 14 height 14
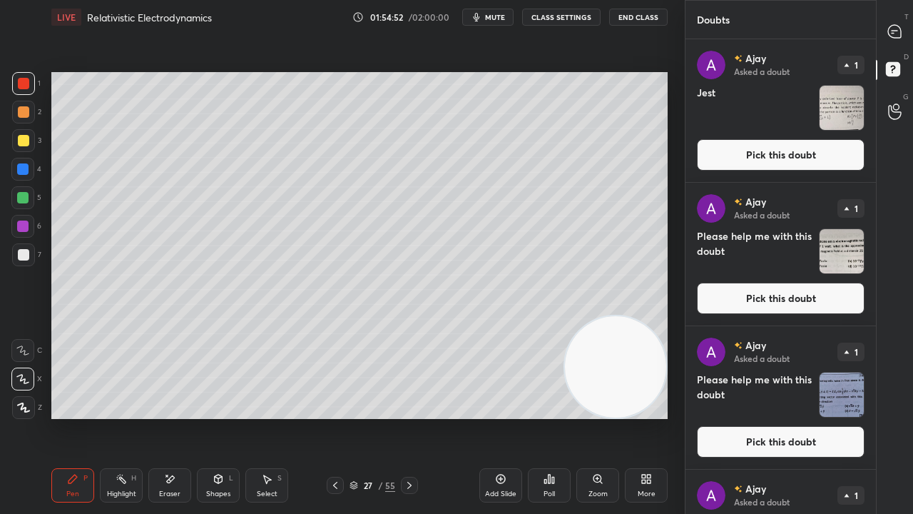
click at [838, 153] on button "Pick this doubt" at bounding box center [781, 154] width 168 height 31
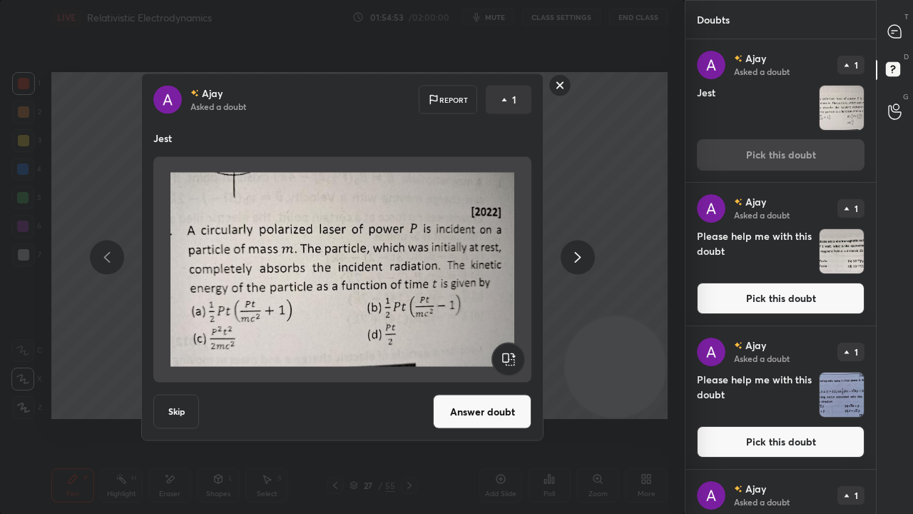
click at [464, 407] on button "Answer doubt" at bounding box center [482, 412] width 98 height 34
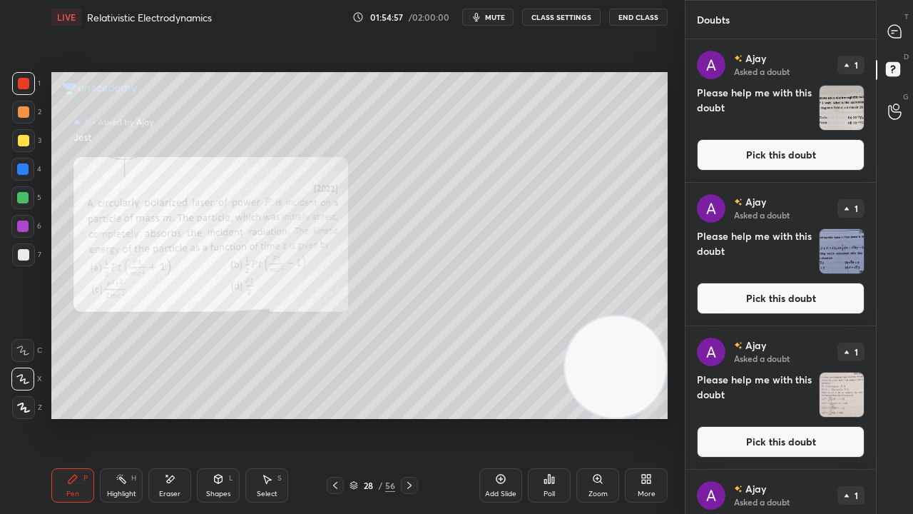
click at [902, 44] on div "T Messages (T)" at bounding box center [895, 31] width 36 height 40
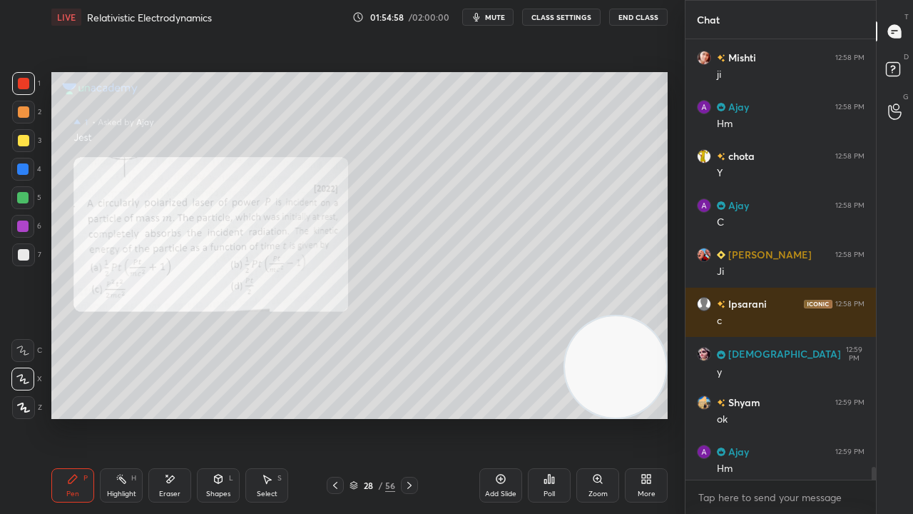
scroll to position [16591, 0]
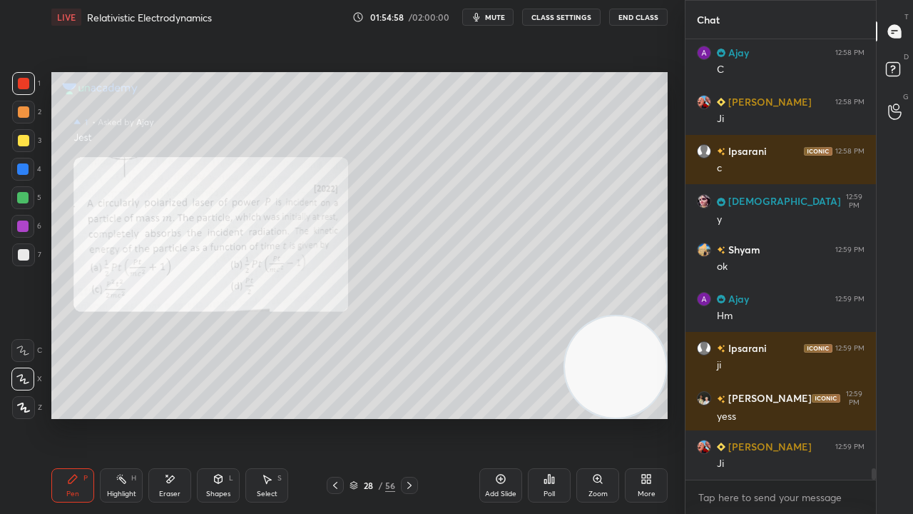
click at [808, 417] on div "x" at bounding box center [781, 497] width 190 height 34
click at [491, 24] on button "mute" at bounding box center [487, 17] width 51 height 17
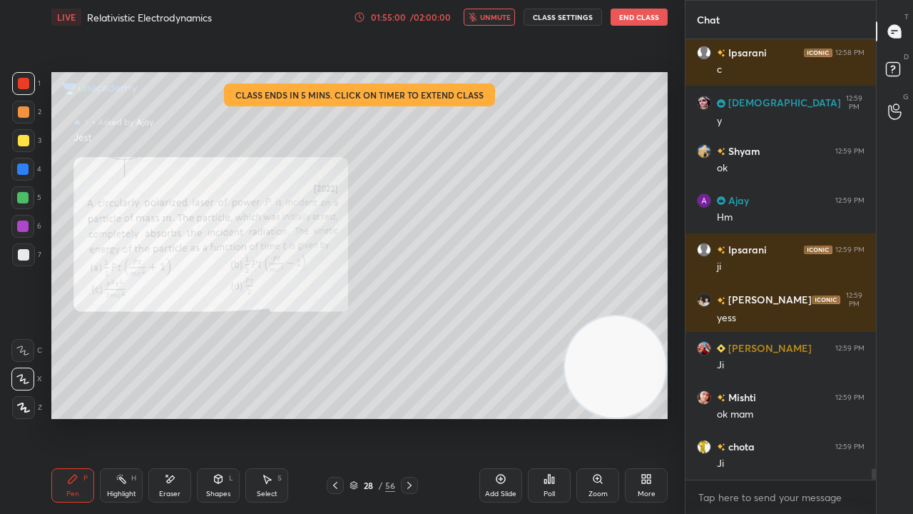
click at [491, 23] on button "unmute" at bounding box center [489, 17] width 51 height 17
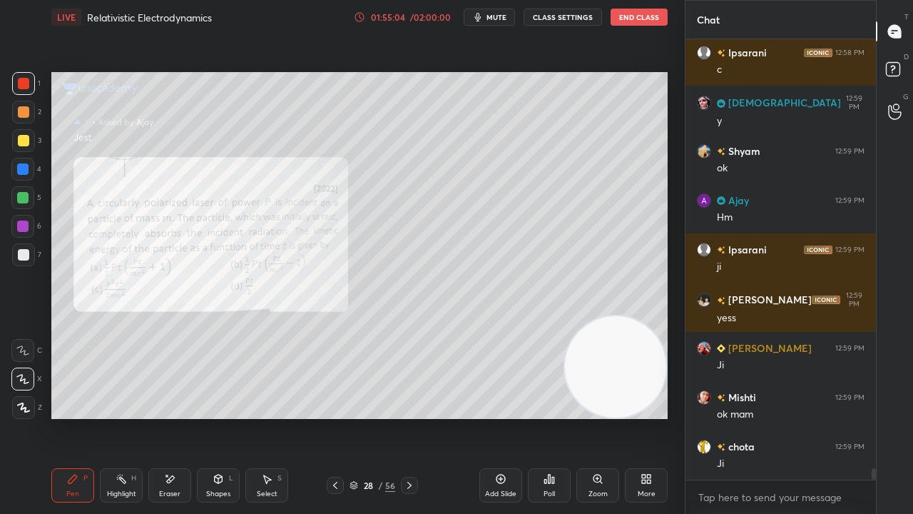
scroll to position [16738, 0]
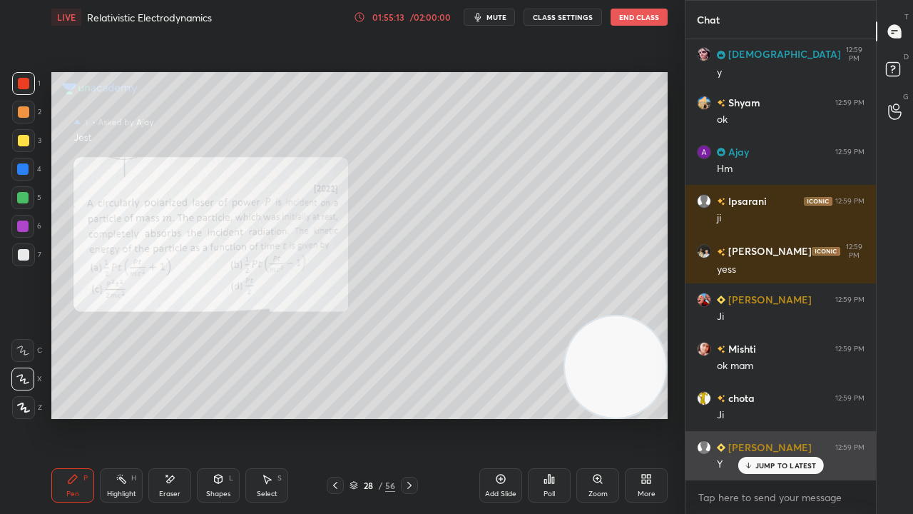
click at [763, 417] on p "JUMP TO LATEST" at bounding box center [785, 465] width 61 height 9
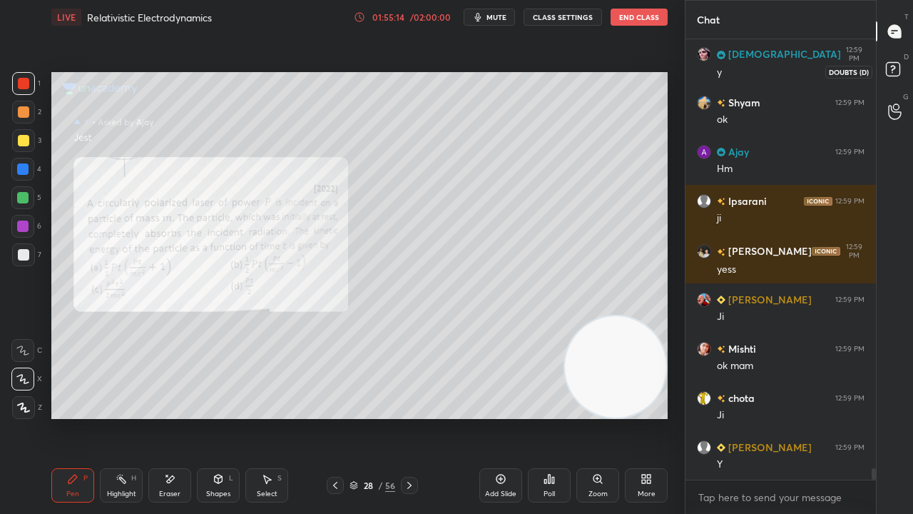
click at [904, 62] on icon at bounding box center [895, 71] width 26 height 26
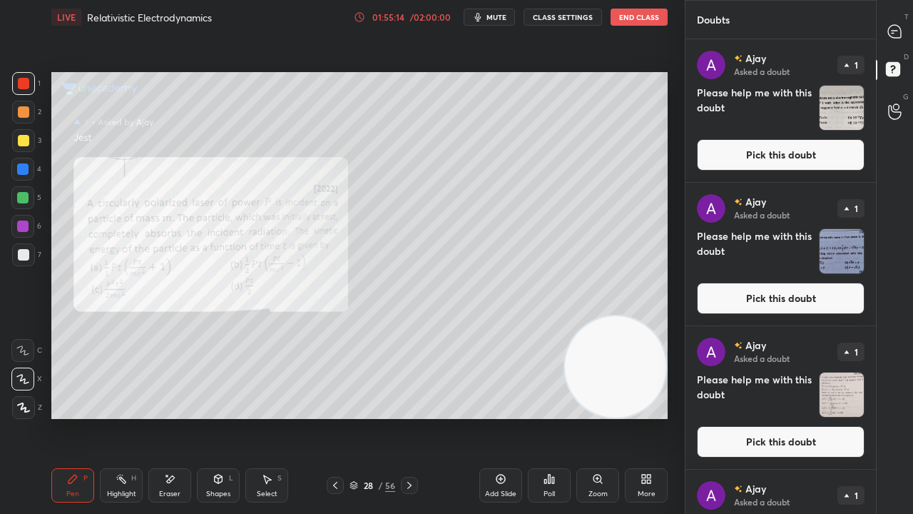
click at [849, 156] on button "Pick this doubt" at bounding box center [781, 154] width 168 height 31
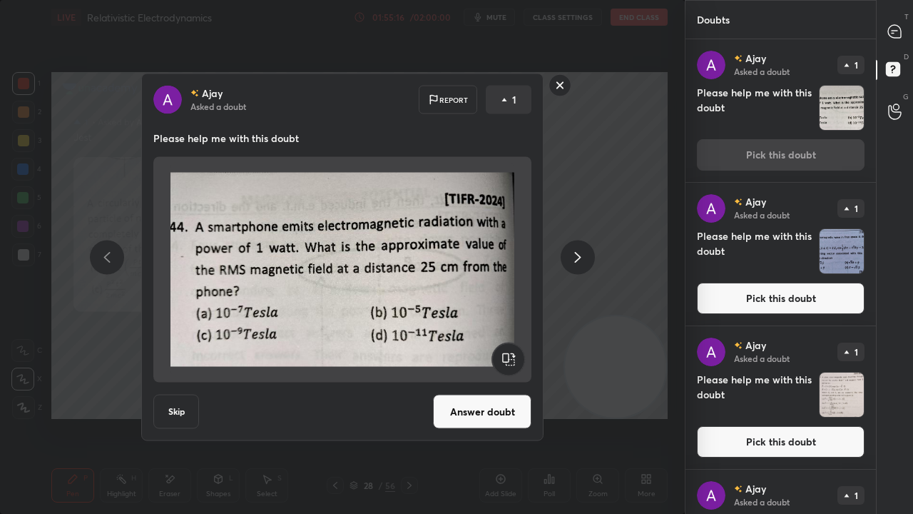
click at [476, 417] on button "Answer doubt" at bounding box center [482, 412] width 98 height 34
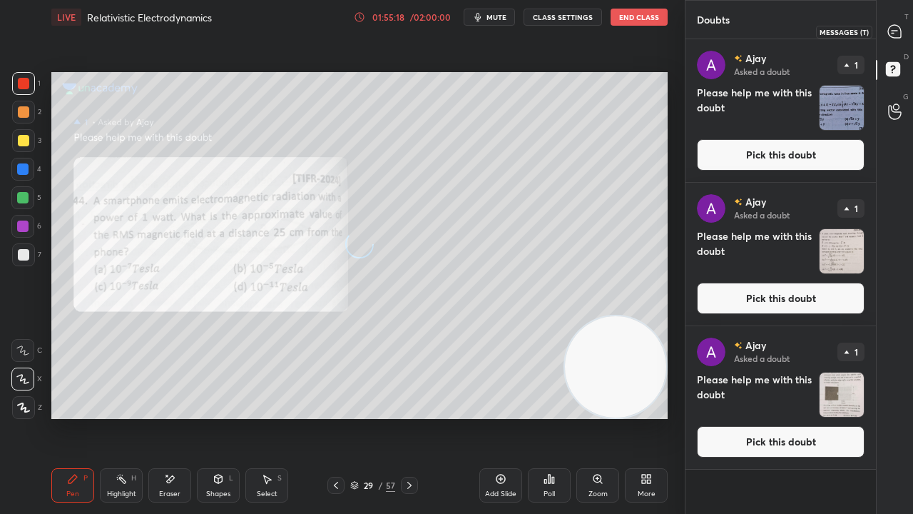
click at [900, 33] on icon at bounding box center [894, 31] width 13 height 13
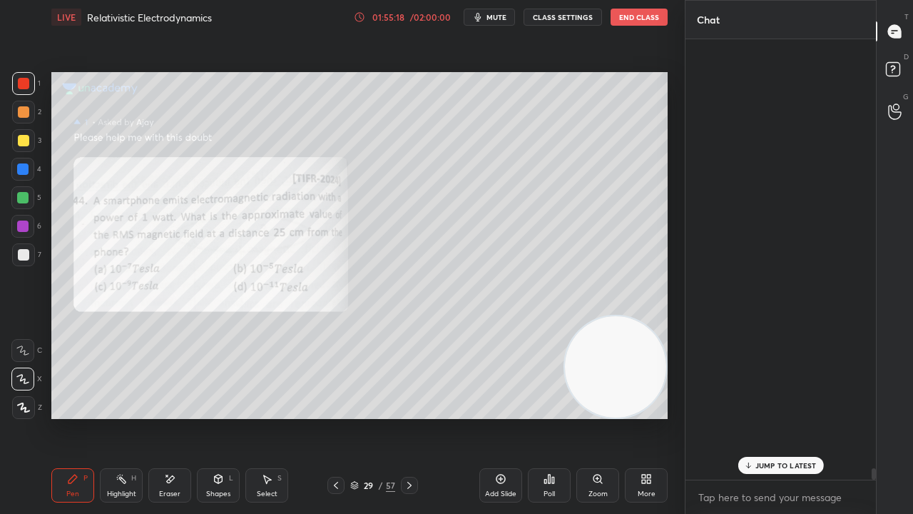
scroll to position [436, 186]
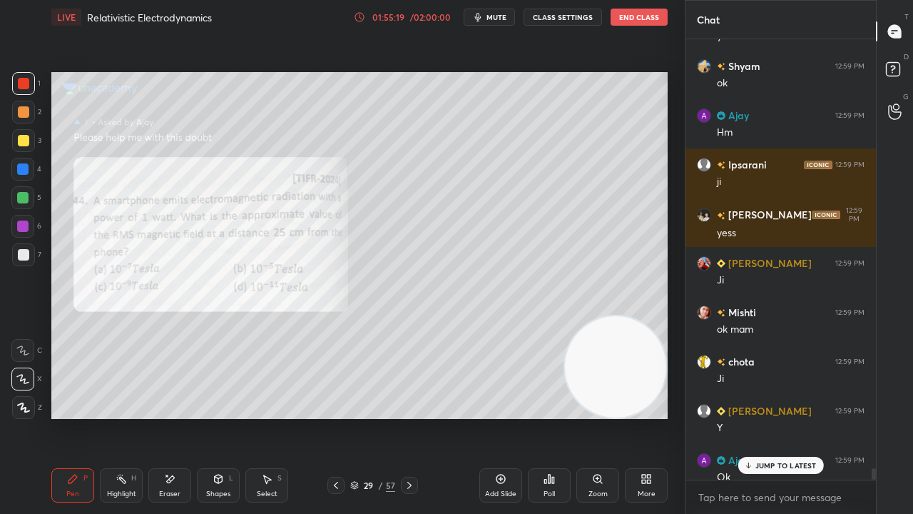
click at [757, 417] on p "JUMP TO LATEST" at bounding box center [785, 465] width 61 height 9
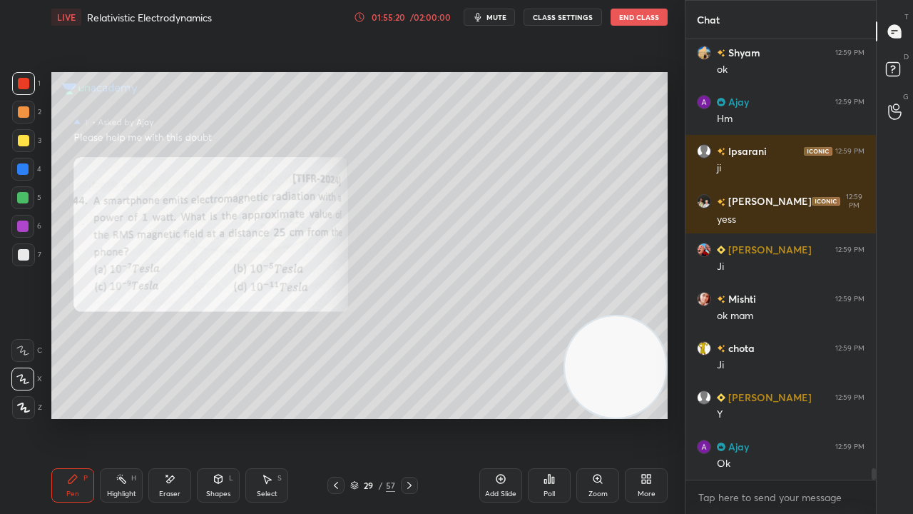
click at [497, 17] on span "mute" at bounding box center [497, 17] width 20 height 10
drag, startPoint x: 502, startPoint y: 16, endPoint x: 508, endPoint y: 11, distance: 7.7
click at [502, 17] on span "unmute" at bounding box center [495, 17] width 31 height 10
click at [890, 68] on rect at bounding box center [893, 70] width 14 height 14
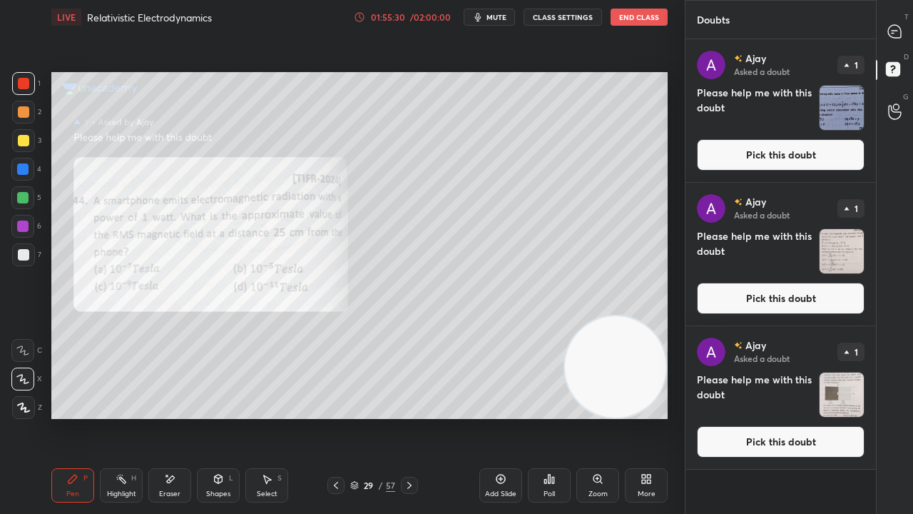
click at [798, 153] on button "Pick this doubt" at bounding box center [781, 154] width 168 height 31
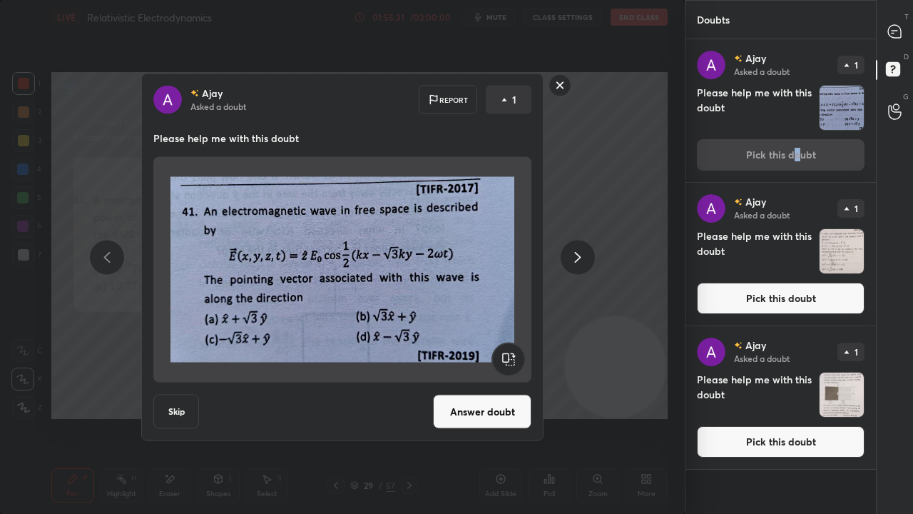
click at [464, 417] on button "Answer doubt" at bounding box center [482, 412] width 98 height 34
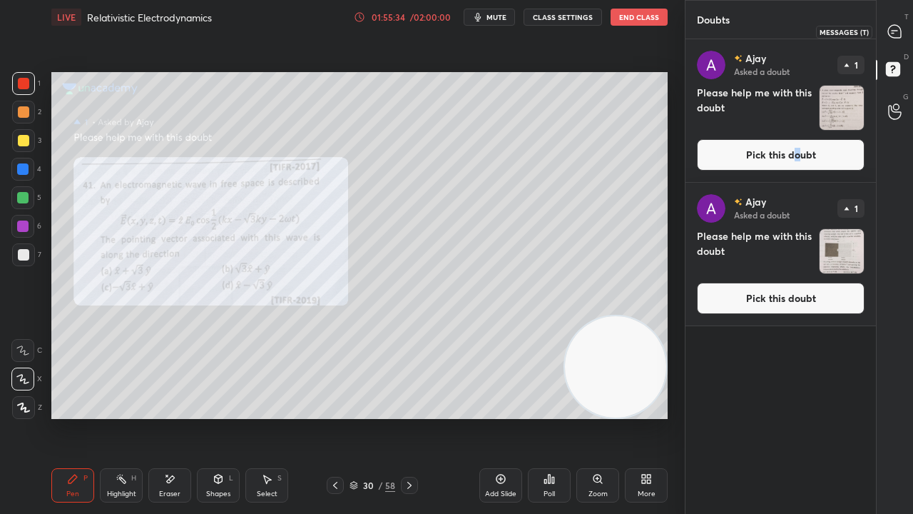
click at [902, 39] on div at bounding box center [895, 32] width 29 height 26
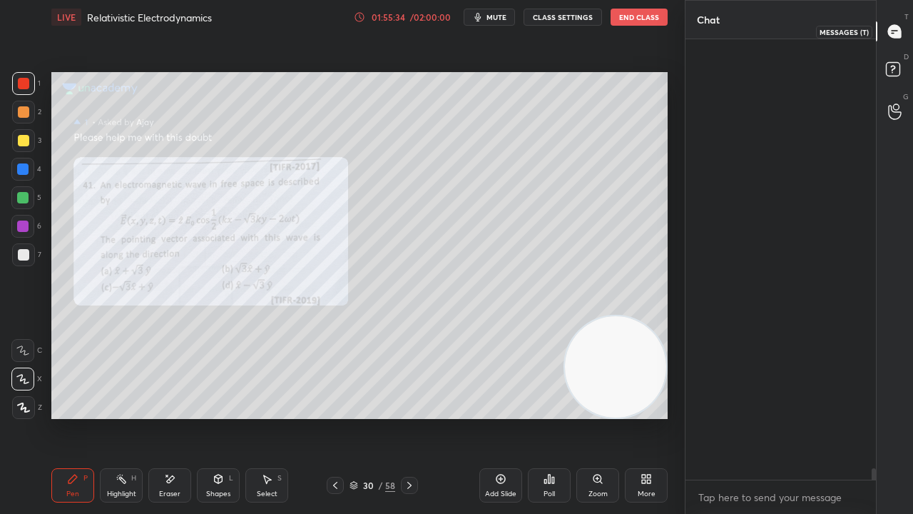
scroll to position [436, 186]
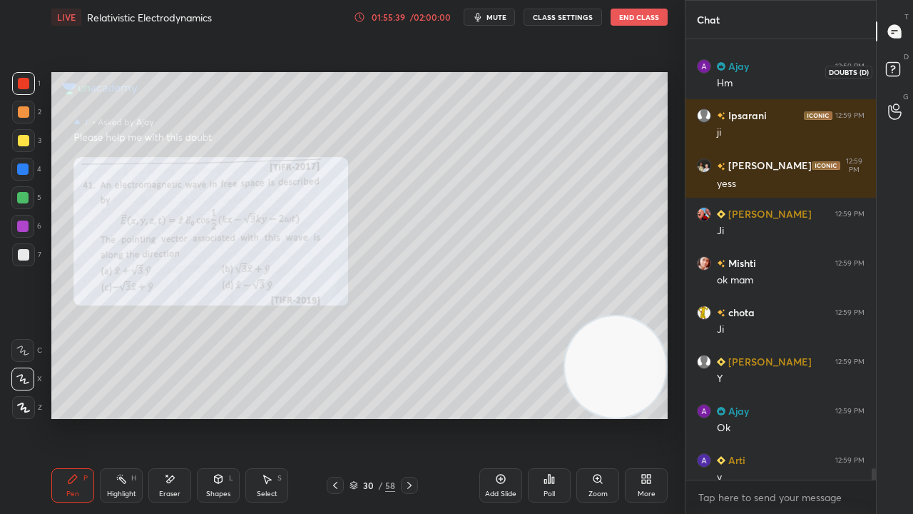
click at [894, 74] on rect at bounding box center [893, 70] width 14 height 14
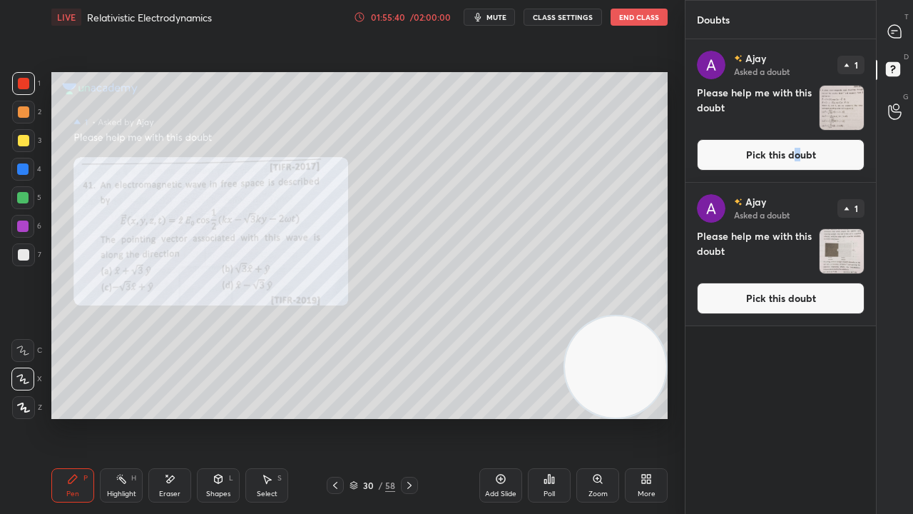
click at [836, 163] on button "Pick this doubt" at bounding box center [781, 154] width 168 height 31
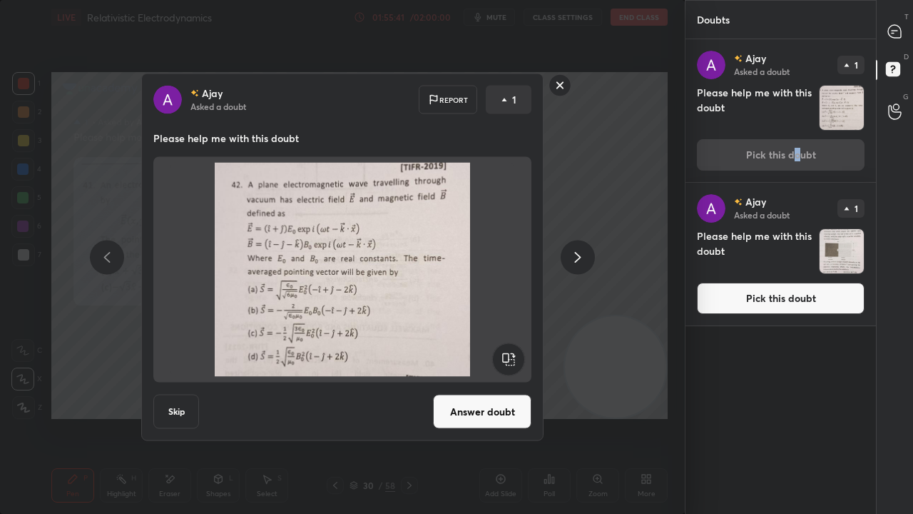
click at [472, 417] on div "Ajay Asked a doubt Report 1 Please help me with this doubt Skip Answer doubt" at bounding box center [342, 256] width 402 height 367
click at [497, 408] on button "Answer doubt" at bounding box center [482, 412] width 98 height 34
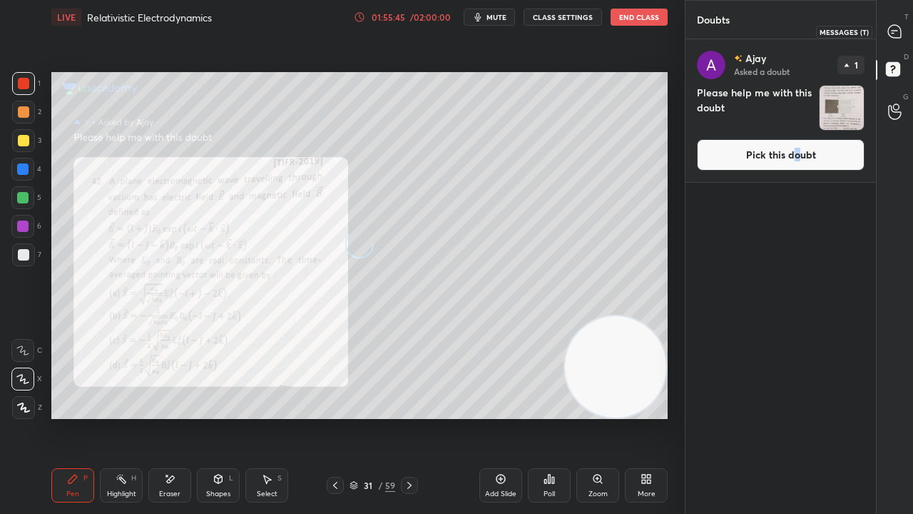
click at [902, 37] on icon at bounding box center [894, 31] width 15 height 15
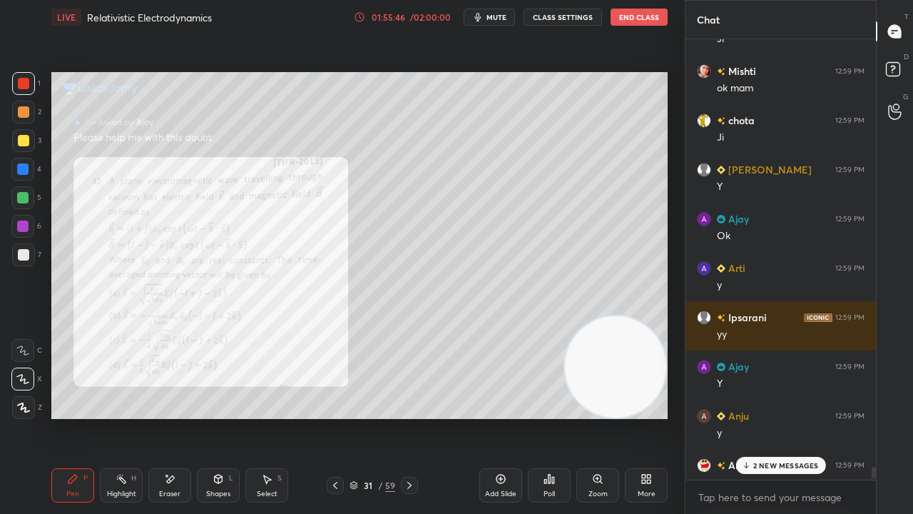
click at [790, 417] on p "2 NEW MESSAGES" at bounding box center [786, 465] width 66 height 9
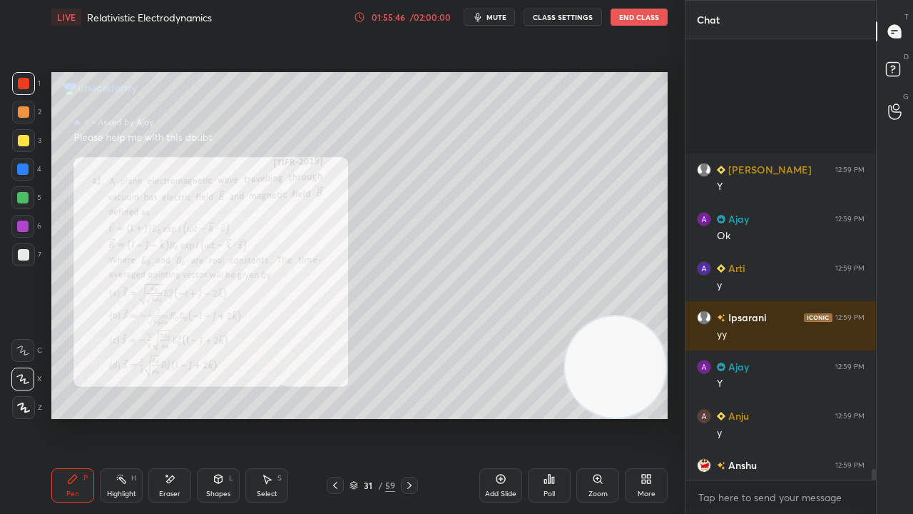
scroll to position [17181, 0]
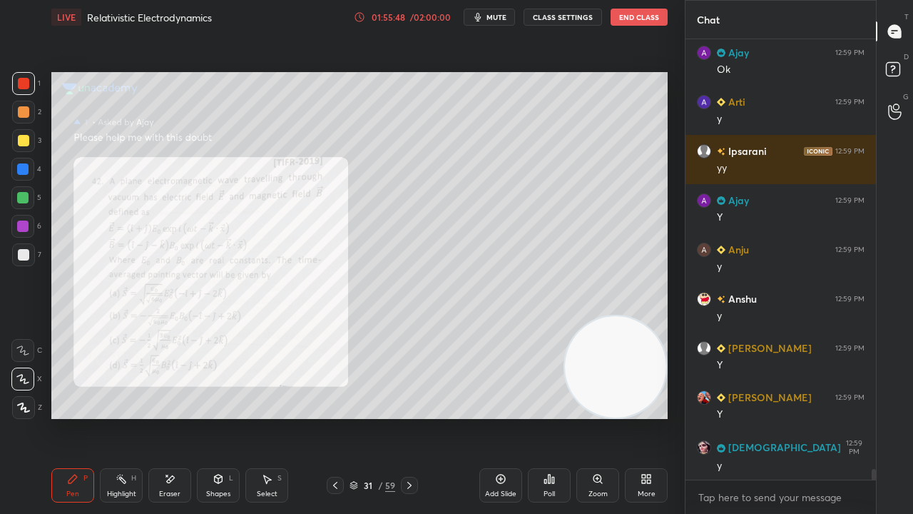
click at [501, 19] on span "mute" at bounding box center [497, 17] width 20 height 10
click at [505, 17] on span "mute" at bounding box center [497, 17] width 20 height 10
click at [166, 417] on div "Eraser" at bounding box center [169, 493] width 21 height 7
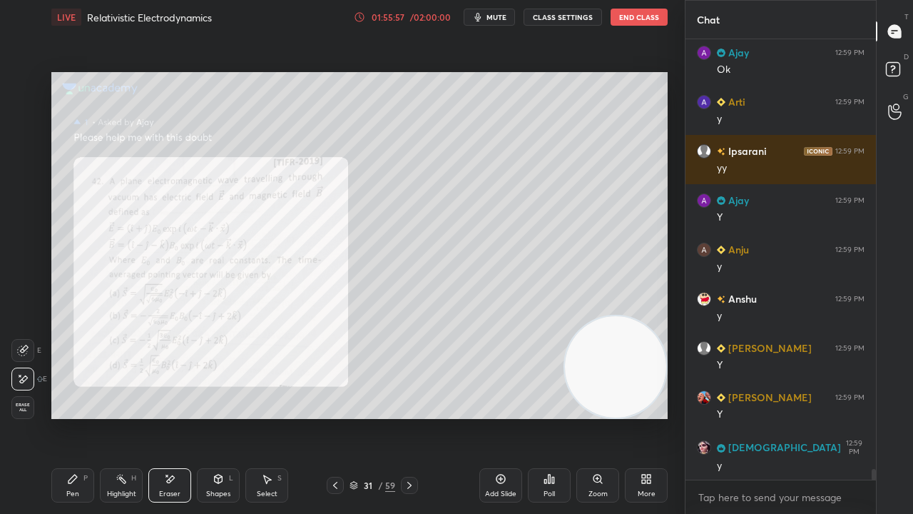
click at [59, 417] on div "Pen P" at bounding box center [72, 485] width 43 height 34
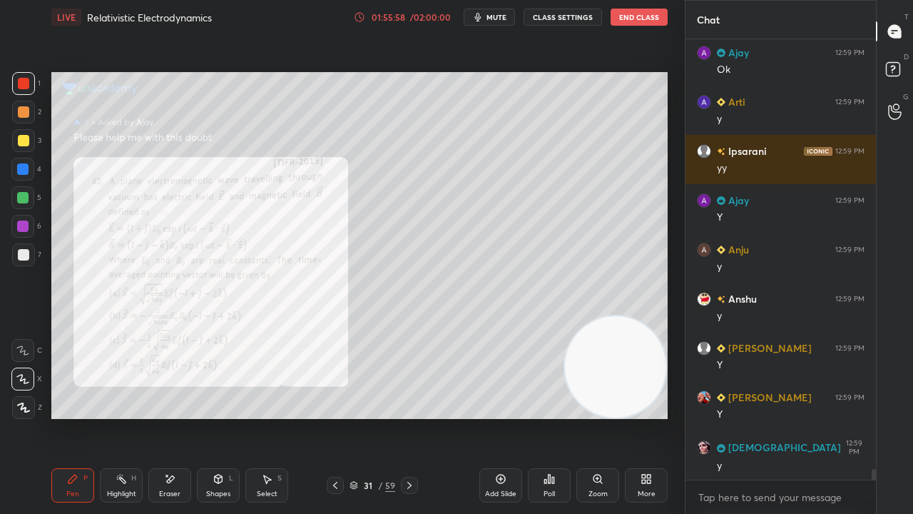
click at [503, 19] on span "mute" at bounding box center [497, 17] width 20 height 10
click at [499, 21] on span "unmute" at bounding box center [495, 17] width 31 height 10
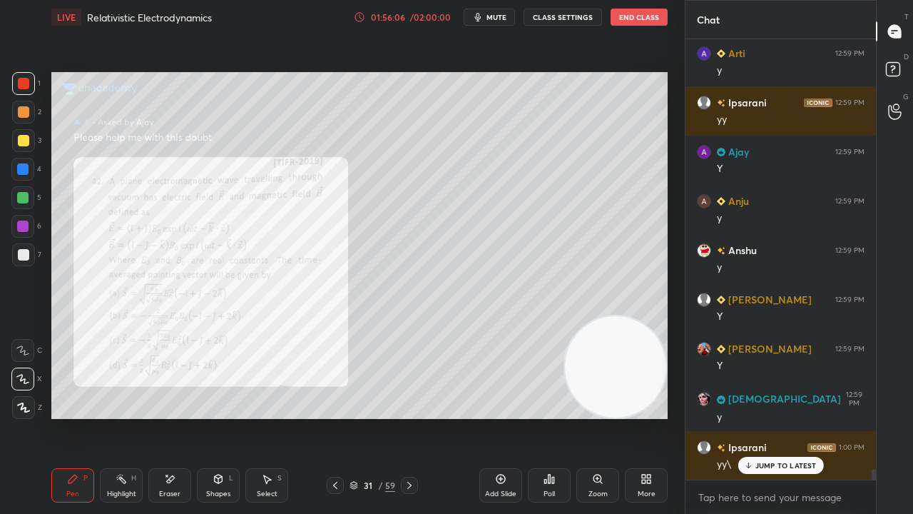
click at [499, 19] on span "mute" at bounding box center [497, 17] width 20 height 10
click at [504, 13] on span "unmute" at bounding box center [495, 17] width 31 height 10
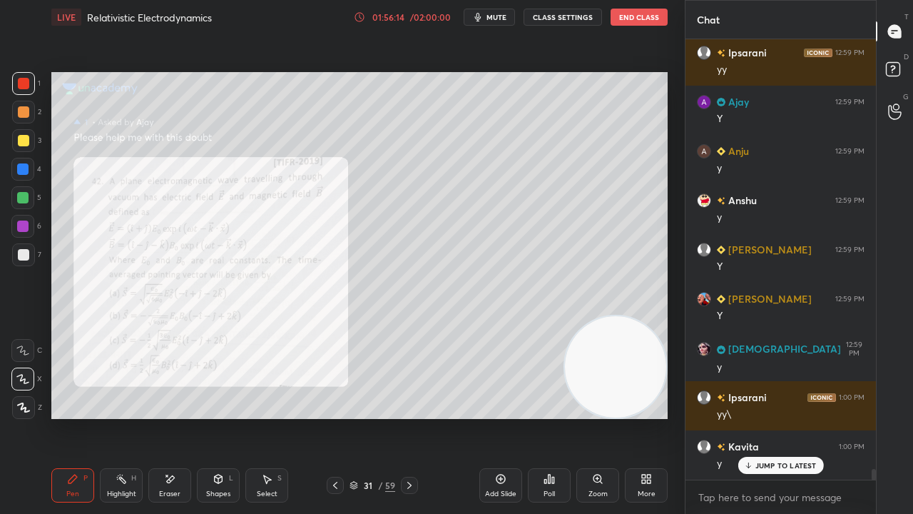
scroll to position [17328, 0]
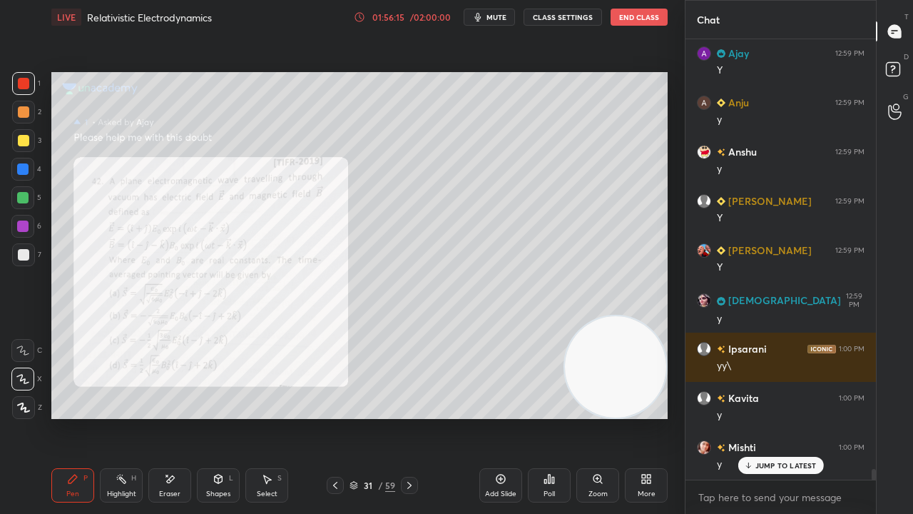
click at [603, 417] on div "Zoom" at bounding box center [598, 493] width 19 height 7
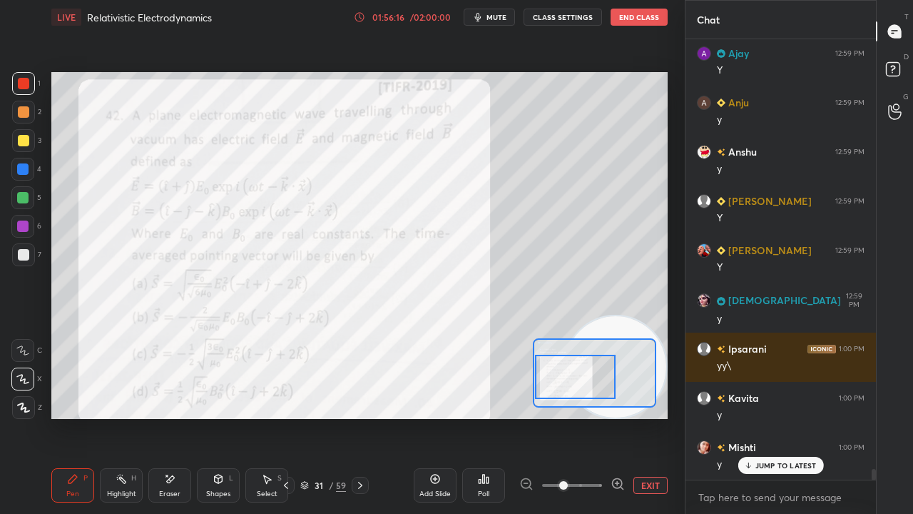
drag, startPoint x: 578, startPoint y: 380, endPoint x: 569, endPoint y: 380, distance: 9.3
click at [571, 381] on div at bounding box center [575, 377] width 81 height 44
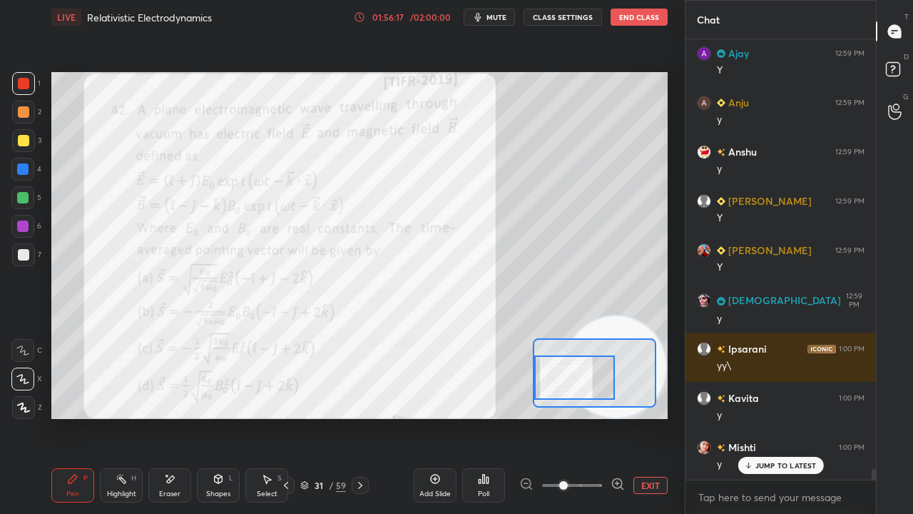
scroll to position [17378, 0]
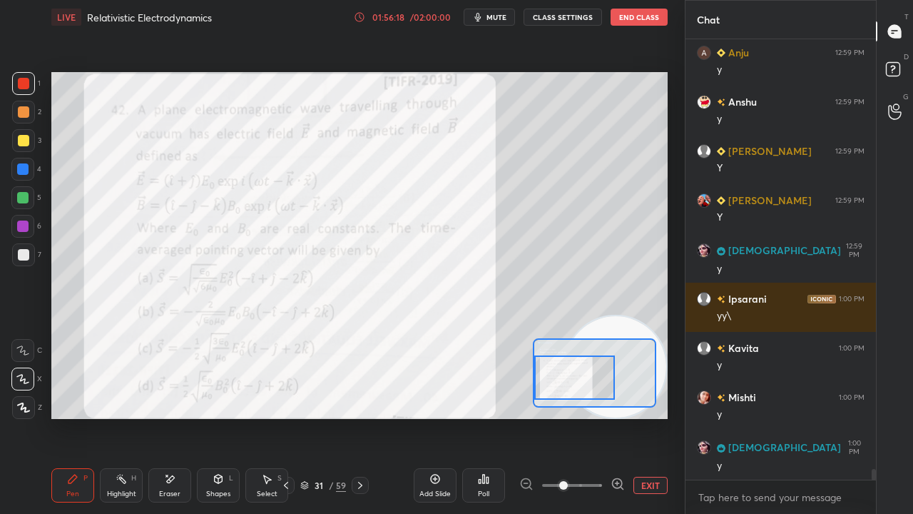
click at [484, 17] on icon "button" at bounding box center [477, 16] width 11 height 11
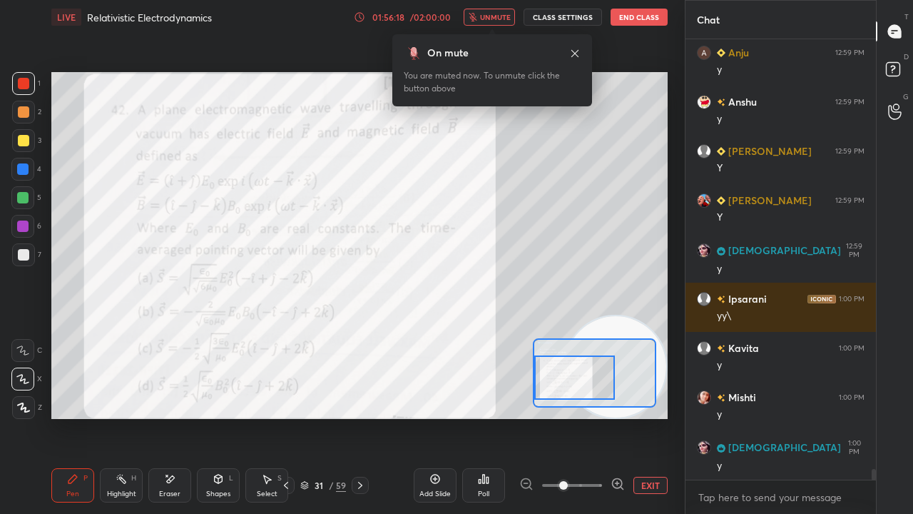
click at [493, 19] on span "unmute" at bounding box center [495, 17] width 31 height 10
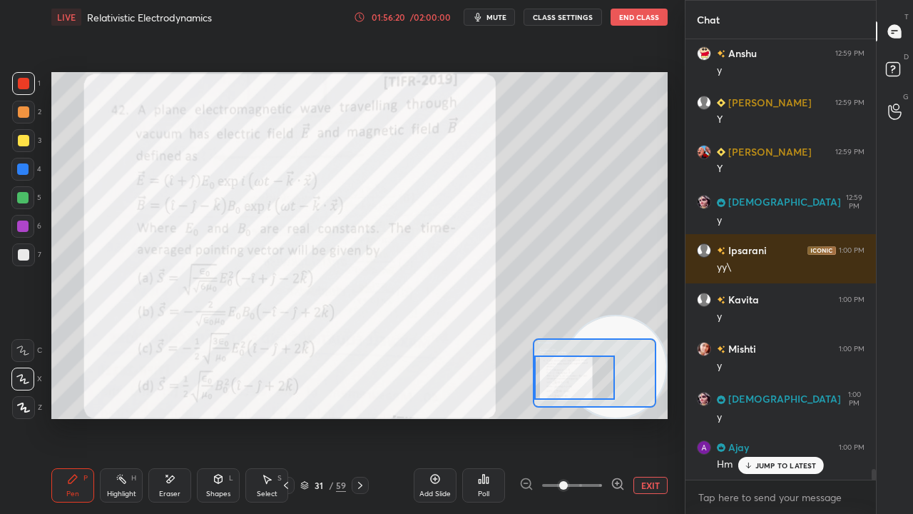
scroll to position [17477, 0]
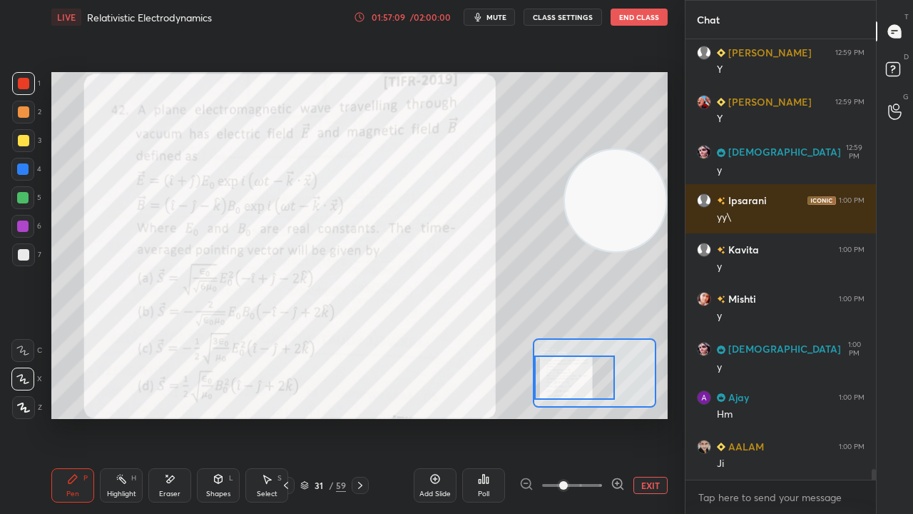
drag, startPoint x: 623, startPoint y: 328, endPoint x: 652, endPoint y: 131, distance: 199.8
click at [651, 150] on video at bounding box center [615, 200] width 101 height 101
click at [484, 18] on icon "button" at bounding box center [477, 16] width 11 height 11
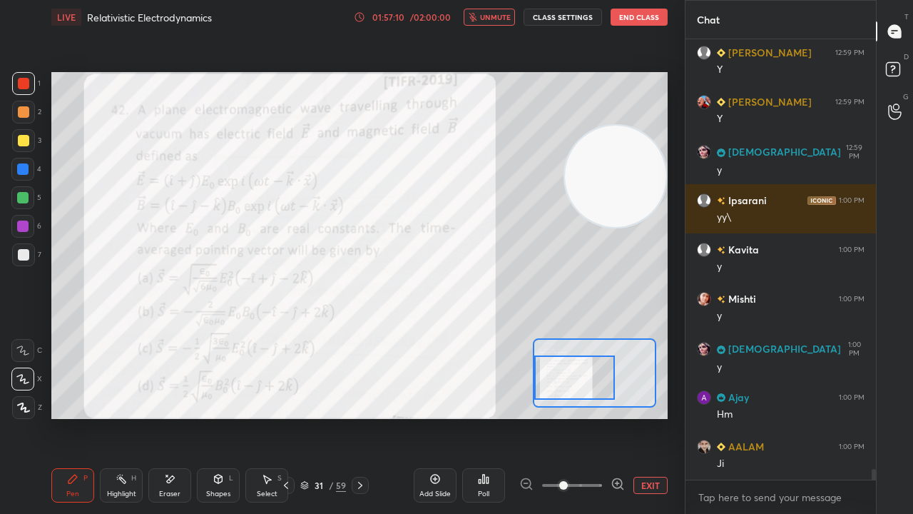
click at [492, 17] on span "unmute" at bounding box center [495, 17] width 31 height 10
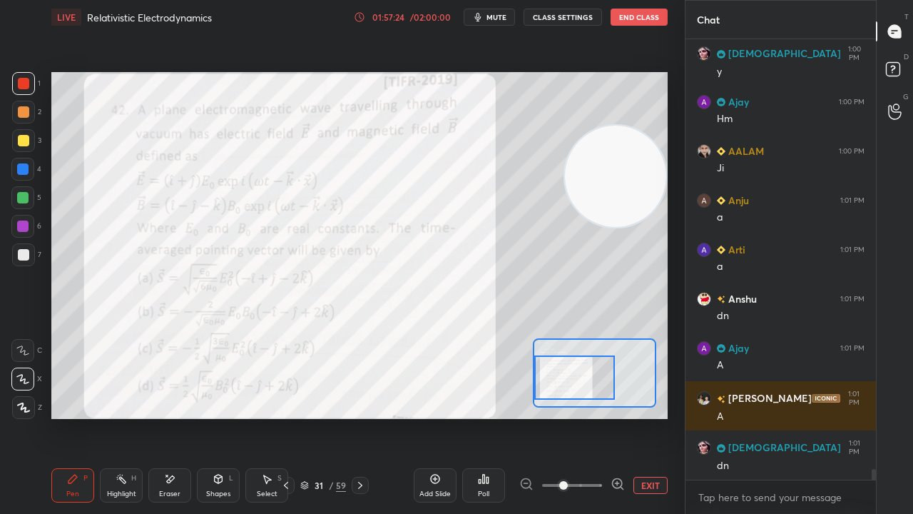
scroll to position [17821, 0]
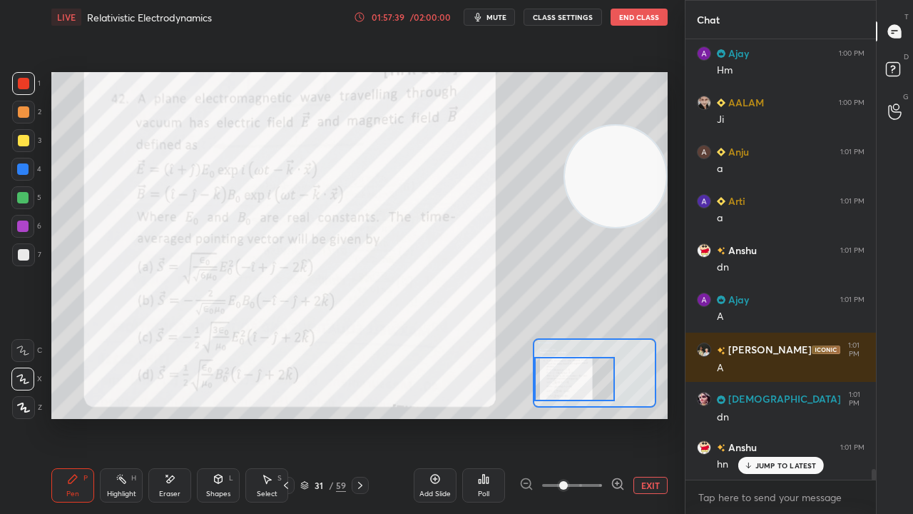
click at [581, 390] on div at bounding box center [574, 379] width 81 height 44
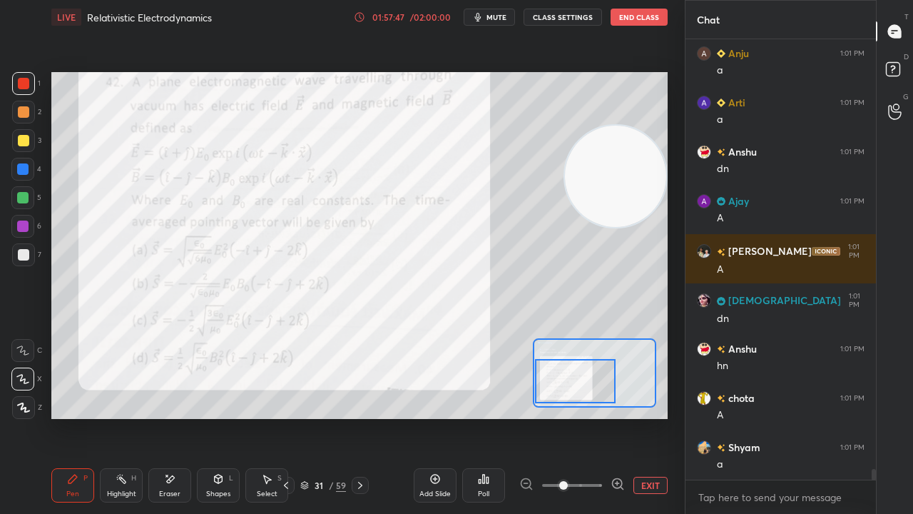
scroll to position [17969, 0]
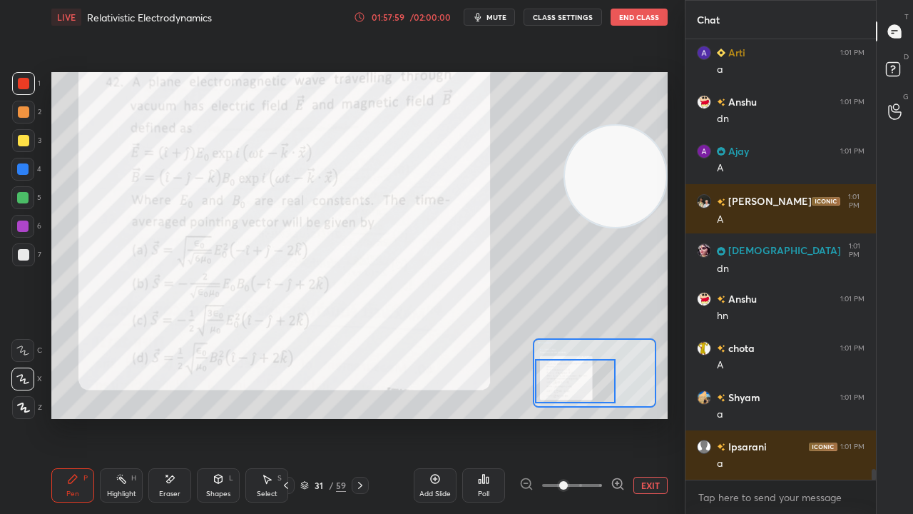
click at [491, 12] on button "mute" at bounding box center [489, 17] width 51 height 17
click at [497, 10] on button "unmute" at bounding box center [489, 17] width 51 height 17
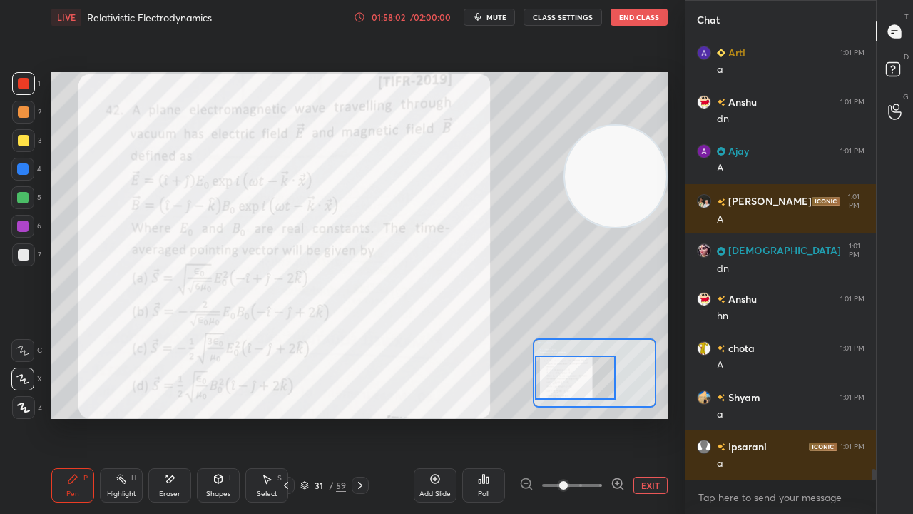
click at [576, 388] on div at bounding box center [575, 377] width 81 height 44
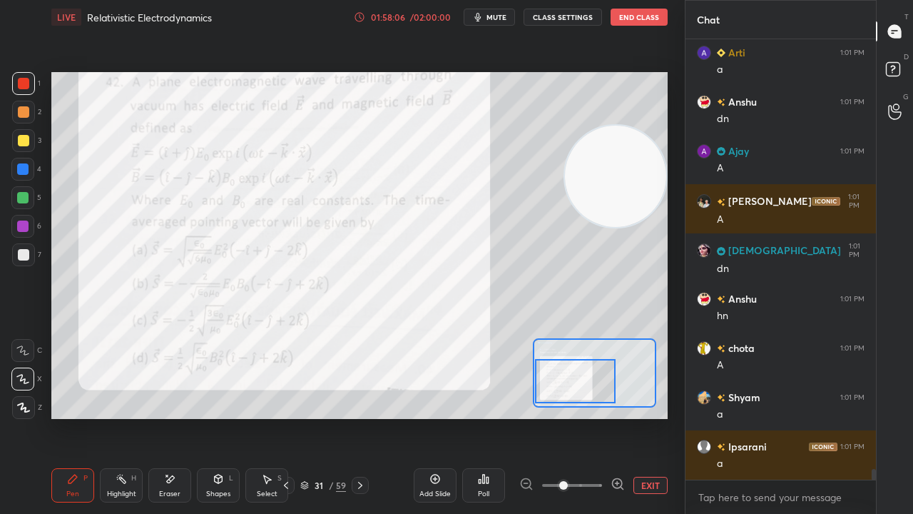
click at [592, 394] on div at bounding box center [575, 381] width 81 height 44
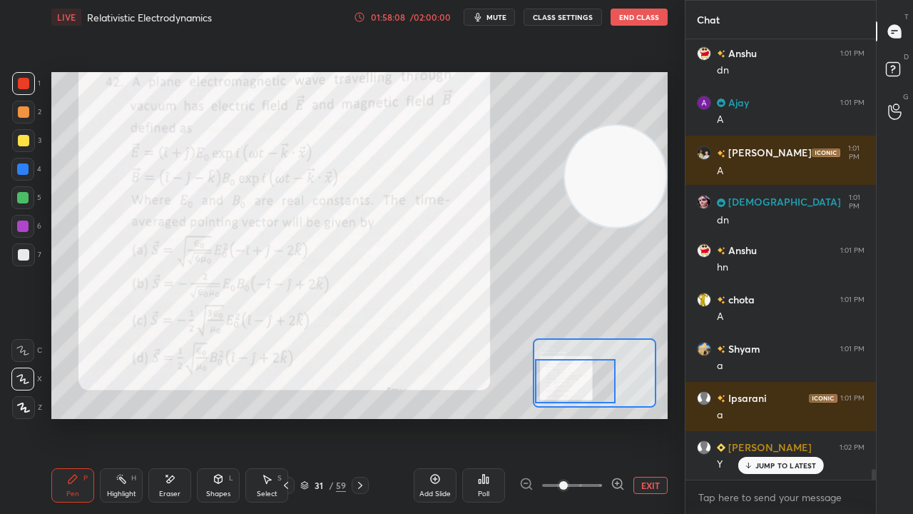
click at [489, 17] on span "mute" at bounding box center [497, 17] width 20 height 10
click at [493, 16] on span "unmute" at bounding box center [495, 17] width 31 height 10
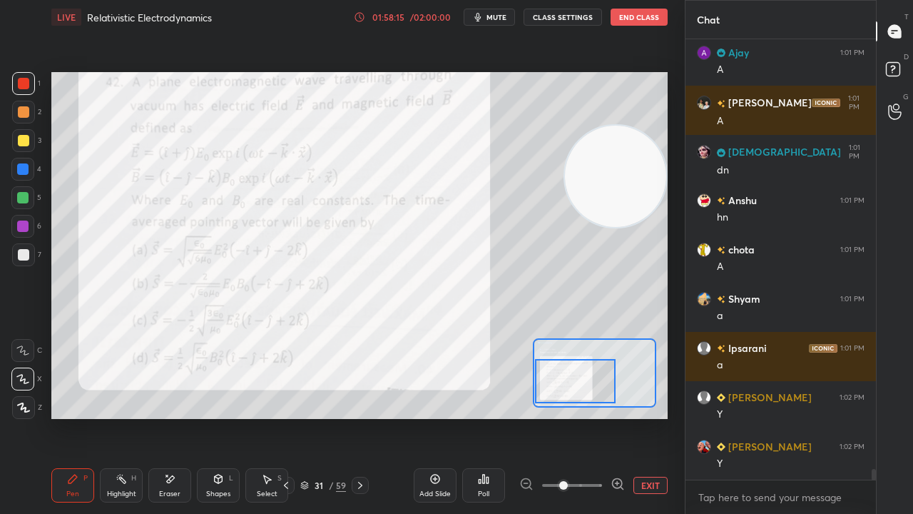
click at [507, 14] on span "mute" at bounding box center [497, 17] width 20 height 10
click at [481, 16] on icon "button" at bounding box center [477, 16] width 11 height 11
click at [472, 20] on icon "button" at bounding box center [473, 17] width 9 height 9
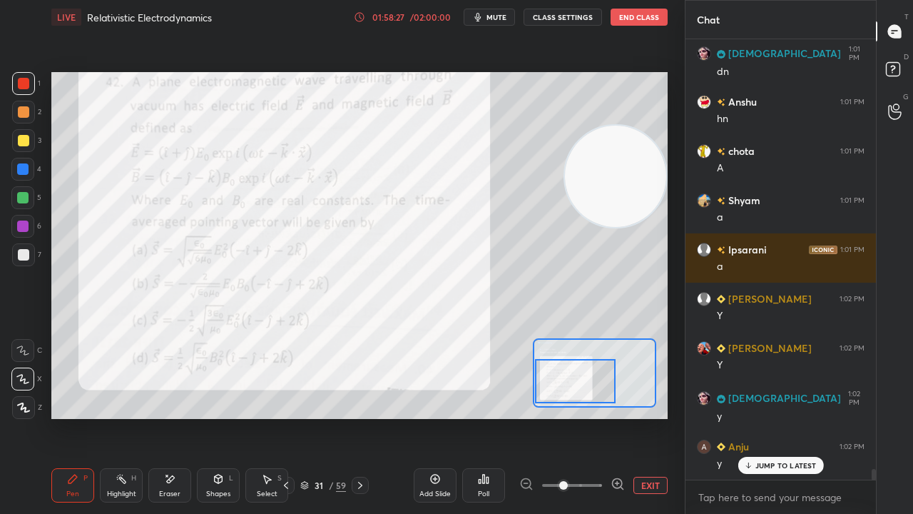
scroll to position [18214, 0]
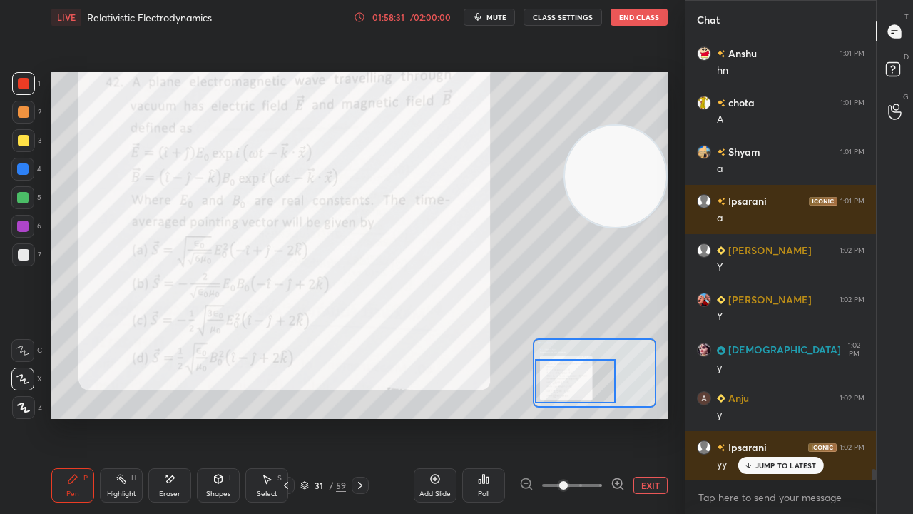
click at [364, 417] on icon at bounding box center [360, 484] width 11 height 11
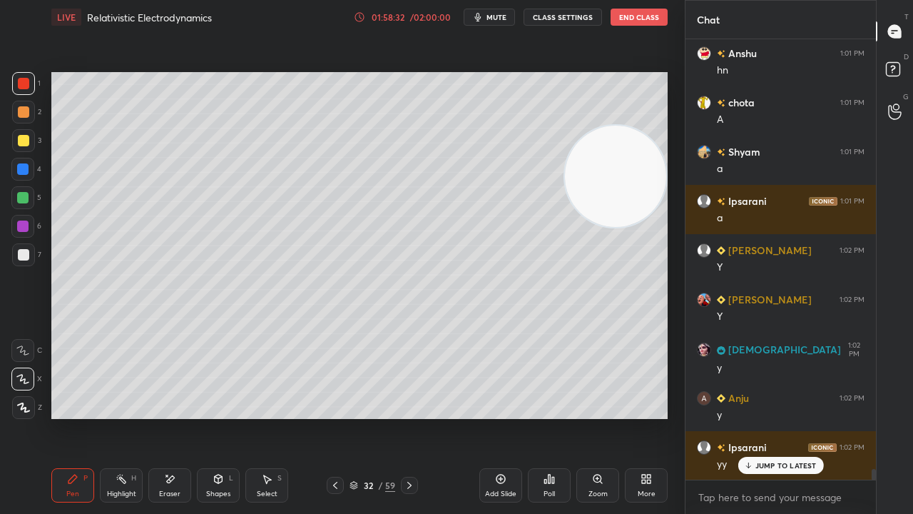
click at [335, 417] on icon at bounding box center [335, 484] width 11 height 11
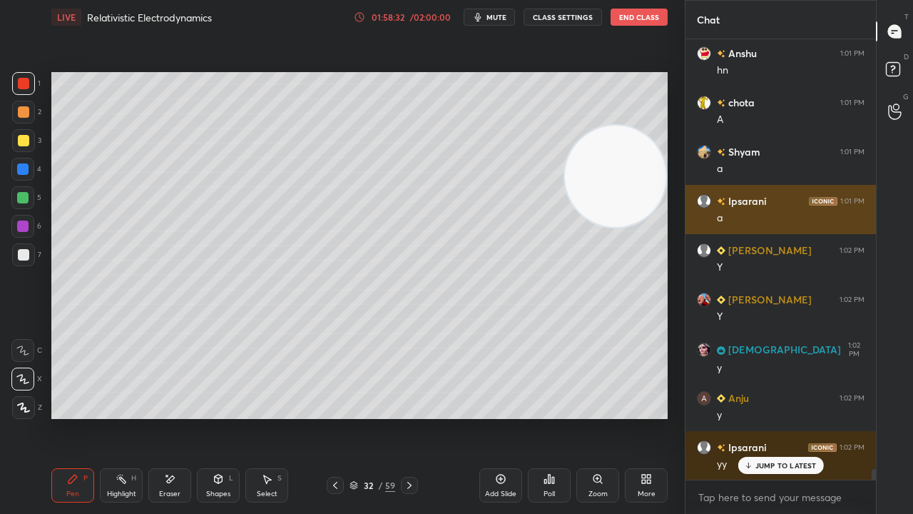
scroll to position [18264, 0]
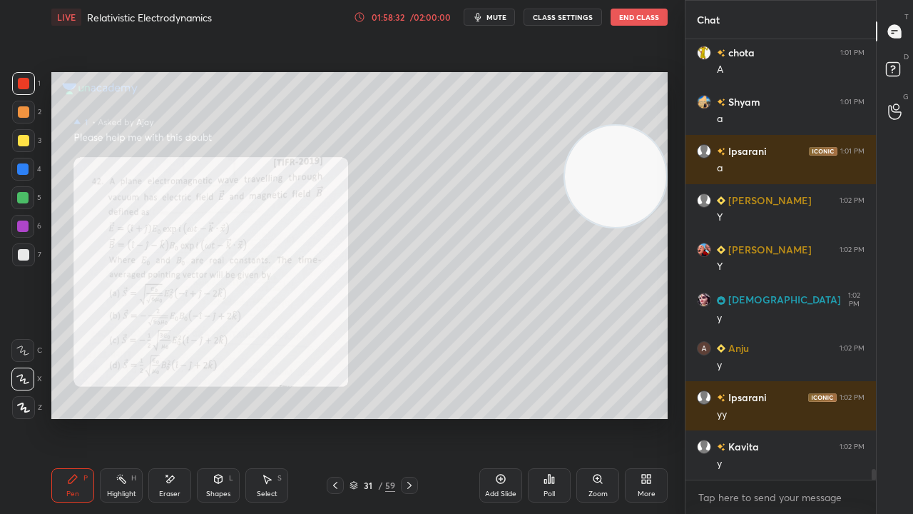
click at [908, 60] on div at bounding box center [895, 71] width 29 height 26
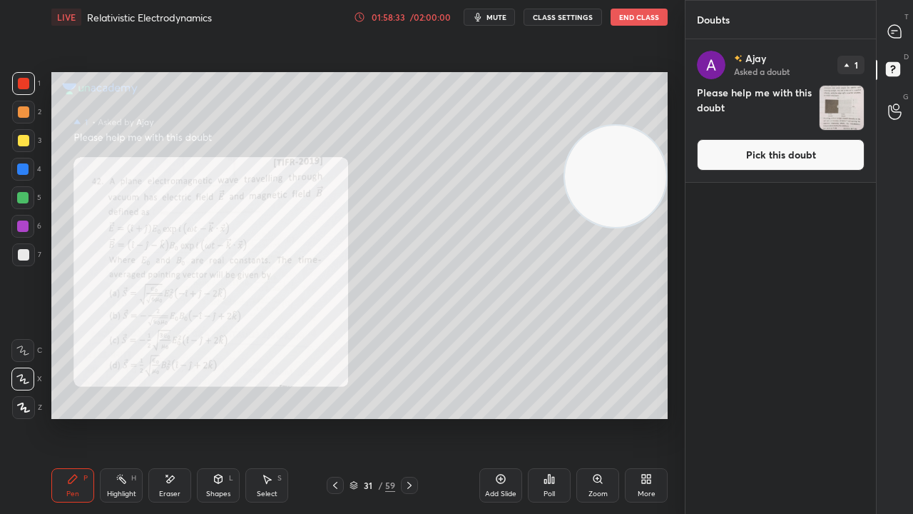
click at [844, 147] on button "Pick this doubt" at bounding box center [781, 154] width 168 height 31
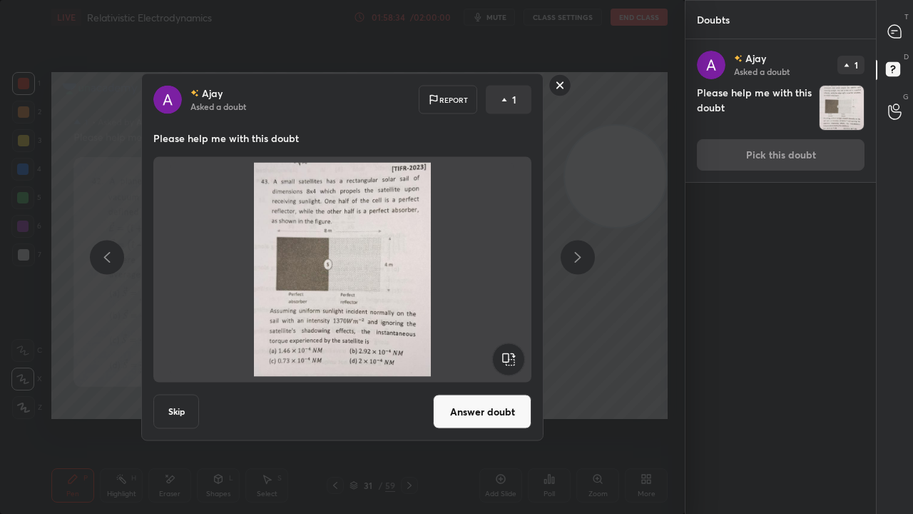
click at [464, 400] on button "Answer doubt" at bounding box center [482, 412] width 98 height 34
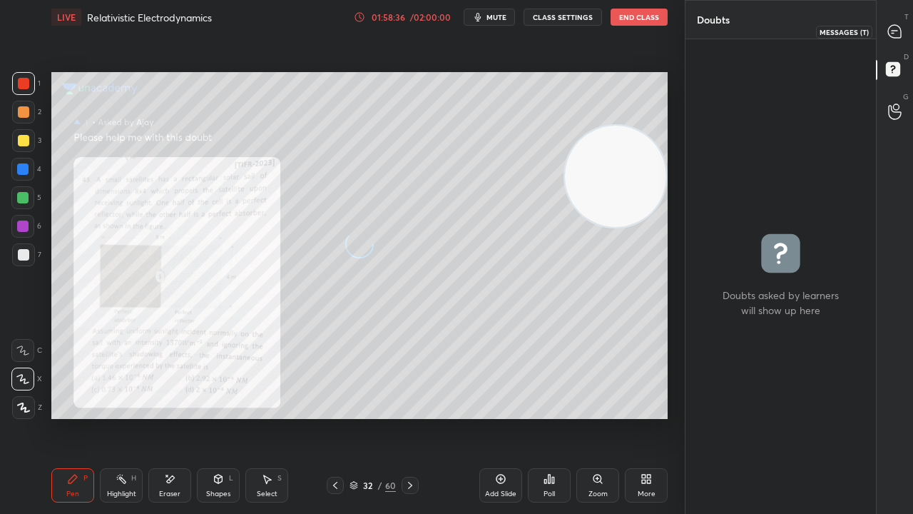
click at [901, 40] on div at bounding box center [895, 32] width 29 height 26
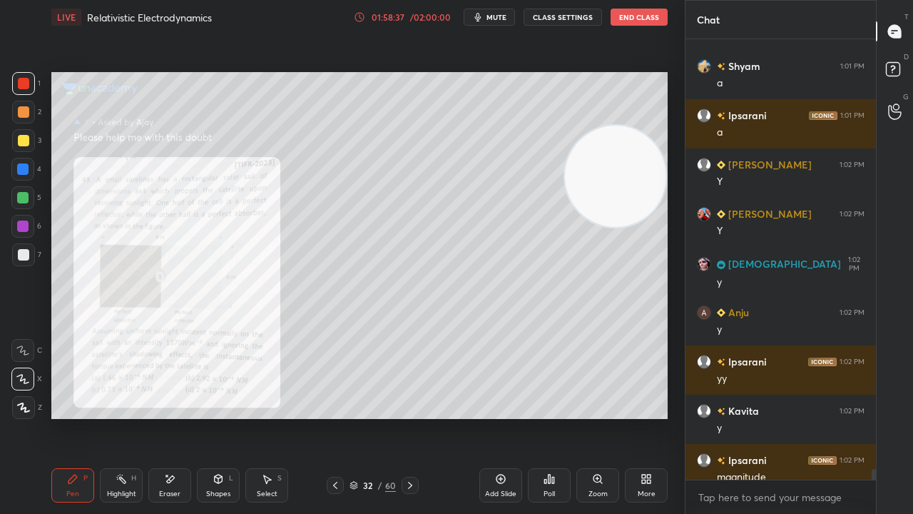
scroll to position [18327, 0]
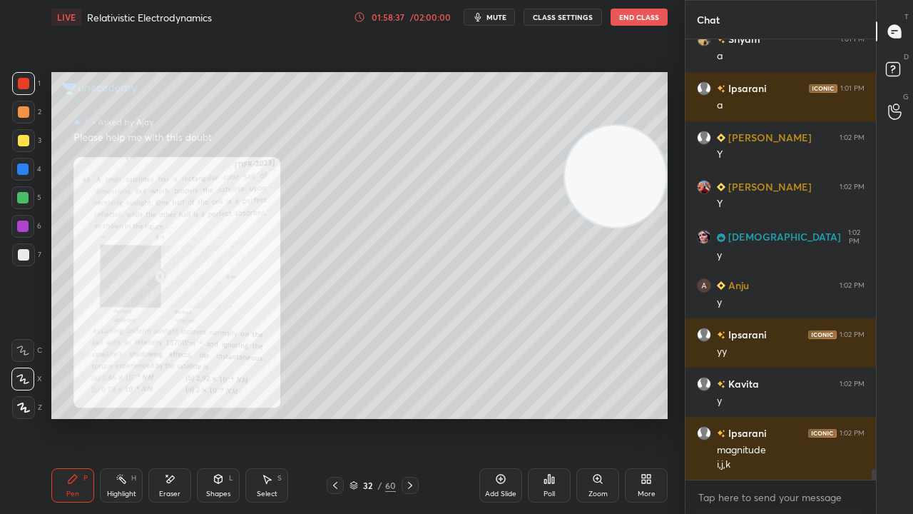
click at [744, 417] on div "x" at bounding box center [781, 497] width 190 height 34
click at [765, 417] on p "JUMP TO LATEST" at bounding box center [785, 465] width 61 height 9
click at [605, 417] on div "Zoom" at bounding box center [598, 493] width 19 height 7
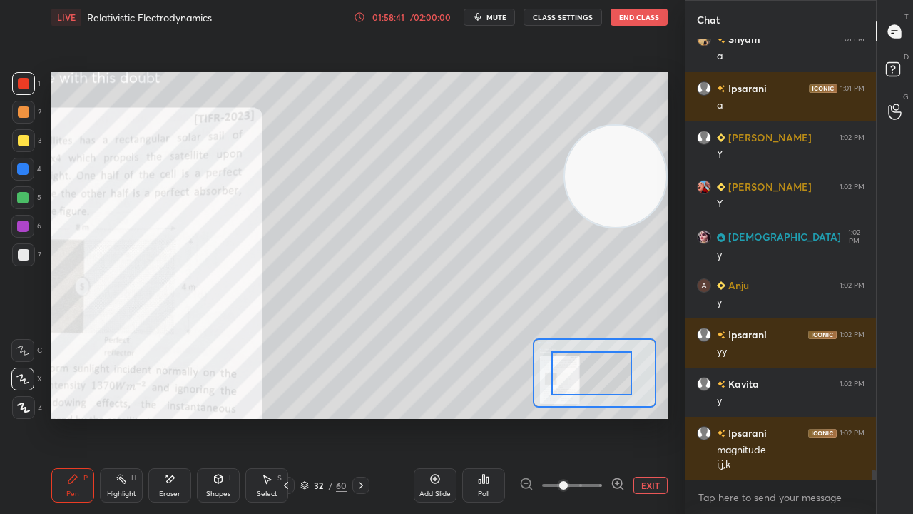
drag, startPoint x: 594, startPoint y: 392, endPoint x: 602, endPoint y: 390, distance: 8.8
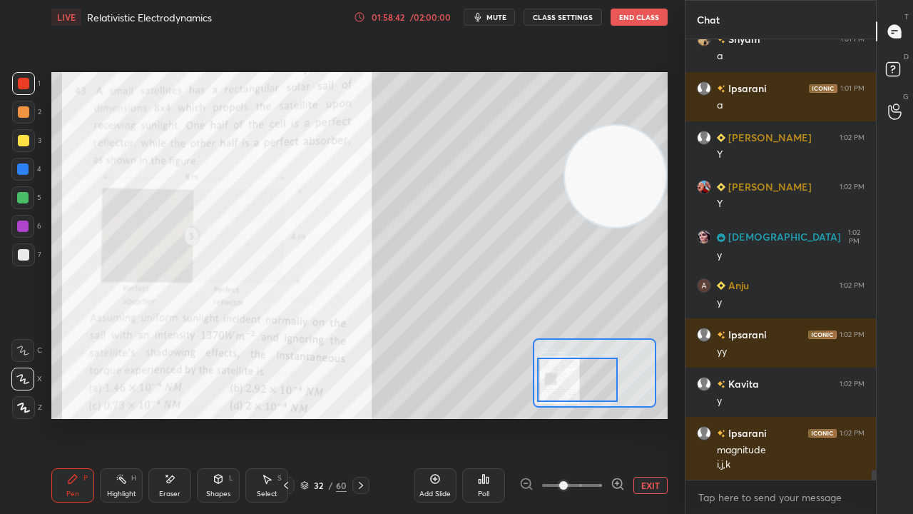
drag, startPoint x: 603, startPoint y: 392, endPoint x: 589, endPoint y: 397, distance: 14.4
click at [589, 397] on div at bounding box center [577, 379] width 81 height 44
click at [500, 22] on button "mute" at bounding box center [489, 17] width 51 height 17
click at [502, 17] on span "unmute" at bounding box center [495, 17] width 31 height 10
click at [492, 19] on span "mute" at bounding box center [497, 17] width 20 height 10
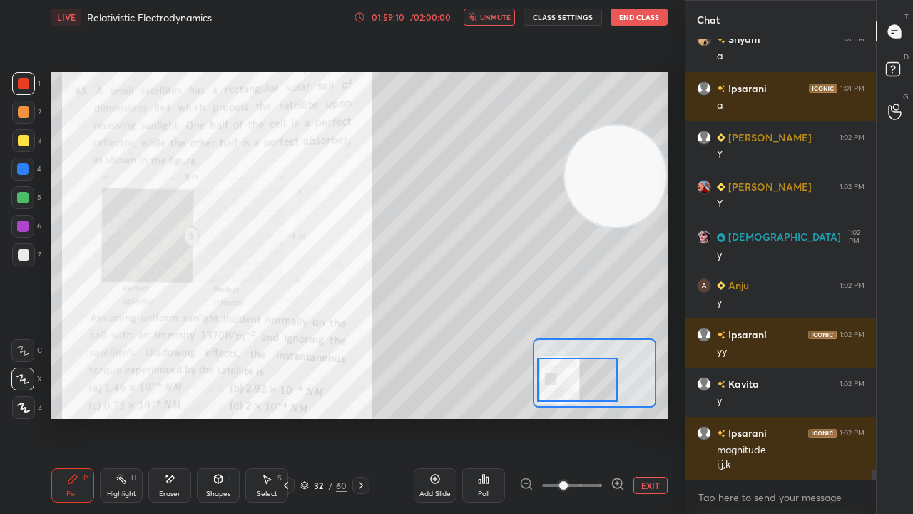
drag, startPoint x: 498, startPoint y: 16, endPoint x: 492, endPoint y: 7, distance: 10.9
click at [497, 16] on span "unmute" at bounding box center [495, 17] width 31 height 10
click at [23, 204] on div at bounding box center [22, 197] width 23 height 23
click at [490, 14] on span "mute" at bounding box center [497, 17] width 20 height 10
click at [493, 14] on span "unmute" at bounding box center [495, 17] width 31 height 10
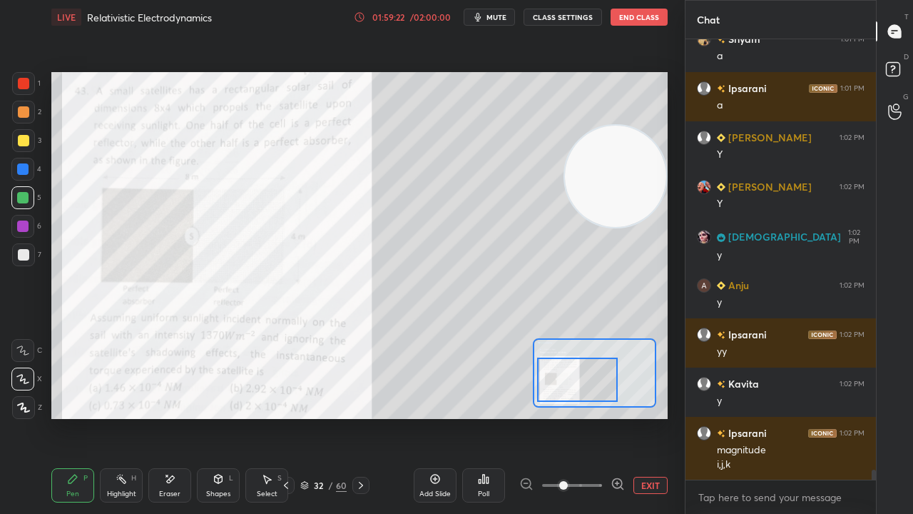
click at [481, 14] on icon "button" at bounding box center [478, 17] width 6 height 9
click at [484, 14] on span "unmute" at bounding box center [495, 17] width 31 height 10
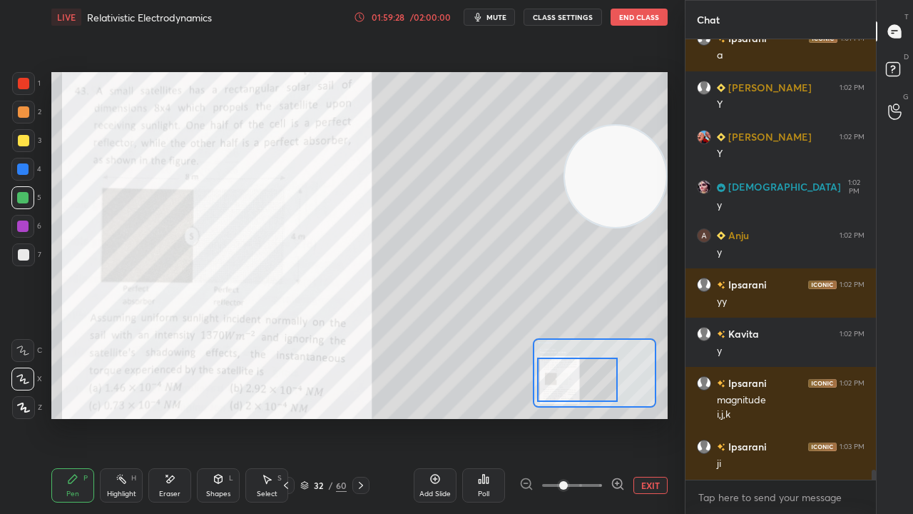
click at [484, 17] on icon "button" at bounding box center [477, 16] width 11 height 11
click at [485, 16] on span "unmute" at bounding box center [495, 17] width 31 height 10
click at [21, 165] on div at bounding box center [22, 168] width 11 height 11
click at [510, 15] on button "mute" at bounding box center [489, 17] width 51 height 17
click at [509, 17] on span "unmute" at bounding box center [495, 17] width 31 height 10
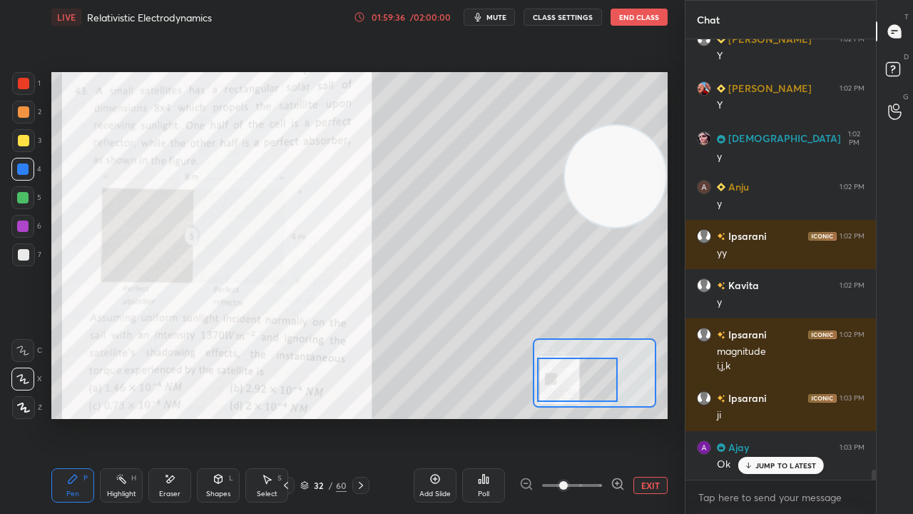
scroll to position [18476, 0]
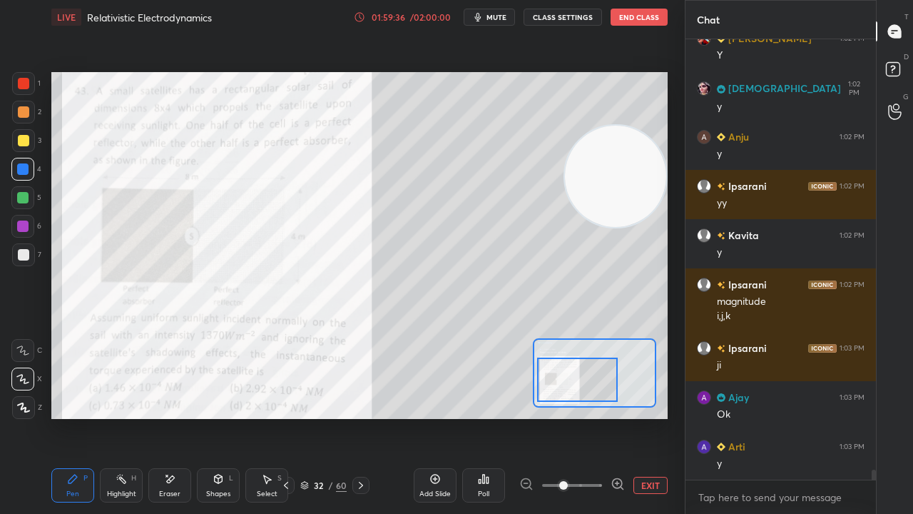
click at [494, 16] on span "mute" at bounding box center [497, 17] width 20 height 10
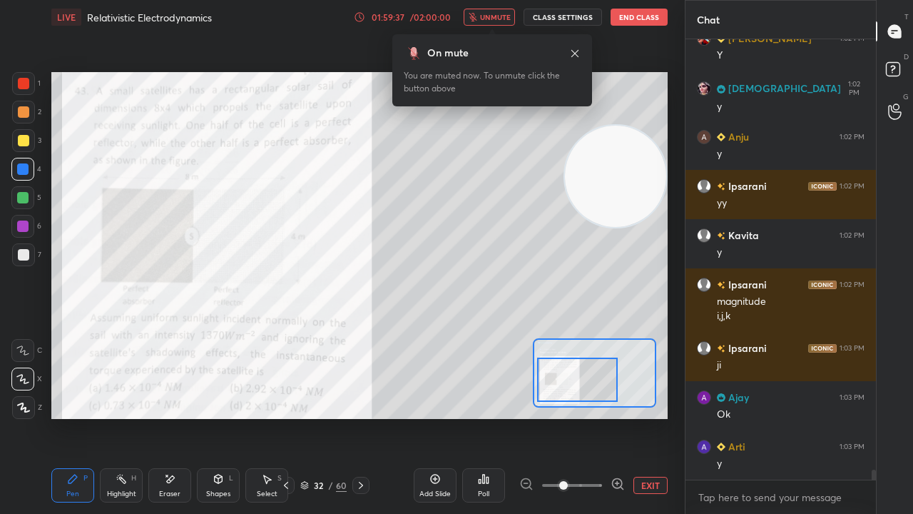
click at [497, 16] on span "unmute" at bounding box center [495, 17] width 31 height 10
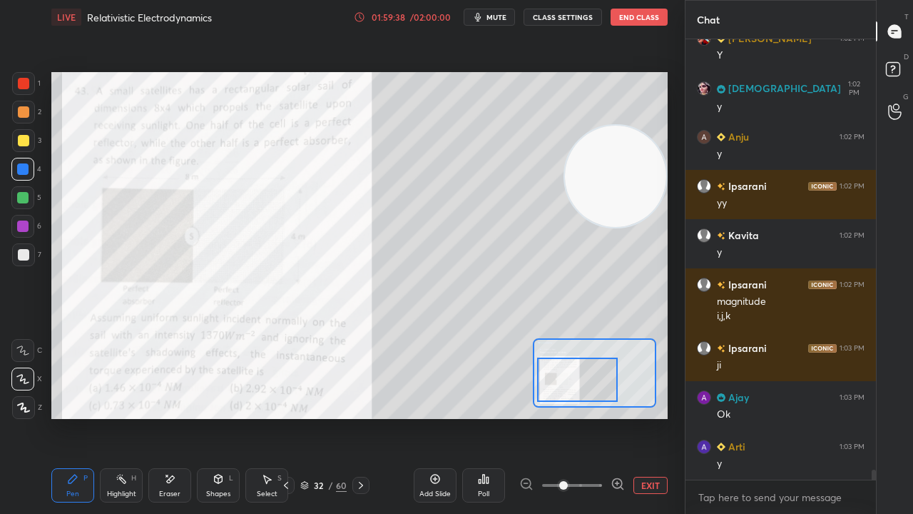
scroll to position [18524, 0]
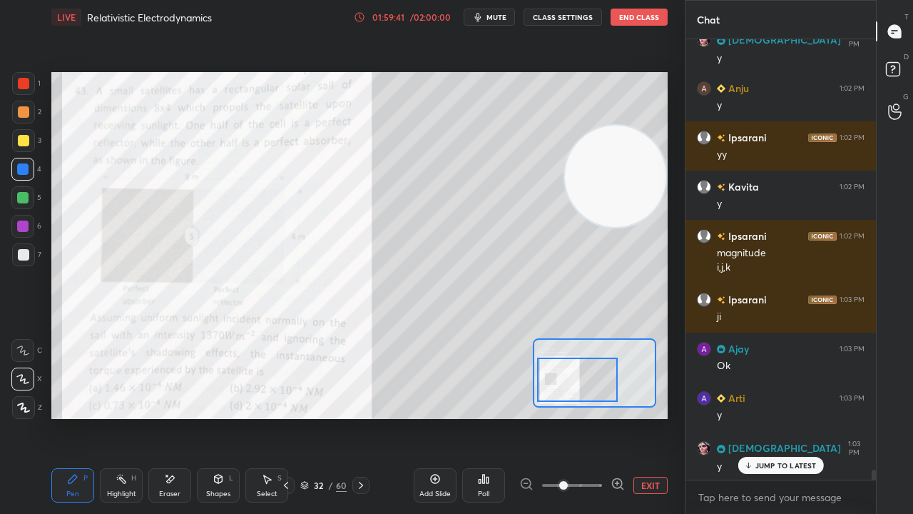
click at [361, 417] on icon at bounding box center [360, 484] width 11 height 11
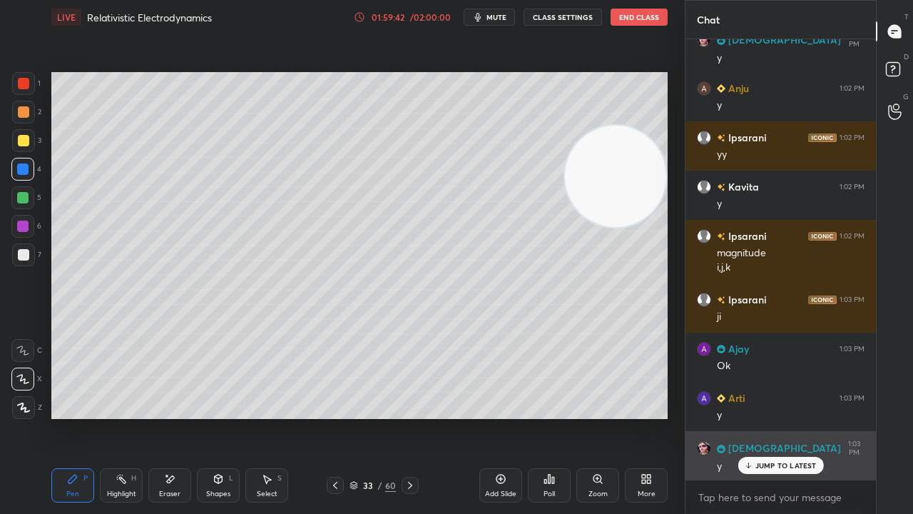
click at [759, 417] on p "JUMP TO LATEST" at bounding box center [785, 465] width 61 height 9
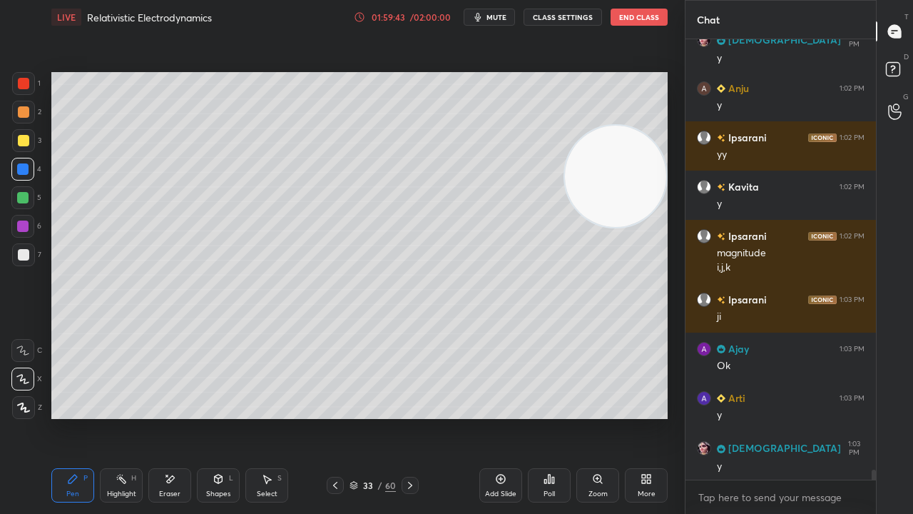
click at [502, 21] on span "mute" at bounding box center [497, 17] width 20 height 10
click at [502, 16] on span "unmute" at bounding box center [495, 17] width 31 height 10
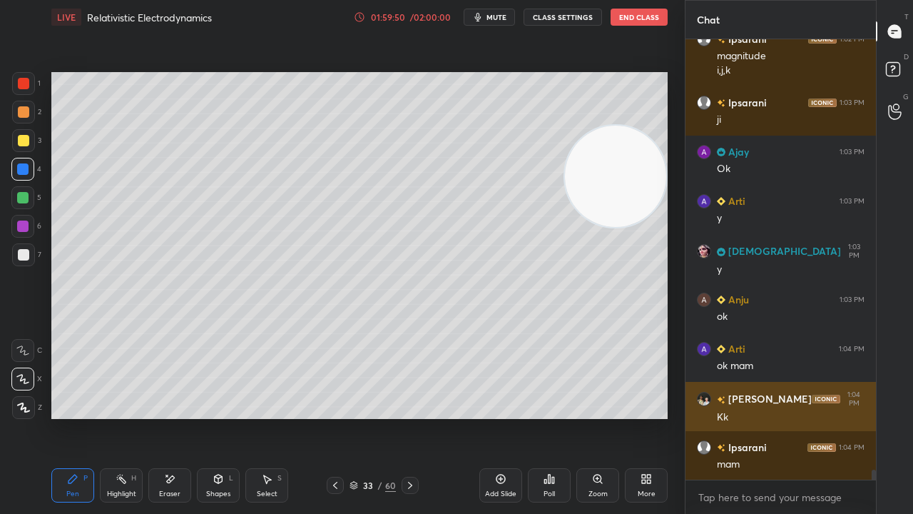
scroll to position [18771, 0]
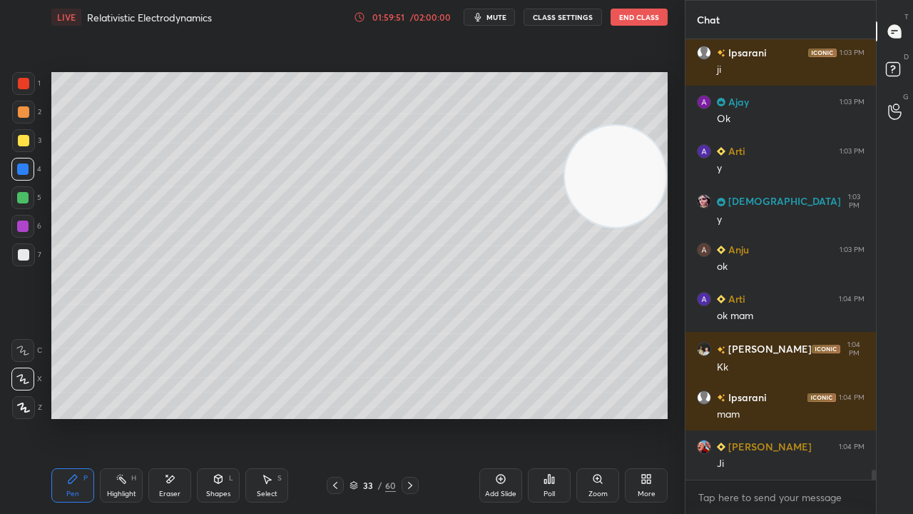
click at [756, 417] on div "x" at bounding box center [781, 497] width 190 height 34
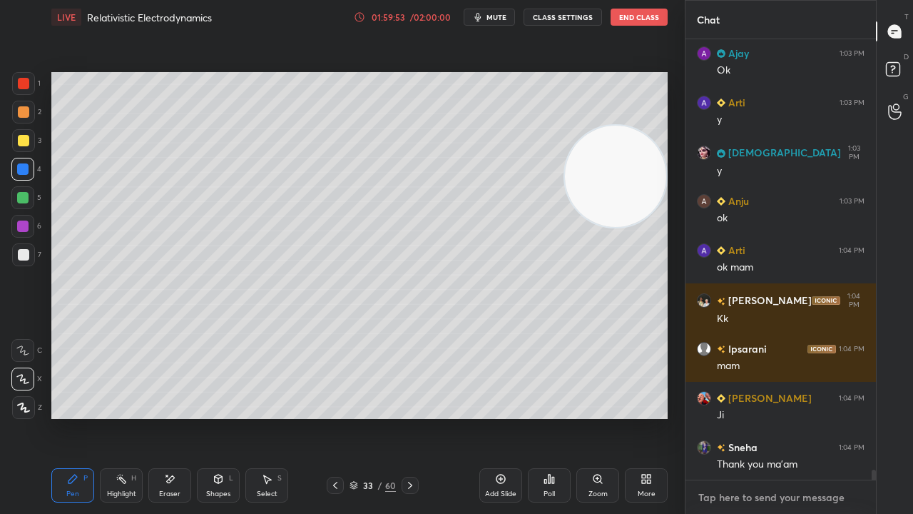
scroll to position [18869, 0]
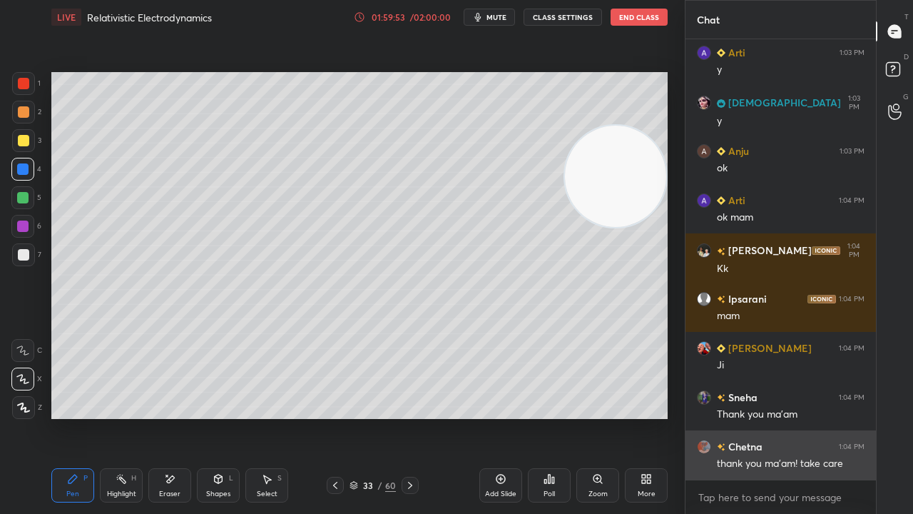
click at [786, 417] on div "thank you ma'am! take care" at bounding box center [791, 464] width 148 height 14
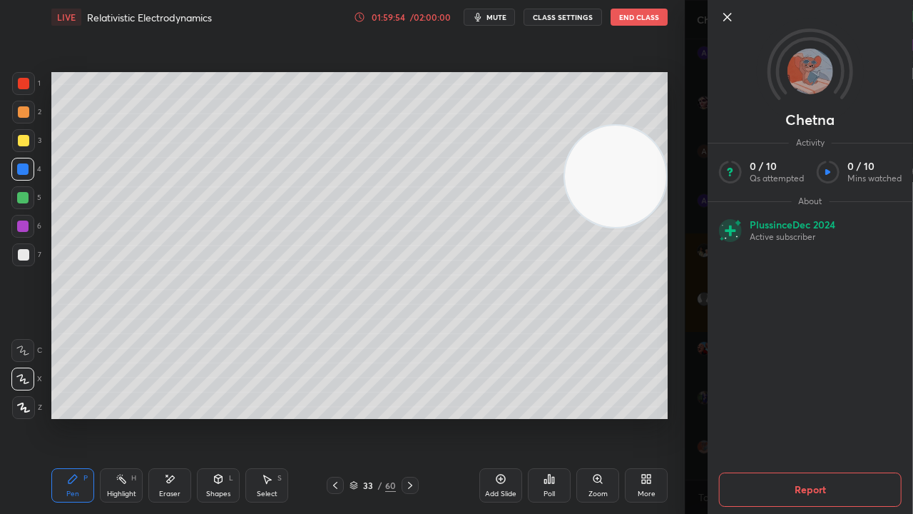
scroll to position [18918, 0]
click at [697, 417] on div "Chetna Activity 0 / 10 Qs attempted 0 / 10 Mins watched About Plus since Dec 20…" at bounding box center [799, 257] width 228 height 514
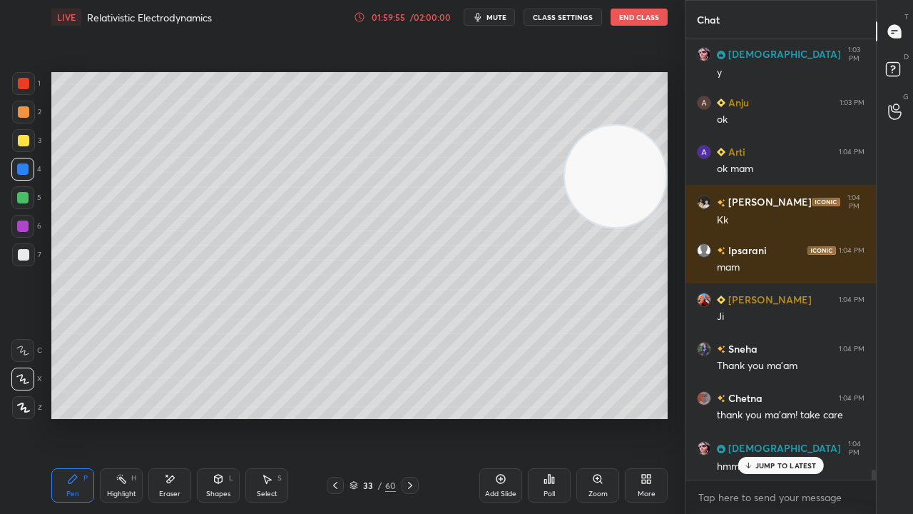
click at [783, 417] on p "JUMP TO LATEST" at bounding box center [785, 465] width 61 height 9
click at [758, 417] on div "x" at bounding box center [781, 497] width 190 height 34
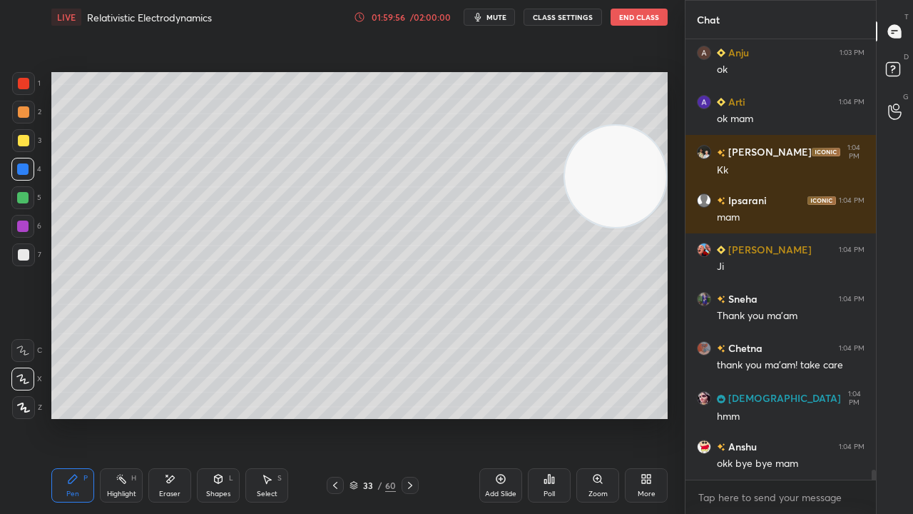
click at [497, 12] on button "mute" at bounding box center [489, 17] width 51 height 17
click at [498, 16] on span "unmute" at bounding box center [495, 17] width 31 height 10
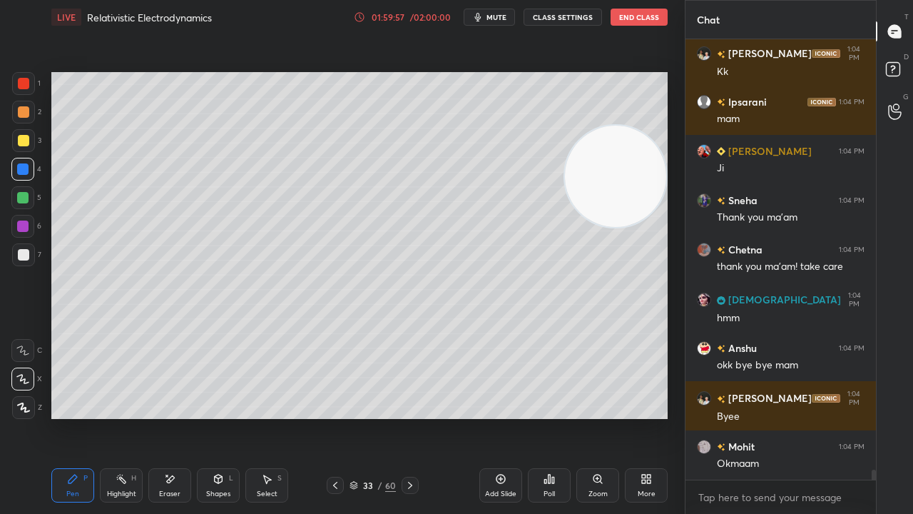
click at [763, 417] on div "x" at bounding box center [781, 497] width 190 height 34
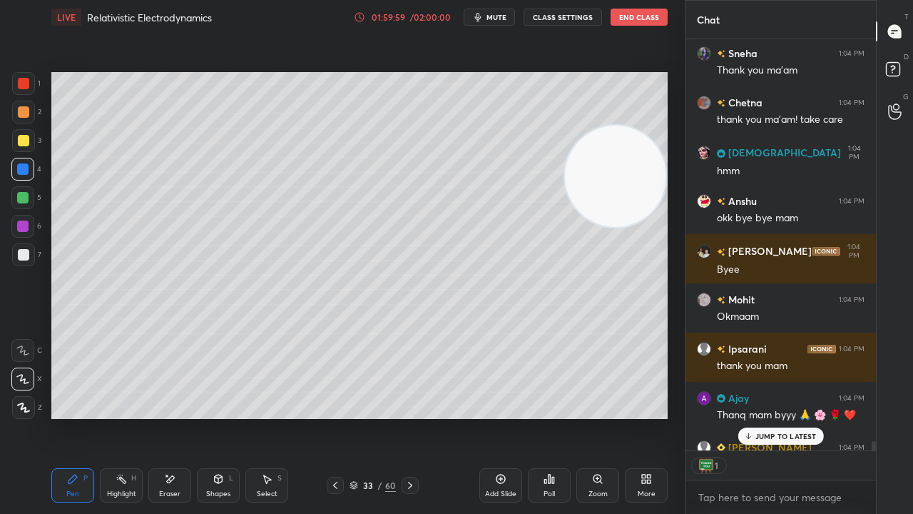
scroll to position [19342, 0]
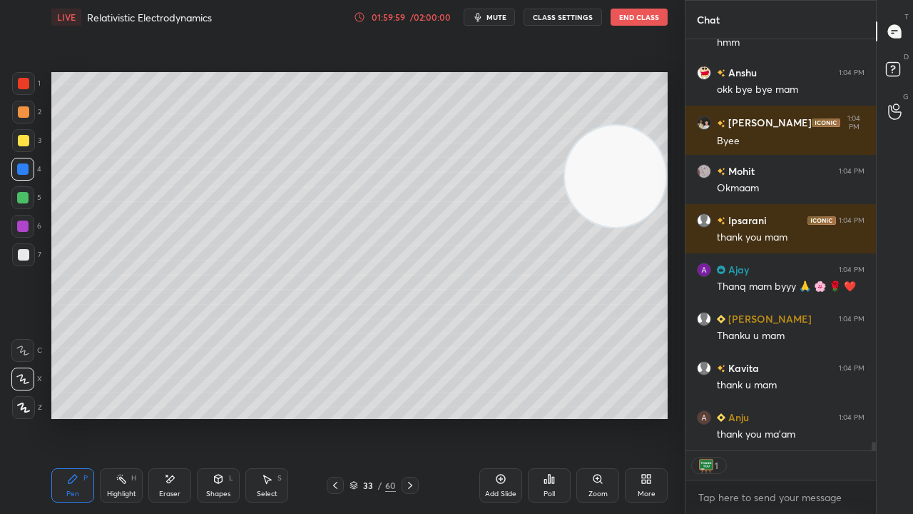
click at [795, 417] on div "thank you ma'am" at bounding box center [791, 434] width 148 height 14
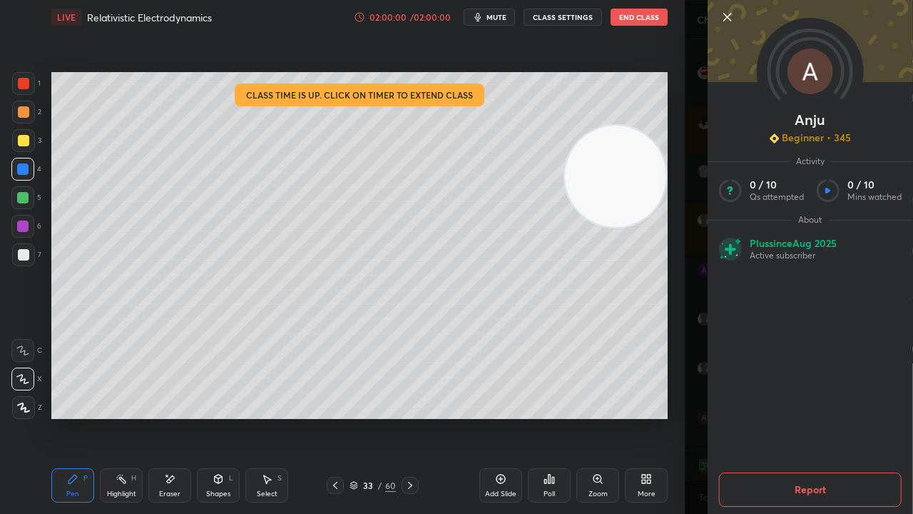
click at [702, 417] on div "Anju Beginner • 345 Activity 0 / 10 Qs attempted 0 / 10 Mins watched About Plus…" at bounding box center [799, 257] width 228 height 514
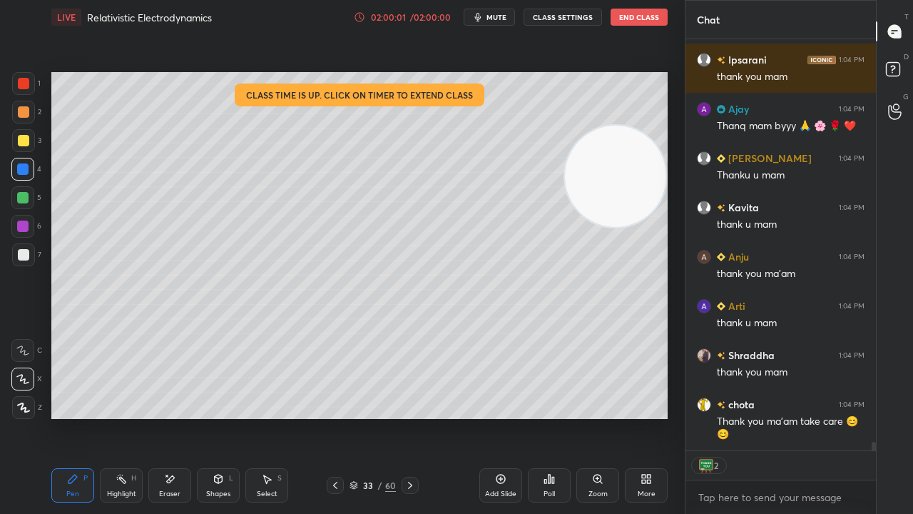
click at [479, 14] on icon "button" at bounding box center [477, 16] width 11 height 11
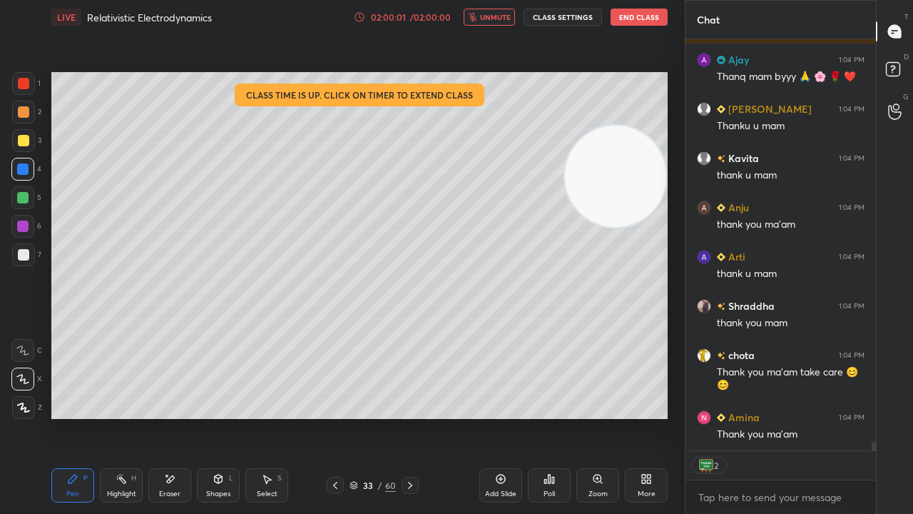
click at [480, 16] on button "unmute" at bounding box center [489, 17] width 51 height 17
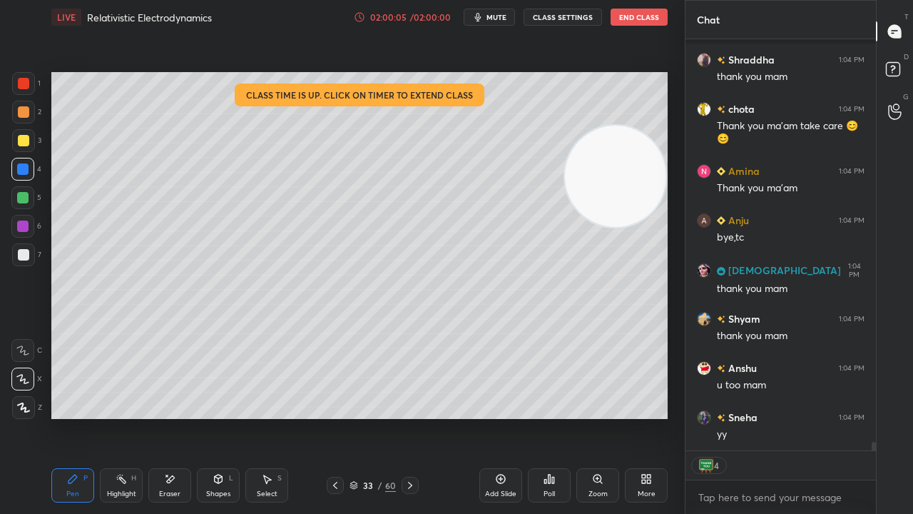
scroll to position [19896, 0]
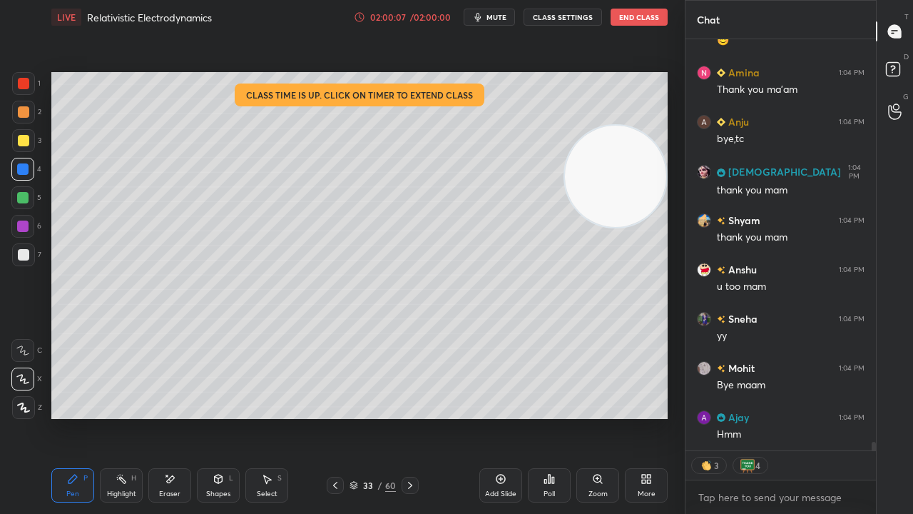
click at [504, 14] on span "mute" at bounding box center [497, 17] width 20 height 10
click at [506, 14] on span "unmute" at bounding box center [495, 17] width 31 height 10
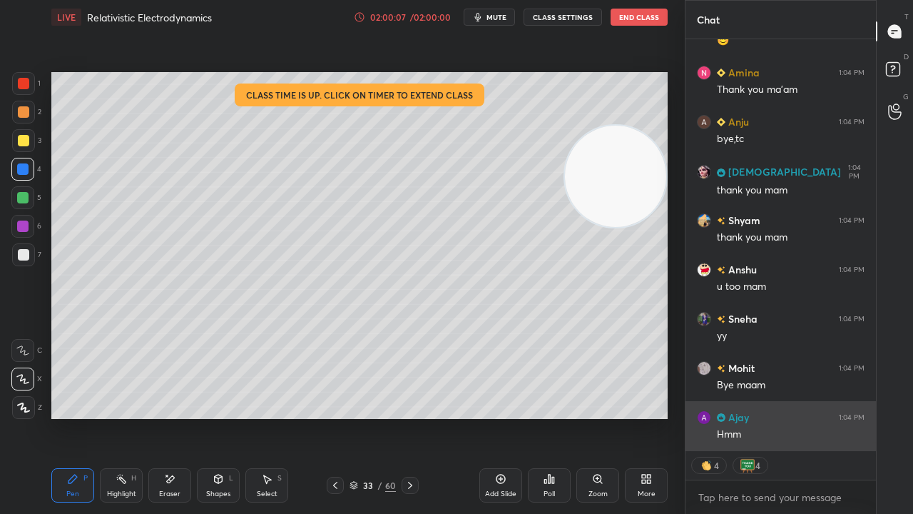
scroll to position [19945, 0]
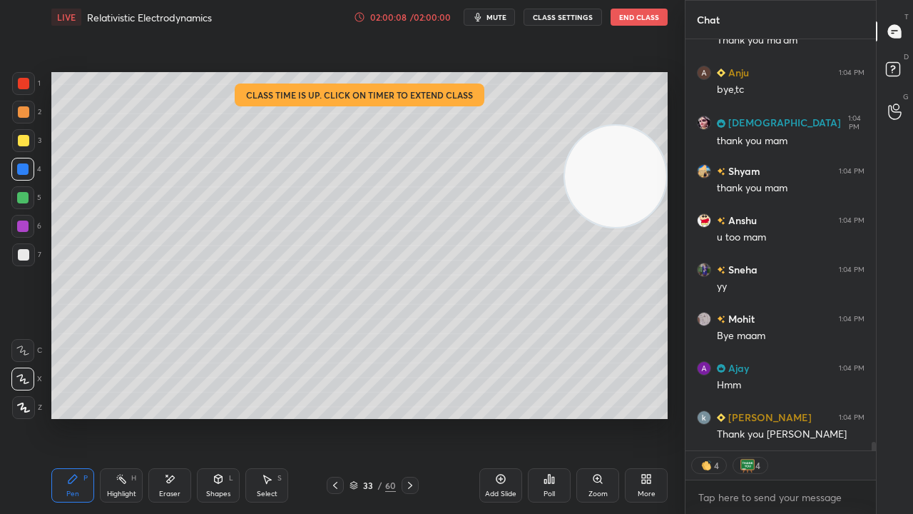
click at [752, 417] on div "x" at bounding box center [781, 497] width 190 height 34
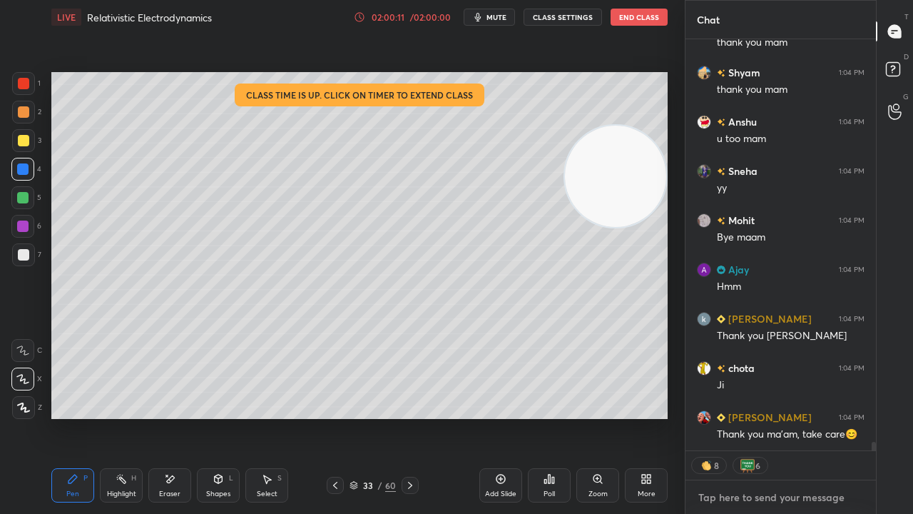
scroll to position [20093, 0]
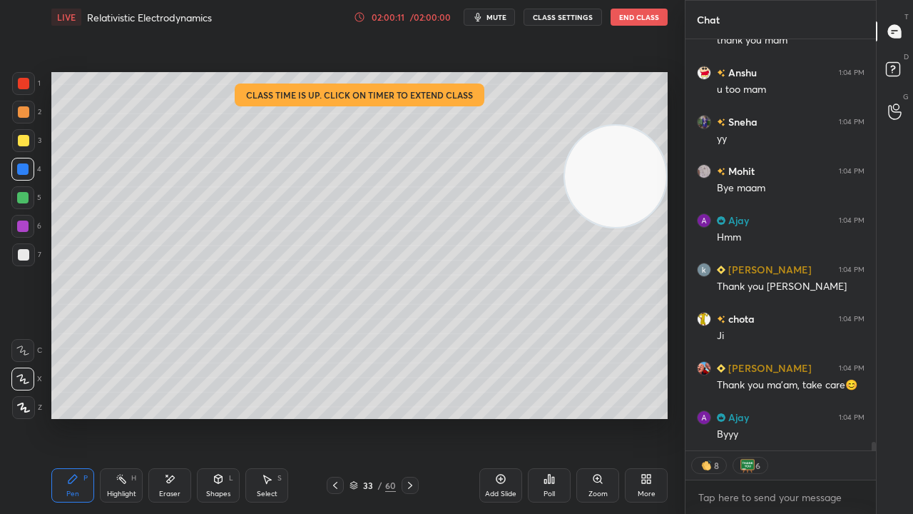
click at [636, 17] on button "End Class" at bounding box center [639, 17] width 57 height 17
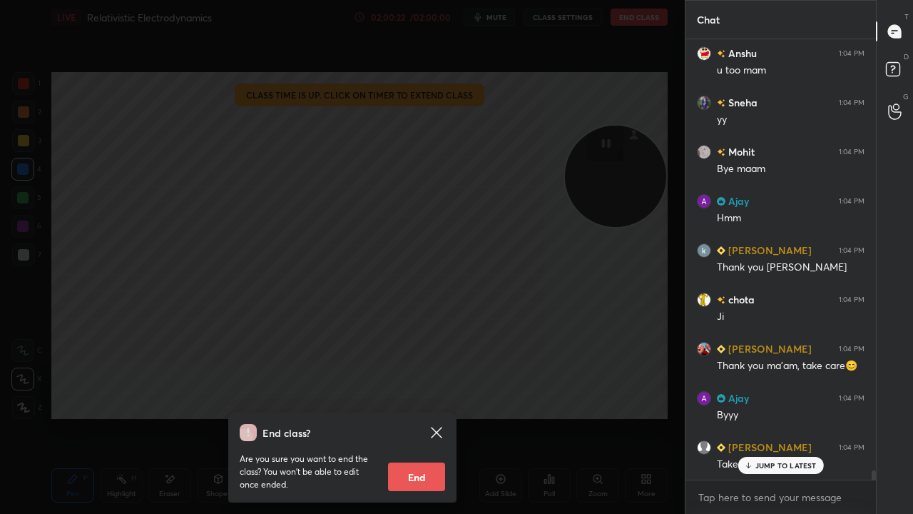
scroll to position [436, 186]
click at [415, 417] on button "End" at bounding box center [416, 476] width 57 height 29
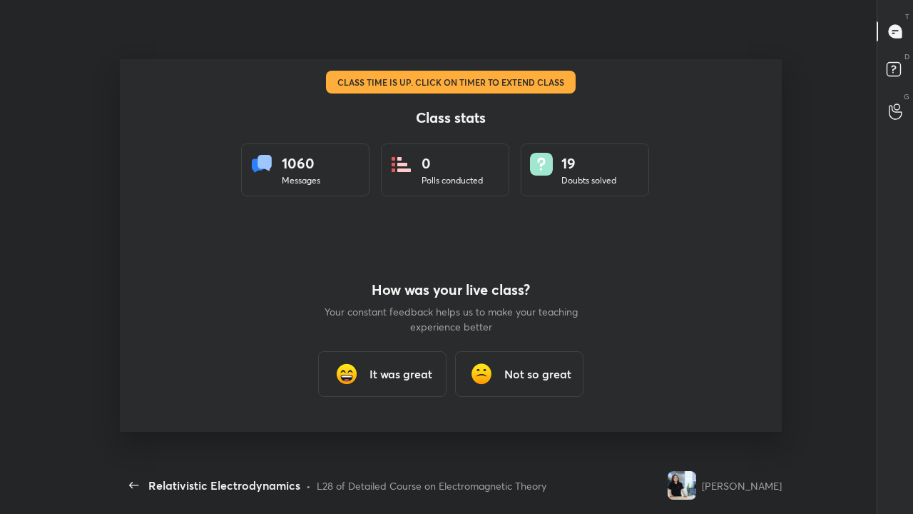
scroll to position [4, 4]
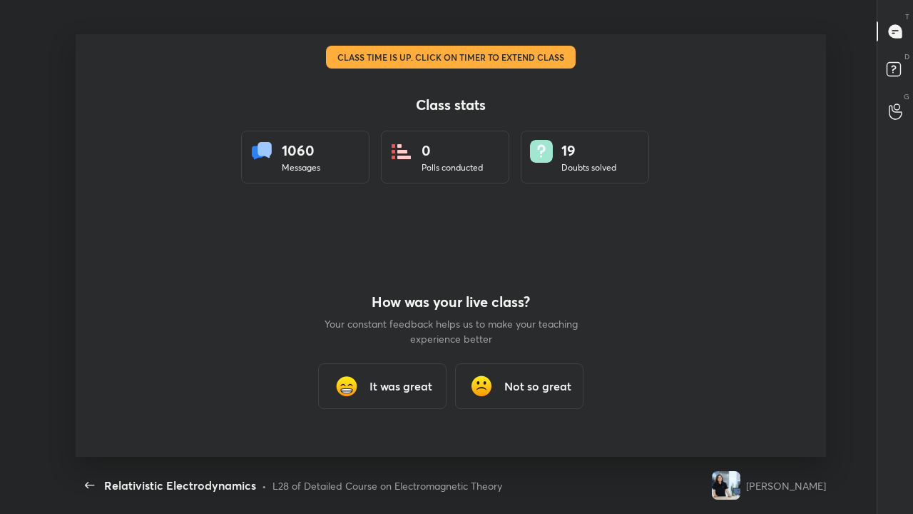
click at [425, 387] on h3 "It was great" at bounding box center [401, 385] width 63 height 17
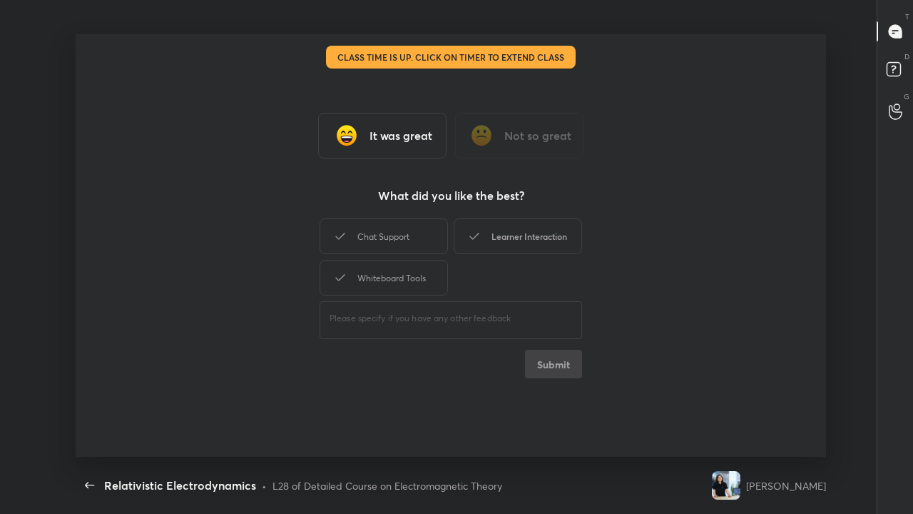
click at [521, 233] on div "Learner Interaction" at bounding box center [518, 236] width 128 height 36
click at [424, 285] on div "Whiteboard Tools" at bounding box center [384, 278] width 128 height 36
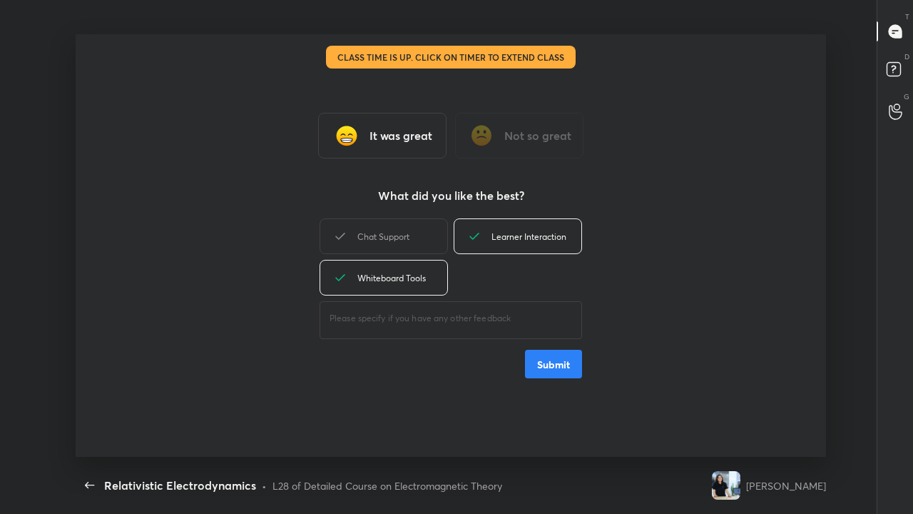
click at [545, 362] on button "Submit" at bounding box center [553, 364] width 57 height 29
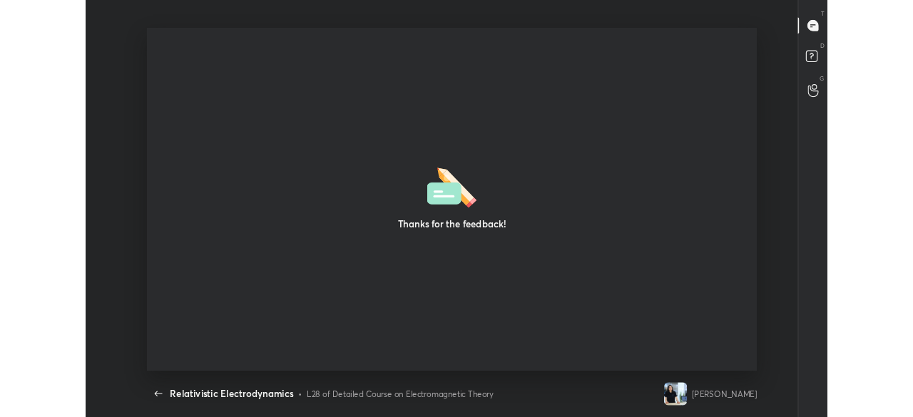
scroll to position [326, 902]
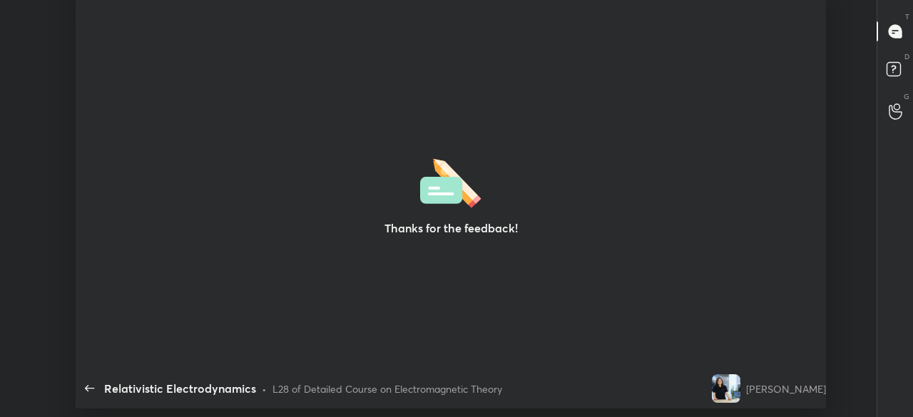
type textarea "x"
